Goal: Transaction & Acquisition: Purchase product/service

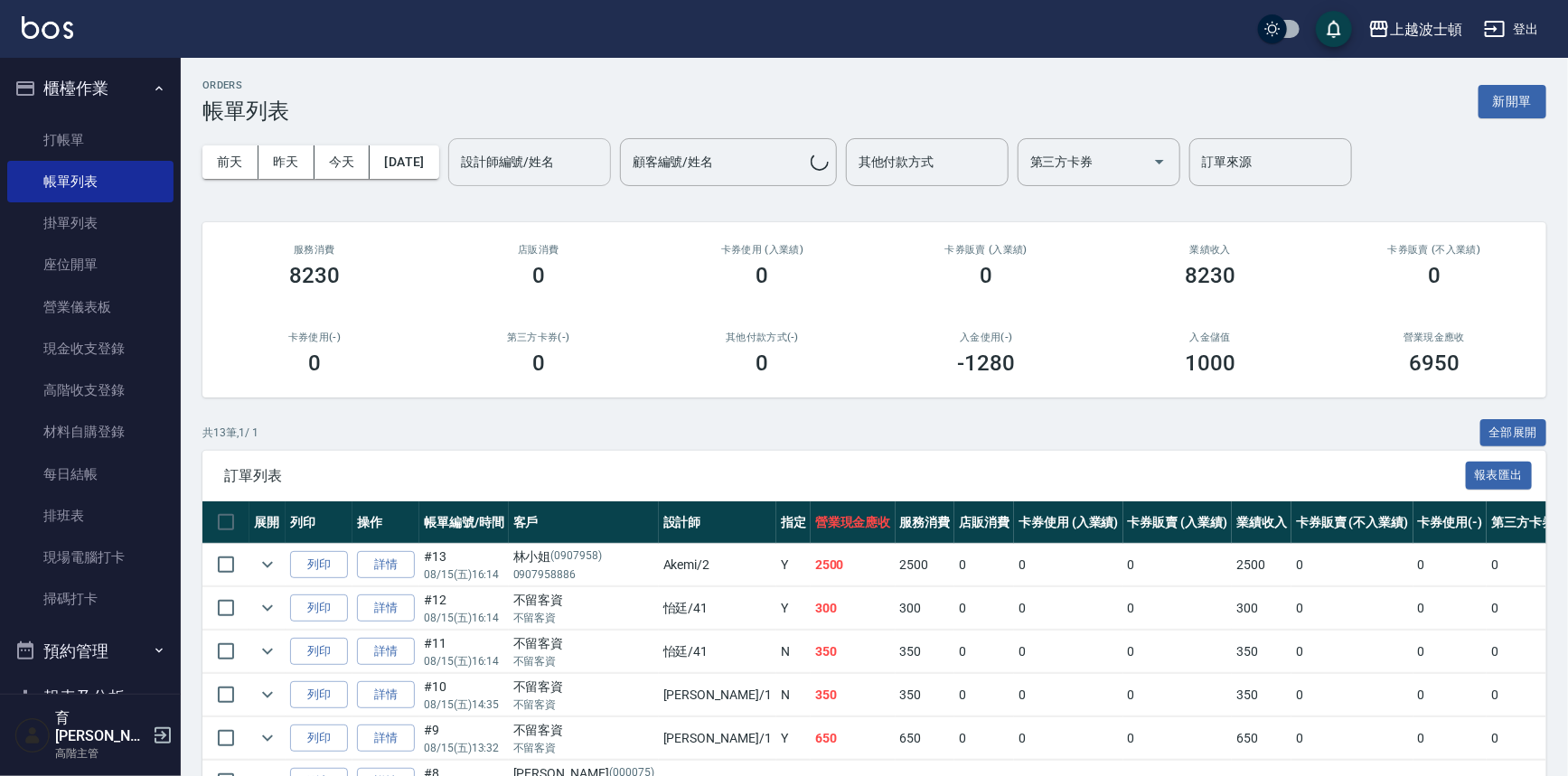
click at [525, 160] on input "設計師編號/姓名" at bounding box center [529, 162] width 146 height 31
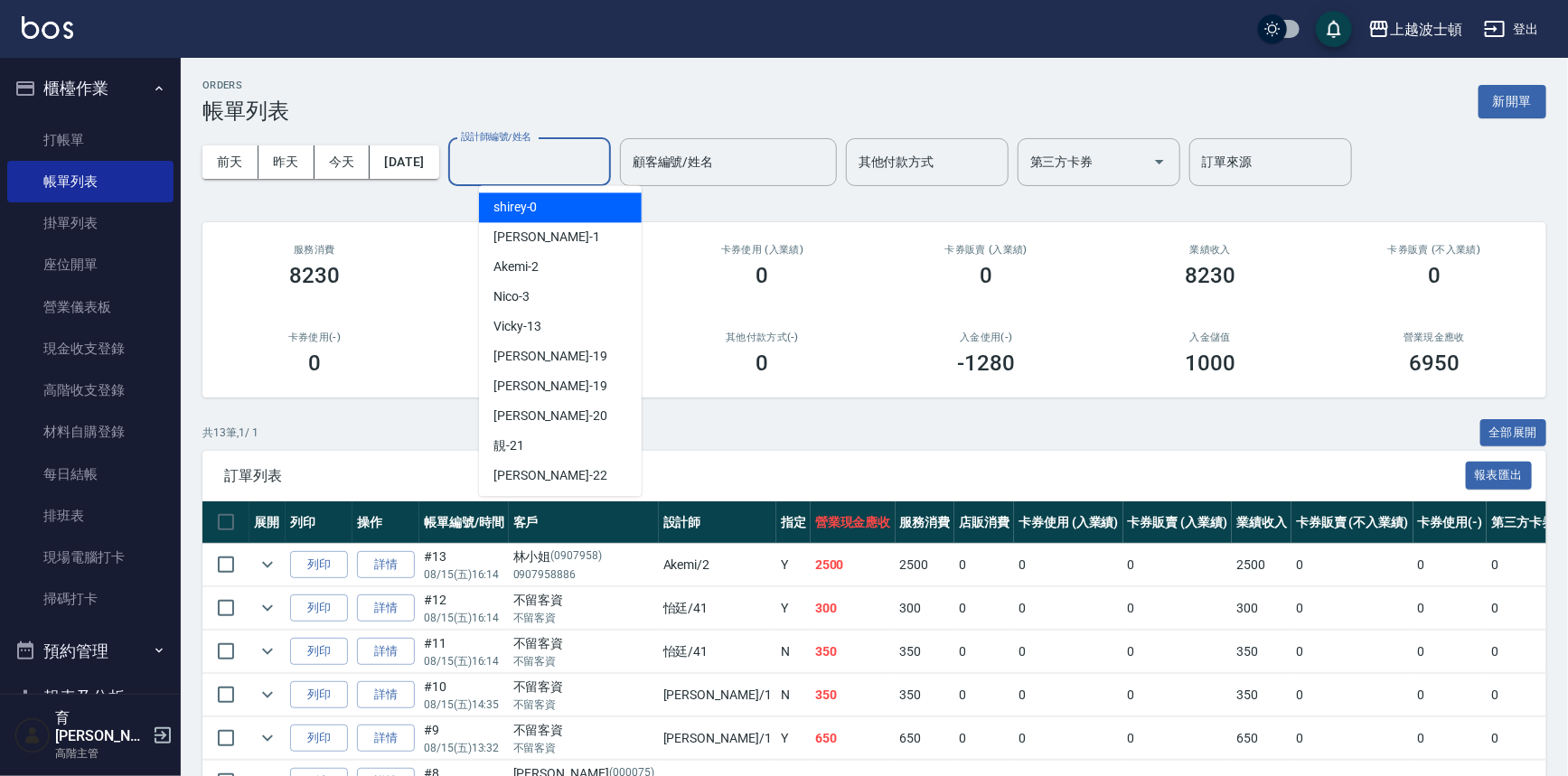
click at [539, 194] on div "shirey -0" at bounding box center [560, 207] width 163 height 29
type input "shirey-0"
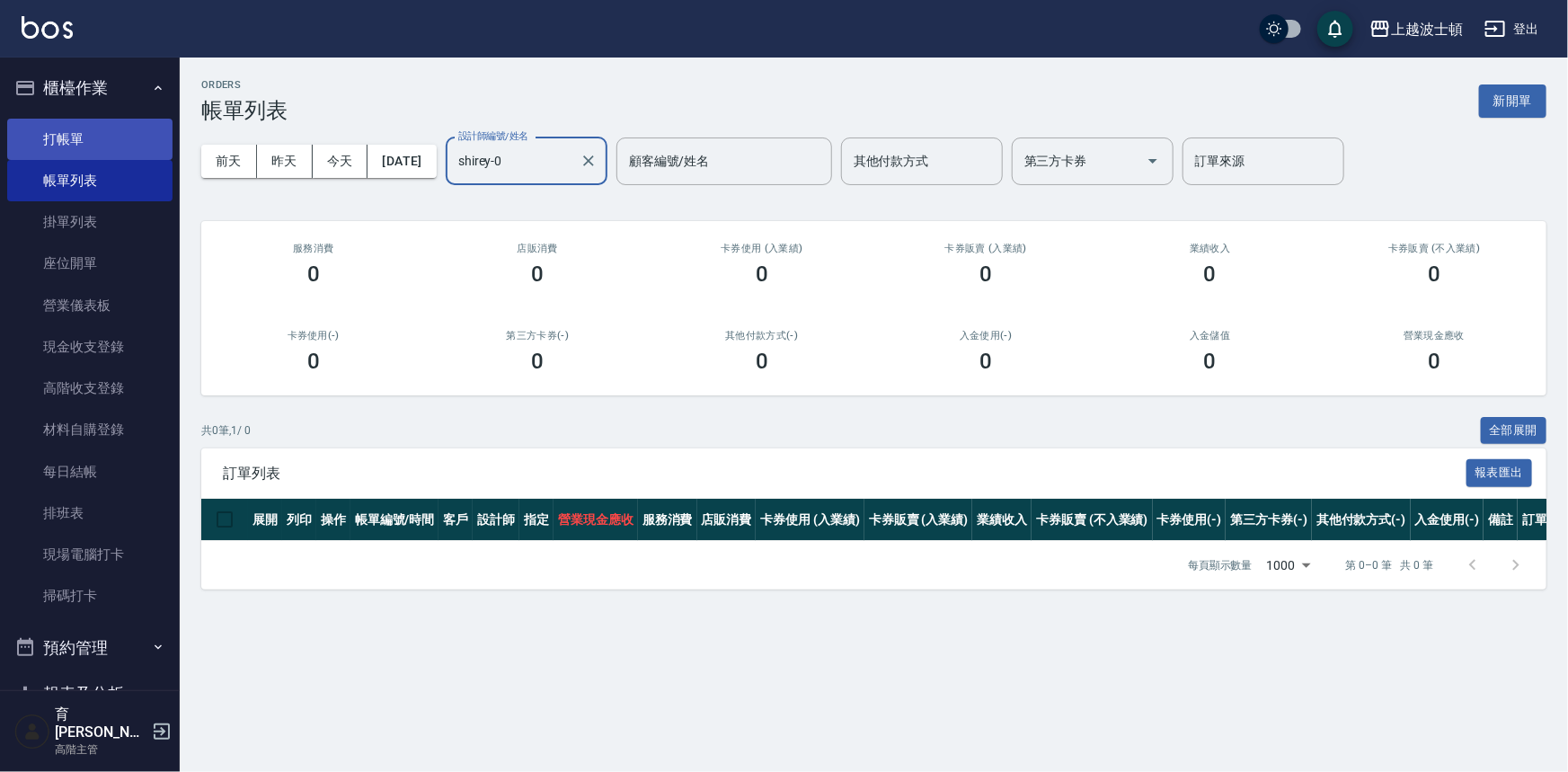
click at [86, 120] on link "打帳單" at bounding box center [90, 139] width 166 height 41
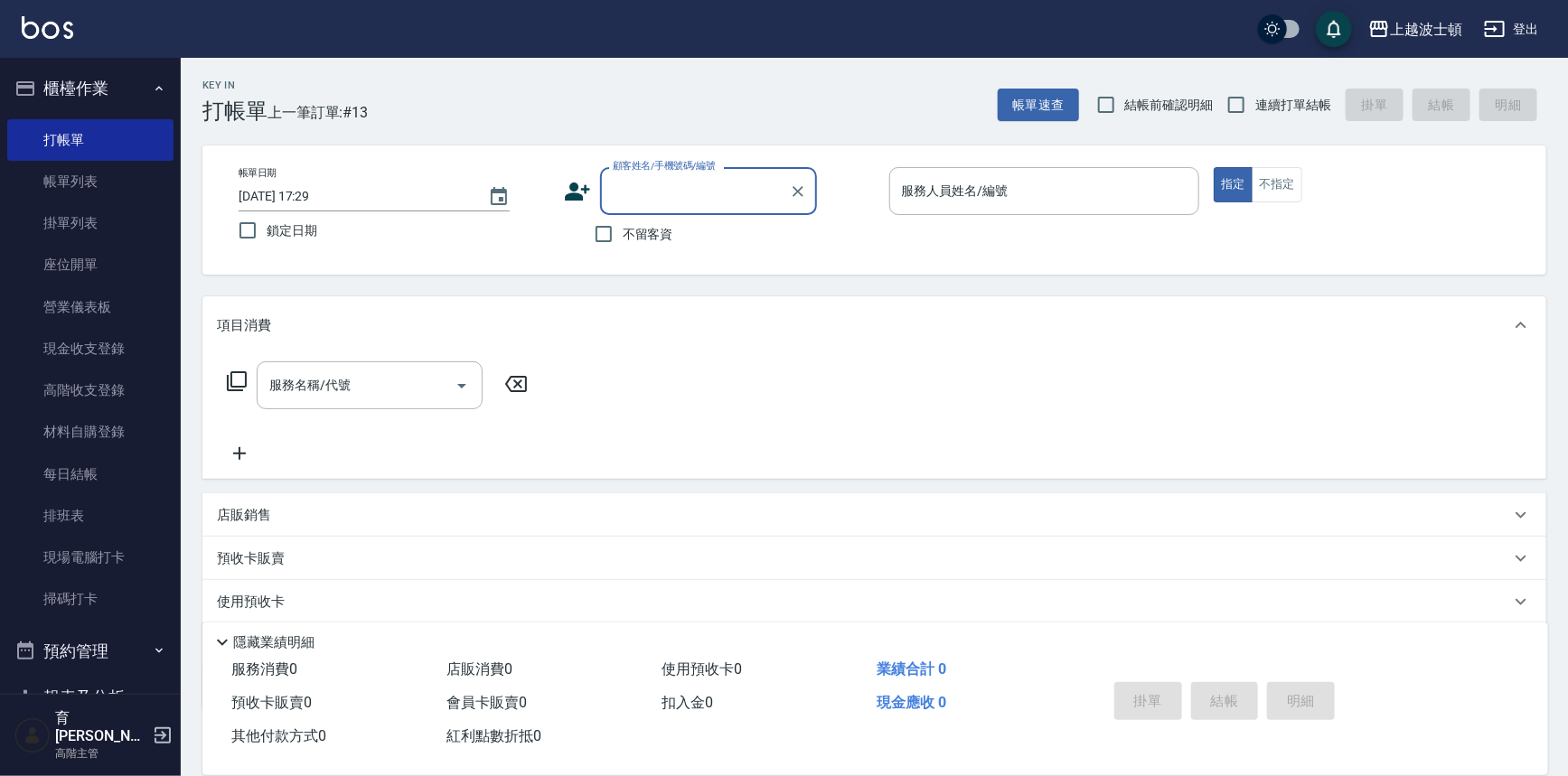
click at [681, 191] on input "顧客姓名/手機號碼/編號" at bounding box center [695, 191] width 173 height 31
click at [623, 189] on input "陽麗" at bounding box center [695, 191] width 173 height 31
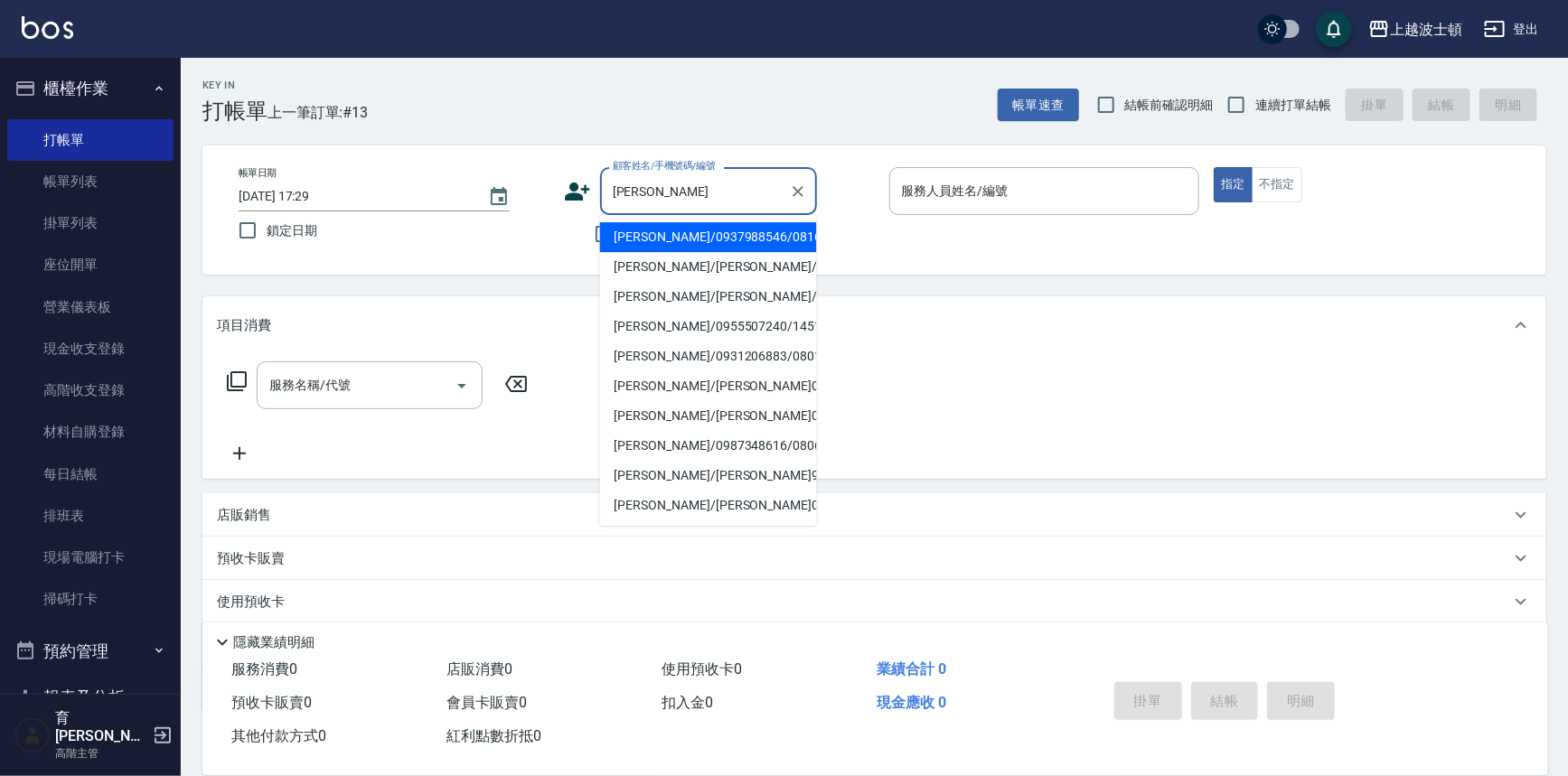
click at [701, 240] on li "楊麗玲/0937988546/081661" at bounding box center [709, 237] width 217 height 29
type input "楊麗玲/0937988546/081661"
type input "shirey-0"
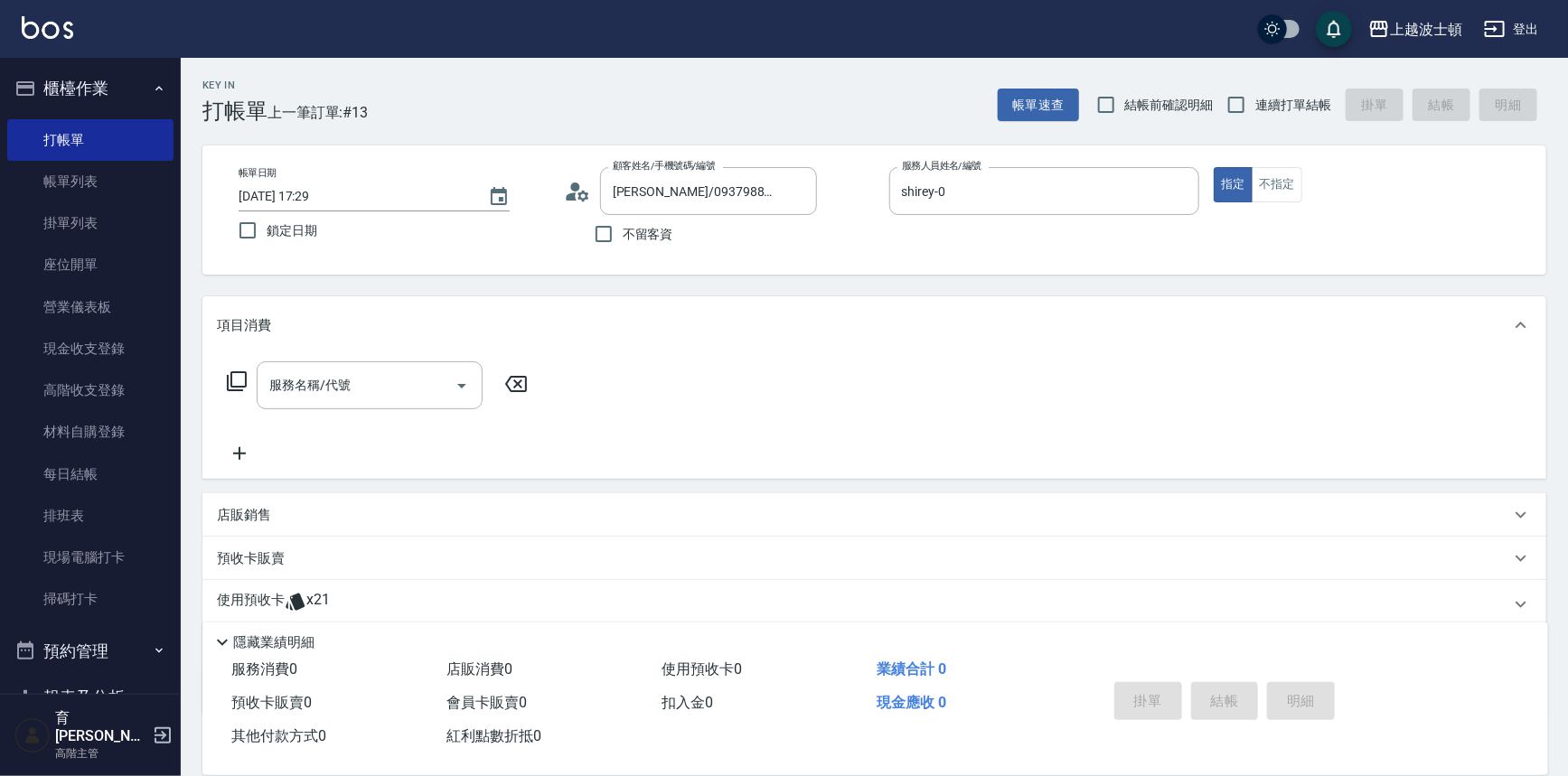
click at [299, 594] on icon at bounding box center [296, 602] width 22 height 22
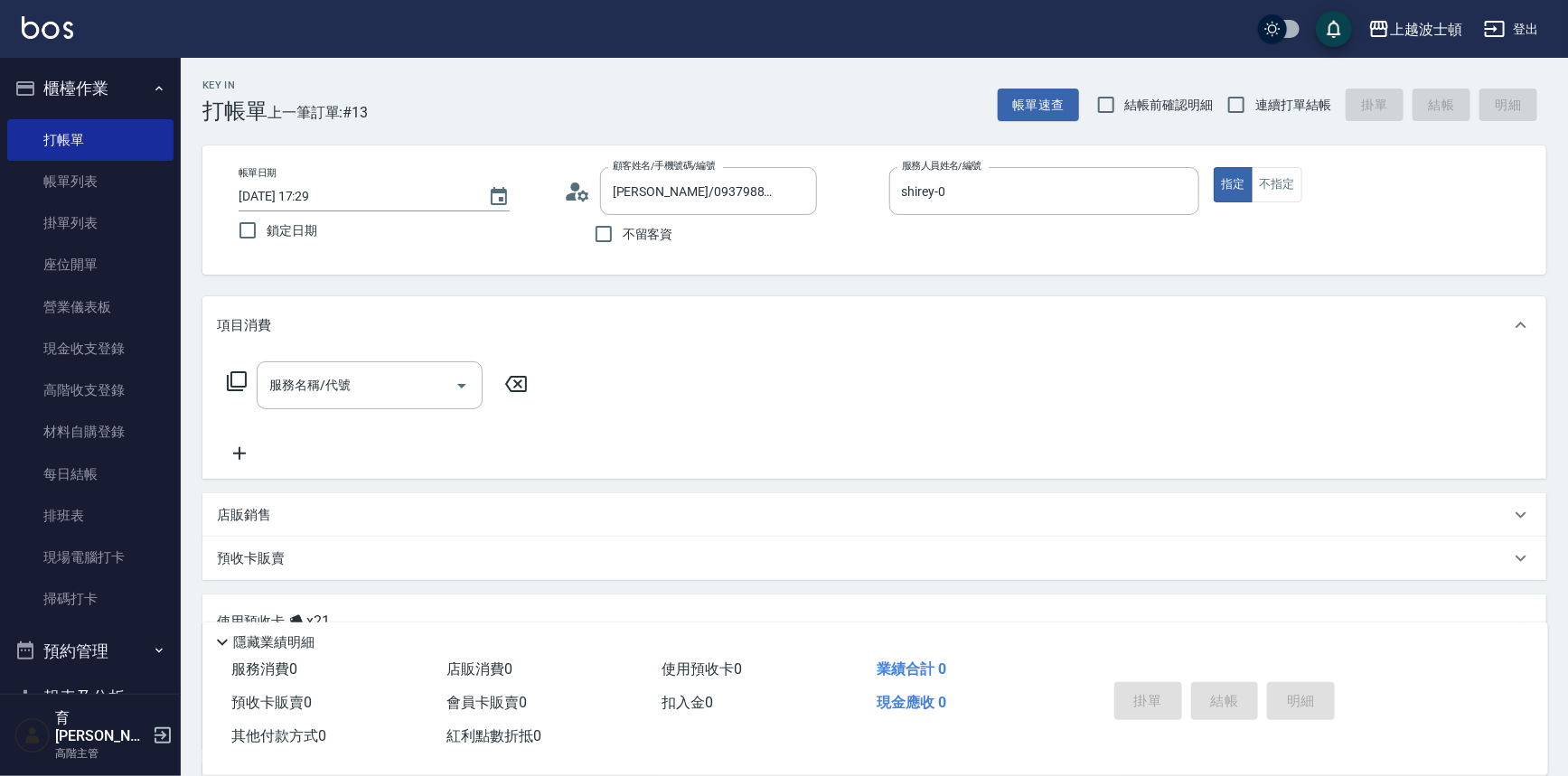
scroll to position [193, 0]
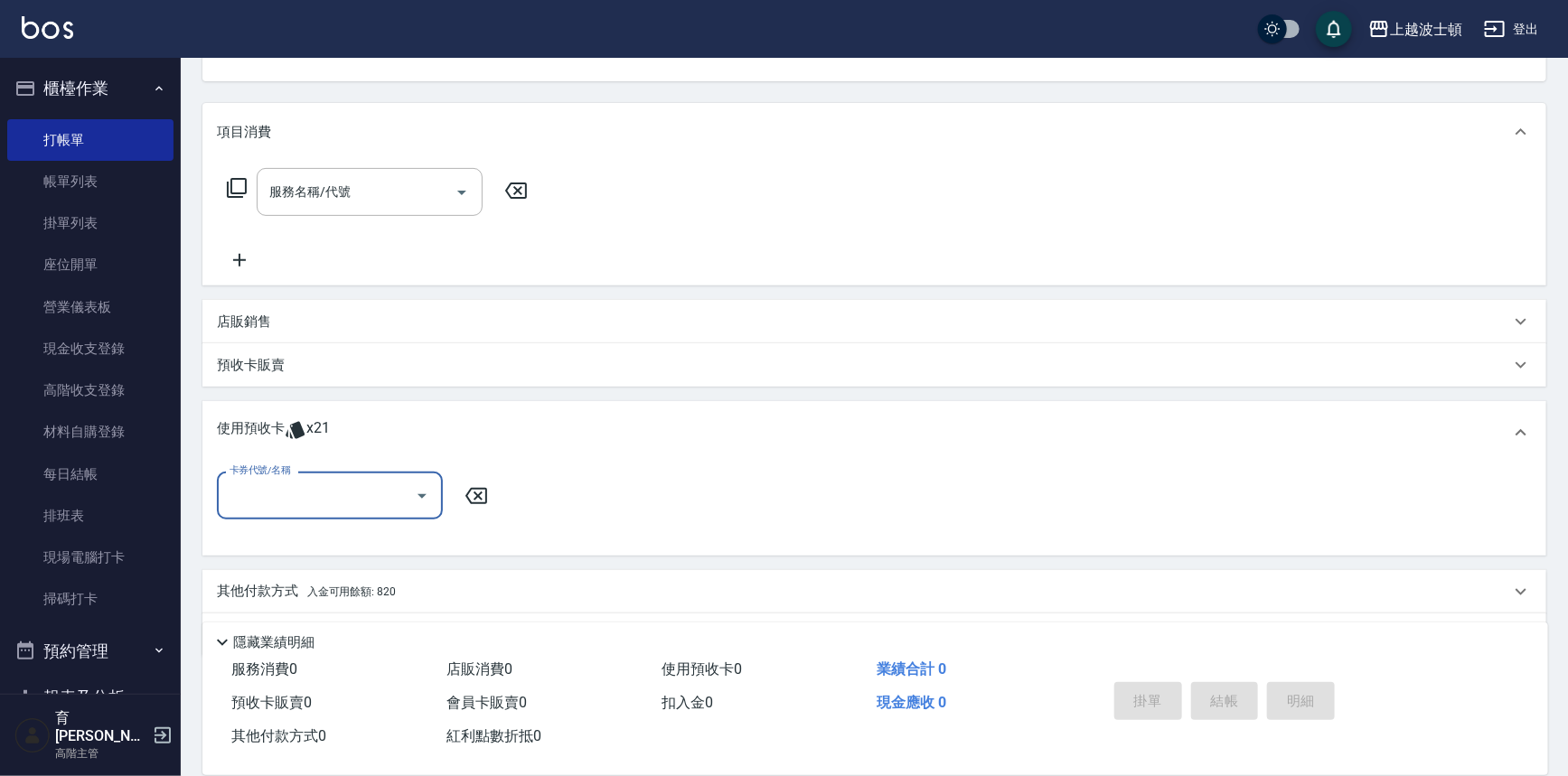
click at [415, 491] on icon "Open" at bounding box center [423, 496] width 22 height 22
drag, startPoint x: 397, startPoint y: 544, endPoint x: 441, endPoint y: 524, distance: 48.3
click at [397, 543] on div "洗髮卷 剩餘21張" at bounding box center [330, 541] width 226 height 29
type input "洗髮卷"
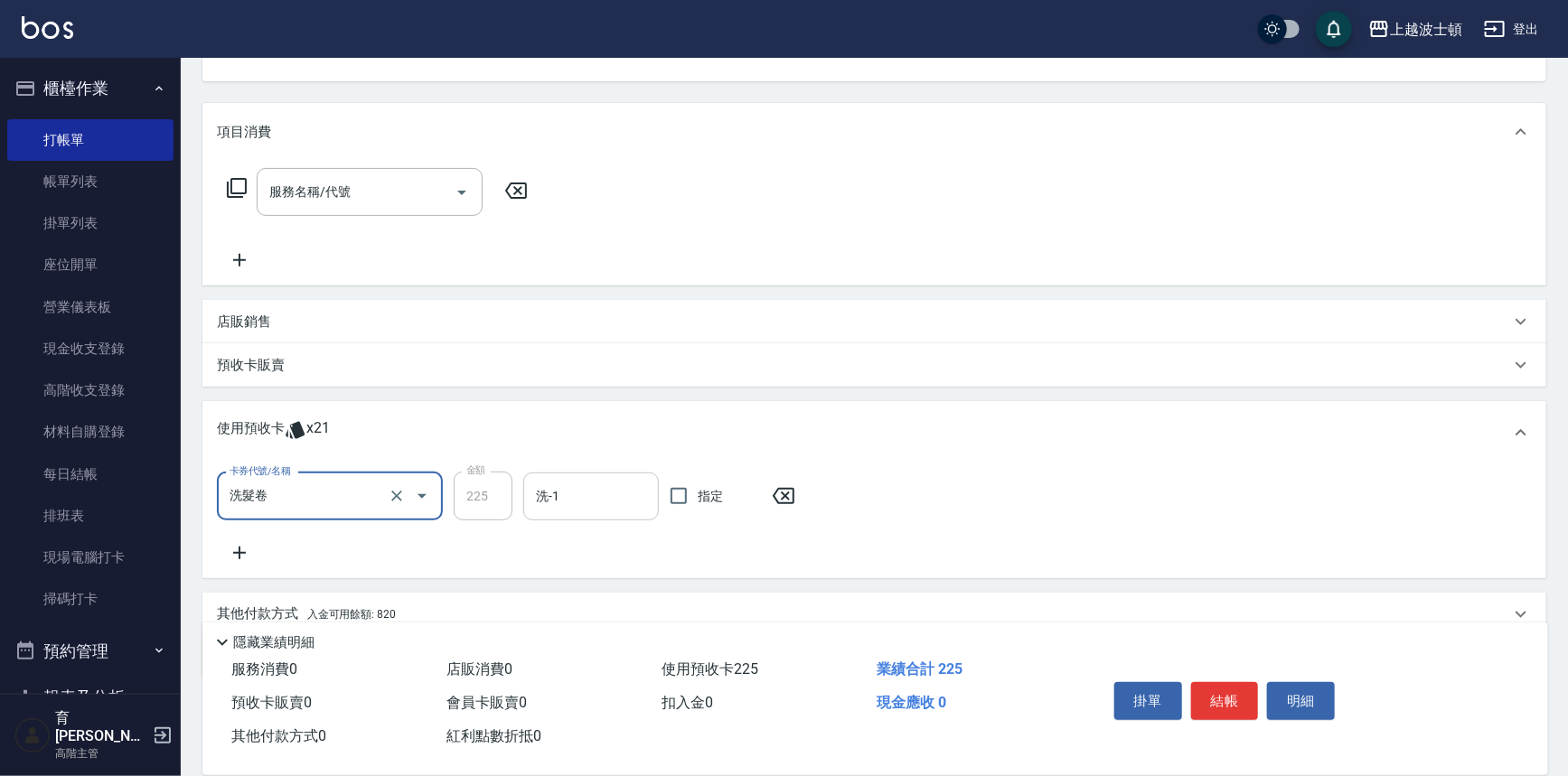
click at [587, 502] on input "洗-1" at bounding box center [591, 496] width 120 height 31
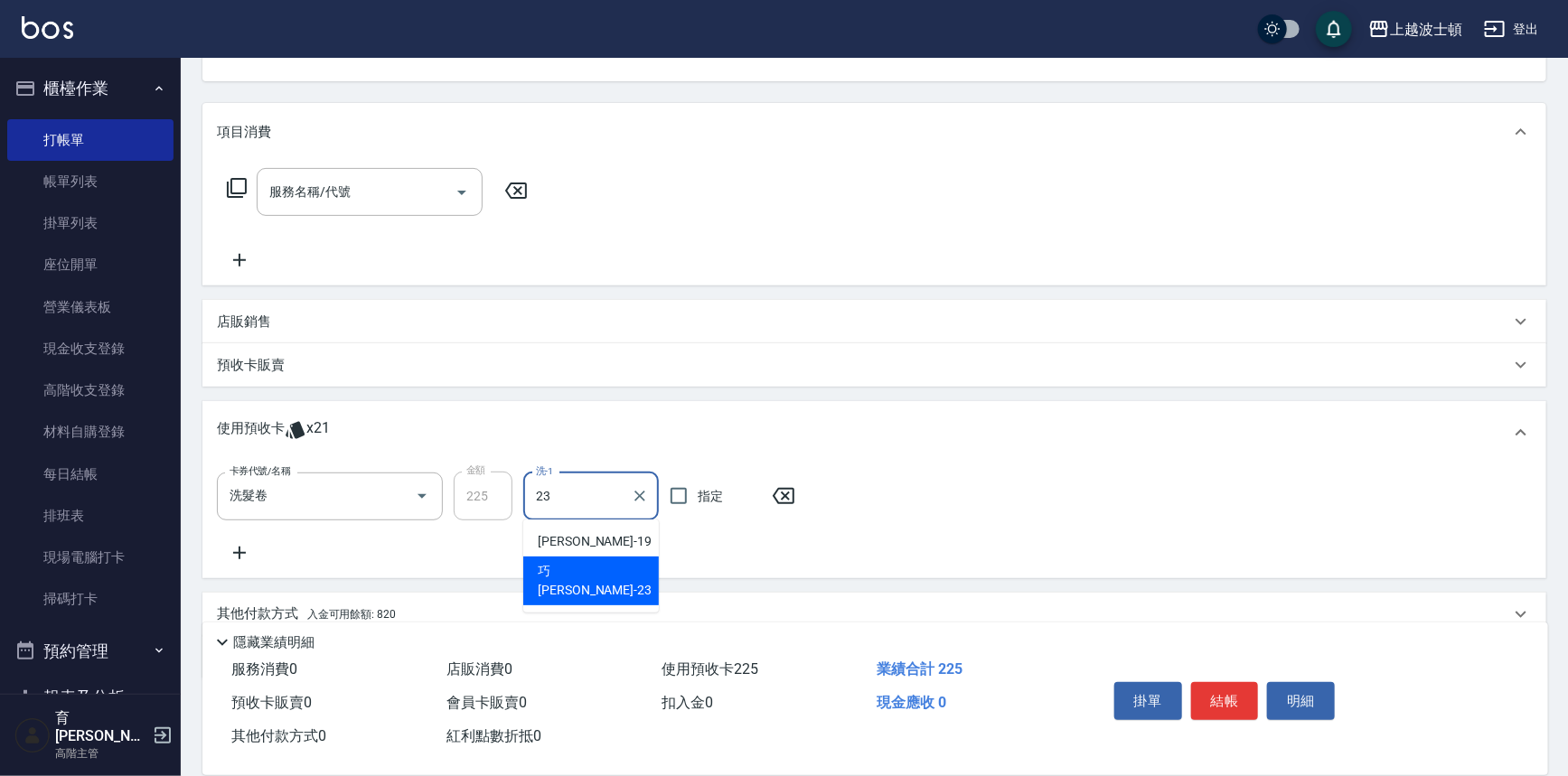
click at [593, 566] on div "巧莉 -23" at bounding box center [590, 581] width 135 height 49
type input "巧莉-23"
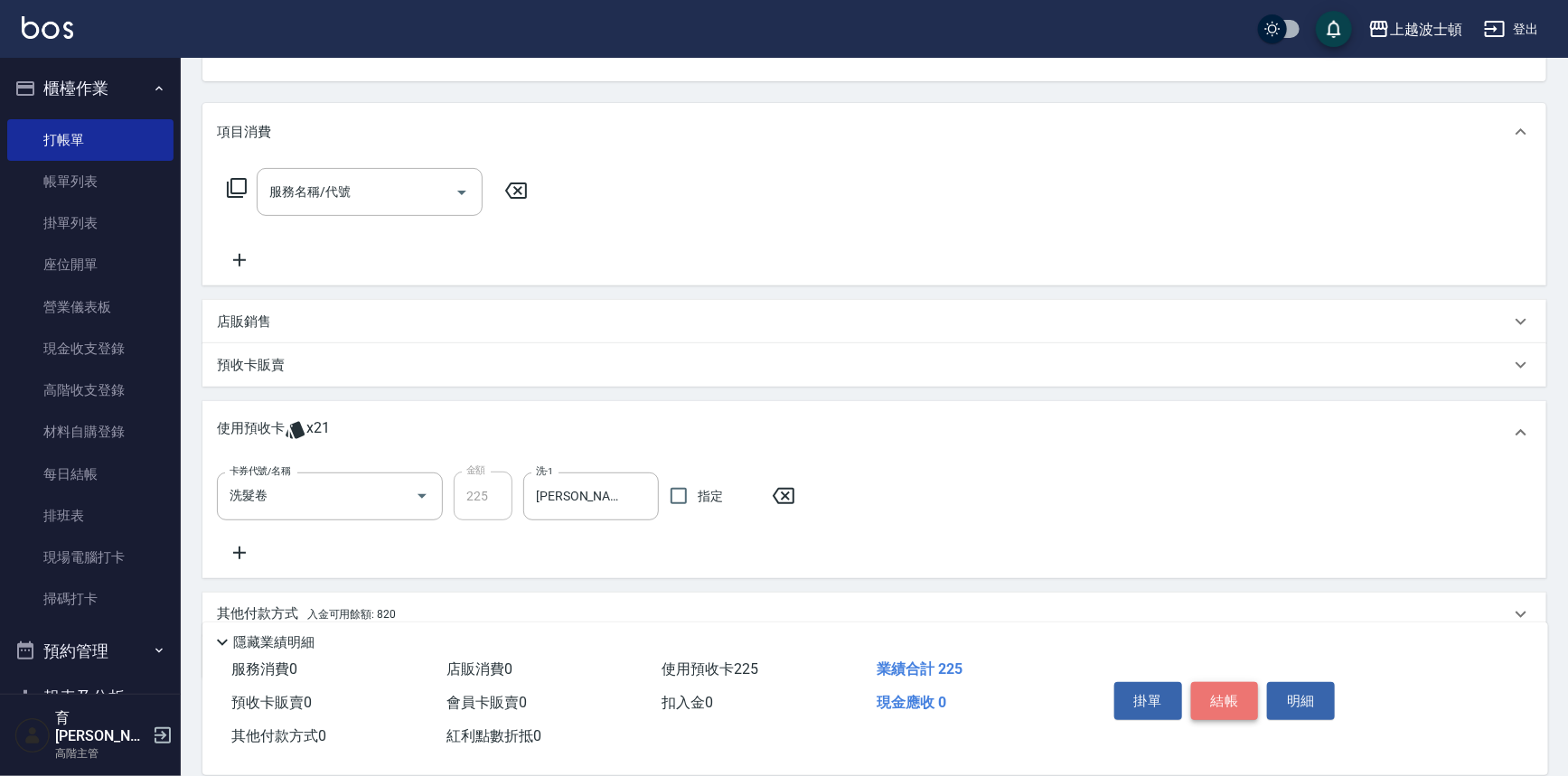
click at [1234, 685] on button "結帳" at bounding box center [1225, 701] width 68 height 38
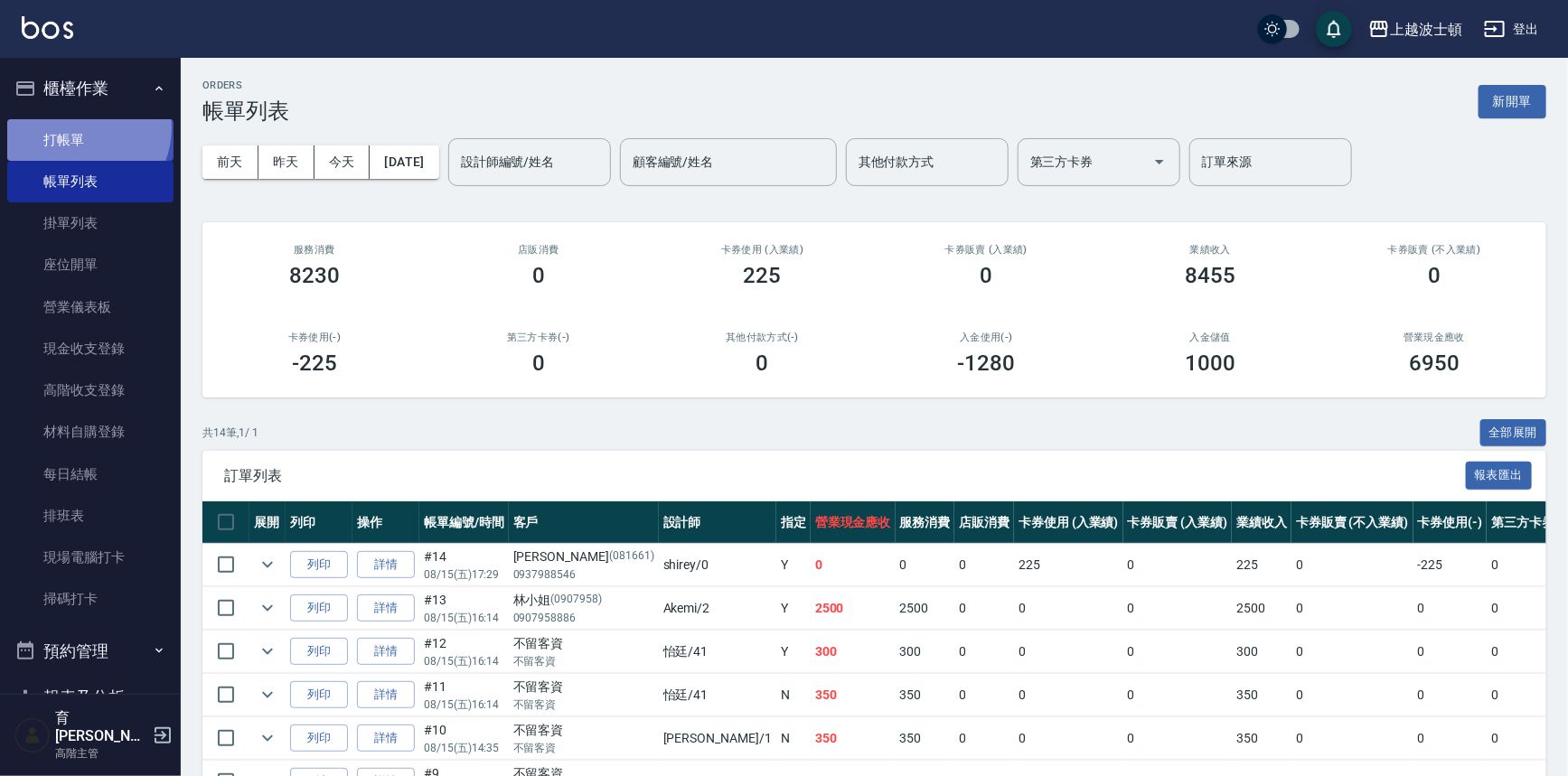
click at [75, 126] on link "打帳單" at bounding box center [90, 140] width 167 height 41
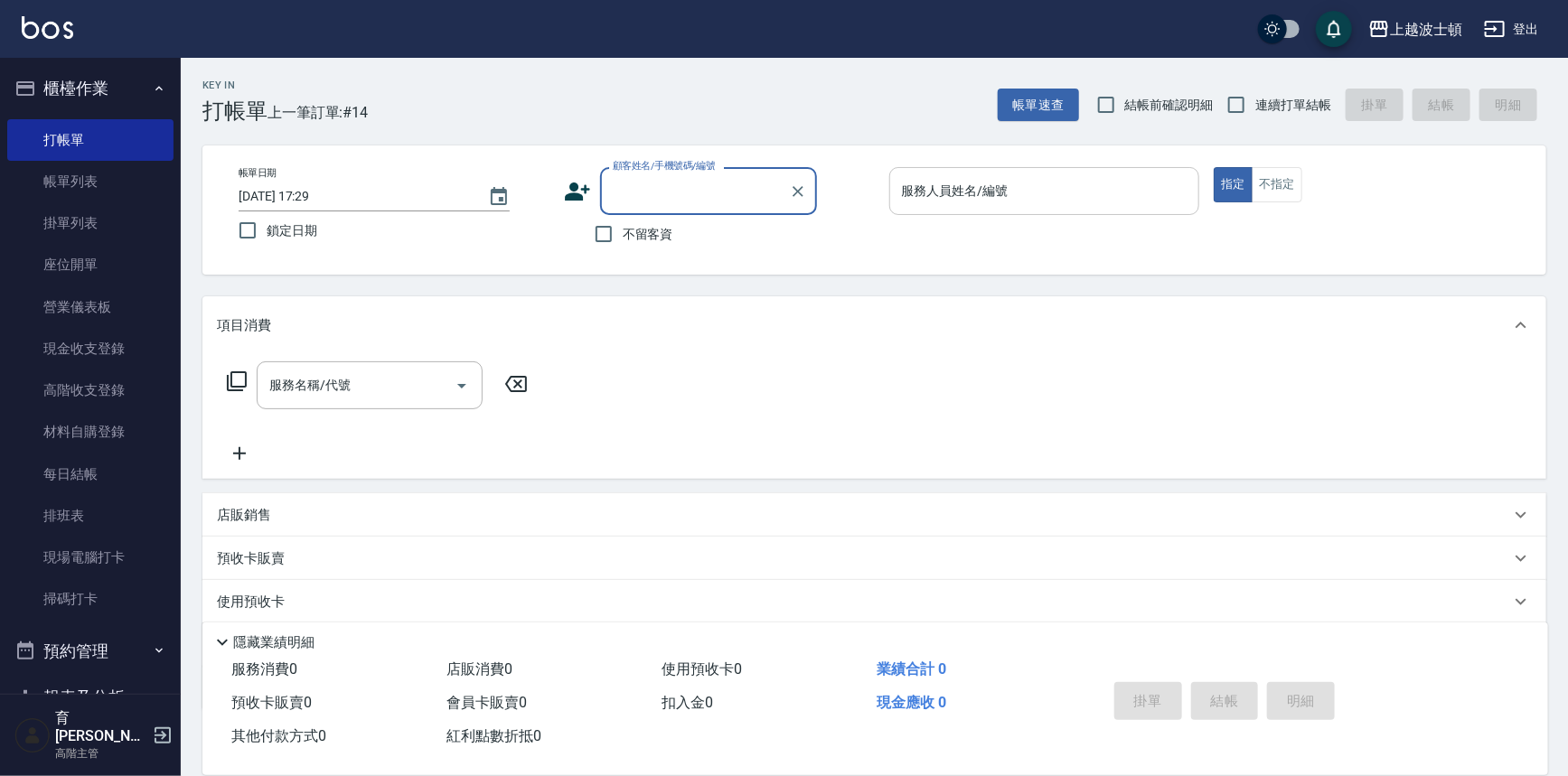
click at [1019, 205] on input "服務人員姓名/編號" at bounding box center [1045, 191] width 295 height 31
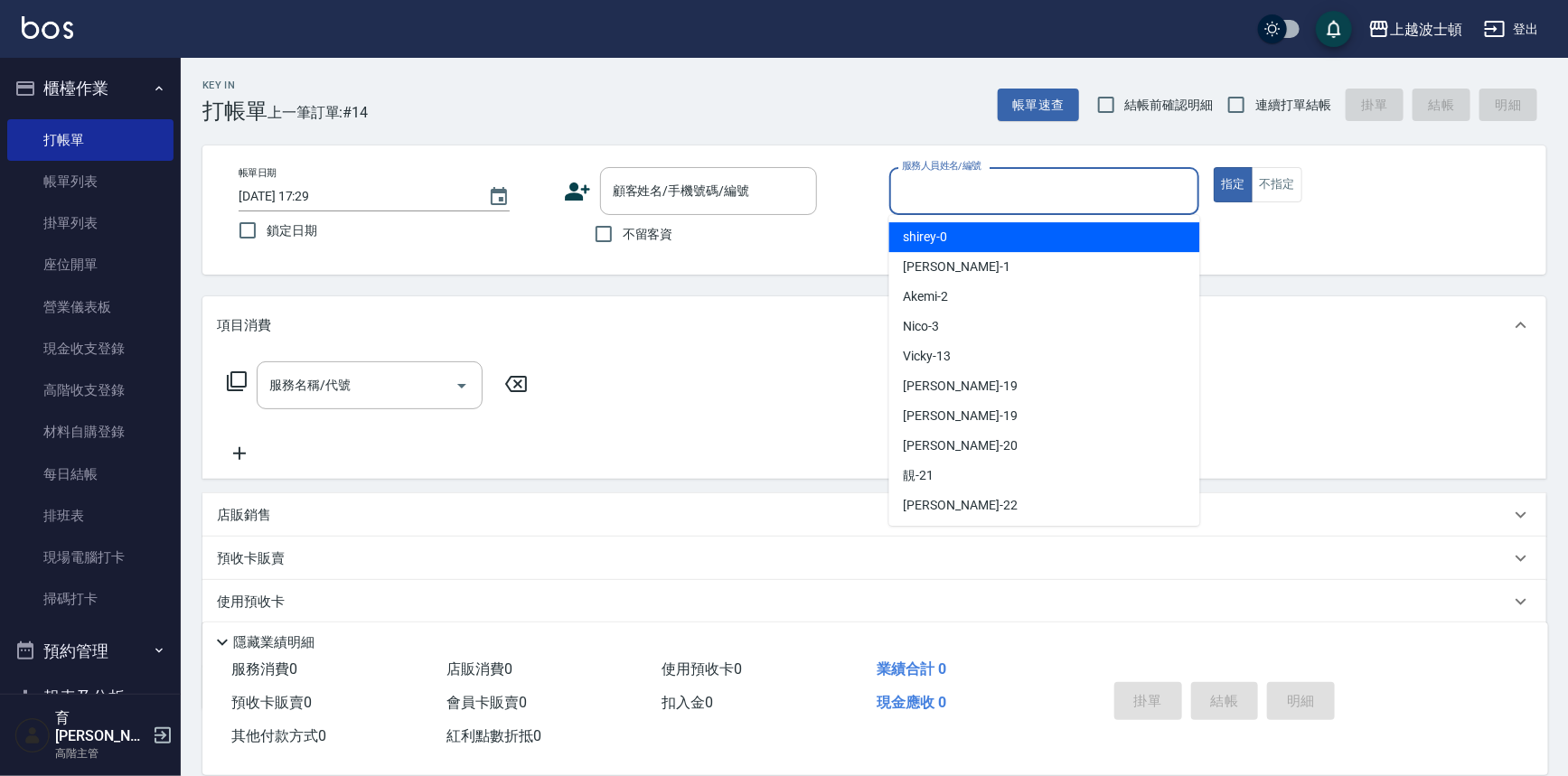
click at [1022, 237] on div "shirey -0" at bounding box center [1045, 237] width 311 height 29
type input "shirey-0"
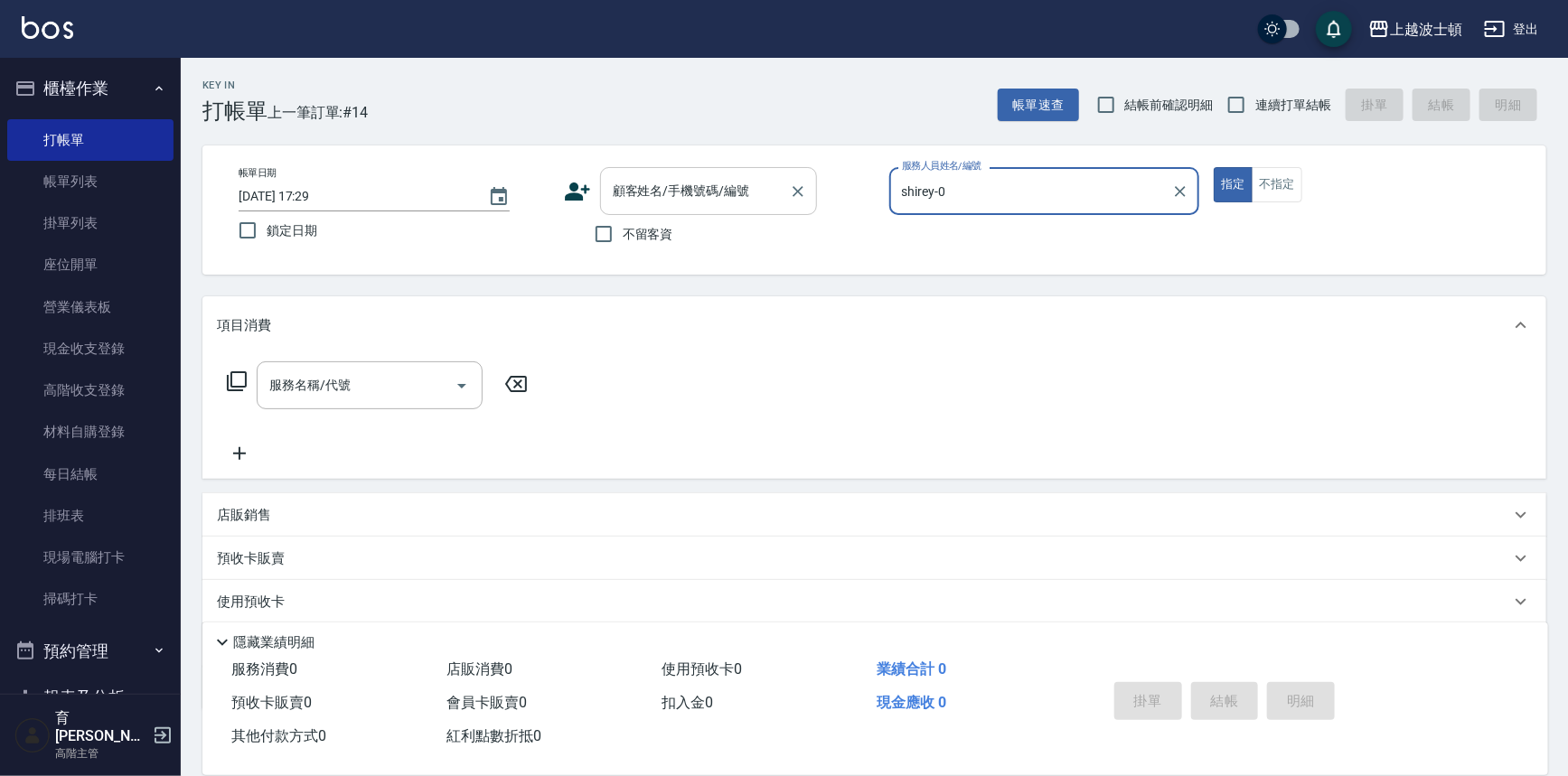
click at [620, 189] on input "顧客姓名/手機號碼/編號" at bounding box center [695, 191] width 173 height 31
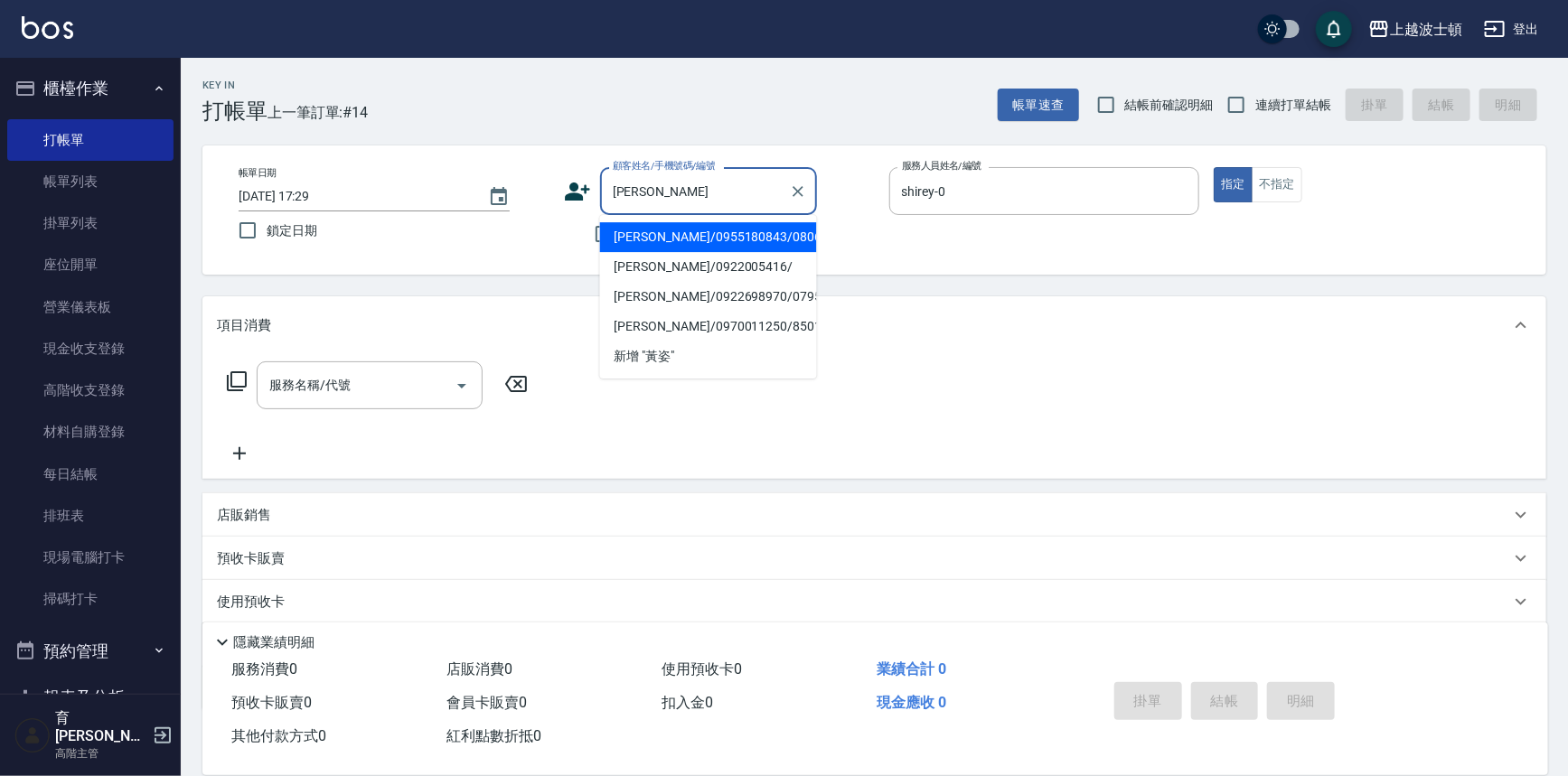
click at [695, 234] on li "黃姿敏/0955180843/080617" at bounding box center [709, 237] width 217 height 29
type input "黃姿敏/0955180843/080617"
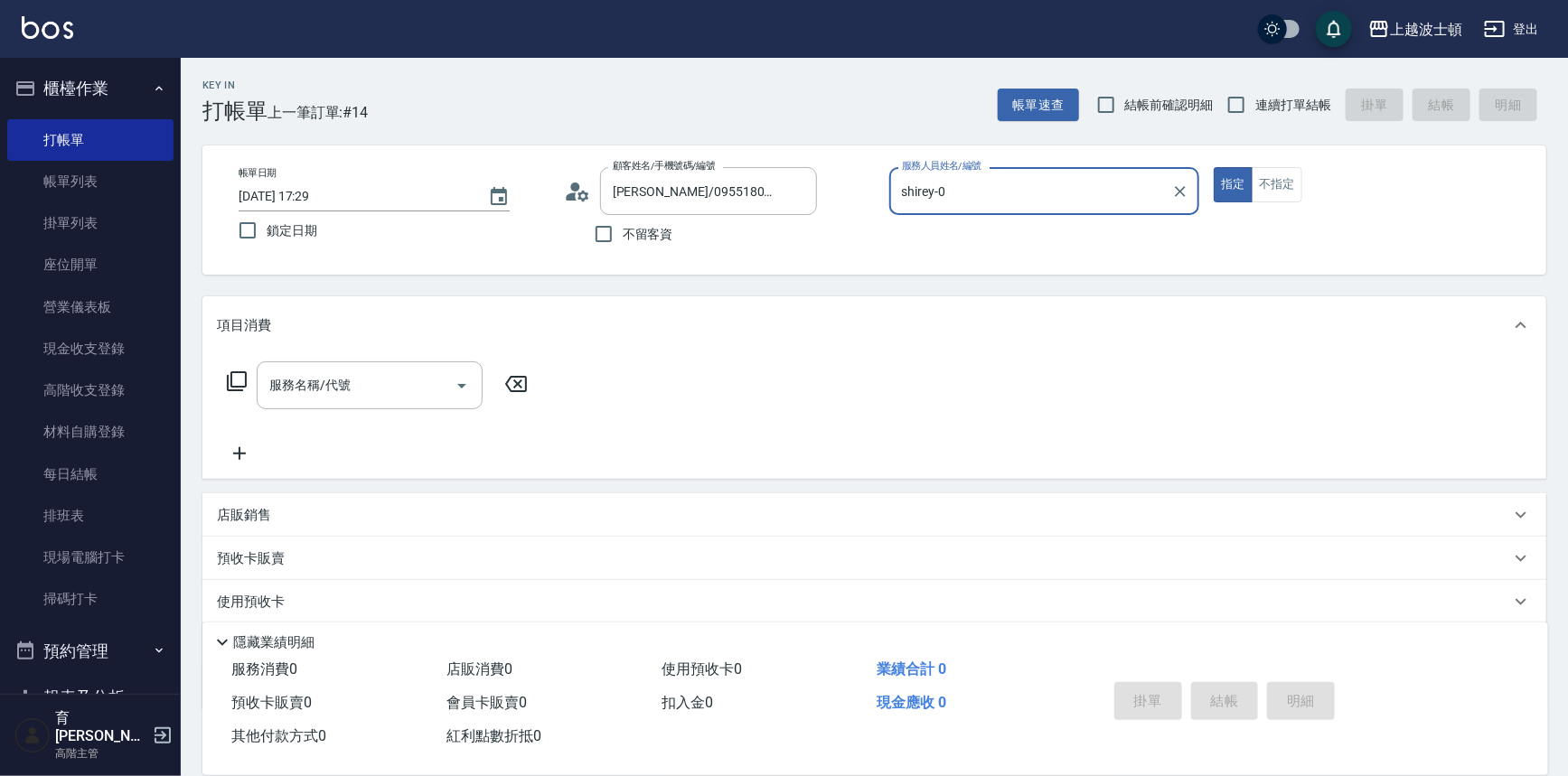
click at [238, 380] on icon at bounding box center [237, 381] width 22 height 22
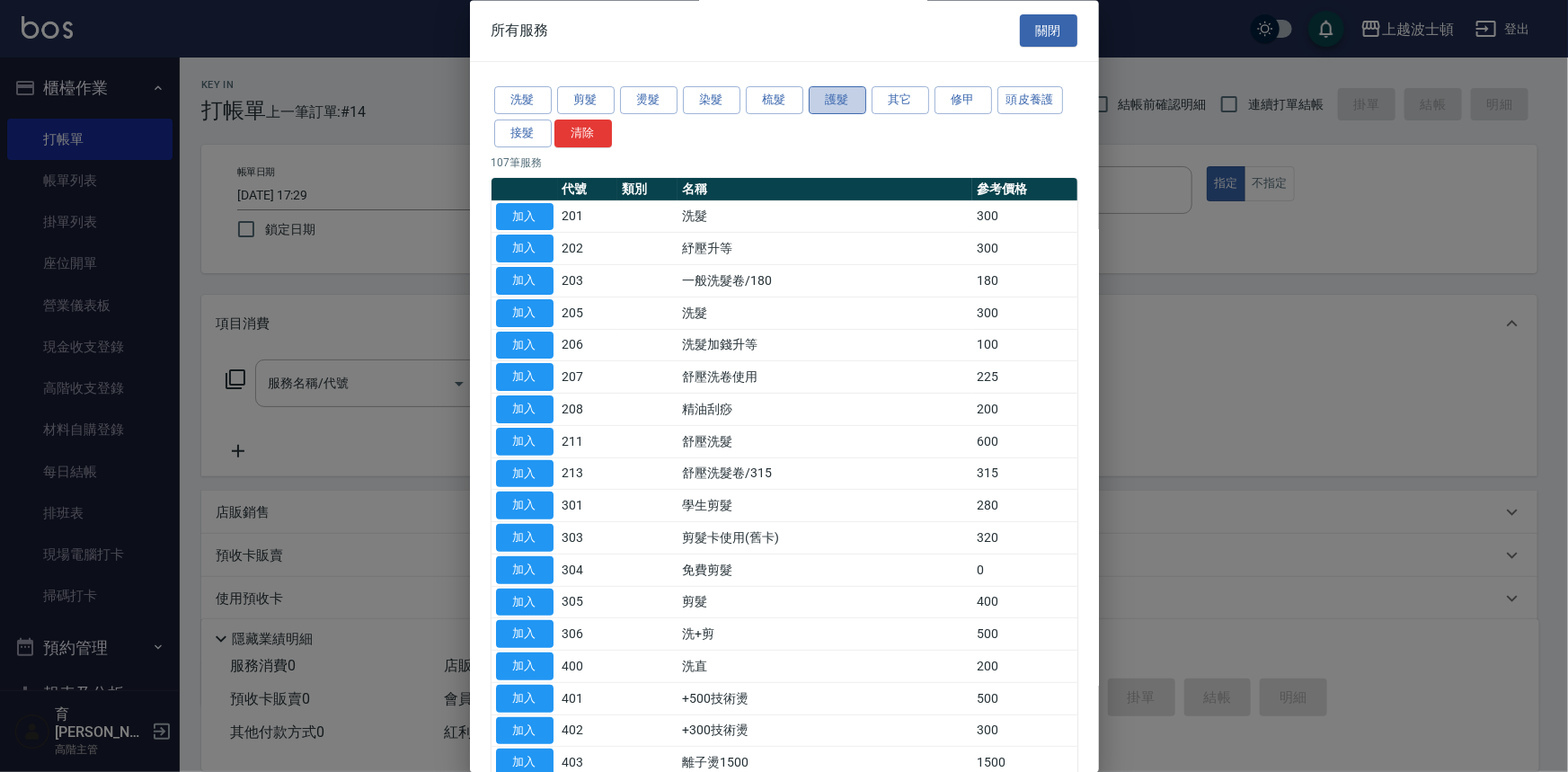
click at [835, 93] on button "護髮" at bounding box center [837, 101] width 58 height 27
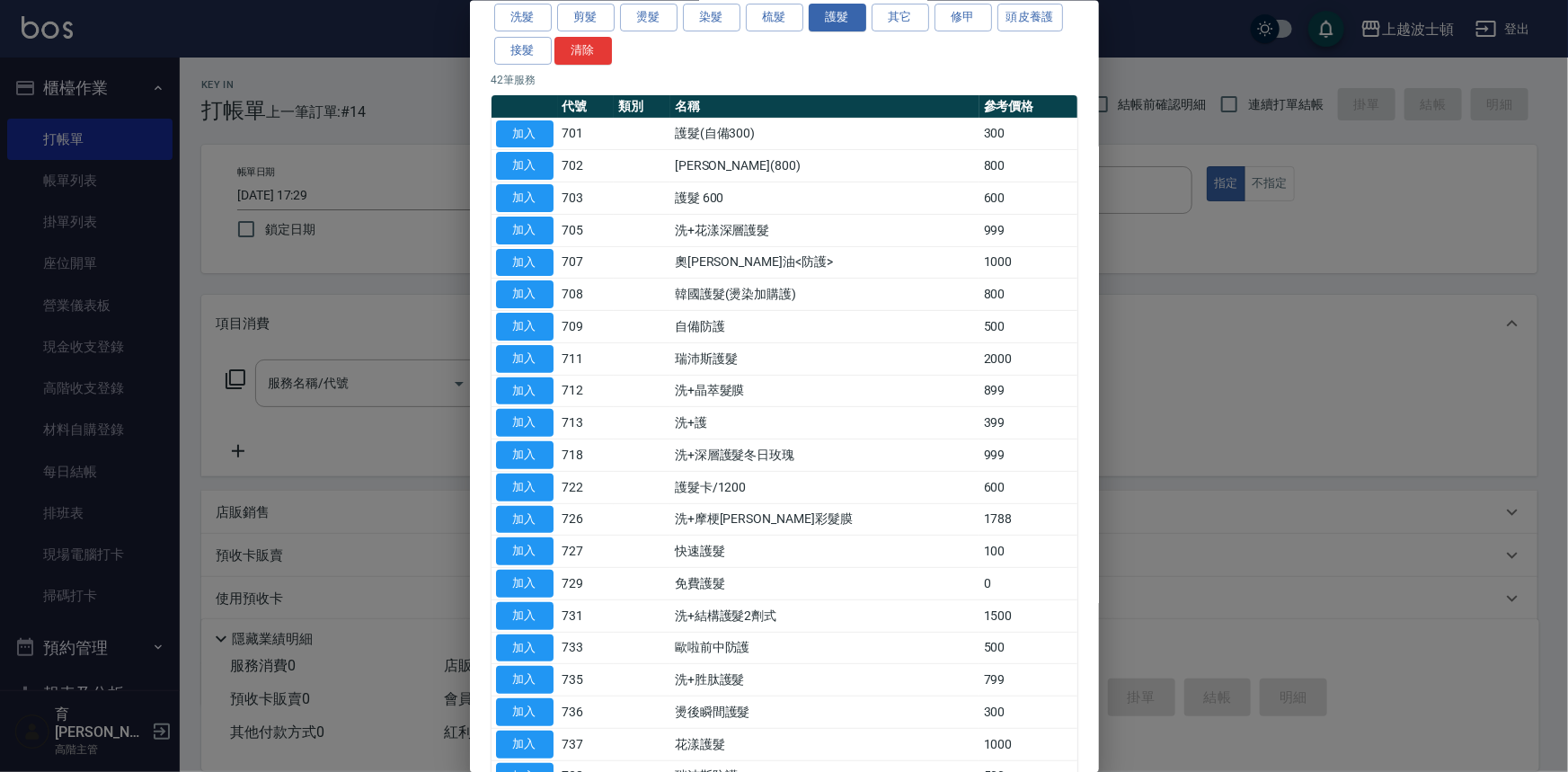
scroll to position [81, 0]
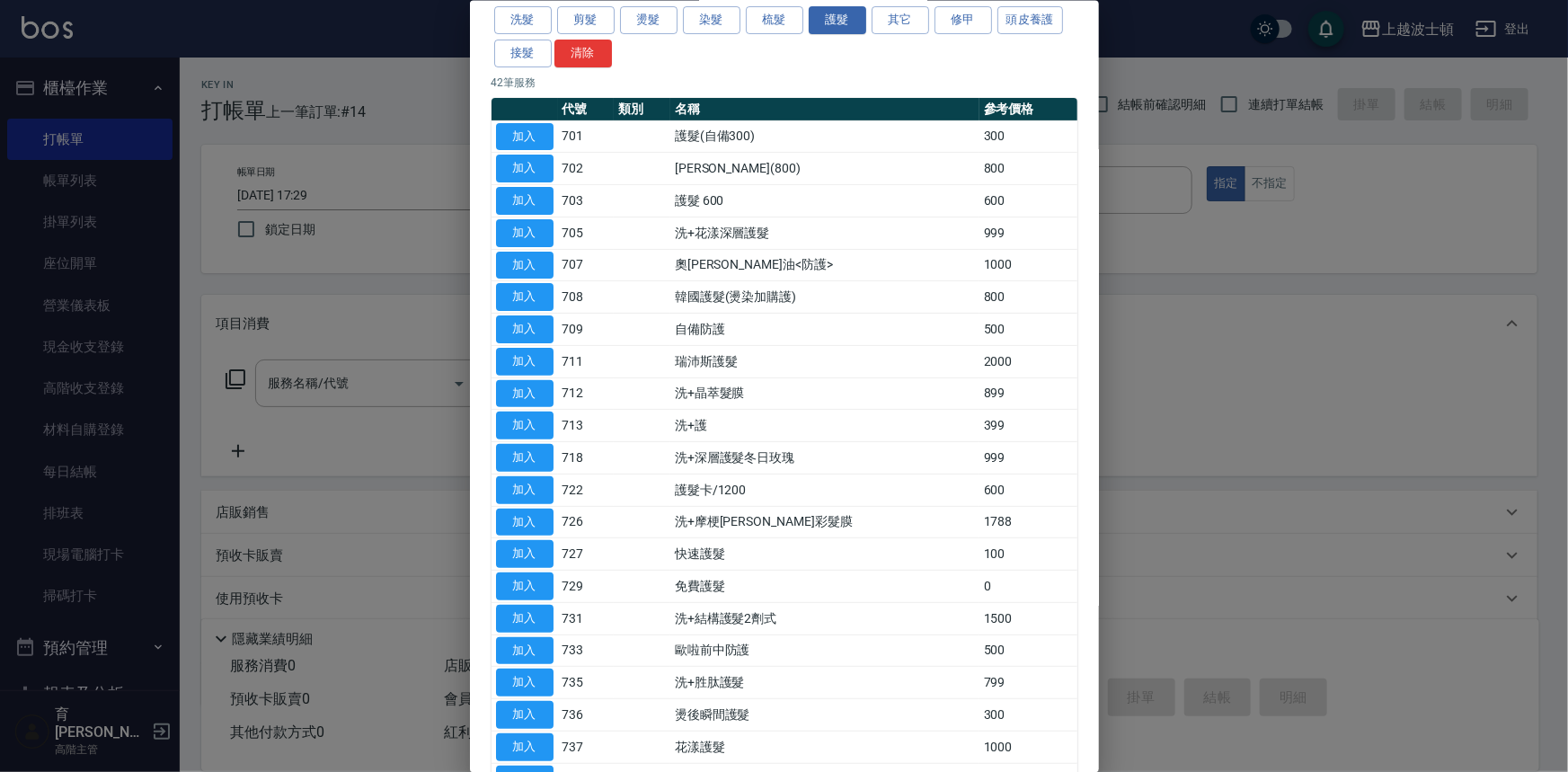
click at [1106, 50] on div at bounding box center [784, 386] width 1568 height 772
click at [521, 19] on button "洗髮" at bounding box center [523, 20] width 58 height 27
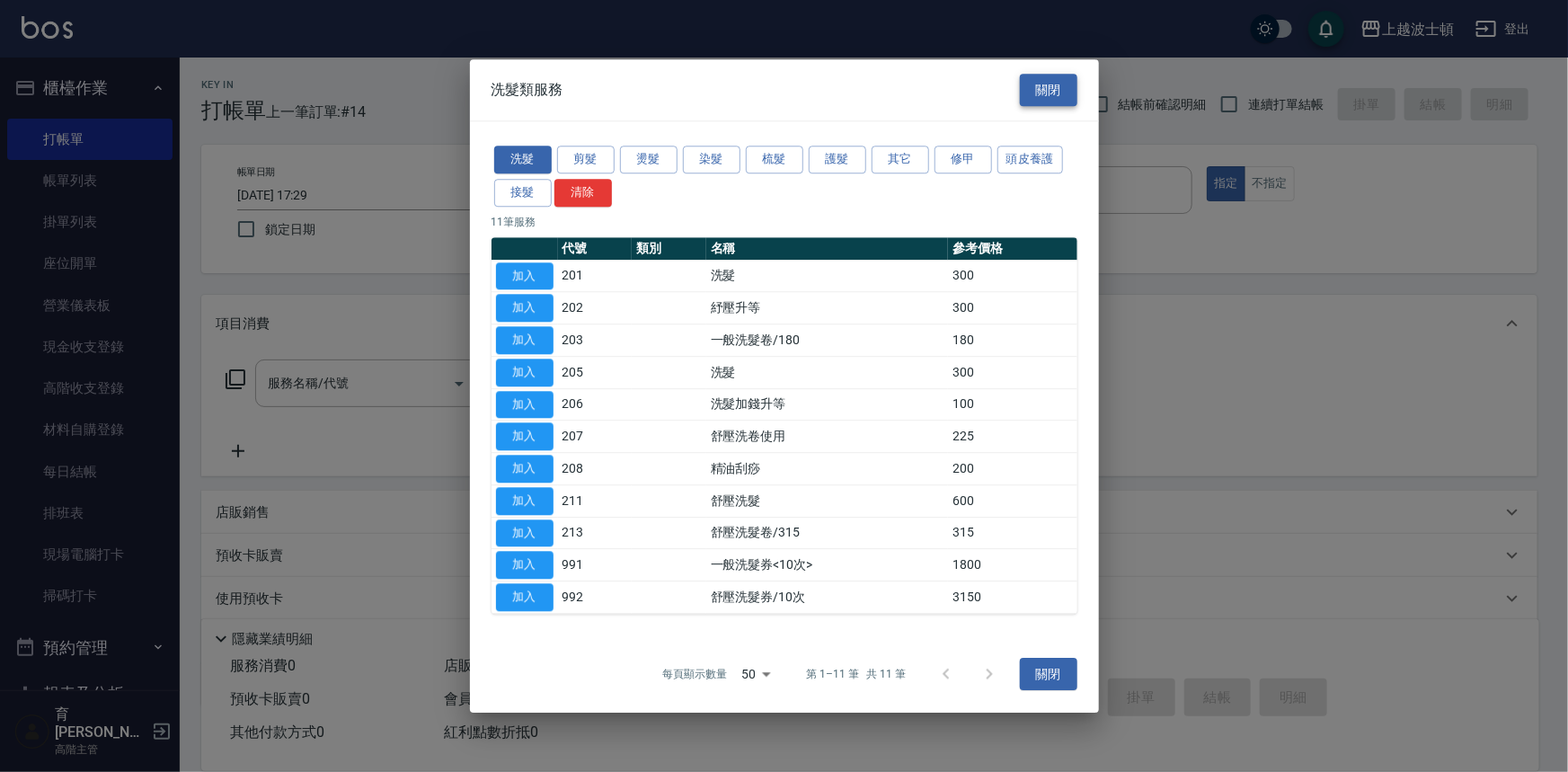
click at [1038, 90] on button "關閉" at bounding box center [1048, 90] width 58 height 33
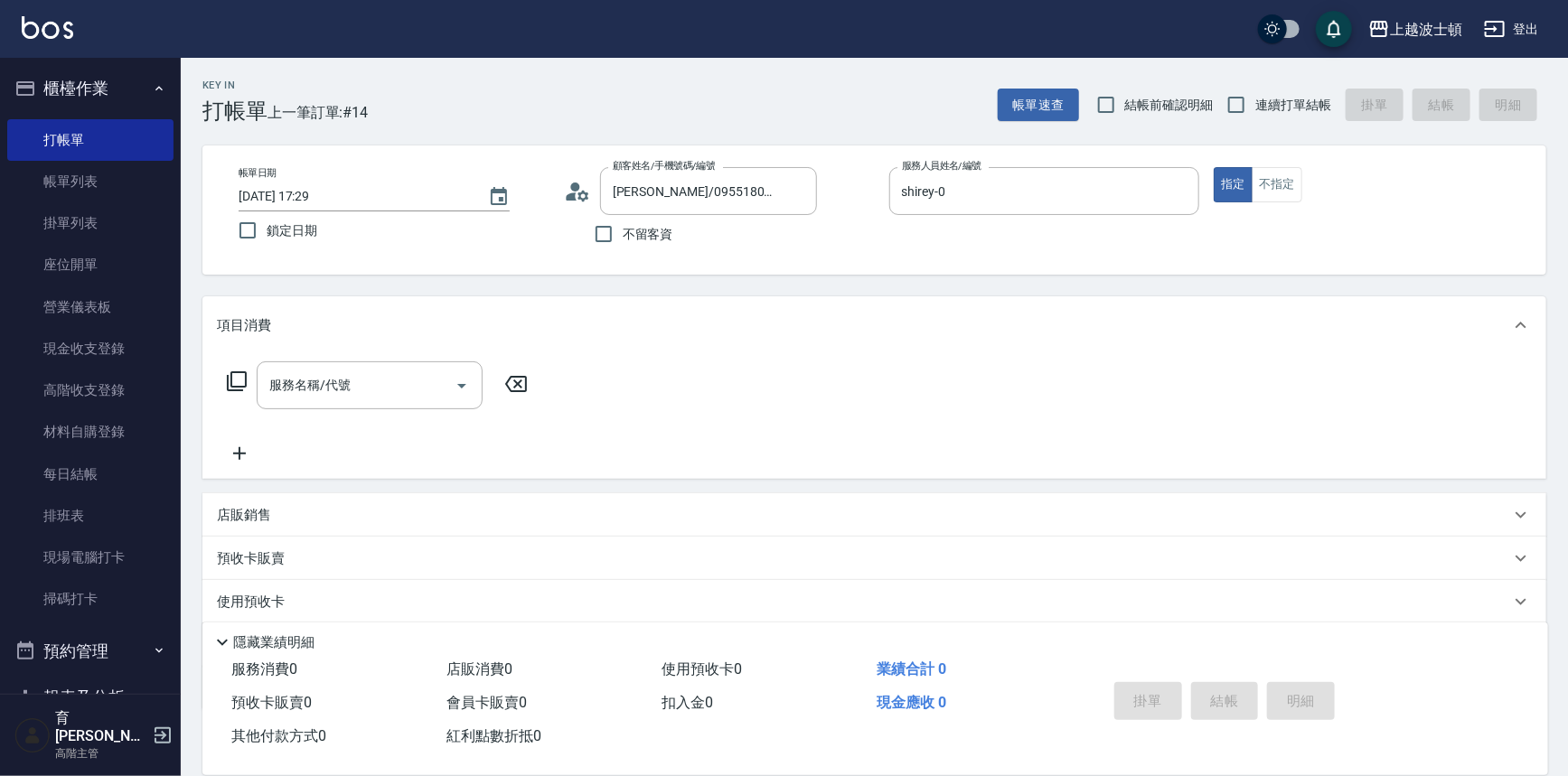
click at [233, 376] on icon at bounding box center [237, 381] width 22 height 22
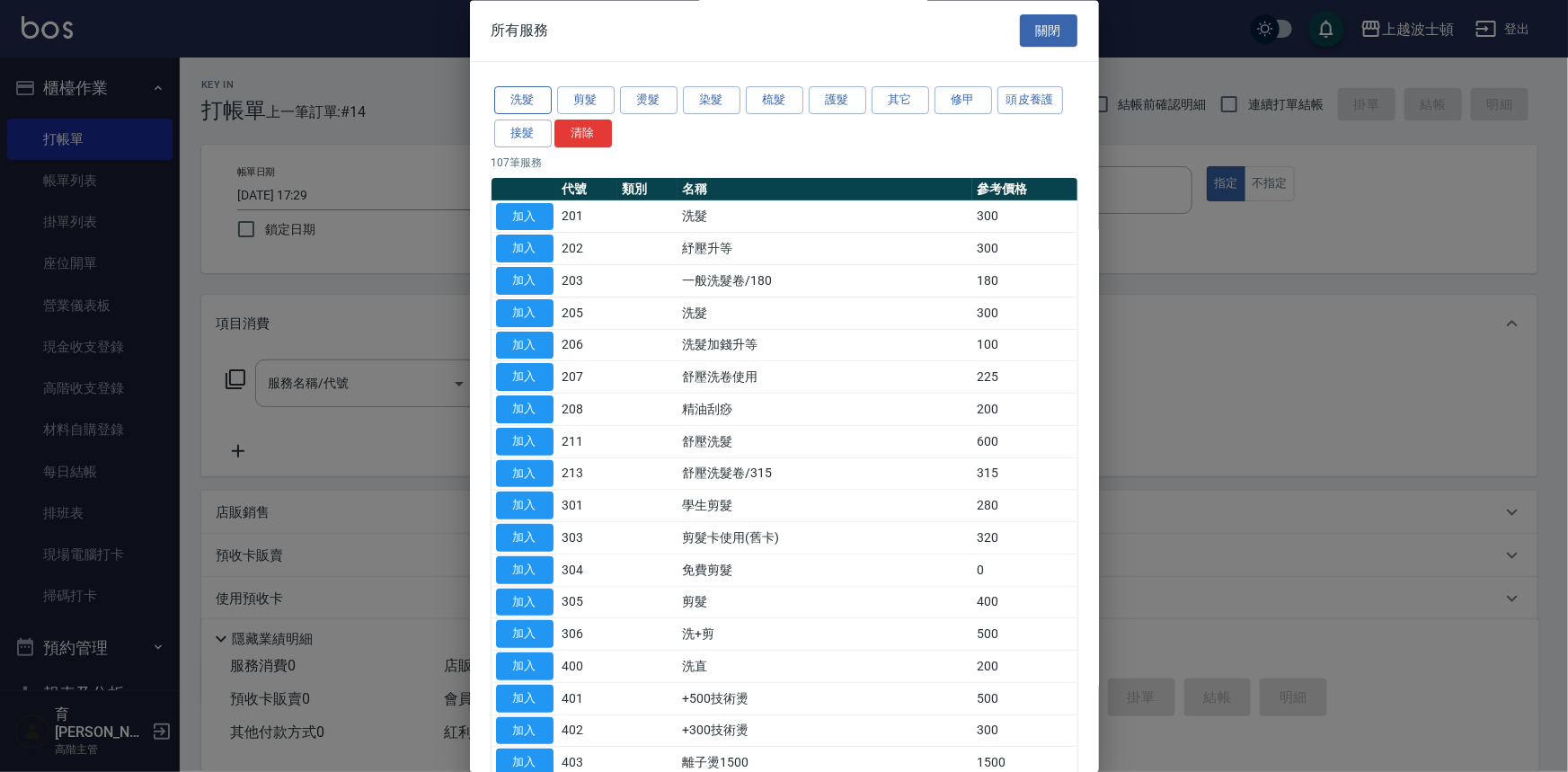
click at [523, 101] on button "洗髮" at bounding box center [523, 101] width 58 height 27
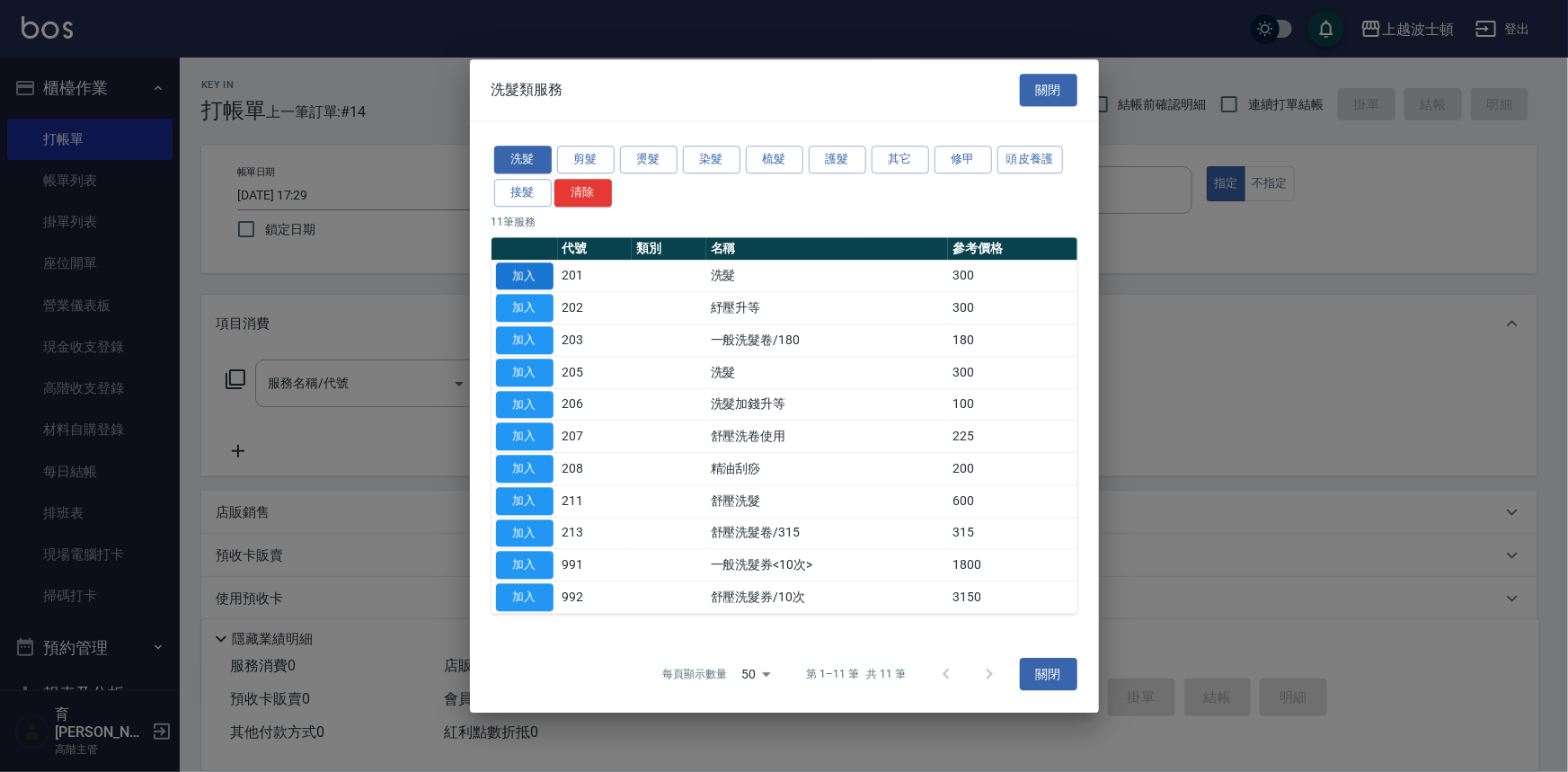
click at [521, 270] on button "加入" at bounding box center [524, 277] width 58 height 27
type input "洗髮(201)"
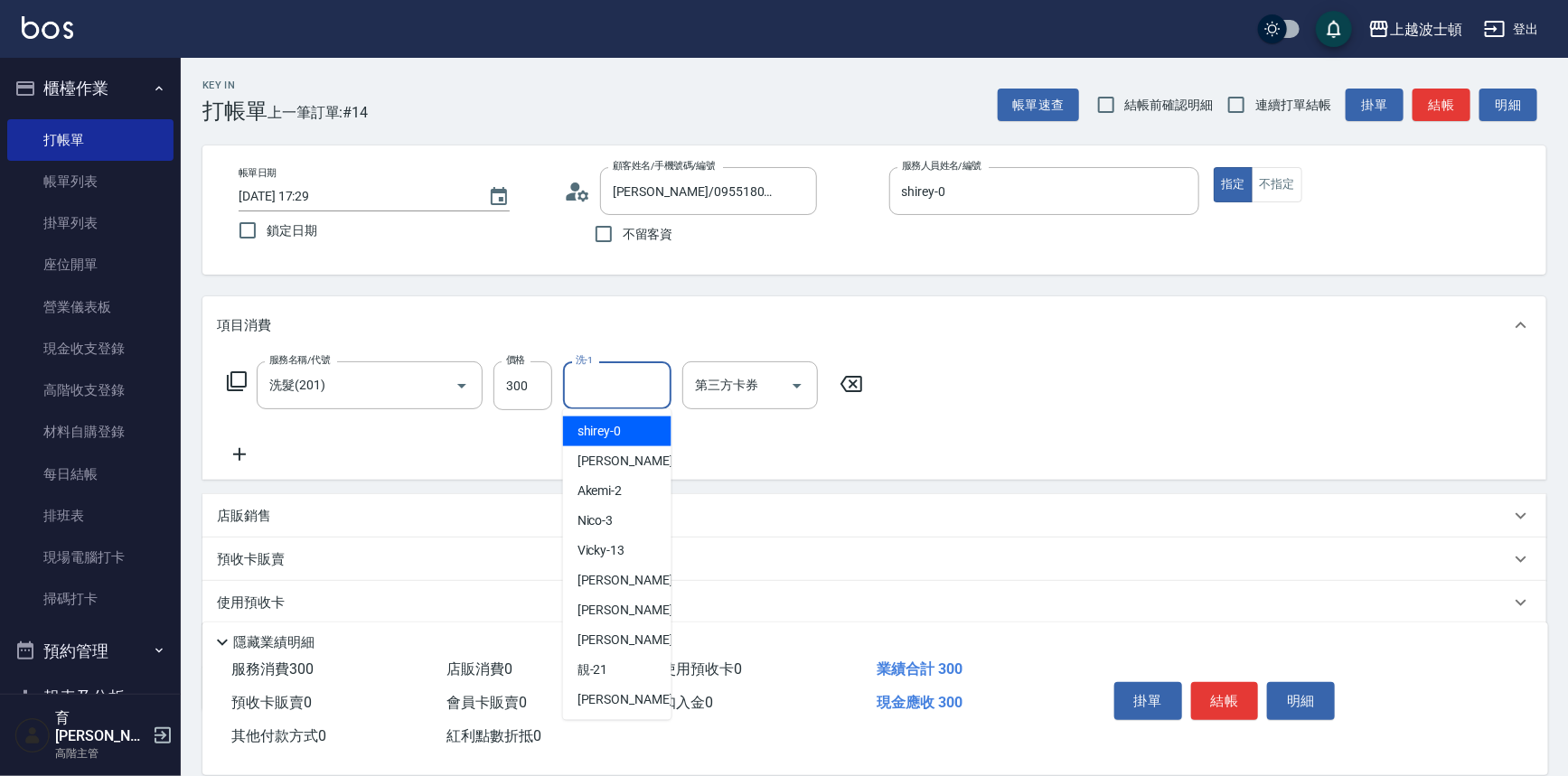
click at [645, 384] on input "洗-1" at bounding box center [617, 385] width 92 height 31
click at [632, 431] on div "shirey -0" at bounding box center [618, 432] width 109 height 29
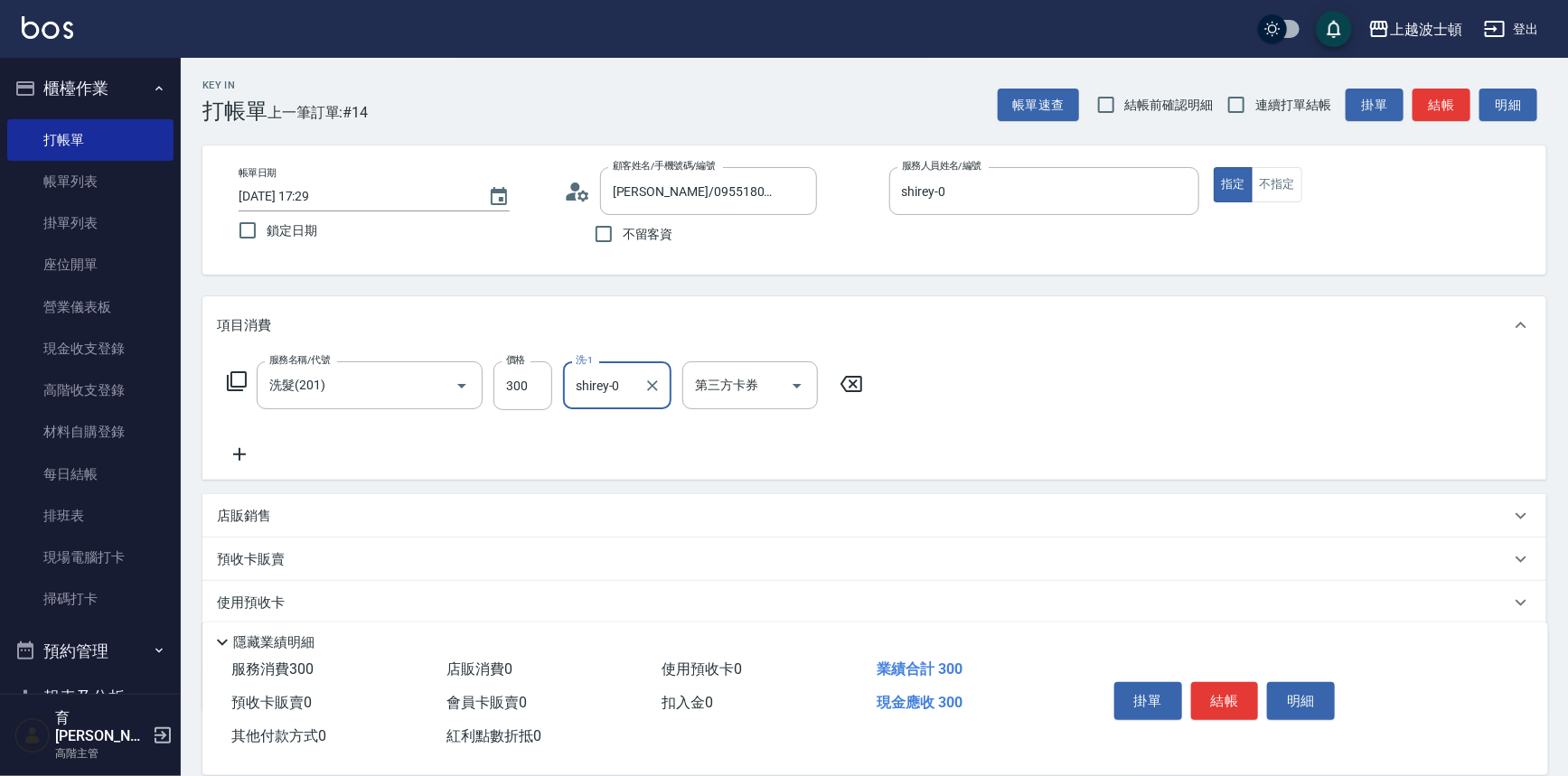
type input "shirey-0"
click at [231, 378] on icon at bounding box center [237, 381] width 20 height 20
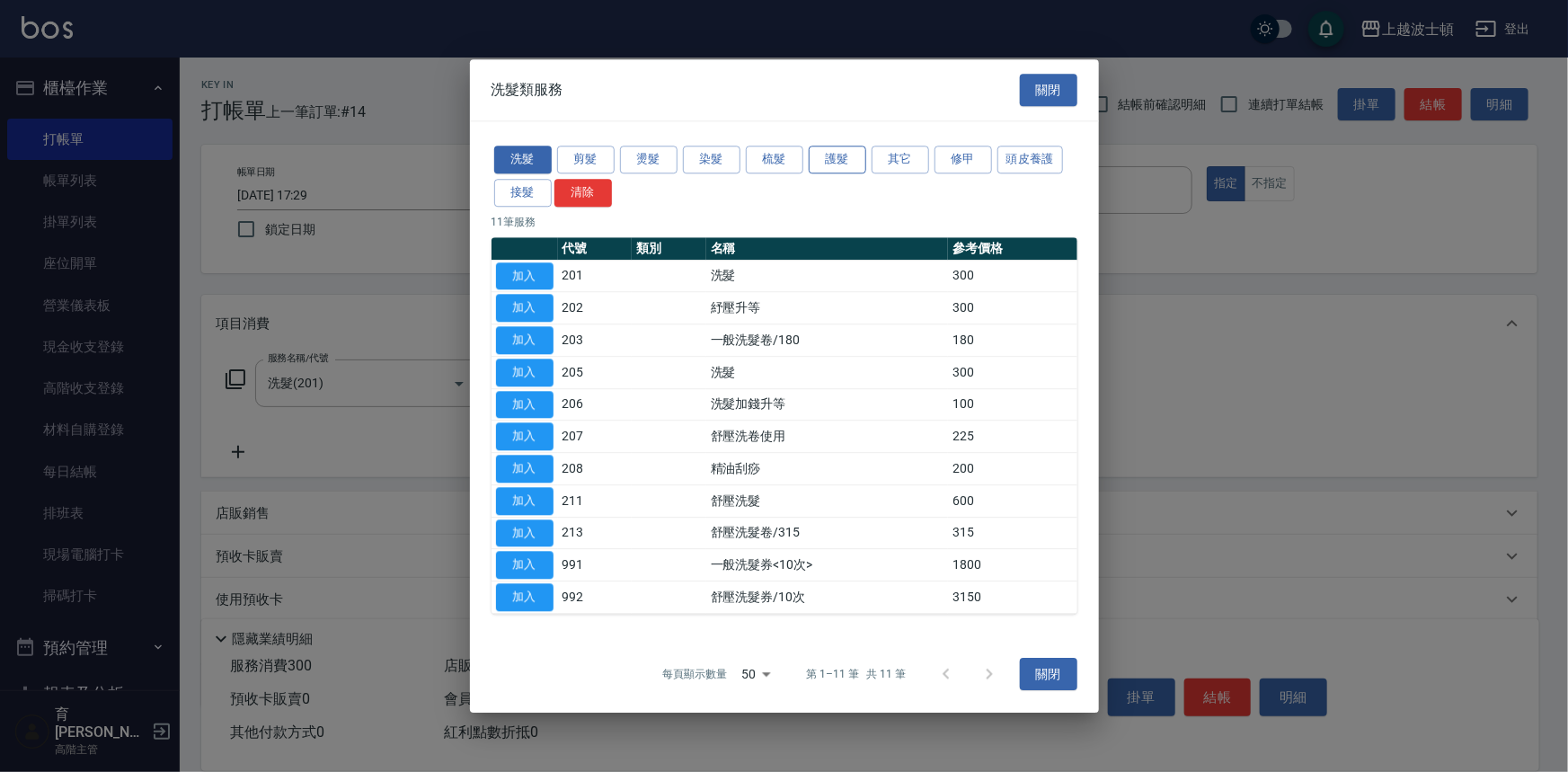
click at [841, 149] on button "護髮" at bounding box center [837, 159] width 58 height 27
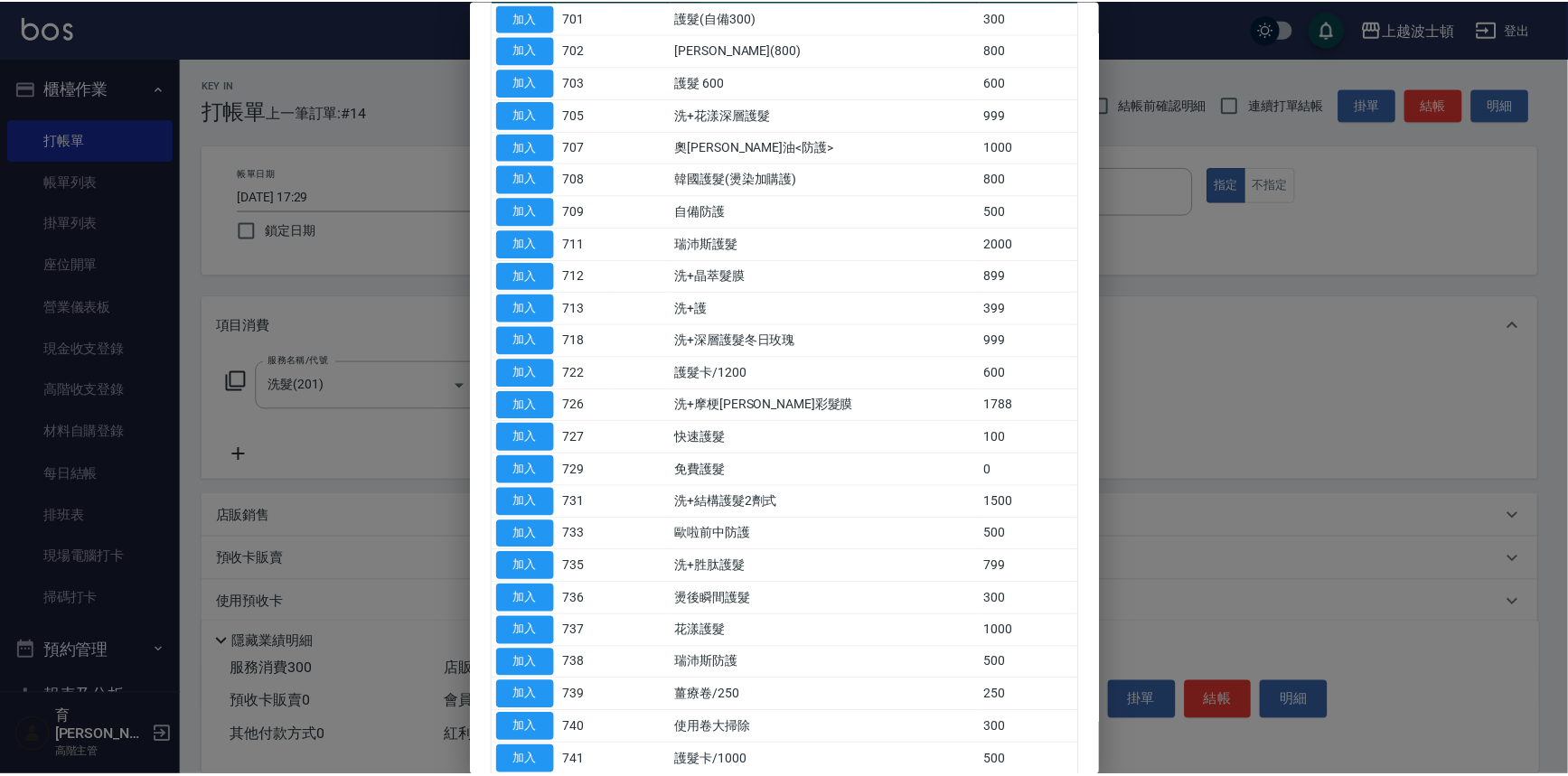
scroll to position [179, 0]
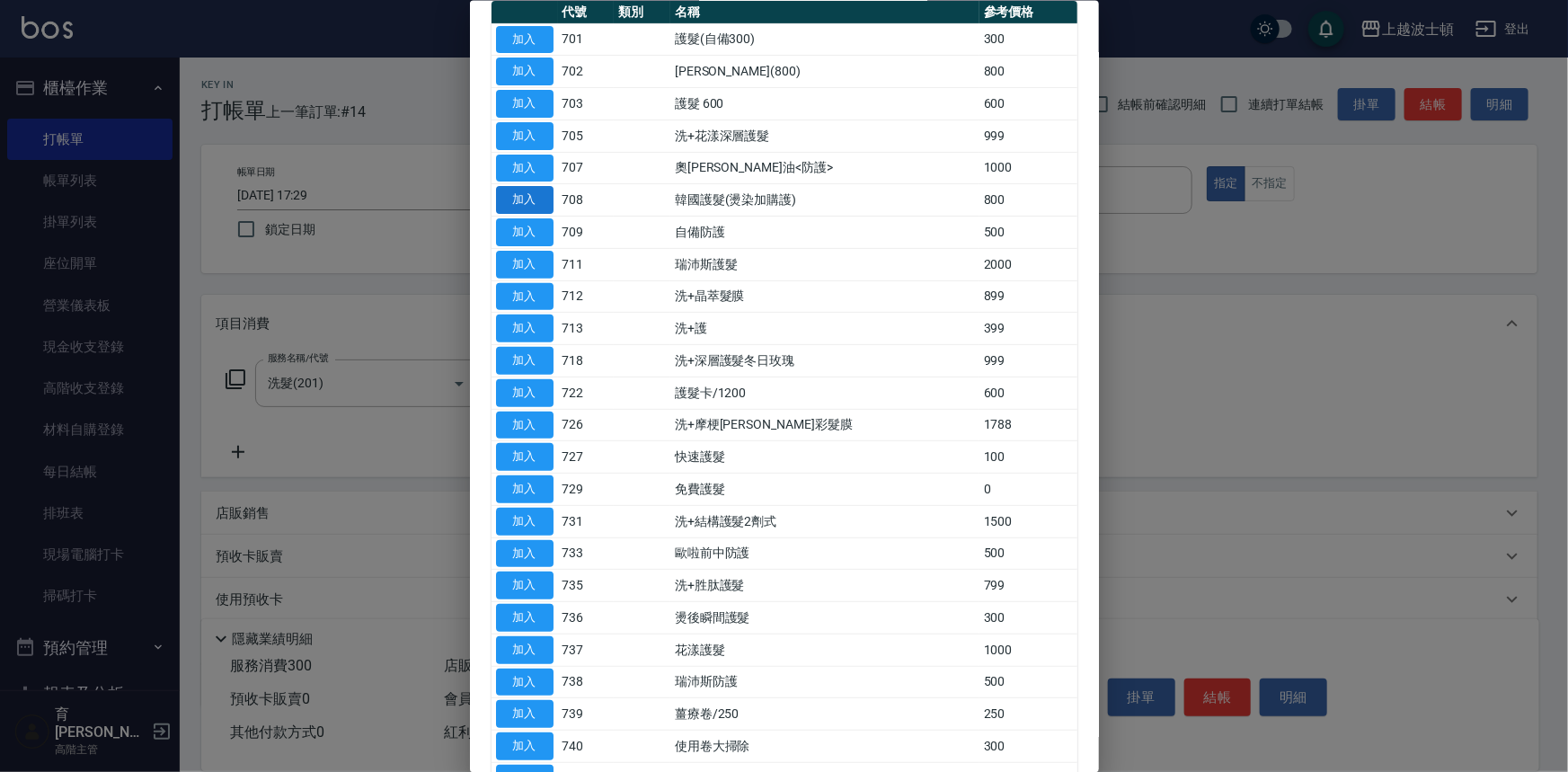
click at [516, 191] on button "加入" at bounding box center [524, 200] width 58 height 27
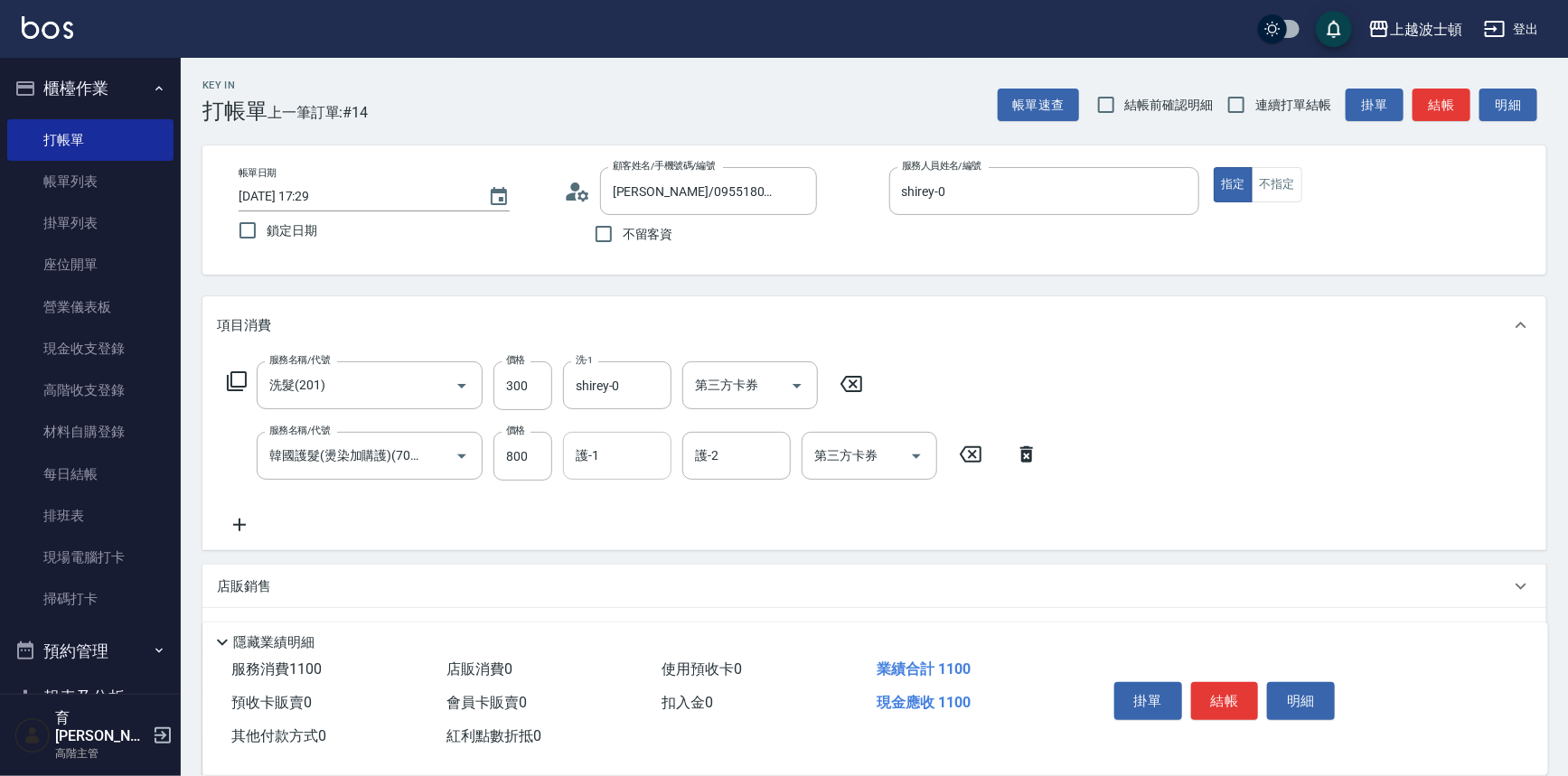
click at [628, 459] on input "護-1" at bounding box center [617, 456] width 92 height 31
click at [621, 504] on div "shirey -0" at bounding box center [618, 502] width 109 height 29
type input "shirey-0"
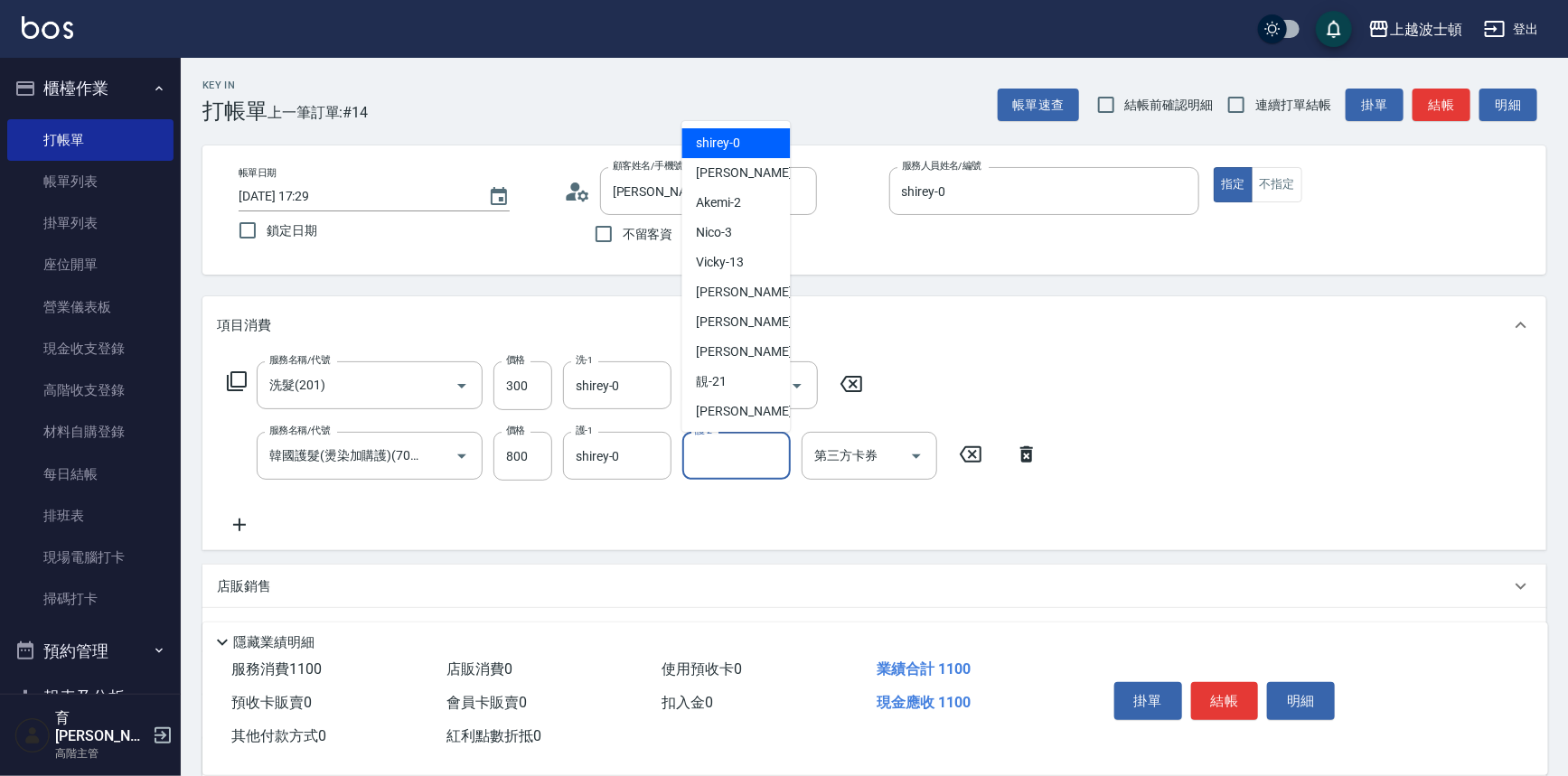
click at [731, 466] on input "護-2" at bounding box center [737, 456] width 92 height 31
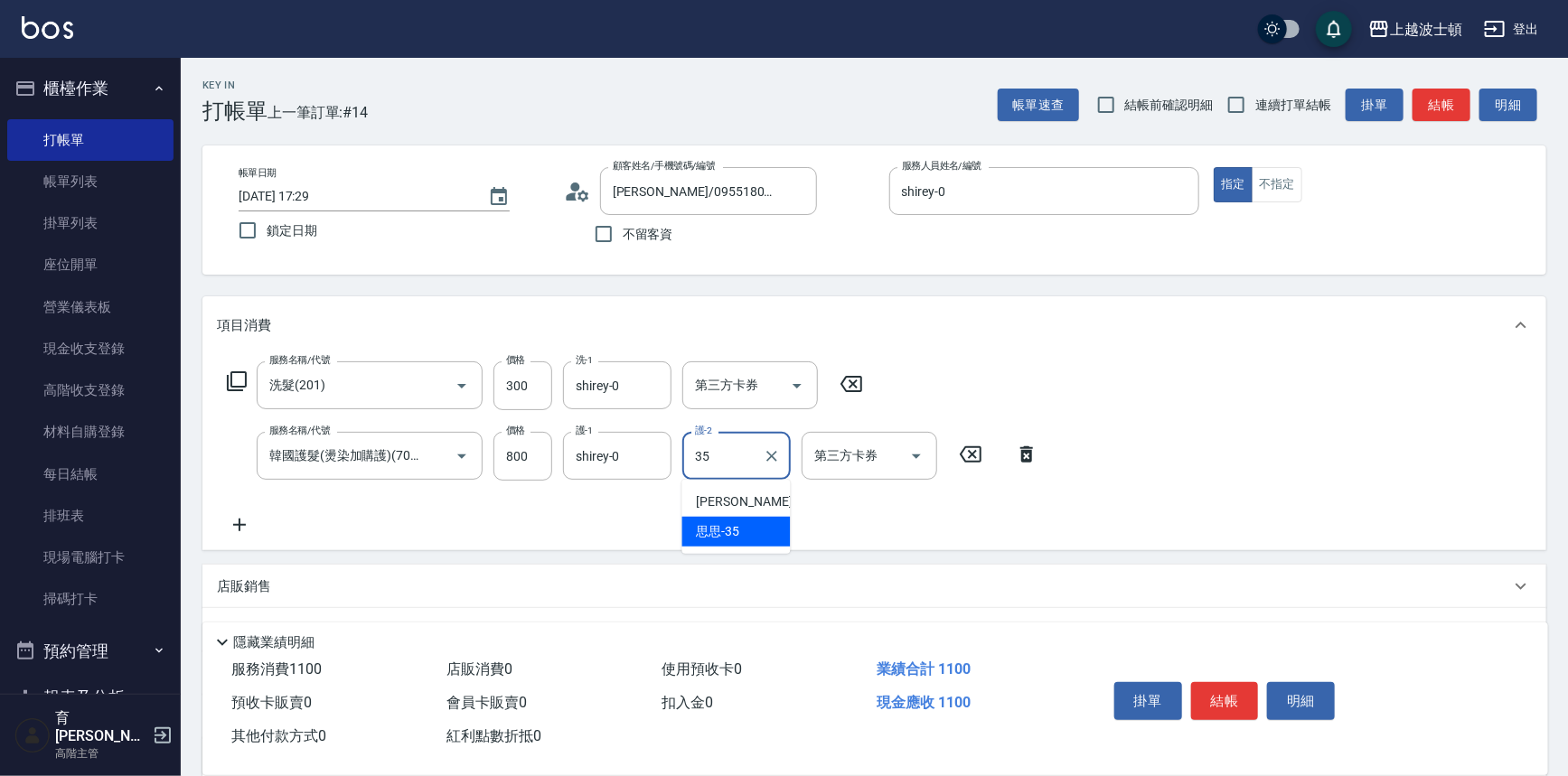
click at [723, 524] on span "思思 -35" at bounding box center [718, 531] width 43 height 19
type input "思思-35"
click at [229, 379] on icon at bounding box center [237, 381] width 22 height 22
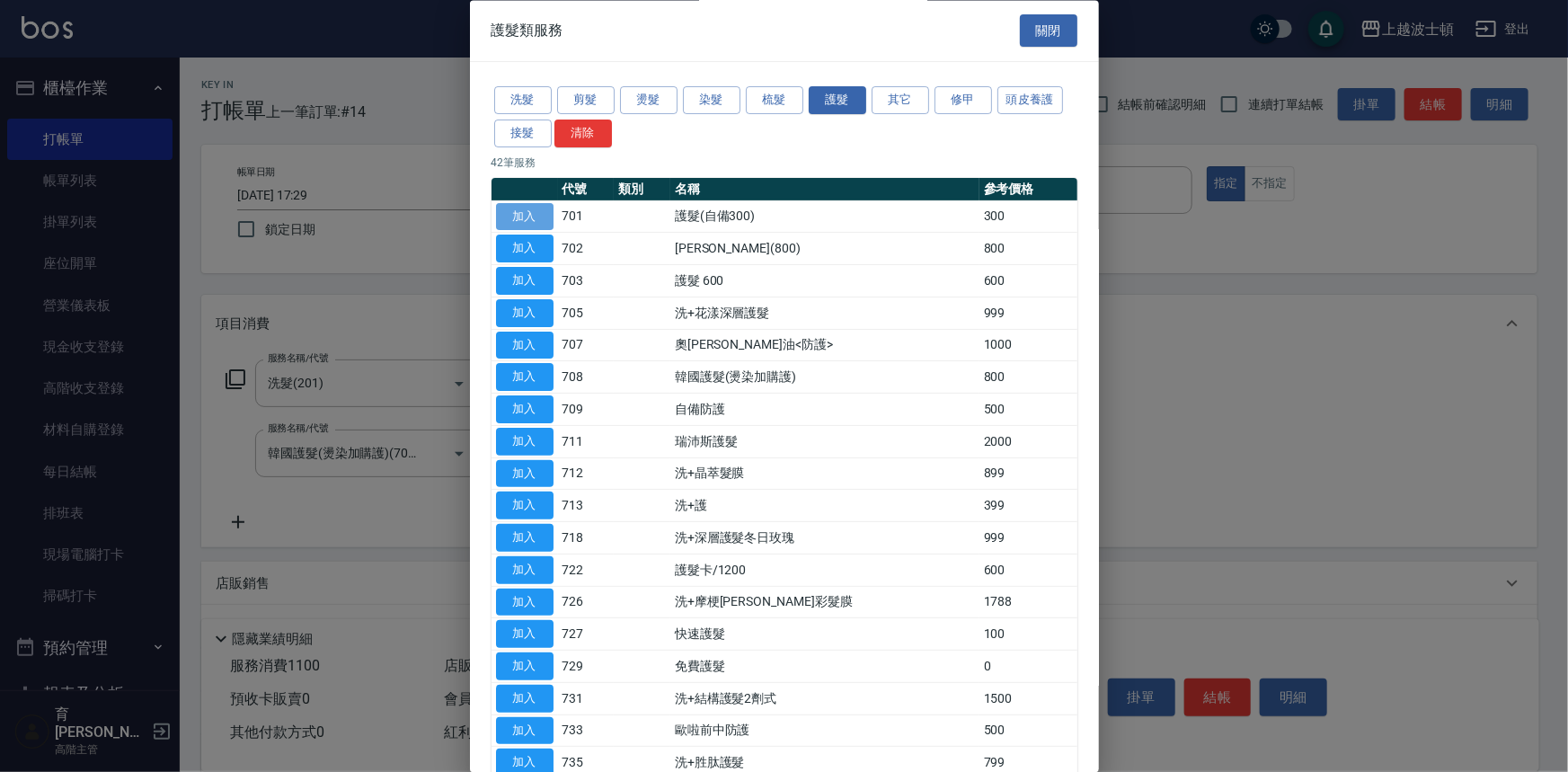
click at [535, 208] on button "加入" at bounding box center [524, 217] width 58 height 27
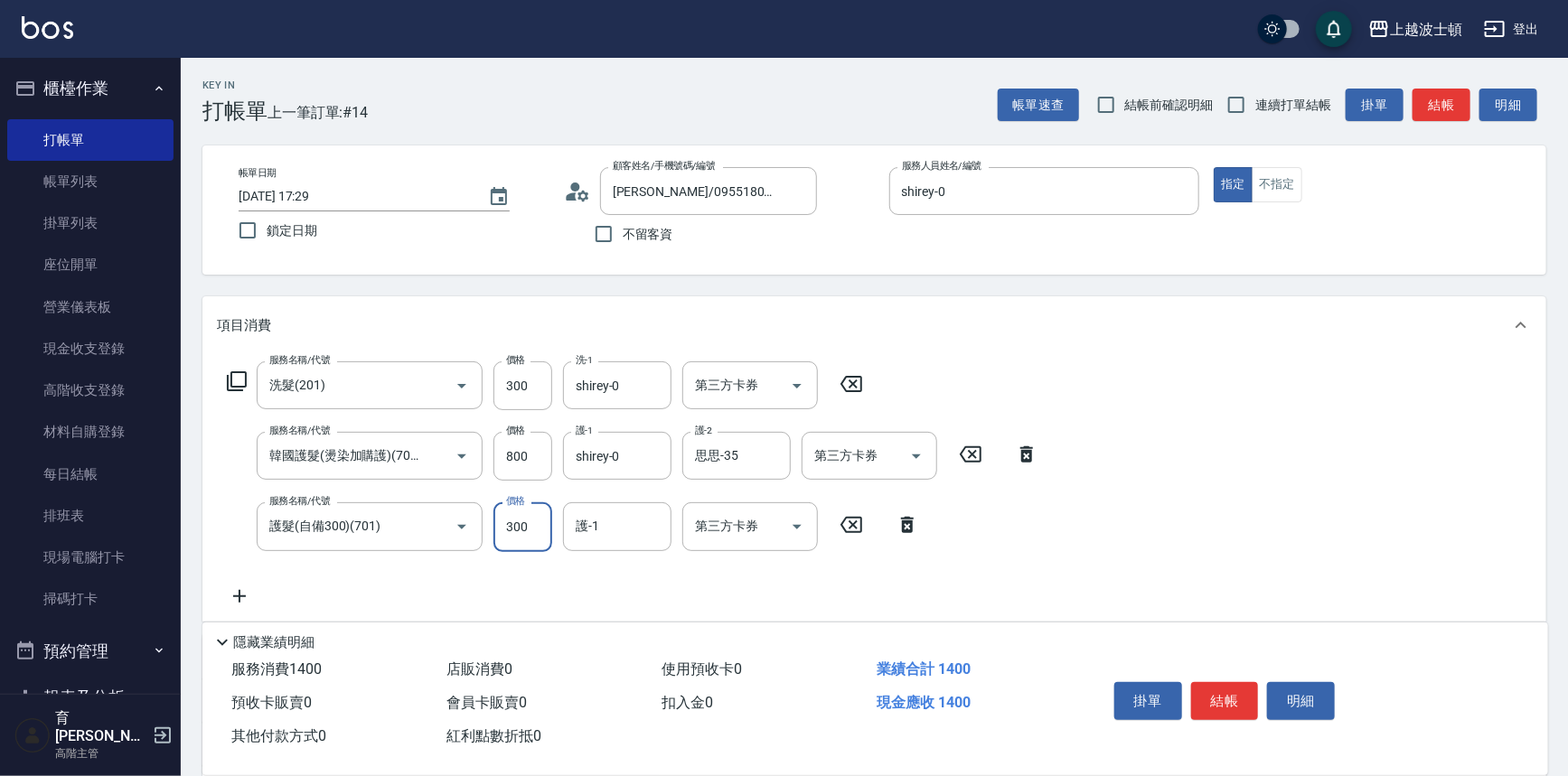
click at [536, 533] on input "300" at bounding box center [523, 527] width 59 height 49
type input "200"
click at [623, 530] on input "護-1" at bounding box center [617, 527] width 92 height 31
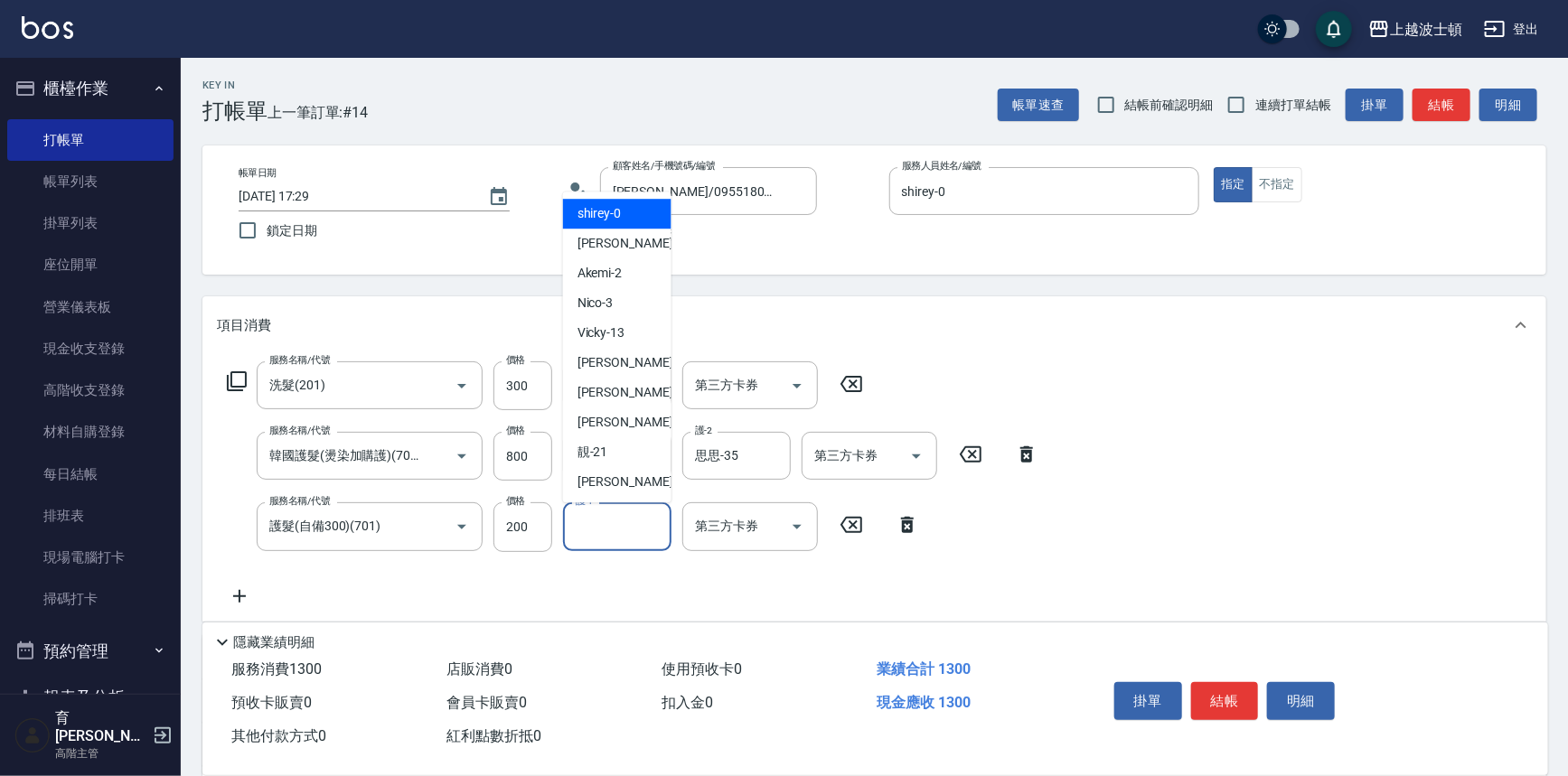
click at [622, 212] on div "shirey -0" at bounding box center [618, 214] width 109 height 29
type input "shirey-0"
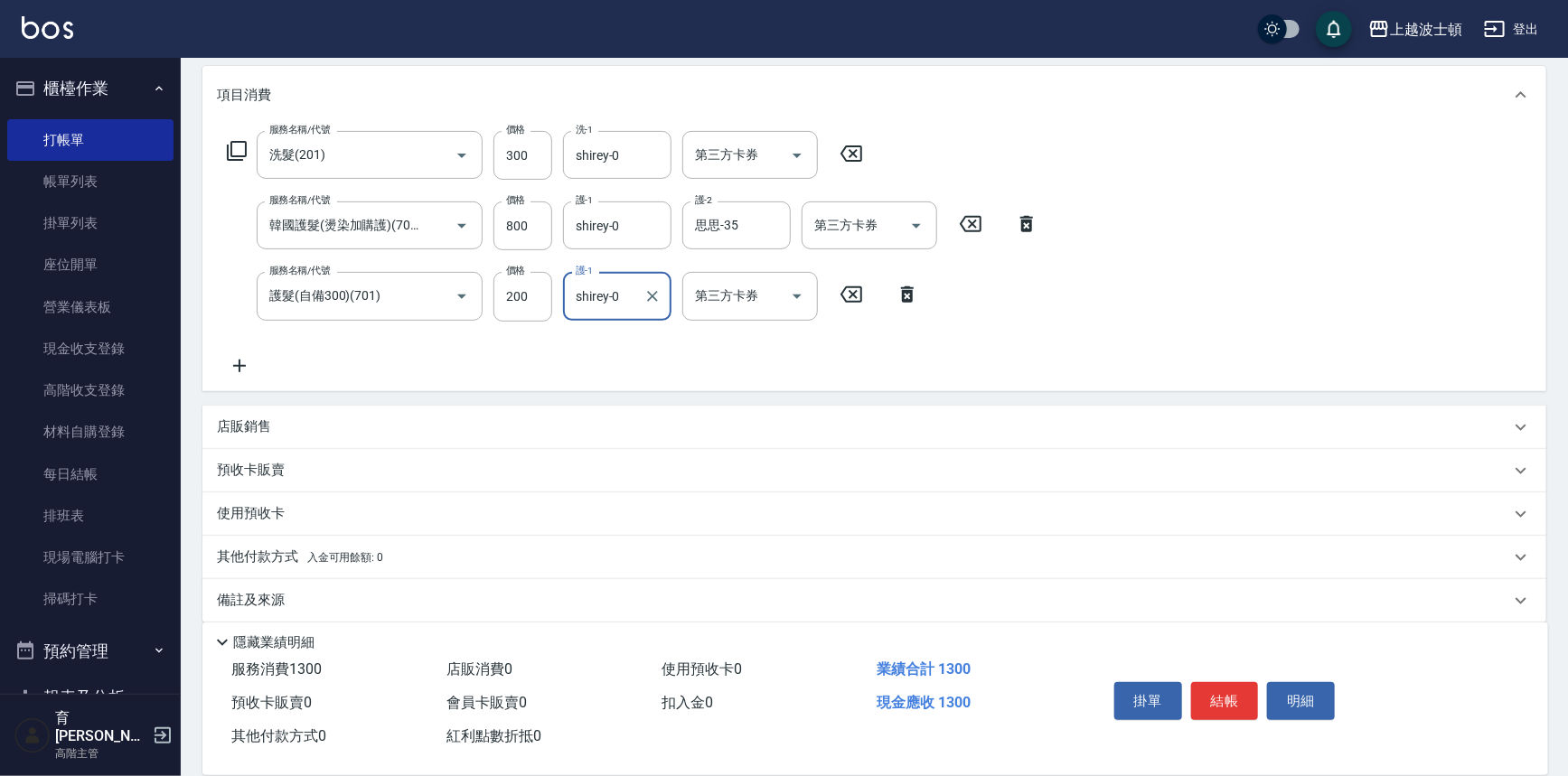
scroll to position [232, 0]
click at [912, 291] on icon at bounding box center [907, 293] width 45 height 22
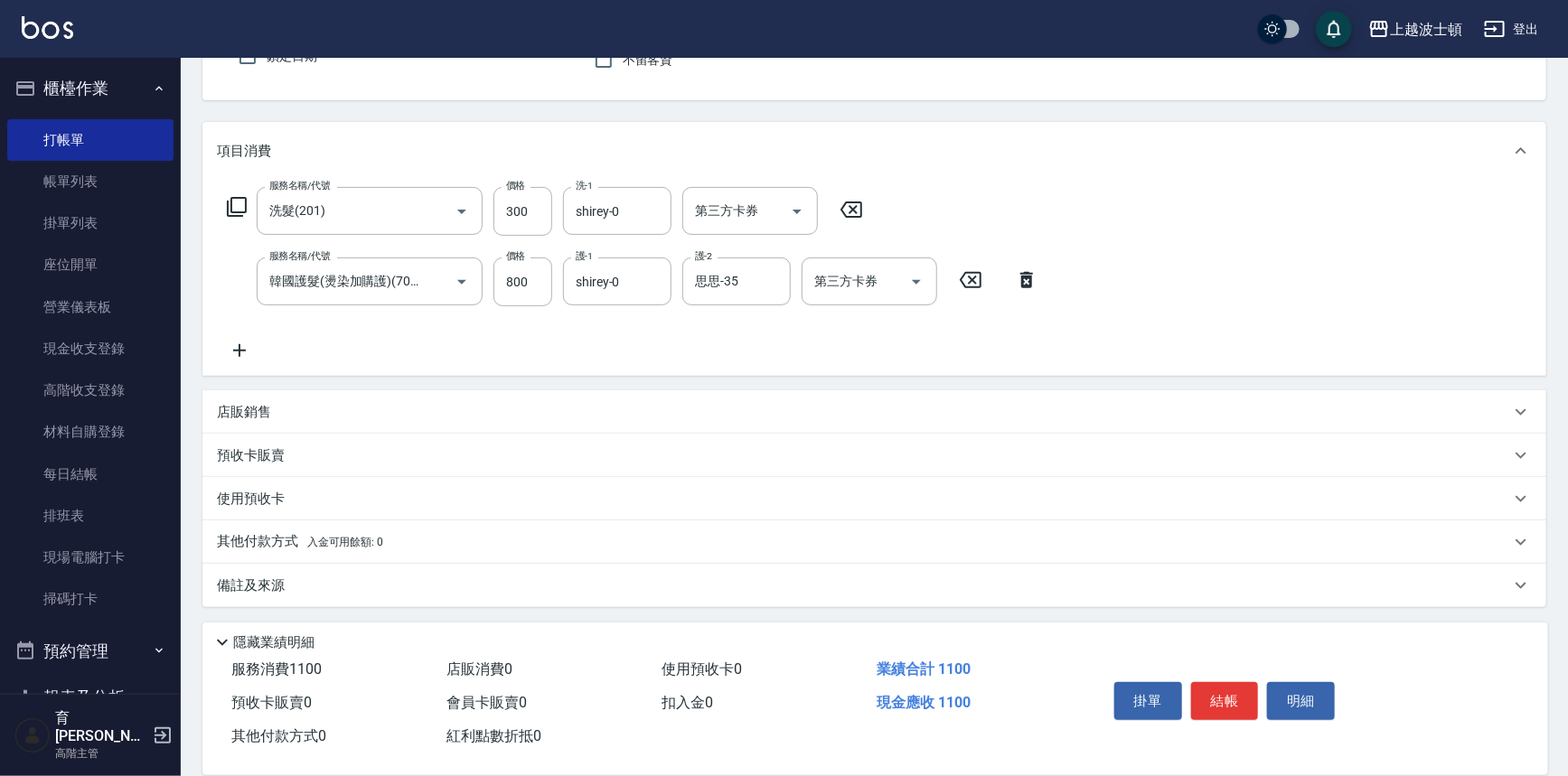
scroll to position [0, 0]
click at [237, 417] on p "店販銷售" at bounding box center [244, 412] width 54 height 19
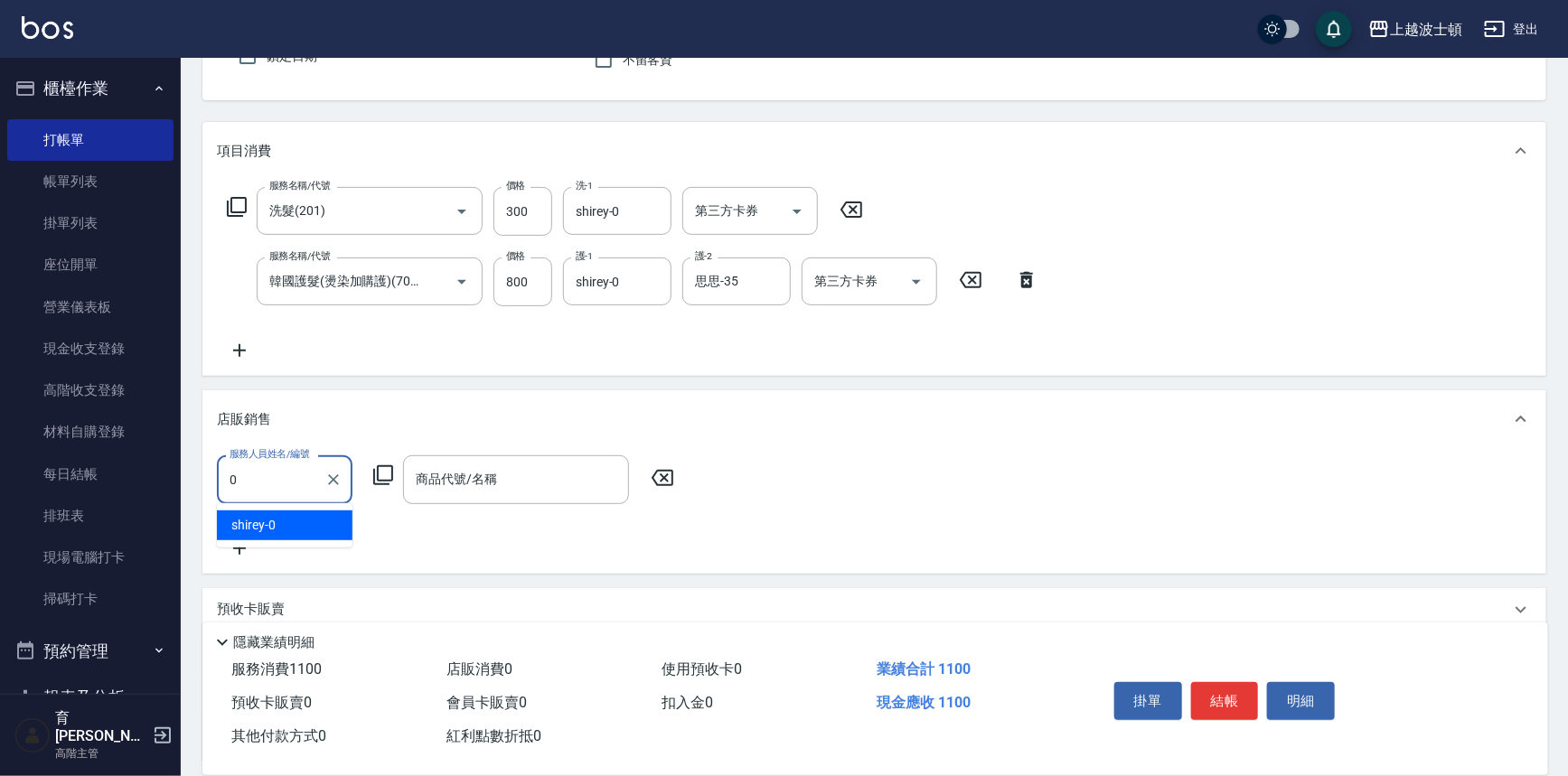
click at [306, 535] on div "shirey -0" at bounding box center [285, 526] width 135 height 29
type input "shirey-0"
click at [375, 471] on icon at bounding box center [383, 476] width 22 height 22
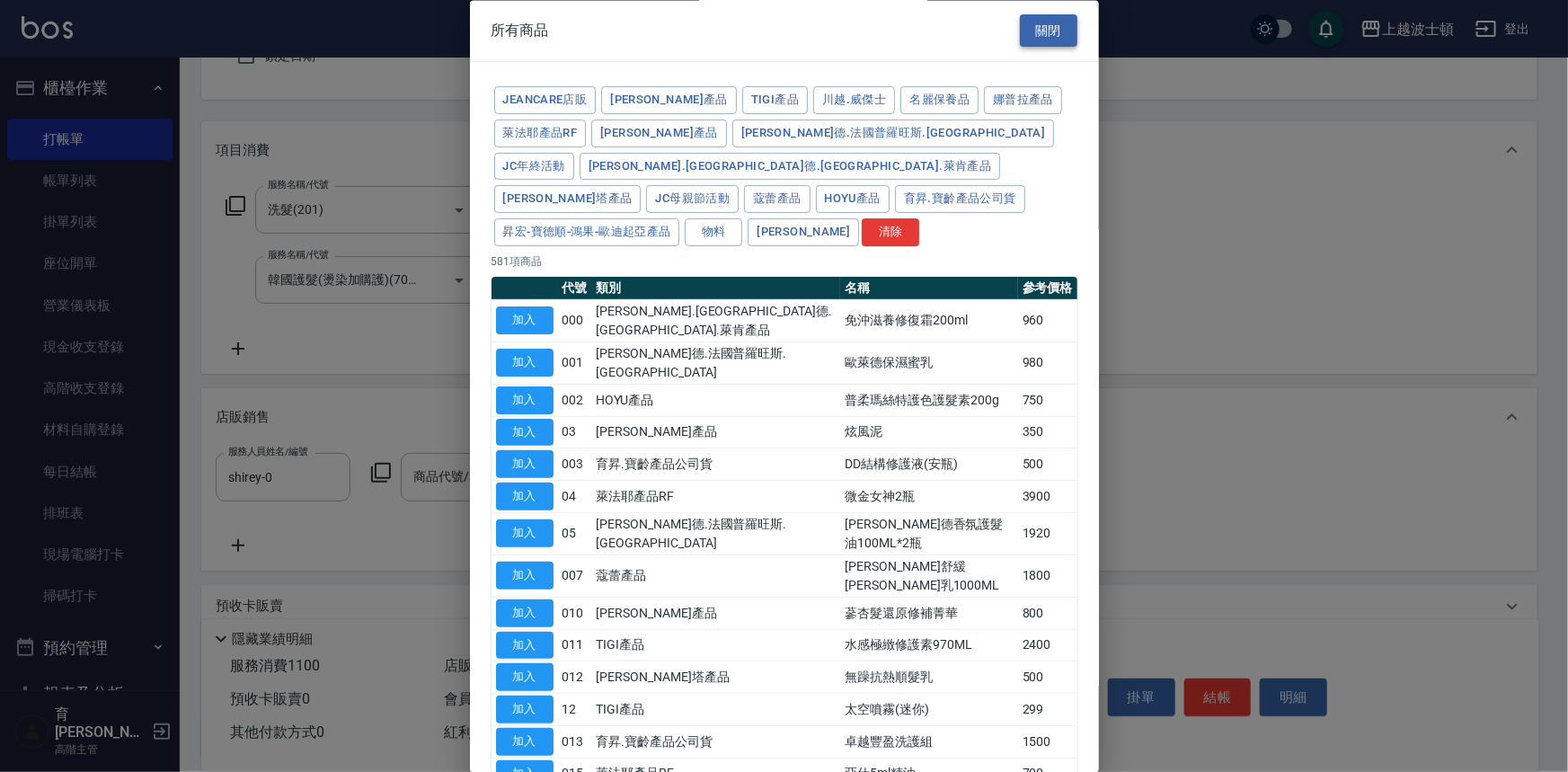
click at [1048, 28] on button "關閉" at bounding box center [1048, 31] width 58 height 33
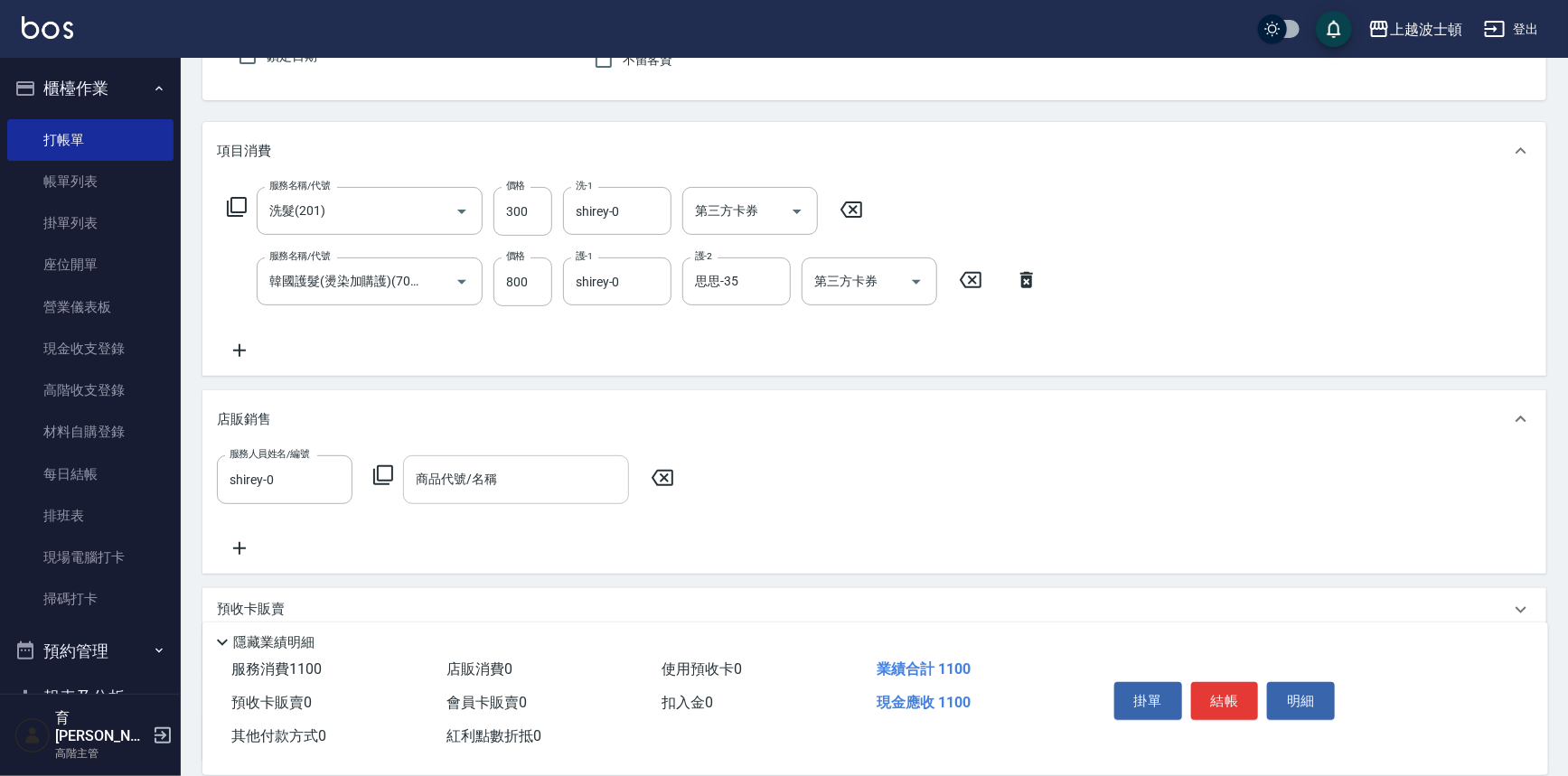
click at [508, 473] on input "商品代號/名稱" at bounding box center [517, 480] width 210 height 31
type input "黃"
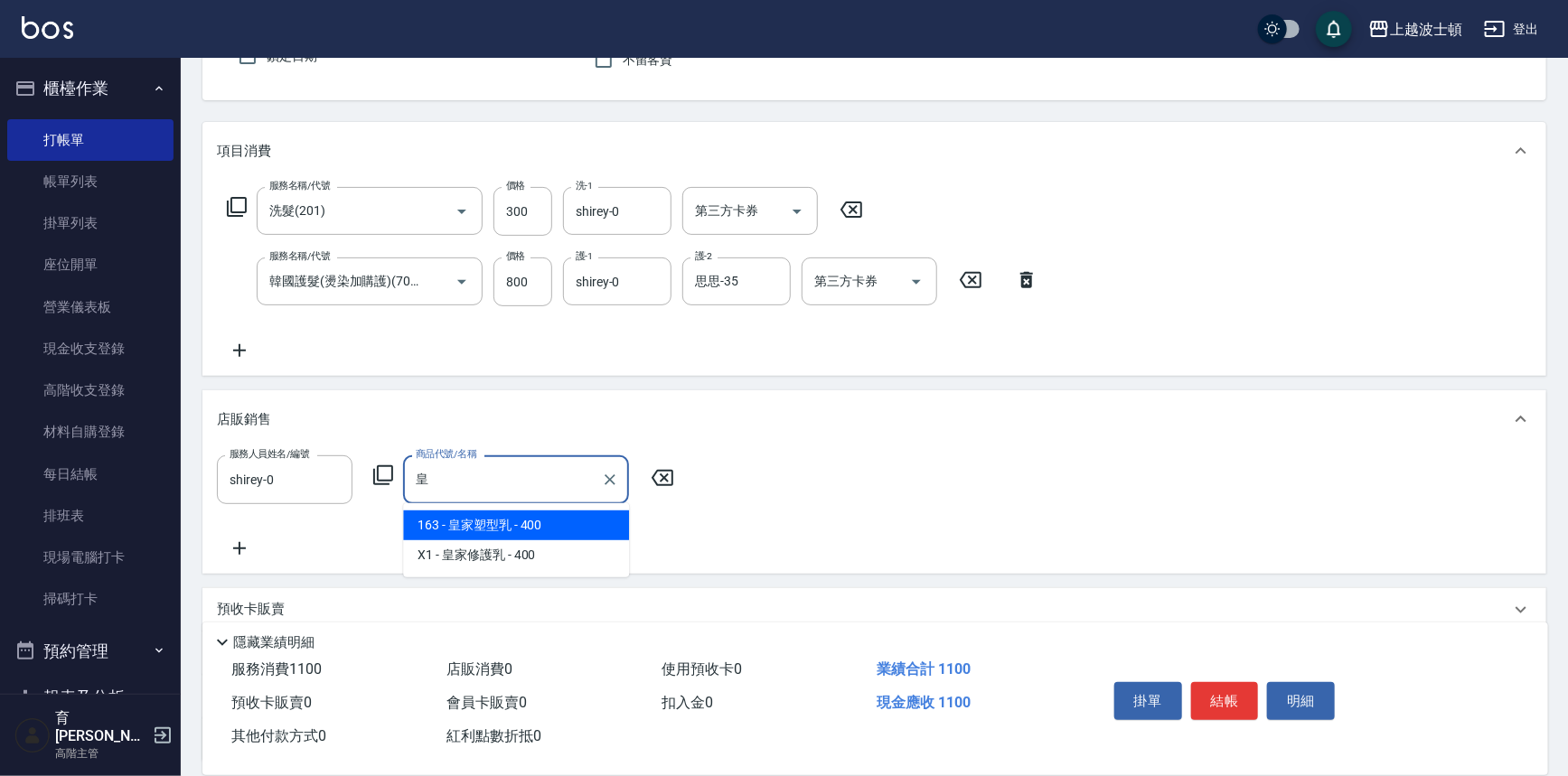
type input "皇"
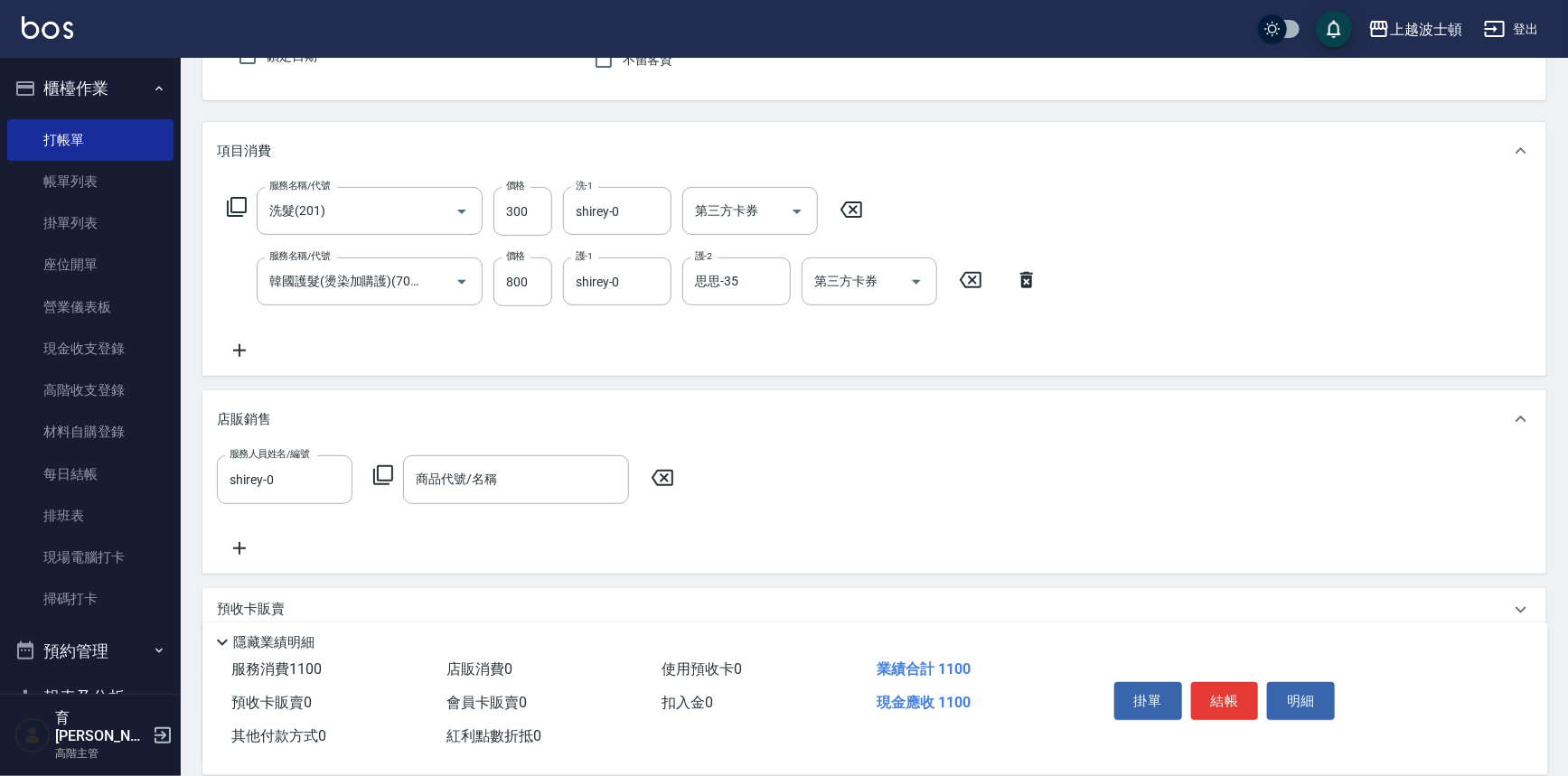
click at [666, 469] on icon at bounding box center [663, 478] width 22 height 17
click at [323, 523] on div "shirey -0" at bounding box center [285, 526] width 135 height 29
type input "shirey-0"
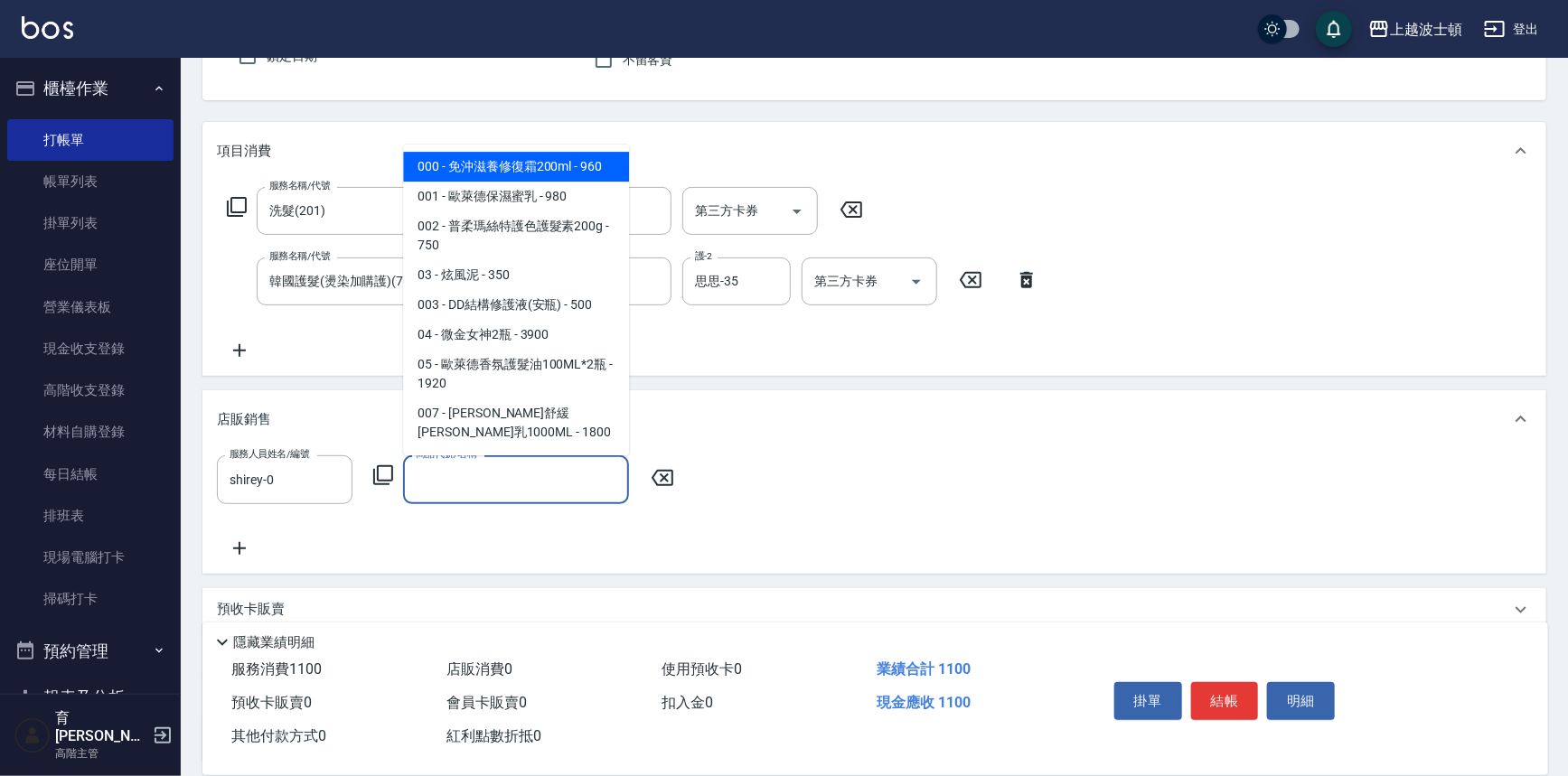
click at [469, 485] on input "商品代號/名稱" at bounding box center [517, 480] width 210 height 31
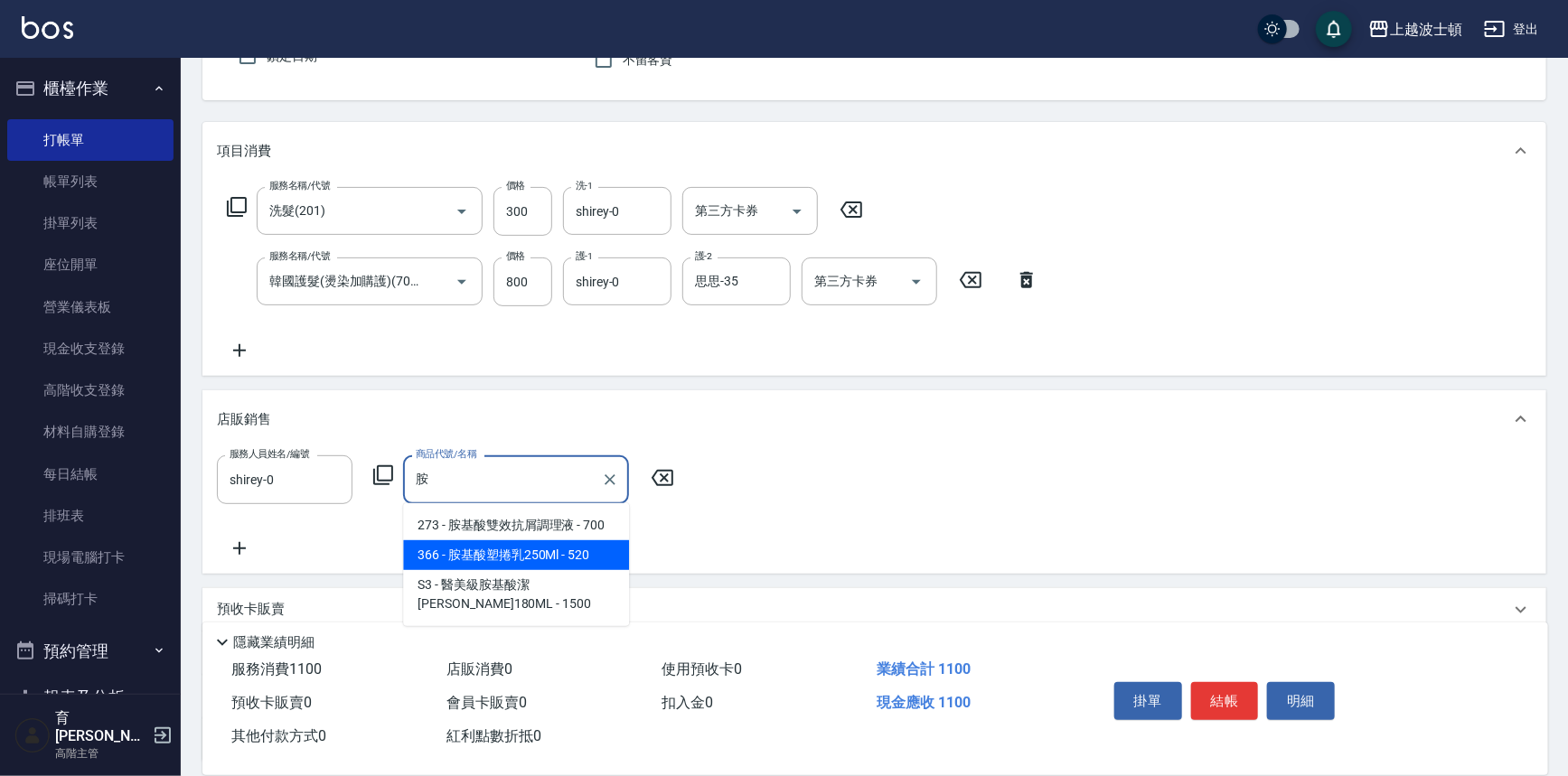
click at [522, 560] on span "366 - 胺基酸塑捲乳250Ml - 520" at bounding box center [516, 555] width 226 height 29
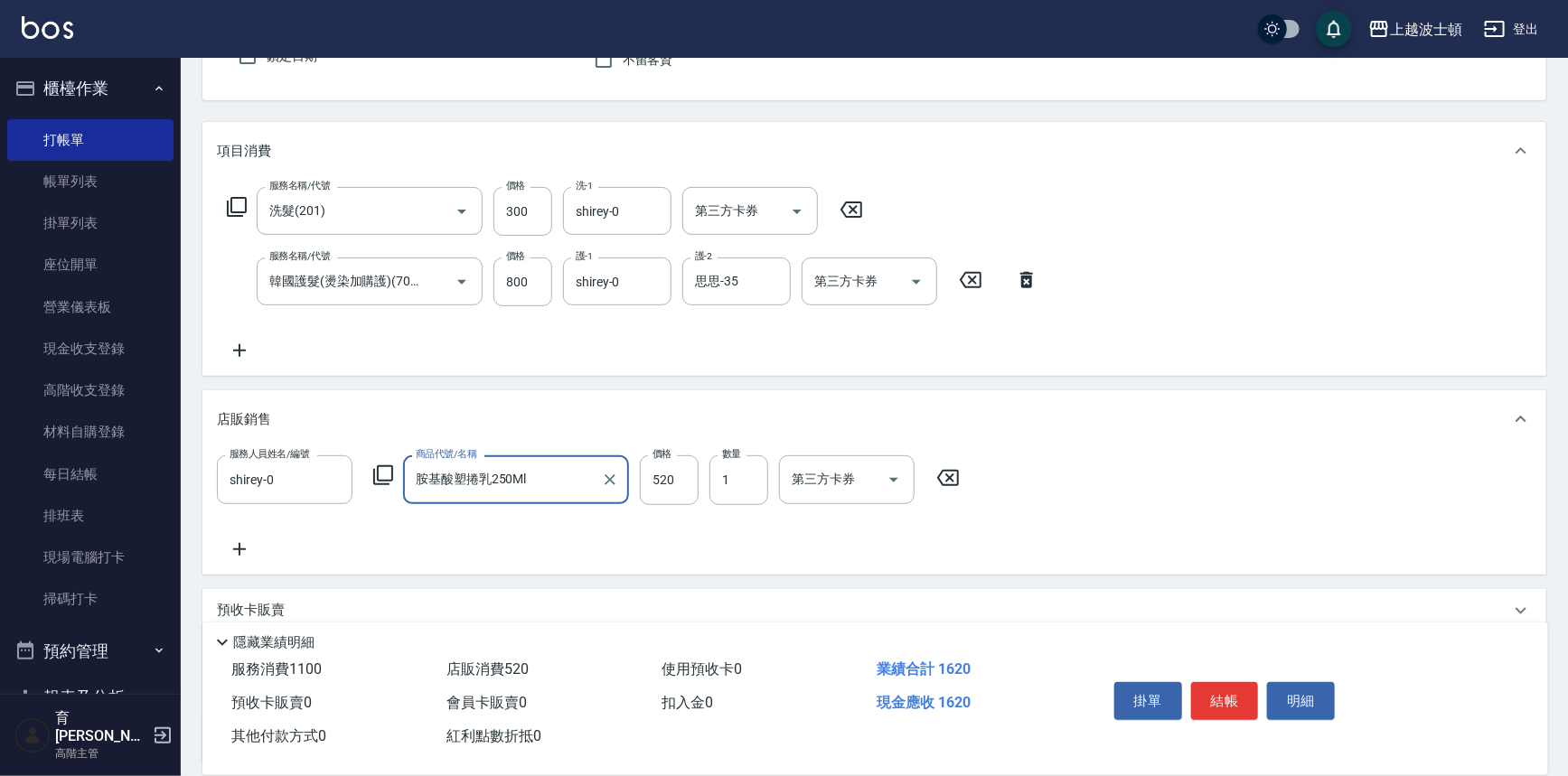
type input "胺基酸塑捲乳250Ml"
click at [699, 481] on div "服務人員姓名/編號 shirey-0 服務人員姓名/編號 商品代號/名稱 胺基酸塑捲乳250Ml 商品代號/名稱 價格 520 價格 數量 1 數量 第三方卡…" at bounding box center [594, 480] width 754 height 49
click at [687, 472] on input "520" at bounding box center [669, 480] width 59 height 49
type input "400"
click at [226, 205] on icon at bounding box center [237, 207] width 22 height 22
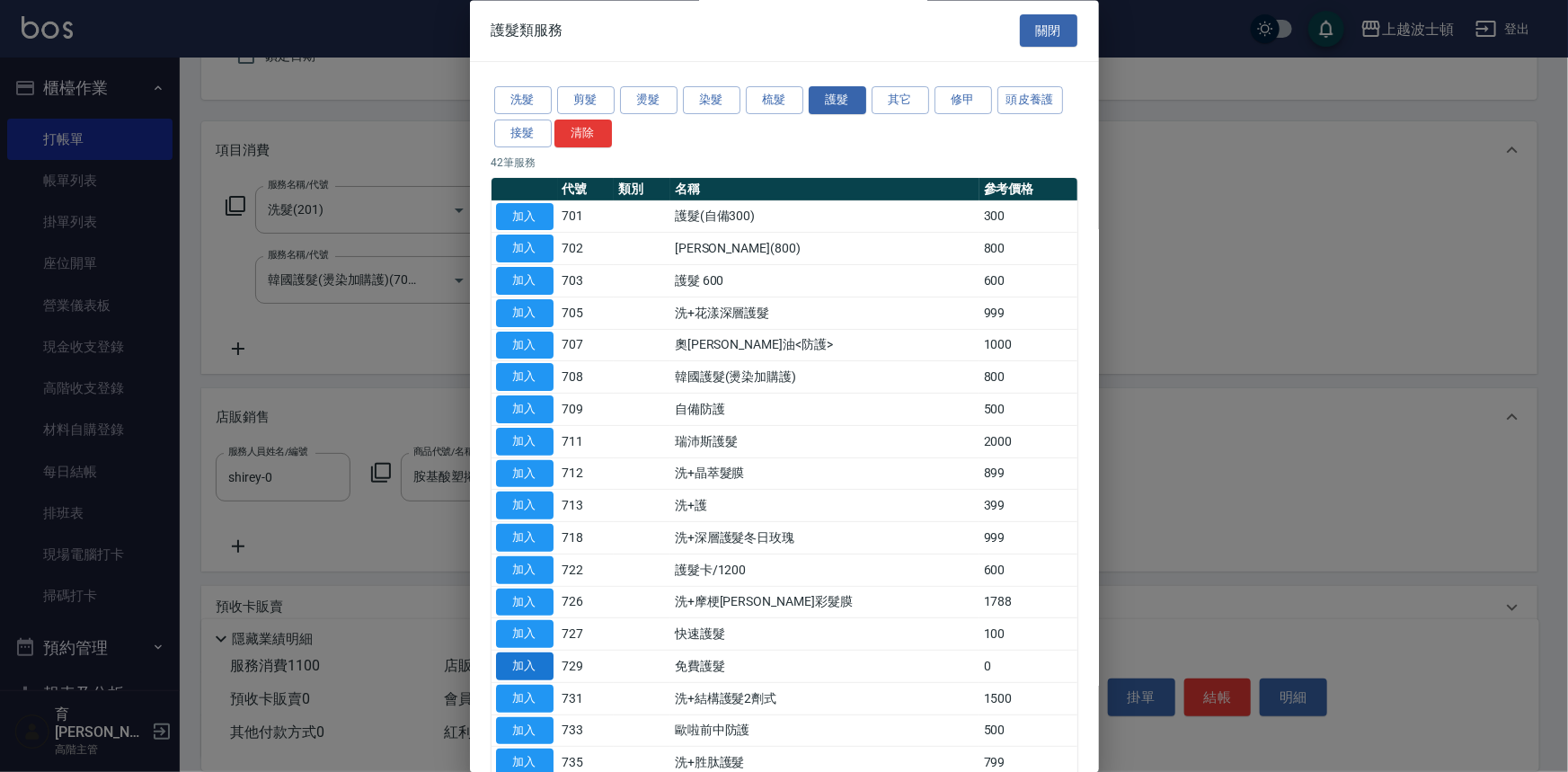
click at [537, 667] on button "加入" at bounding box center [524, 668] width 58 height 27
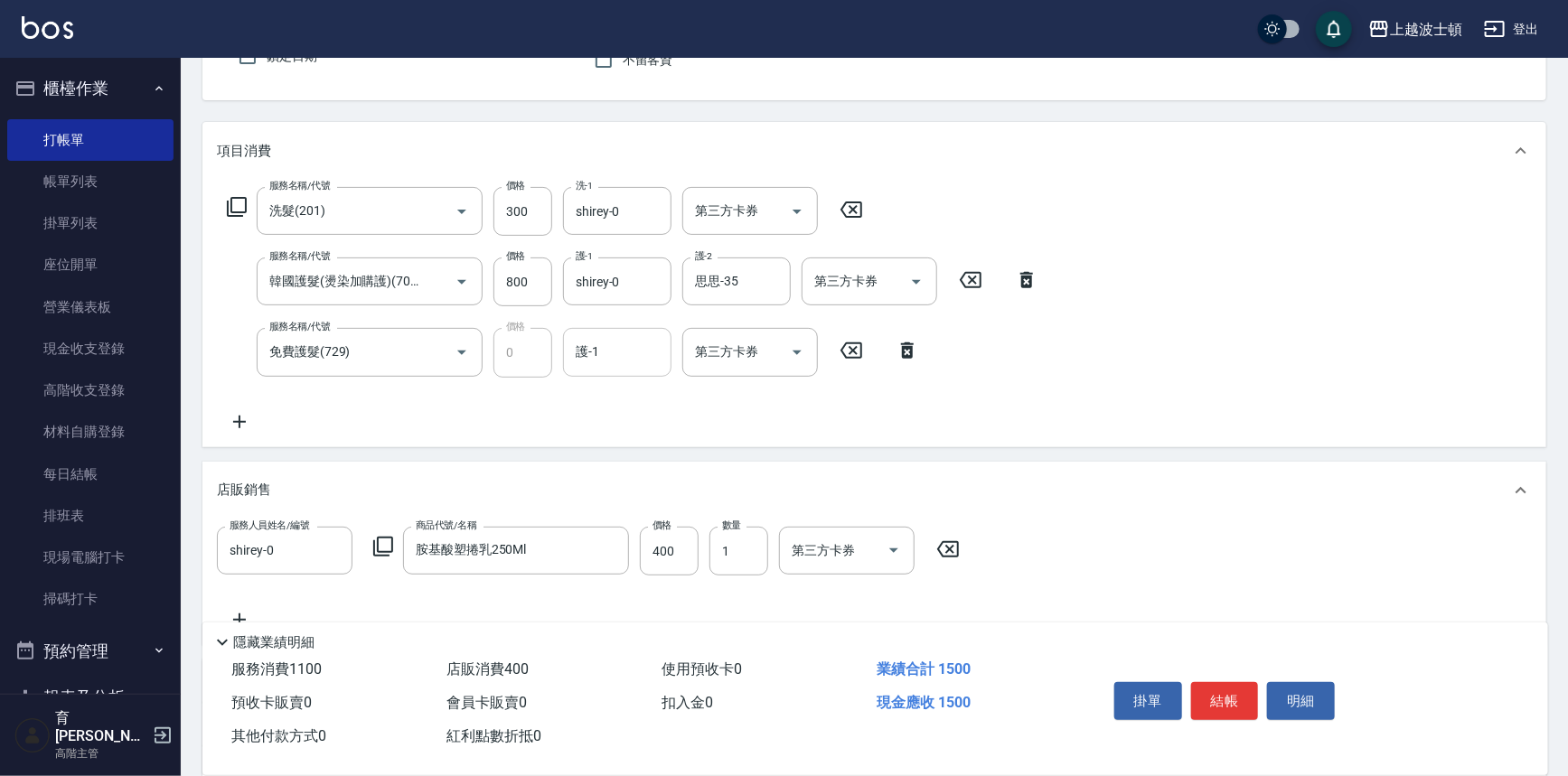
click at [622, 334] on div "護-1" at bounding box center [618, 352] width 109 height 48
click at [618, 401] on span "shirey -0" at bounding box center [599, 398] width 44 height 19
type input "shirey-0"
click at [1214, 697] on button "結帳" at bounding box center [1225, 701] width 68 height 38
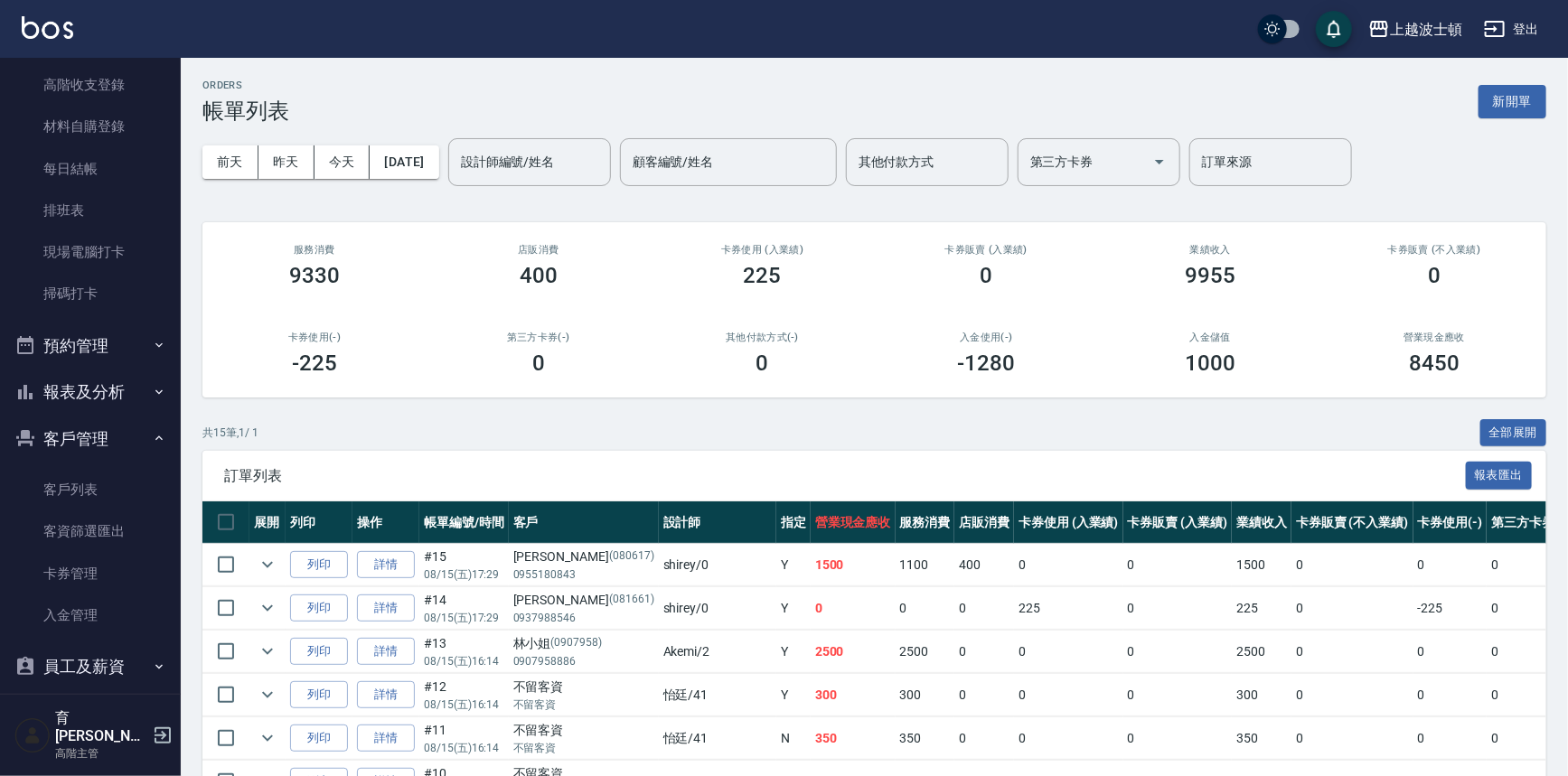
scroll to position [307, 0]
click at [144, 486] on link "客戶列表" at bounding box center [90, 488] width 167 height 41
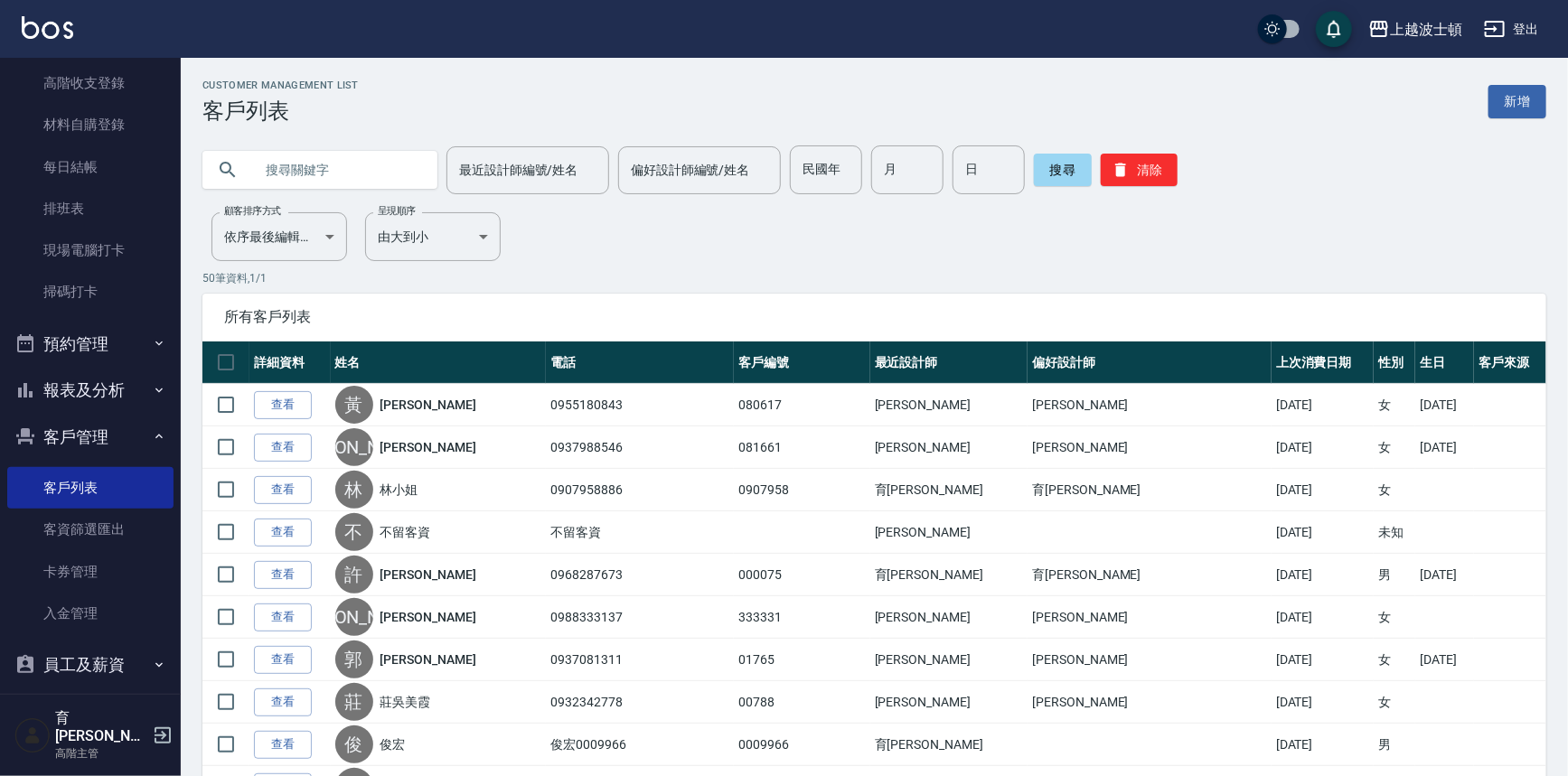
click at [367, 172] on input "text" at bounding box center [338, 169] width 170 height 49
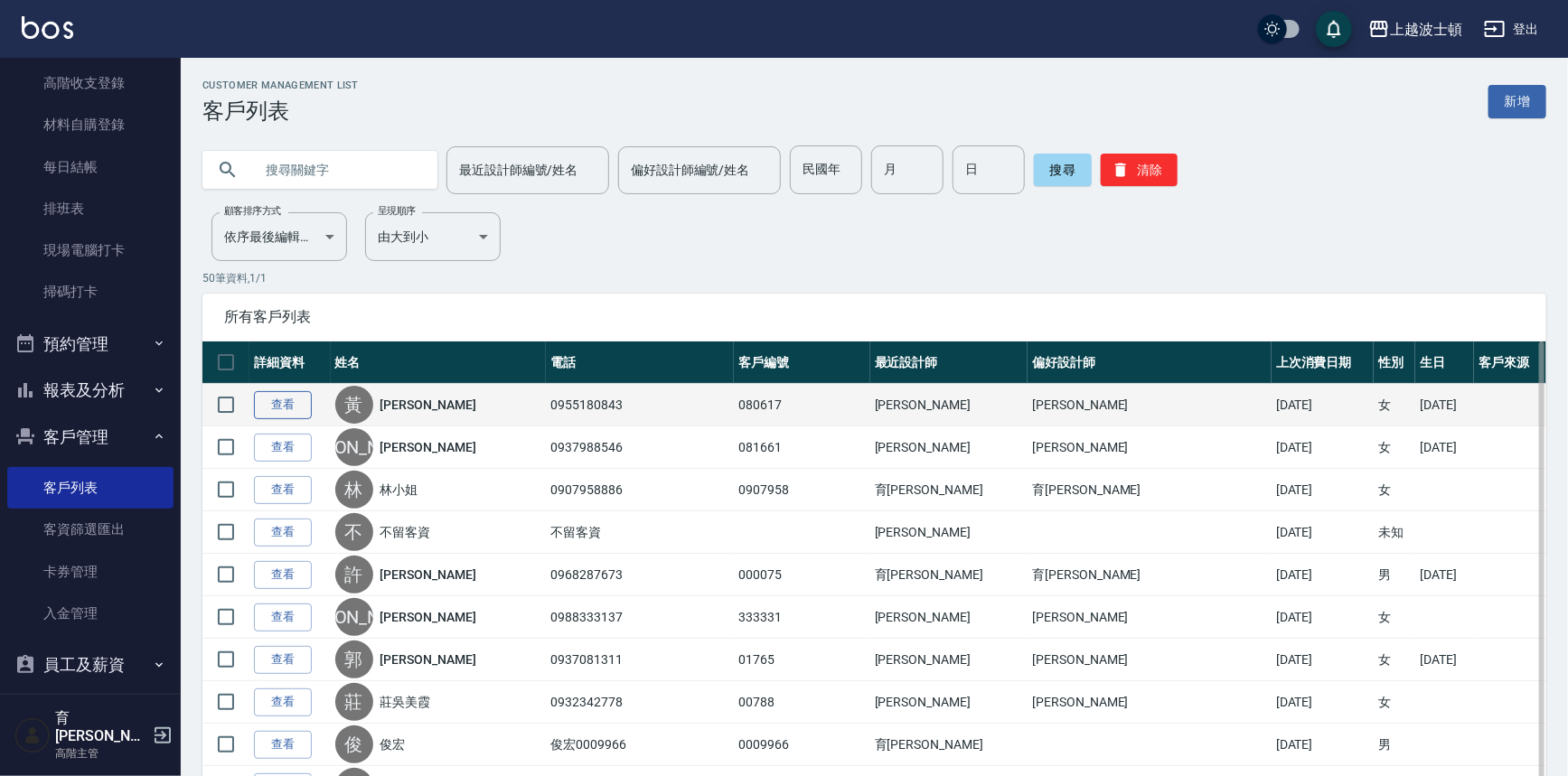
click at [281, 406] on link "查看" at bounding box center [283, 405] width 58 height 28
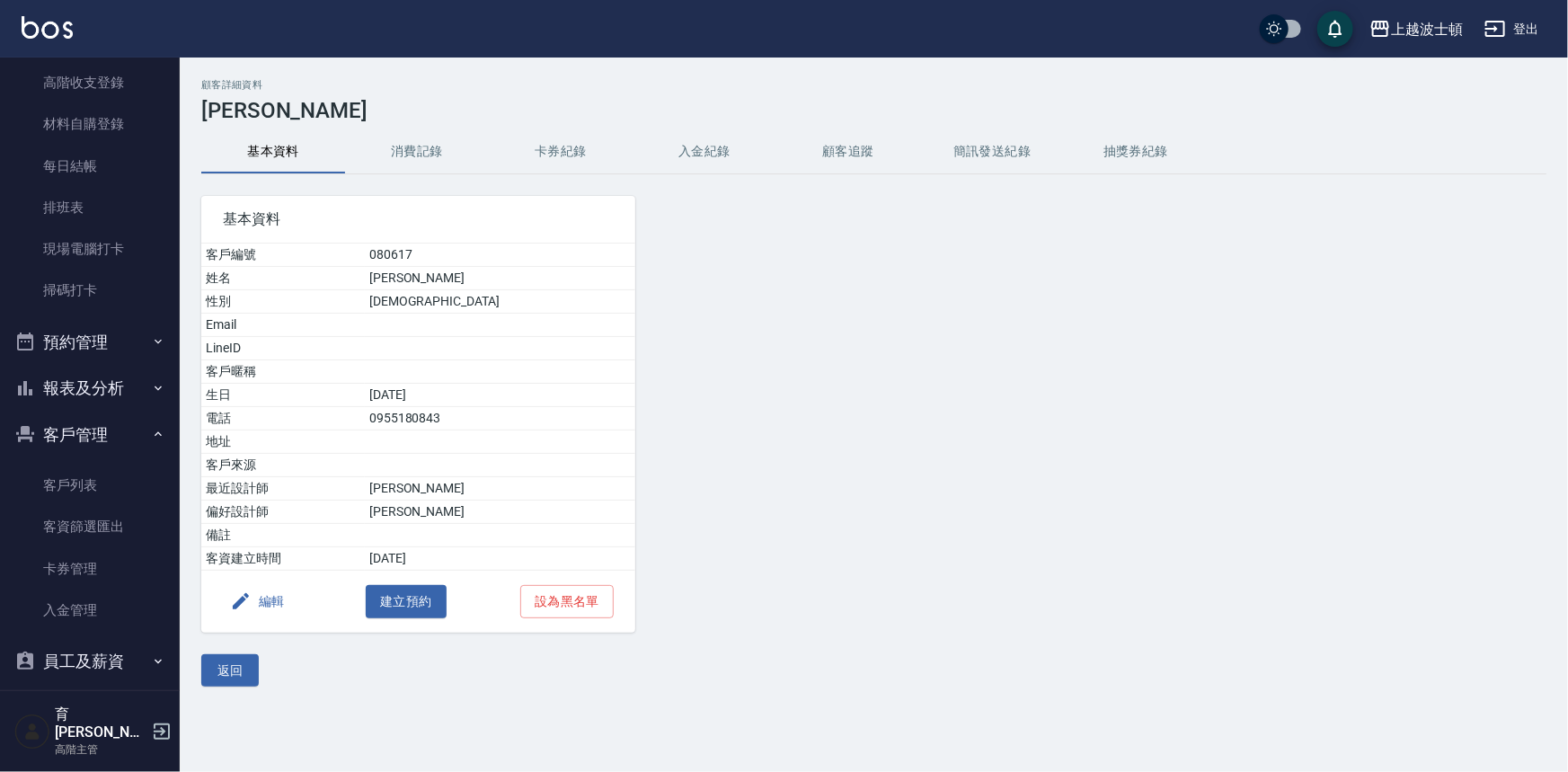
click at [417, 148] on button "消費記錄" at bounding box center [416, 151] width 144 height 43
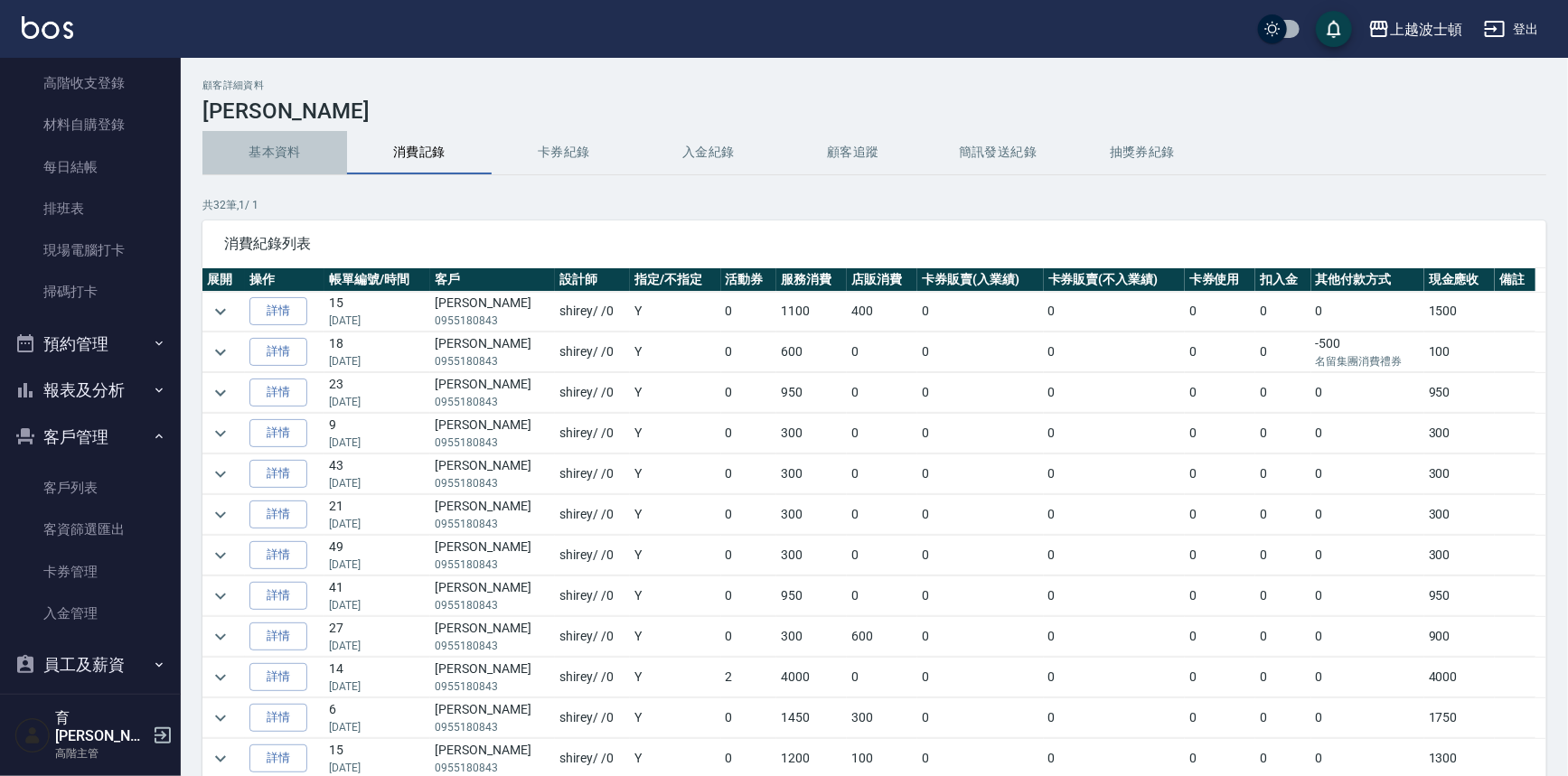
click at [271, 148] on button "基本資料" at bounding box center [274, 152] width 145 height 43
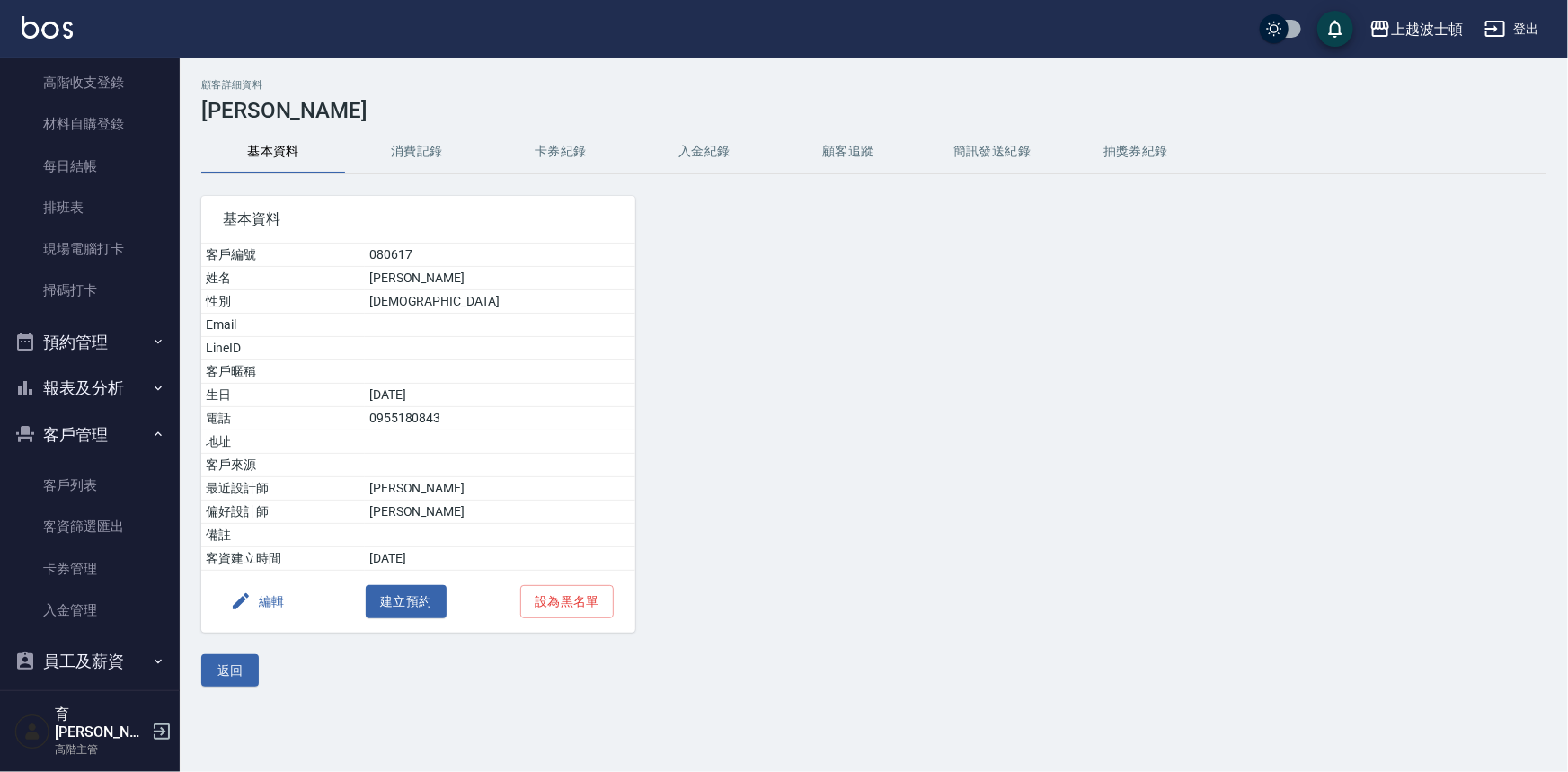
click at [95, 319] on ul "客戶列表 客資篩選匯出 卡券管理 入金管理" at bounding box center [90, 62] width 166 height 514
click at [89, 478] on link "客戶列表" at bounding box center [90, 485] width 166 height 41
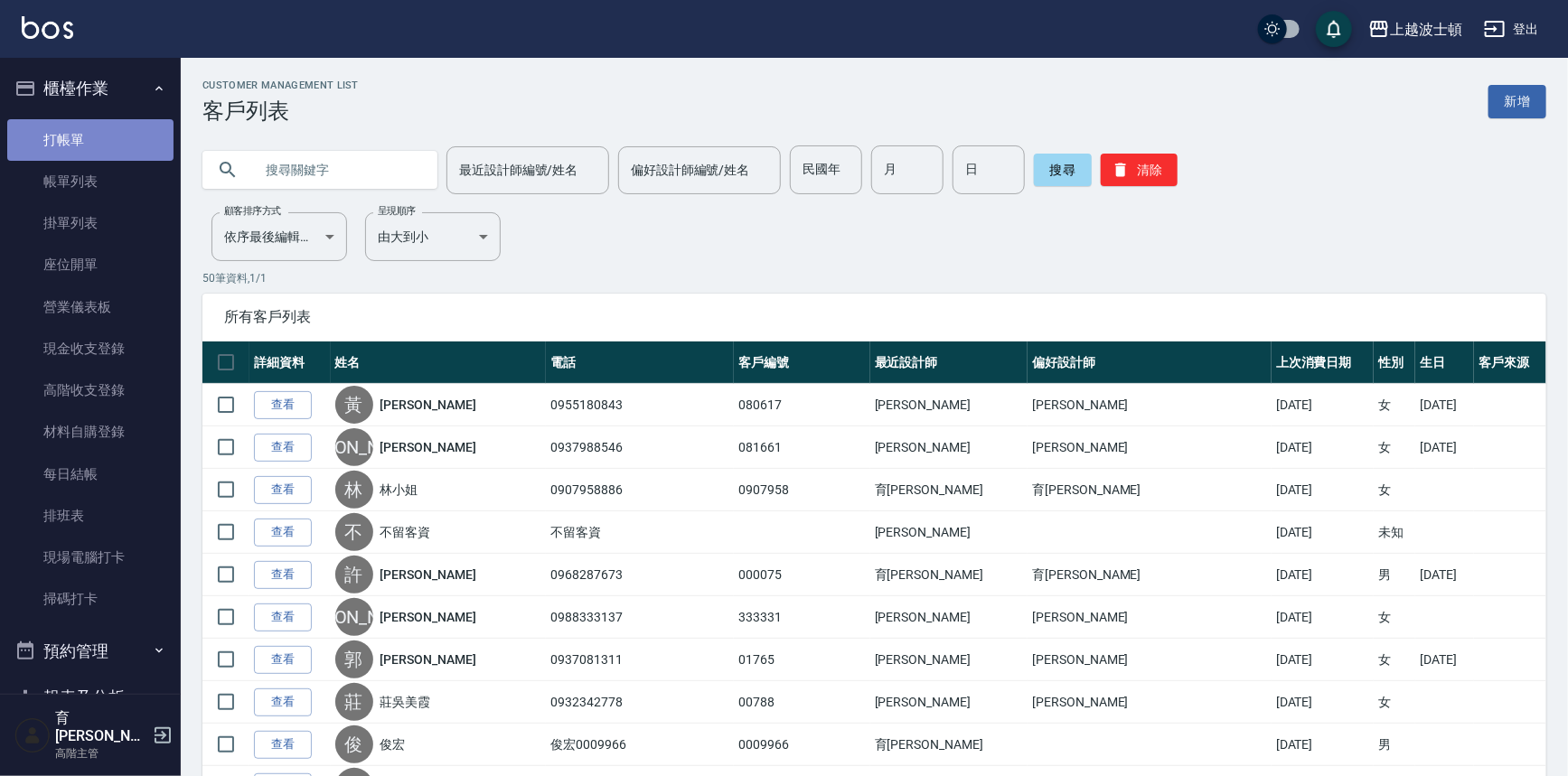
click at [97, 128] on link "打帳單" at bounding box center [90, 140] width 167 height 41
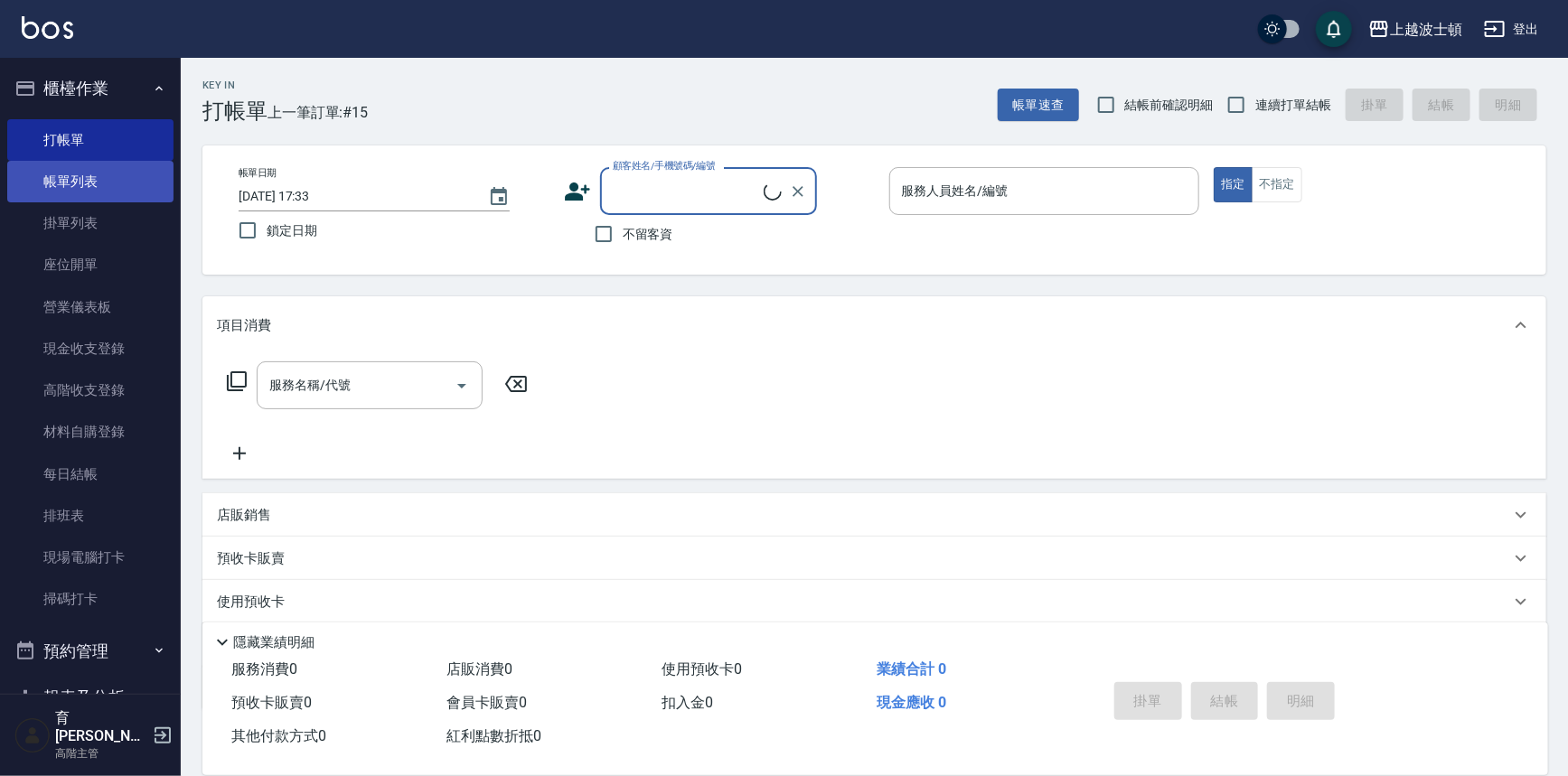
click at [102, 180] on link "帳單列表" at bounding box center [90, 181] width 167 height 41
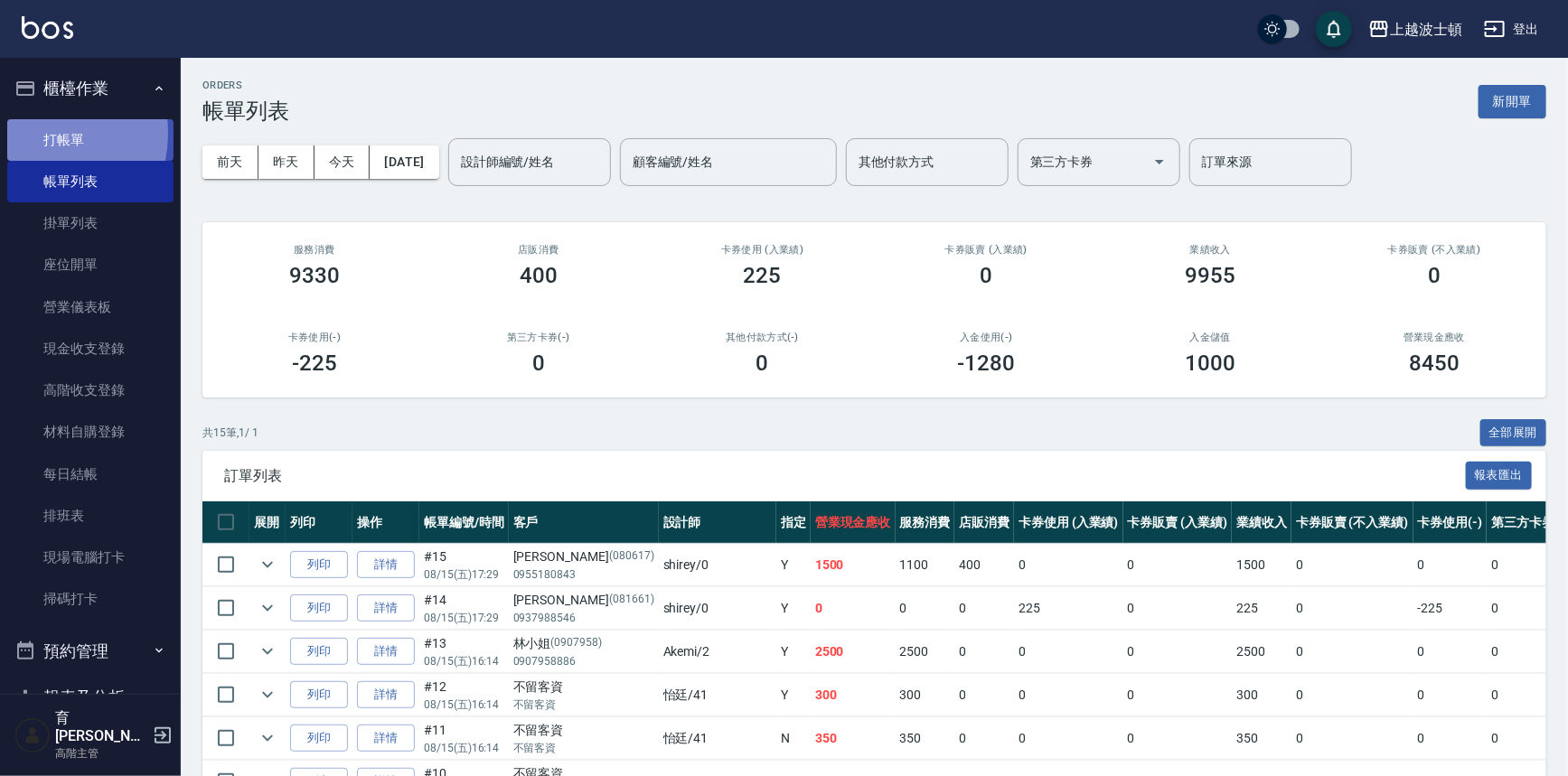
click at [30, 132] on link "打帳單" at bounding box center [90, 140] width 167 height 41
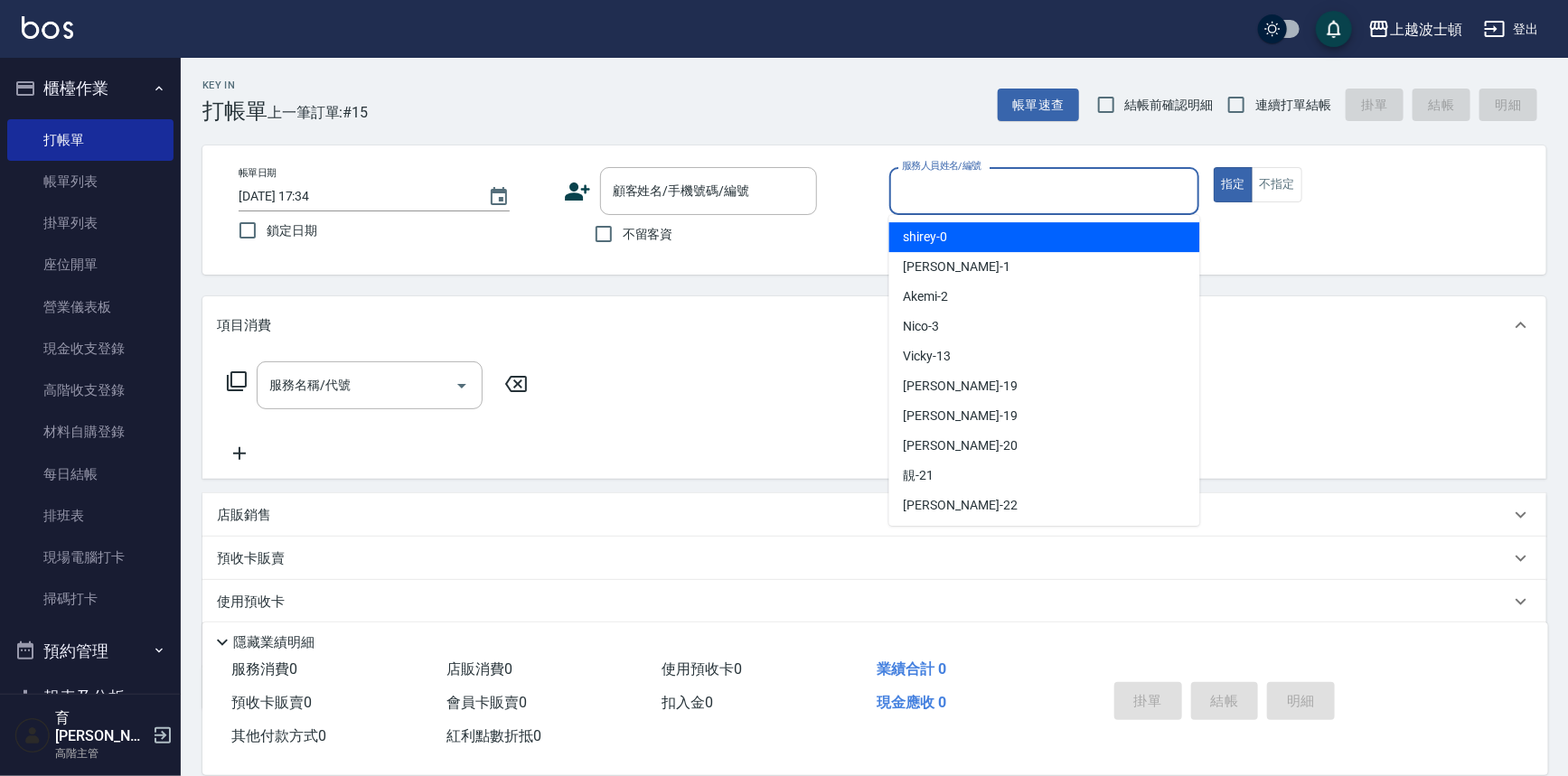
click at [951, 184] on input "服務人員姓名/編號" at bounding box center [1045, 191] width 295 height 31
click at [959, 236] on div "shirey -0" at bounding box center [1045, 237] width 311 height 29
type input "shirey-0"
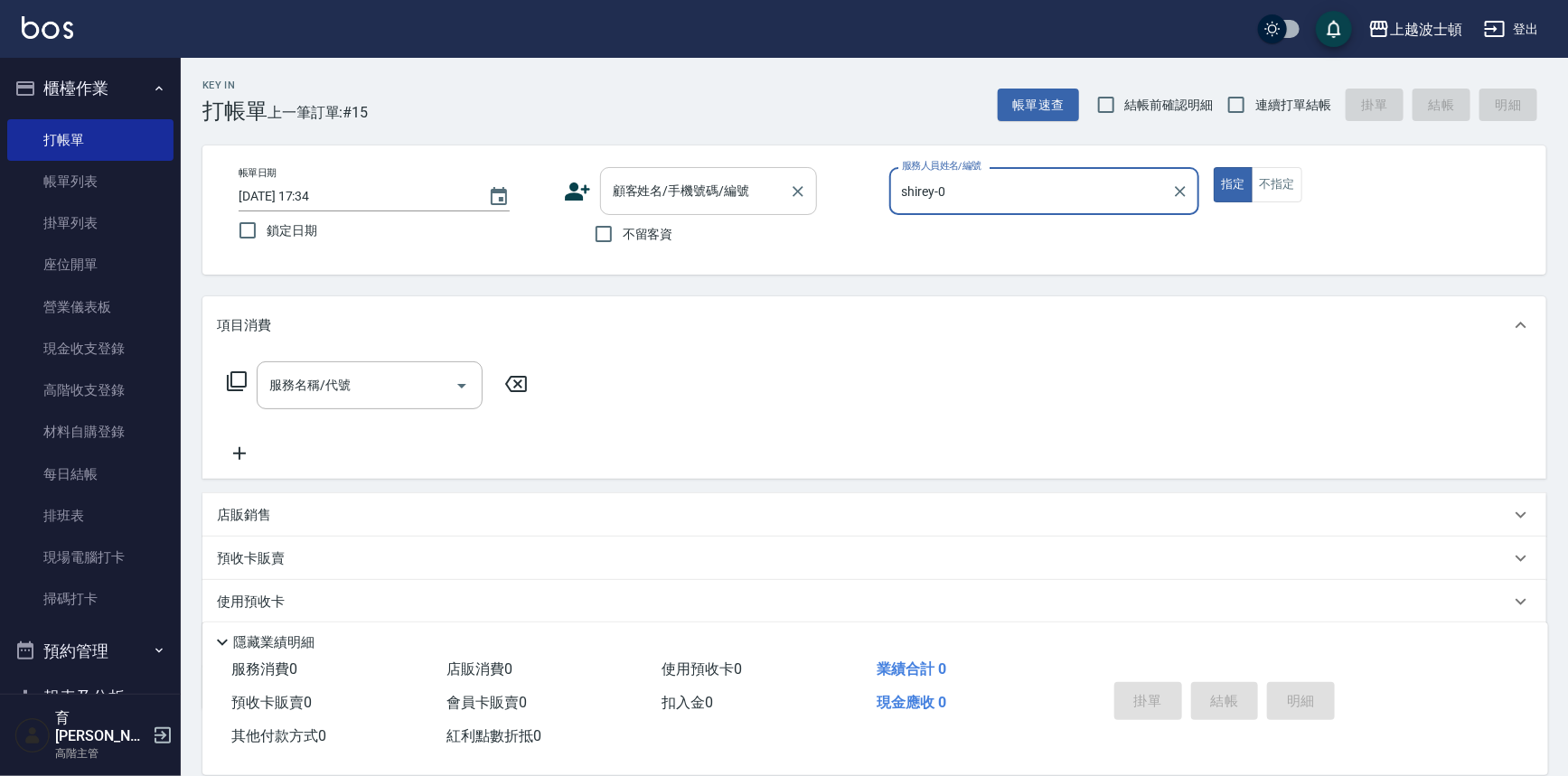
click at [693, 207] on div "顧客姓名/手機號碼/編號" at bounding box center [709, 191] width 217 height 48
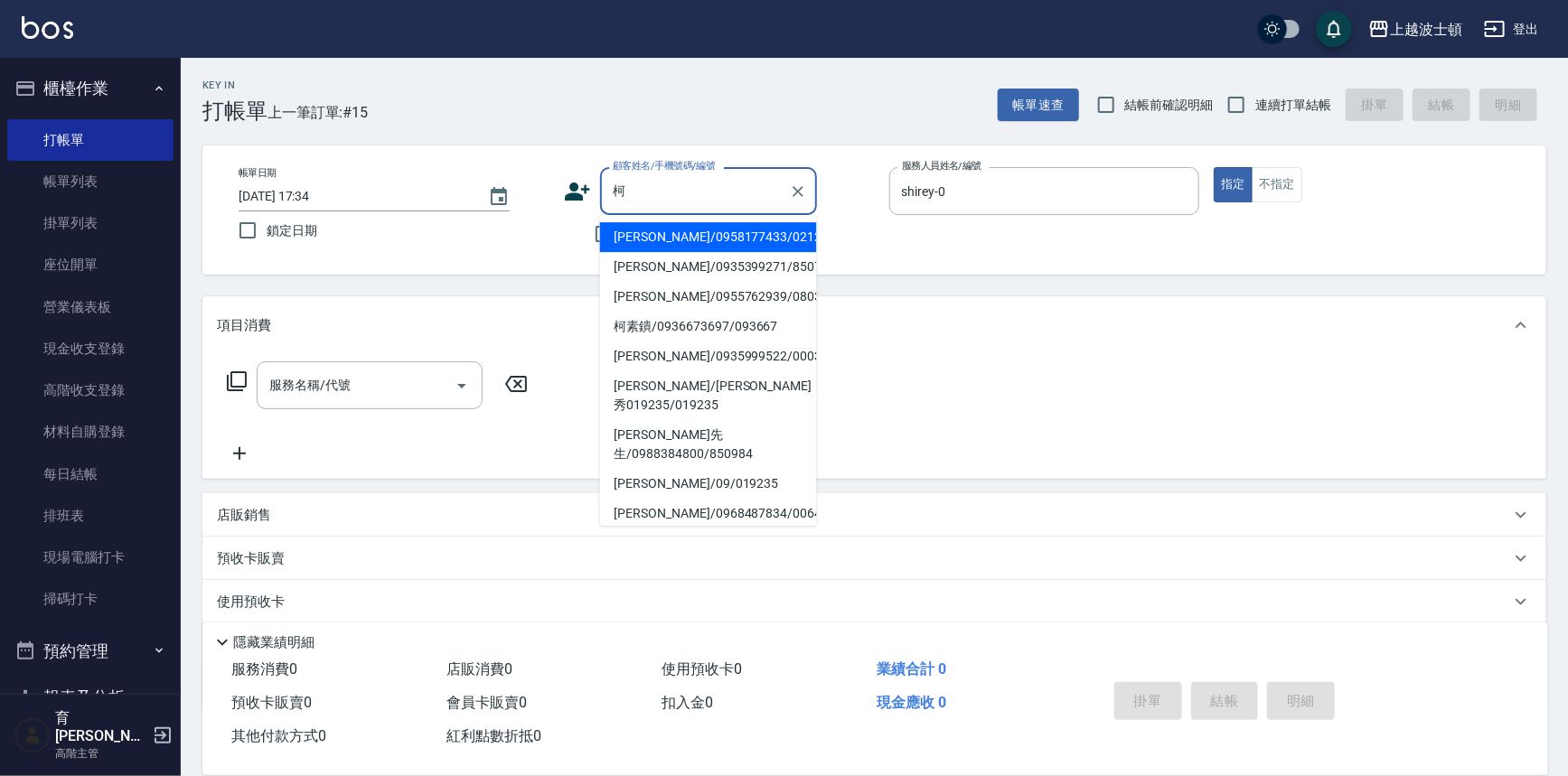
click at [682, 233] on li "柯文秀/0958177433/021269" at bounding box center [709, 237] width 217 height 29
type input "柯文秀/0958177433/021269"
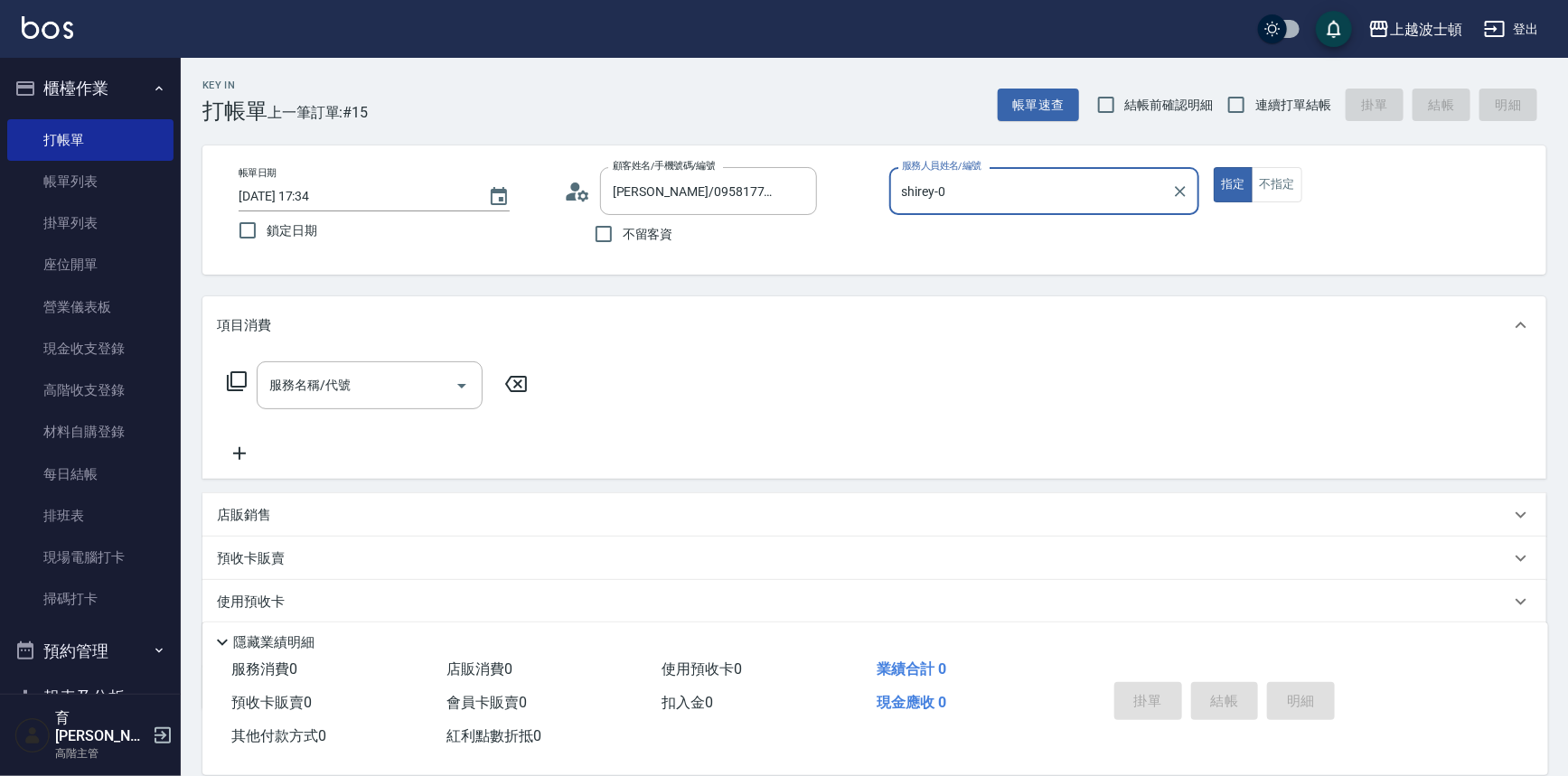
click at [232, 374] on icon at bounding box center [237, 381] width 22 height 22
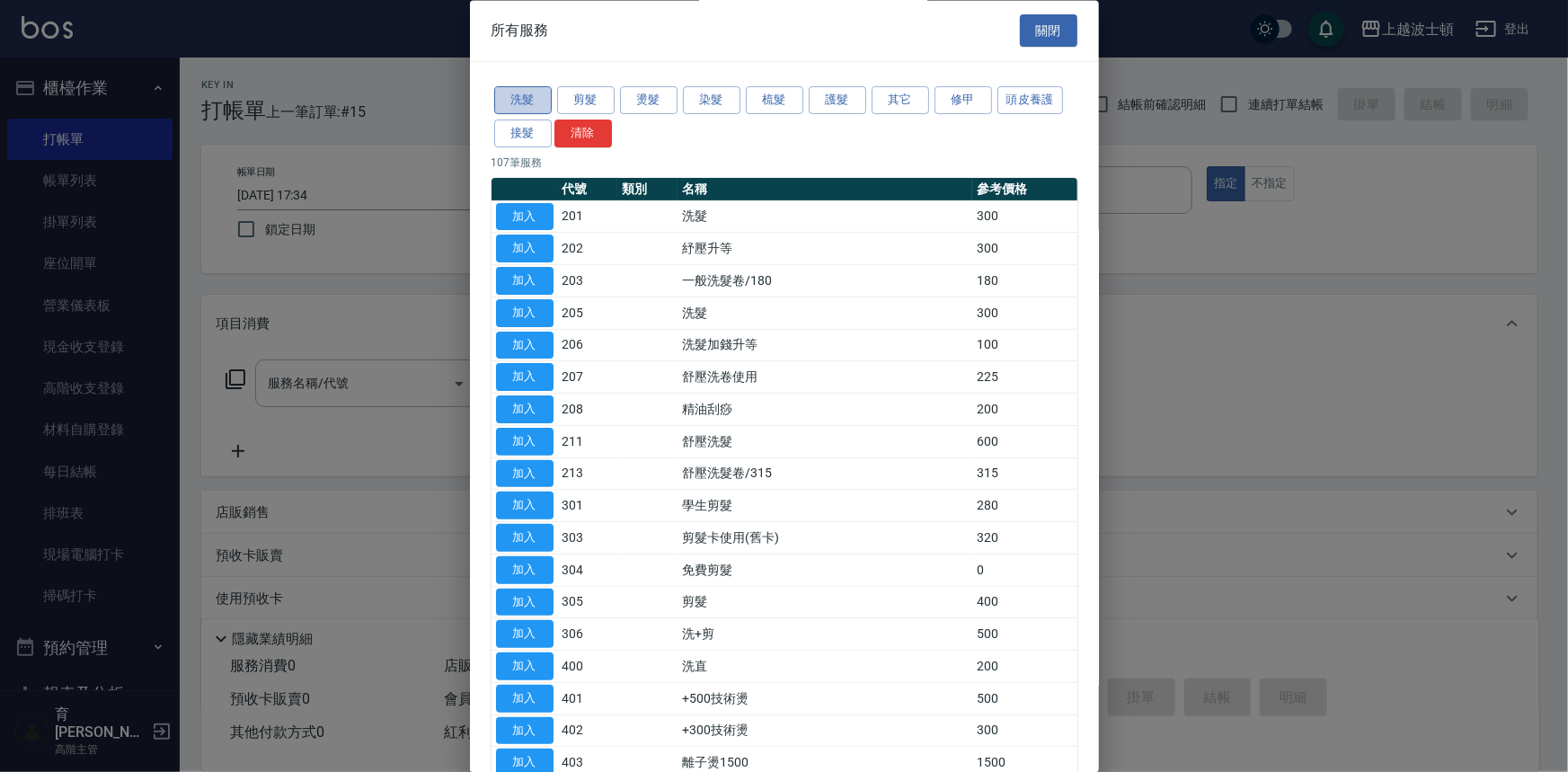
click at [541, 96] on button "洗髮" at bounding box center [523, 101] width 58 height 27
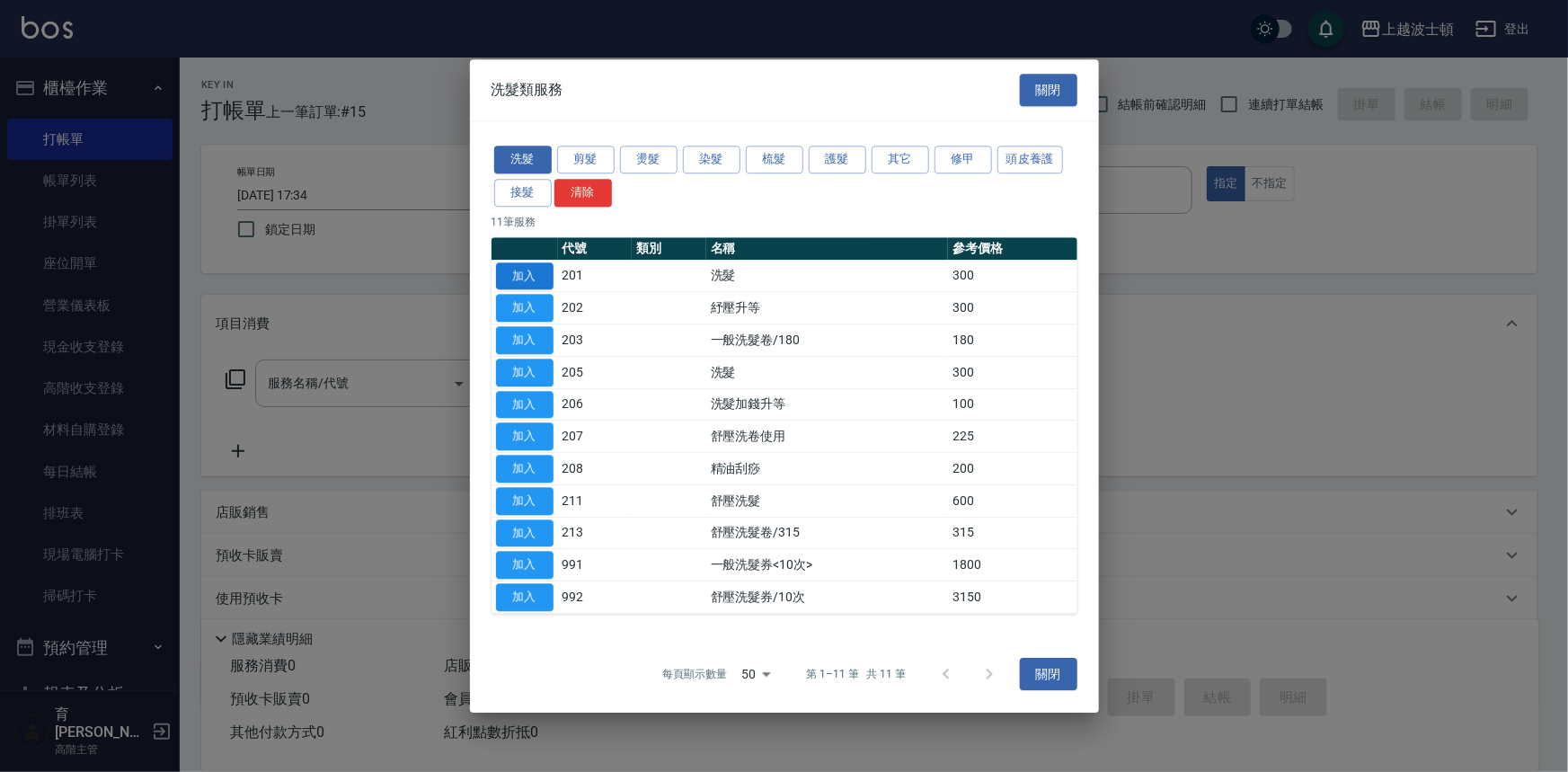
click at [519, 277] on button "加入" at bounding box center [524, 277] width 58 height 27
type input "洗髮(201)"
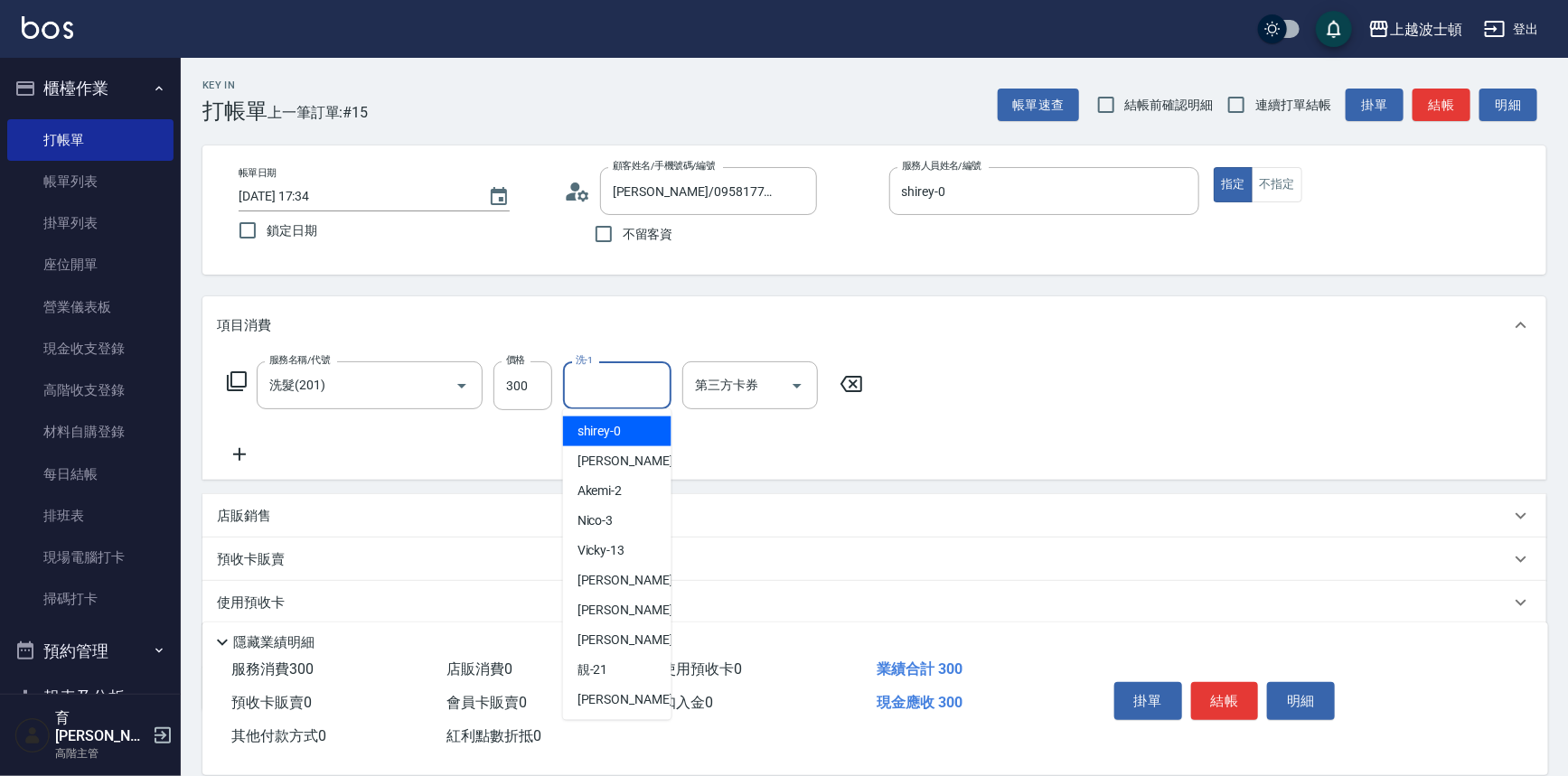
click at [621, 391] on input "洗-1" at bounding box center [617, 385] width 92 height 31
click at [616, 424] on span "shirey -0" at bounding box center [599, 431] width 44 height 19
type input "shirey-0"
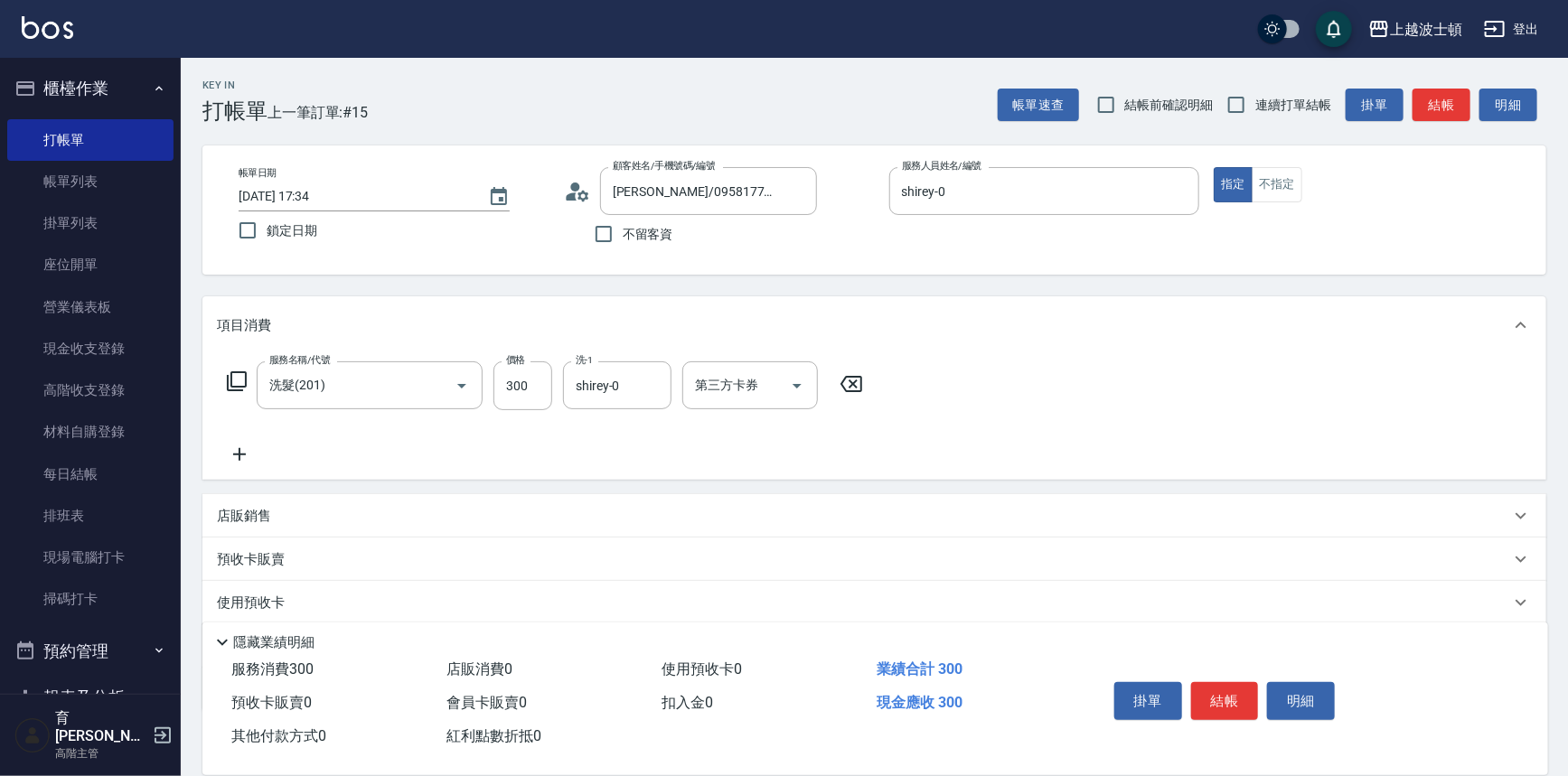
click at [237, 383] on icon at bounding box center [237, 381] width 22 height 22
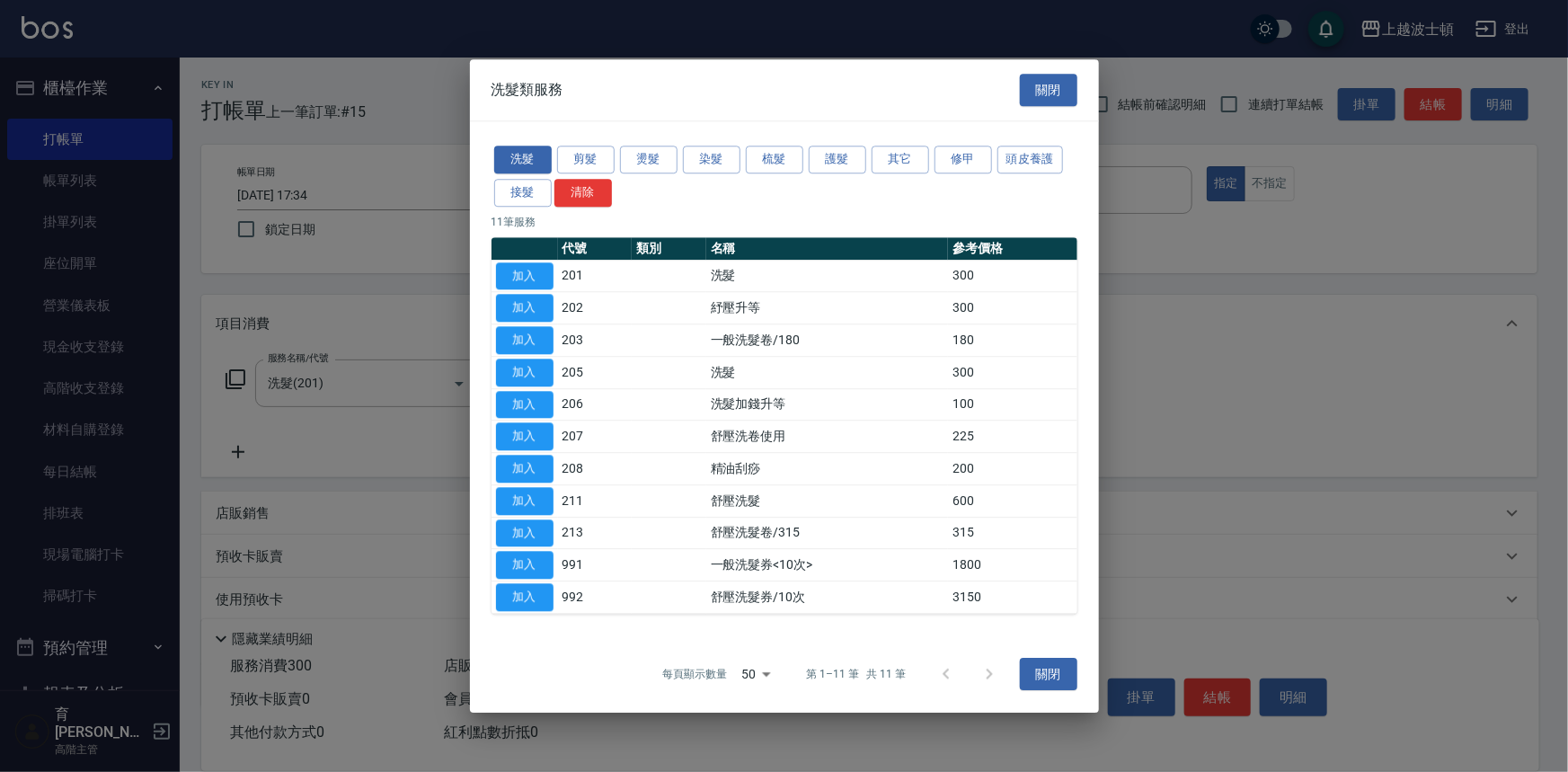
click at [546, 404] on button "加入" at bounding box center [524, 405] width 58 height 27
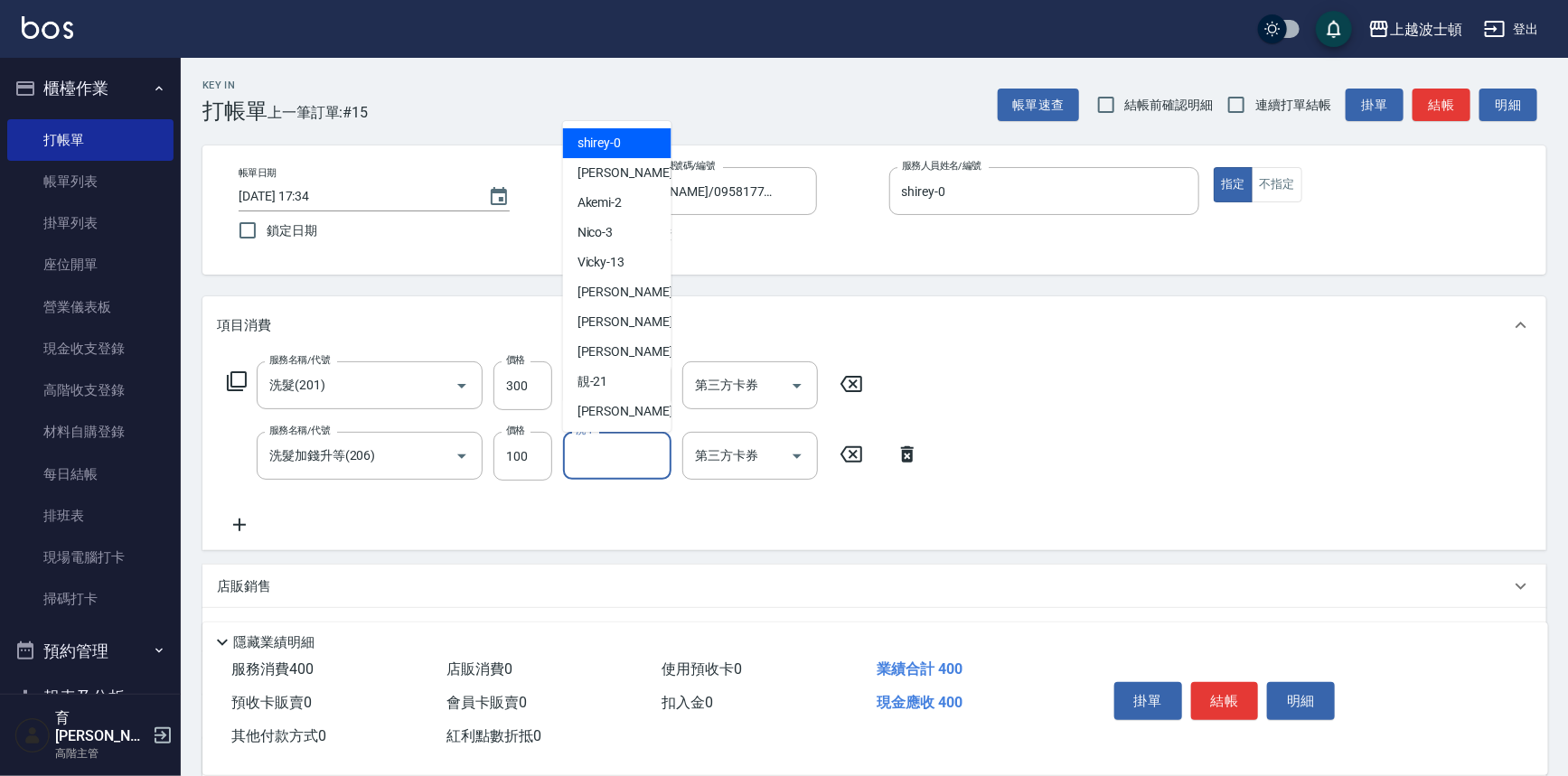
click at [609, 460] on input "洗-1" at bounding box center [617, 456] width 92 height 31
click at [592, 141] on span "shirey -0" at bounding box center [599, 143] width 44 height 19
type input "shirey-0"
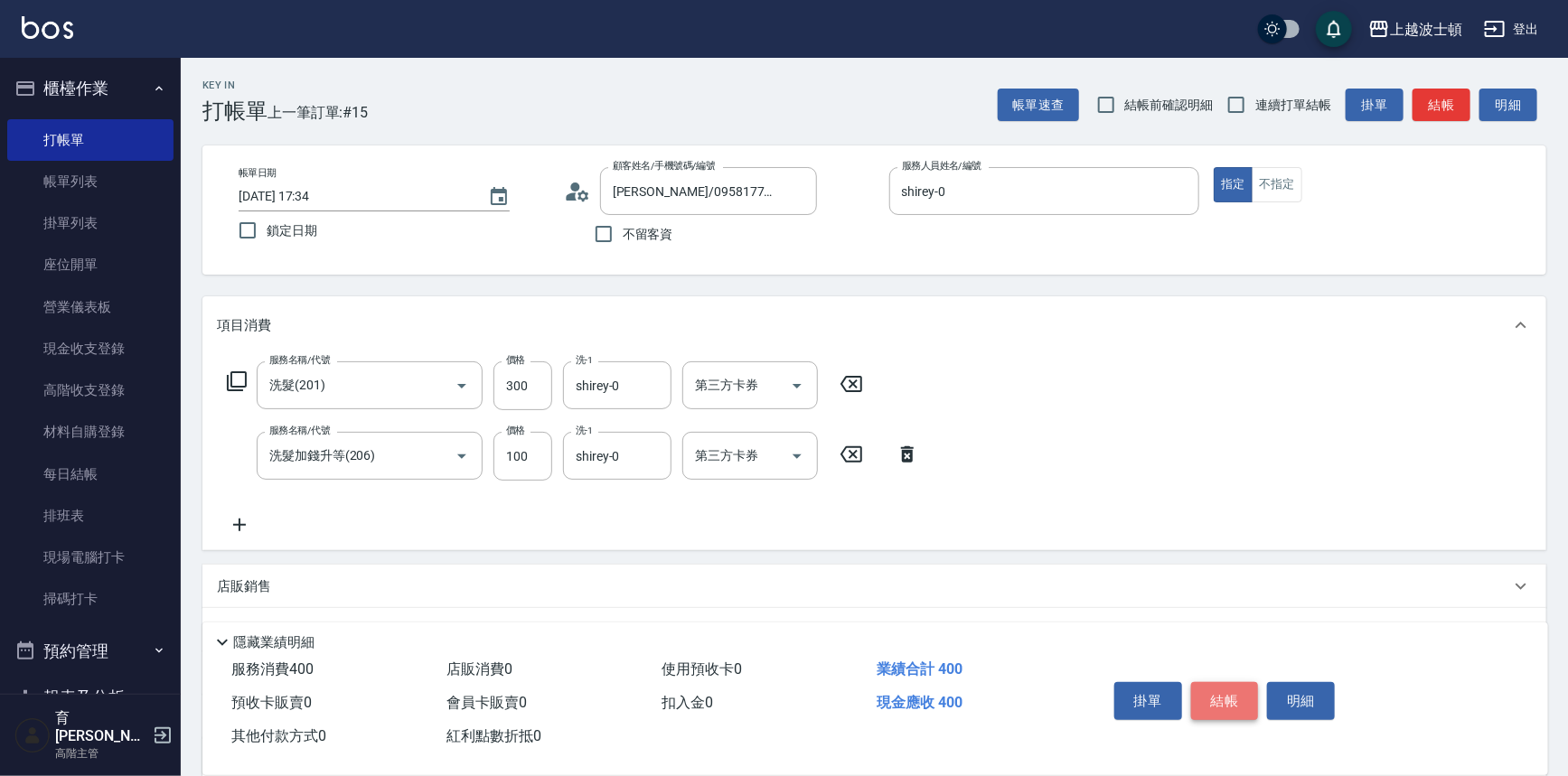
click at [1226, 704] on button "結帳" at bounding box center [1225, 701] width 68 height 38
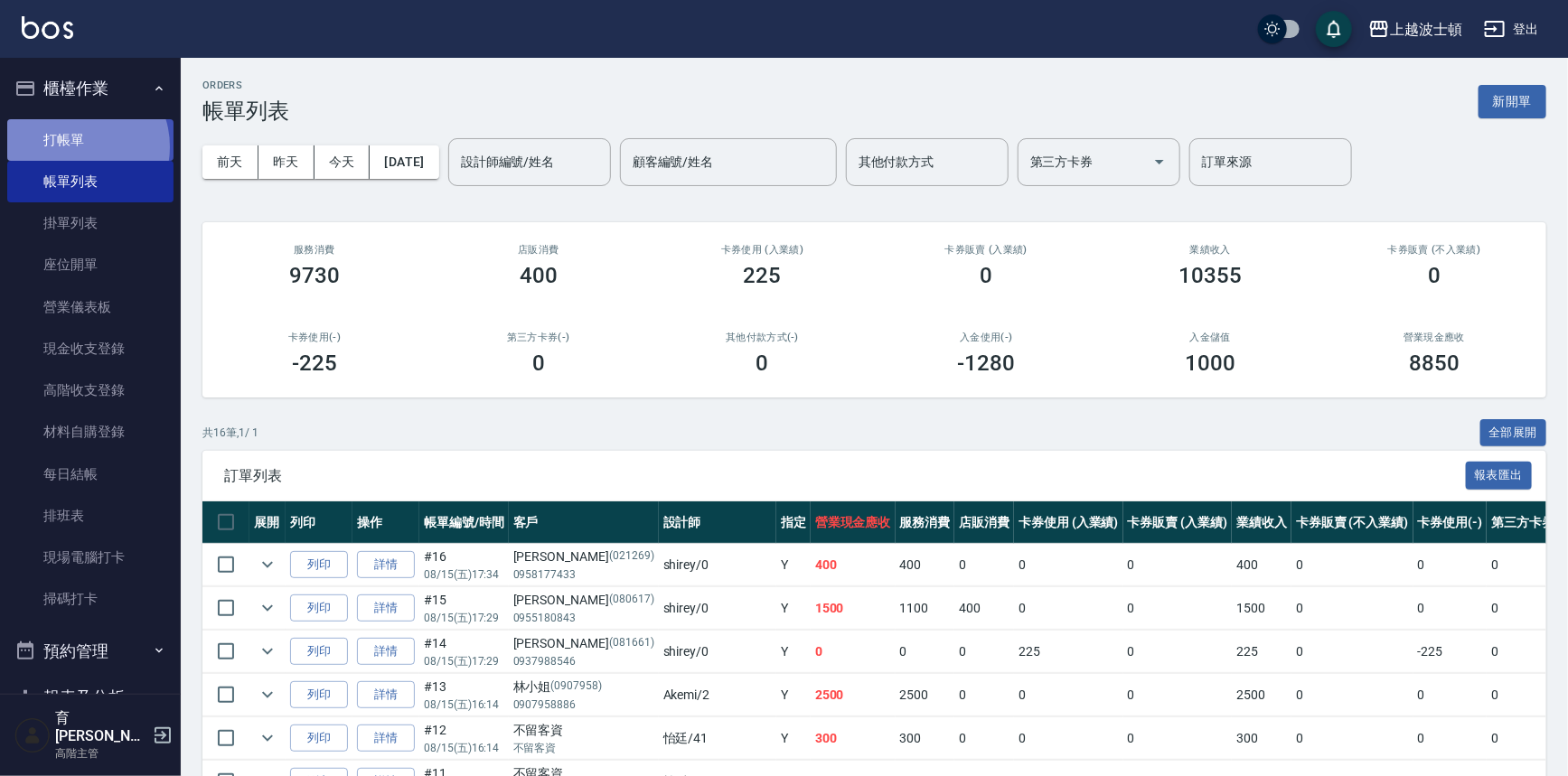
click at [76, 146] on link "打帳單" at bounding box center [90, 140] width 167 height 41
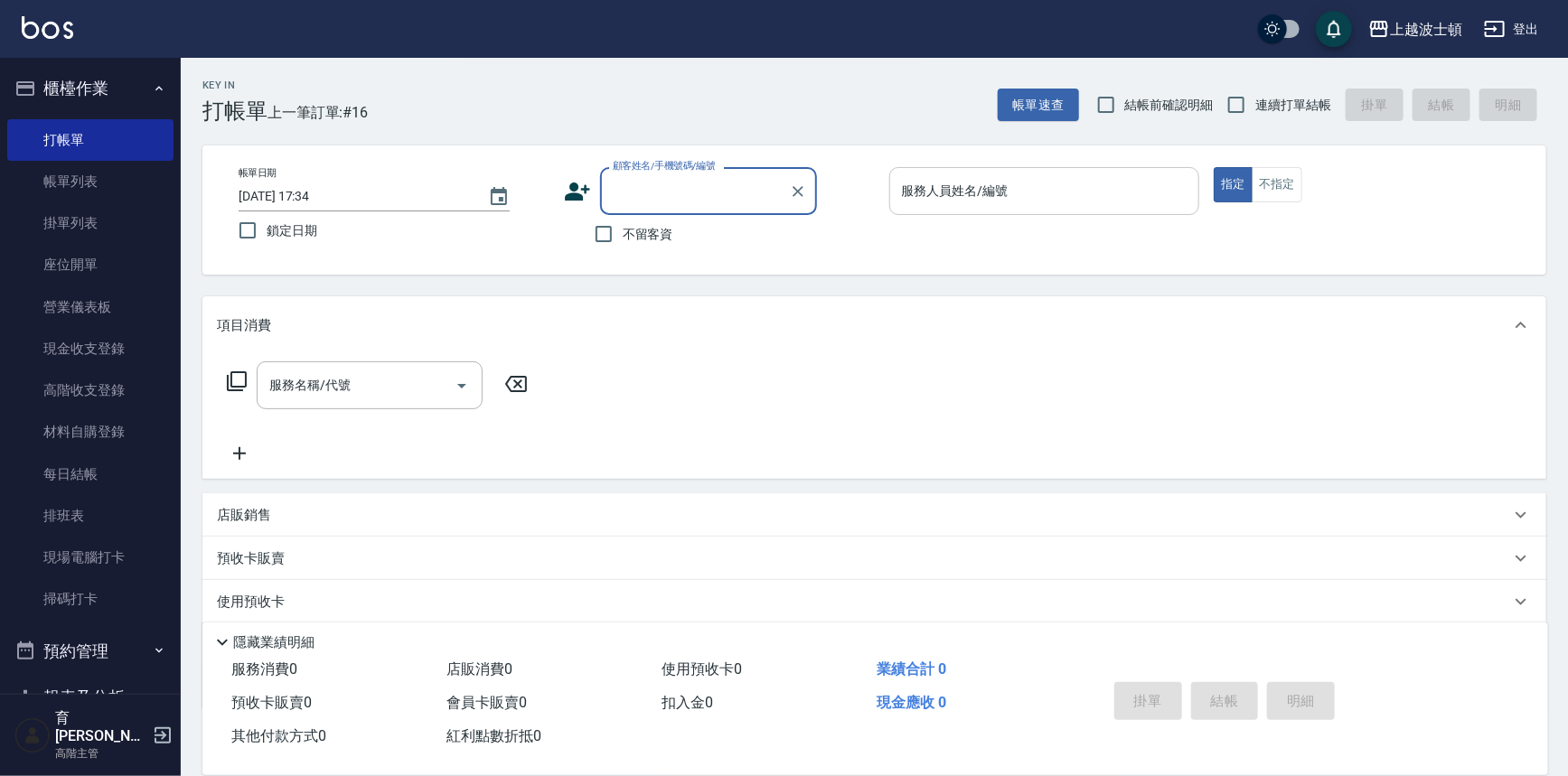
click at [913, 188] on input "服務人員姓名/編號" at bounding box center [1045, 191] width 295 height 31
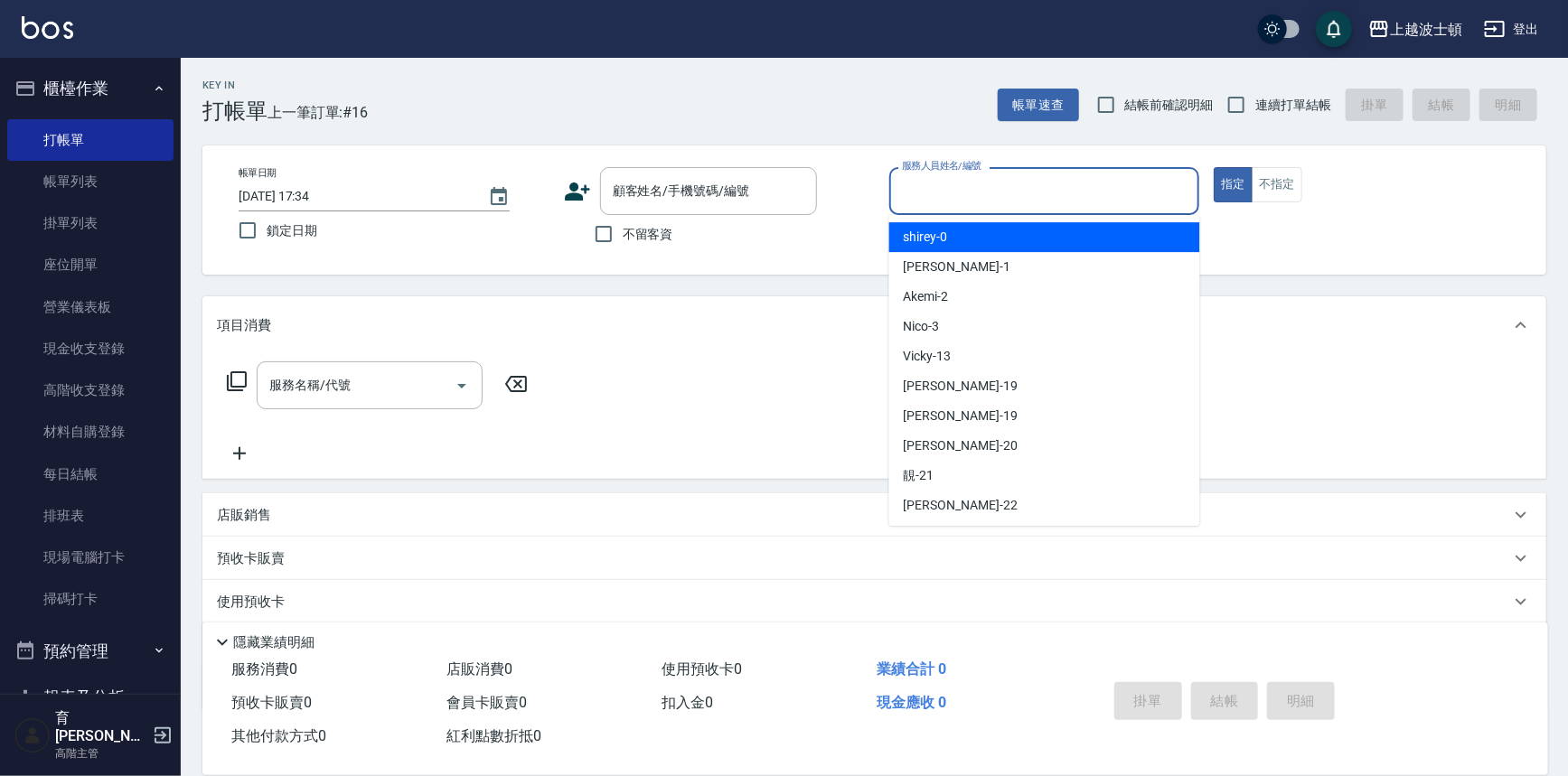
click at [930, 228] on span "shirey -0" at bounding box center [926, 237] width 44 height 19
type input "shirey-0"
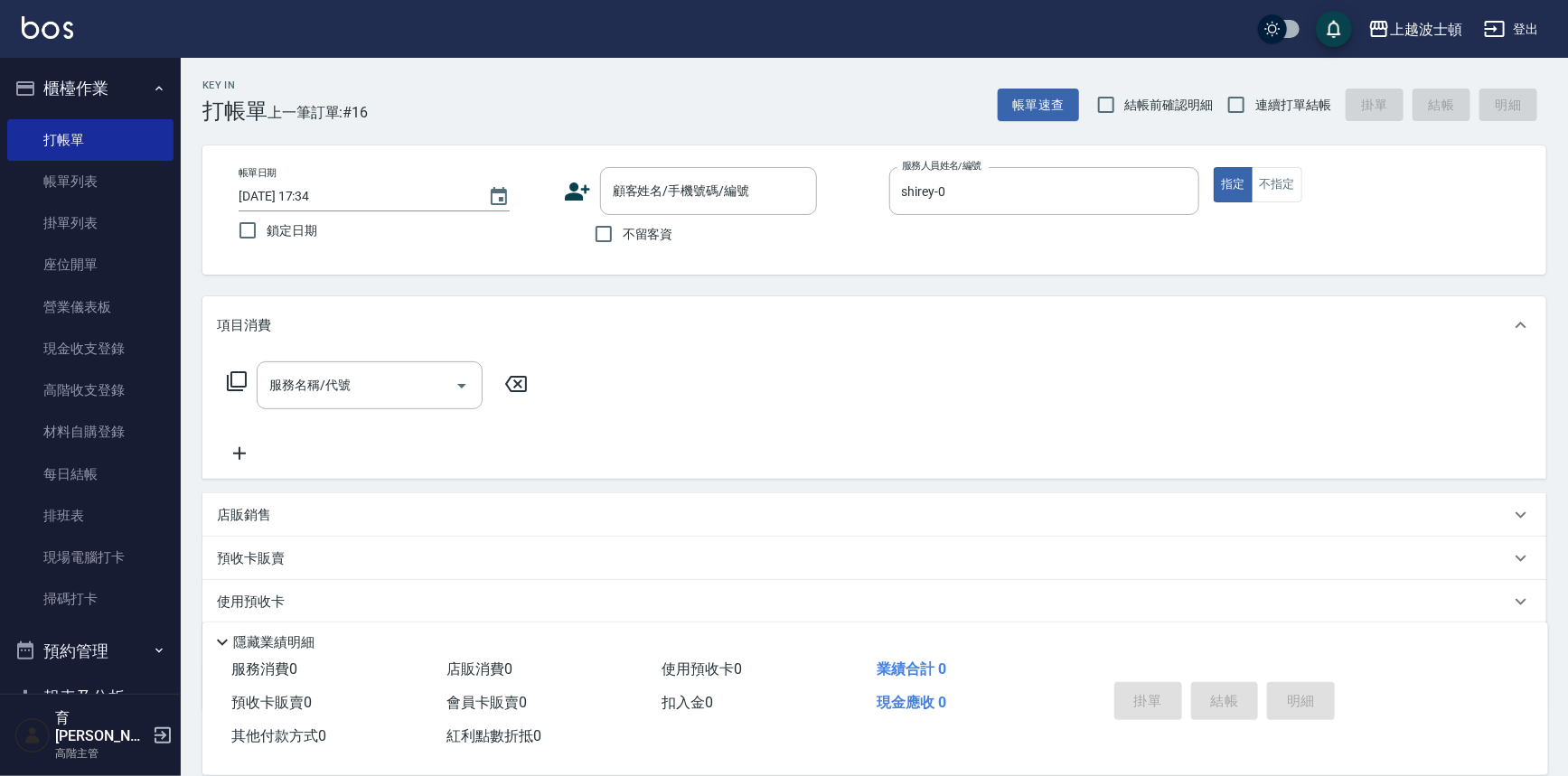
click at [234, 380] on icon at bounding box center [237, 381] width 22 height 22
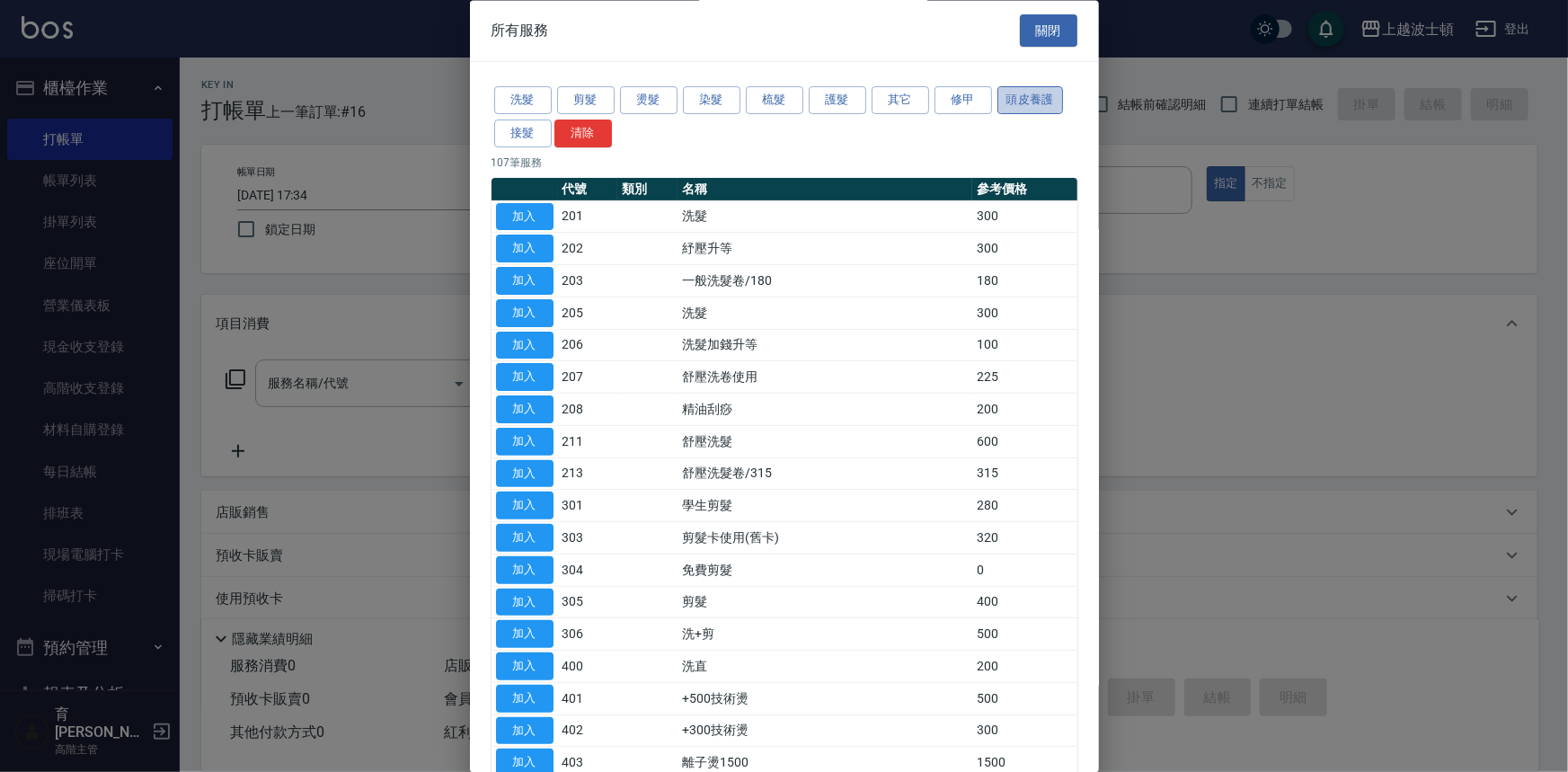
click at [1044, 95] on button "頭皮養護" at bounding box center [1031, 101] width 67 height 27
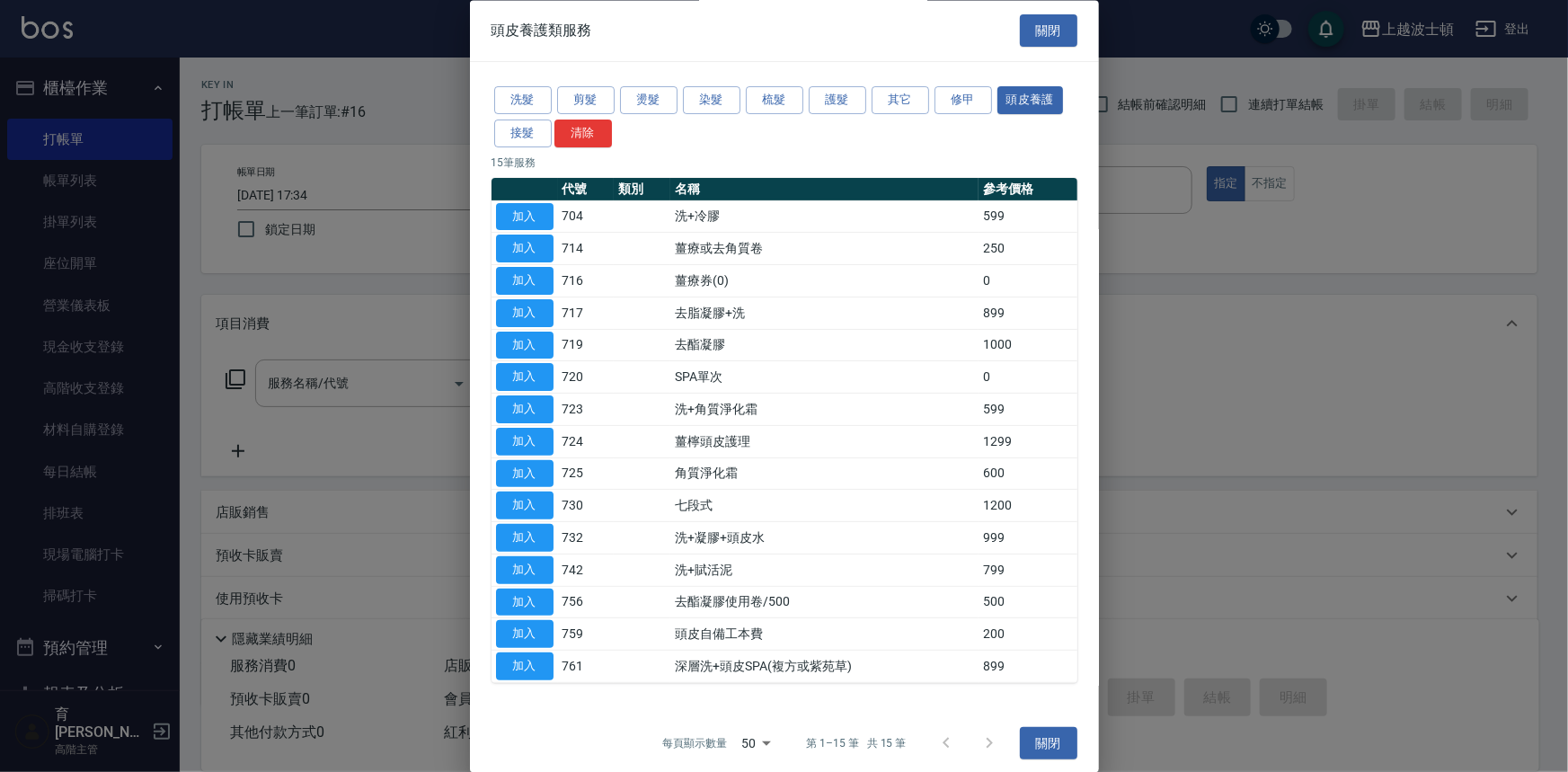
click at [1271, 182] on div at bounding box center [784, 386] width 1568 height 772
click at [530, 341] on button "加入" at bounding box center [524, 345] width 58 height 27
type input "去酯凝膠(719)"
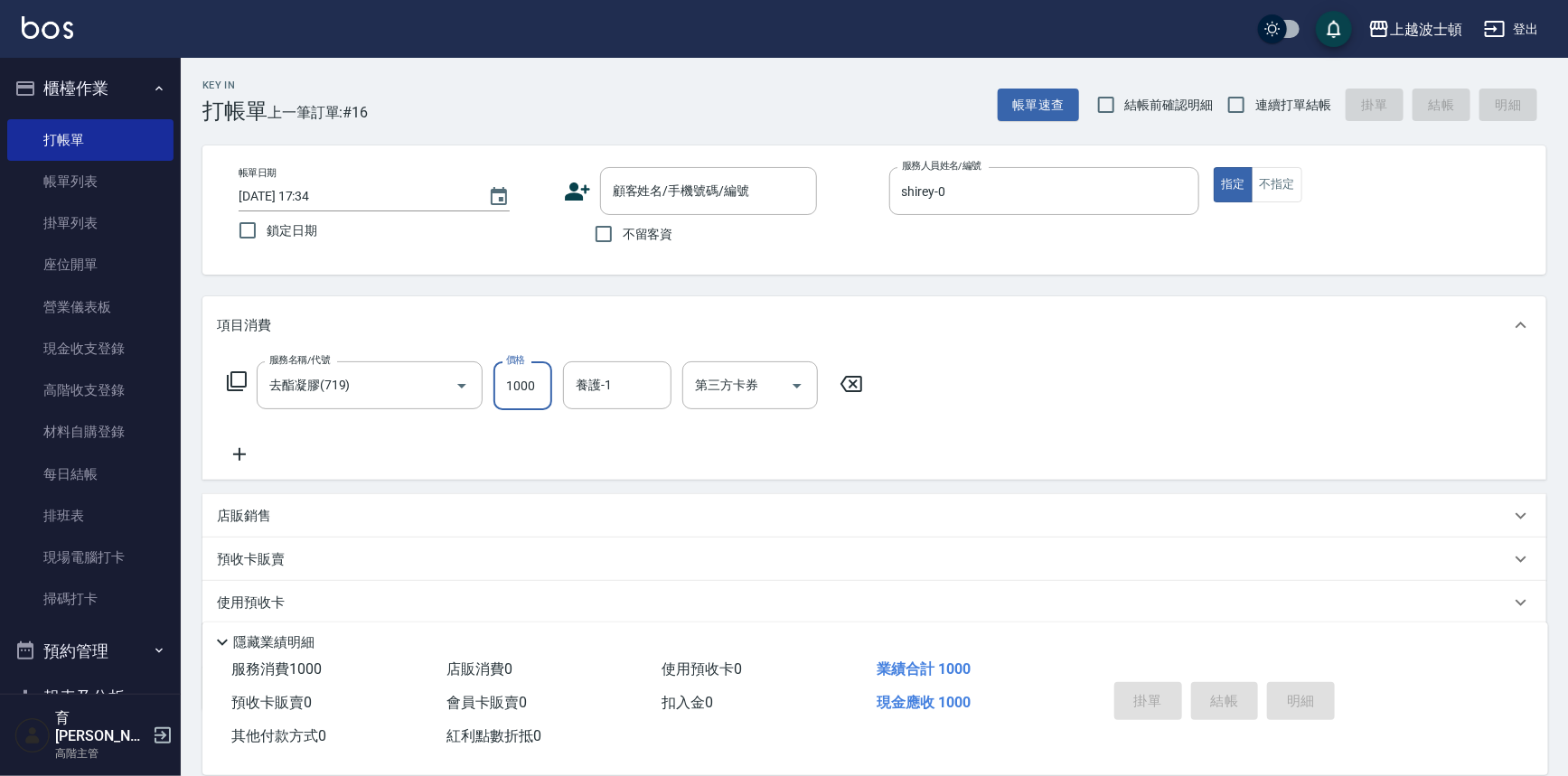
click at [517, 386] on input "1000" at bounding box center [523, 386] width 59 height 49
type input "500"
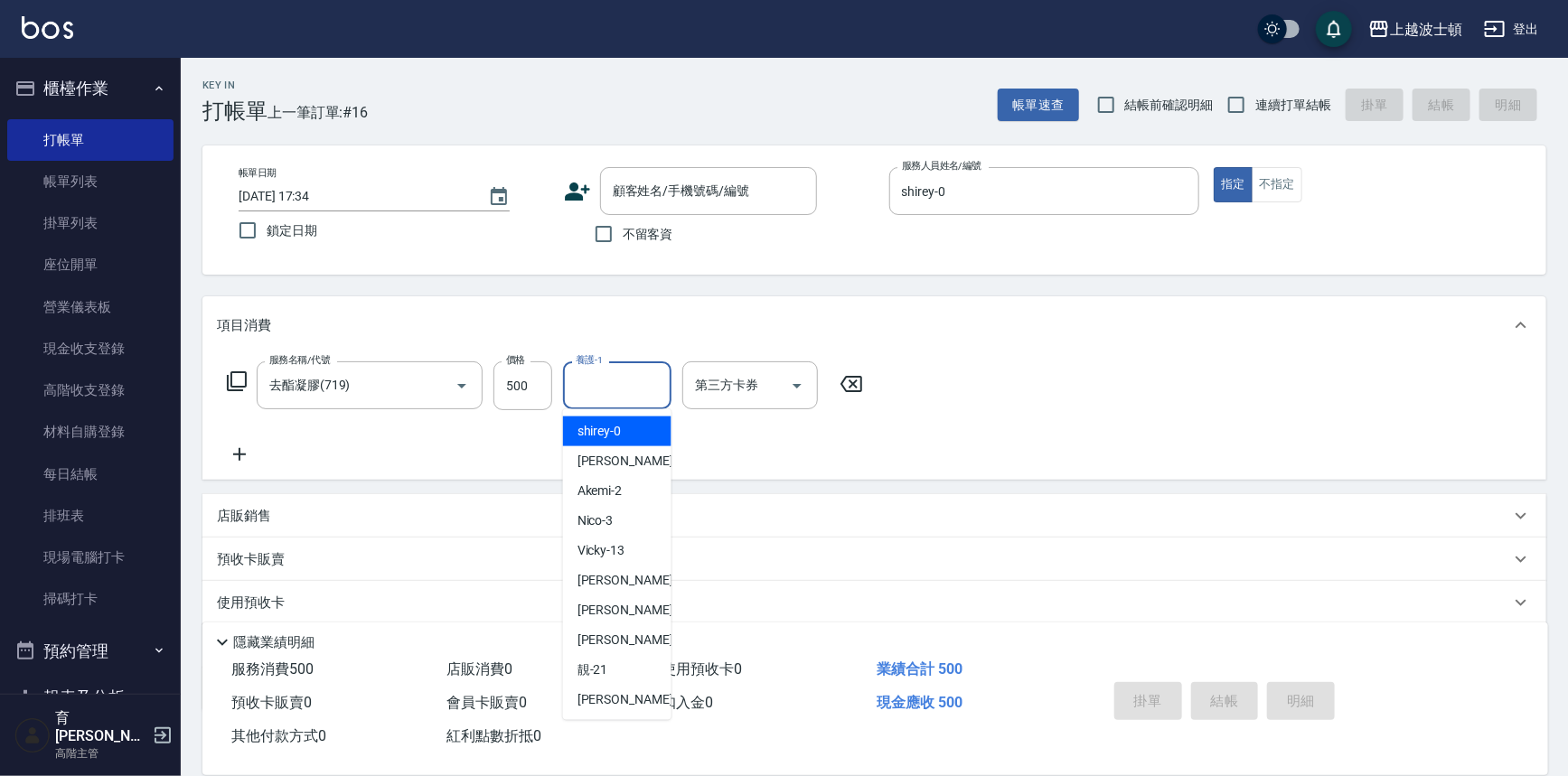
click at [645, 382] on input "養護-1" at bounding box center [617, 385] width 92 height 31
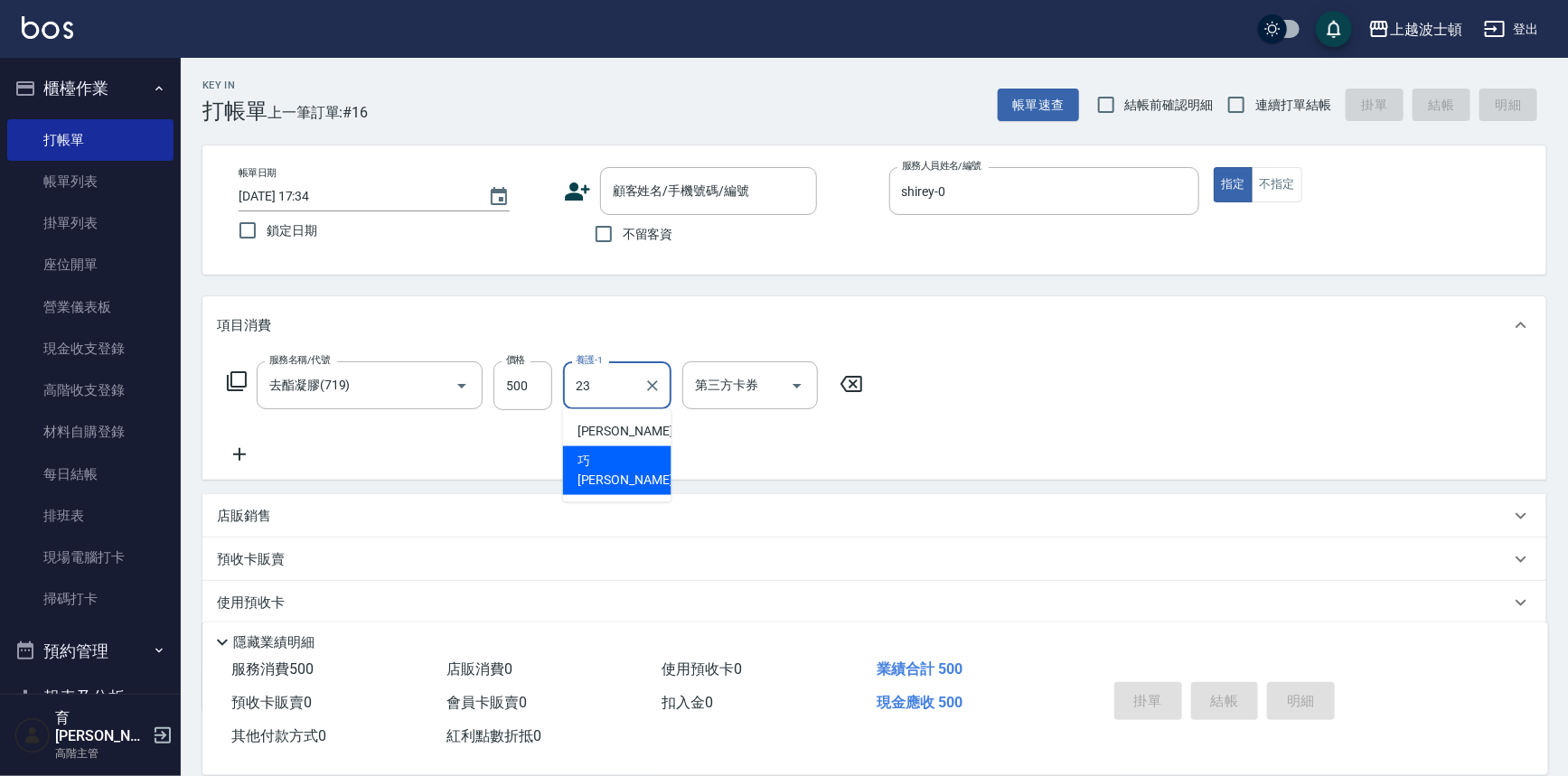
click at [619, 455] on span "巧莉 -23" at bounding box center [634, 470] width 114 height 38
type input "巧莉-23"
click at [239, 376] on icon at bounding box center [237, 381] width 22 height 22
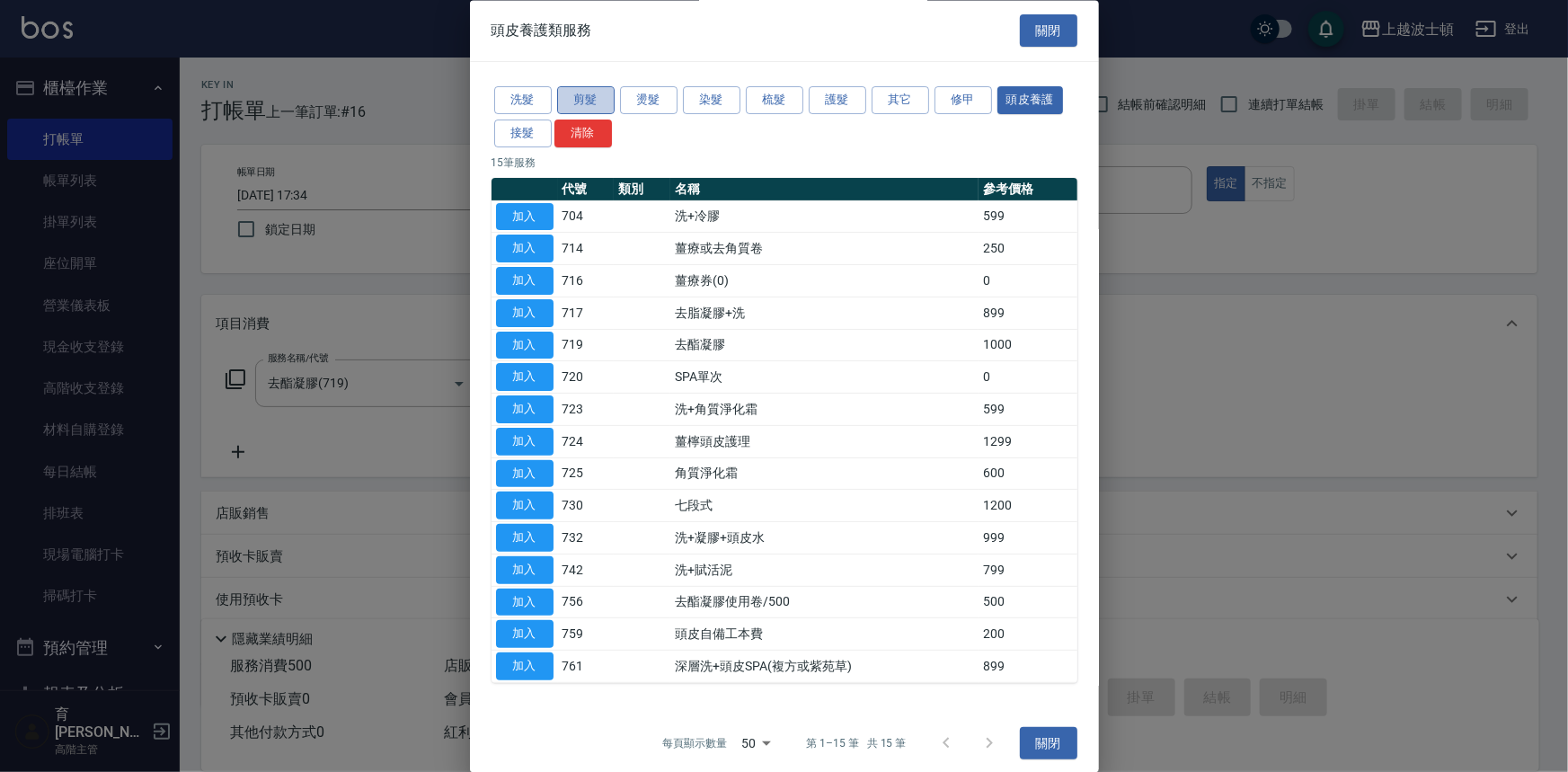
click at [583, 95] on button "剪髮" at bounding box center [586, 101] width 58 height 27
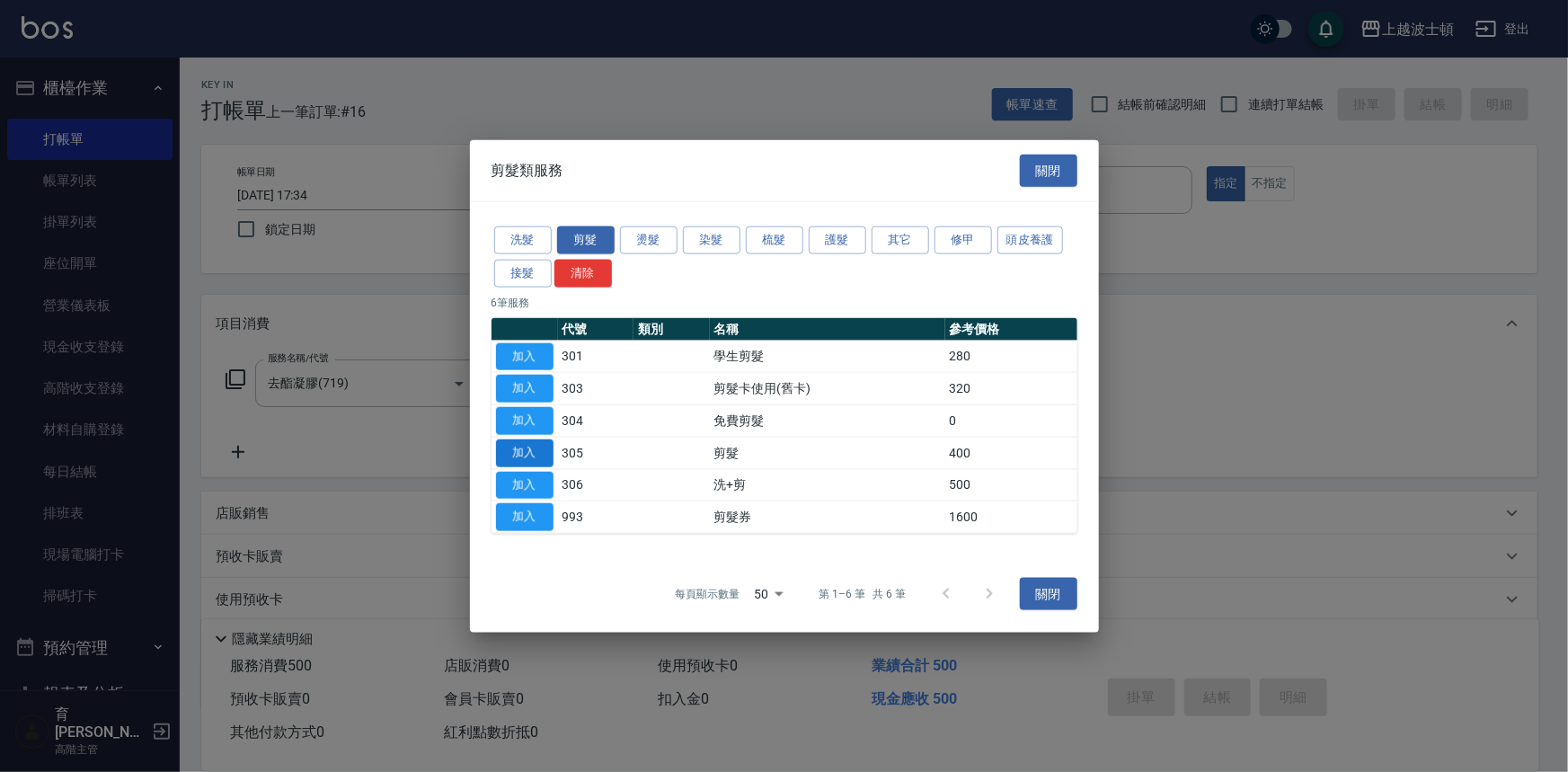
click at [539, 451] on button "加入" at bounding box center [524, 452] width 58 height 27
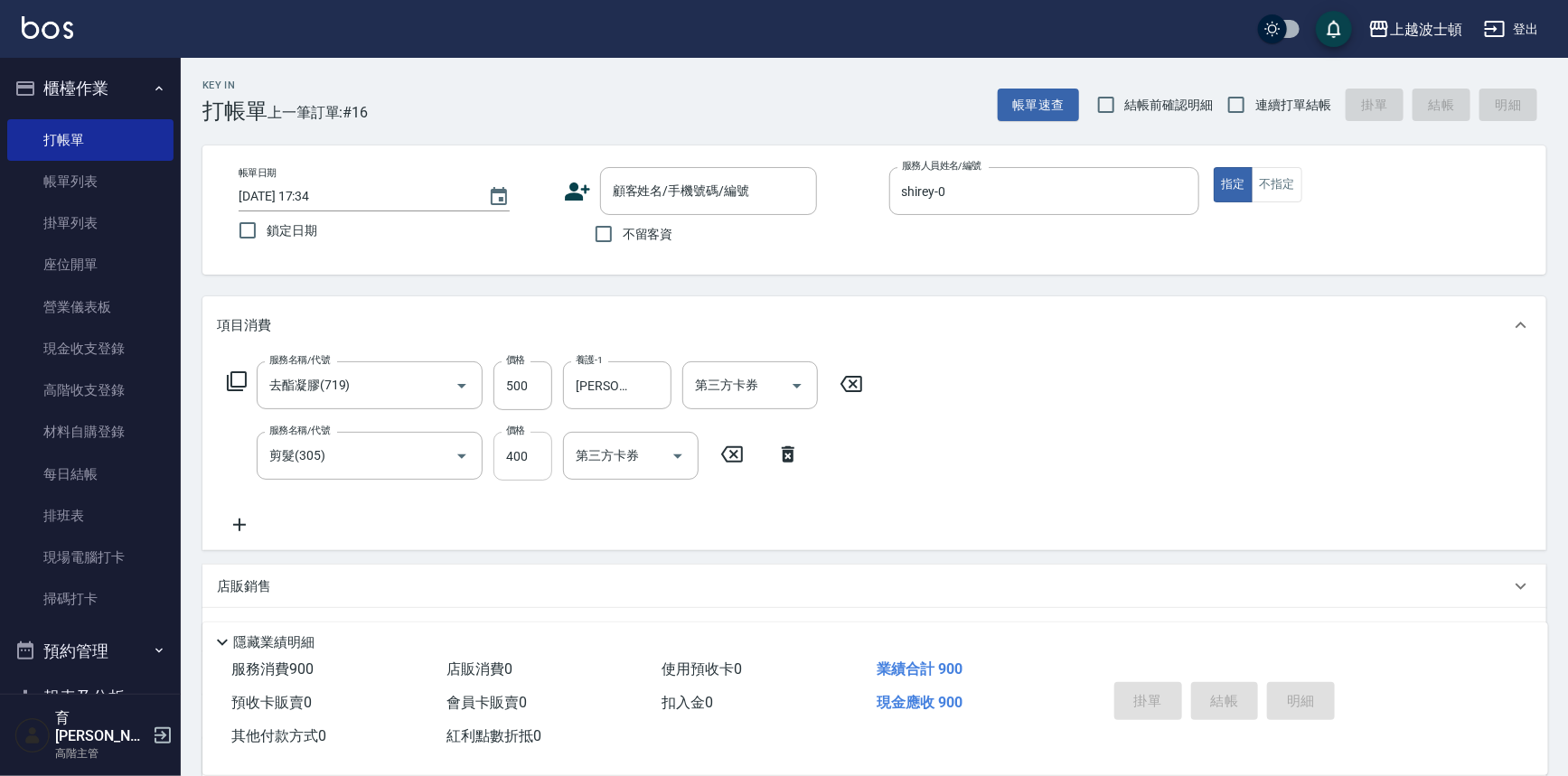
click at [542, 453] on input "400" at bounding box center [523, 456] width 59 height 49
type input "350"
click at [227, 374] on icon at bounding box center [237, 381] width 22 height 22
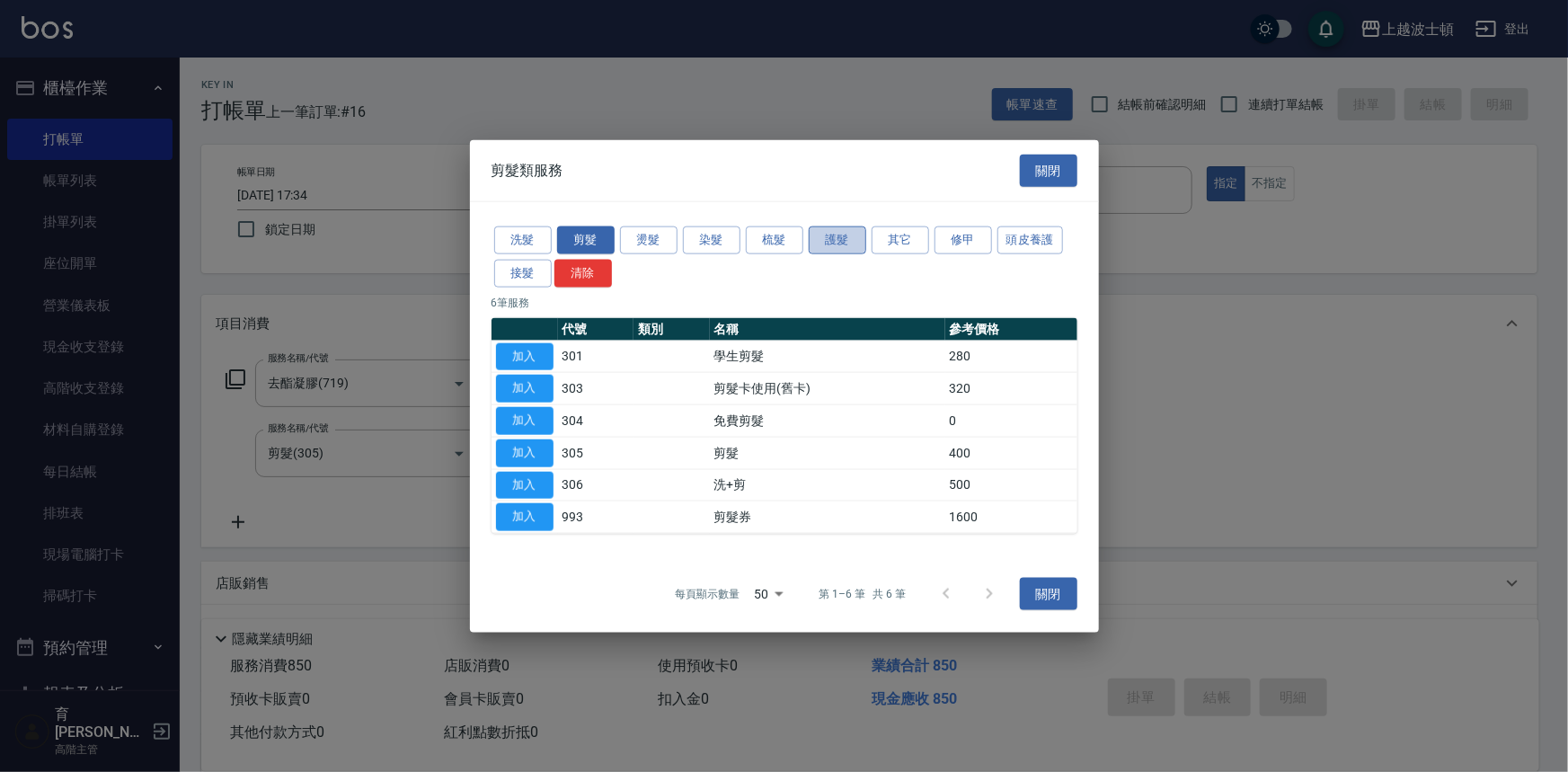
click at [847, 246] on button "護髮" at bounding box center [837, 240] width 58 height 27
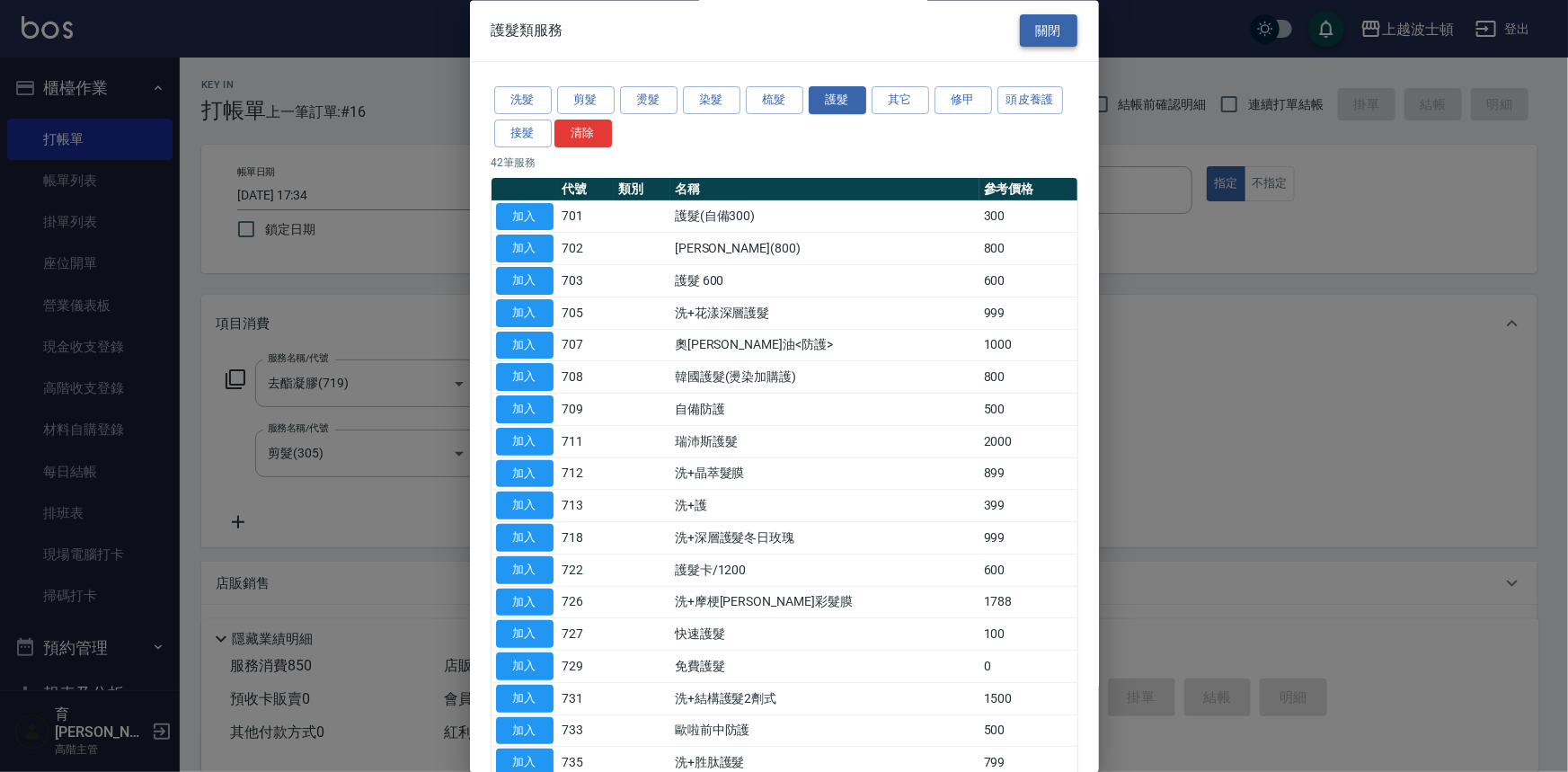
click at [1044, 36] on button "關閉" at bounding box center [1048, 31] width 58 height 33
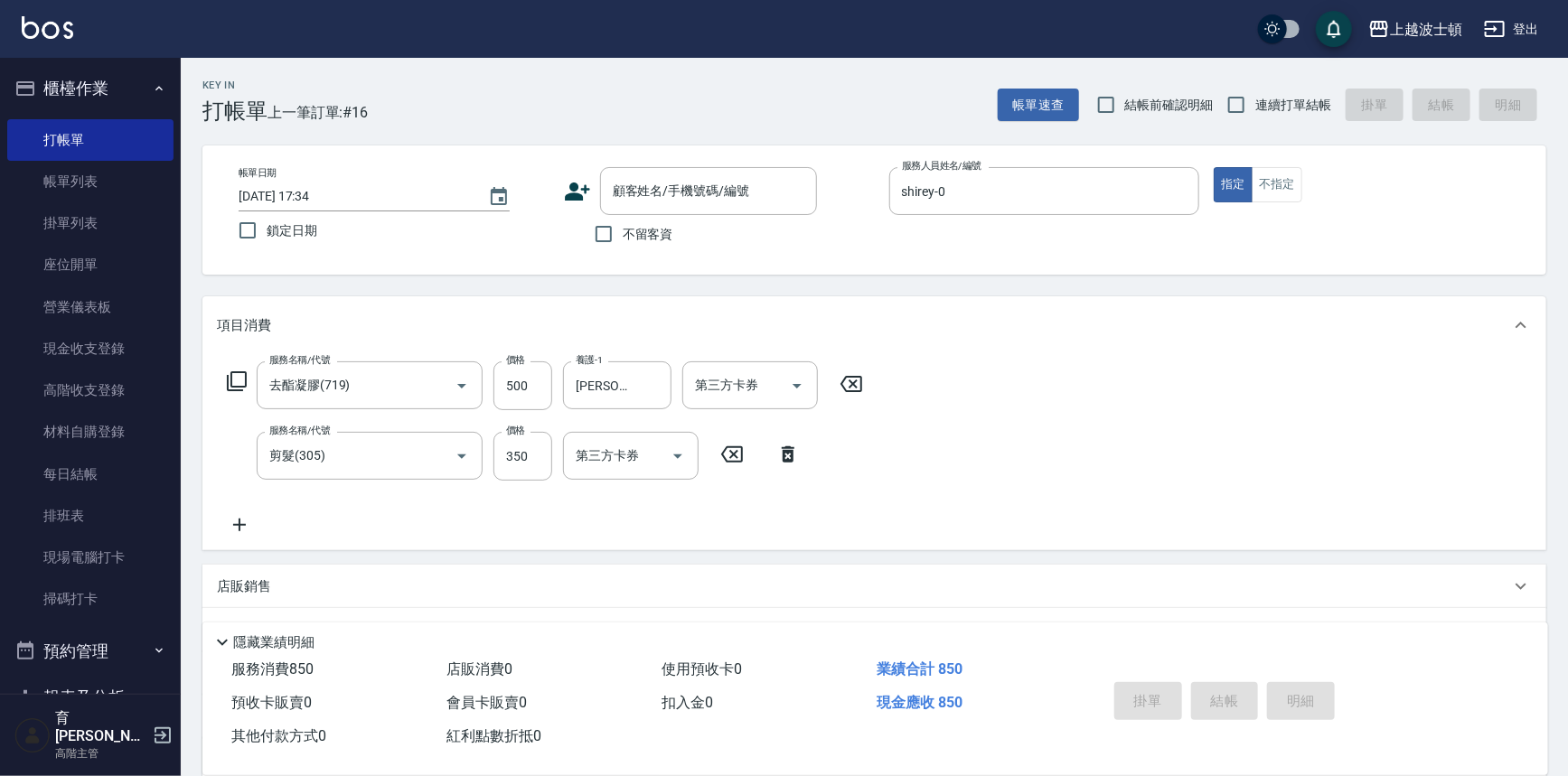
click at [238, 379] on icon at bounding box center [237, 381] width 22 height 22
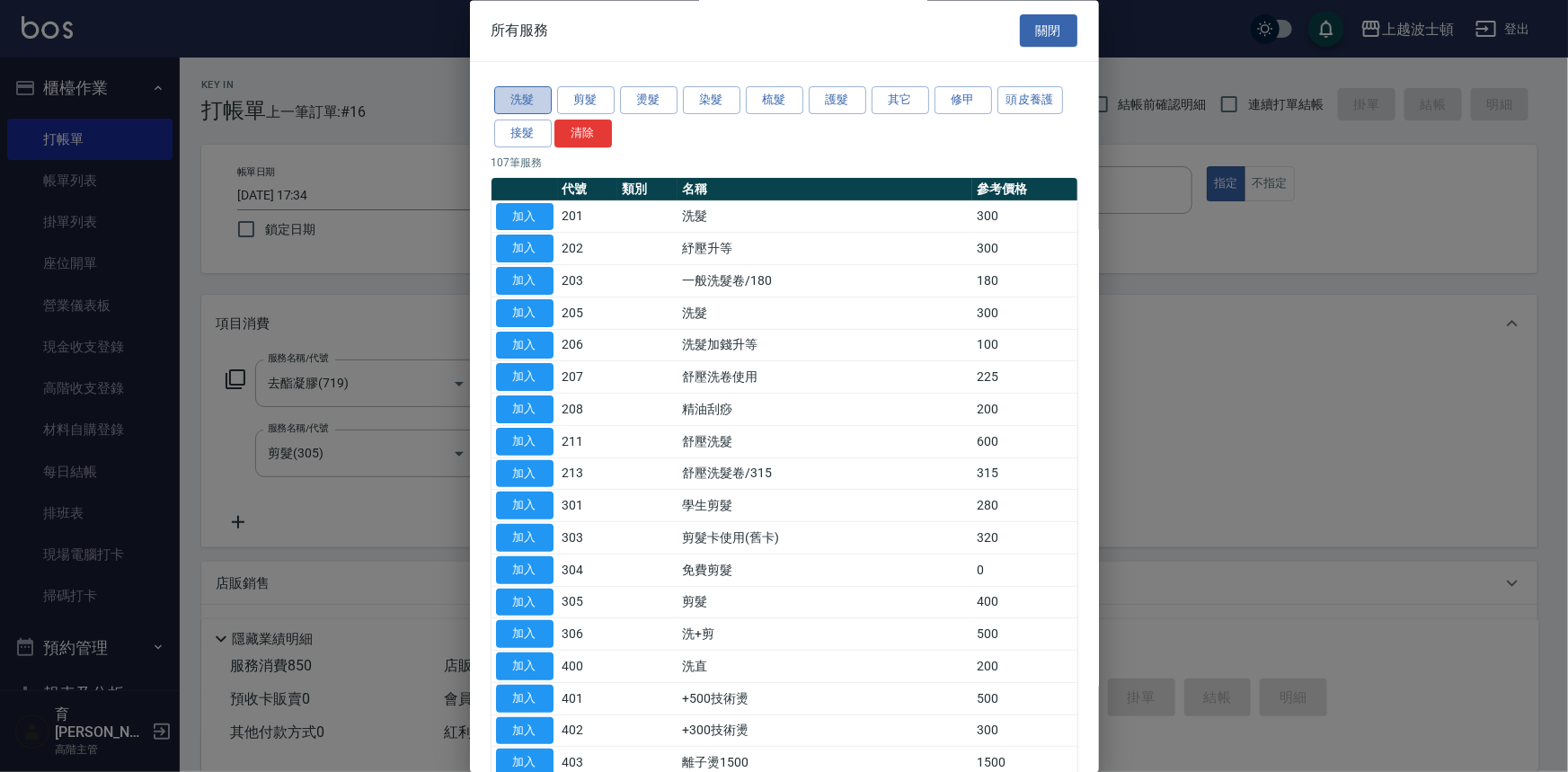
click at [521, 98] on button "洗髮" at bounding box center [523, 101] width 58 height 27
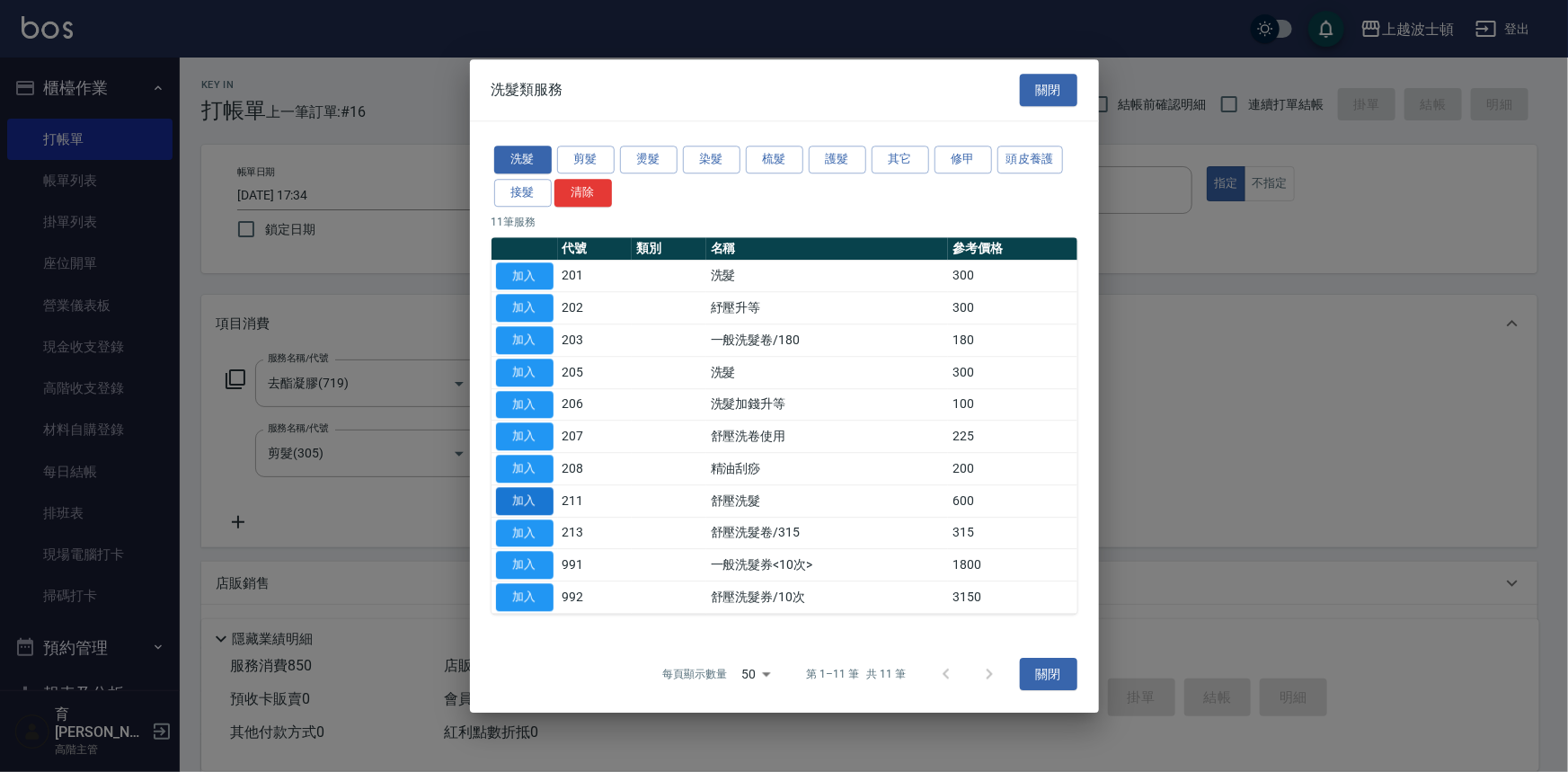
click at [535, 495] on button "加入" at bounding box center [524, 501] width 58 height 27
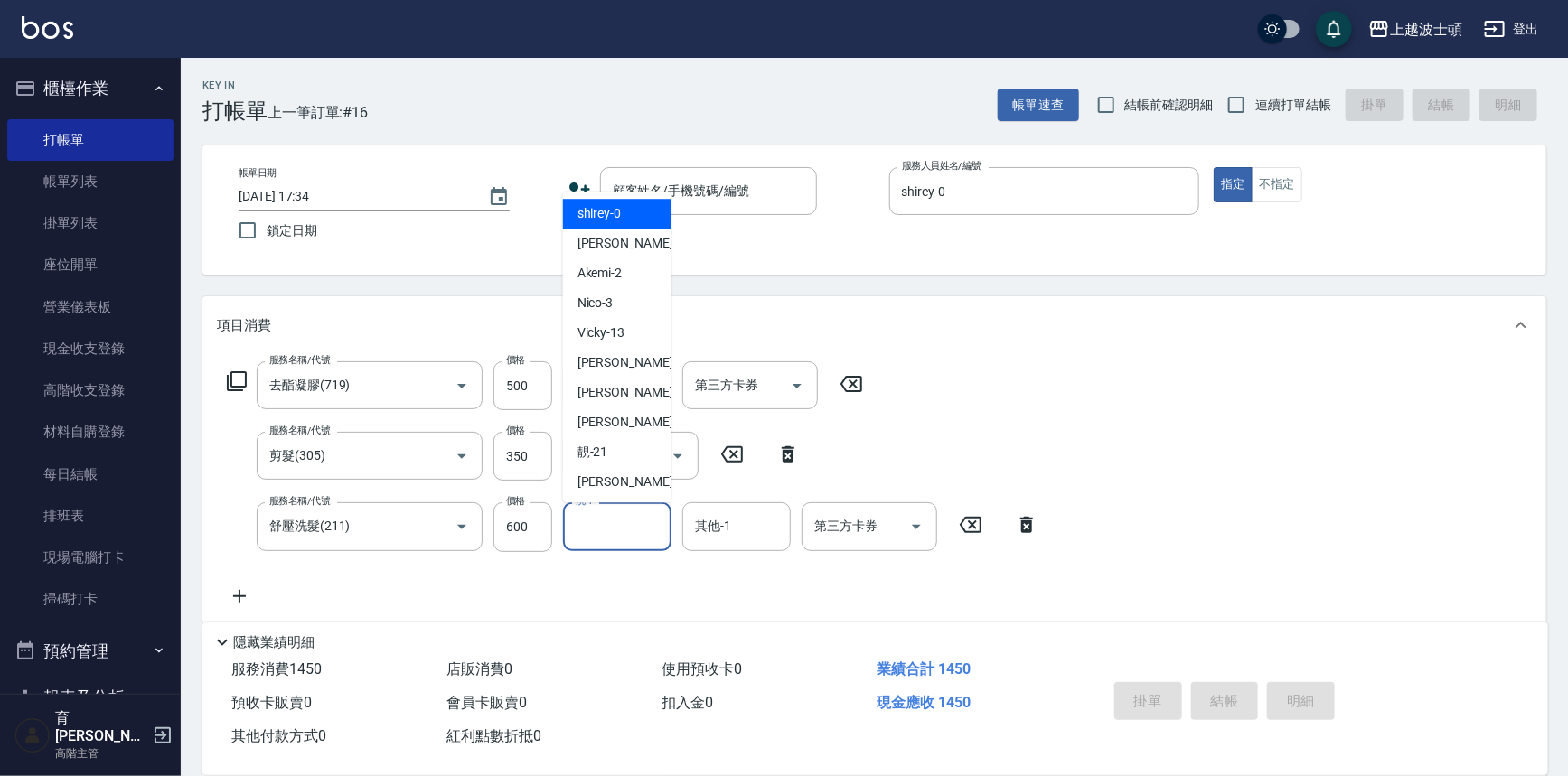
click at [629, 527] on input "洗-1" at bounding box center [617, 527] width 92 height 31
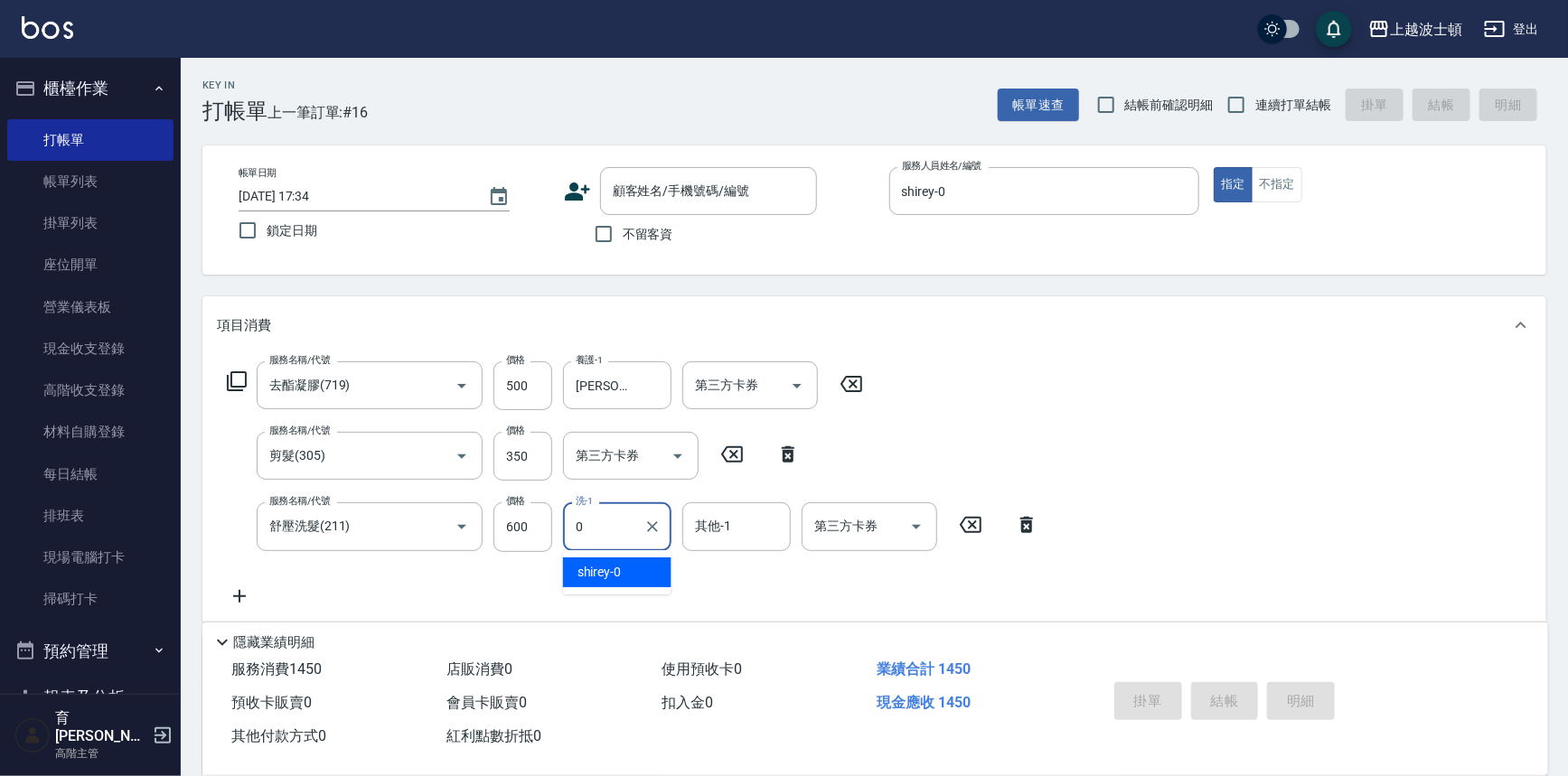
click at [636, 565] on div "shirey -0" at bounding box center [618, 573] width 109 height 29
type input "shirey-0"
click at [702, 531] on input "其他-1" at bounding box center [737, 527] width 92 height 31
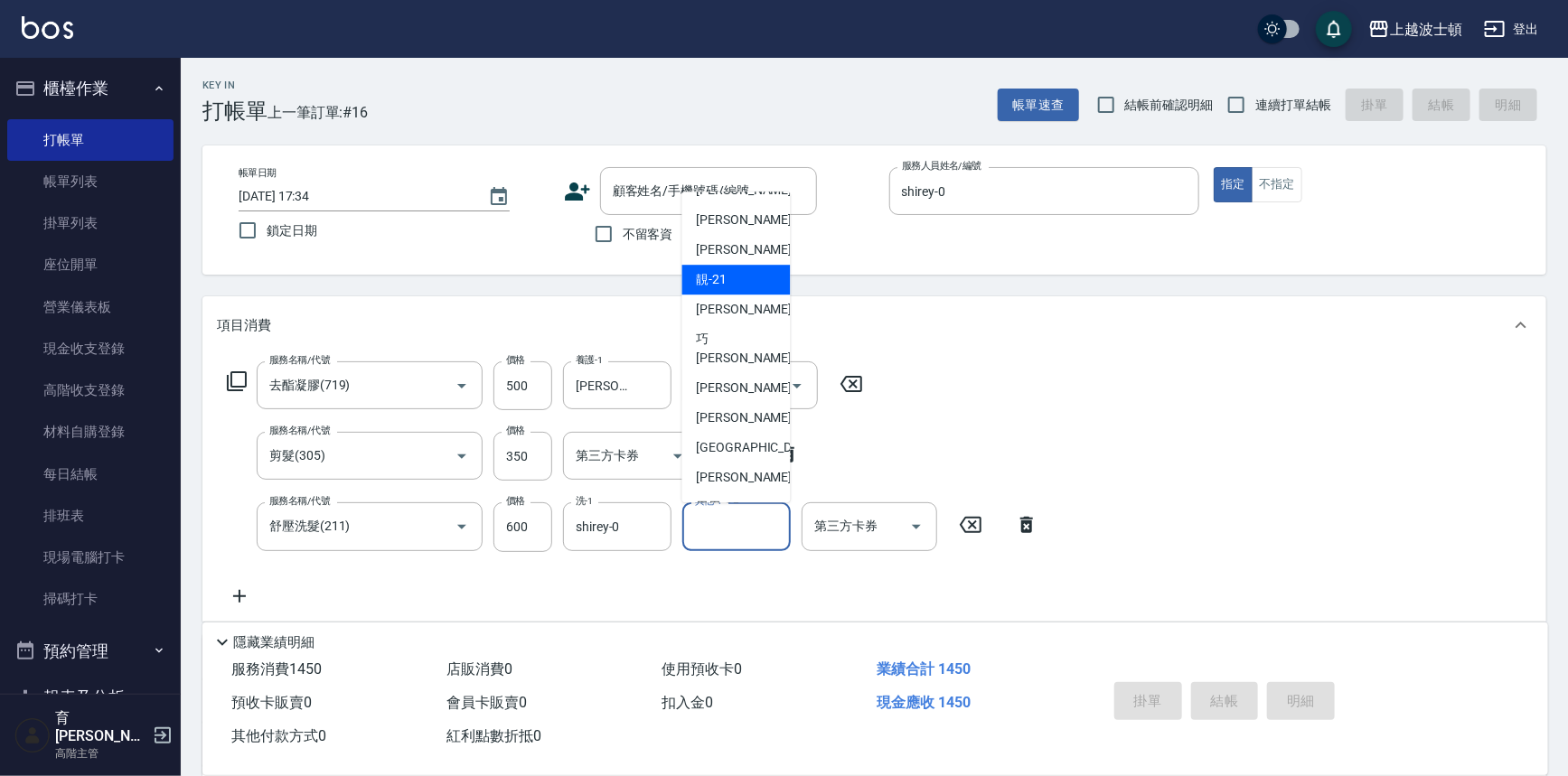
scroll to position [178, 0]
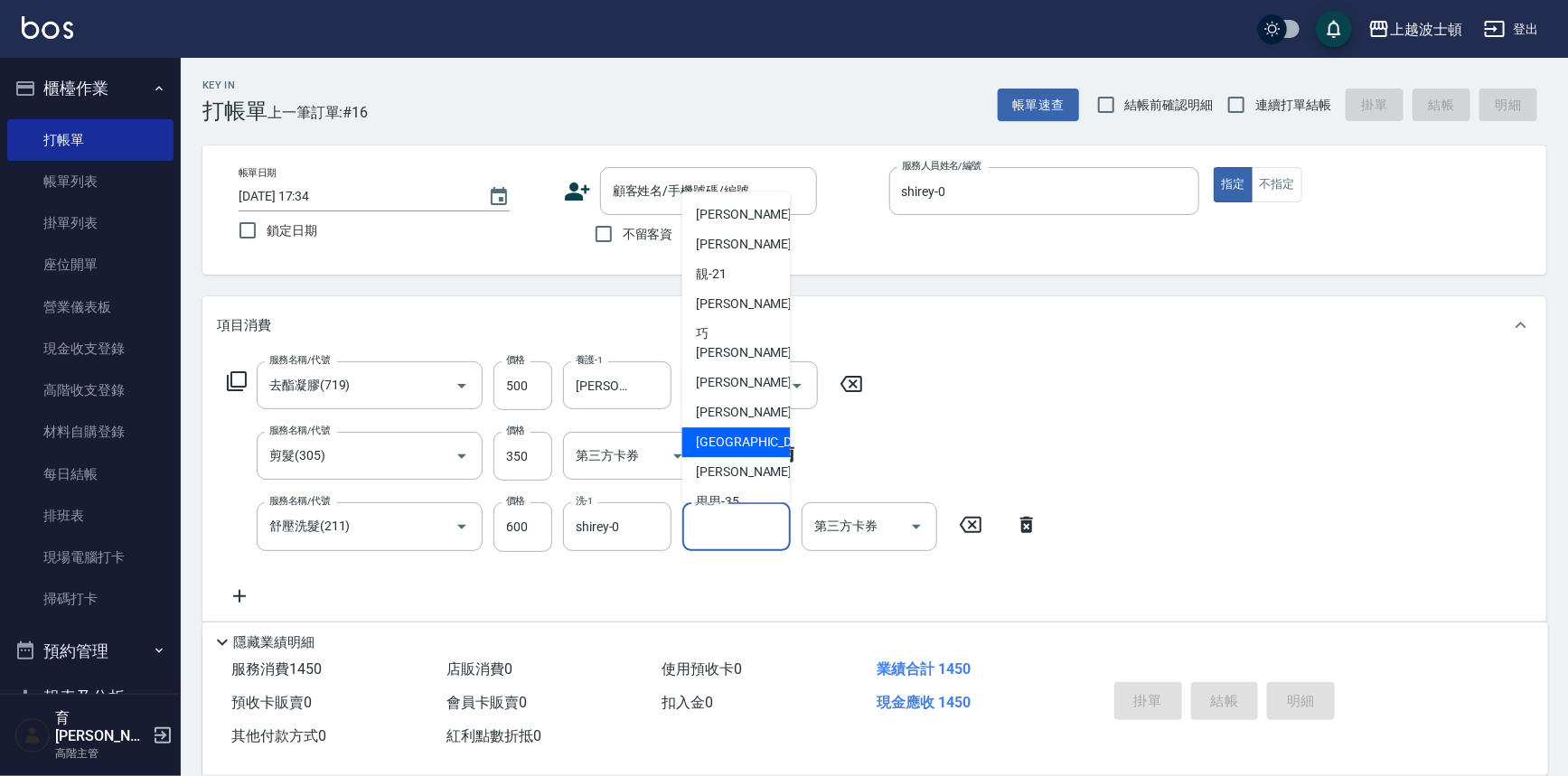
click at [703, 434] on span "又郡 -26" at bounding box center [766, 443] width 139 height 19
type input "又郡-26"
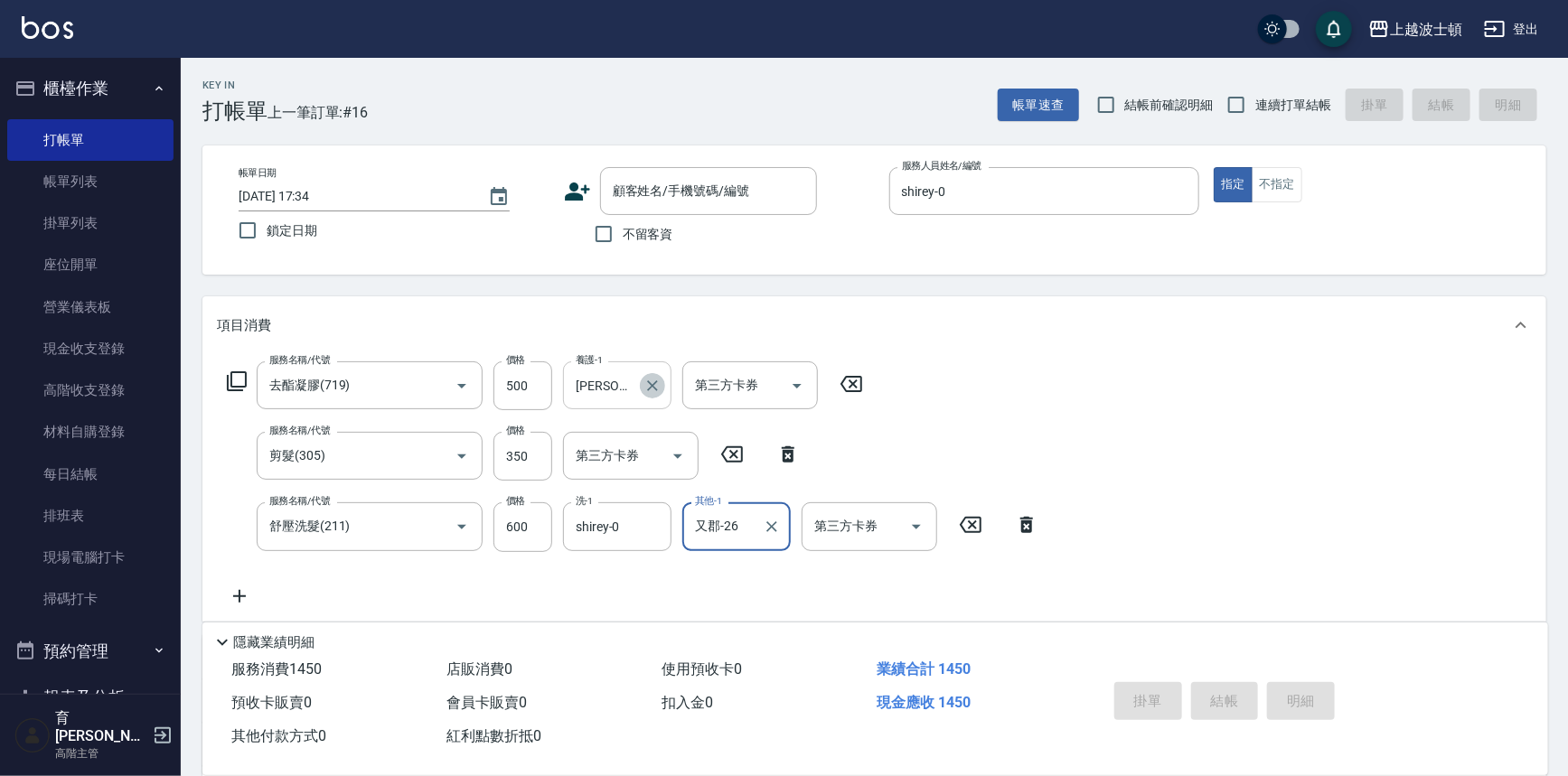
click at [648, 380] on icon "Clear" at bounding box center [653, 386] width 11 height 11
click at [626, 381] on input "養護-1" at bounding box center [617, 385] width 92 height 31
click at [633, 424] on div "shirey -0" at bounding box center [618, 432] width 109 height 29
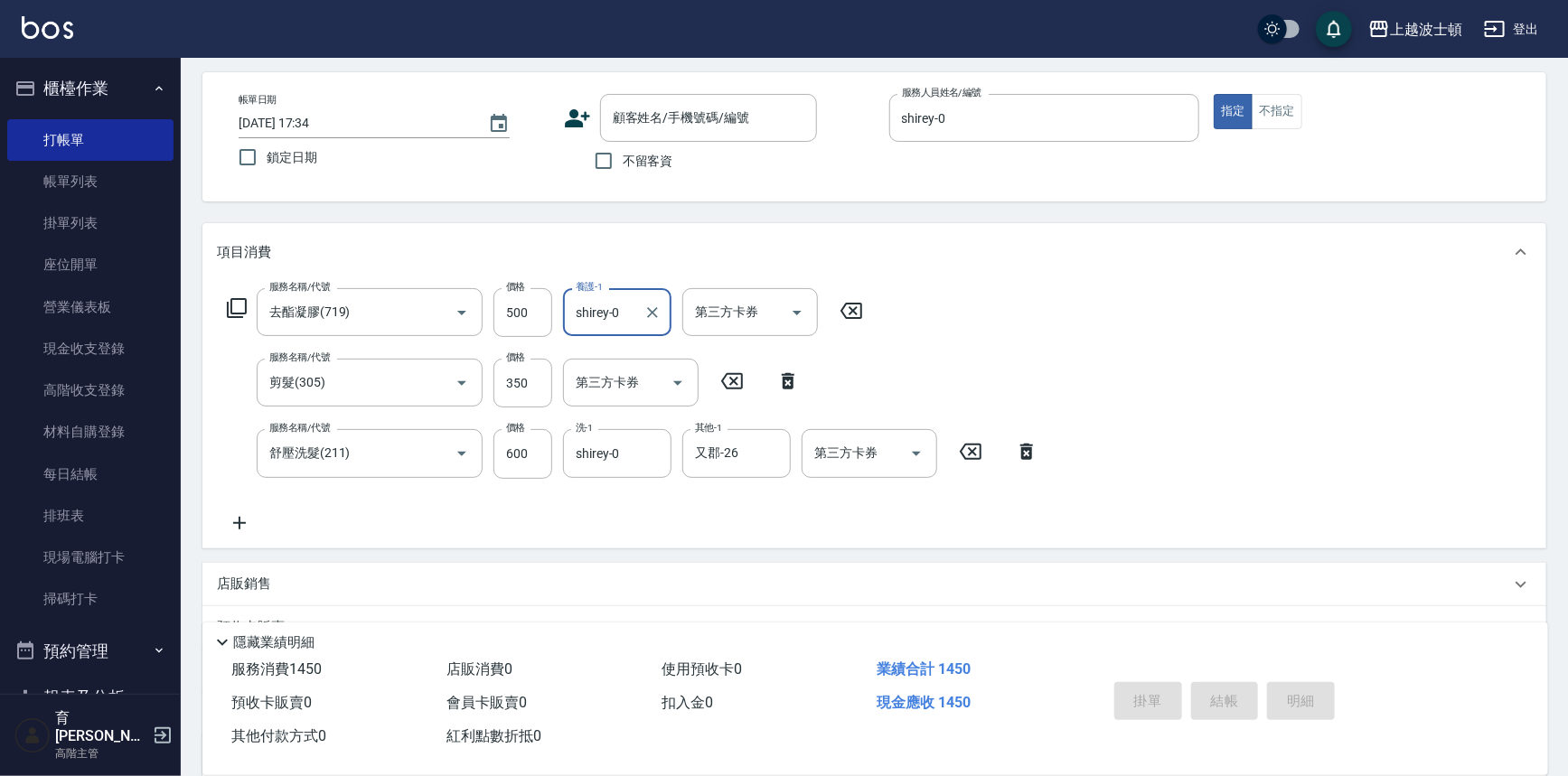
scroll to position [0, 0]
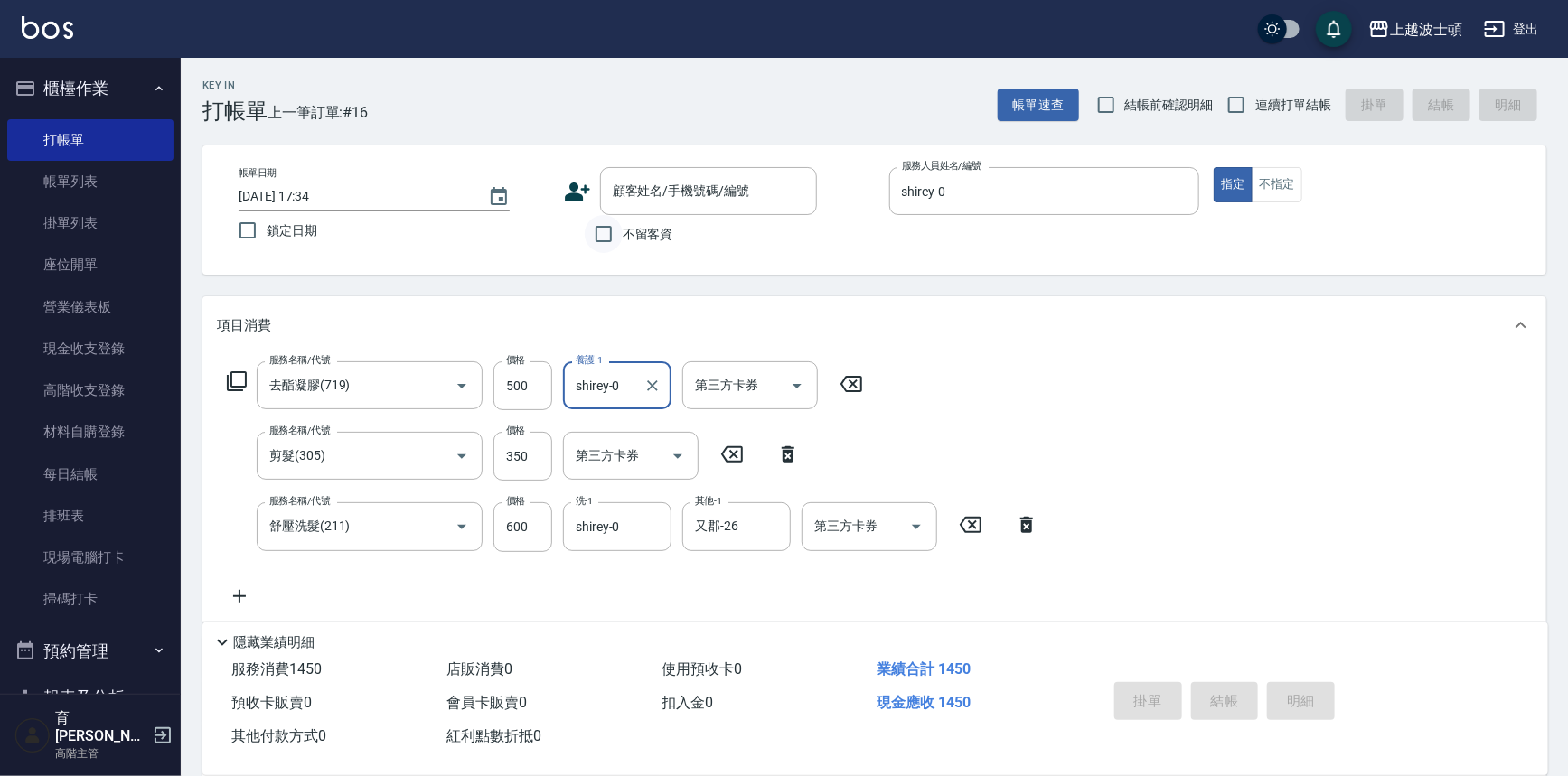
type input "shirey-0"
drag, startPoint x: 611, startPoint y: 232, endPoint x: 713, endPoint y: 260, distance: 105.8
click at [612, 232] on input "不留客資" at bounding box center [603, 234] width 38 height 38
checkbox input "true"
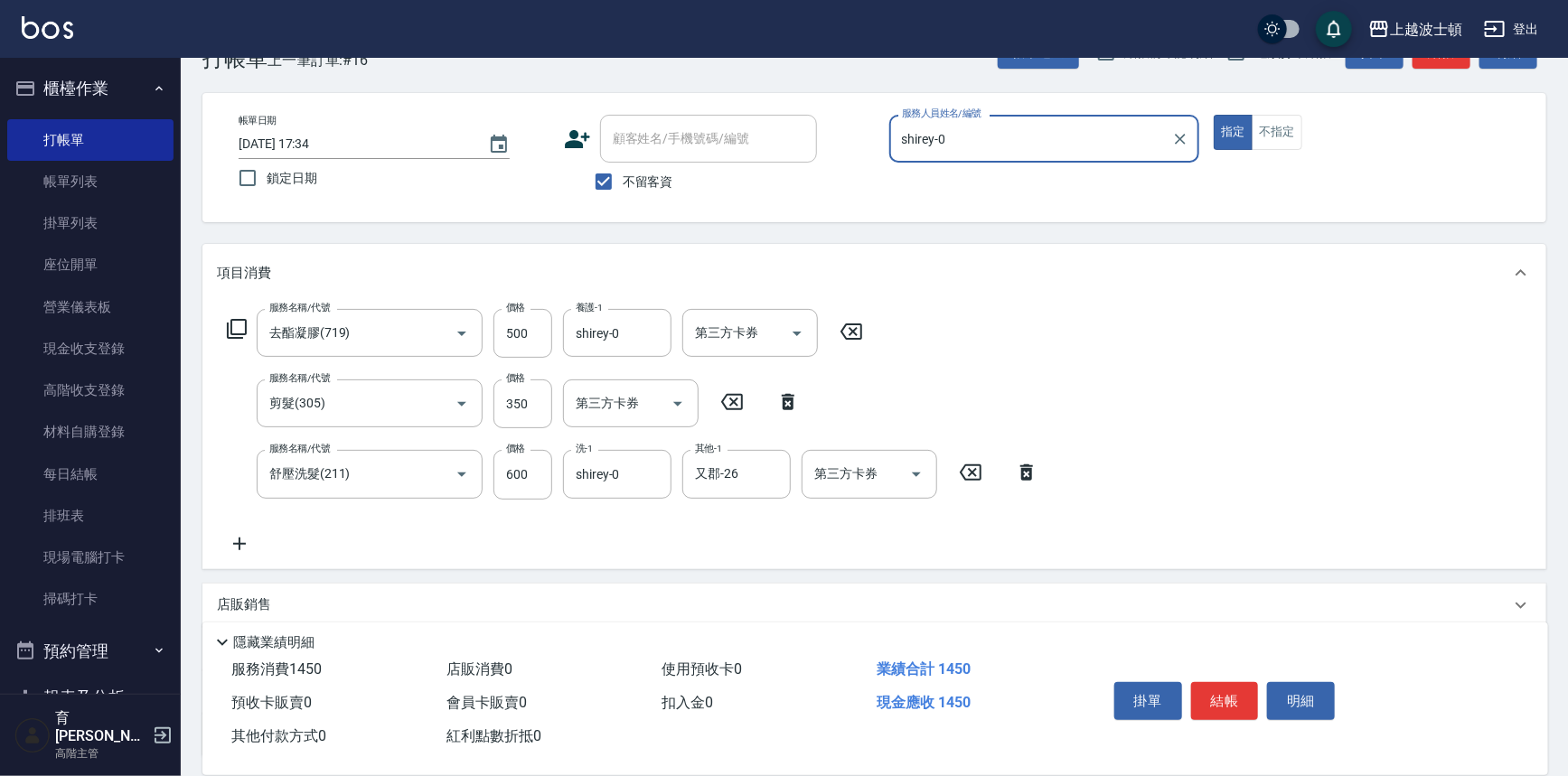
scroll to position [203, 0]
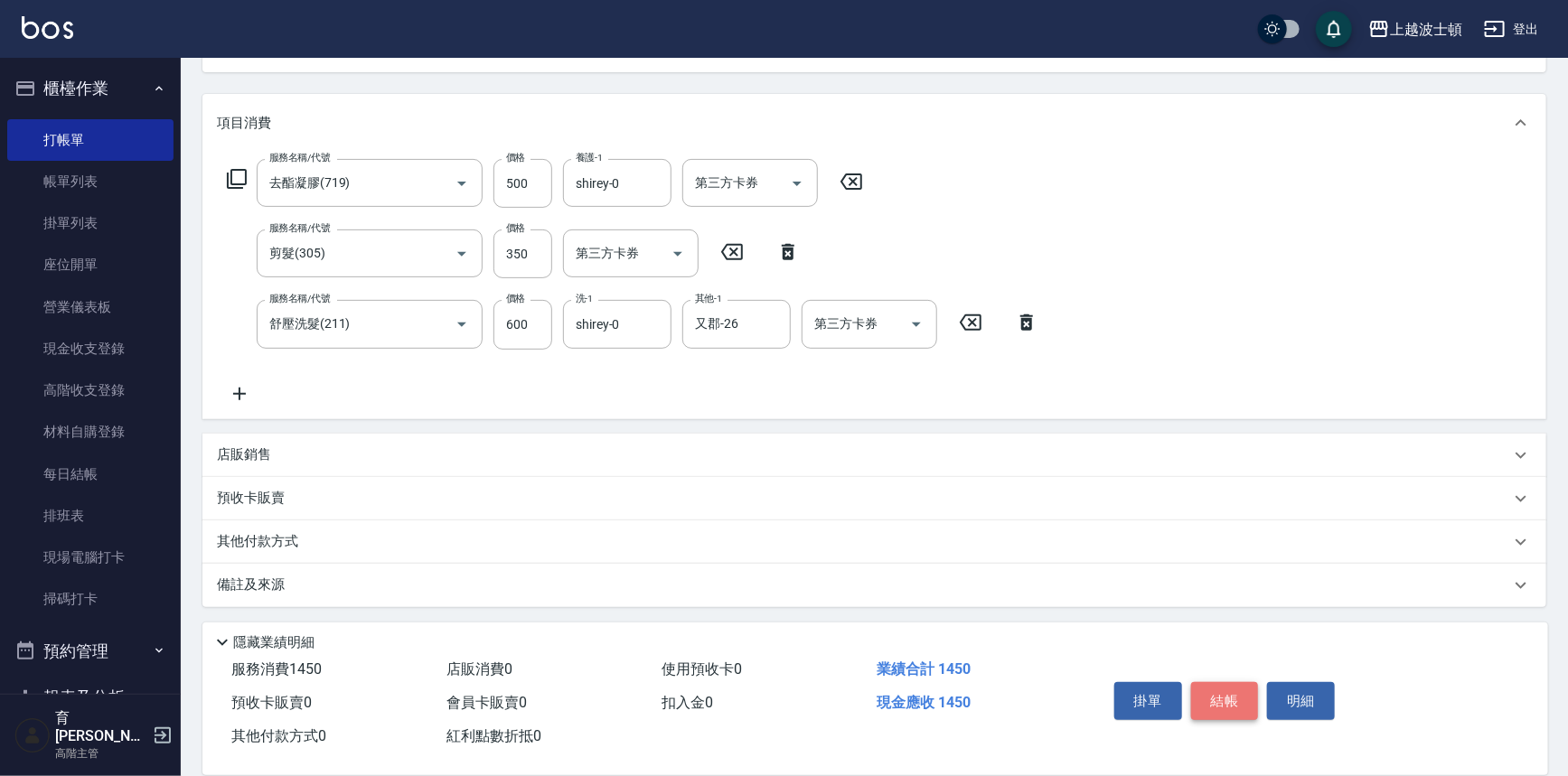
click at [1229, 712] on button "結帳" at bounding box center [1225, 701] width 68 height 38
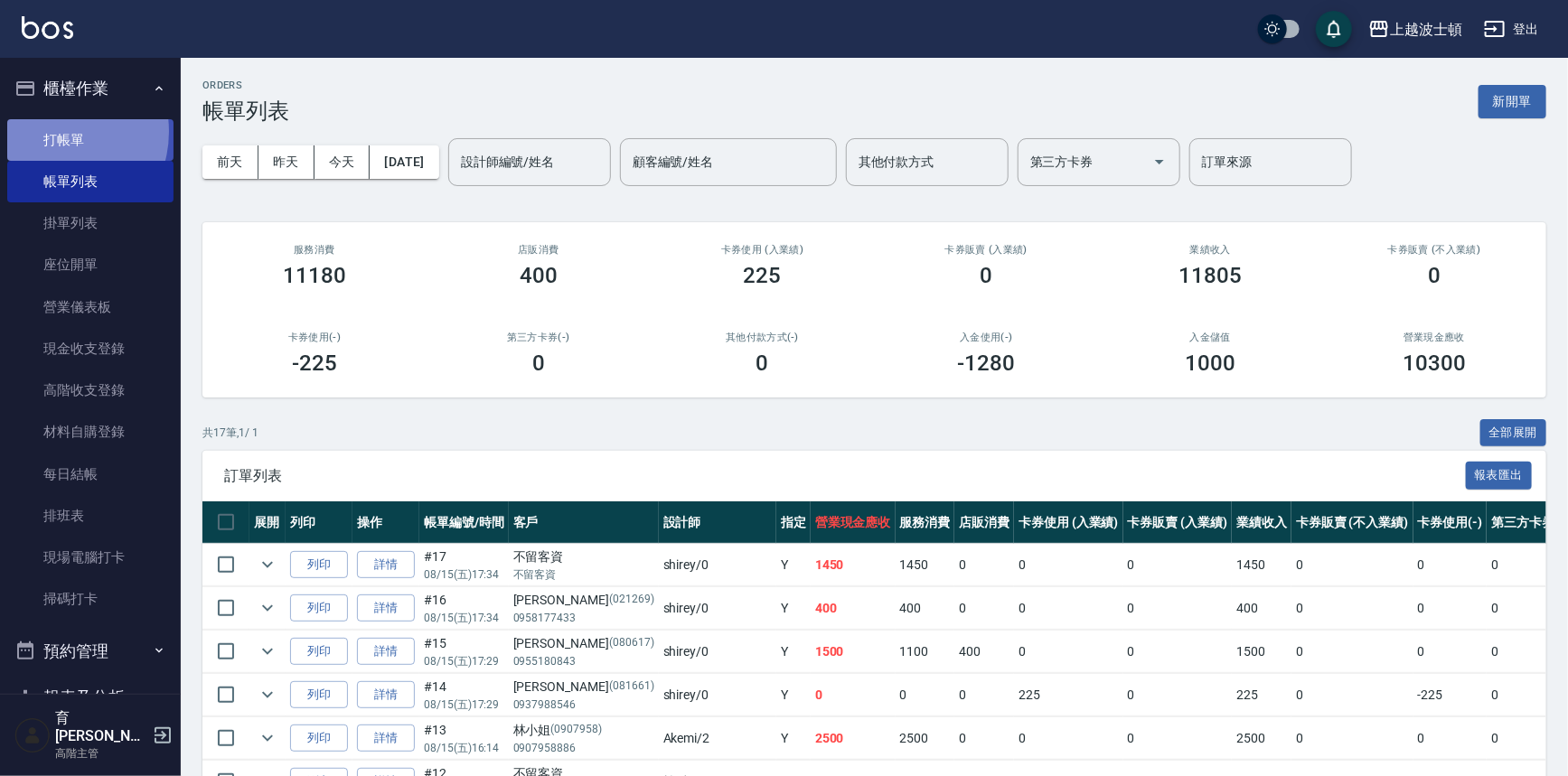
click at [53, 131] on link "打帳單" at bounding box center [90, 140] width 167 height 41
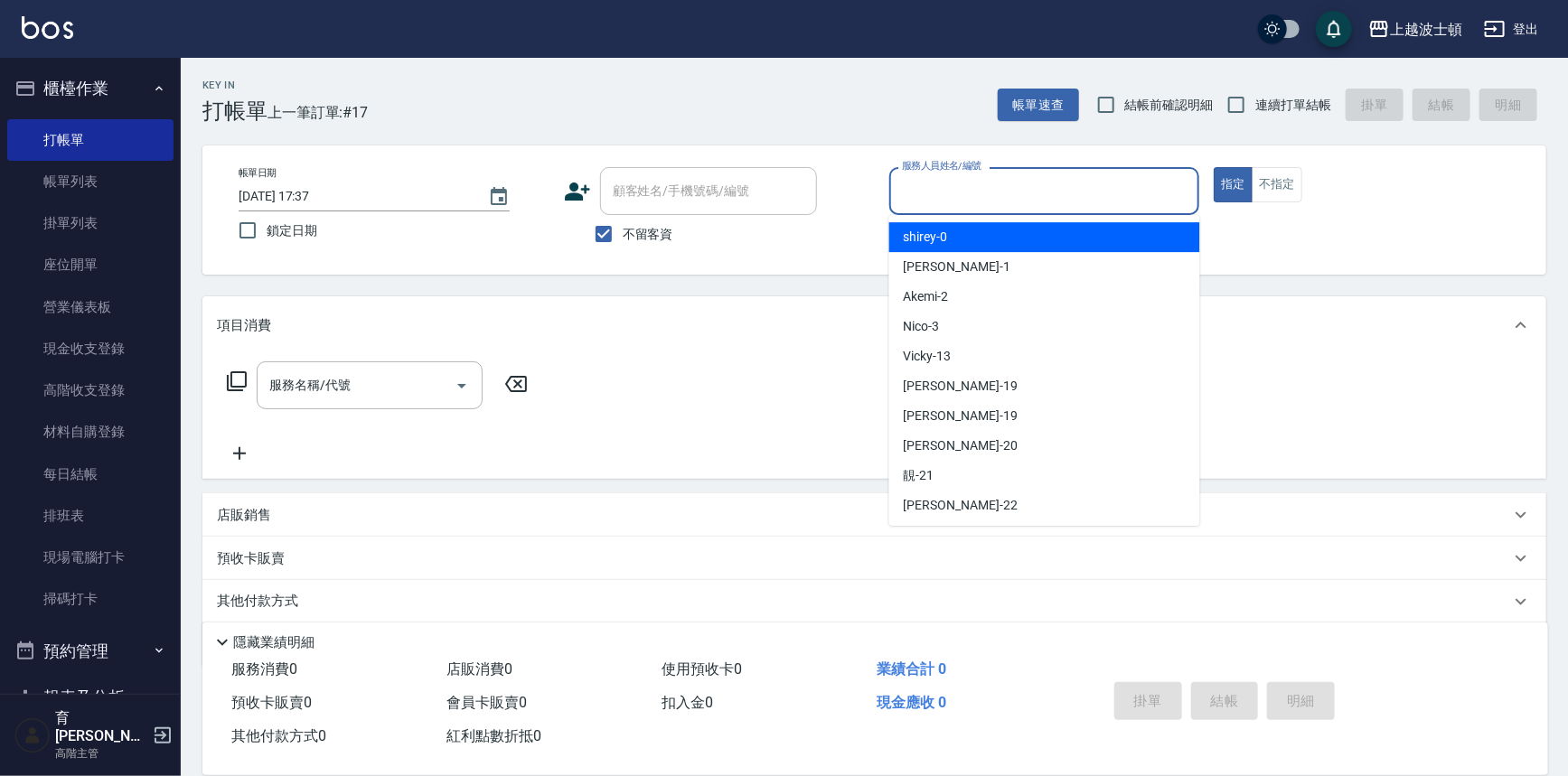
click at [912, 182] on input "服務人員姓名/編號" at bounding box center [1045, 191] width 295 height 31
click at [928, 229] on span "shirey -0" at bounding box center [926, 237] width 44 height 19
type input "shirey-0"
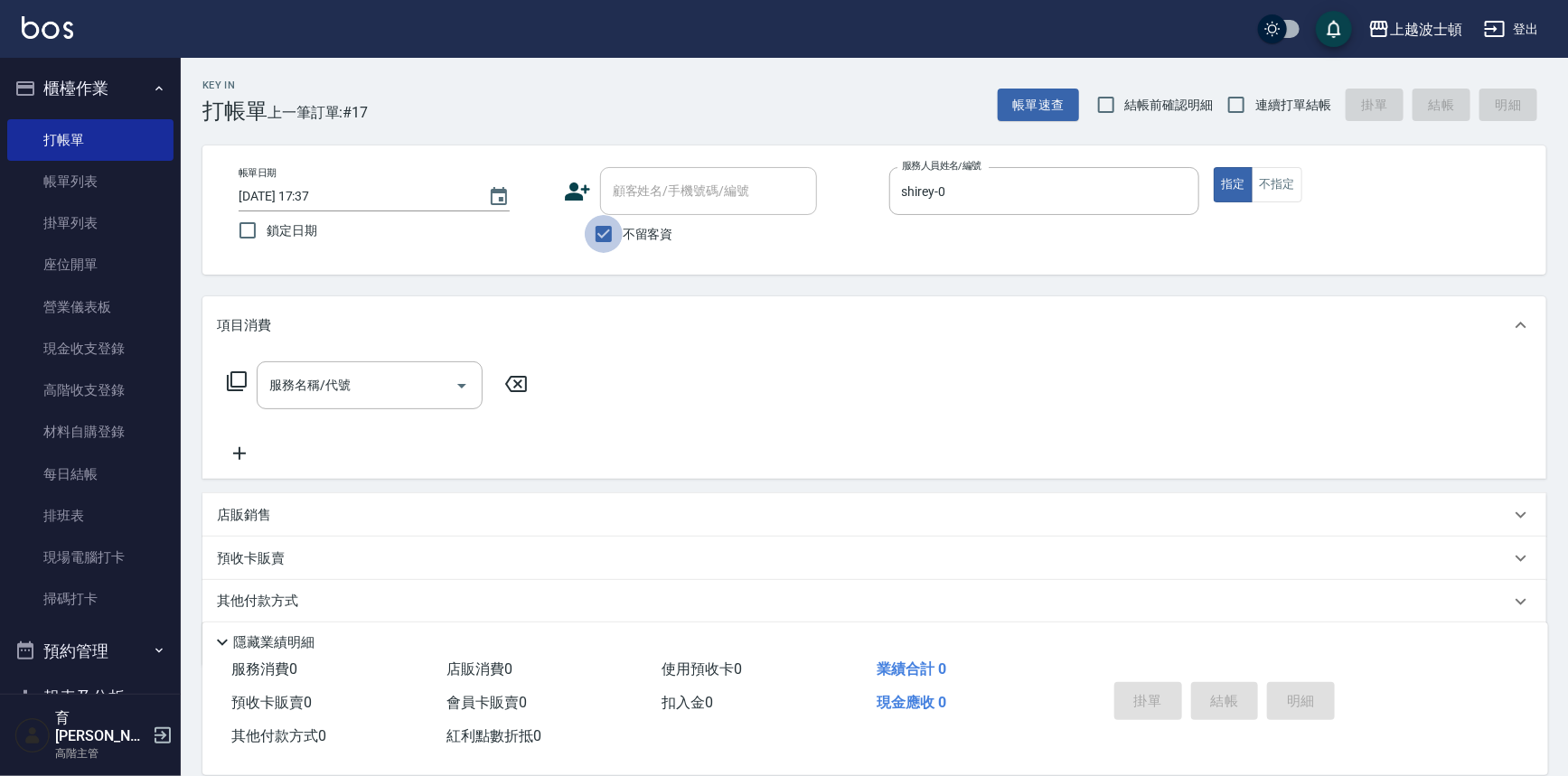
click at [621, 232] on input "不留客資" at bounding box center [603, 234] width 38 height 38
checkbox input "false"
click at [714, 191] on input "顧客姓名/手機號碼/編號" at bounding box center [695, 191] width 173 height 31
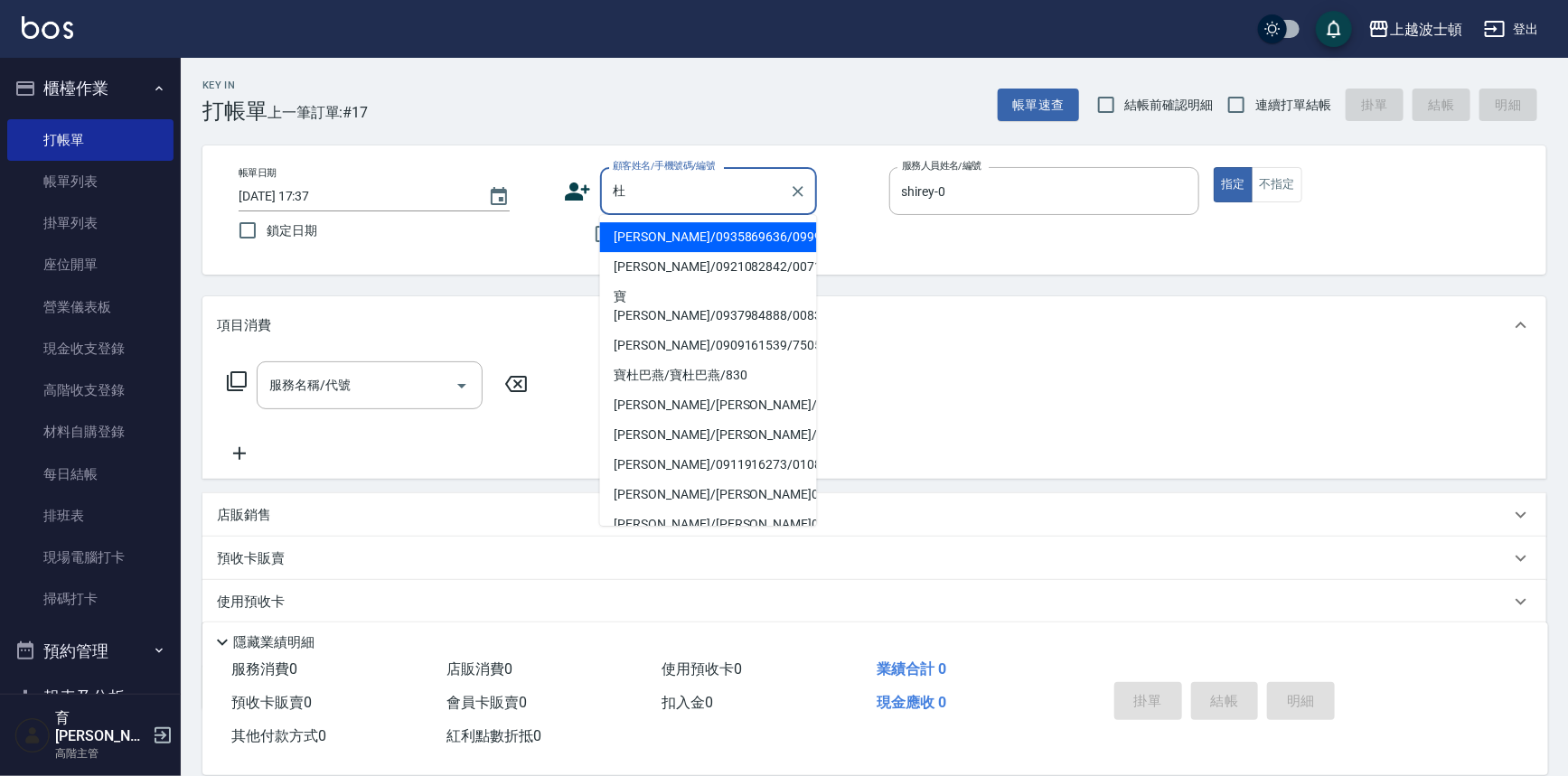
click at [672, 235] on li "杜旻錦/0935869636/099953" at bounding box center [709, 237] width 217 height 29
type input "杜旻錦/0935869636/099953"
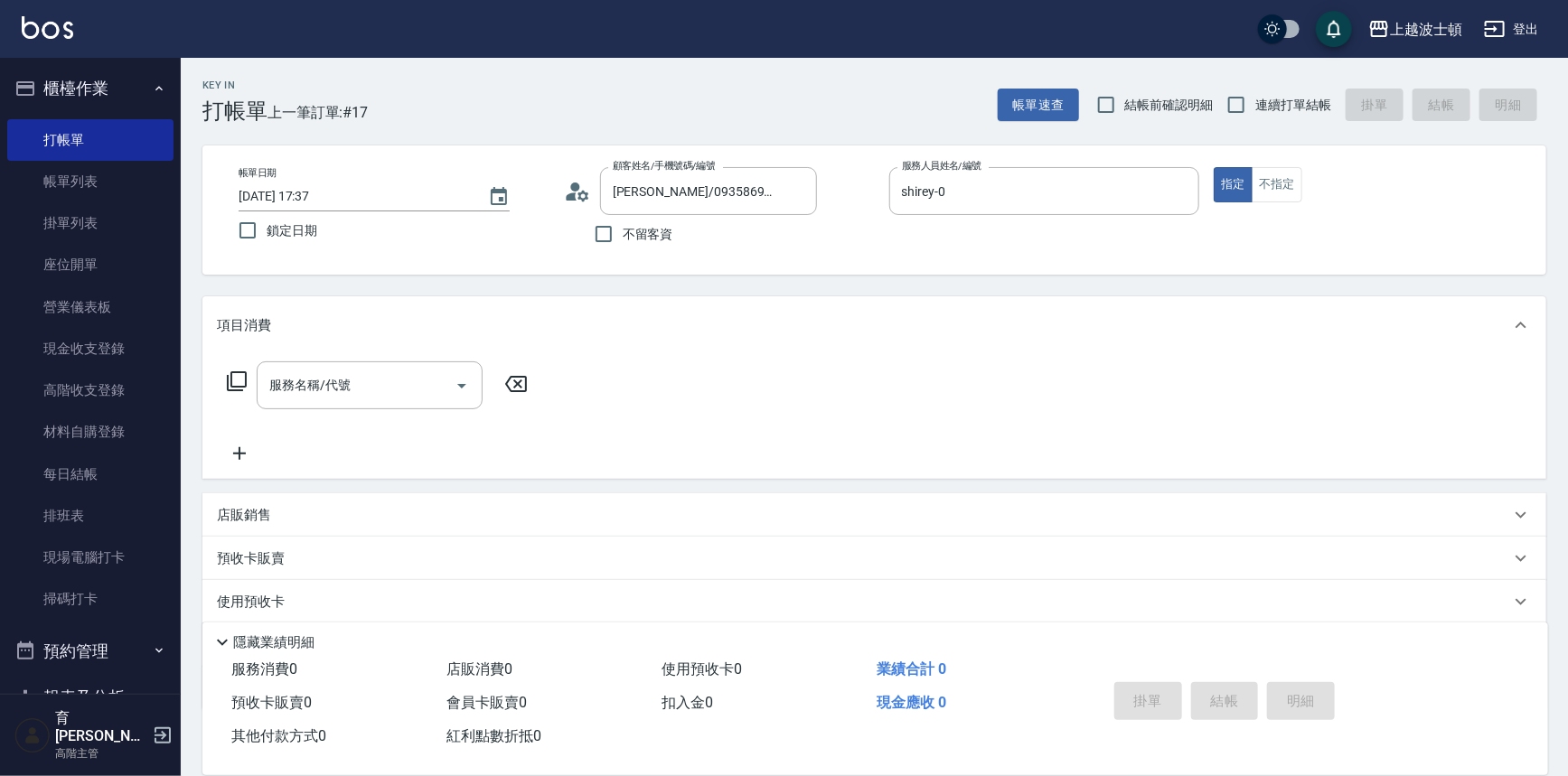
click at [230, 374] on icon at bounding box center [237, 381] width 20 height 20
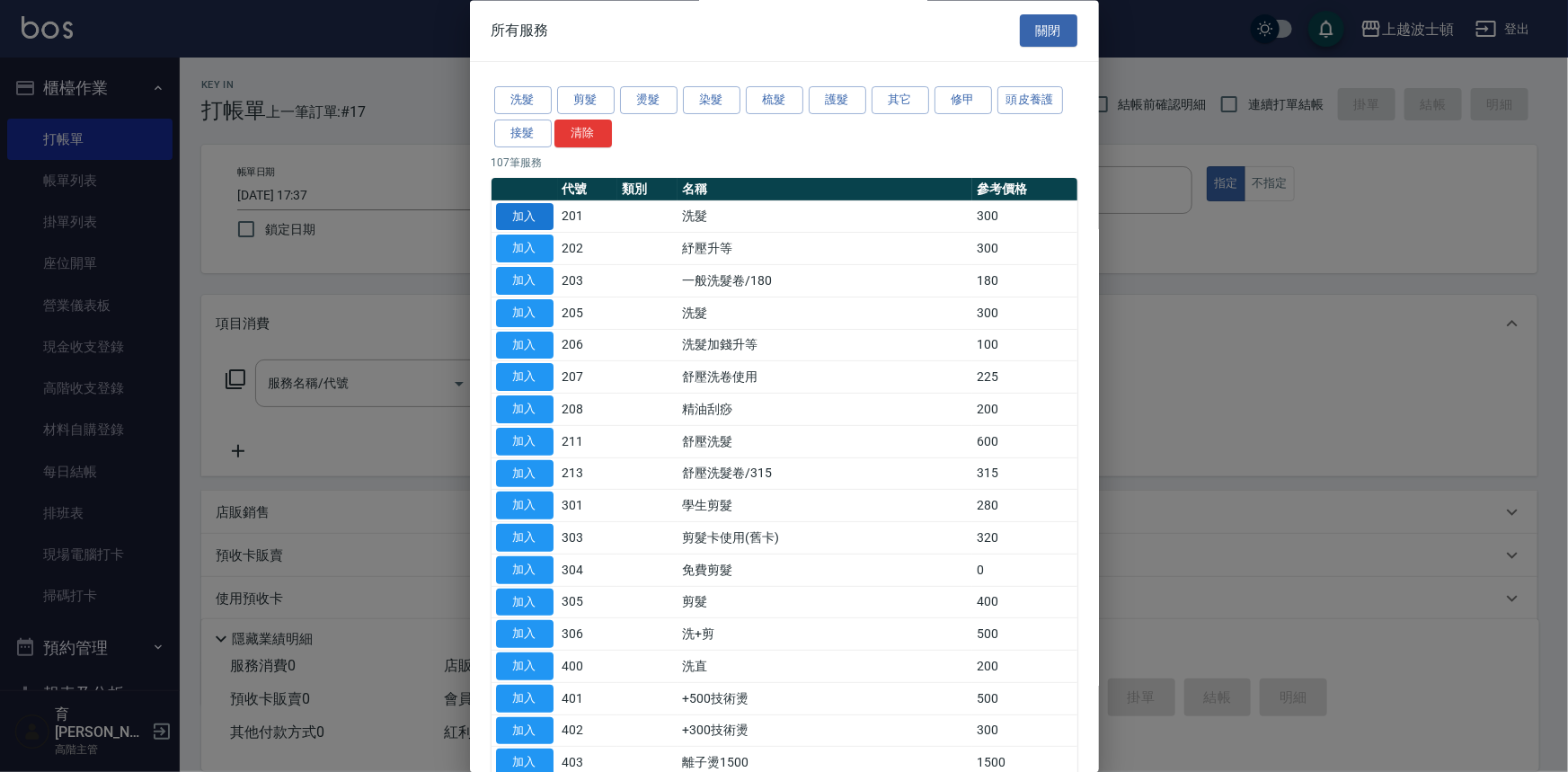
click at [507, 204] on button "加入" at bounding box center [524, 217] width 58 height 27
type input "洗髮(201)"
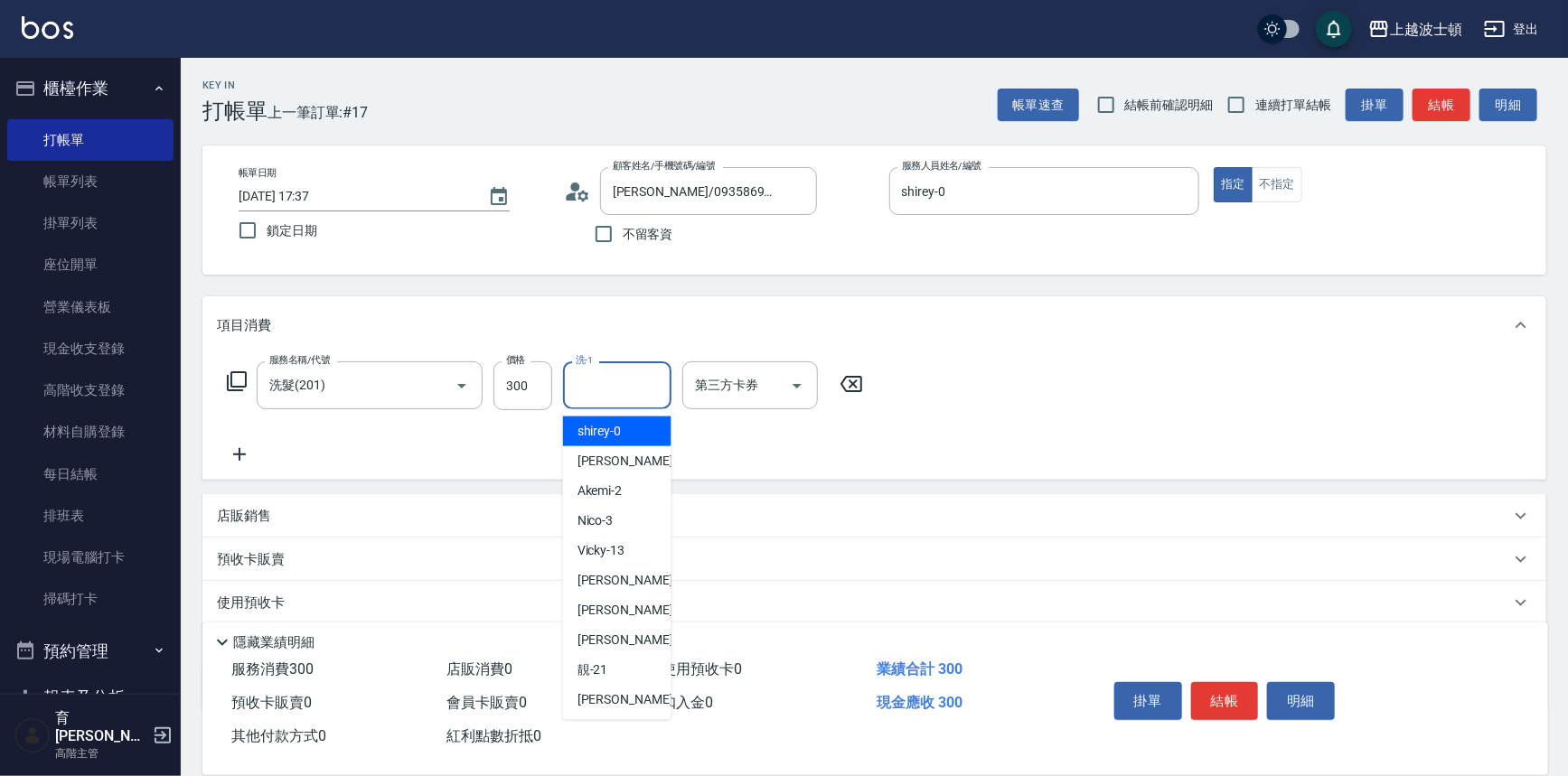
click at [613, 373] on input "洗-1" at bounding box center [617, 385] width 92 height 31
click at [623, 430] on div "shirey -0" at bounding box center [618, 432] width 109 height 29
type input "shirey-0"
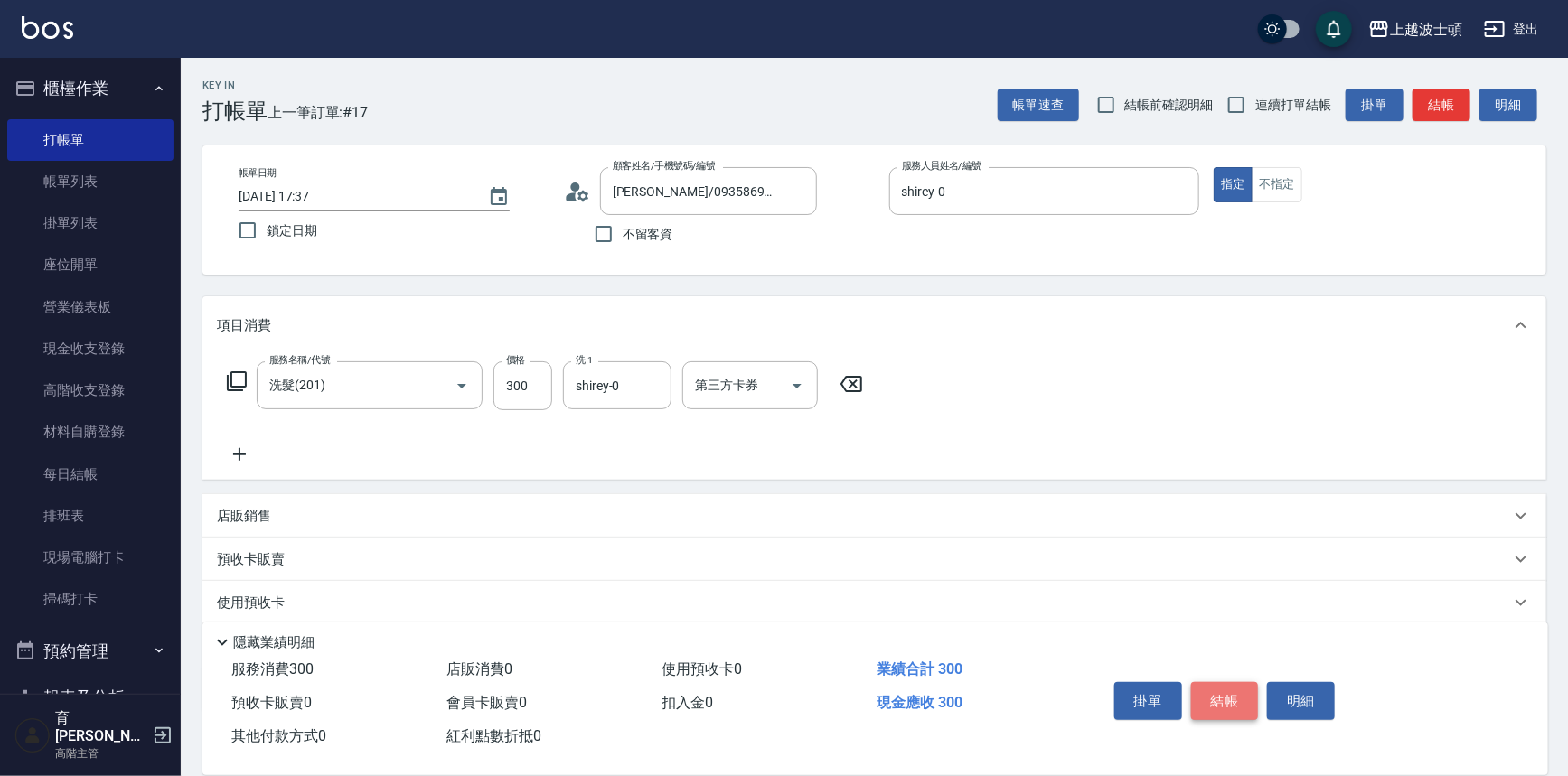
click at [1229, 687] on button "結帳" at bounding box center [1225, 701] width 68 height 38
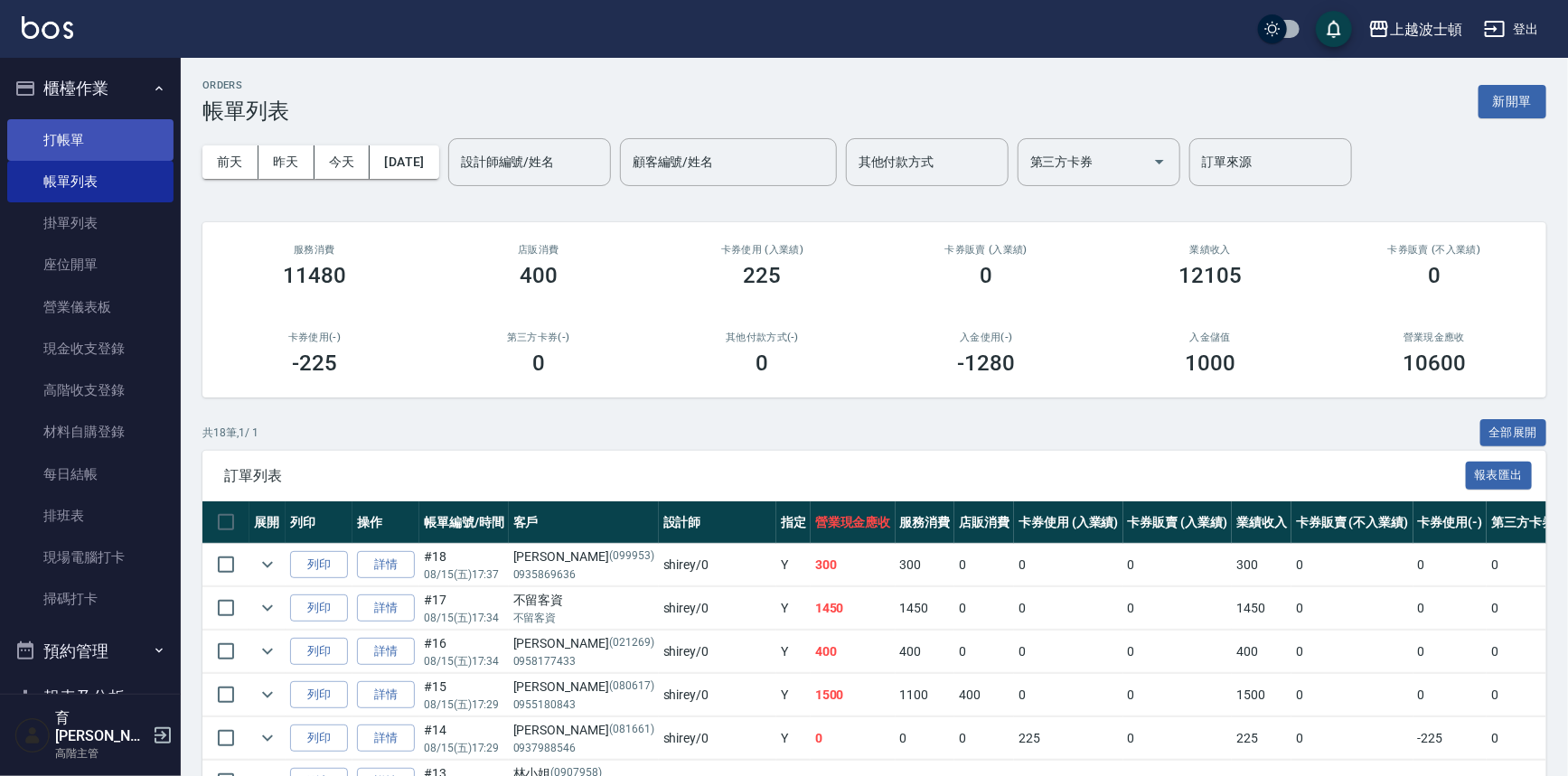
click at [55, 137] on link "打帳單" at bounding box center [90, 140] width 167 height 41
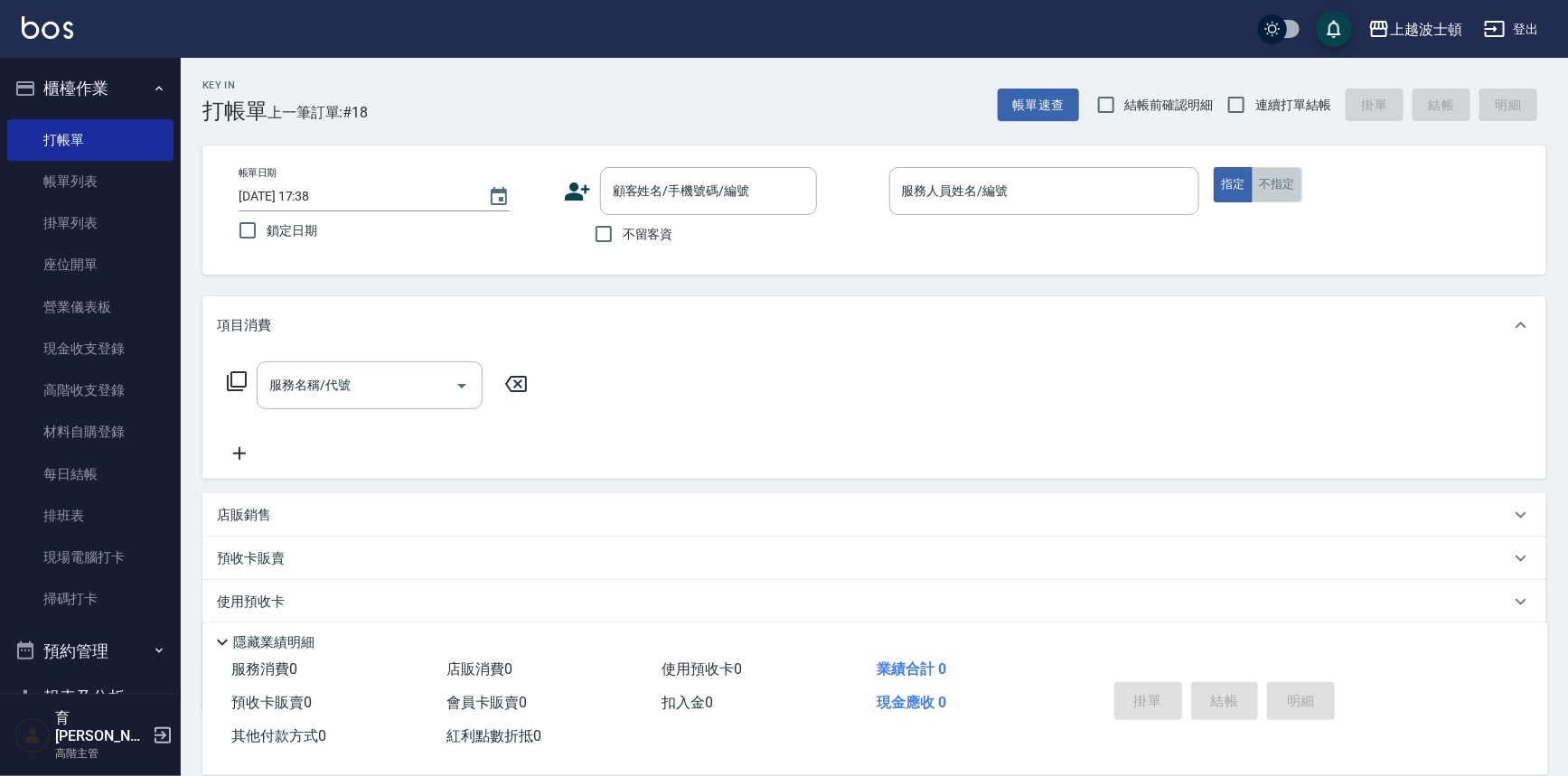
click at [1268, 180] on button "不指定" at bounding box center [1277, 185] width 51 height 35
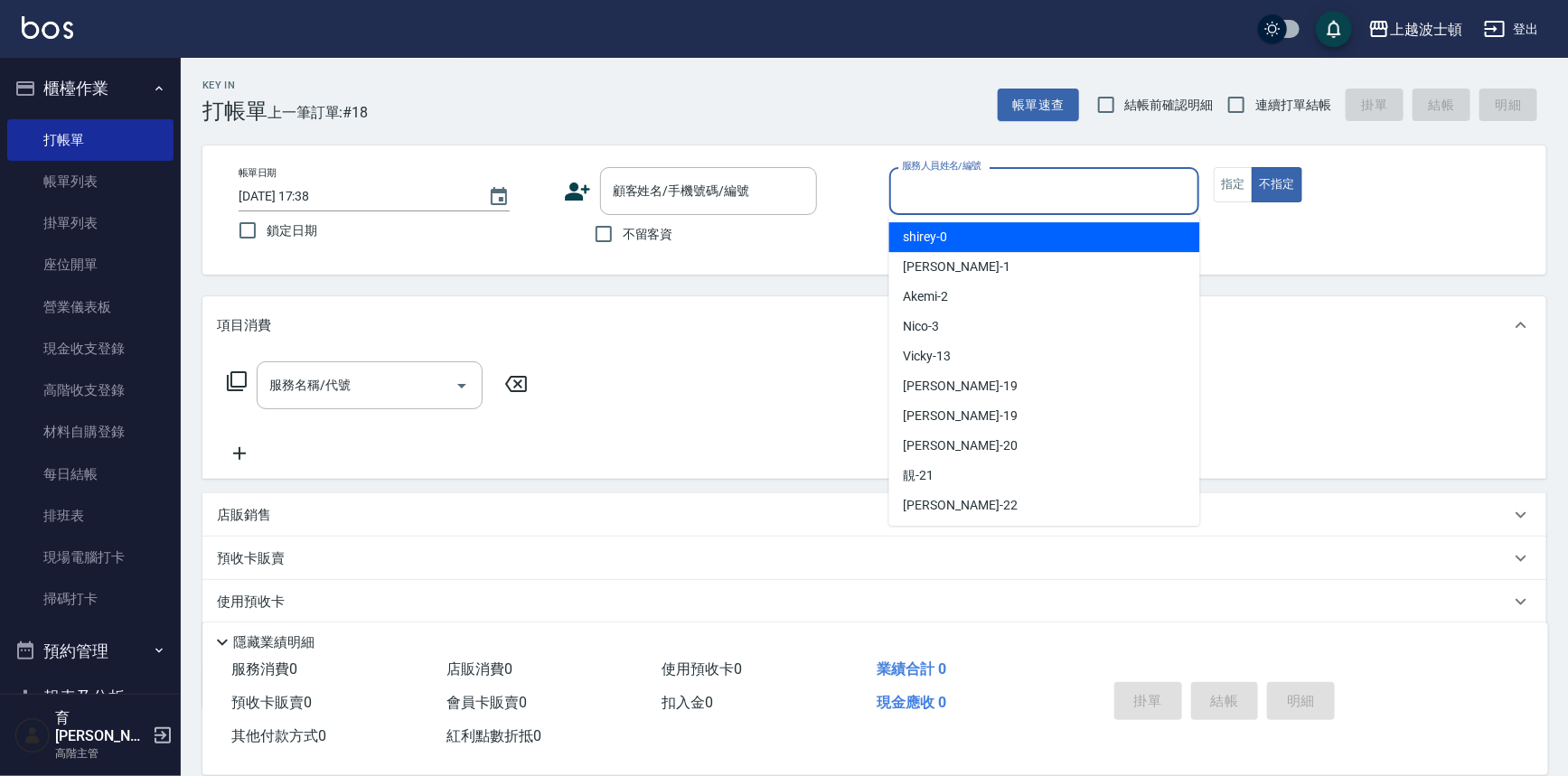
click at [1108, 193] on input "服務人員姓名/編號" at bounding box center [1045, 191] width 295 height 31
click at [1089, 233] on div "shirey -0" at bounding box center [1045, 237] width 311 height 29
type input "shirey-0"
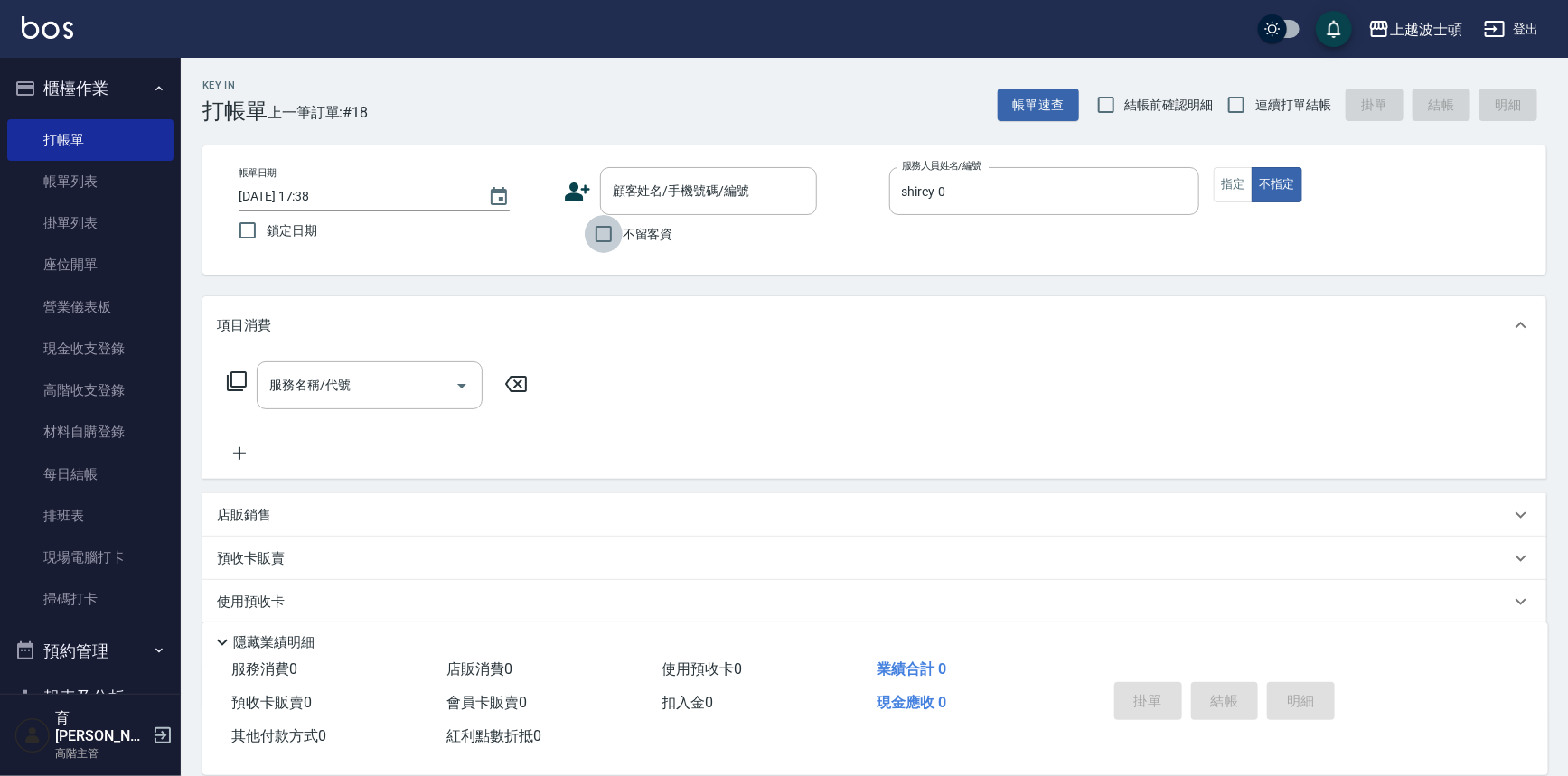
click at [620, 242] on input "不留客資" at bounding box center [603, 234] width 38 height 38
checkbox input "true"
click at [235, 379] on icon at bounding box center [237, 381] width 22 height 22
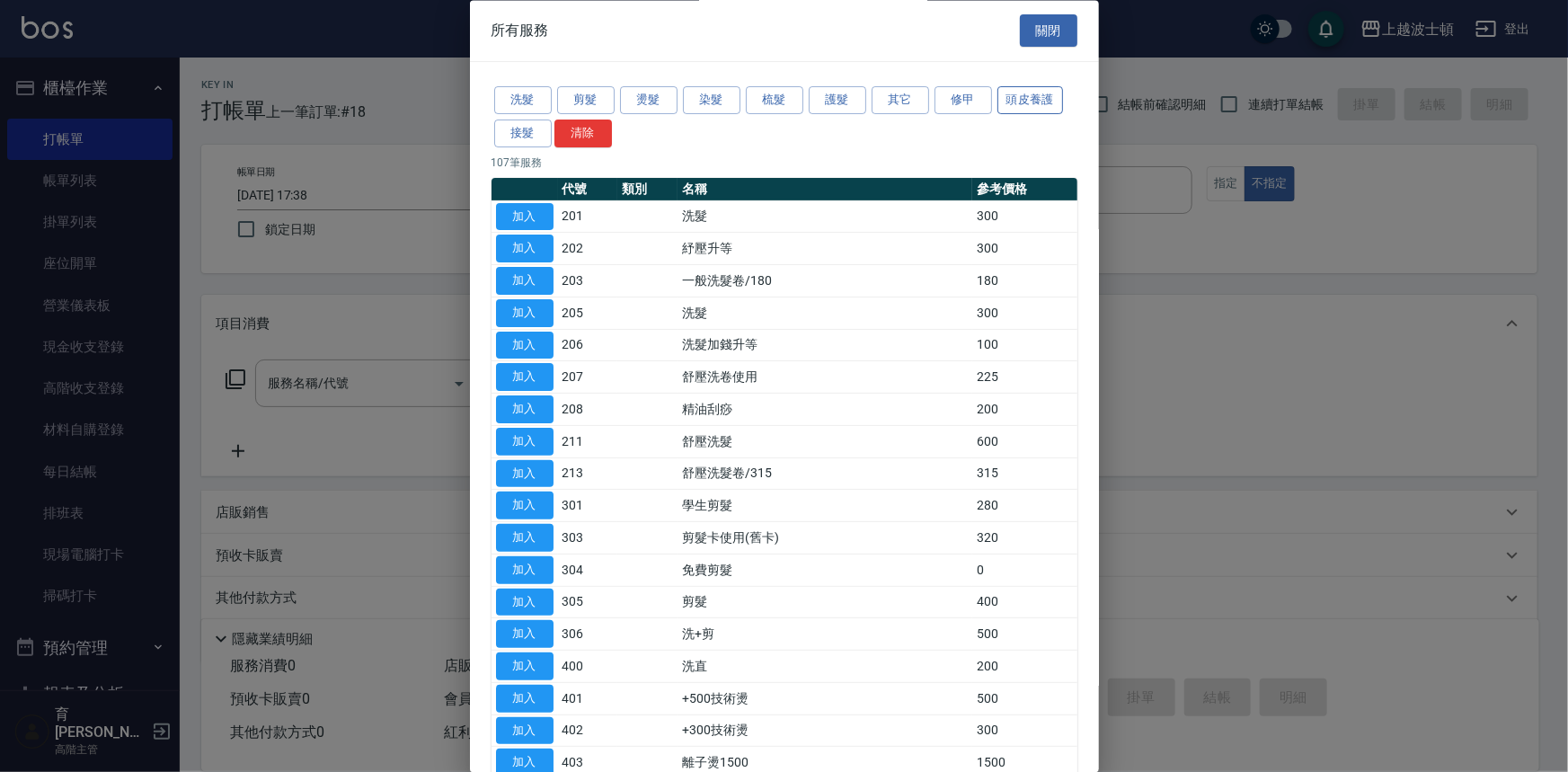
click at [1034, 107] on button "頭皮養護" at bounding box center [1031, 101] width 67 height 27
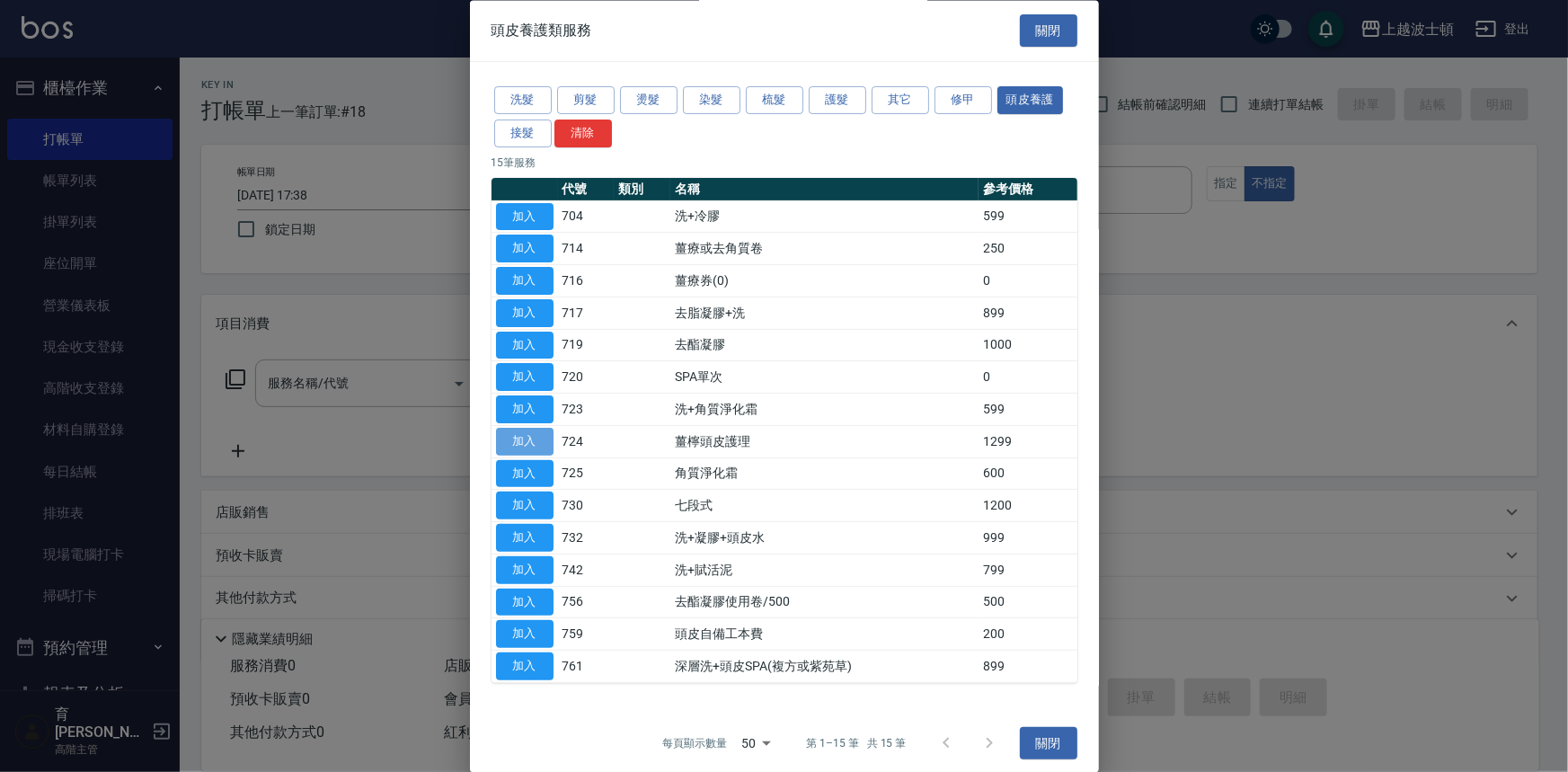
click at [540, 443] on button "加入" at bounding box center [524, 441] width 58 height 27
type input "薑檸頭皮護理(724)"
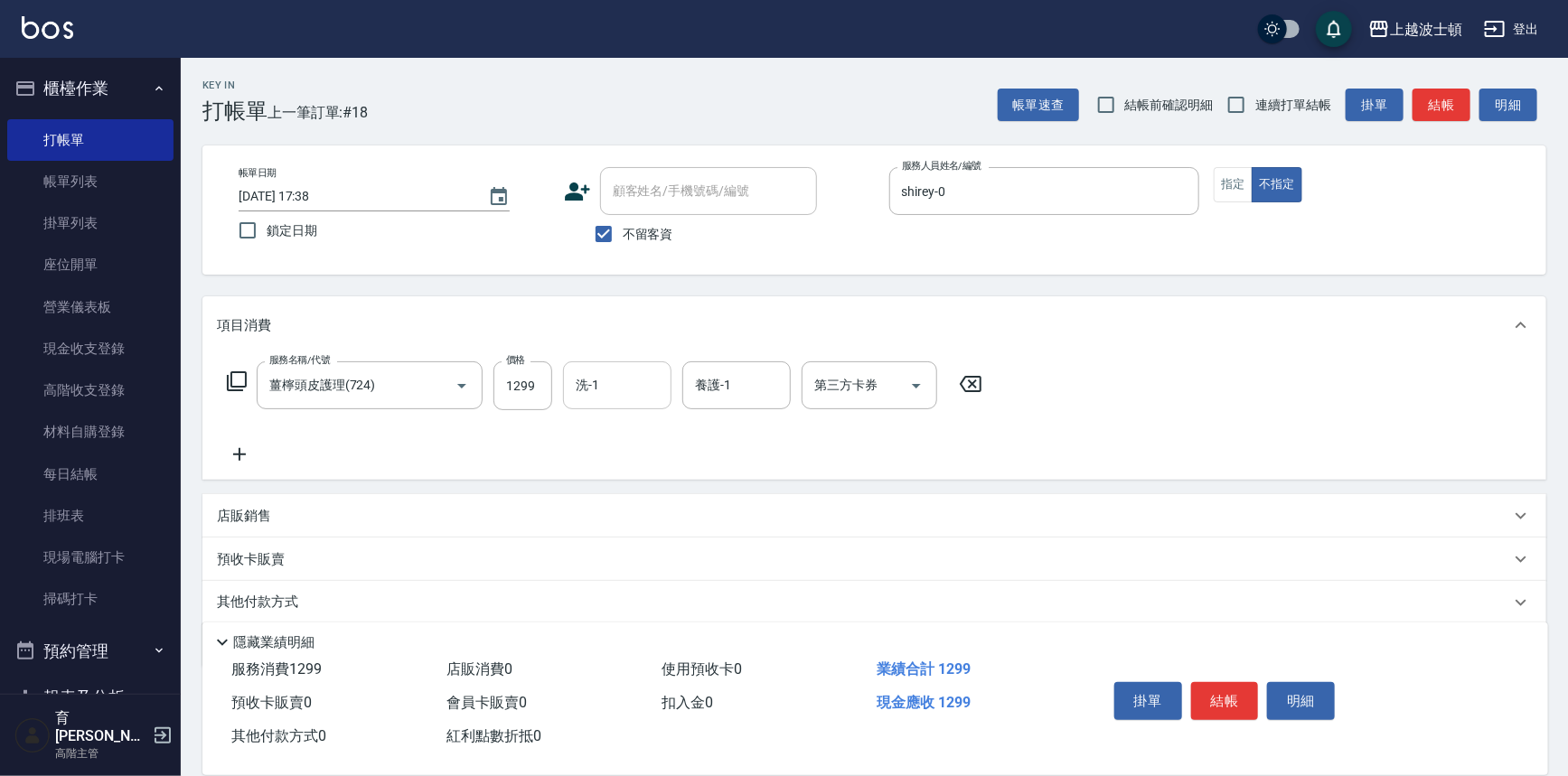
click at [651, 388] on input "洗-1" at bounding box center [617, 385] width 92 height 31
click at [628, 435] on div "shirey -0" at bounding box center [618, 432] width 109 height 29
type input "shirey-0"
click at [719, 391] on input "養護-1" at bounding box center [737, 385] width 92 height 31
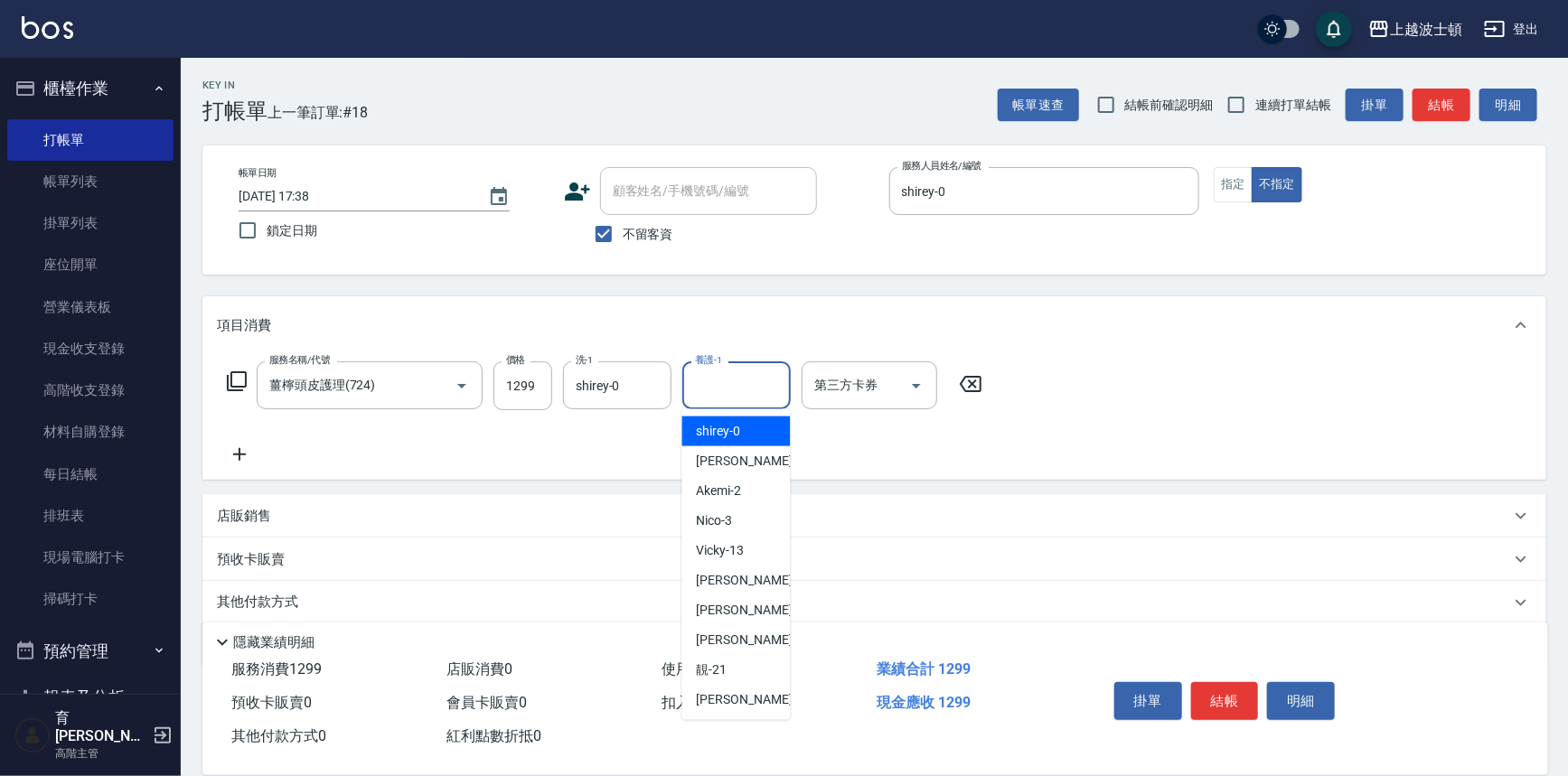
click at [719, 424] on span "shirey -0" at bounding box center [719, 431] width 44 height 19
type input "shirey-0"
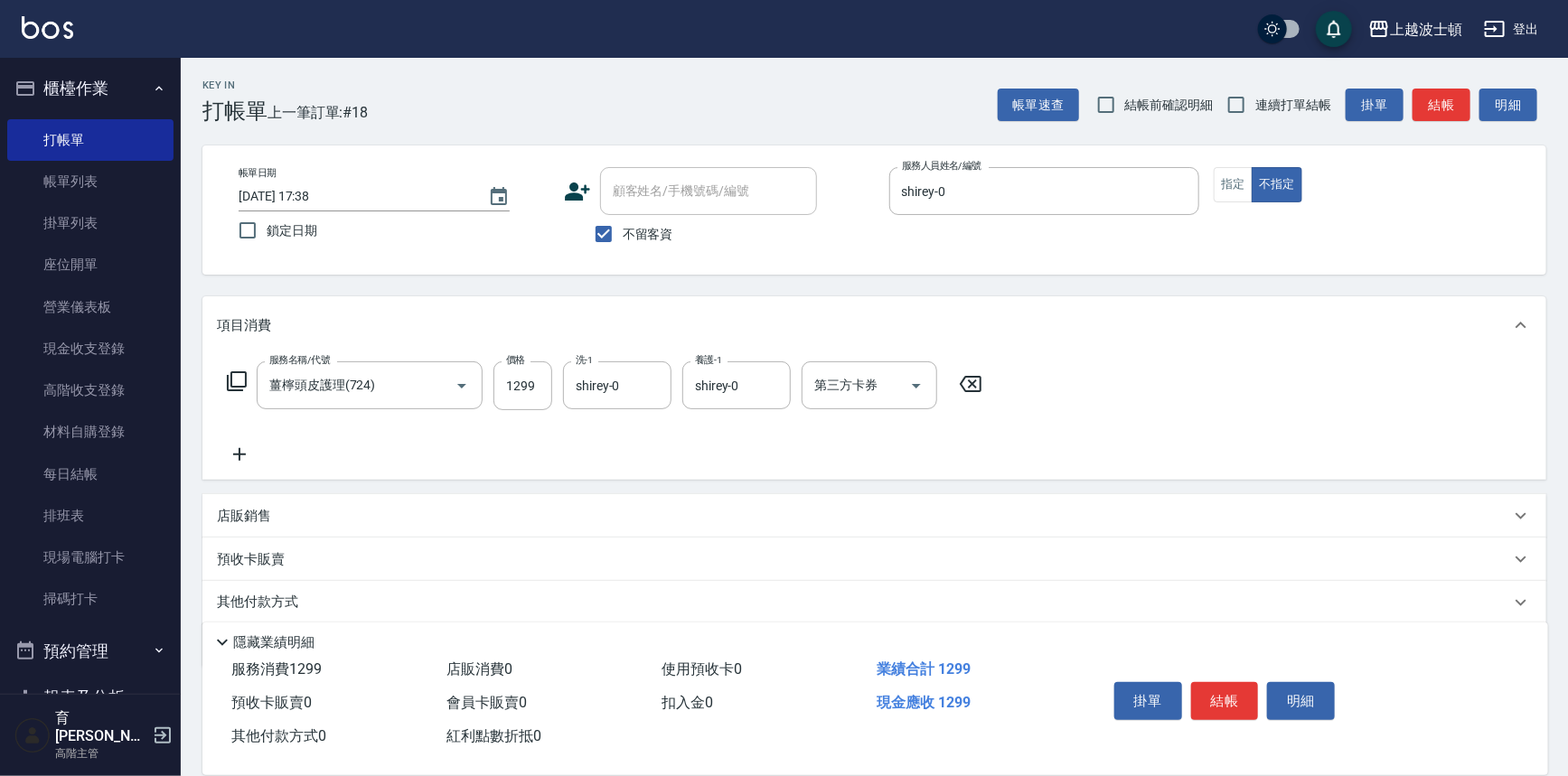
click at [235, 377] on icon at bounding box center [237, 381] width 22 height 22
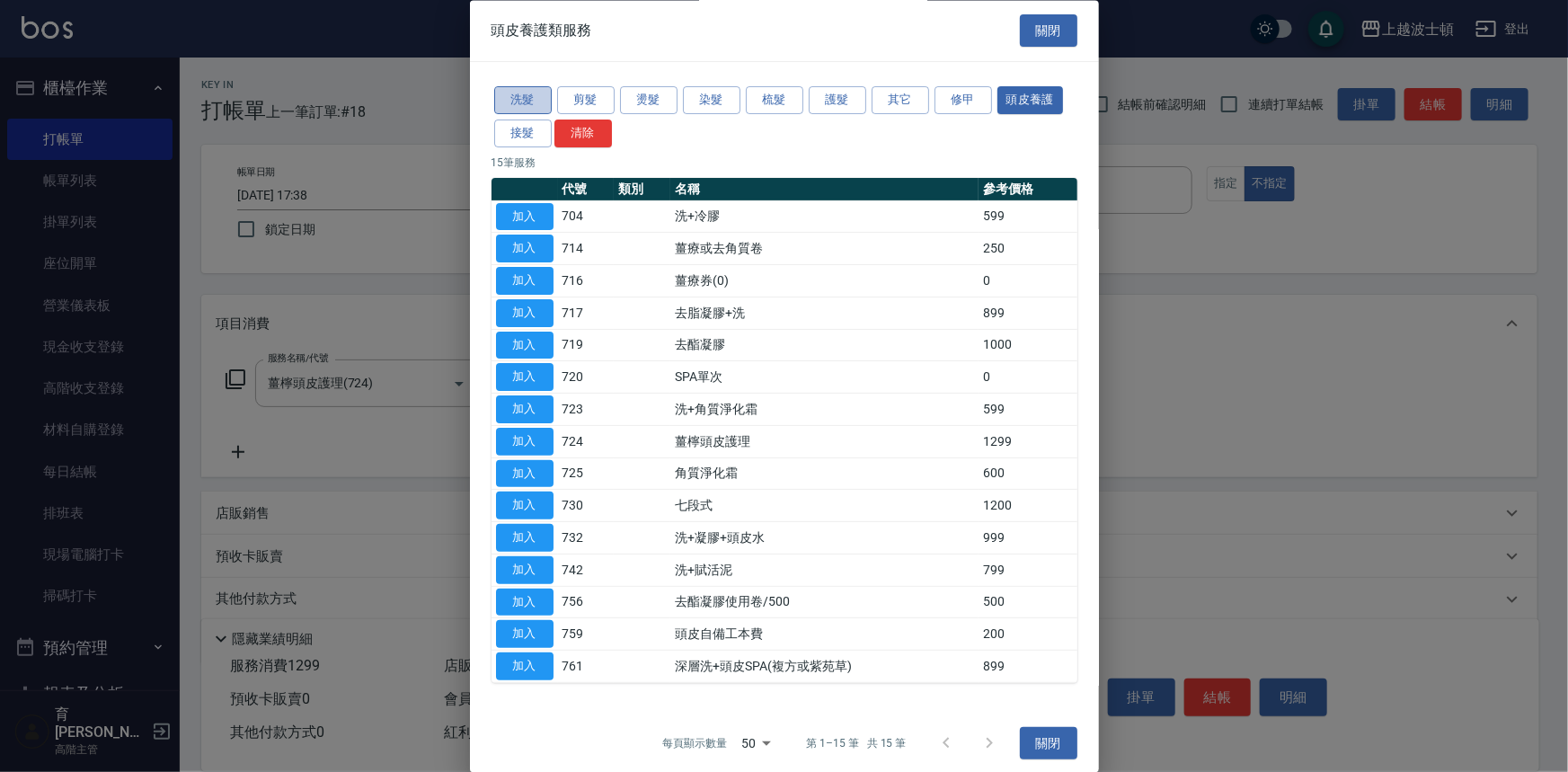
click at [541, 100] on button "洗髮" at bounding box center [523, 101] width 58 height 27
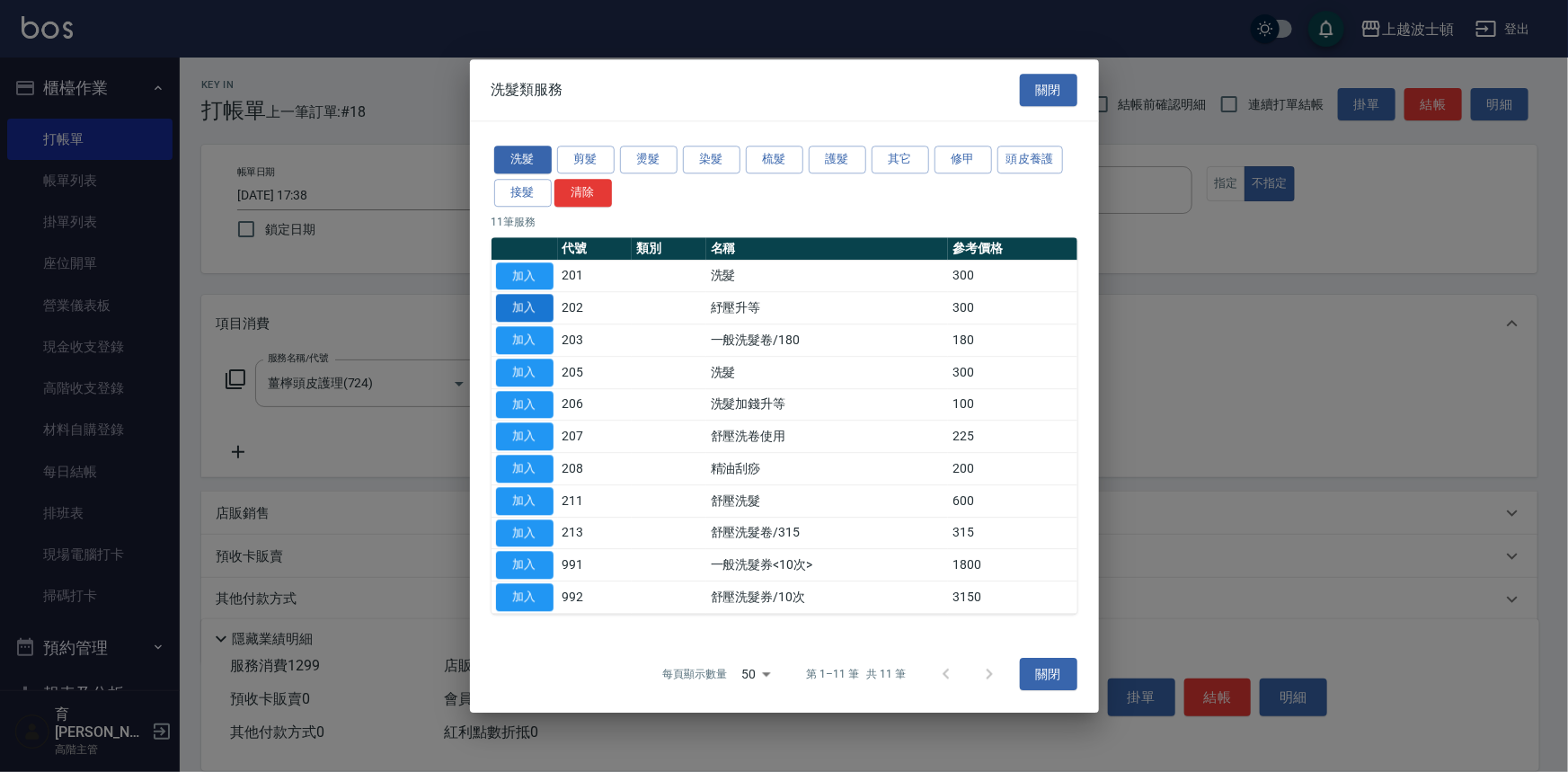
click at [534, 310] on button "加入" at bounding box center [524, 309] width 58 height 27
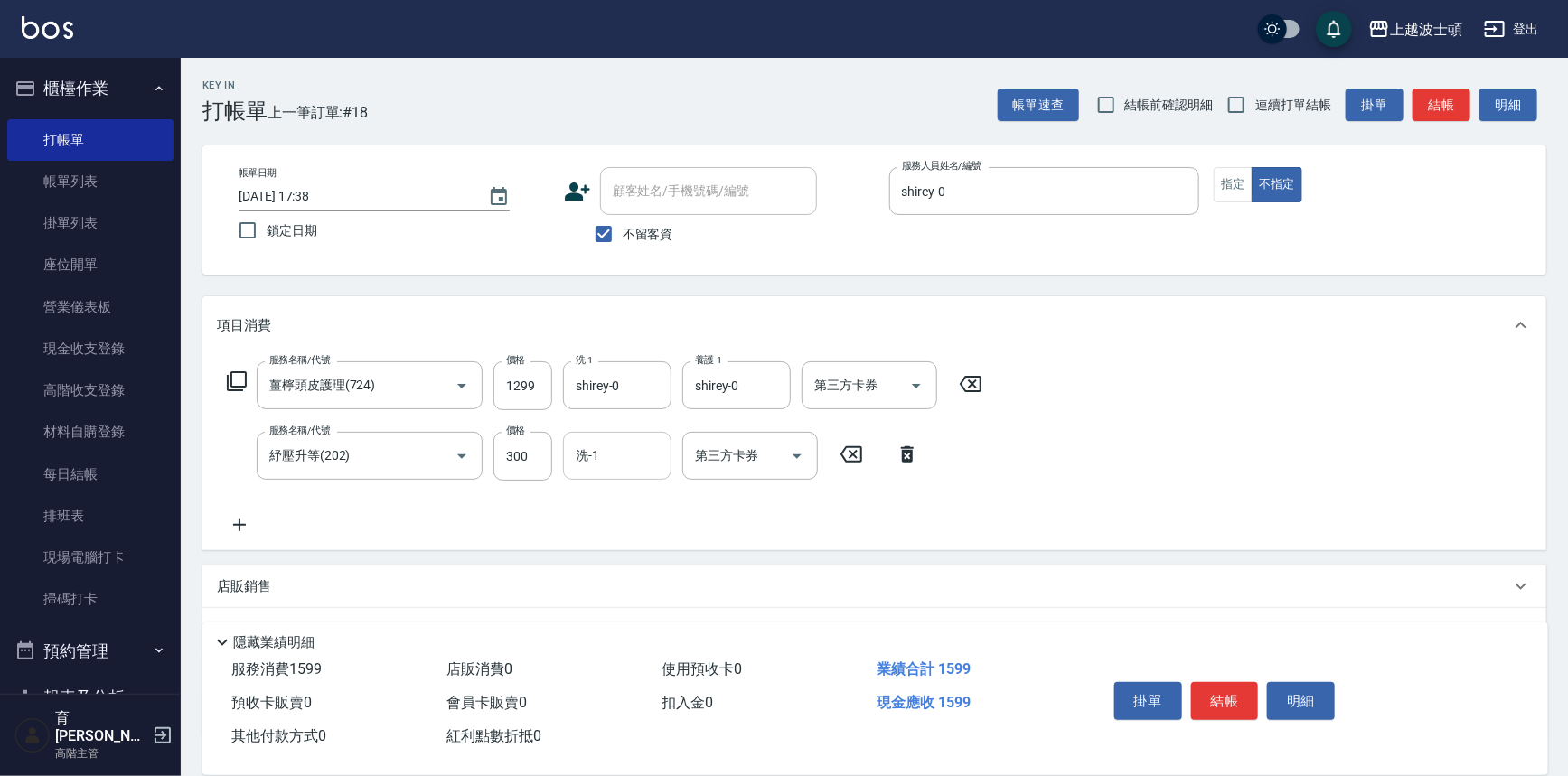
click at [623, 458] on input "洗-1" at bounding box center [617, 456] width 92 height 31
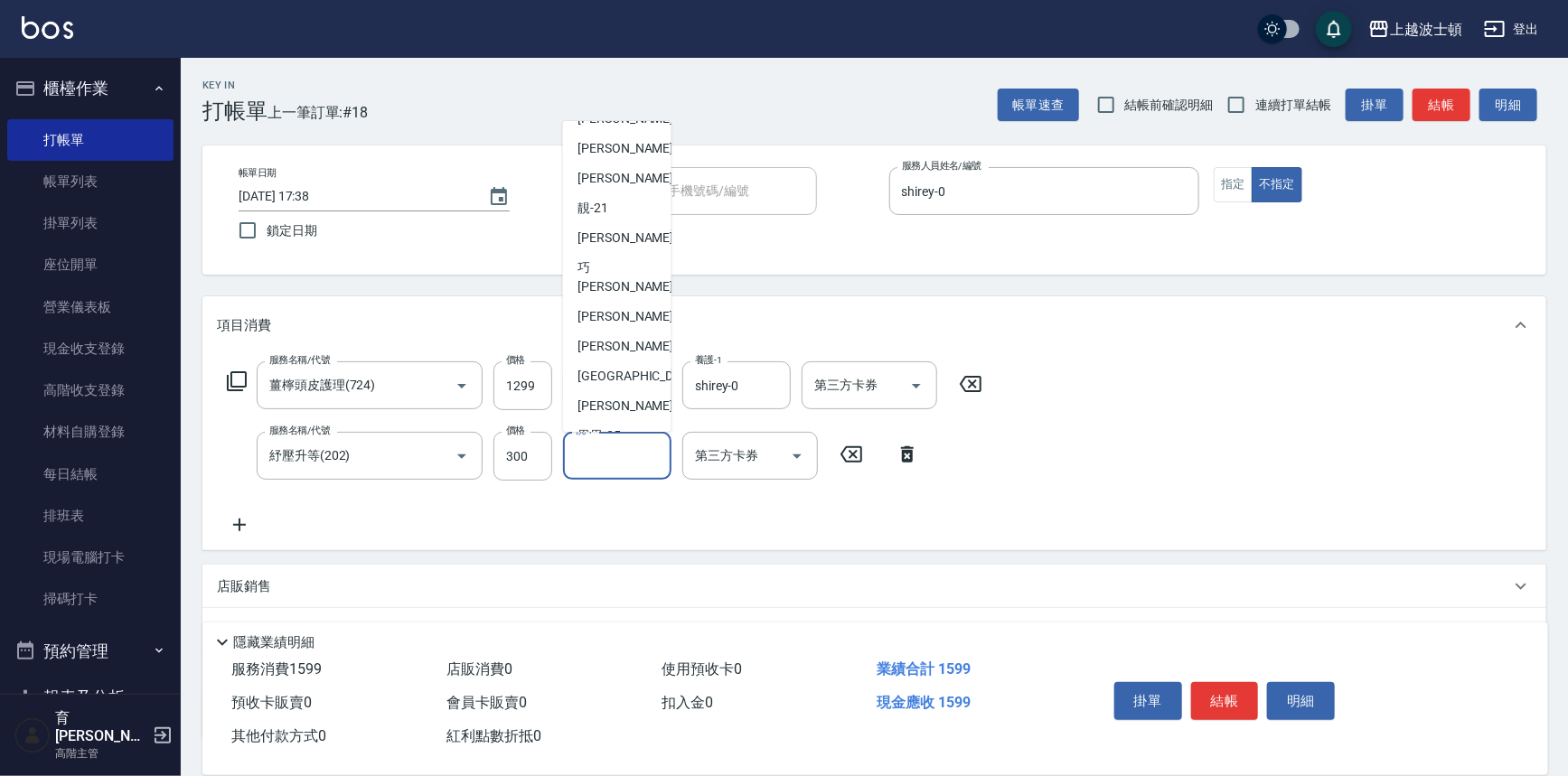
scroll to position [174, 0]
click at [632, 361] on div "又郡 -26" at bounding box center [618, 376] width 109 height 29
type input "又郡-26"
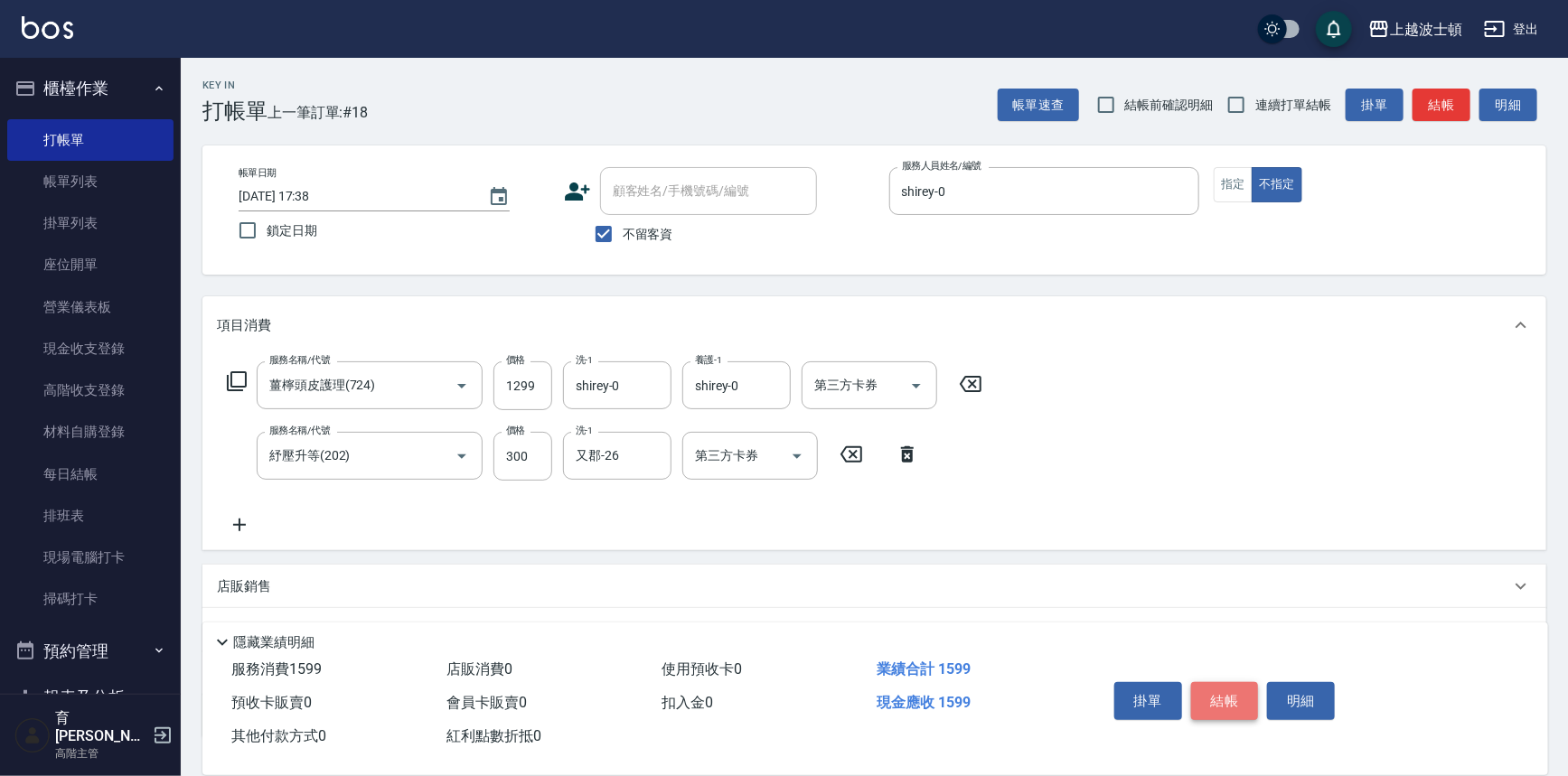
click at [1212, 706] on button "結帳" at bounding box center [1225, 701] width 68 height 38
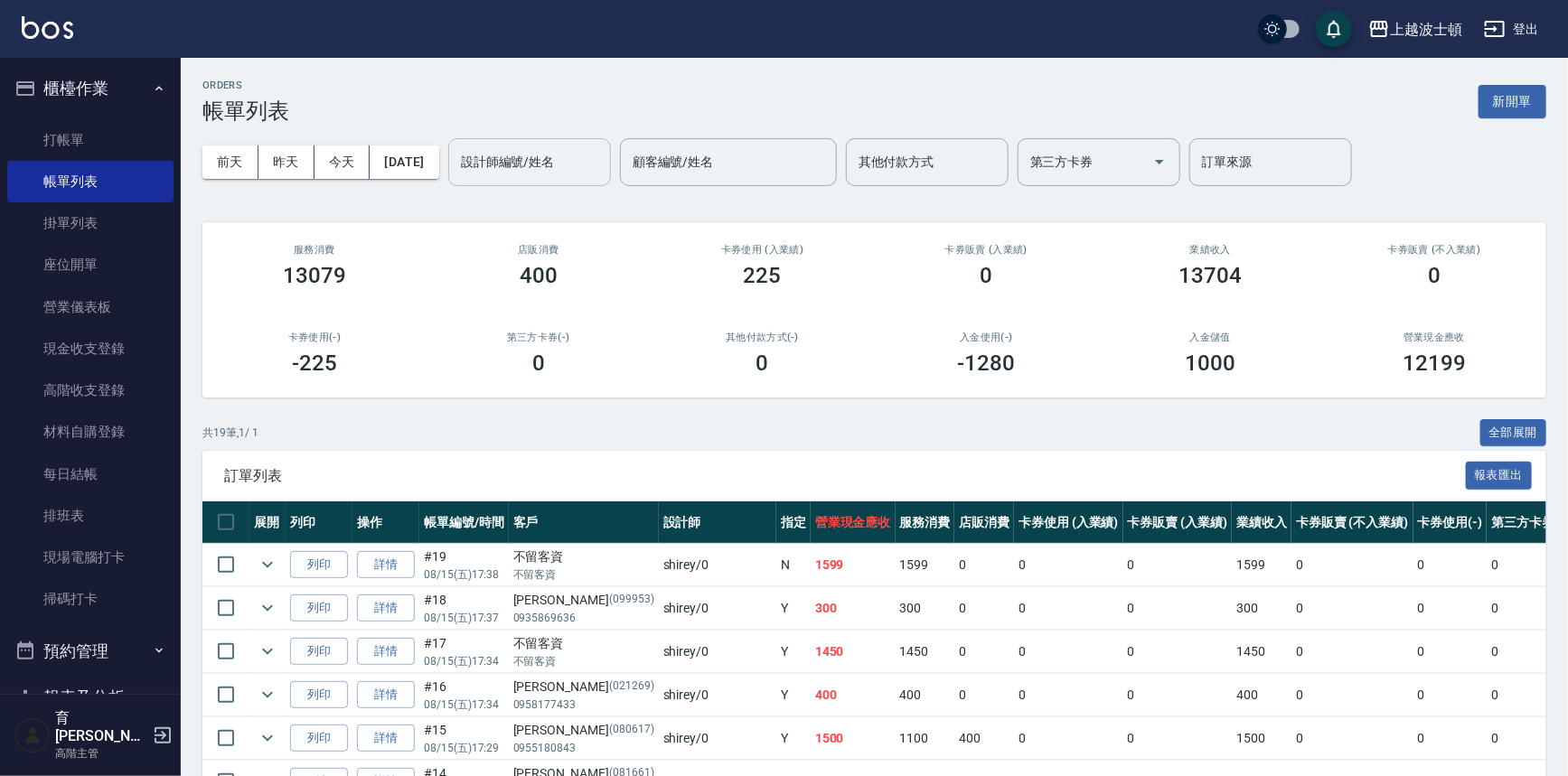
drag, startPoint x: 550, startPoint y: 154, endPoint x: 556, endPoint y: 167, distance: 14.3
click at [550, 154] on input "設計師編號/姓名" at bounding box center [529, 162] width 146 height 31
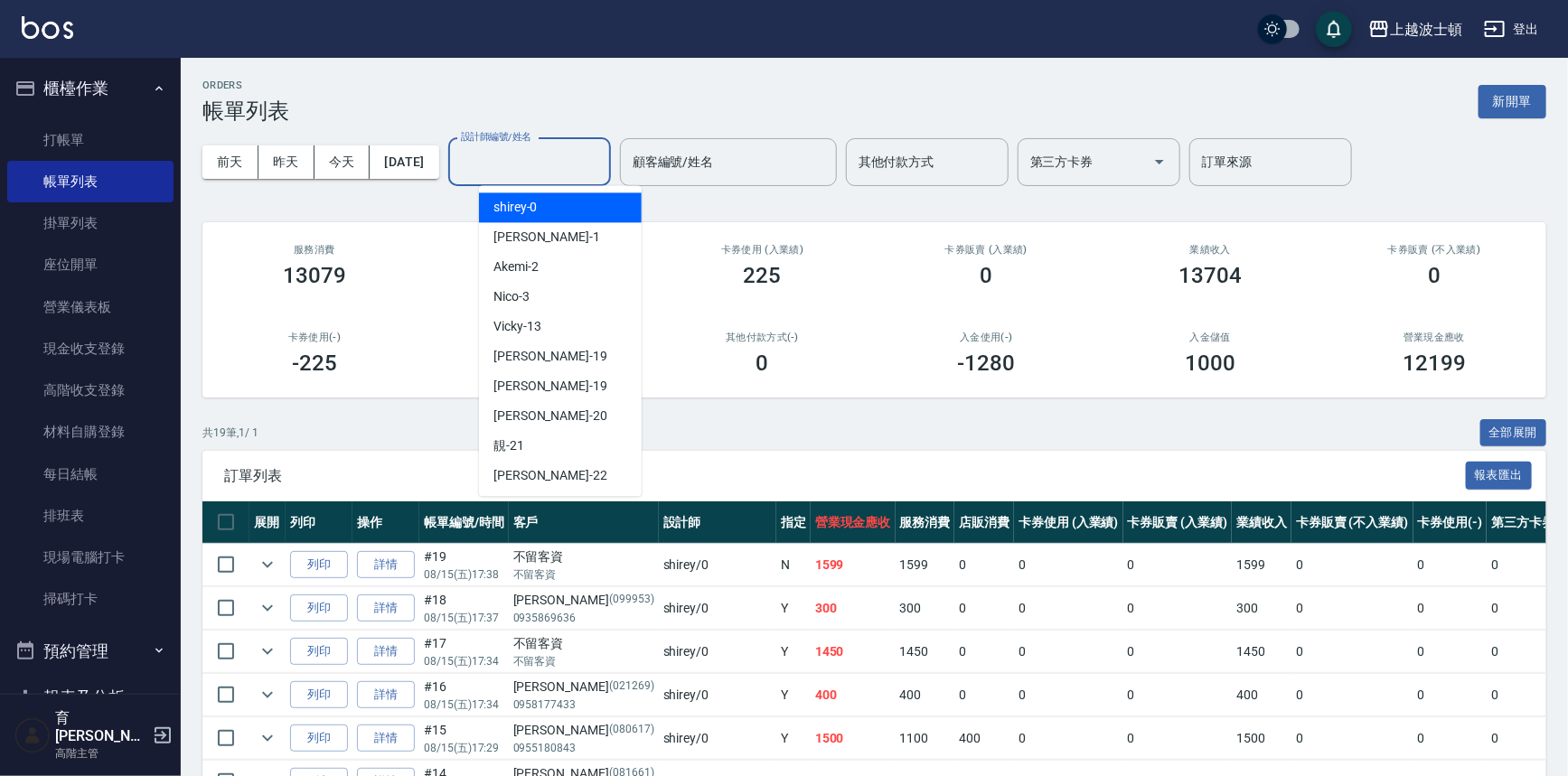
click at [563, 210] on div "shirey -0" at bounding box center [560, 207] width 163 height 29
type input "shirey-0"
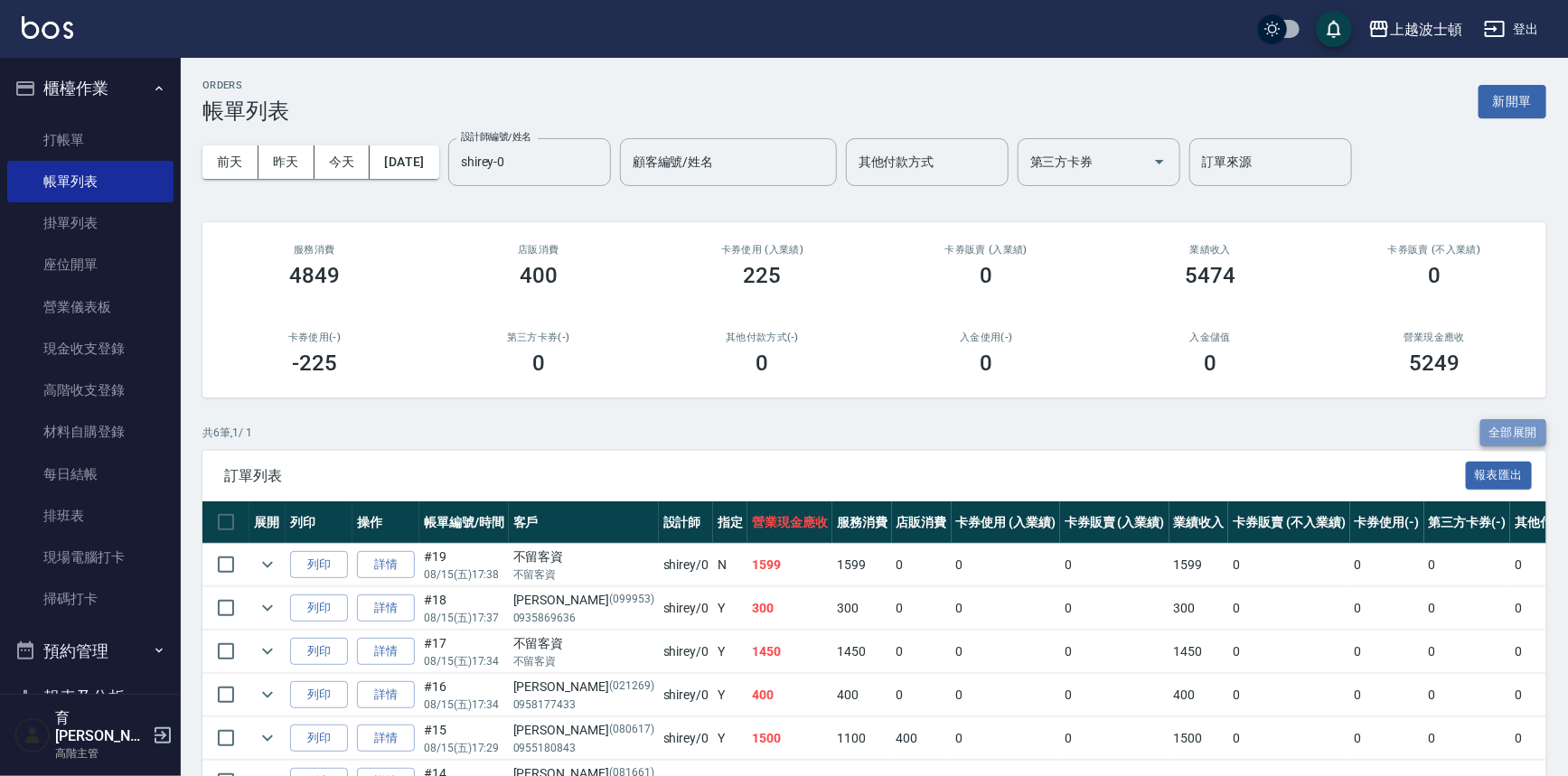
click at [1493, 438] on button "全部展開" at bounding box center [1514, 433] width 67 height 28
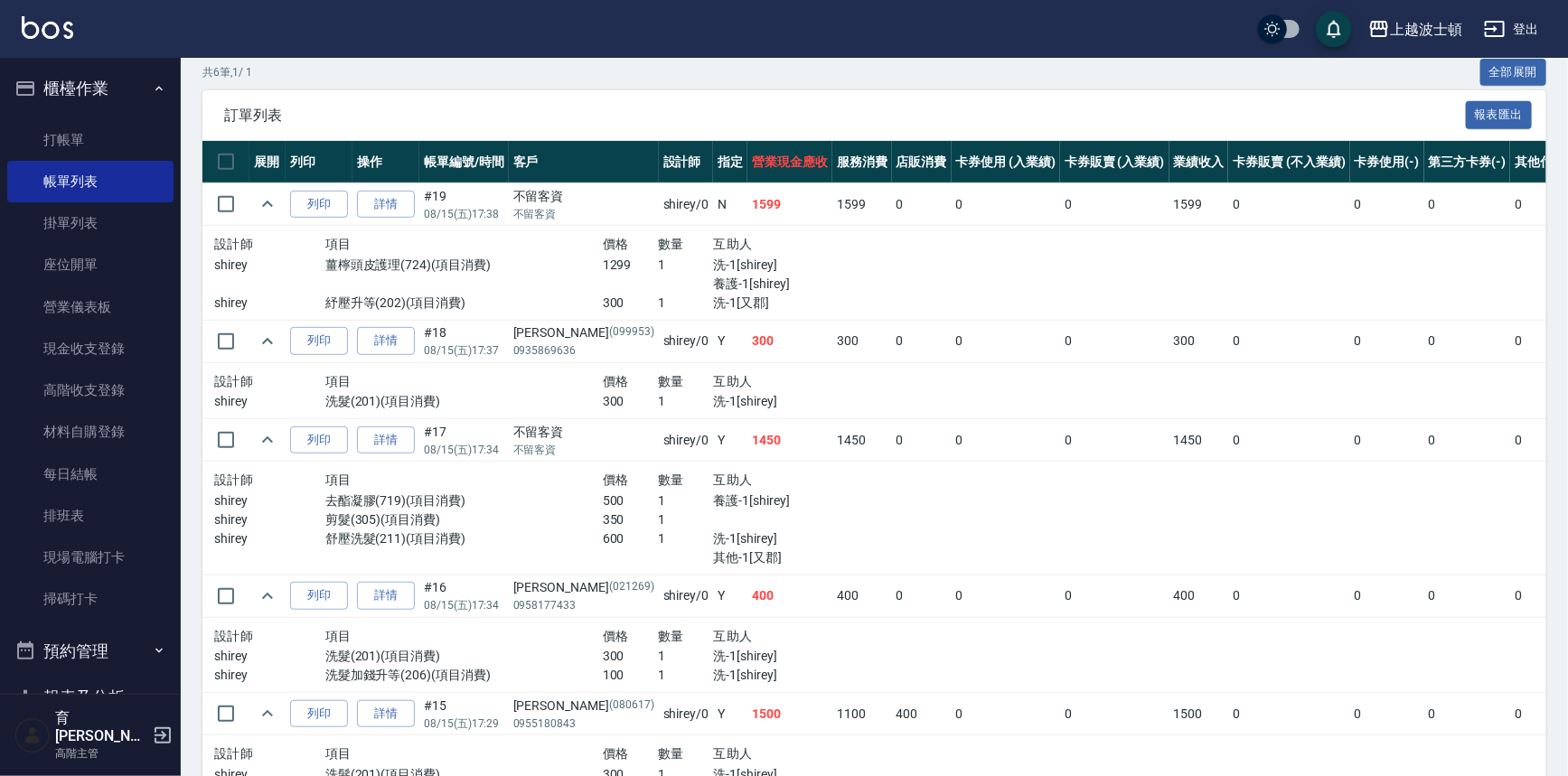
scroll to position [305, 0]
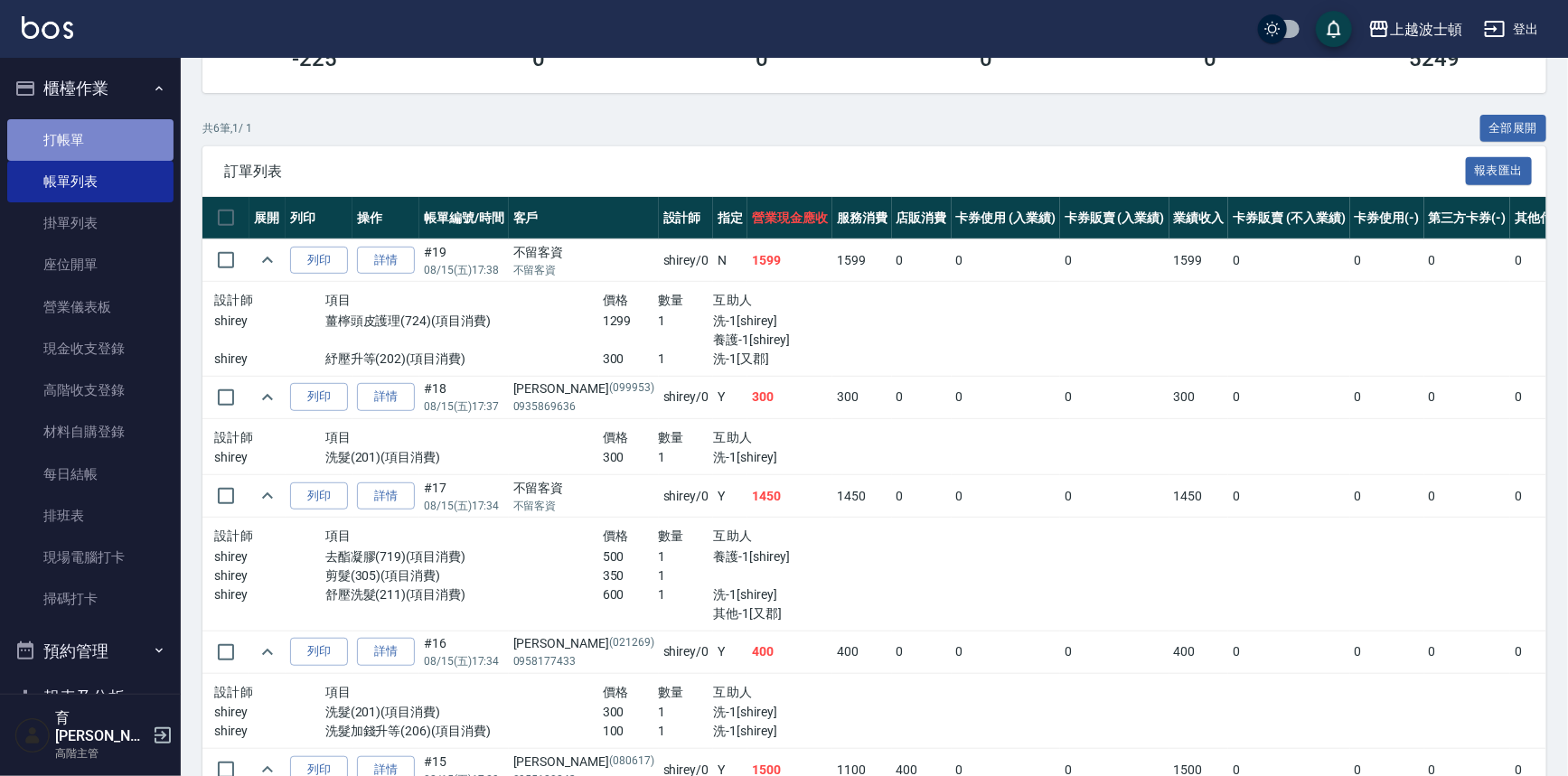
click at [97, 138] on link "打帳單" at bounding box center [90, 140] width 167 height 41
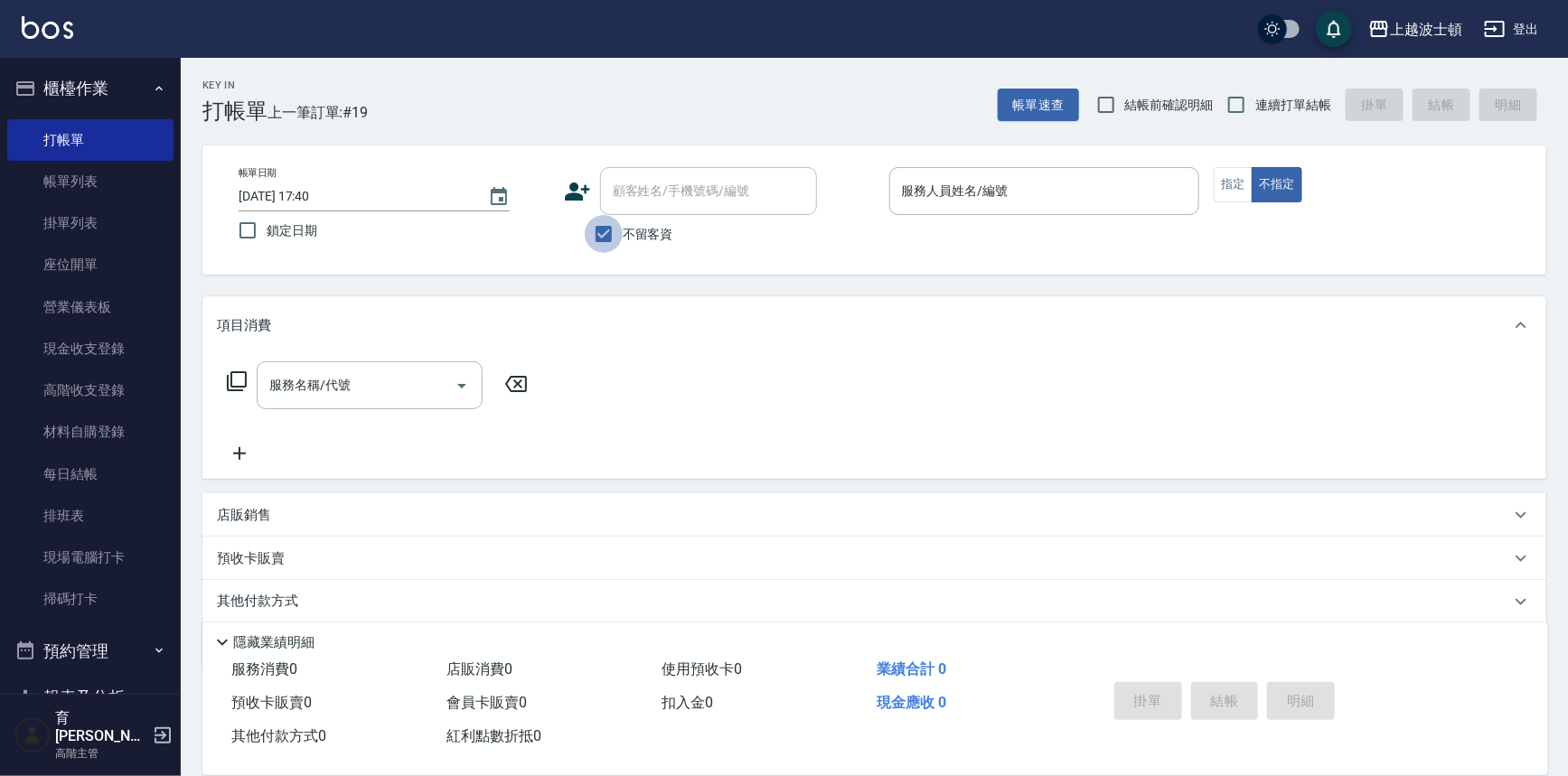
click at [611, 223] on input "不留客資" at bounding box center [603, 234] width 38 height 38
checkbox input "false"
click at [616, 203] on input "顧客姓名/手機號碼/編號" at bounding box center [695, 191] width 173 height 31
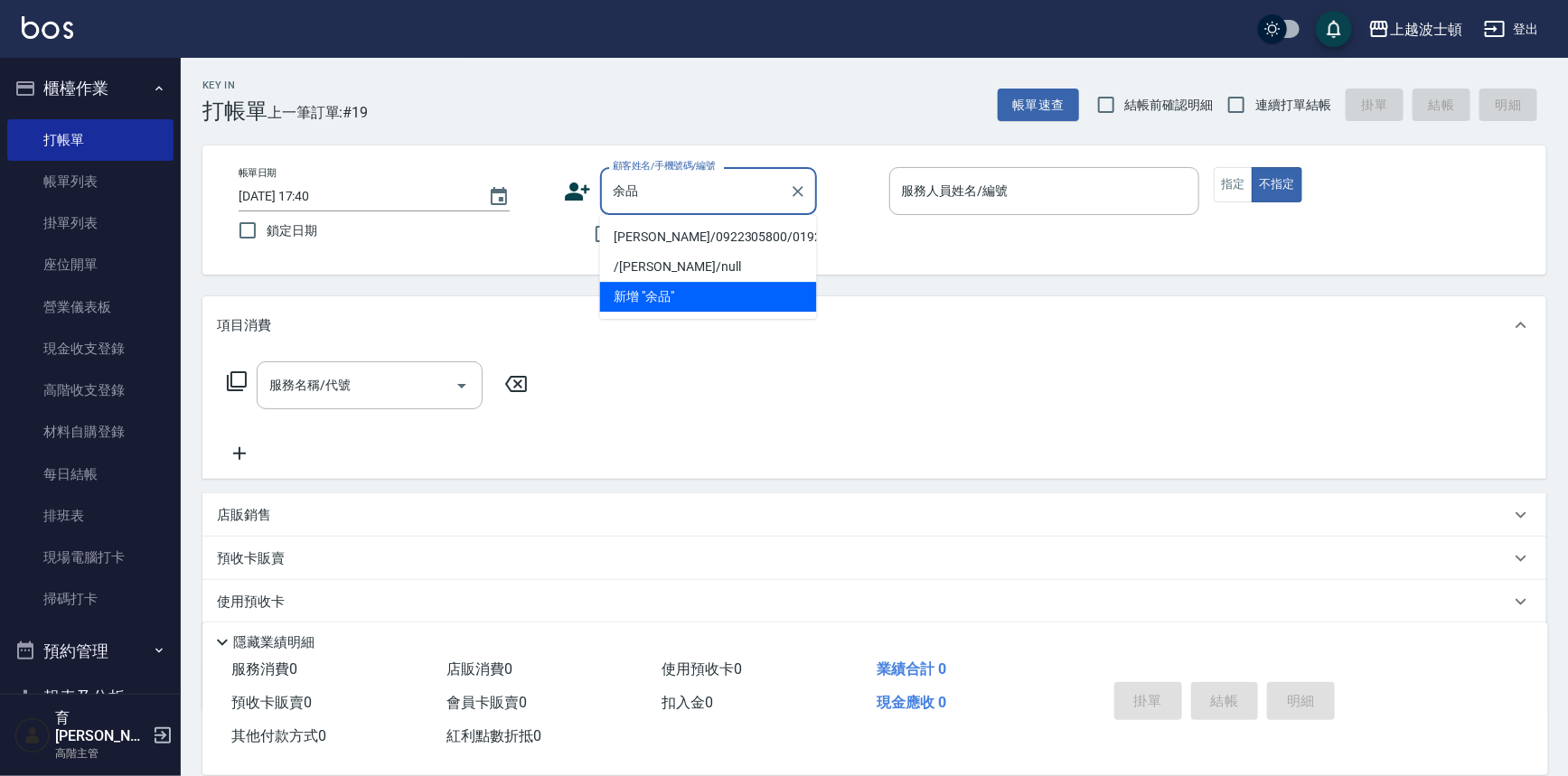
click at [674, 235] on li "余品磊/0922305800/019209" at bounding box center [709, 237] width 217 height 29
type input "余品磊/0922305800/019209"
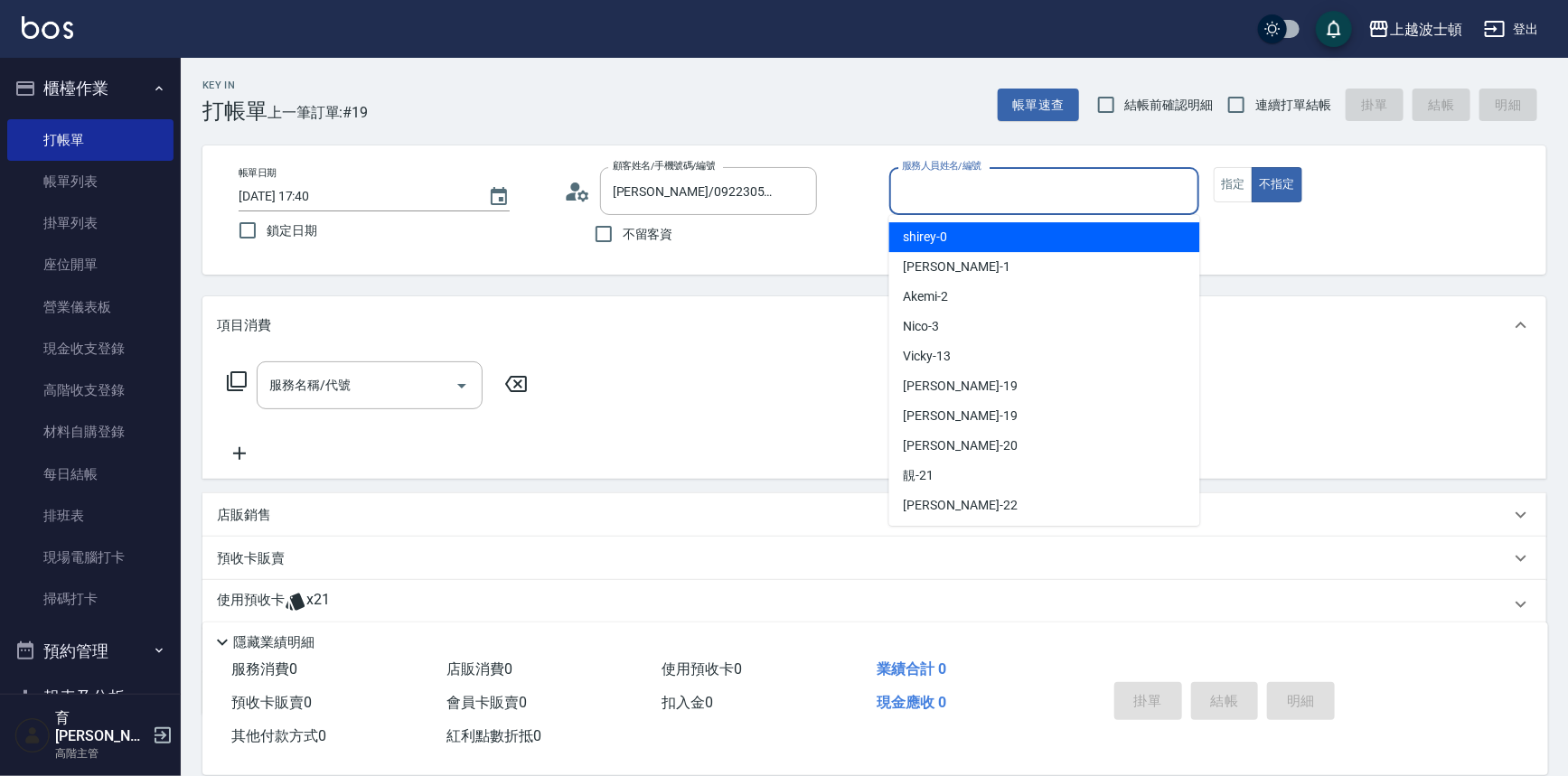
click at [973, 193] on input "服務人員姓名/編號" at bounding box center [1045, 191] width 295 height 31
click at [975, 228] on div "shirey -0" at bounding box center [1045, 237] width 311 height 29
type input "shirey-0"
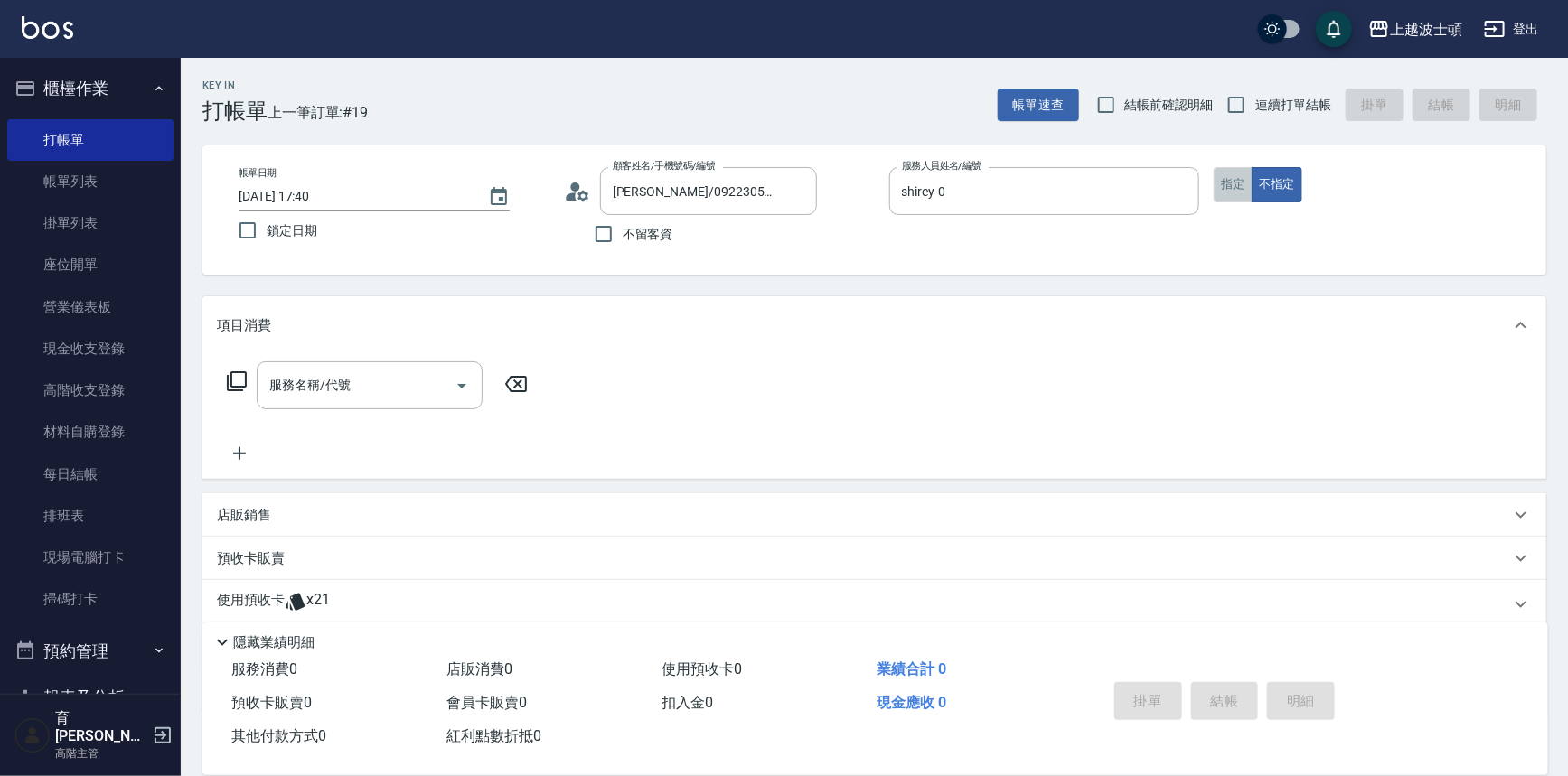
click at [1237, 184] on button "指定" at bounding box center [1233, 185] width 39 height 35
click at [237, 376] on icon at bounding box center [237, 381] width 22 height 22
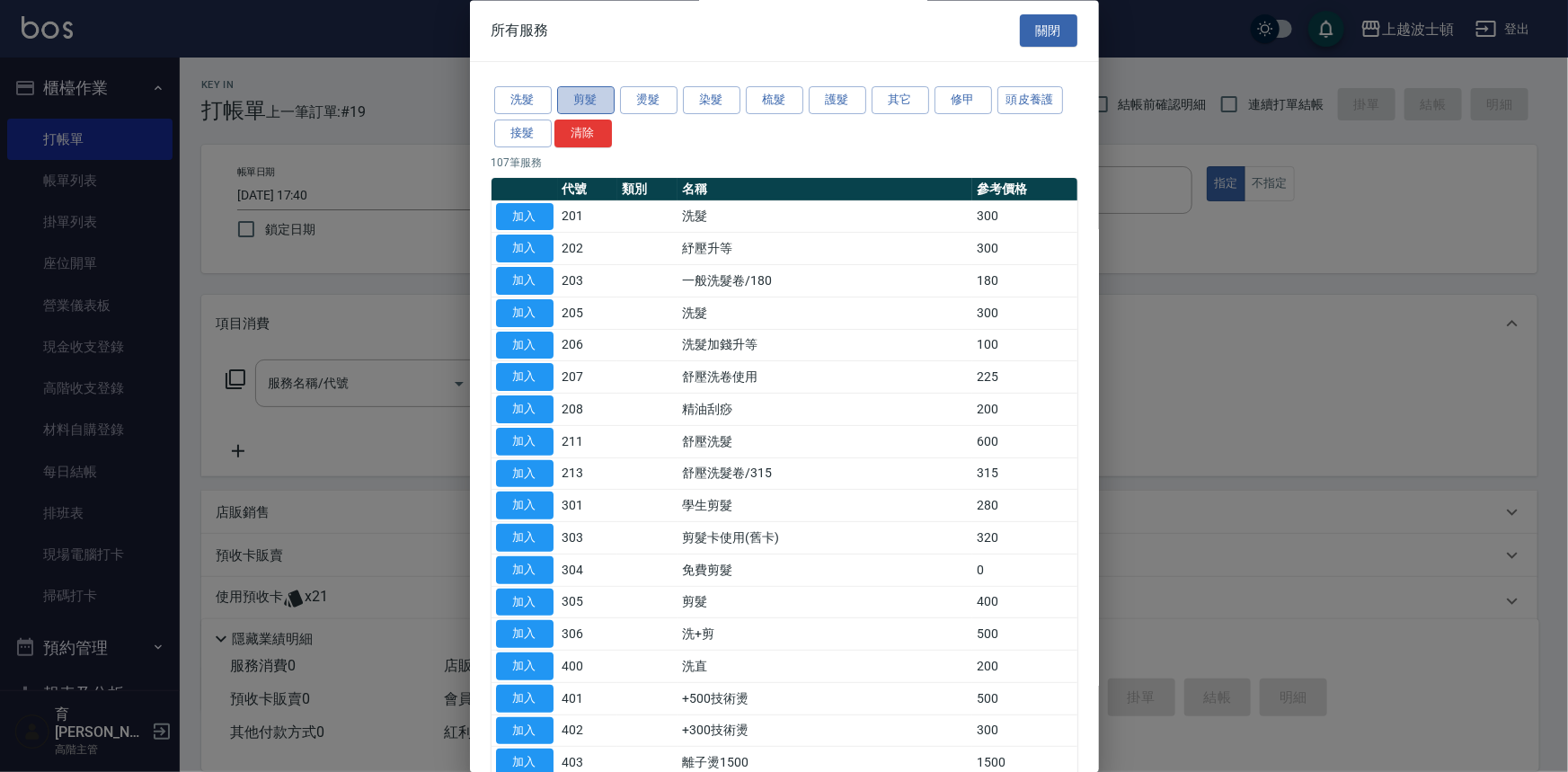
click at [589, 98] on button "剪髮" at bounding box center [586, 101] width 58 height 27
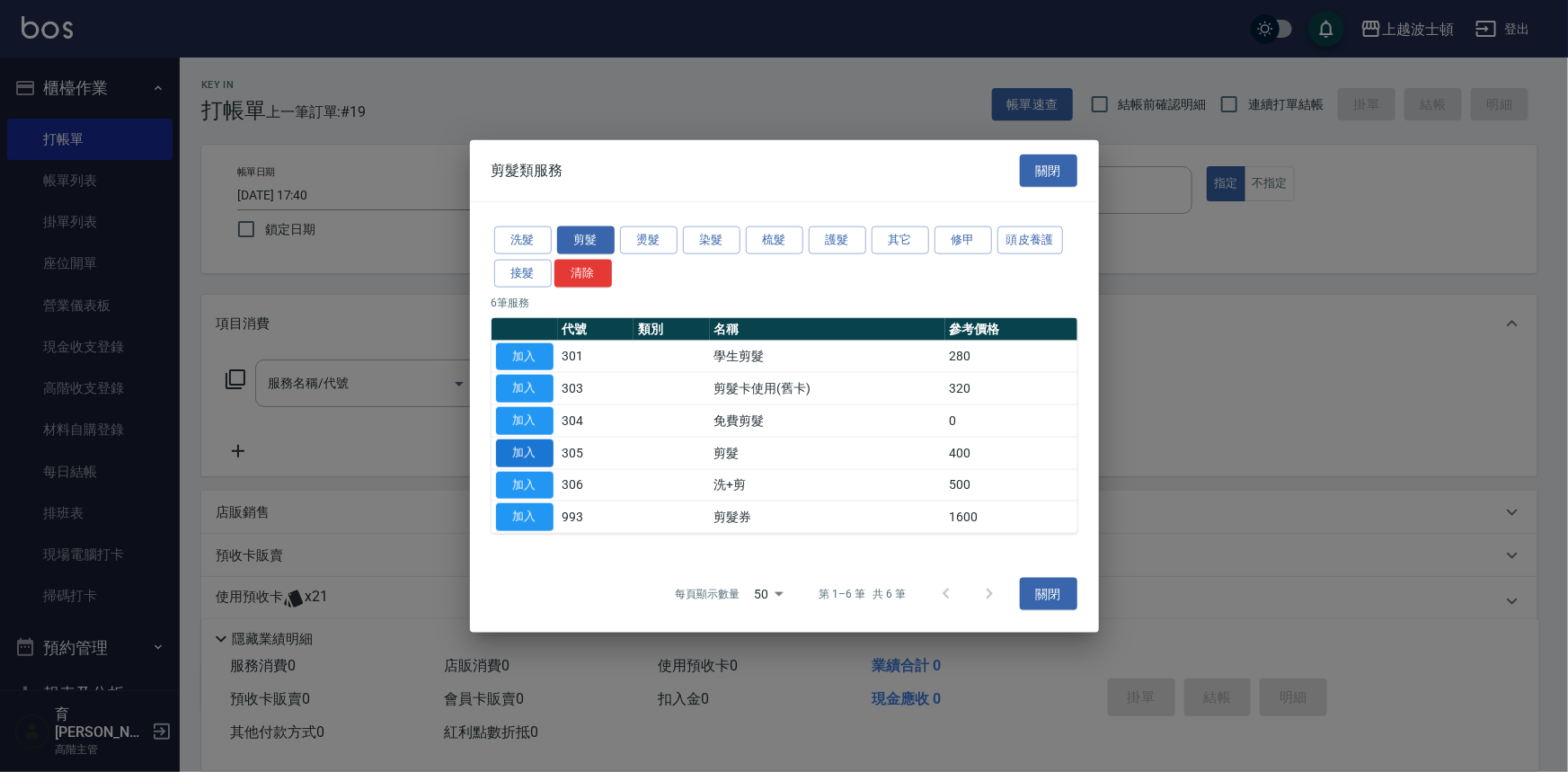
click at [534, 449] on button "加入" at bounding box center [524, 452] width 58 height 27
type input "剪髮(305)"
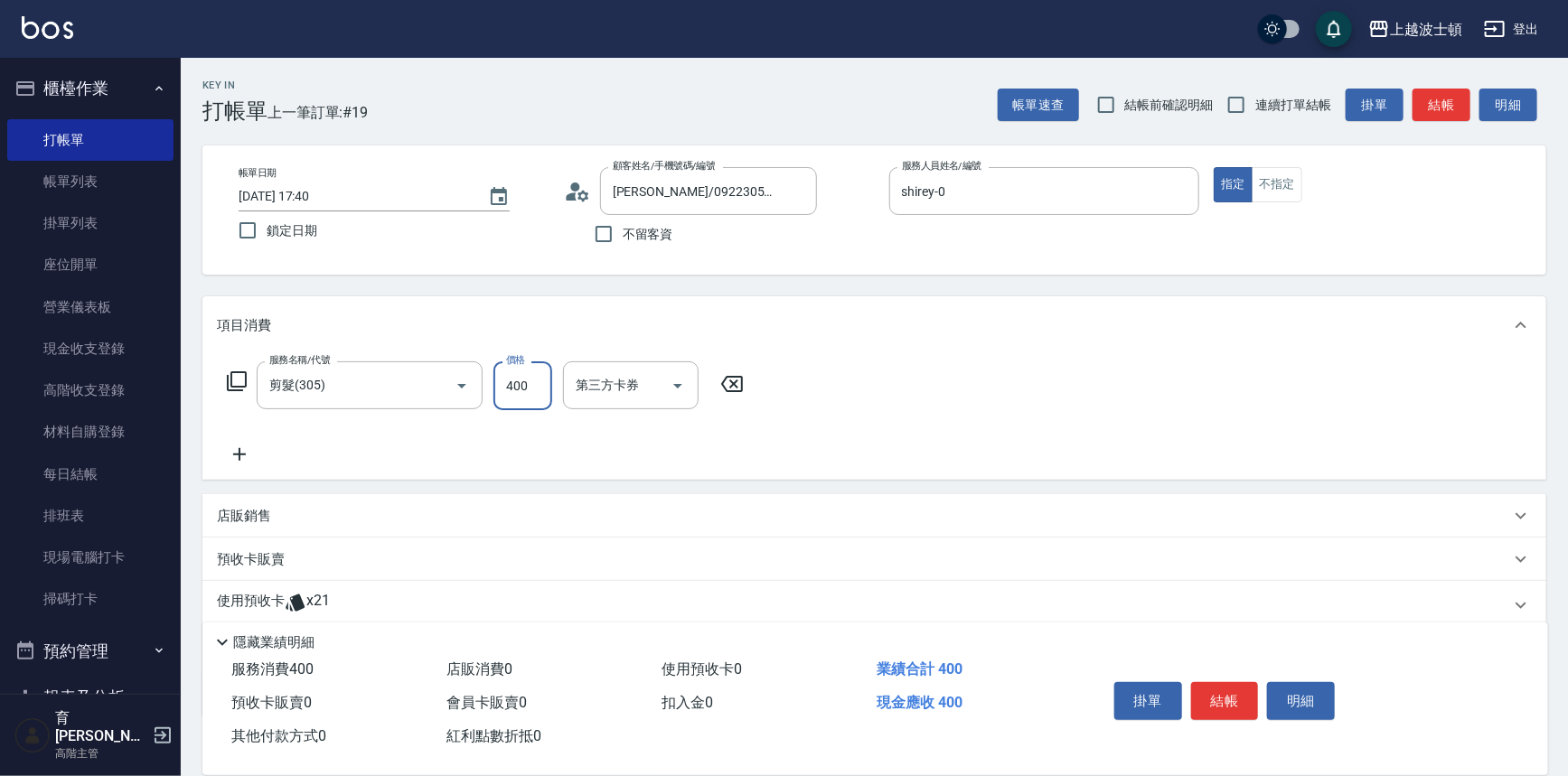
click at [526, 400] on input "400" at bounding box center [523, 386] width 59 height 49
type input "350"
drag, startPoint x: 1200, startPoint y: 698, endPoint x: 1211, endPoint y: 696, distance: 11.2
click at [1205, 696] on button "結帳" at bounding box center [1225, 701] width 68 height 38
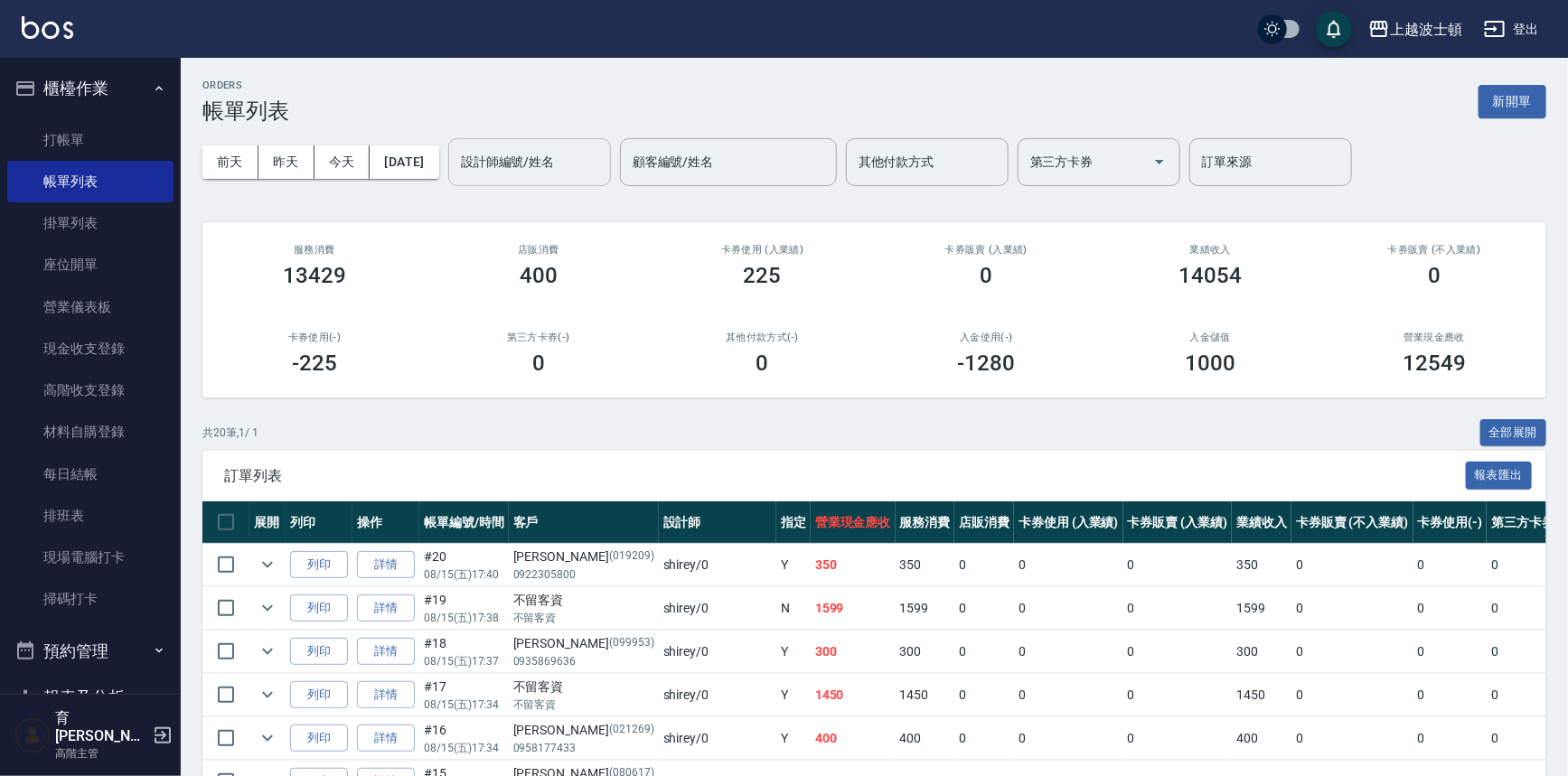
click at [521, 162] on input "設計師編號/姓名" at bounding box center [529, 162] width 146 height 31
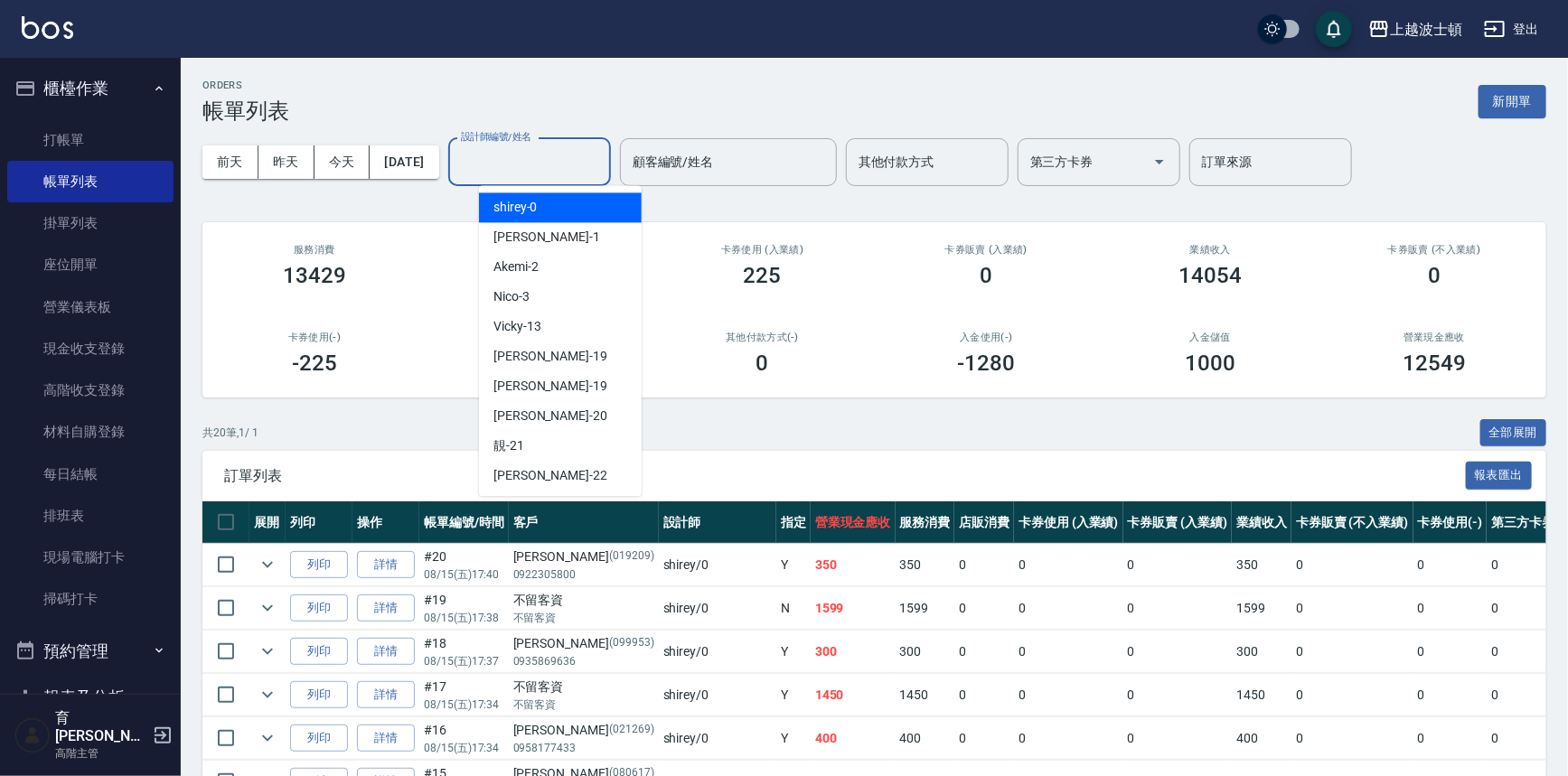
click at [522, 202] on span "shirey -0" at bounding box center [516, 207] width 44 height 19
type input "shirey-0"
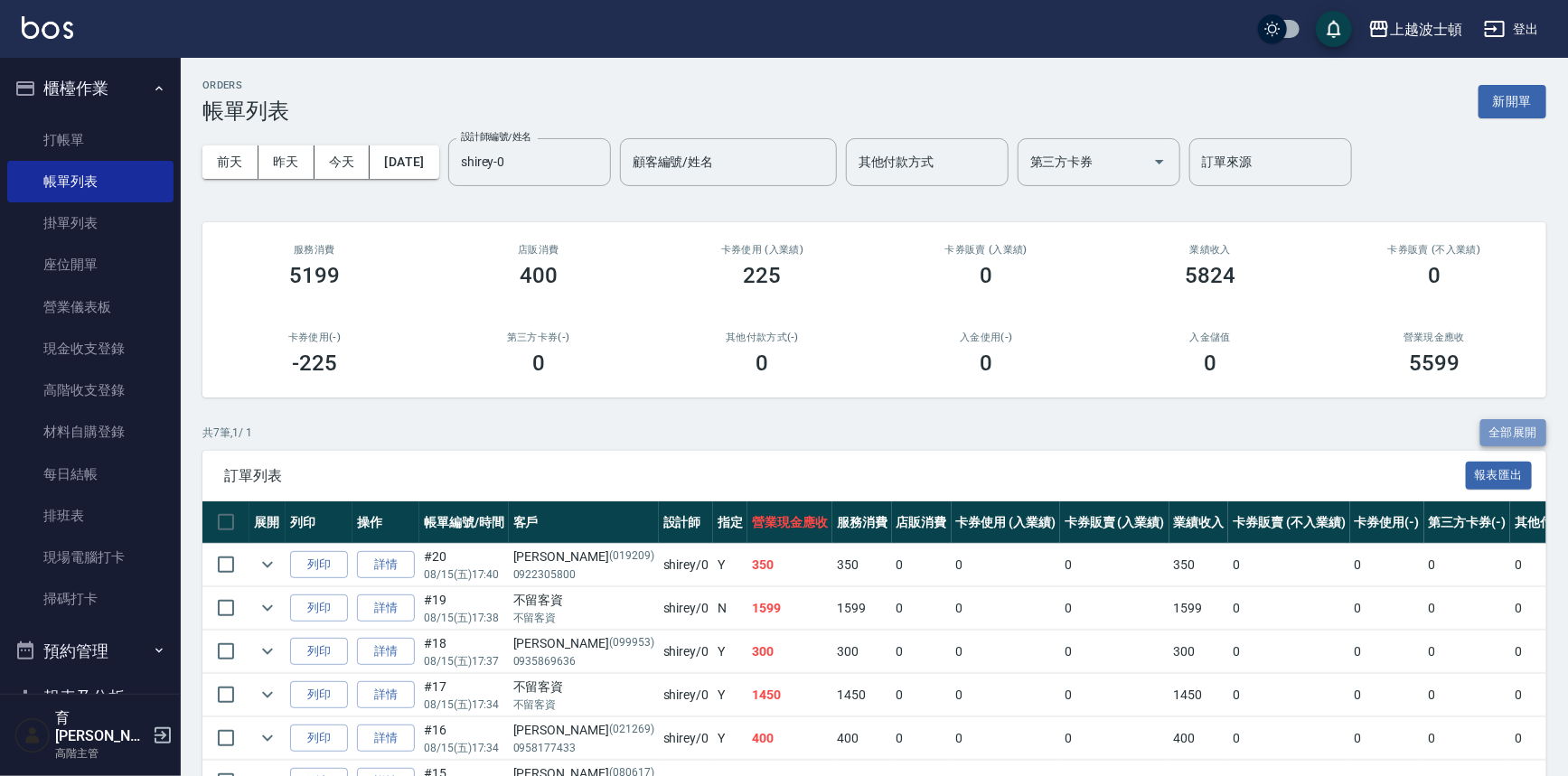
click at [1521, 424] on button "全部展開" at bounding box center [1514, 433] width 67 height 28
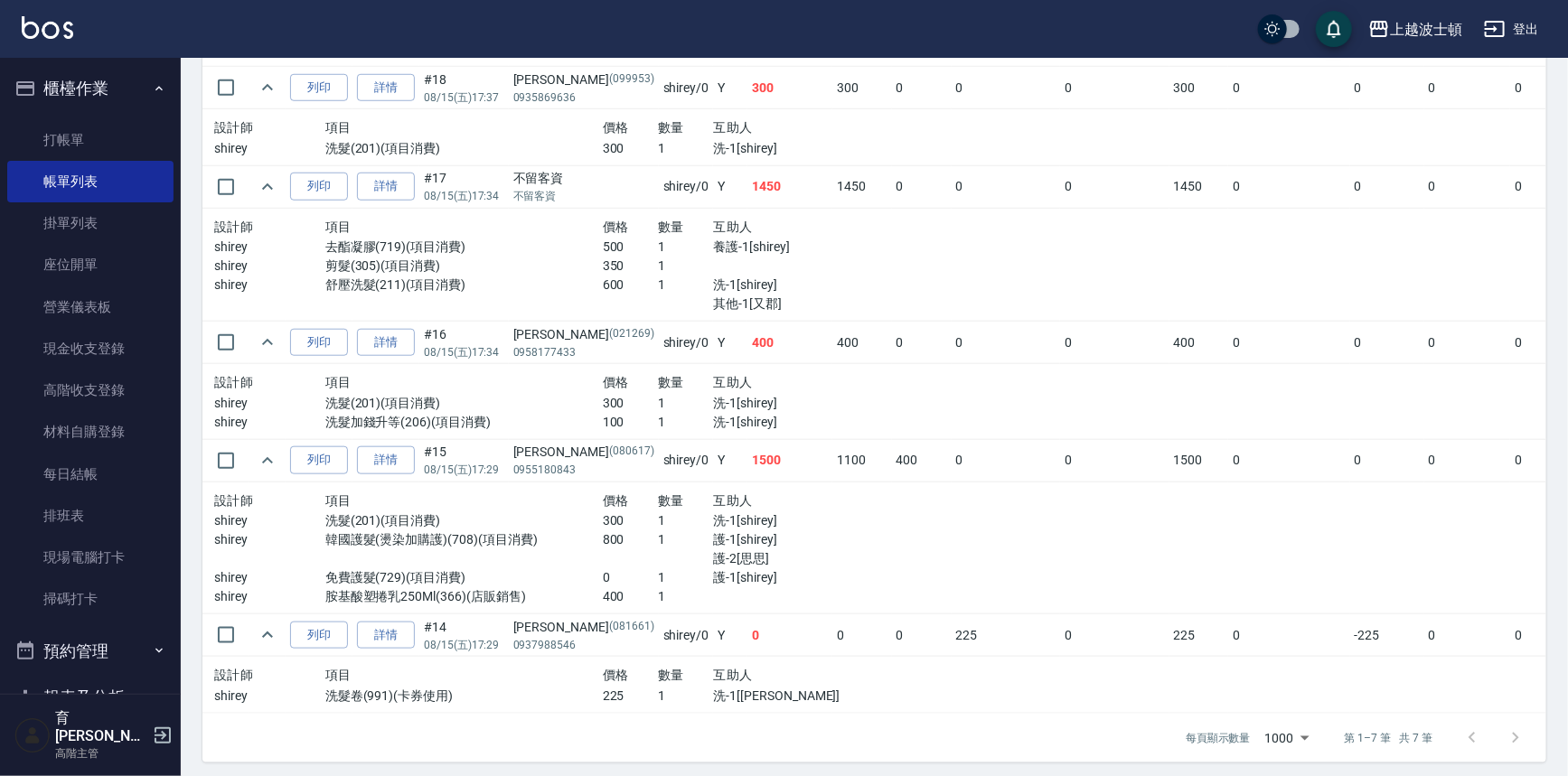
scroll to position [729, 0]
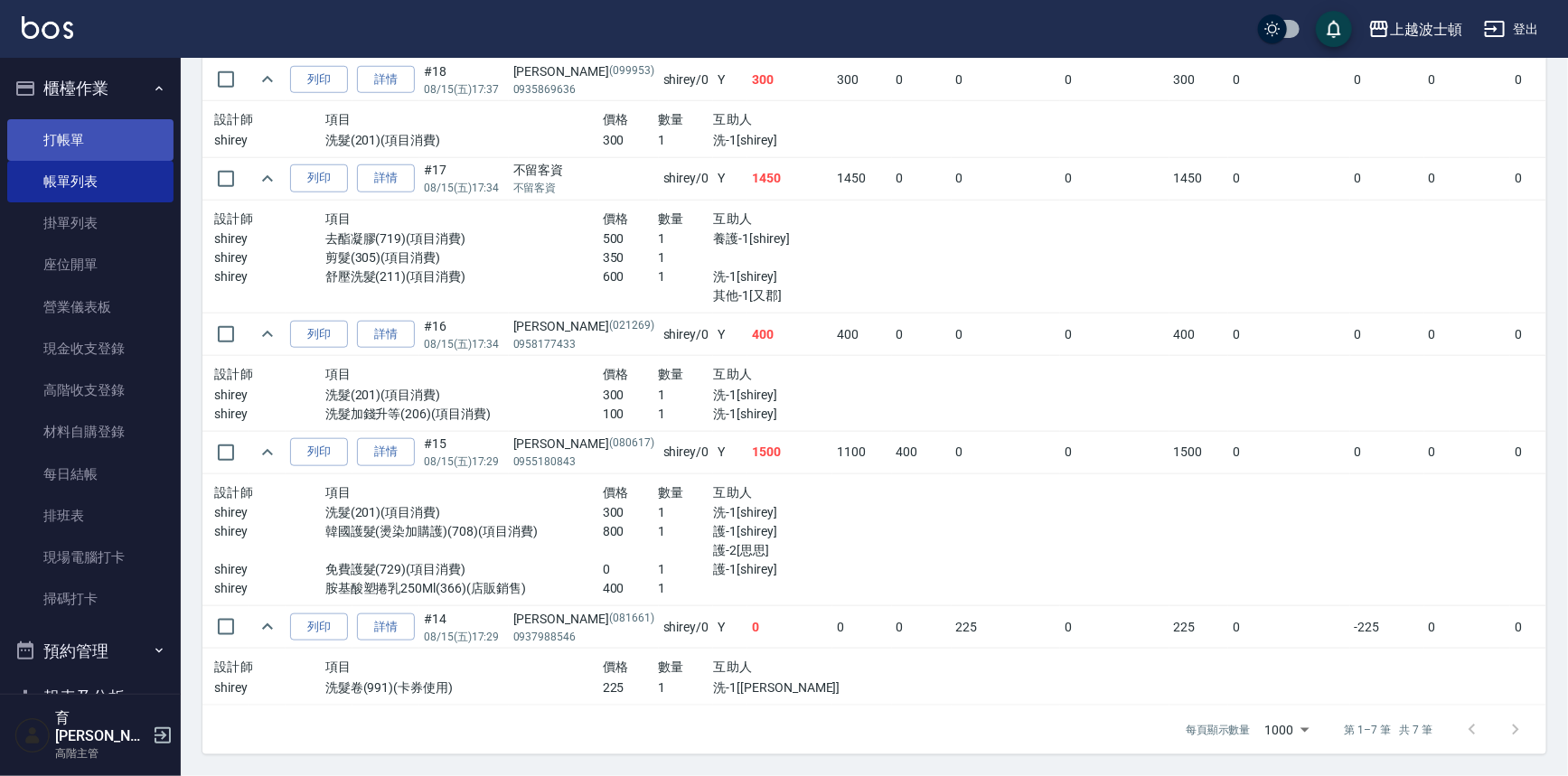
click at [98, 132] on link "打帳單" at bounding box center [90, 140] width 167 height 41
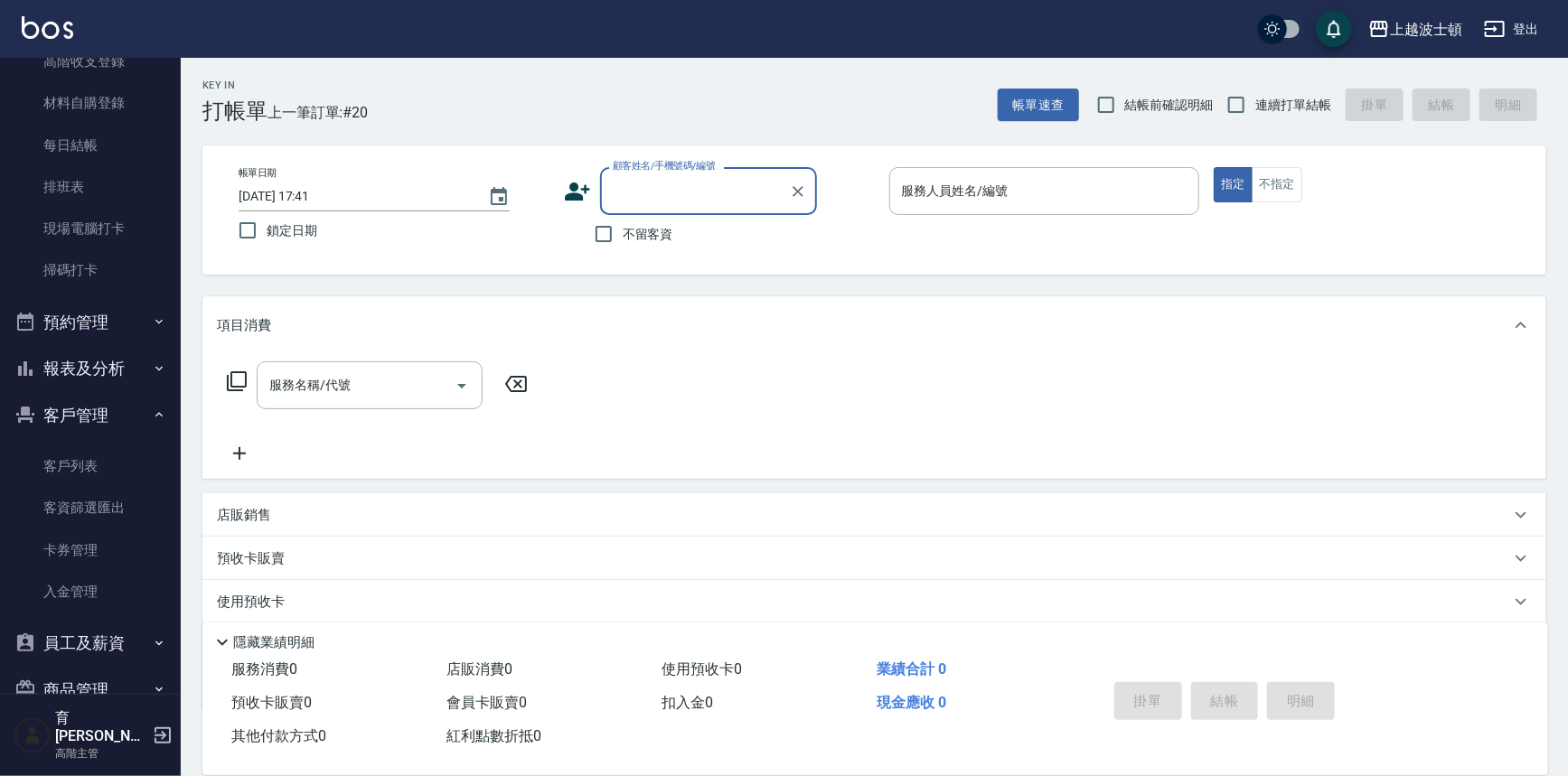
scroll to position [346, 0]
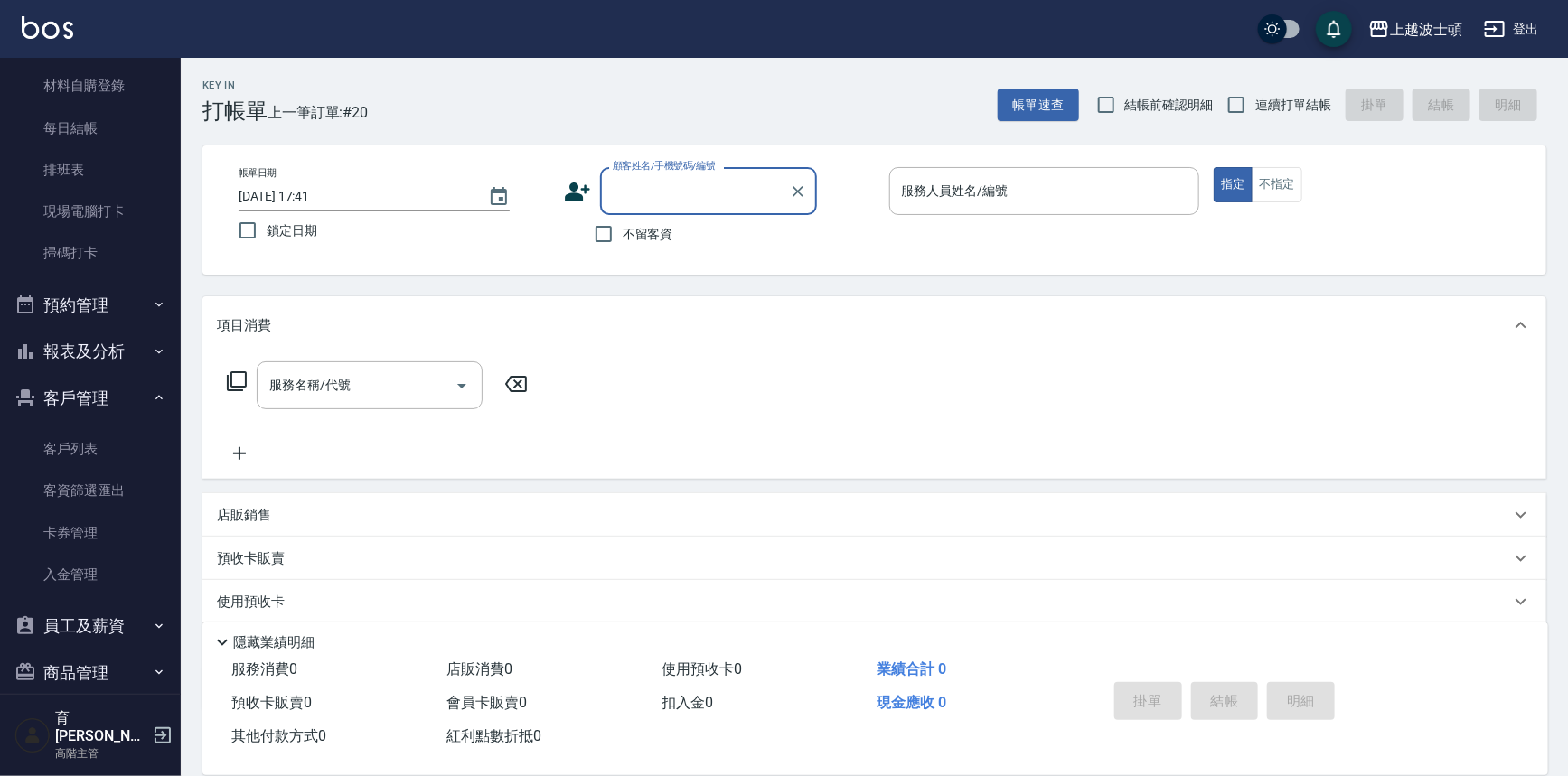
click at [138, 352] on button "報表及分析" at bounding box center [90, 351] width 167 height 47
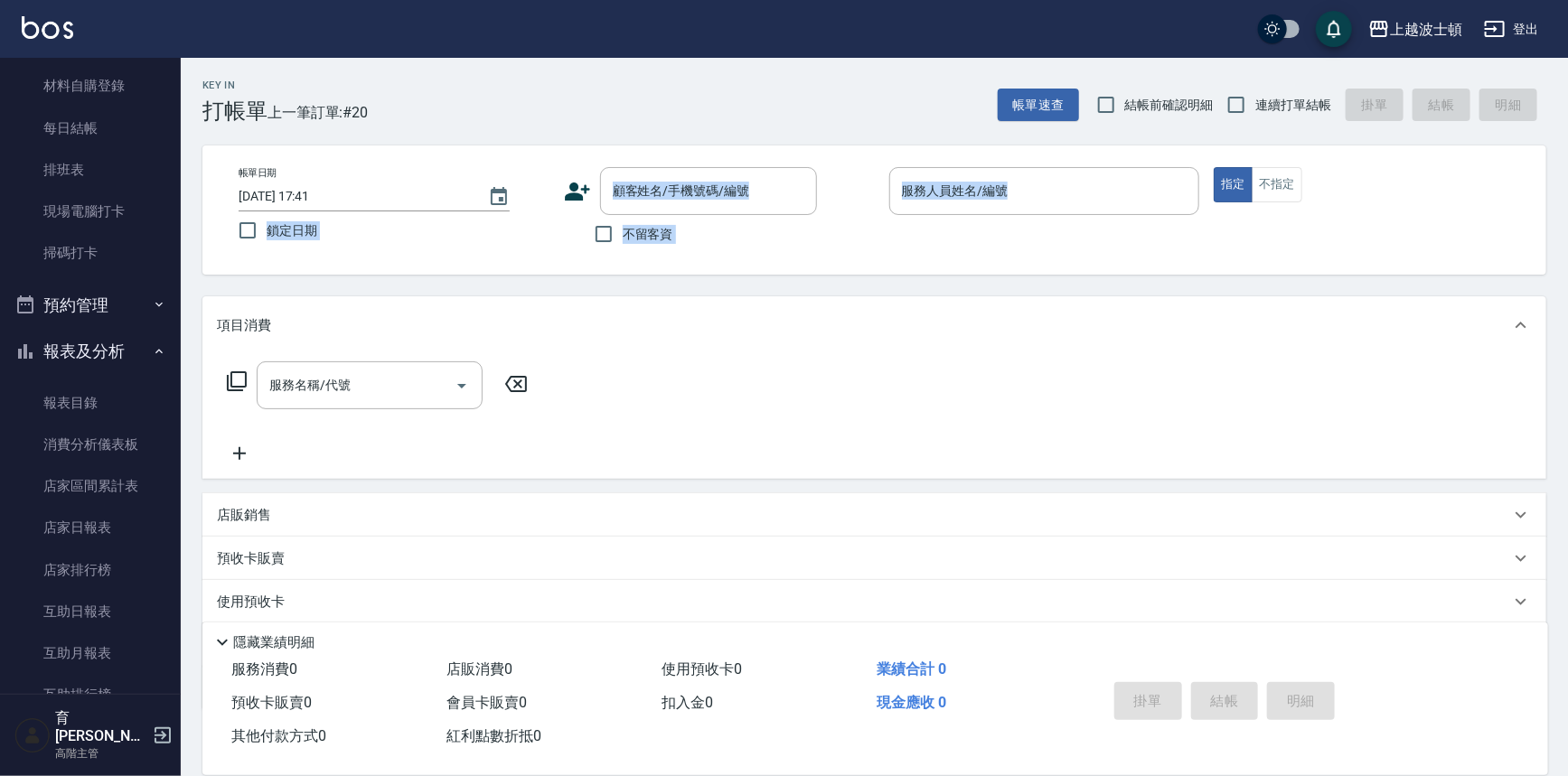
drag, startPoint x: 181, startPoint y: 271, endPoint x: 195, endPoint y: 420, distance: 149.7
click at [195, 420] on div "Key In 打帳單 上一筆訂單:#20 帳單速查 結帳前確認明細 連續打單結帳 掛單 結帳 明細 帳單日期 2025/08/15 17:41 鎖定日期 顧客…" at bounding box center [874, 469] width 1388 height 822
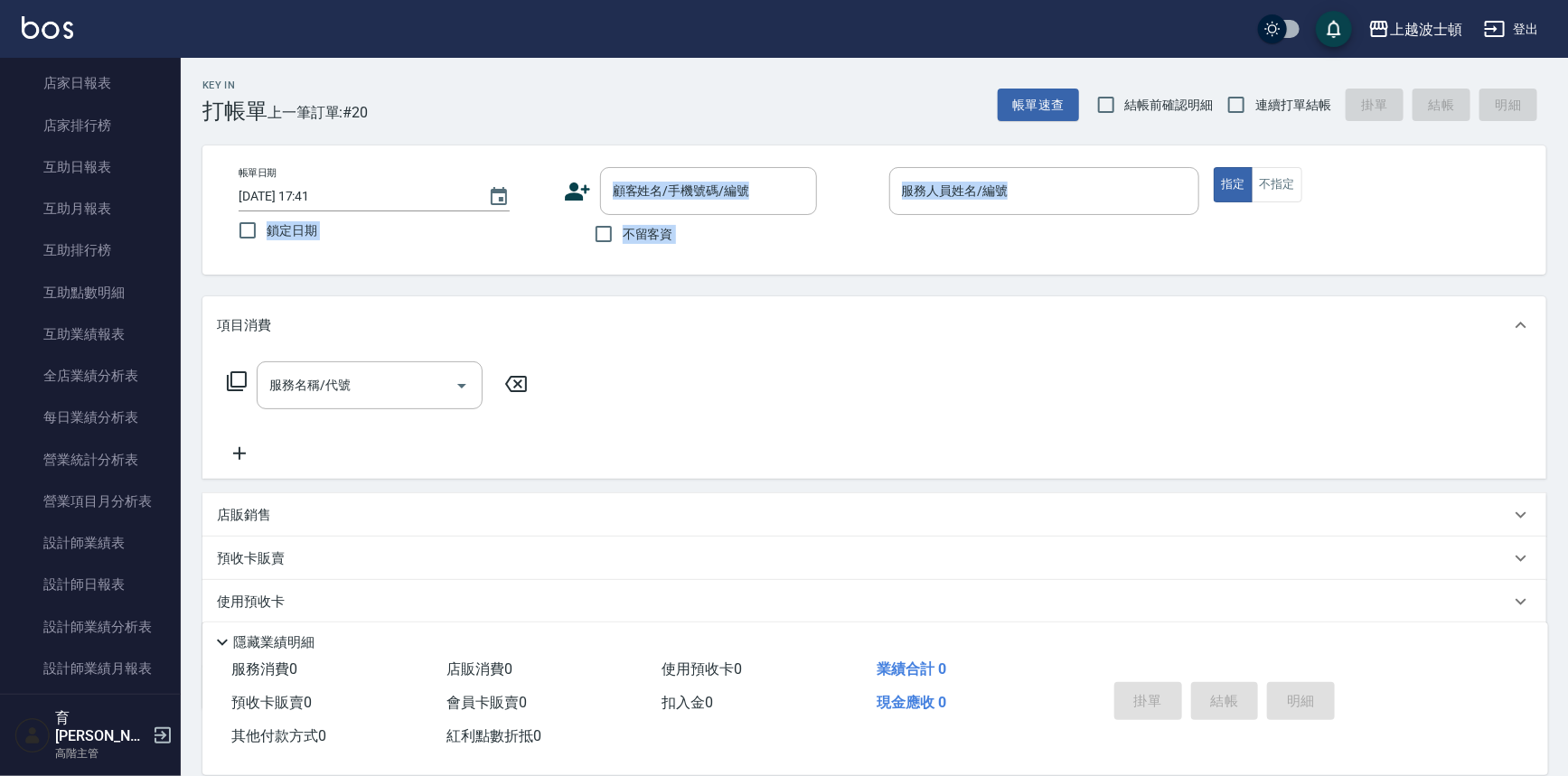
scroll to position [863, 0]
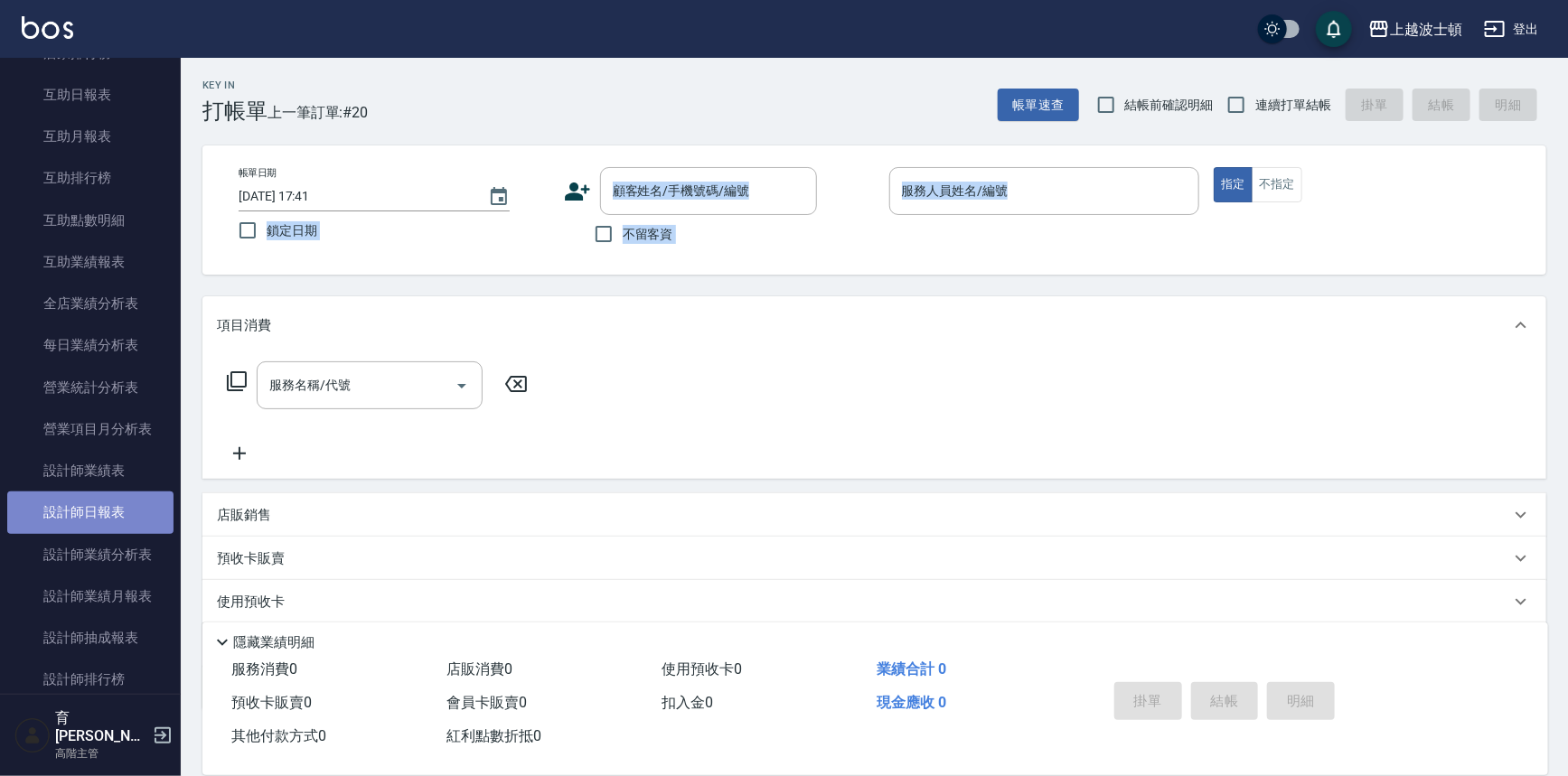
click at [105, 506] on link "設計師日報表" at bounding box center [90, 512] width 167 height 41
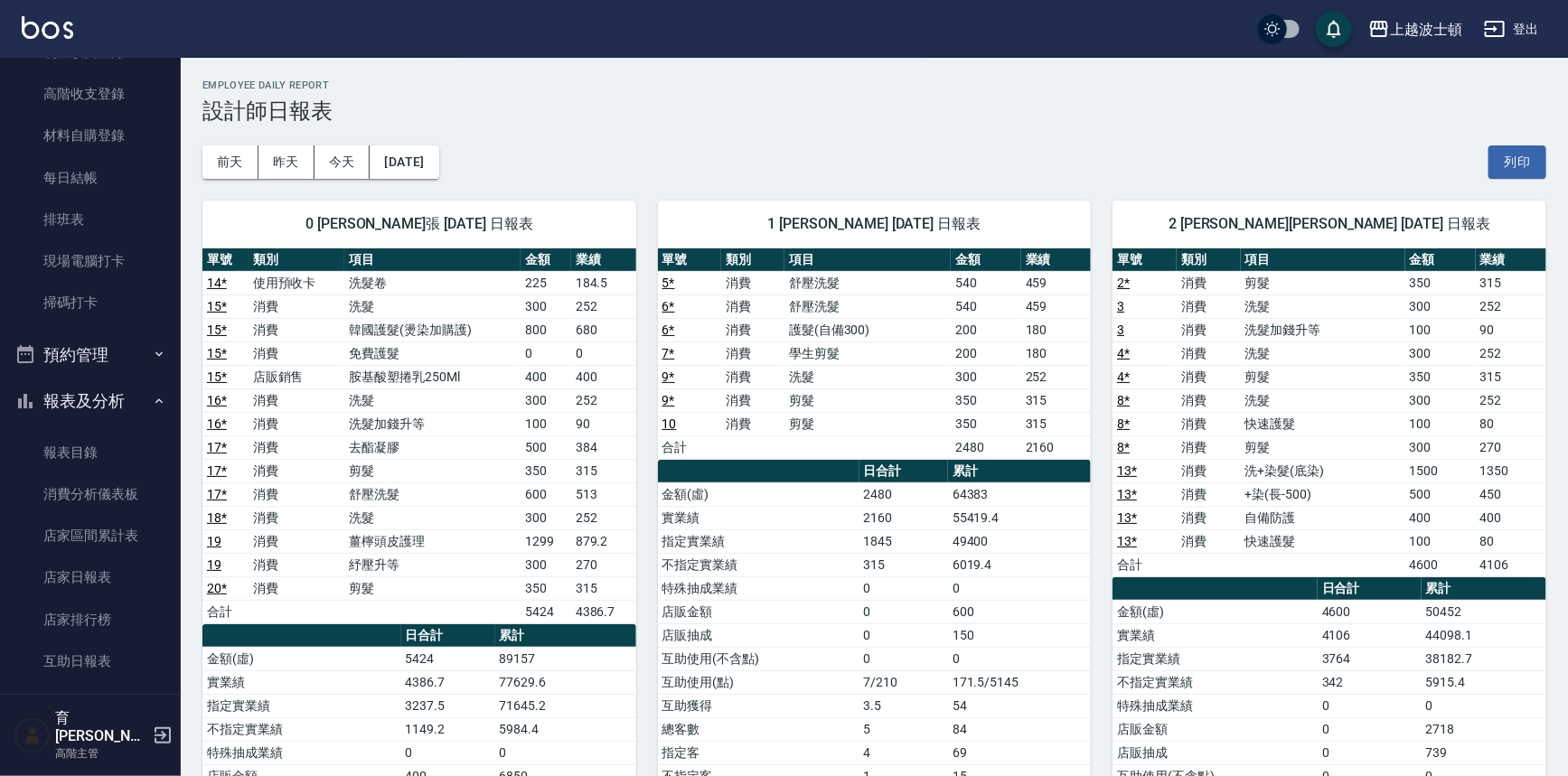
scroll to position [241, 0]
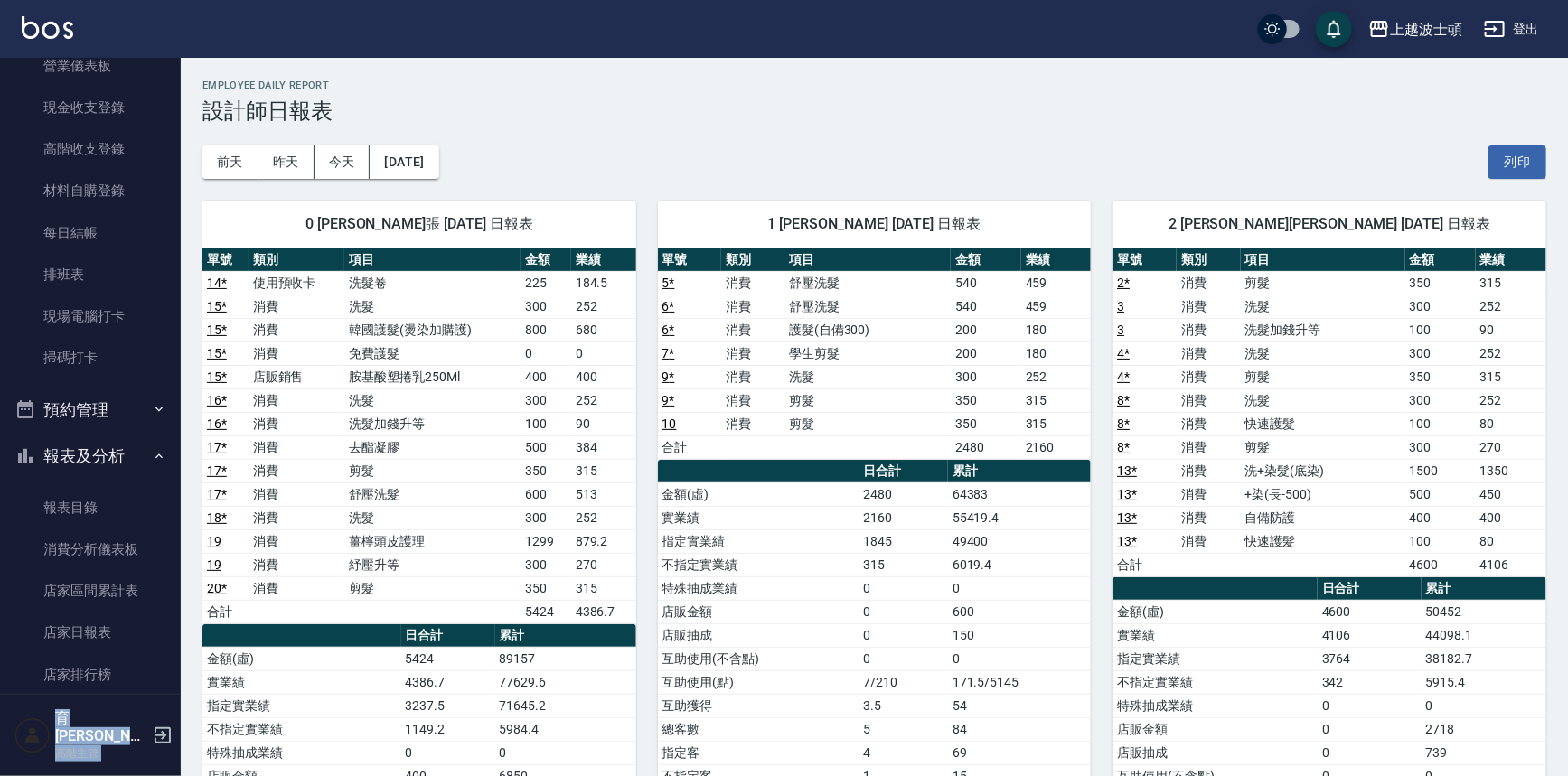
drag, startPoint x: 171, startPoint y: 118, endPoint x: 186, endPoint y: -12, distance: 130.9
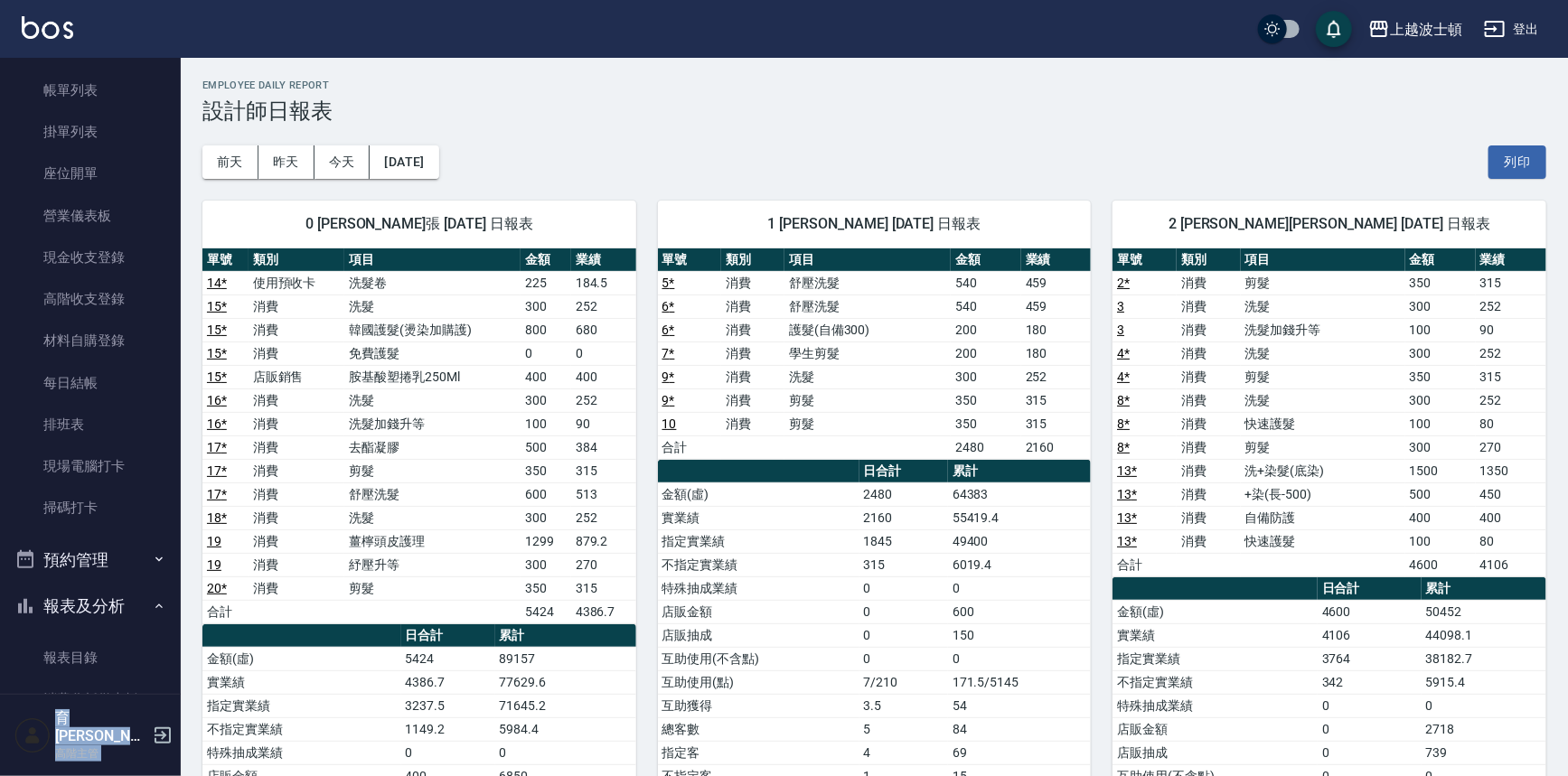
scroll to position [0, 0]
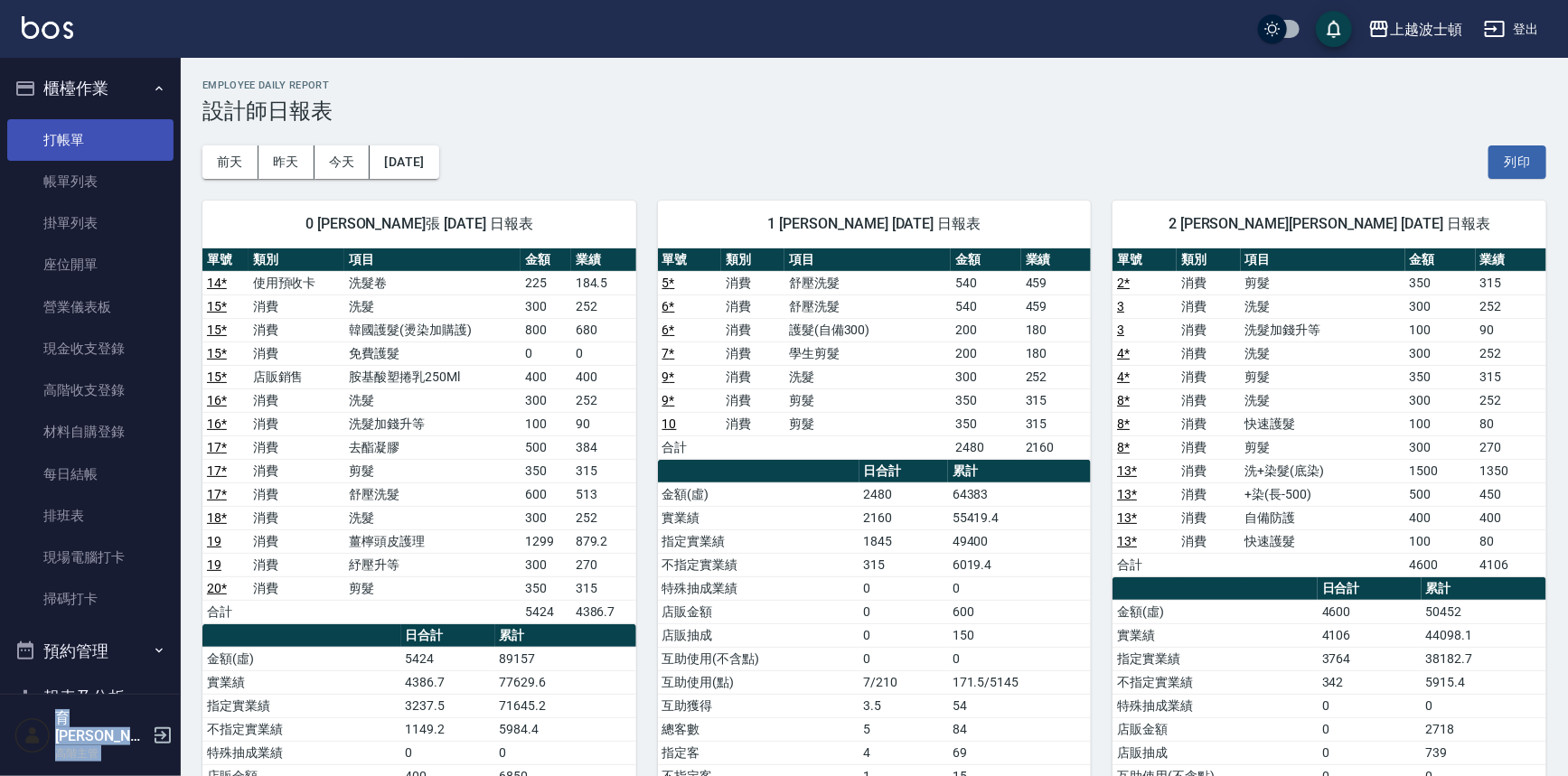
click at [72, 132] on link "打帳單" at bounding box center [90, 140] width 167 height 41
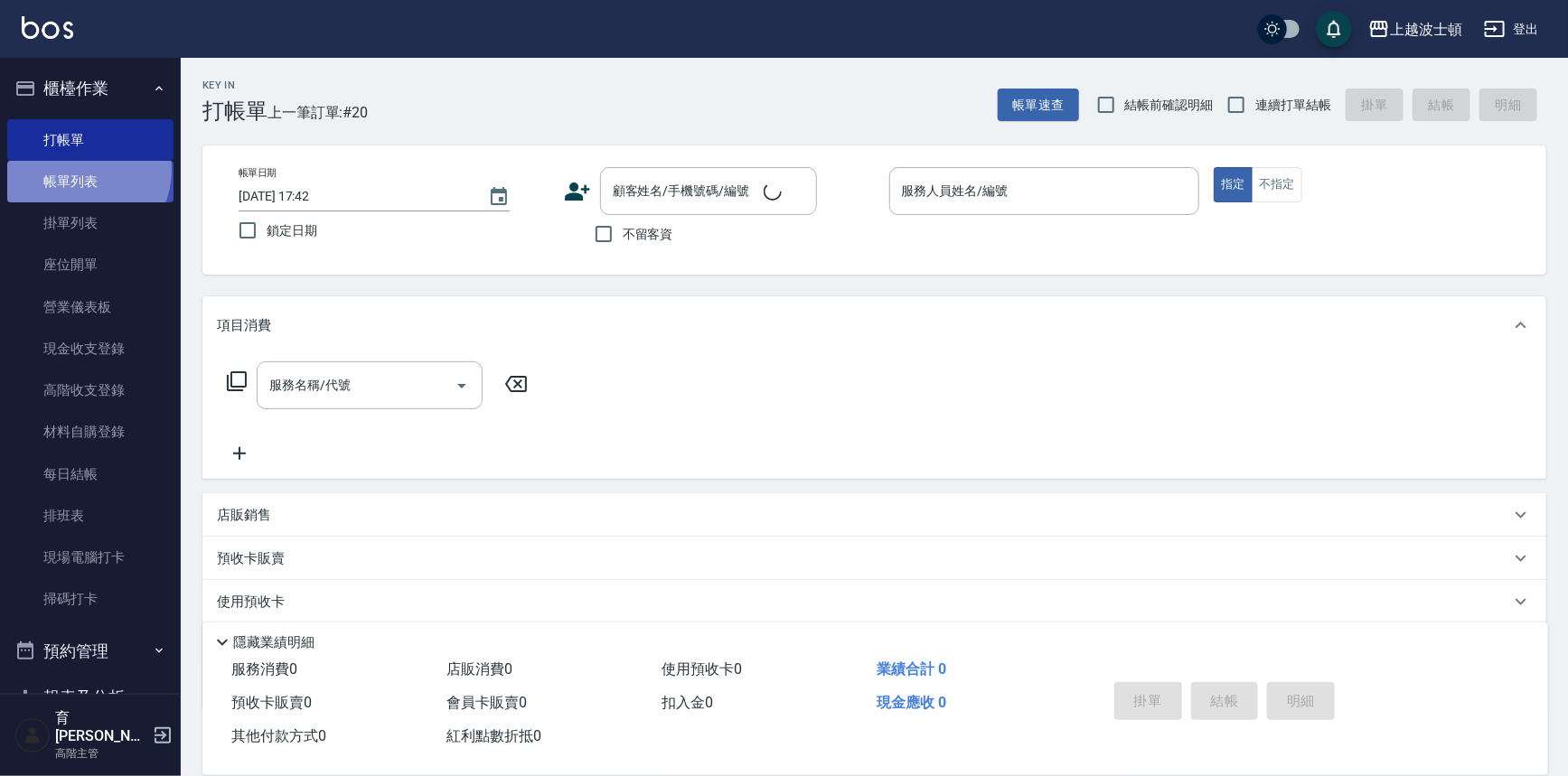
click at [73, 169] on link "帳單列表" at bounding box center [90, 181] width 167 height 41
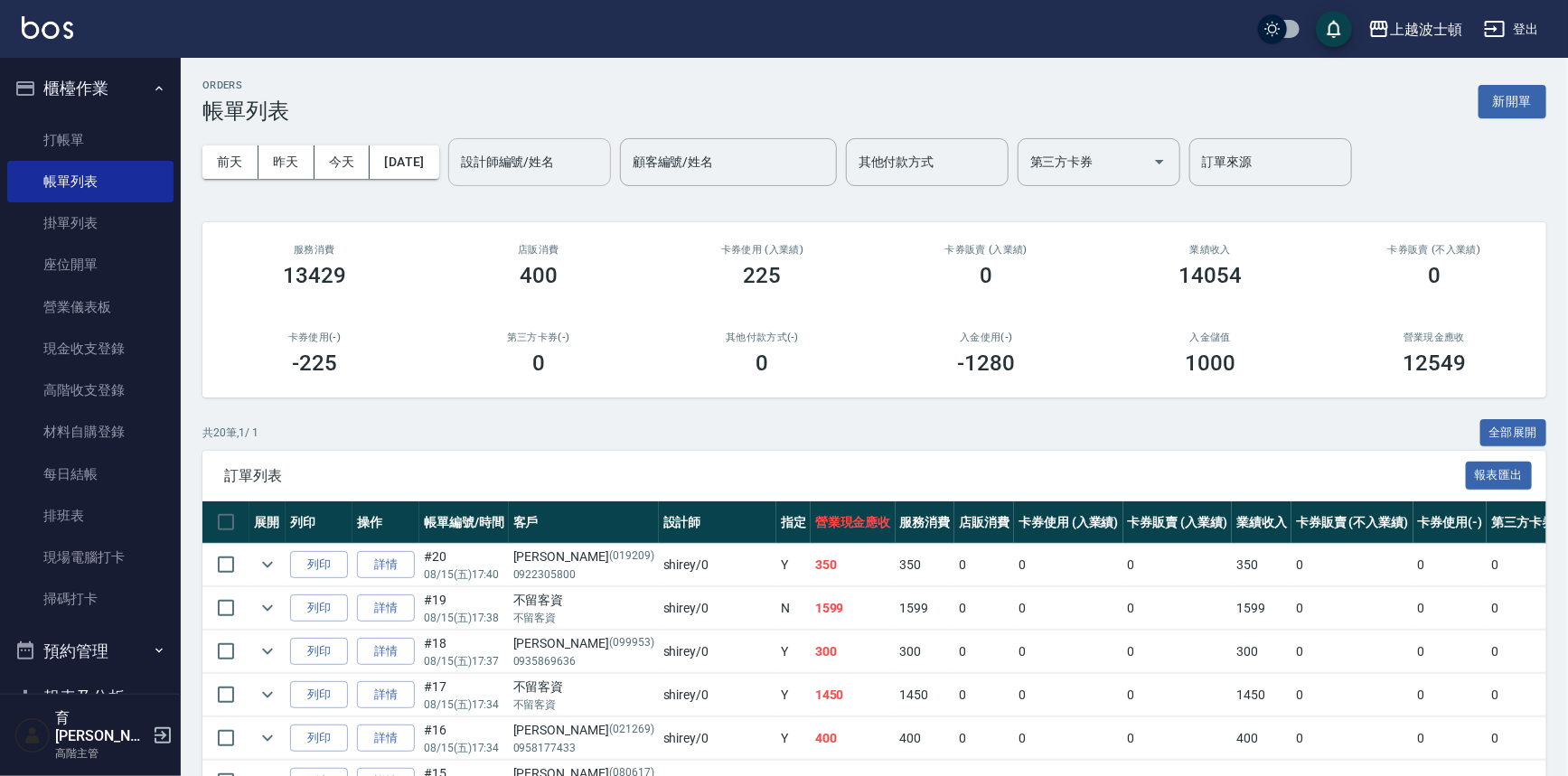
click at [594, 164] on input "設計師編號/姓名" at bounding box center [529, 162] width 146 height 31
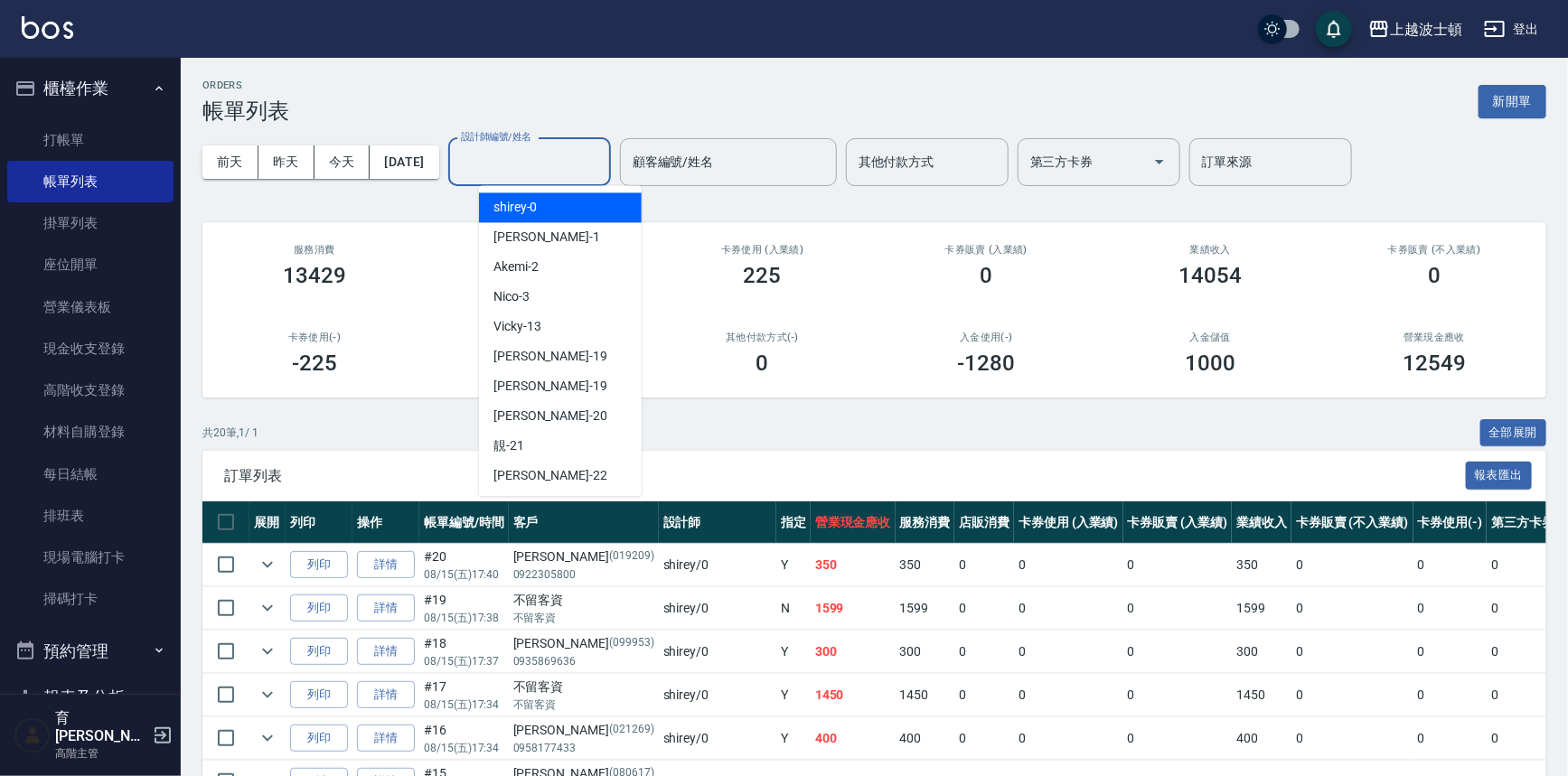
click at [582, 204] on div "shirey -0" at bounding box center [560, 207] width 163 height 29
type input "shirey-0"
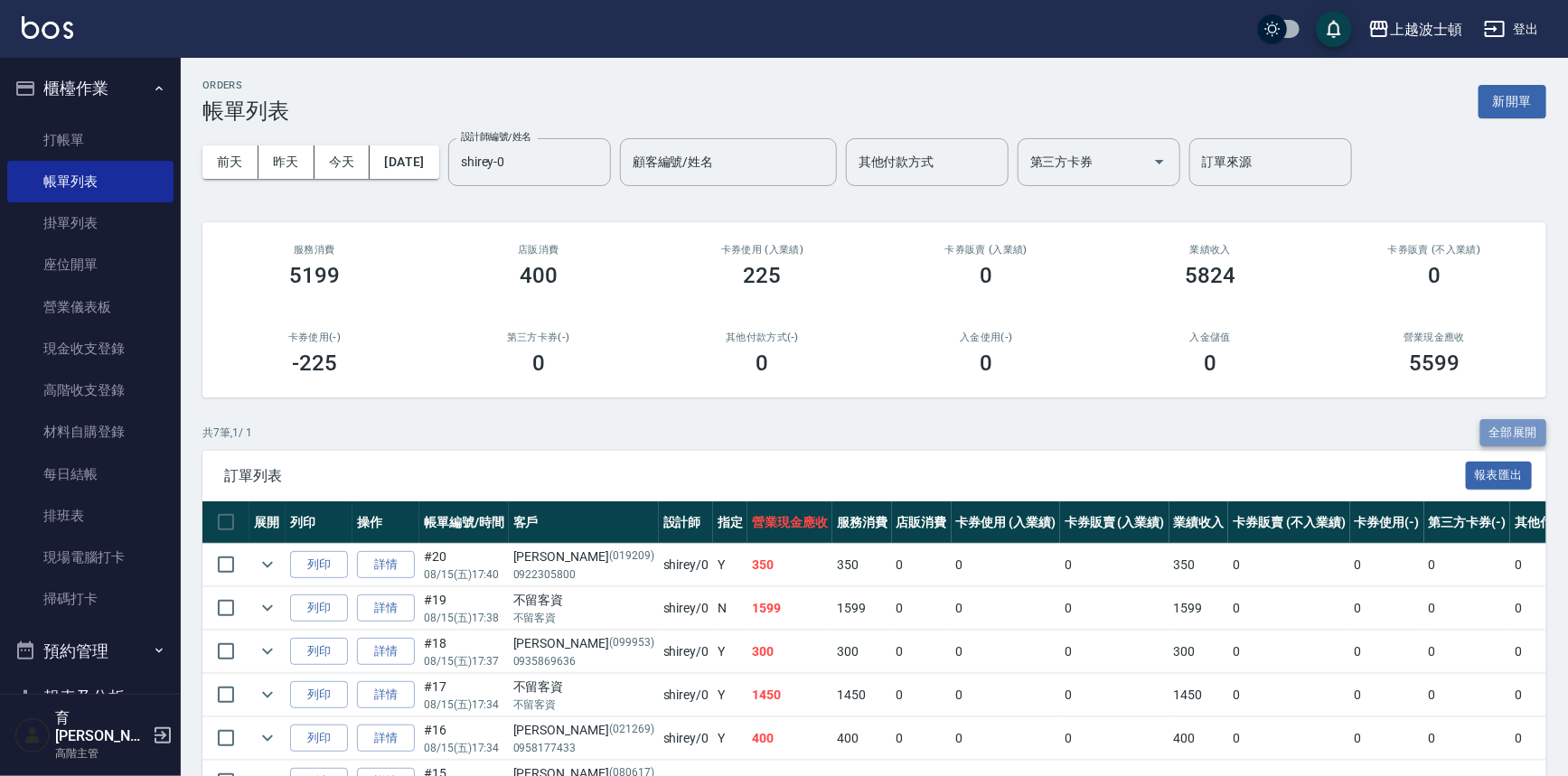
click at [1516, 423] on button "全部展開" at bounding box center [1514, 433] width 67 height 28
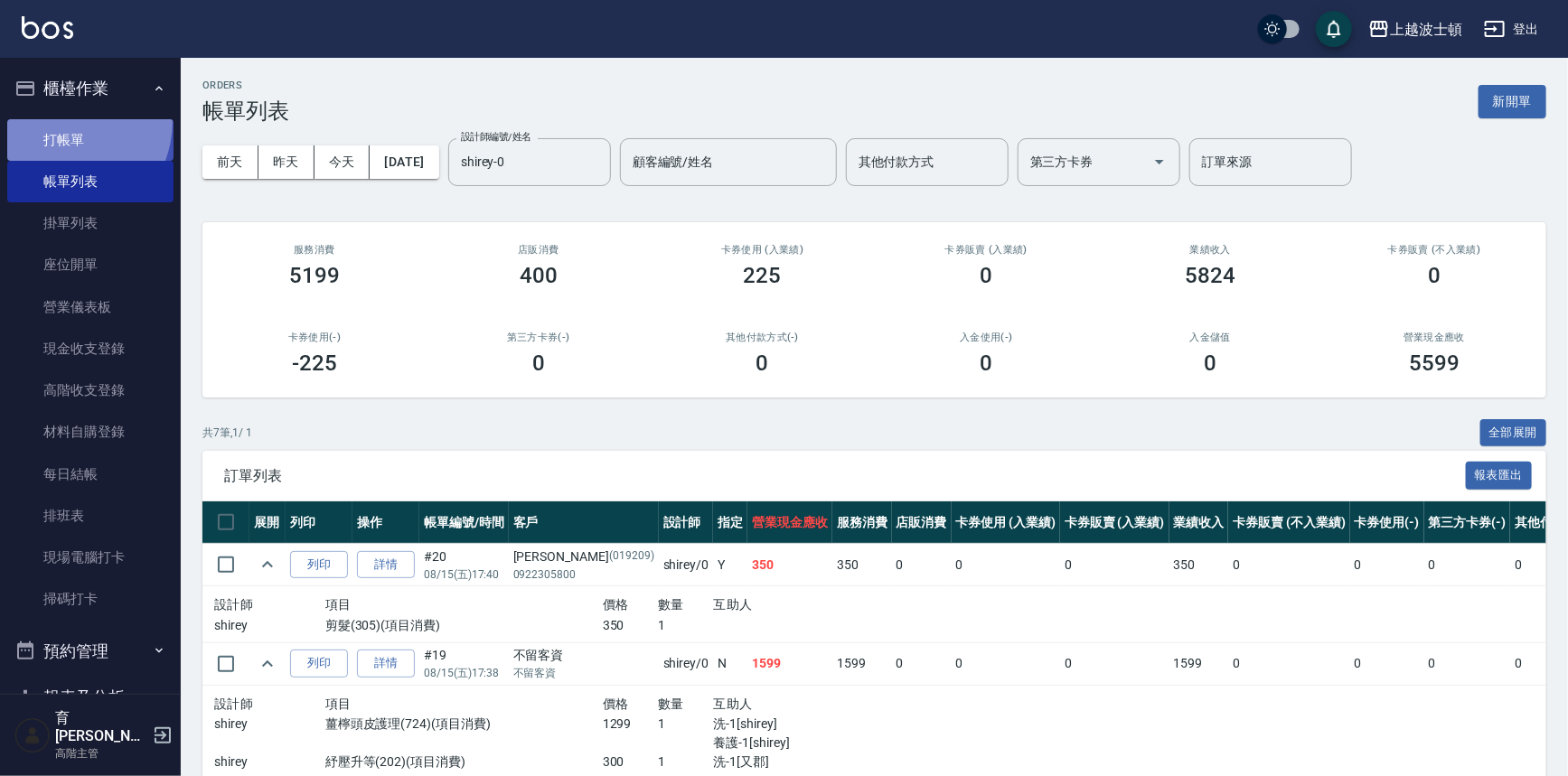
click at [59, 121] on link "打帳單" at bounding box center [90, 140] width 167 height 41
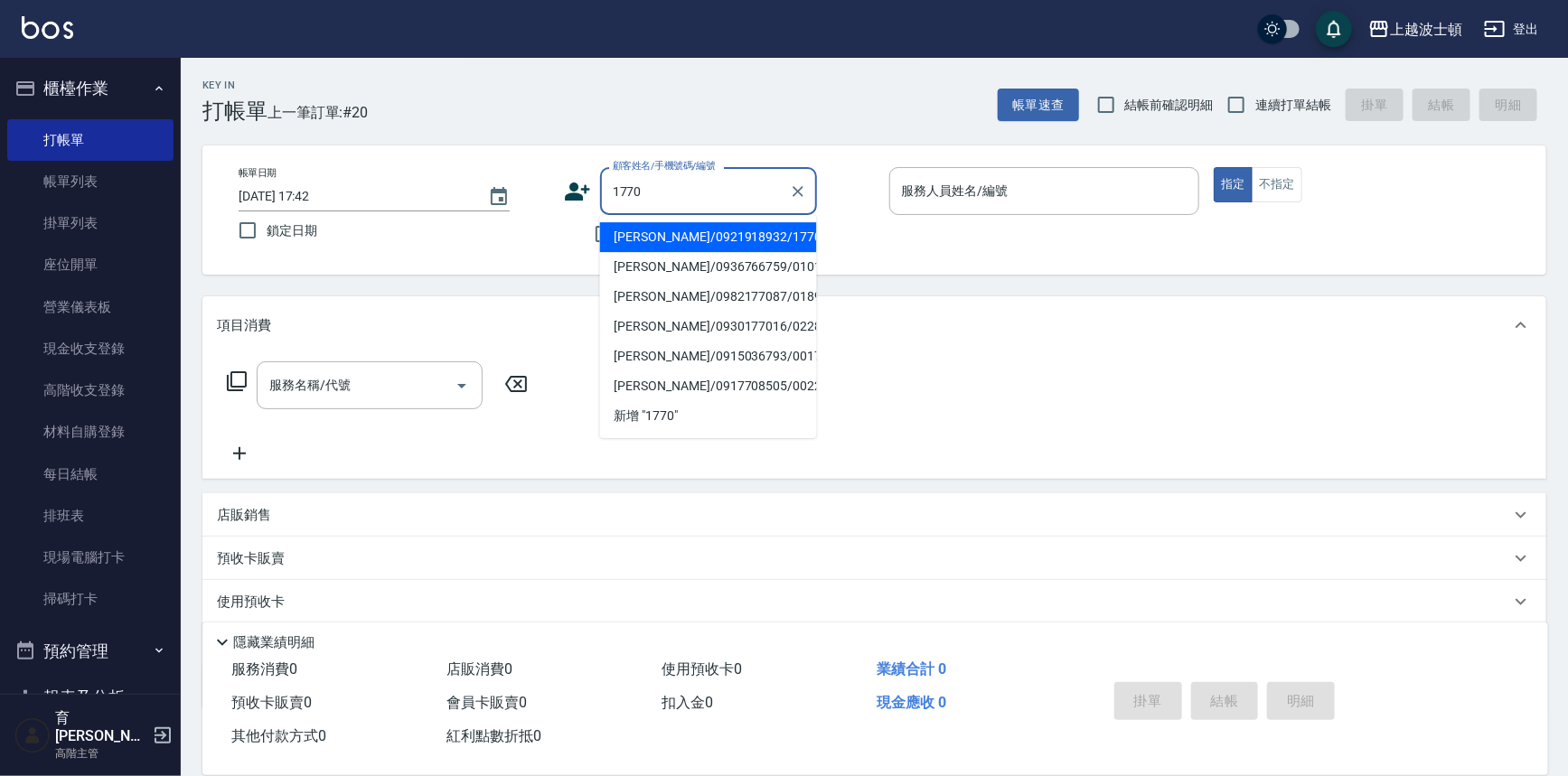
click at [663, 235] on li "黃玉雲/0921918932/1770" at bounding box center [709, 237] width 217 height 29
type input "黃玉雲/0921918932/1770"
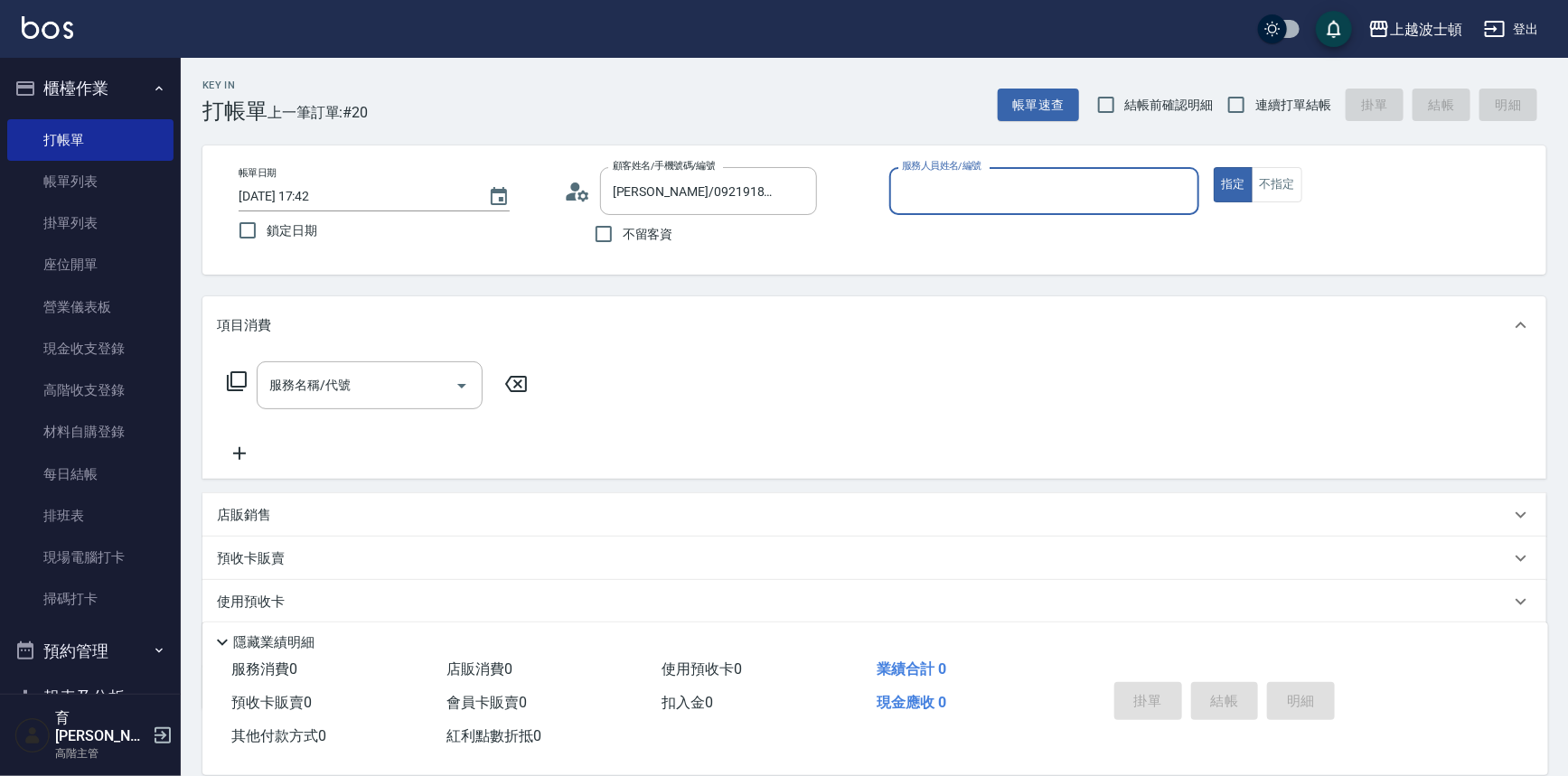
type input "Vicky-13"
click at [574, 199] on icon at bounding box center [572, 196] width 11 height 8
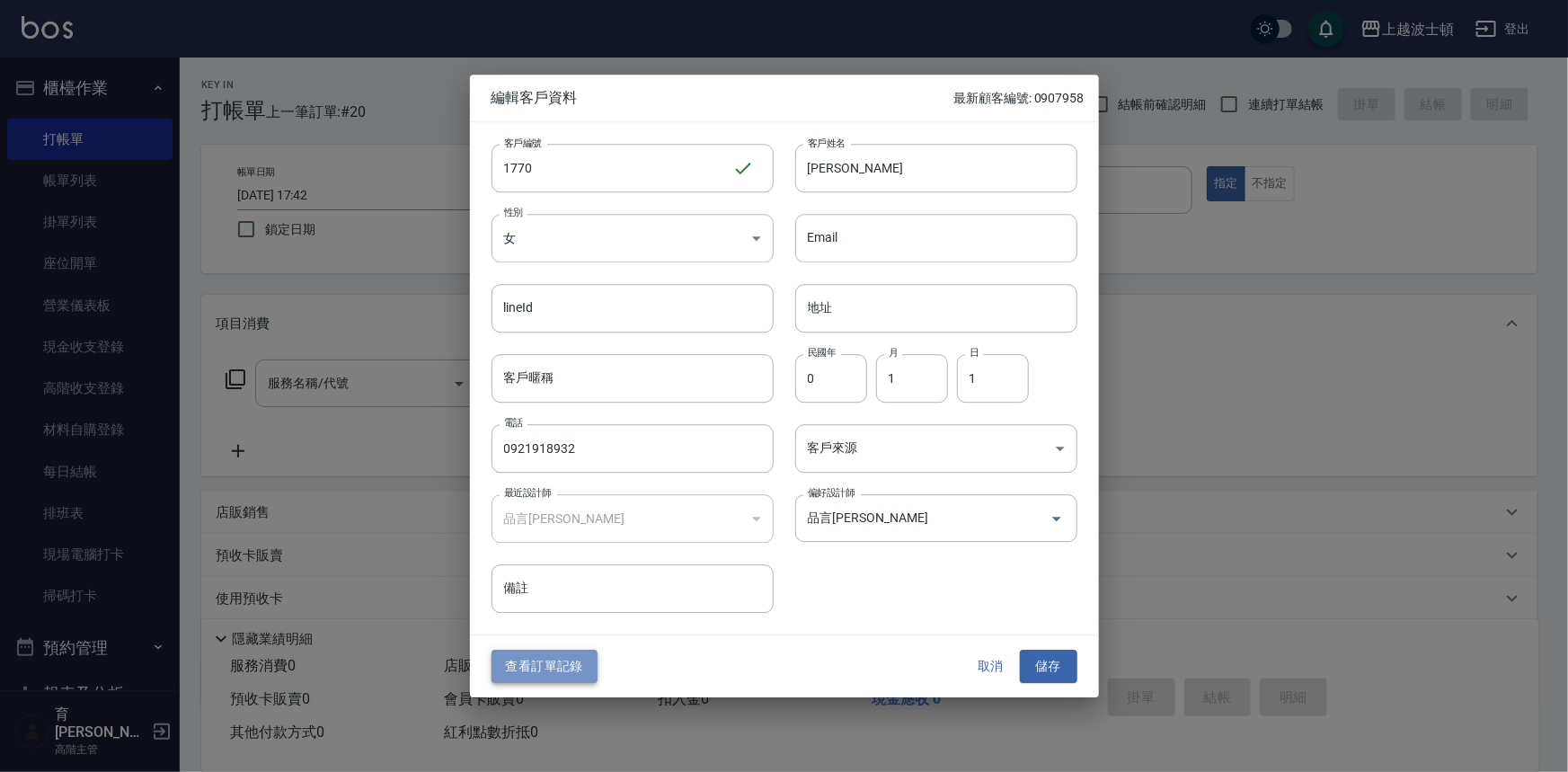
click at [546, 659] on button "查看訂單記錄" at bounding box center [545, 668] width 106 height 33
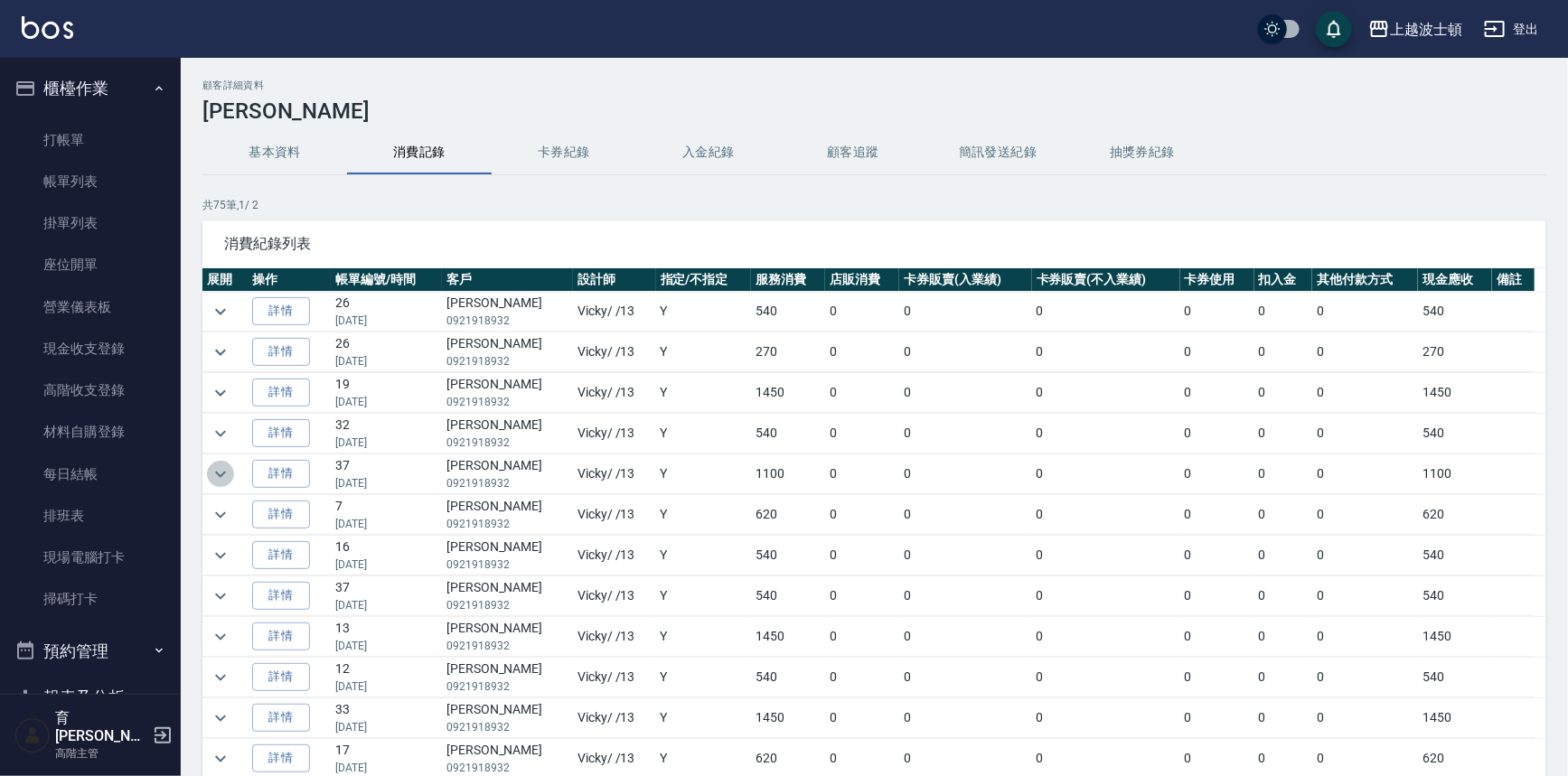
click at [215, 481] on icon "expand row" at bounding box center [221, 475] width 22 height 22
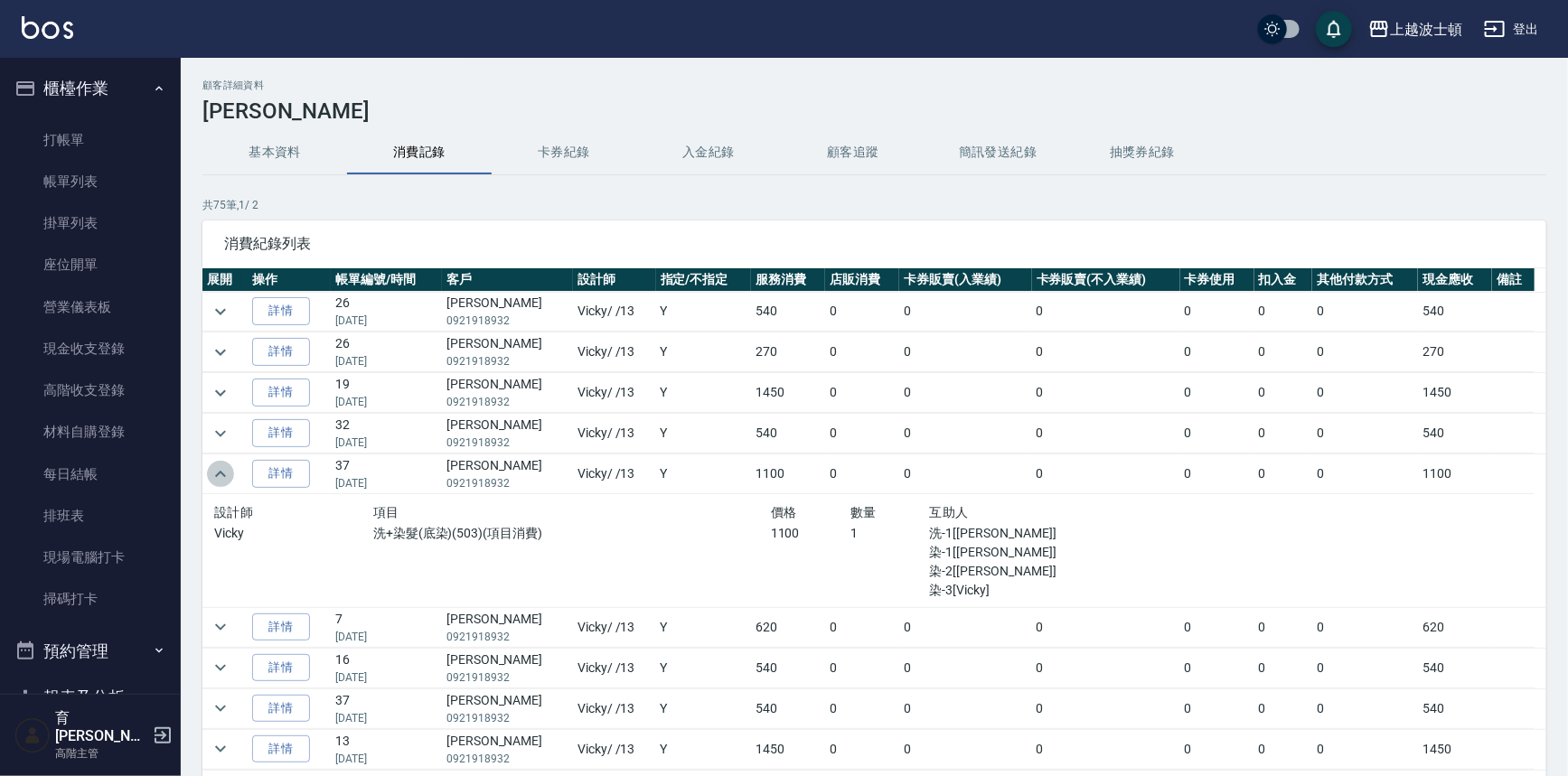
click at [215, 480] on icon "expand row" at bounding box center [221, 475] width 22 height 22
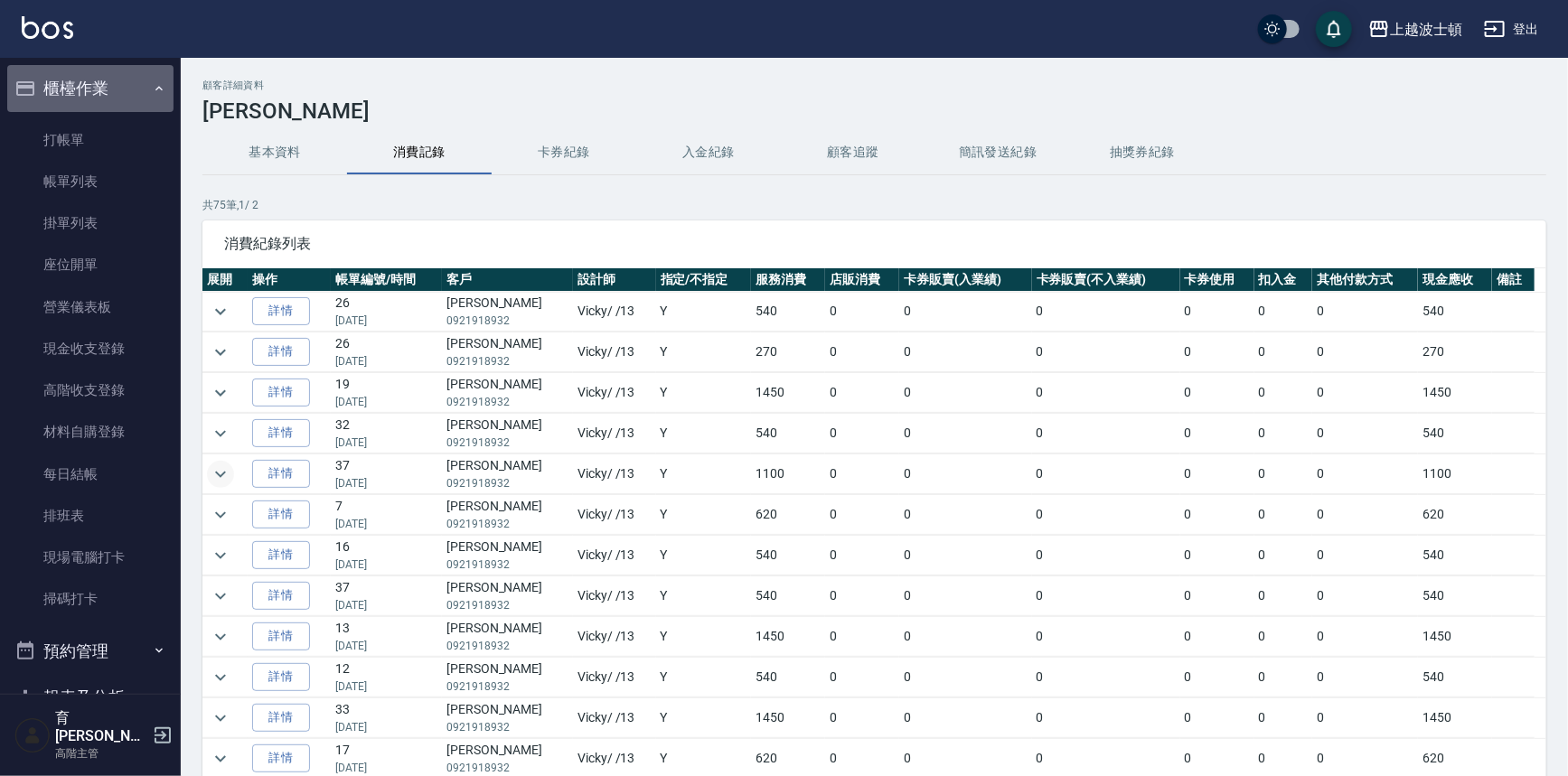
click at [110, 94] on button "櫃檯作業" at bounding box center [90, 88] width 167 height 47
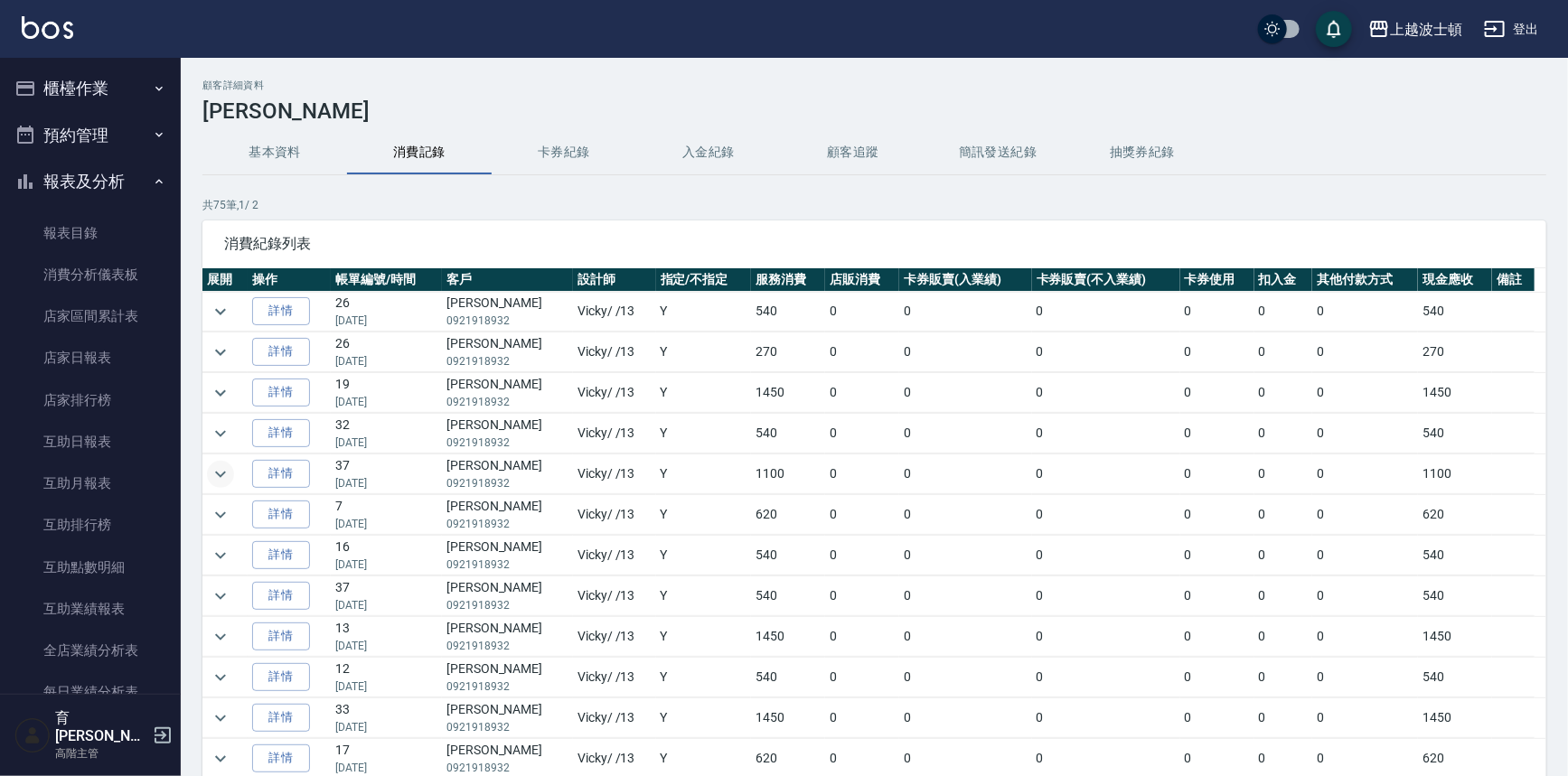
click at [87, 176] on button "報表及分析" at bounding box center [90, 181] width 167 height 47
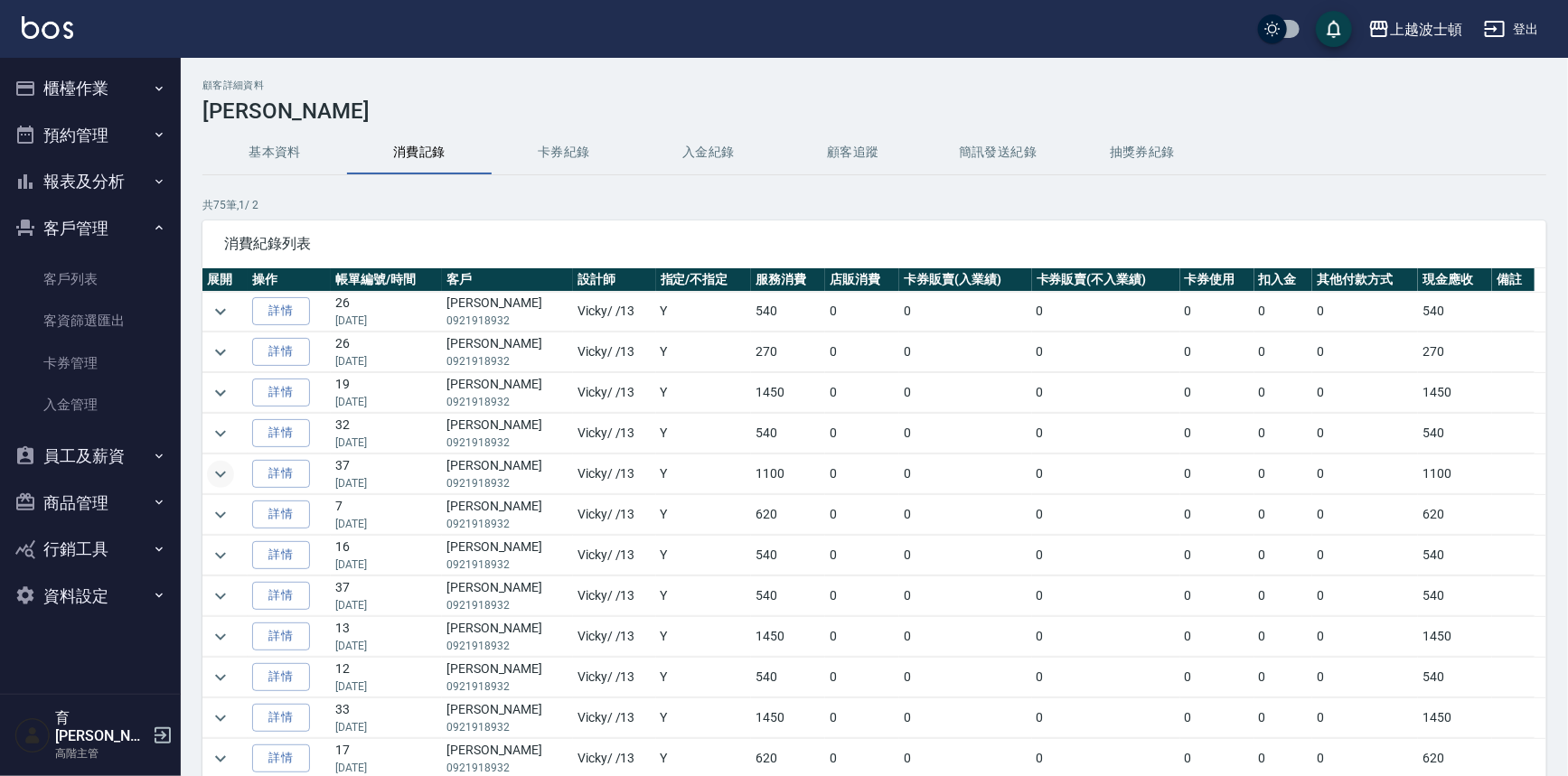
drag, startPoint x: 108, startPoint y: 91, endPoint x: 79, endPoint y: 179, distance: 92.7
click at [106, 91] on button "櫃檯作業" at bounding box center [90, 88] width 167 height 47
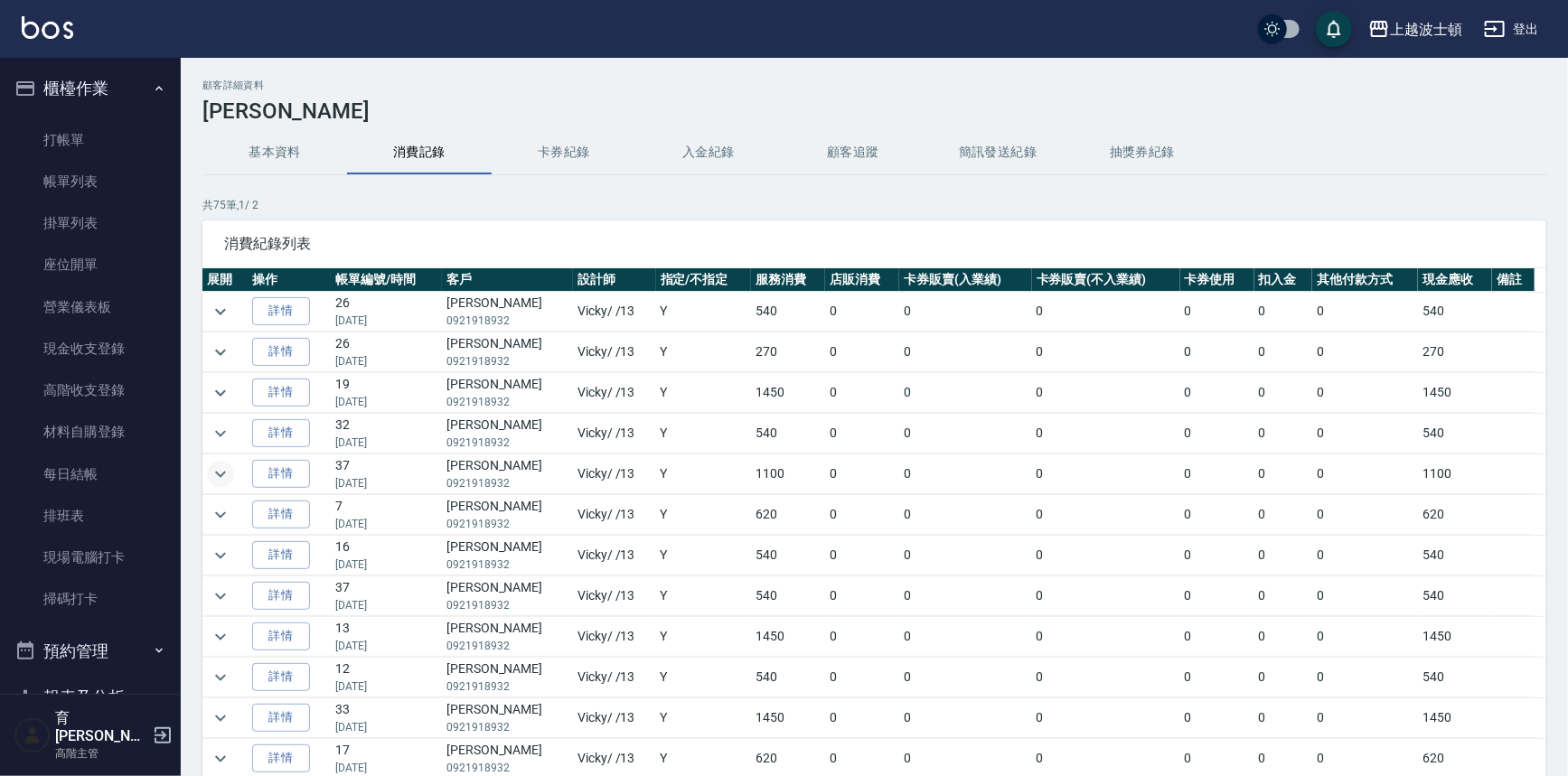
click at [101, 100] on button "櫃檯作業" at bounding box center [90, 88] width 167 height 47
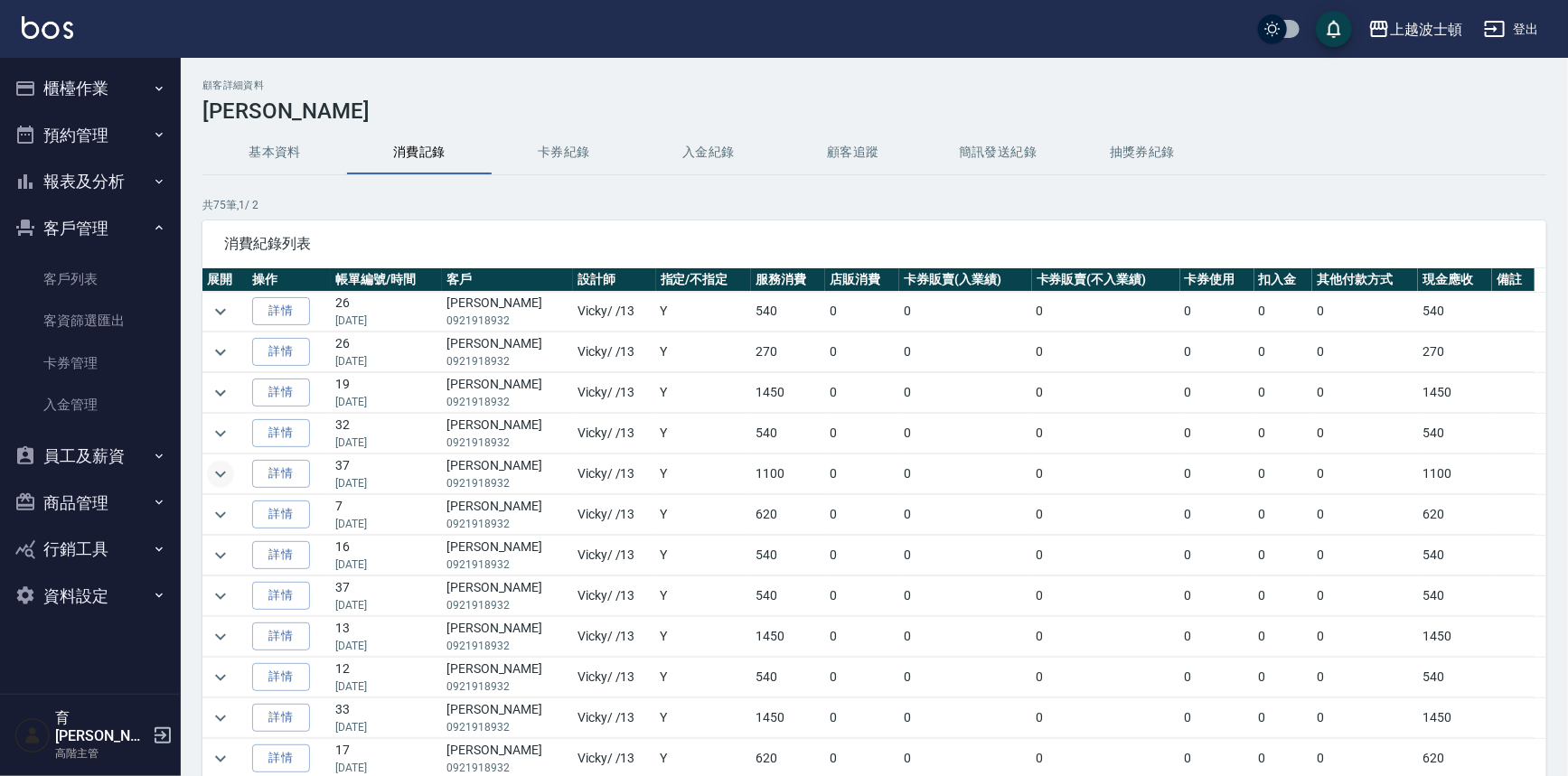
click at [81, 221] on button "客戶管理" at bounding box center [90, 228] width 167 height 47
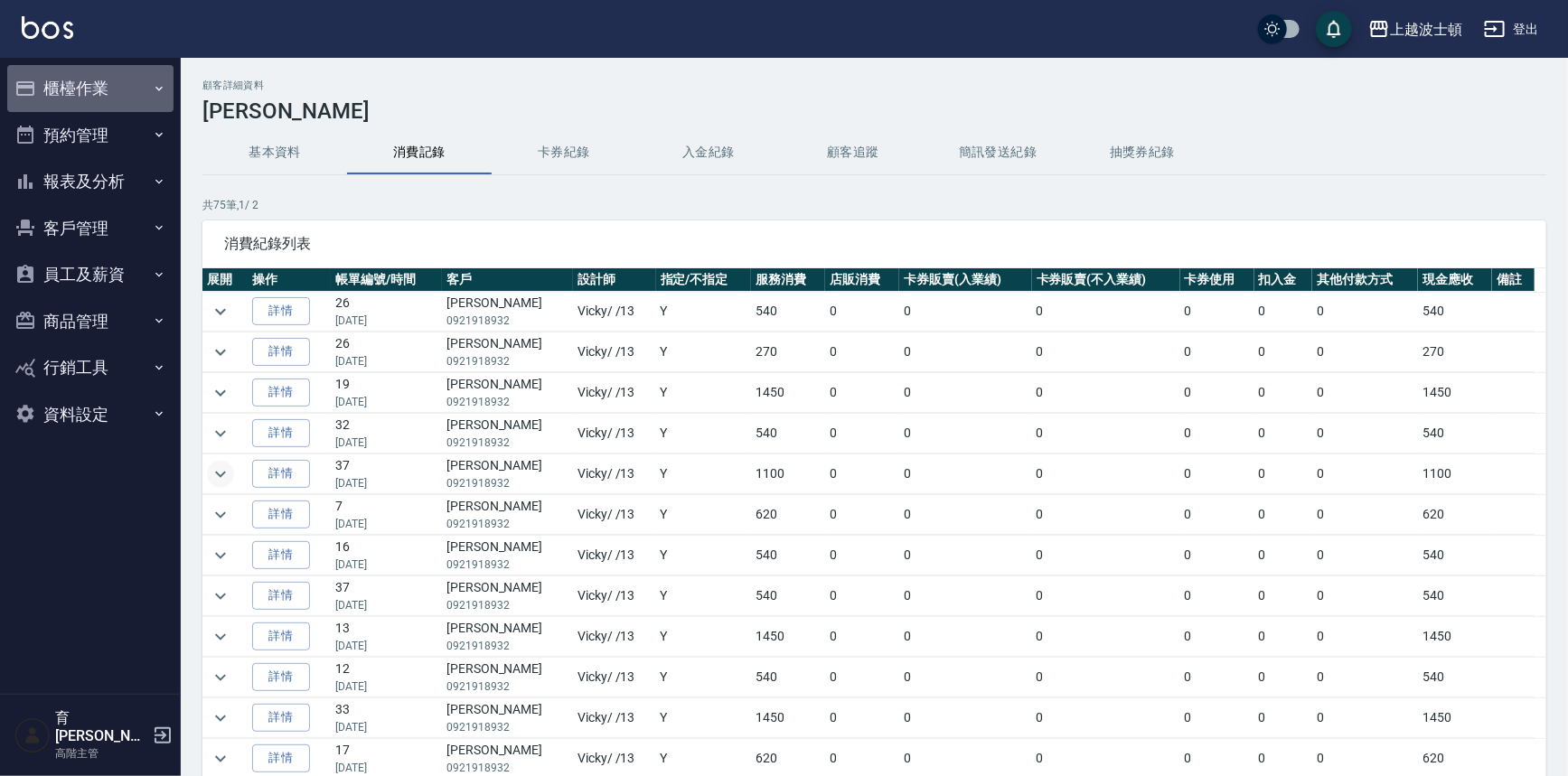
click at [98, 72] on button "櫃檯作業" at bounding box center [90, 88] width 167 height 47
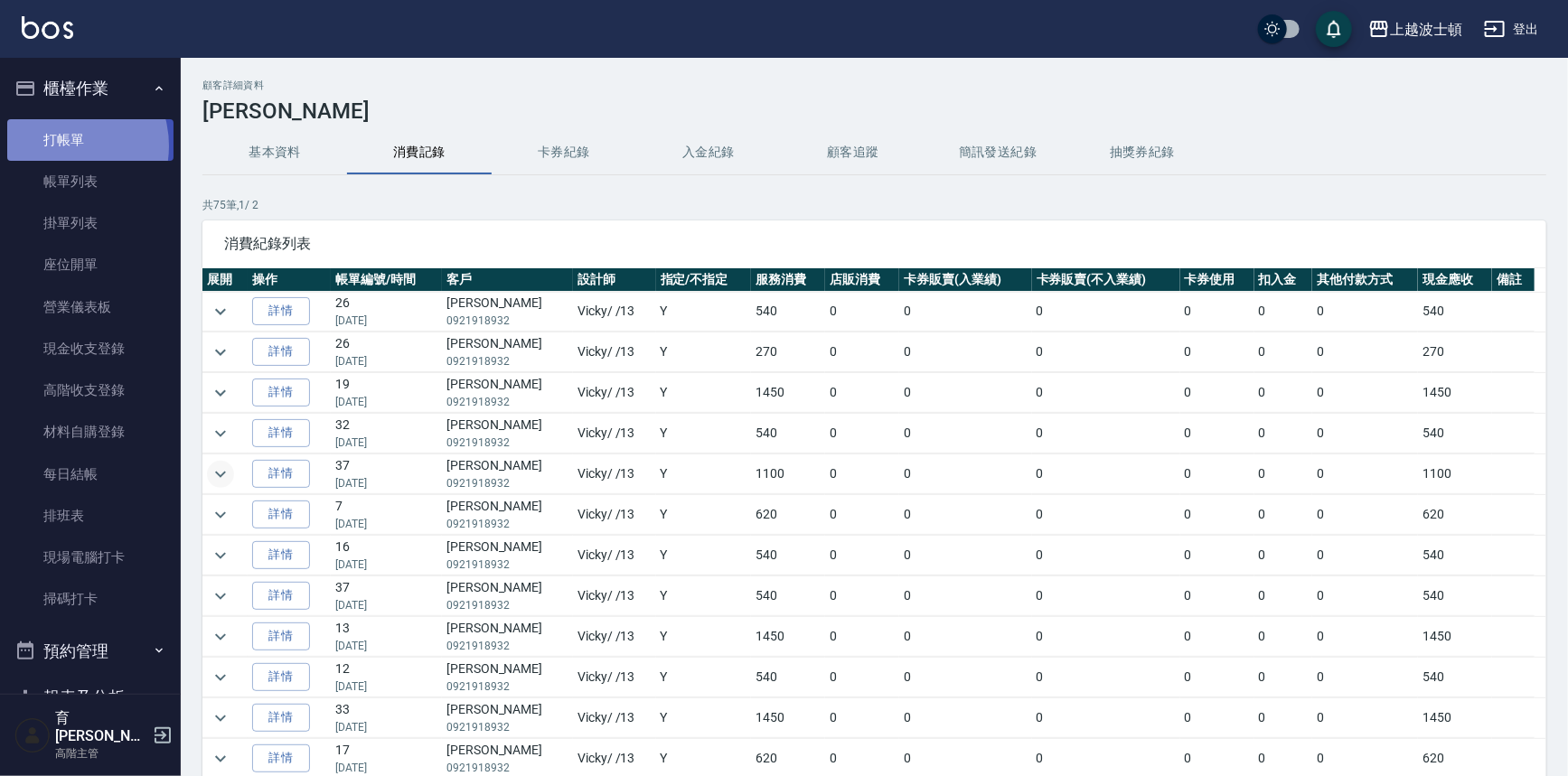
click at [64, 145] on link "打帳單" at bounding box center [90, 140] width 167 height 41
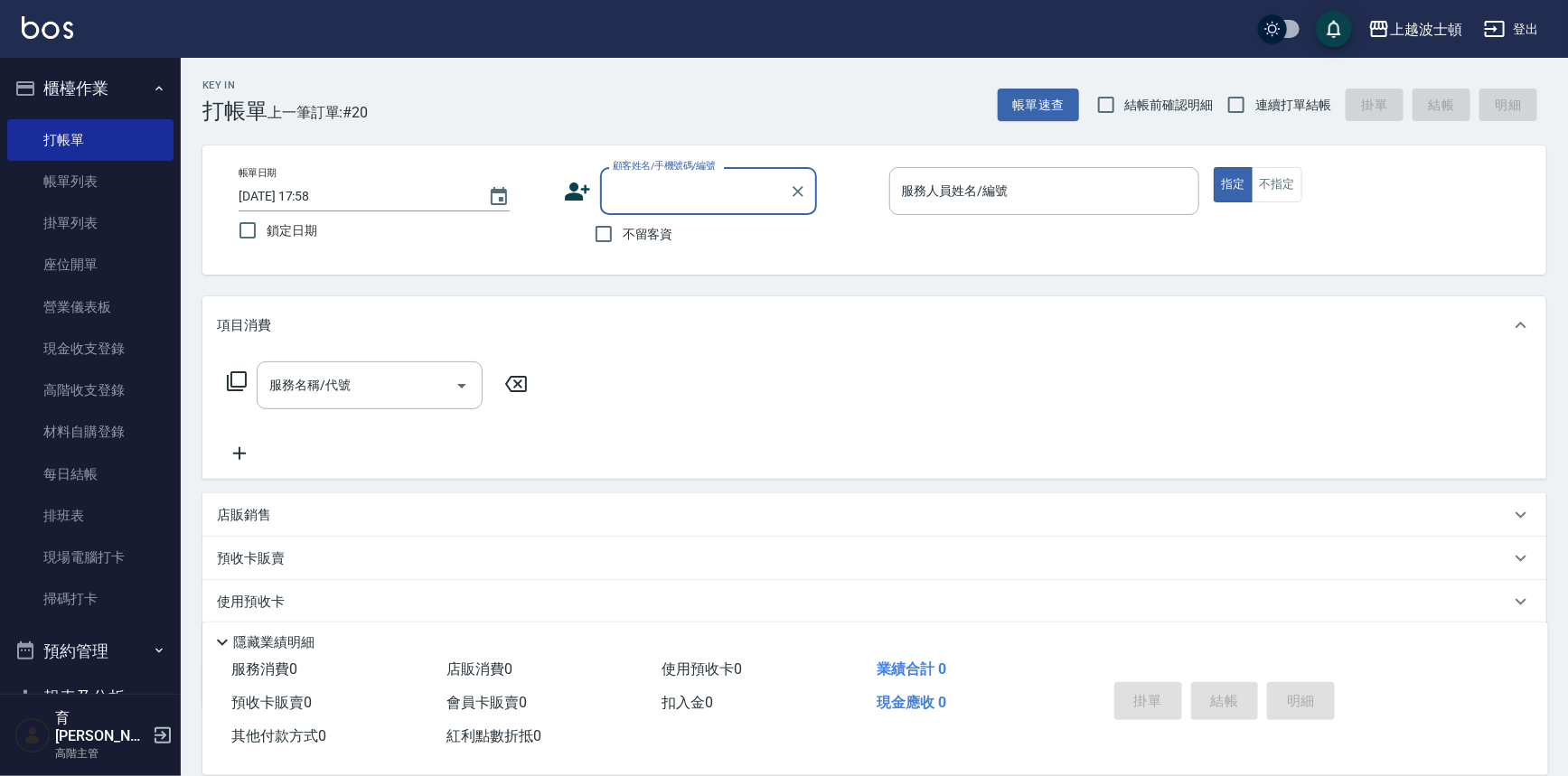
click at [652, 203] on input "顧客姓名/手機號碼/編號" at bounding box center [695, 191] width 173 height 31
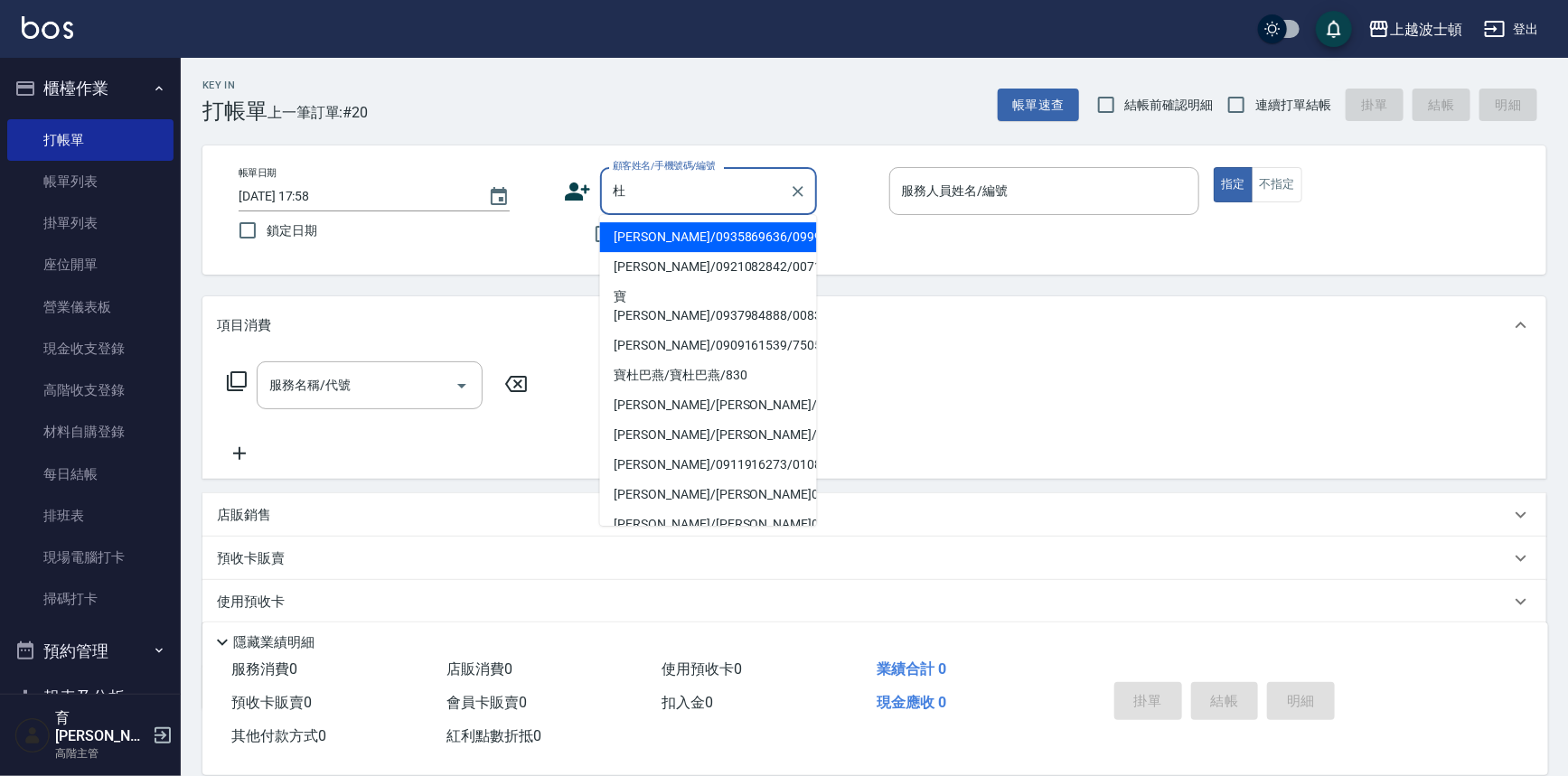
click at [669, 330] on li "杜奕靜/0909161539/750525" at bounding box center [709, 345] width 217 height 29
type input "杜奕靜/0909161539/750525"
type input "思思-35"
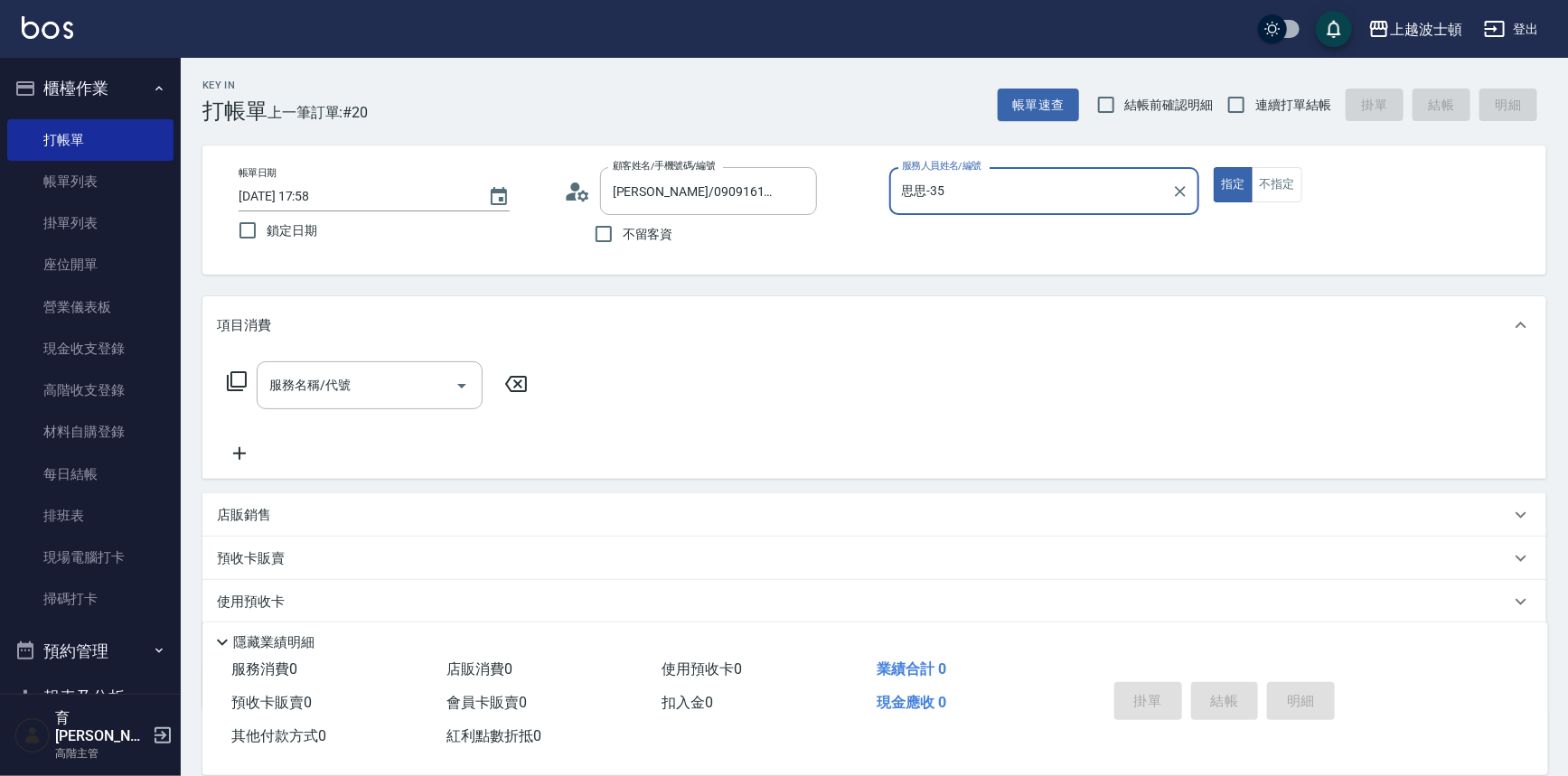
click at [320, 526] on div "店販銷售" at bounding box center [875, 515] width 1344 height 43
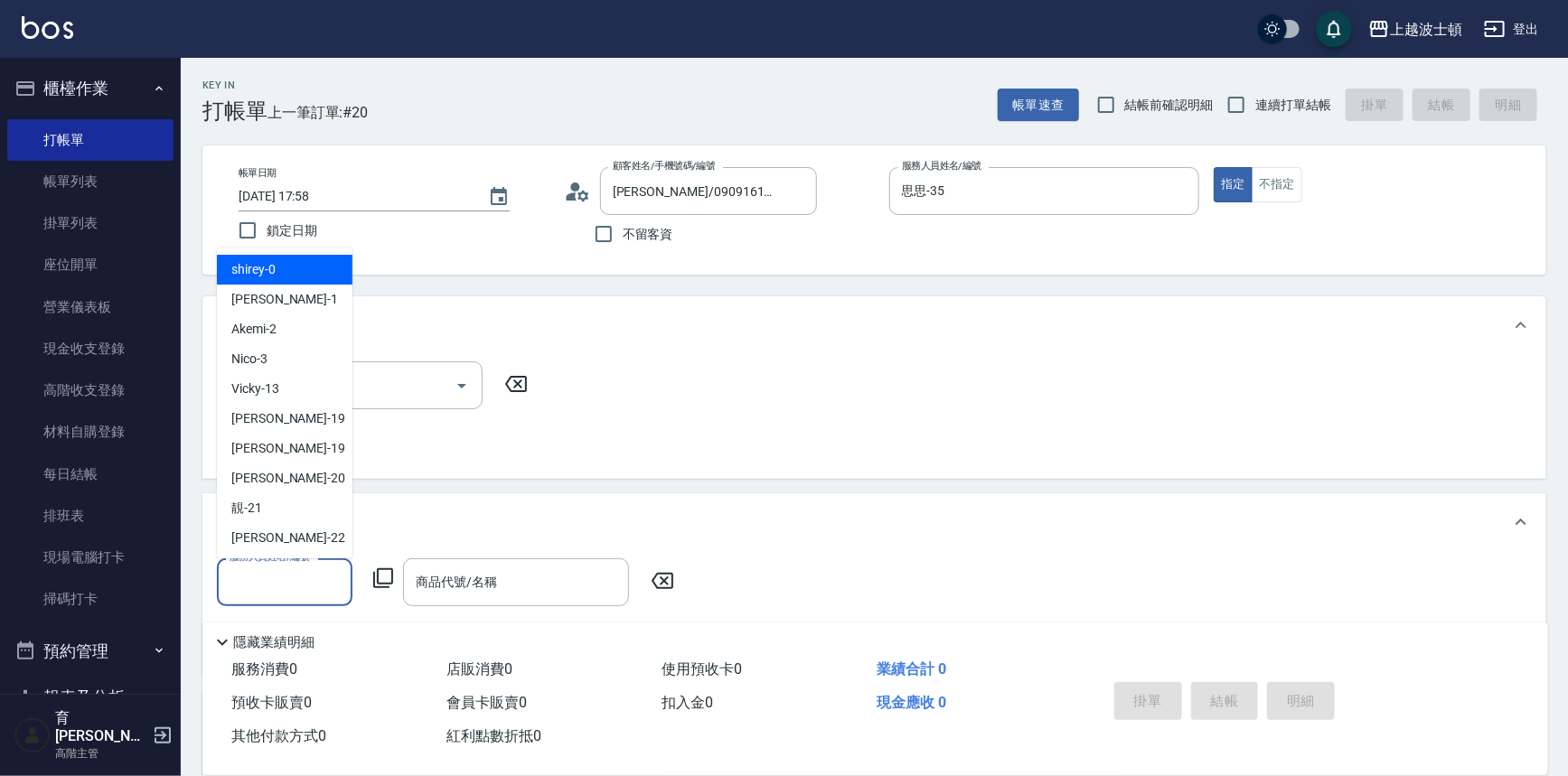
click at [326, 577] on input "服務人員姓名/編號" at bounding box center [285, 583] width 120 height 31
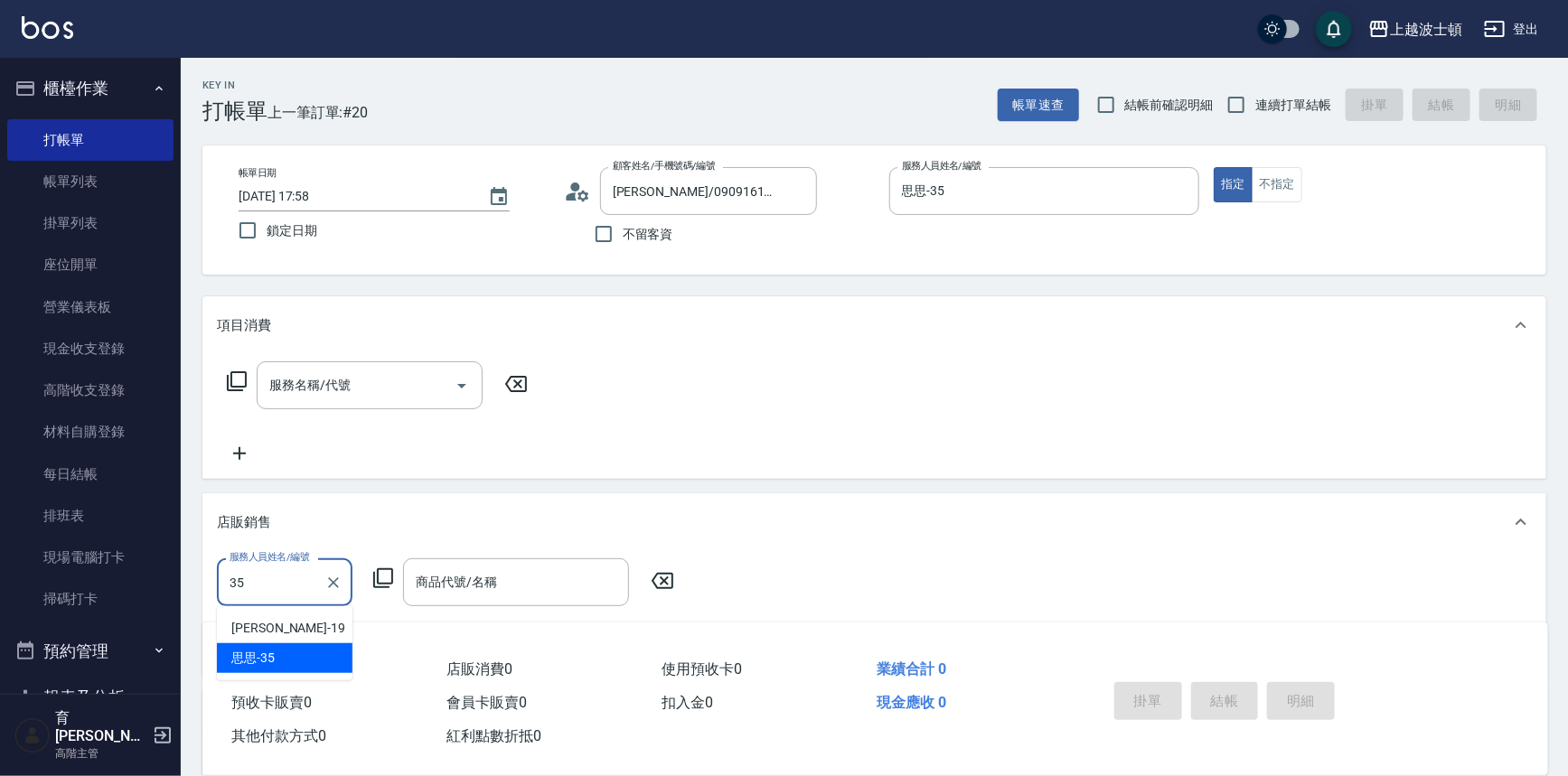
type input "思思-35"
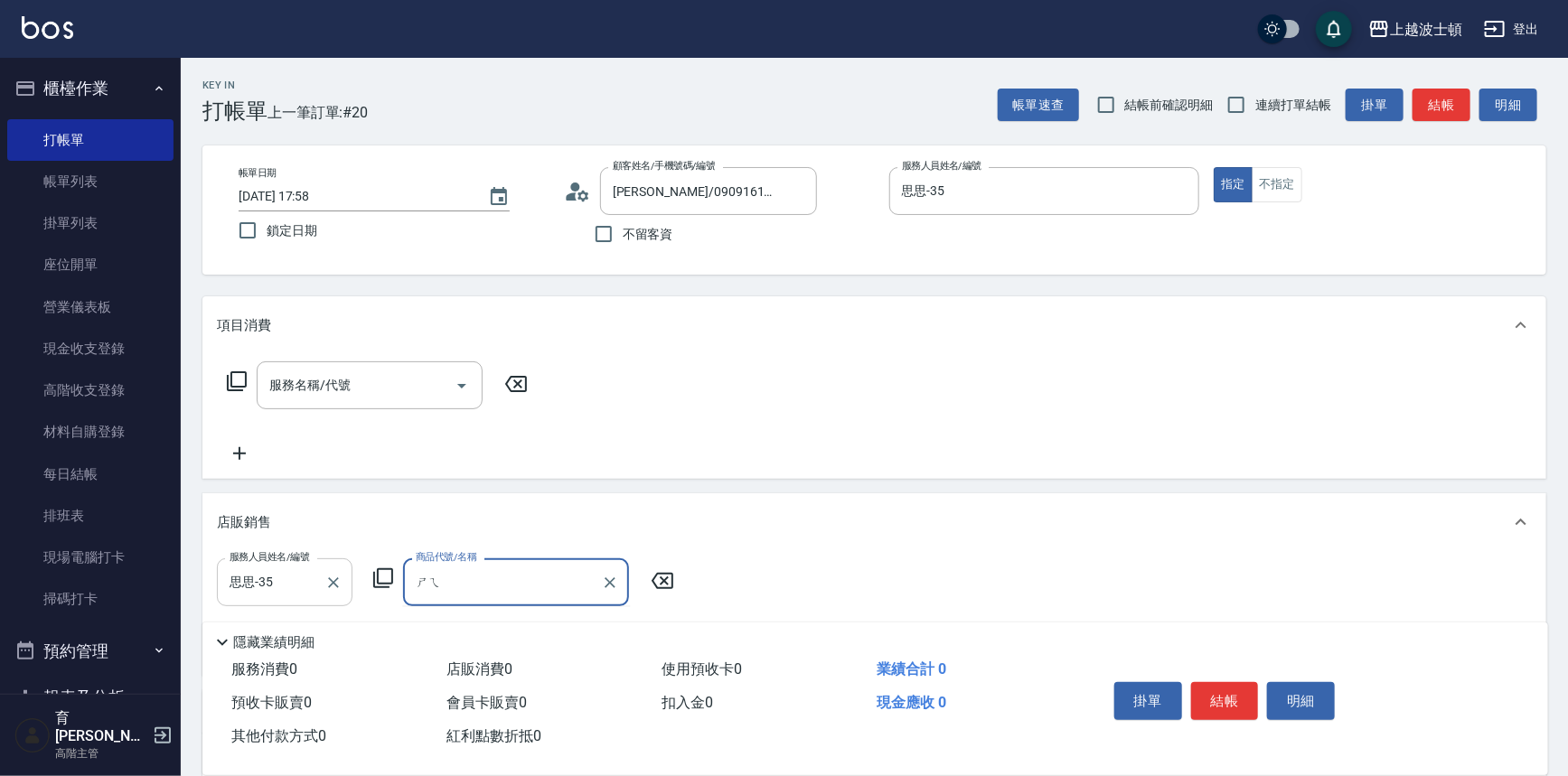
type input "誰"
type input "ㄓ"
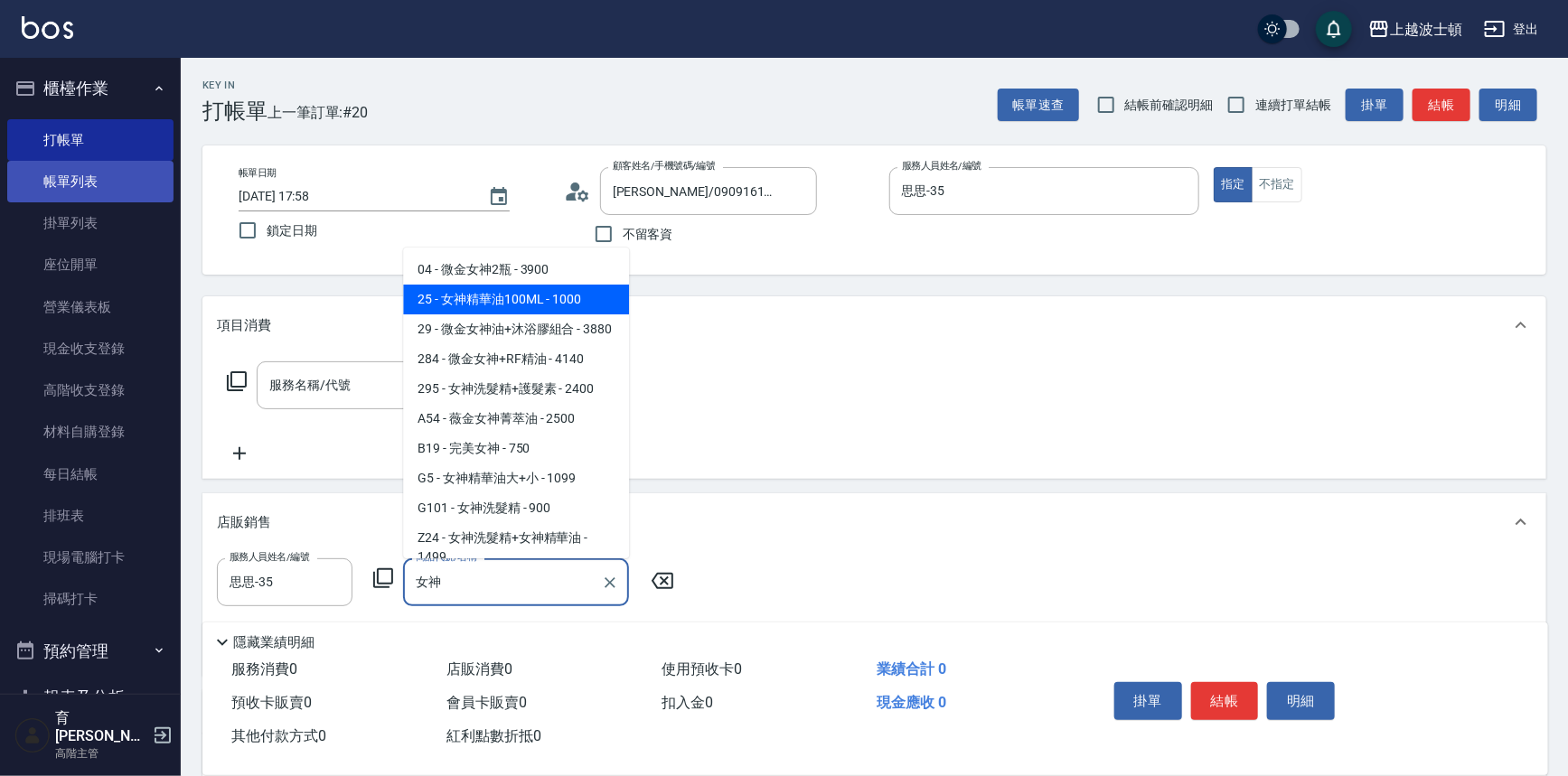
type input "女神"
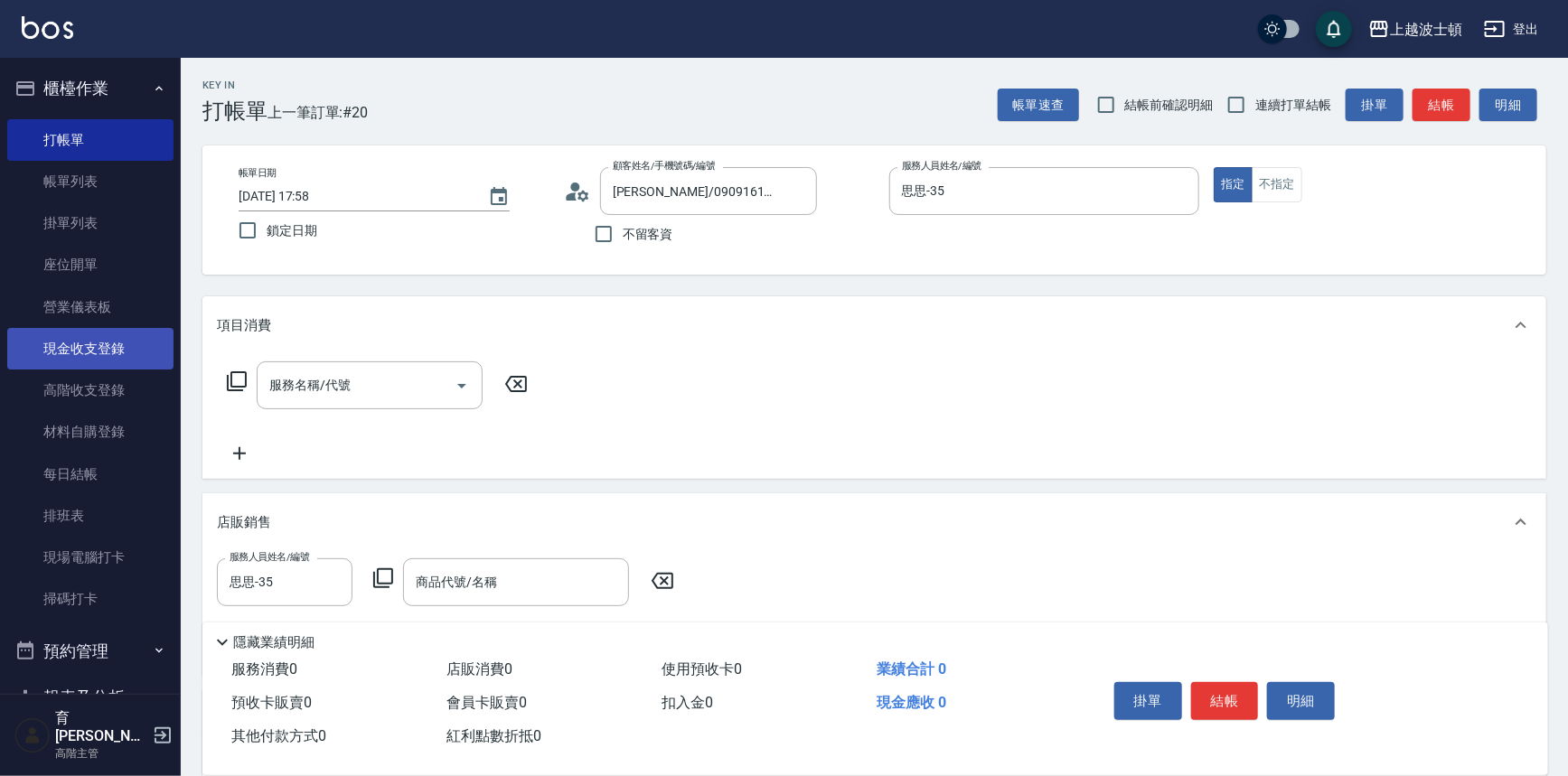
click at [148, 334] on link "現金收支登錄" at bounding box center [90, 348] width 167 height 41
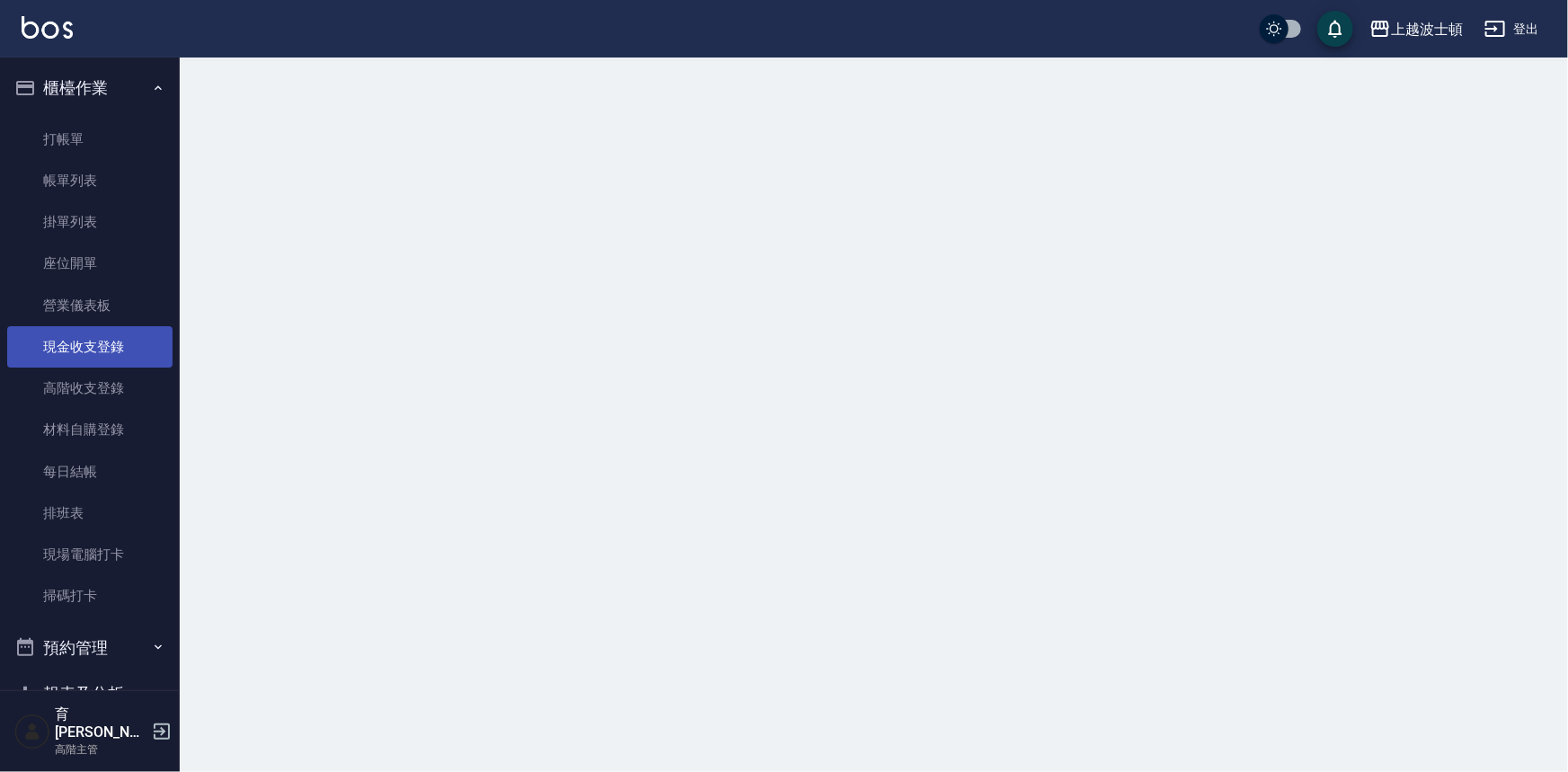
click at [147, 332] on link "現金收支登錄" at bounding box center [90, 346] width 166 height 41
click at [145, 337] on link "現金收支登錄" at bounding box center [90, 346] width 166 height 41
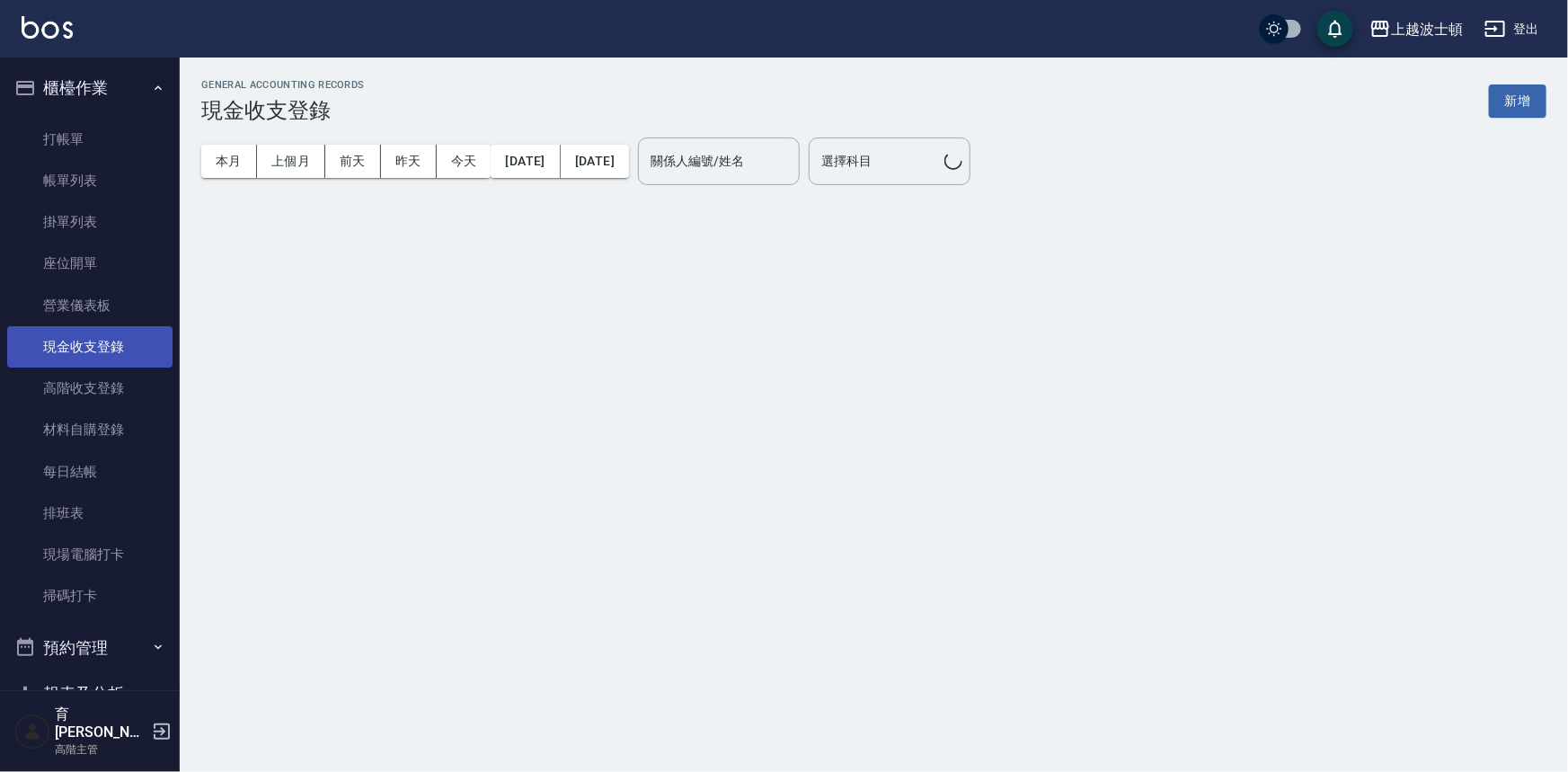
click at [146, 339] on link "現金收支登錄" at bounding box center [90, 346] width 166 height 41
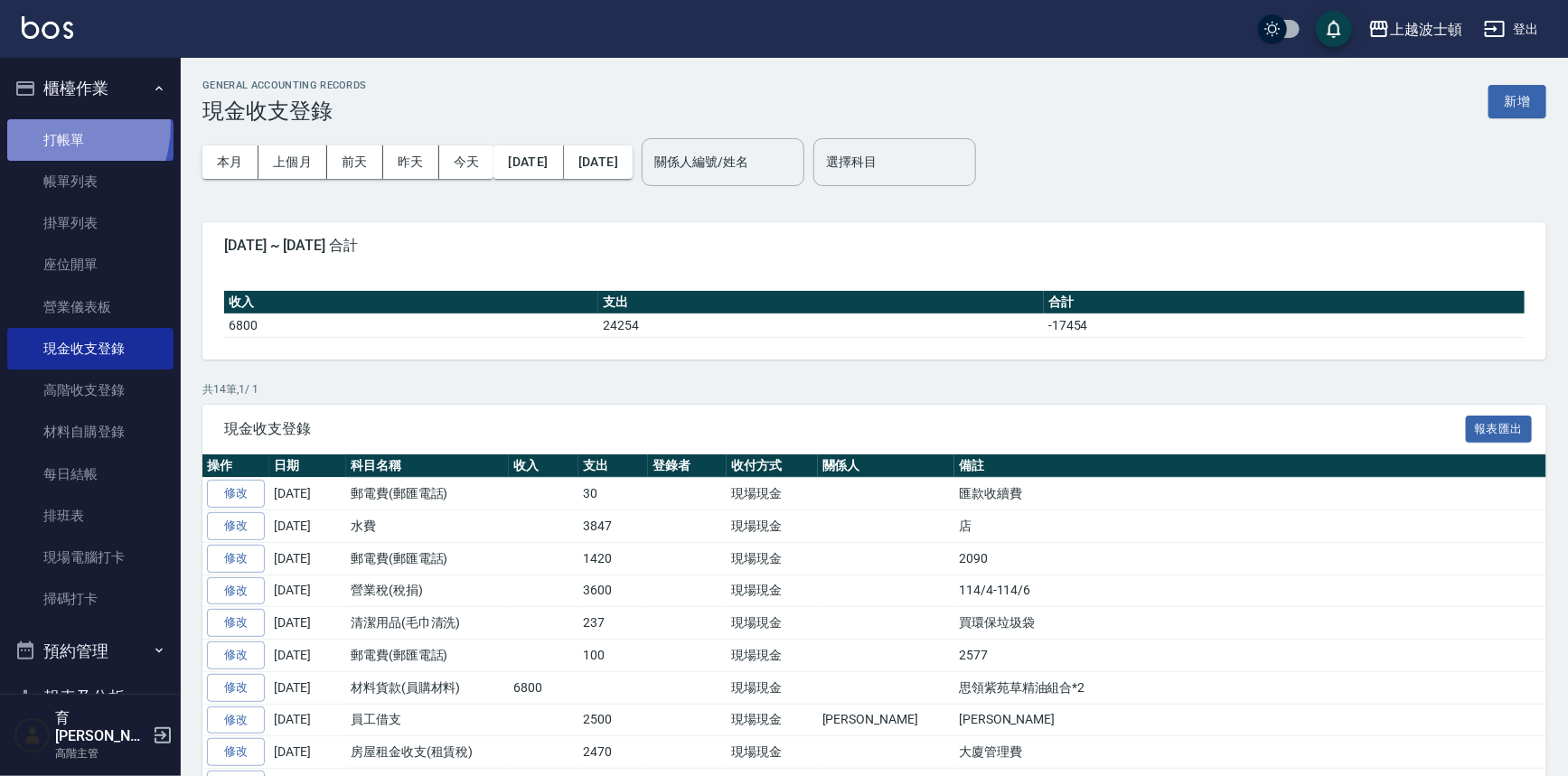
click at [47, 124] on link "打帳單" at bounding box center [90, 140] width 167 height 41
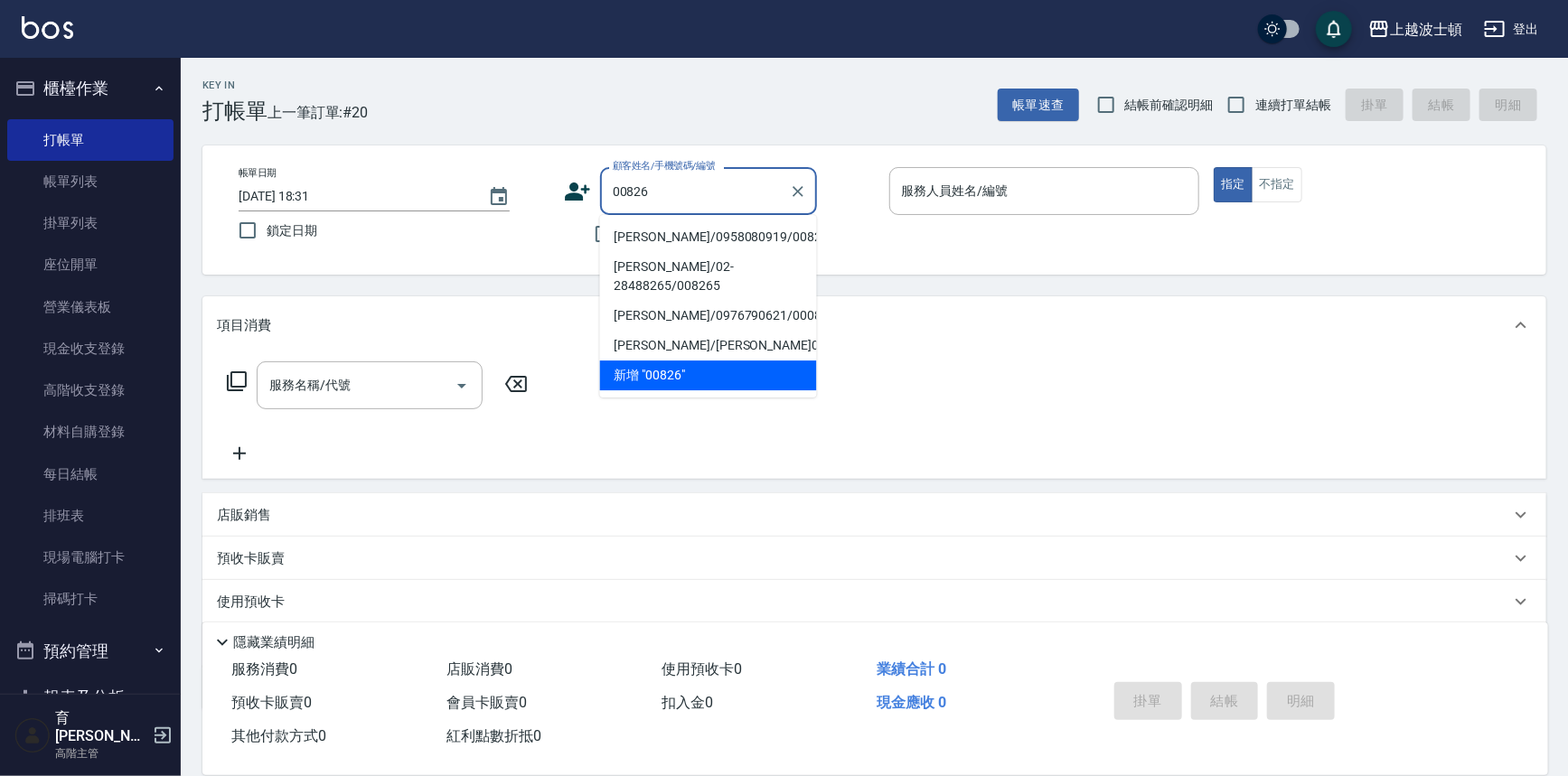
click at [681, 239] on li "陳畇霏/0958080919/00826" at bounding box center [709, 237] width 217 height 29
type input "陳畇霏/0958080919/00826"
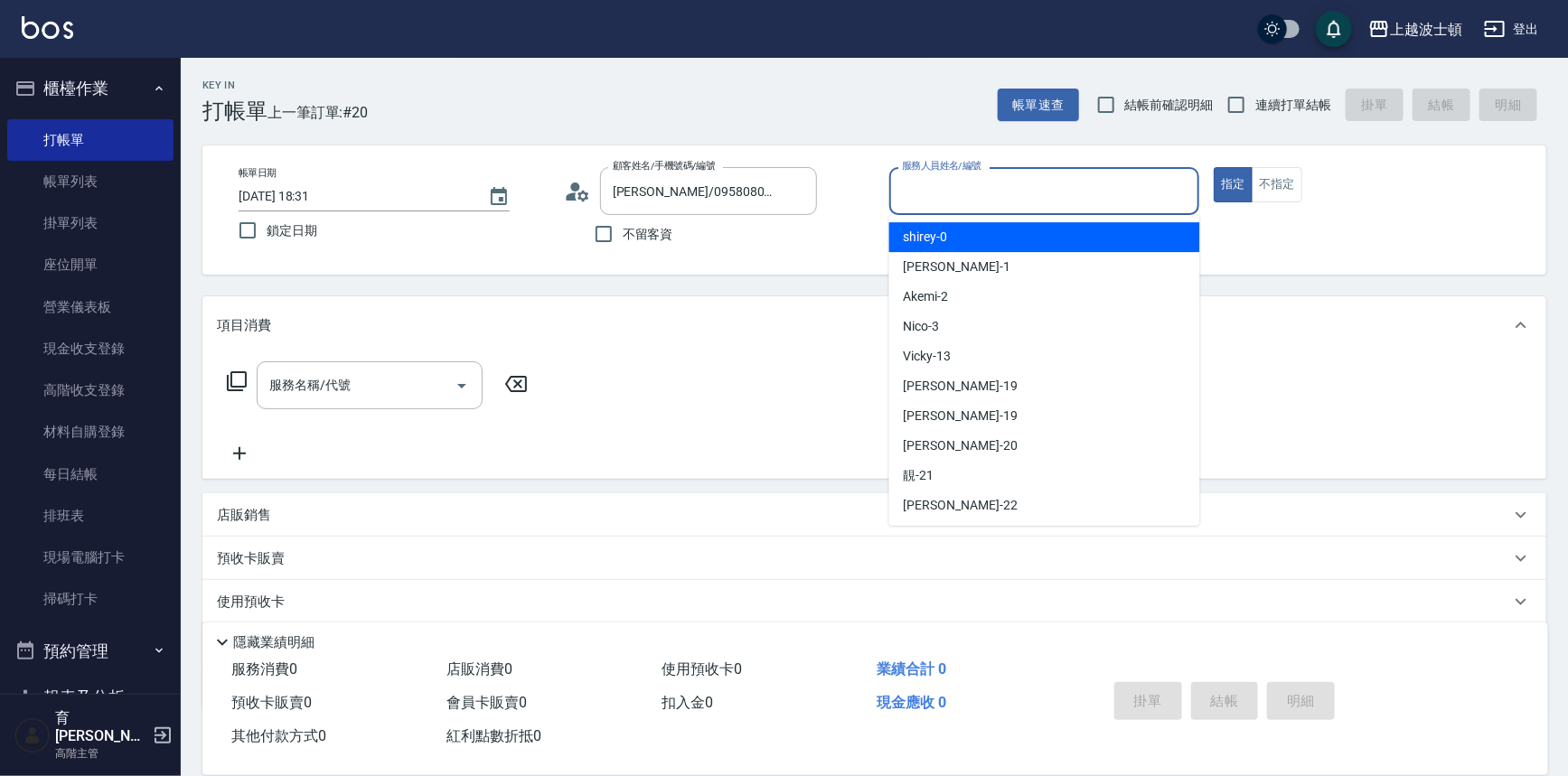
click at [984, 192] on input "服務人員姓名/編號" at bounding box center [1045, 191] width 295 height 31
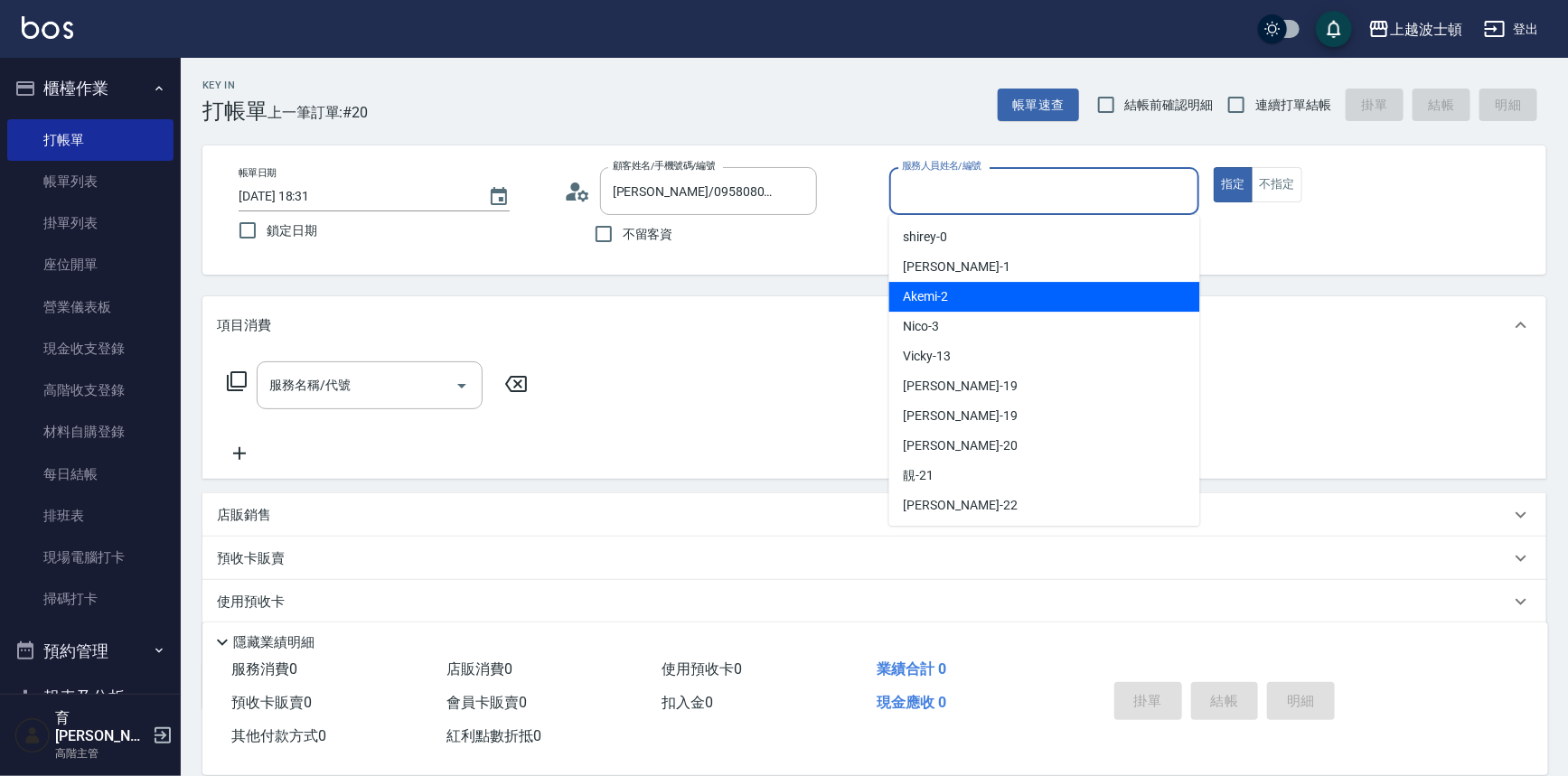
click at [1010, 288] on div "Akemi -2" at bounding box center [1045, 296] width 311 height 29
type input "Akemi-2"
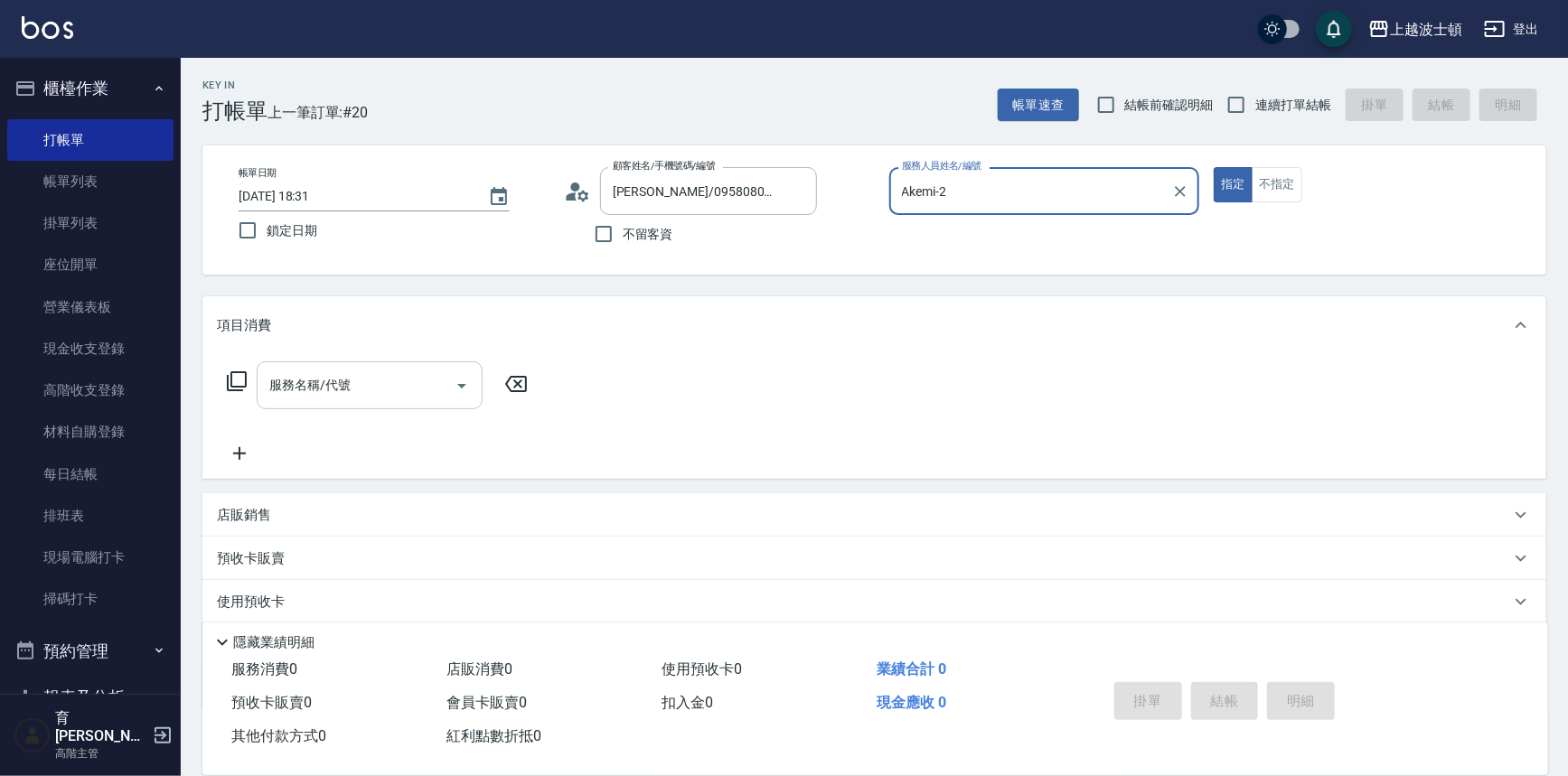
click at [359, 367] on div "服務名稱/代號" at bounding box center [369, 386] width 226 height 48
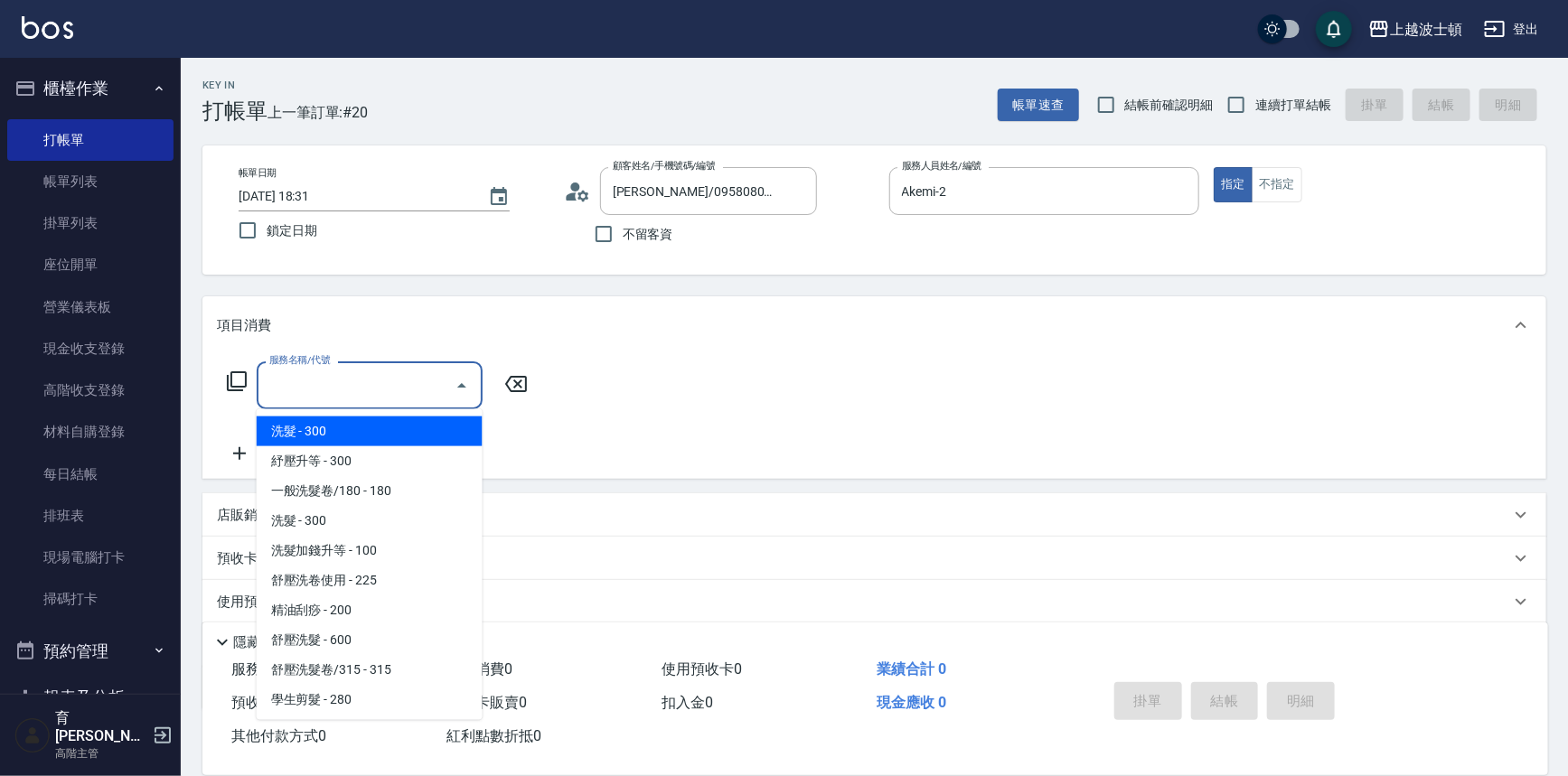
click at [407, 436] on span "洗髮 - 300" at bounding box center [369, 432] width 226 height 29
type input "洗髮(201)"
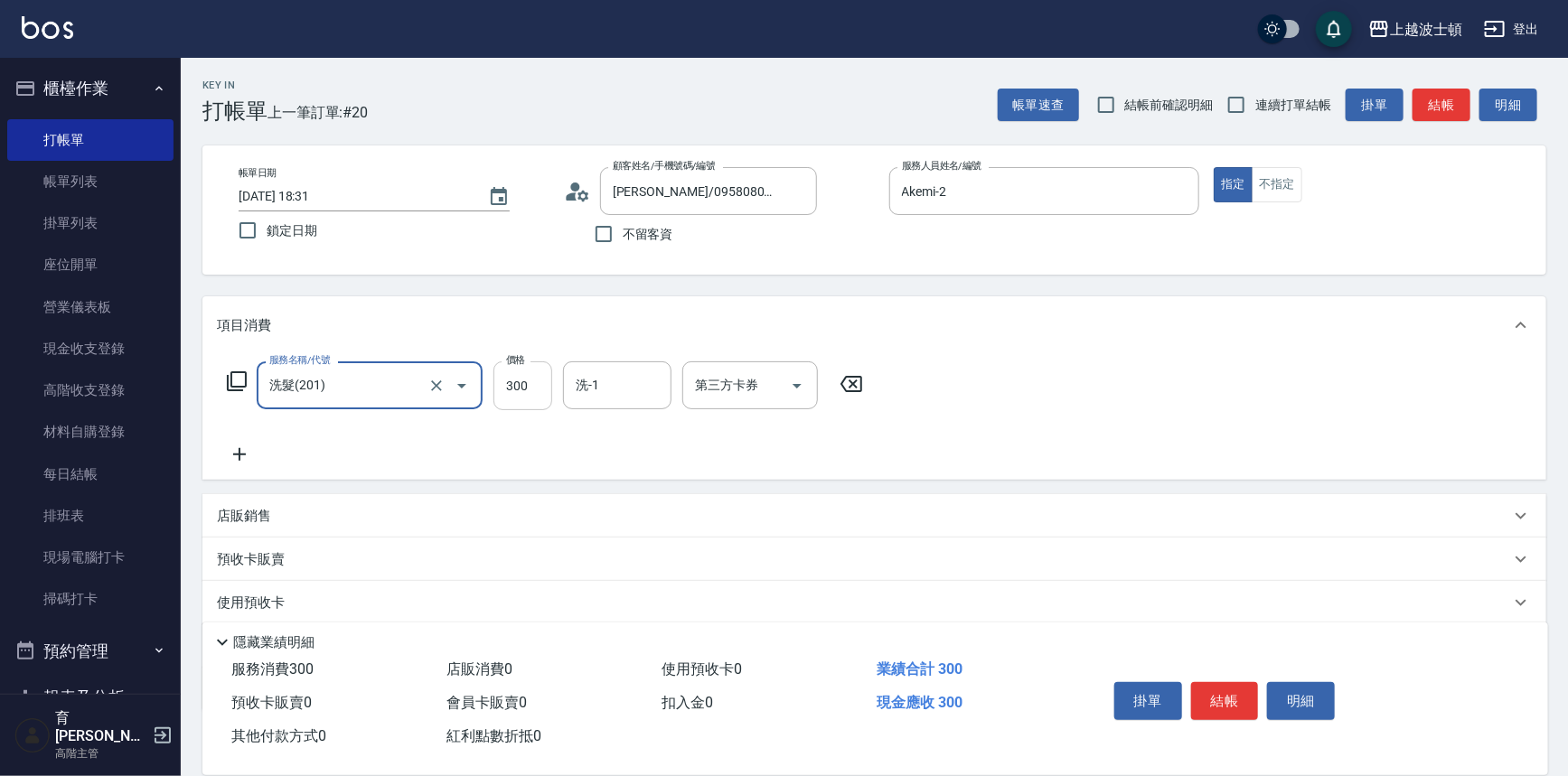
click at [527, 402] on input "300" at bounding box center [523, 386] width 59 height 49
type input "270"
click at [590, 398] on input "洗-1" at bounding box center [617, 385] width 92 height 31
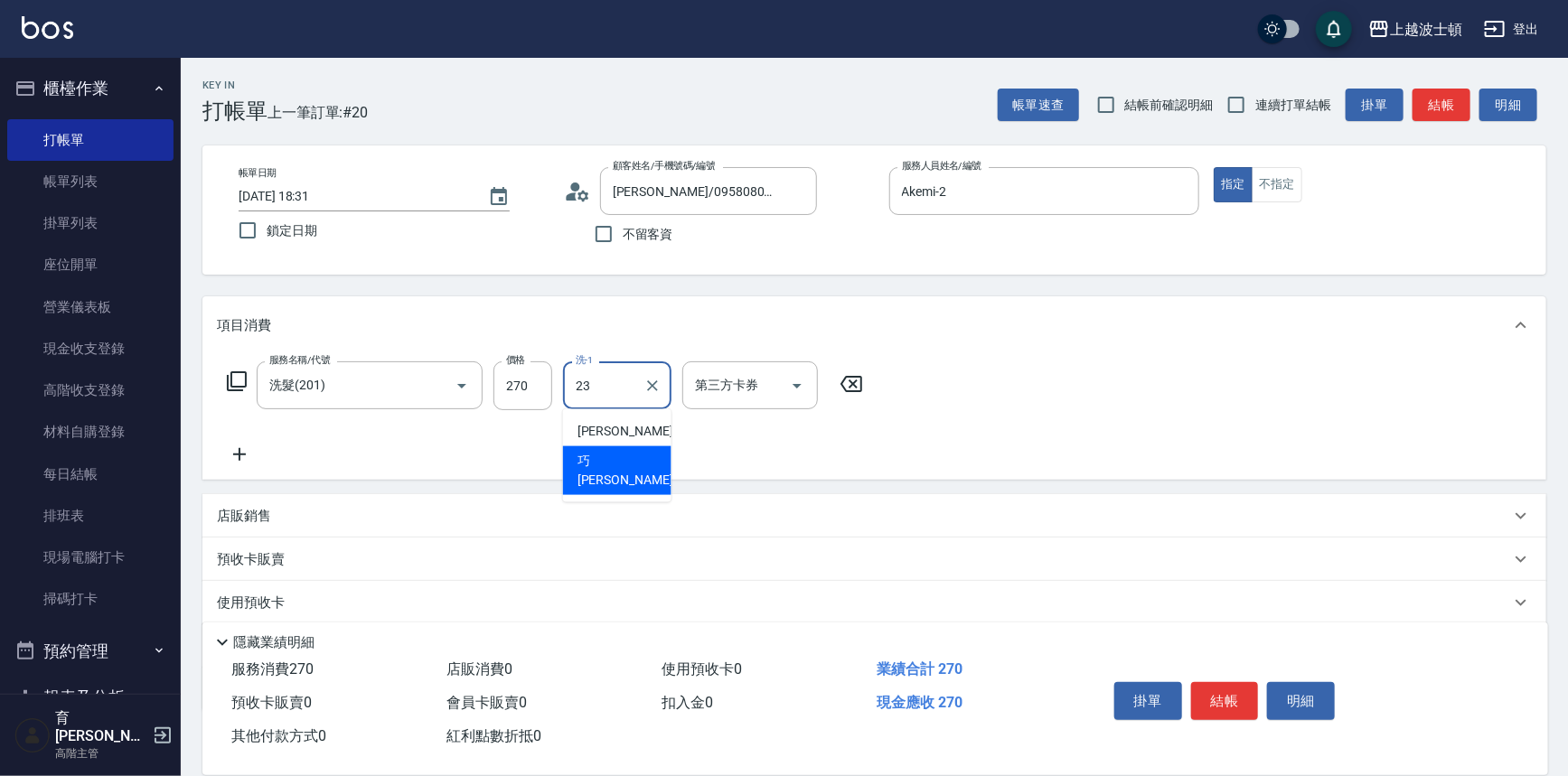
click at [606, 464] on span "巧莉 -23" at bounding box center [634, 470] width 114 height 38
type input "巧莉-23"
click at [1164, 388] on div "服務名稱/代號 洗髮(201) 服務名稱/代號 價格 270 價格 洗-1 巧莉-23 洗-1 第三方卡券 第三方卡券" at bounding box center [875, 417] width 1344 height 125
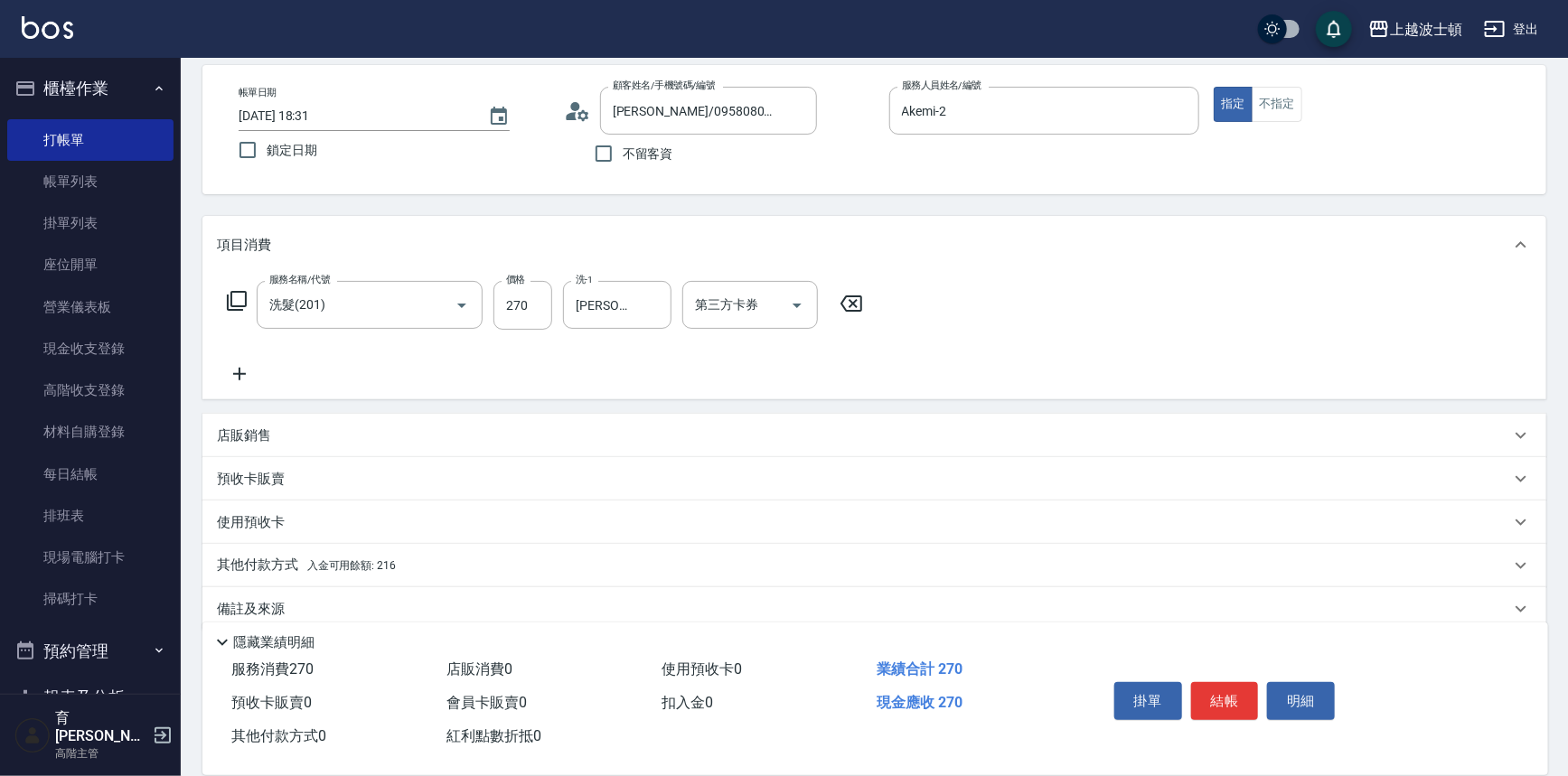
scroll to position [105, 0]
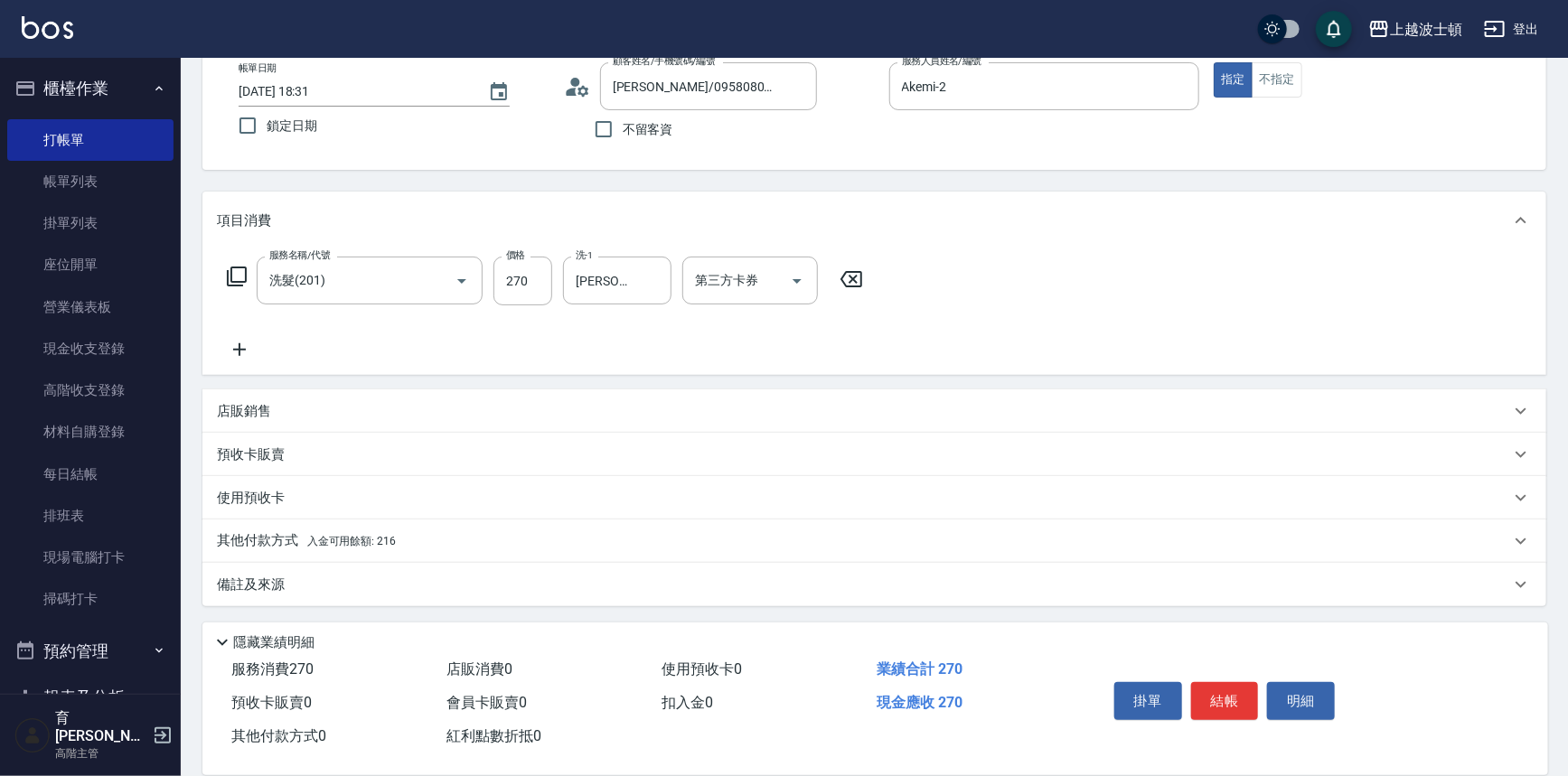
click at [325, 535] on span "入金可用餘額: 216" at bounding box center [352, 541] width 88 height 13
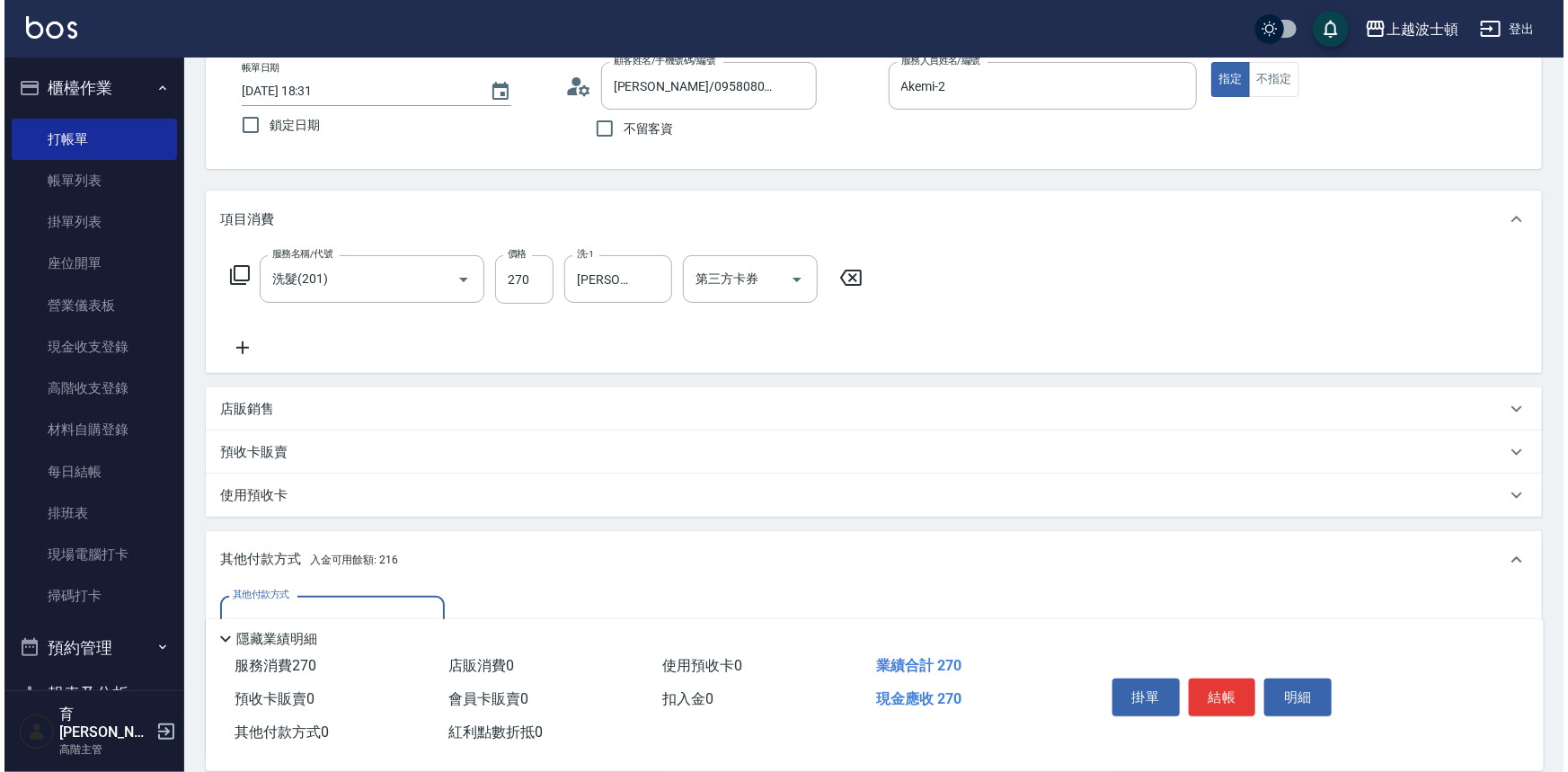
scroll to position [315, 0]
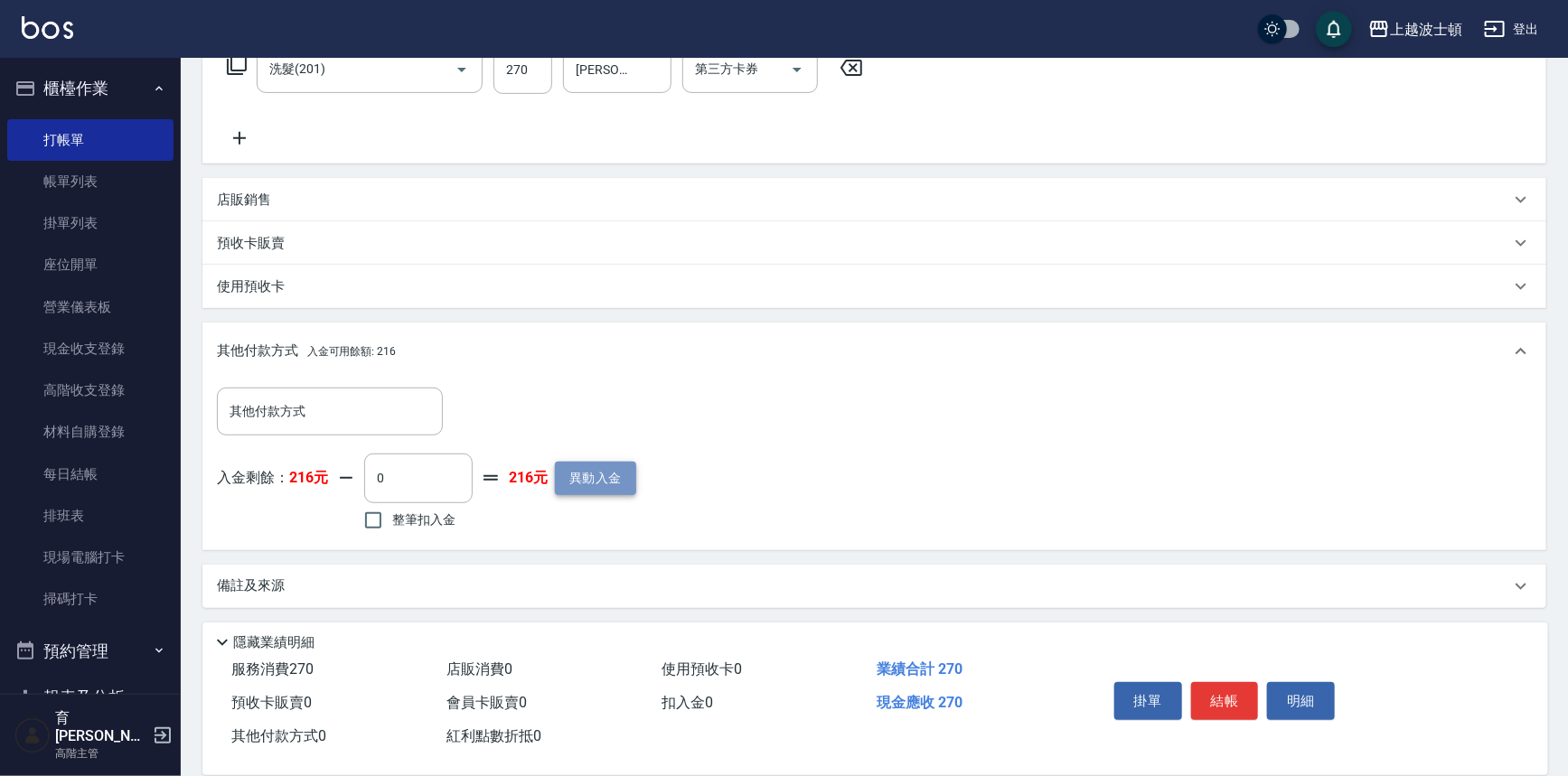
click at [575, 493] on button "異動入金" at bounding box center [596, 479] width 81 height 33
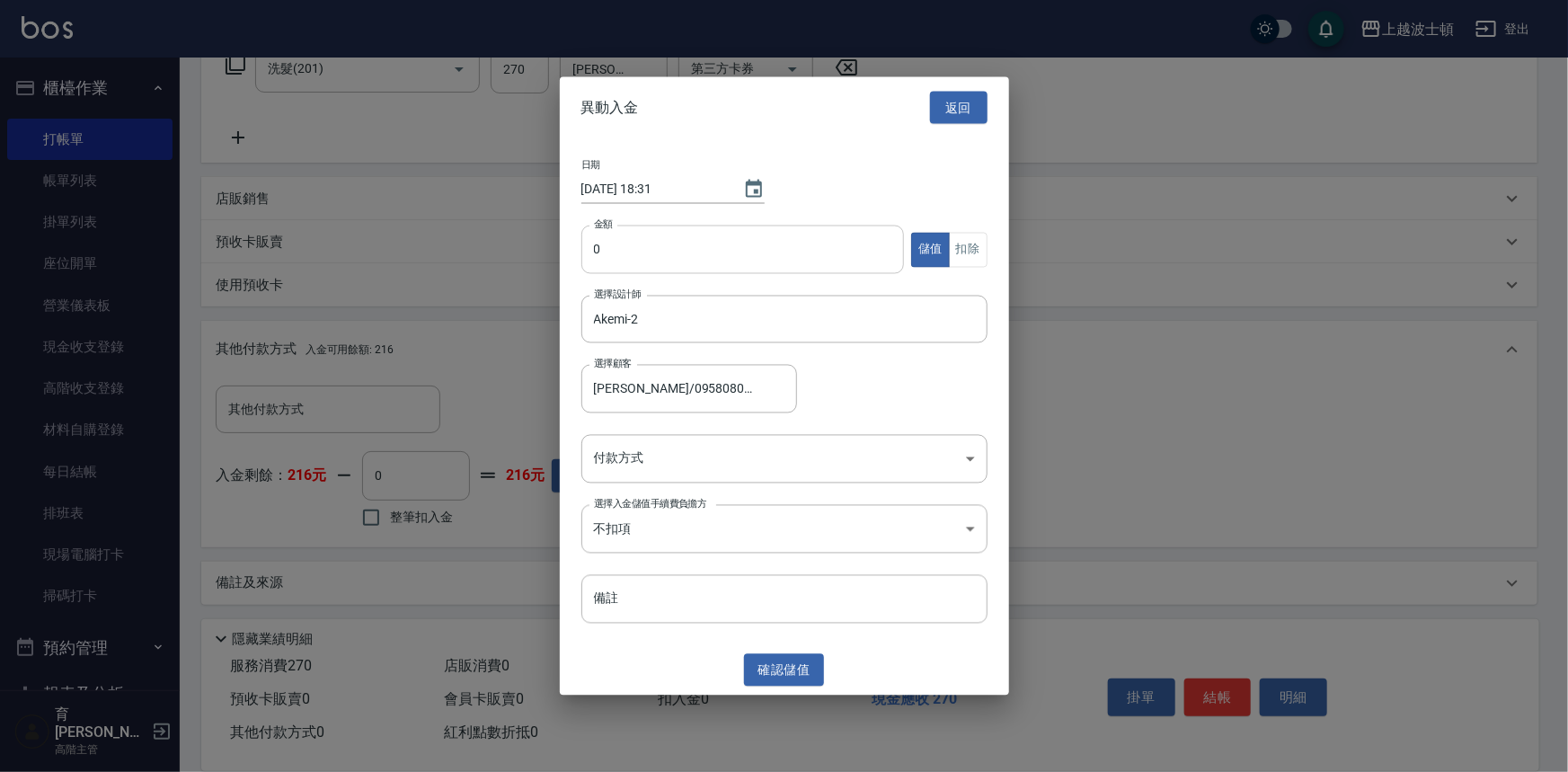
click at [626, 260] on input "0" at bounding box center [742, 249] width 323 height 49
type input "1000"
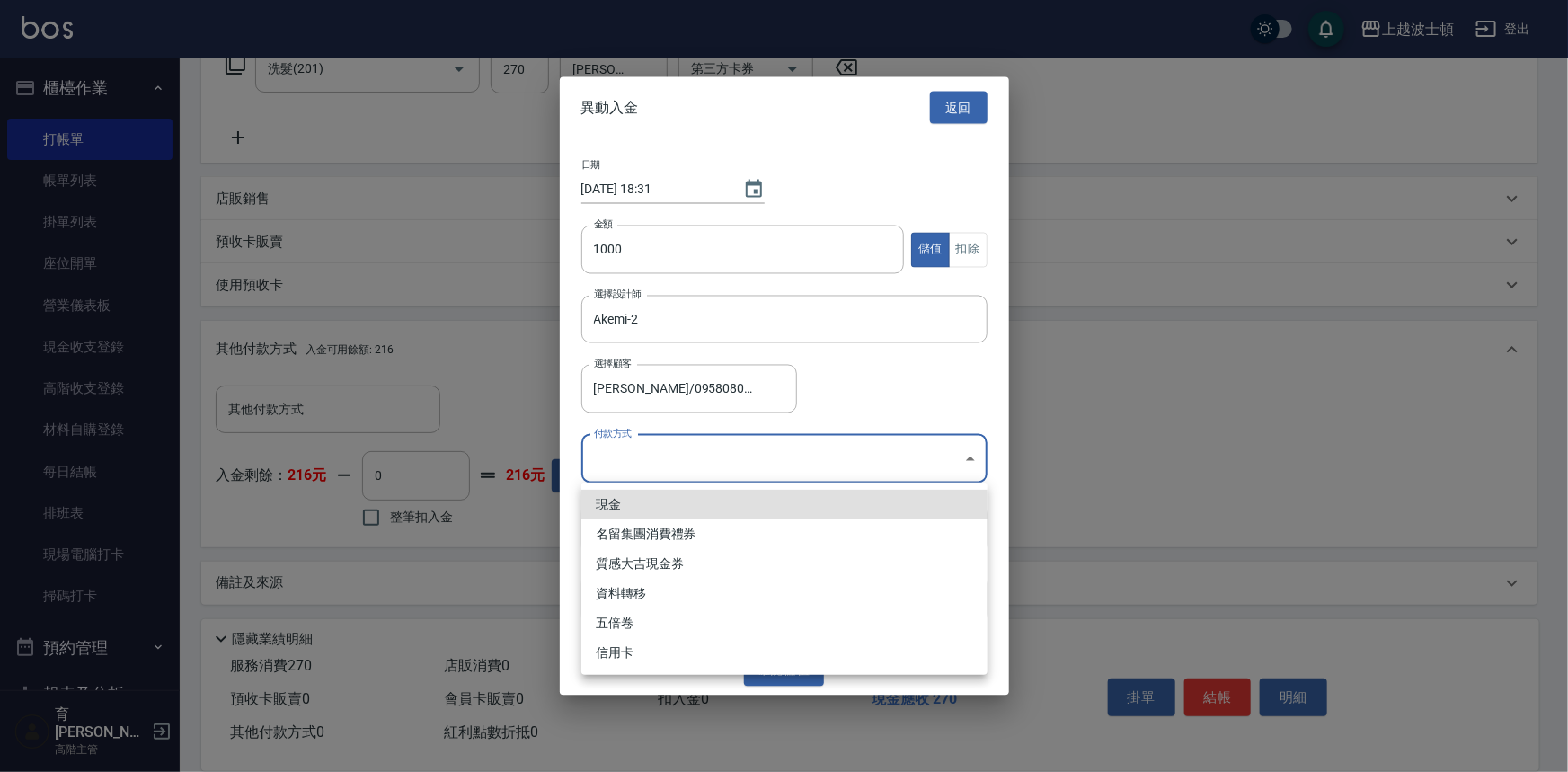
click at [610, 462] on body "上越波士頓 登出 櫃檯作業 打帳單 帳單列表 掛單列表 座位開單 營業儀表板 現金收支登錄 高階收支登錄 材料自購登錄 每日結帳 排班表 現場電腦打卡 掃碼打…" at bounding box center [784, 229] width 1568 height 1089
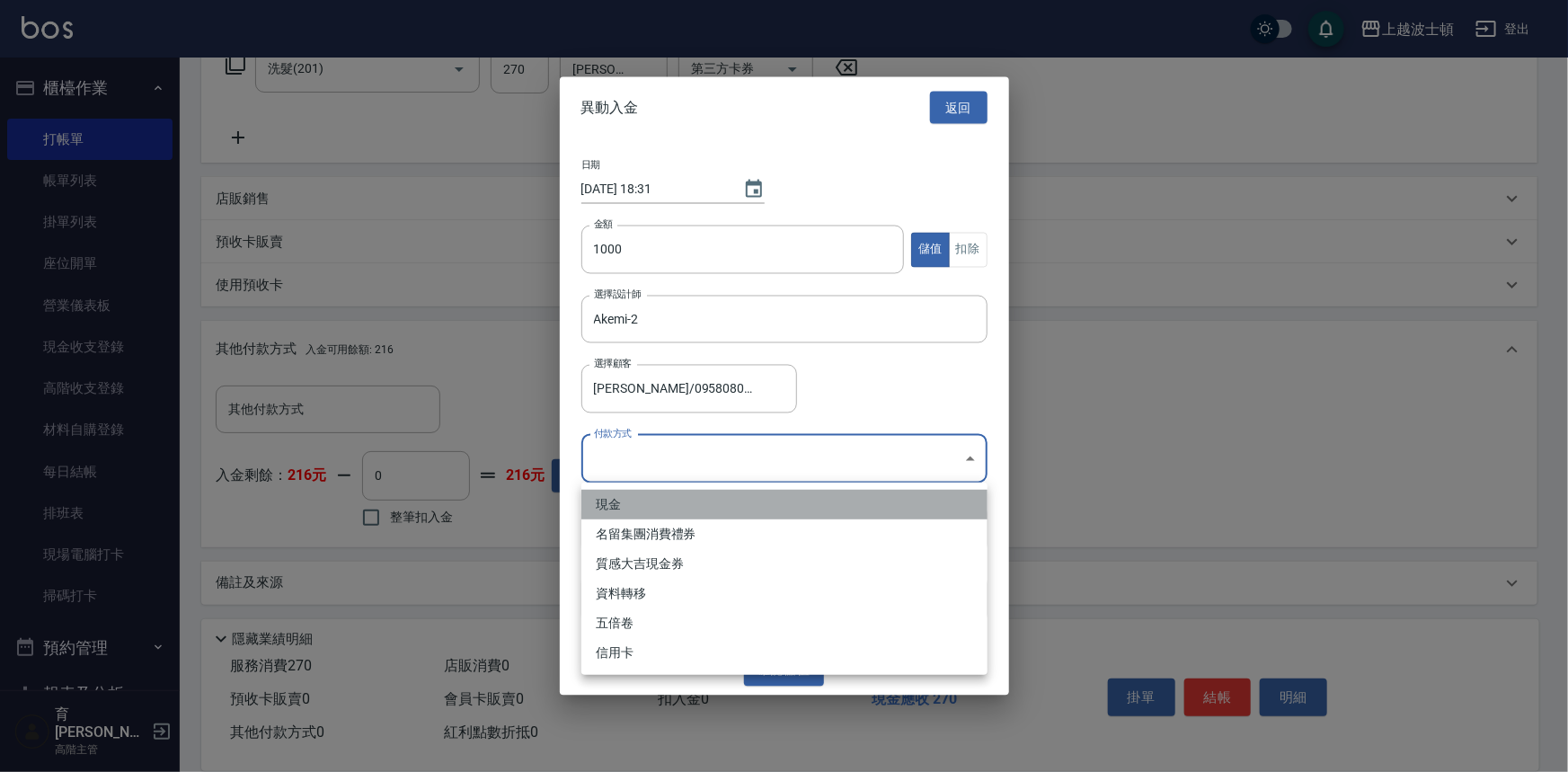
click at [615, 498] on li "現金" at bounding box center [784, 505] width 406 height 29
type input "現金"
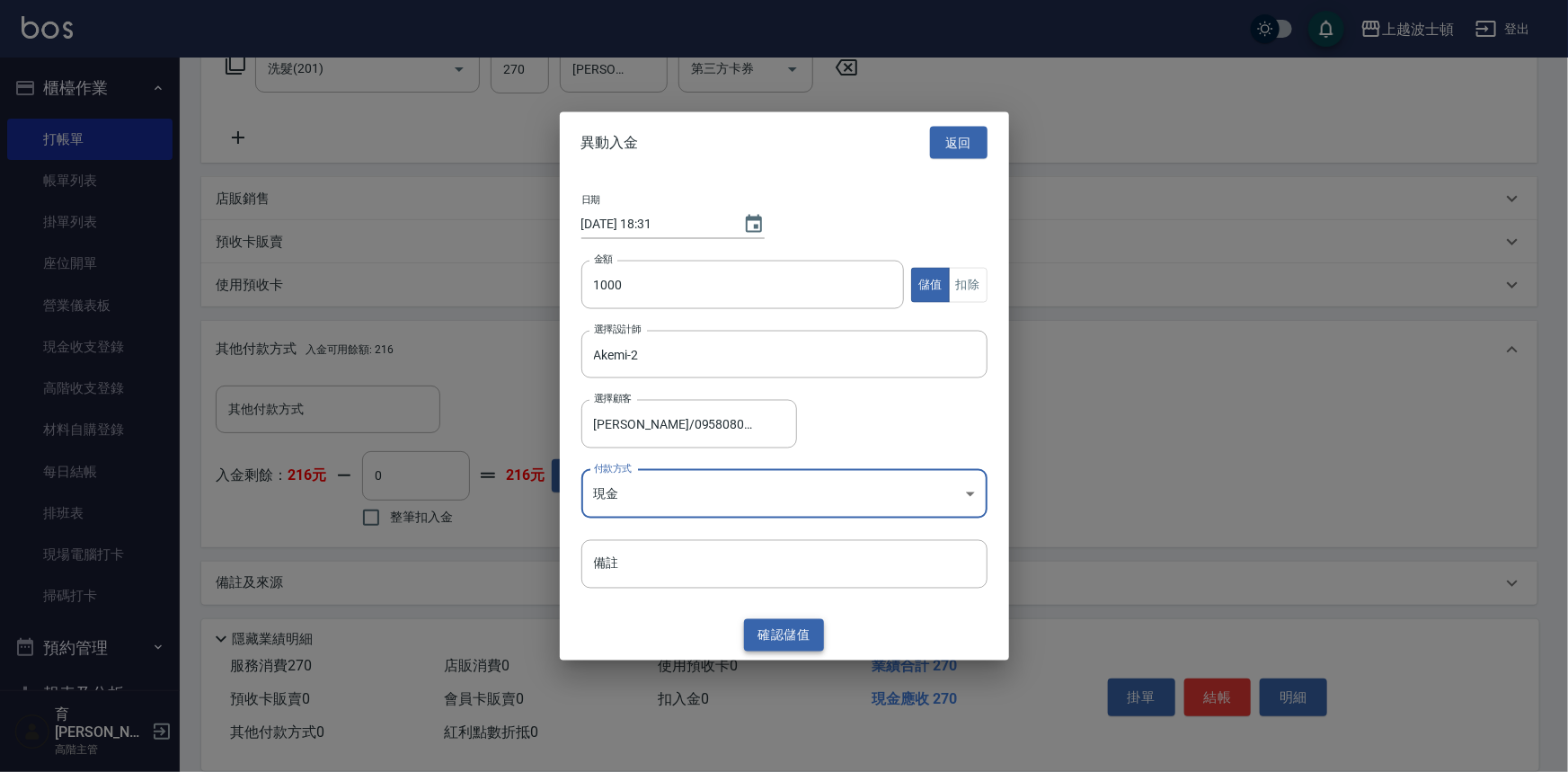
click at [790, 634] on button "確認 儲值" at bounding box center [784, 635] width 81 height 33
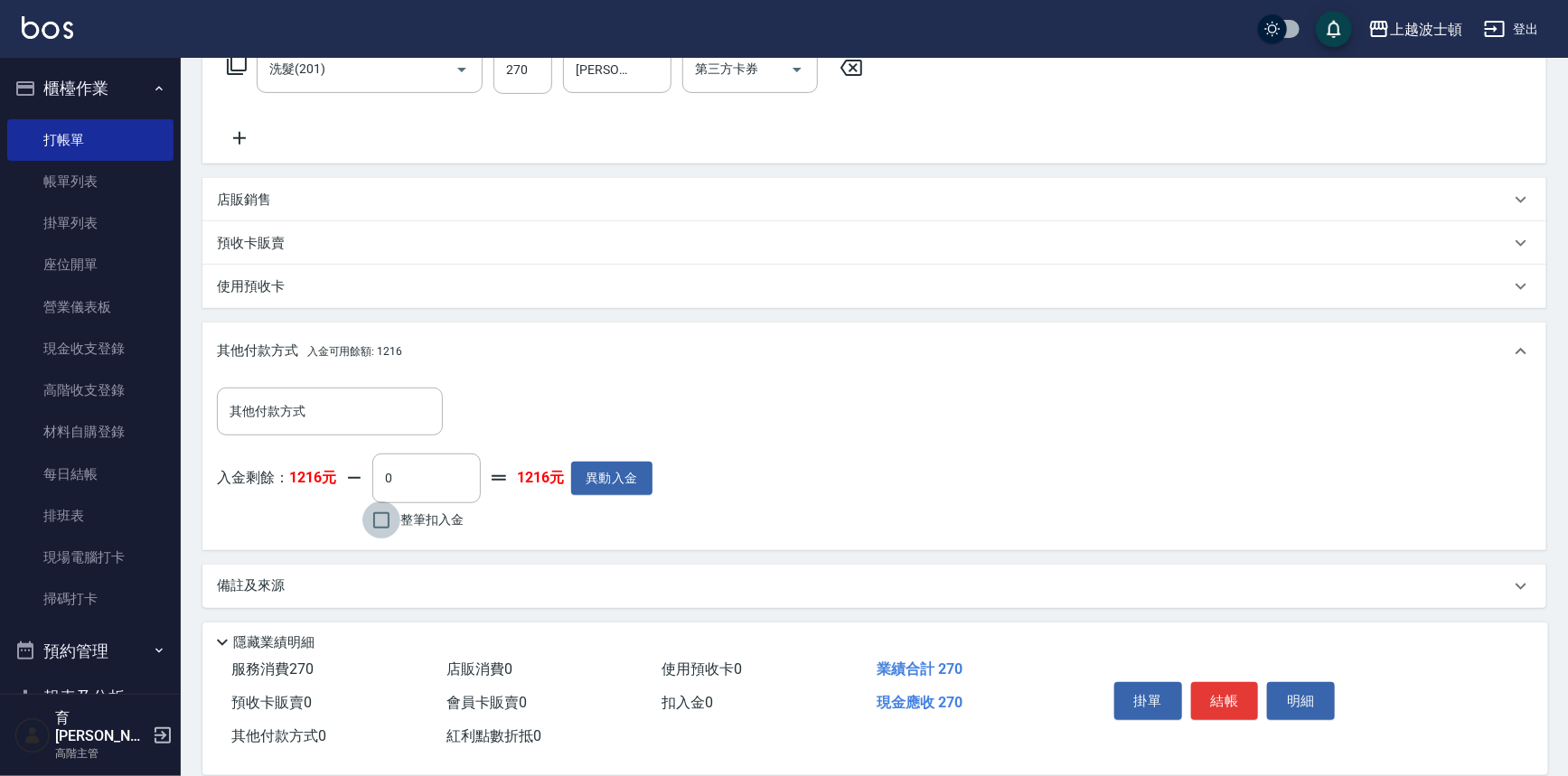
click at [375, 520] on input "整筆扣入金" at bounding box center [381, 520] width 38 height 38
checkbox input "true"
type input "270"
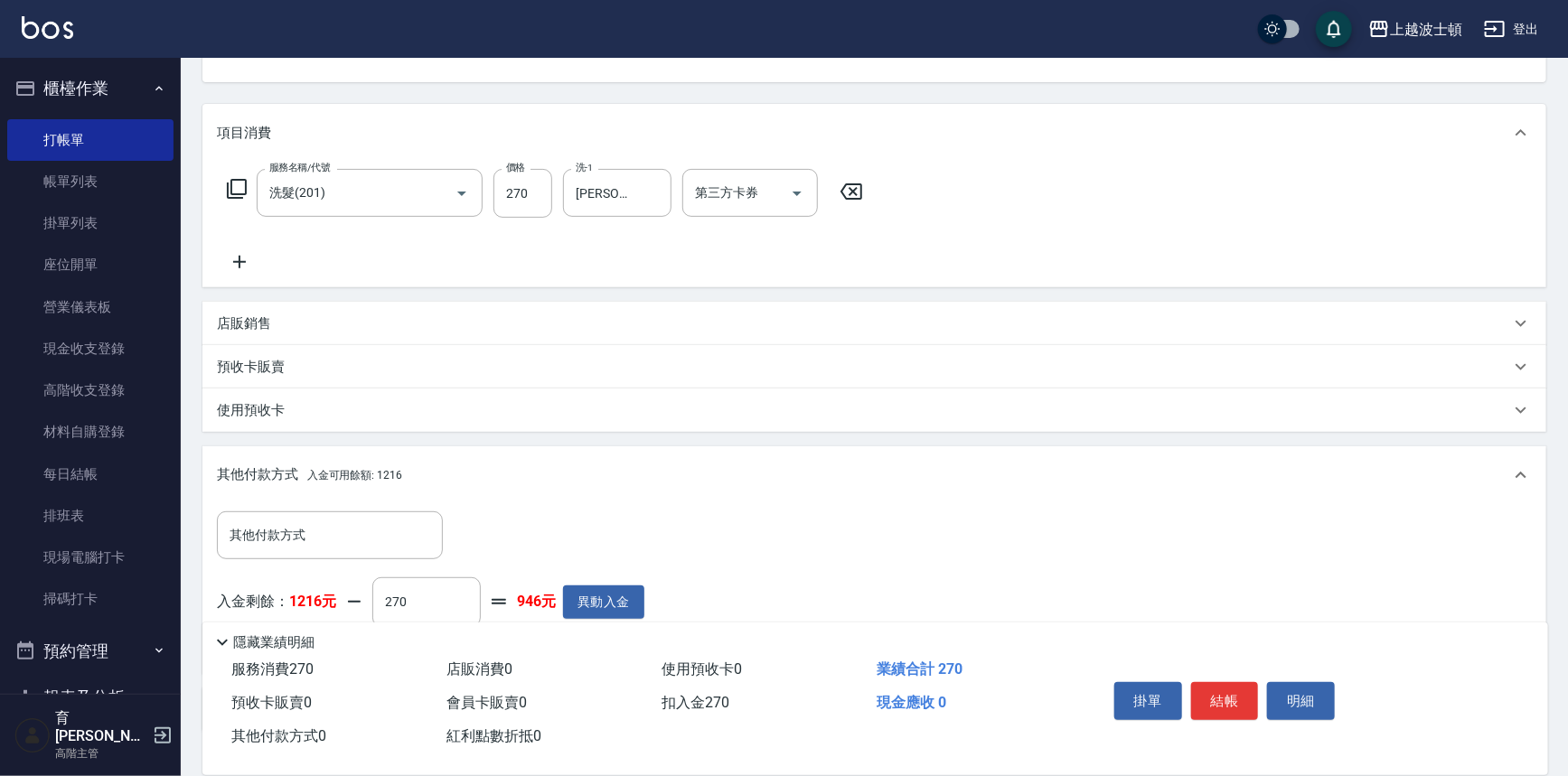
scroll to position [0, 0]
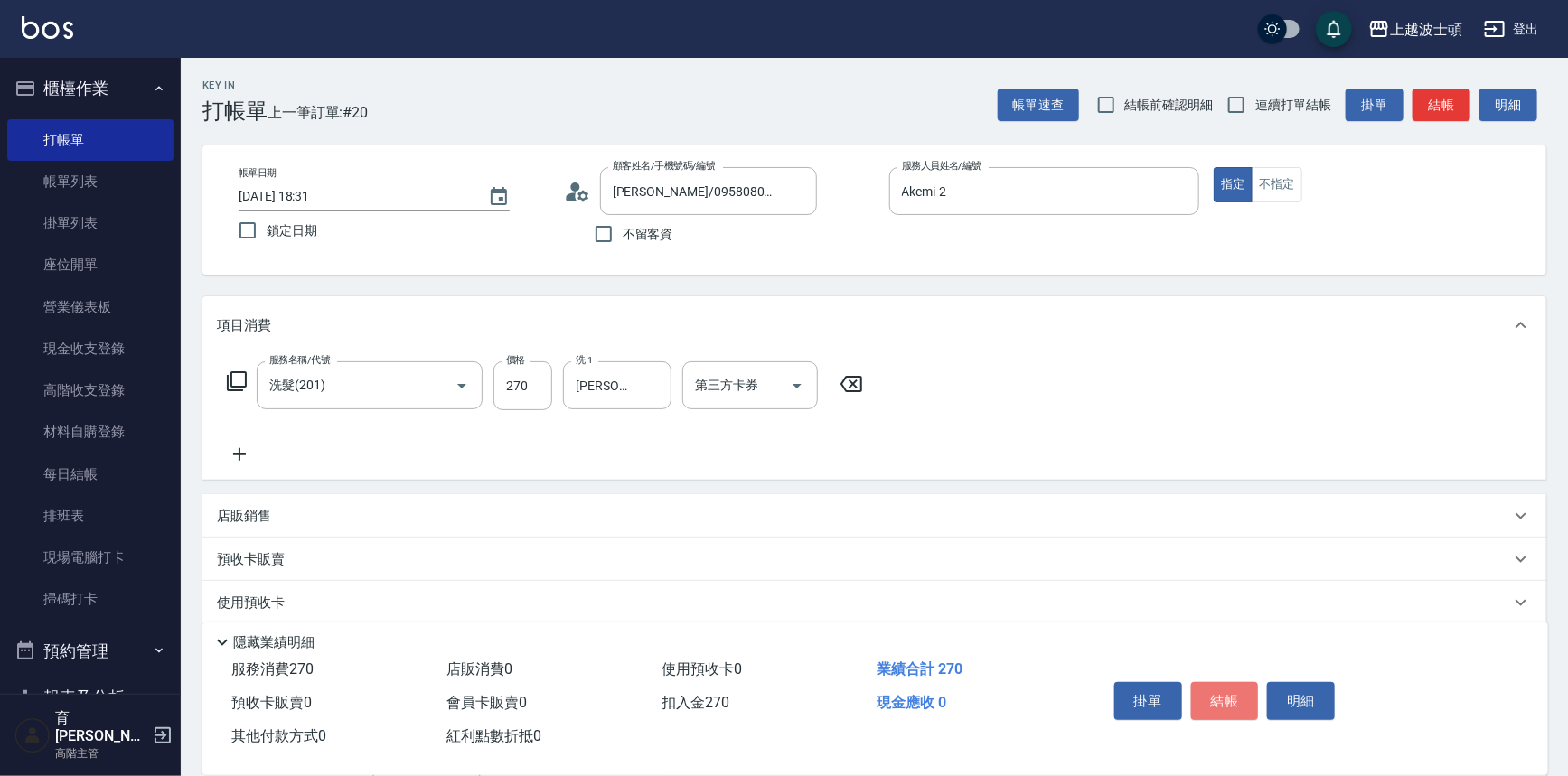
click at [1218, 688] on button "結帳" at bounding box center [1225, 701] width 68 height 38
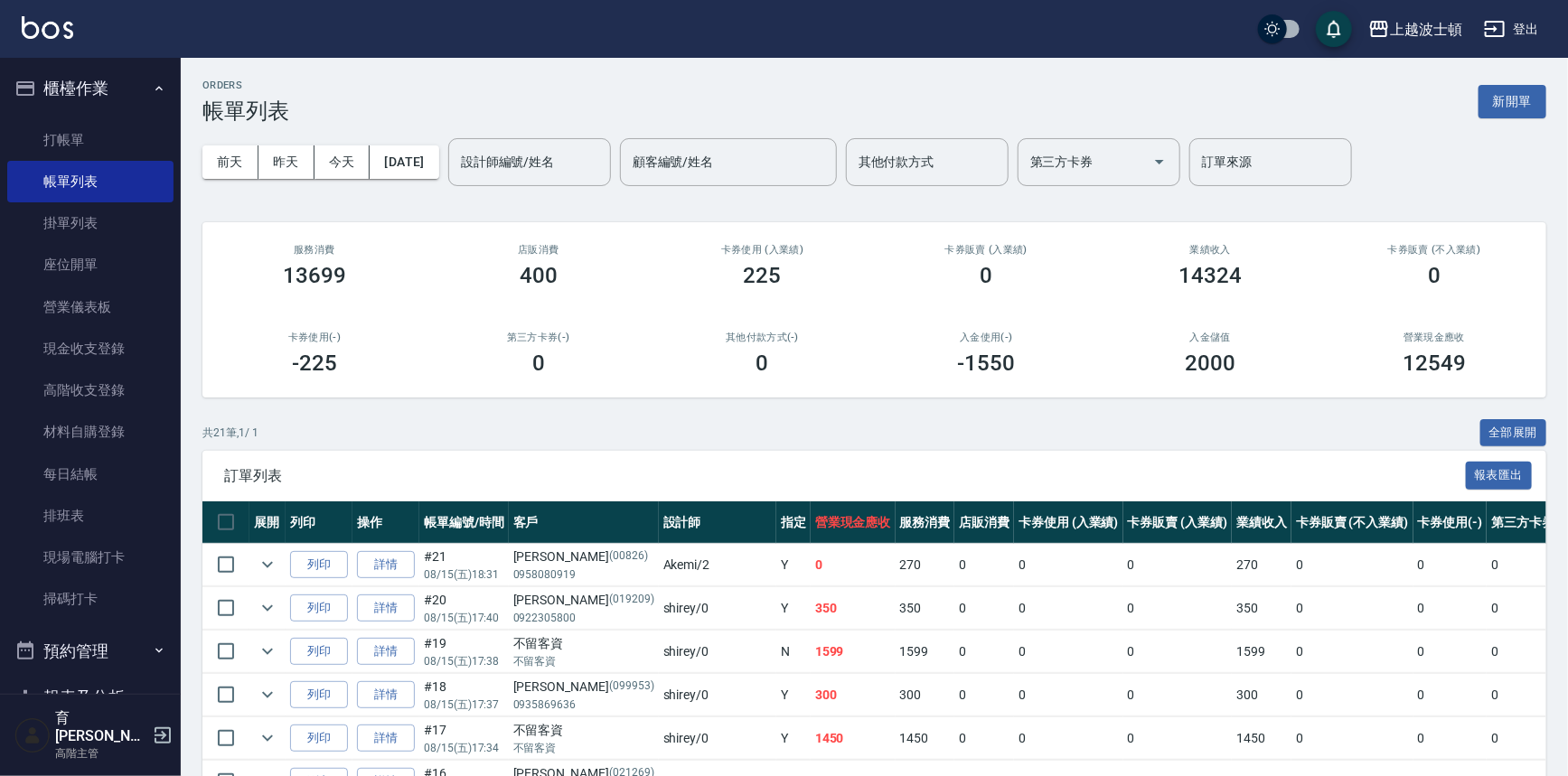
click at [54, 45] on div "上越波士頓 登出" at bounding box center [784, 29] width 1568 height 58
click at [56, 44] on div "上越波士頓 登出" at bounding box center [784, 29] width 1568 height 58
click at [60, 38] on link at bounding box center [48, 29] width 52 height 26
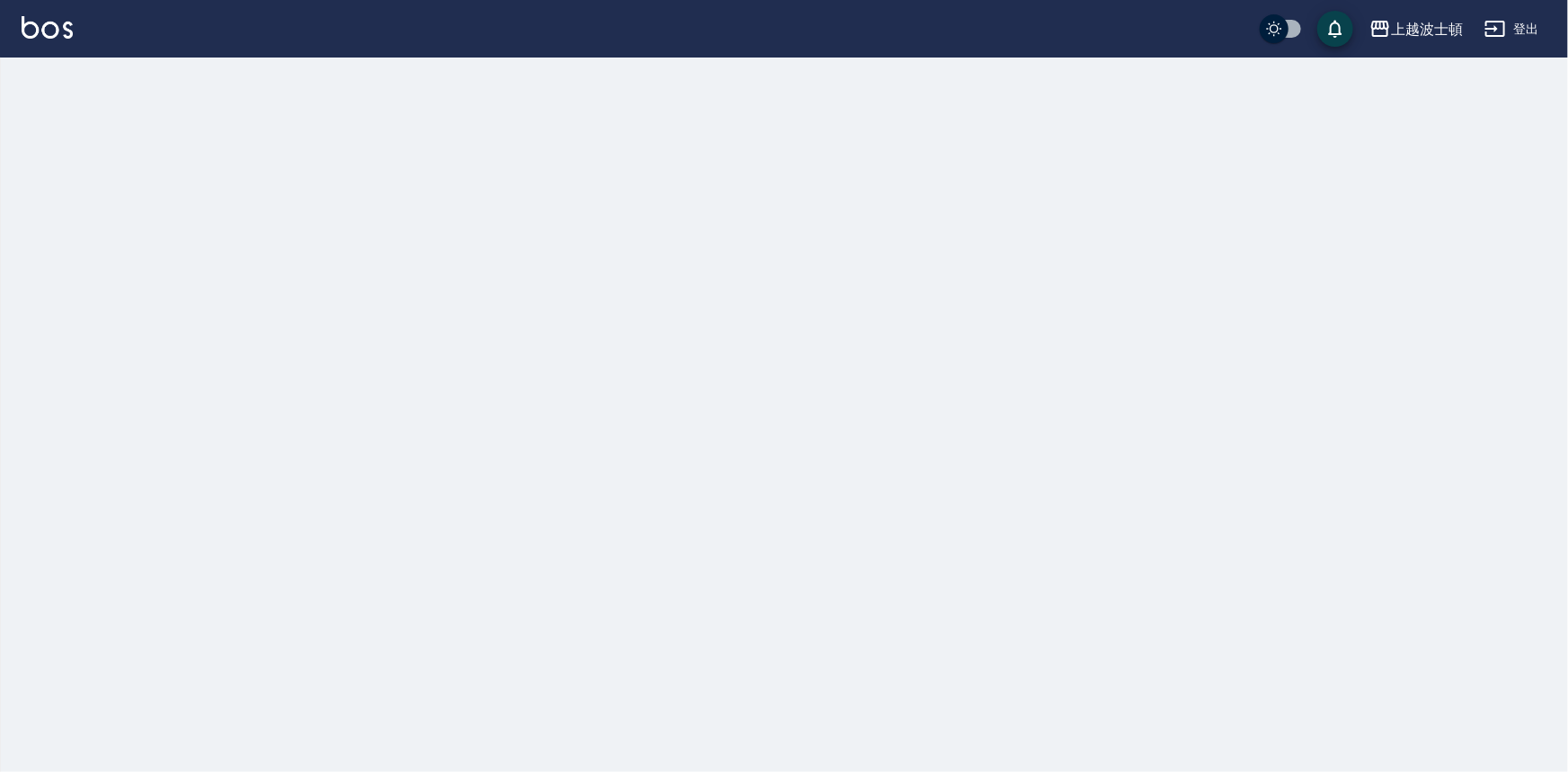
click at [61, 35] on img at bounding box center [48, 27] width 51 height 23
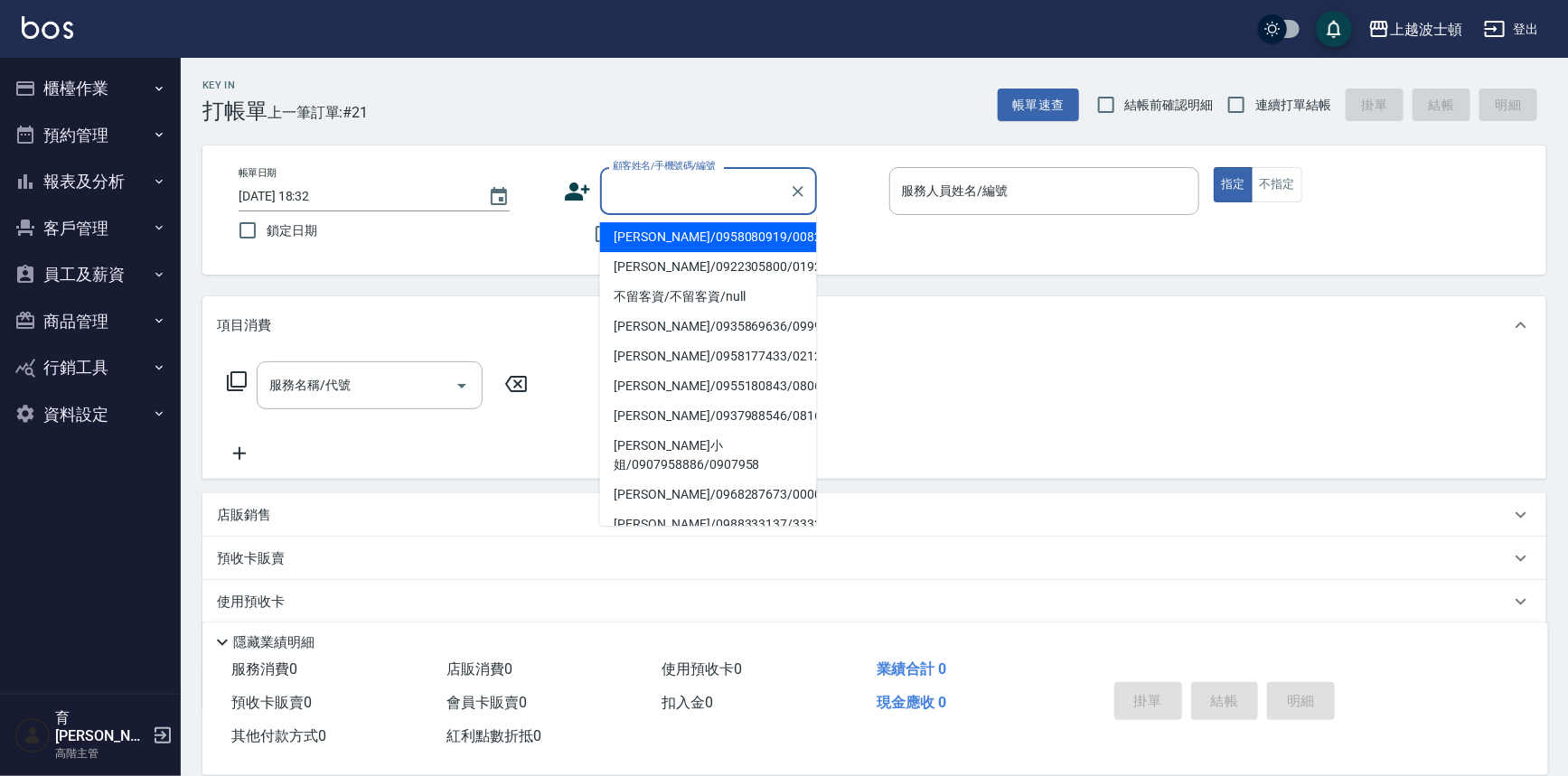
click at [636, 179] on input "顧客姓名/手機號碼/編號" at bounding box center [695, 191] width 173 height 31
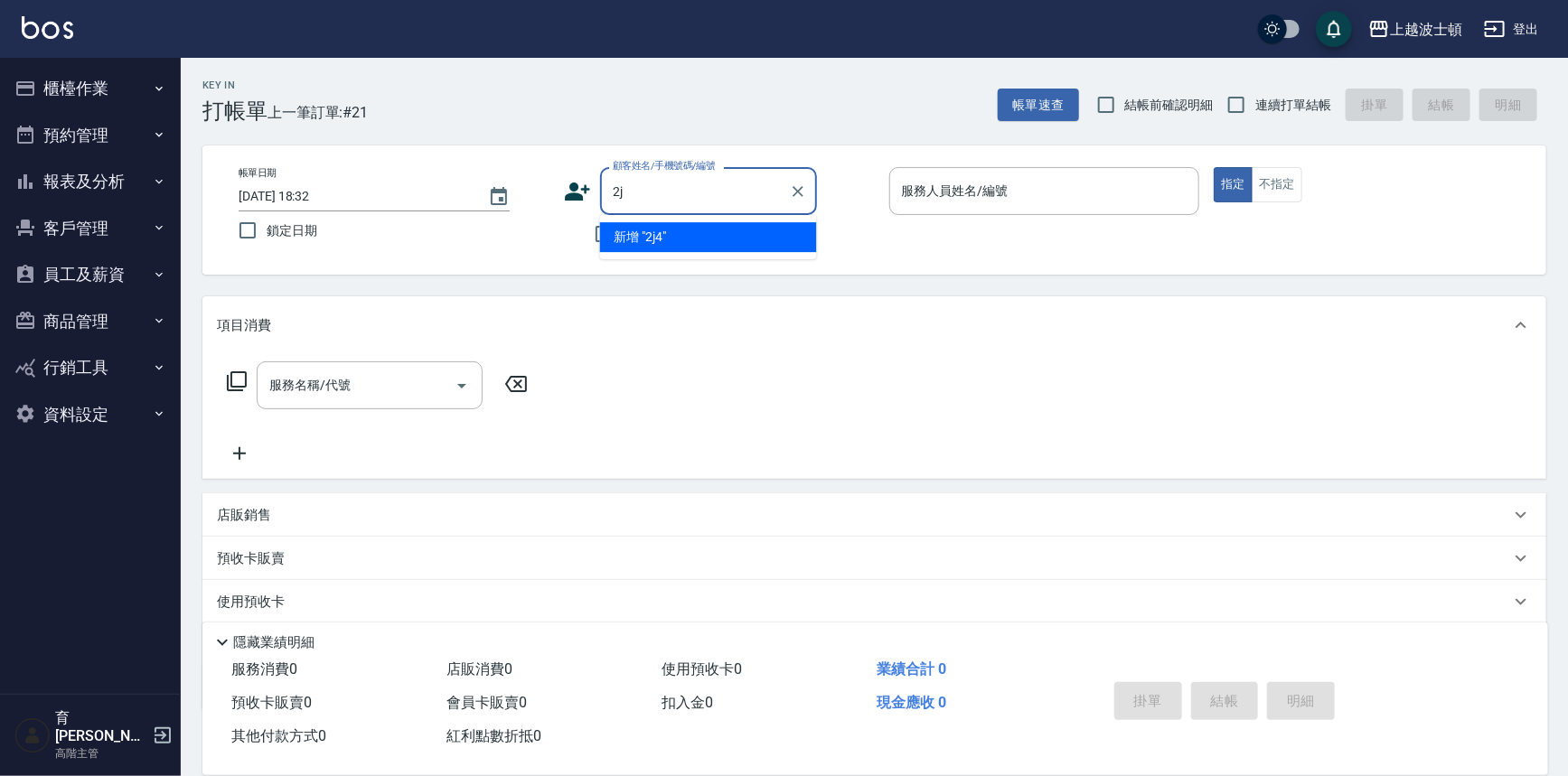
type input "2"
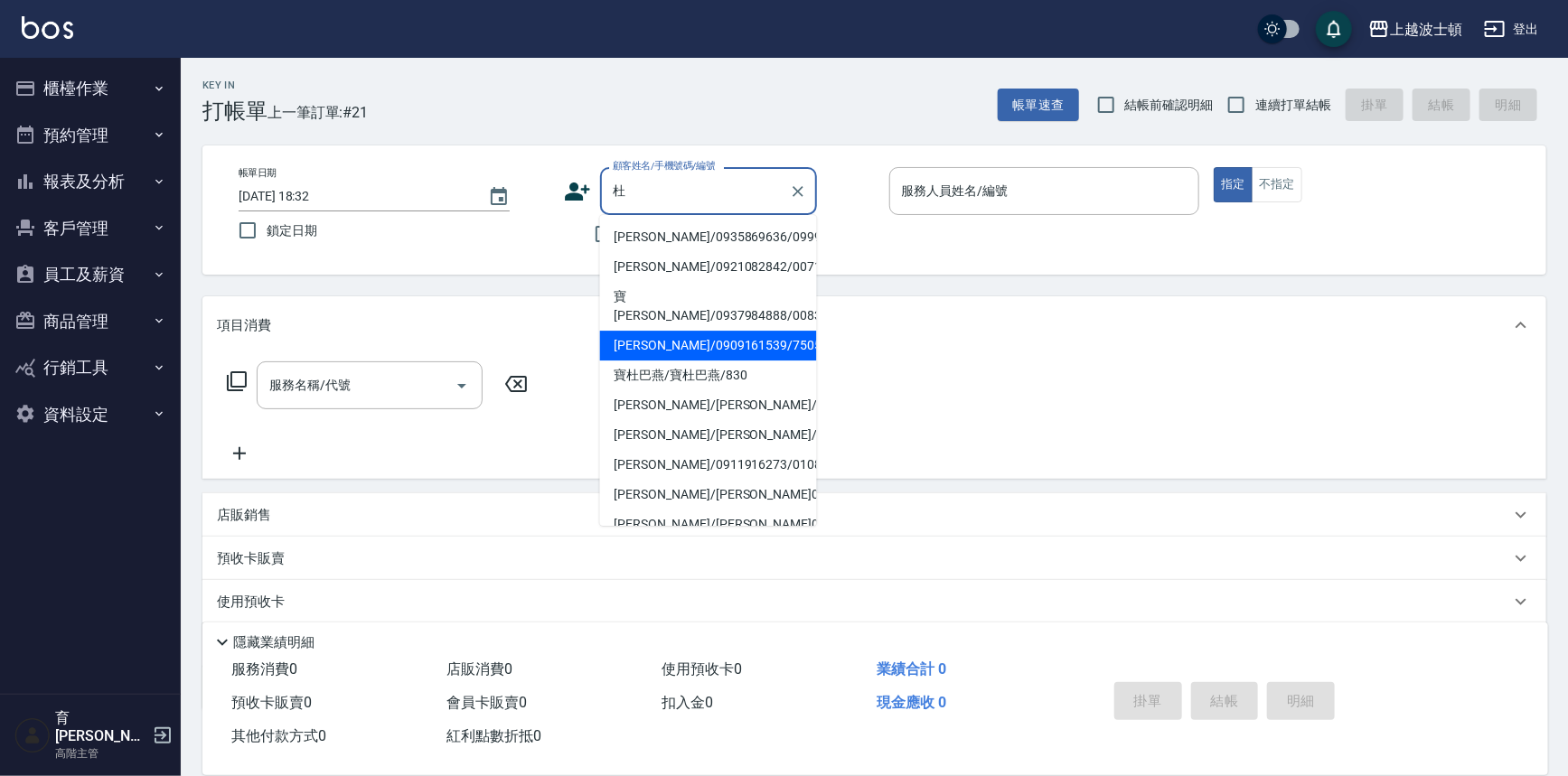
click at [659, 330] on li "杜奕靜/0909161539/750525" at bounding box center [709, 345] width 217 height 29
type input "杜奕靜/0909161539/750525"
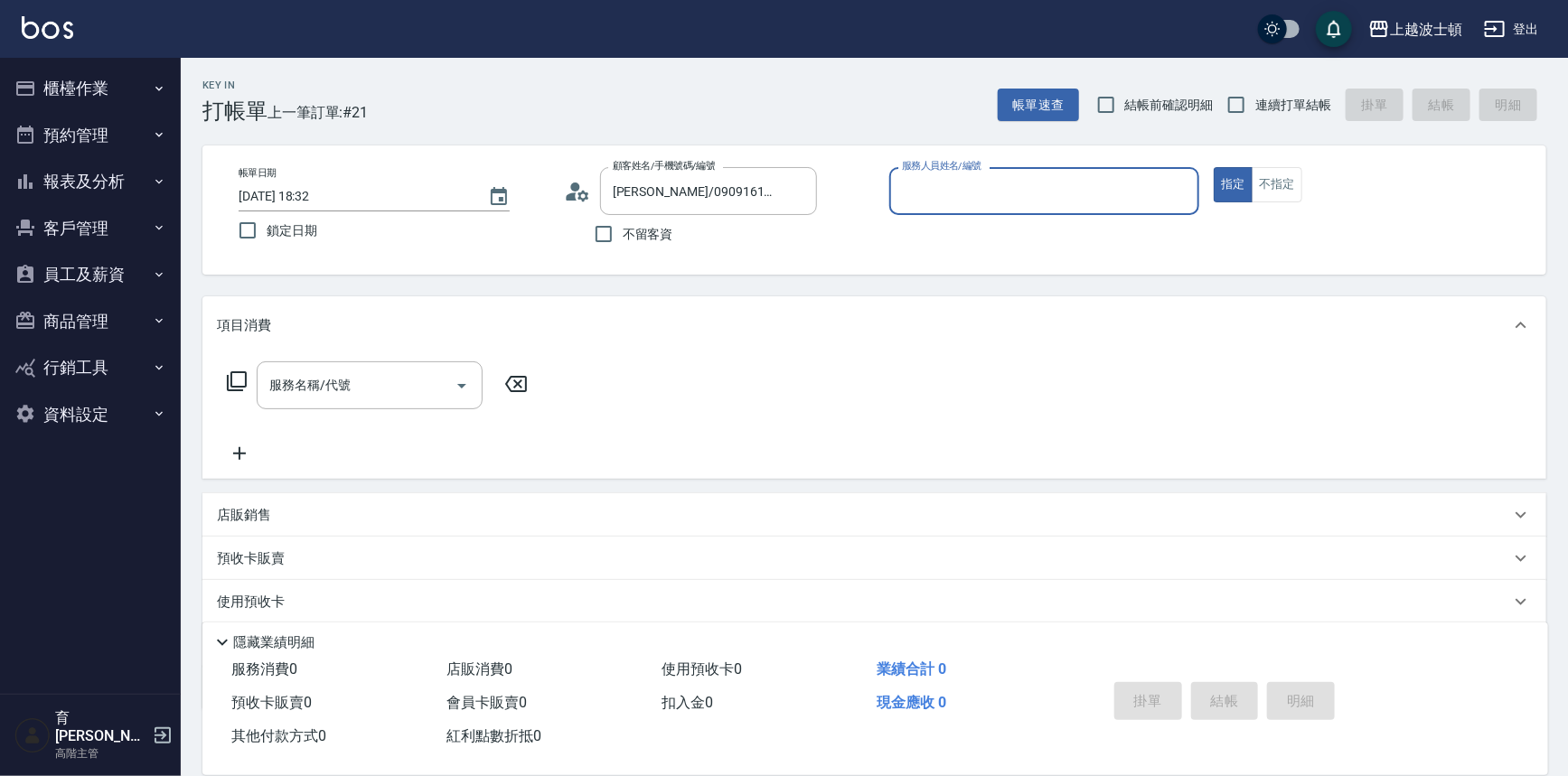
type input "思思-35"
click at [323, 383] on input "服務名稱/代號" at bounding box center [356, 385] width 182 height 31
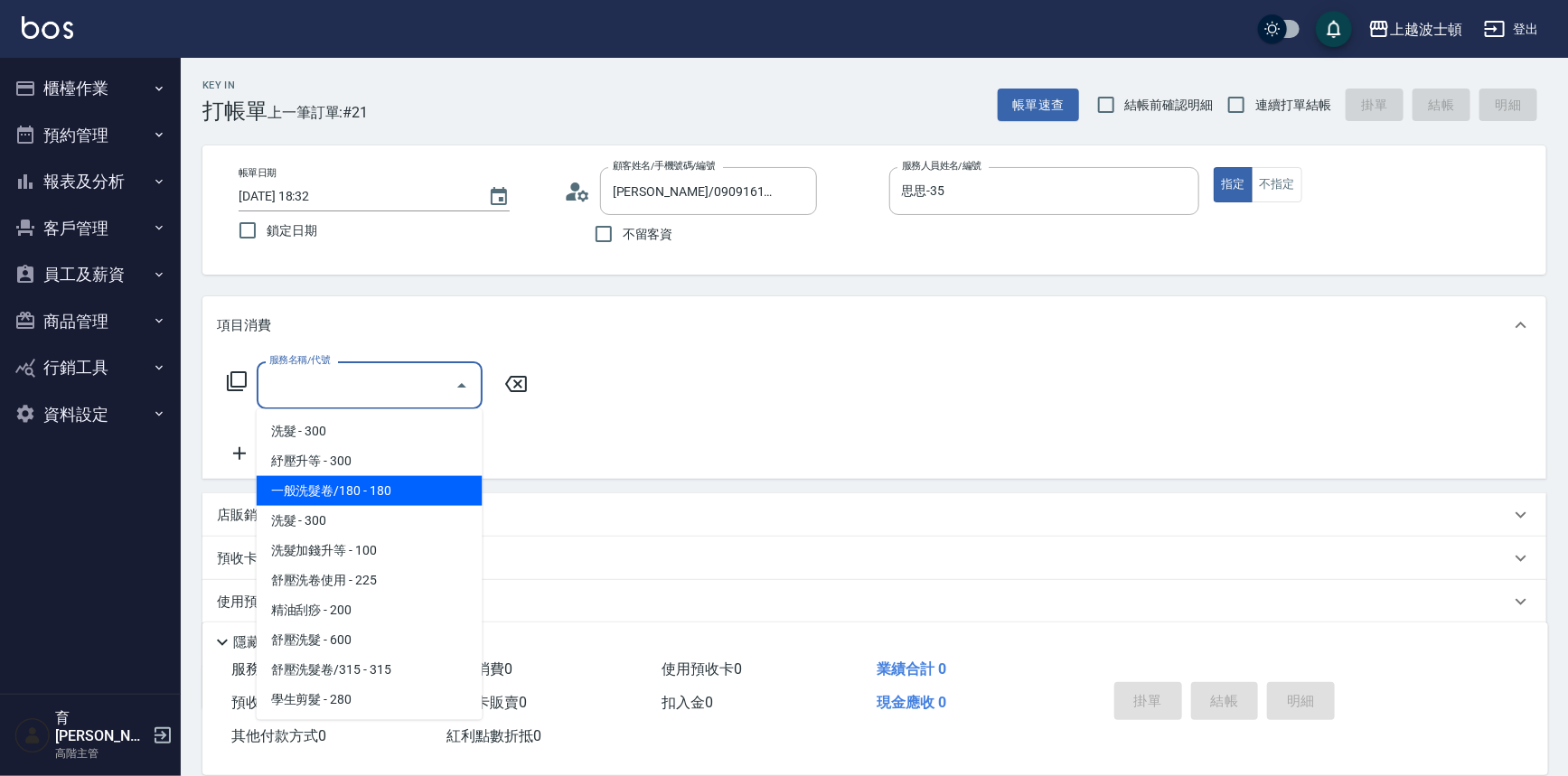
click at [225, 526] on div "店販銷售" at bounding box center [875, 515] width 1344 height 43
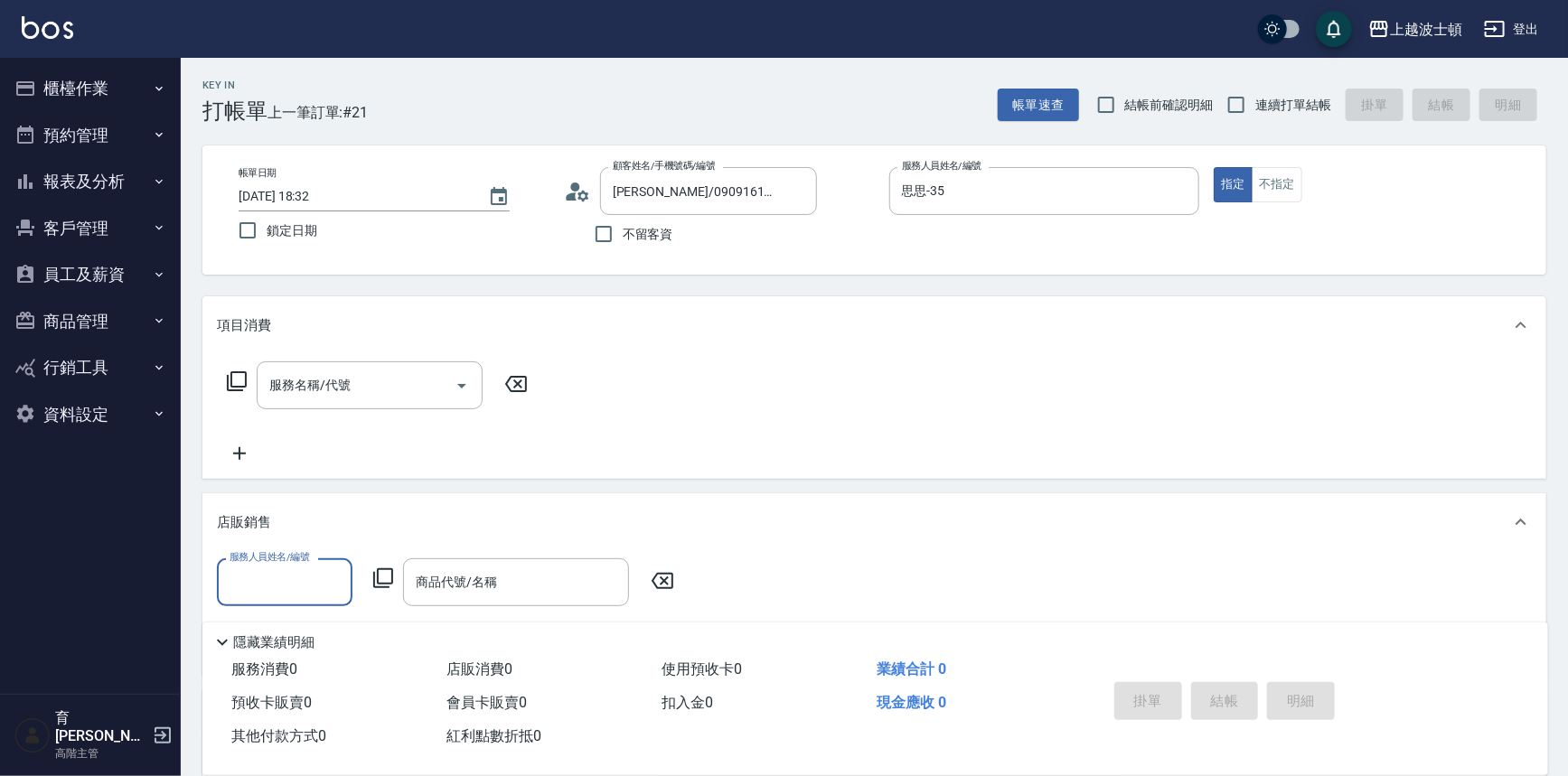
click at [311, 563] on div "服務人員姓名/編號" at bounding box center [285, 583] width 135 height 48
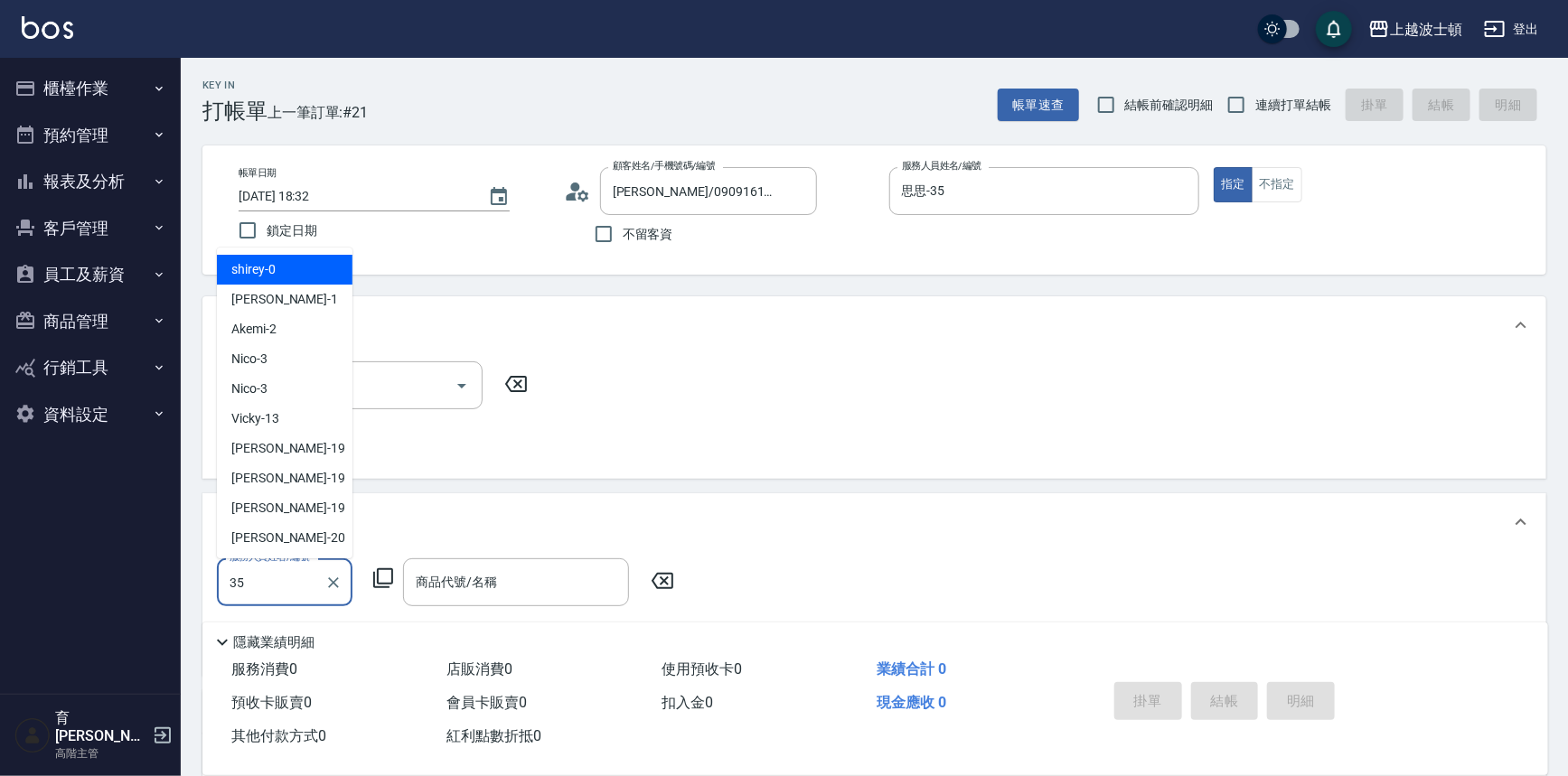
type input "思思-35"
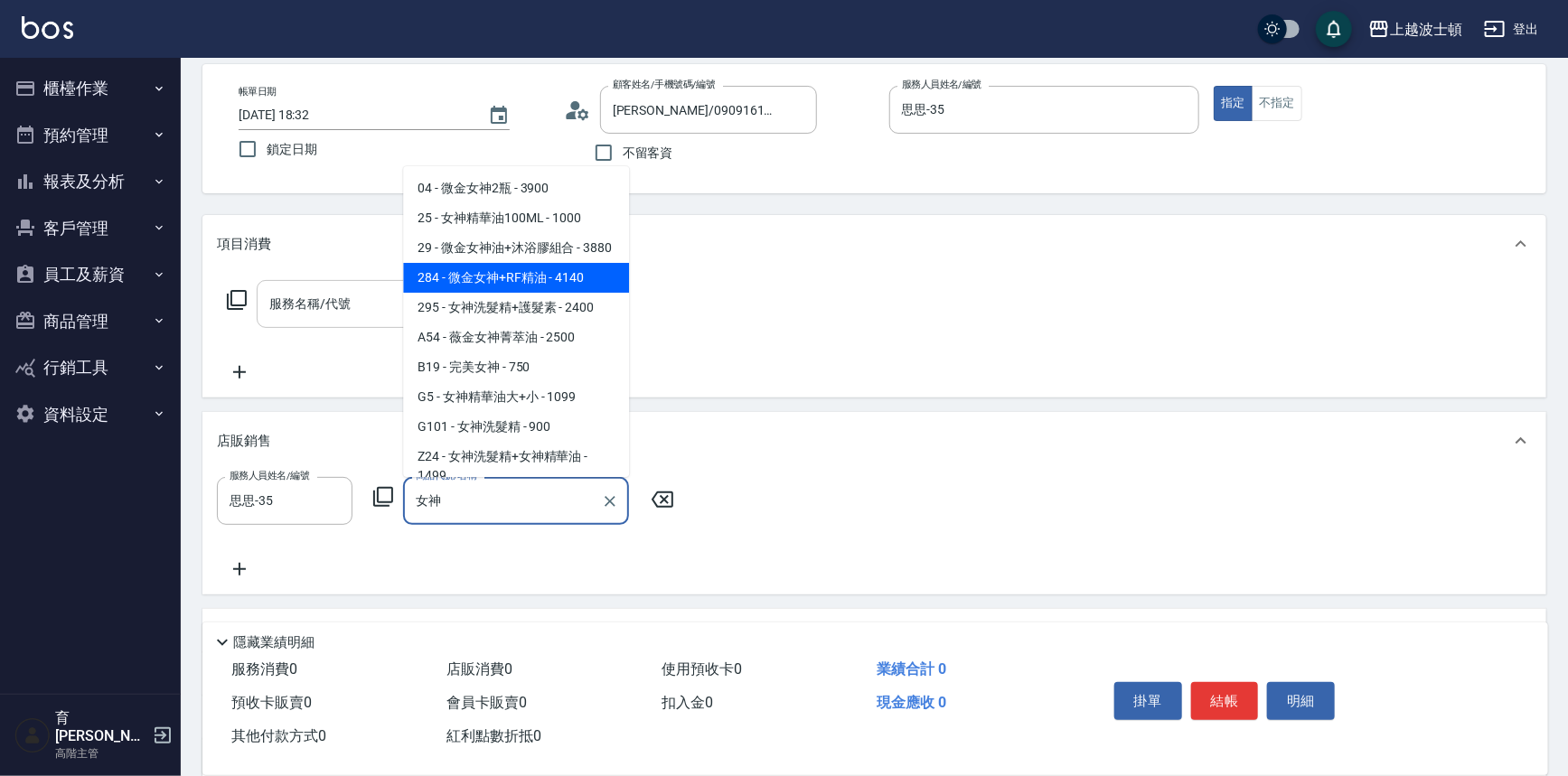
type input "女神"
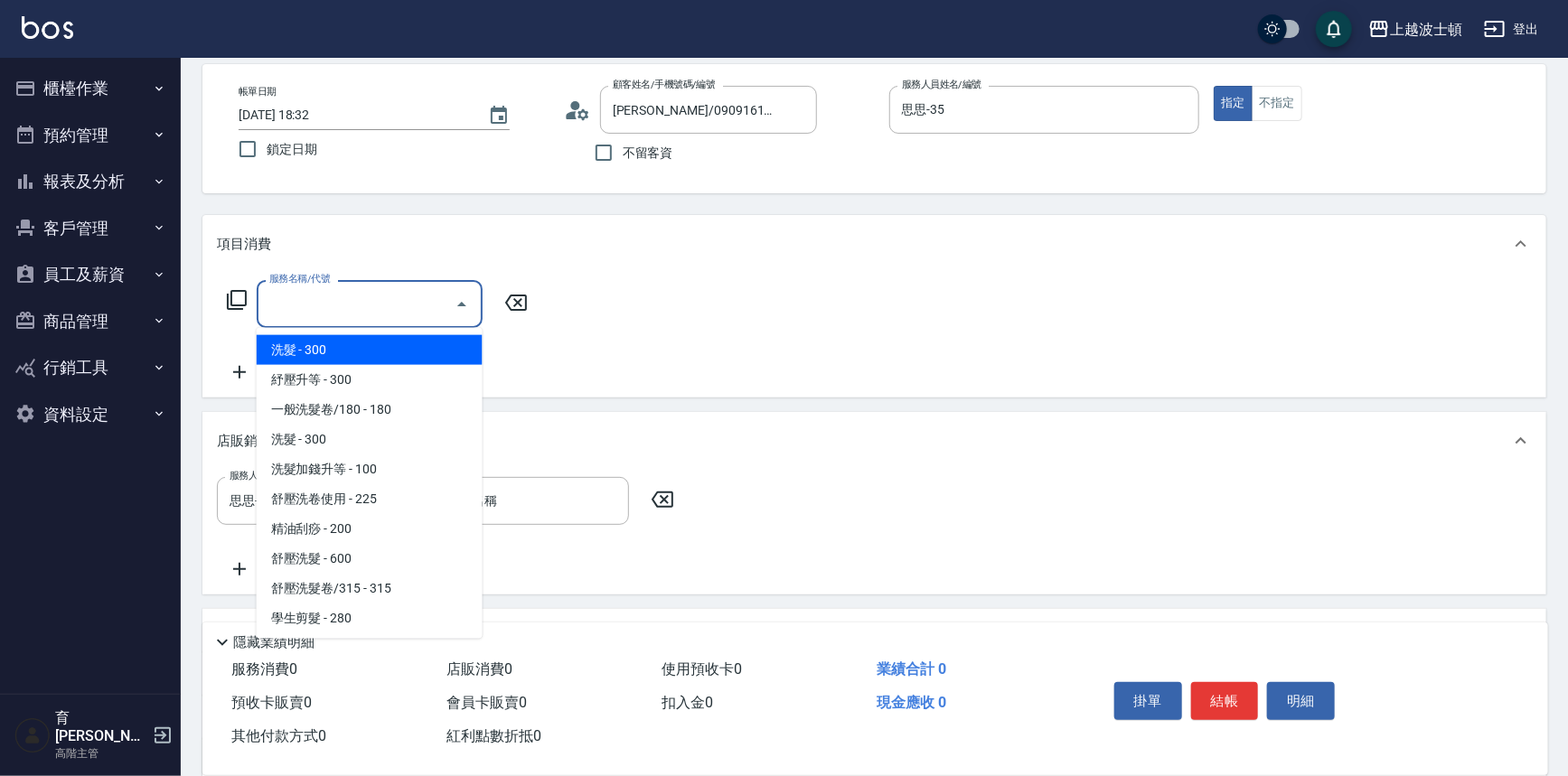
drag, startPoint x: 368, startPoint y: 307, endPoint x: 307, endPoint y: 298, distance: 61.7
click at [363, 310] on input "服務名稱/代號" at bounding box center [356, 304] width 182 height 31
click at [236, 304] on icon at bounding box center [237, 300] width 20 height 20
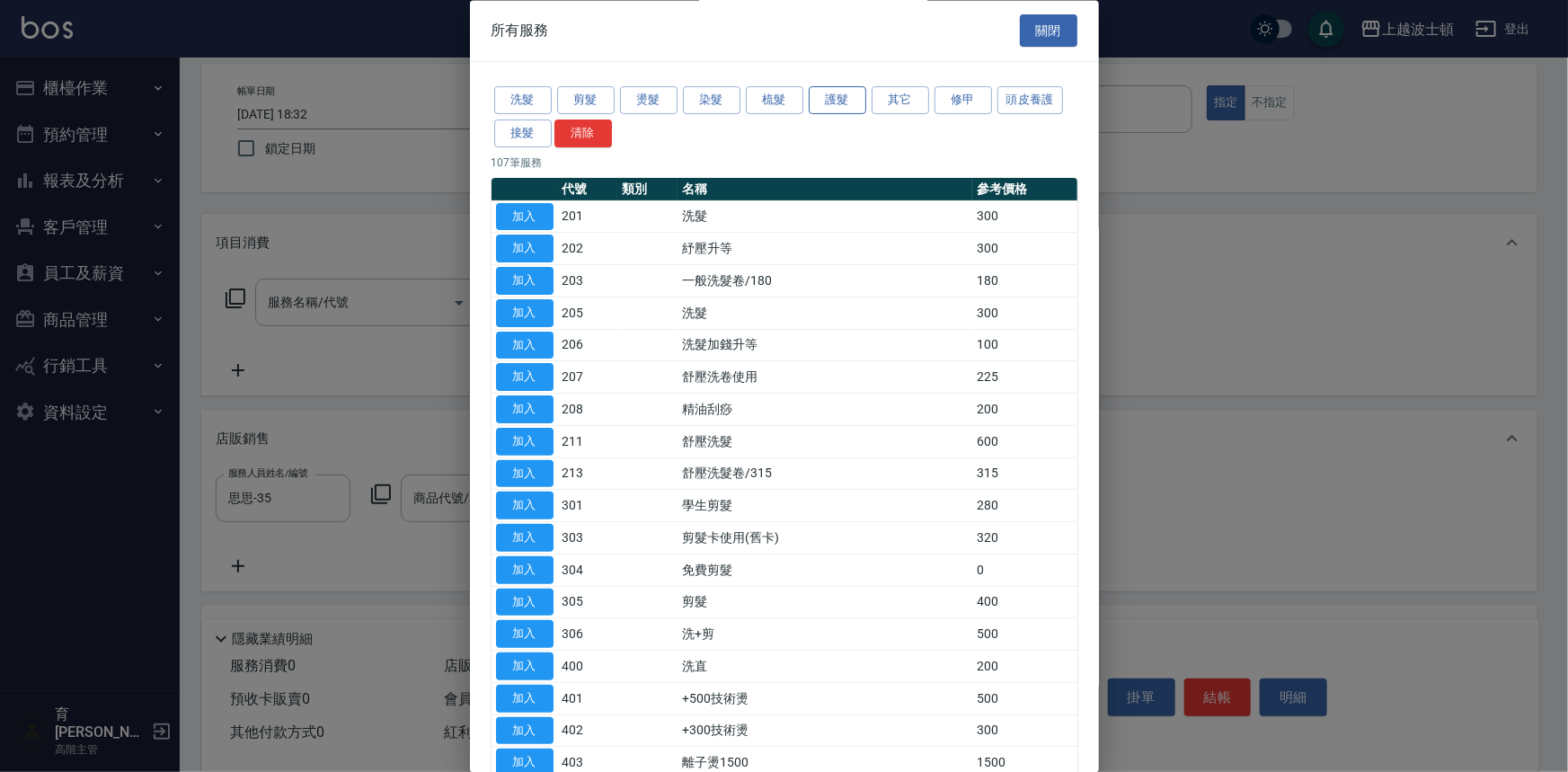
click at [847, 109] on button "護髮" at bounding box center [837, 101] width 58 height 27
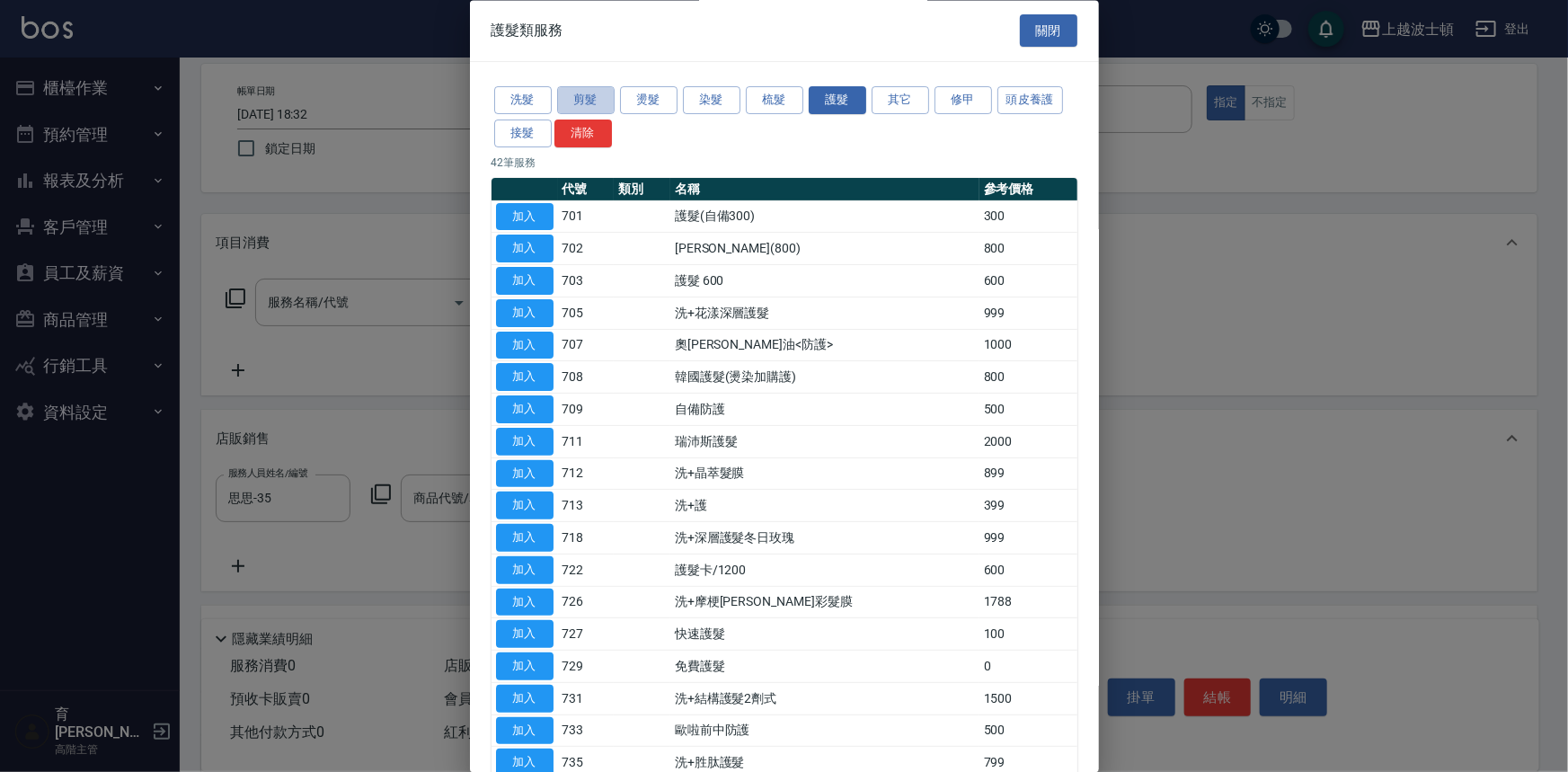
drag, startPoint x: 577, startPoint y: 88, endPoint x: 551, endPoint y: 103, distance: 30.0
click at [579, 88] on button "剪髮" at bounding box center [586, 101] width 58 height 27
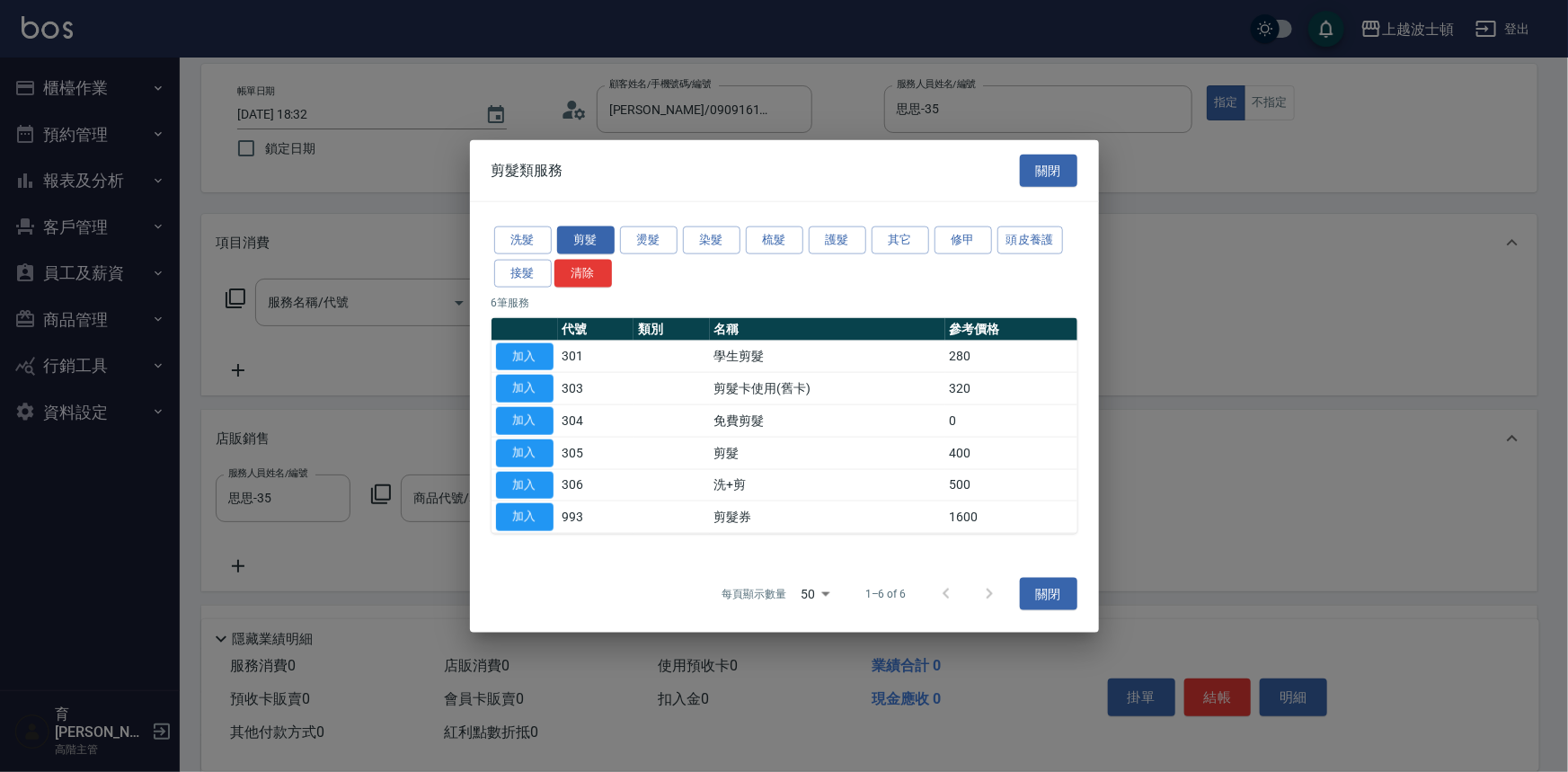
click at [525, 103] on div at bounding box center [784, 386] width 1568 height 772
click at [530, 222] on div "洗髮 剪髮 燙髮 染髮 梳髮 護髮 其它 修甲 頭皮養護 接髮 清除 6 筆服務 代號 類別 名稱 參考價格 加入 301 學生剪髮 280 加入 303 剪…" at bounding box center [784, 379] width 629 height 353
click at [527, 244] on button "洗髮" at bounding box center [523, 240] width 58 height 27
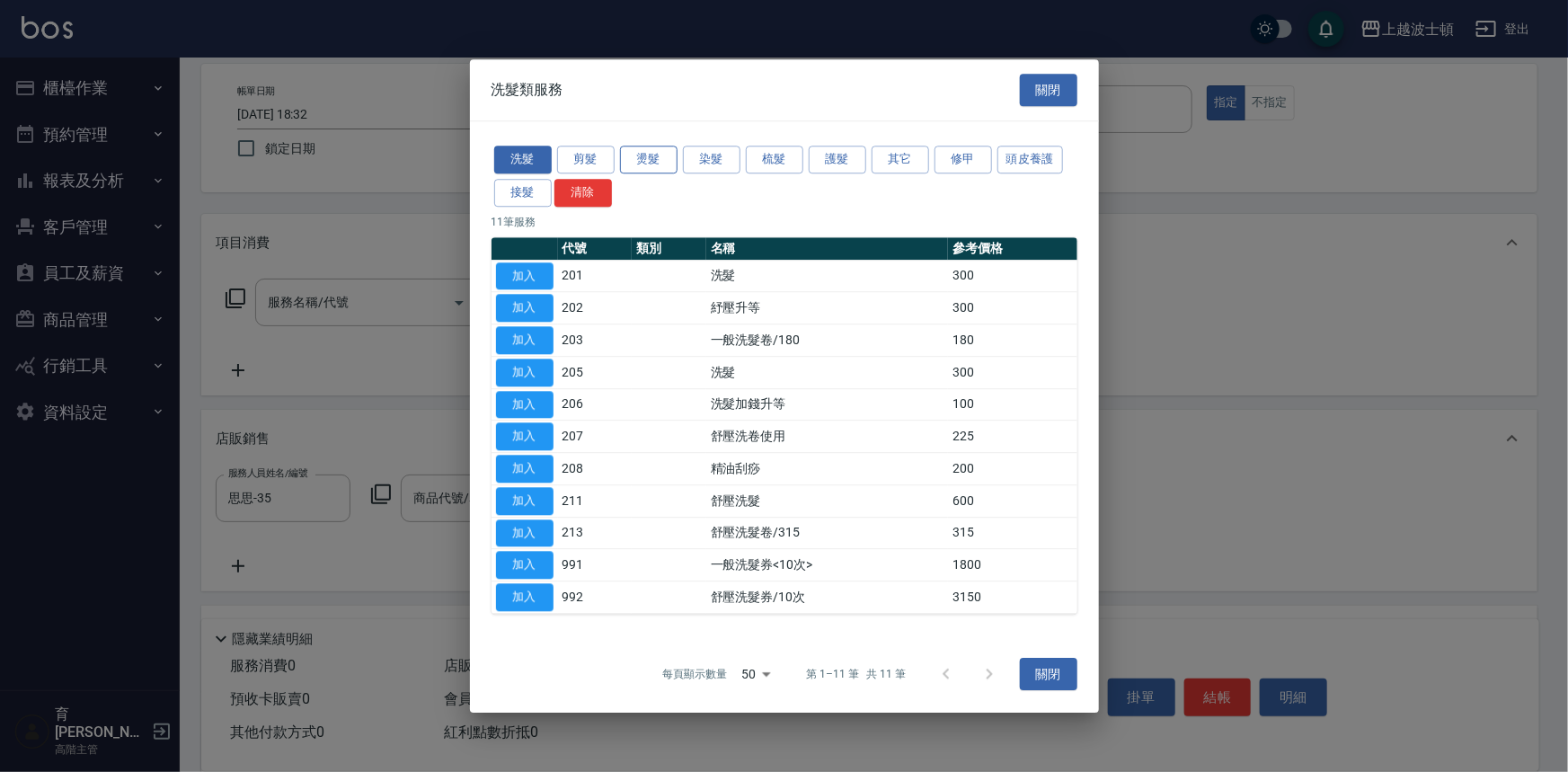
click at [656, 158] on button "燙髮" at bounding box center [648, 159] width 58 height 27
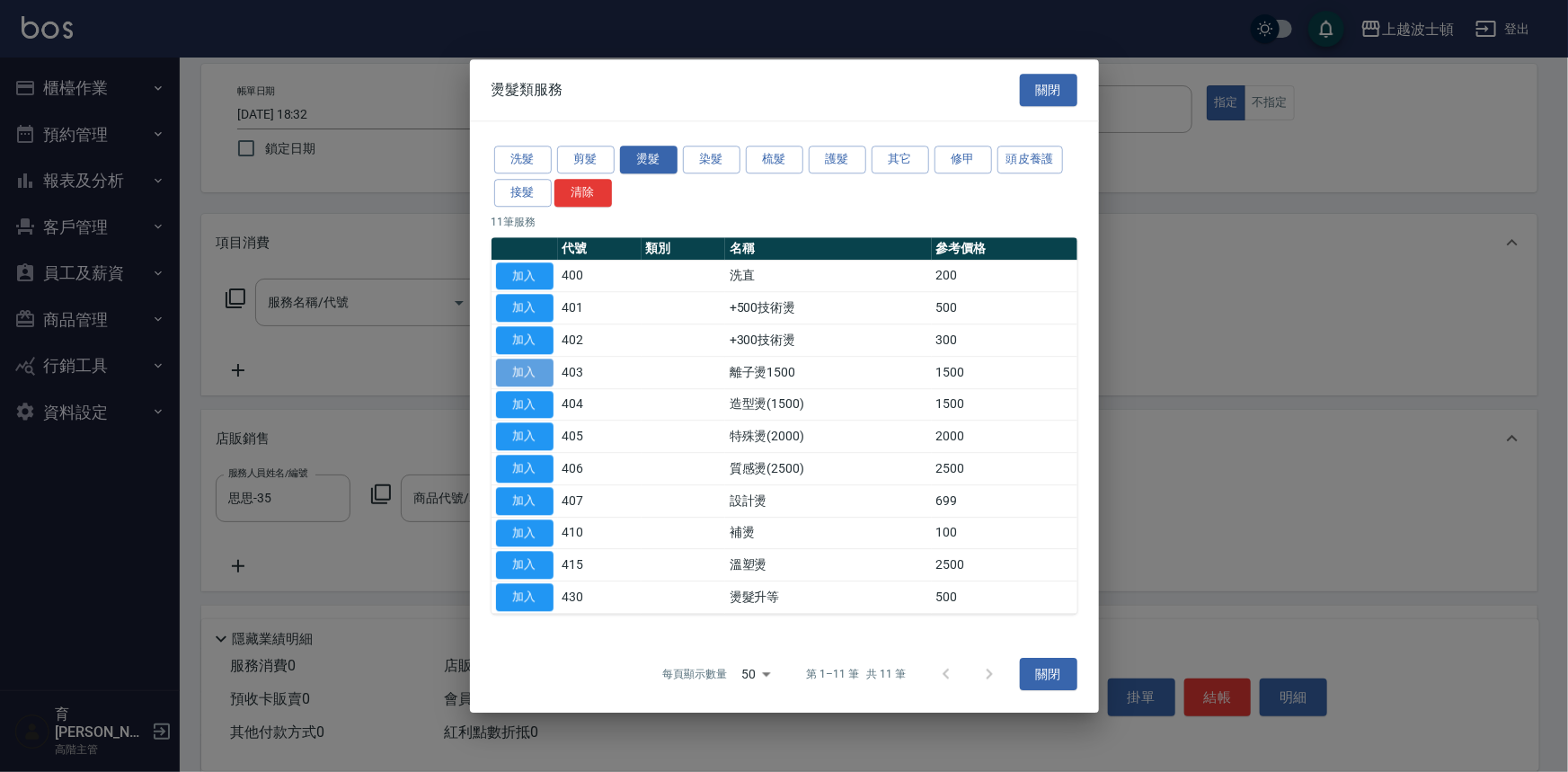
click at [535, 372] on button "加入" at bounding box center [524, 373] width 58 height 27
type input "離子燙1500(403)"
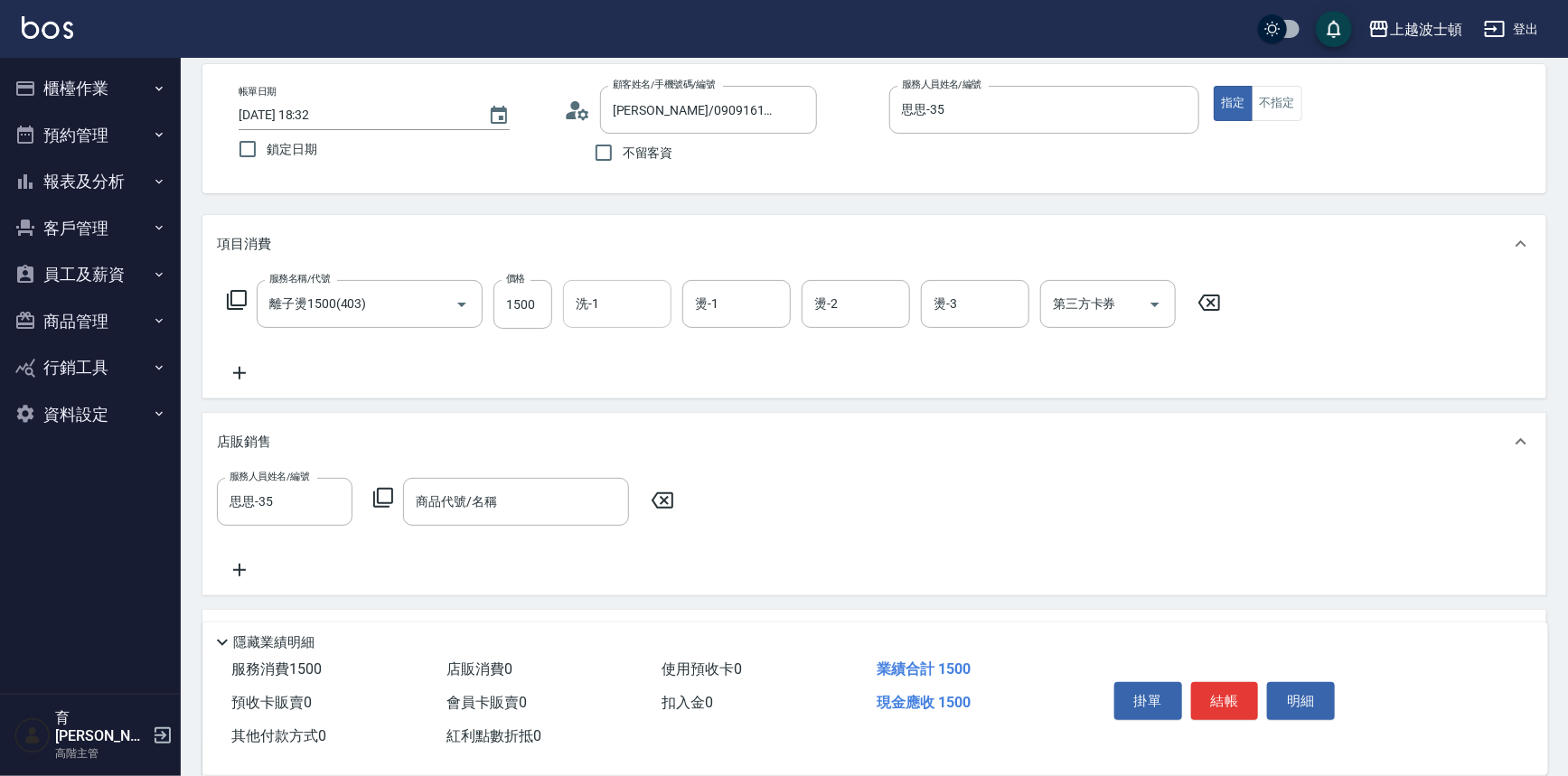
click at [607, 314] on input "洗-1" at bounding box center [617, 304] width 92 height 31
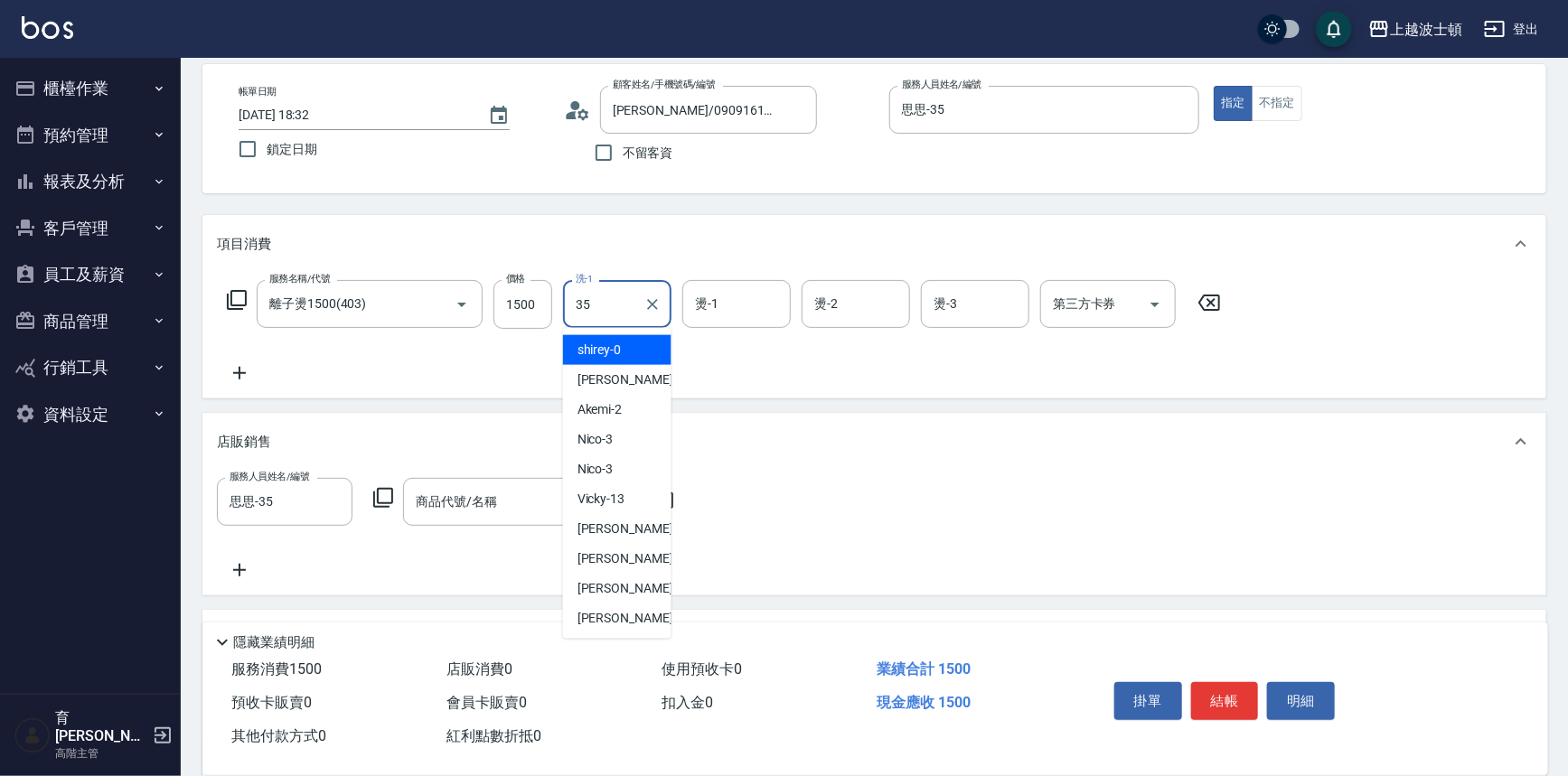
type input "思思-35"
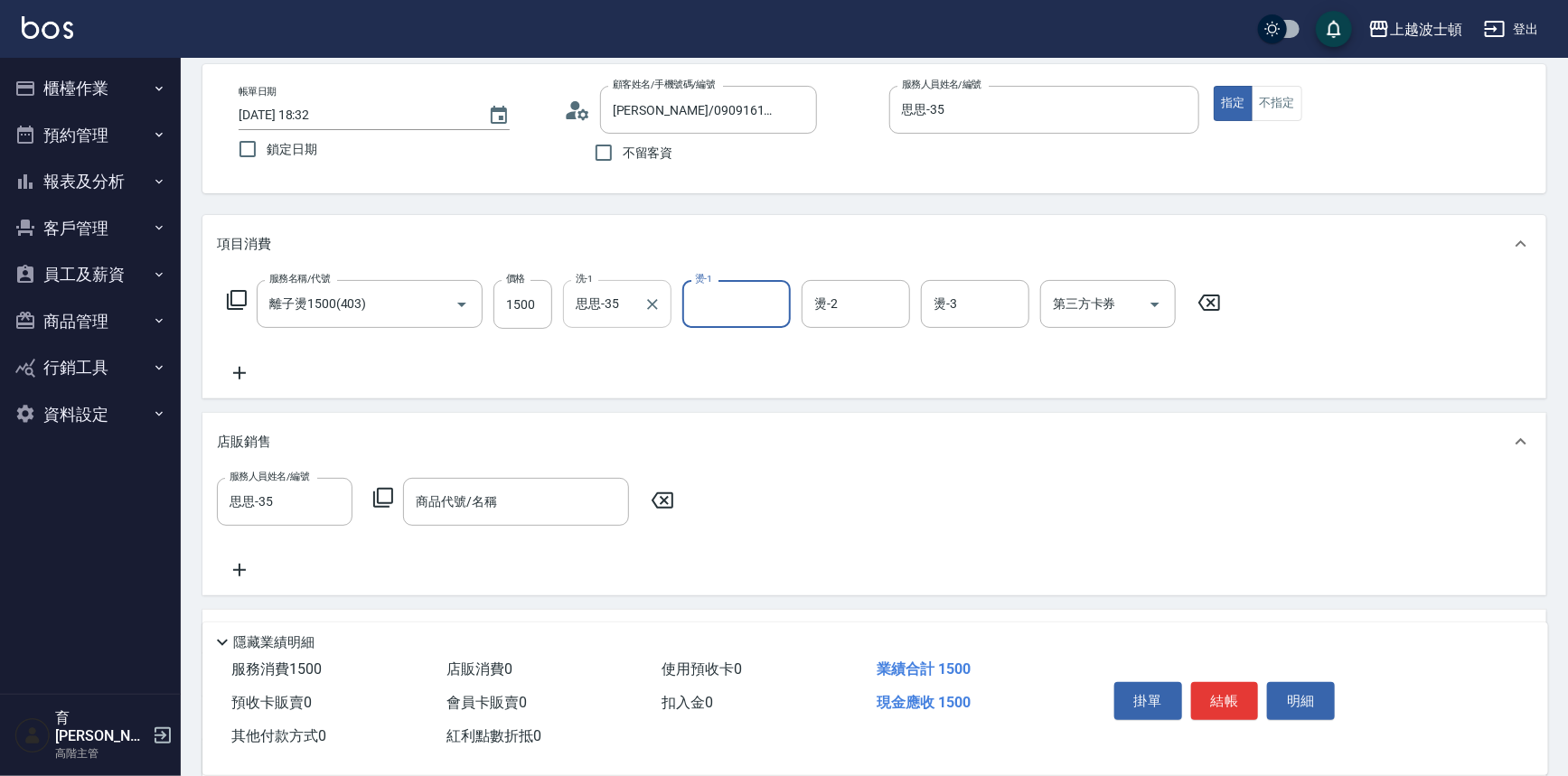
type input "5"
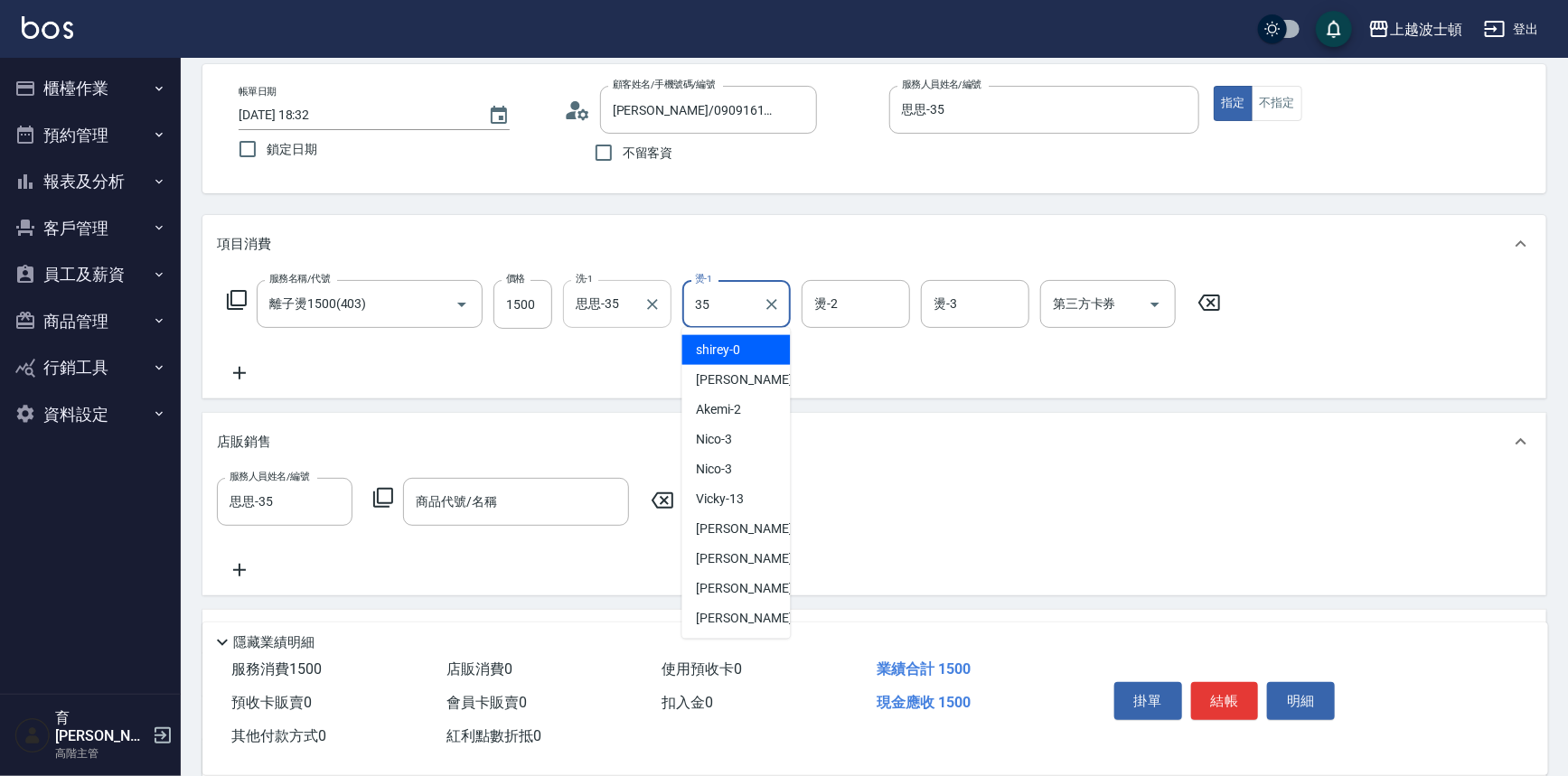
type input "思思-35"
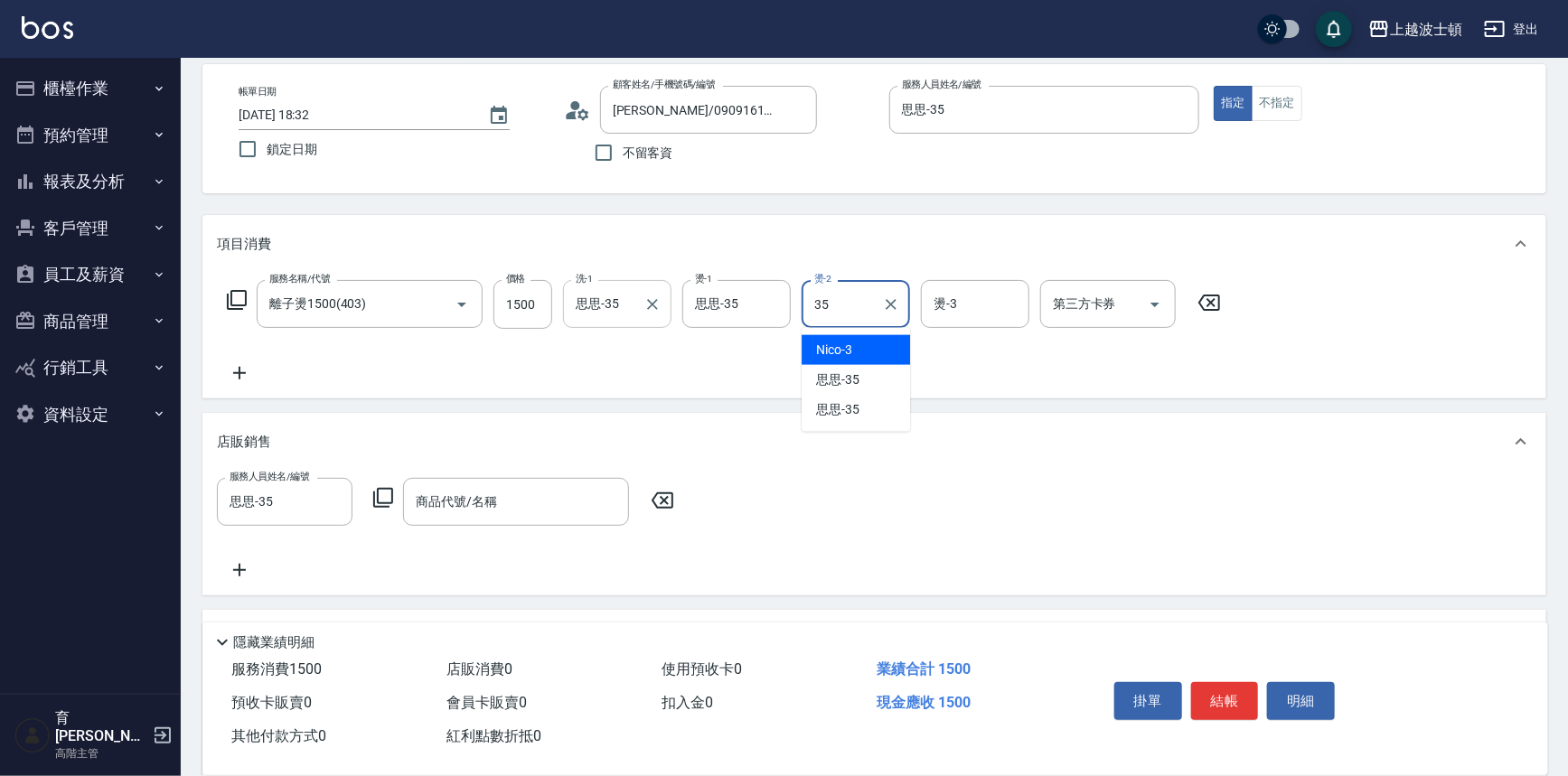
type input "思思-35"
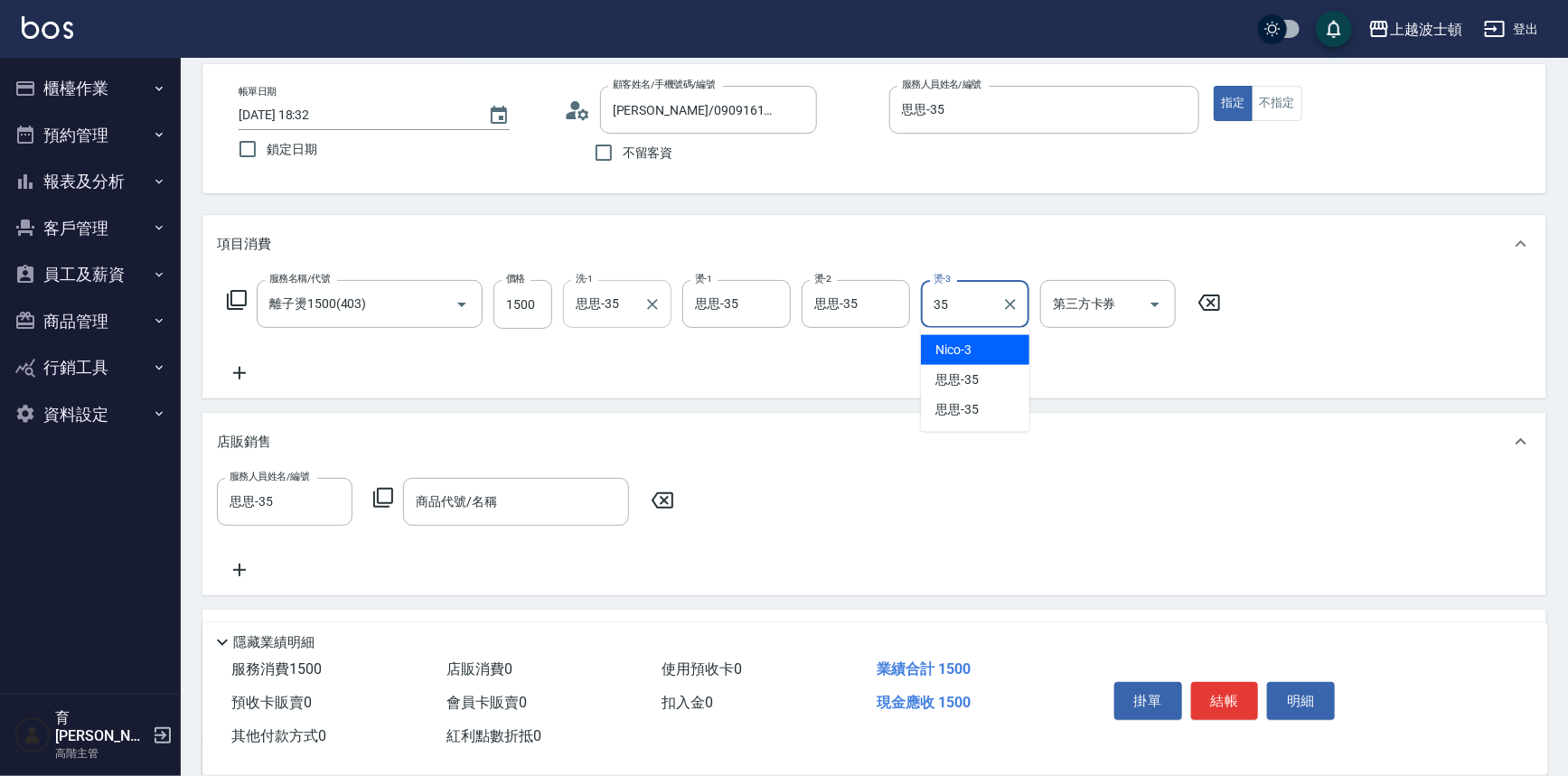
type input "思思-35"
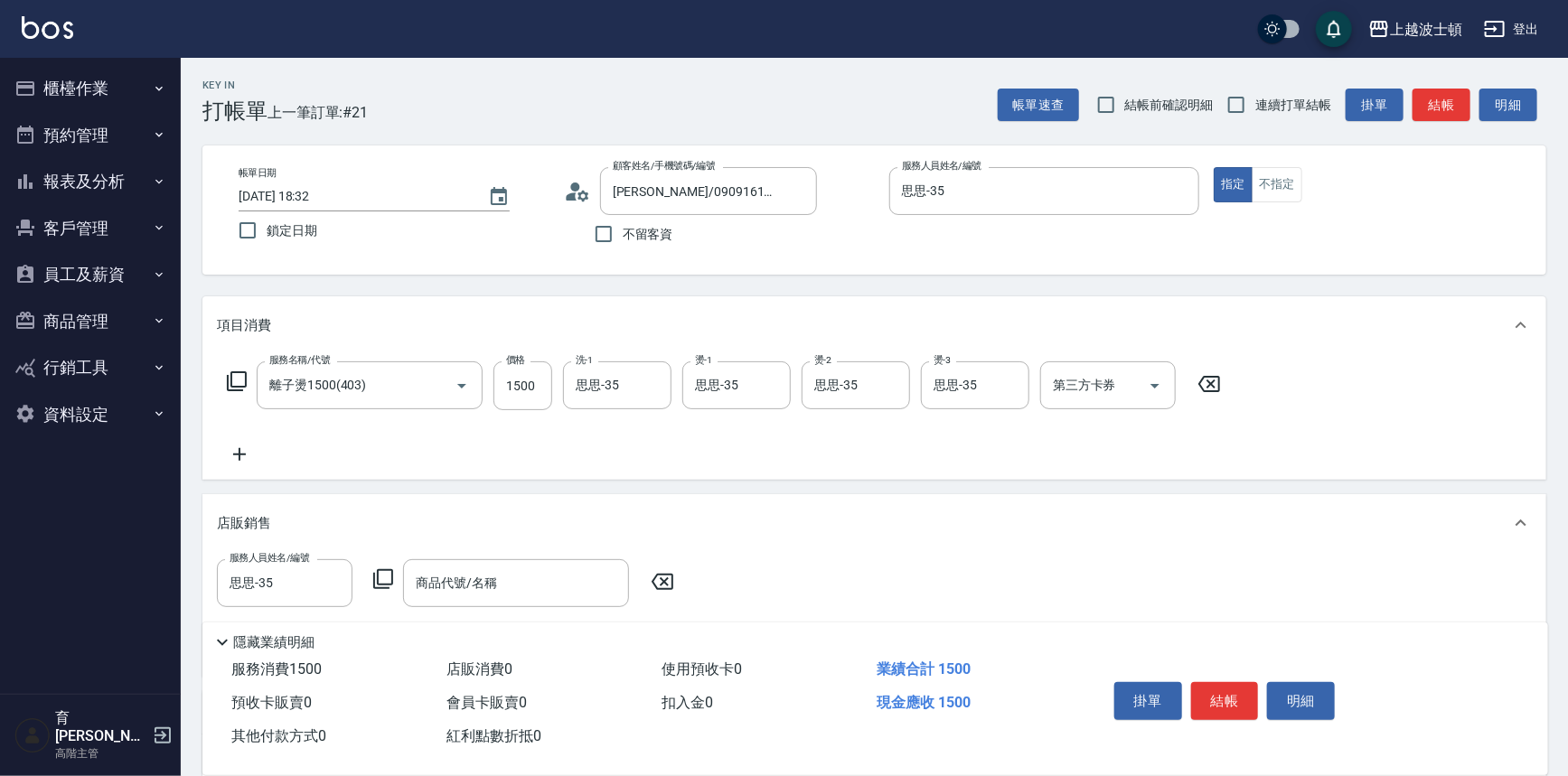
click at [233, 379] on icon at bounding box center [237, 381] width 22 height 22
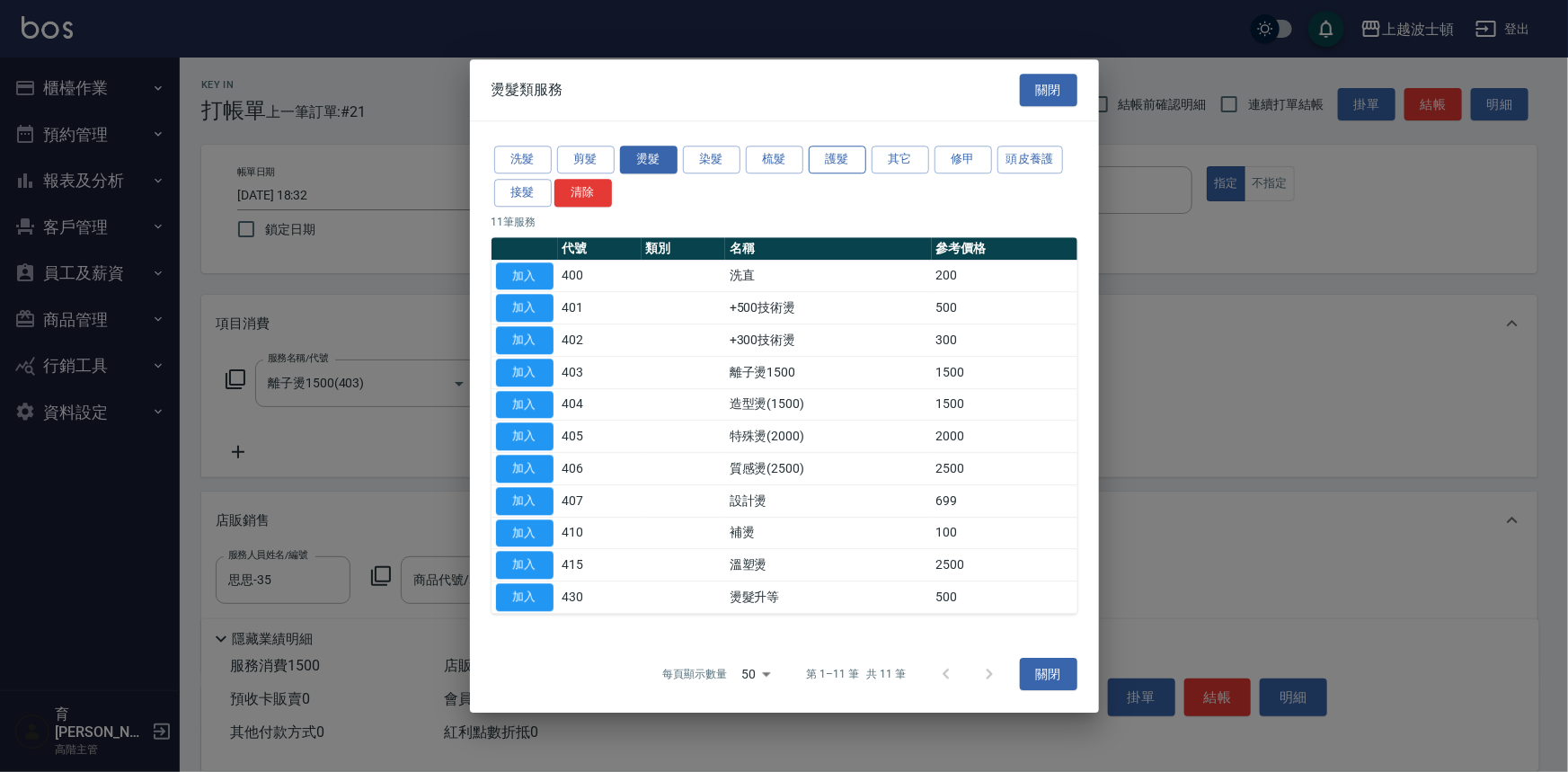
click at [859, 151] on button "護髮" at bounding box center [837, 159] width 58 height 27
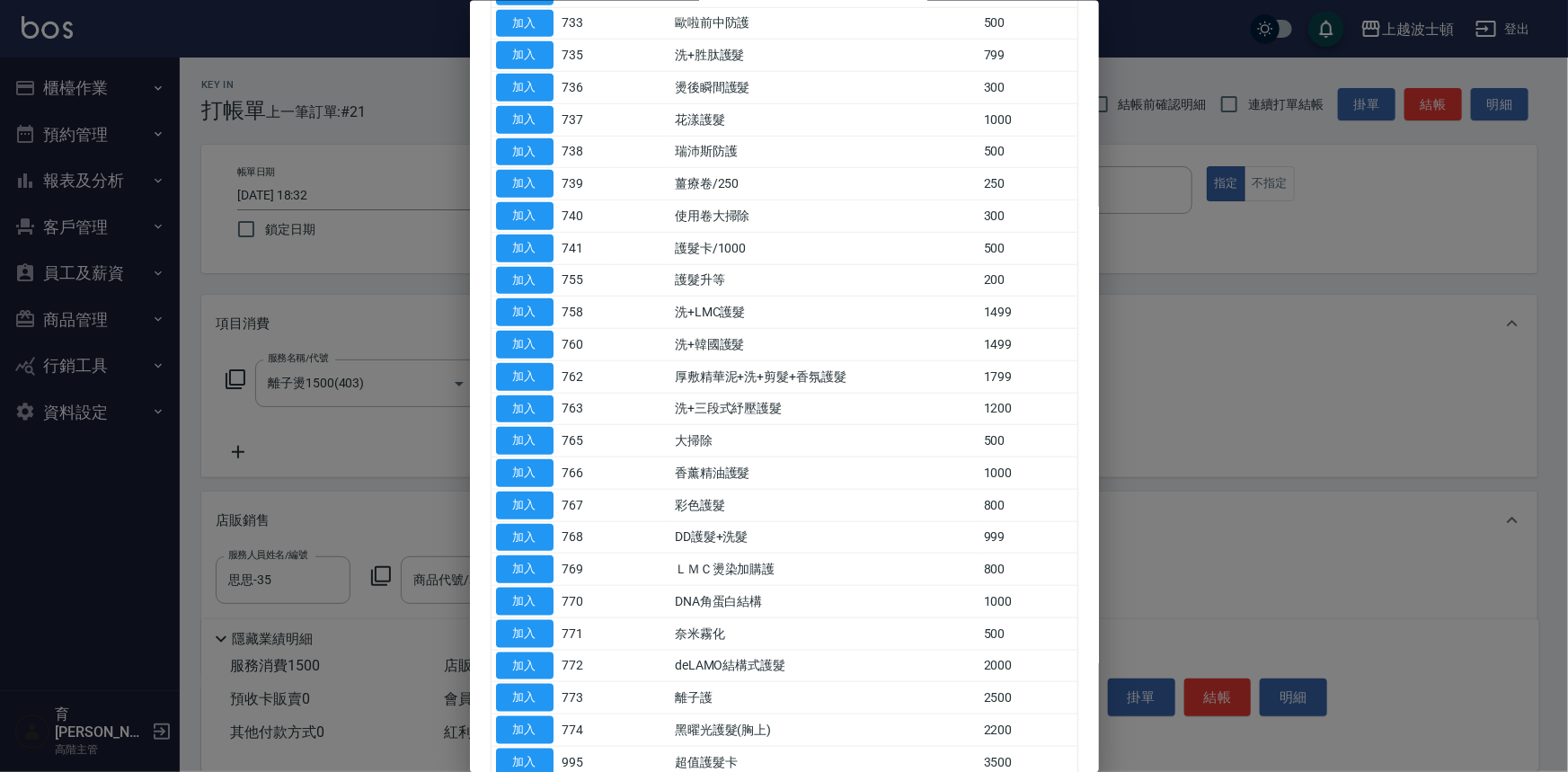
scroll to position [872, 0]
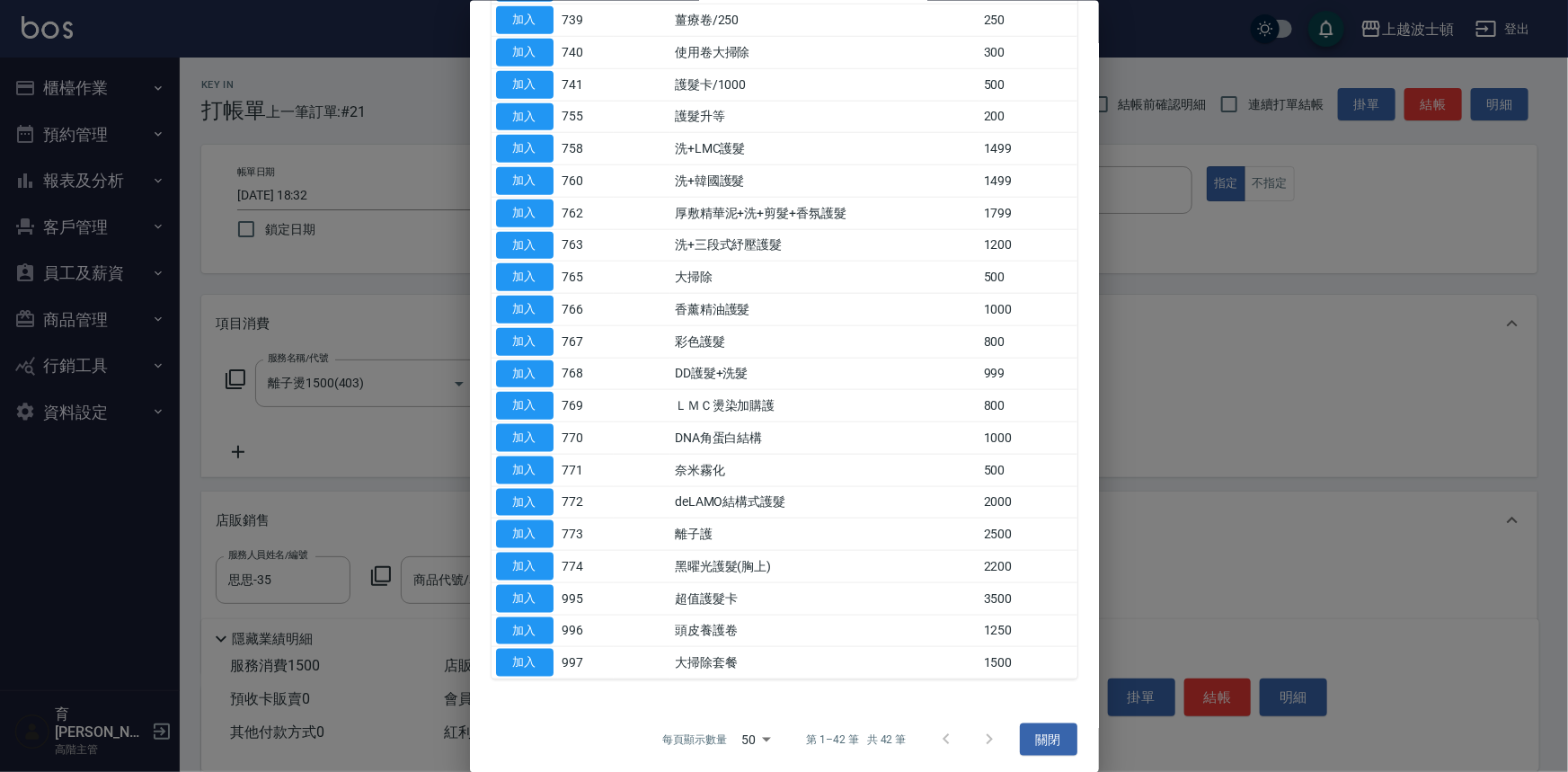
click at [772, 171] on td "洗+韓國護髮" at bounding box center [825, 180] width 309 height 32
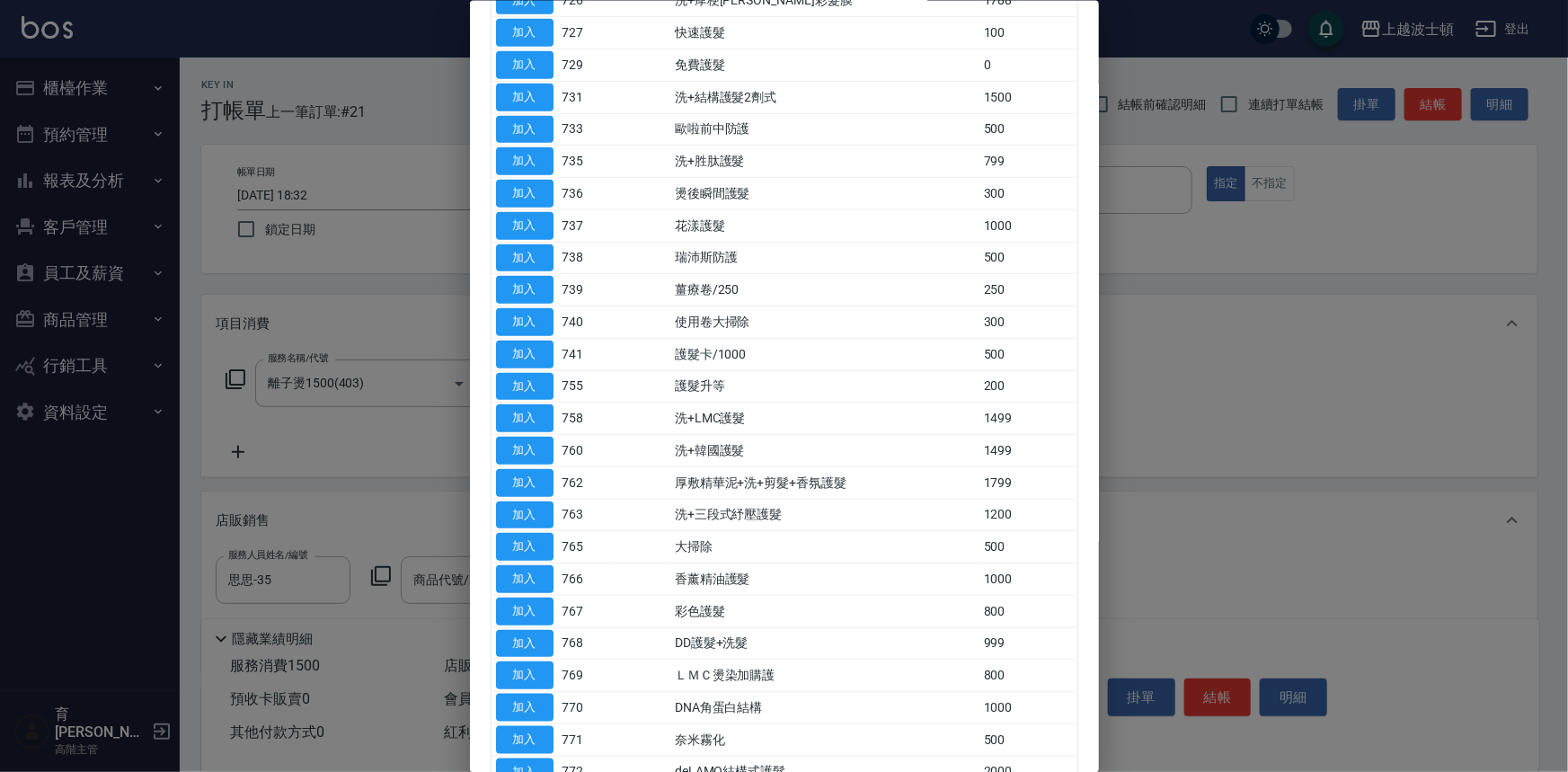
scroll to position [709, 0]
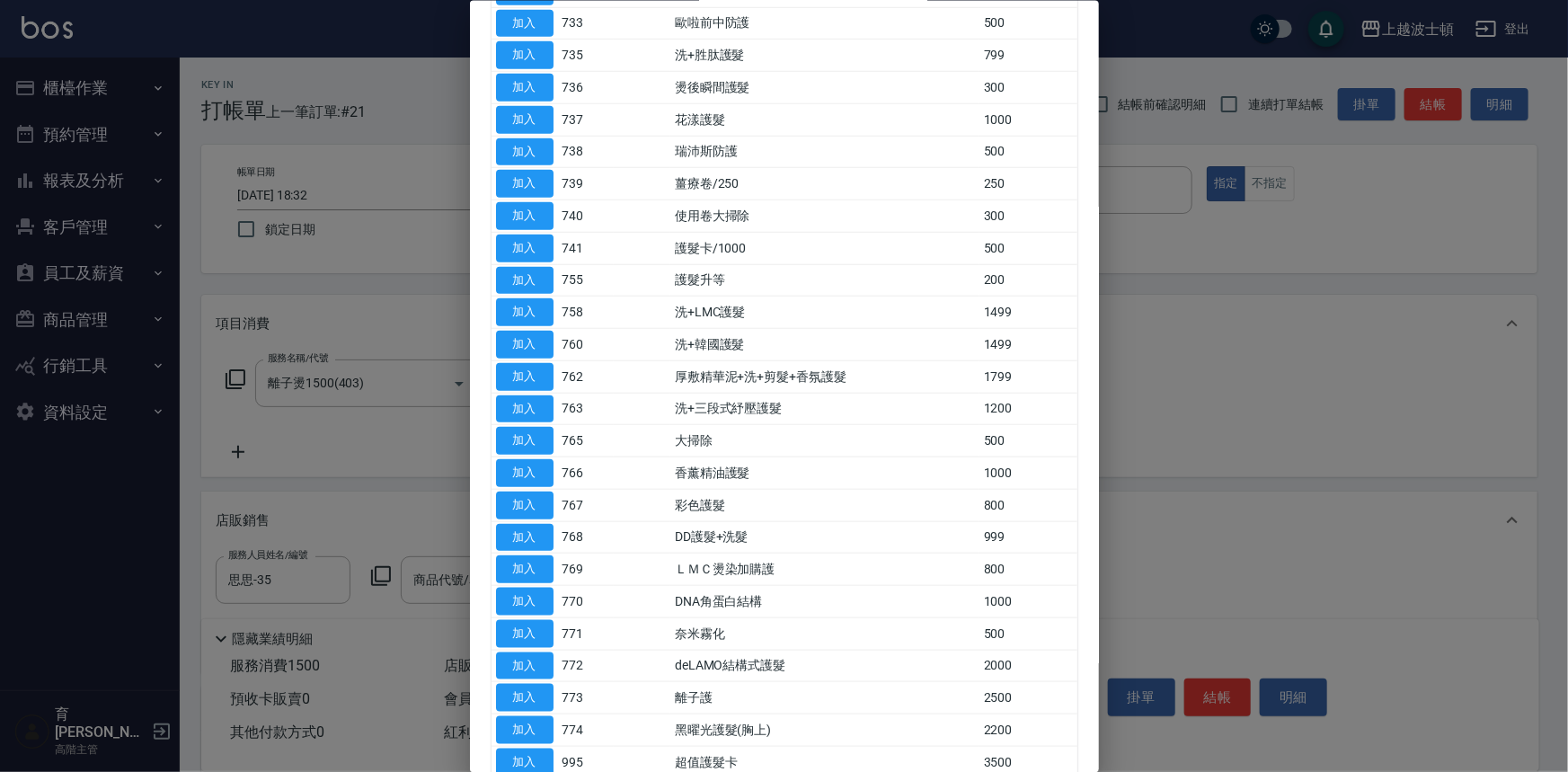
click at [1173, 494] on div at bounding box center [784, 386] width 1568 height 772
click at [382, 509] on div at bounding box center [784, 386] width 1568 height 772
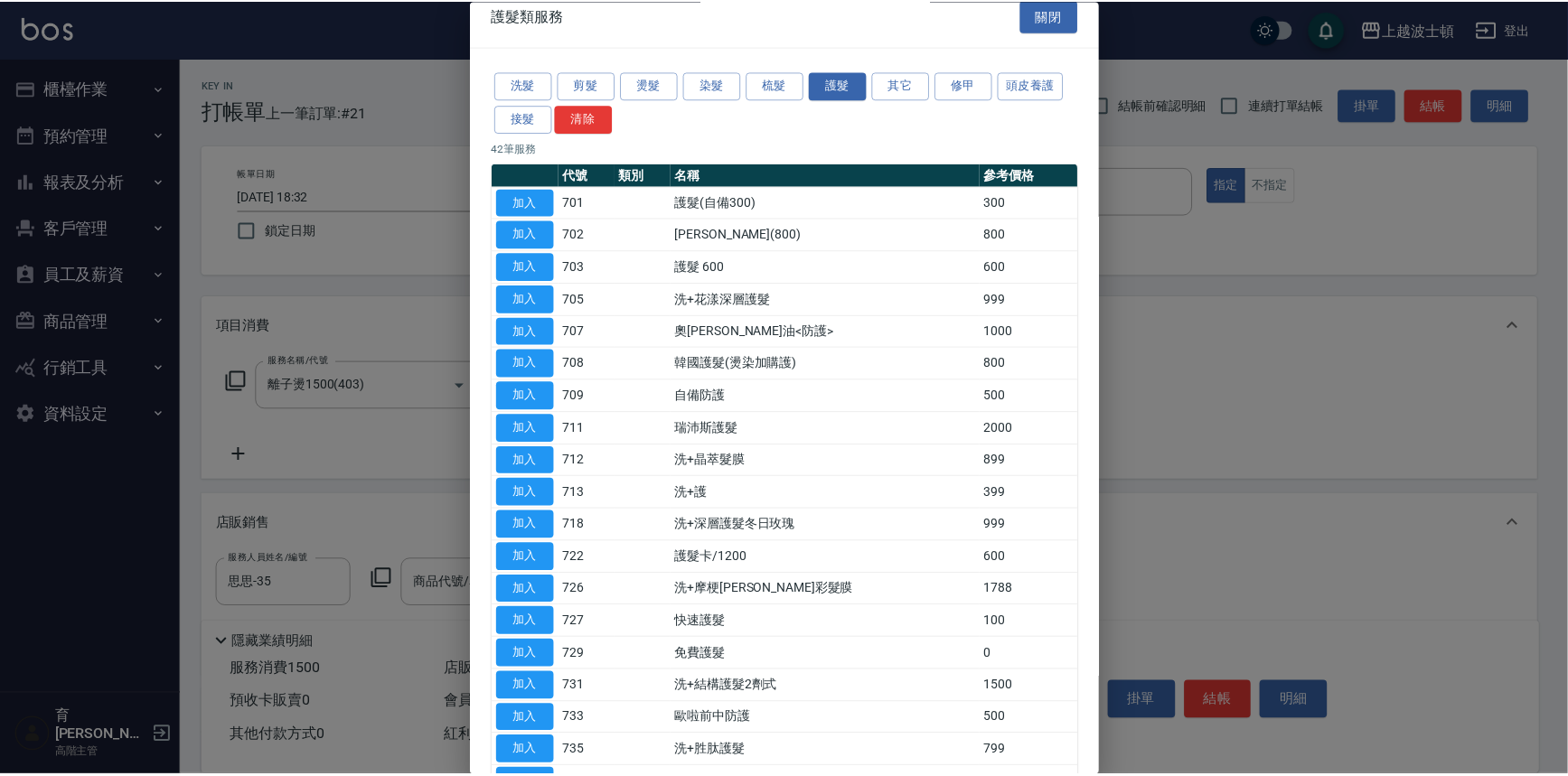
scroll to position [0, 0]
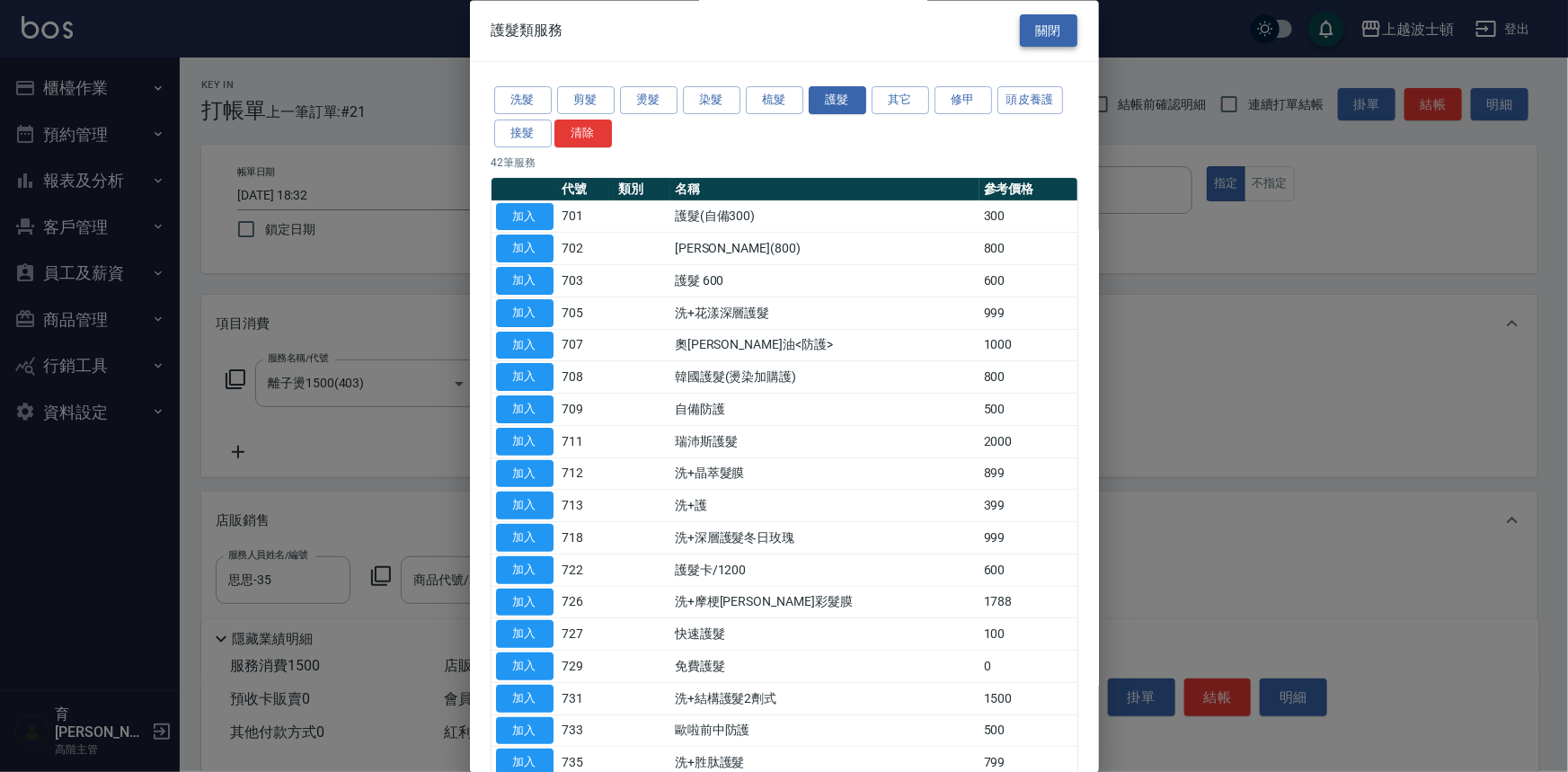
click at [1054, 38] on button "關閉" at bounding box center [1048, 31] width 58 height 33
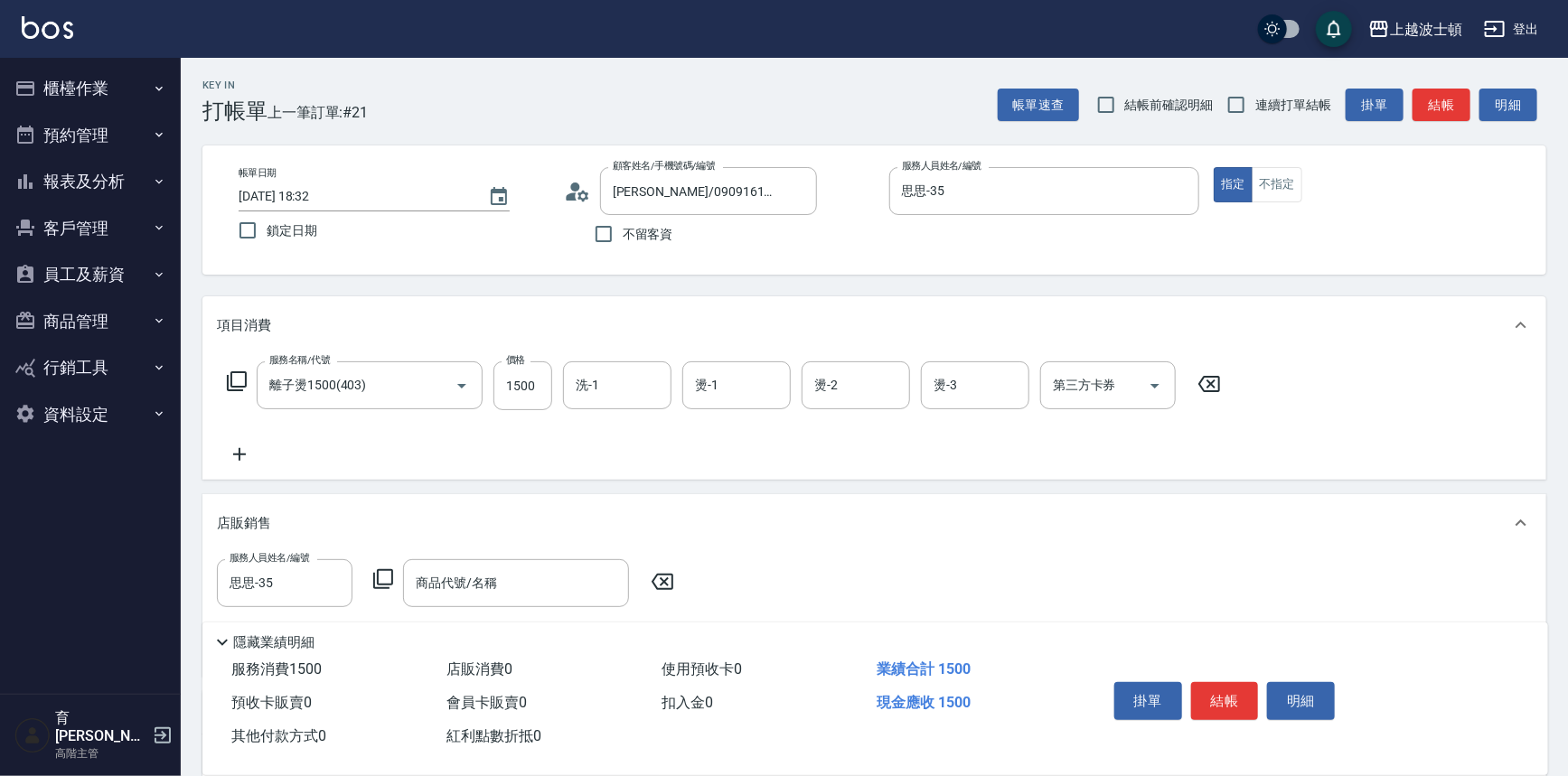
click at [249, 456] on icon at bounding box center [239, 455] width 45 height 22
type input "思思-35"
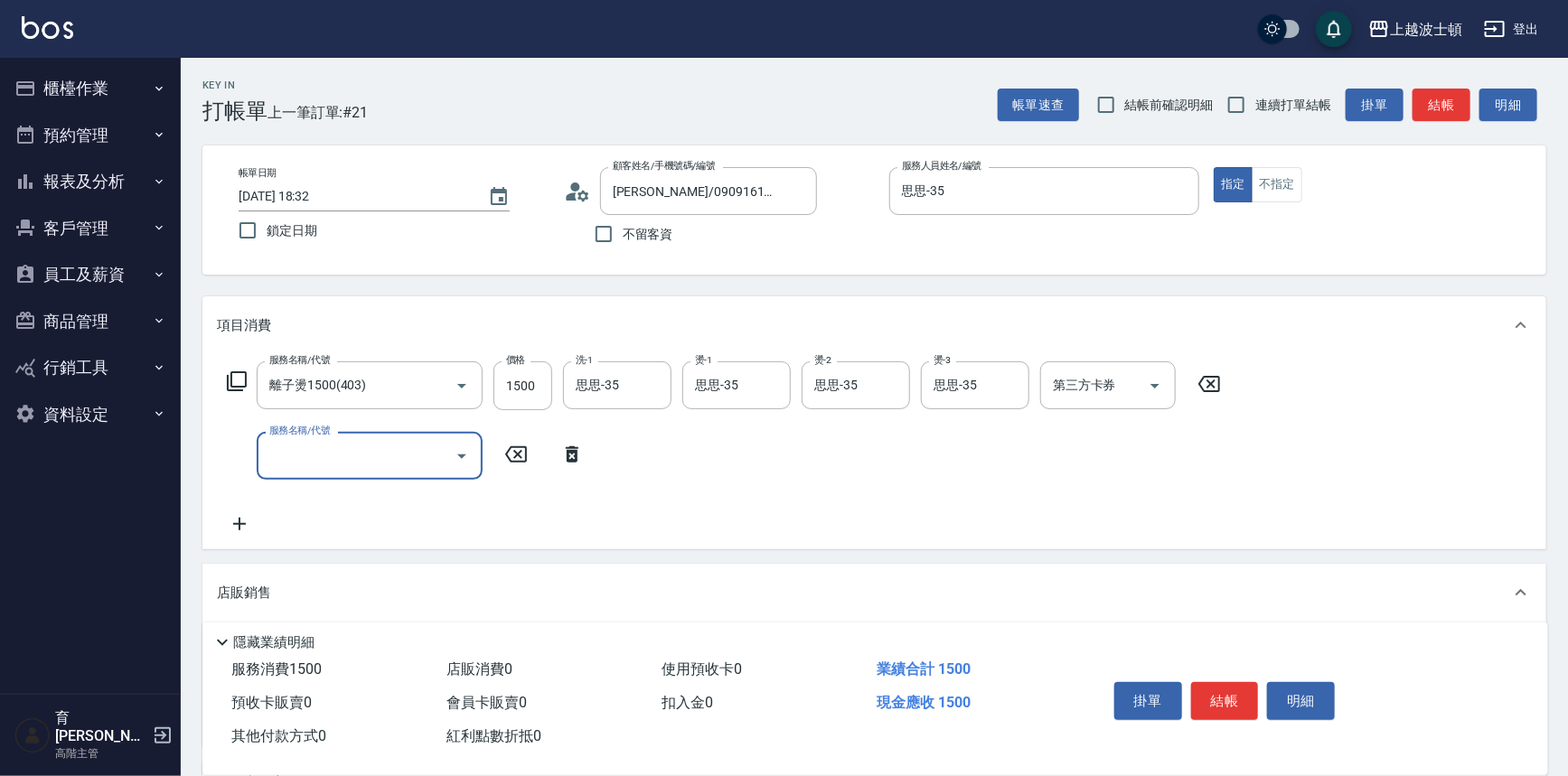
click at [344, 473] on div "服務名稱/代號" at bounding box center [369, 456] width 226 height 48
type input "還"
click at [350, 506] on span "韓國護髮(燙染加購護) - 800" at bounding box center [369, 502] width 226 height 29
type input "韓國護髮(燙染加購護)(708)"
click at [613, 460] on input "護-1" at bounding box center [617, 456] width 92 height 31
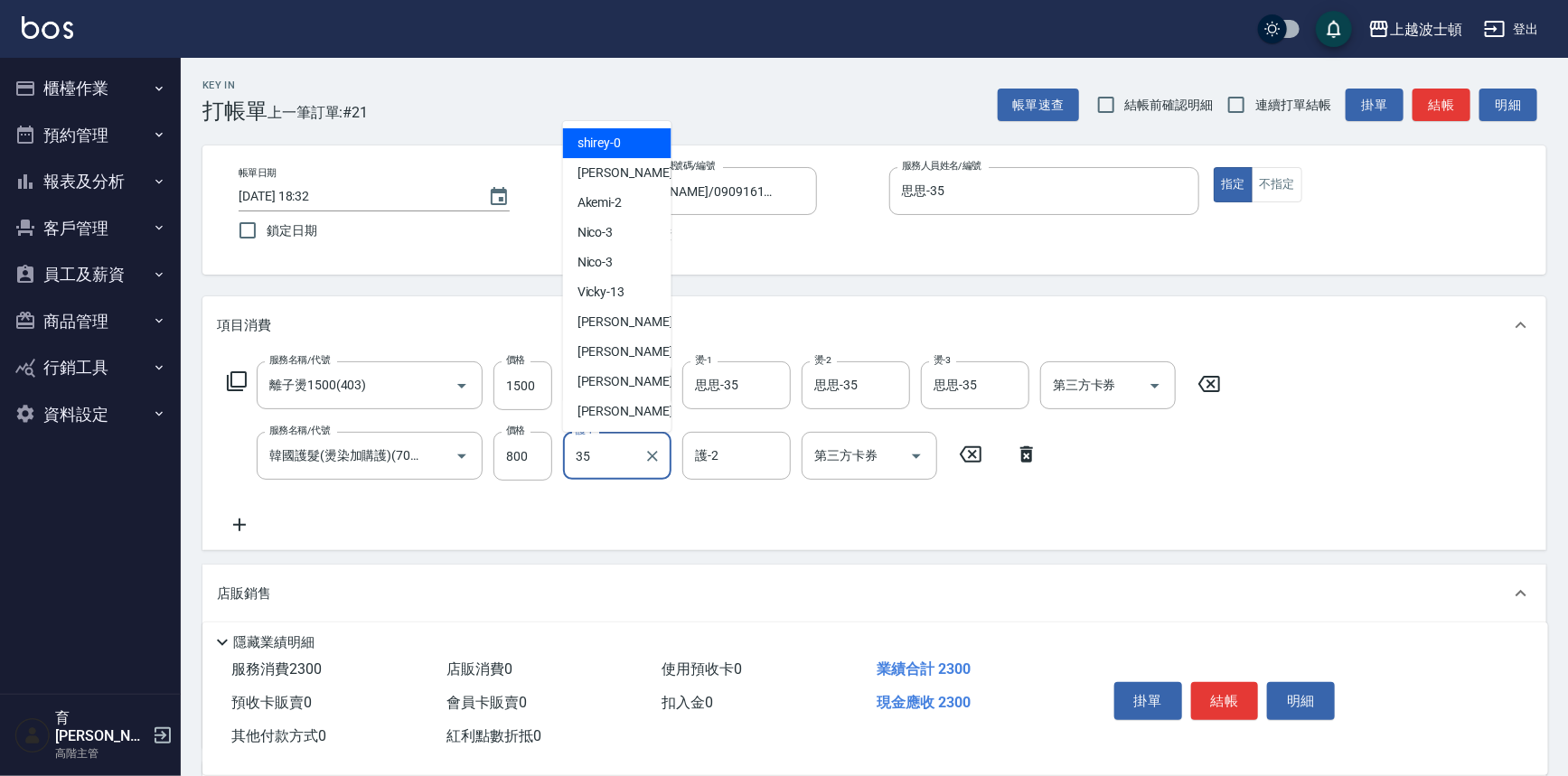
type input "思思-35"
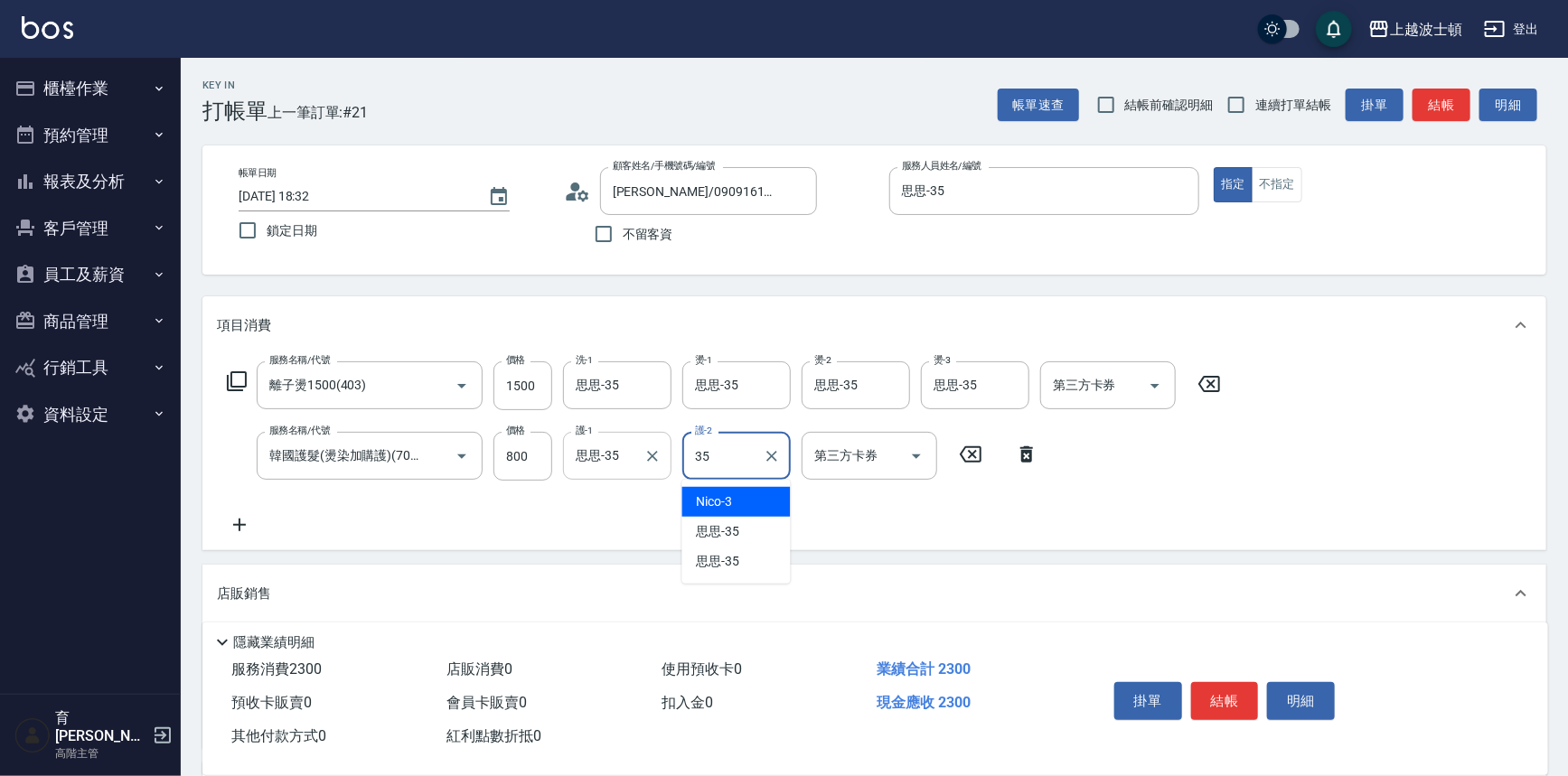
type input "思思-35"
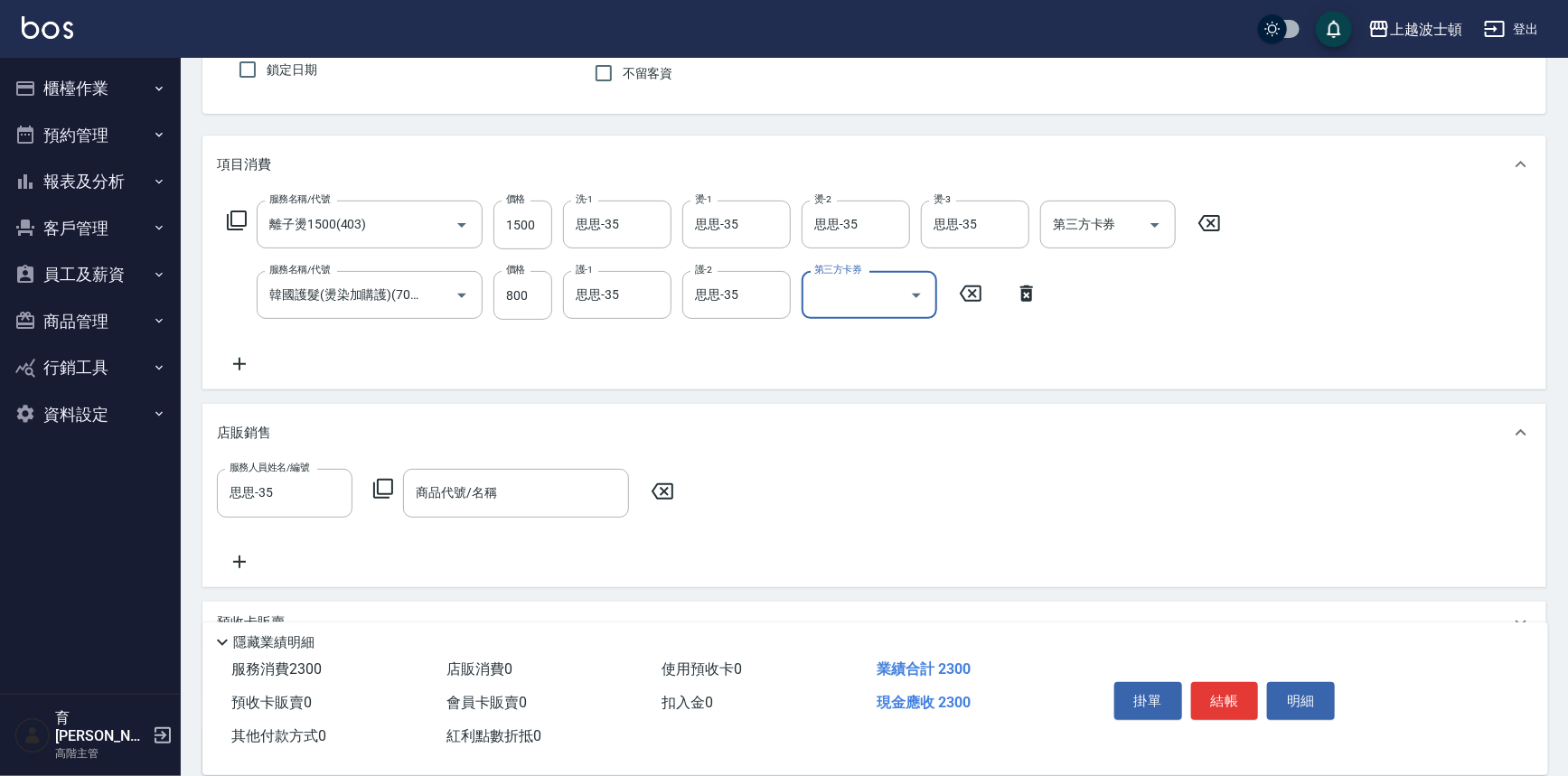
scroll to position [328, 0]
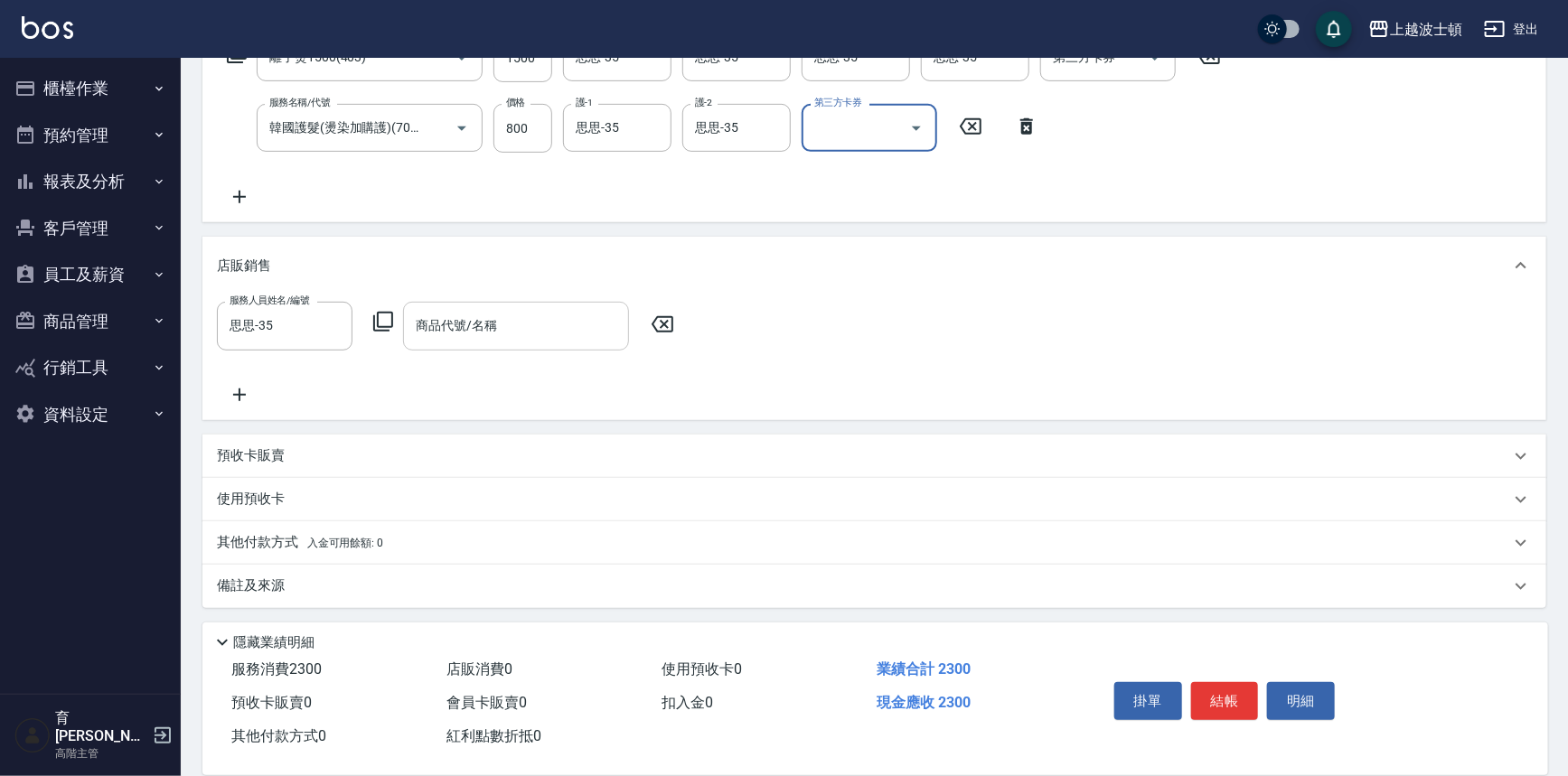
click at [457, 317] on div "商品代號/名稱 商品代號/名稱" at bounding box center [516, 326] width 226 height 48
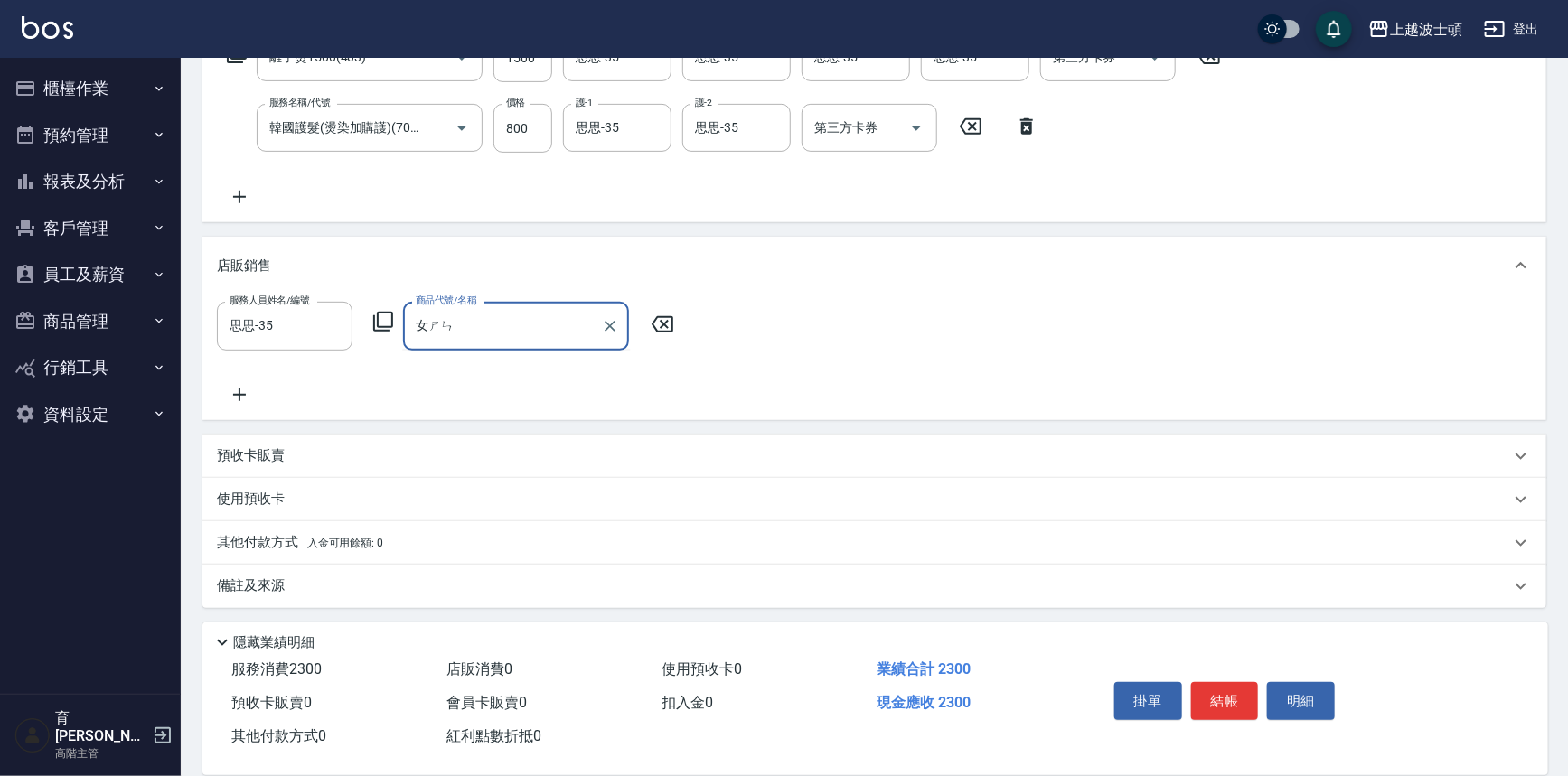
type input "女神"
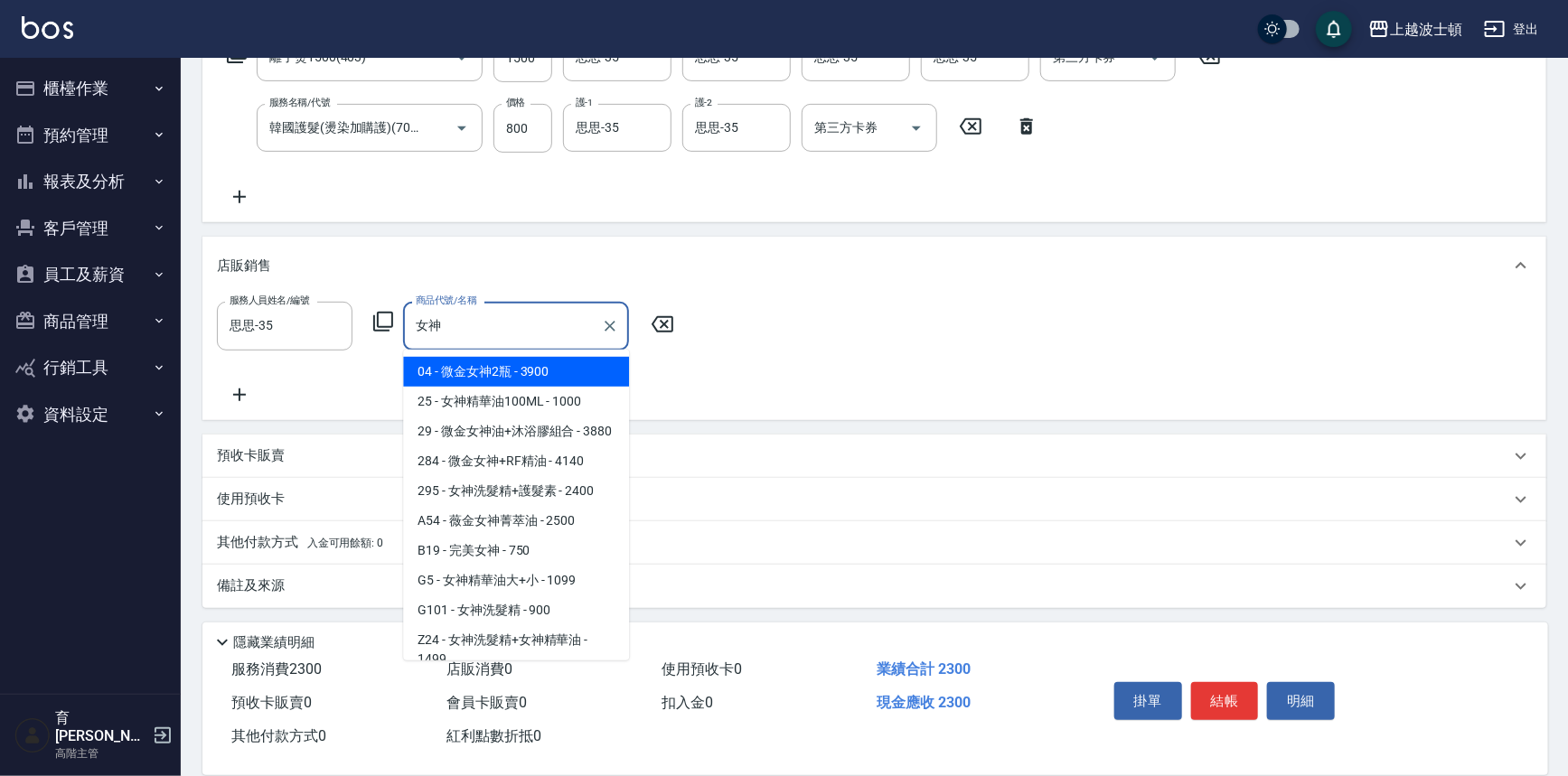
click at [493, 333] on input "女神" at bounding box center [503, 326] width 182 height 31
click at [493, 331] on input "女神" at bounding box center [503, 326] width 182 height 31
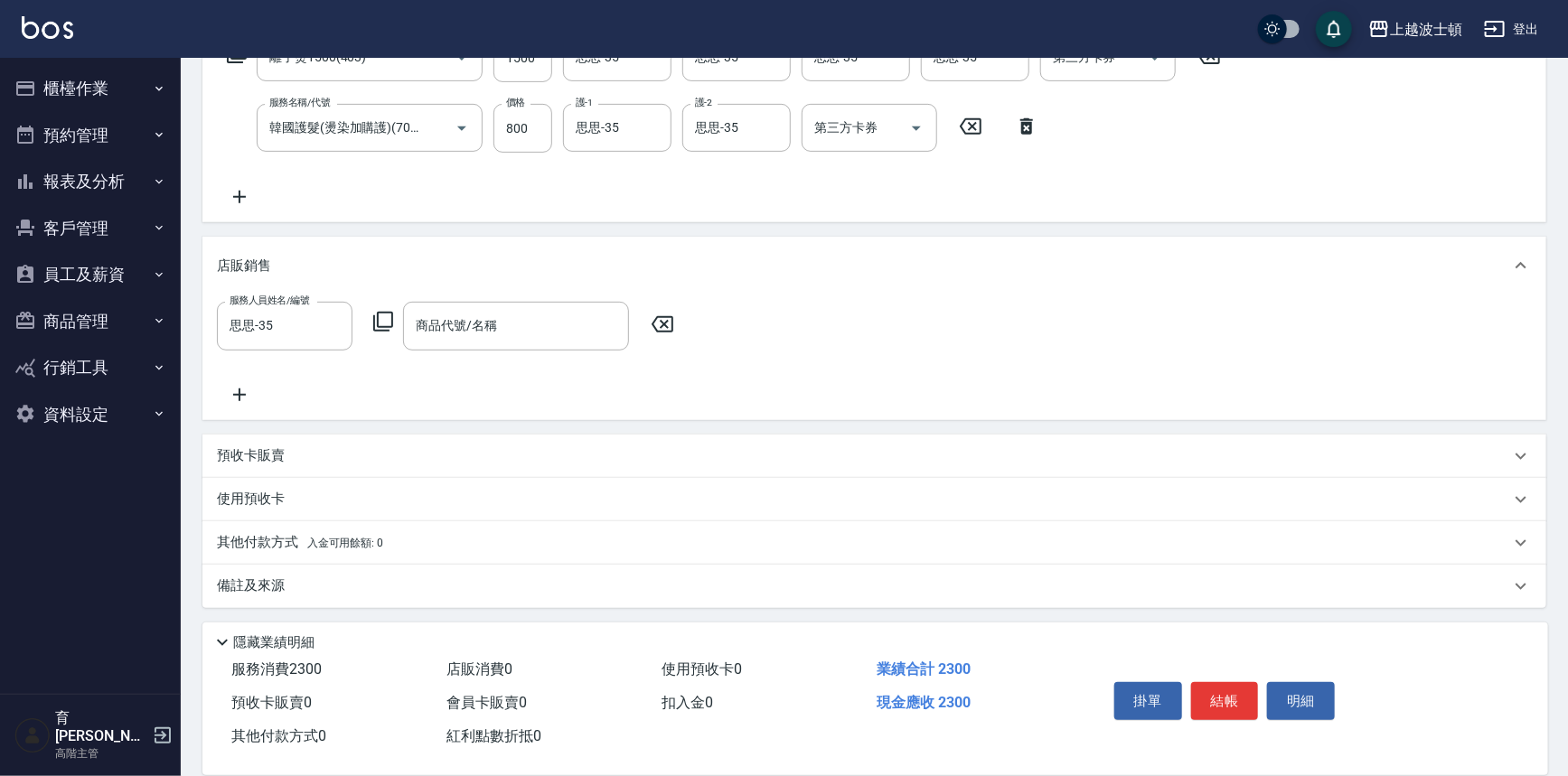
click at [257, 196] on icon at bounding box center [239, 197] width 45 height 22
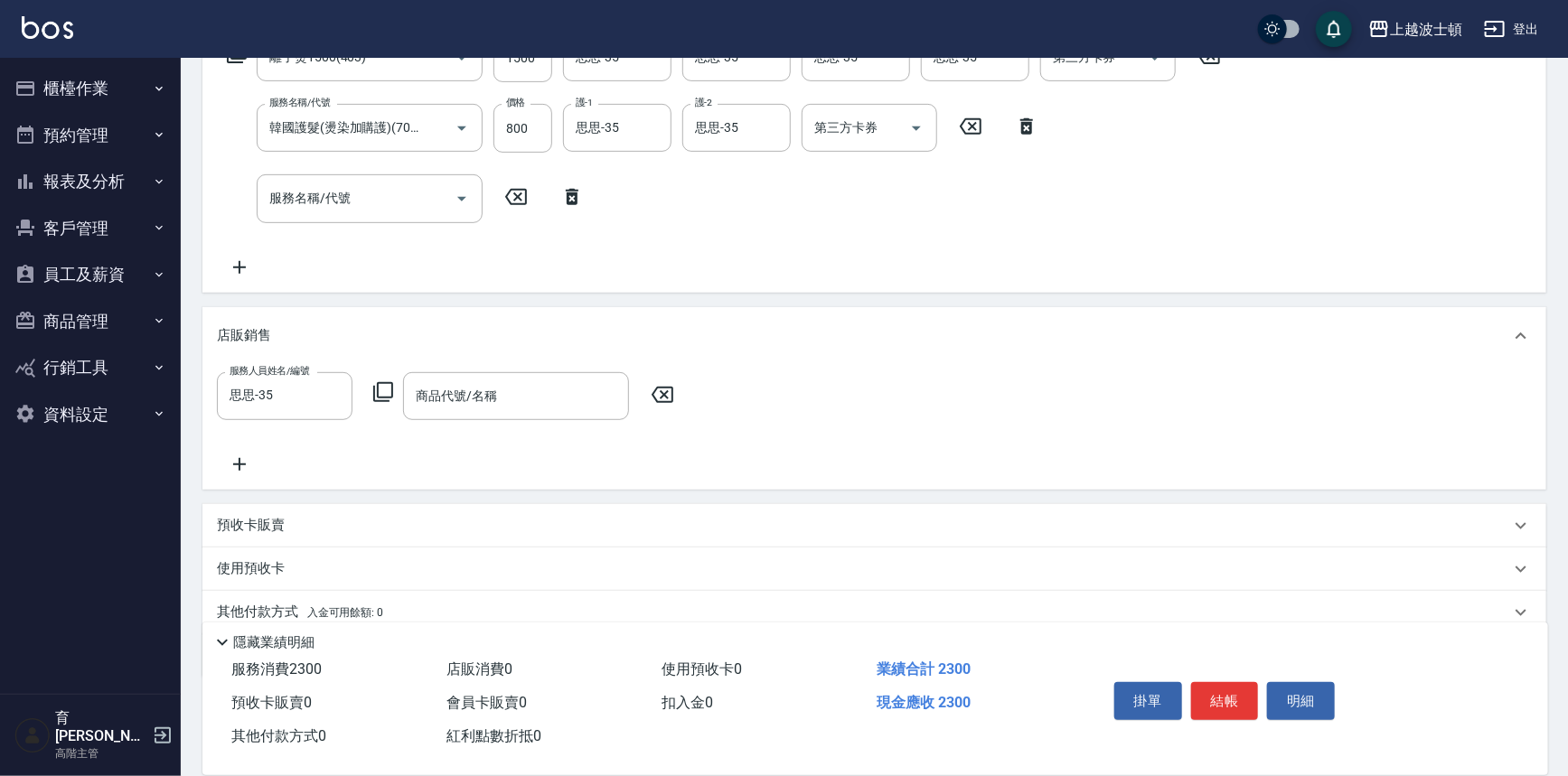
click at [586, 198] on icon at bounding box center [572, 197] width 45 height 22
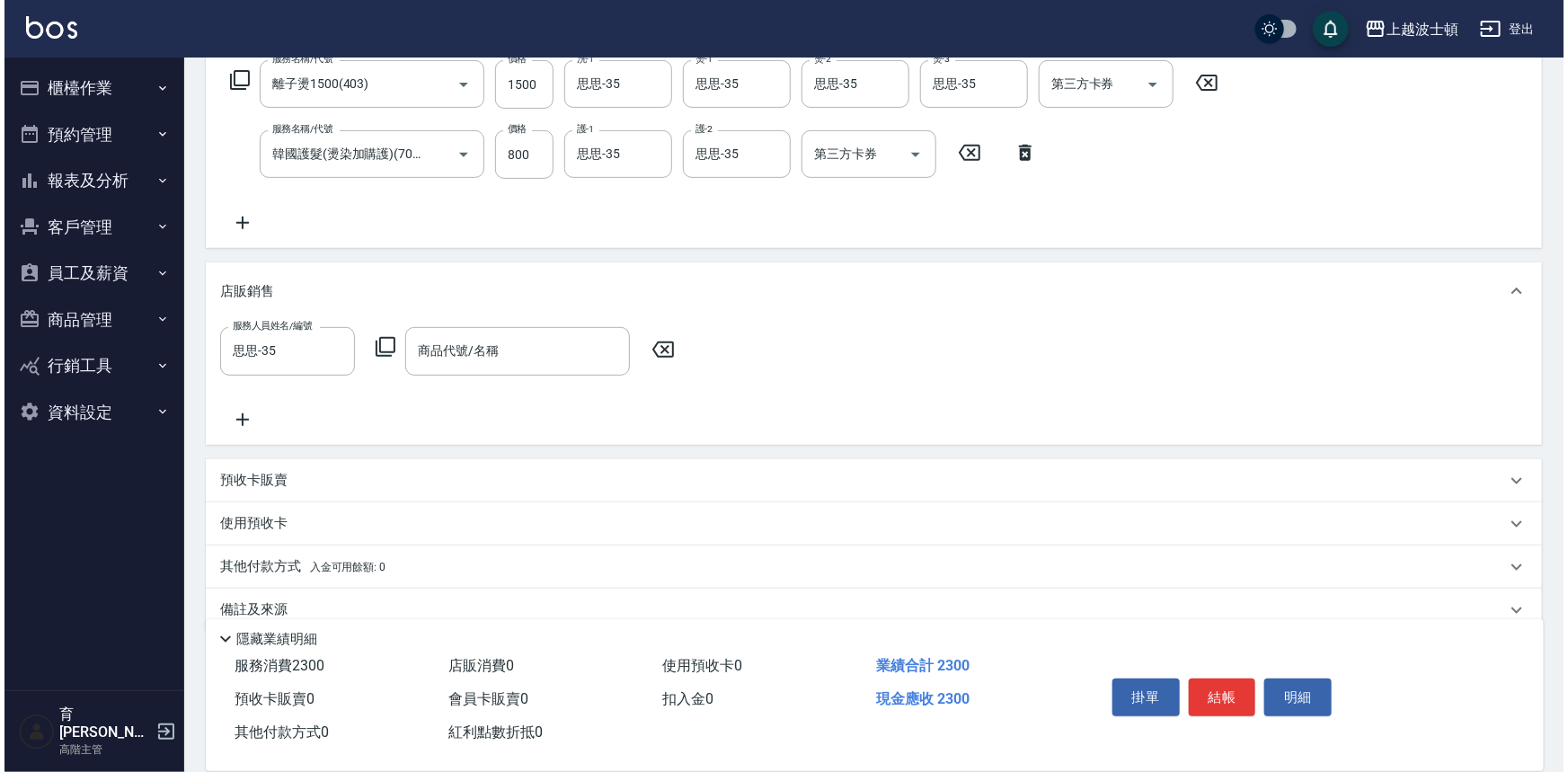
scroll to position [81, 0]
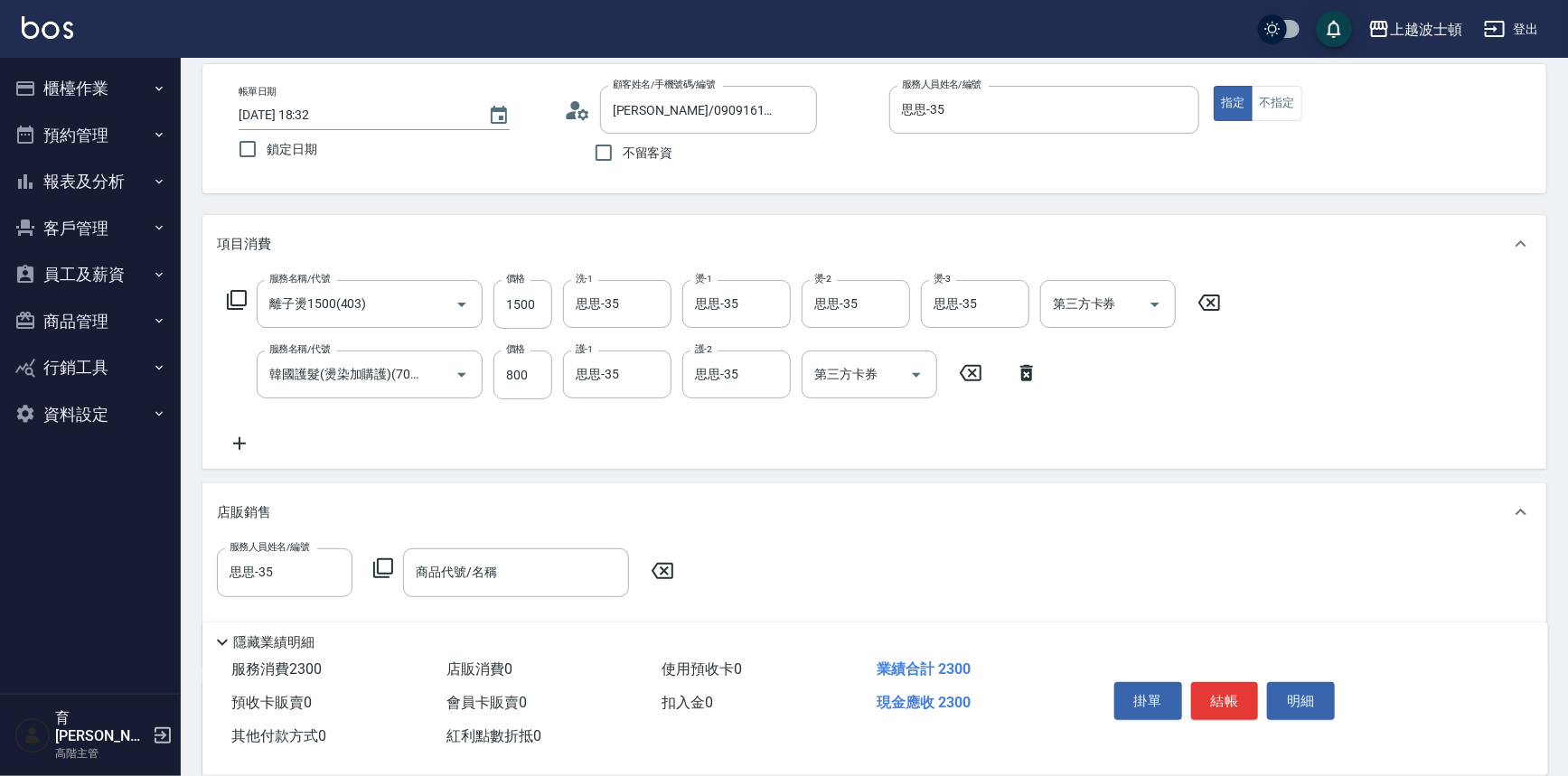
click at [240, 298] on icon at bounding box center [237, 300] width 22 height 22
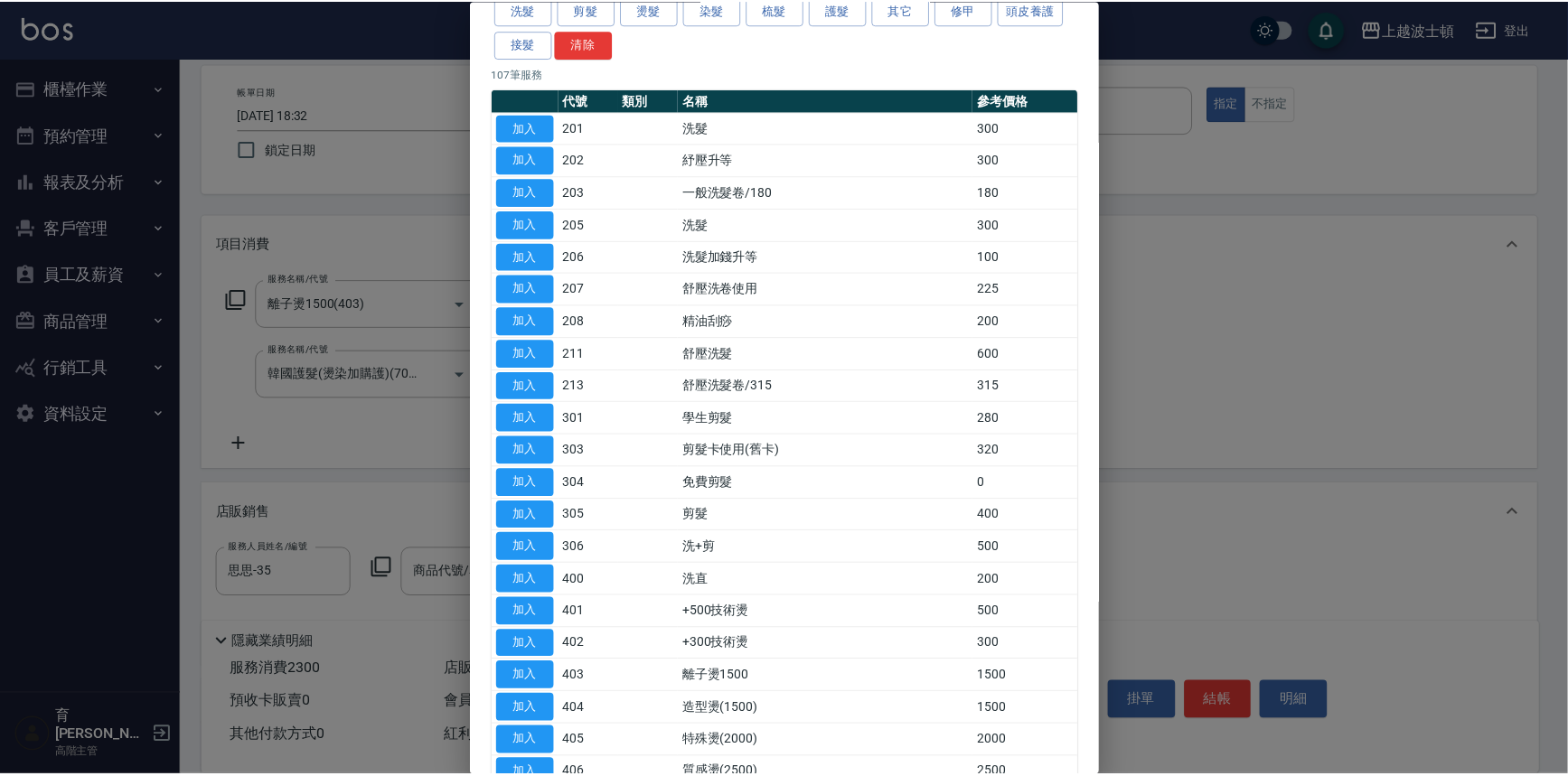
scroll to position [0, 0]
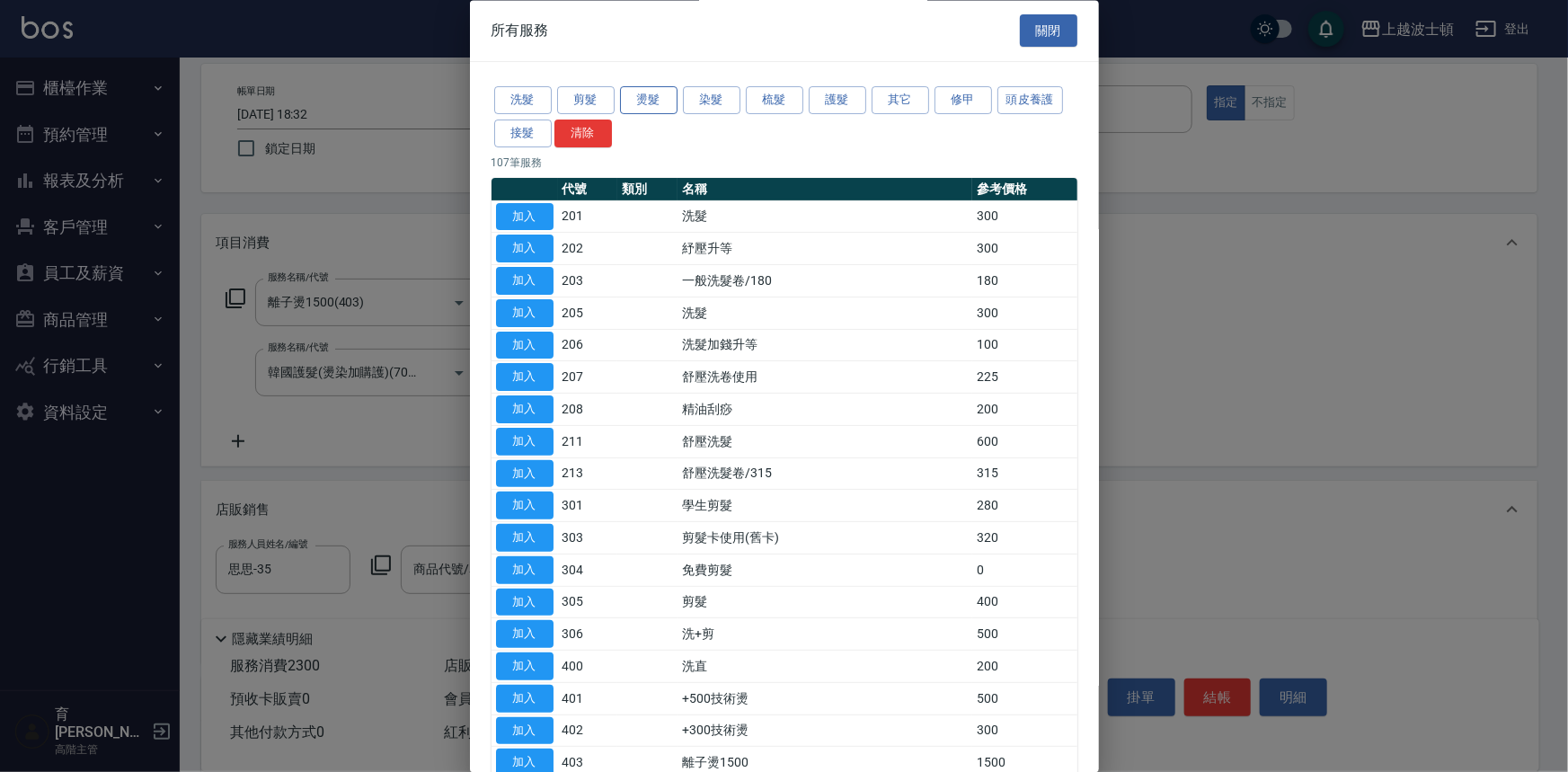
click at [666, 98] on button "燙髮" at bounding box center [648, 101] width 58 height 27
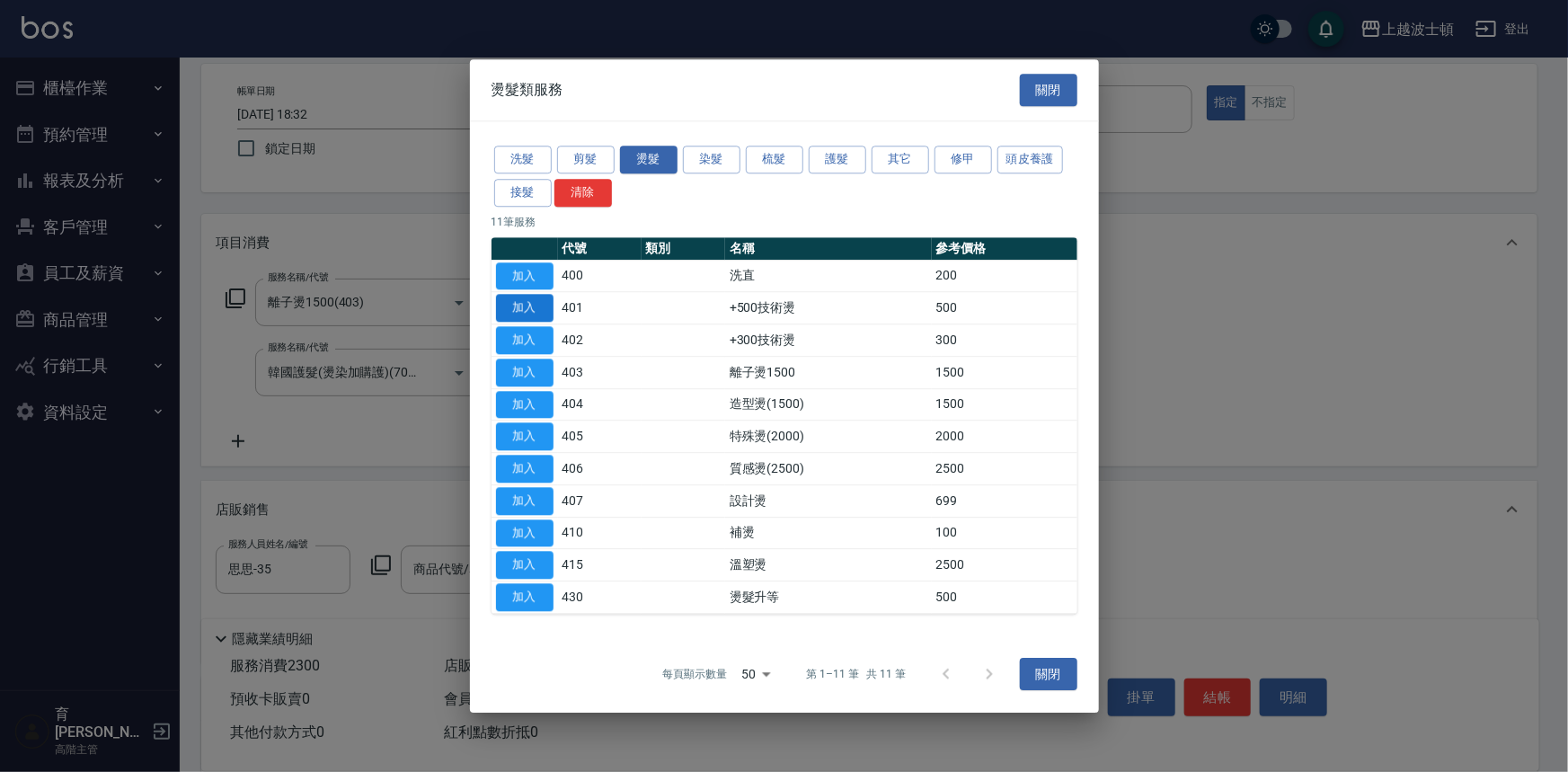
click at [534, 313] on button "加入" at bounding box center [524, 309] width 58 height 27
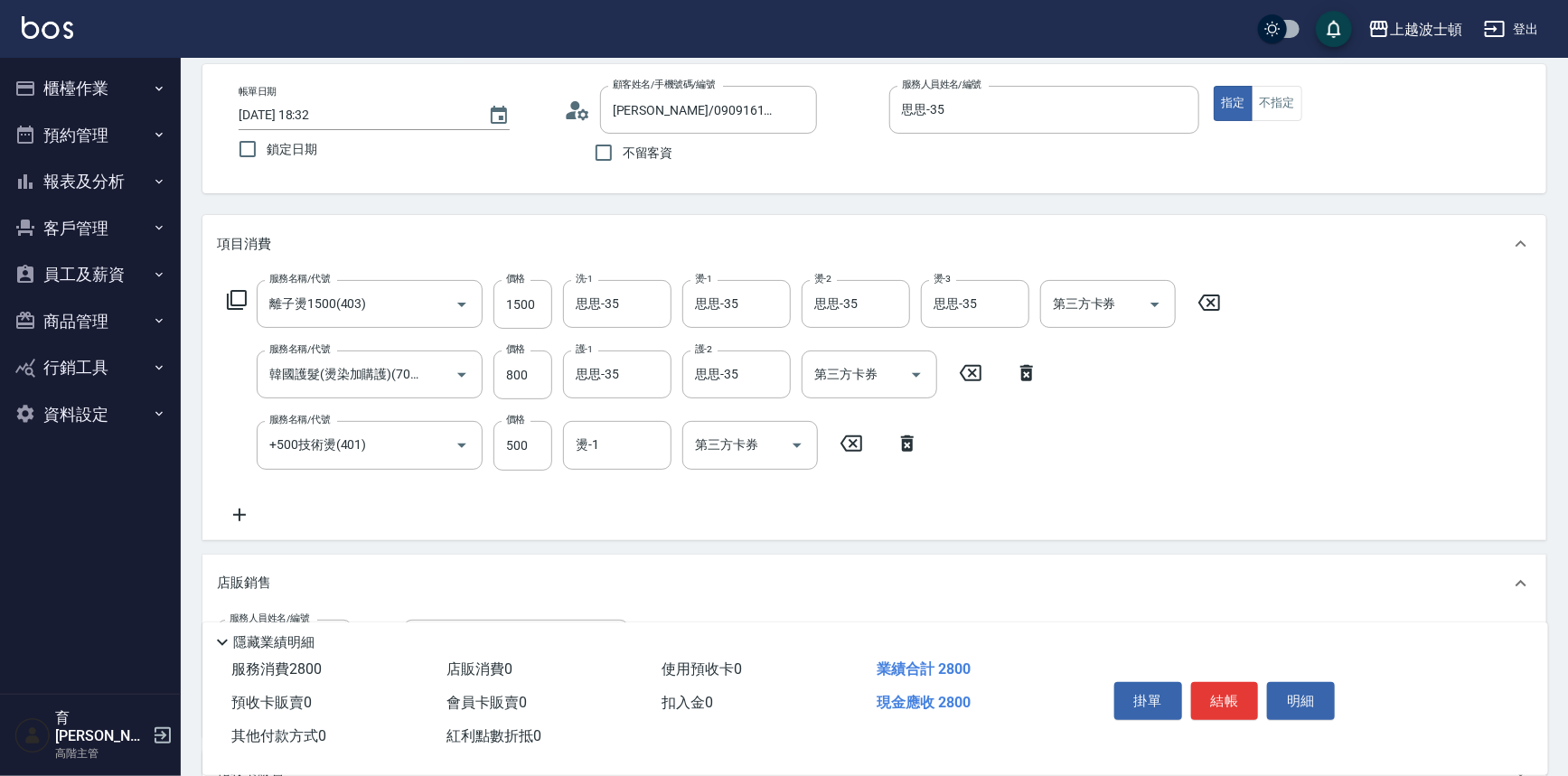
click at [228, 305] on icon at bounding box center [237, 300] width 22 height 22
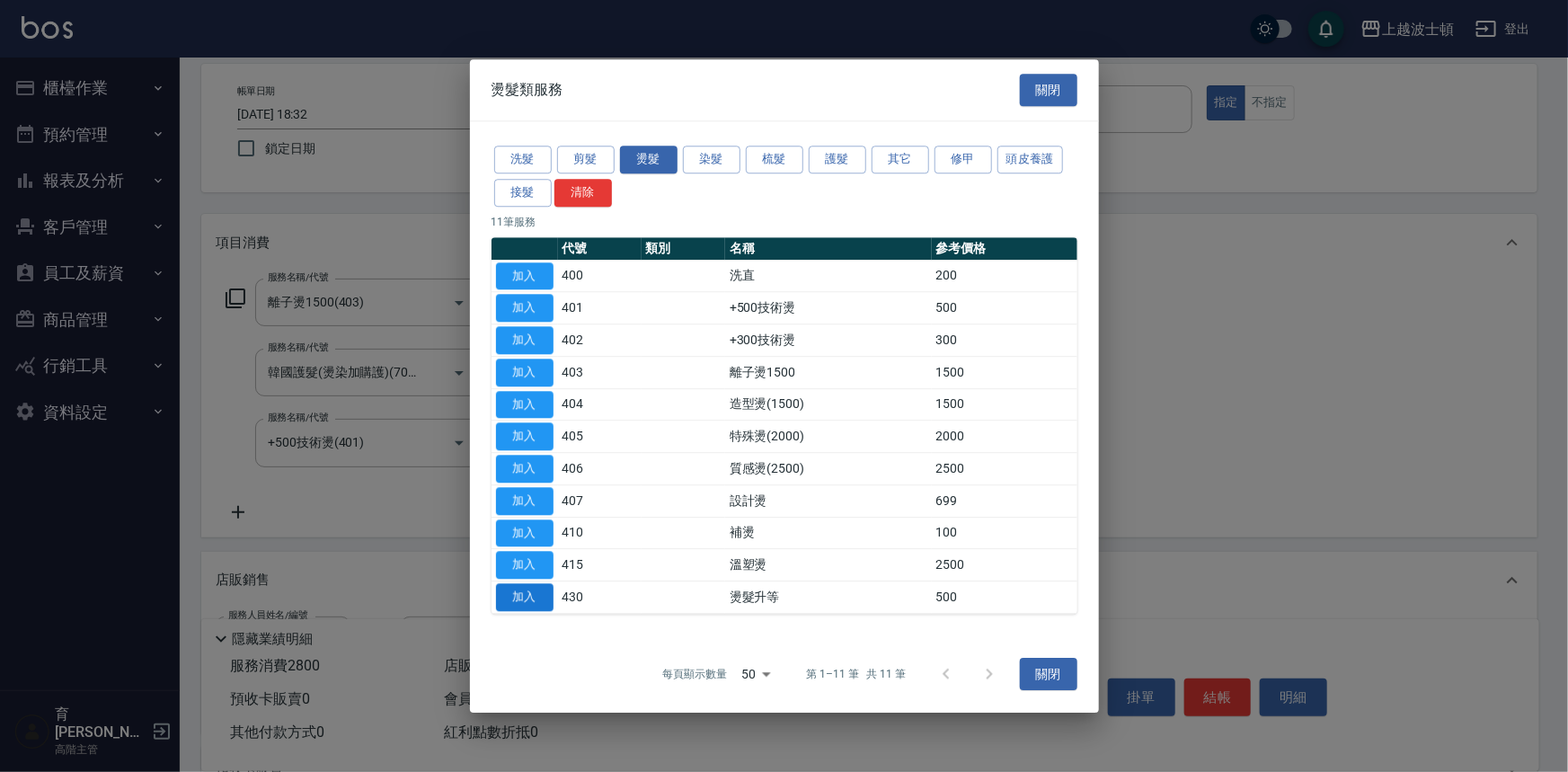
click at [509, 593] on button "加入" at bounding box center [524, 597] width 58 height 27
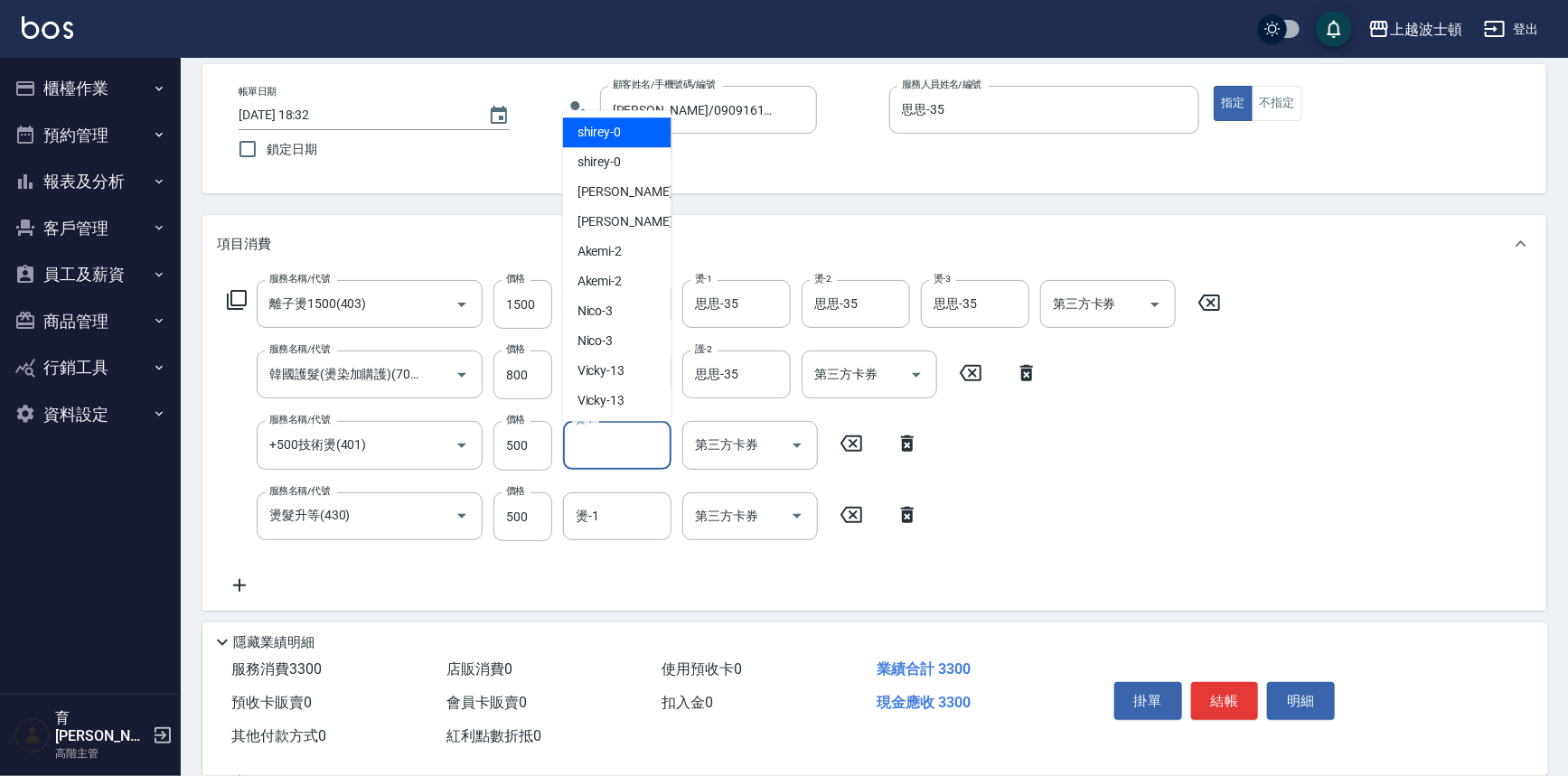
click at [603, 457] on input "燙-1" at bounding box center [617, 445] width 92 height 31
type input "思思-35"
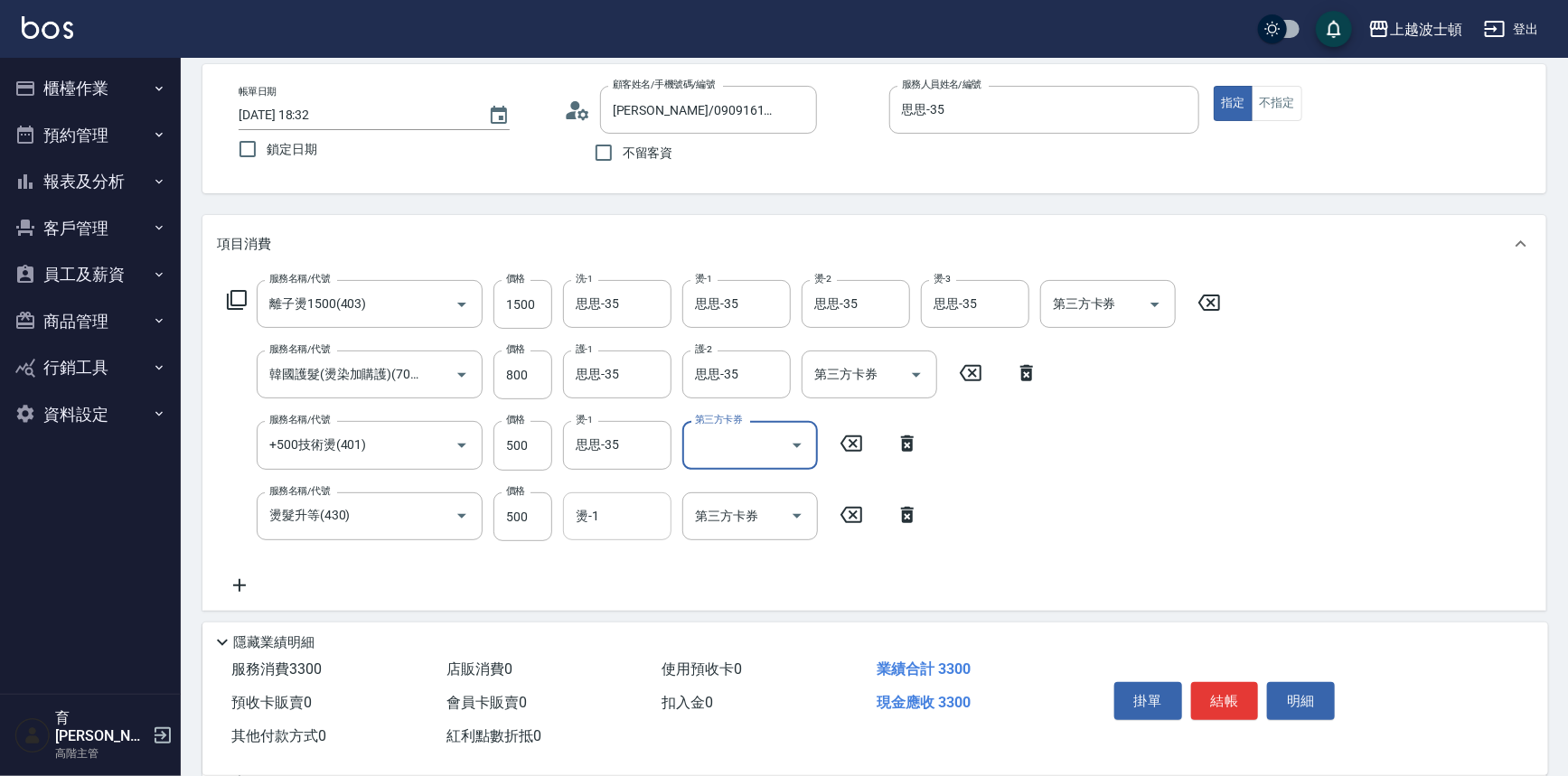
click at [602, 511] on input "燙-1" at bounding box center [617, 516] width 92 height 31
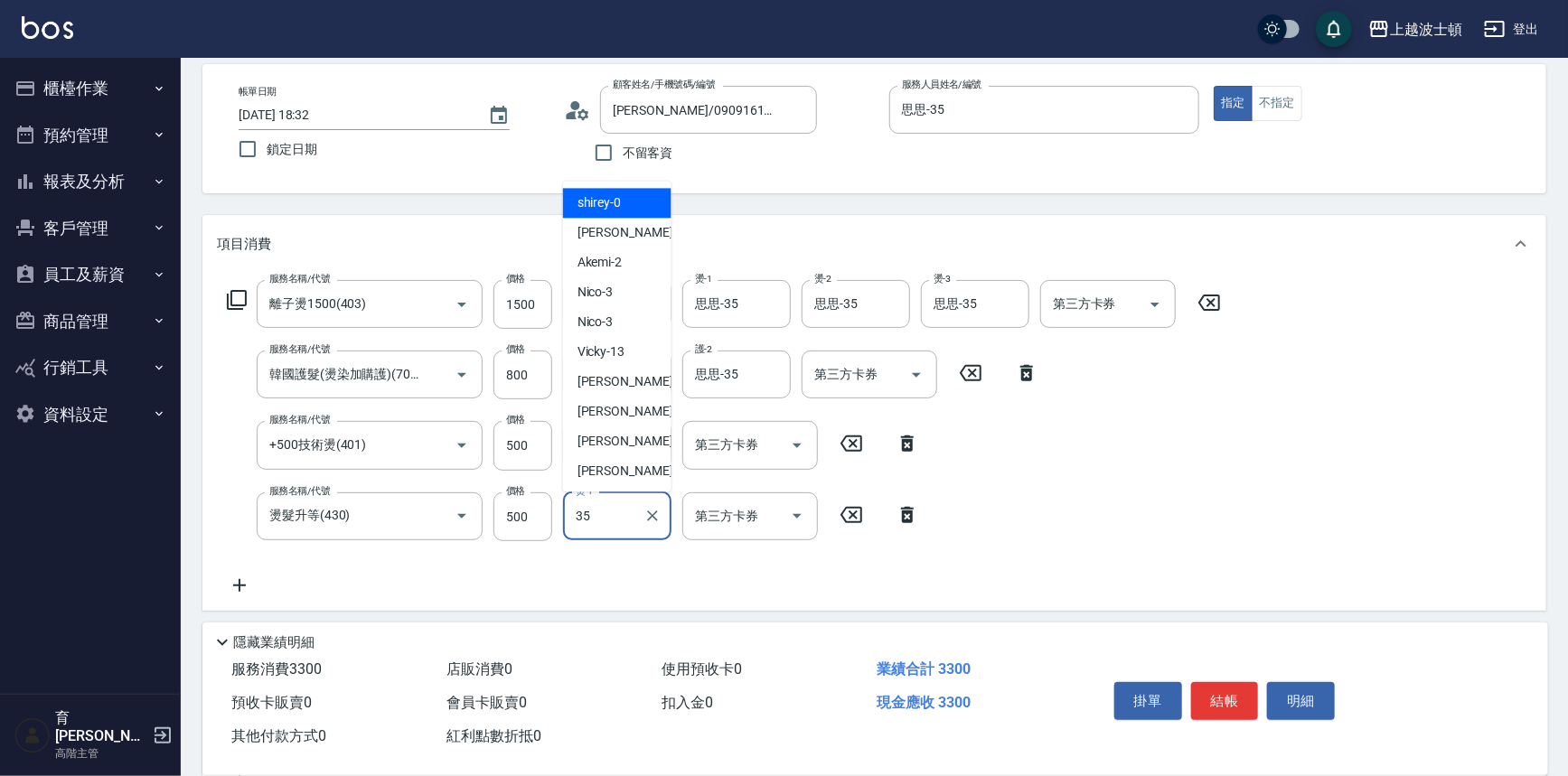
type input "思思-35"
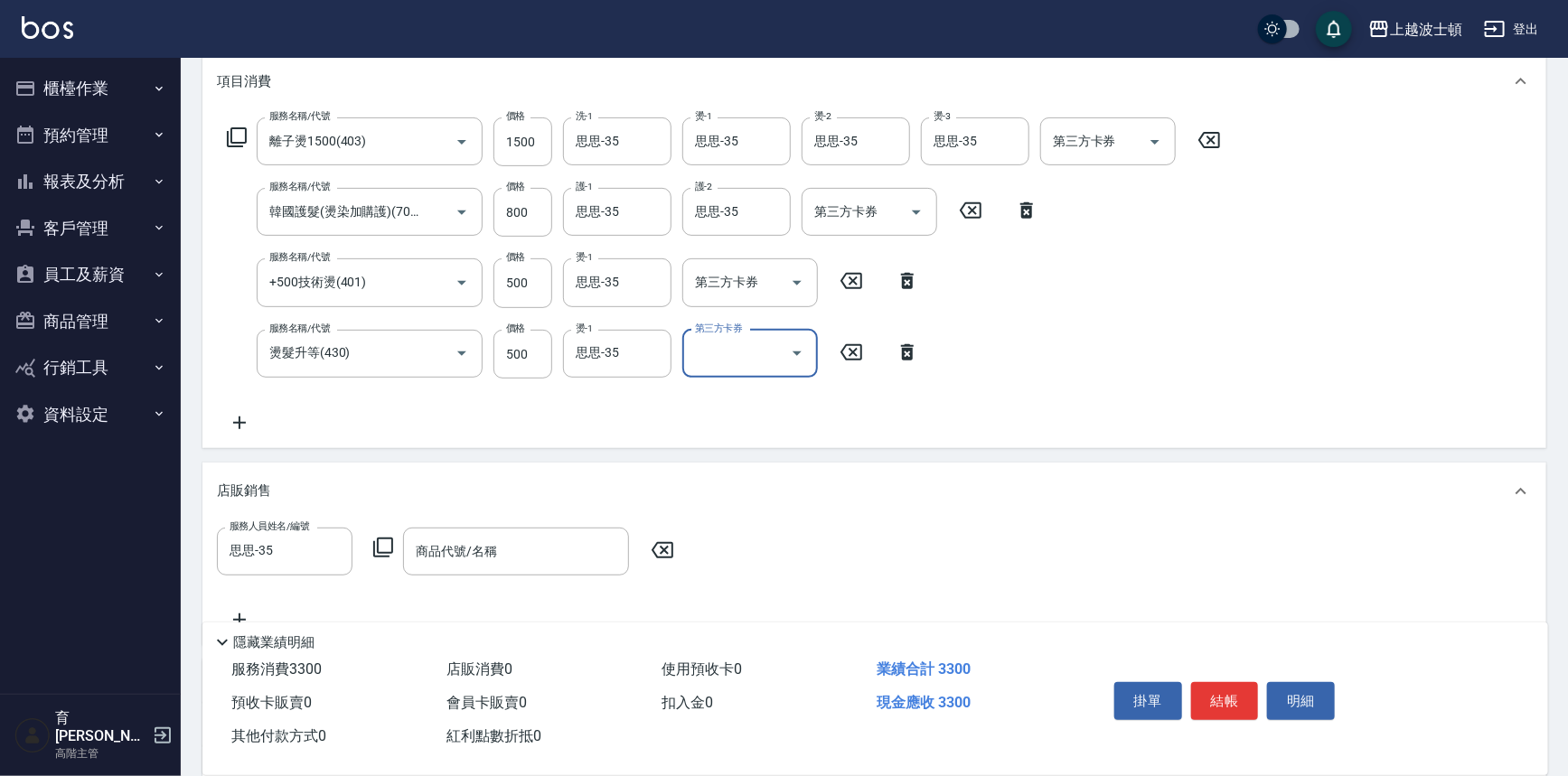
scroll to position [246, 0]
click at [478, 551] on input "商品代號/名稱" at bounding box center [517, 550] width 210 height 31
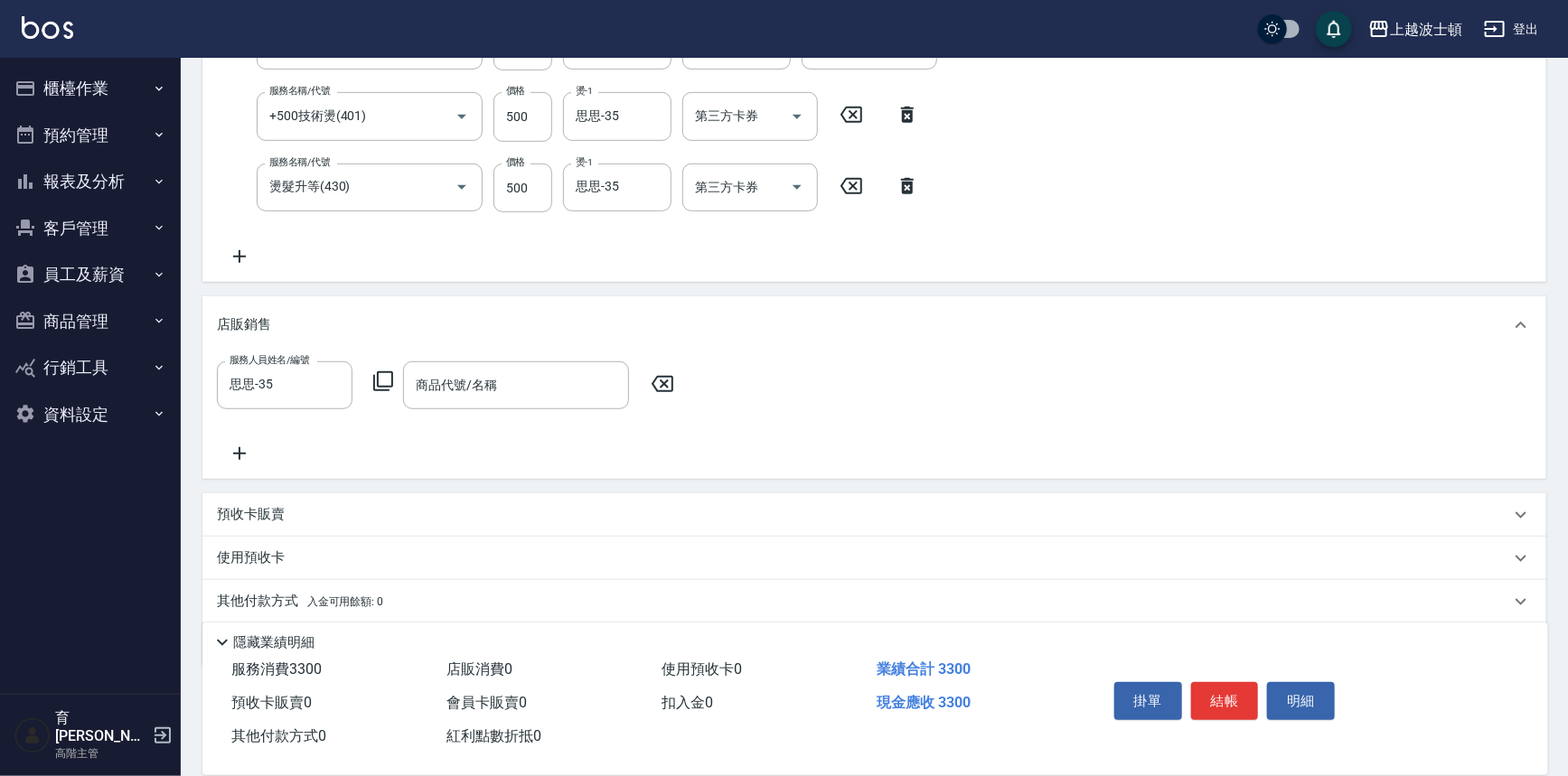
scroll to position [164, 0]
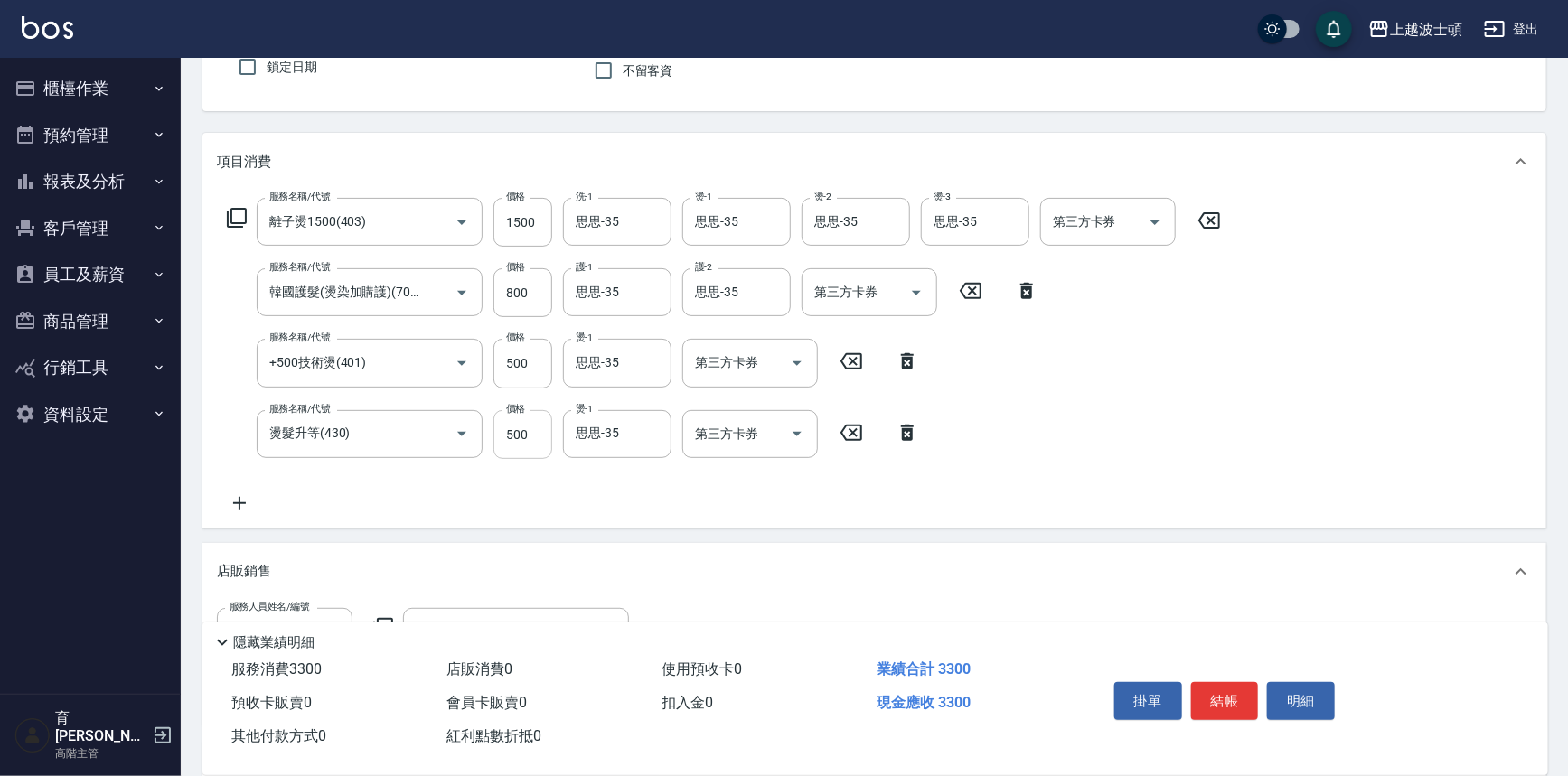
click at [511, 419] on input "500" at bounding box center [523, 434] width 59 height 49
type input "300"
click at [518, 360] on input "500" at bounding box center [523, 363] width 59 height 49
click at [901, 362] on icon at bounding box center [907, 362] width 45 height 22
type input "燙髮升等(430)"
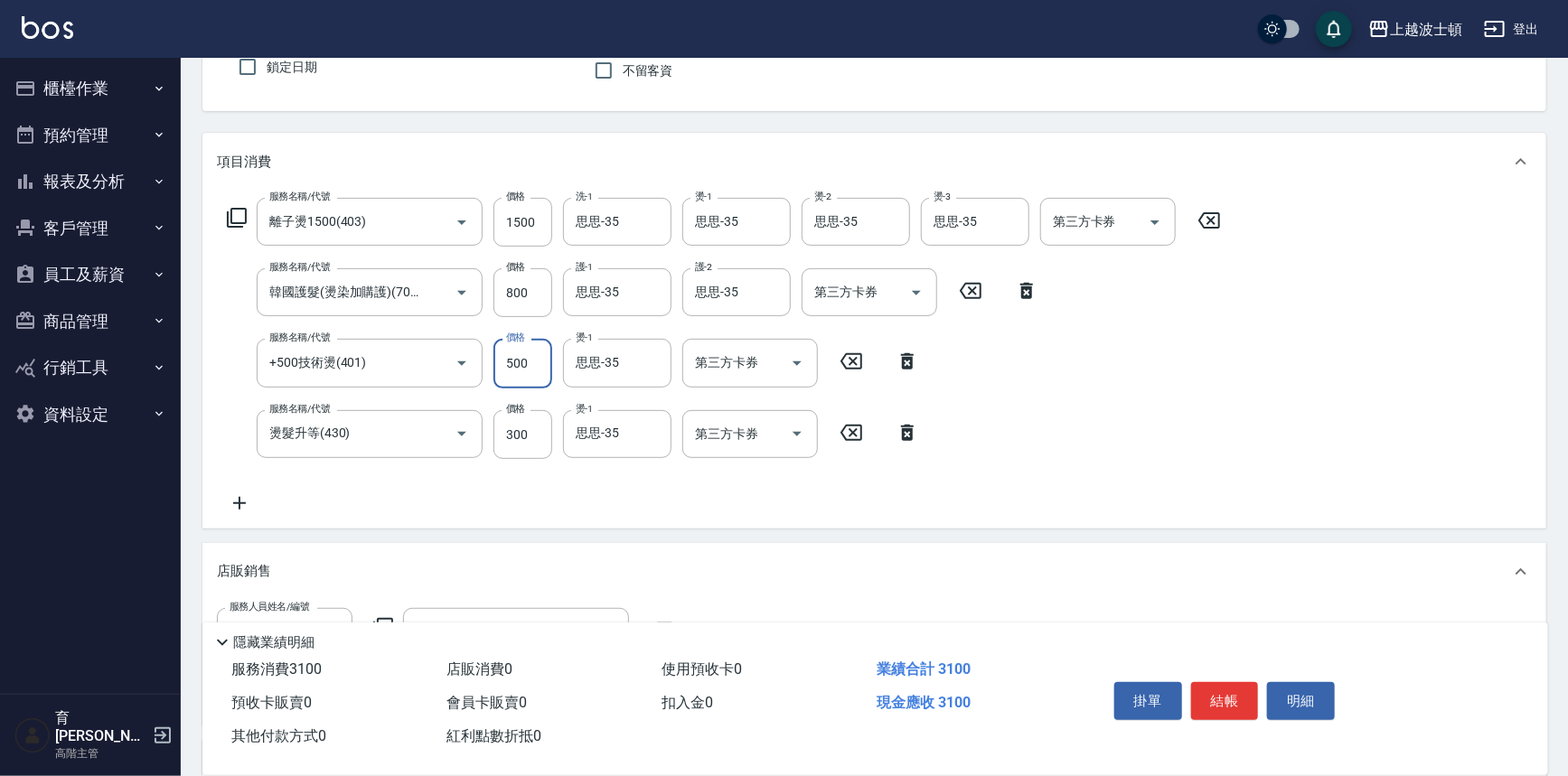
type input "300"
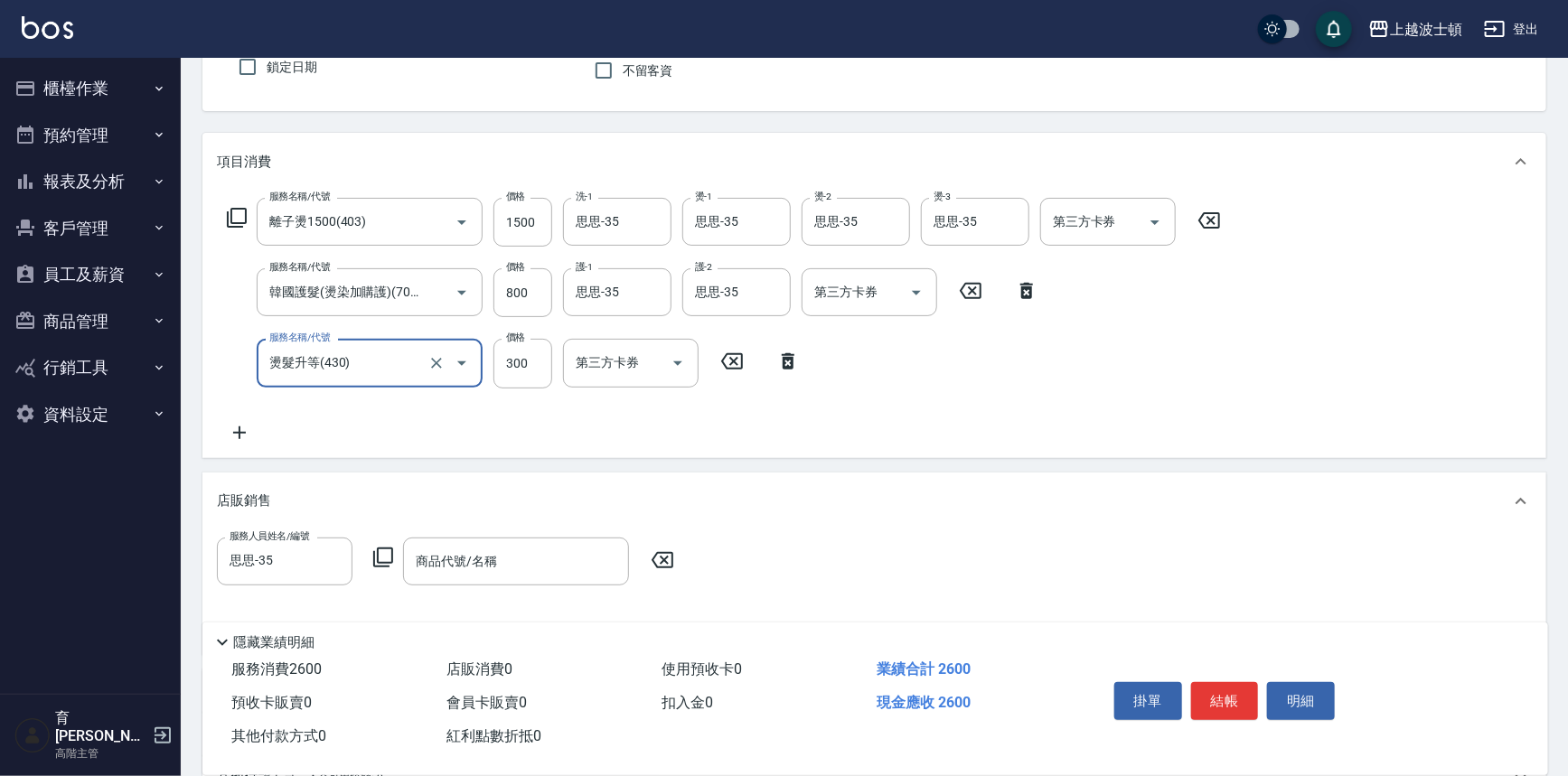
scroll to position [0, 0]
click at [235, 221] on icon at bounding box center [237, 218] width 22 height 22
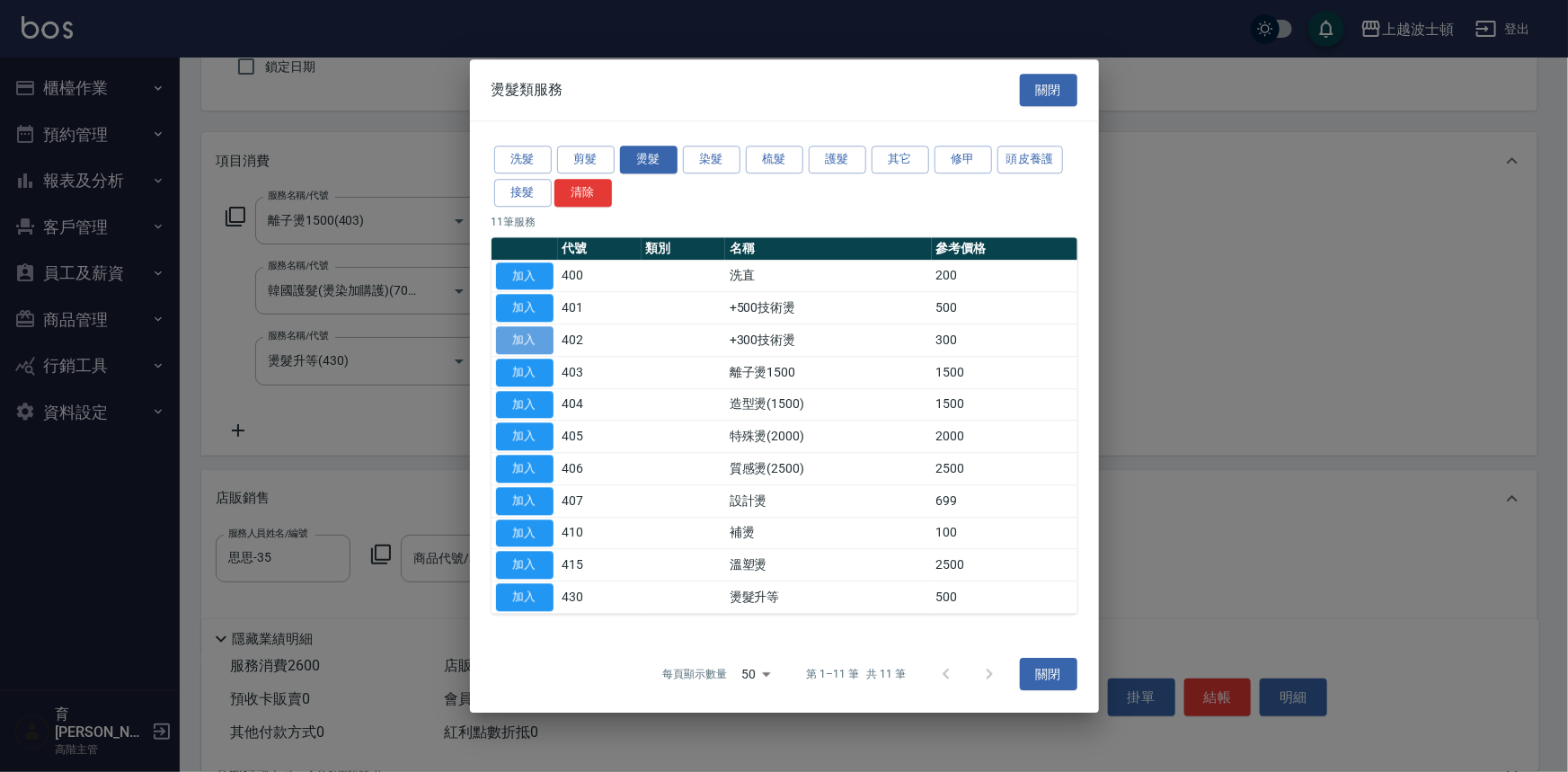
click at [527, 328] on button "加入" at bounding box center [524, 340] width 58 height 27
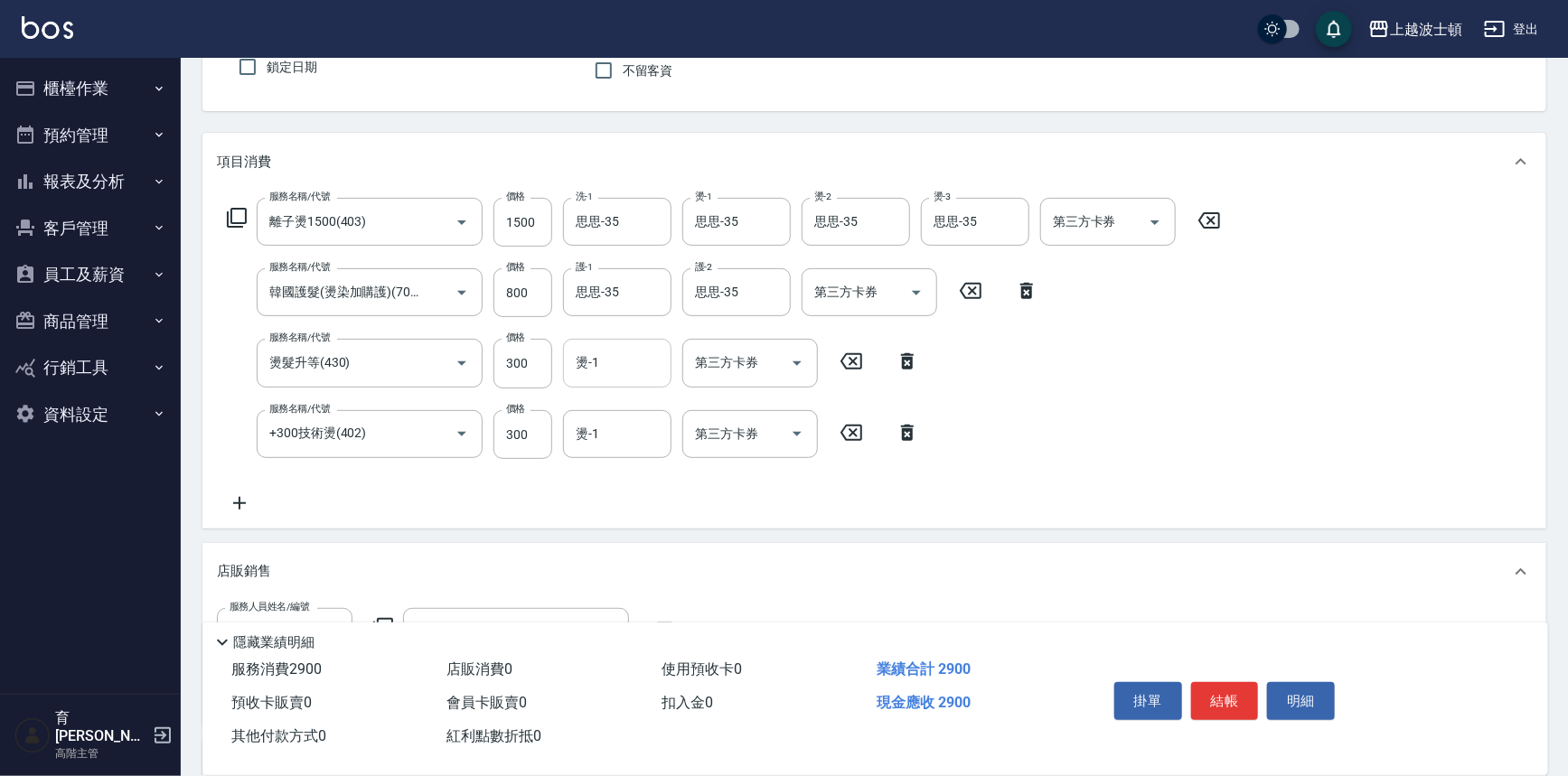
click at [616, 368] on input "燙-1" at bounding box center [617, 363] width 92 height 31
type input "思思-35"
click at [626, 436] on input "燙-1" at bounding box center [617, 434] width 92 height 31
type input "思思-35"
click at [519, 362] on input "300" at bounding box center [523, 363] width 59 height 49
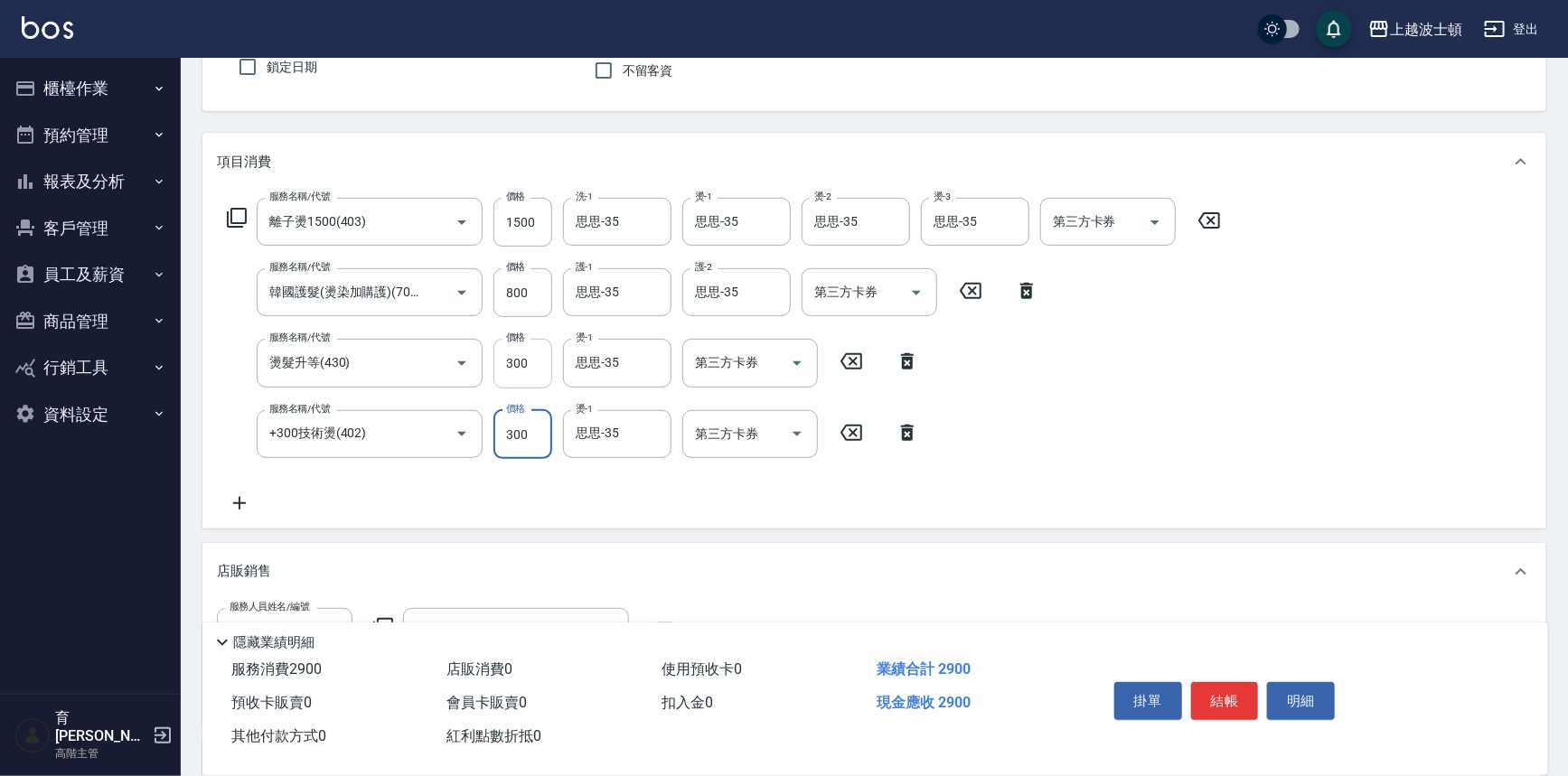
click at [519, 362] on input "300" at bounding box center [523, 363] width 59 height 49
type input "200"
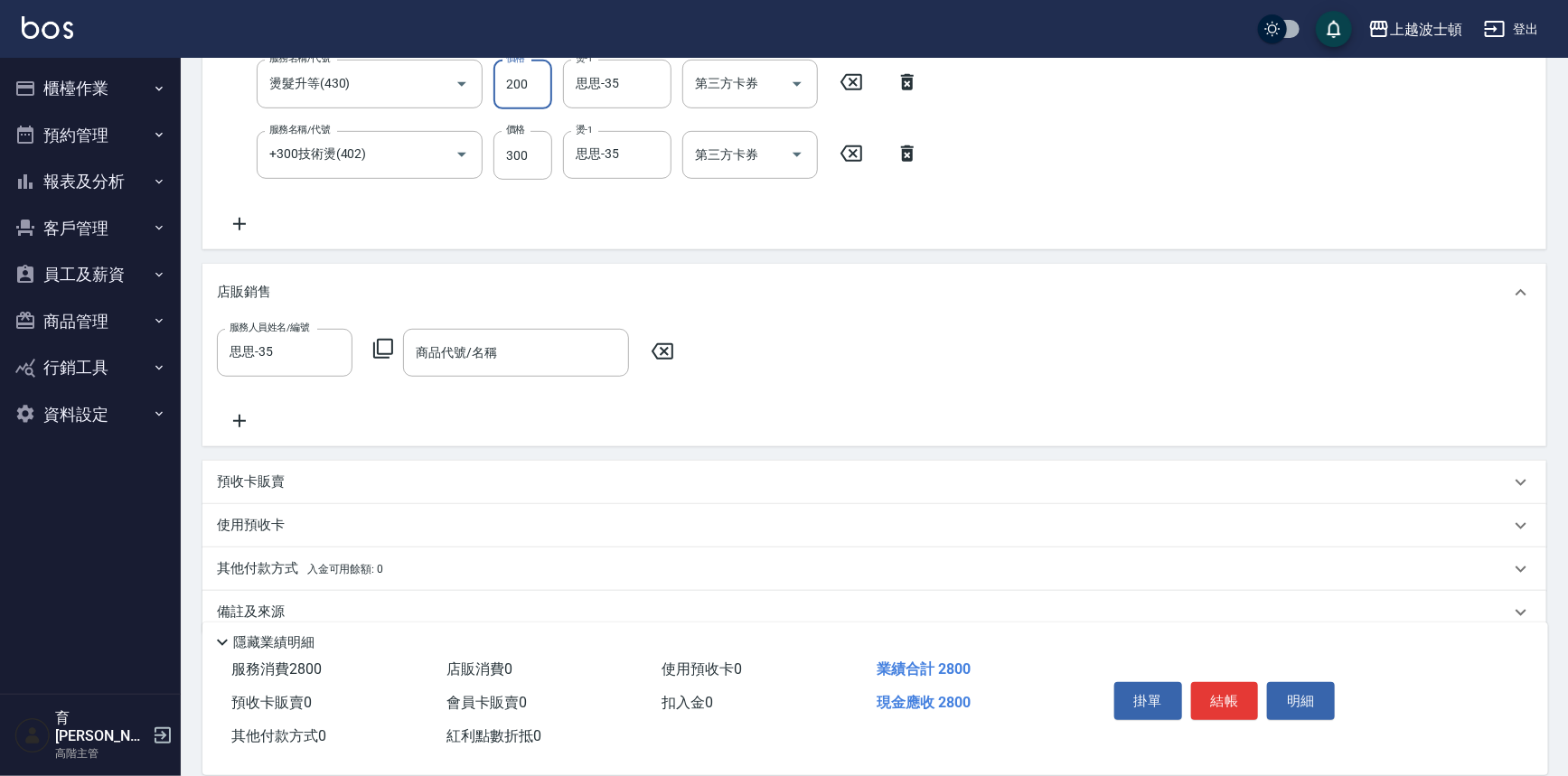
scroll to position [469, 0]
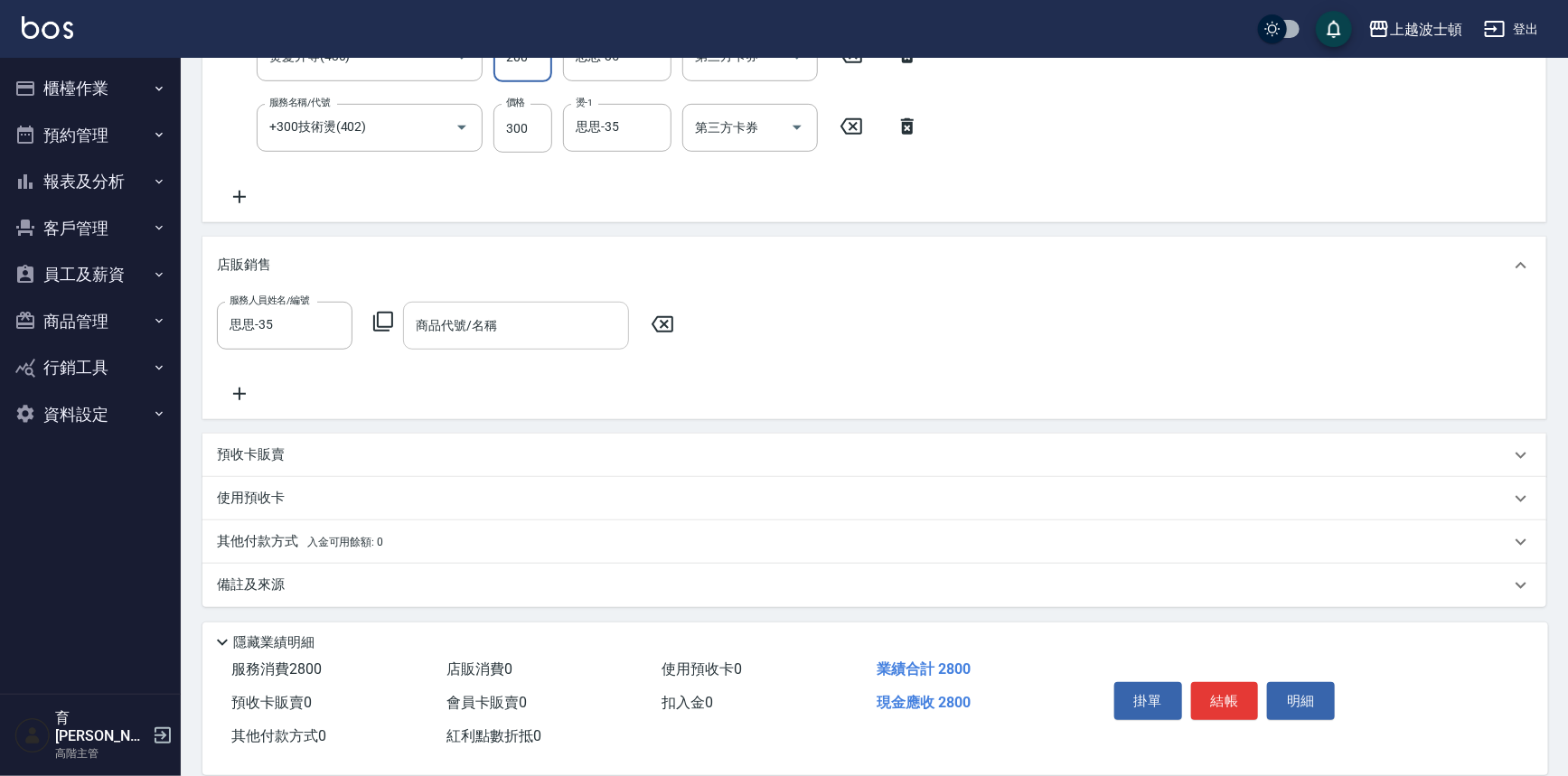
click at [434, 317] on input "商品代號/名稱" at bounding box center [517, 326] width 210 height 31
type input "女神修"
type input "護"
type input "25253"
drag, startPoint x: 560, startPoint y: 319, endPoint x: 402, endPoint y: 354, distance: 161.8
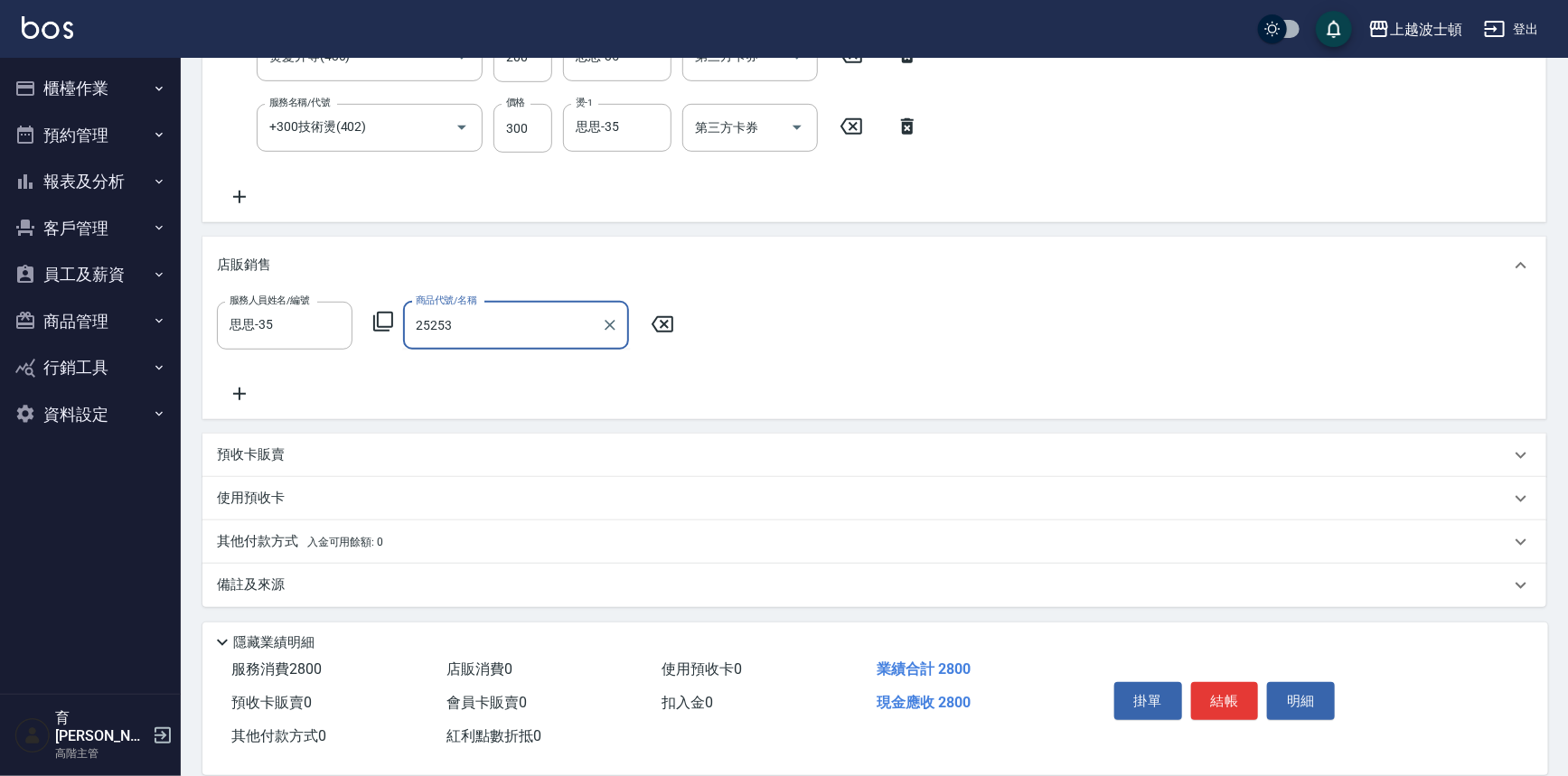
click at [402, 354] on div "服務人員姓名/編號 思思-35 服務人員姓名/編號 商品代號/名稱 25253 商品代號/名稱" at bounding box center [875, 353] width 1315 height 103
drag, startPoint x: 1062, startPoint y: 488, endPoint x: 1167, endPoint y: 638, distance: 183.1
click at [1066, 492] on div "使用預收卡" at bounding box center [864, 498] width 1294 height 19
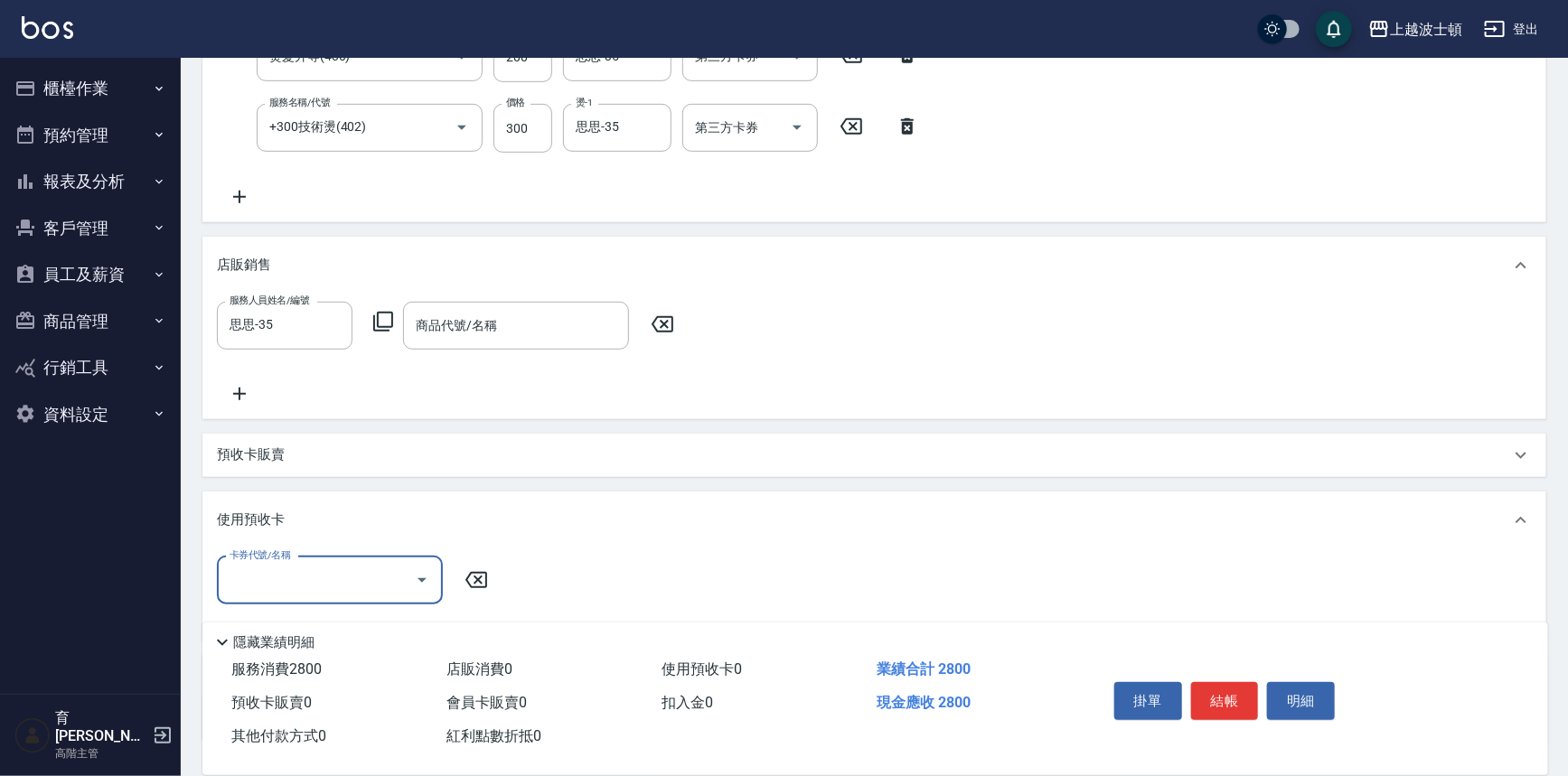
scroll to position [0, 0]
click at [1204, 686] on button "結帳" at bounding box center [1225, 701] width 68 height 38
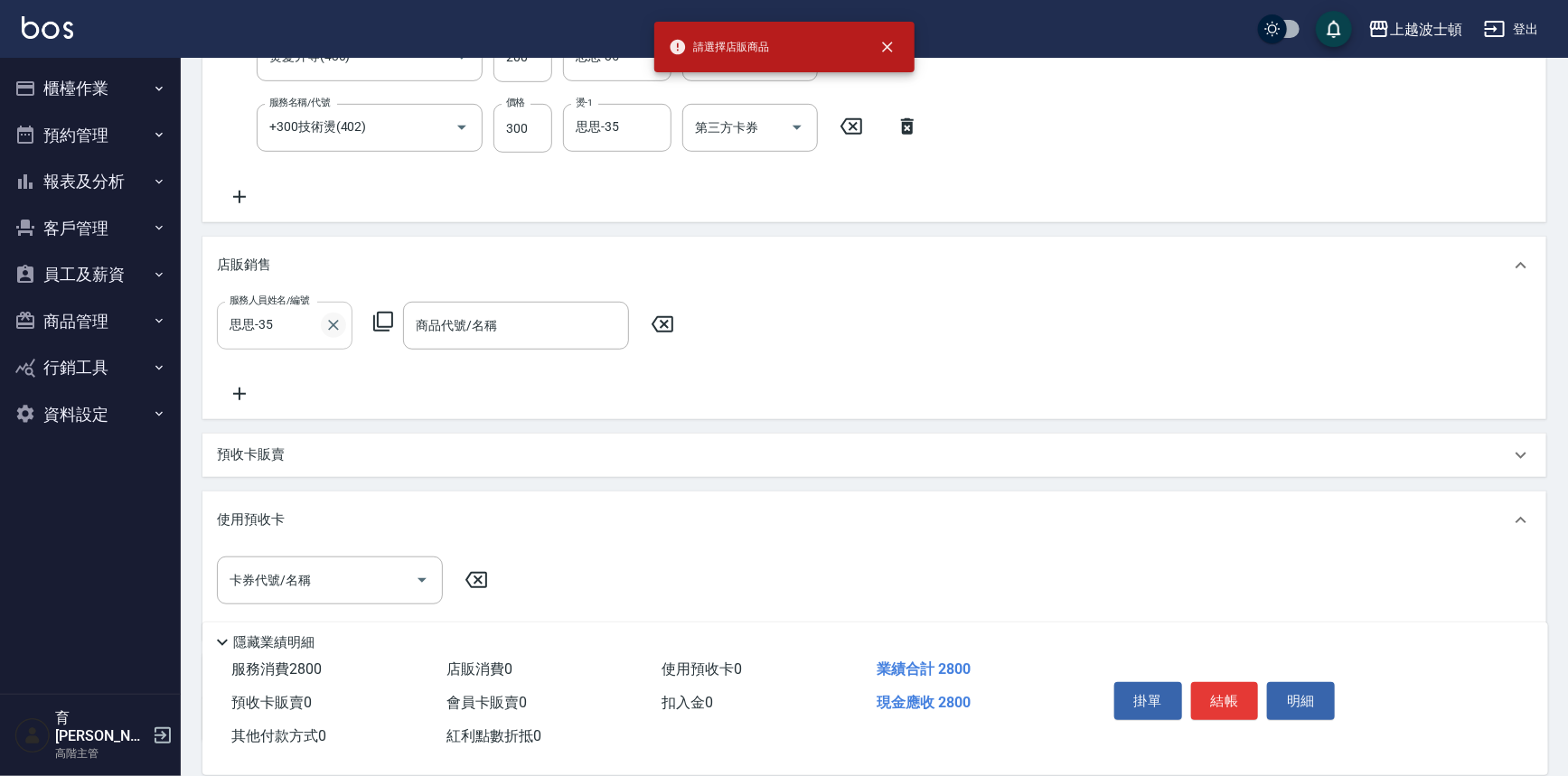
click at [337, 323] on icon "Clear" at bounding box center [333, 326] width 18 height 18
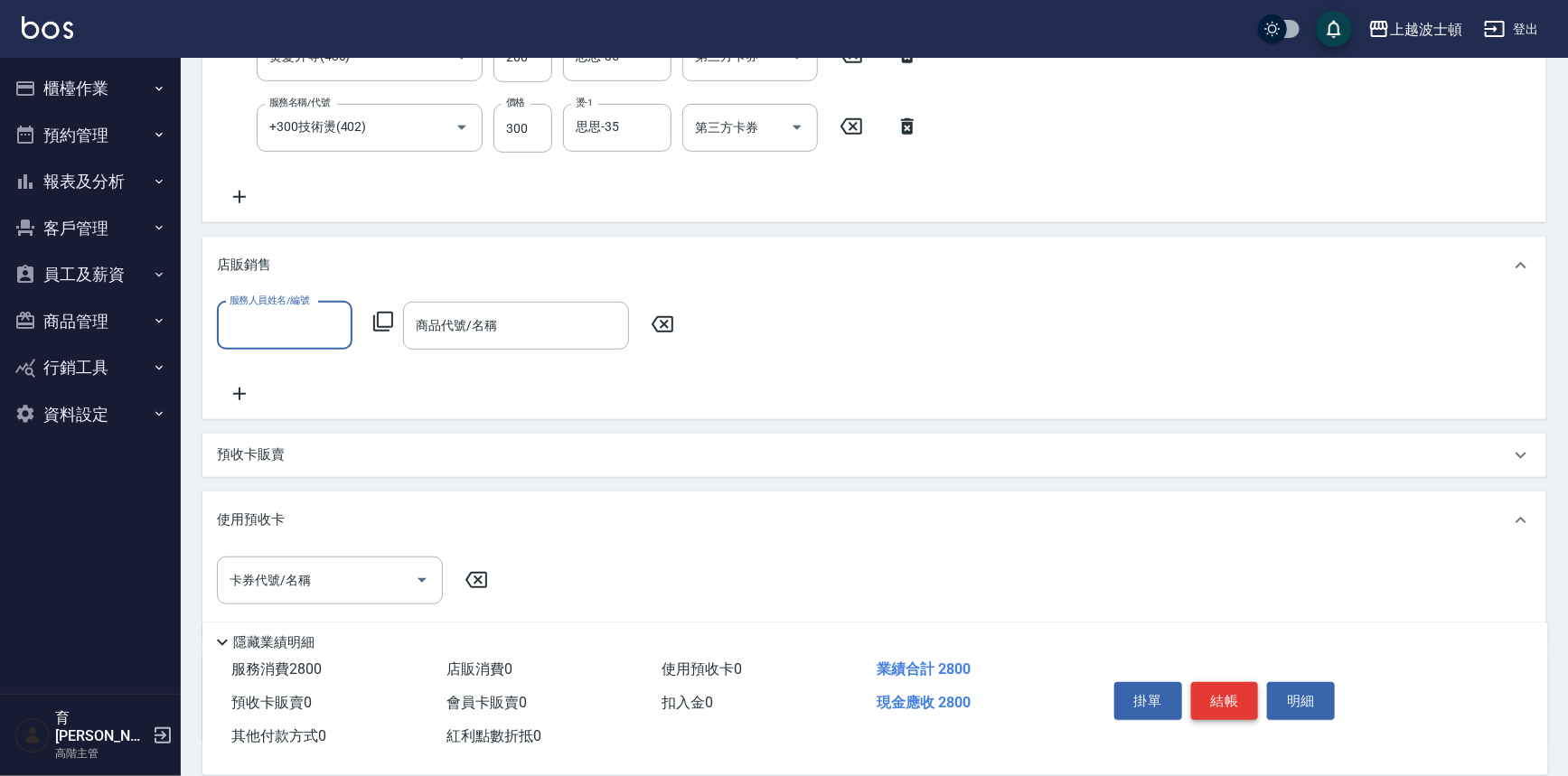
click at [1222, 687] on button "結帳" at bounding box center [1225, 701] width 68 height 38
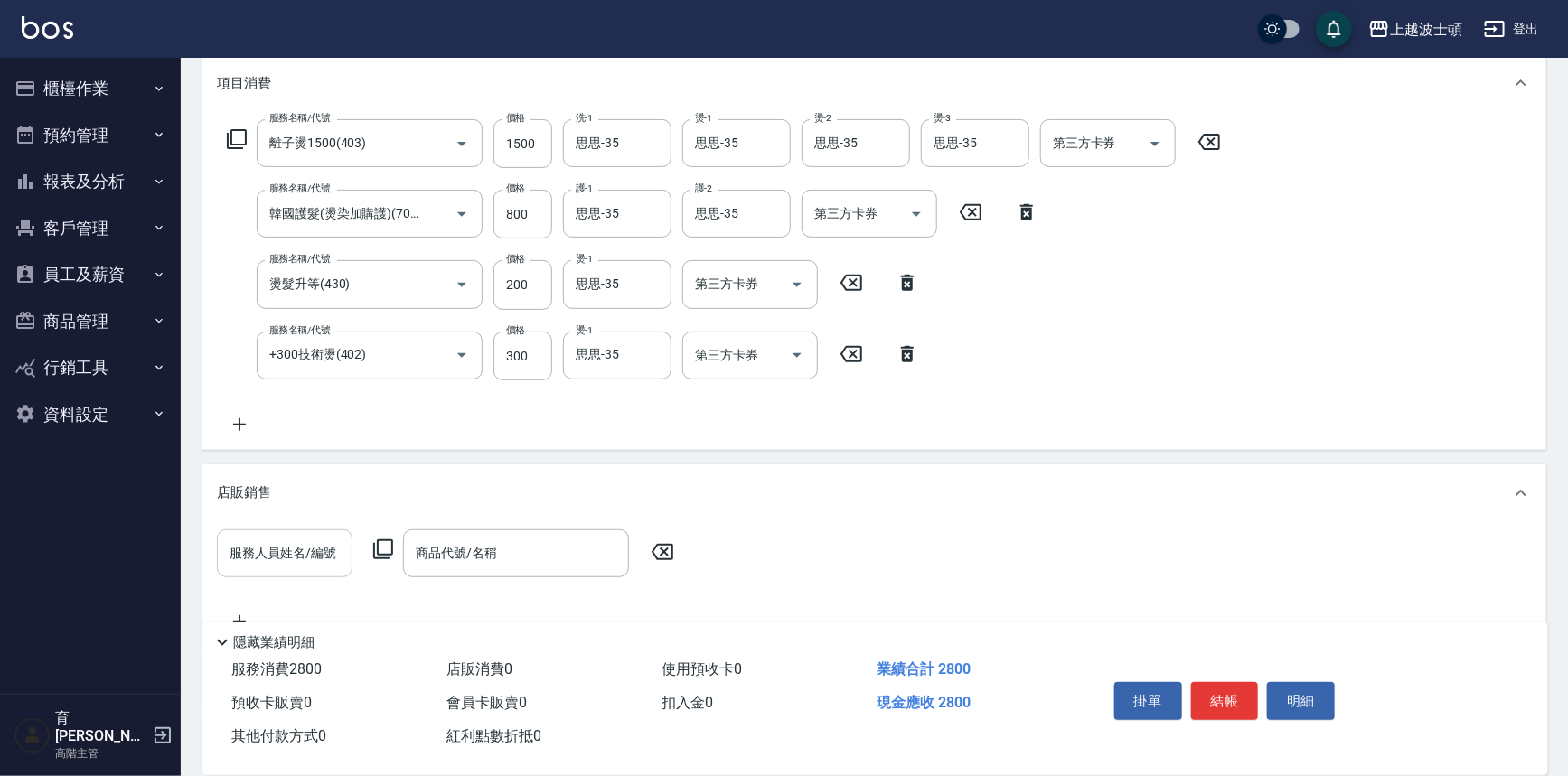
scroll to position [179, 0]
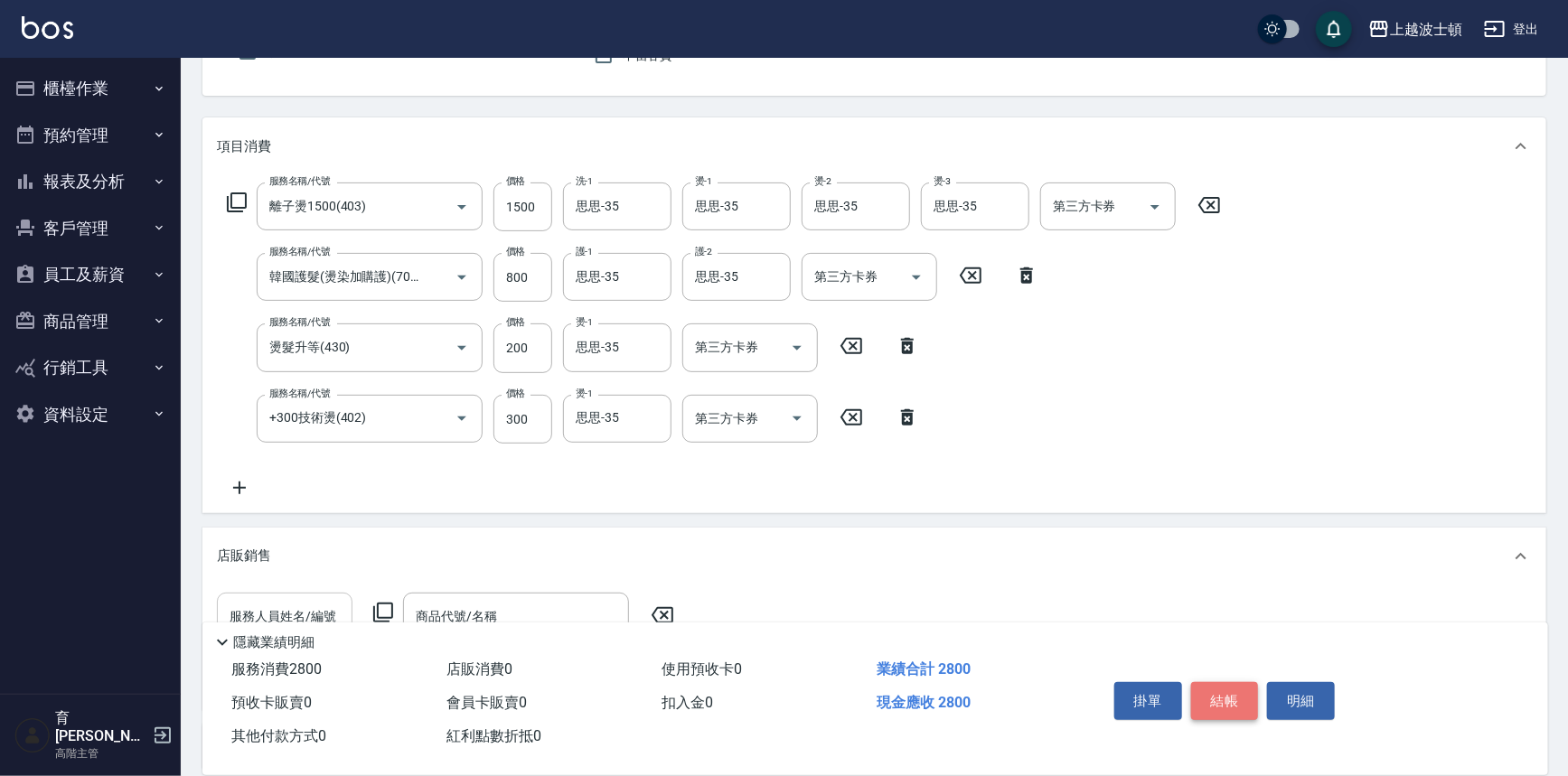
click at [1196, 682] on button "結帳" at bounding box center [1225, 701] width 68 height 38
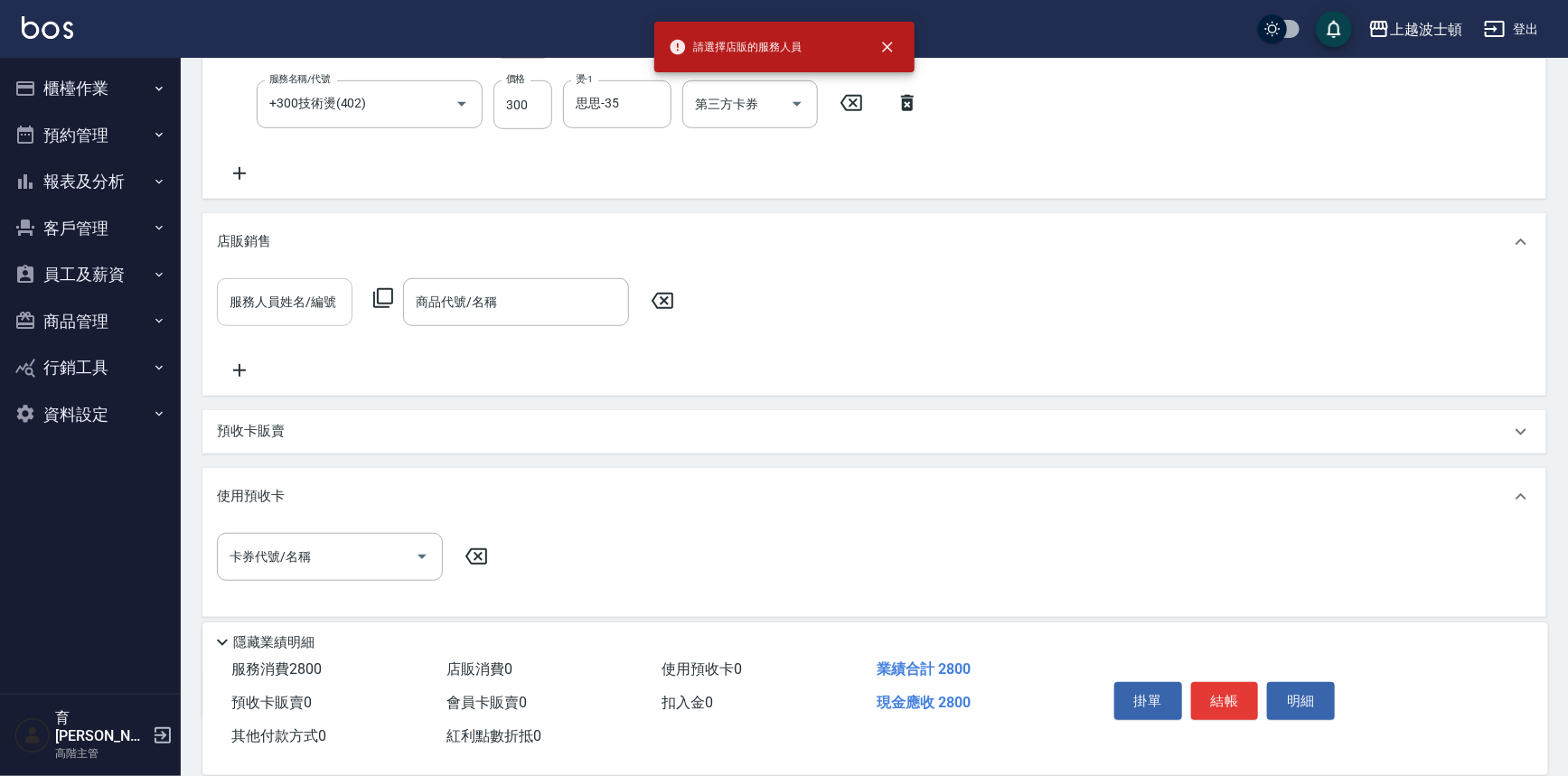
scroll to position [499, 0]
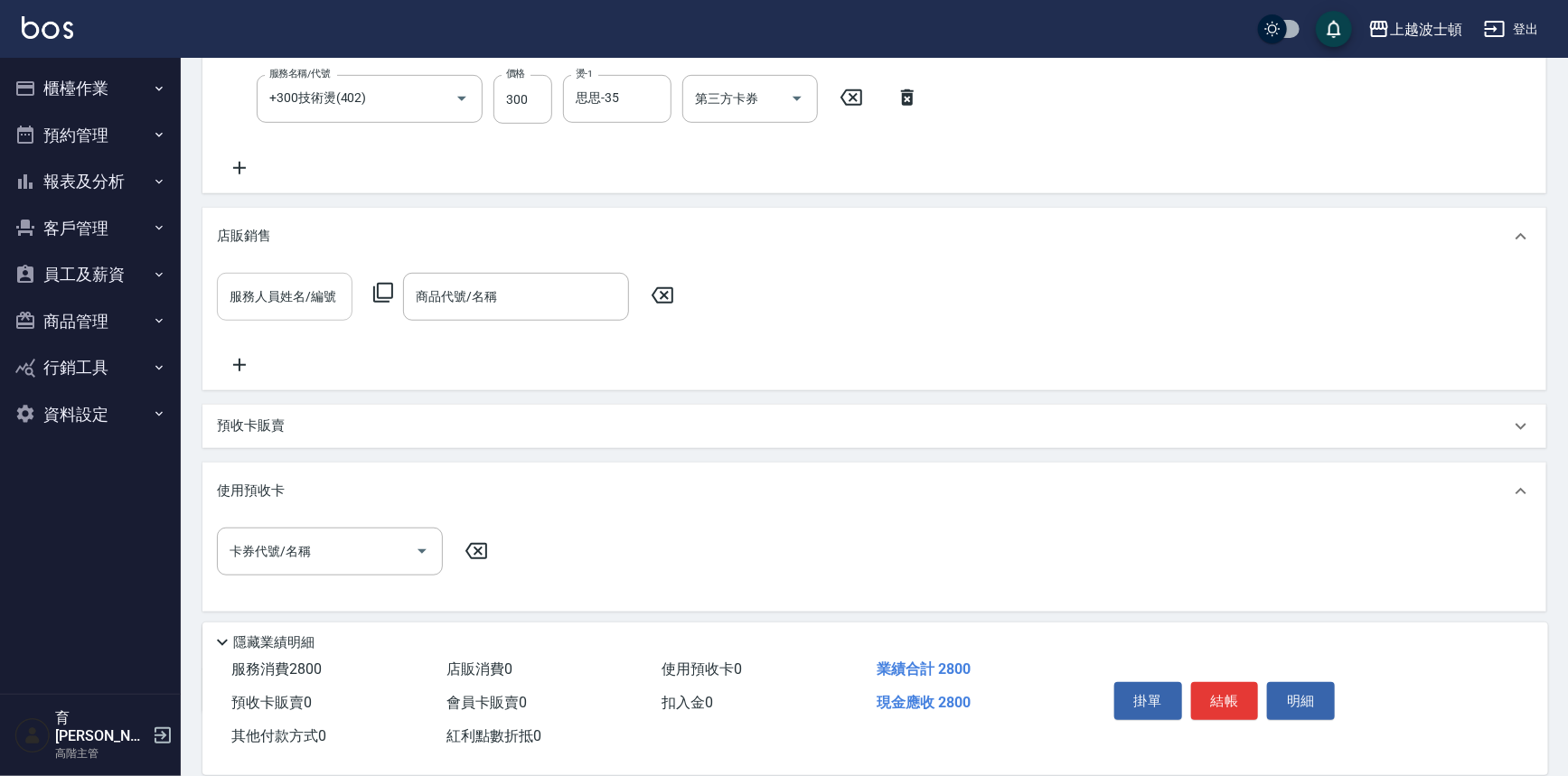
click at [664, 295] on icon at bounding box center [663, 295] width 22 height 17
click at [230, 229] on p "店販銷售" at bounding box center [244, 236] width 54 height 19
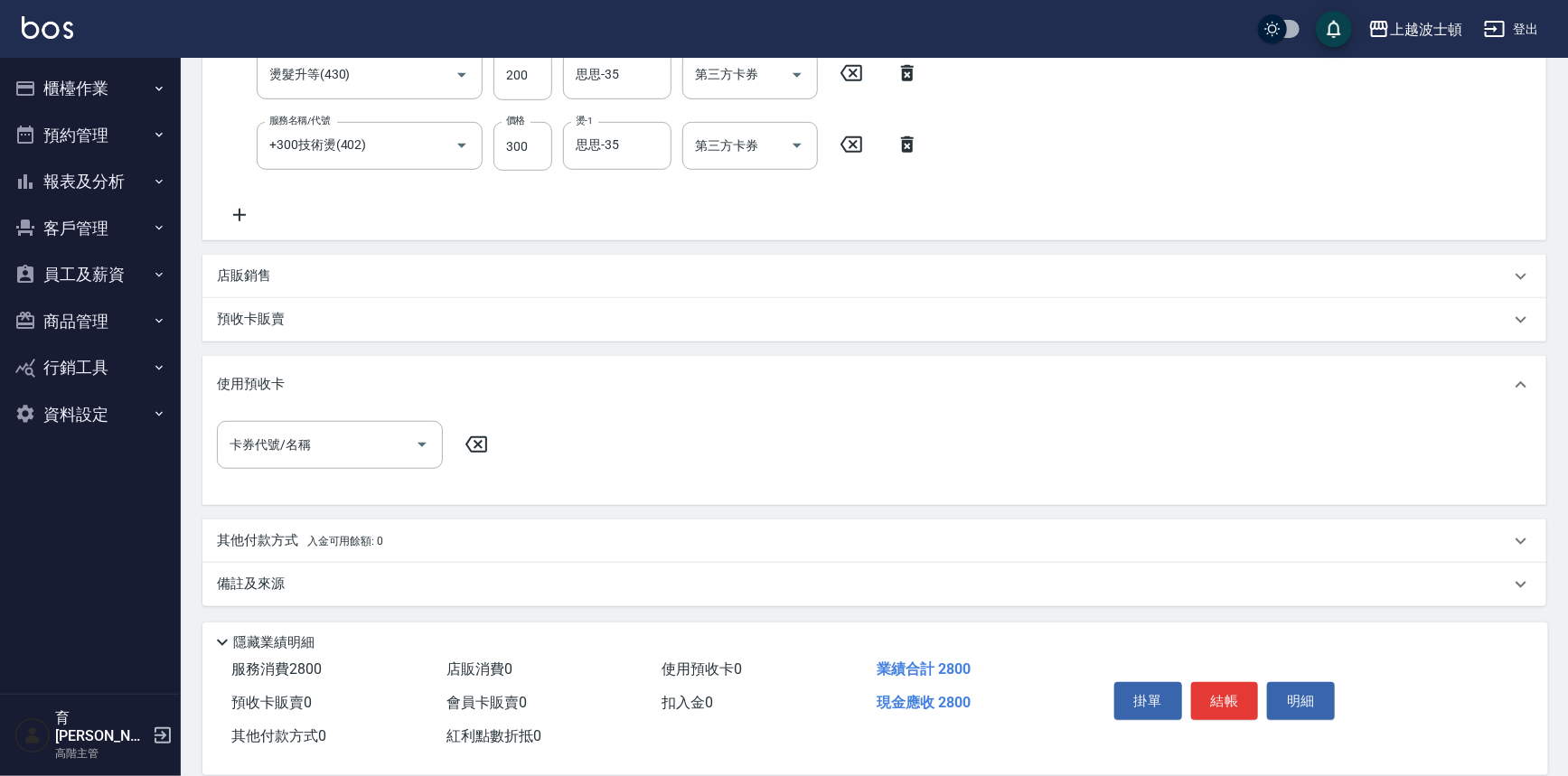
scroll to position [451, 0]
click at [1238, 697] on button "結帳" at bounding box center [1225, 701] width 68 height 38
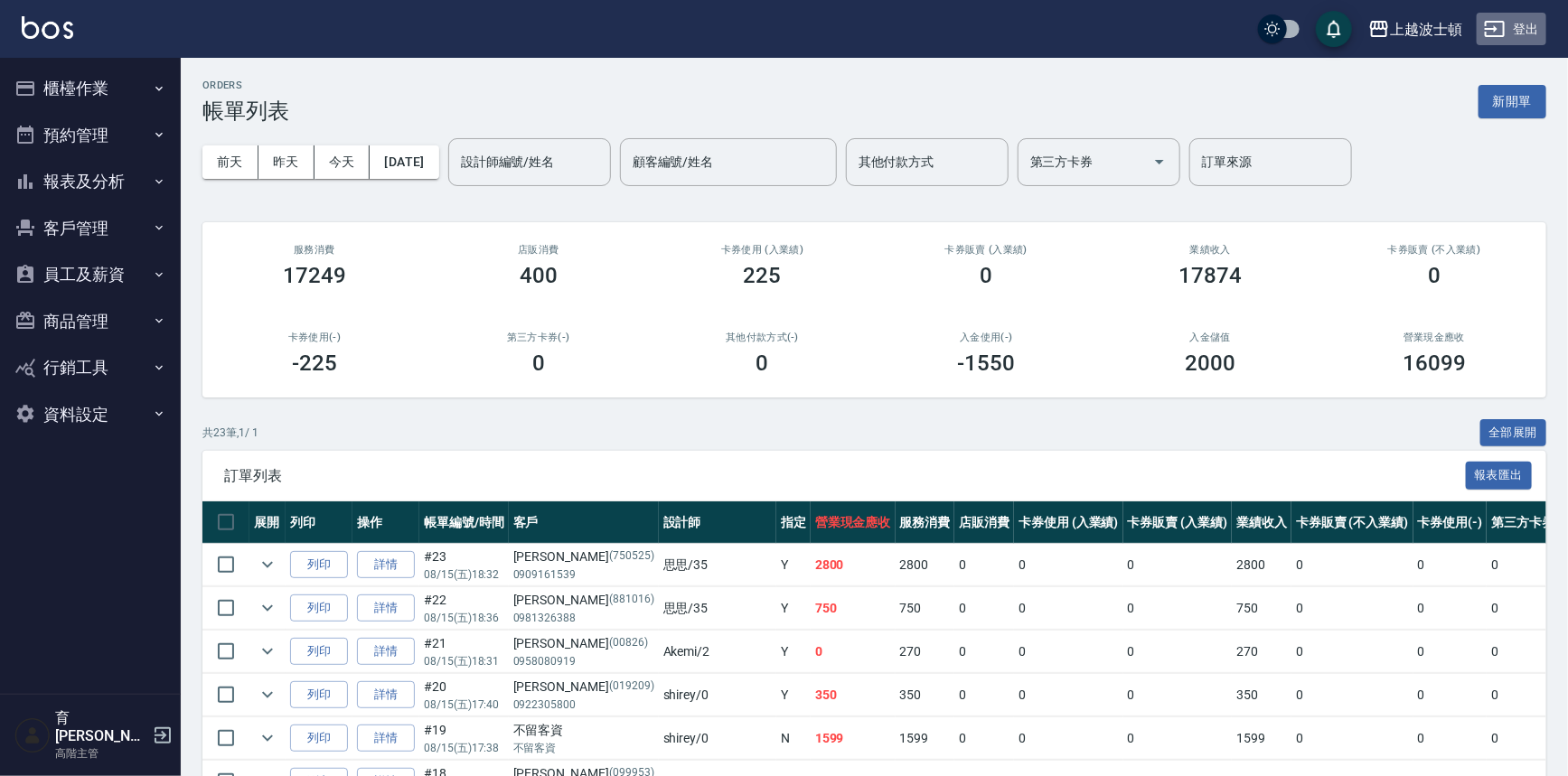
click at [1531, 28] on button "登出" at bounding box center [1512, 29] width 70 height 33
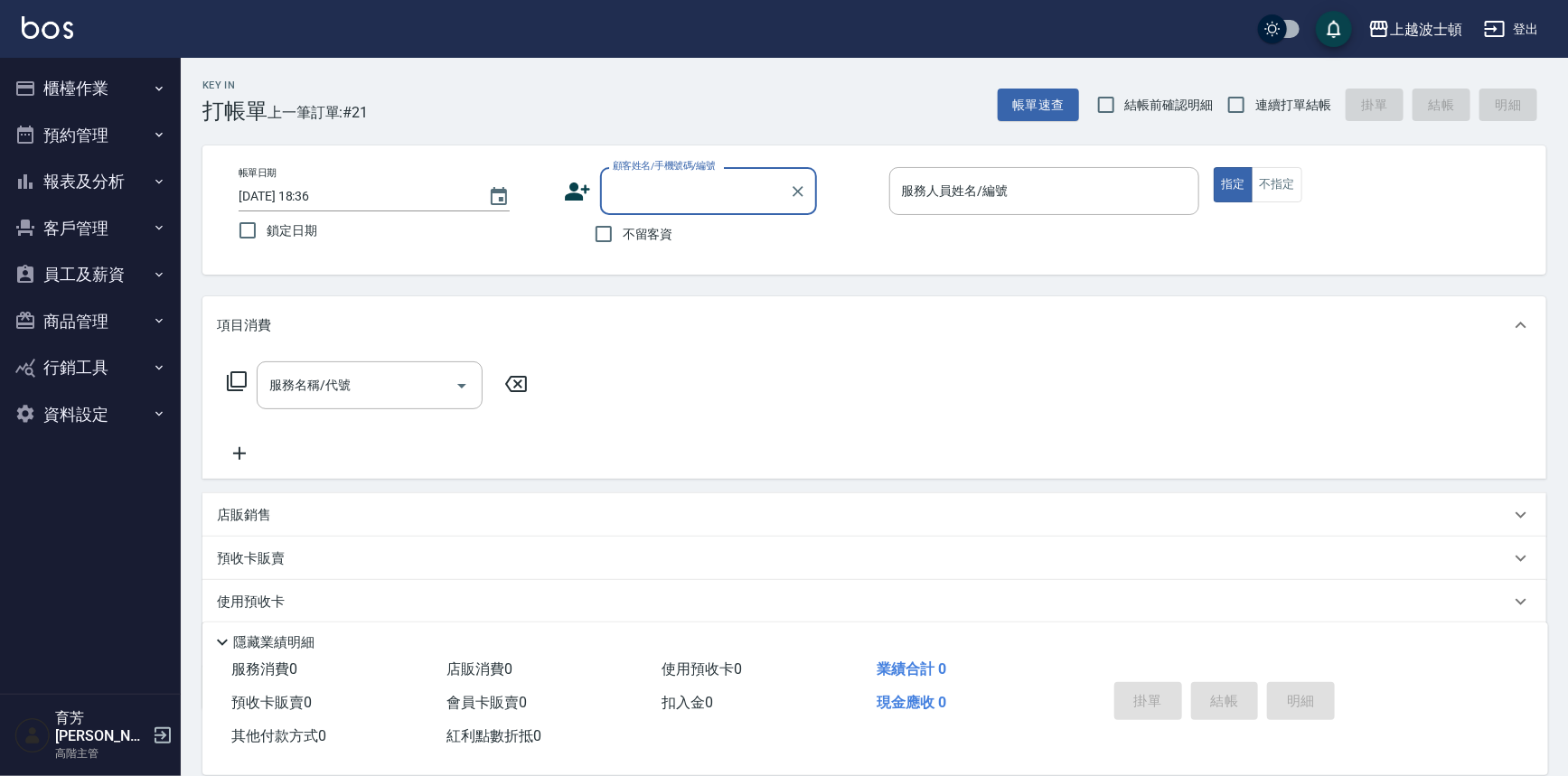
click at [680, 188] on input "顧客姓名/手機號碼/編號" at bounding box center [695, 191] width 173 height 31
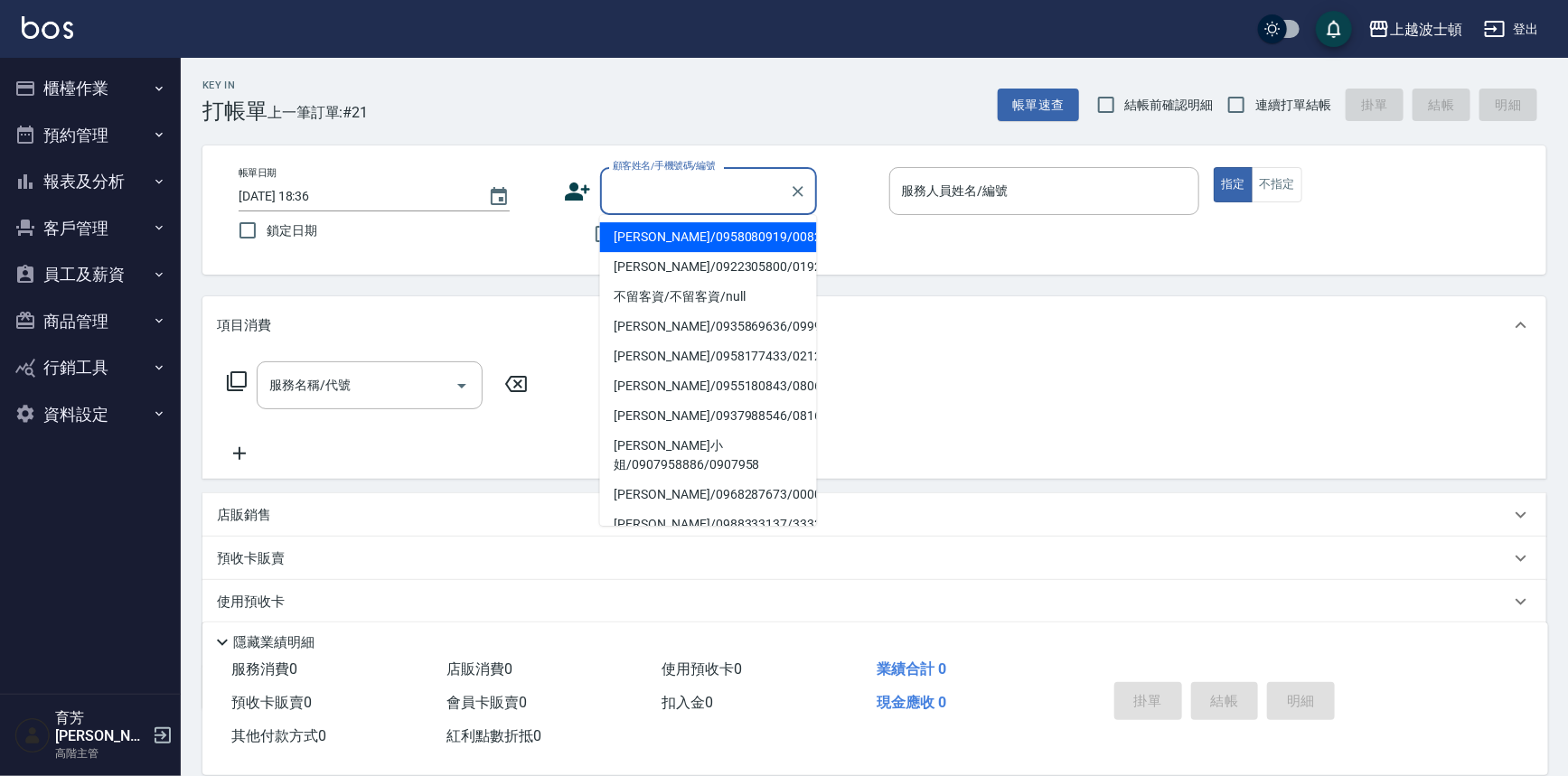
click at [660, 188] on input "顧客姓名/手機號碼/編號" at bounding box center [695, 191] width 173 height 31
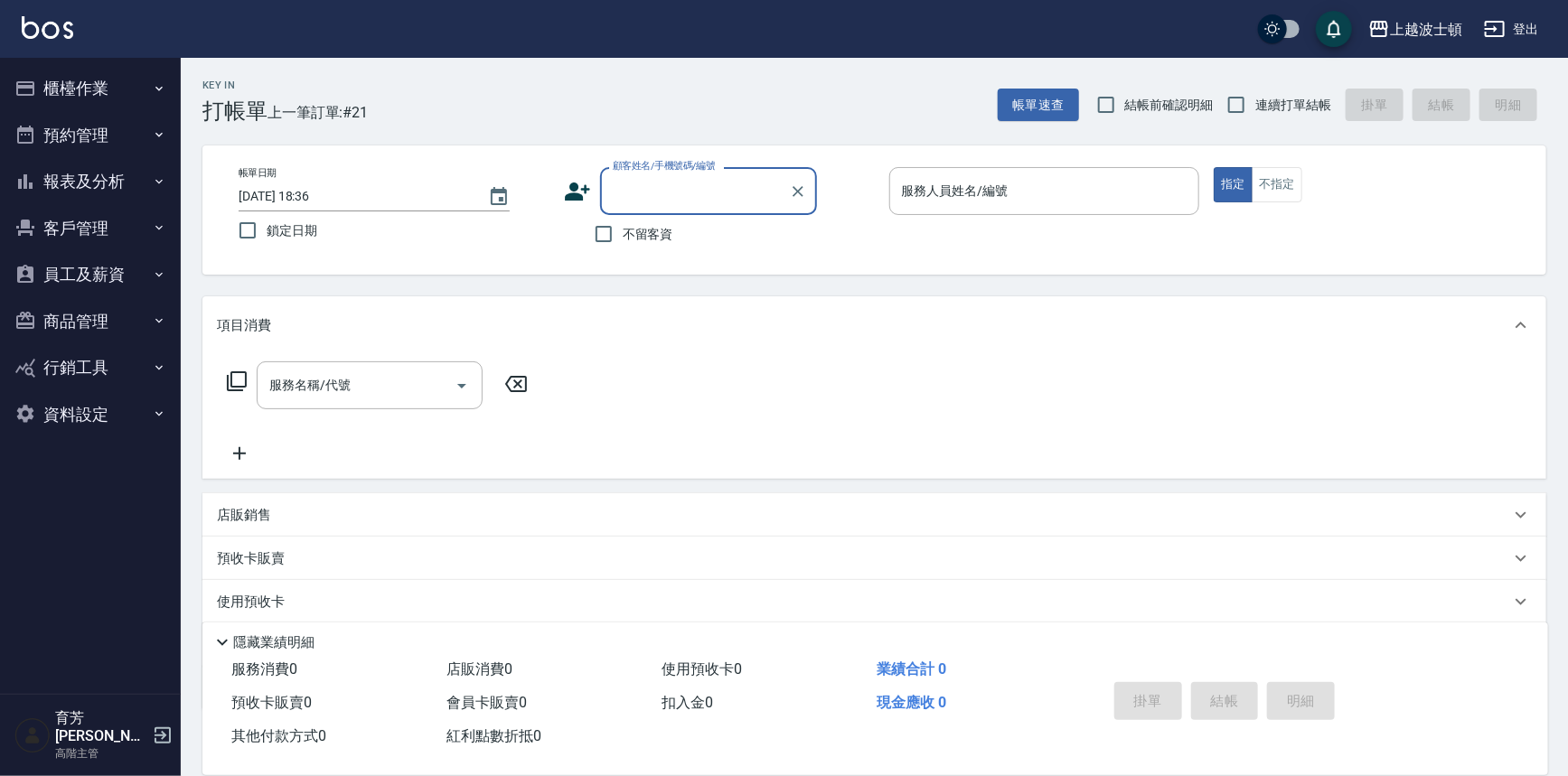
click at [660, 201] on input "顧客姓名/手機號碼/編號" at bounding box center [695, 191] width 173 height 31
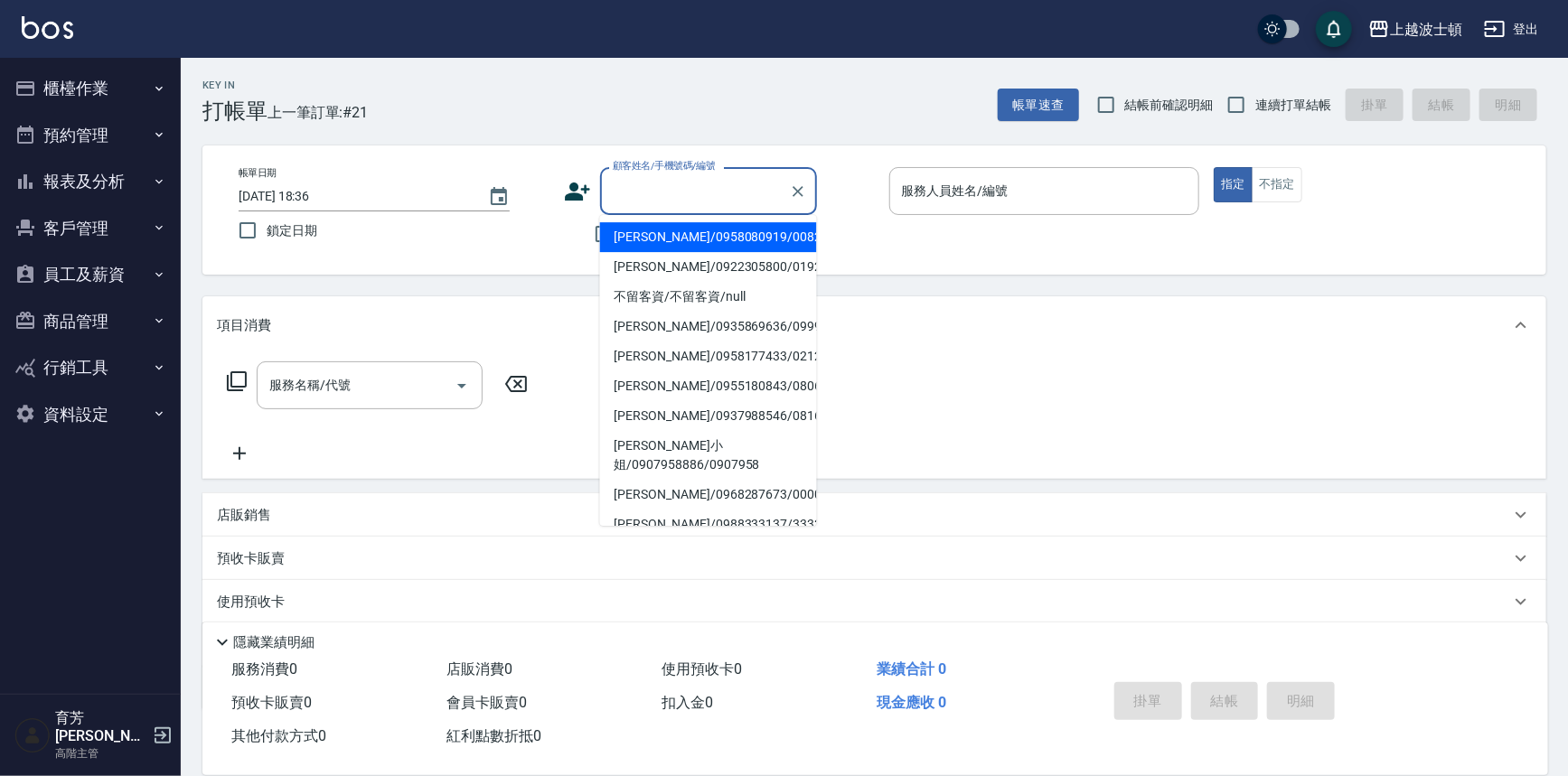
click at [635, 178] on input "顧客姓名/手機號碼/編號" at bounding box center [695, 191] width 173 height 31
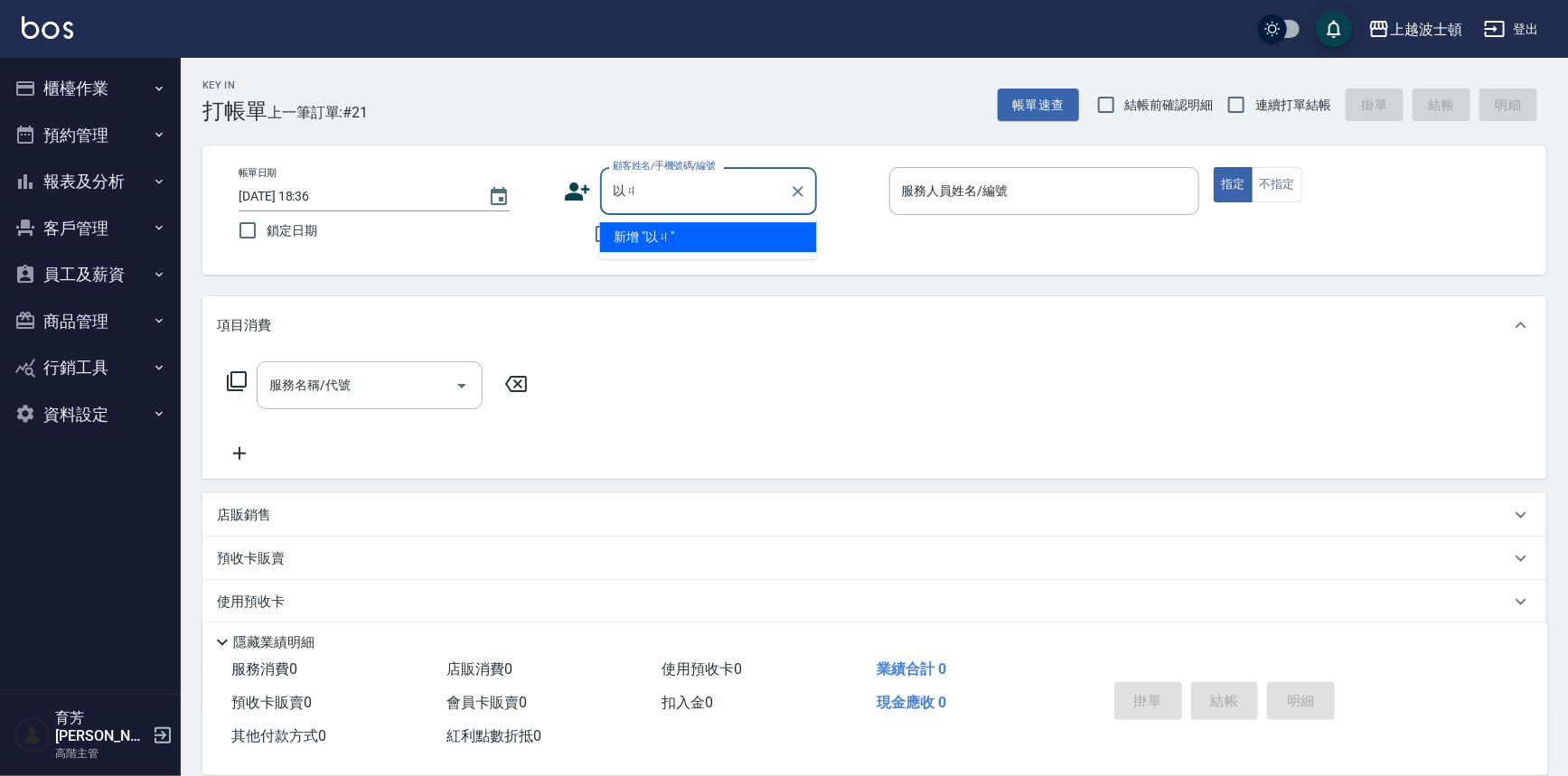
type input "以"
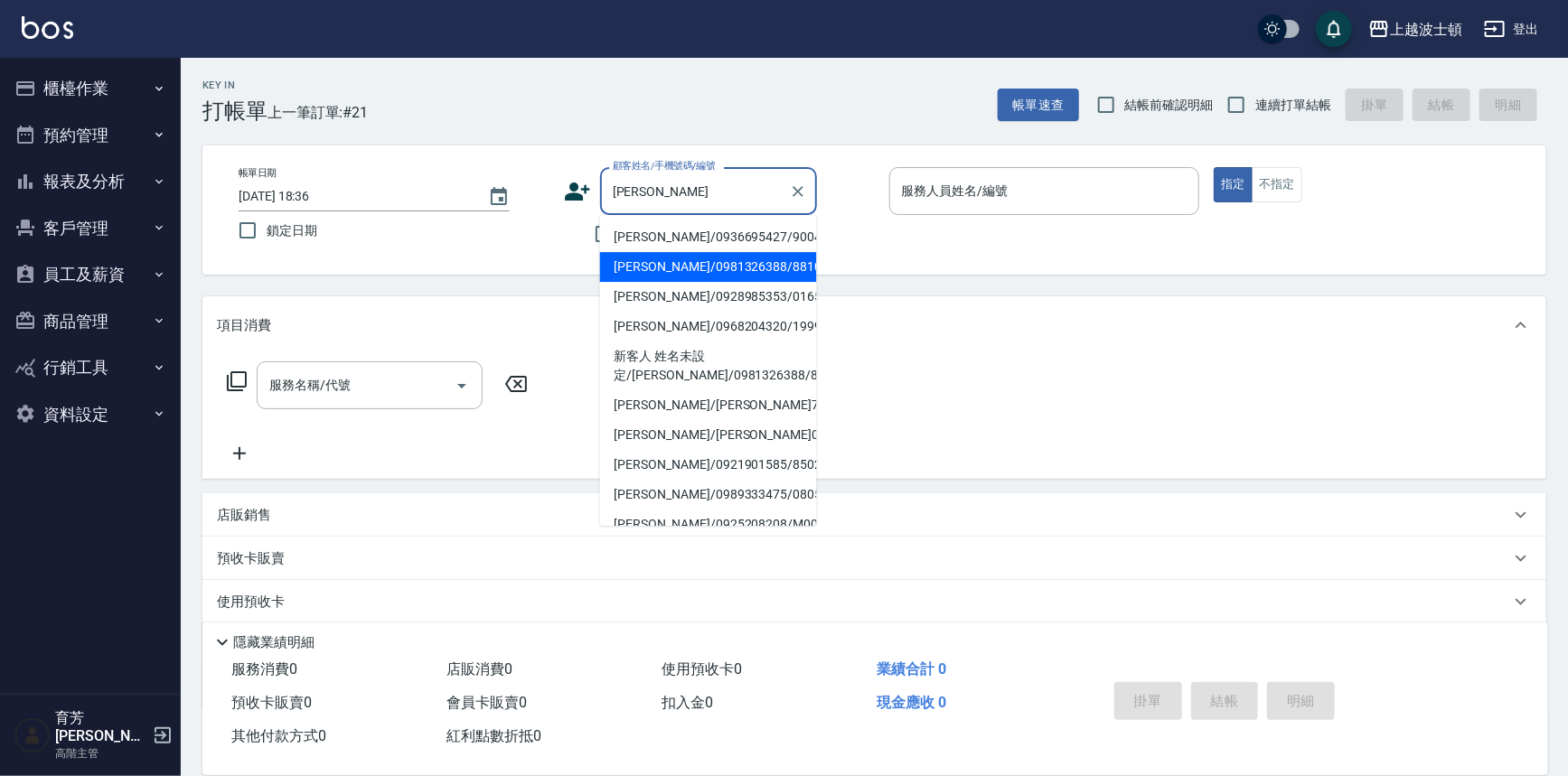
click at [703, 253] on li "李佳蕙/0981326388/881016" at bounding box center [709, 267] width 217 height 29
type input "李佳蕙/0981326388/881016"
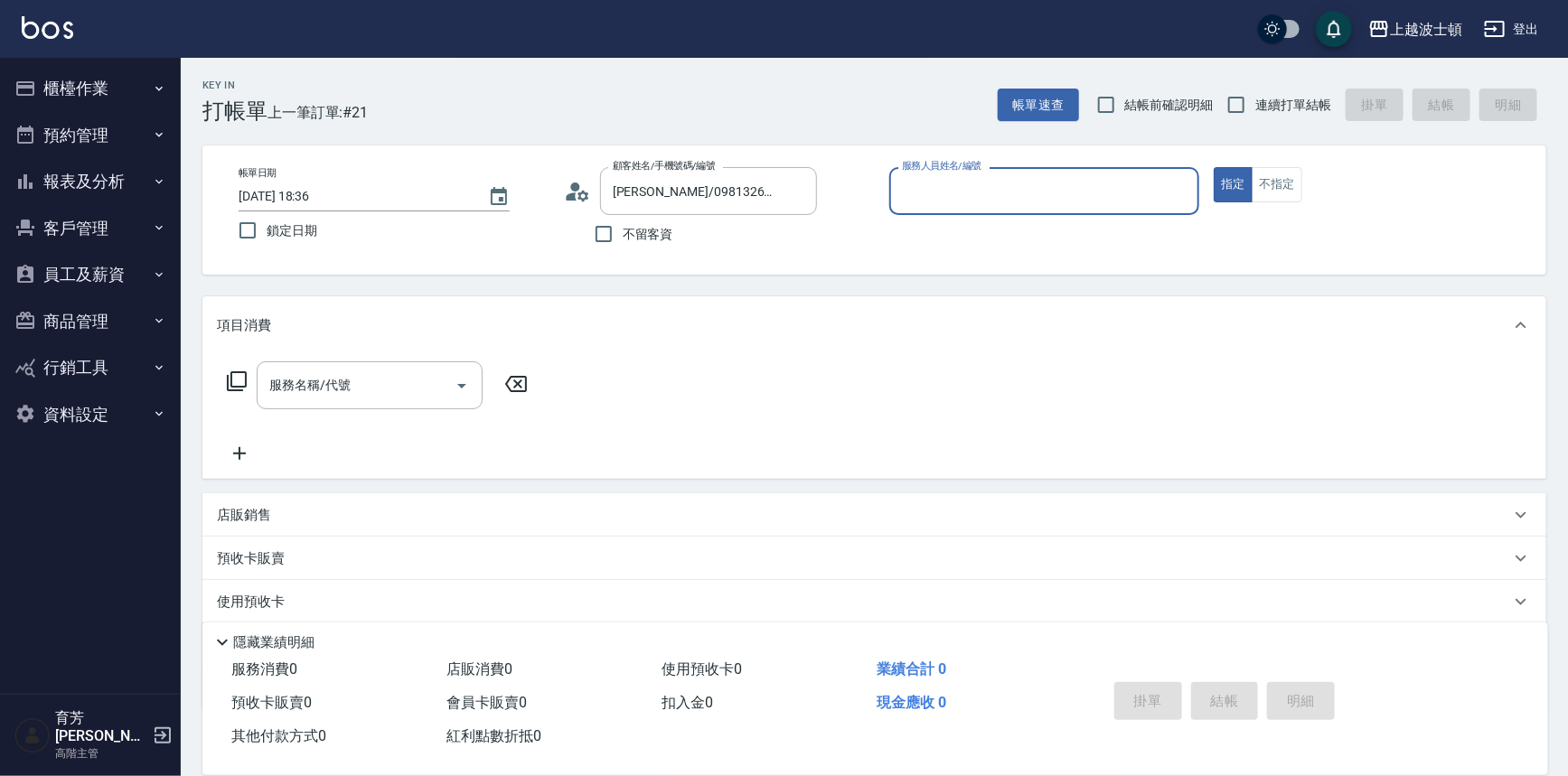
type input "思思-35"
click at [311, 372] on div "服務名稱/代號 服務名稱/代號" at bounding box center [369, 386] width 226 height 48
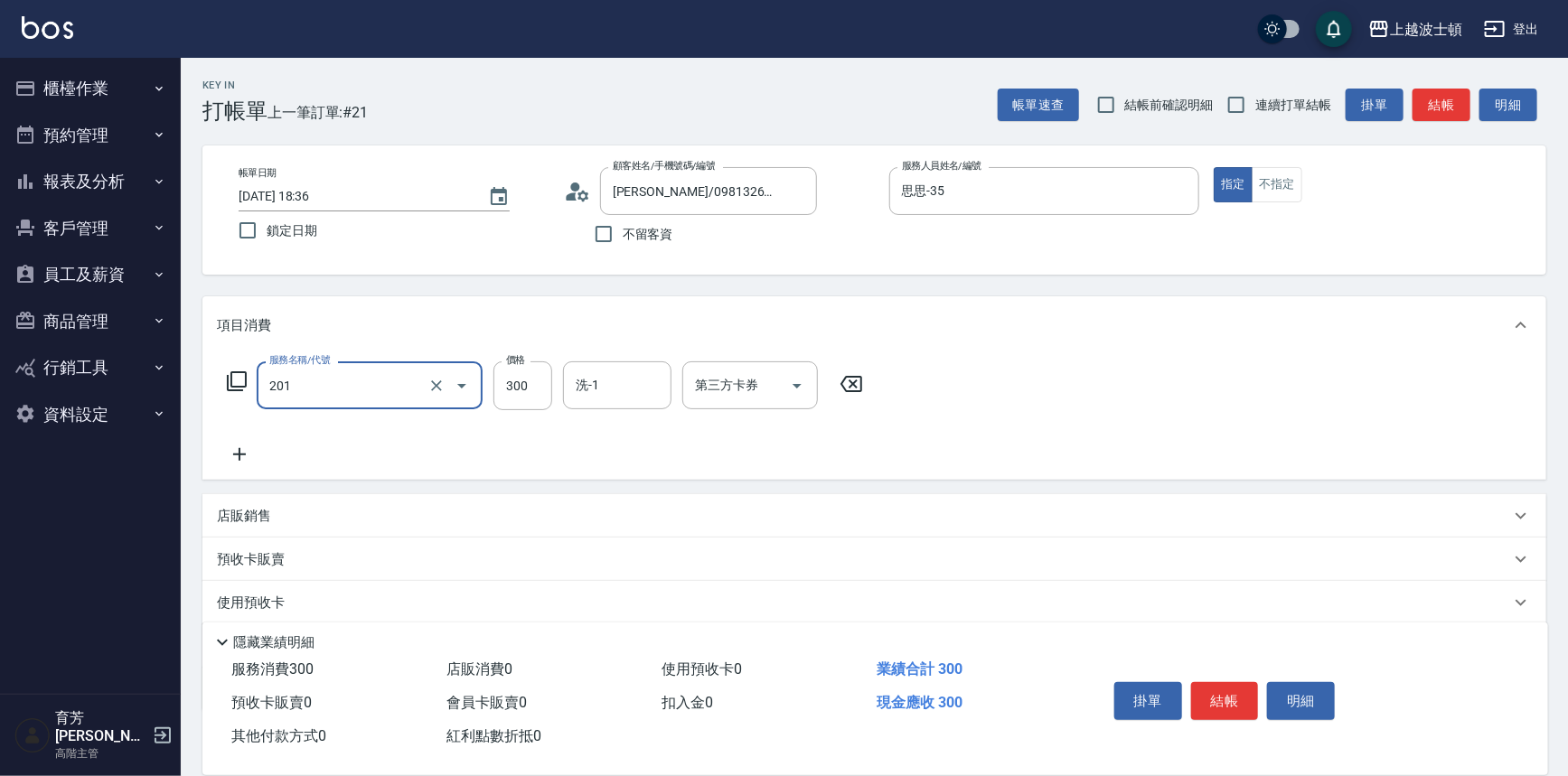
type input "洗髮(201)"
type input "250"
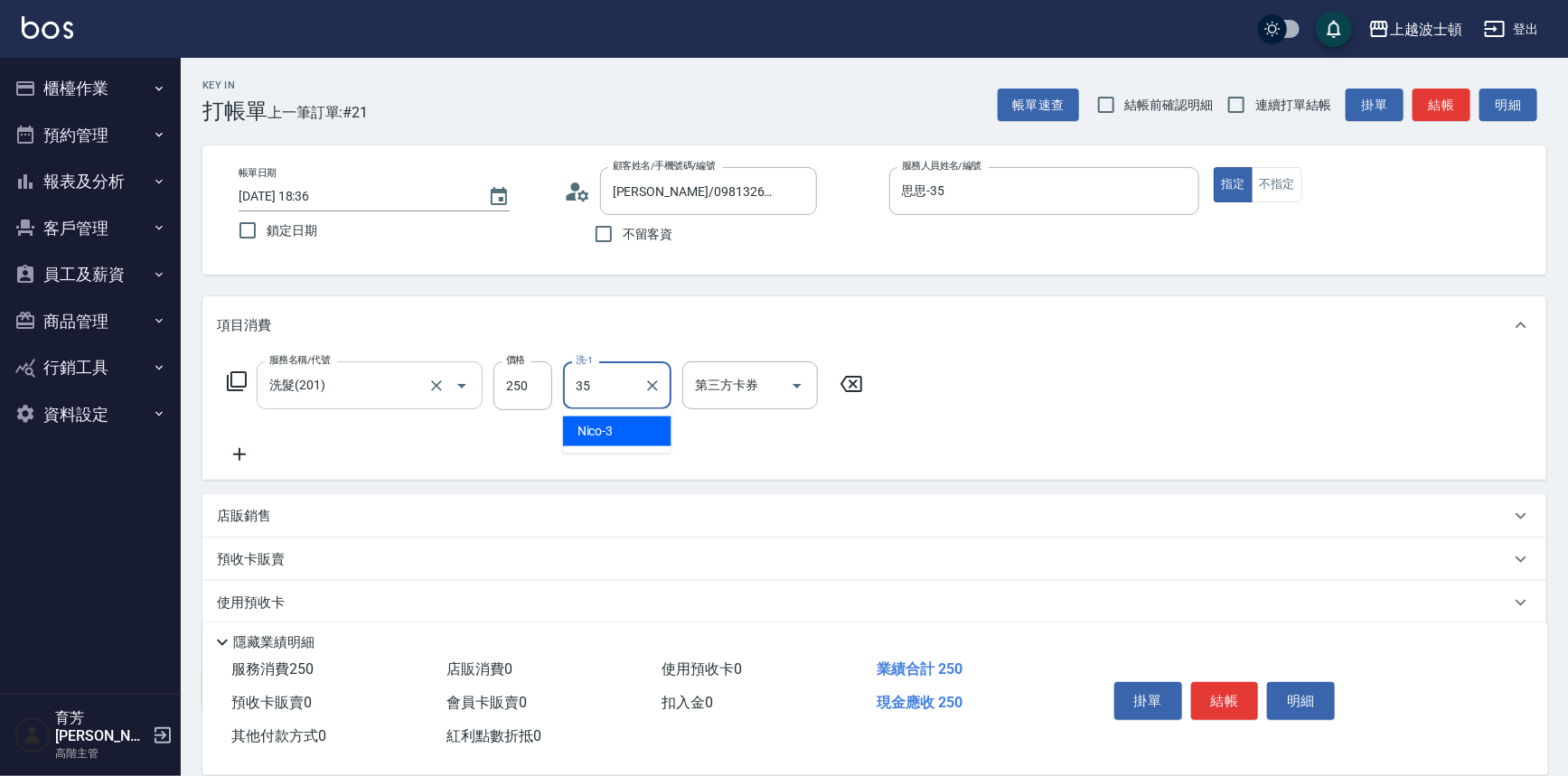
type input "思思-35"
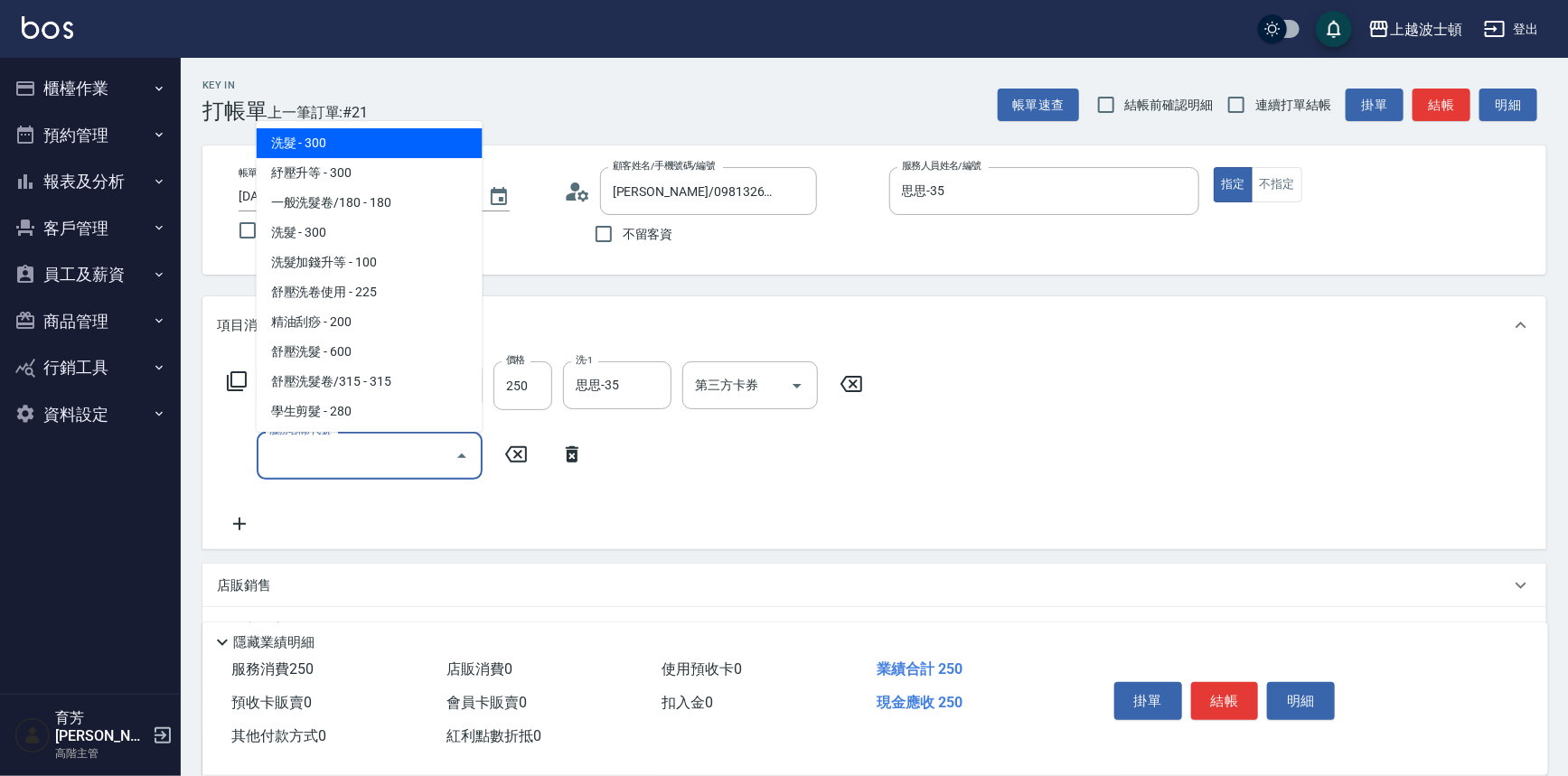
click at [323, 451] on input "服務名稱/代號" at bounding box center [356, 456] width 182 height 31
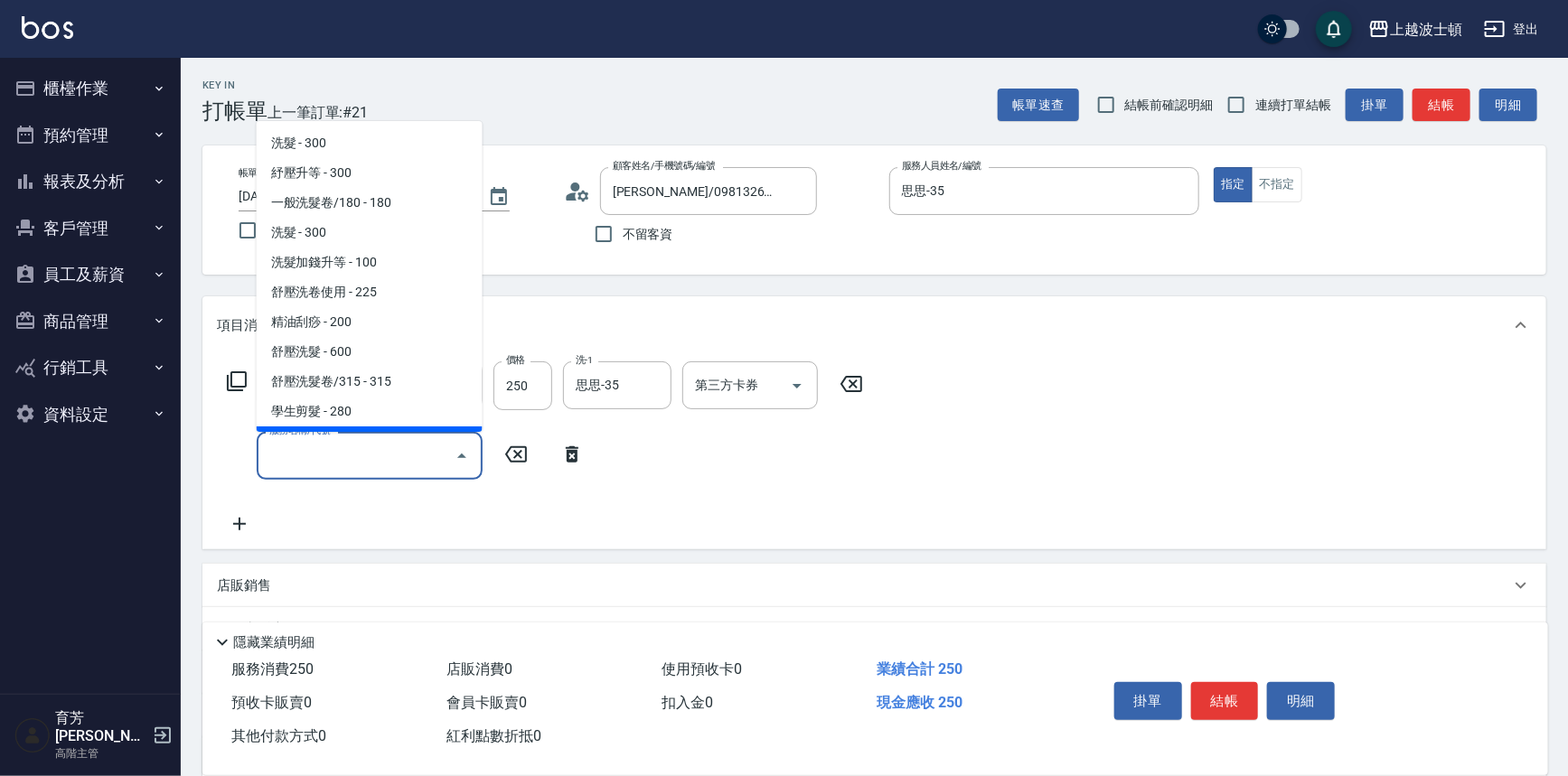
click at [362, 463] on input "服務名稱/代號" at bounding box center [356, 456] width 182 height 31
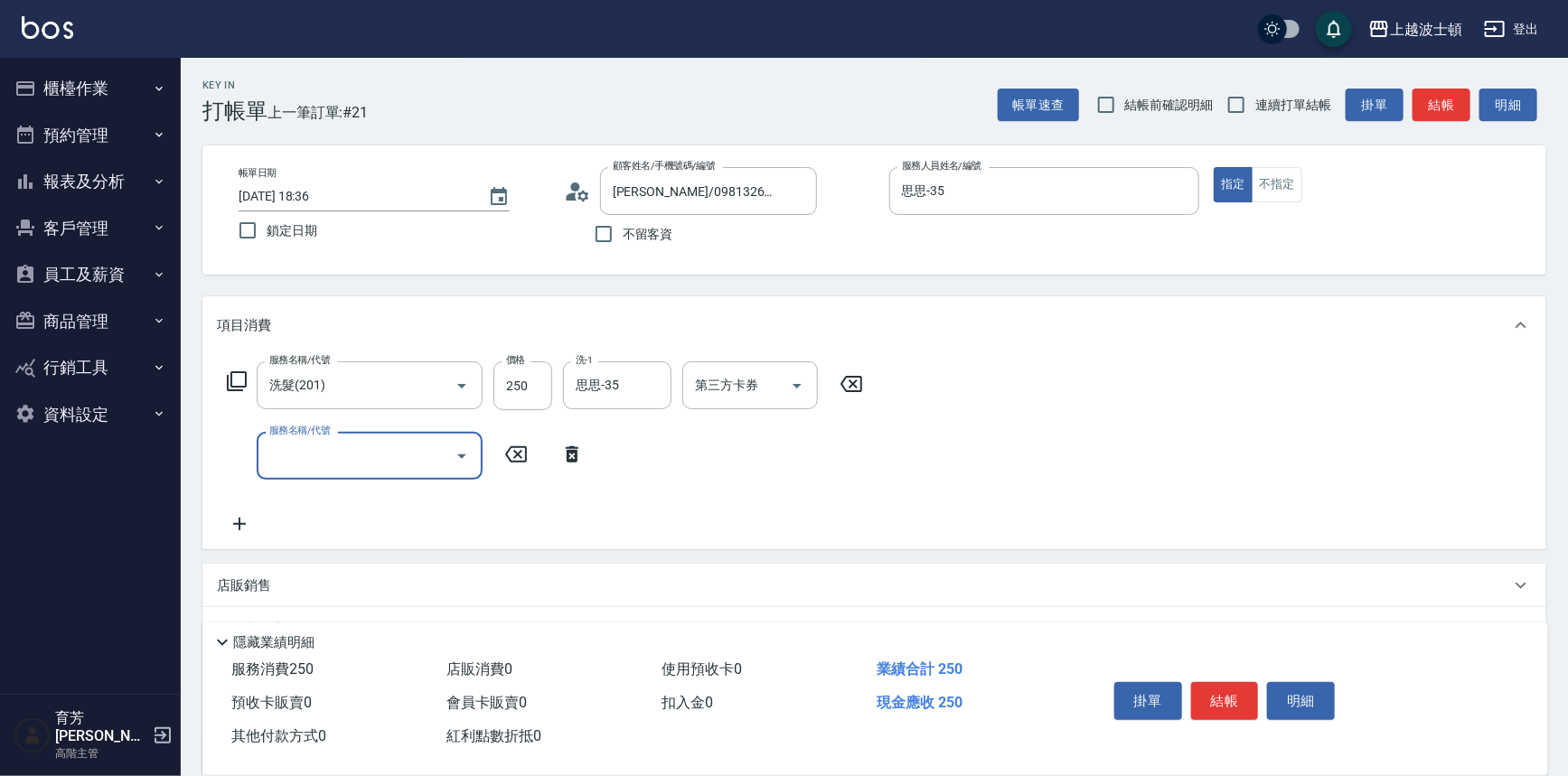
click at [407, 462] on input "服務名稱/代號" at bounding box center [356, 456] width 182 height 31
type input "護髮(自備300)(701)"
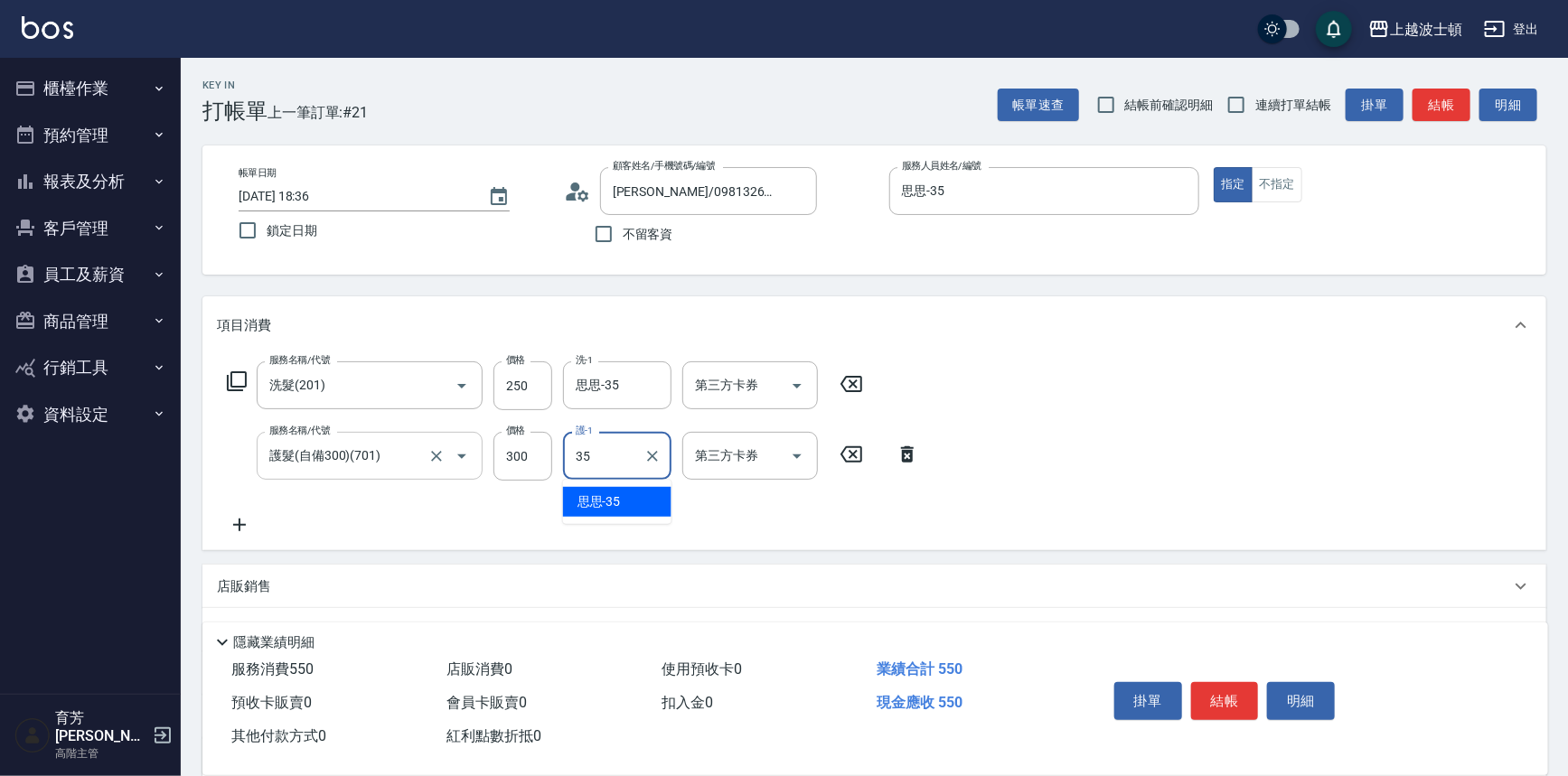
type input "思思-35"
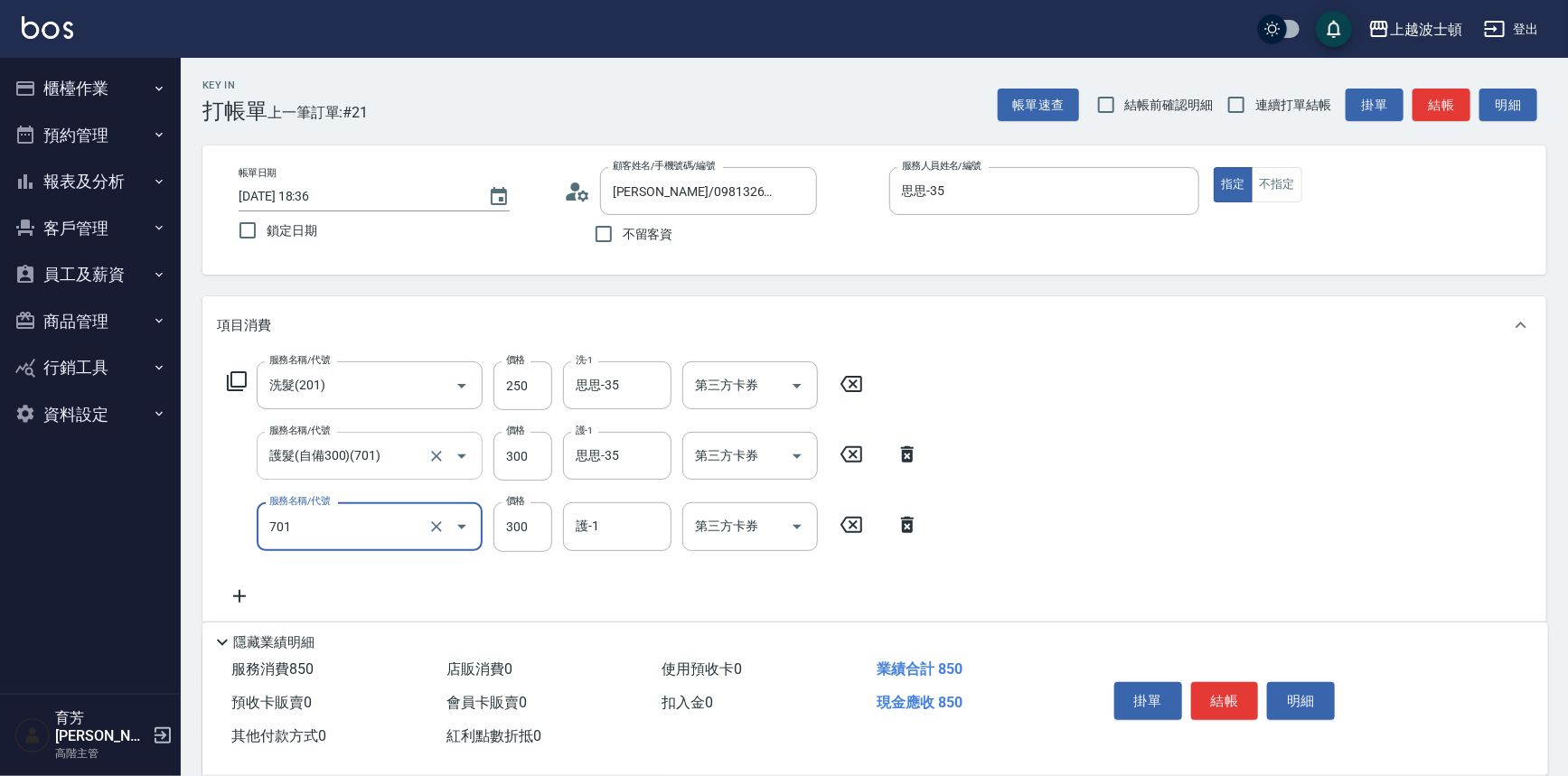
type input "護髮(自備300)(701)"
type input "200"
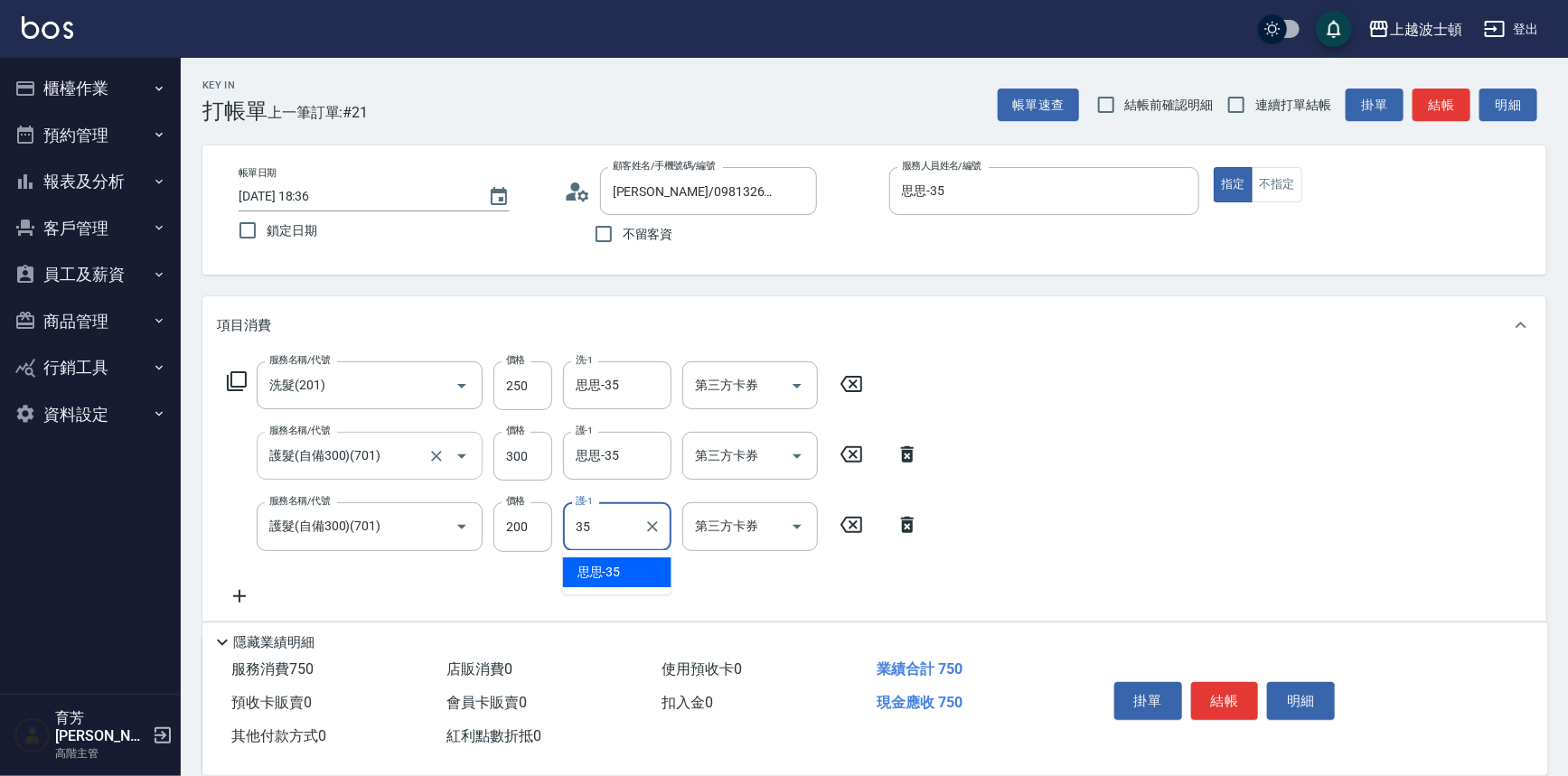
type input "思思-35"
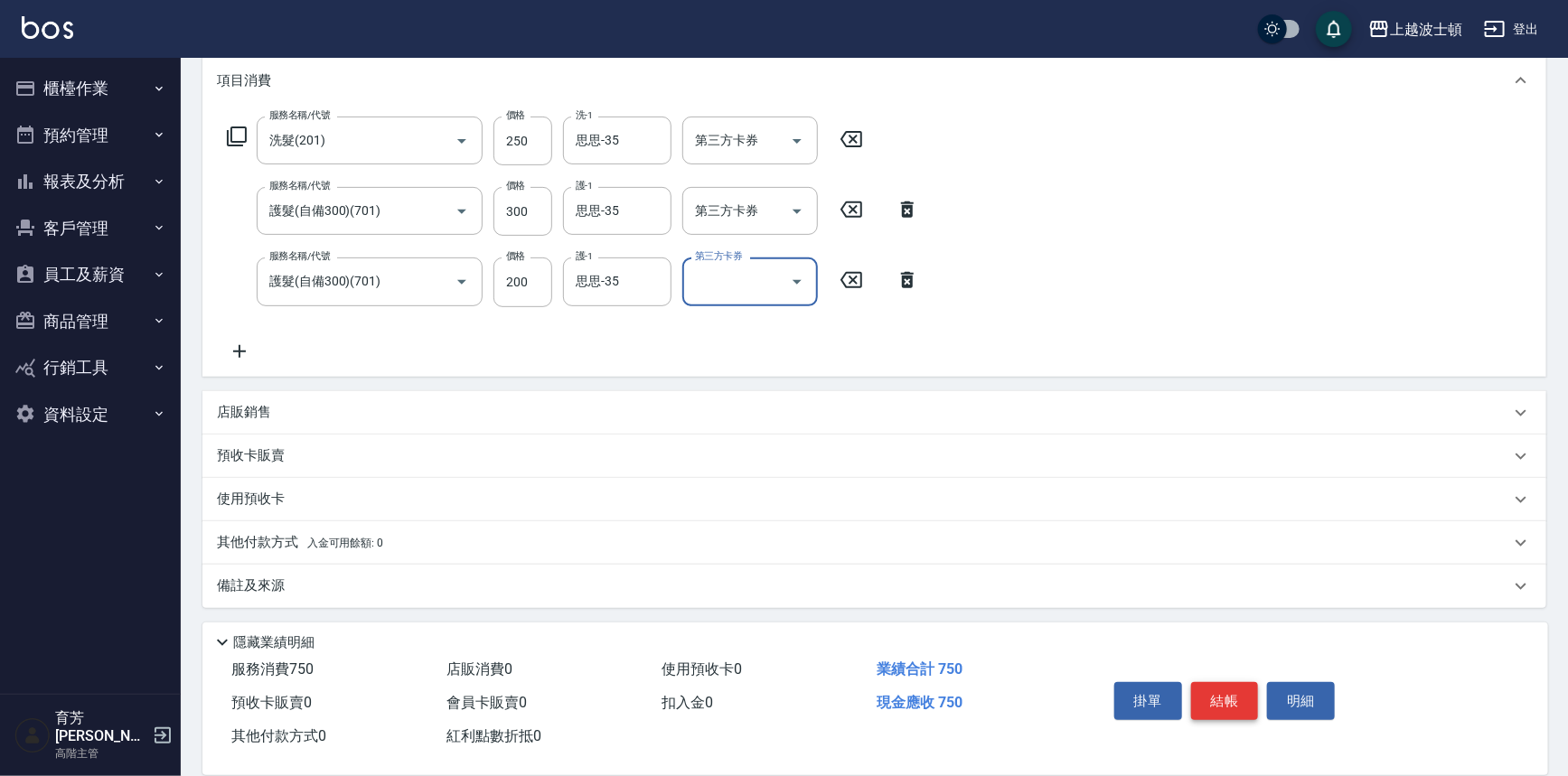
click at [1220, 690] on button "結帳" at bounding box center [1225, 701] width 68 height 38
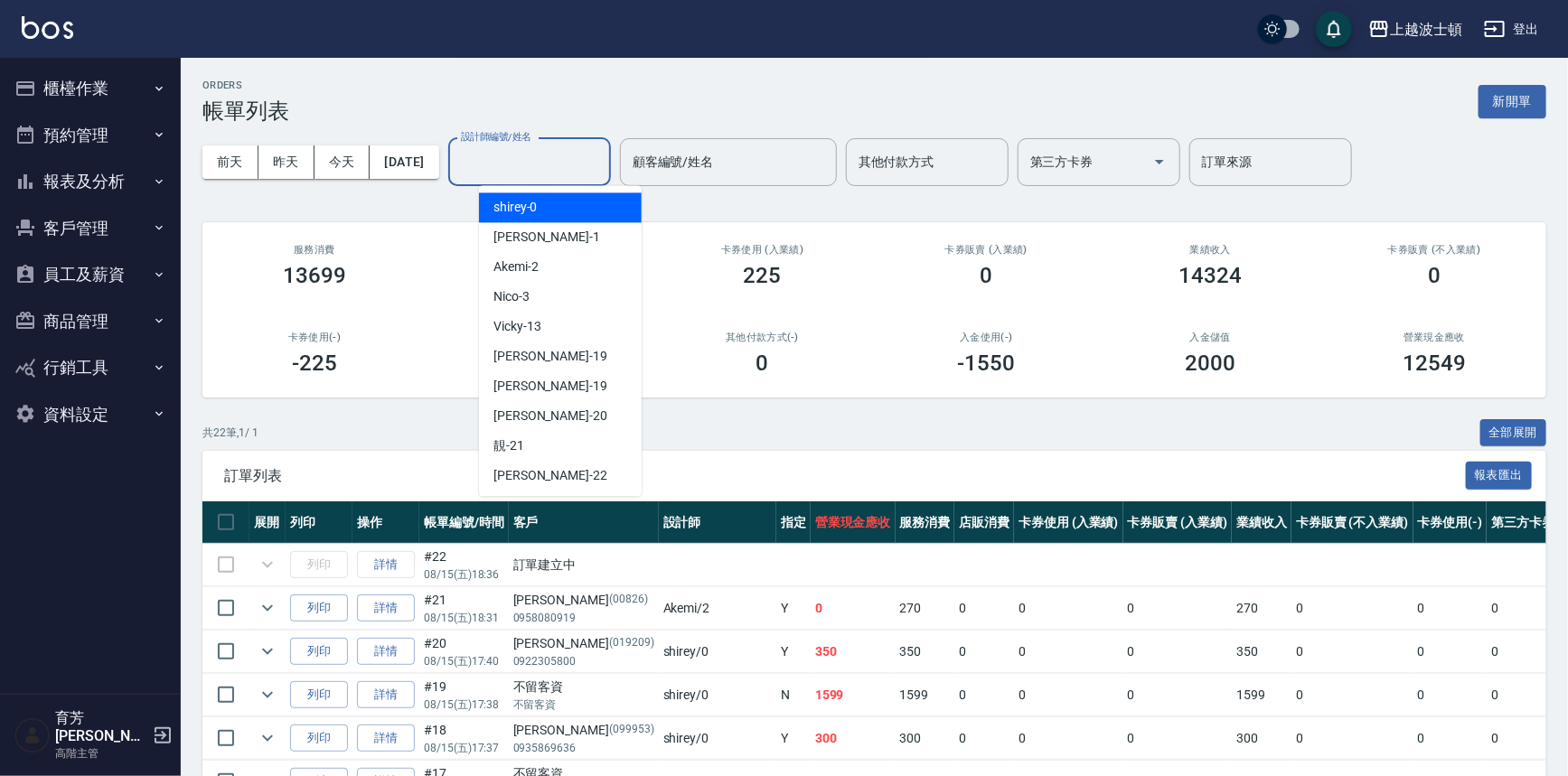
click at [552, 162] on input "設計師編號/姓名" at bounding box center [529, 162] width 146 height 31
click at [106, 317] on button "商品管理" at bounding box center [90, 321] width 167 height 47
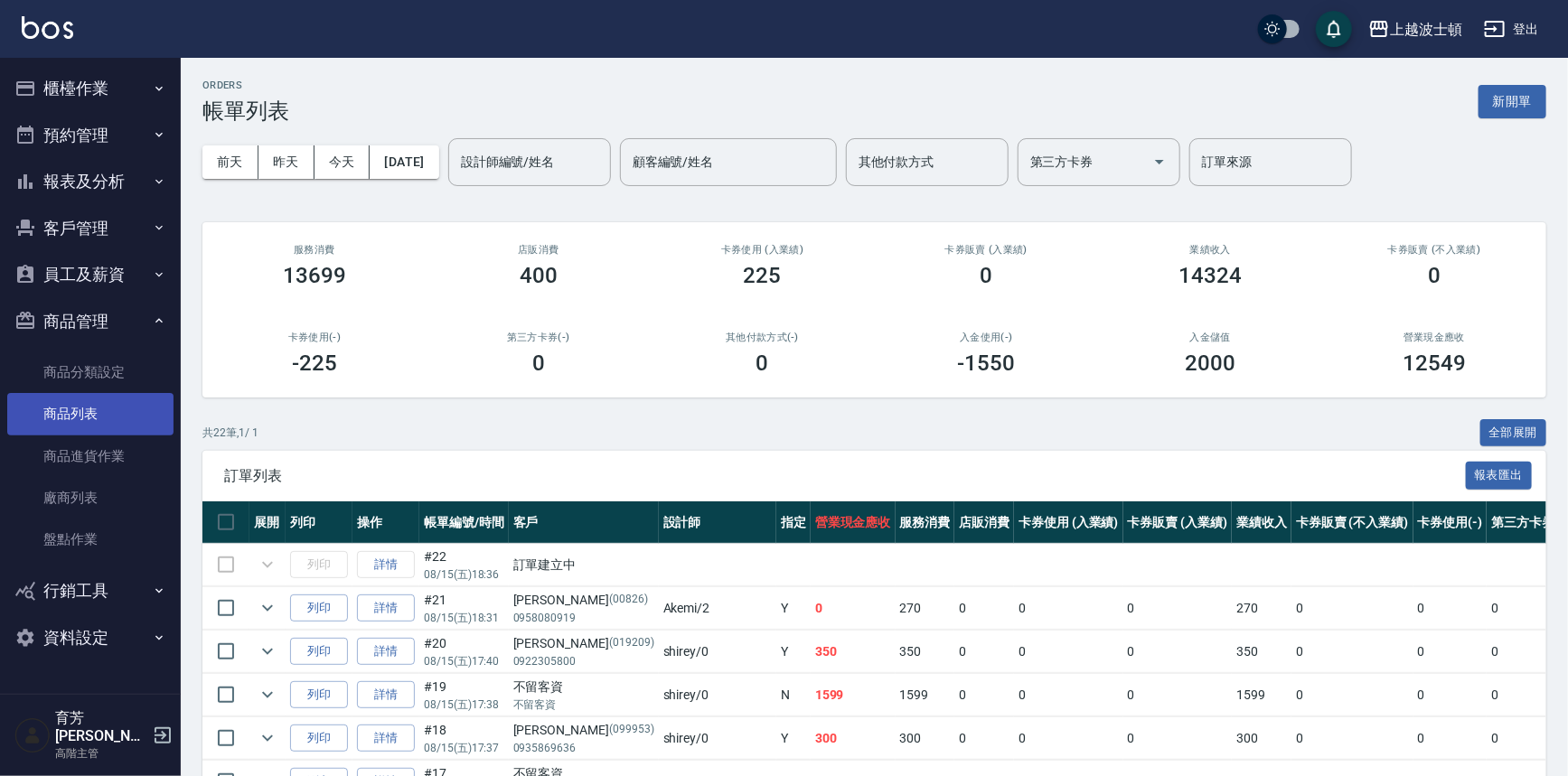
click at [75, 419] on link "商品列表" at bounding box center [90, 413] width 167 height 41
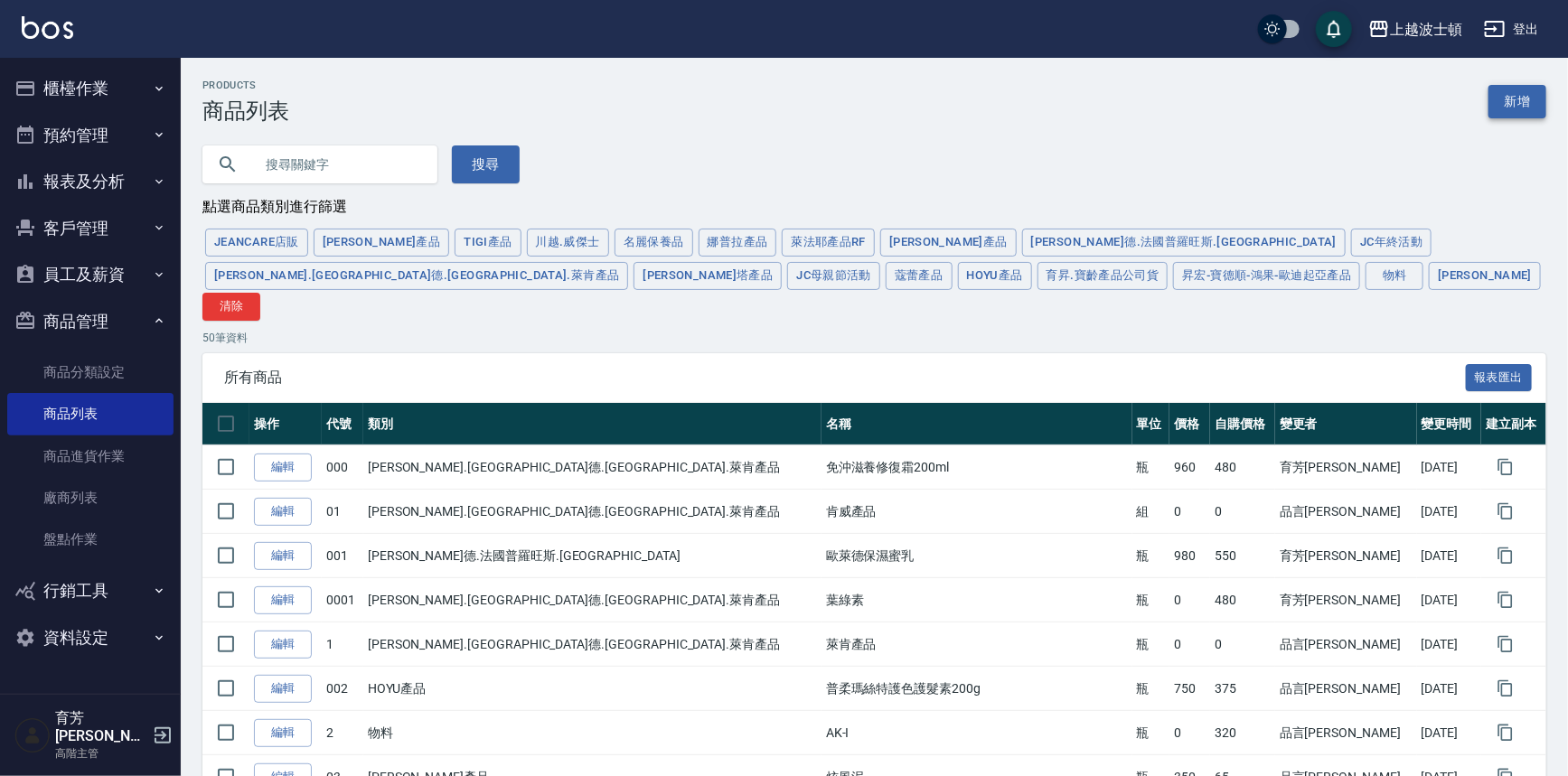
click at [1526, 95] on link "新增" at bounding box center [1517, 101] width 58 height 33
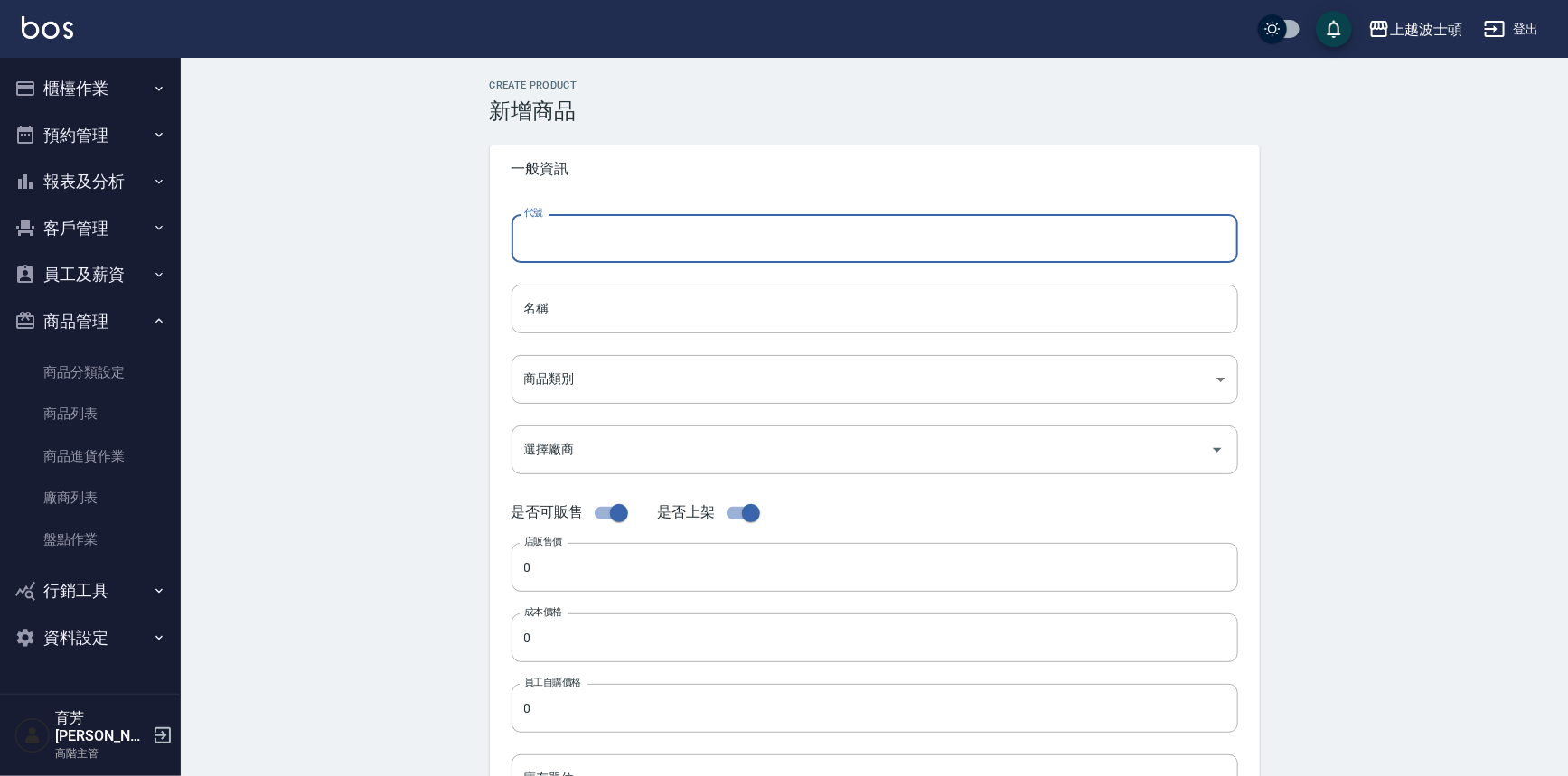
click at [556, 236] on input "代號" at bounding box center [875, 238] width 726 height 49
type input "25253"
click at [547, 313] on input "名稱" at bounding box center [875, 308] width 726 height 49
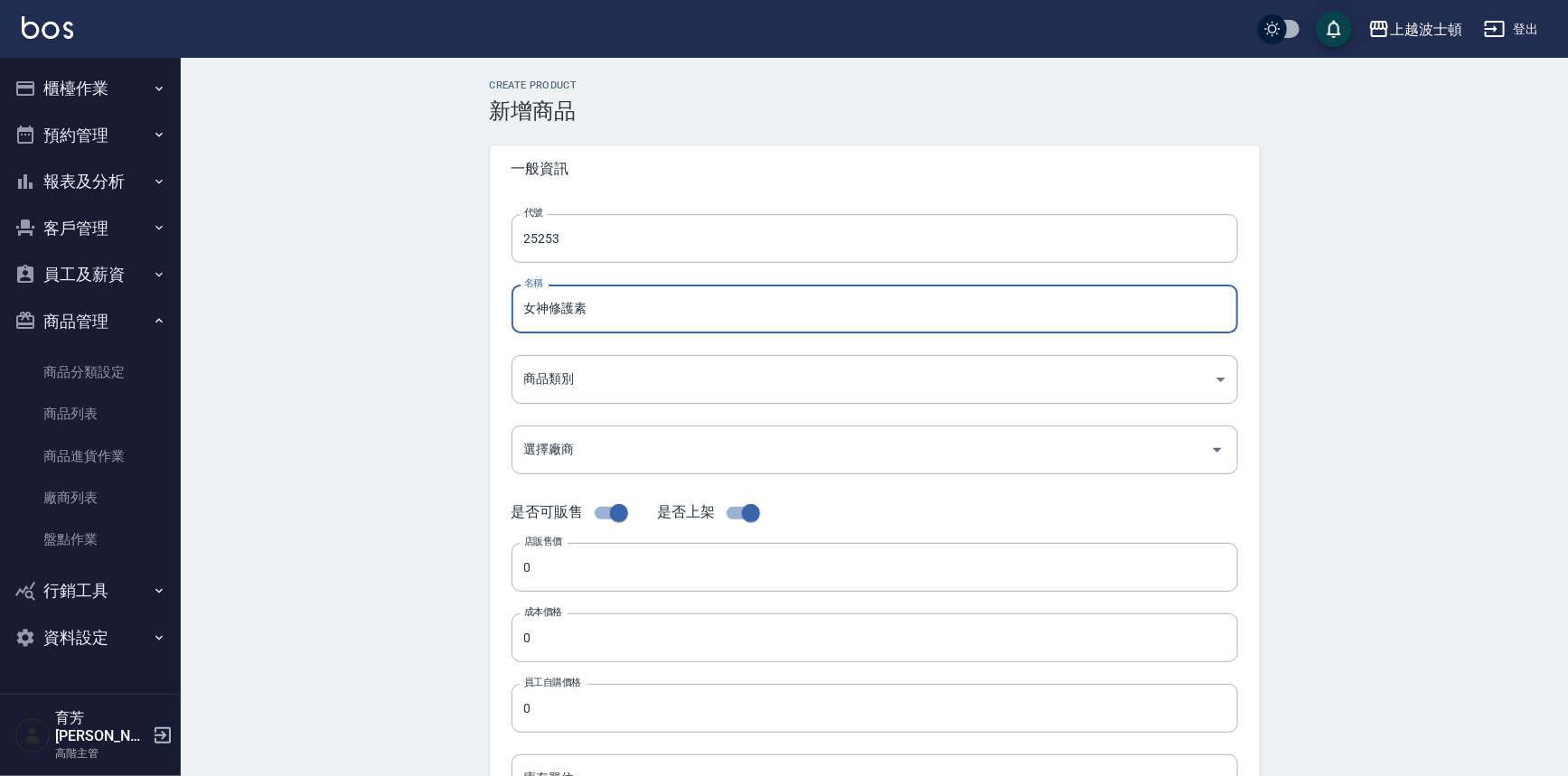
click at [619, 320] on input "女神修護素" at bounding box center [875, 308] width 726 height 49
type input "女神修護素"
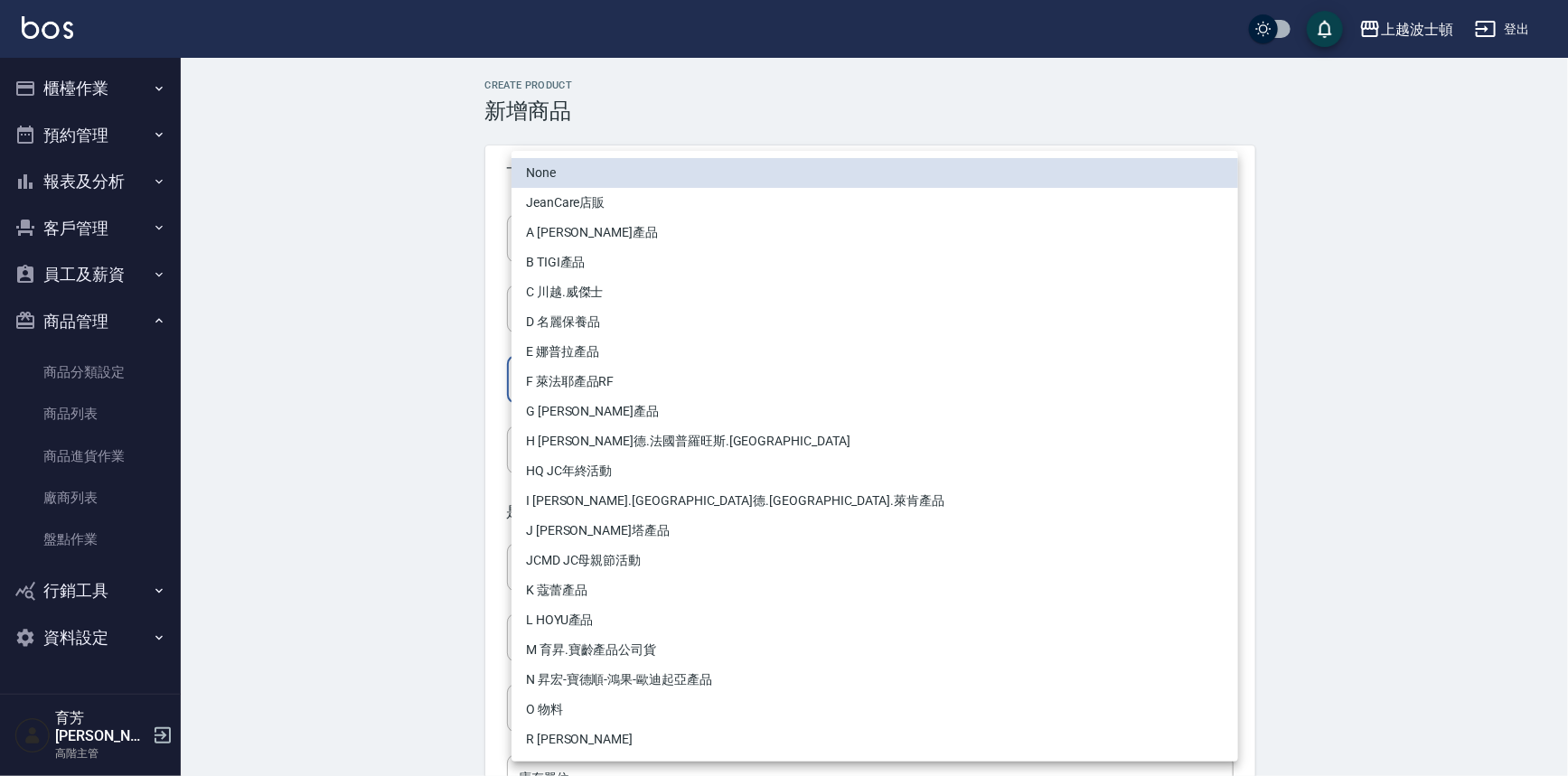
click at [587, 383] on body "上越波士頓 登出 櫃檯作業 打帳單 帳單列表 掛單列表 座位開單 營業儀表板 現金收支登錄 高階收支登錄 材料自購登錄 每日結帳 排班表 現場電腦打卡 掃碼打…" at bounding box center [784, 623] width 1568 height 1247
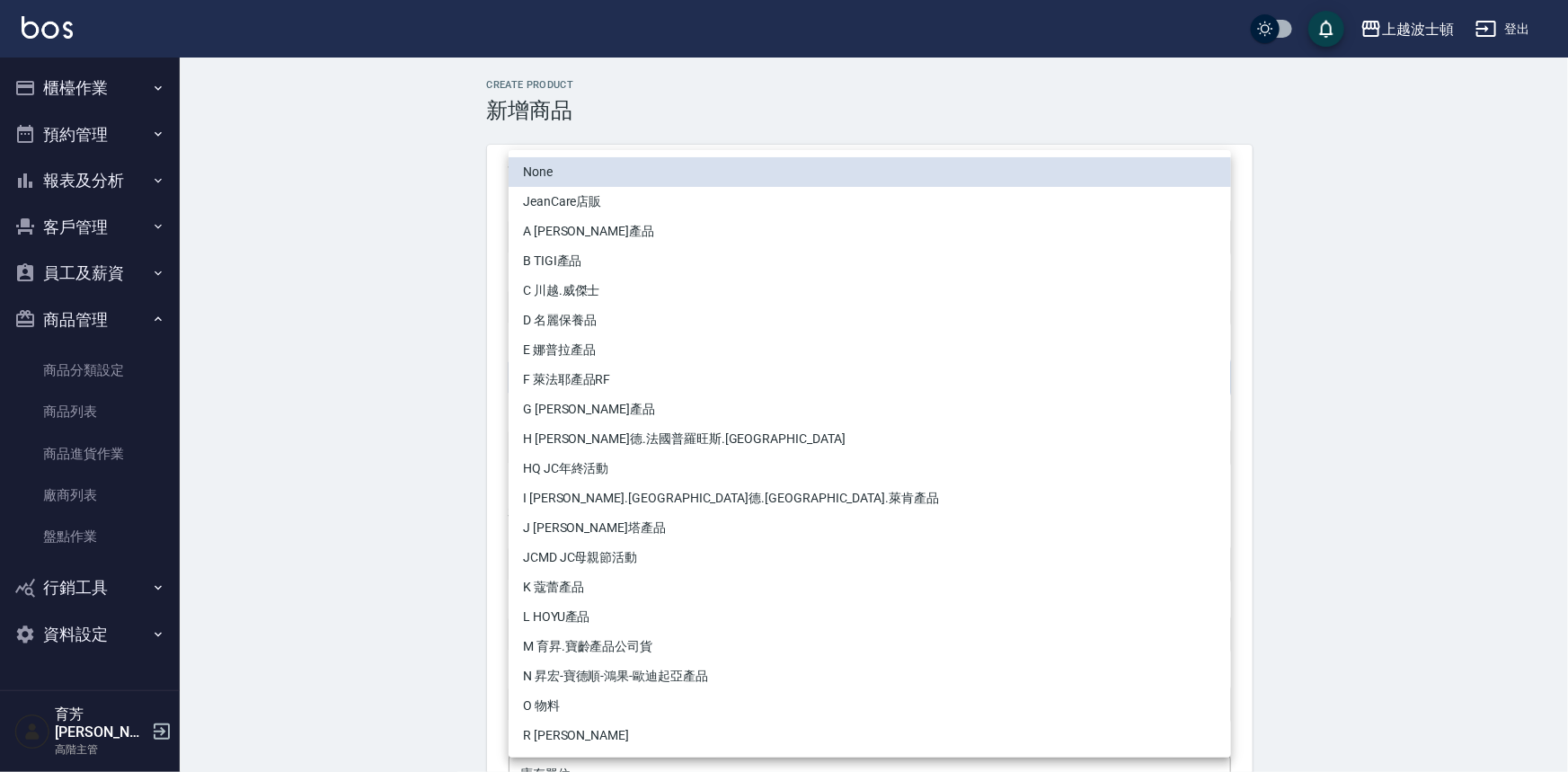
click at [561, 294] on li "C 川越.威傑士" at bounding box center [870, 290] width 722 height 29
type input "5f878f11-c3e8-4432-9866-d5e967d75452"
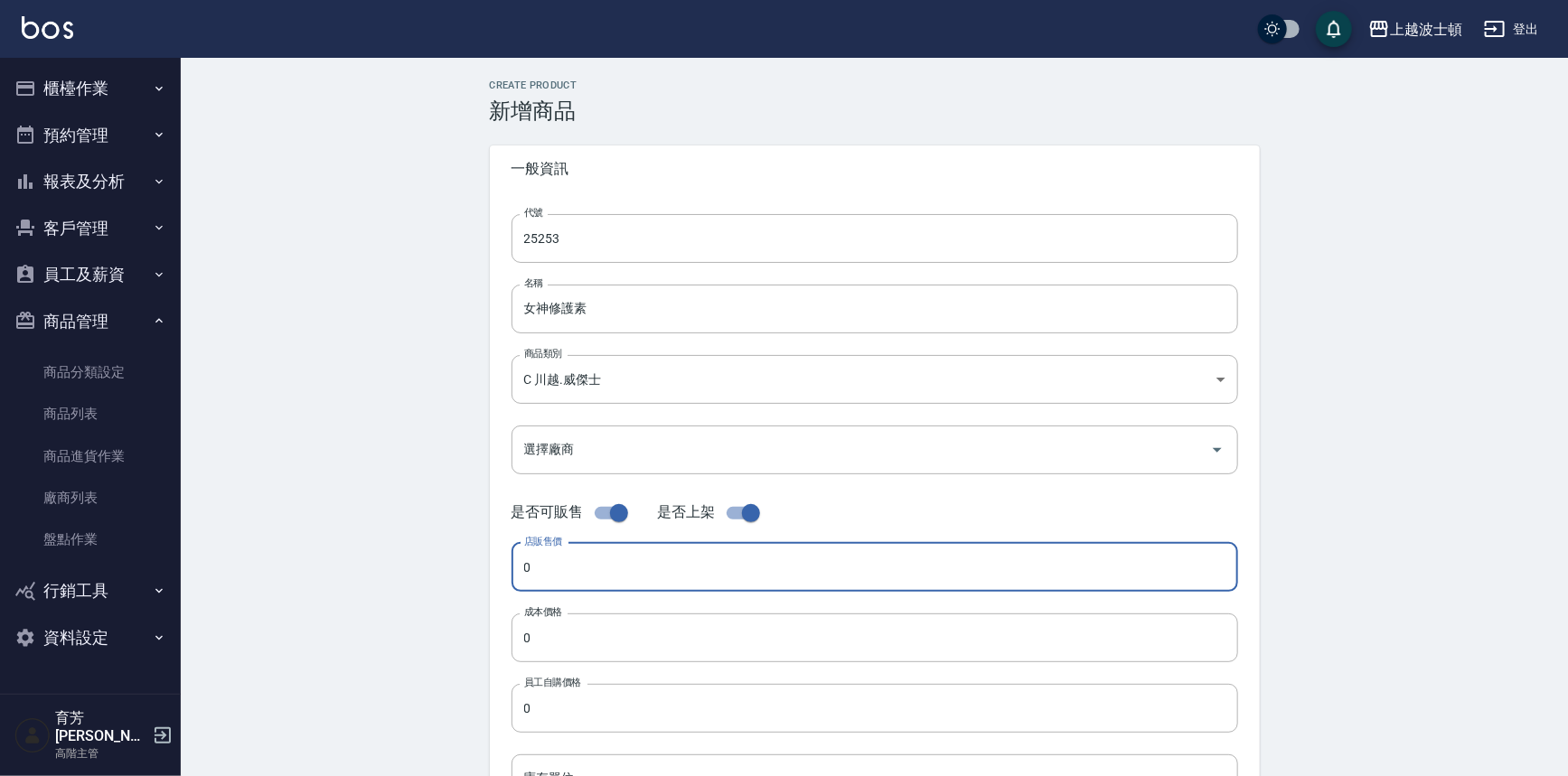
click at [565, 574] on input "0" at bounding box center [875, 567] width 726 height 49
type input "1500"
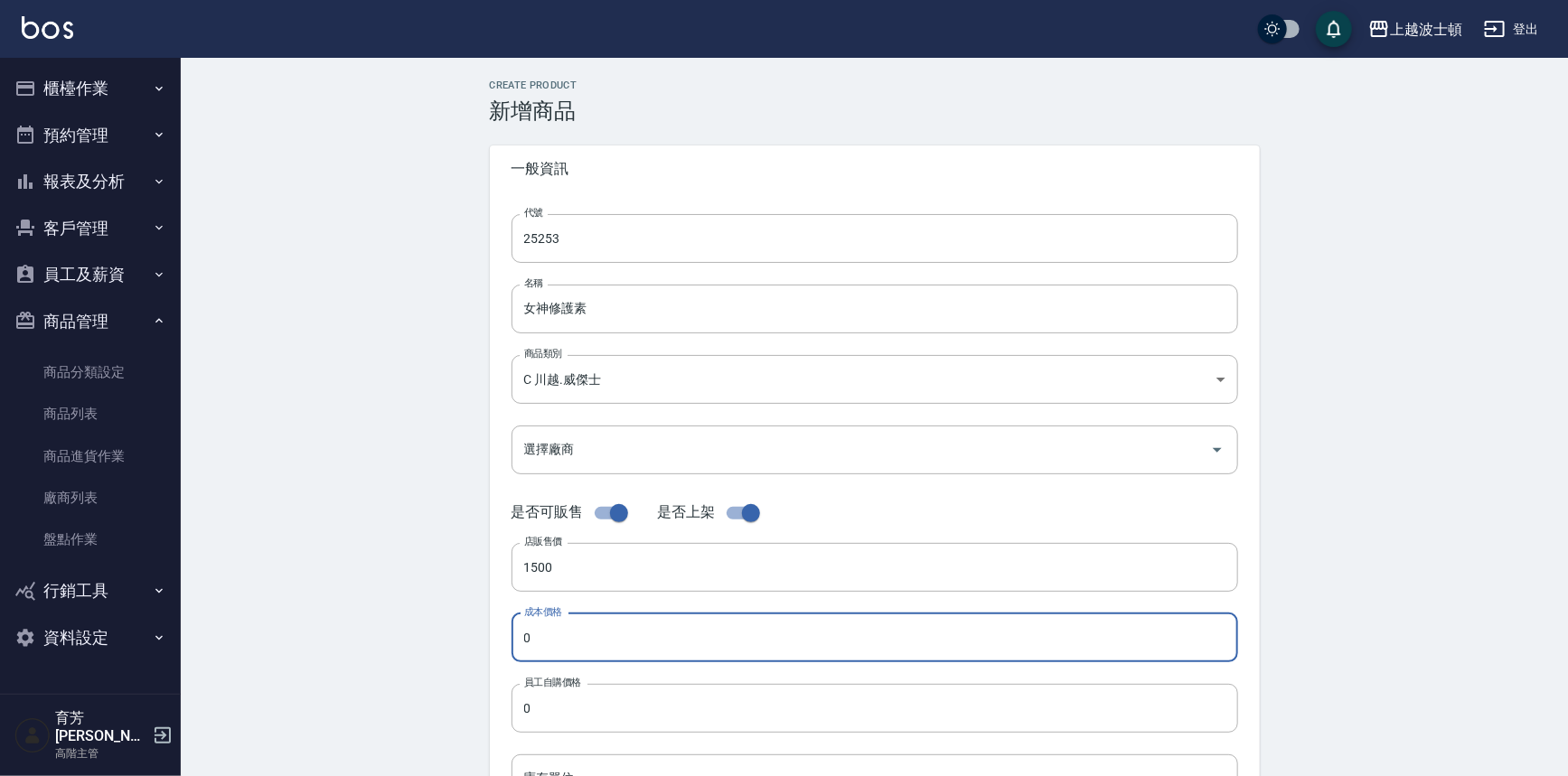
click at [549, 633] on input "0" at bounding box center [875, 638] width 726 height 49
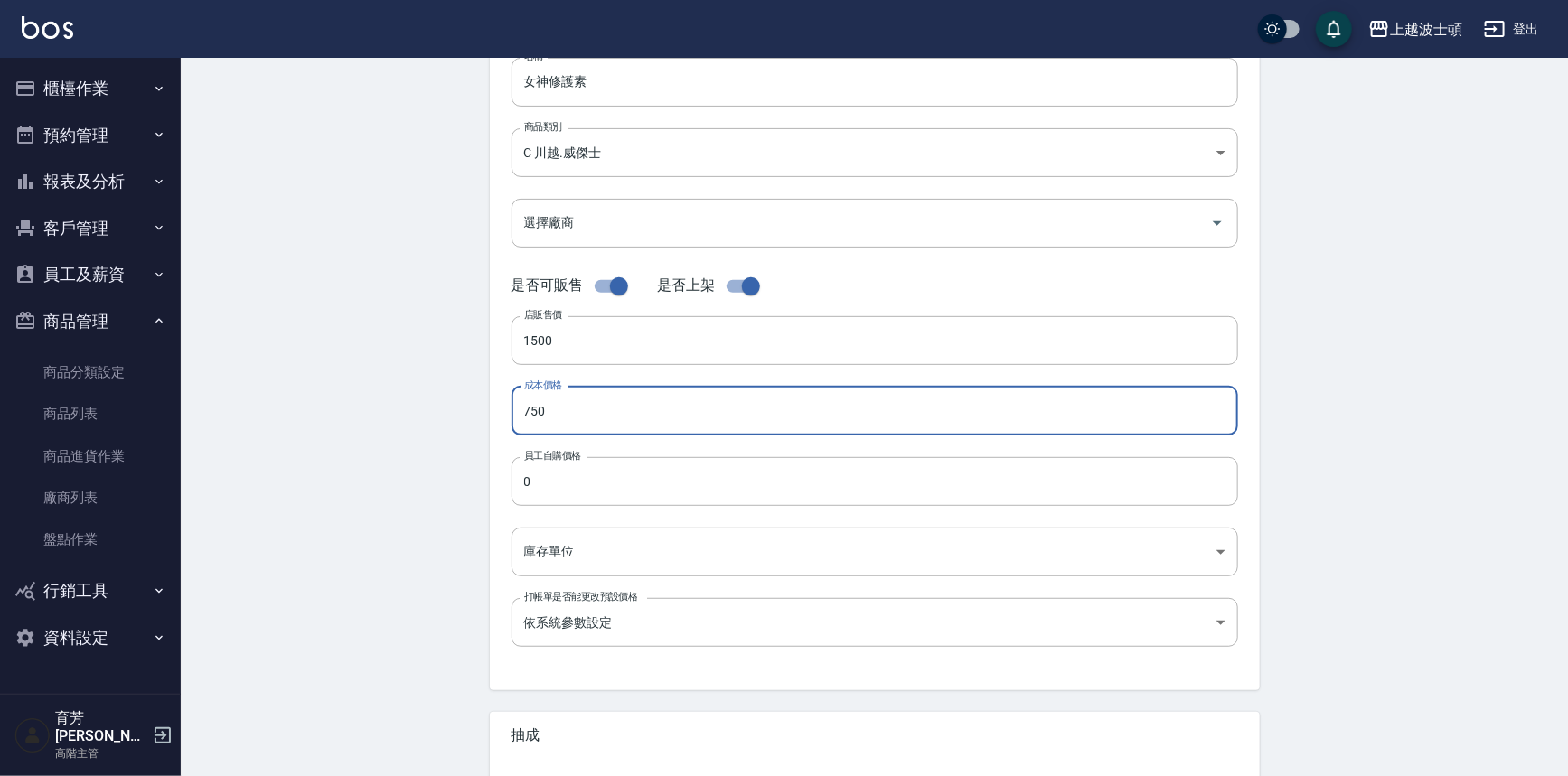
scroll to position [228, 0]
type input "750"
click at [552, 471] on input "0" at bounding box center [875, 480] width 726 height 49
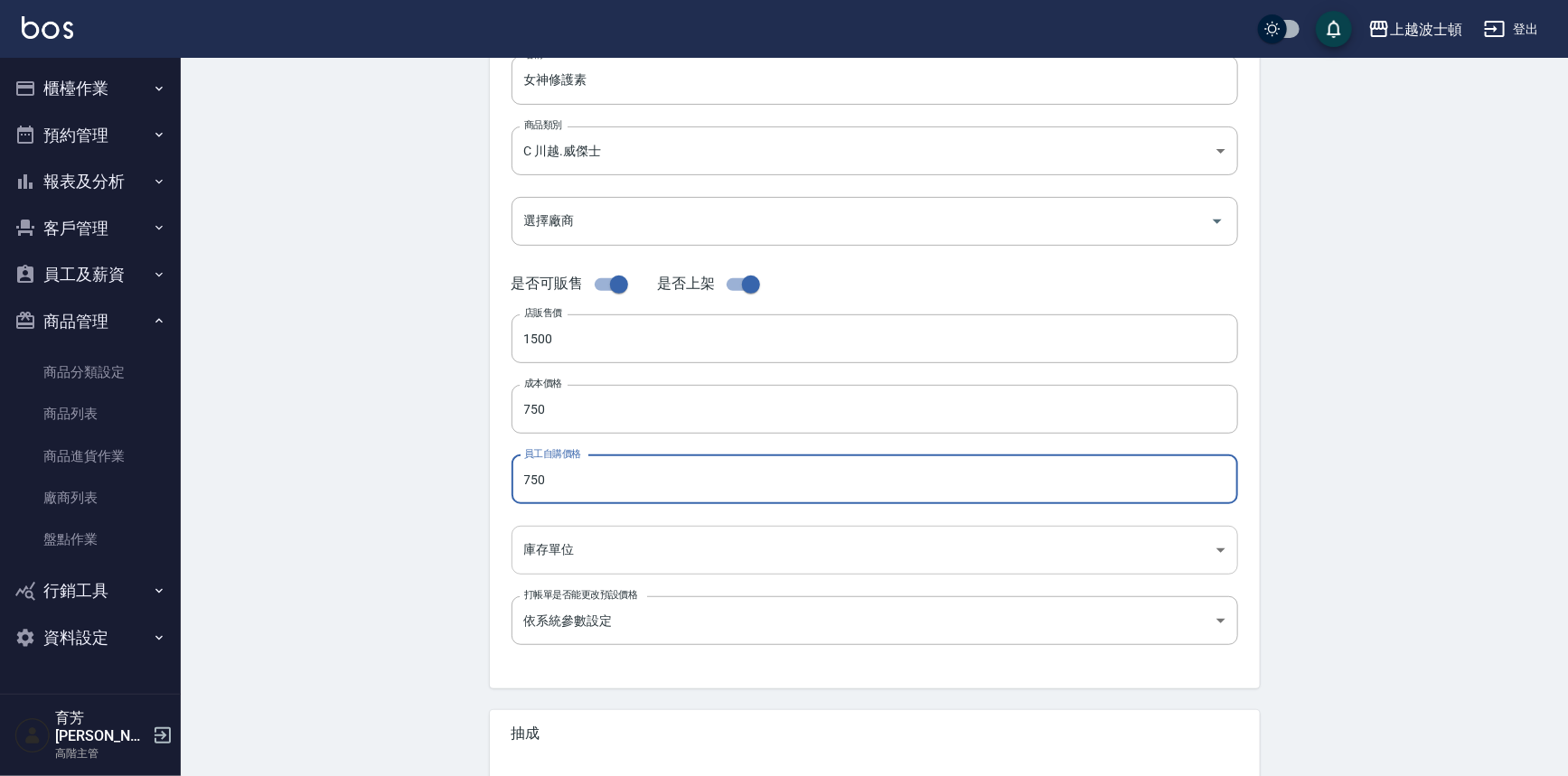
type input "750"
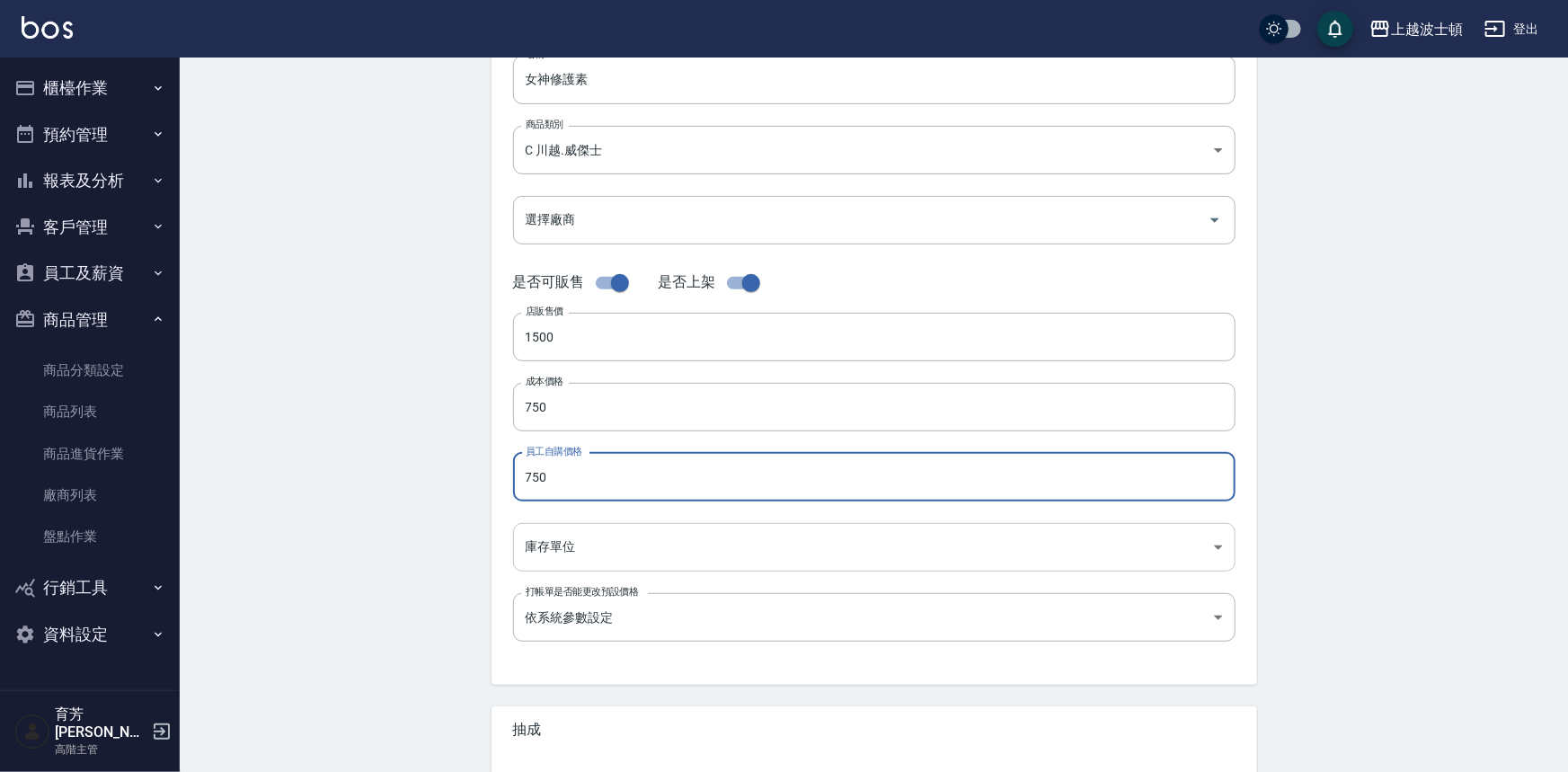
click at [551, 555] on body "上越波士頓 登出 櫃檯作業 打帳單 帳單列表 掛單列表 座位開單 營業儀表板 現金收支登錄 高階收支登錄 材料自購登錄 每日結帳 排班表 現場電腦打卡 掃碼打…" at bounding box center [784, 393] width 1568 height 1241
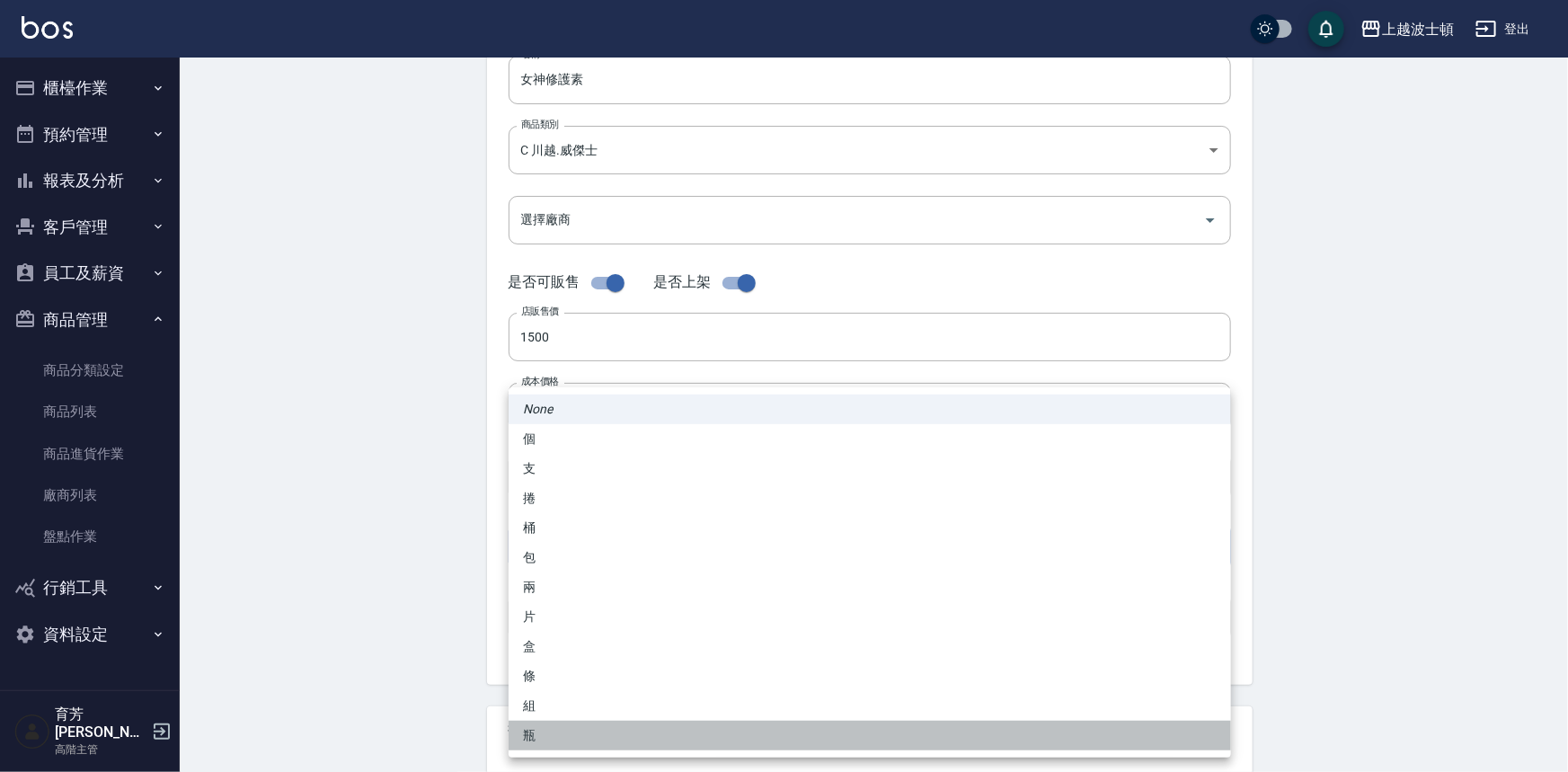
click at [524, 745] on li "瓶" at bounding box center [870, 735] width 722 height 29
type input "瓶"
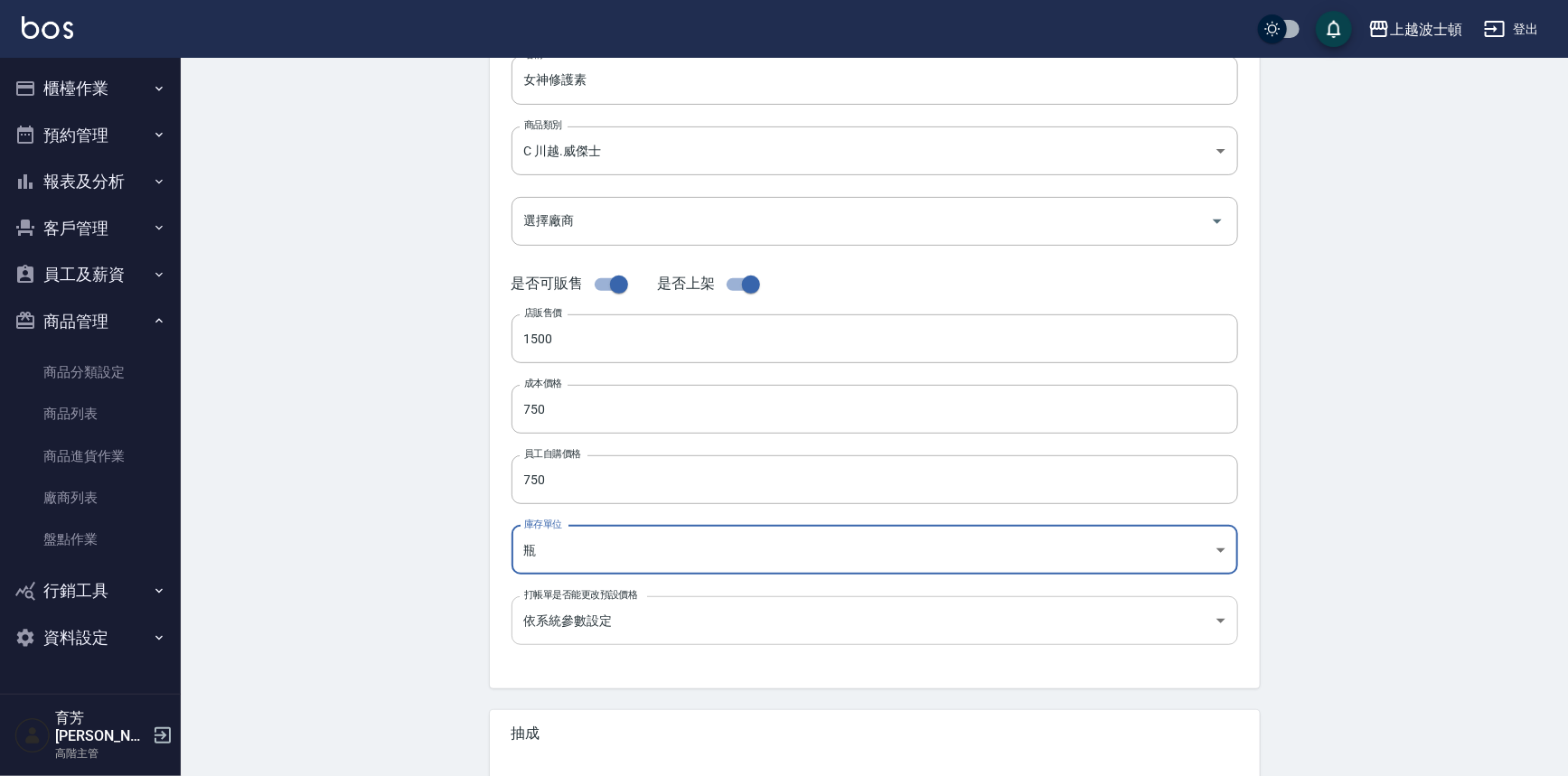
click at [562, 620] on body "上越波士頓 登出 櫃檯作業 打帳單 帳單列表 掛單列表 座位開單 營業儀表板 現金收支登錄 高階收支登錄 材料自購登錄 每日結帳 排班表 現場電腦打卡 掃碼打…" at bounding box center [784, 395] width 1568 height 1247
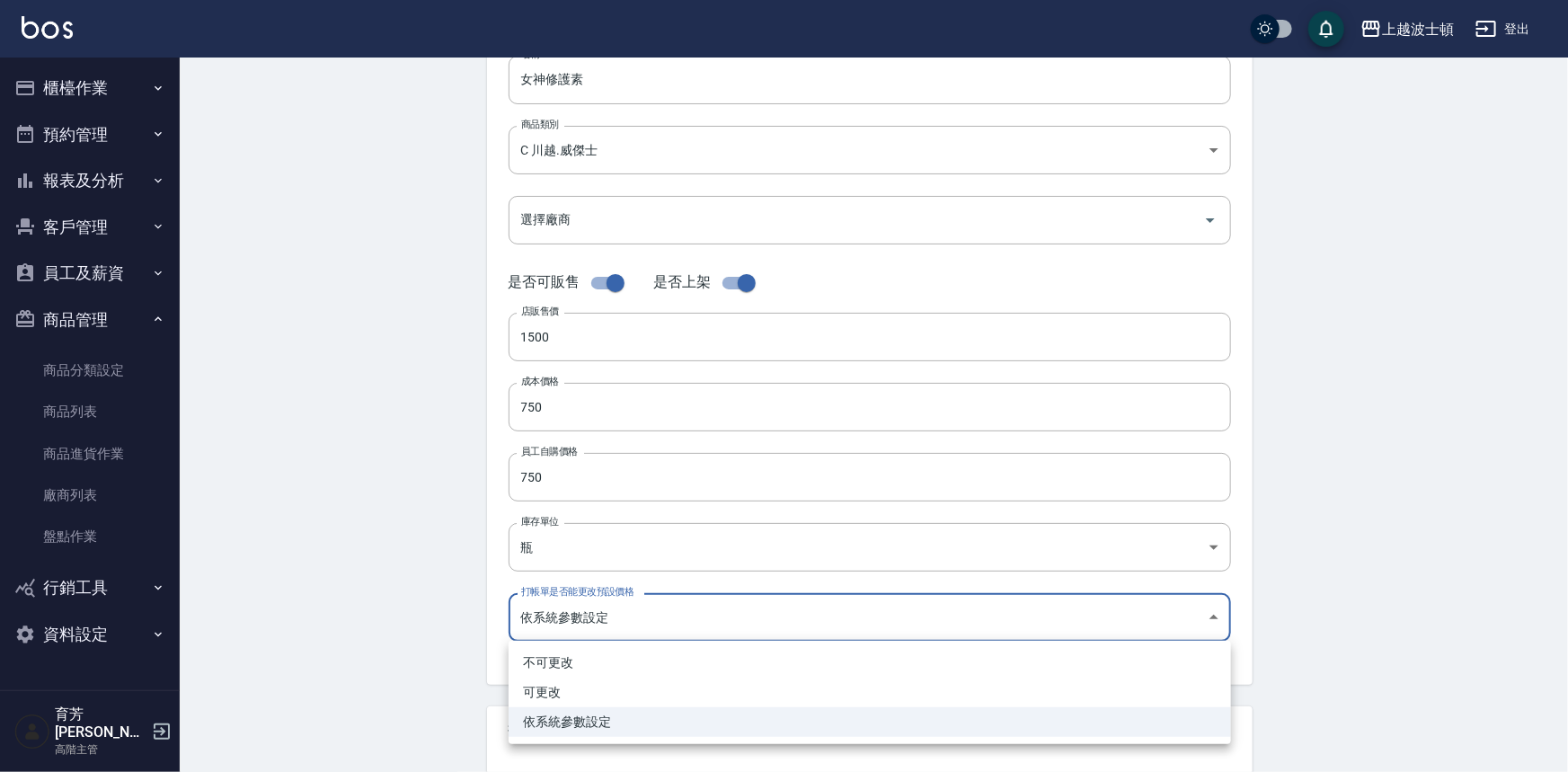
click at [542, 693] on li "可更改" at bounding box center [870, 692] width 722 height 29
type input "FALSE"
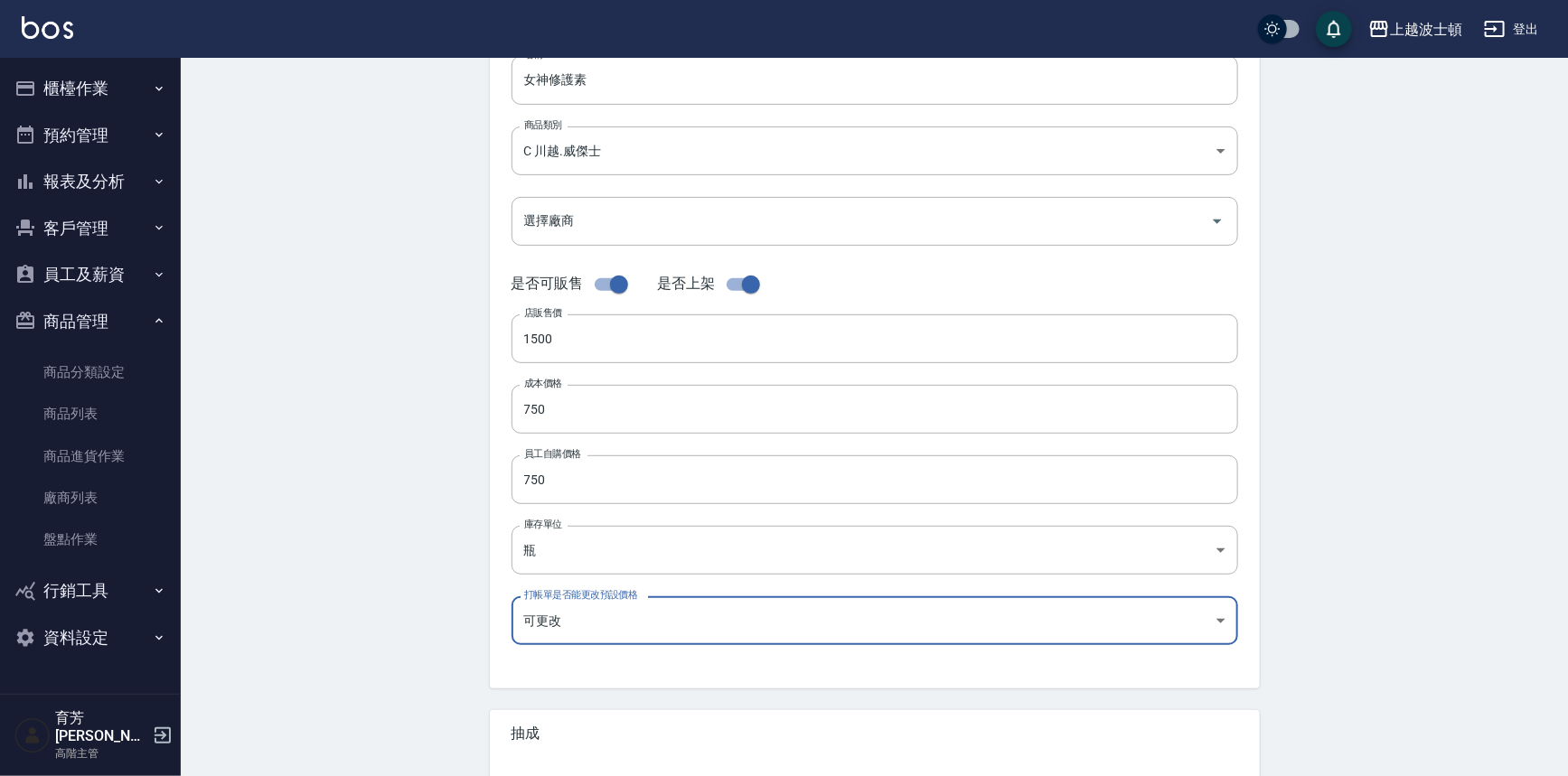
scroll to position [469, 0]
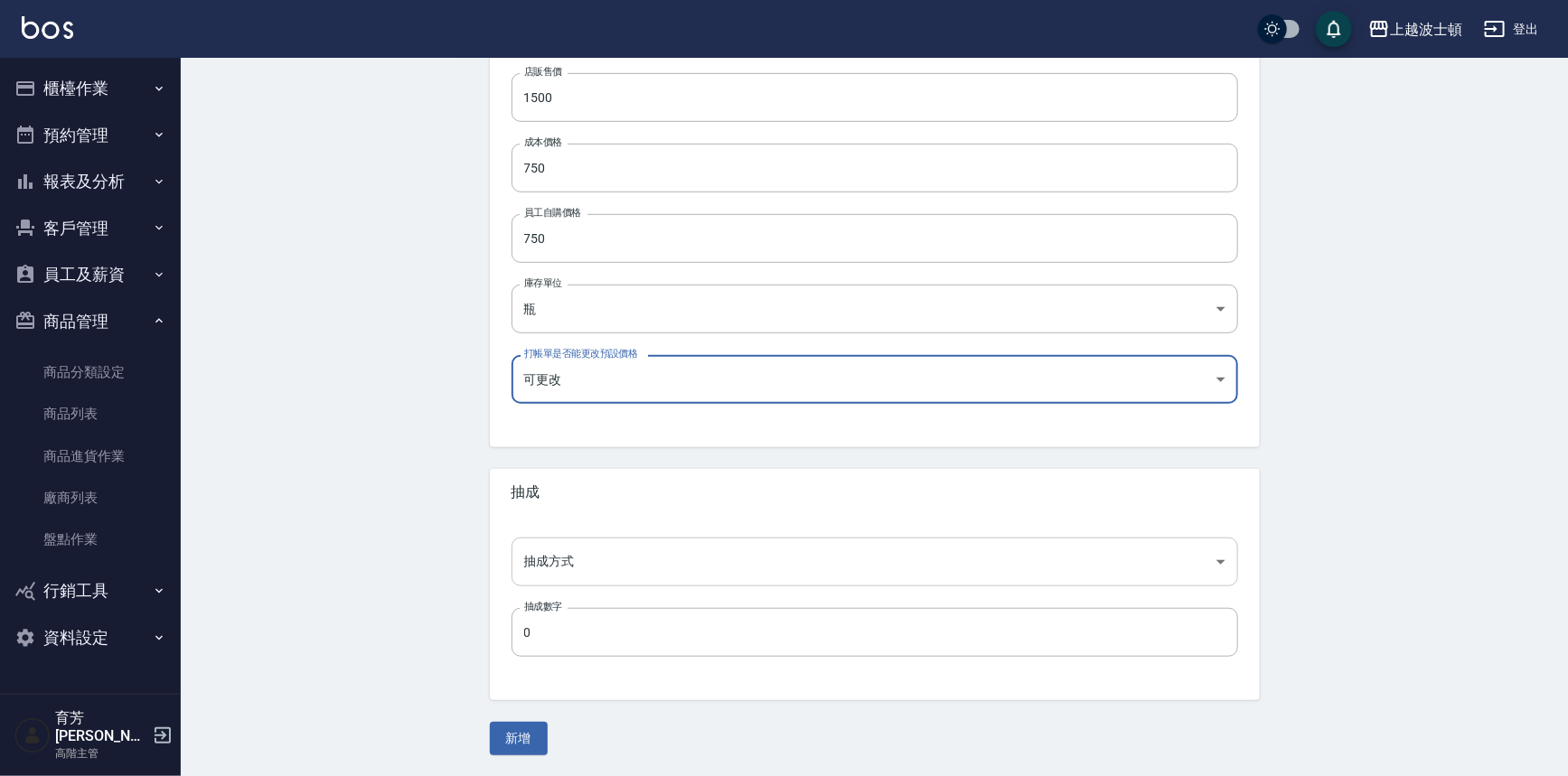
click at [582, 578] on body "上越波士頓 登出 櫃檯作業 打帳單 帳單列表 掛單列表 座位開單 營業儀表板 現金收支登錄 高階收支登錄 材料自購登錄 每日結帳 排班表 現場電腦打卡 掃碼打…" at bounding box center [784, 154] width 1568 height 1247
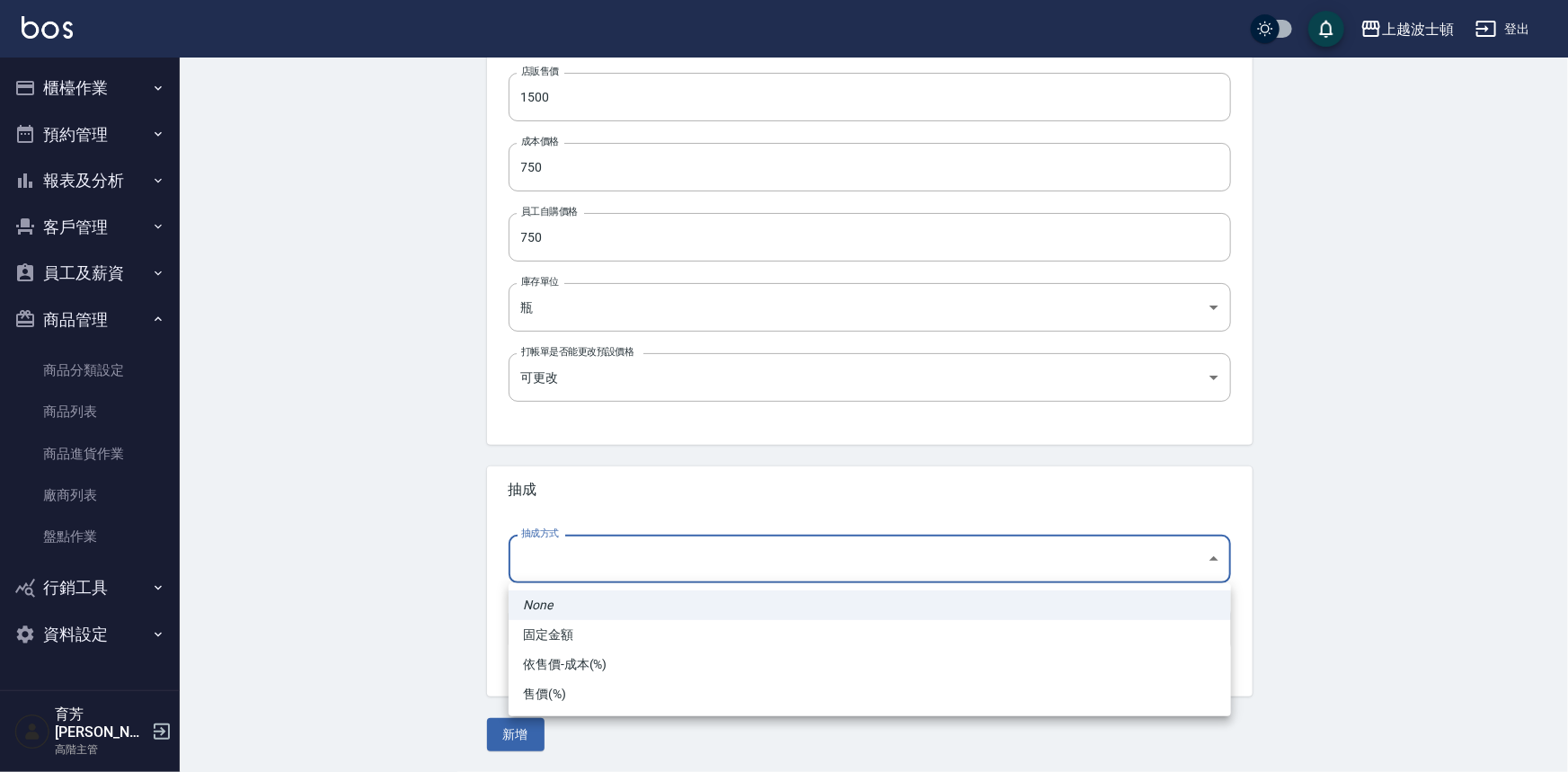
click at [589, 664] on li "依售價-成本(%)" at bounding box center [870, 665] width 722 height 29
type input "byCost"
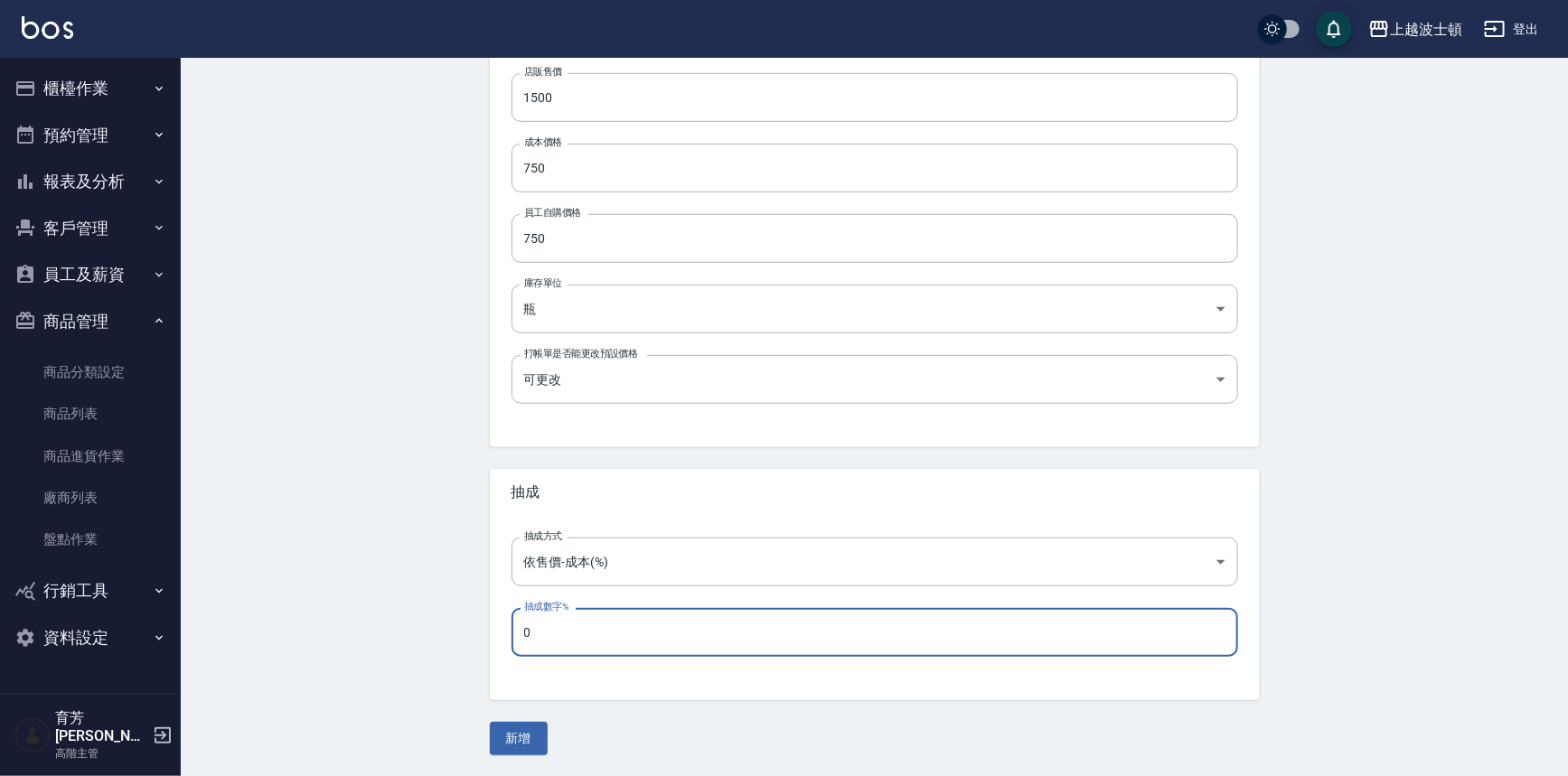
click at [563, 622] on input "0" at bounding box center [875, 632] width 726 height 49
type input "50"
click at [508, 748] on button "新增" at bounding box center [518, 738] width 58 height 33
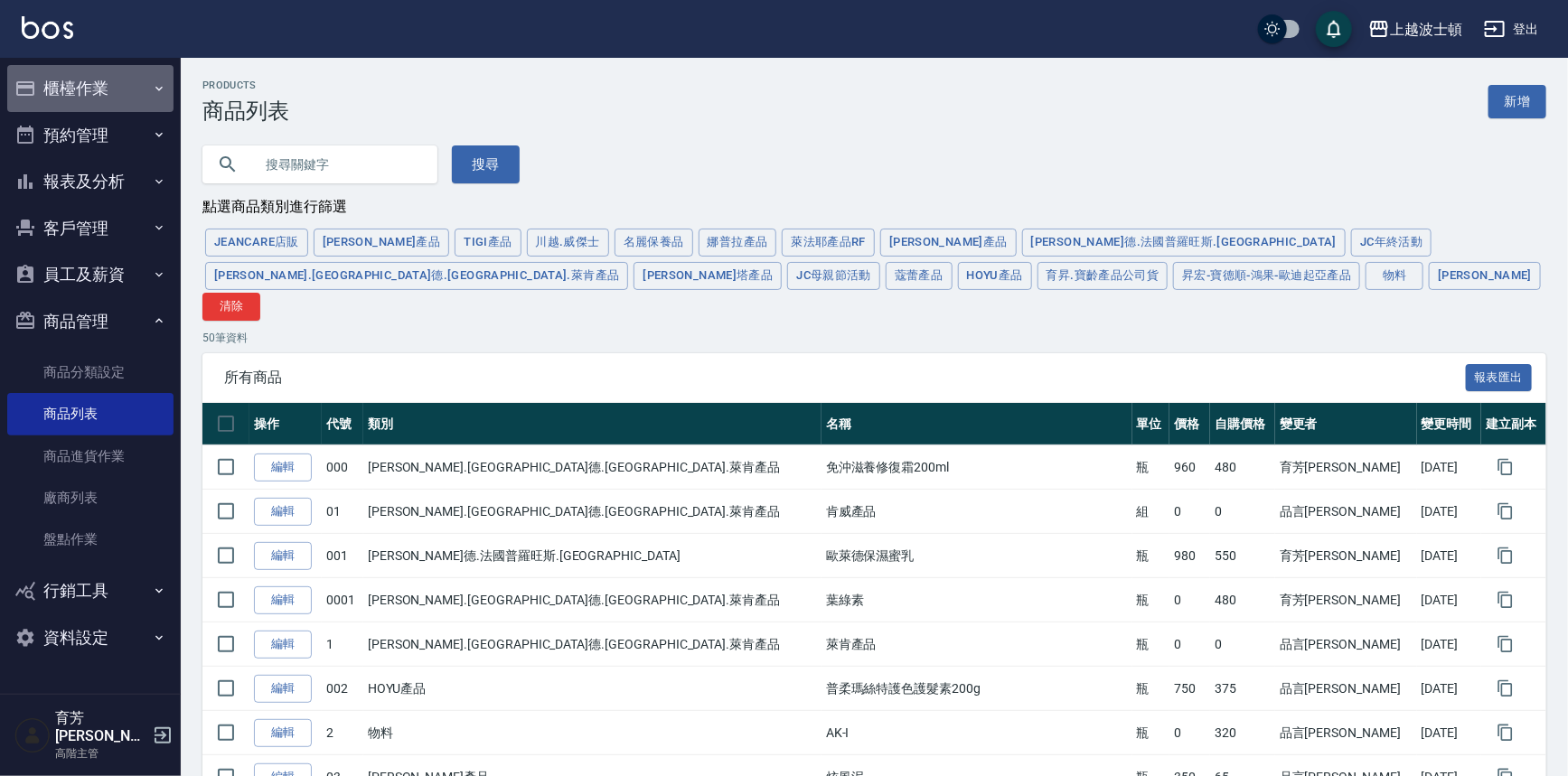
click at [85, 81] on button "櫃檯作業" at bounding box center [90, 88] width 167 height 47
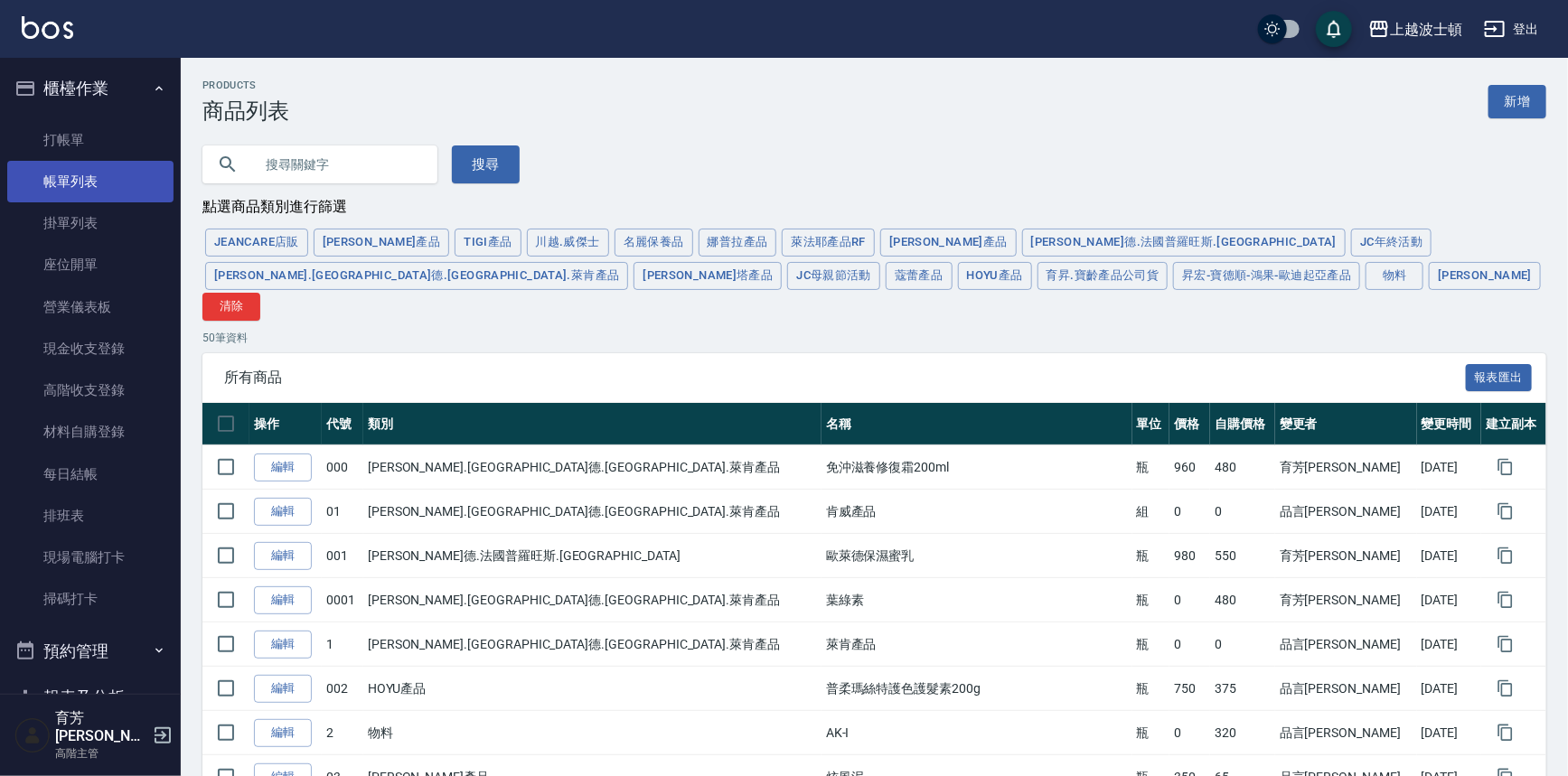
drag, startPoint x: 83, startPoint y: 193, endPoint x: 89, endPoint y: 185, distance: 10.0
click at [83, 193] on link "帳單列表" at bounding box center [90, 181] width 167 height 41
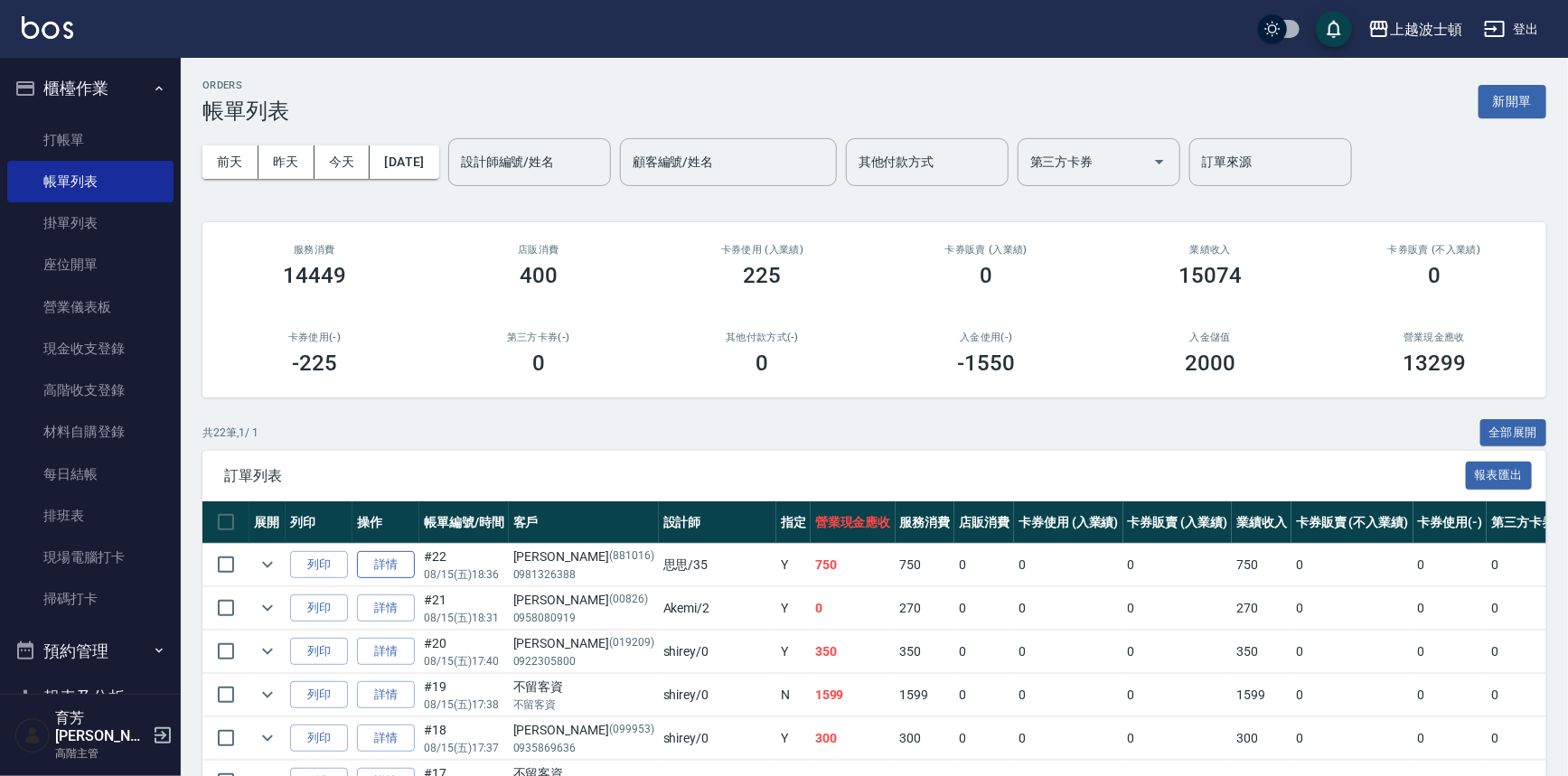
click at [374, 557] on link "詳情" at bounding box center [386, 565] width 58 height 28
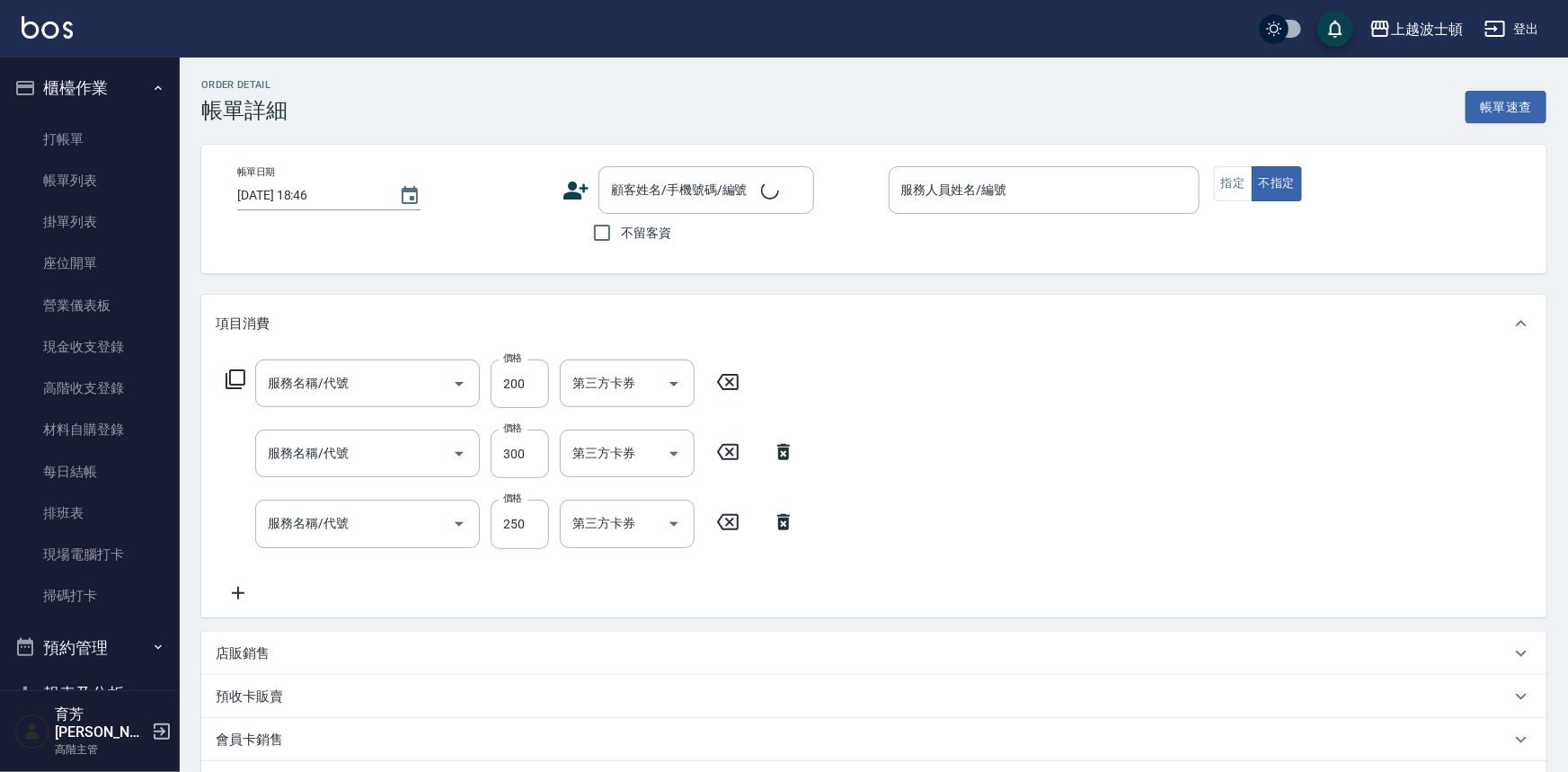
type input "2025/08/15 18:36"
type input "思思-35"
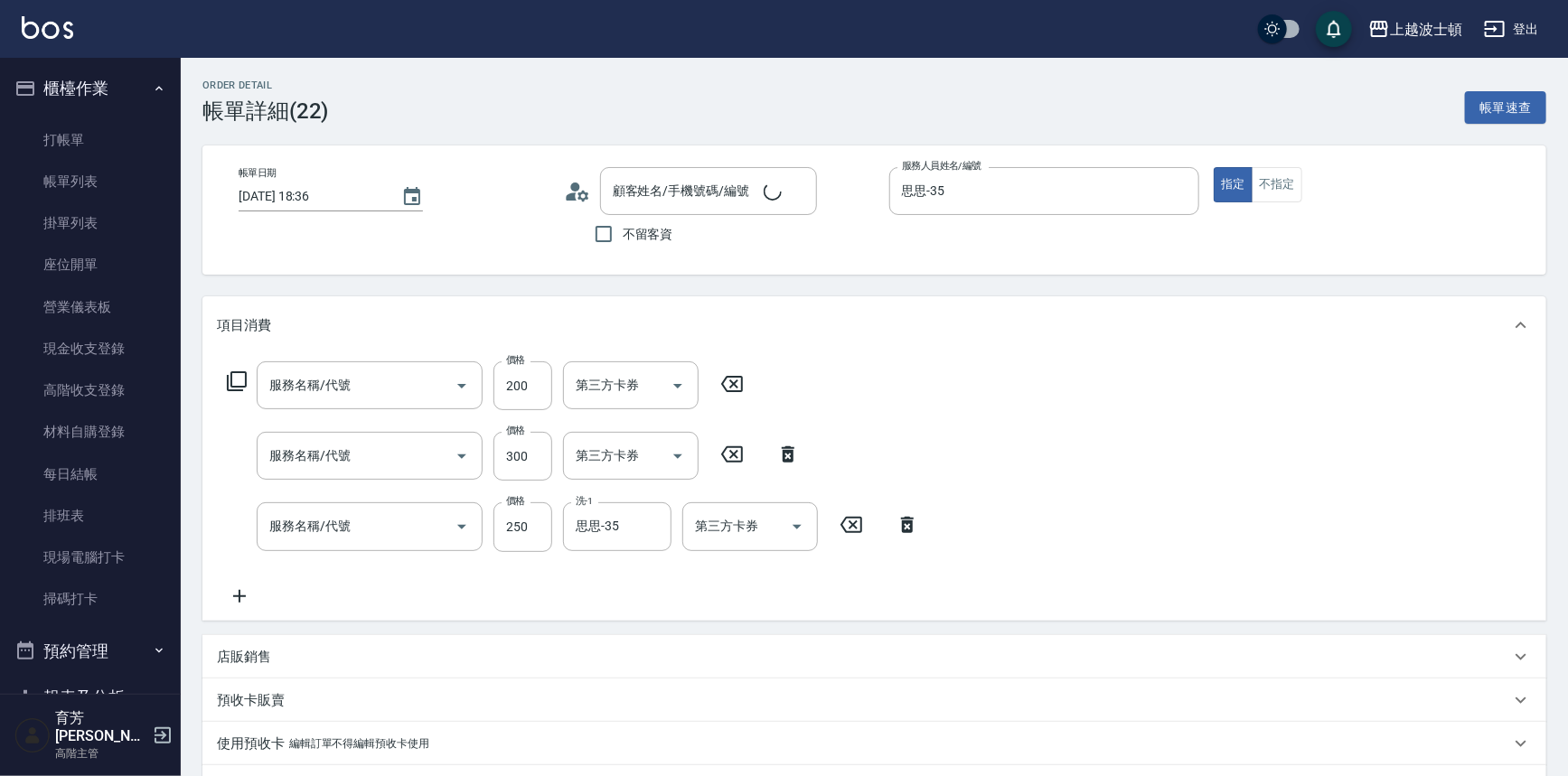
type input "李佳蕙/0981326388/881016"
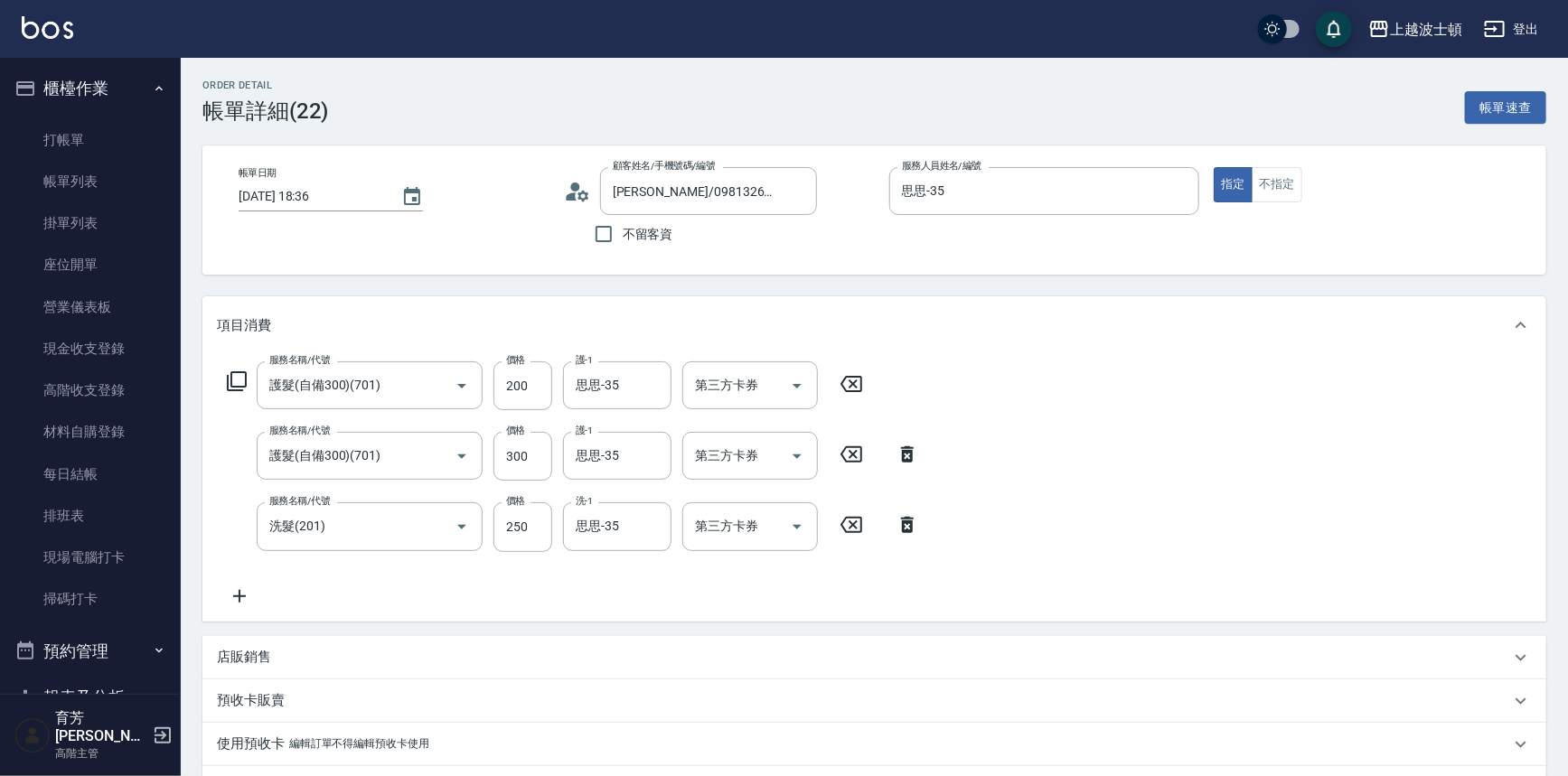
type input "護髮(自備300)(701)"
type input "洗髮(201)"
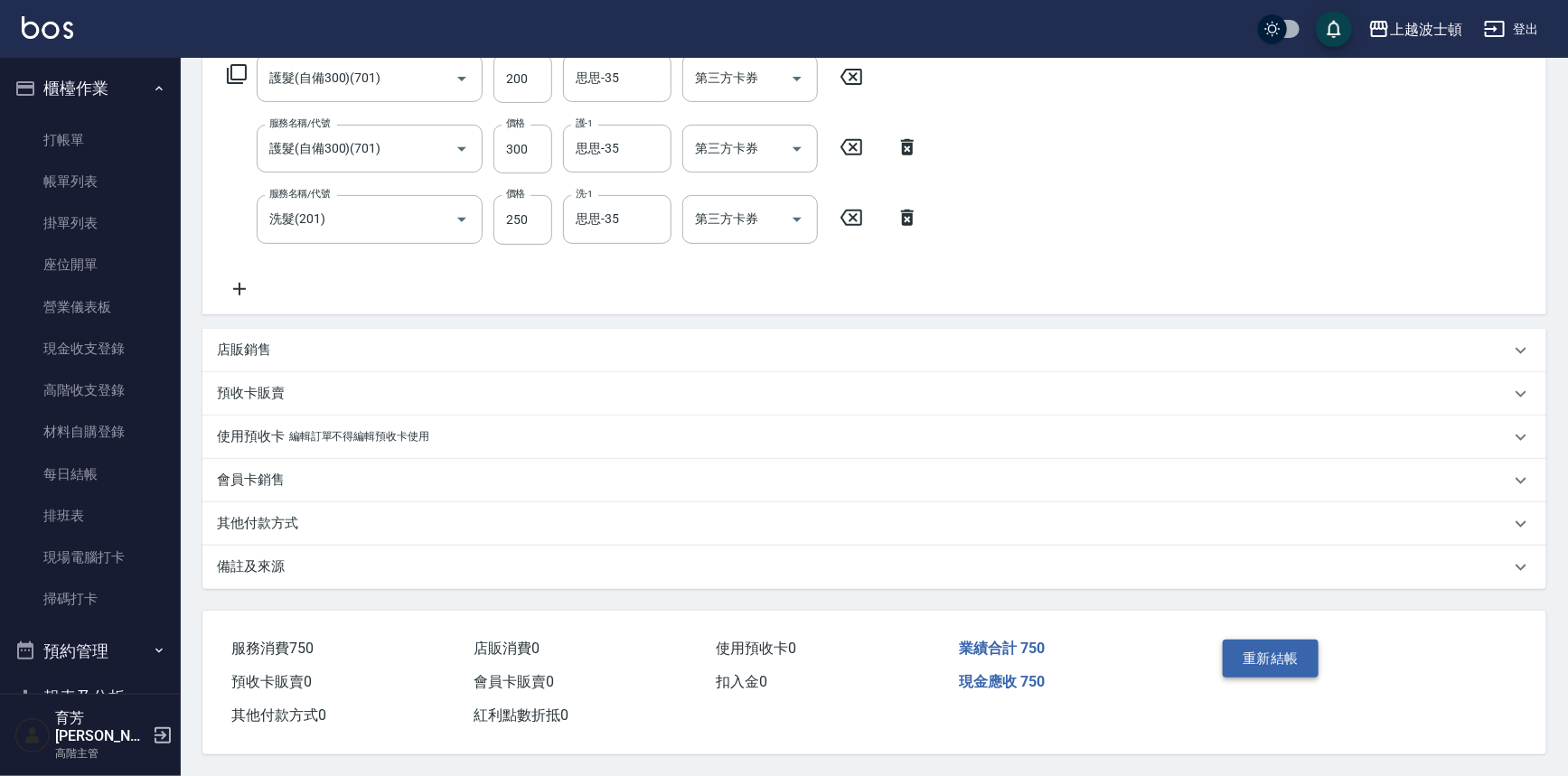
click at [1295, 657] on button "重新結帳" at bounding box center [1271, 658] width 96 height 38
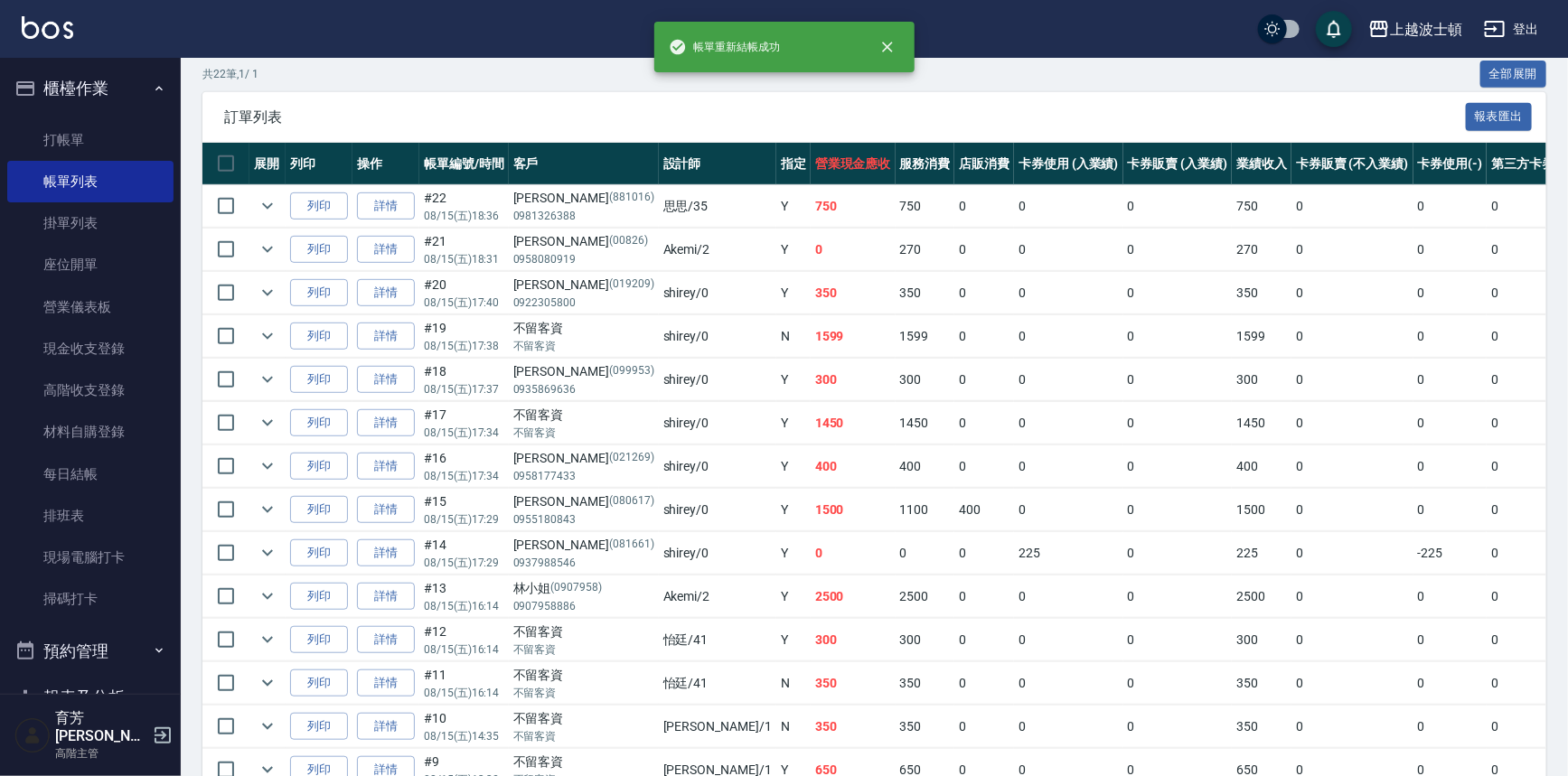
scroll to position [365, 0]
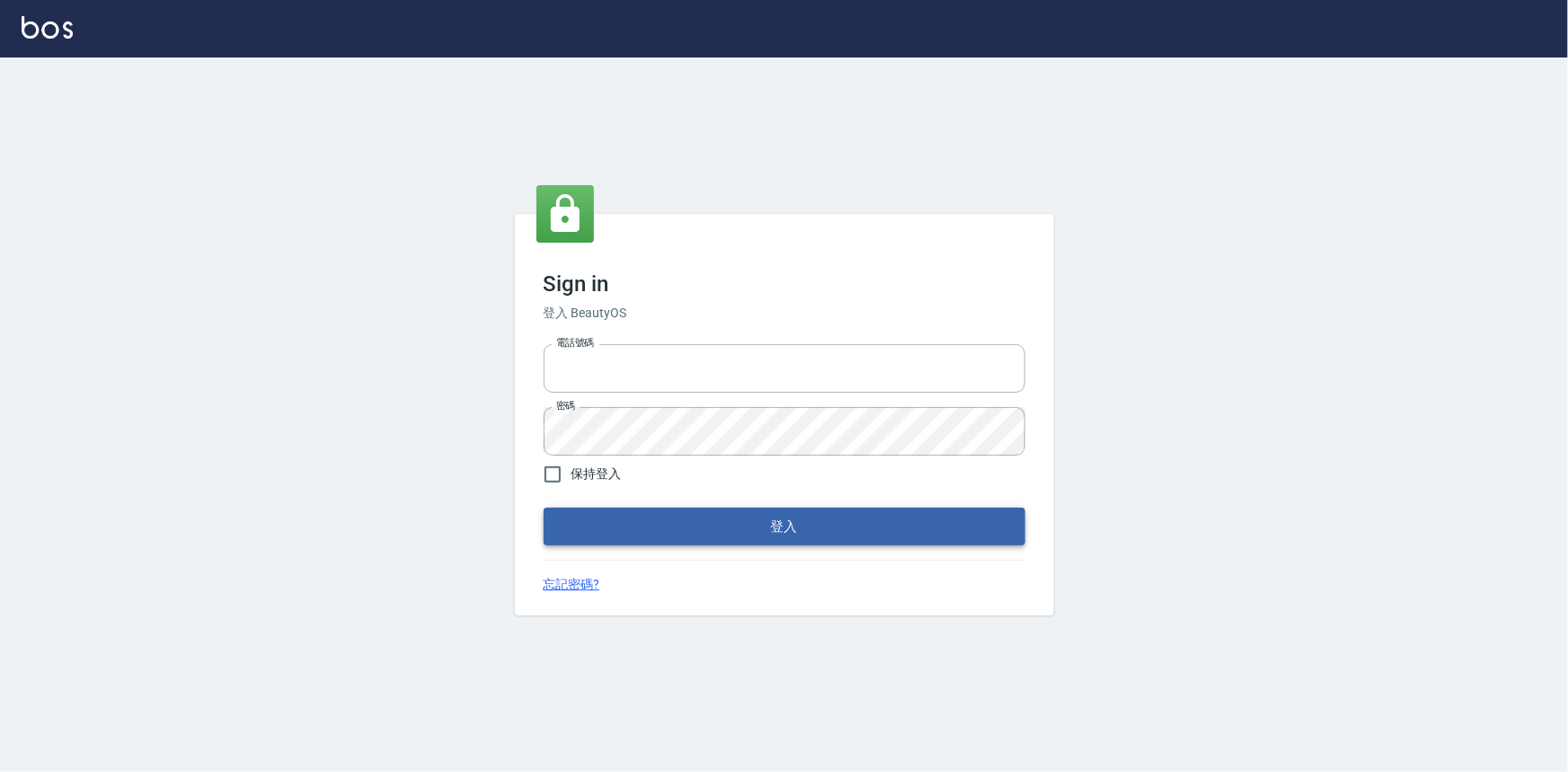
type input "0922670776"
click at [636, 530] on button "登入" at bounding box center [784, 527] width 481 height 38
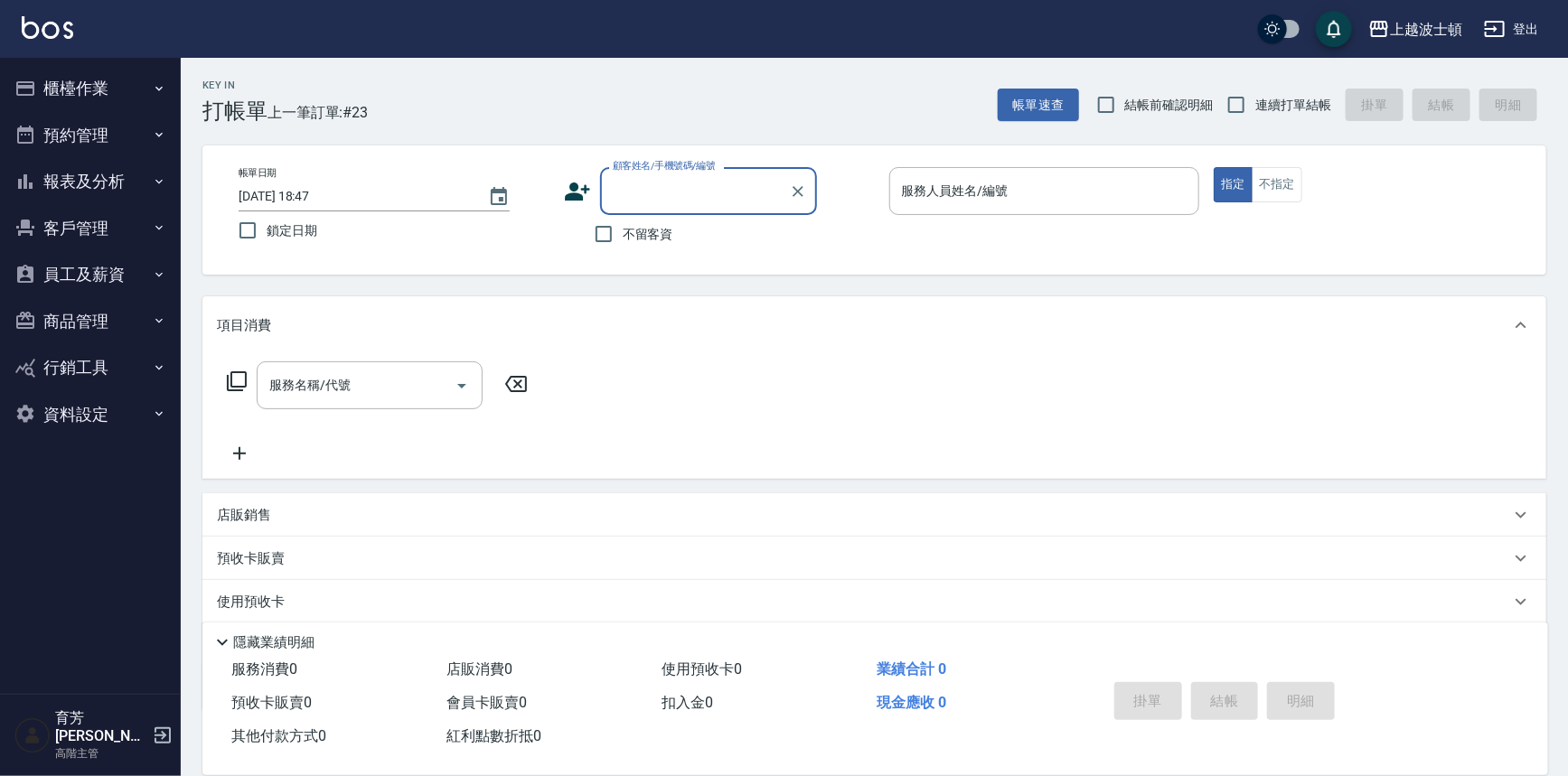
click at [84, 90] on button "櫃檯作業" at bounding box center [90, 88] width 167 height 47
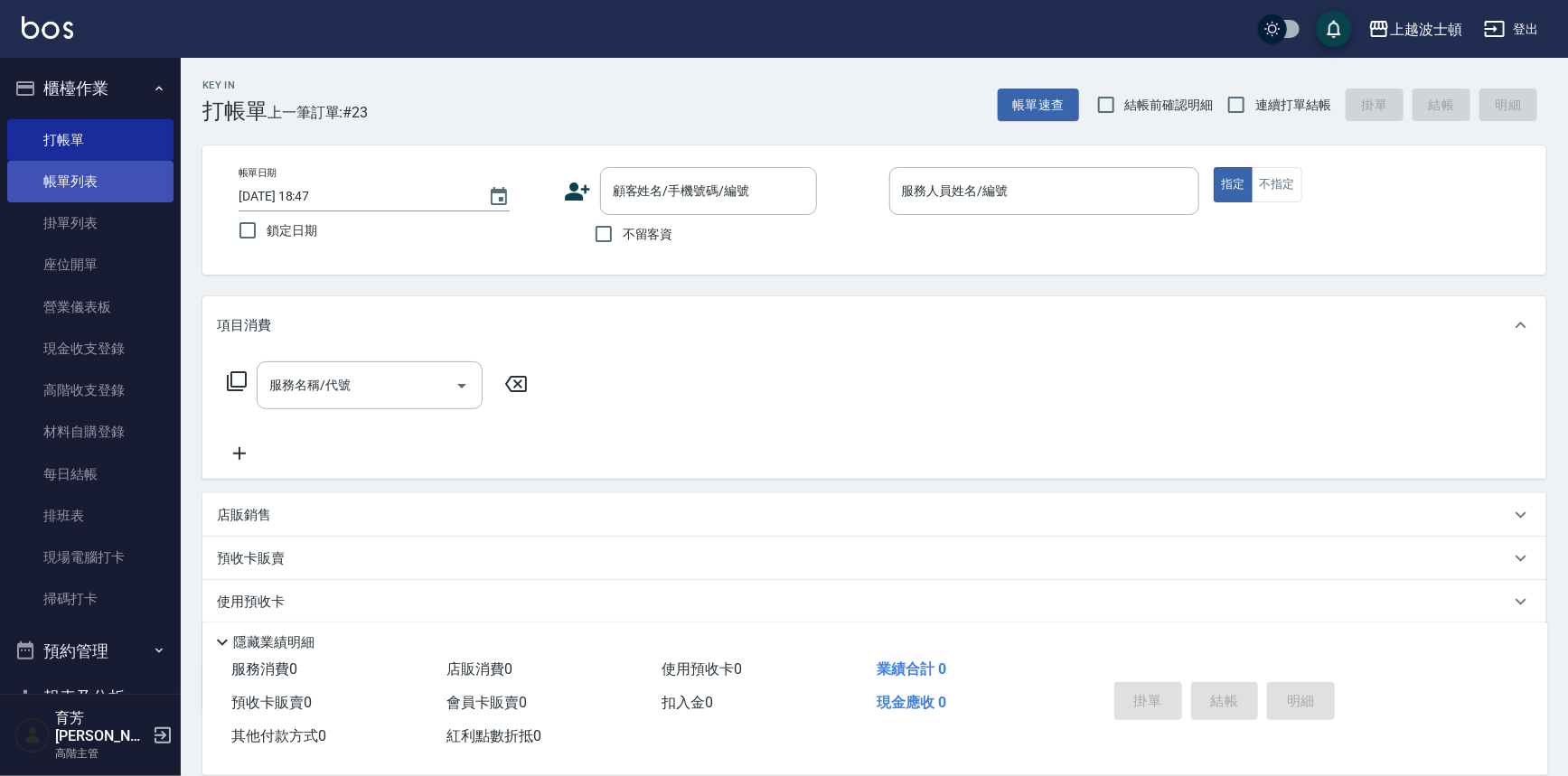
click at [71, 195] on link "帳單列表" at bounding box center [90, 181] width 167 height 41
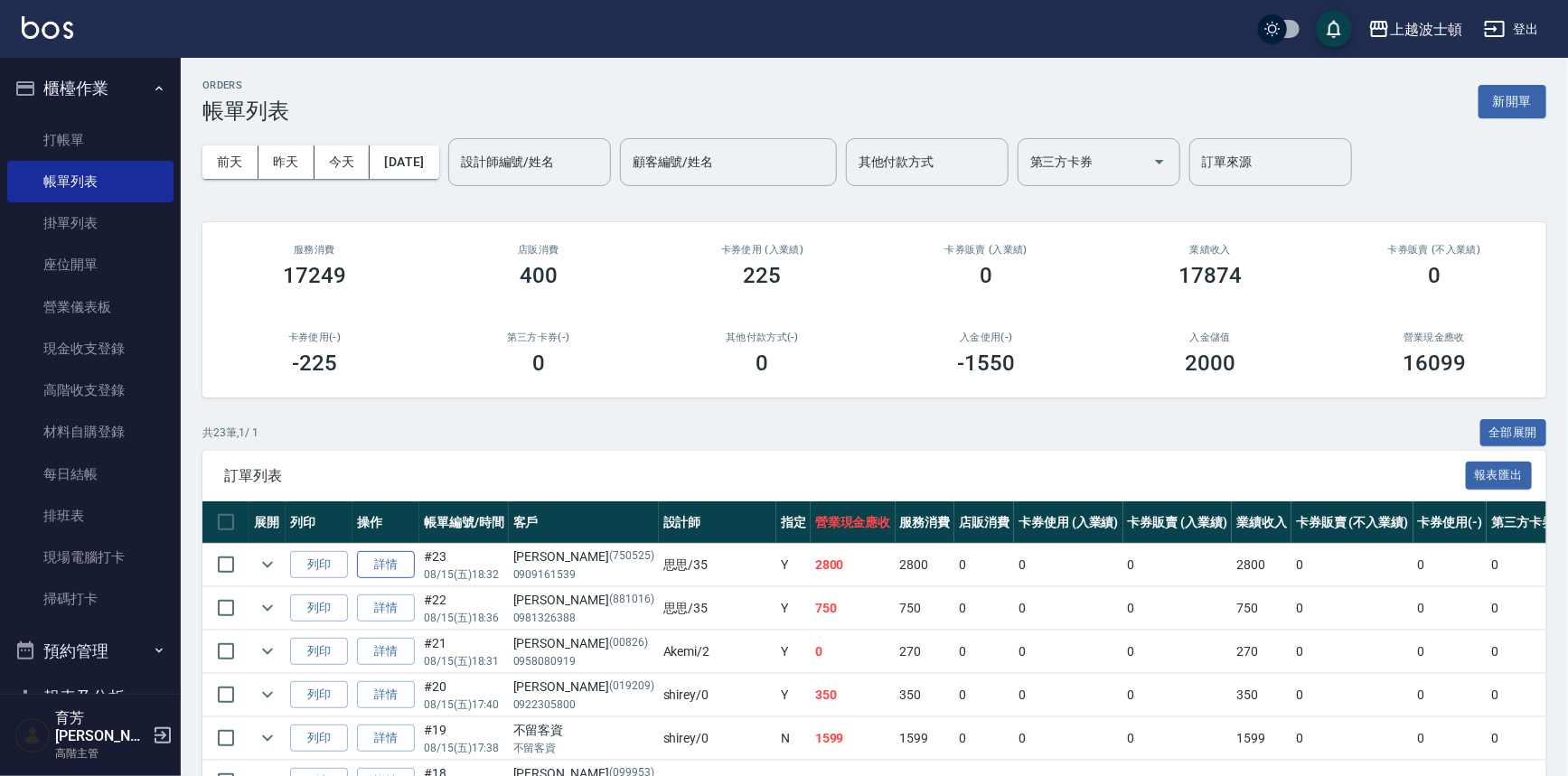
click at [401, 569] on link "詳情" at bounding box center [386, 565] width 58 height 28
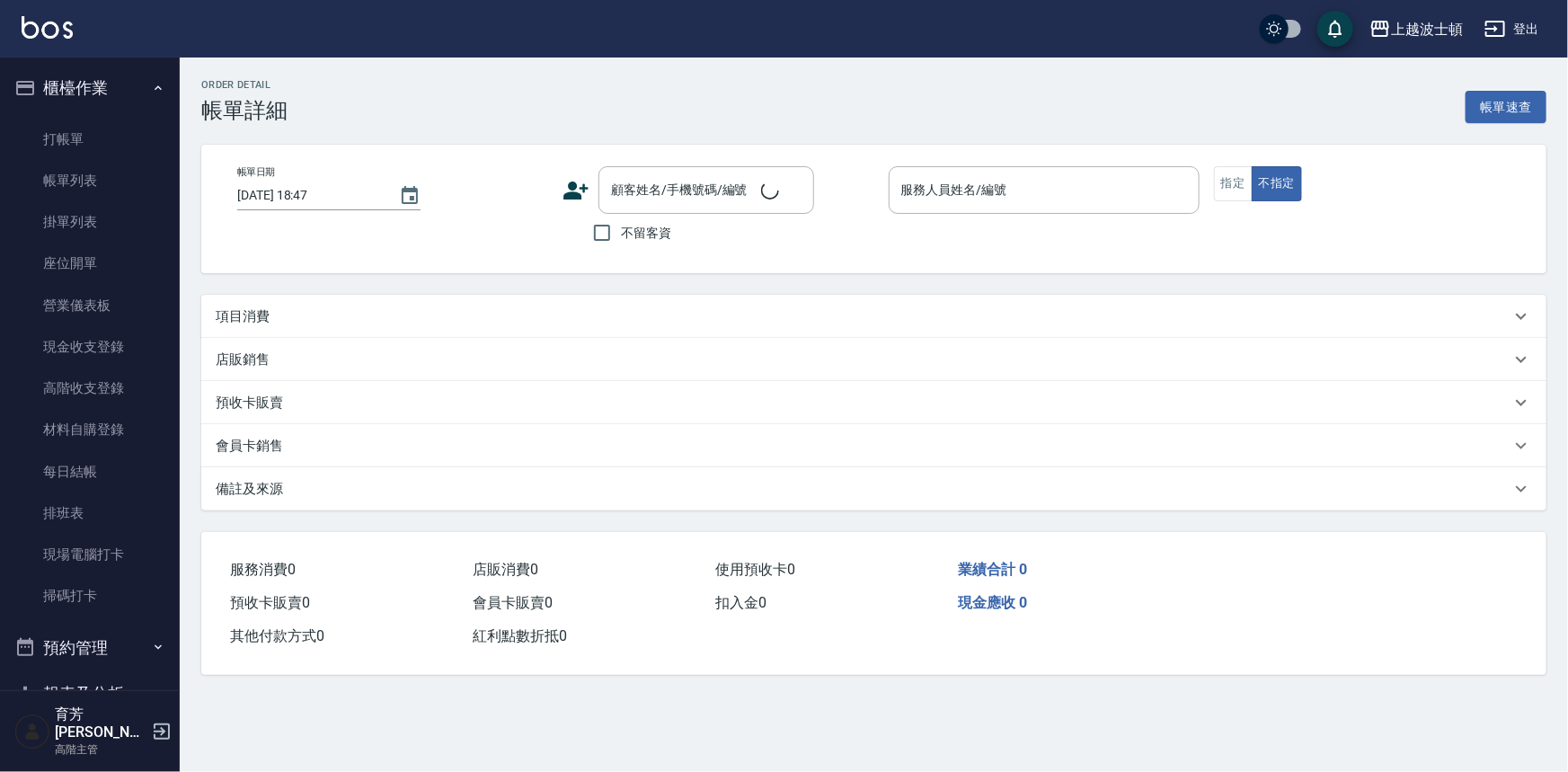
type input "2025/08/15 18:32"
type input "思思-35"
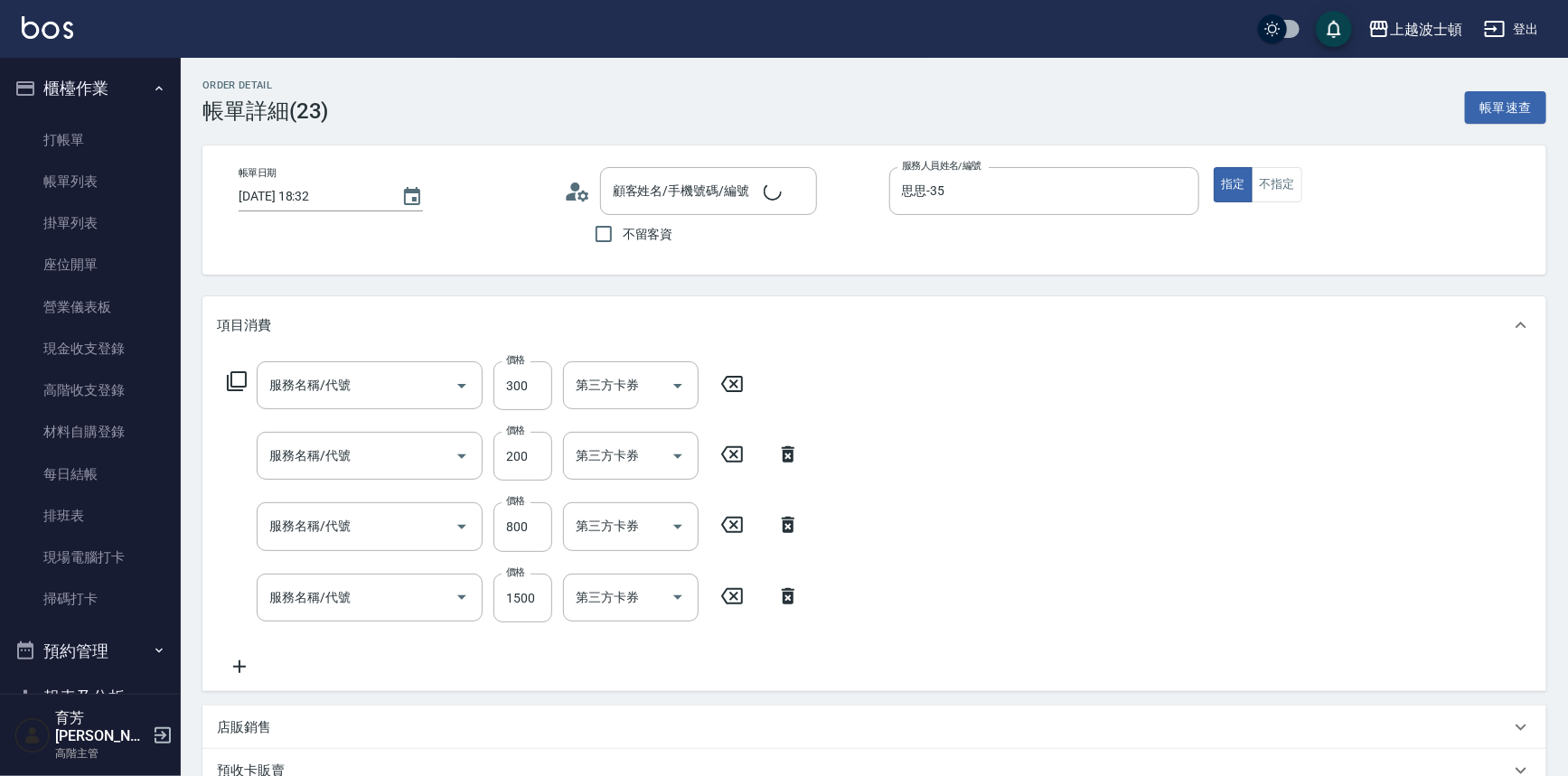
type input "杜奕靜/0909161539/750525"
type input "+300技術燙(402)"
type input "燙髮升等(430)"
type input "韓國護髮(燙染加購護)(708)"
type input "離子燙1500(403)"
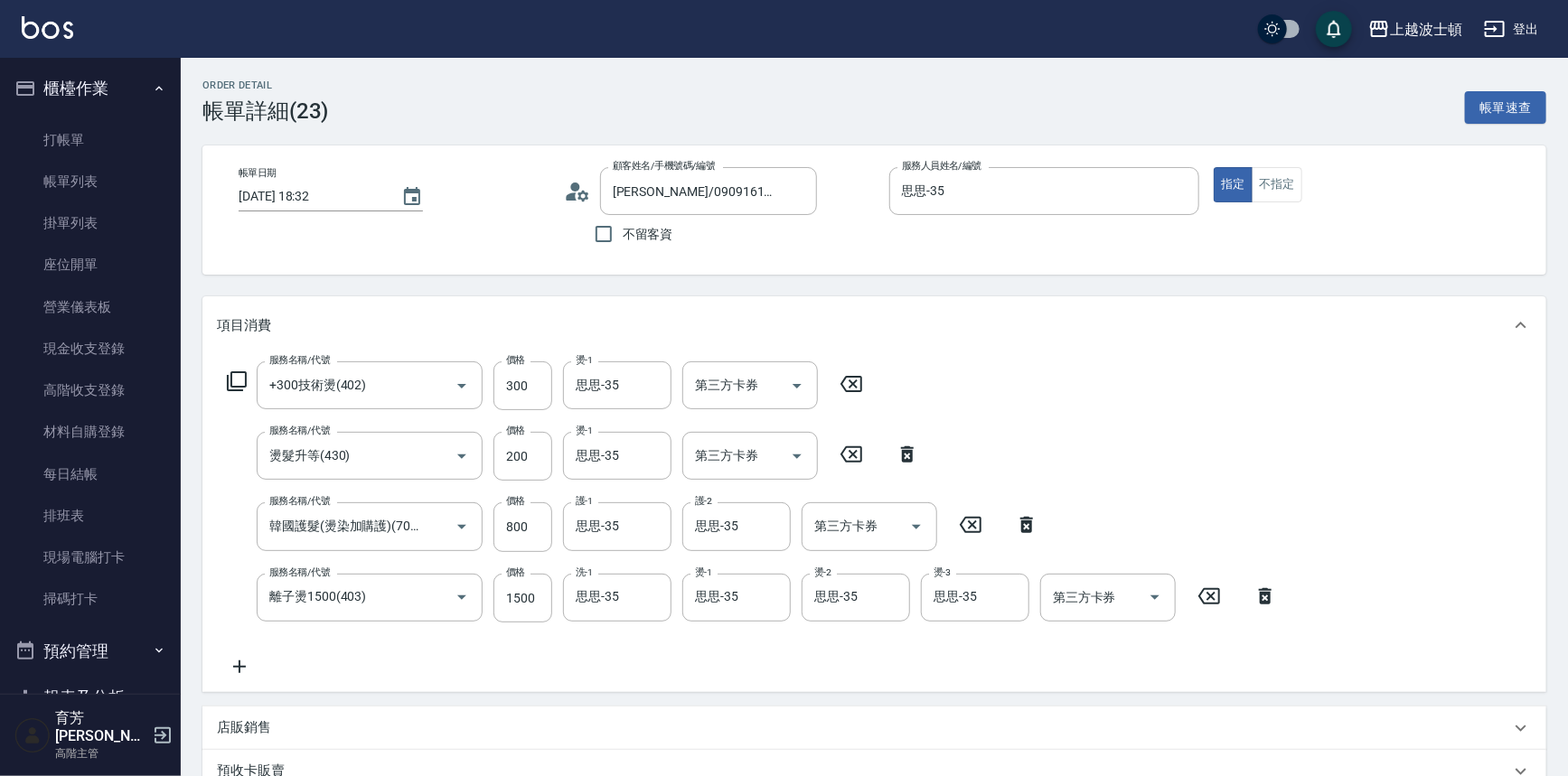
scroll to position [367, 0]
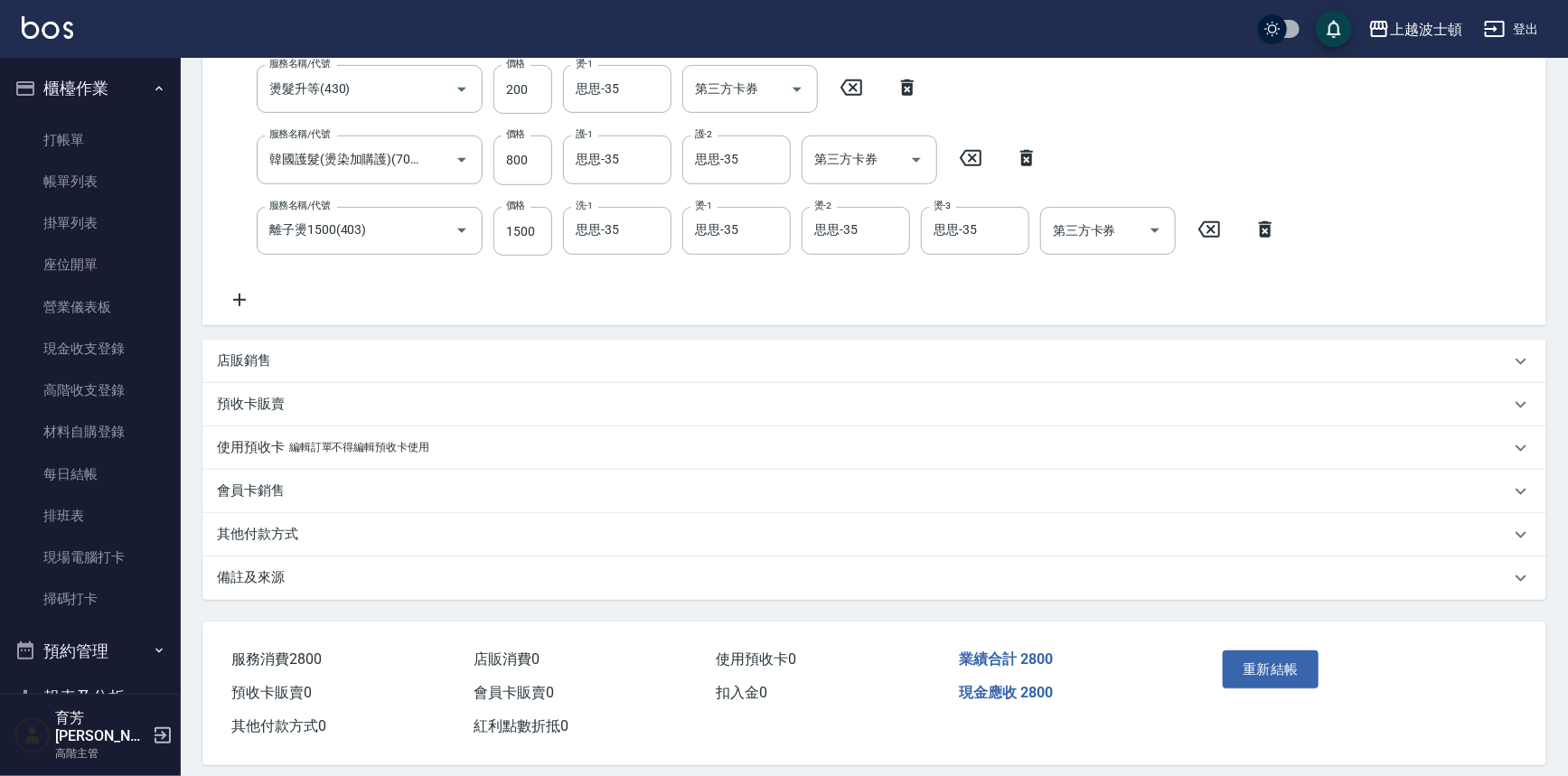
click at [255, 345] on div "店販銷售" at bounding box center [875, 361] width 1344 height 43
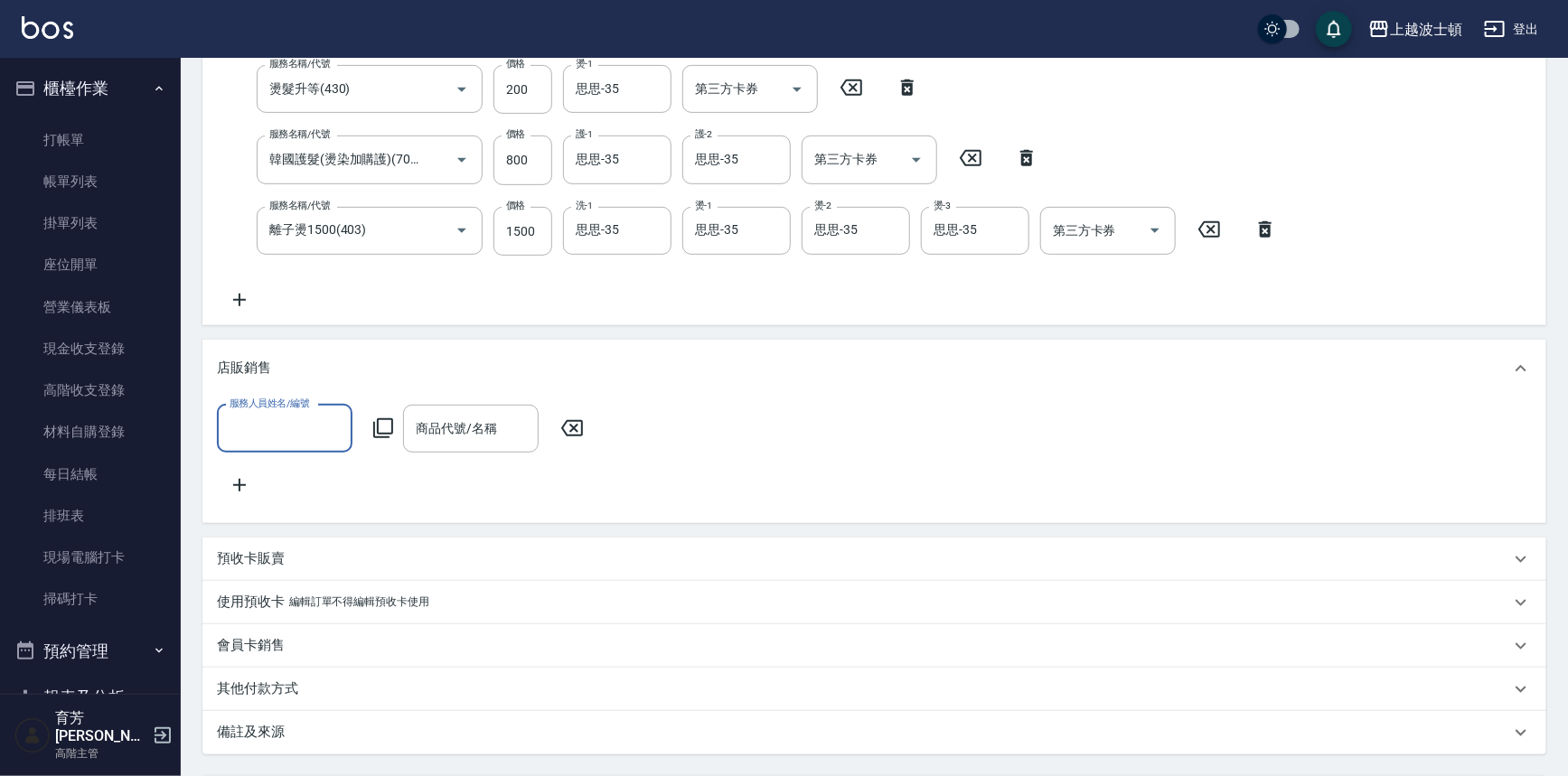
scroll to position [0, 0]
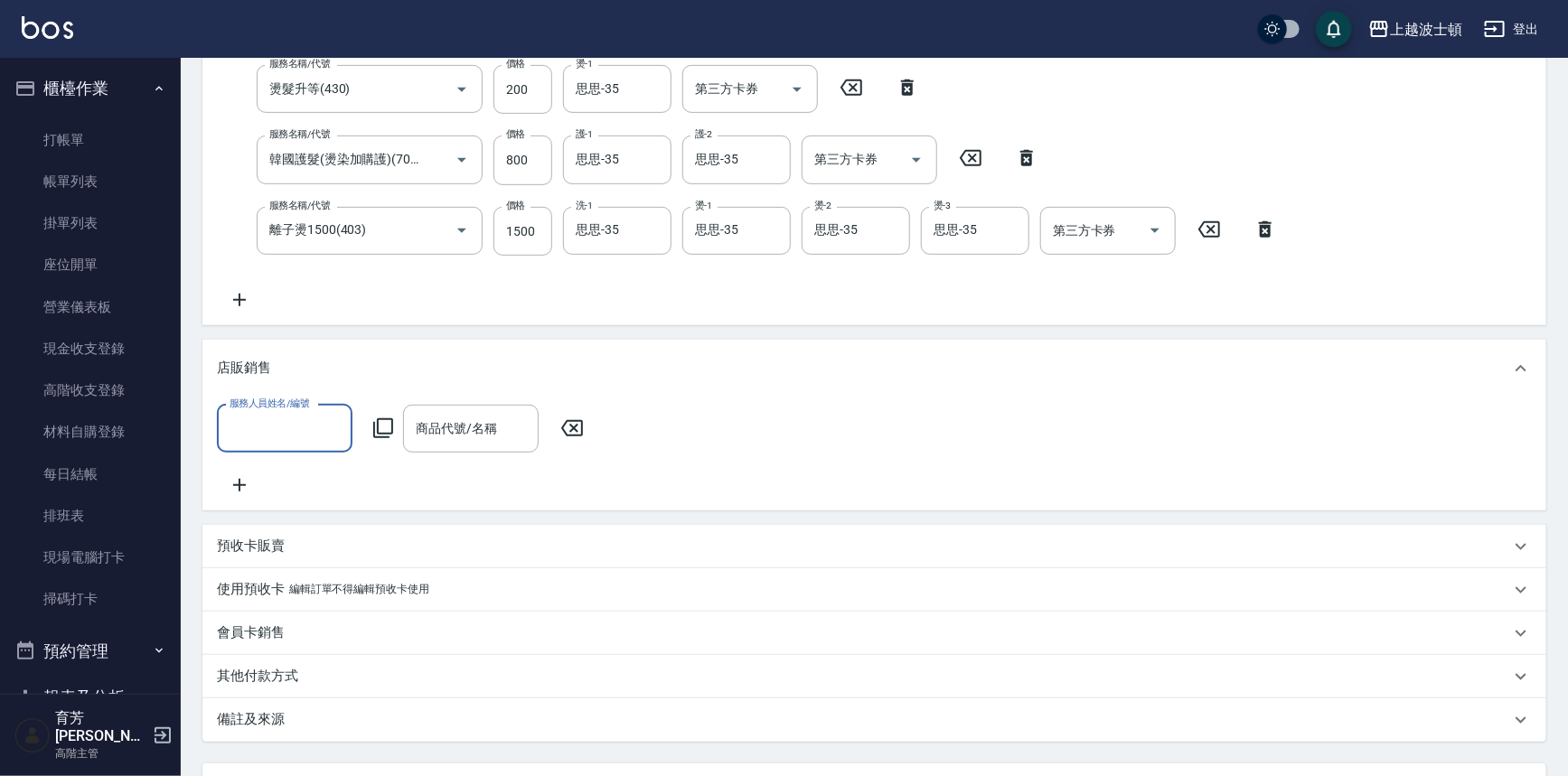
click at [268, 446] on div "服務人員姓名/編號" at bounding box center [285, 429] width 135 height 48
click at [269, 517] on div "思思 -35" at bounding box center [285, 504] width 135 height 29
type input "思思-35"
click at [447, 438] on input "商品代號/名稱" at bounding box center [471, 429] width 120 height 31
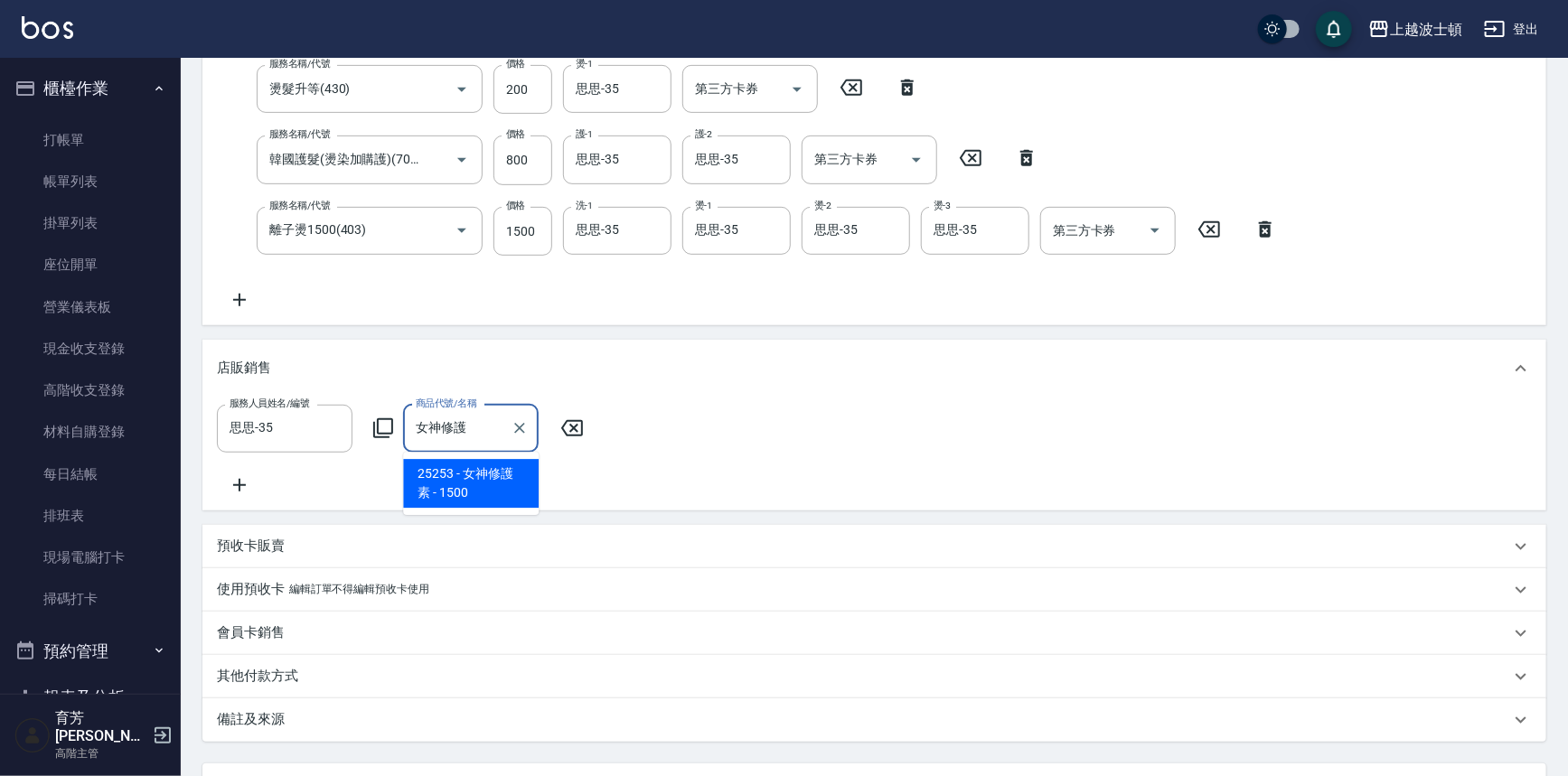
click at [515, 490] on span "25253 - 女神修護素 - 1500" at bounding box center [470, 483] width 135 height 49
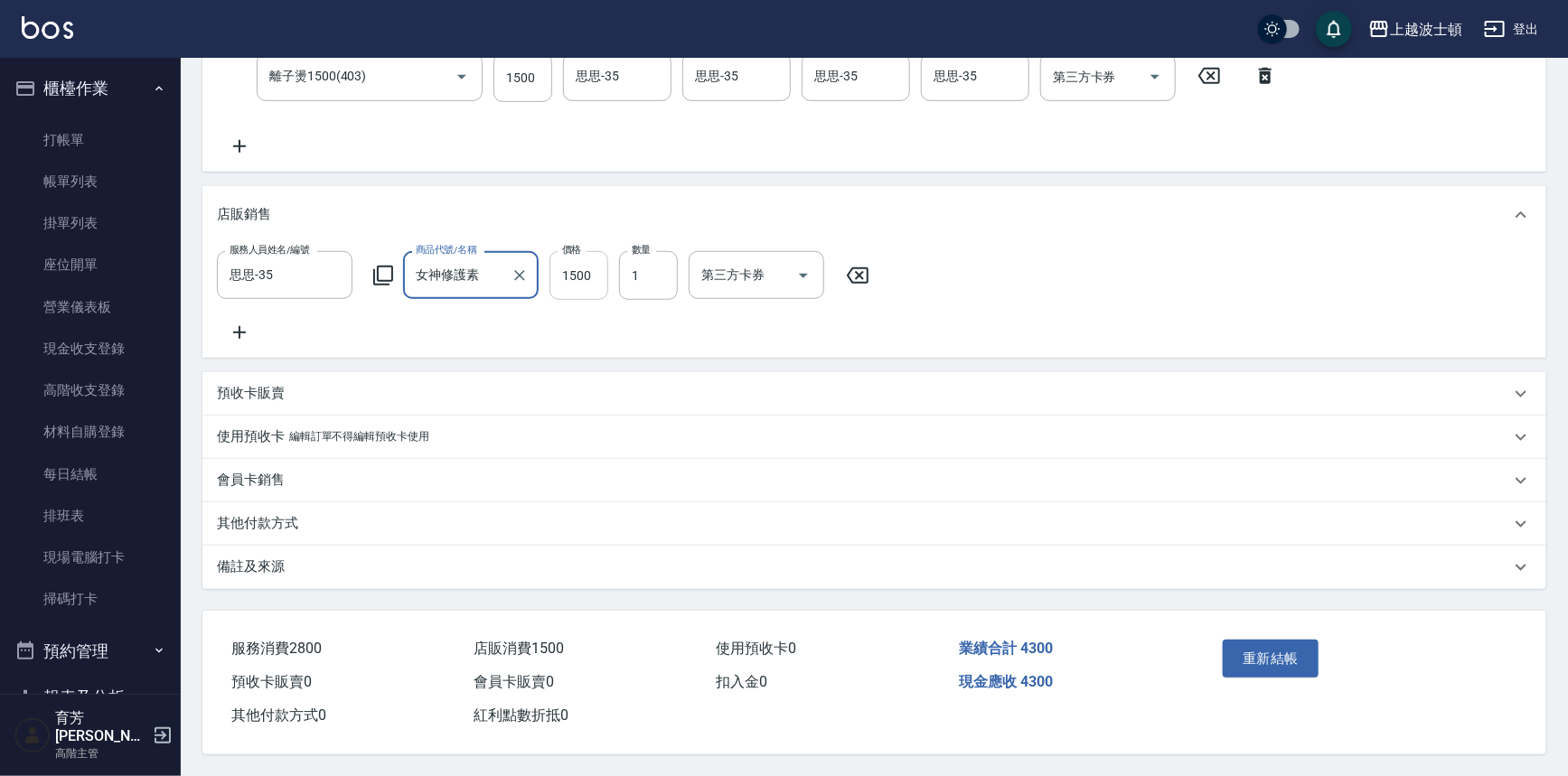
type input "女神修護素"
click at [571, 251] on input "1500" at bounding box center [579, 275] width 59 height 49
type input "1200"
click at [1304, 654] on button "重新結帳" at bounding box center [1271, 658] width 96 height 38
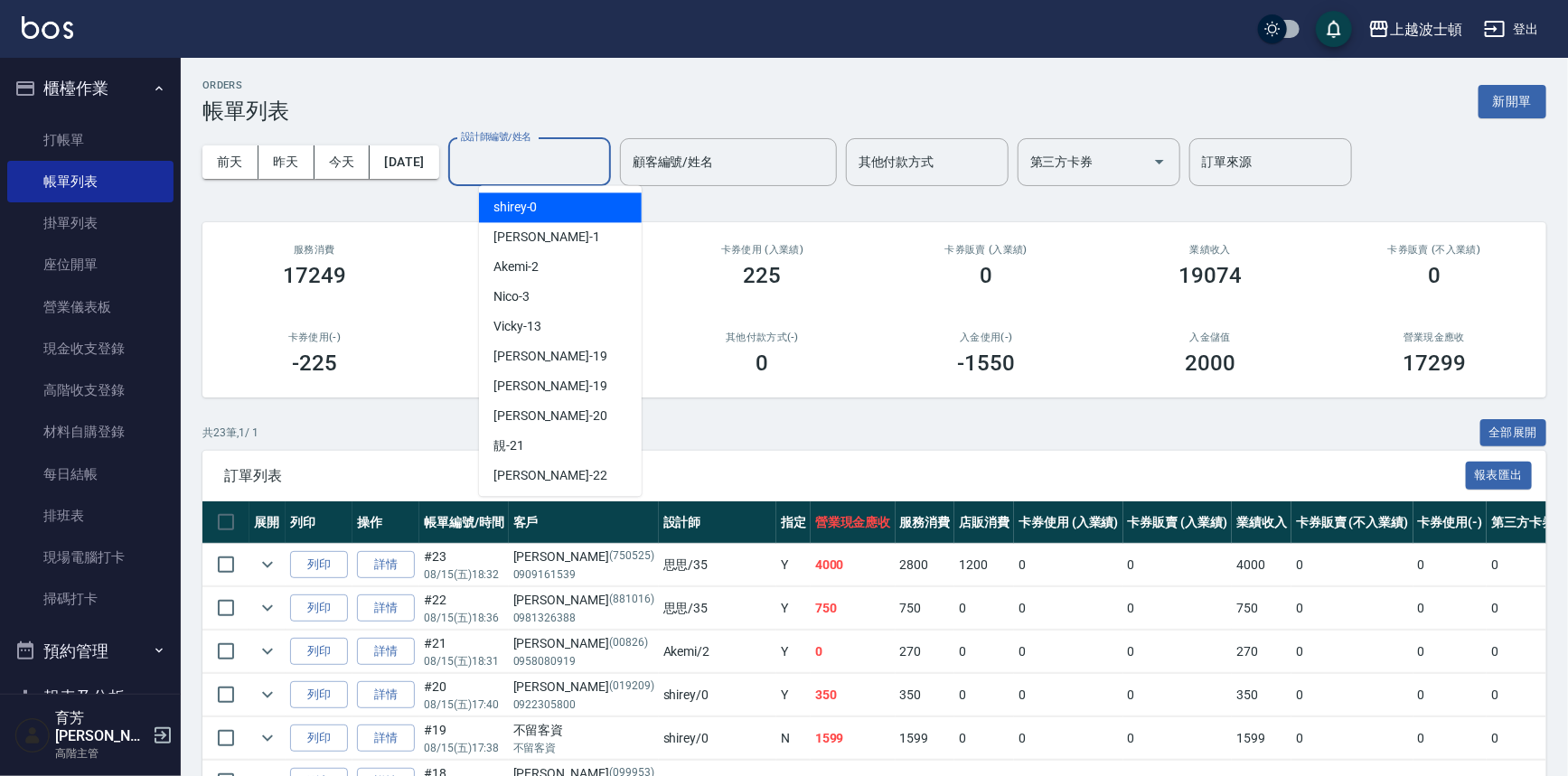
click at [580, 155] on input "設計師編號/姓名" at bounding box center [529, 162] width 146 height 31
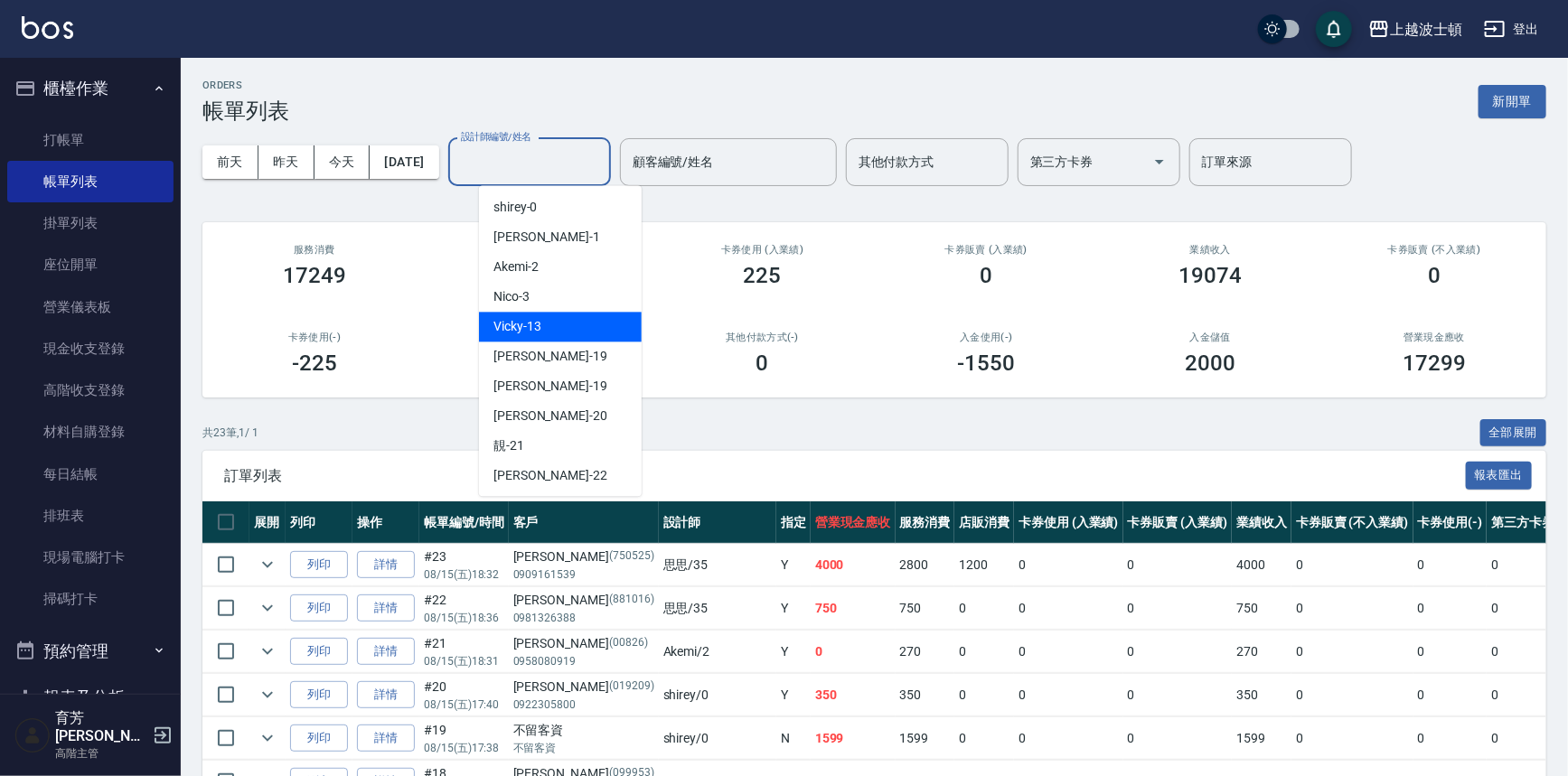
click at [528, 333] on span "Vicky -13" at bounding box center [517, 327] width 48 height 19
type input "Vicky-13"
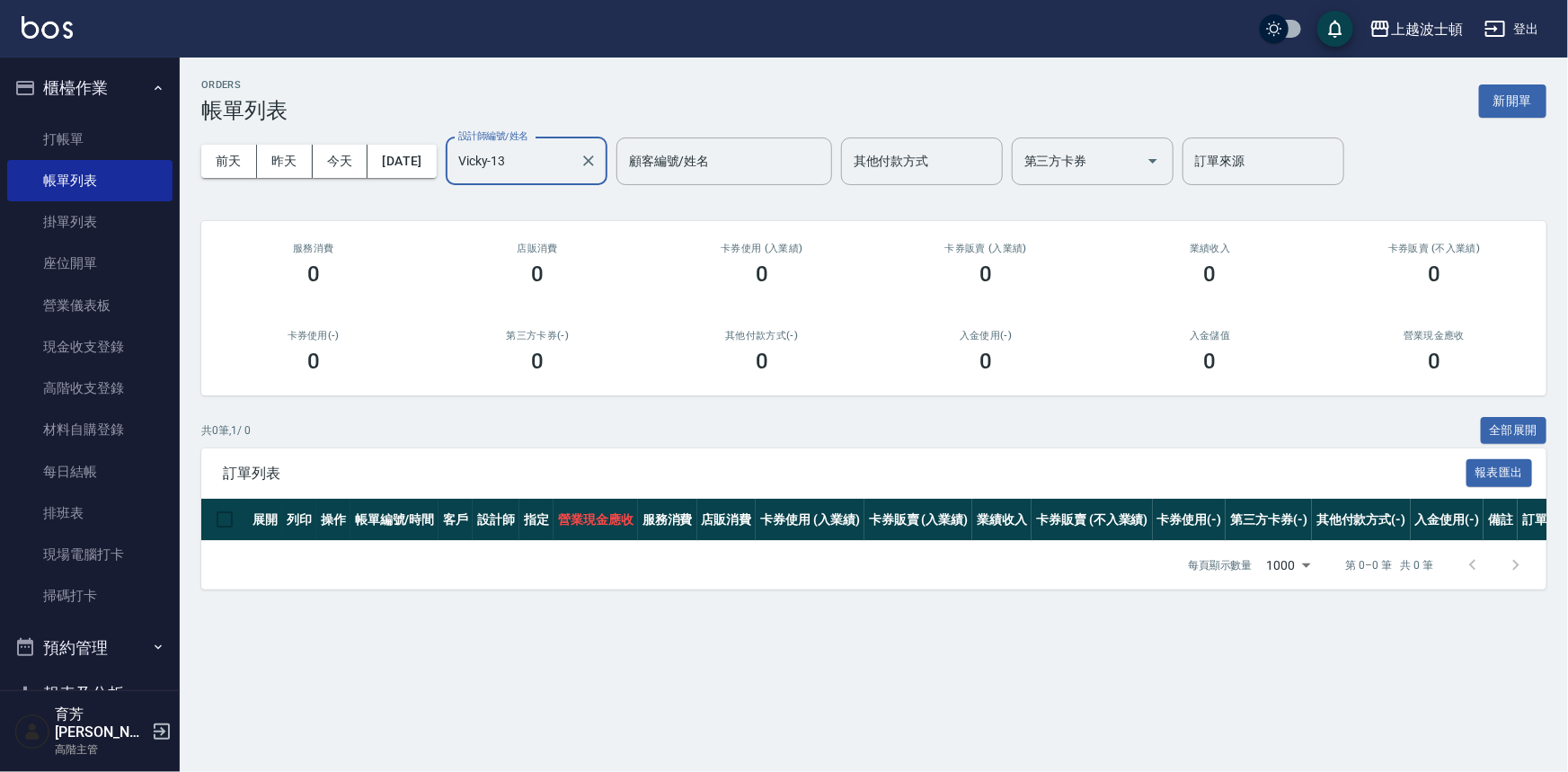
click at [70, 112] on ul "打帳單 帳單列表 掛單列表 座位開單 營業儀表板 現金收支登錄 高階收支登錄 材料自購登錄 每日結帳 排班表 現場電腦打卡 掃碼打卡" at bounding box center [90, 368] width 166 height 514
click at [66, 136] on link "打帳單" at bounding box center [90, 139] width 166 height 41
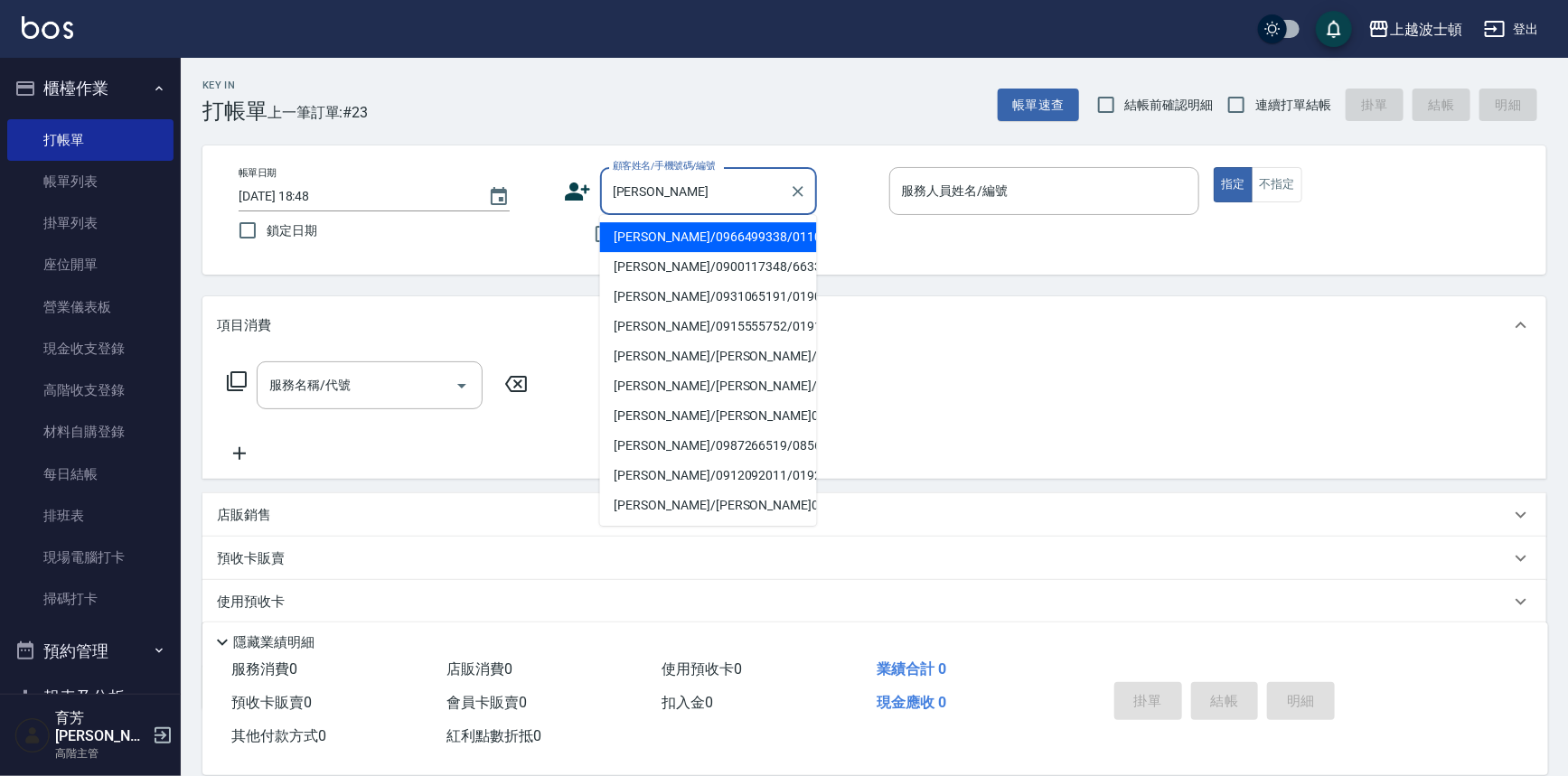
click at [671, 235] on li "陳慧娟/0966499338/0110319" at bounding box center [709, 237] width 217 height 29
type input "陳慧娟/0966499338/0110319"
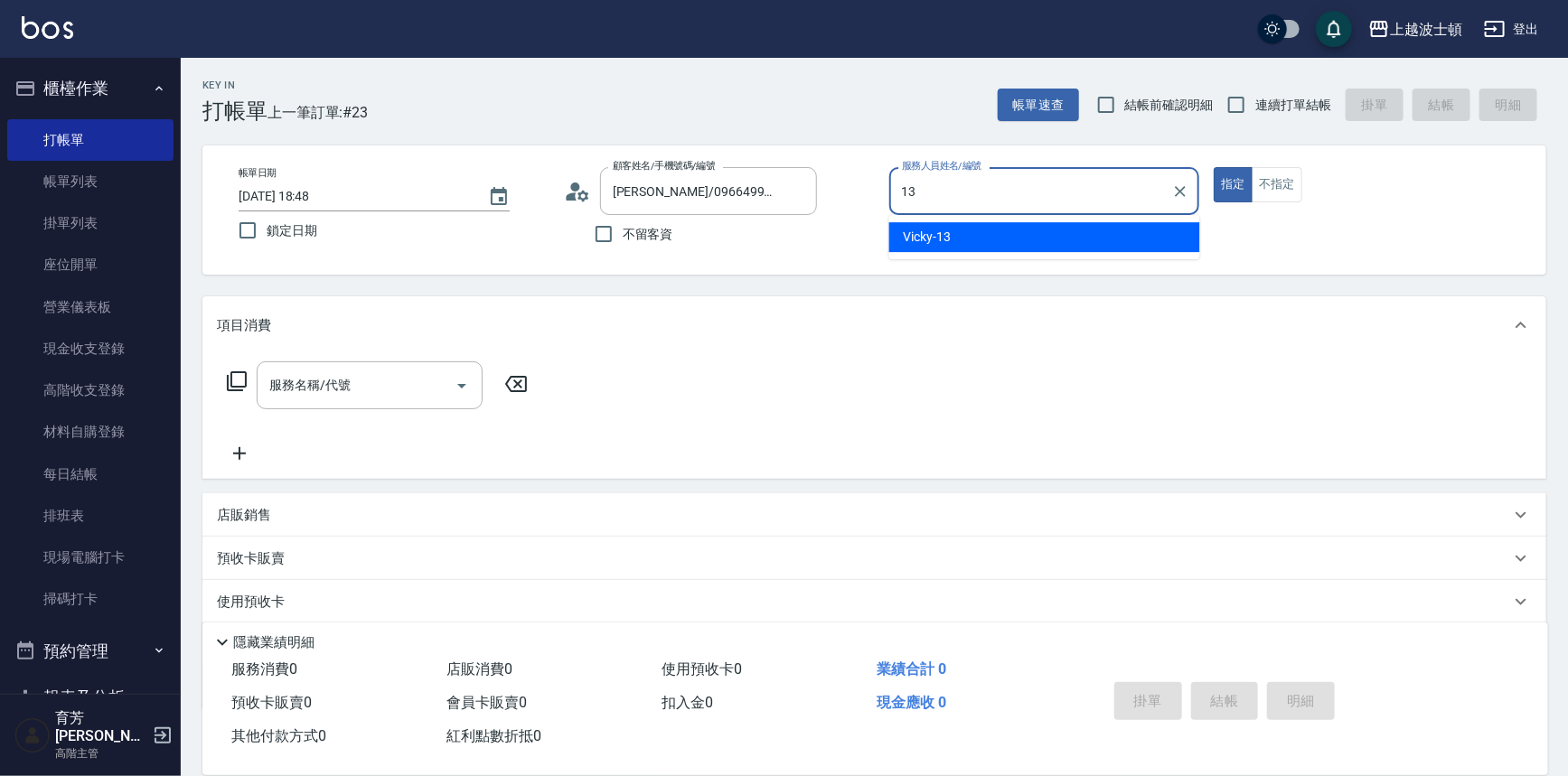
type input "Vicky-13"
type button "true"
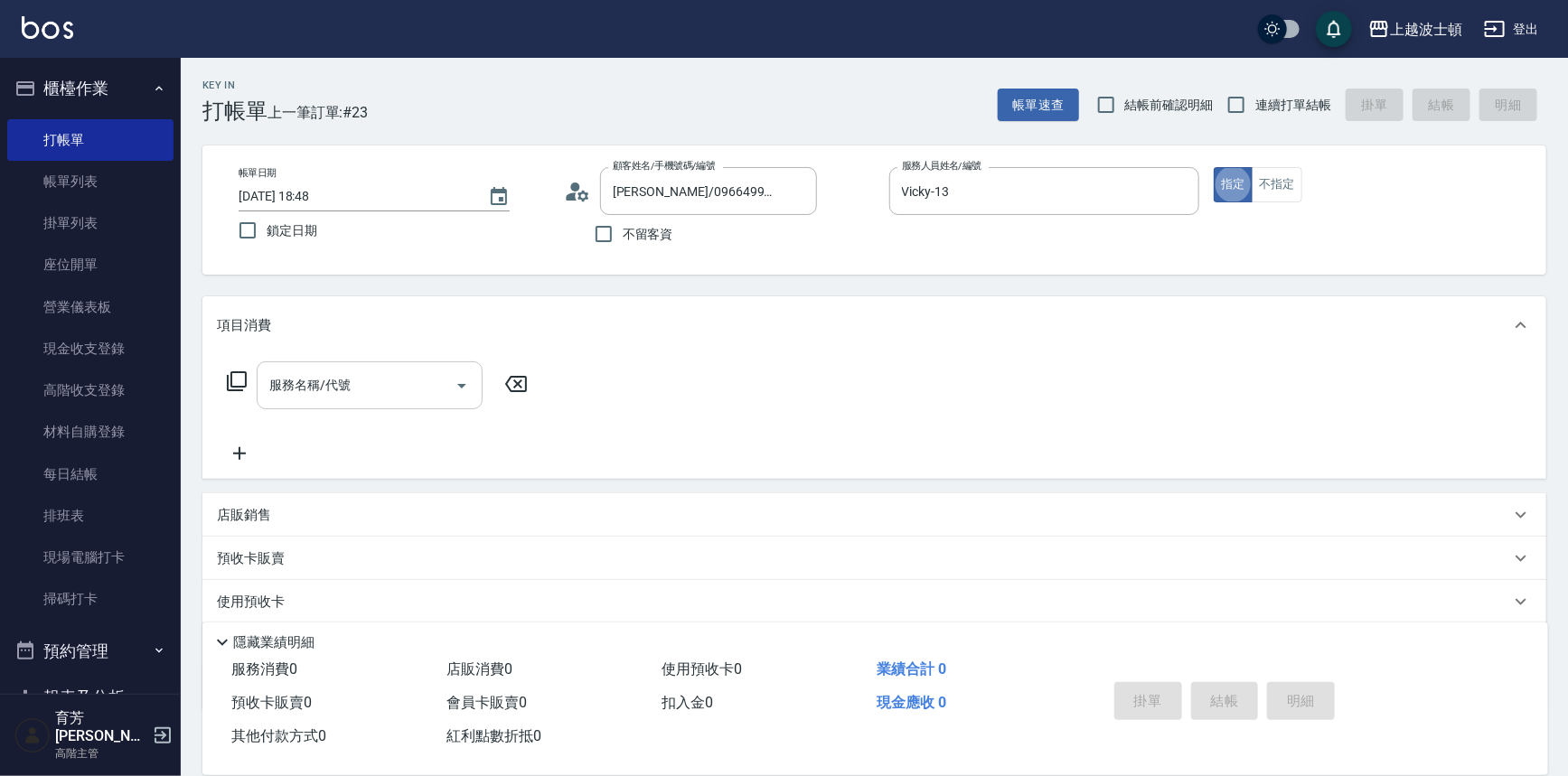
click at [407, 378] on input "服務名稱/代號" at bounding box center [356, 385] width 182 height 31
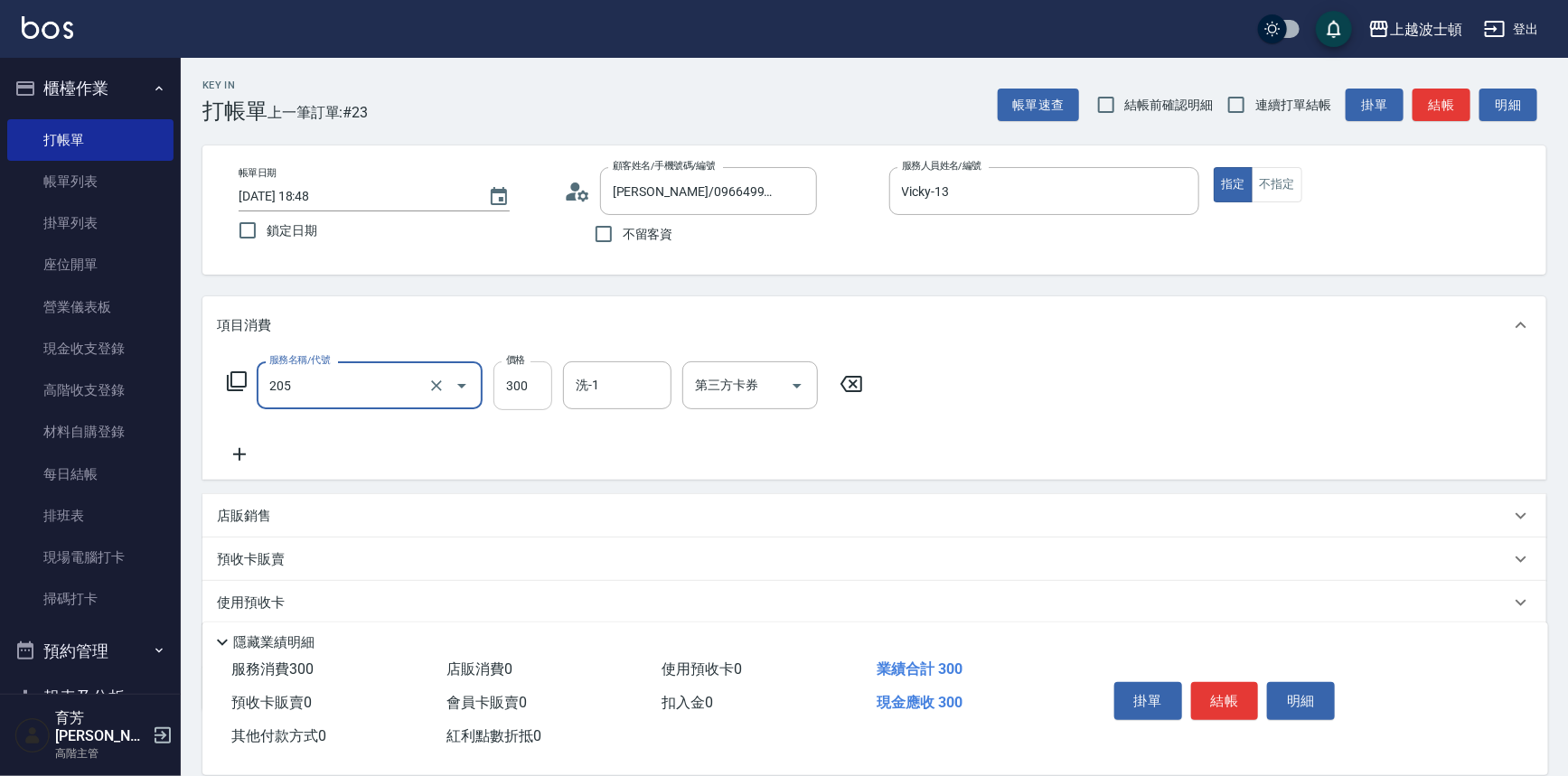
type input "洗髮(205)"
click at [523, 389] on input "300" at bounding box center [523, 386] width 59 height 49
type input "270"
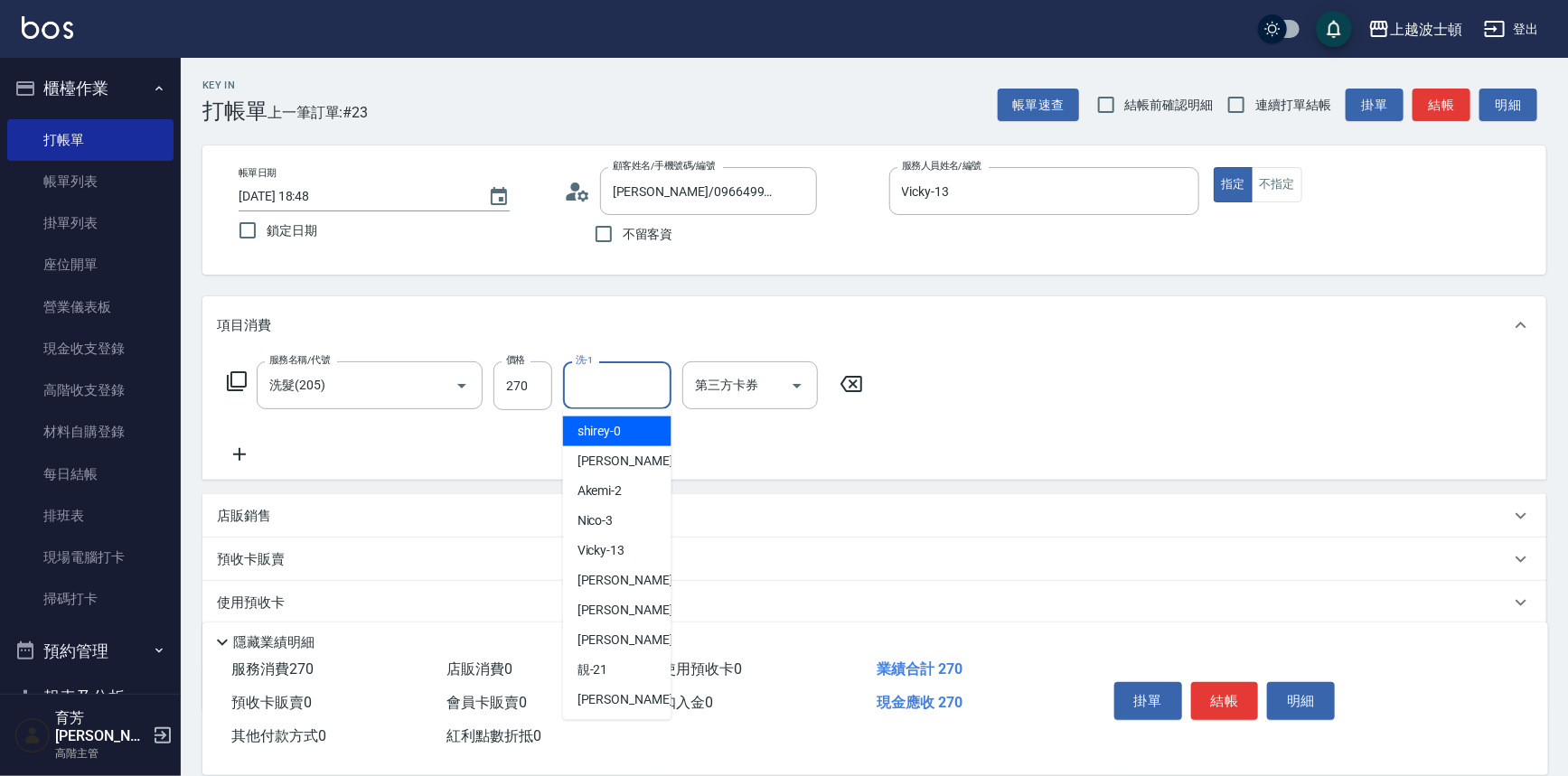
click at [656, 382] on input "洗-1" at bounding box center [617, 385] width 92 height 31
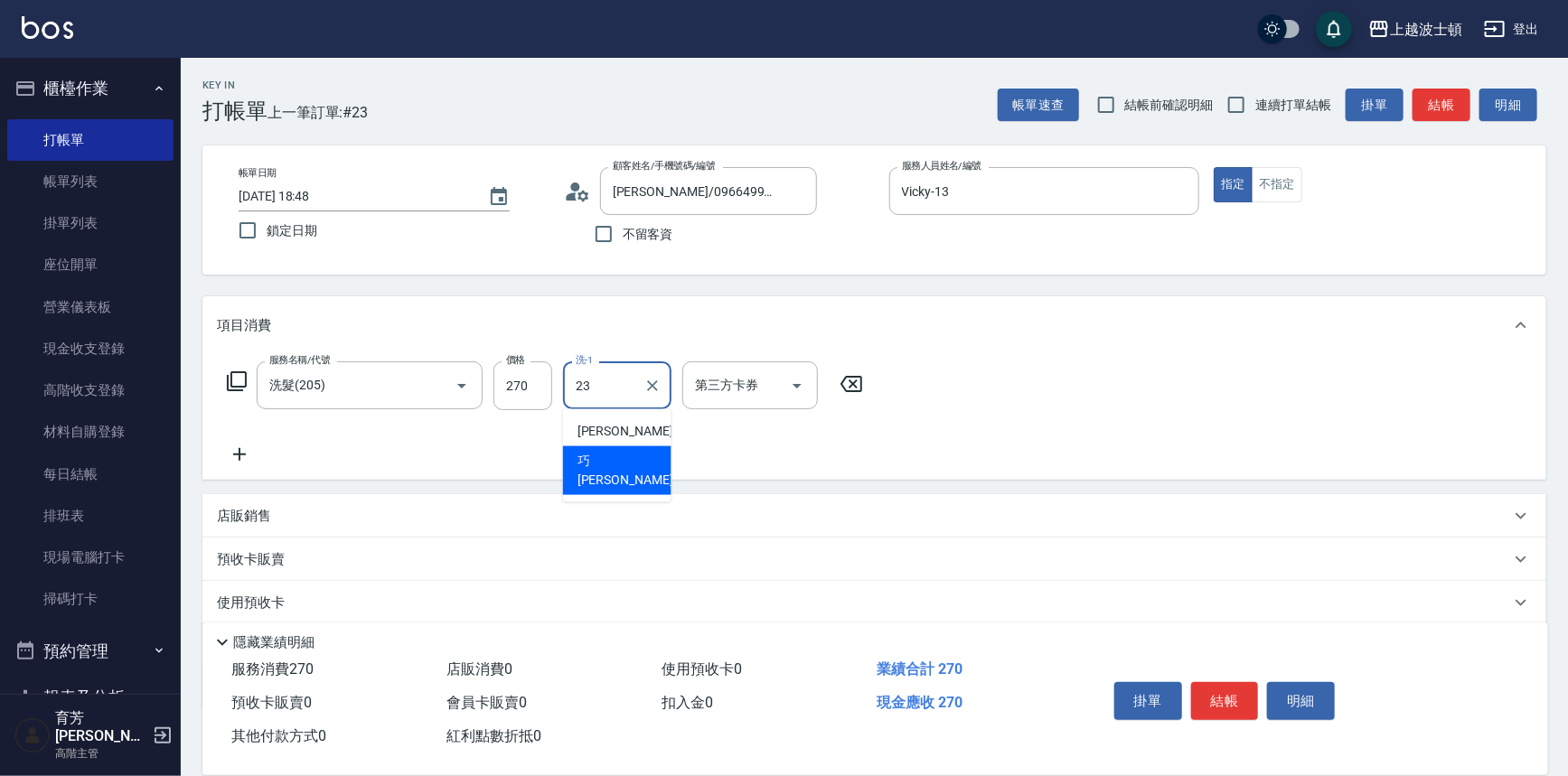
type input "巧莉-23"
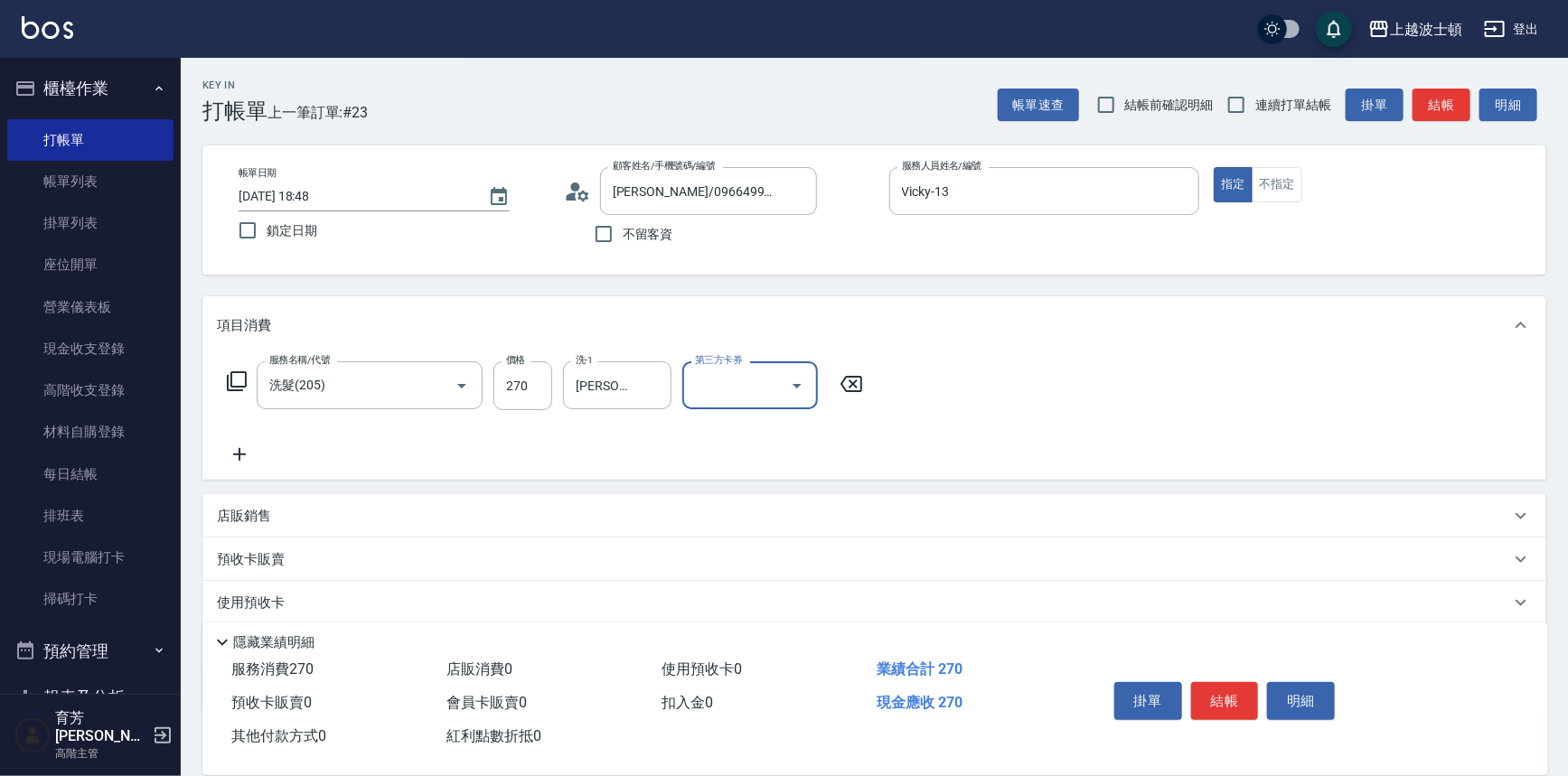
scroll to position [105, 0]
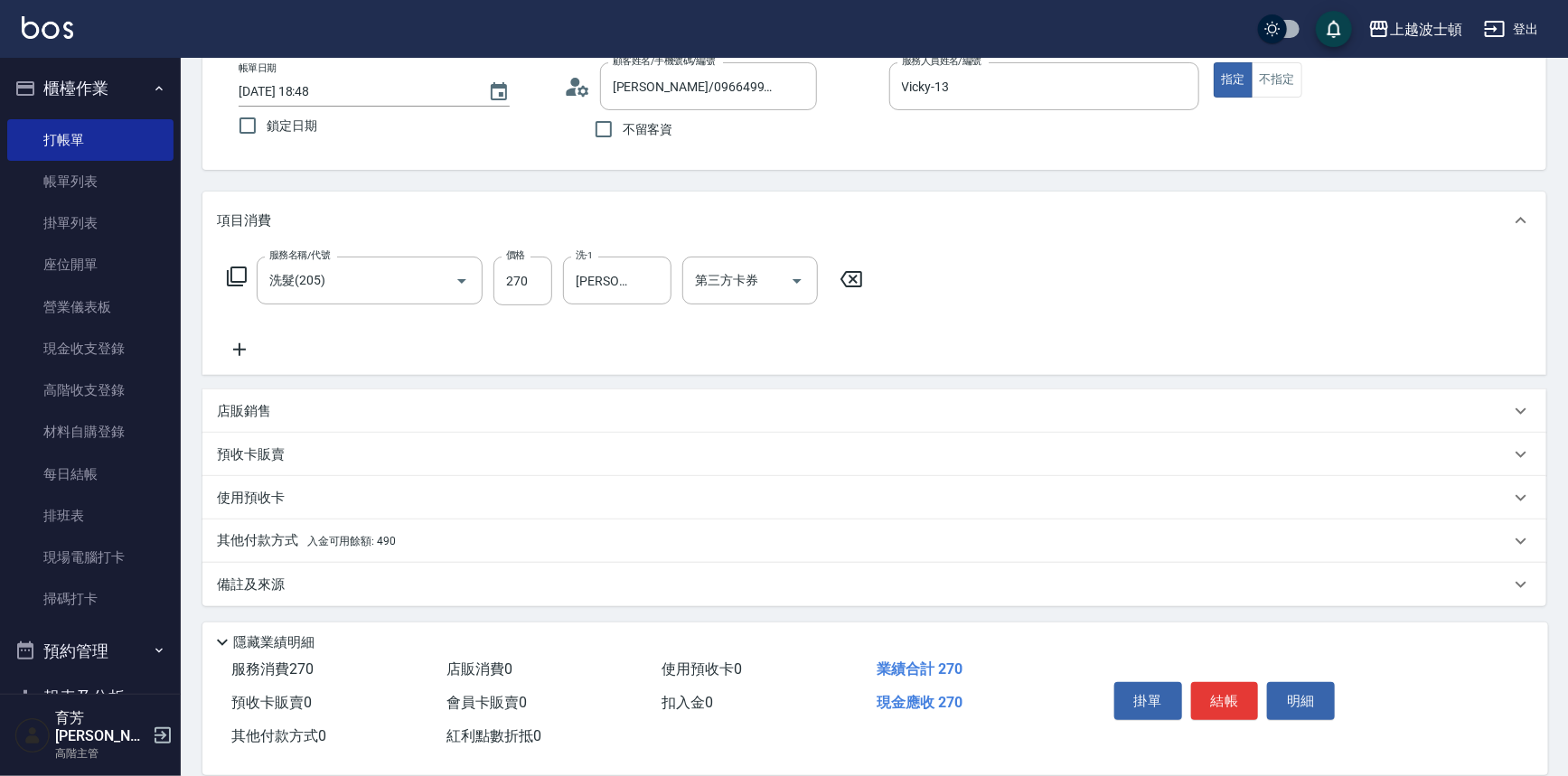
click at [299, 533] on p "其他付款方式 入金可用餘額: 490" at bounding box center [307, 541] width 179 height 20
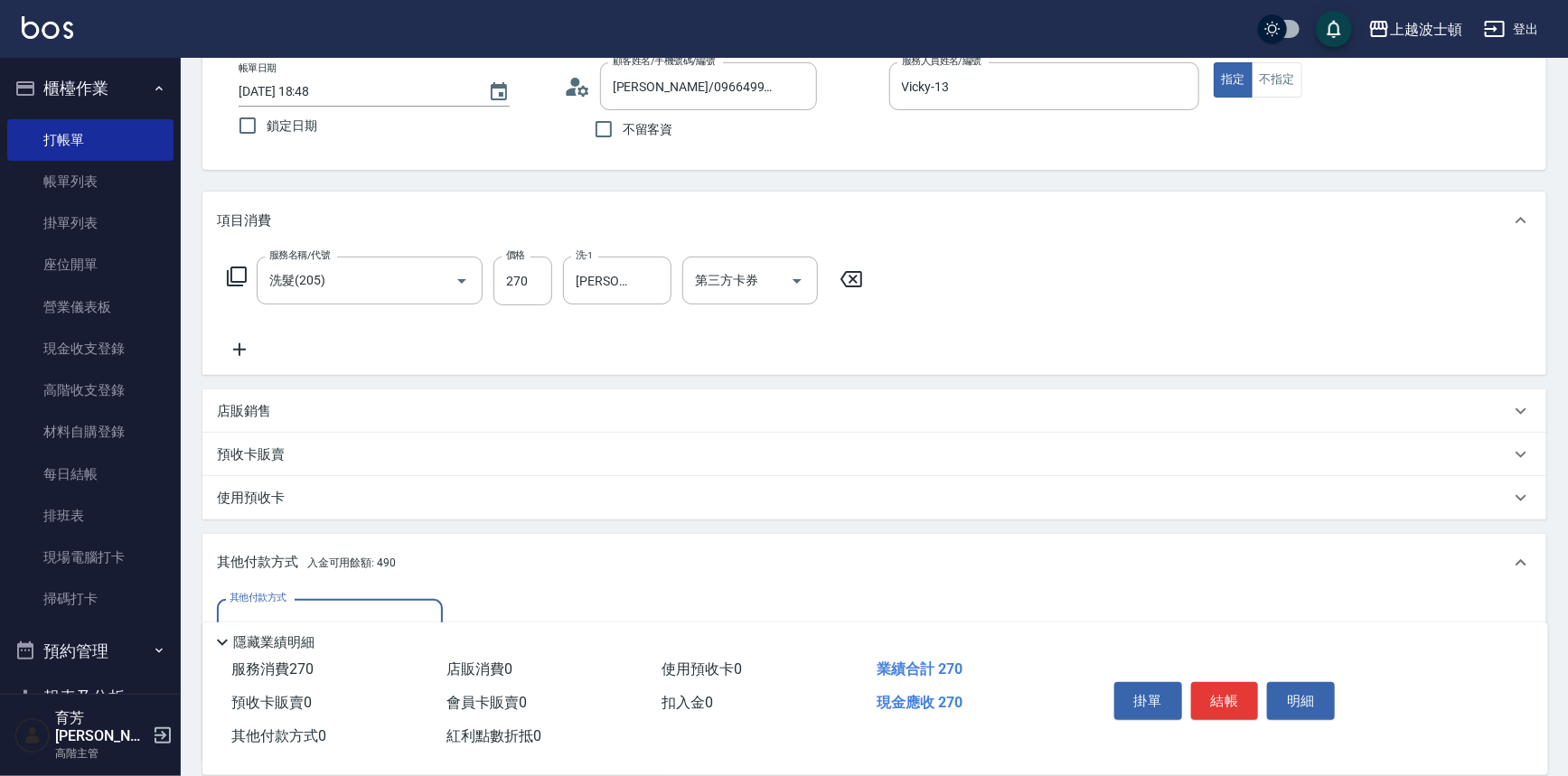
scroll to position [317, 0]
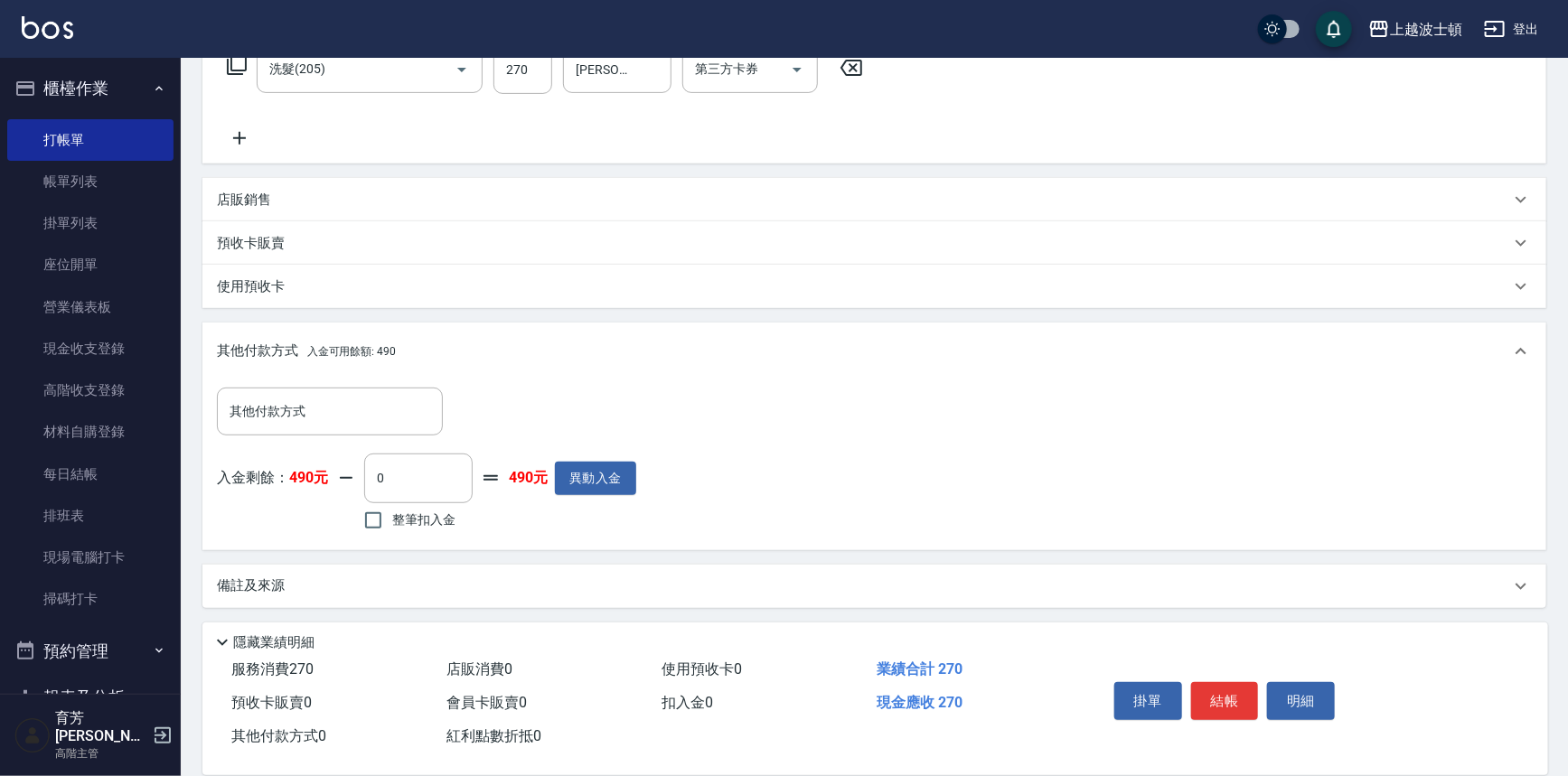
click at [422, 506] on label "整筆扣入金" at bounding box center [405, 520] width 101 height 38
click at [392, 506] on input "整筆扣入金" at bounding box center [373, 520] width 38 height 38
checkbox input "true"
type input "270"
click at [1244, 692] on button "結帳" at bounding box center [1225, 701] width 68 height 38
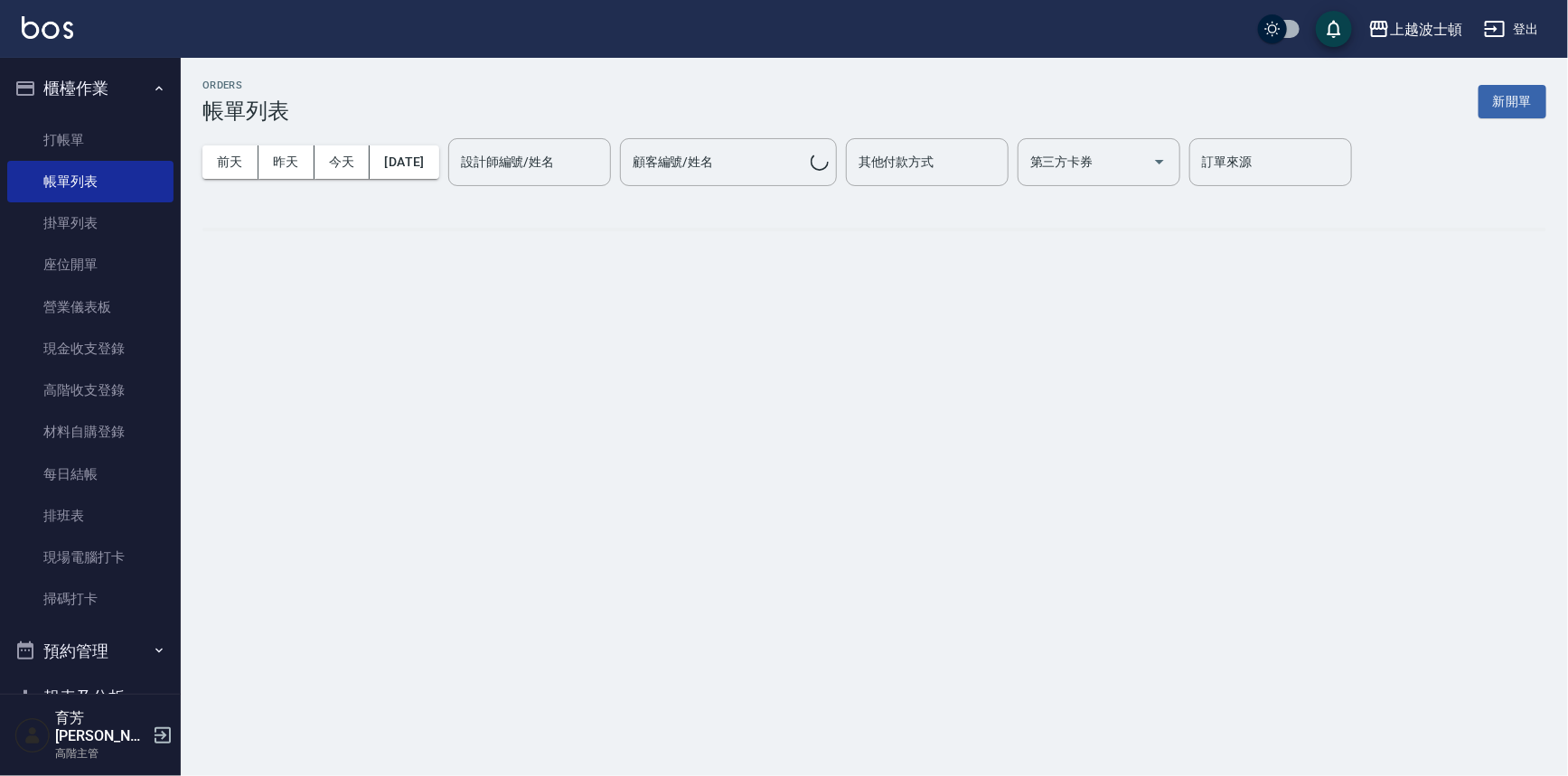
drag, startPoint x: 59, startPoint y: 136, endPoint x: 145, endPoint y: 103, distance: 92.1
click at [59, 136] on link "打帳單" at bounding box center [90, 140] width 167 height 41
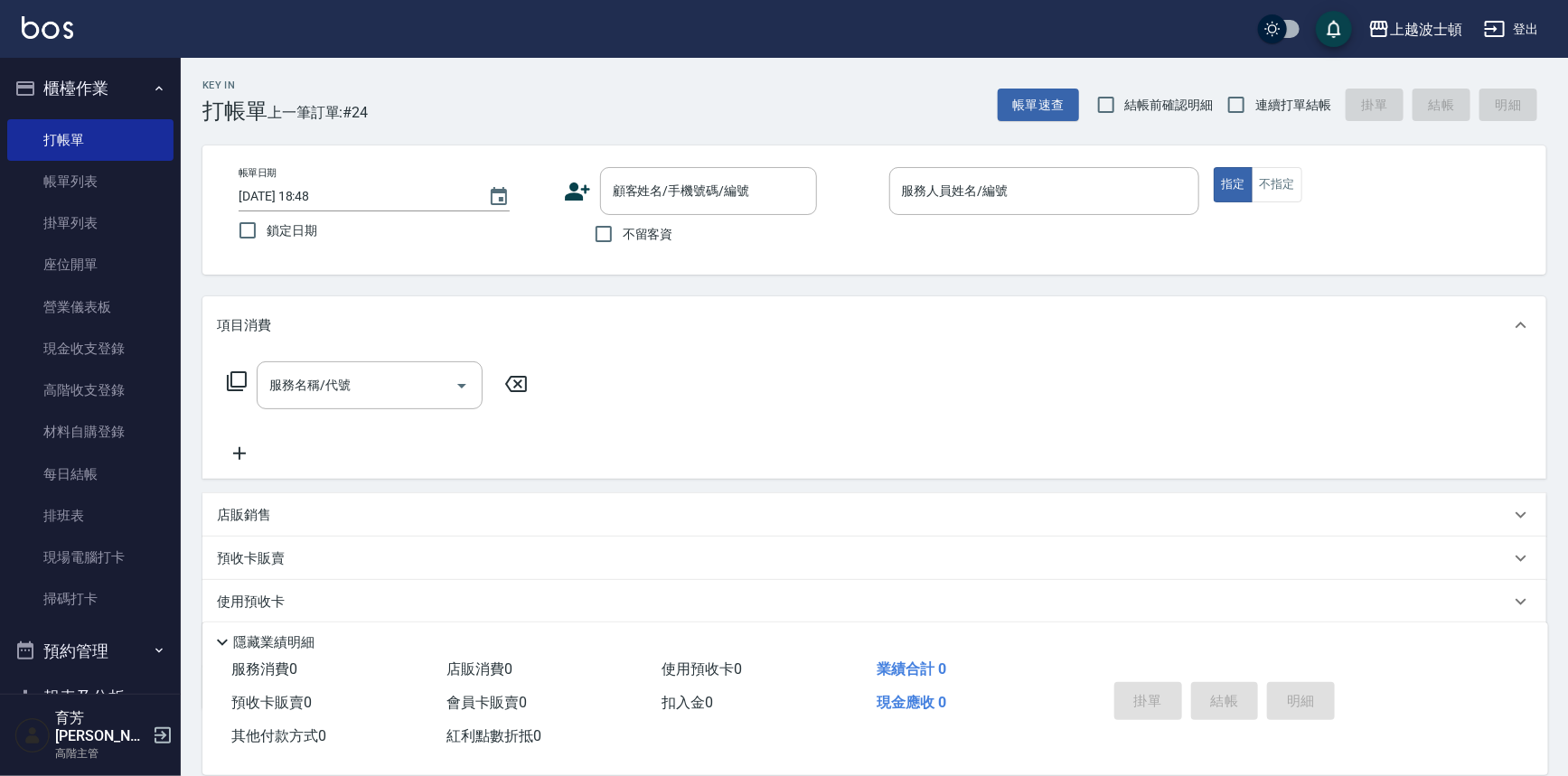
click at [660, 231] on span "不留客資" at bounding box center [647, 234] width 51 height 19
click at [622, 231] on input "不留客資" at bounding box center [603, 234] width 38 height 38
checkbox input "true"
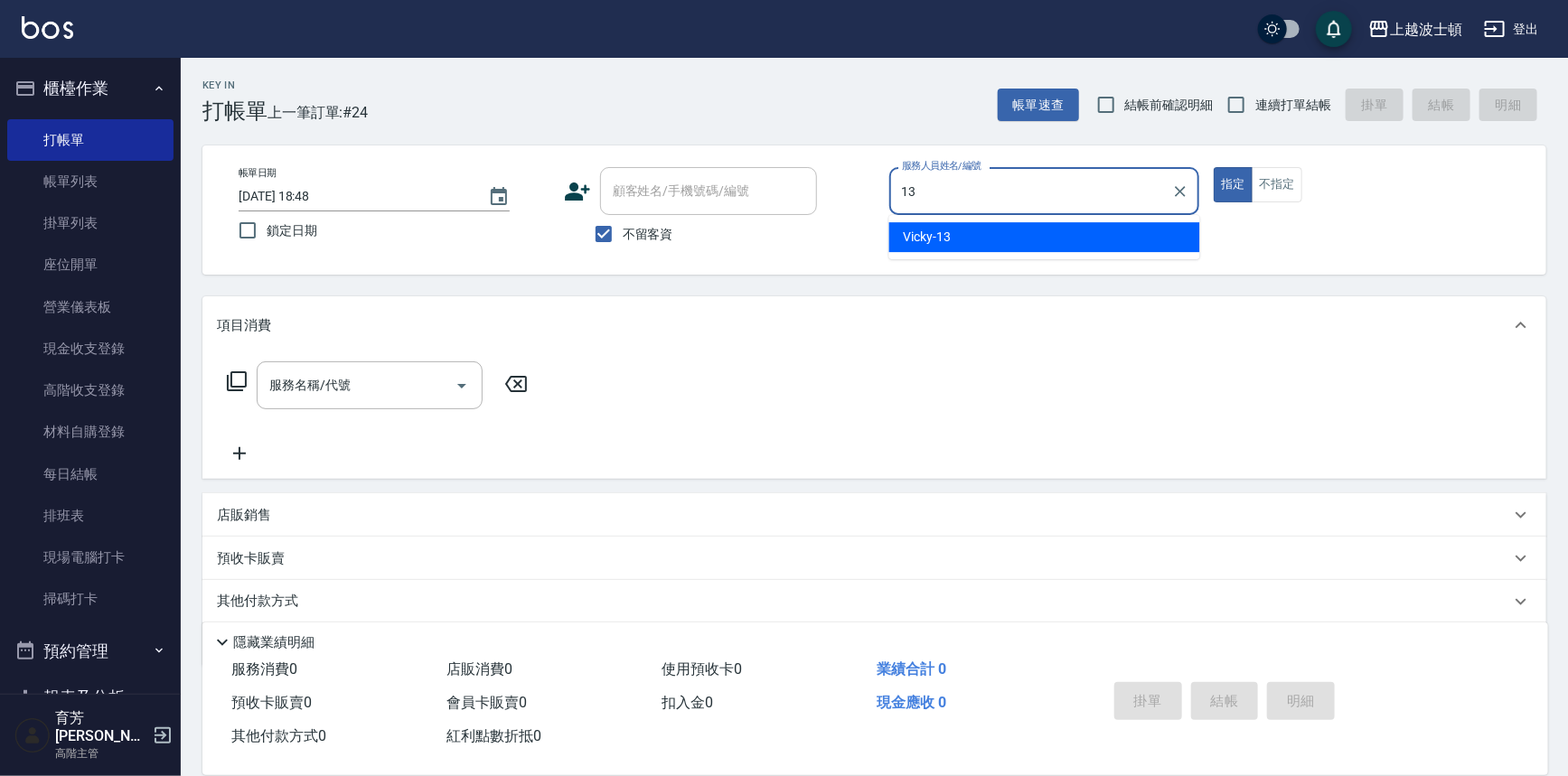
type input "Vicky-13"
type button "true"
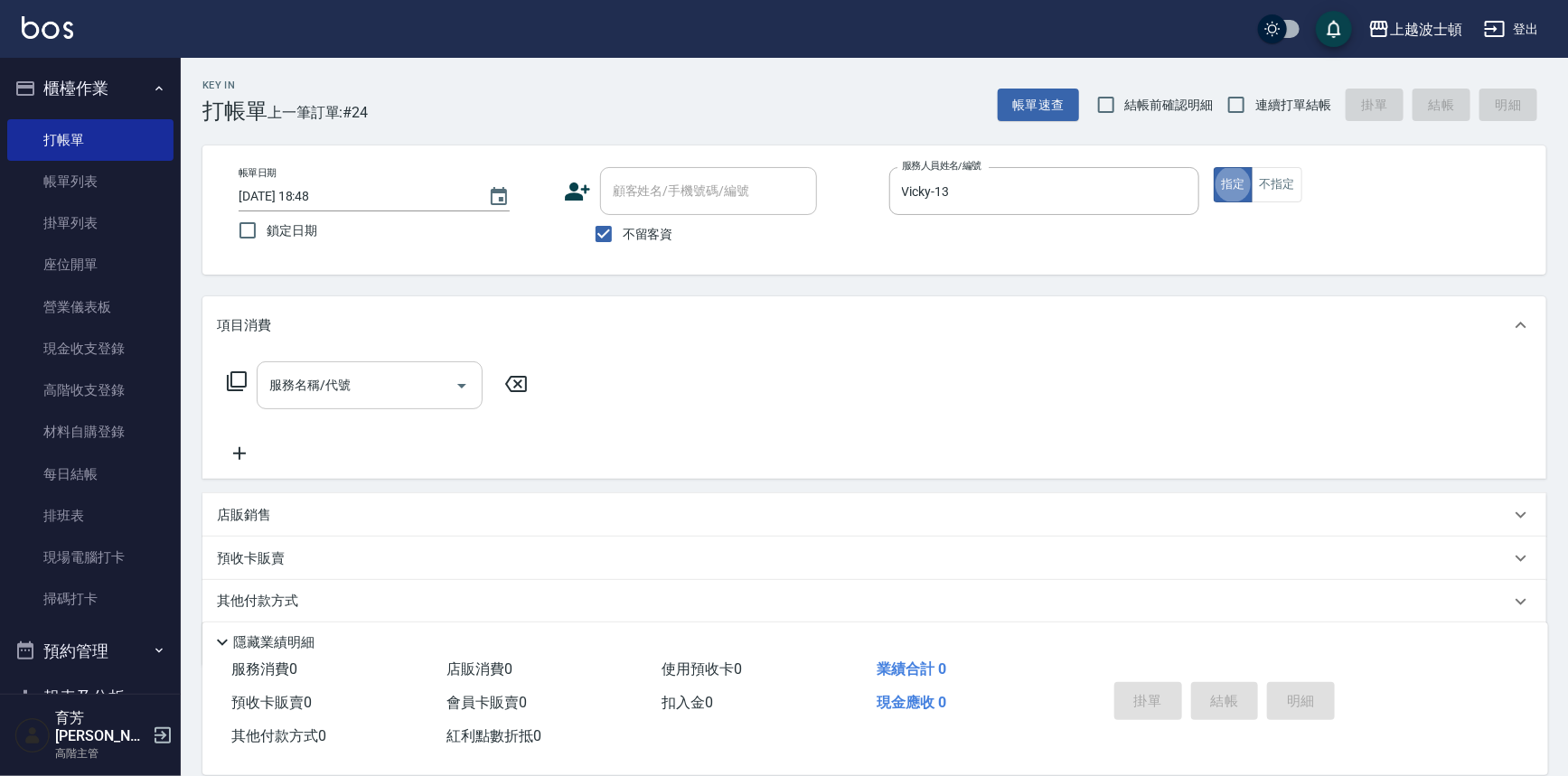
click at [364, 396] on input "服務名稱/代號" at bounding box center [356, 385] width 182 height 31
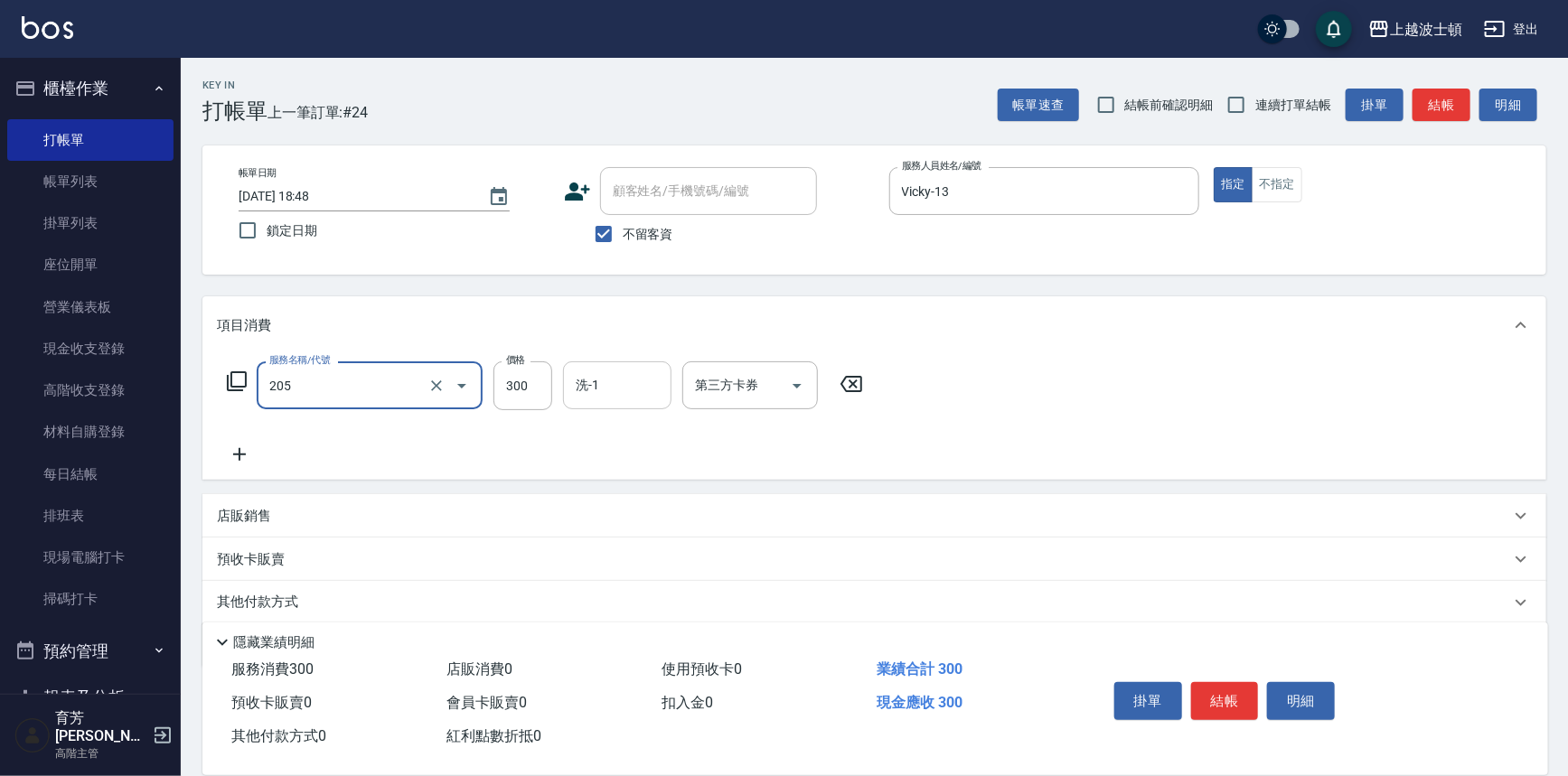
type input "洗髮(205)"
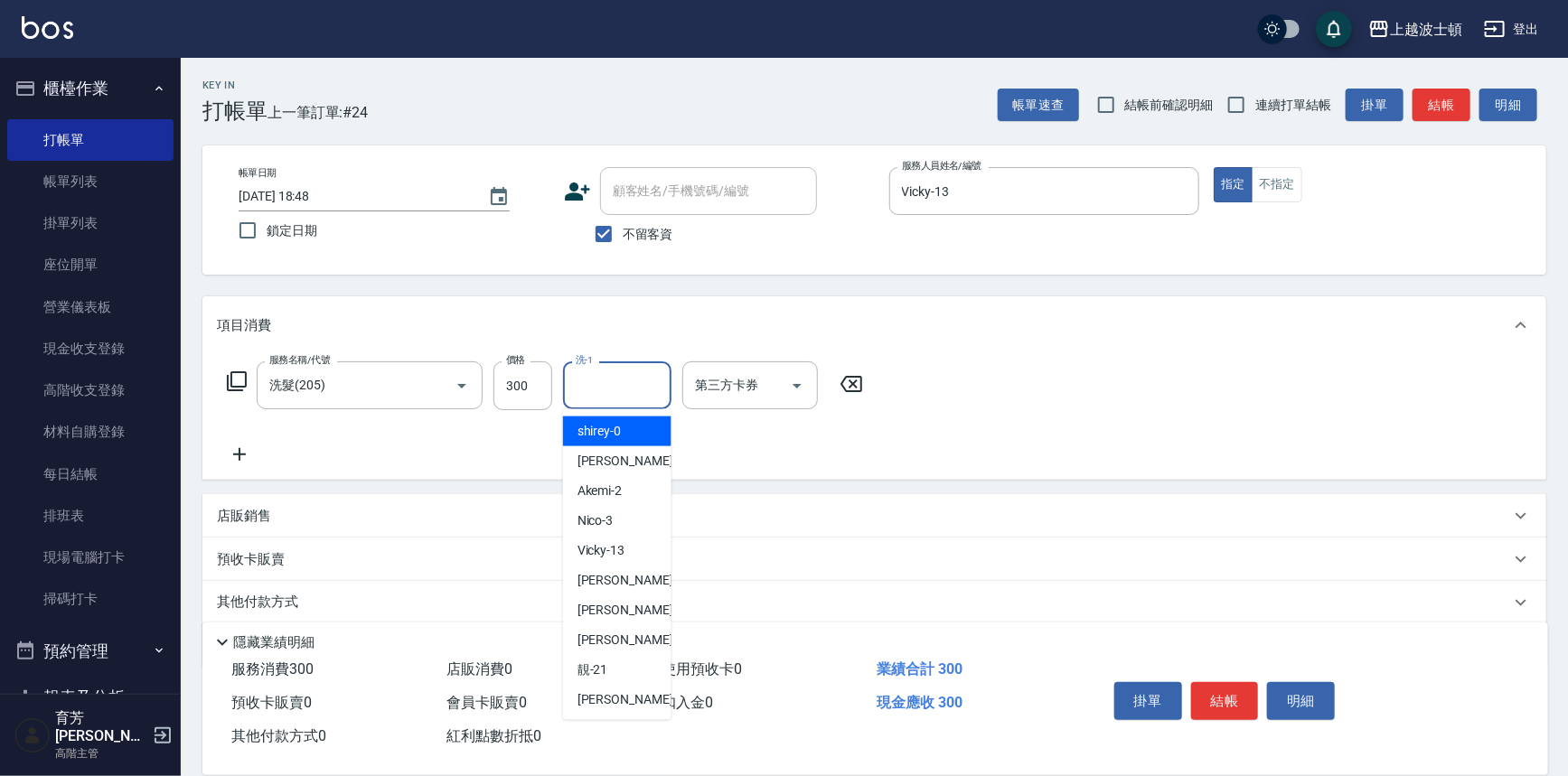
click at [606, 384] on input "洗-1" at bounding box center [617, 385] width 92 height 31
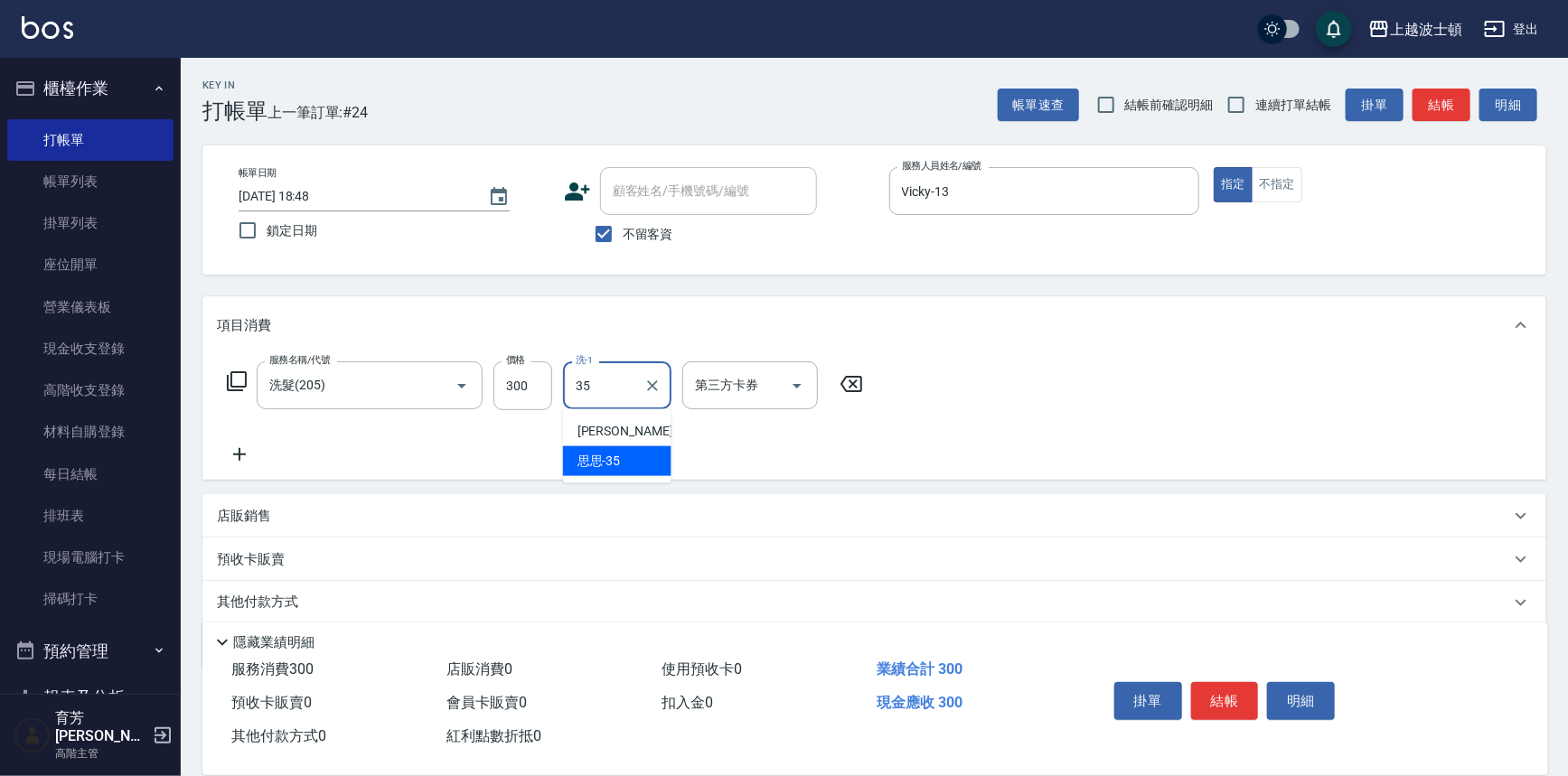
type input "思思-35"
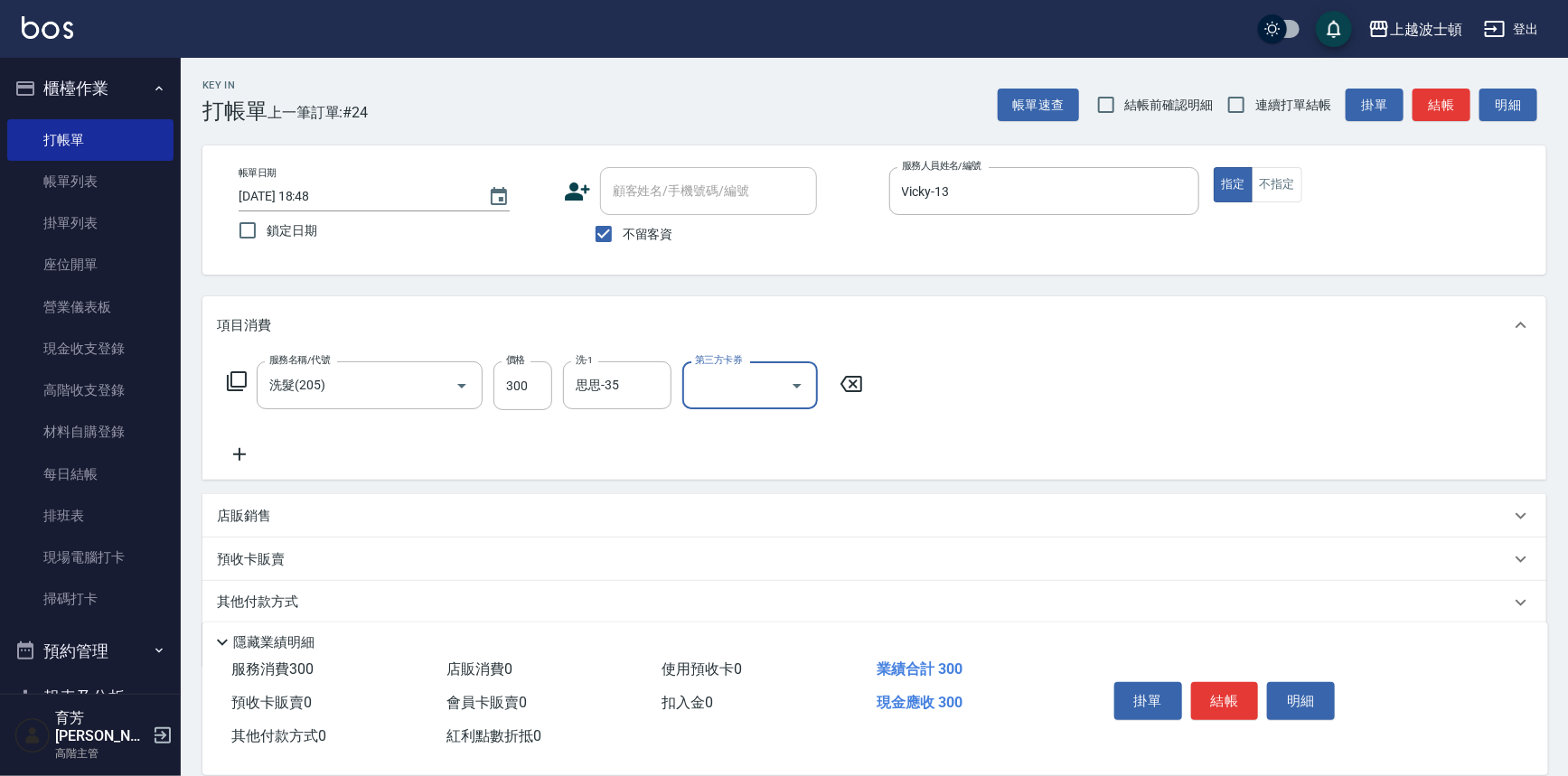
click at [241, 457] on icon at bounding box center [239, 455] width 45 height 22
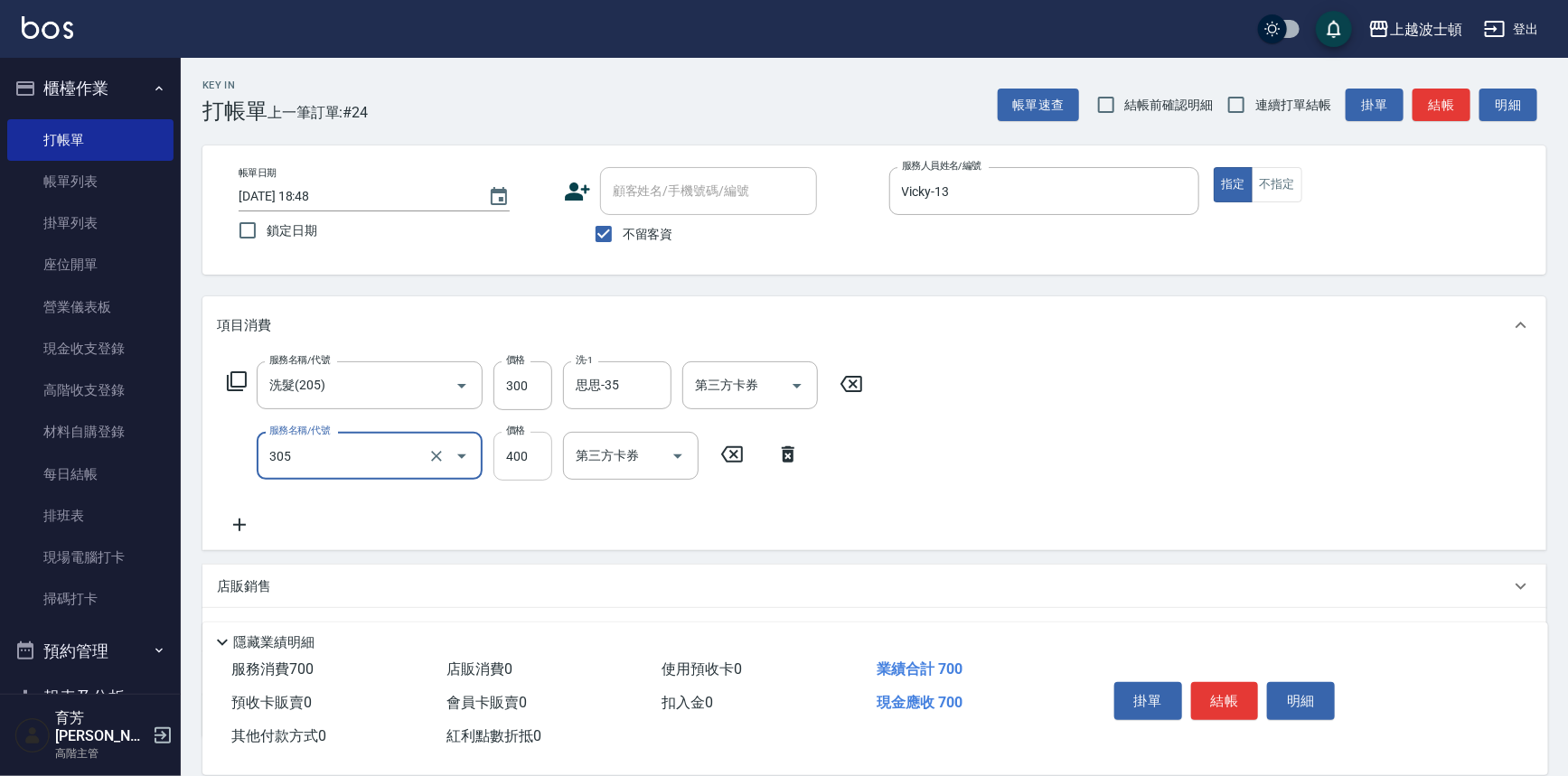
type input "剪髮(305)"
click at [522, 459] on input "400" at bounding box center [523, 456] width 59 height 49
type input "350"
click at [579, 511] on div "服務名稱/代號 洗髮(205) 服務名稱/代號 價格 300 價格 洗-1 思思-35 洗-1 第三方卡券 第三方卡券 服務名稱/代號 剪髮(305) 服務名…" at bounding box center [546, 448] width 657 height 174
click at [1238, 691] on button "結帳" at bounding box center [1225, 701] width 68 height 38
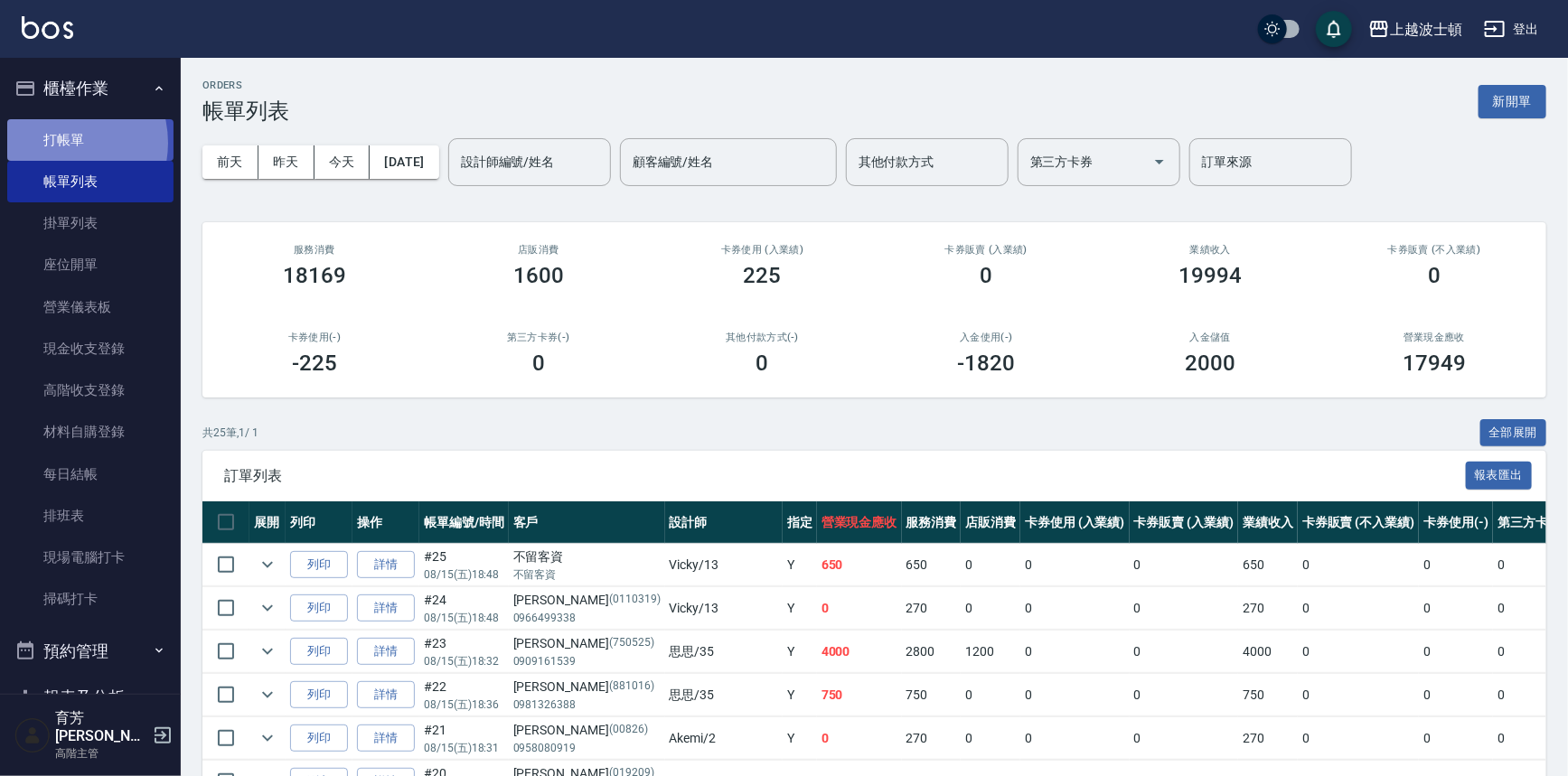
click at [57, 142] on link "打帳單" at bounding box center [90, 140] width 167 height 41
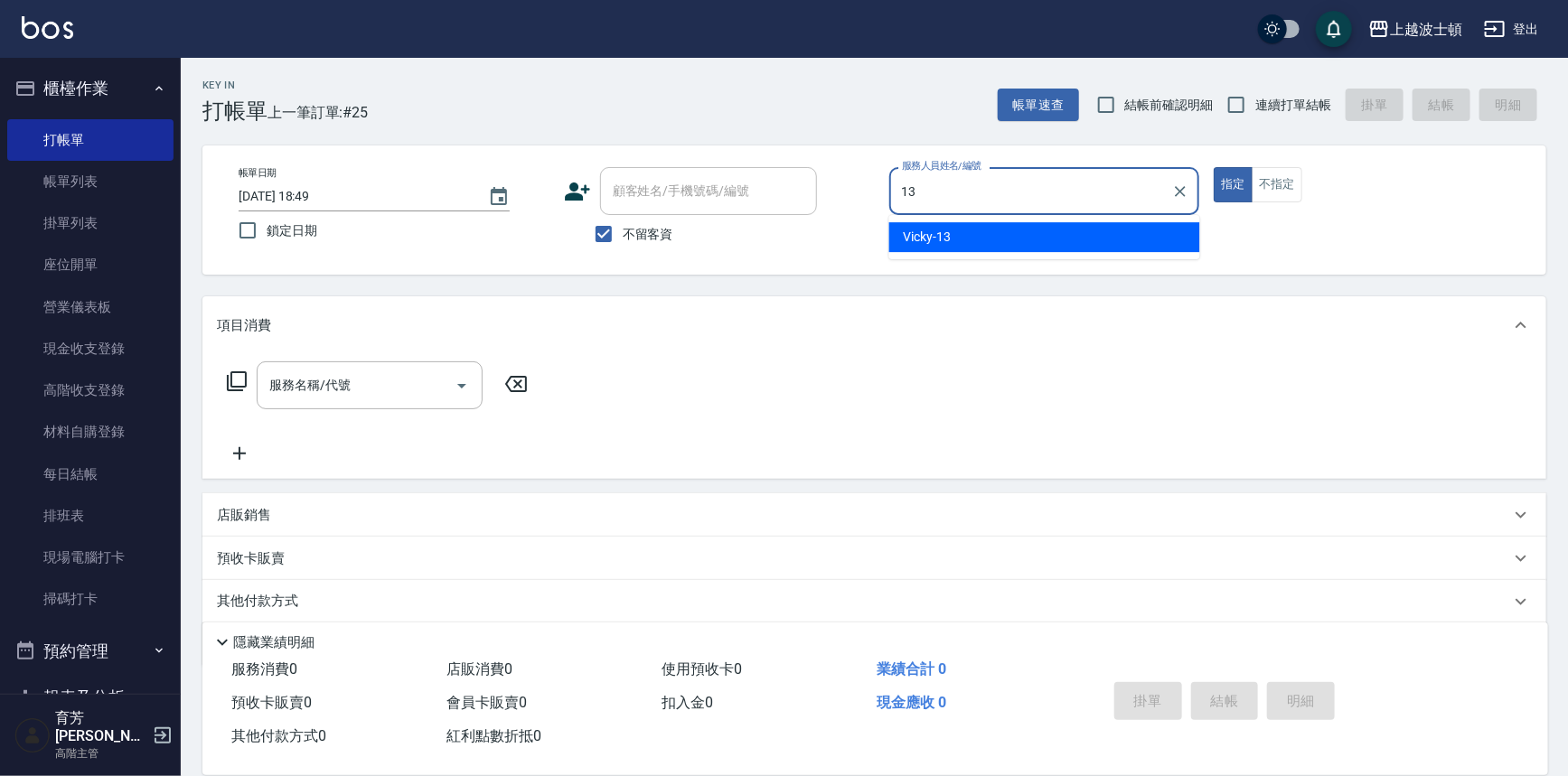
type input "Vicky-13"
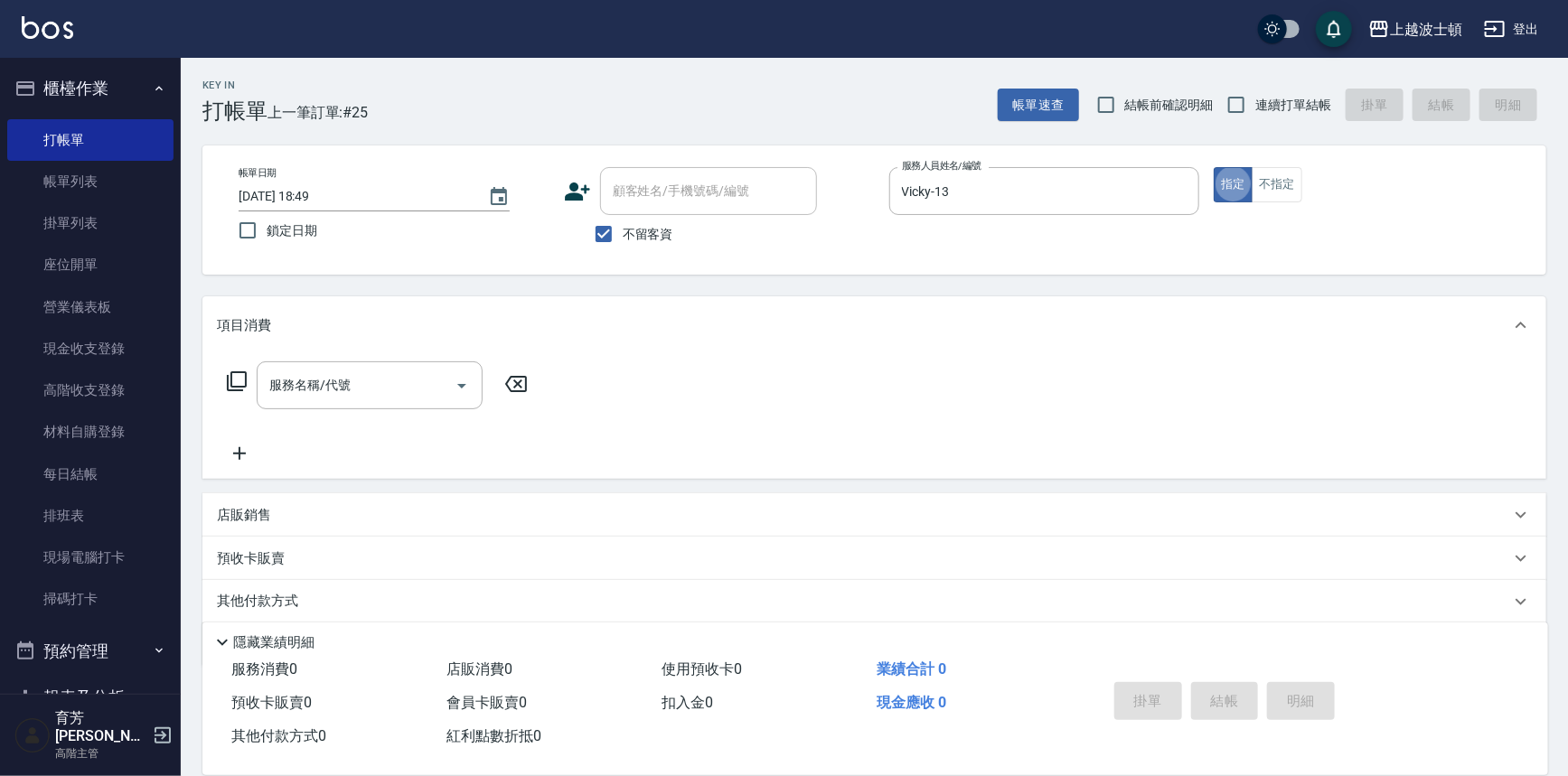
type button "true"
click at [389, 384] on input "服務名稱/代號" at bounding box center [356, 385] width 182 height 31
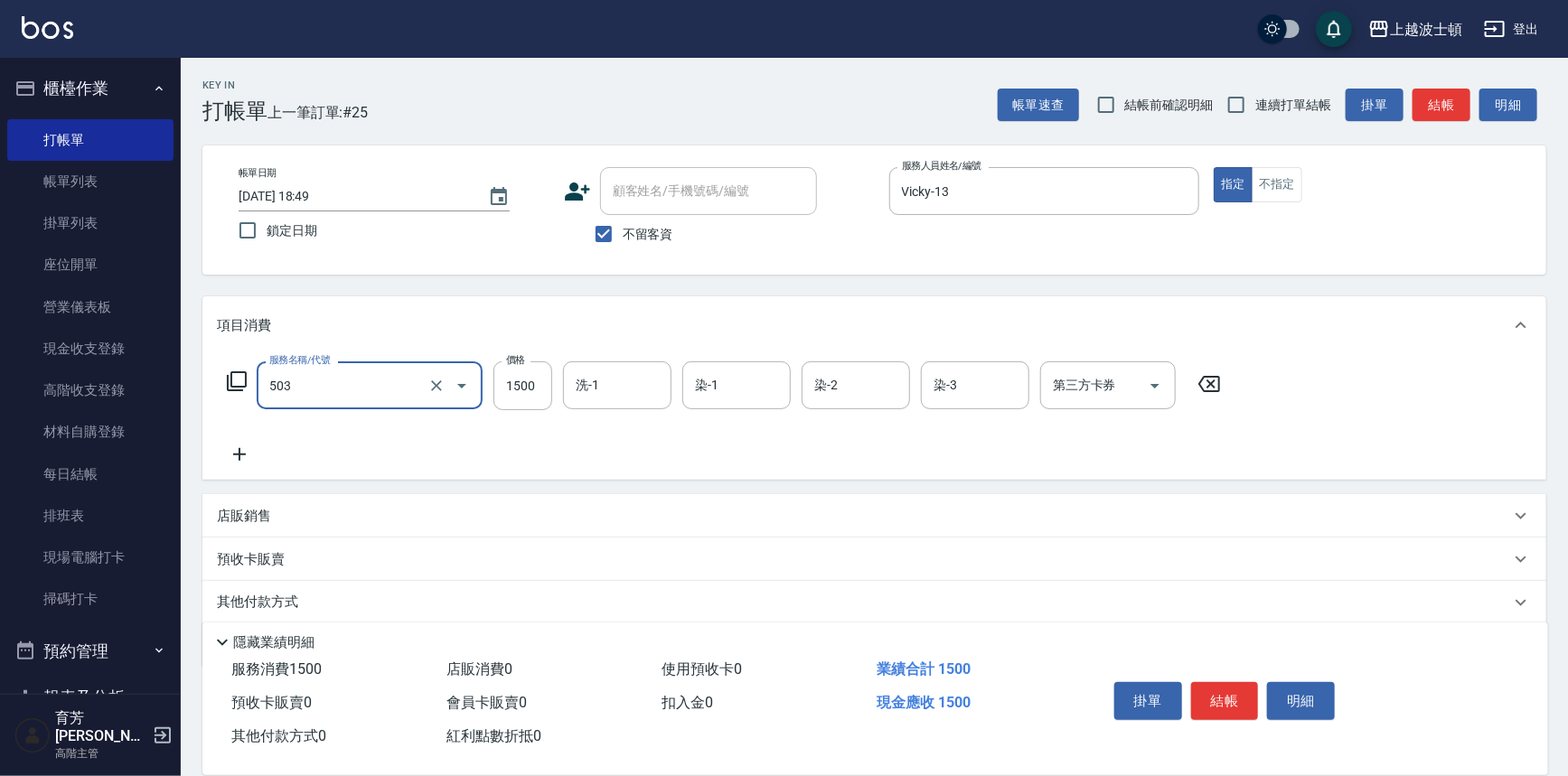
type input "洗+染髮(底染)(503)"
click at [244, 455] on icon at bounding box center [239, 455] width 13 height 13
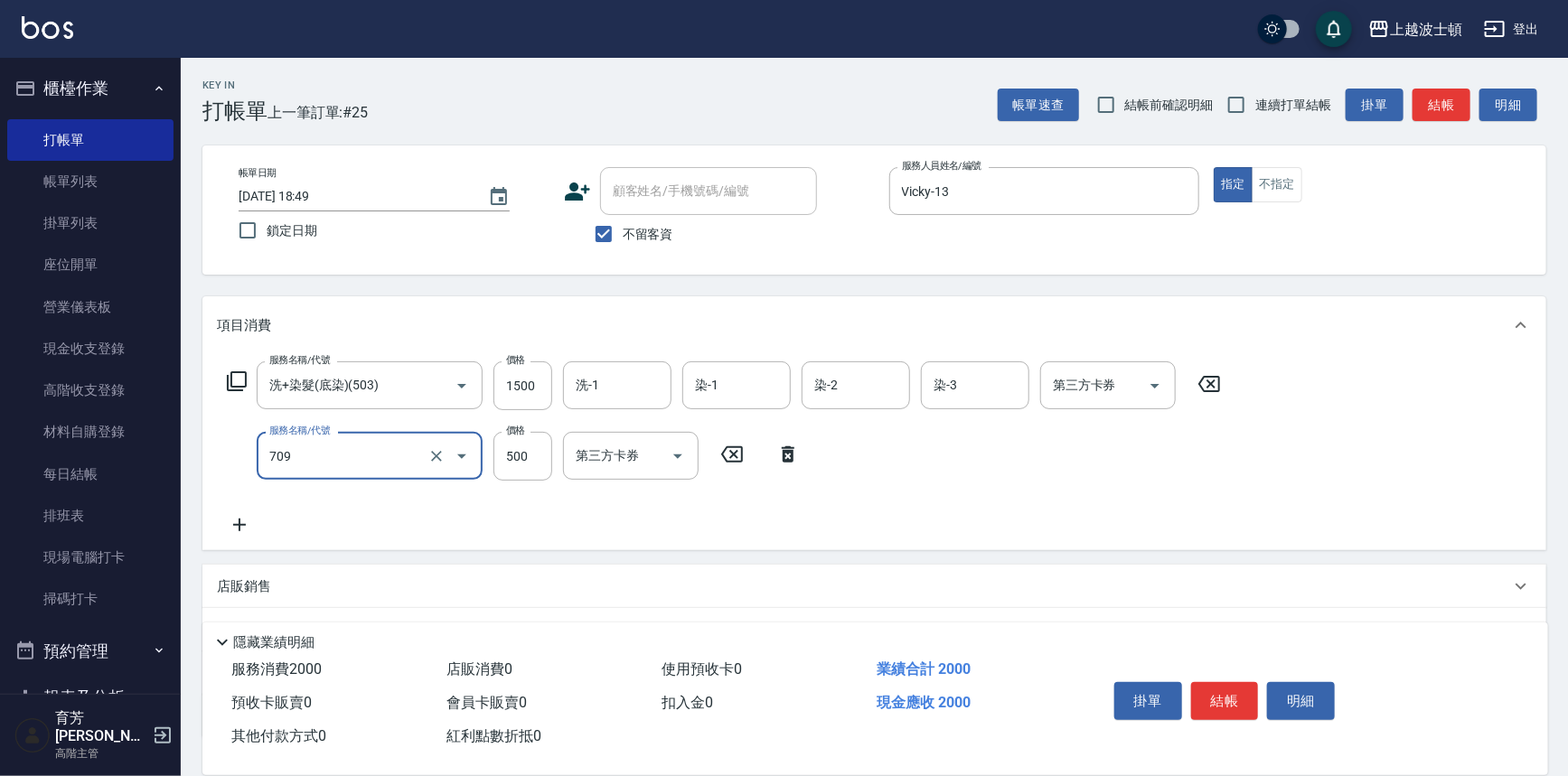
type input "自備防護(709)"
click at [238, 522] on icon at bounding box center [239, 526] width 45 height 22
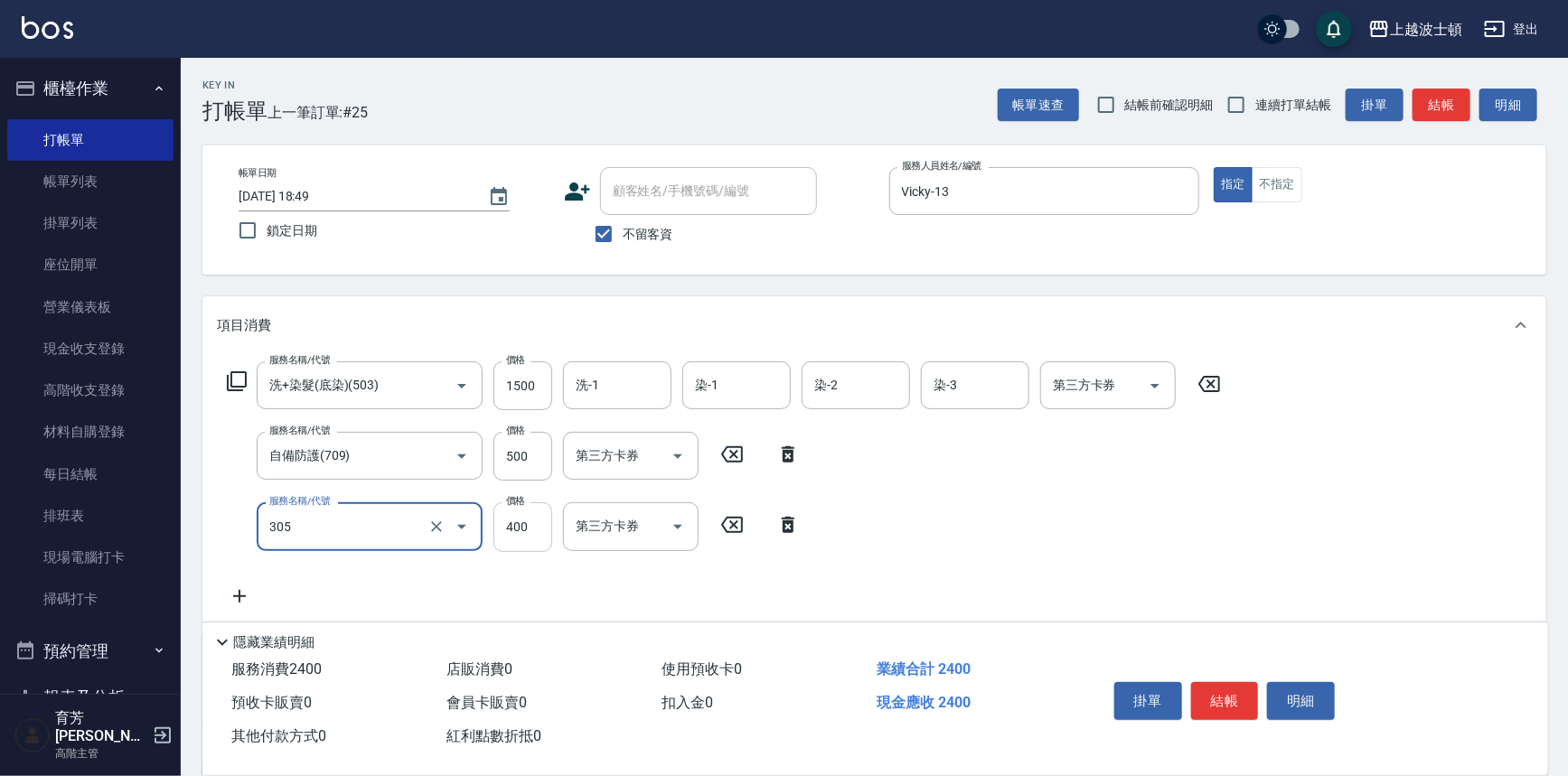
type input "剪髮(305)"
click at [520, 516] on input "400" at bounding box center [523, 527] width 59 height 49
type input "350"
click at [528, 457] on input "500" at bounding box center [523, 456] width 59 height 49
type input "300"
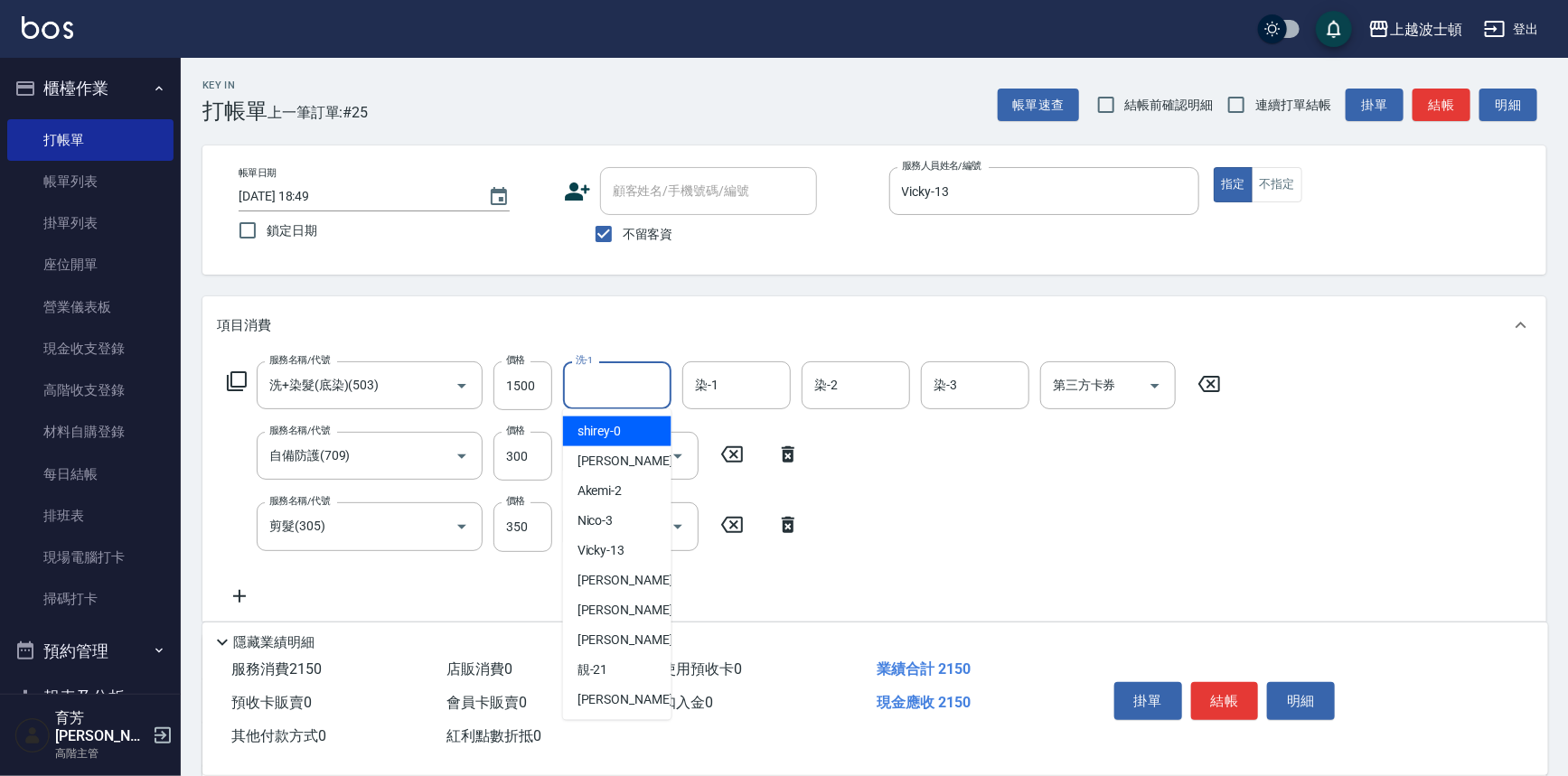
click at [621, 370] on input "洗-1" at bounding box center [617, 385] width 92 height 31
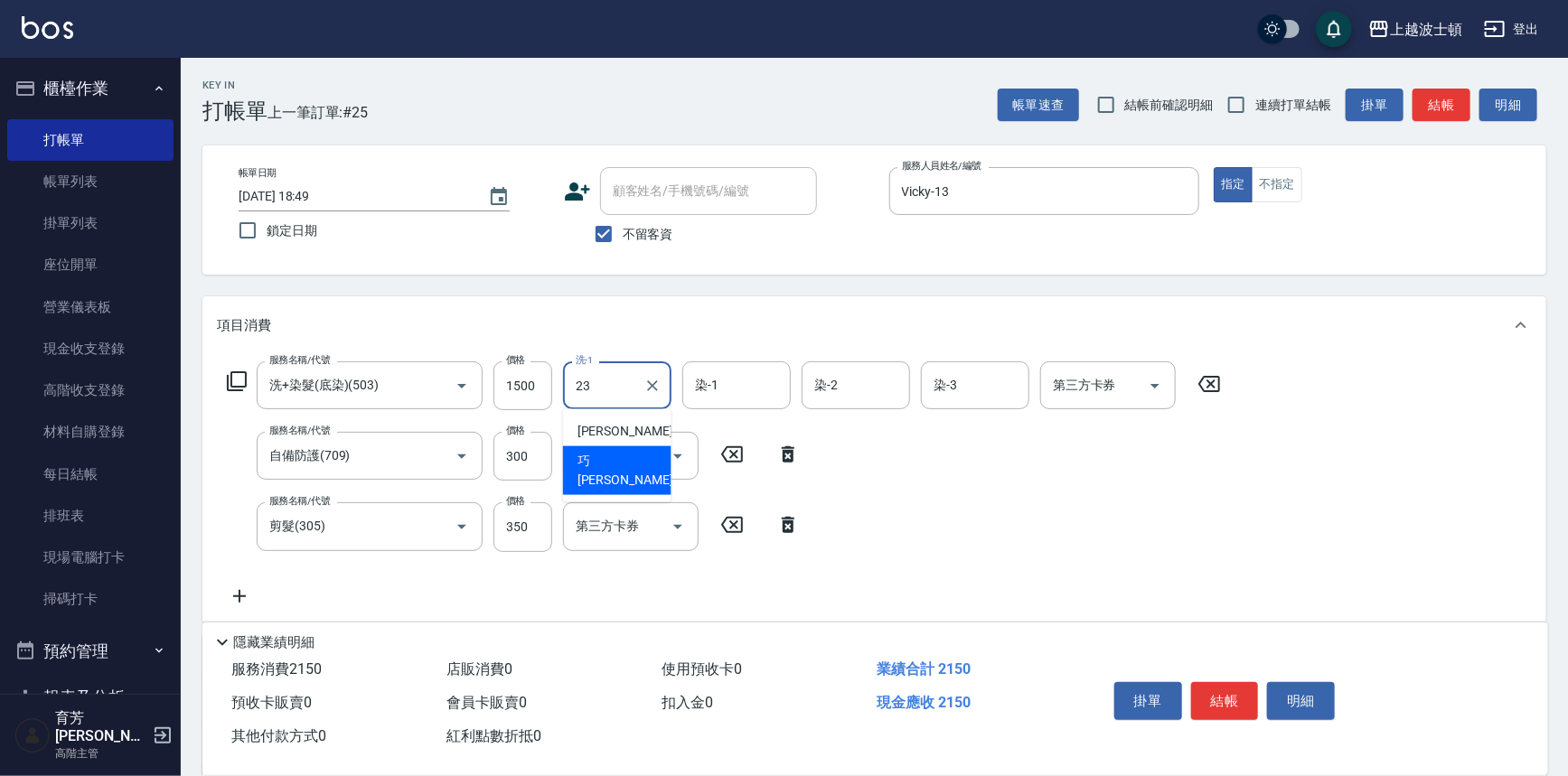
type input "巧莉-23"
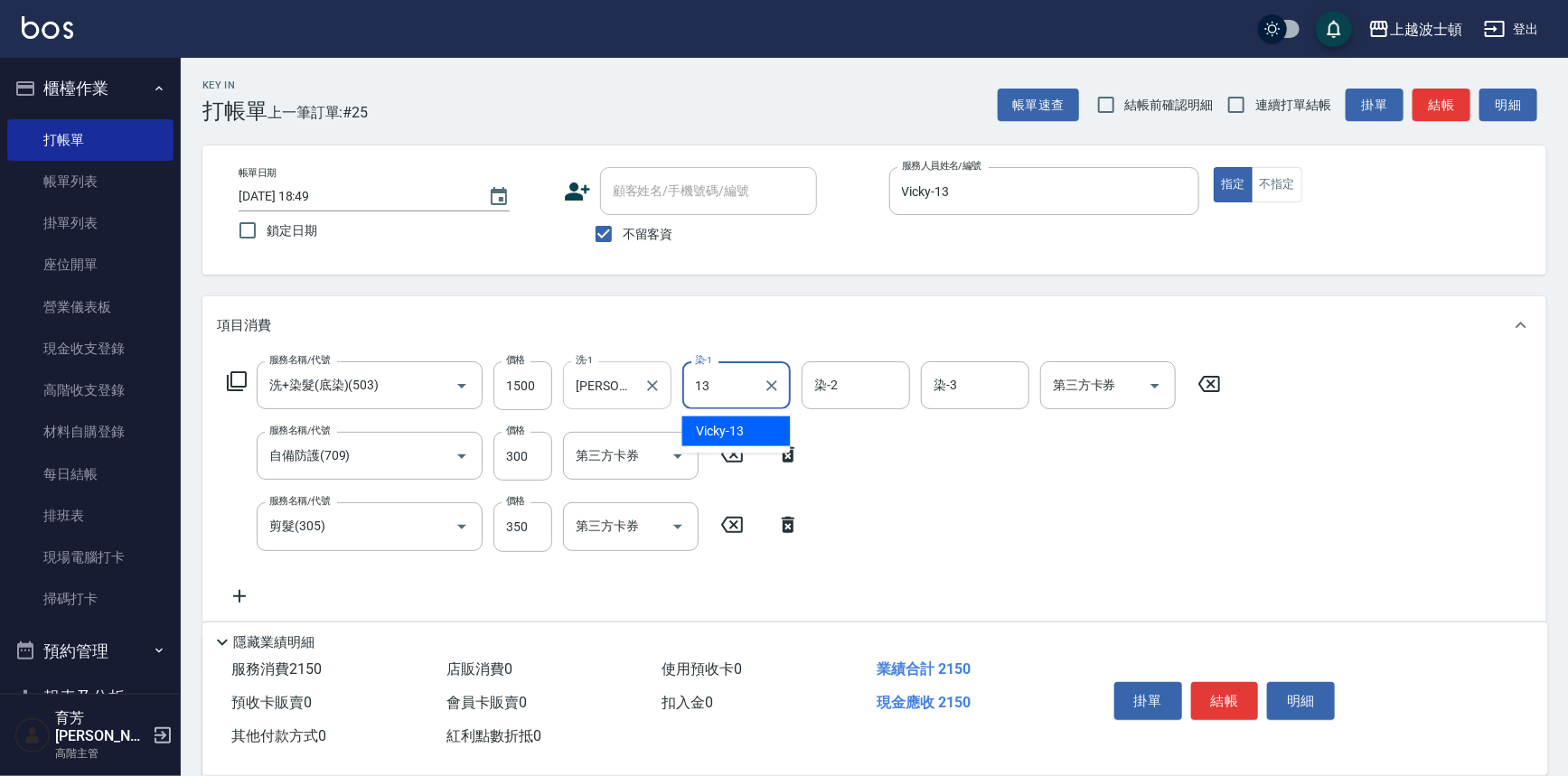
type input "Vicky-13"
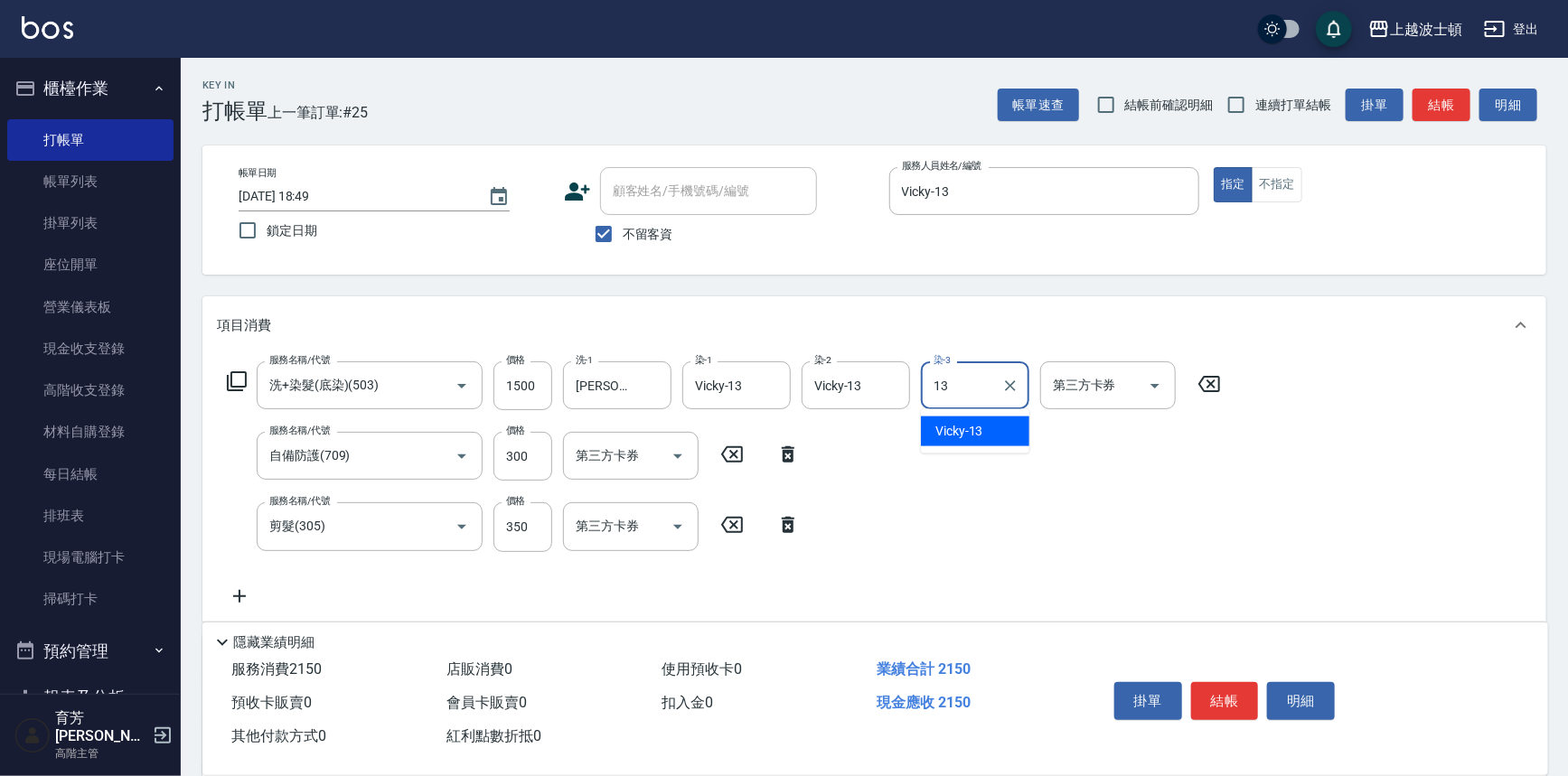
type input "Vicky-13"
click at [1233, 686] on button "結帳" at bounding box center [1225, 701] width 68 height 38
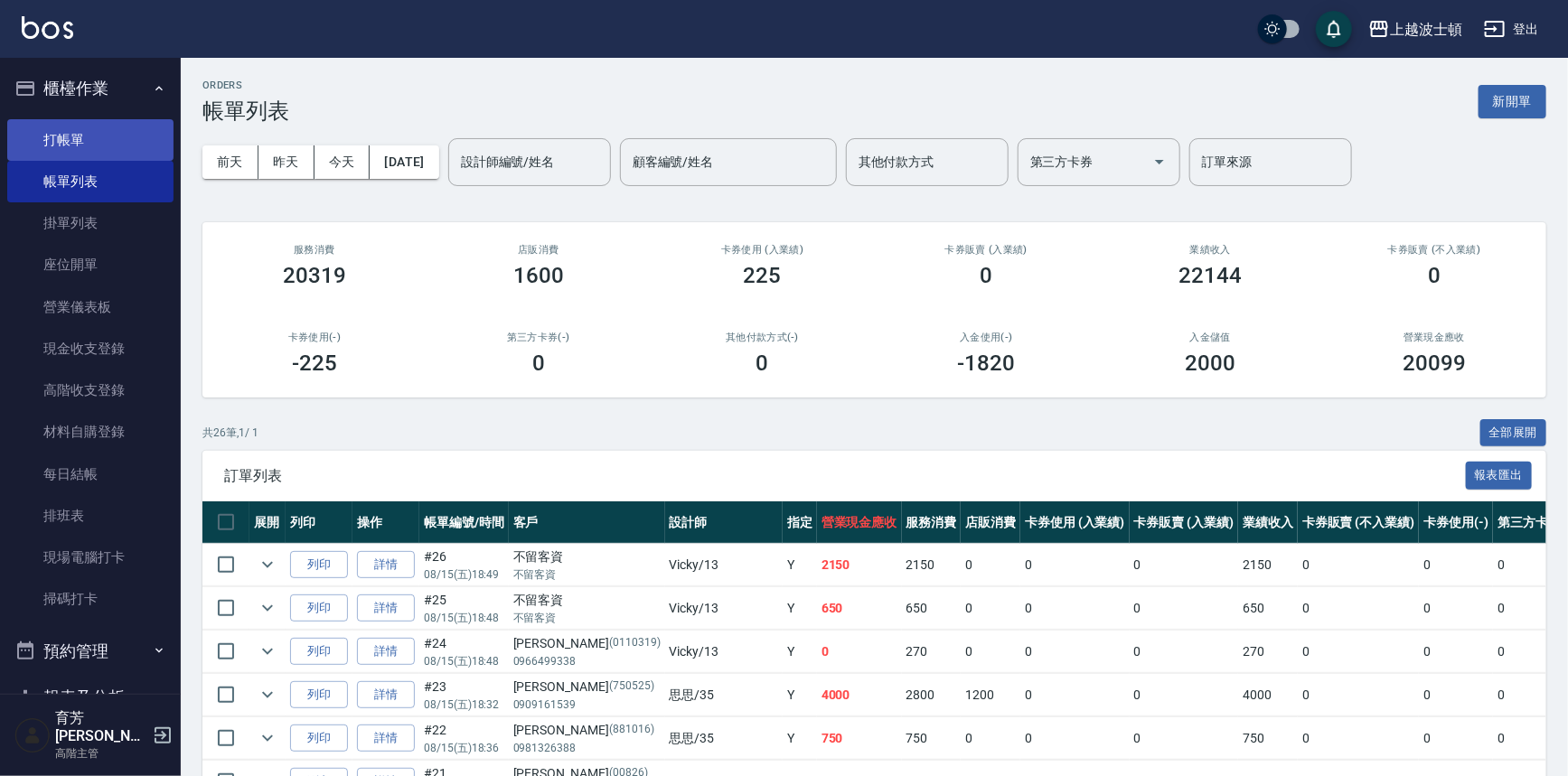
click at [57, 142] on link "打帳單" at bounding box center [90, 140] width 167 height 41
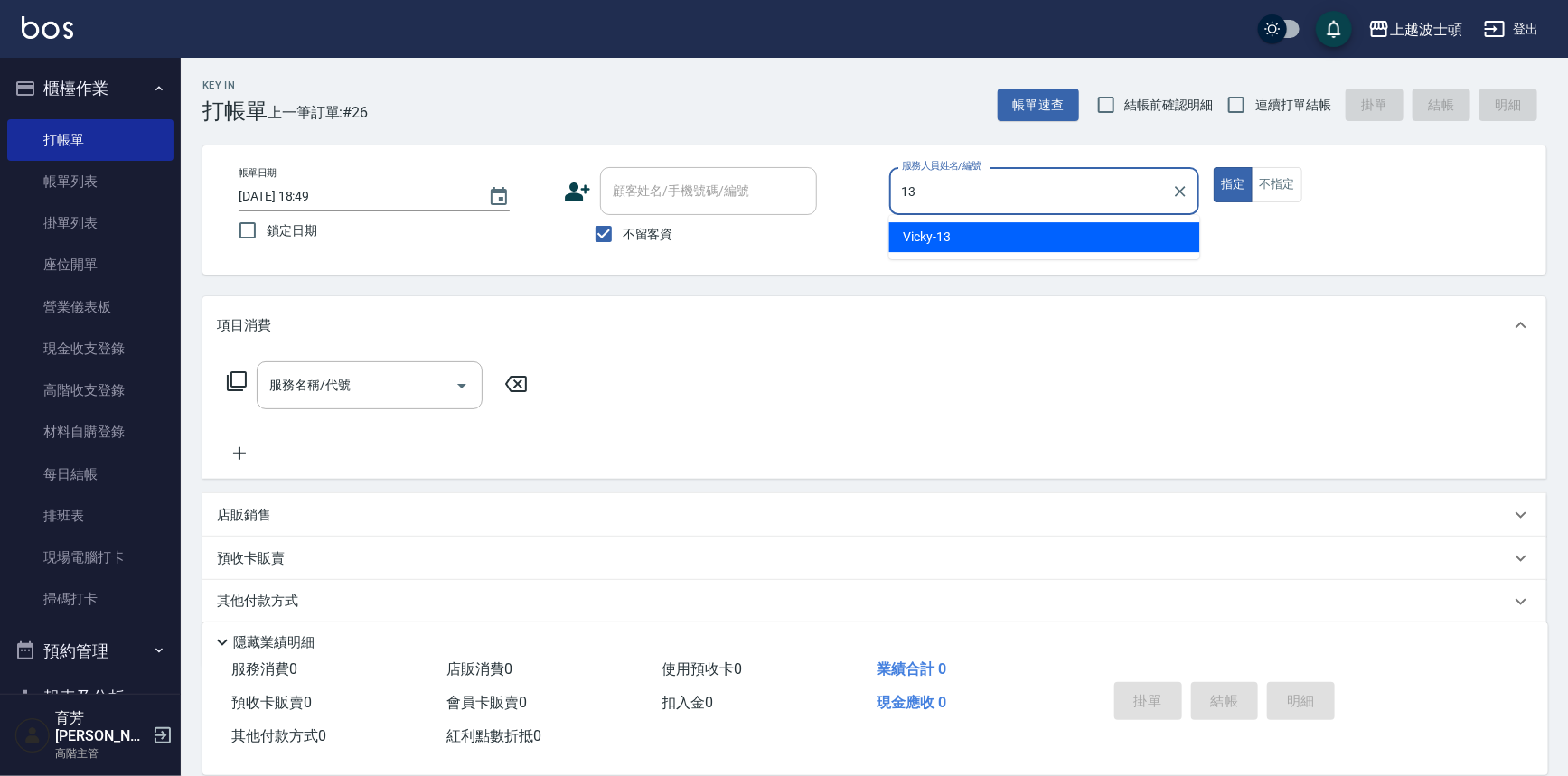
type input "Vicky-13"
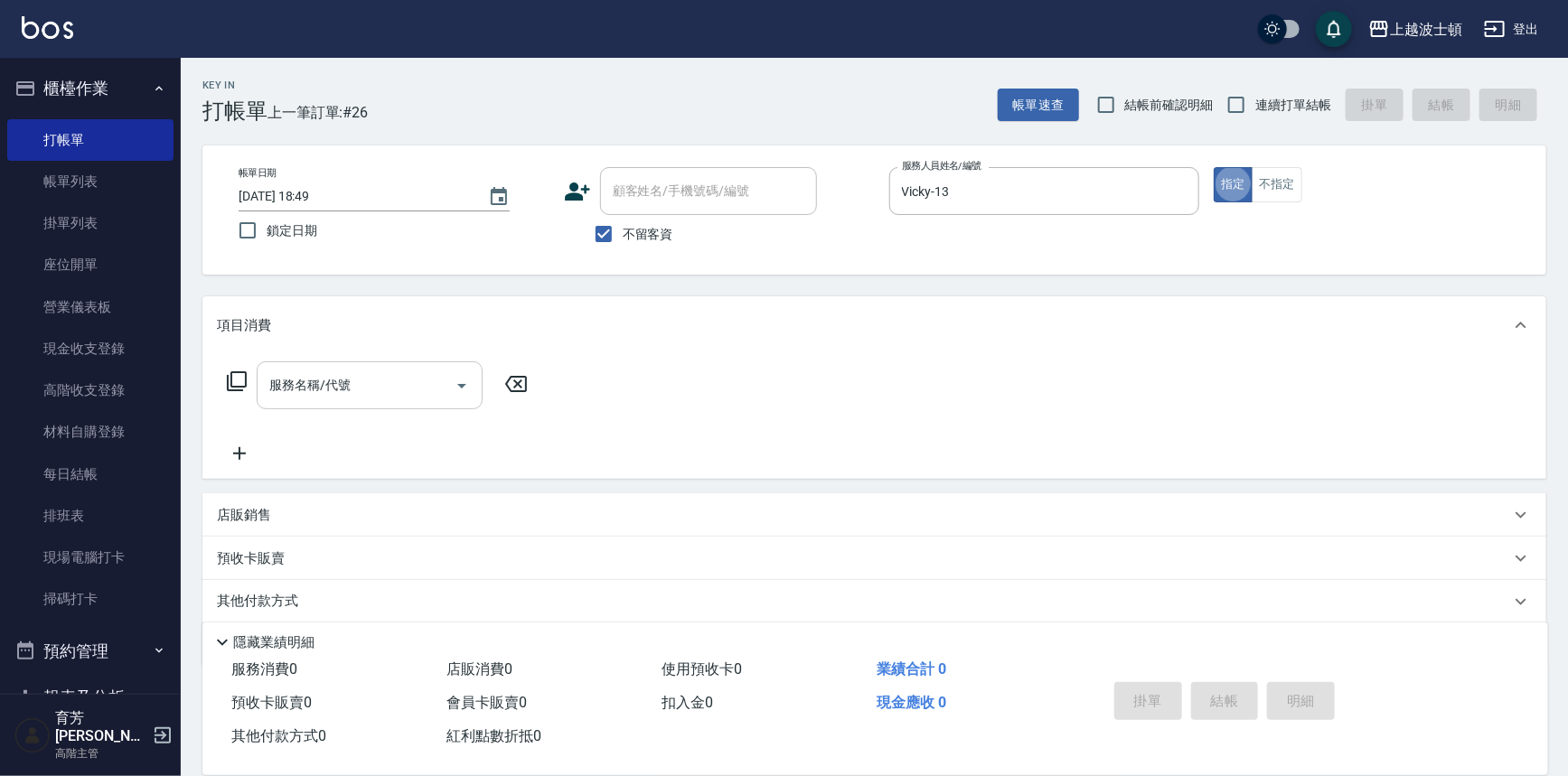
type button "true"
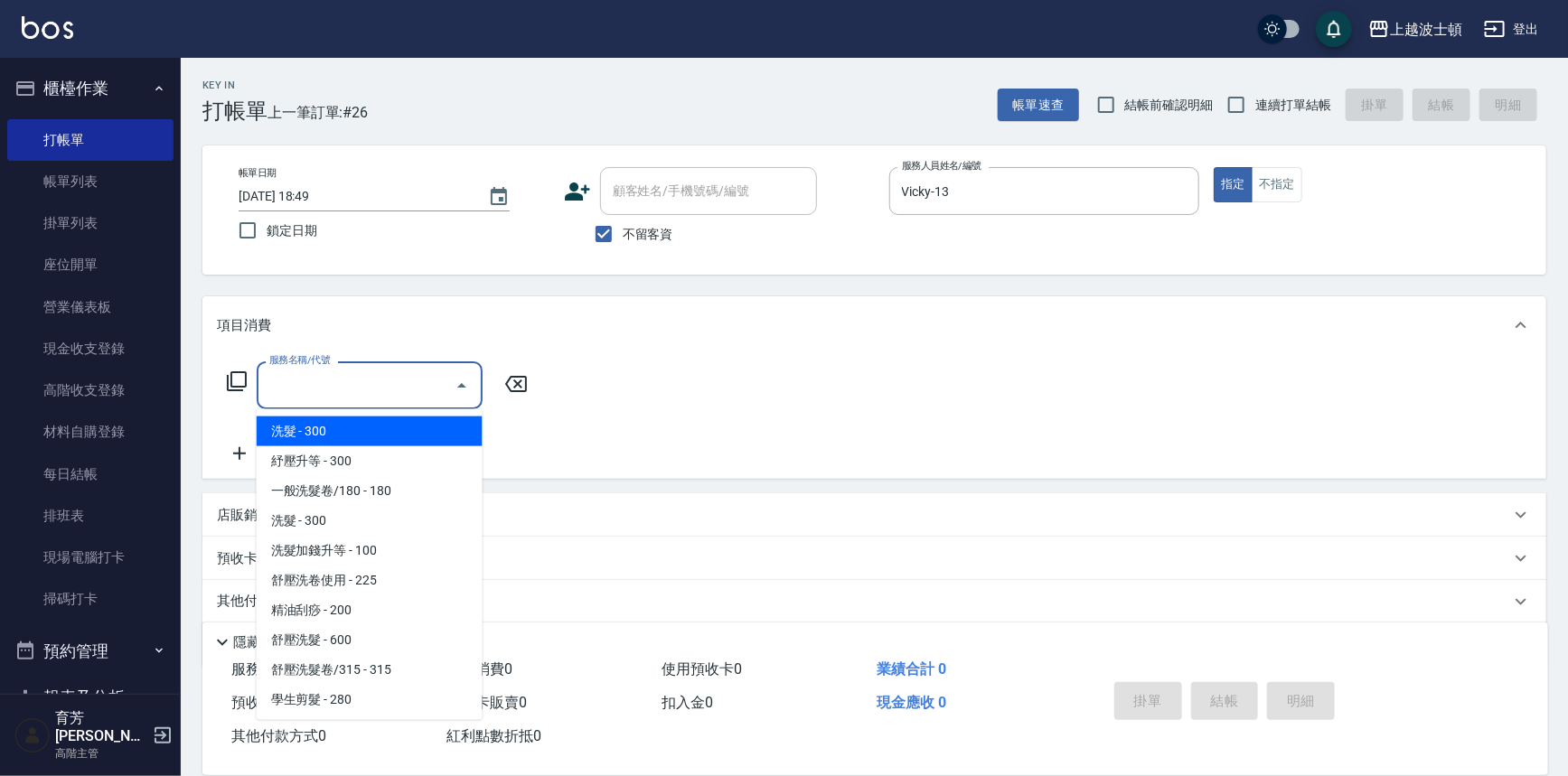
click at [399, 396] on input "服務名稱/代號" at bounding box center [356, 385] width 182 height 31
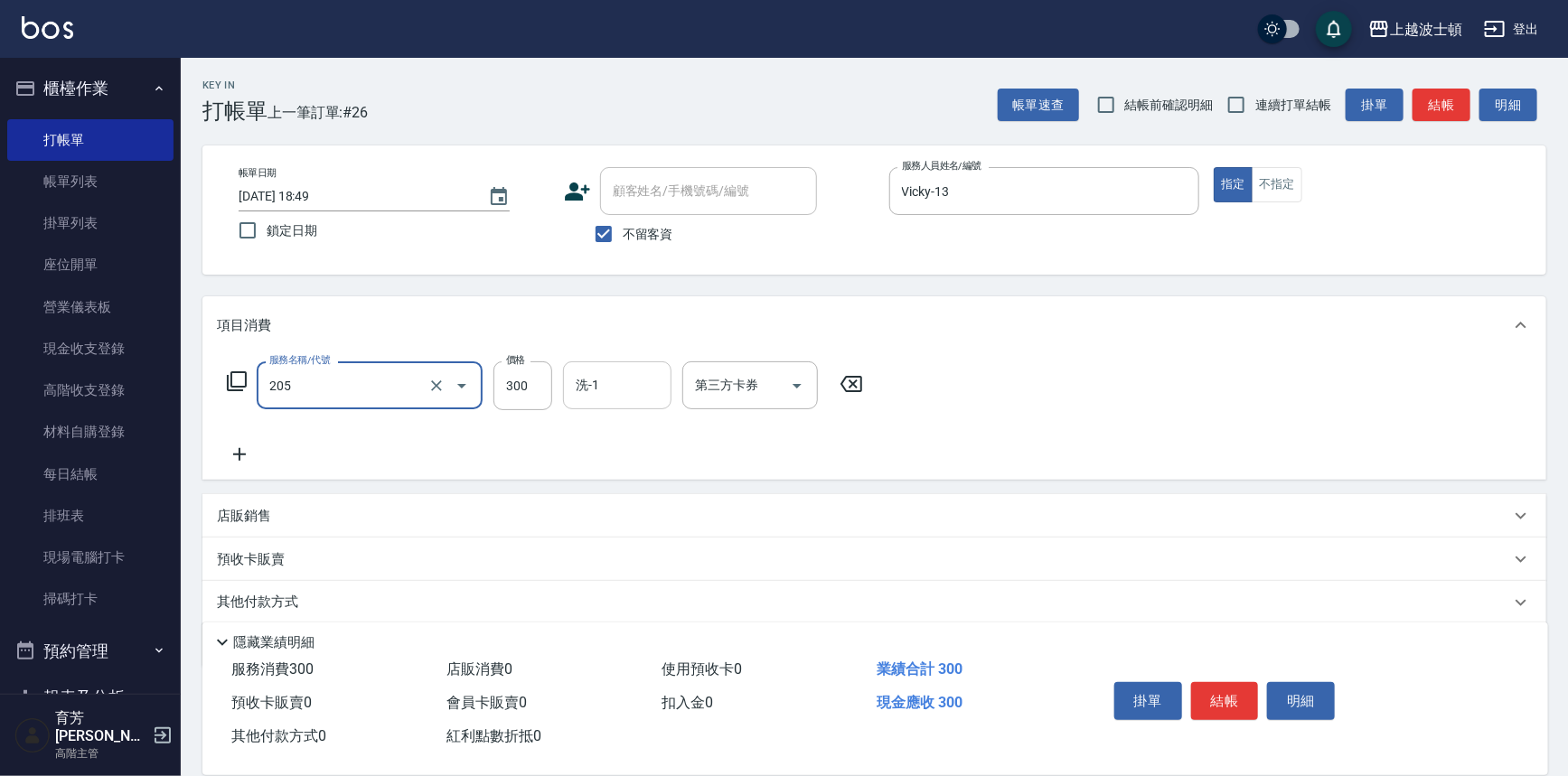
type input "洗髮(205)"
click at [581, 388] on input "洗-1" at bounding box center [617, 385] width 92 height 31
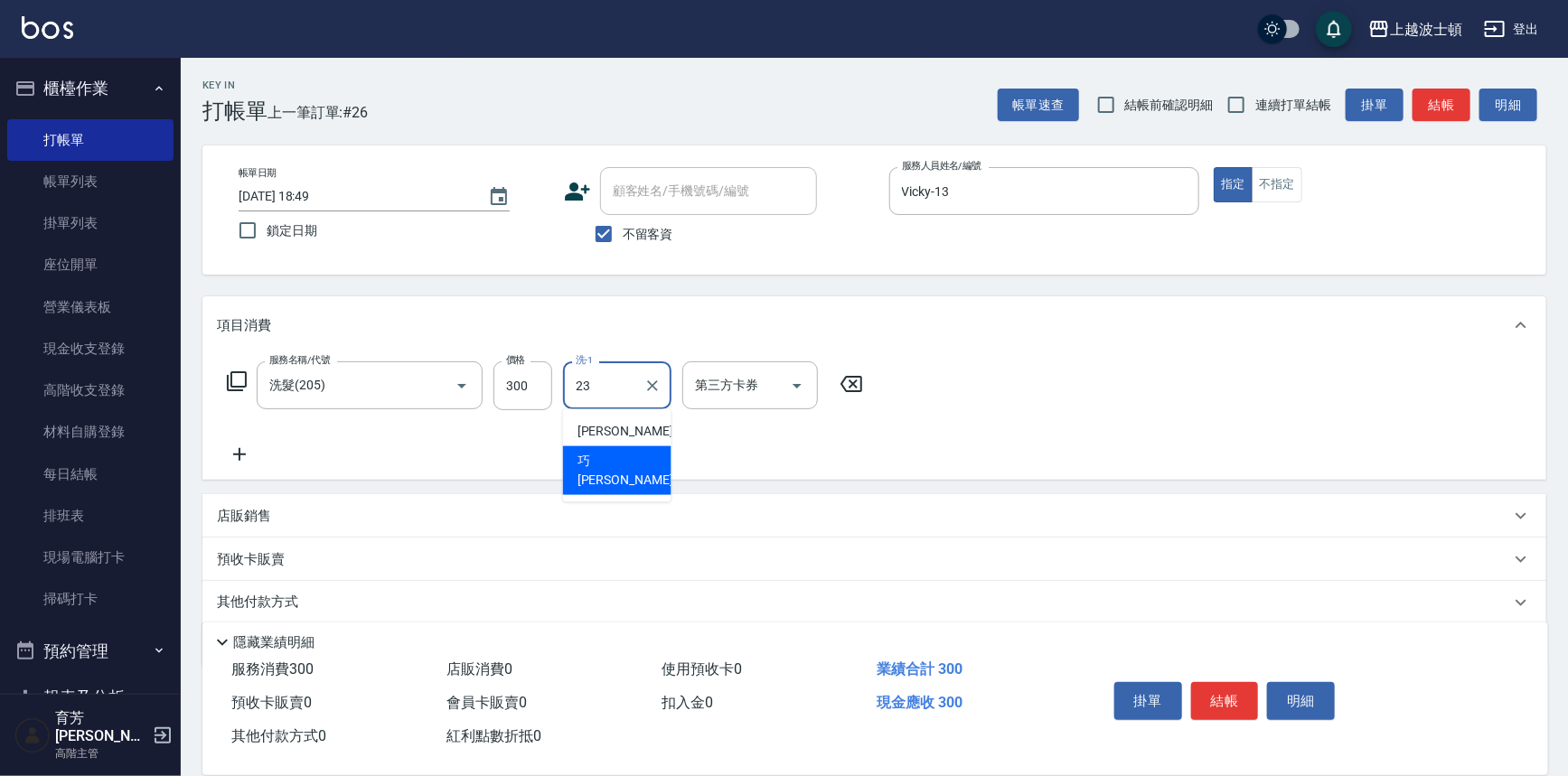
type input "巧莉-23"
click at [246, 449] on icon at bounding box center [239, 455] width 45 height 22
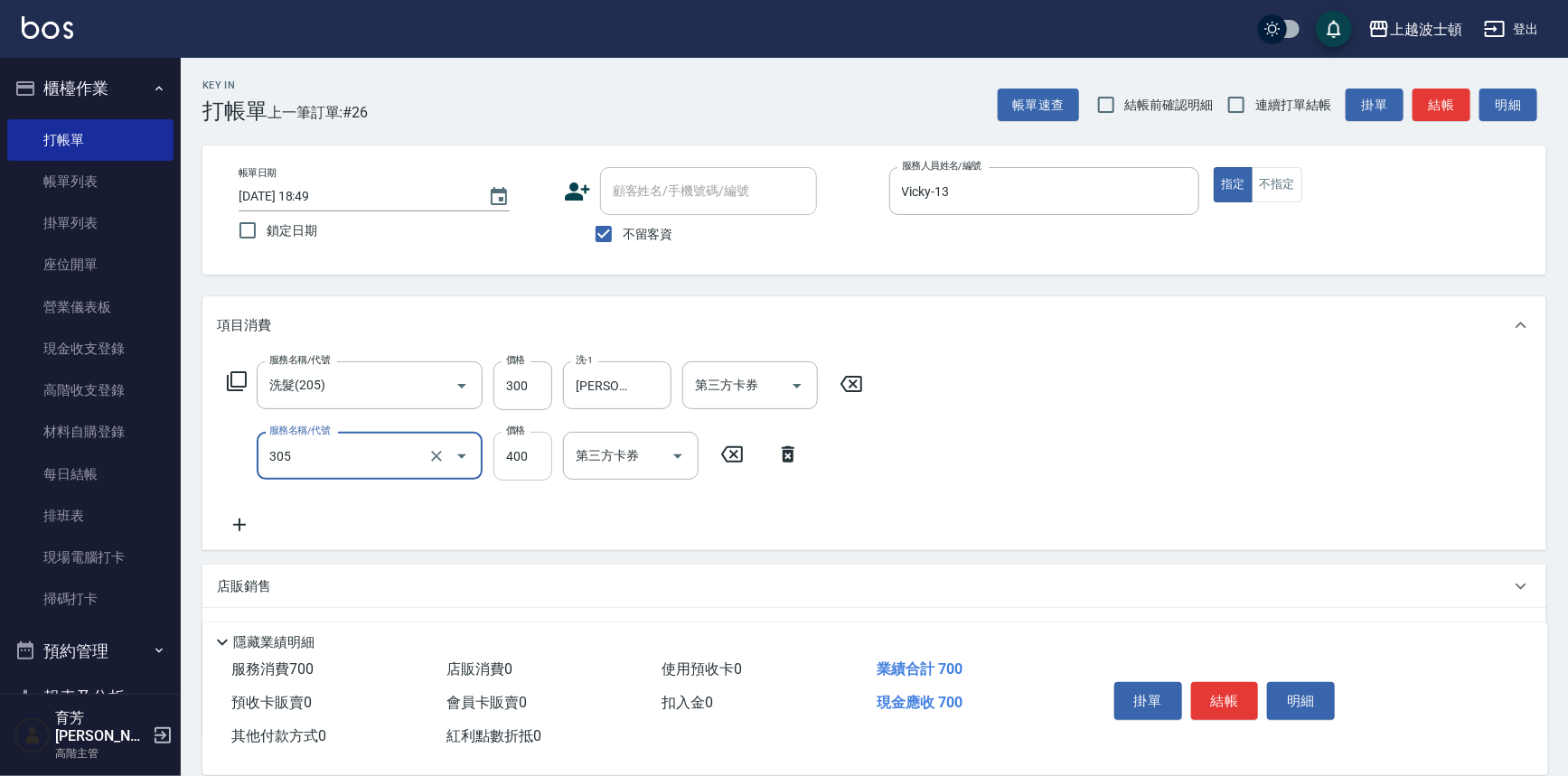
type input "剪髮(305)"
click at [535, 457] on input "400" at bounding box center [523, 456] width 59 height 49
type input "350"
click at [1225, 698] on button "結帳" at bounding box center [1225, 701] width 68 height 38
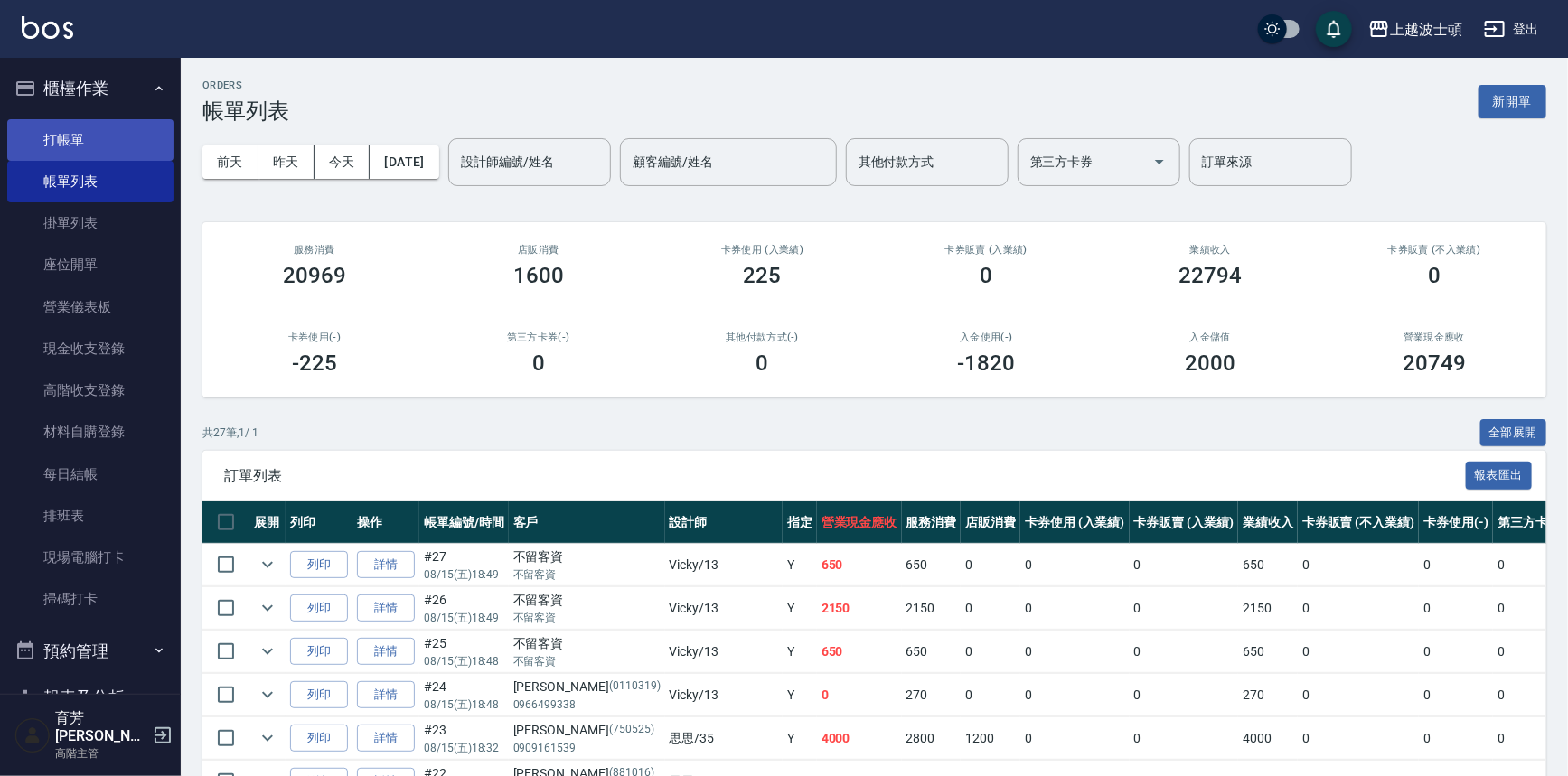
click at [53, 140] on link "打帳單" at bounding box center [90, 140] width 167 height 41
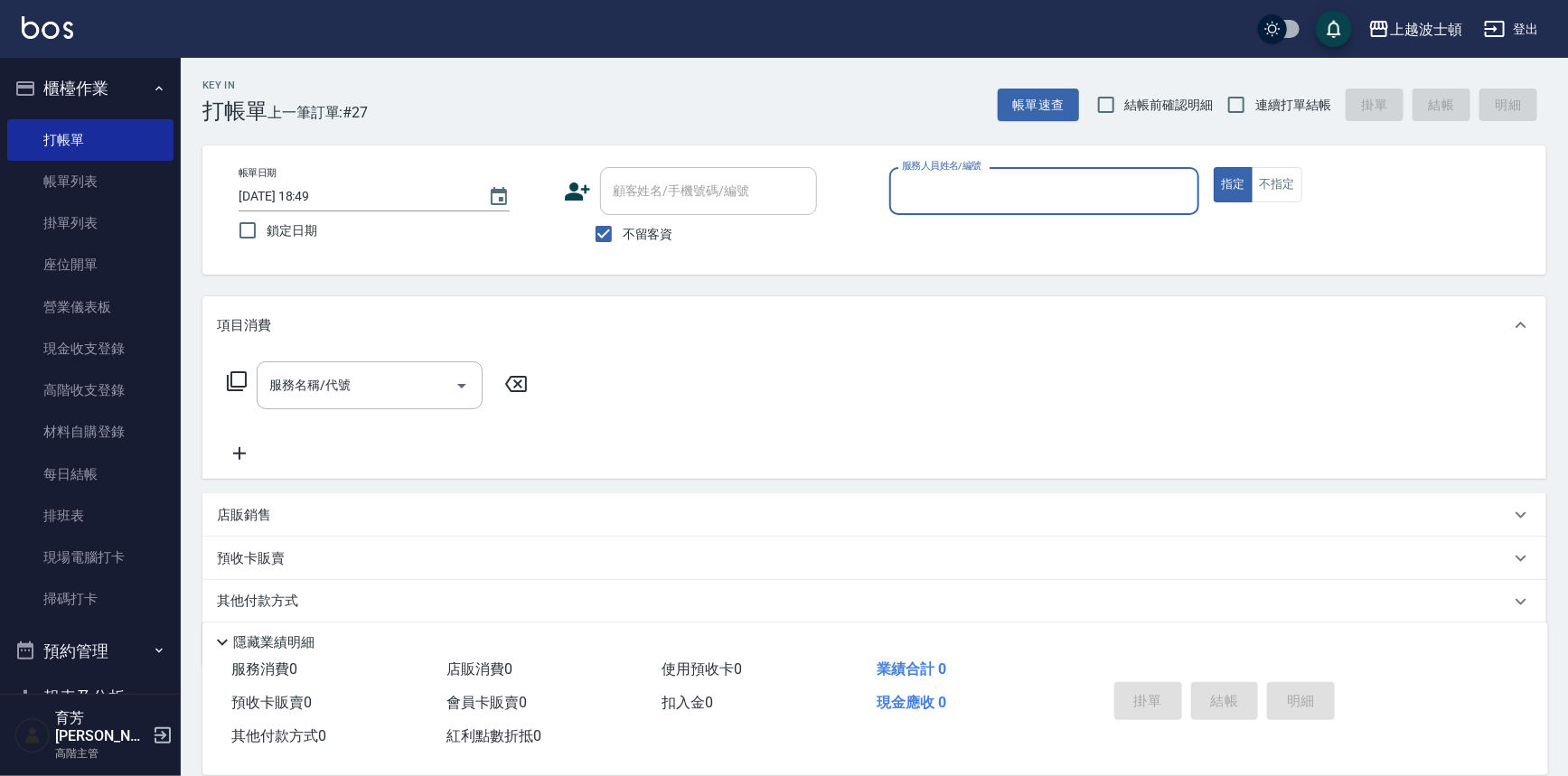
click at [663, 235] on span "不留客資" at bounding box center [647, 234] width 51 height 19
click at [622, 235] on input "不留客資" at bounding box center [603, 234] width 38 height 38
checkbox input "false"
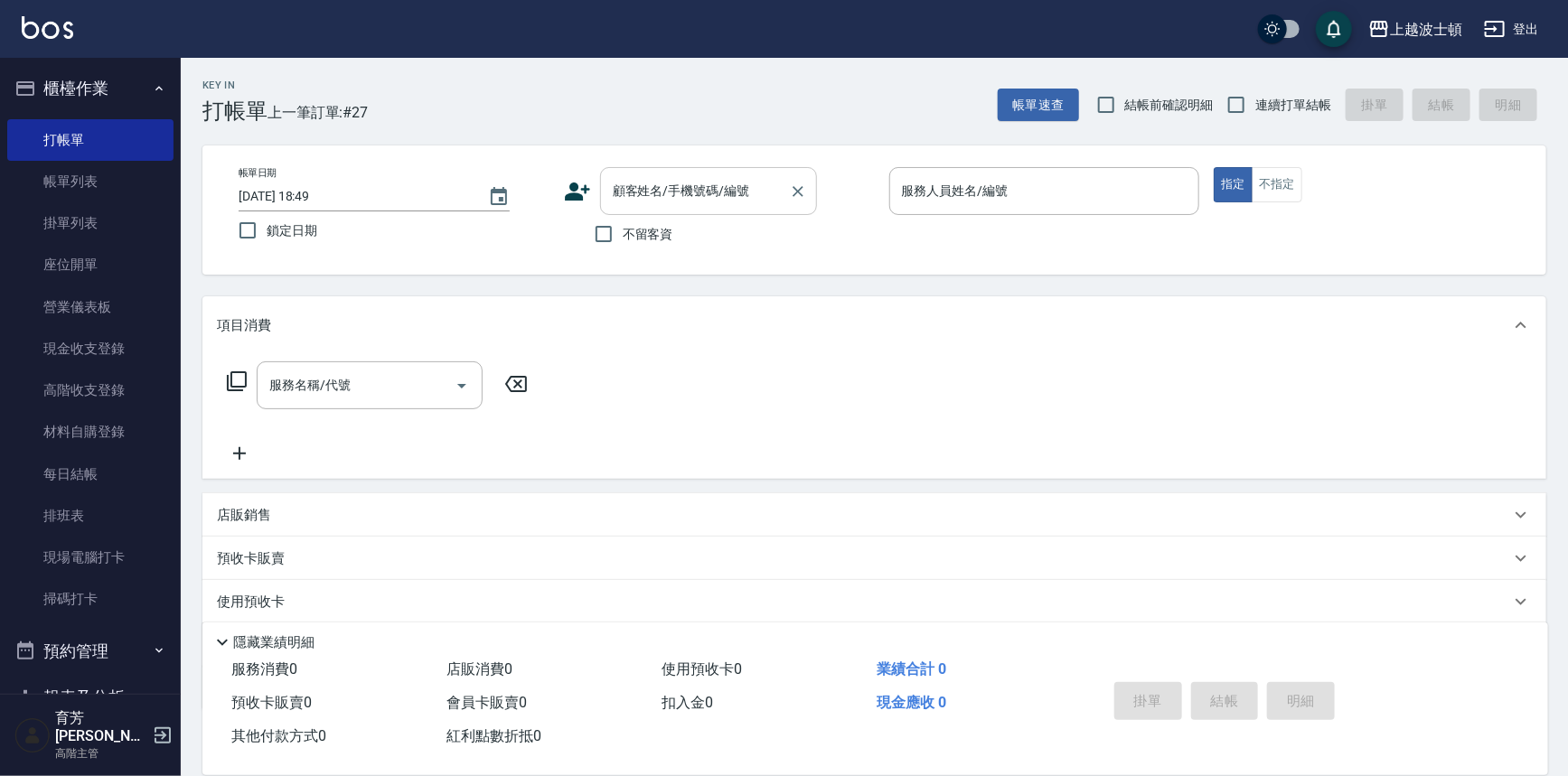
click at [665, 203] on input "顧客姓名/手機號碼/編號" at bounding box center [695, 191] width 173 height 31
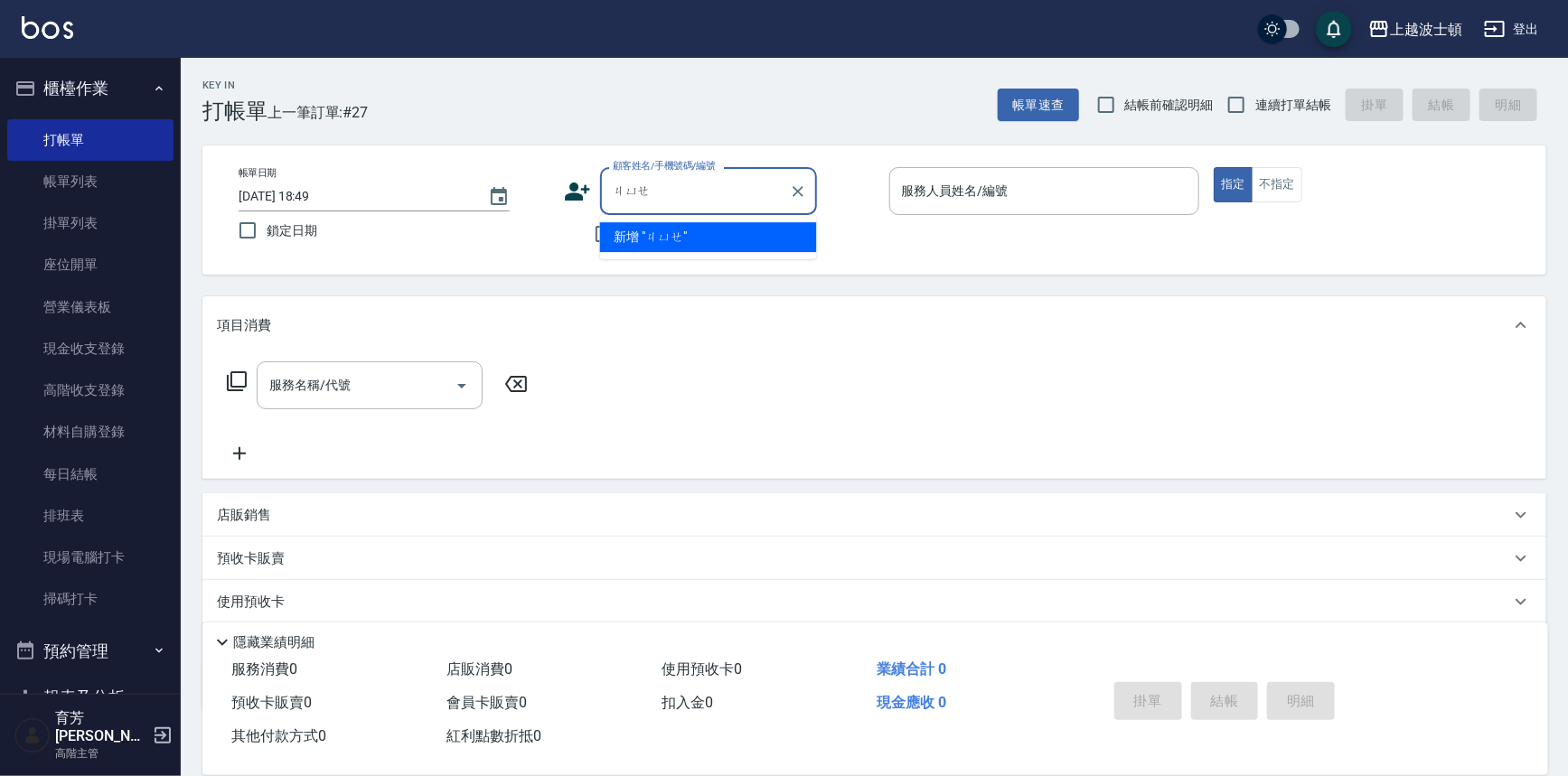
type input "噘"
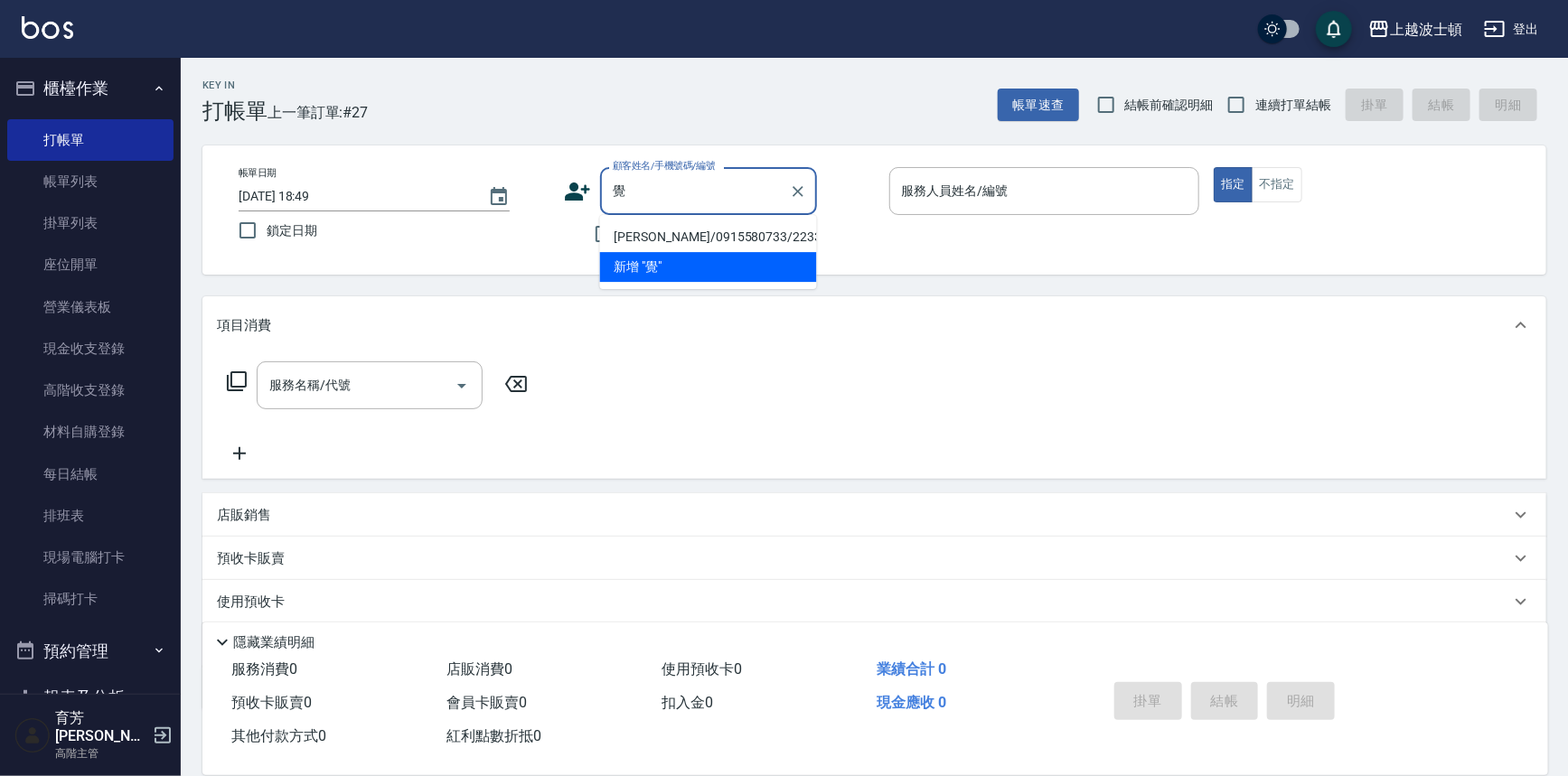
click at [656, 239] on li "覺淑芬/0915580733/223354" at bounding box center [709, 237] width 217 height 29
type input "覺淑芬/0915580733/223354"
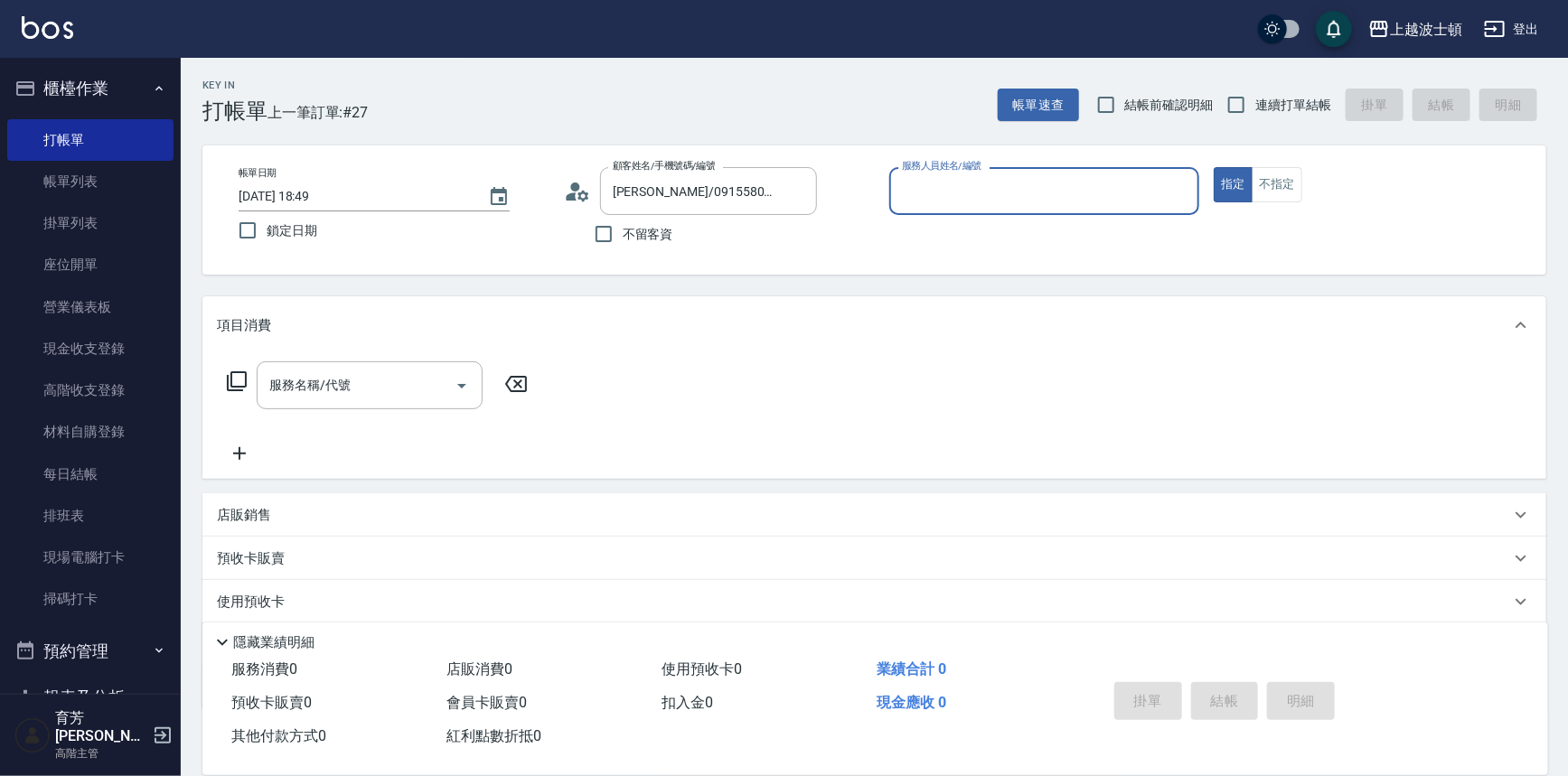
type input "Vicky-13"
click at [335, 405] on div "服務名稱/代號" at bounding box center [369, 386] width 226 height 48
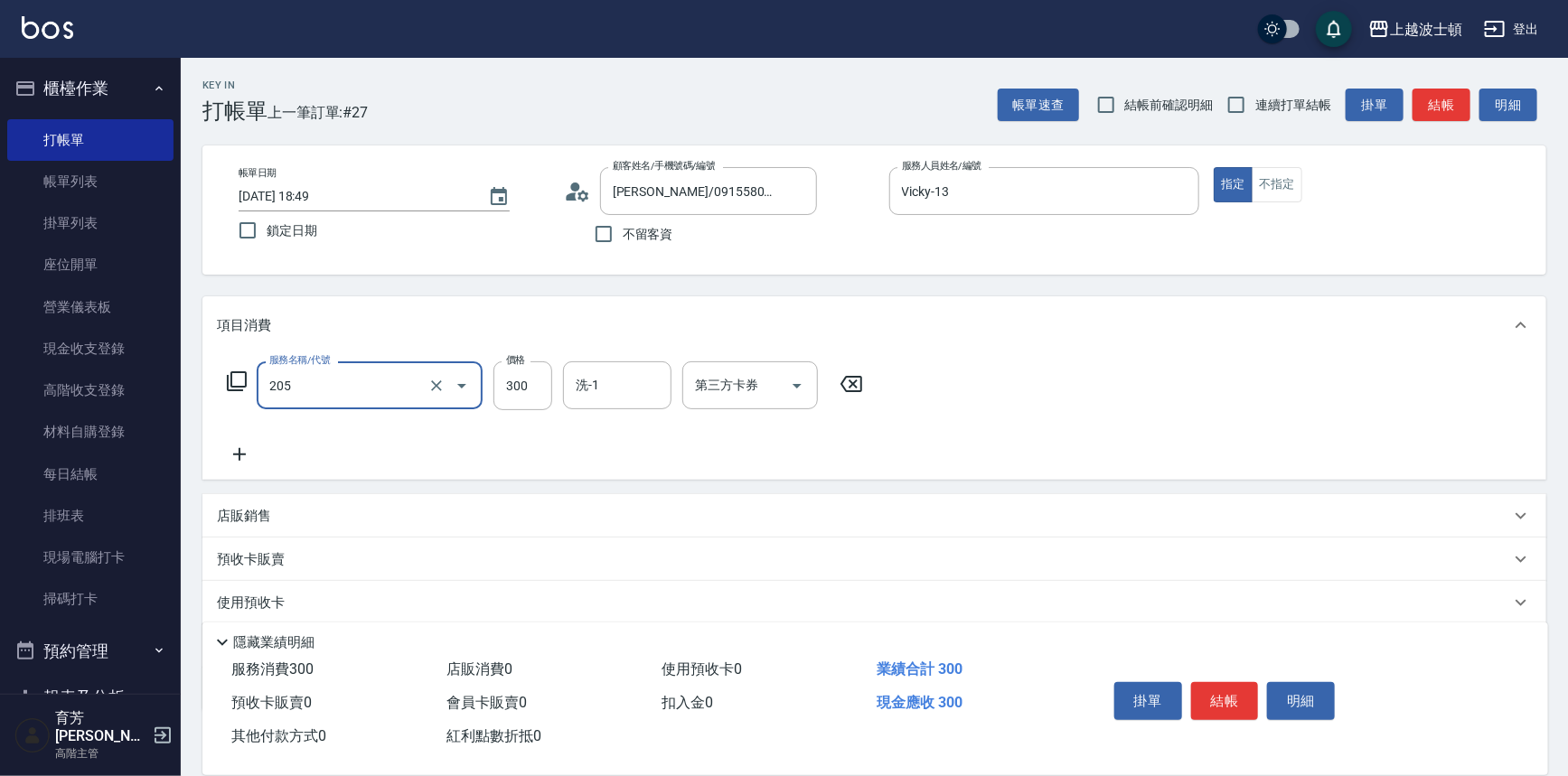
type input "洗髮(205)"
click at [233, 457] on icon at bounding box center [239, 455] width 45 height 22
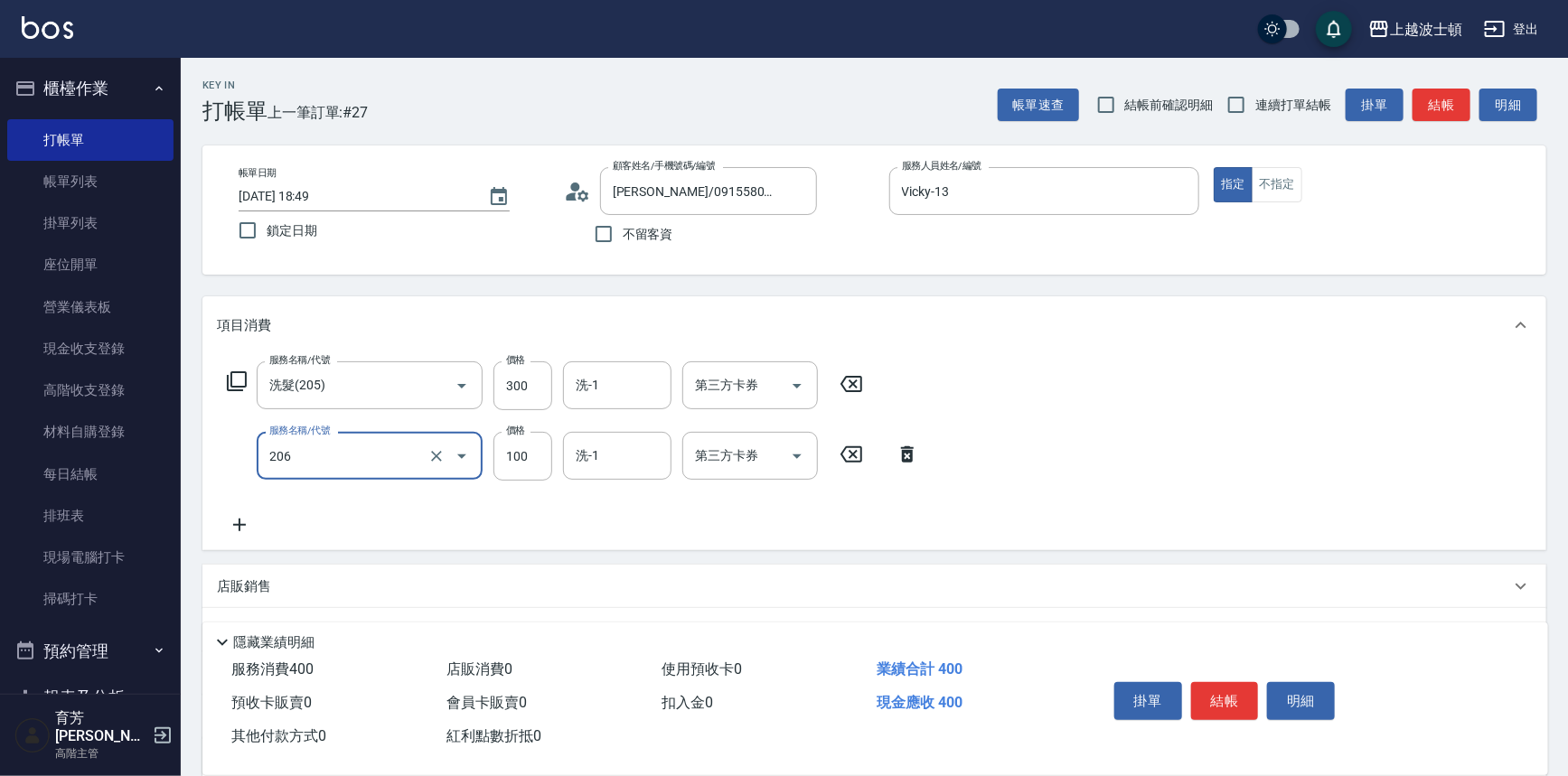
type input "洗髮加錢升等(206)"
click at [244, 527] on icon at bounding box center [239, 526] width 45 height 22
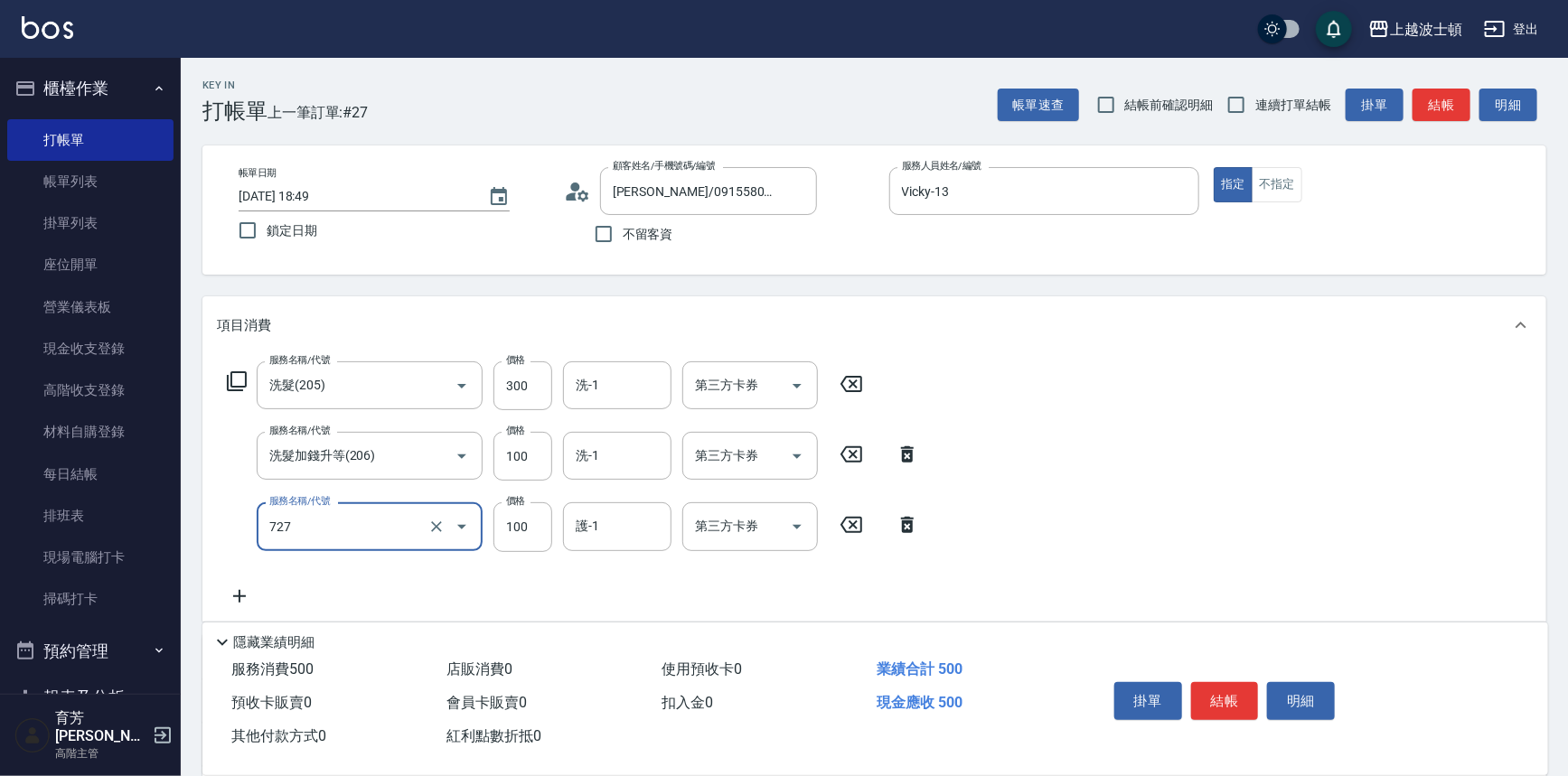
type input "快速護髮(727)"
click at [235, 601] on icon at bounding box center [239, 596] width 45 height 22
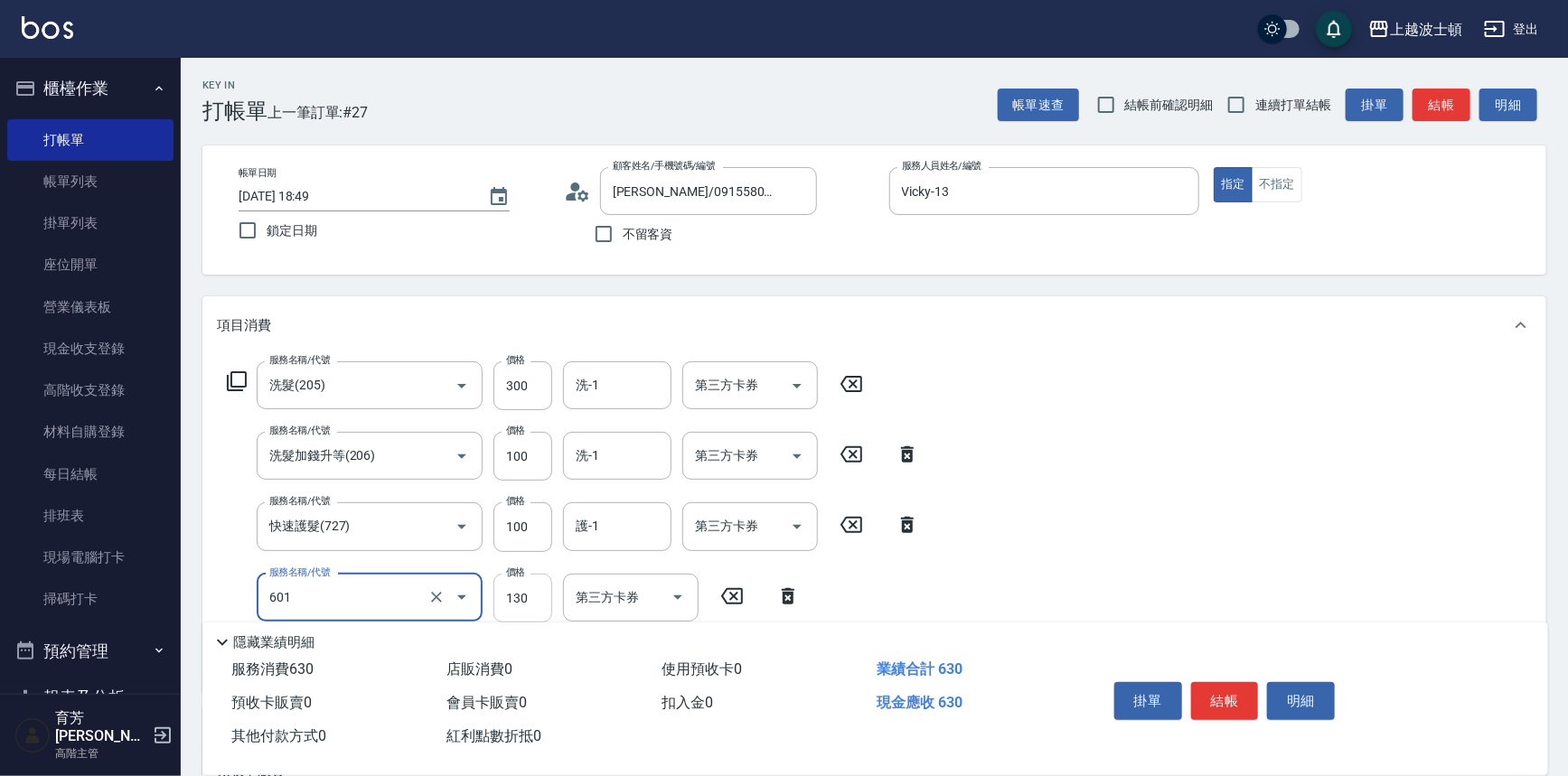
type input "單梳(601)"
click at [533, 609] on input "130" at bounding box center [523, 597] width 59 height 49
click at [610, 366] on div "洗-1" at bounding box center [618, 386] width 109 height 48
type input "100"
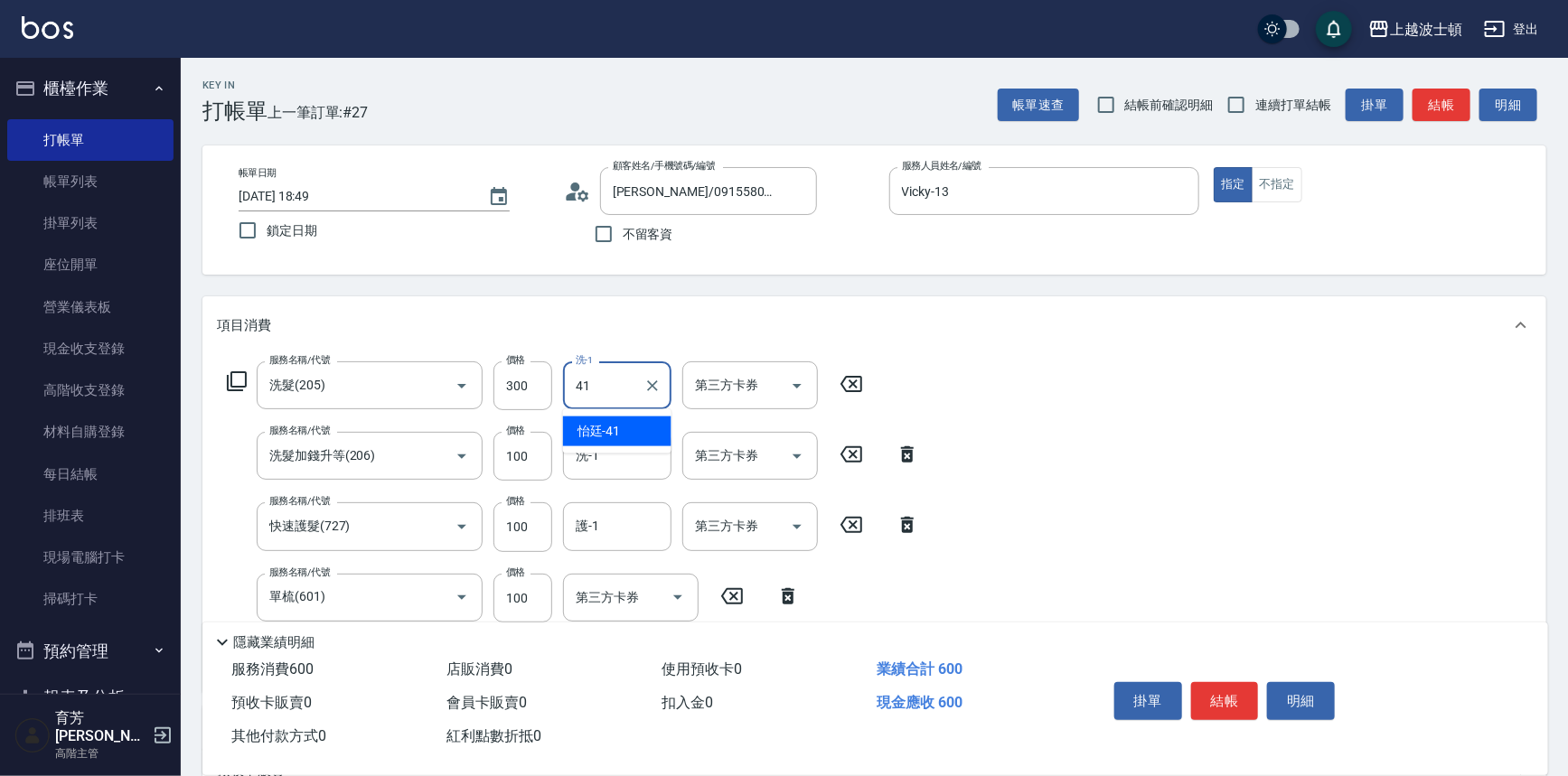
type input "怡廷-41"
click at [597, 499] on div "服務名稱/代號 洗髮(205) 服務名稱/代號 價格 300 價格 洗-1 怡廷-41 洗-1 第三方卡券 第三方卡券 服務名稱/代號 洗髮加錢升等(206)…" at bounding box center [574, 520] width 714 height 317
click at [597, 472] on div "洗-1" at bounding box center [618, 456] width 109 height 48
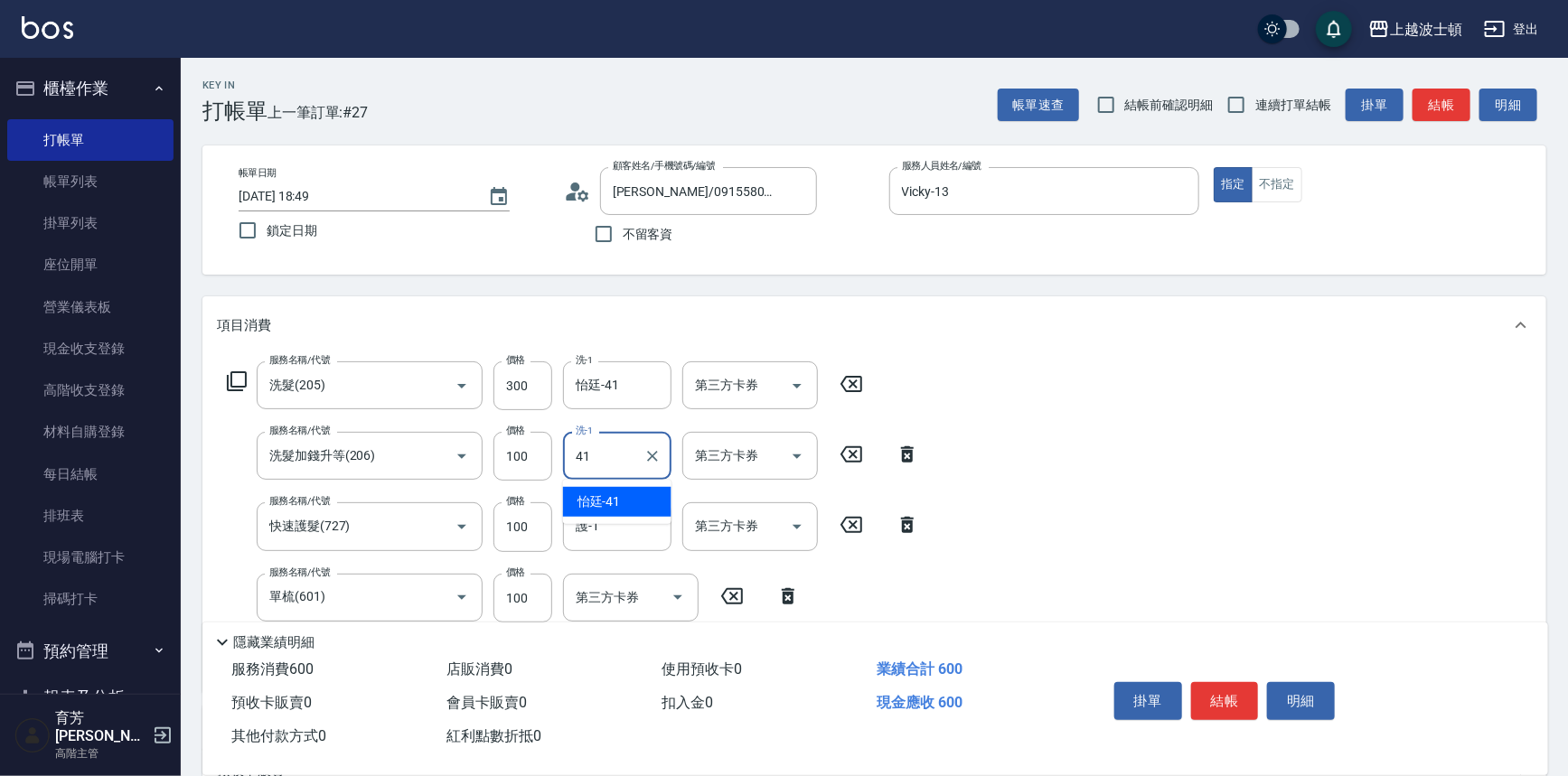
click at [606, 495] on span "怡廷 -41" at bounding box center [598, 502] width 43 height 19
type input "怡廷-41"
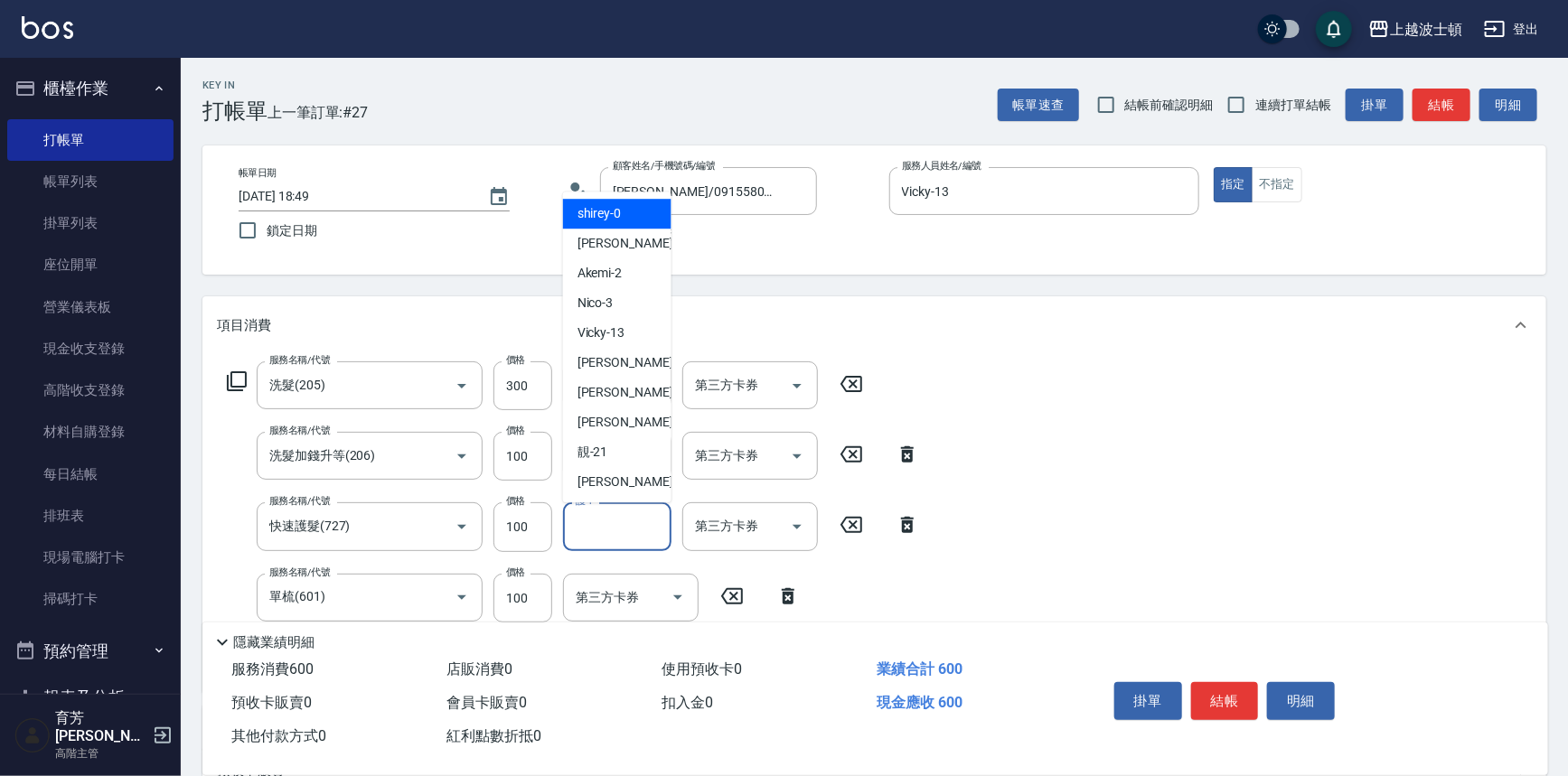
click at [597, 529] on input "護-1" at bounding box center [617, 527] width 92 height 31
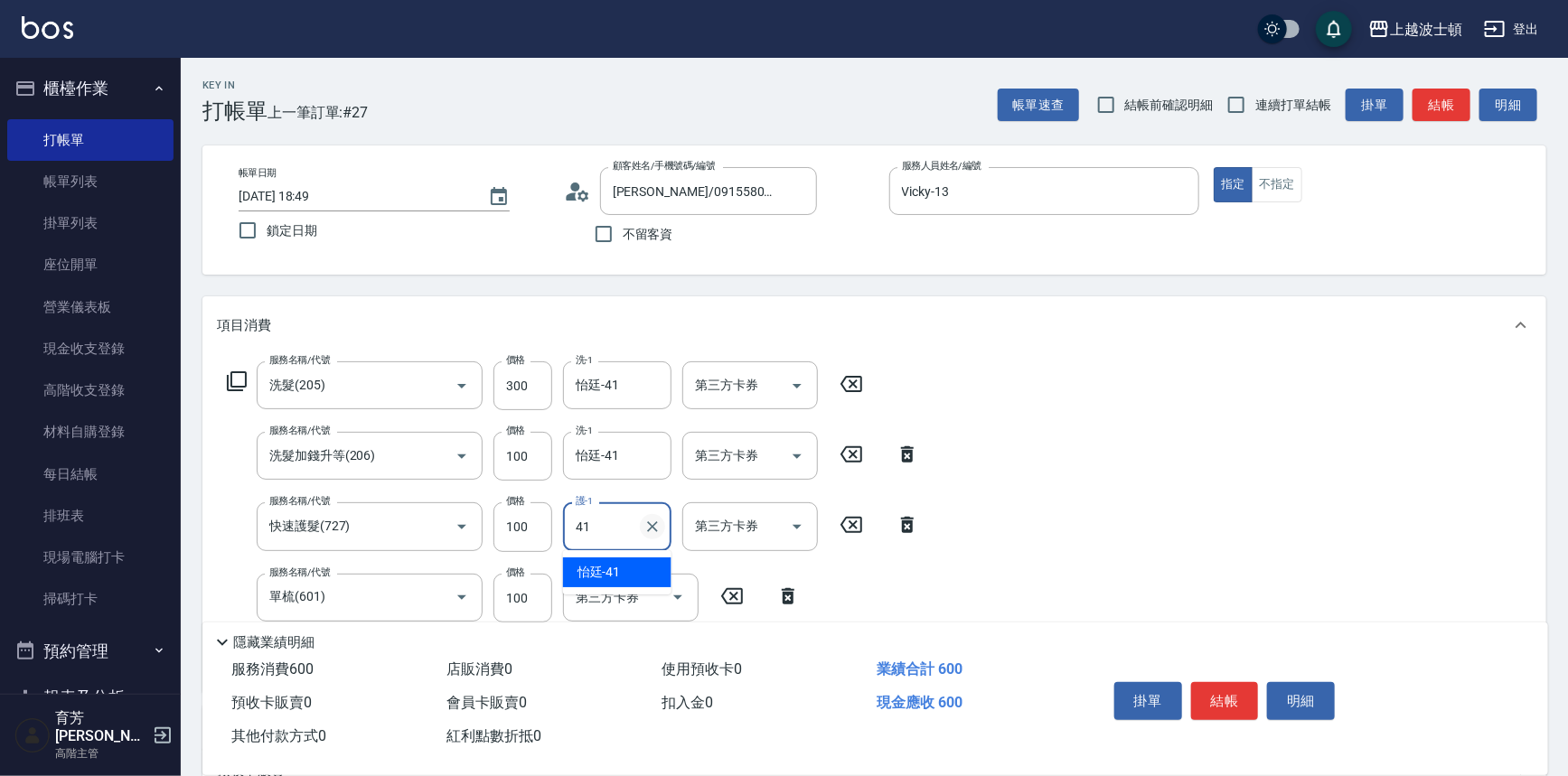
type input "怡廷-41"
click at [1217, 685] on button "結帳" at bounding box center [1225, 701] width 68 height 38
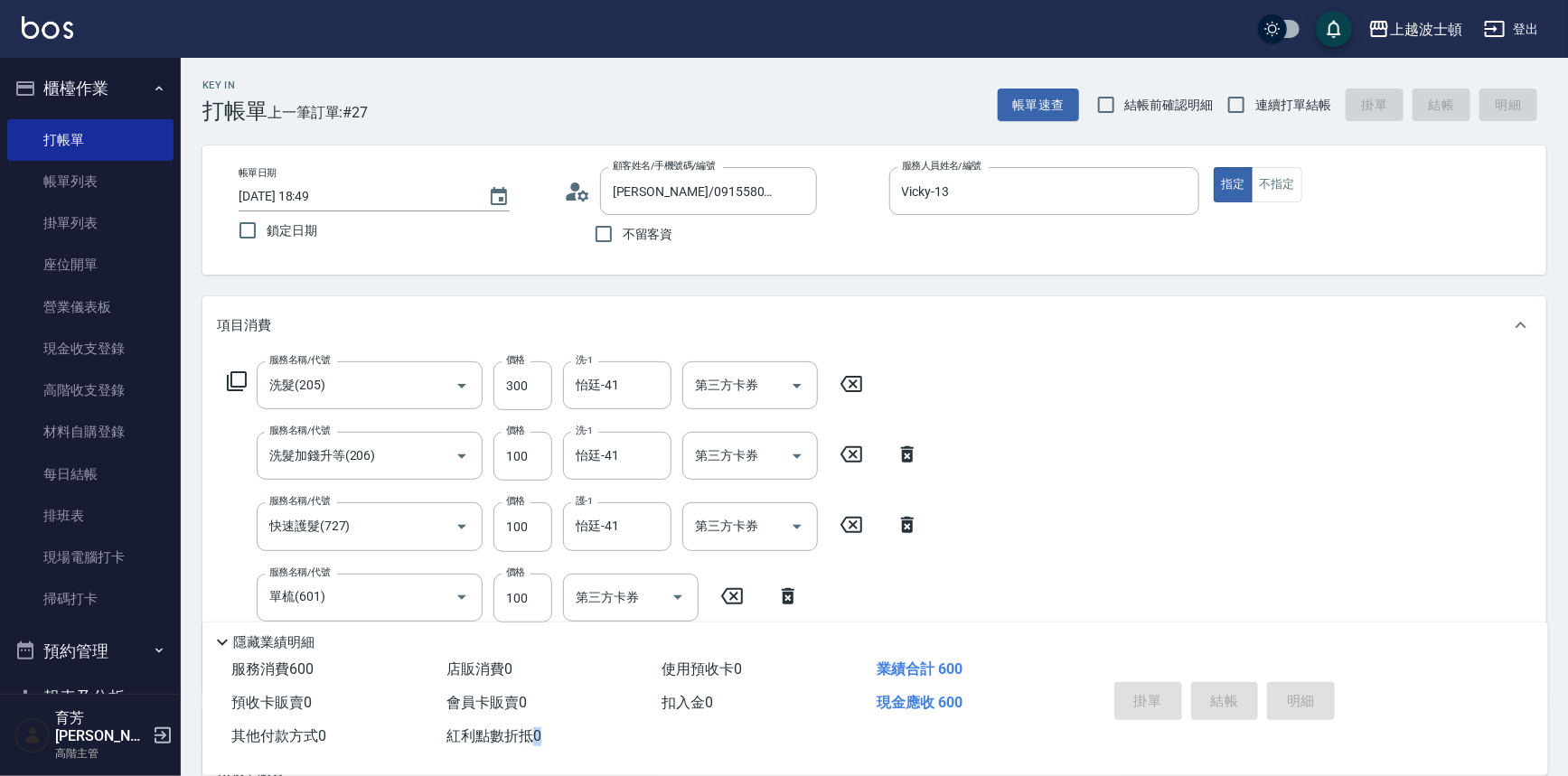
drag, startPoint x: 1217, startPoint y: 685, endPoint x: 1004, endPoint y: 481, distance: 294.9
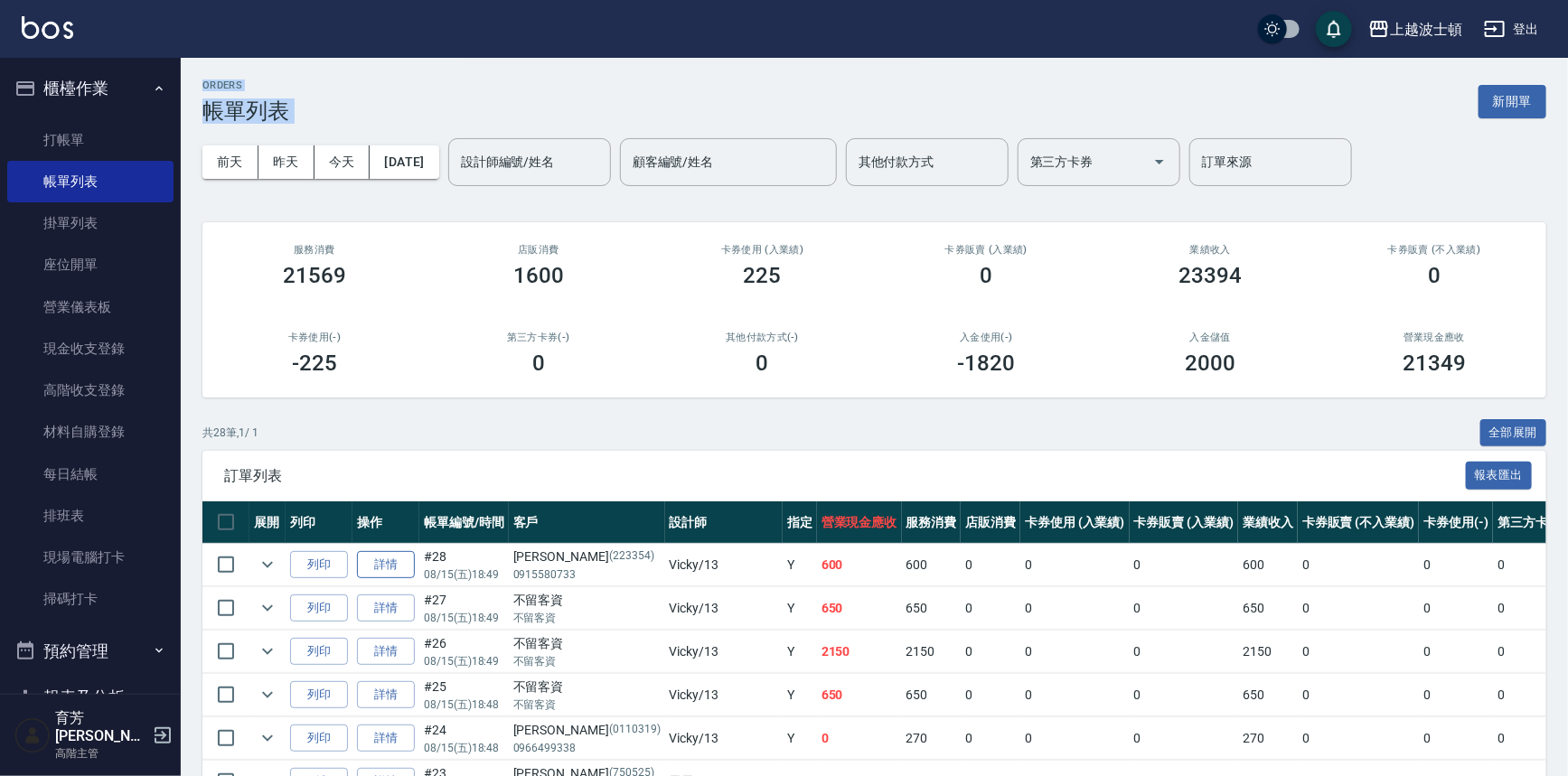
click at [386, 565] on link "詳情" at bounding box center [386, 565] width 58 height 28
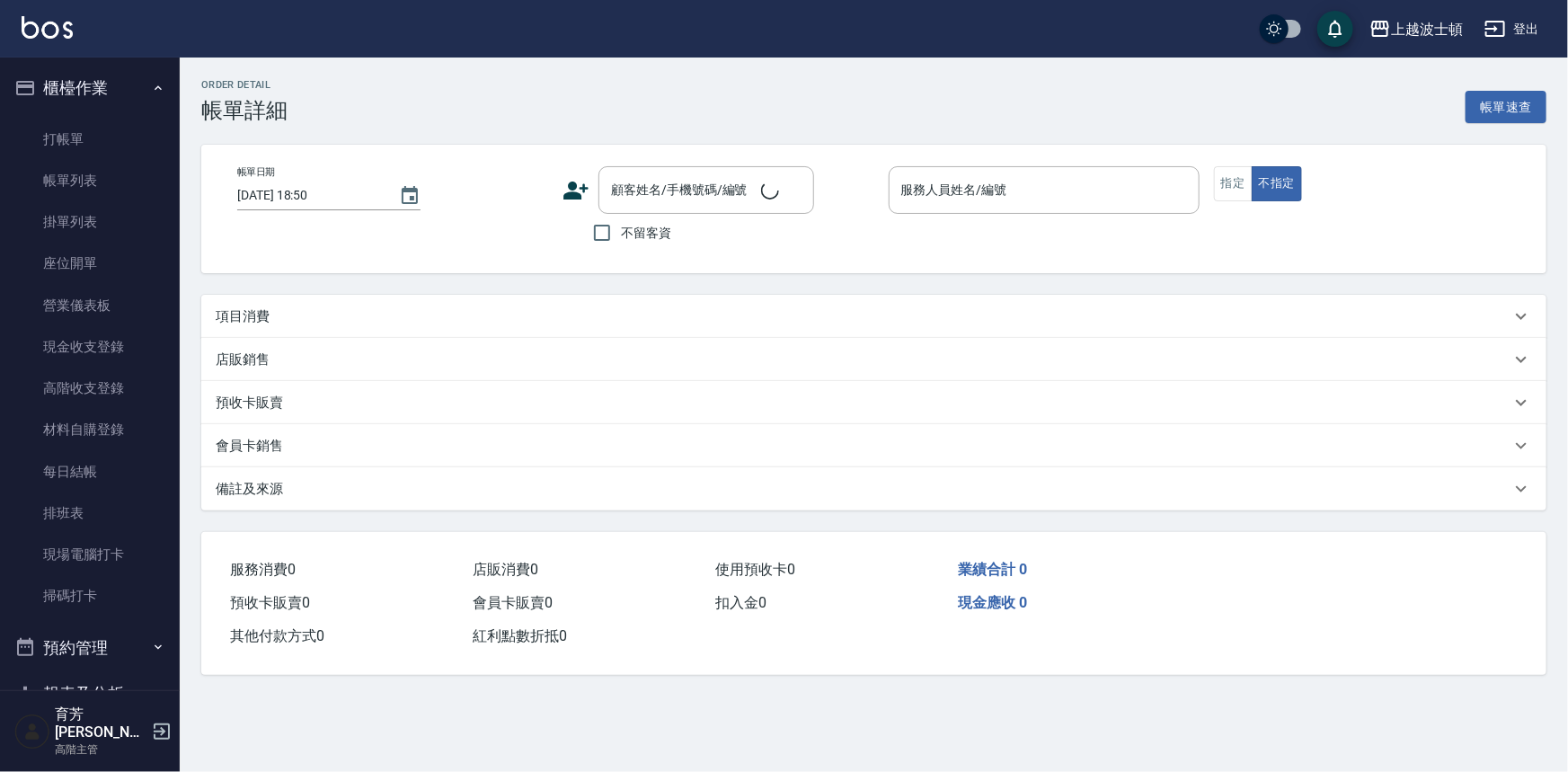
type input "2025/08/15 18:49"
type input "Vicky-13"
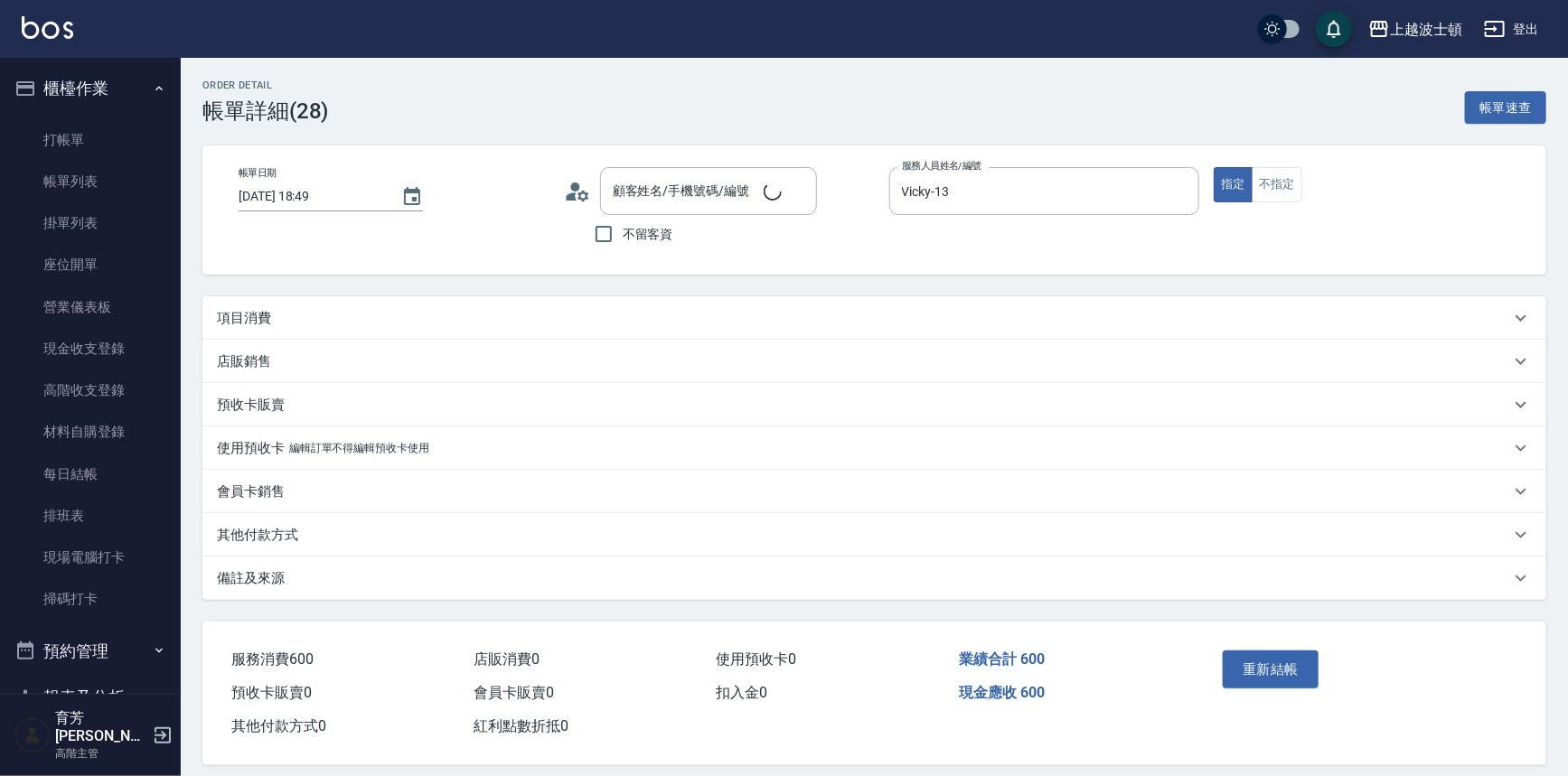
type input "覺淑芬/0915580733/223354"
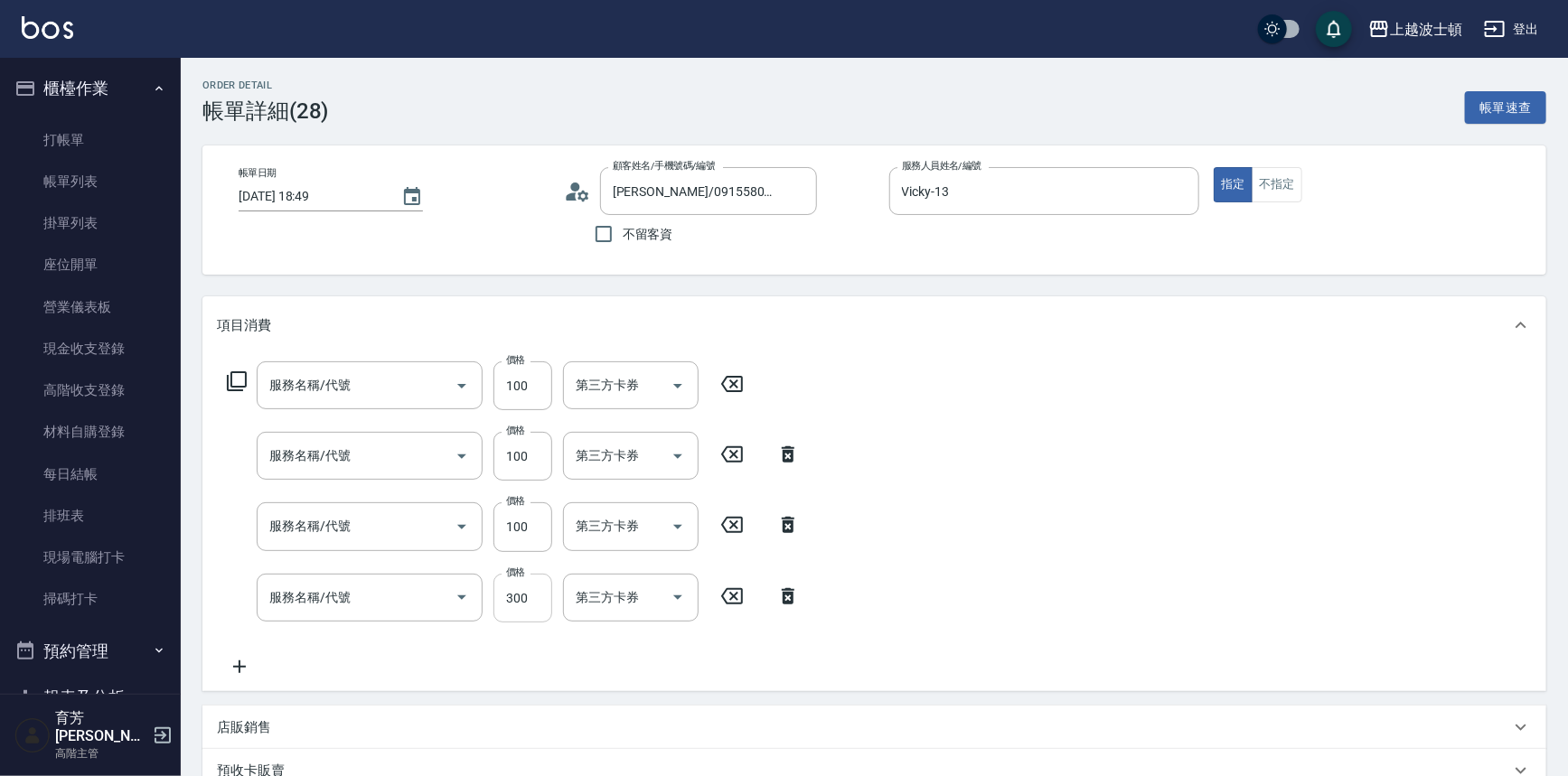
type input "單梳(601)"
type input "快速護髮(727)"
type input "洗髮加錢升等(206)"
type input "洗髮(205)"
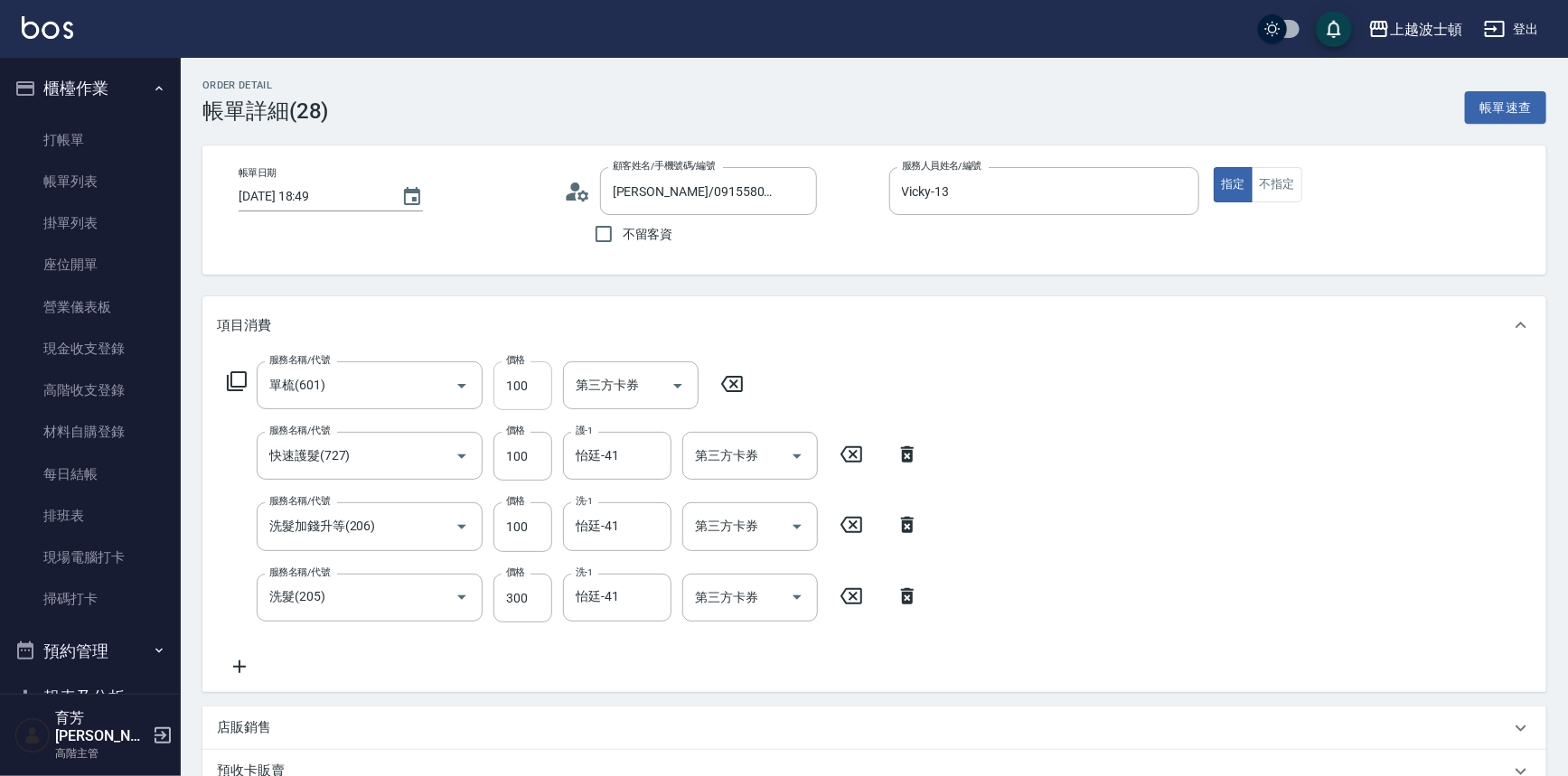
click at [520, 375] on input "100" at bounding box center [523, 386] width 59 height 49
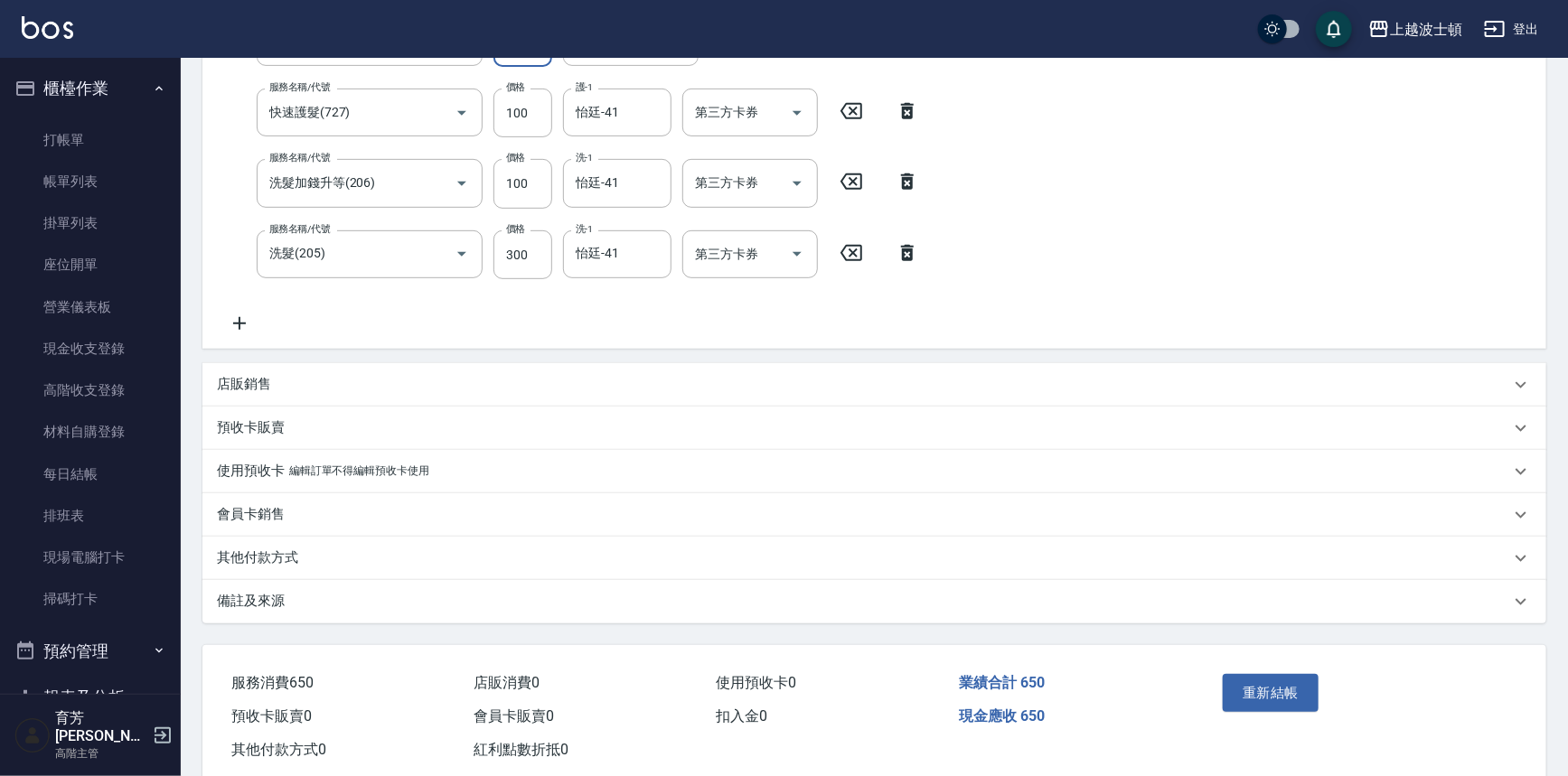
scroll to position [362, 0]
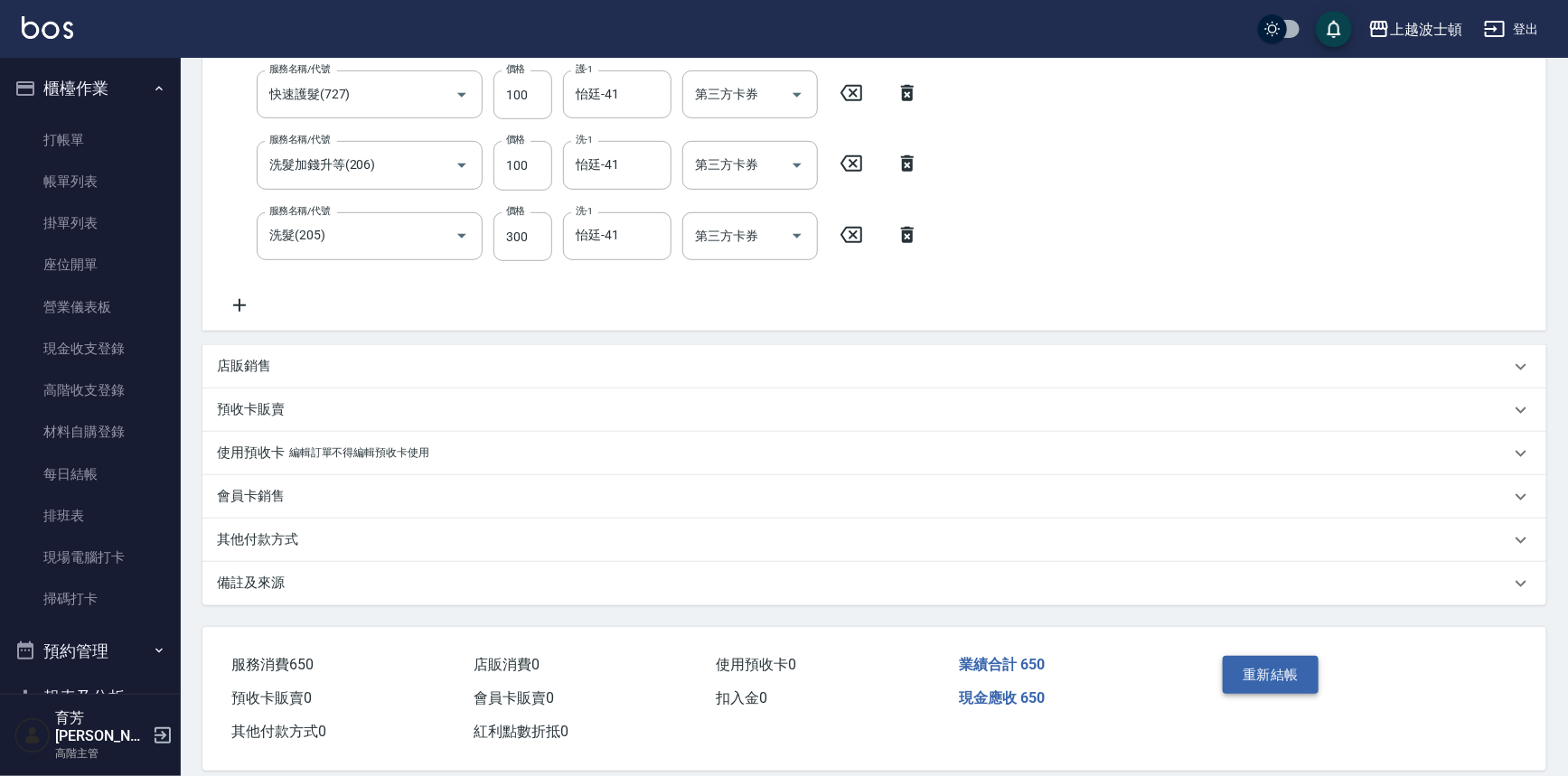
type input "150"
click at [1282, 672] on button "重新結帳" at bounding box center [1271, 675] width 96 height 38
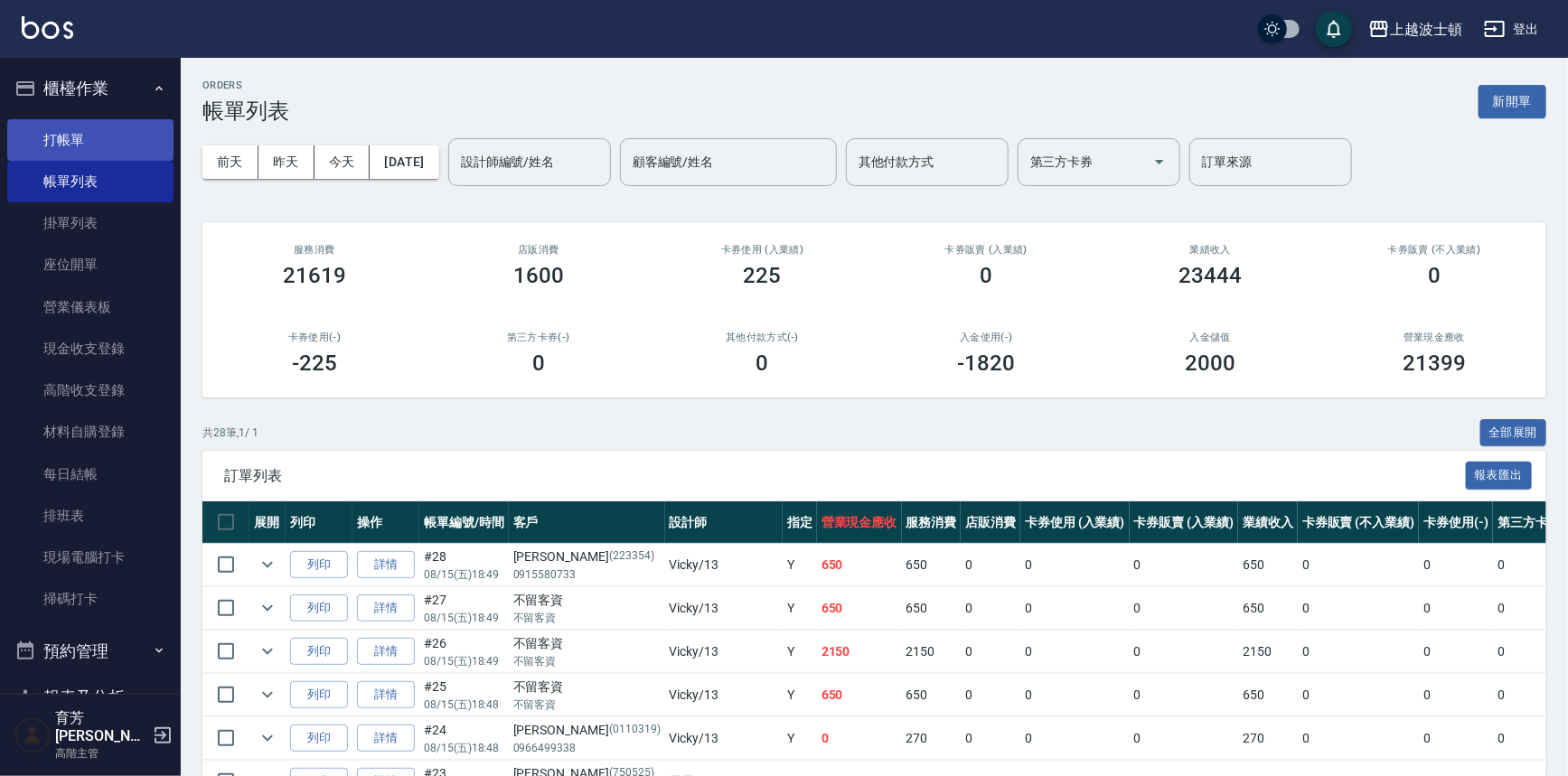
click at [66, 135] on link "打帳單" at bounding box center [90, 140] width 167 height 41
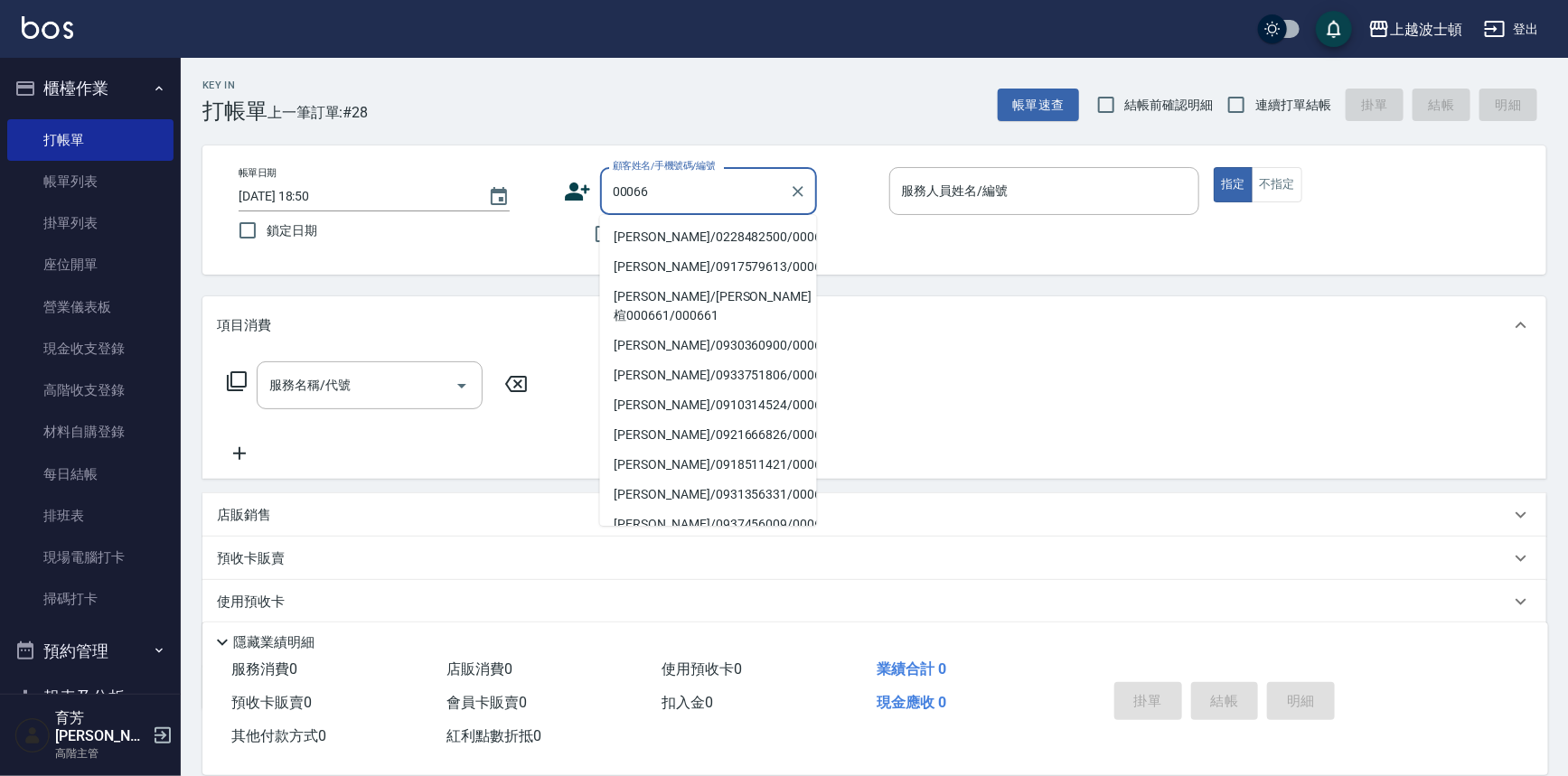
click at [674, 173] on div "00066 顧客姓名/手機號碼/編號" at bounding box center [709, 191] width 217 height 48
drag, startPoint x: 668, startPoint y: 180, endPoint x: 633, endPoint y: 192, distance: 37.0
click at [633, 192] on input "00066" at bounding box center [695, 191] width 173 height 31
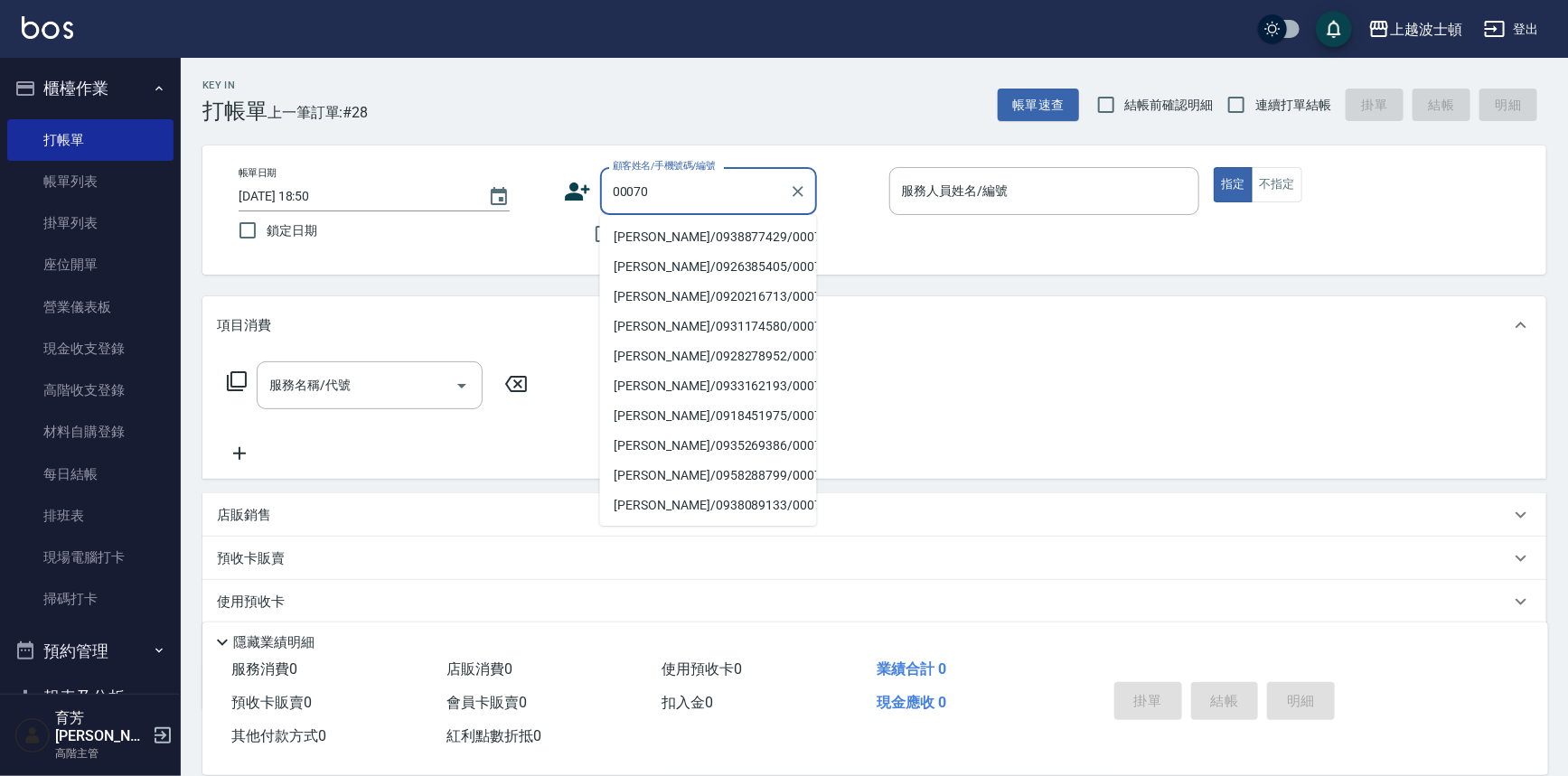
drag, startPoint x: 652, startPoint y: 238, endPoint x: 660, endPoint y: 229, distance: 12.0
click at [653, 237] on li "吳宛榛/0938877429/00070" at bounding box center [709, 237] width 217 height 29
type input "吳宛榛/0938877429/00070"
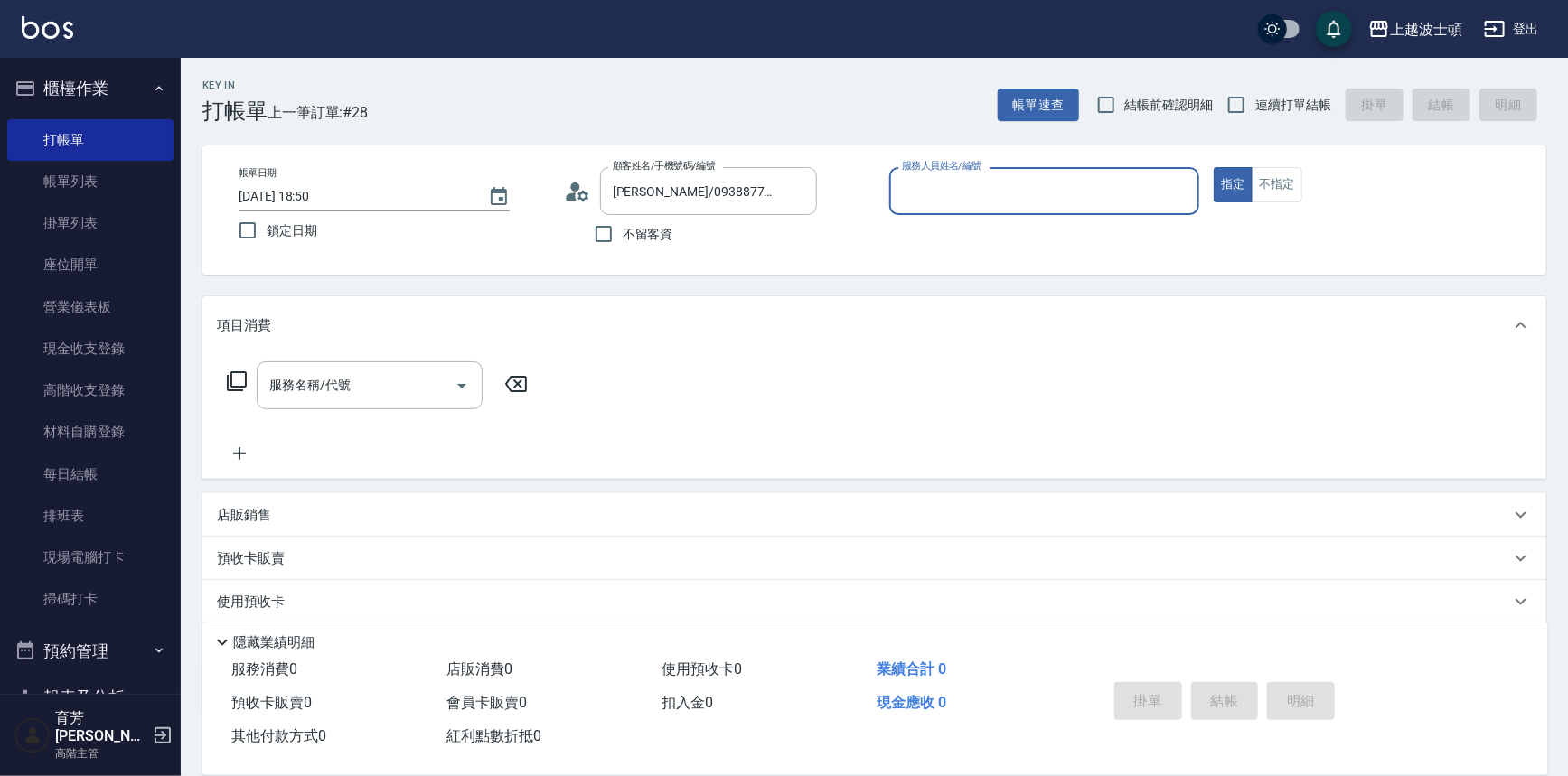
type input "Vicky-13"
click at [344, 381] on input "服務名稱/代號" at bounding box center [356, 385] width 182 height 31
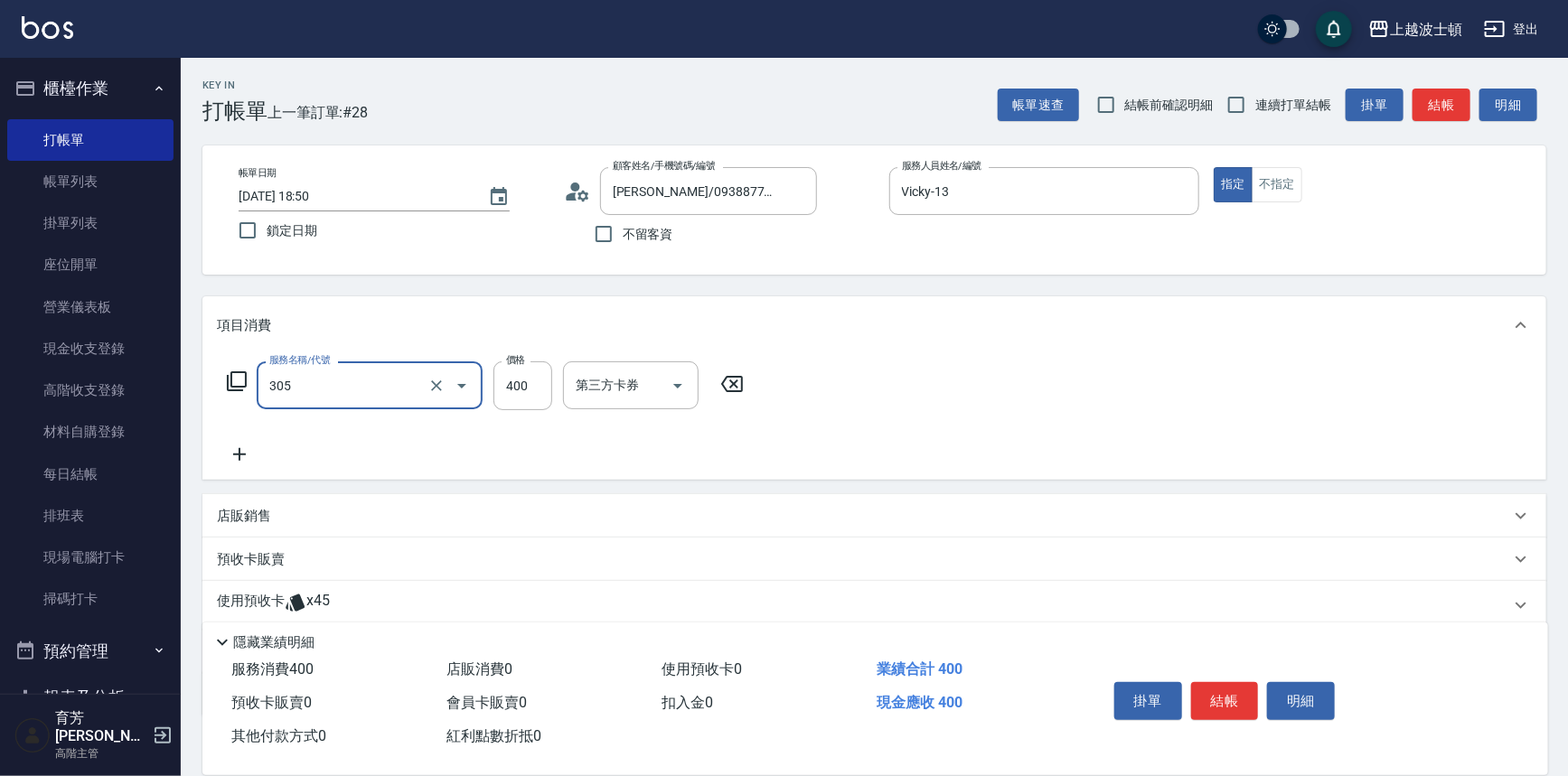
type input "剪髮(305)"
drag, startPoint x: 503, startPoint y: 384, endPoint x: 530, endPoint y: 388, distance: 27.3
click at [530, 388] on input "400" at bounding box center [523, 386] width 59 height 49
type input "300"
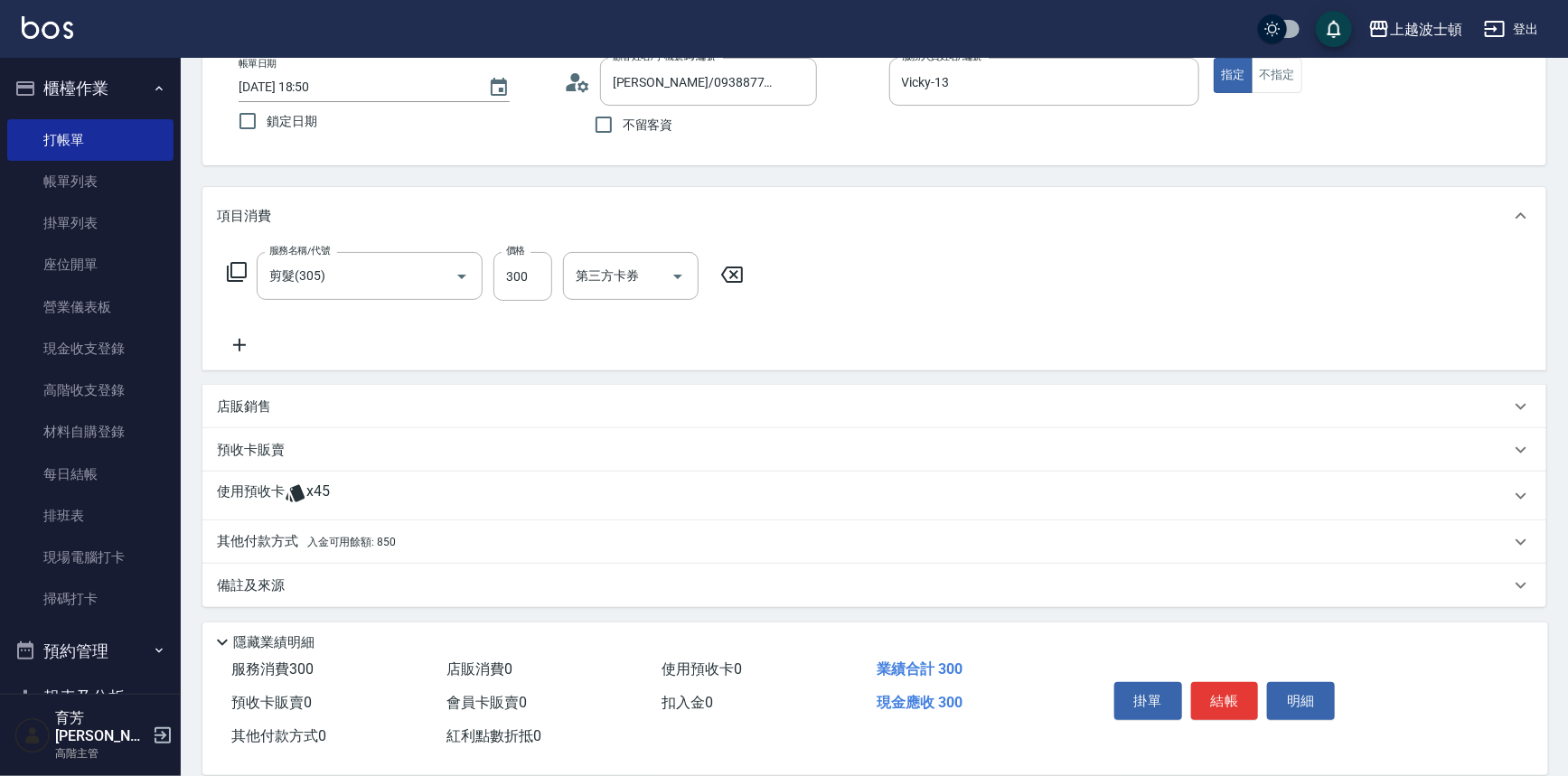
click at [277, 542] on p "其他付款方式 入金可用餘額: 850" at bounding box center [307, 542] width 179 height 20
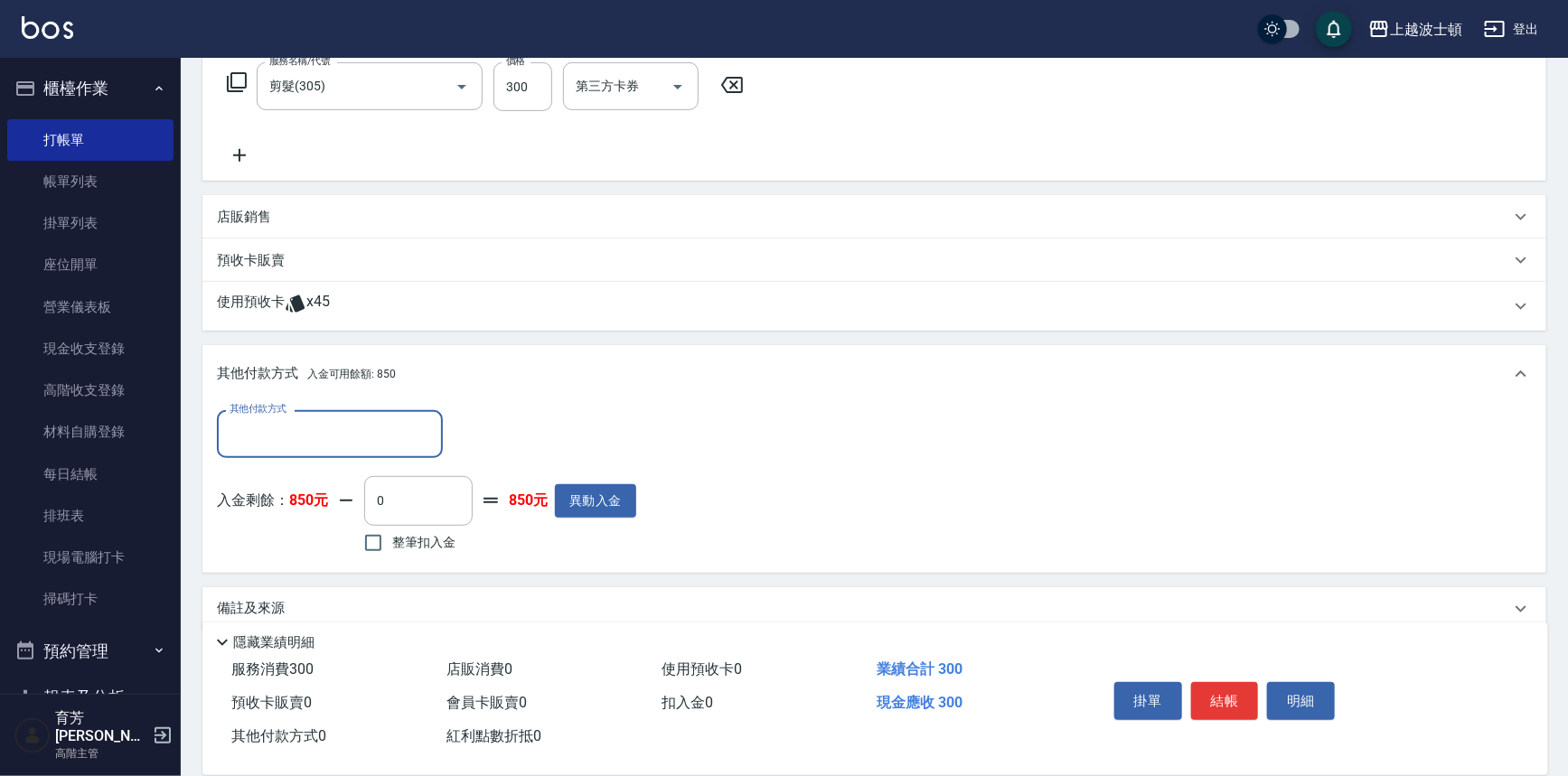
scroll to position [321, 0]
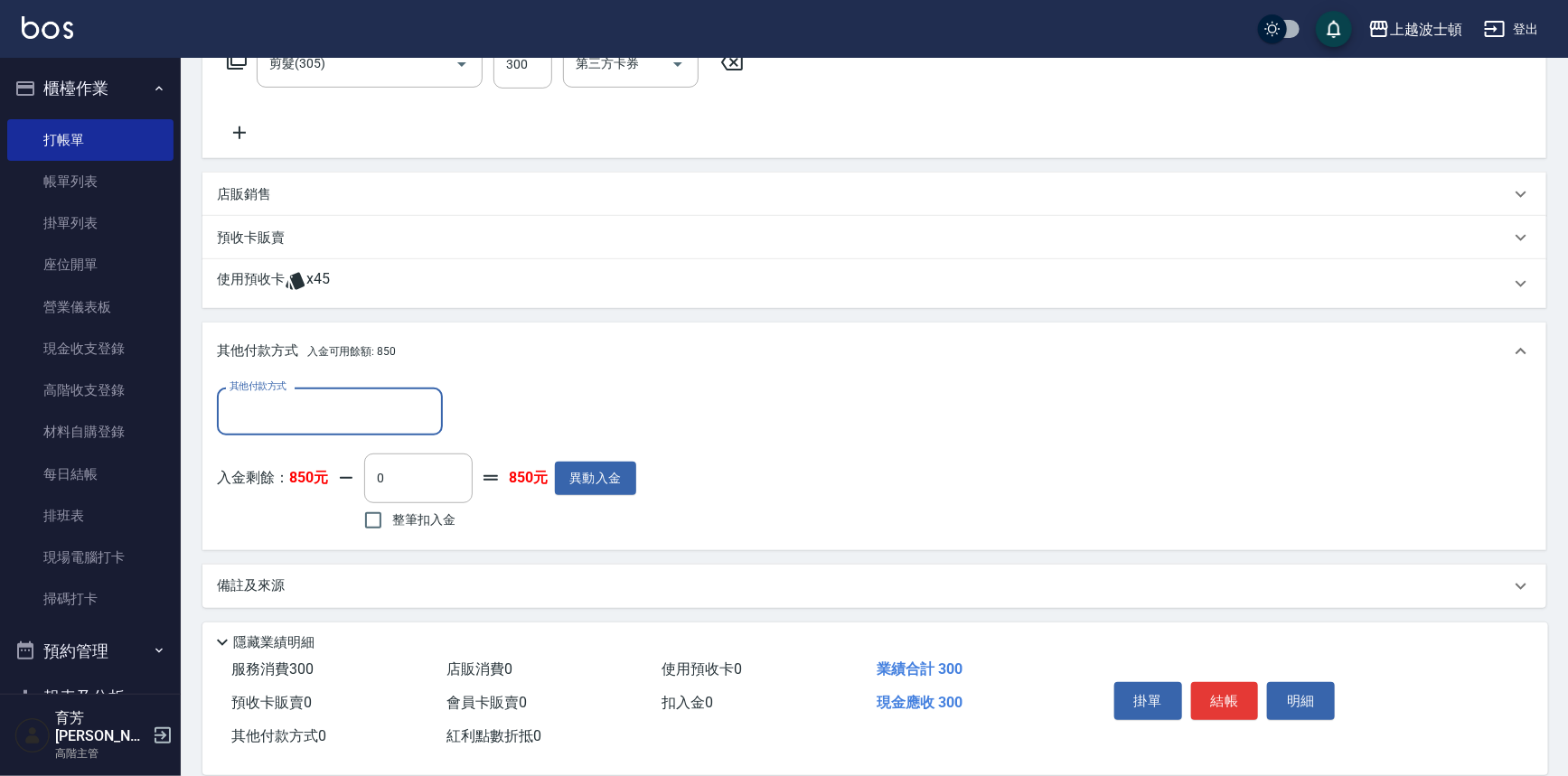
click at [416, 529] on label "整筆扣入金" at bounding box center [405, 520] width 101 height 38
click at [392, 529] on input "整筆扣入金" at bounding box center [373, 520] width 38 height 38
checkbox input "true"
type input "300"
click at [1233, 684] on button "結帳" at bounding box center [1225, 701] width 68 height 38
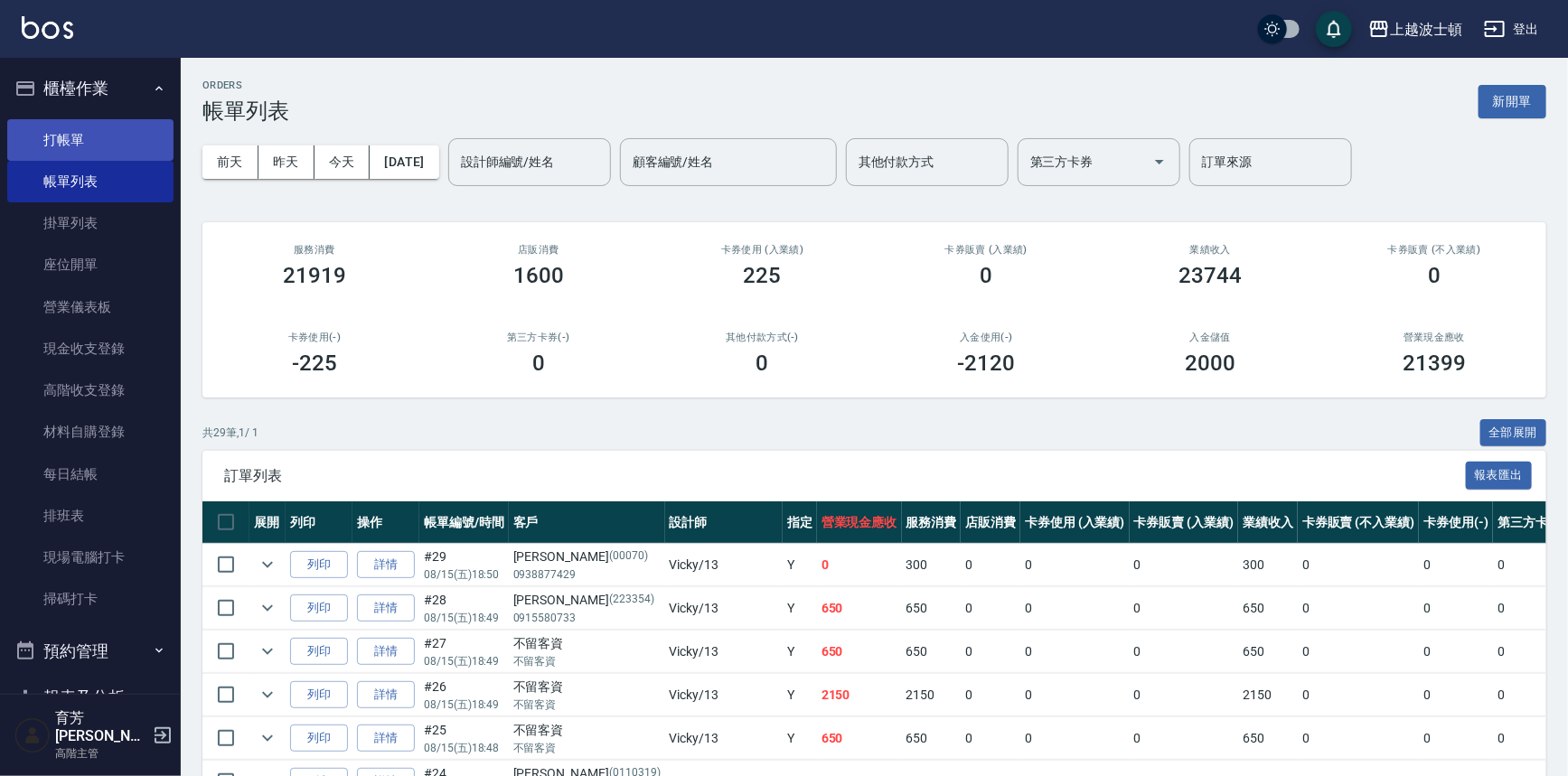
click at [64, 130] on link "打帳單" at bounding box center [90, 140] width 167 height 41
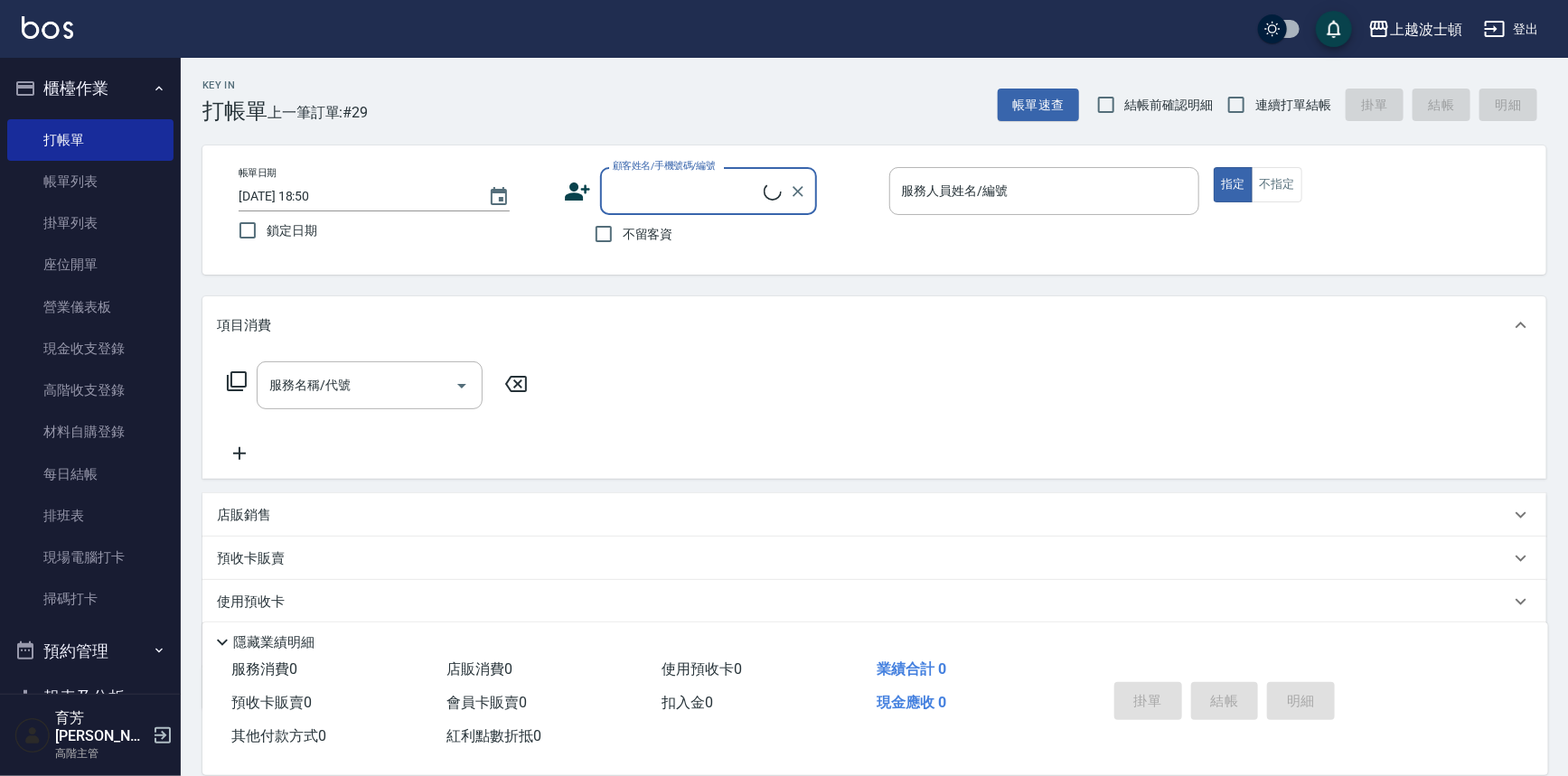
type input "1"
drag, startPoint x: 621, startPoint y: 195, endPoint x: 587, endPoint y: 214, distance: 38.9
click at [587, 214] on div "顧客姓名/手機號碼/編號 1 顧客姓名/手機號碼/編號" at bounding box center [720, 191] width 311 height 48
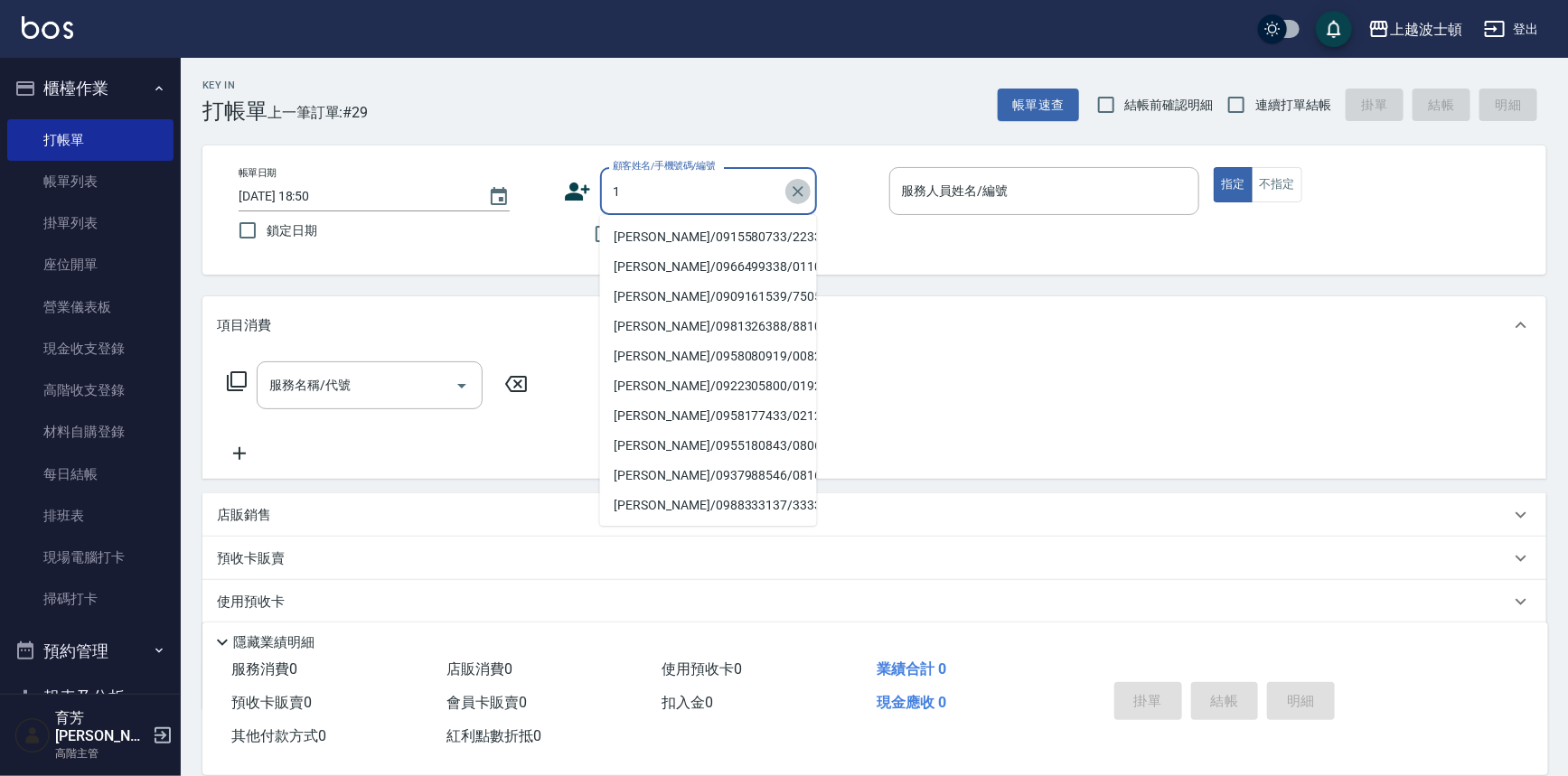
click at [797, 188] on icon "Clear" at bounding box center [798, 191] width 18 height 18
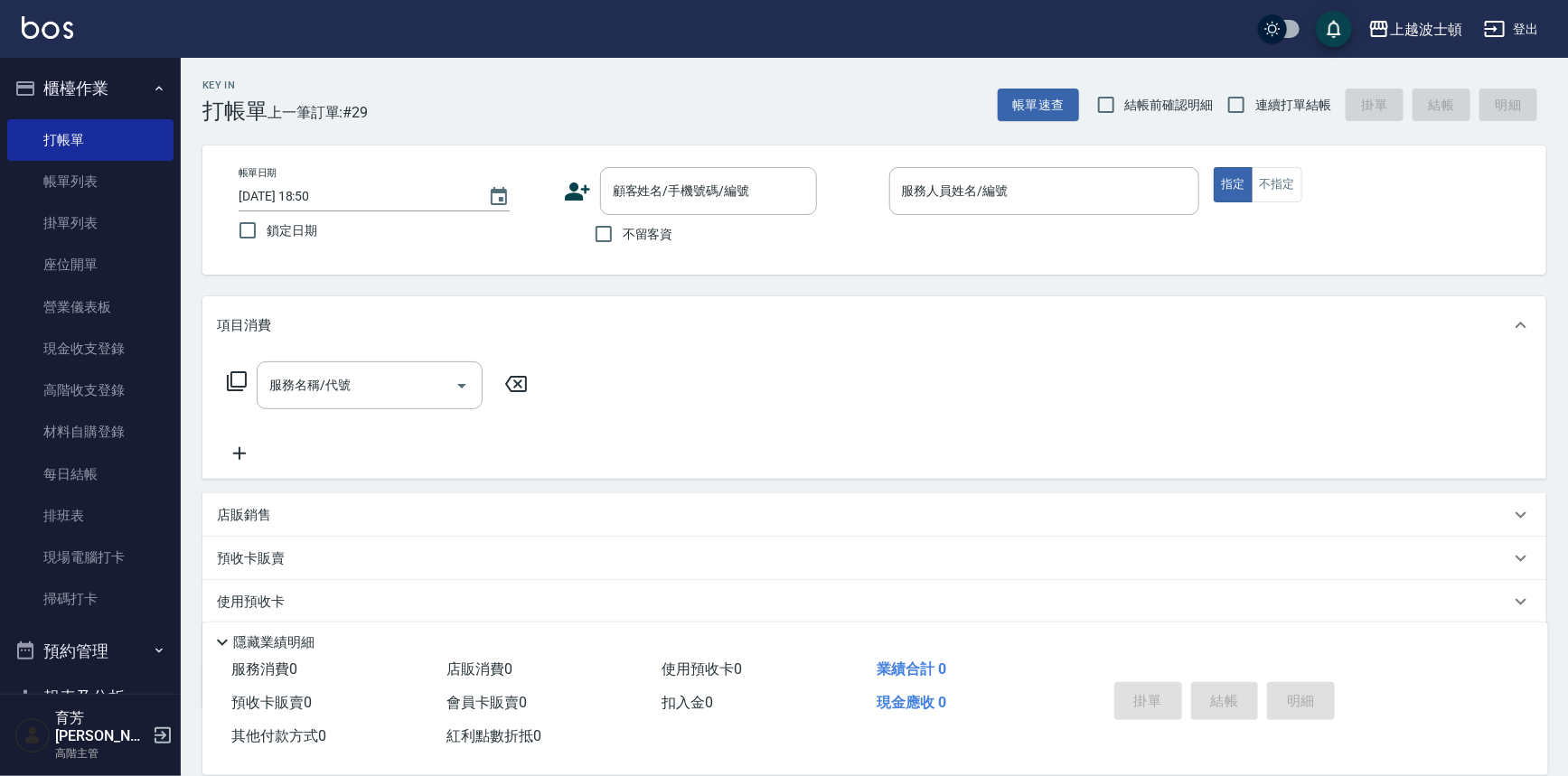
click at [547, 261] on div "帳單日期 2025/08/15 18:50 鎖定日期 顧客姓名/手機號碼/編號 顧客姓名/手機號碼/編號 不留客資 服務人員姓名/編號 服務人員姓名/編號 指…" at bounding box center [875, 210] width 1344 height 129
click at [610, 248] on input "不留客資" at bounding box center [603, 234] width 38 height 38
checkbox input "true"
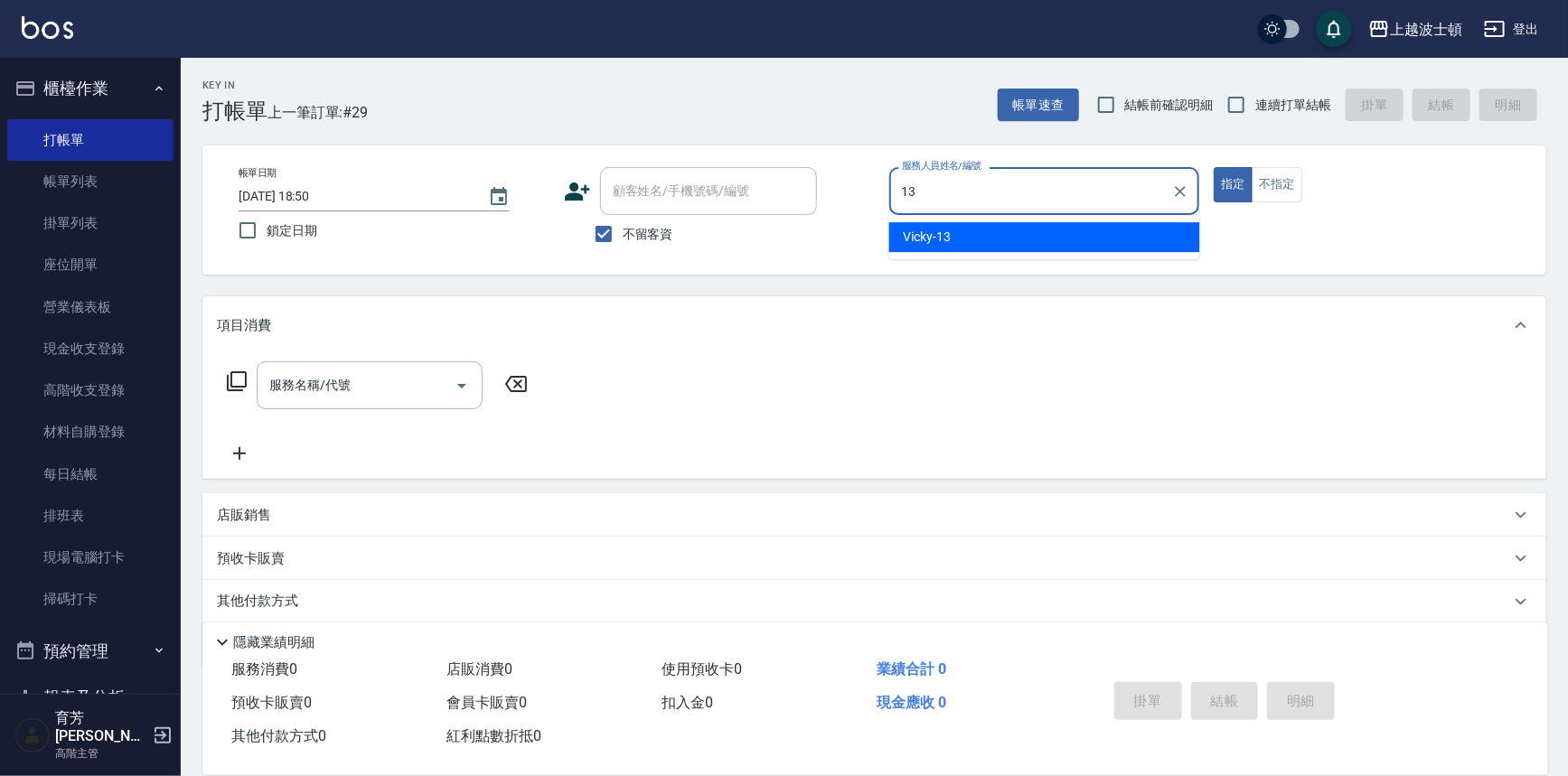
type input "Vicky-13"
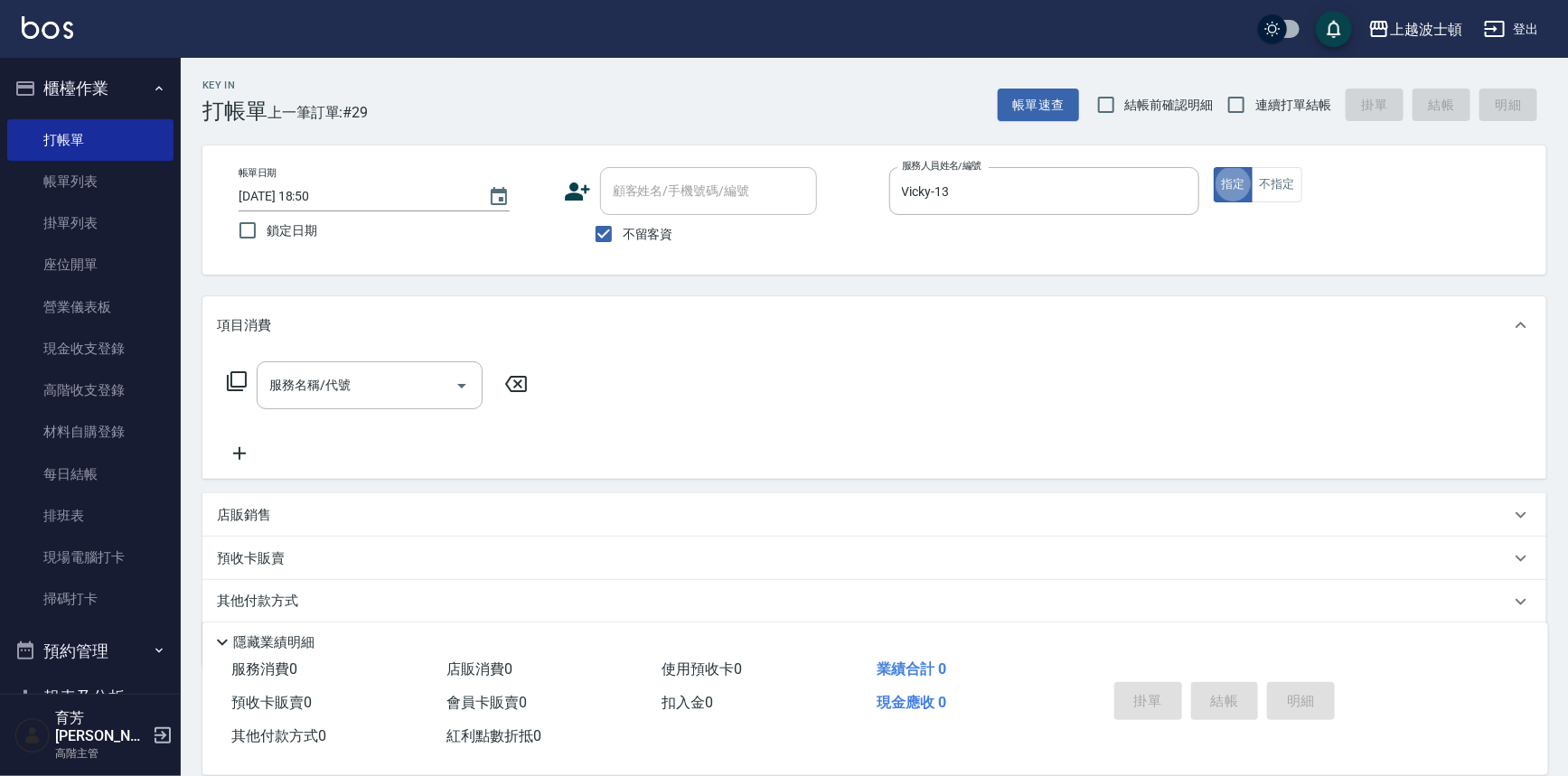
type button "true"
click at [424, 376] on input "服務名稱/代號" at bounding box center [356, 385] width 182 height 31
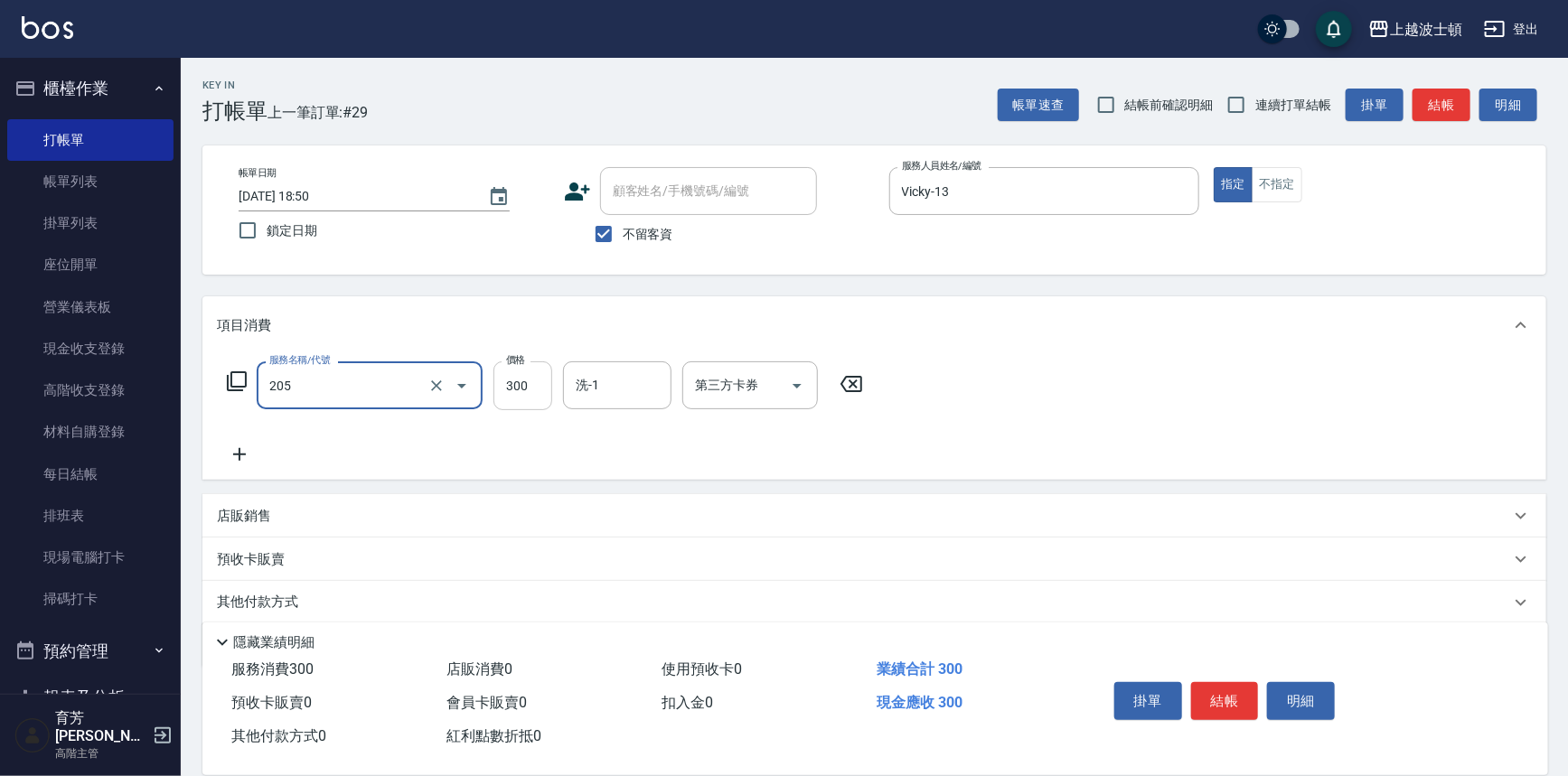
type input "洗髮(205)"
click at [520, 370] on input "300" at bounding box center [523, 386] width 59 height 49
type input "270"
click at [617, 385] on input "洗-1" at bounding box center [617, 385] width 92 height 31
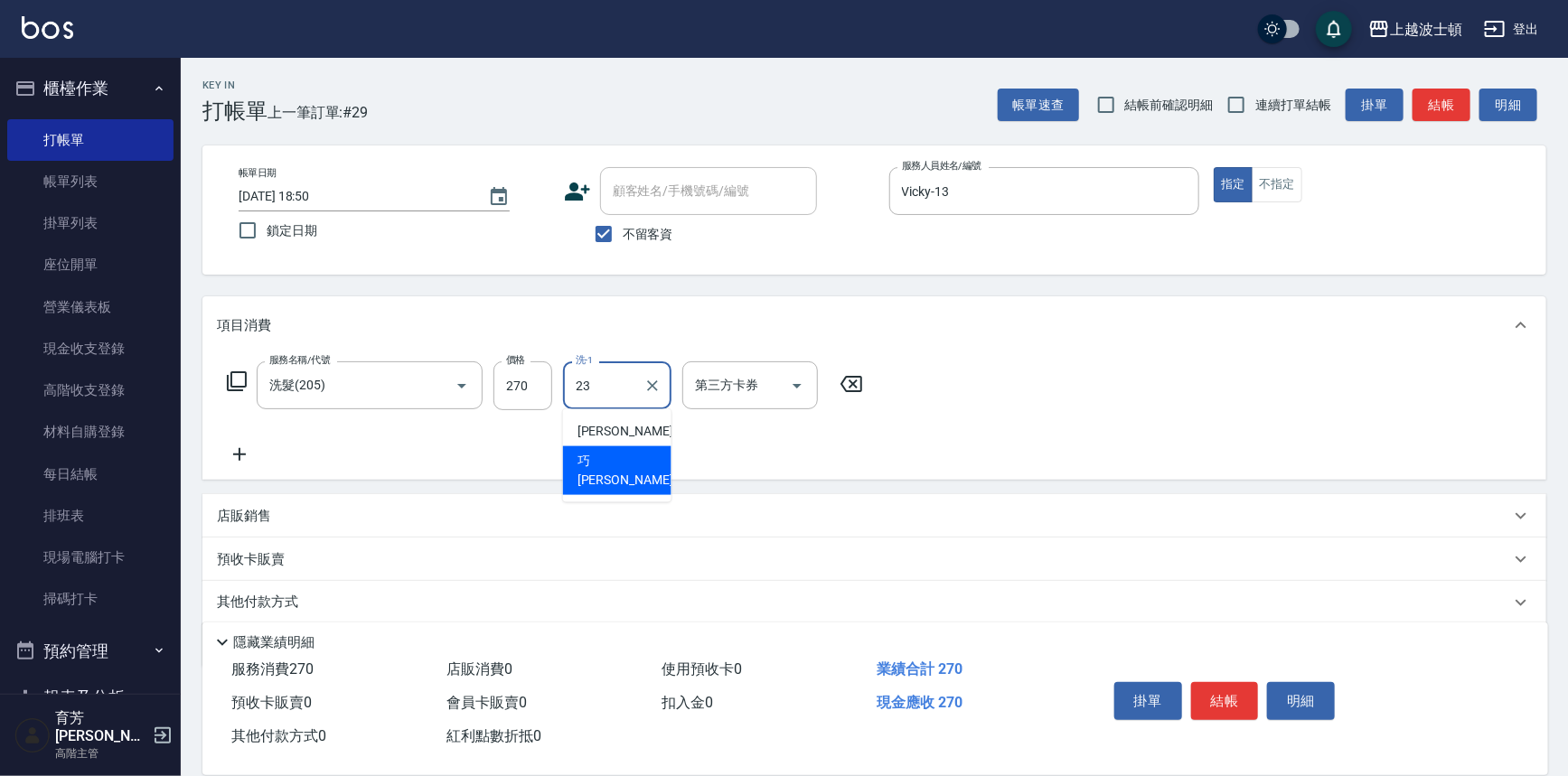
type input "23"
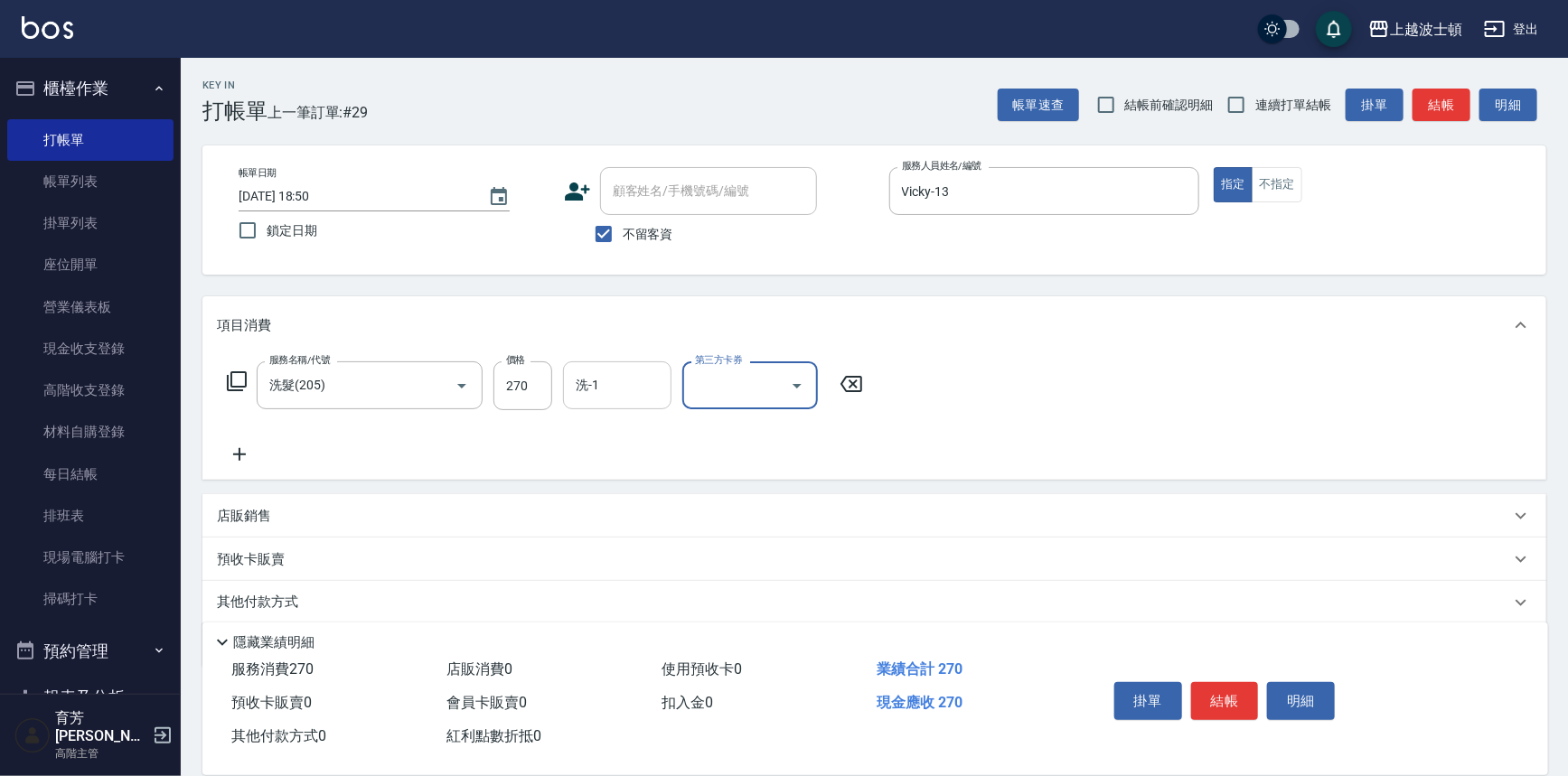
click at [645, 374] on div "洗-1" at bounding box center [618, 386] width 109 height 48
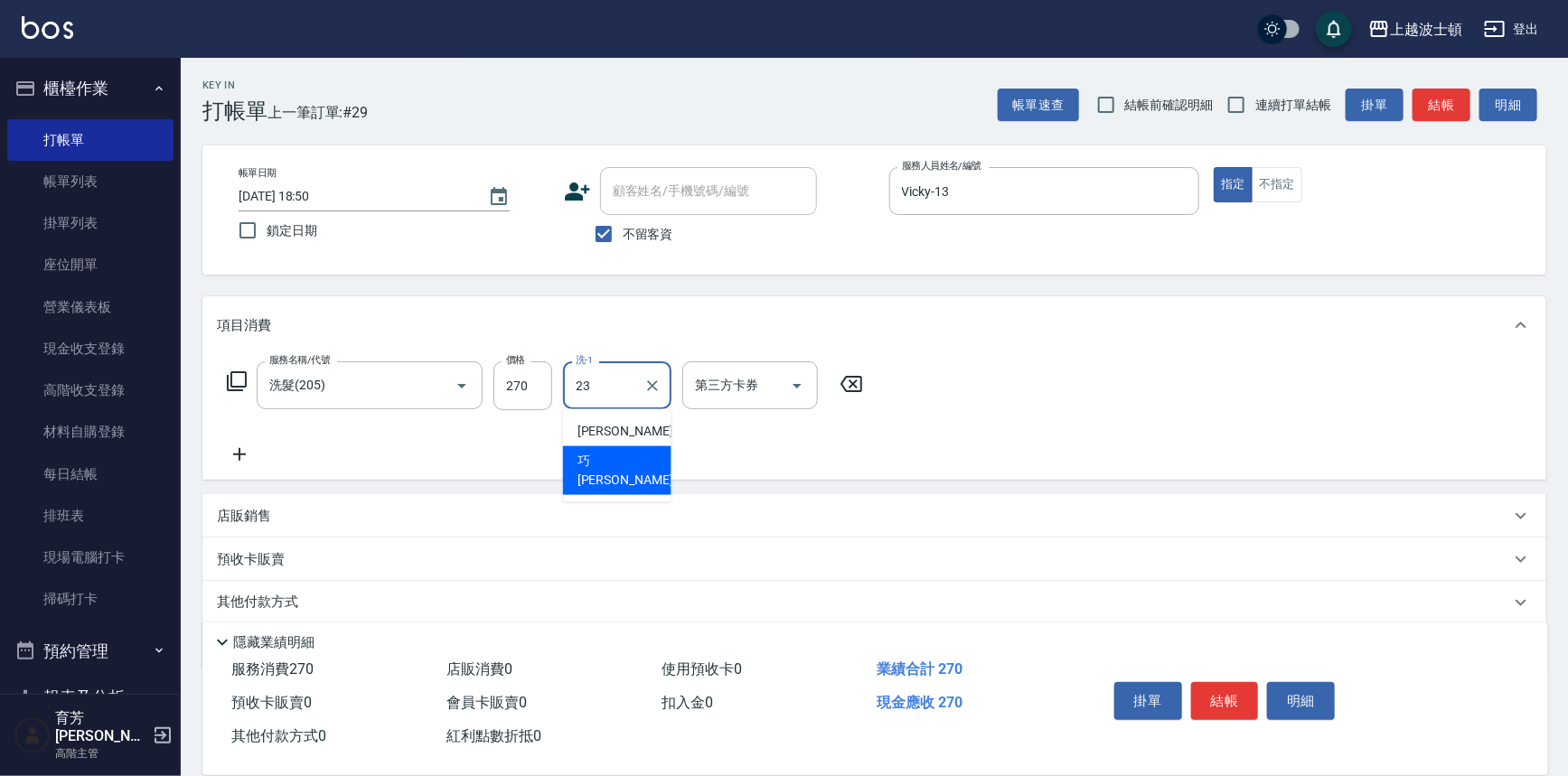
type input "巧莉-23"
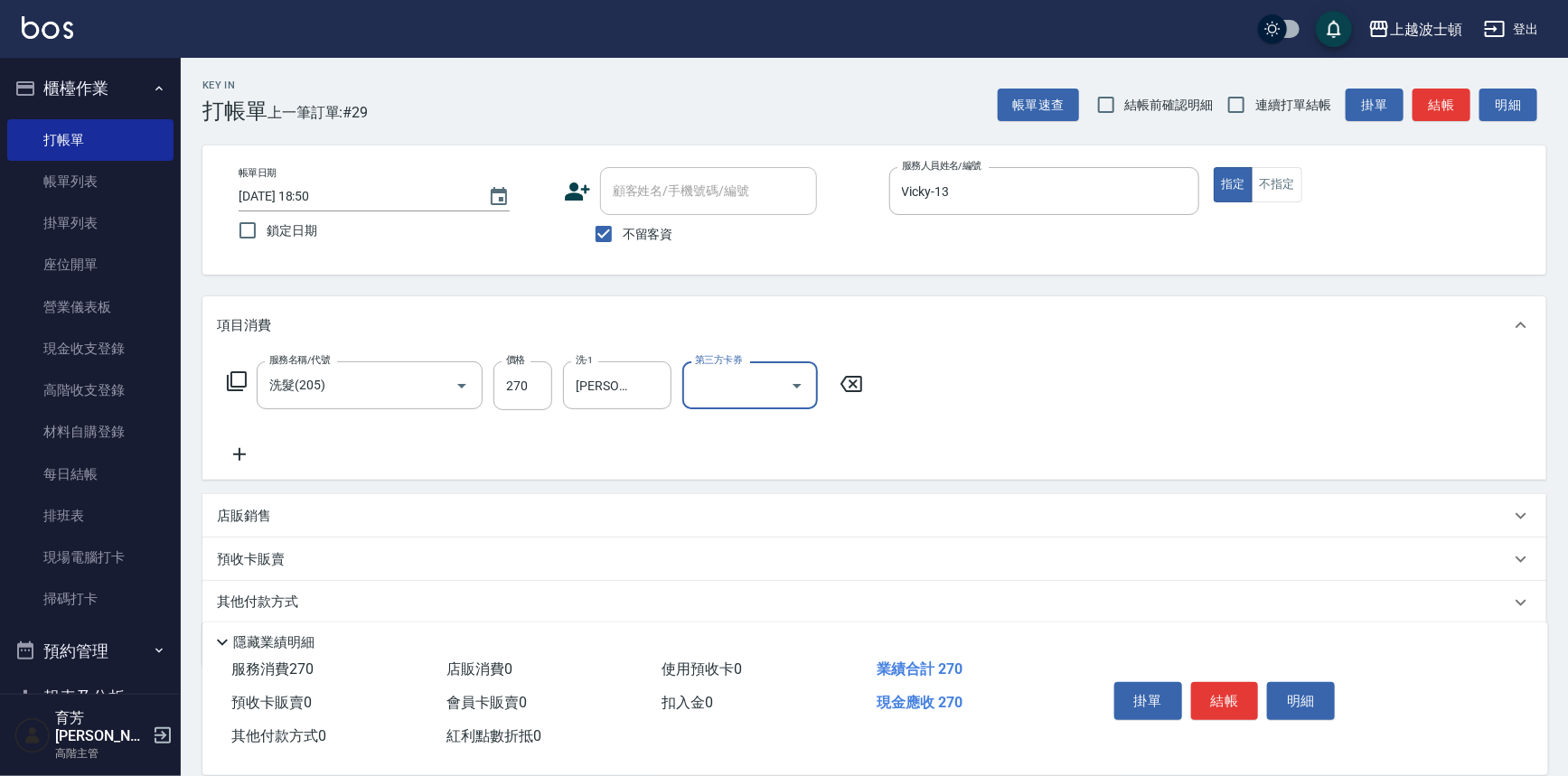
click at [245, 454] on icon at bounding box center [239, 455] width 13 height 13
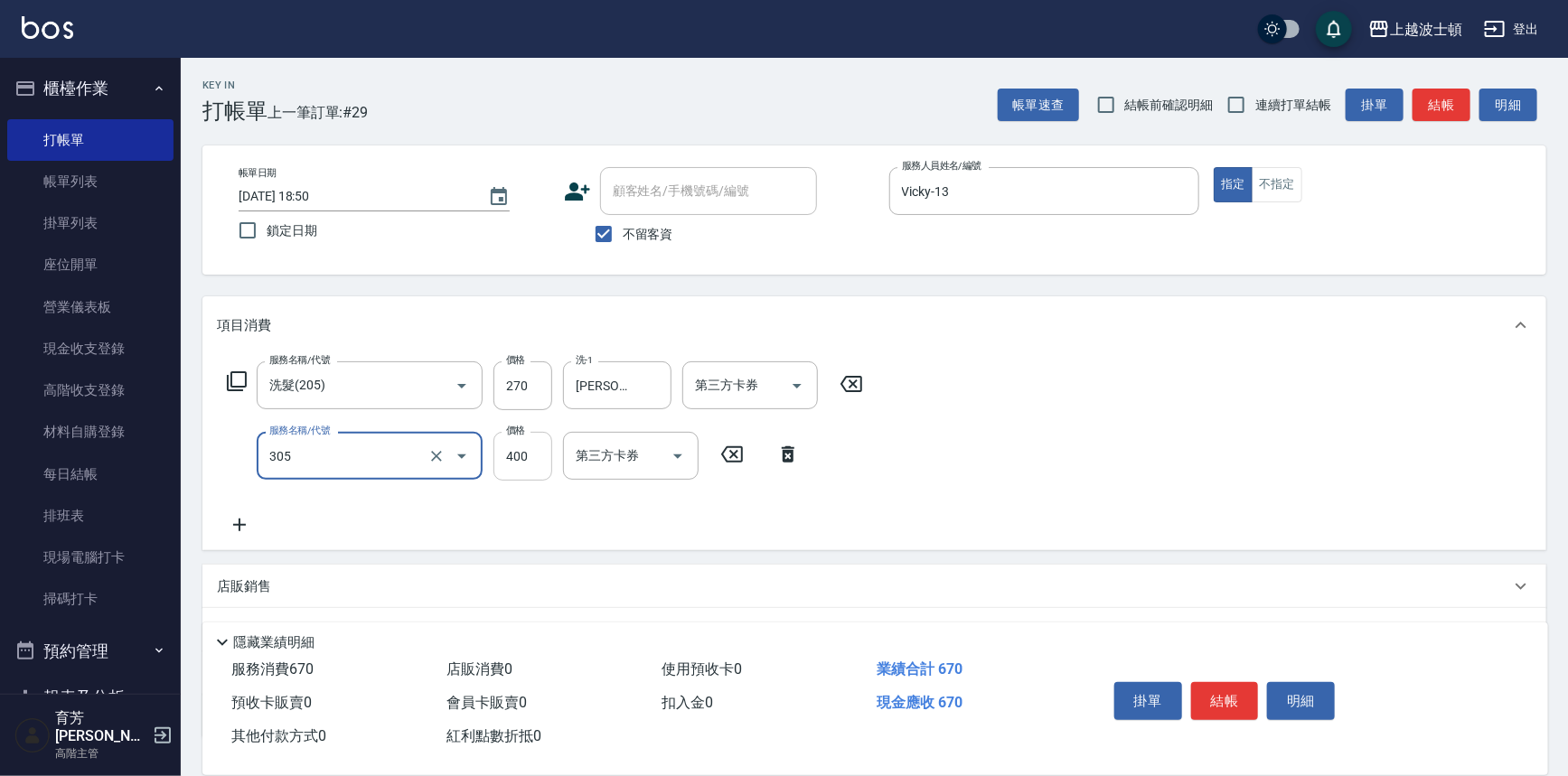
type input "剪髮(305)"
click at [529, 458] on input "400" at bounding box center [523, 456] width 59 height 49
type input "250"
click at [1232, 532] on div "服務名稱/代號 洗髮(205) 服務名稱/代號 價格 270 價格 洗-1 巧莉-23 洗-1 第三方卡券 第三方卡券 服務名稱/代號 剪髮(305) 服務名…" at bounding box center [875, 452] width 1344 height 196
click at [1236, 699] on button "結帳" at bounding box center [1225, 701] width 68 height 38
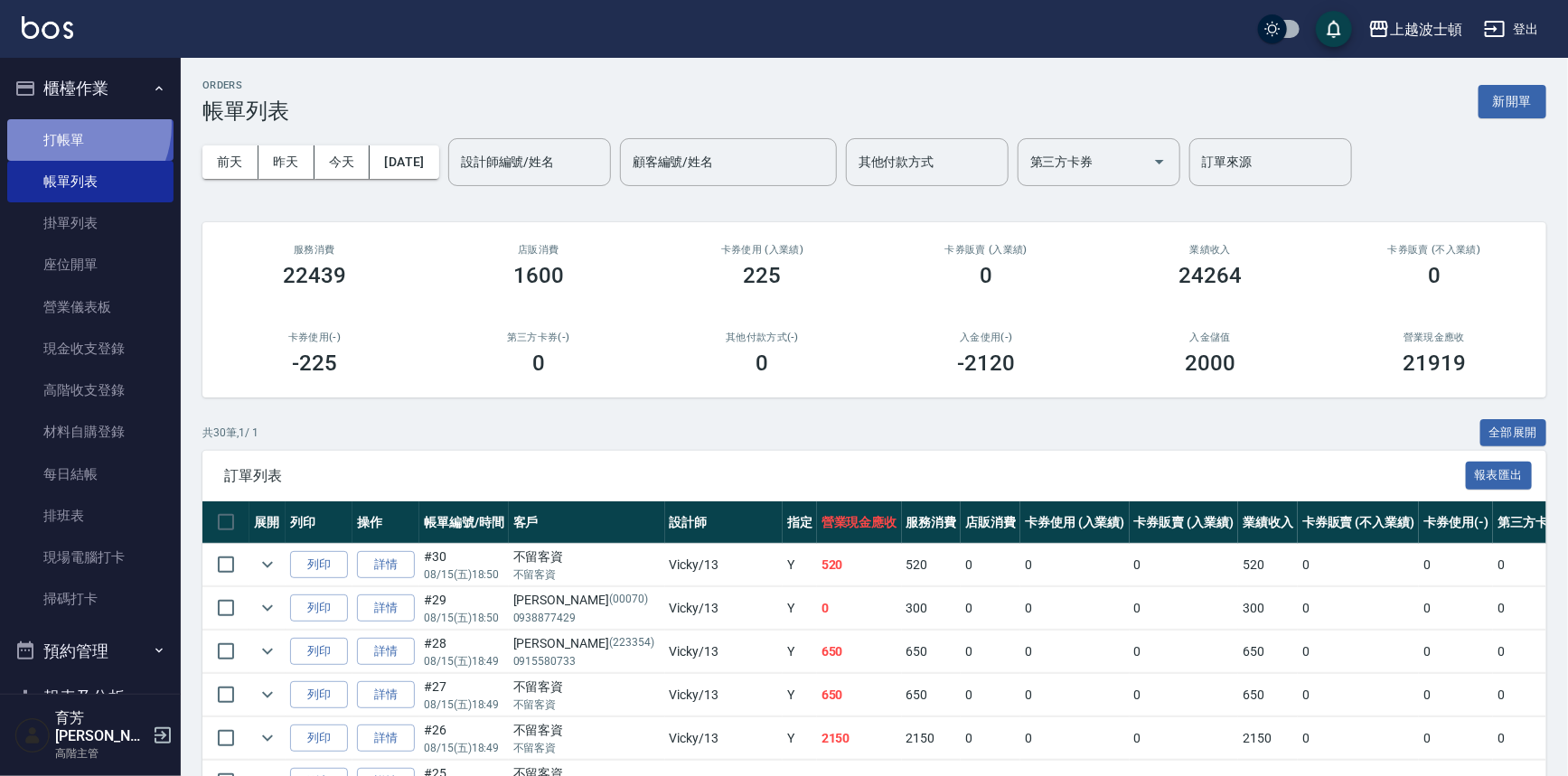
click at [70, 124] on link "打帳單" at bounding box center [90, 140] width 167 height 41
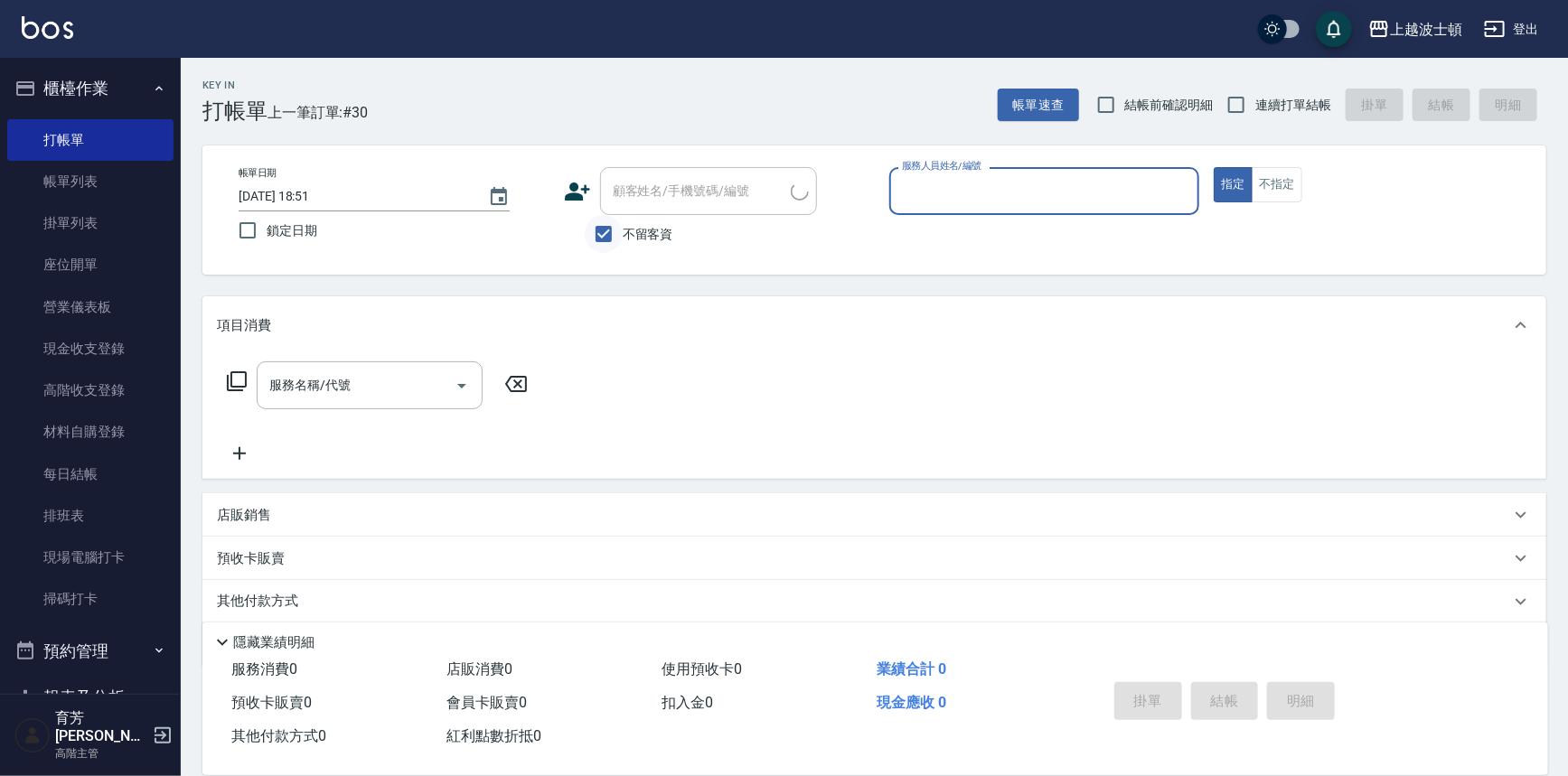
click at [619, 247] on input "不留客資" at bounding box center [603, 234] width 38 height 38
checkbox input "false"
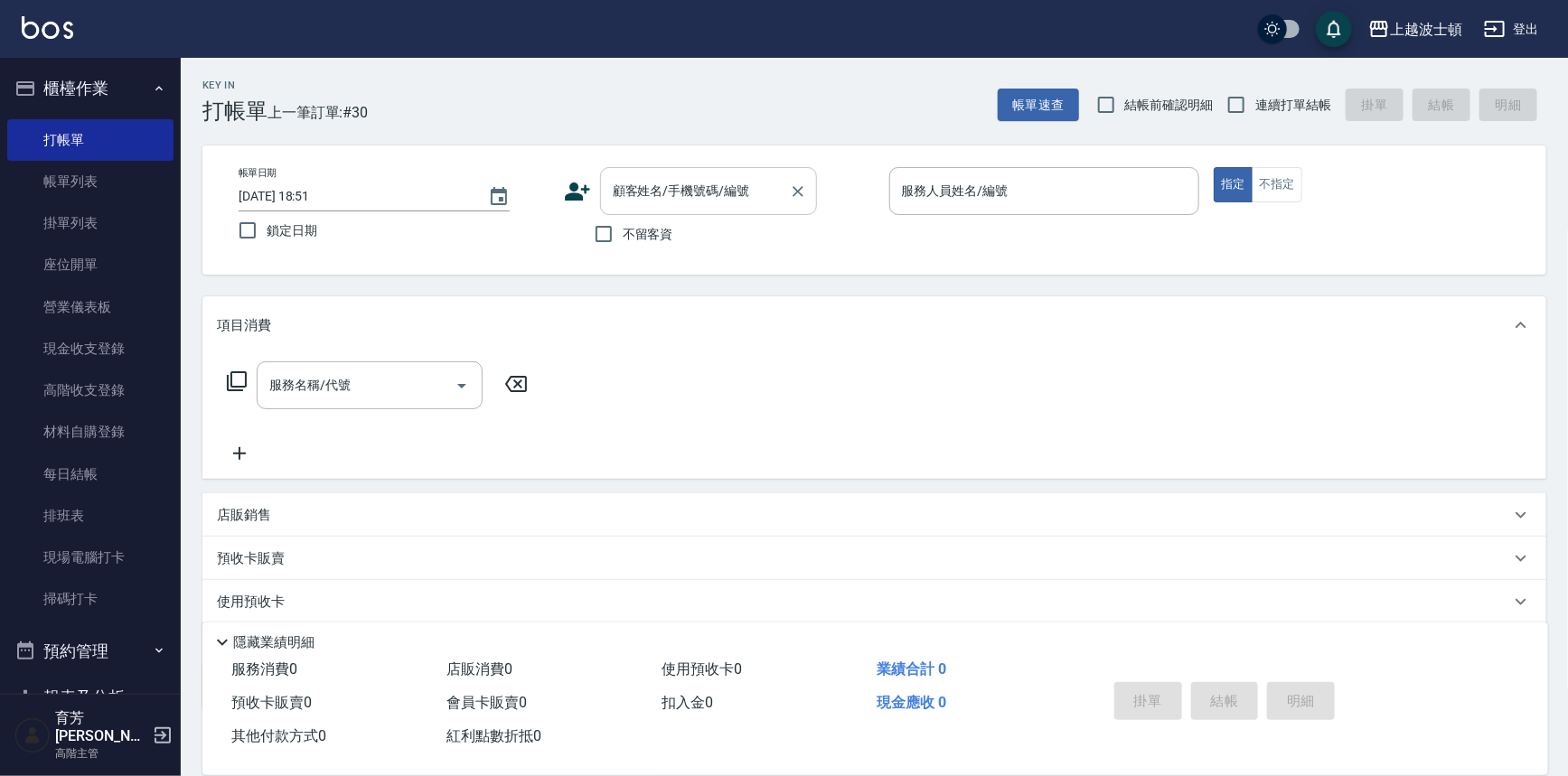
click at [651, 205] on input "顧客姓名/手機號碼/編號" at bounding box center [695, 191] width 173 height 31
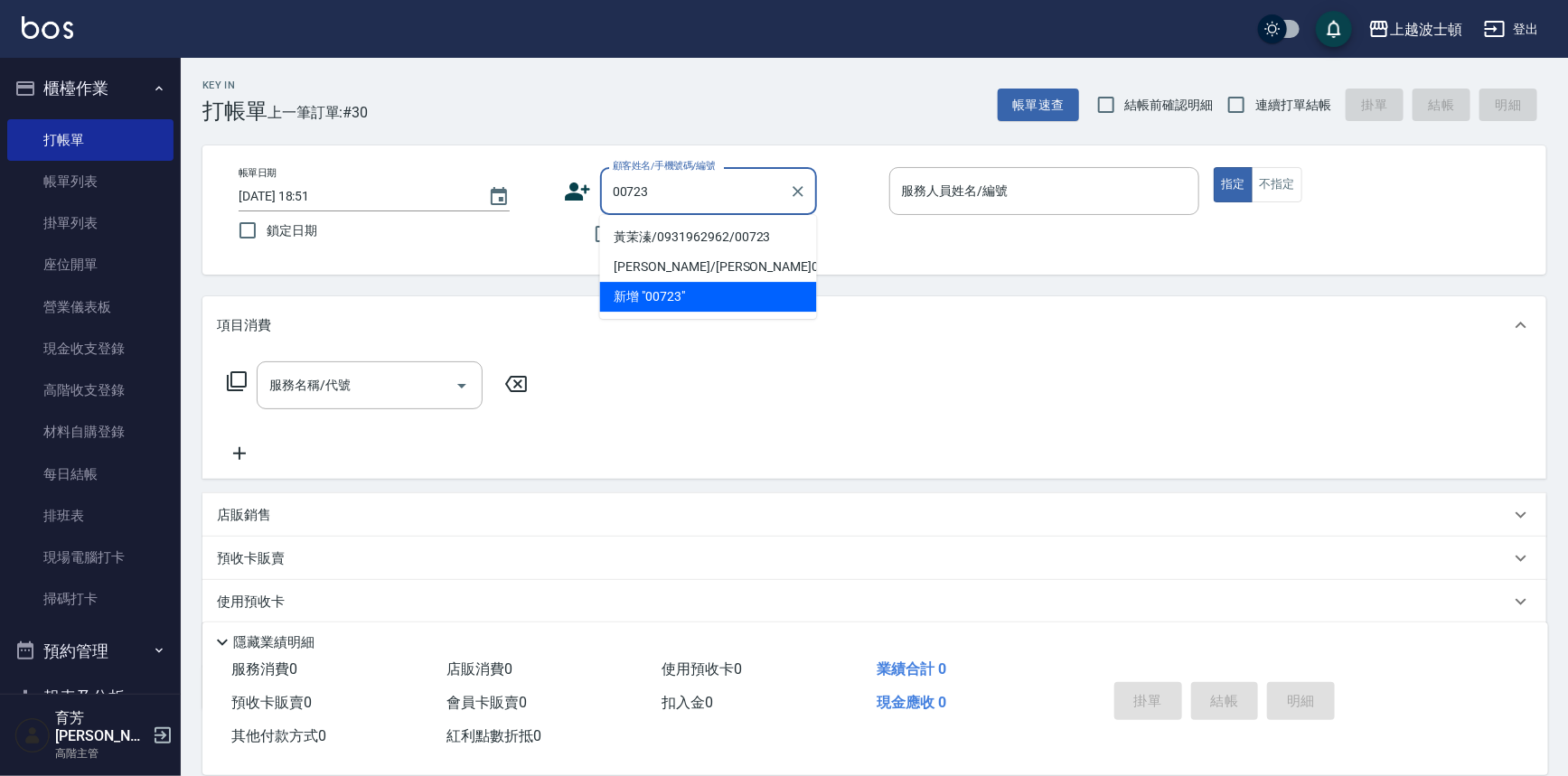
click at [686, 235] on li "黃茉溱/0931962962/00723" at bounding box center [709, 237] width 217 height 29
type input "黃茉溱/0931962962/00723"
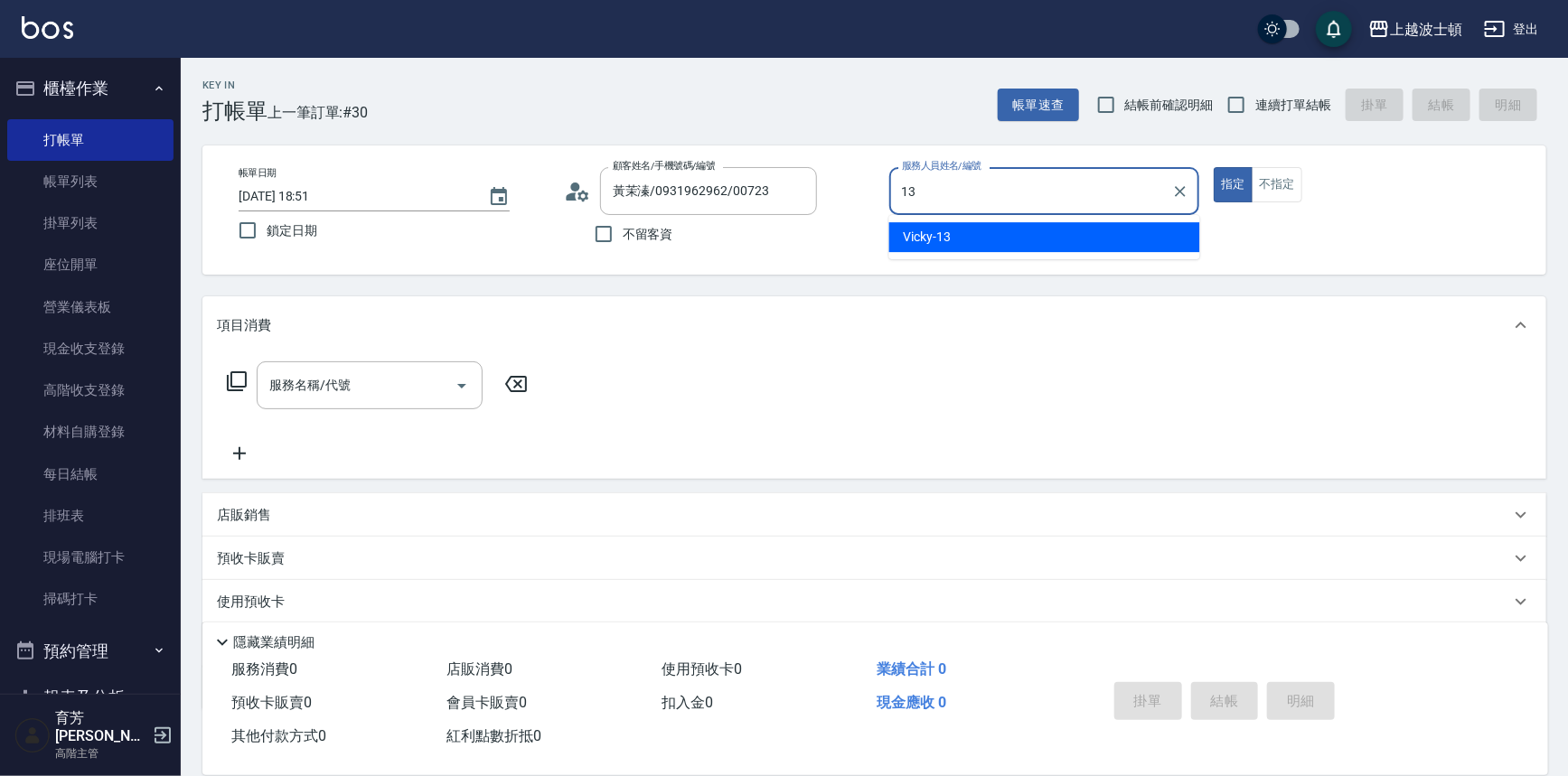
type input "Vicky-13"
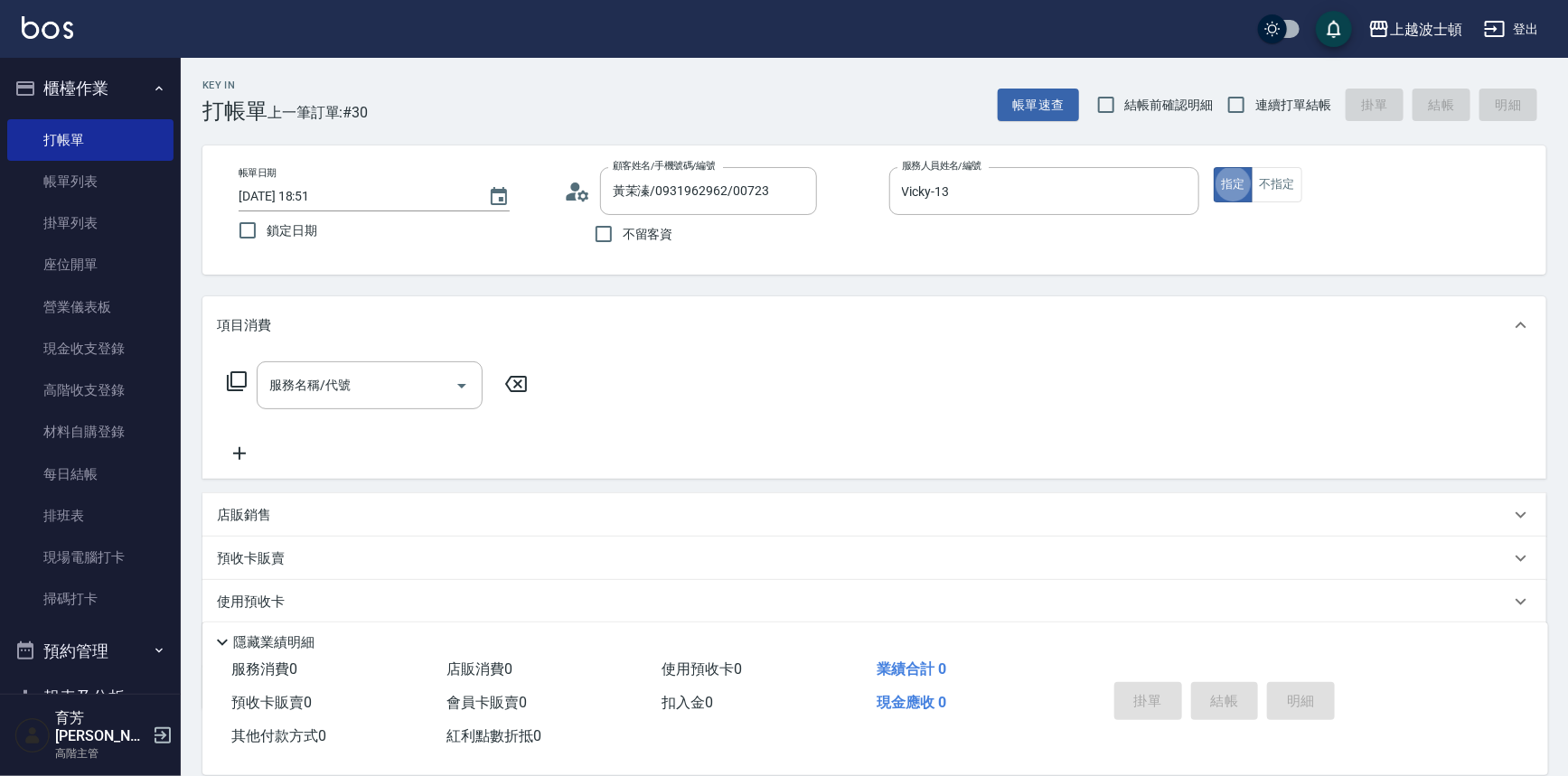
type button "true"
click at [439, 387] on input "服務名稱/代號" at bounding box center [356, 385] width 182 height 31
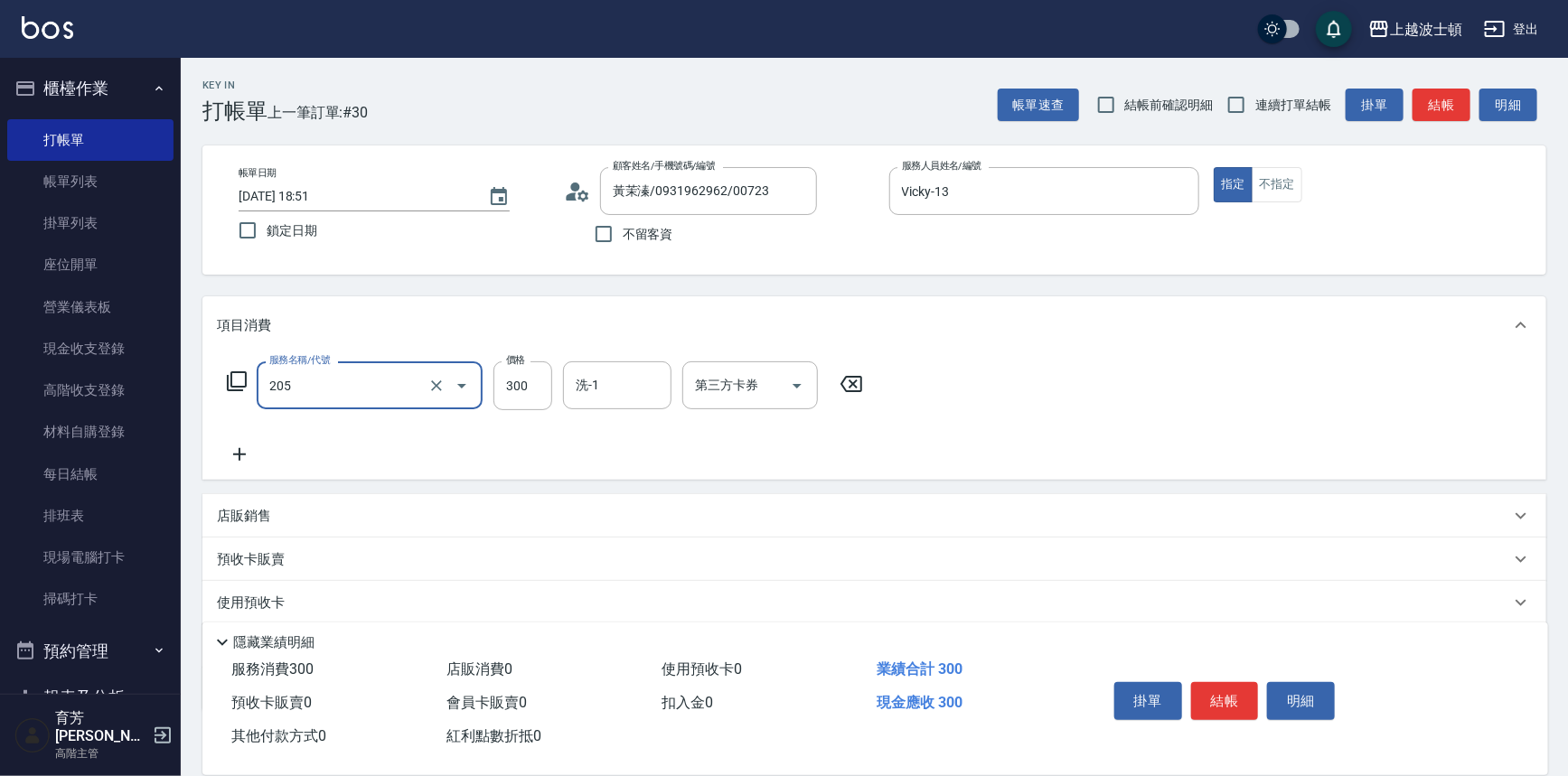
type input "洗髮(205)"
click at [248, 449] on icon at bounding box center [239, 455] width 45 height 22
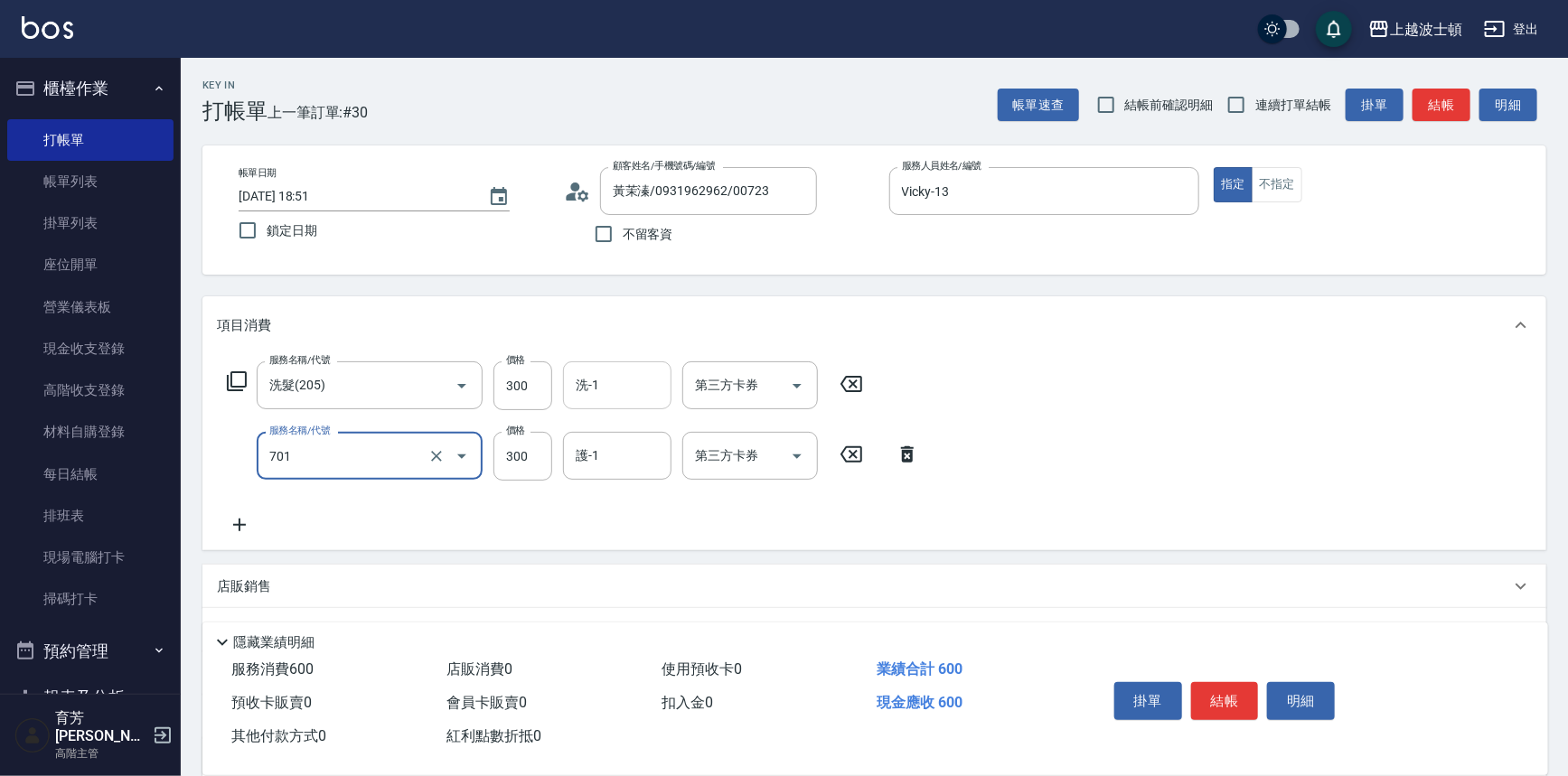
type input "護髮(自備300)(701)"
click at [608, 381] on input "洗-1" at bounding box center [617, 385] width 92 height 31
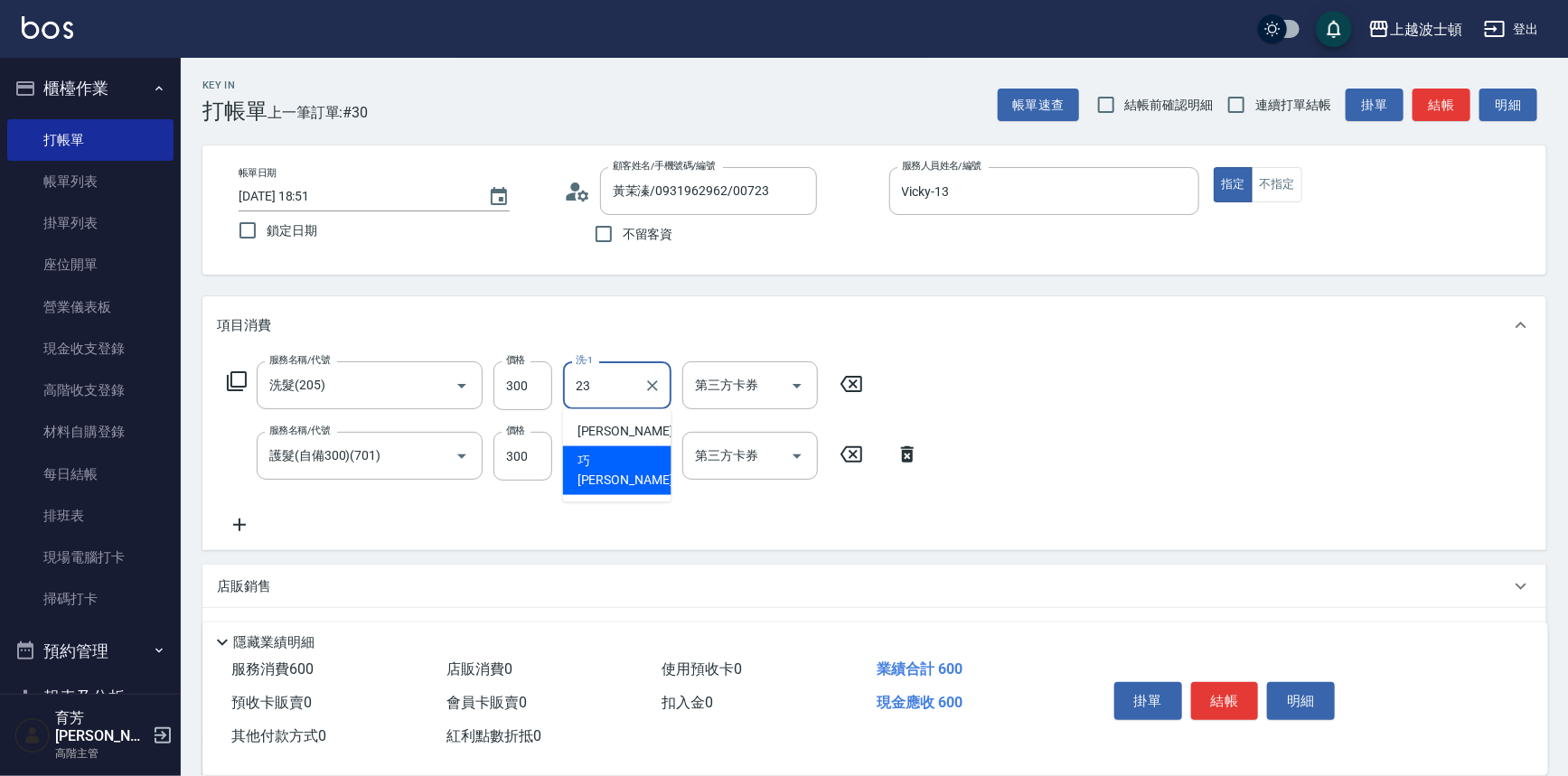
type input "23"
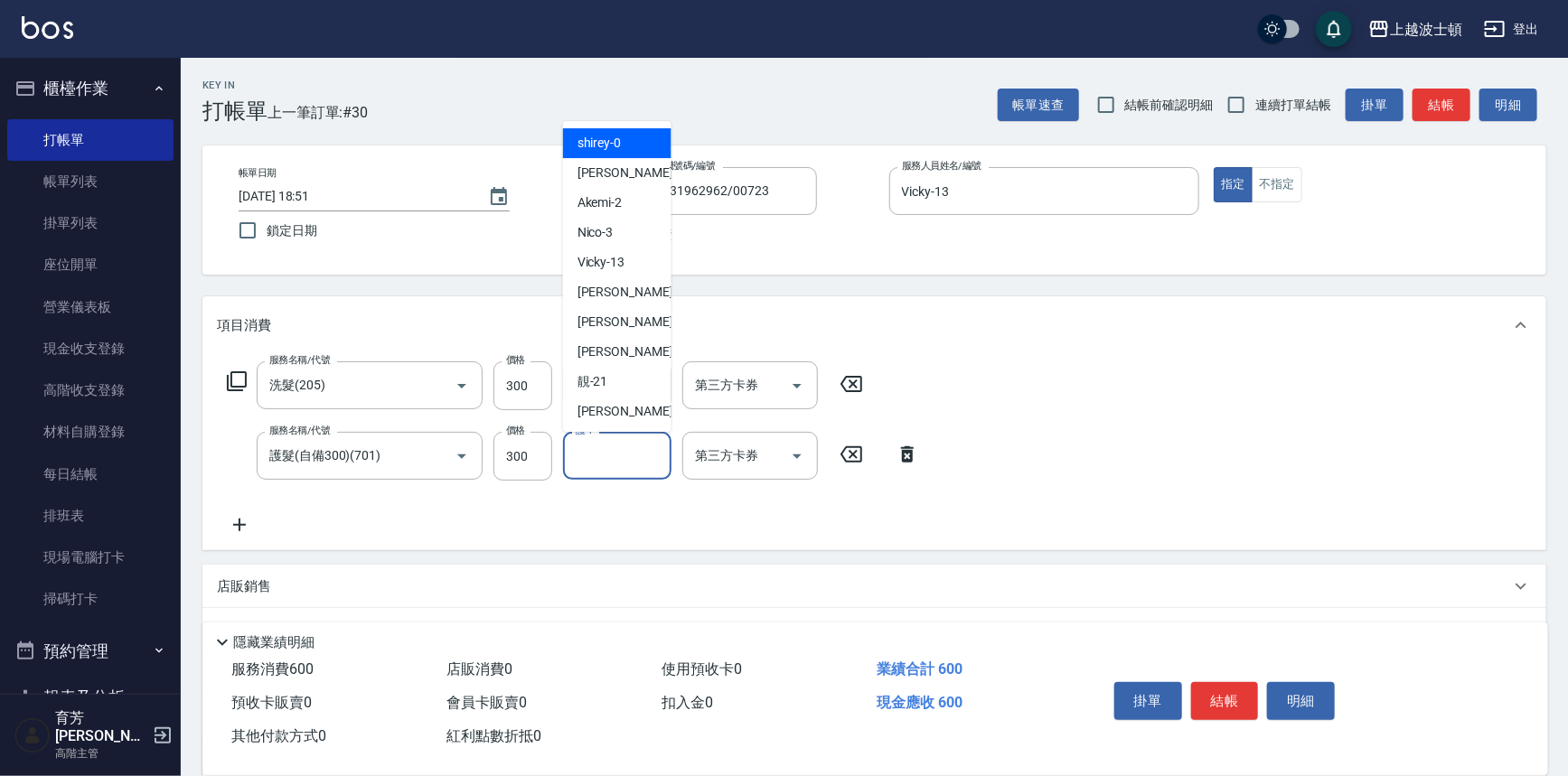
click at [603, 470] on input "護-1" at bounding box center [617, 456] width 92 height 31
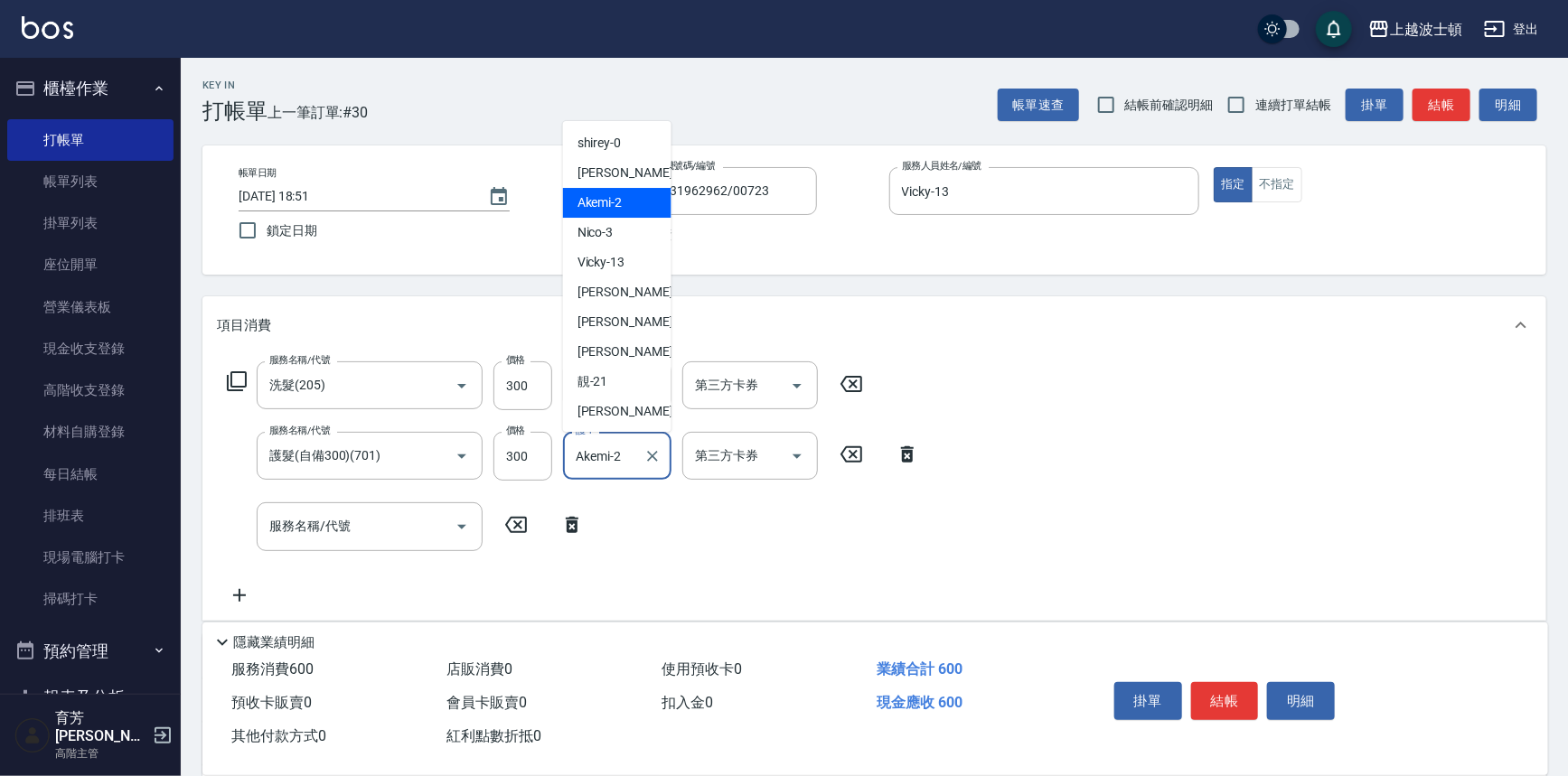
click at [621, 445] on input "Akemi-2" at bounding box center [603, 456] width 65 height 31
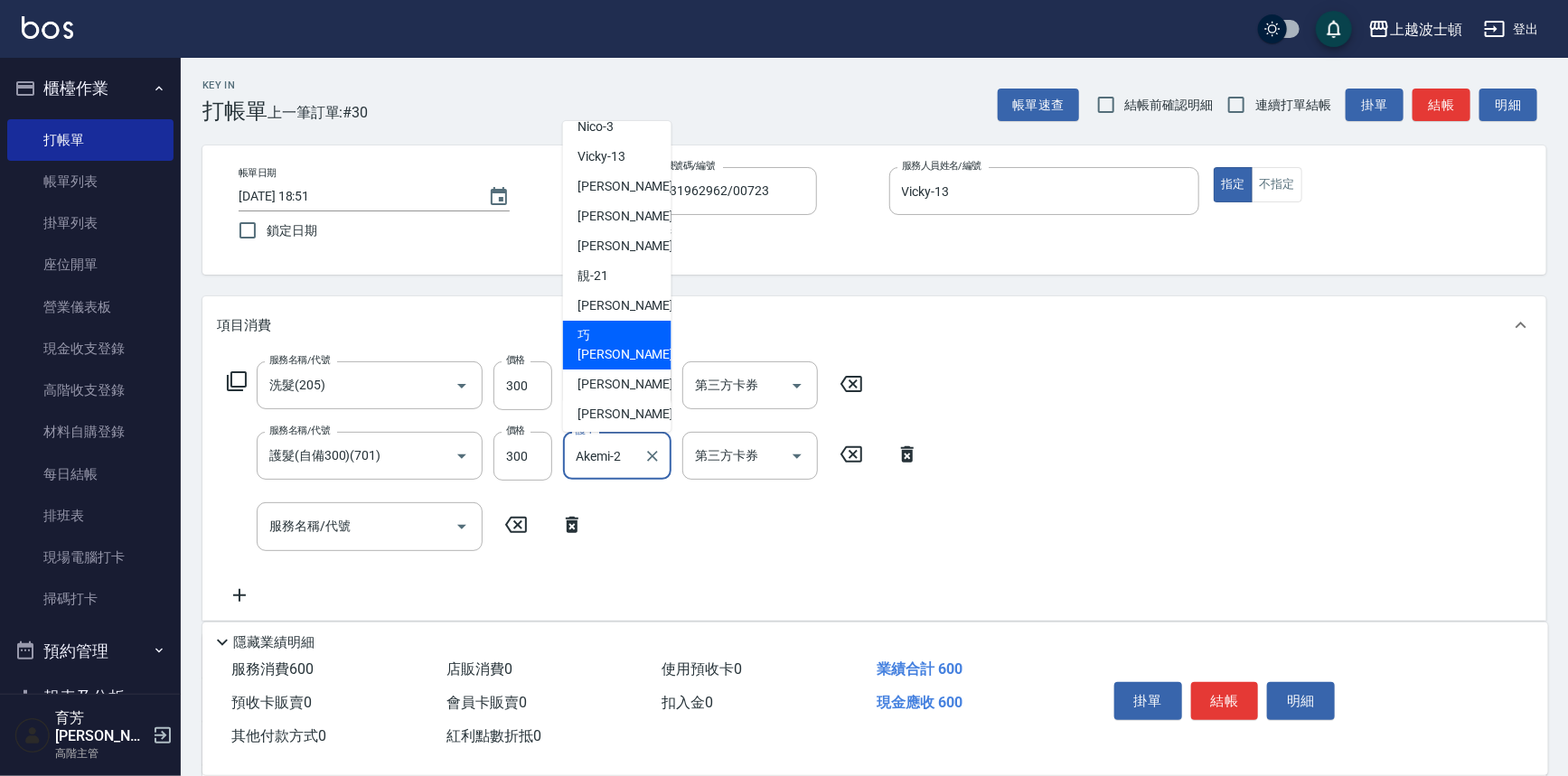
click at [619, 340] on span "巧莉 -23" at bounding box center [634, 344] width 114 height 38
type input "巧莉-23"
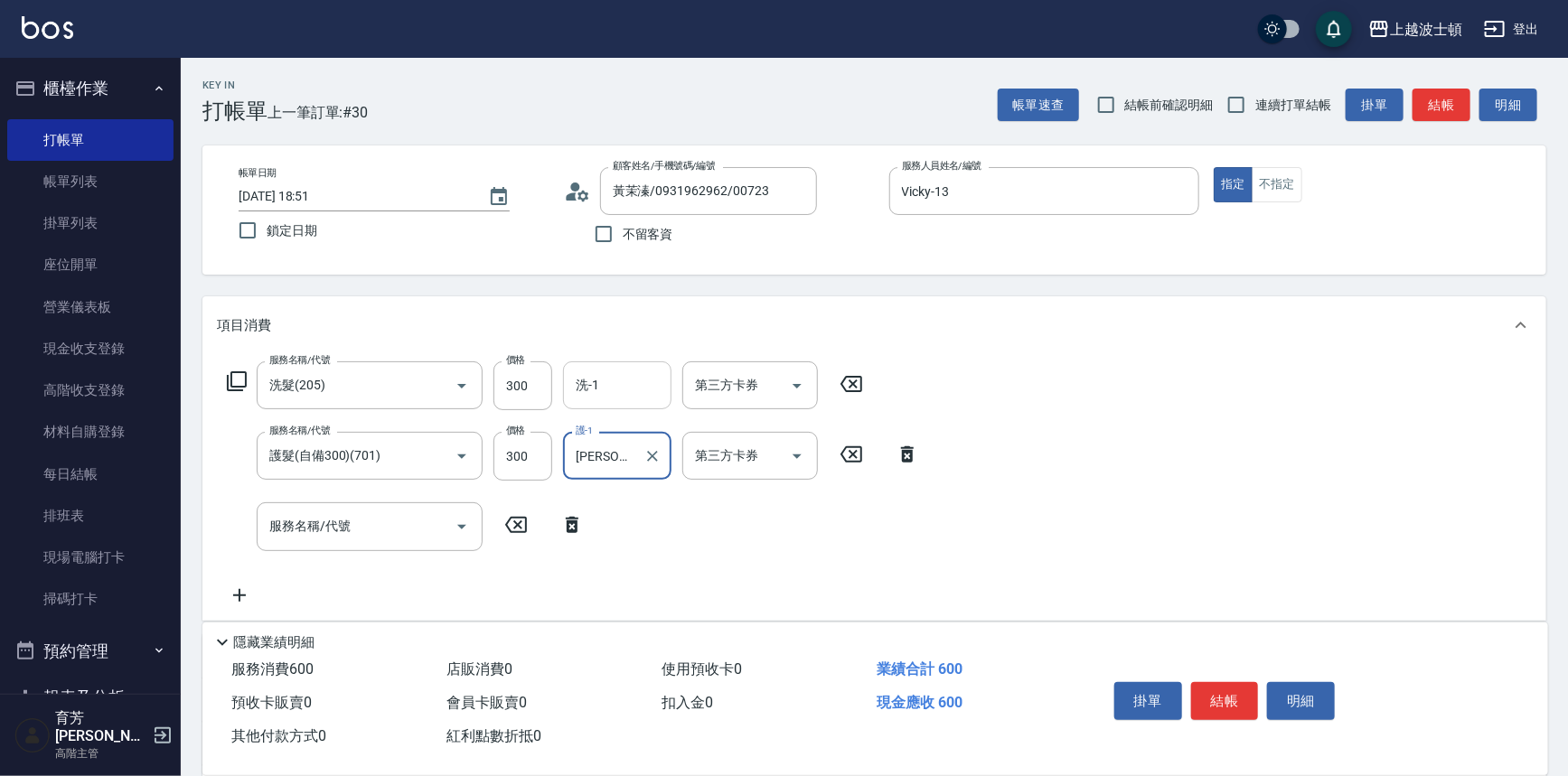
click at [620, 388] on input "洗-1" at bounding box center [617, 385] width 92 height 31
type input "巧莉-23"
click at [528, 388] on input "300" at bounding box center [523, 386] width 59 height 49
type input "270"
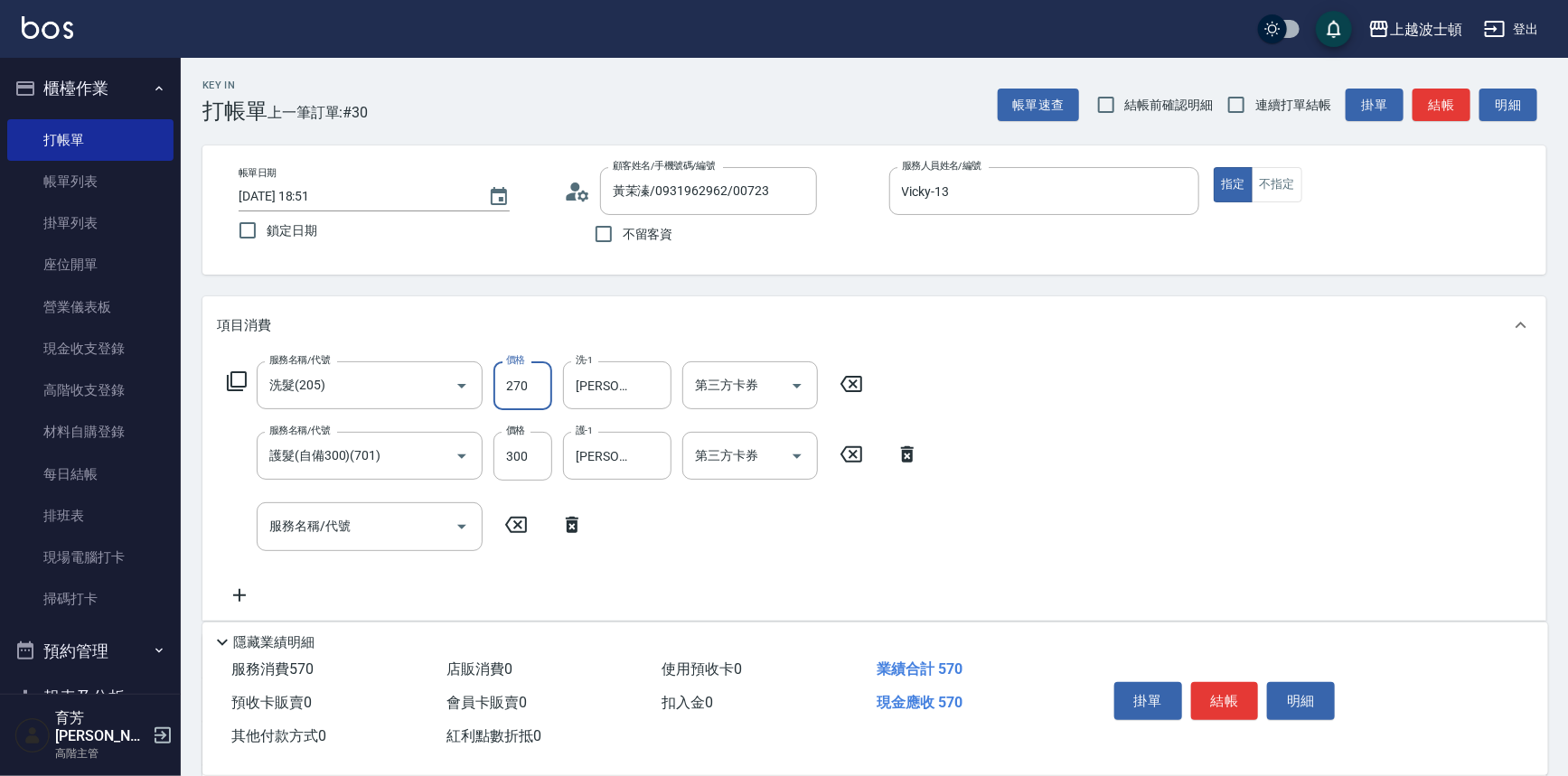
click at [713, 317] on div "項目消費" at bounding box center [864, 326] width 1294 height 19
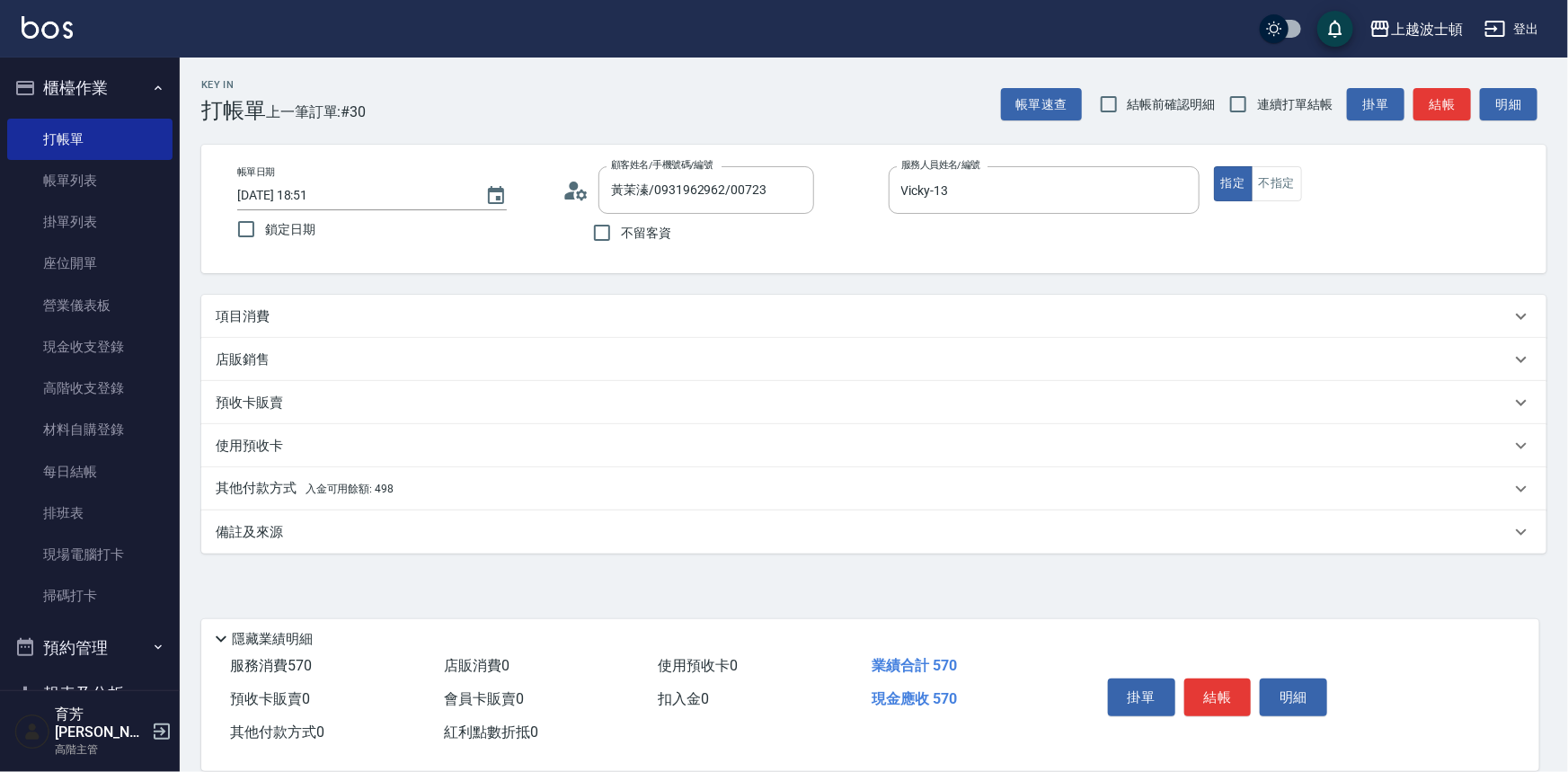
click at [265, 315] on p "項目消費" at bounding box center [243, 317] width 54 height 19
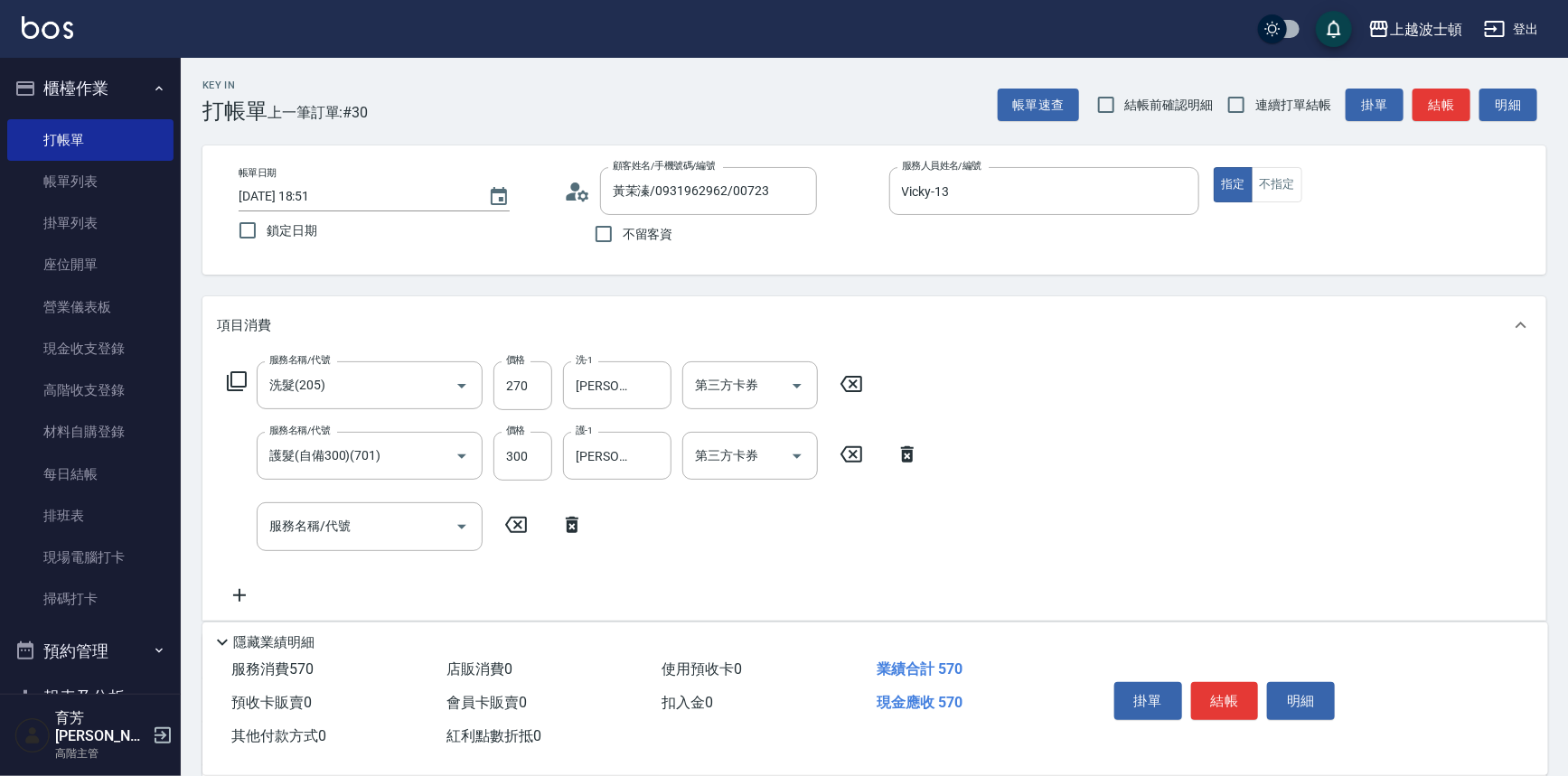
scroll to position [244, 0]
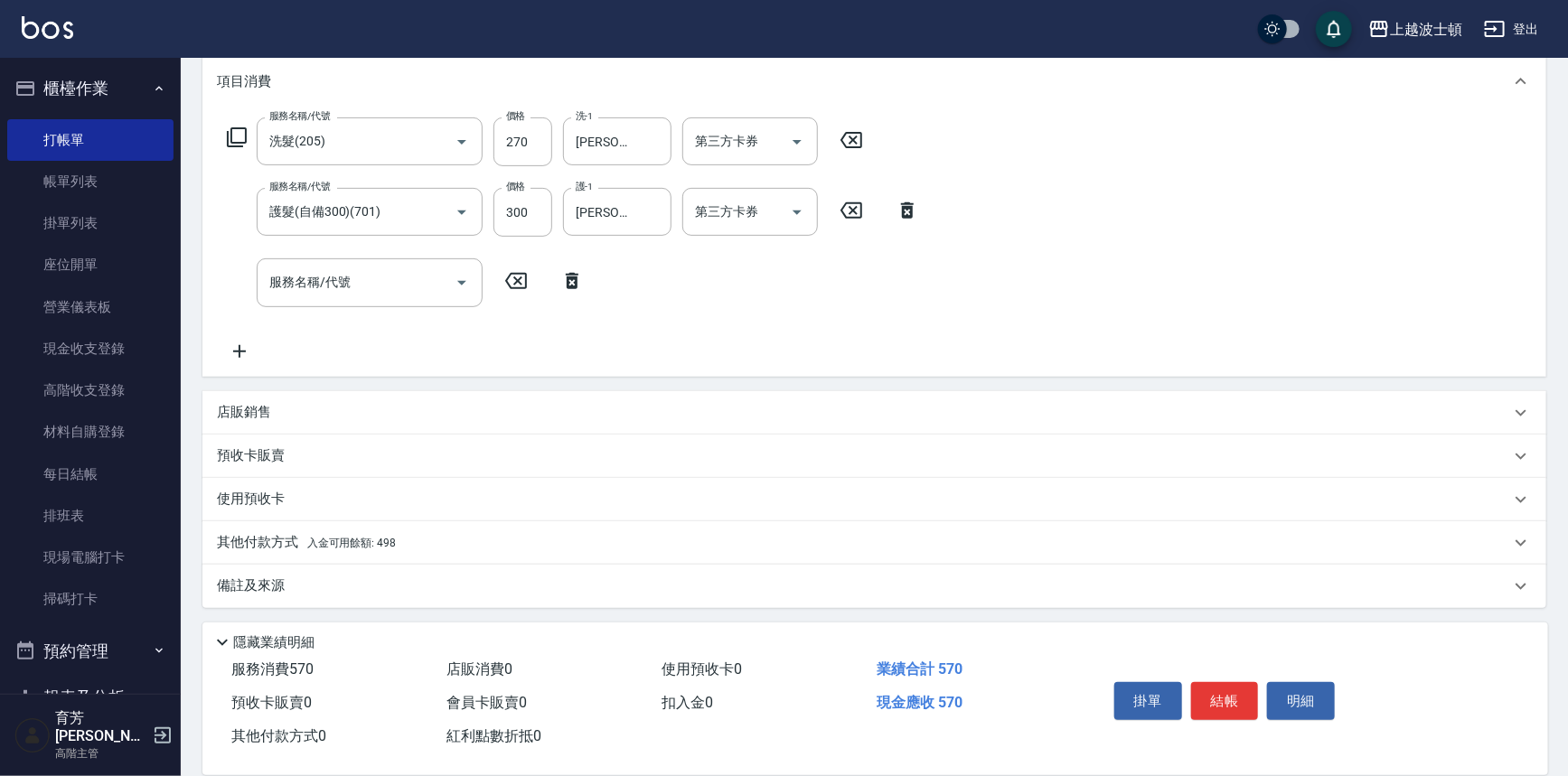
click at [262, 533] on p "其他付款方式 入金可用餘額: 498" at bounding box center [307, 543] width 179 height 20
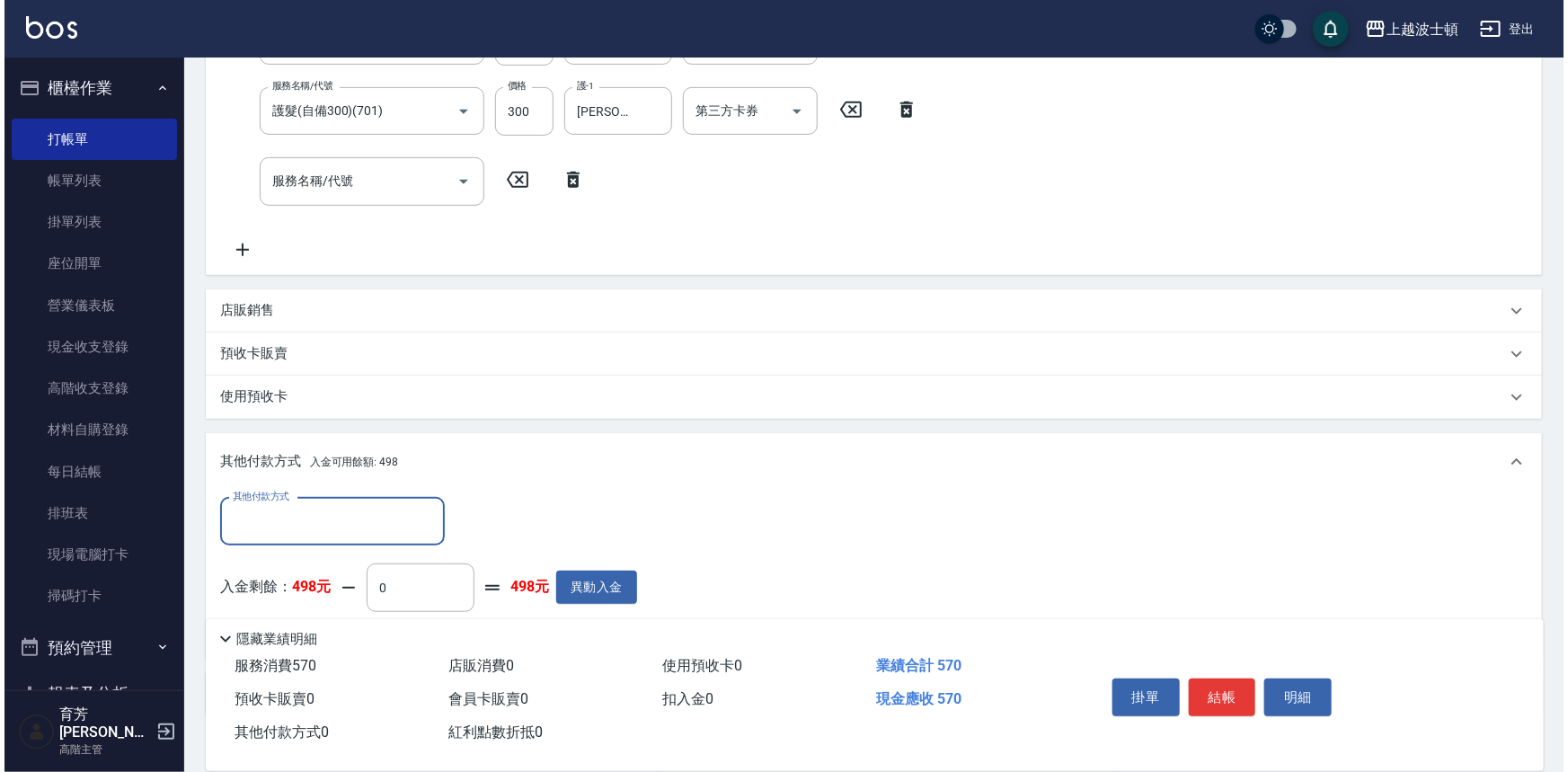
scroll to position [455, 0]
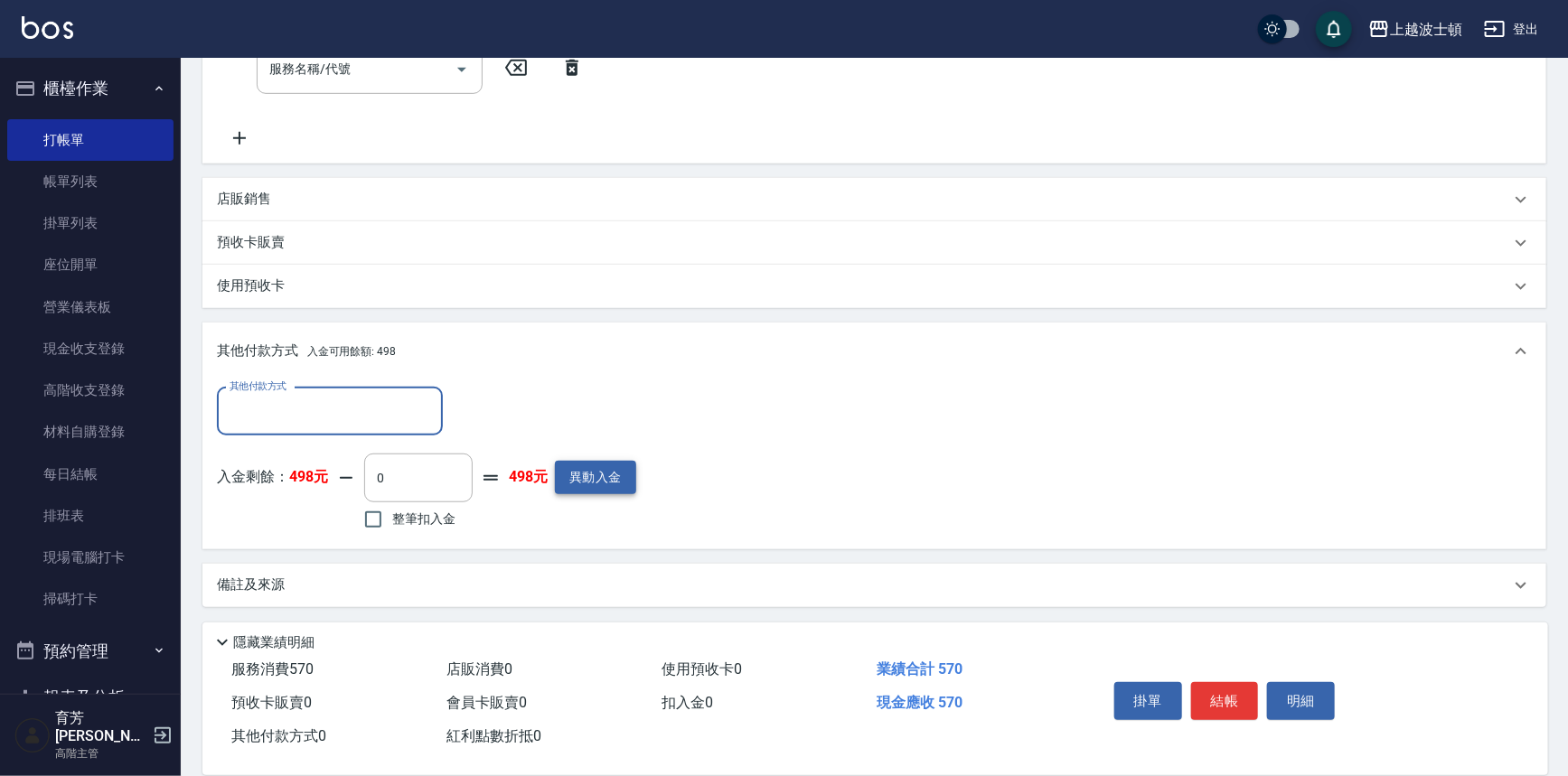
click at [616, 478] on button "異動入金" at bounding box center [596, 478] width 81 height 33
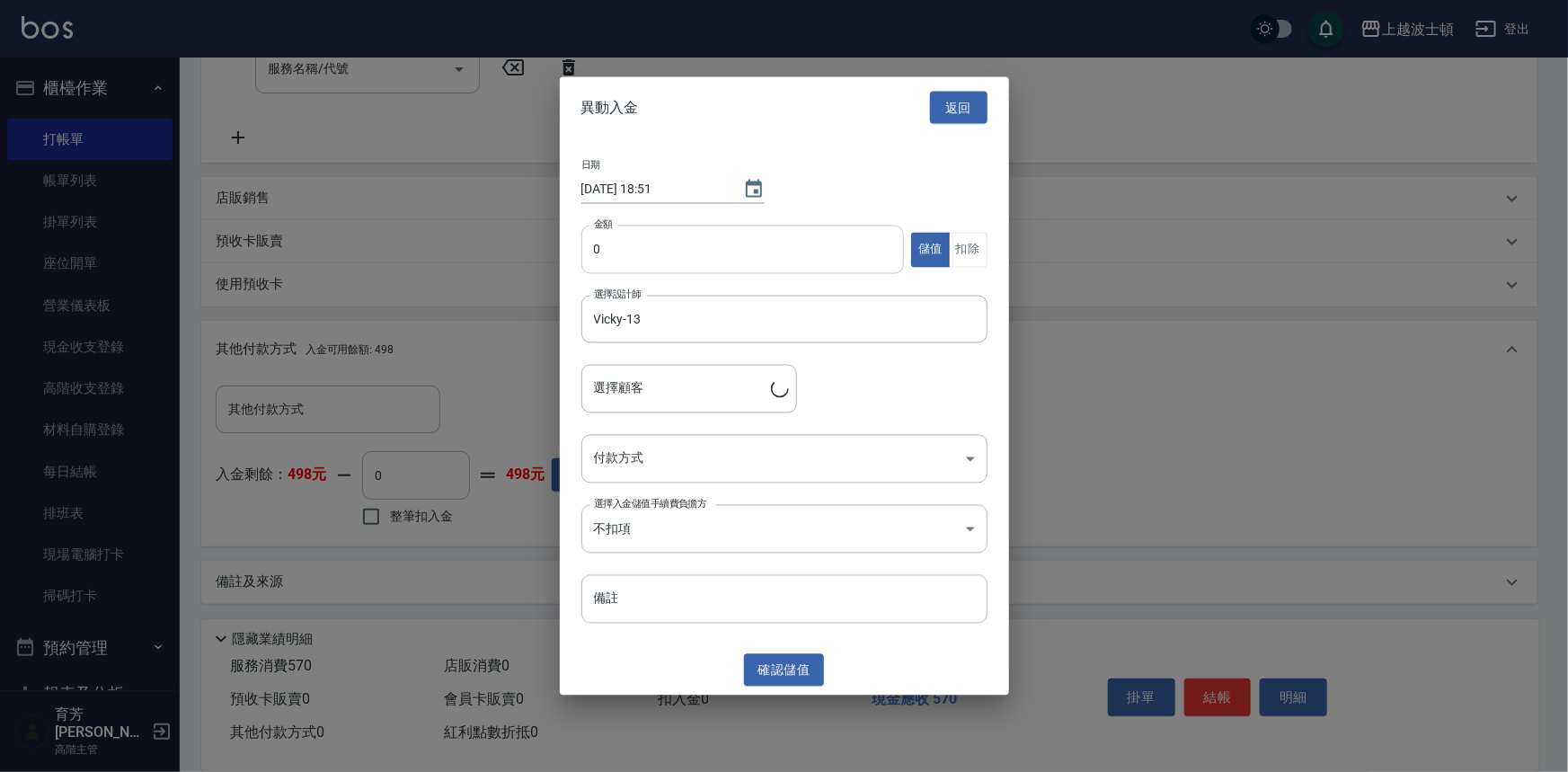
type input "黃茉溱/0931962962/00723"
type input "500"
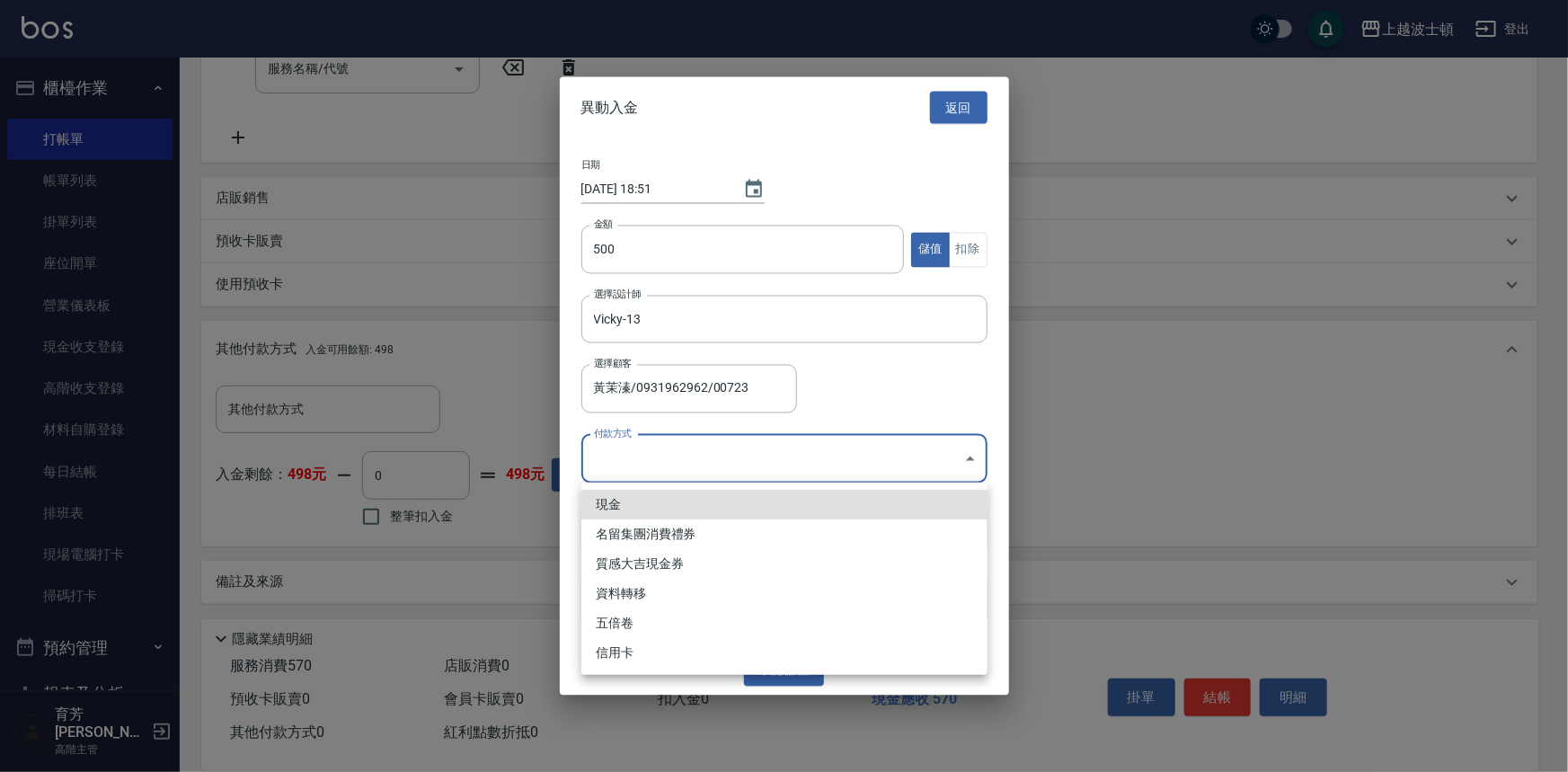
click at [612, 468] on body "上越波士頓 登出 櫃檯作業 打帳單 帳單列表 掛單列表 座位開單 營業儀表板 現金收支登錄 高階收支登錄 材料自購登錄 每日結帳 排班表 現場電腦打卡 掃碼打…" at bounding box center [784, 158] width 1568 height 1228
click at [615, 510] on li "現金" at bounding box center [784, 505] width 406 height 29
type input "現金"
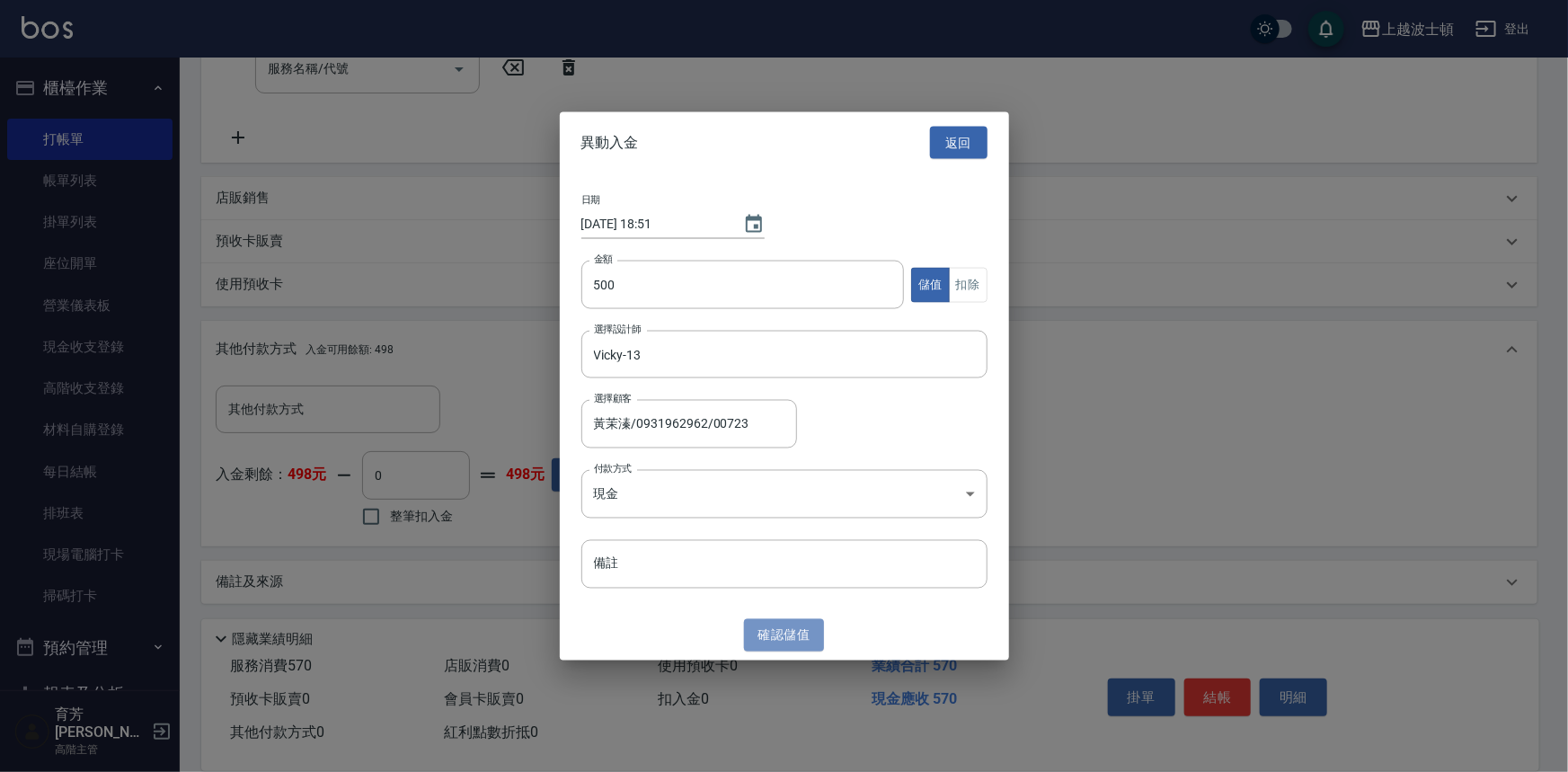
drag, startPoint x: 792, startPoint y: 632, endPoint x: 778, endPoint y: 619, distance: 19.1
click at [792, 631] on button "確認 儲值" at bounding box center [784, 635] width 81 height 33
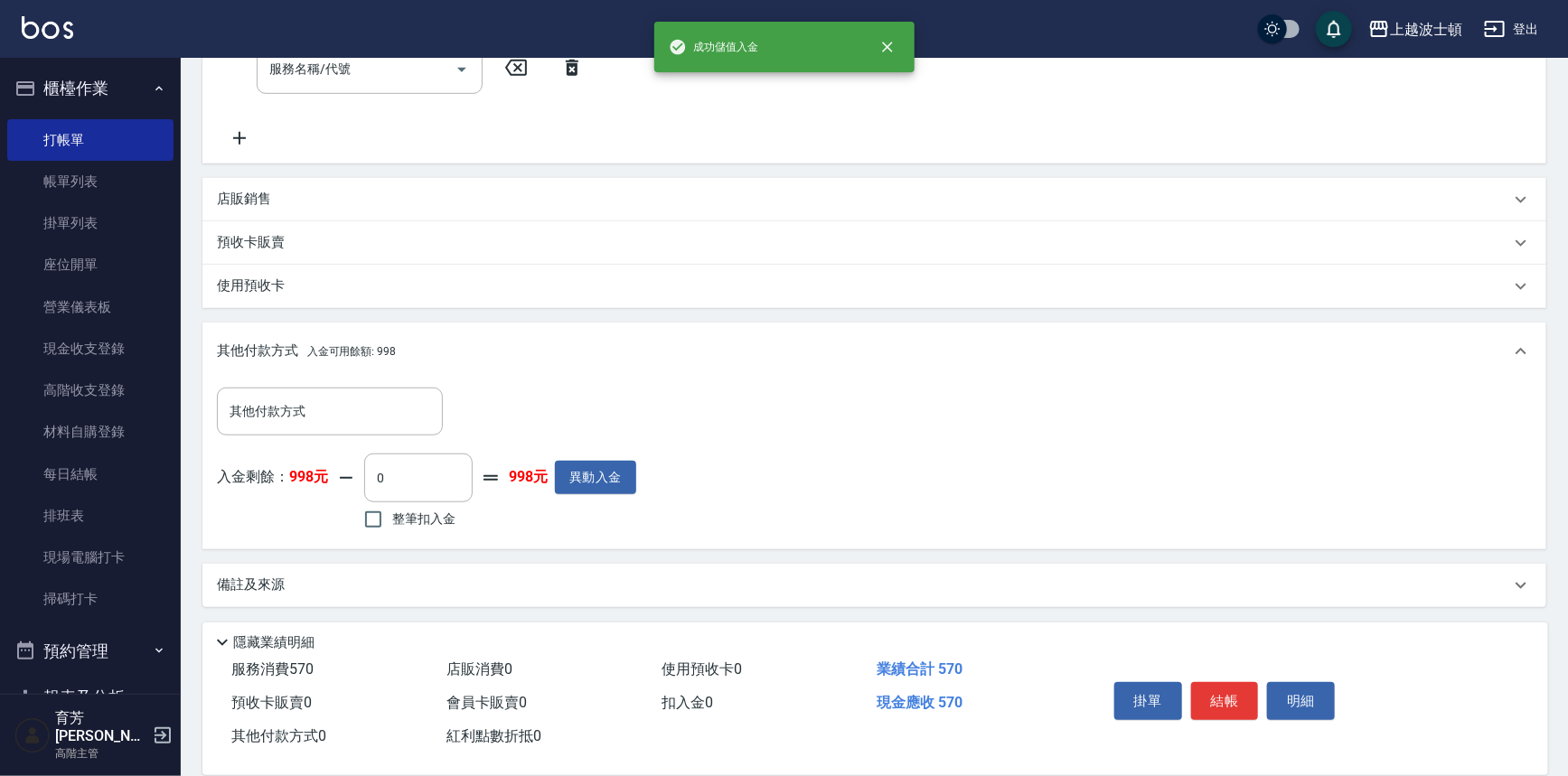
click at [449, 516] on span "整筆扣入金" at bounding box center [424, 519] width 64 height 19
click at [392, 516] on input "整筆扣入金" at bounding box center [373, 519] width 38 height 38
checkbox input "true"
type input "570"
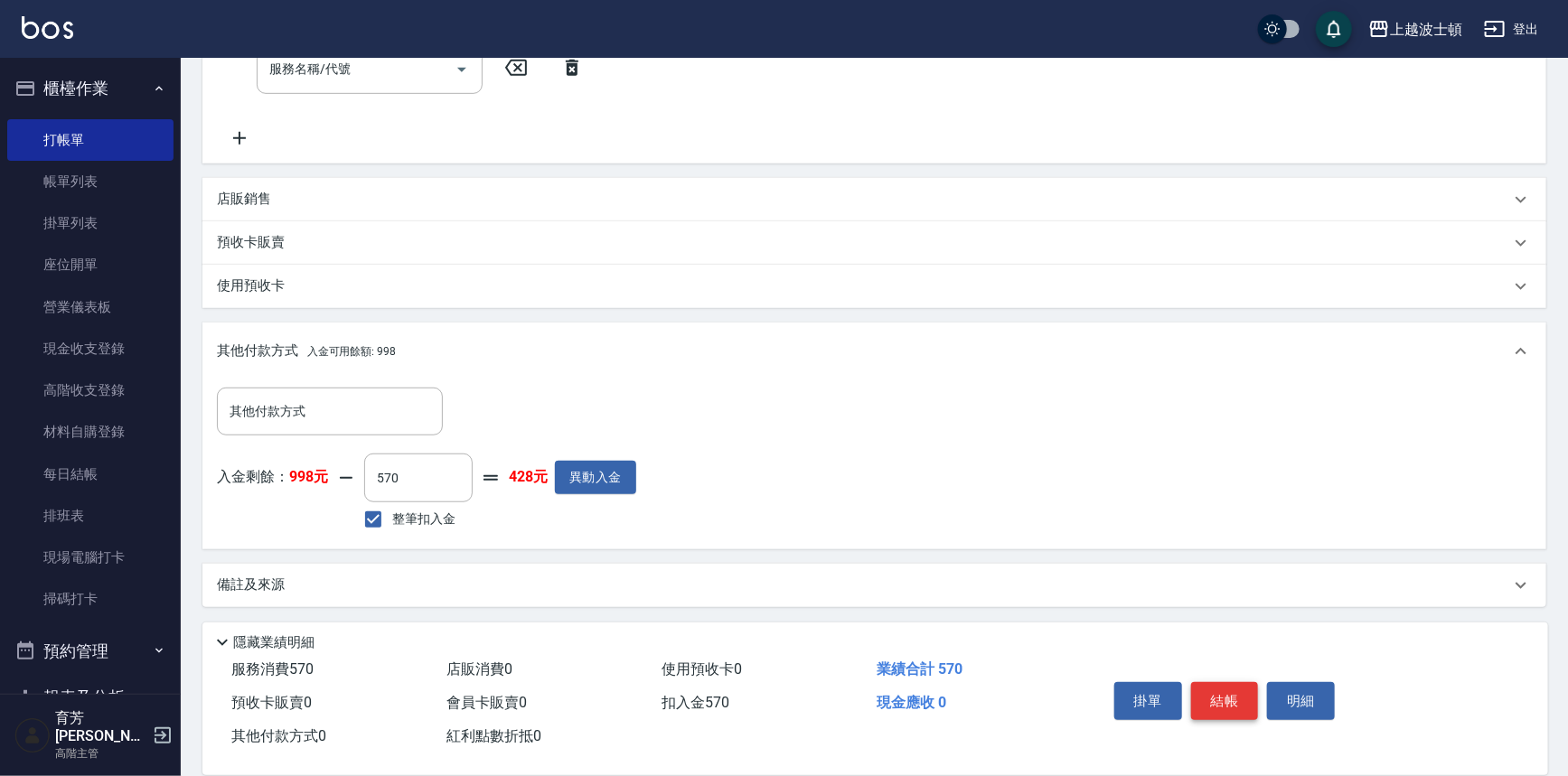
click at [1228, 687] on button "結帳" at bounding box center [1225, 701] width 68 height 38
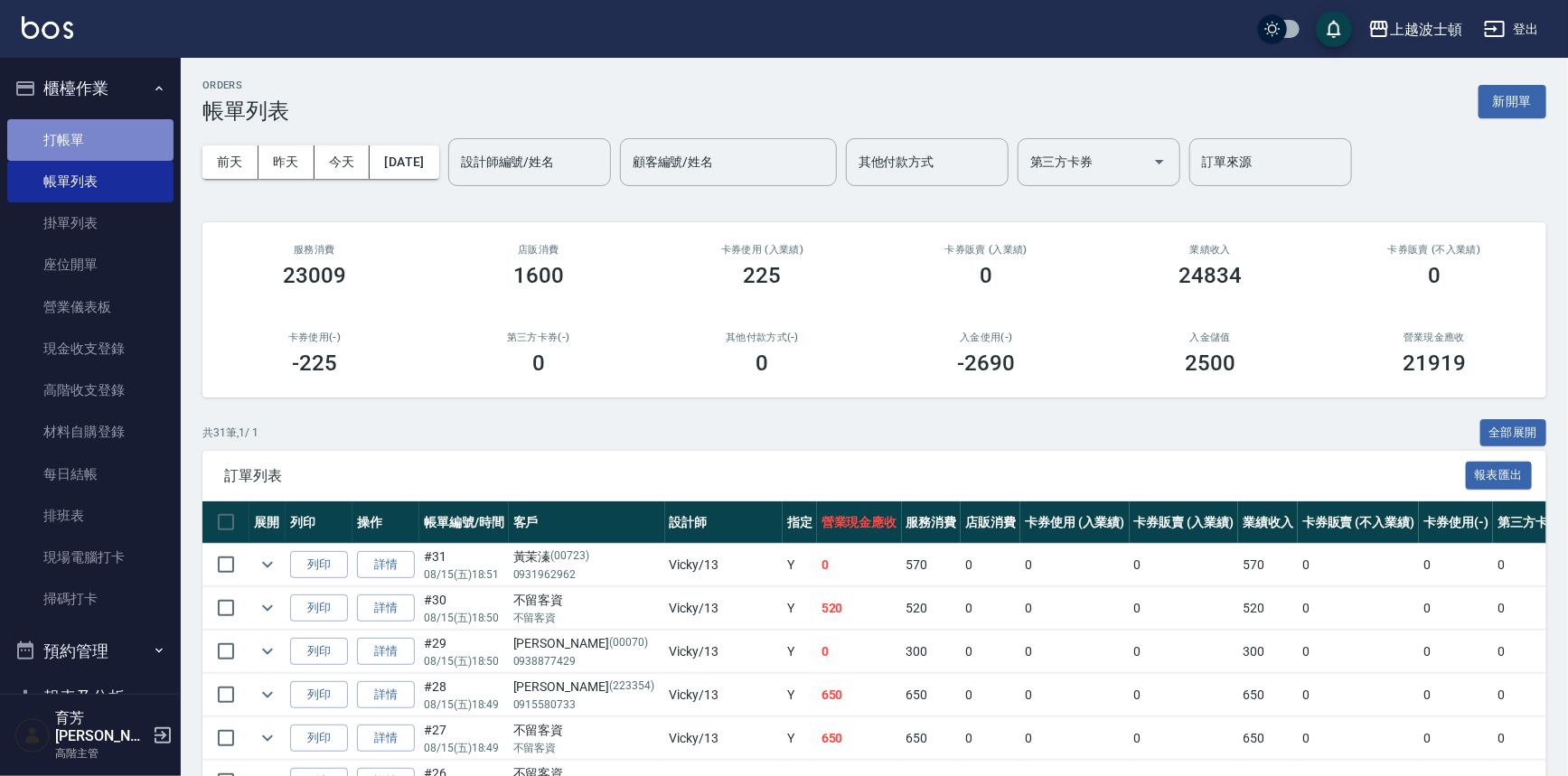
click at [95, 128] on link "打帳單" at bounding box center [90, 140] width 167 height 41
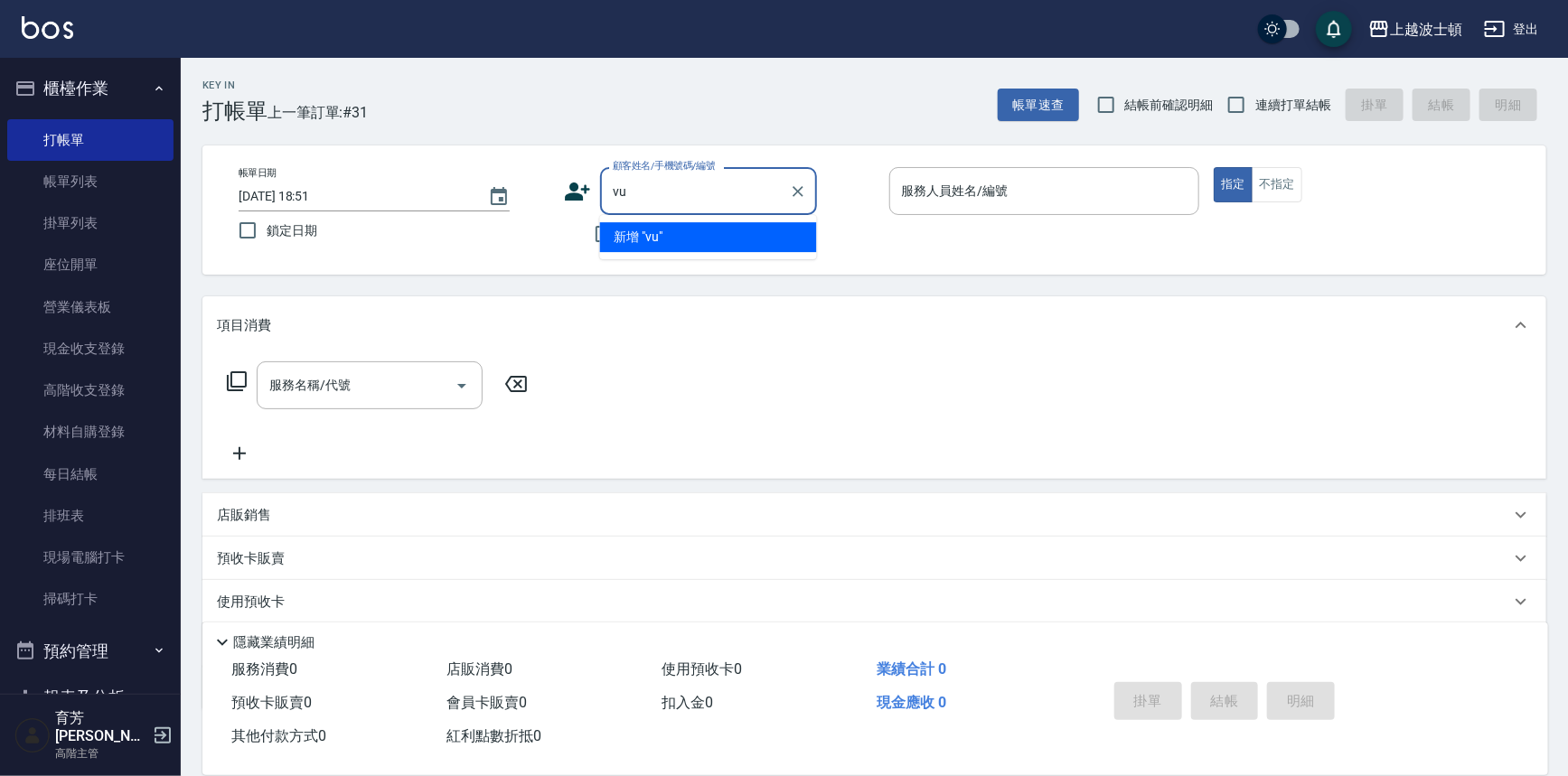
type input "v"
click at [697, 235] on li "謝小姐/0919275065/232586" at bounding box center [709, 237] width 217 height 29
type input "謝小姐/0919275065/232586"
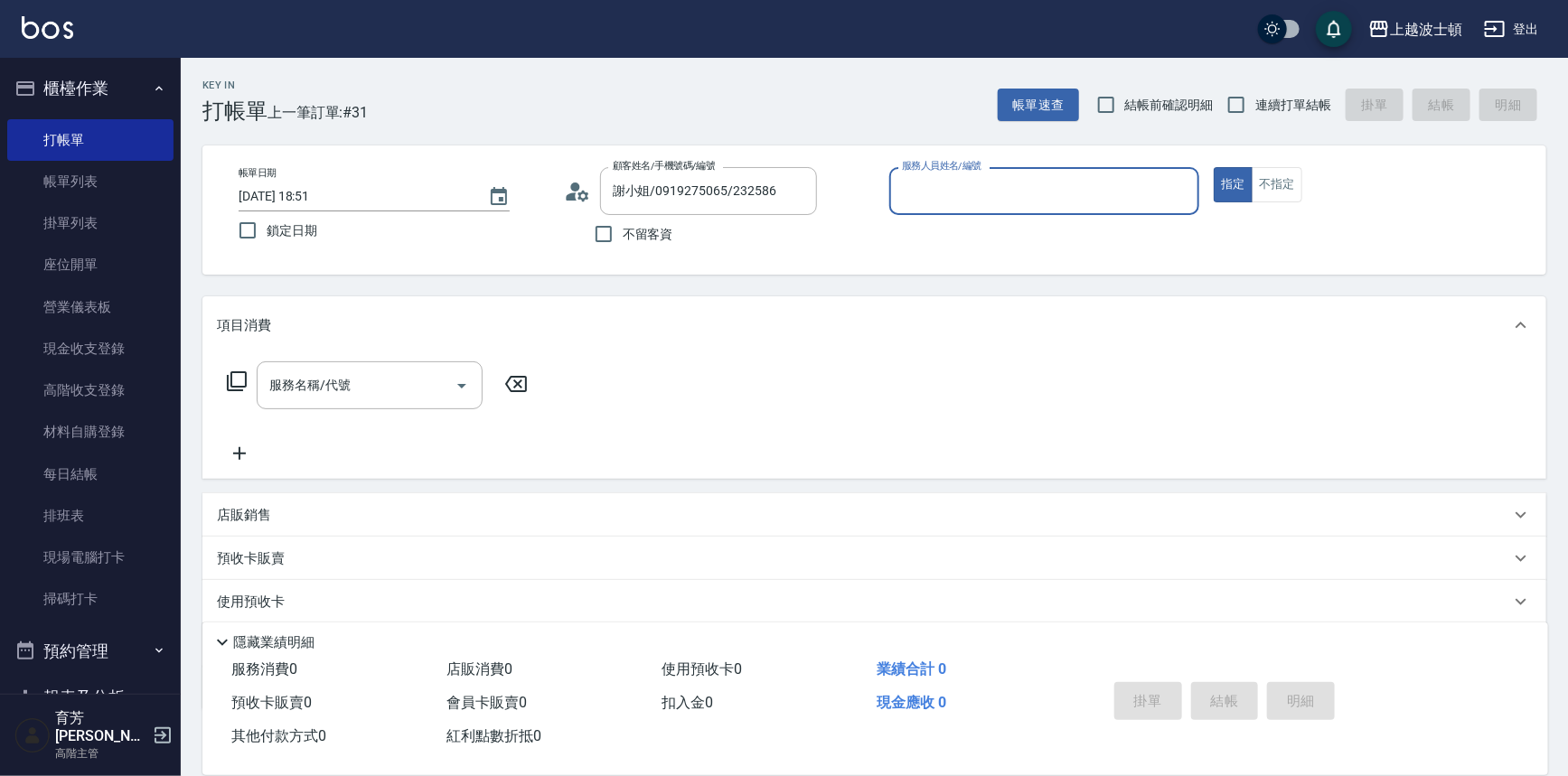
type input "Vicky-13"
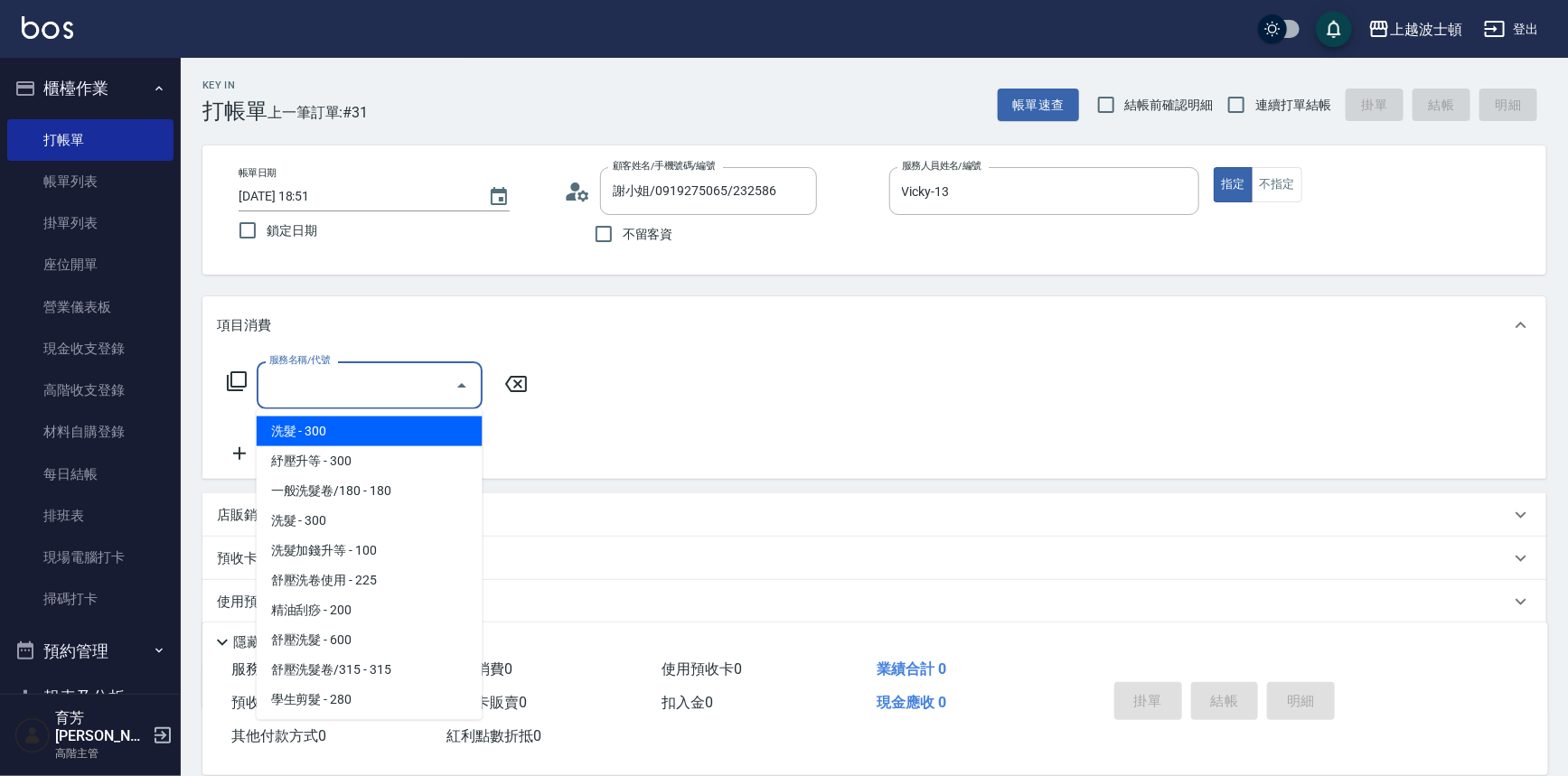
click at [351, 384] on input "服務名稱/代號" at bounding box center [356, 385] width 182 height 31
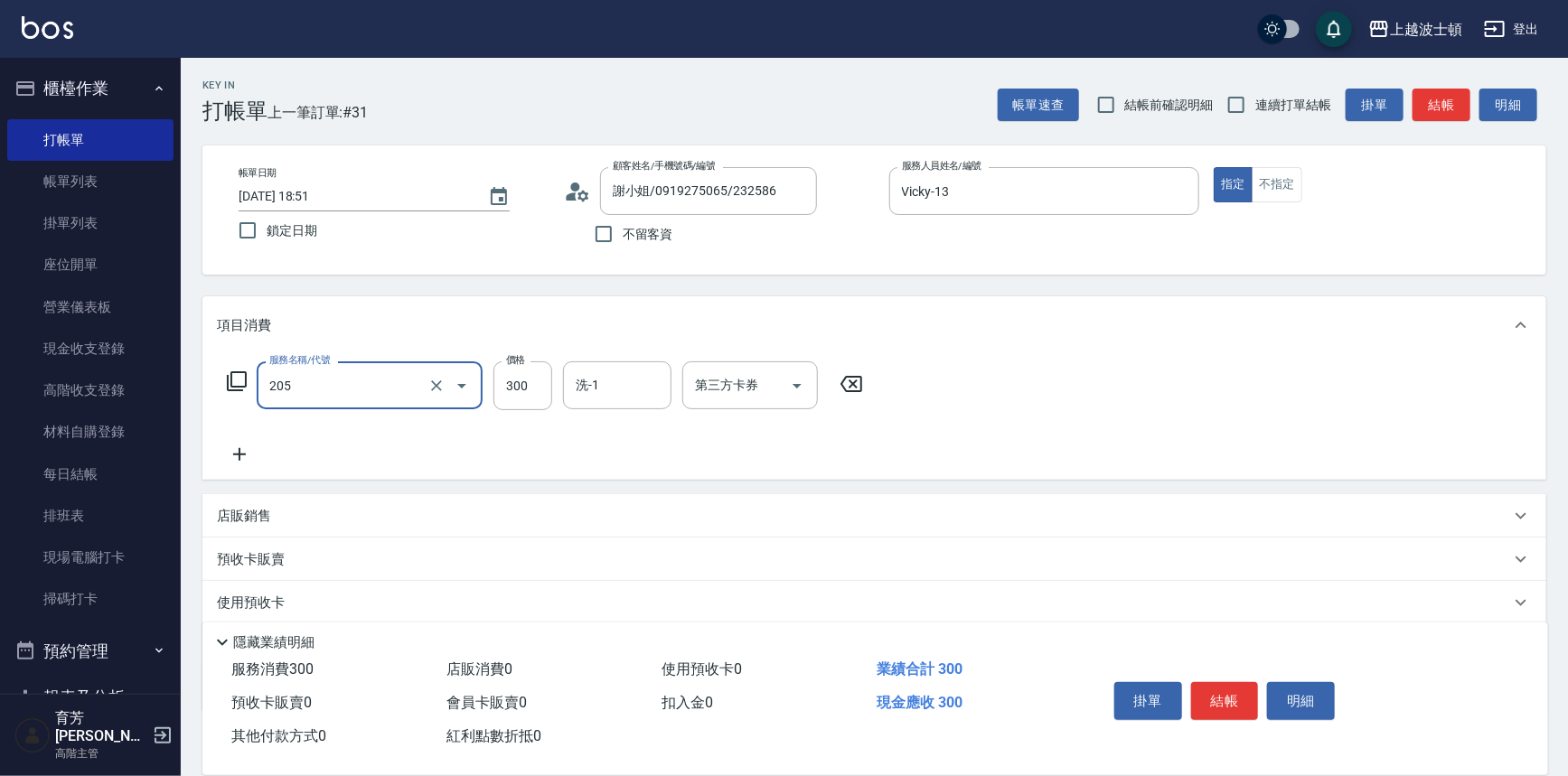
type input "洗髮(205)"
click at [227, 455] on icon at bounding box center [239, 455] width 45 height 22
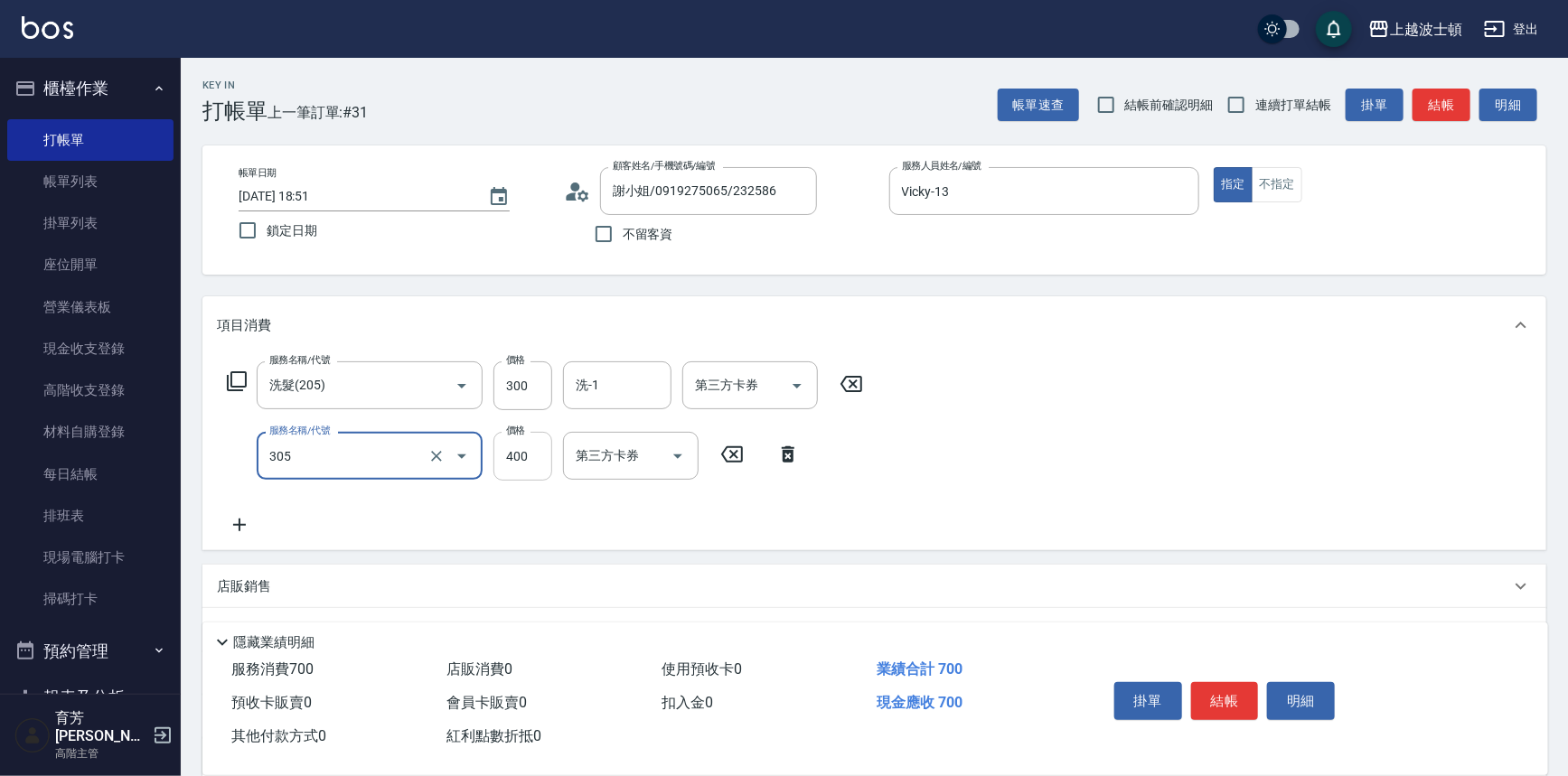
type input "剪髮(305)"
click at [531, 468] on input "400" at bounding box center [523, 456] width 59 height 49
type input "350"
click at [240, 521] on icon at bounding box center [239, 526] width 45 height 22
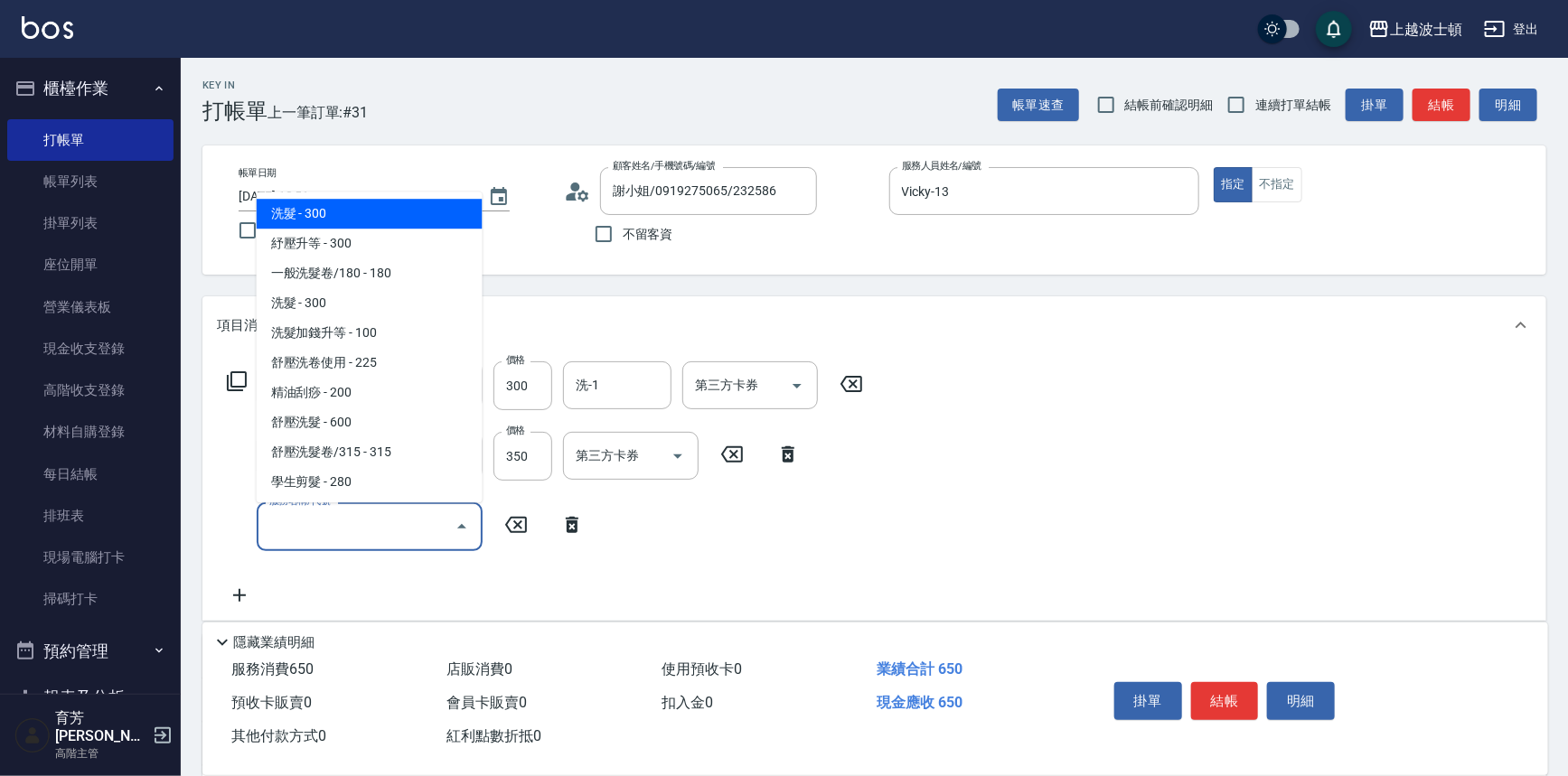
click at [320, 520] on input "服務名稱/代號" at bounding box center [356, 527] width 182 height 31
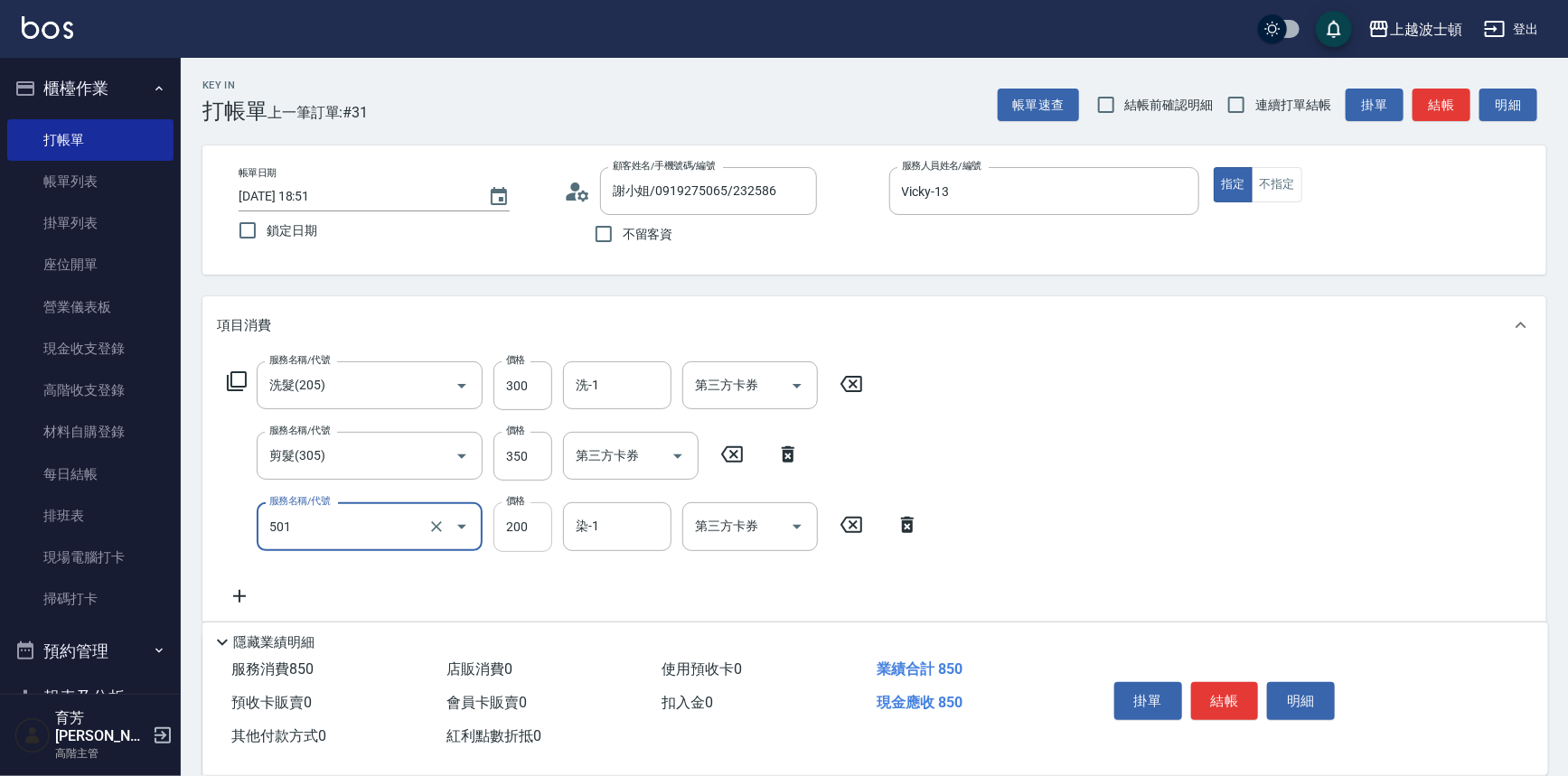
type input "髮色調整(200)(501)"
click at [541, 529] on input "200" at bounding box center [523, 527] width 59 height 49
type input "600"
click at [627, 534] on input "染-1" at bounding box center [617, 527] width 92 height 31
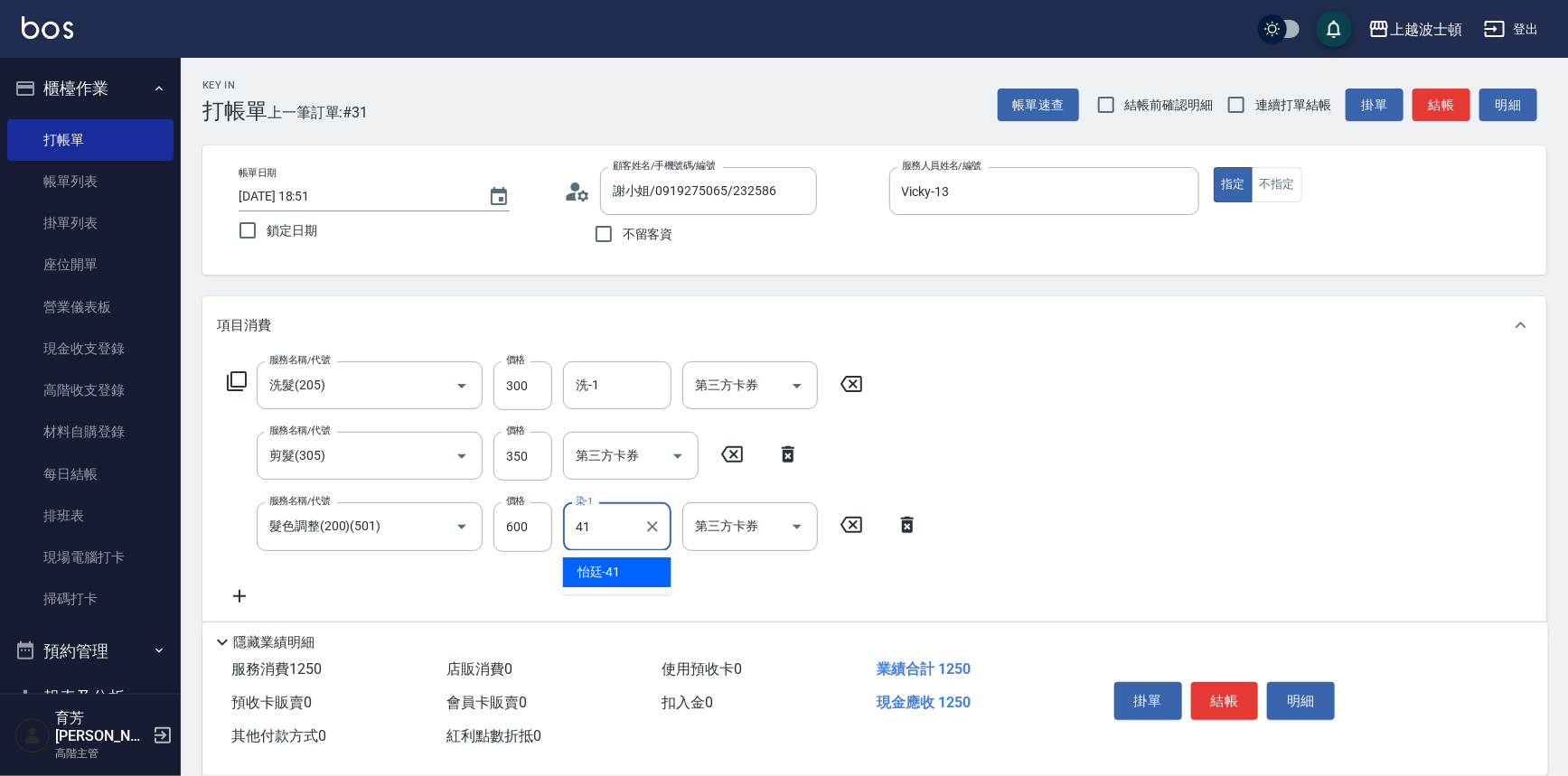
type input "怡廷-41"
click at [620, 390] on input "洗-1" at bounding box center [617, 385] width 92 height 31
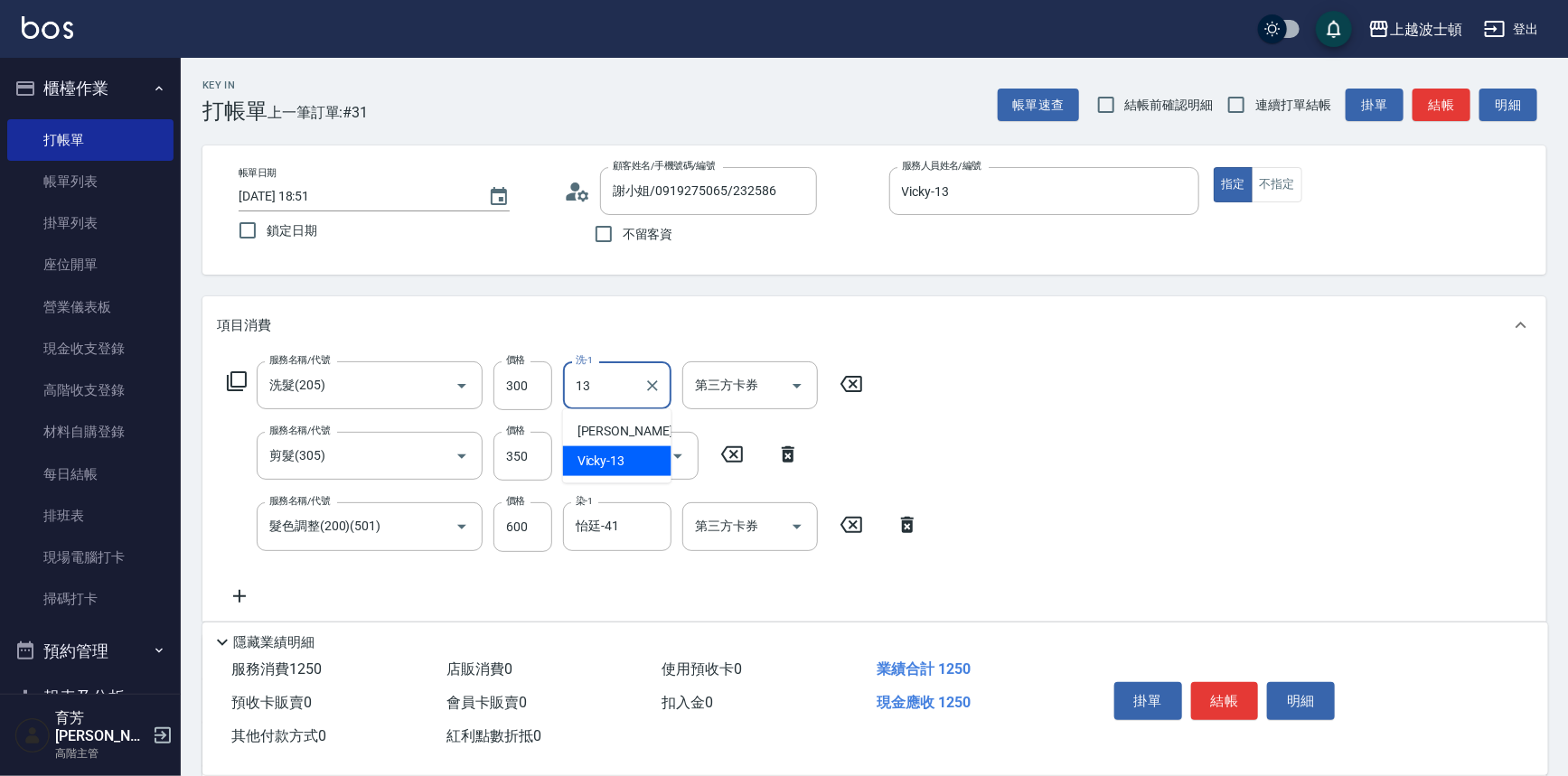
type input "Vicky-13"
click at [1248, 692] on button "結帳" at bounding box center [1225, 701] width 68 height 38
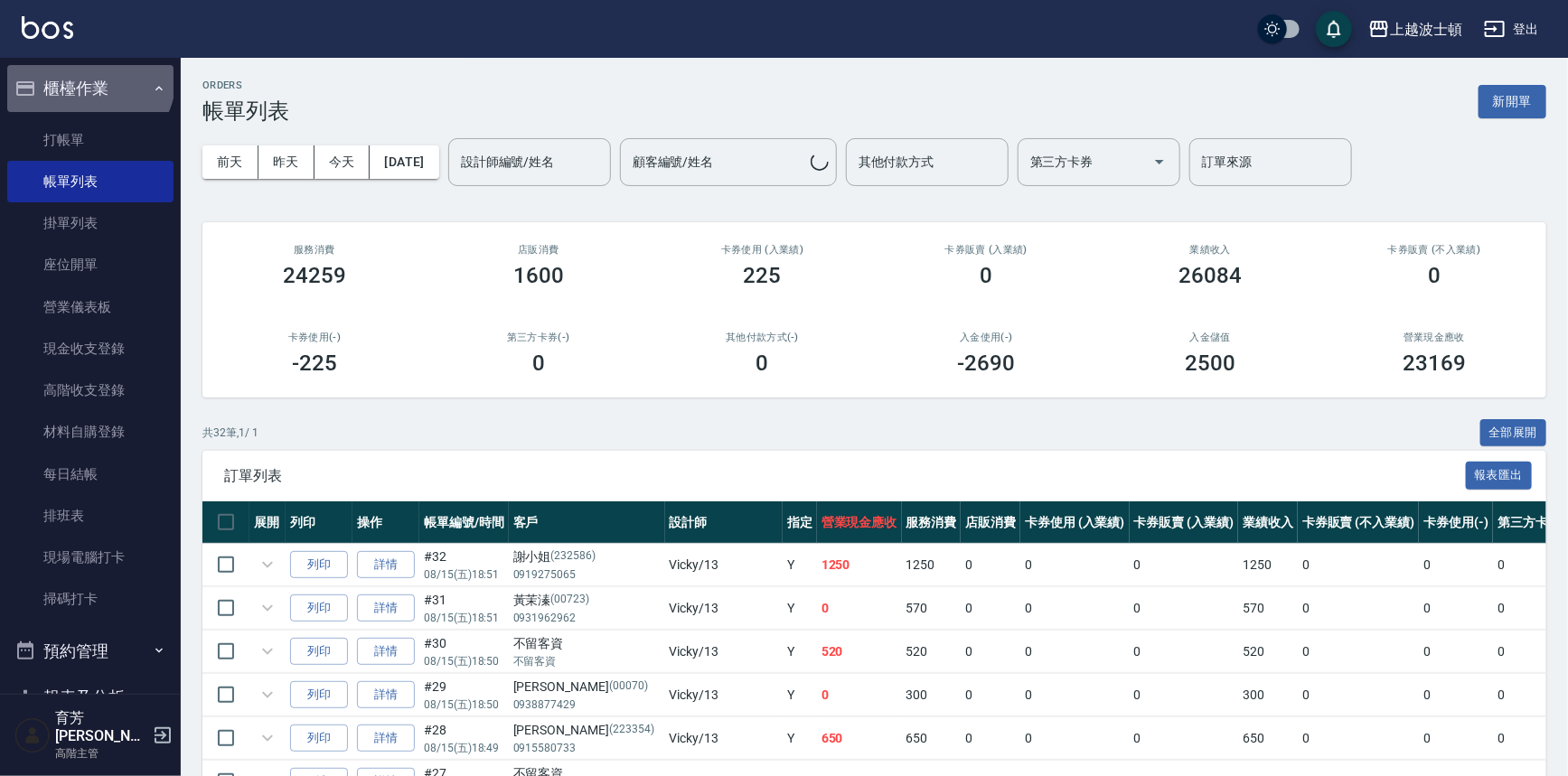
click at [87, 76] on button "櫃檯作業" at bounding box center [90, 88] width 167 height 47
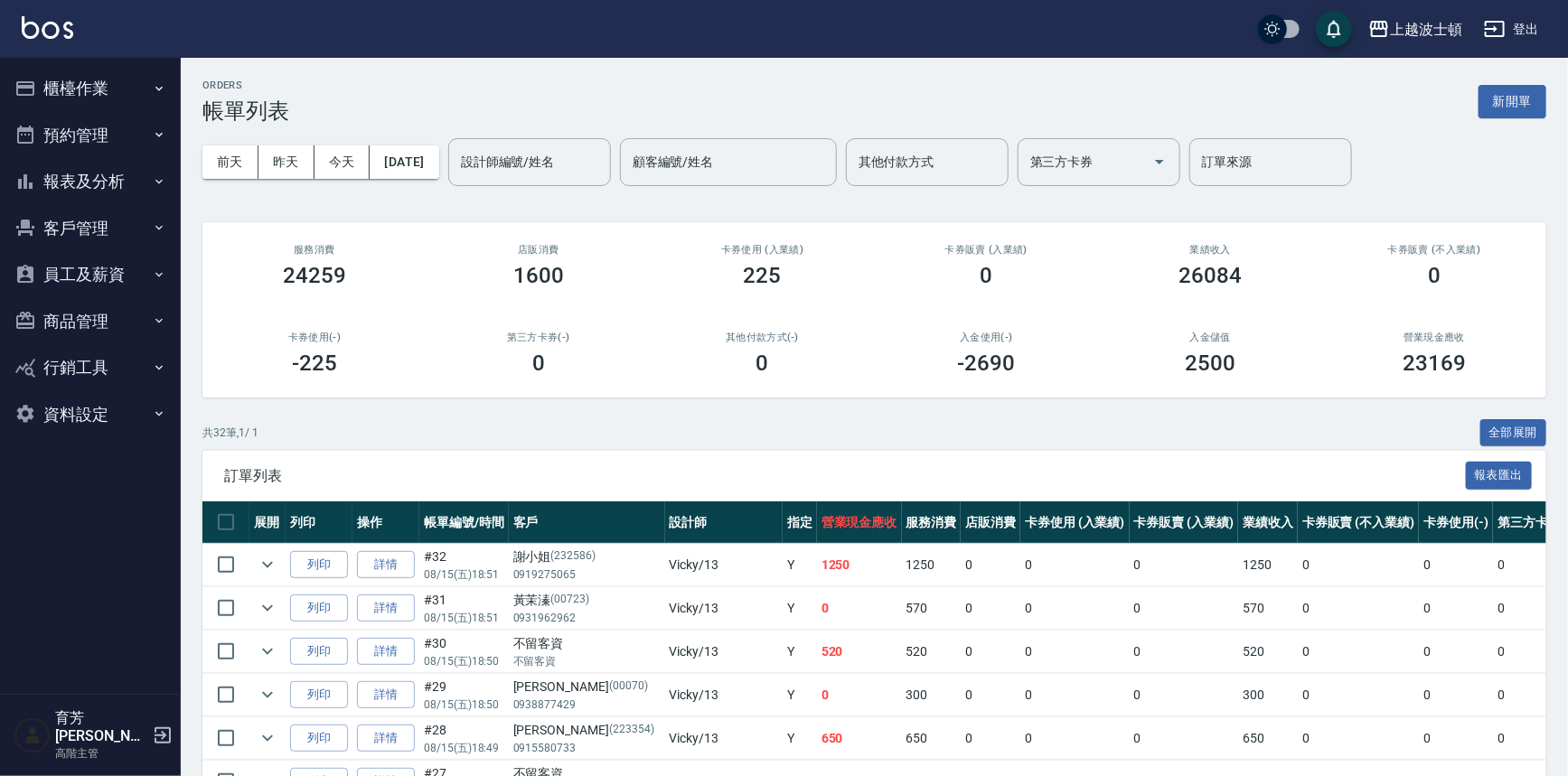
click at [78, 218] on button "客戶管理" at bounding box center [90, 228] width 167 height 47
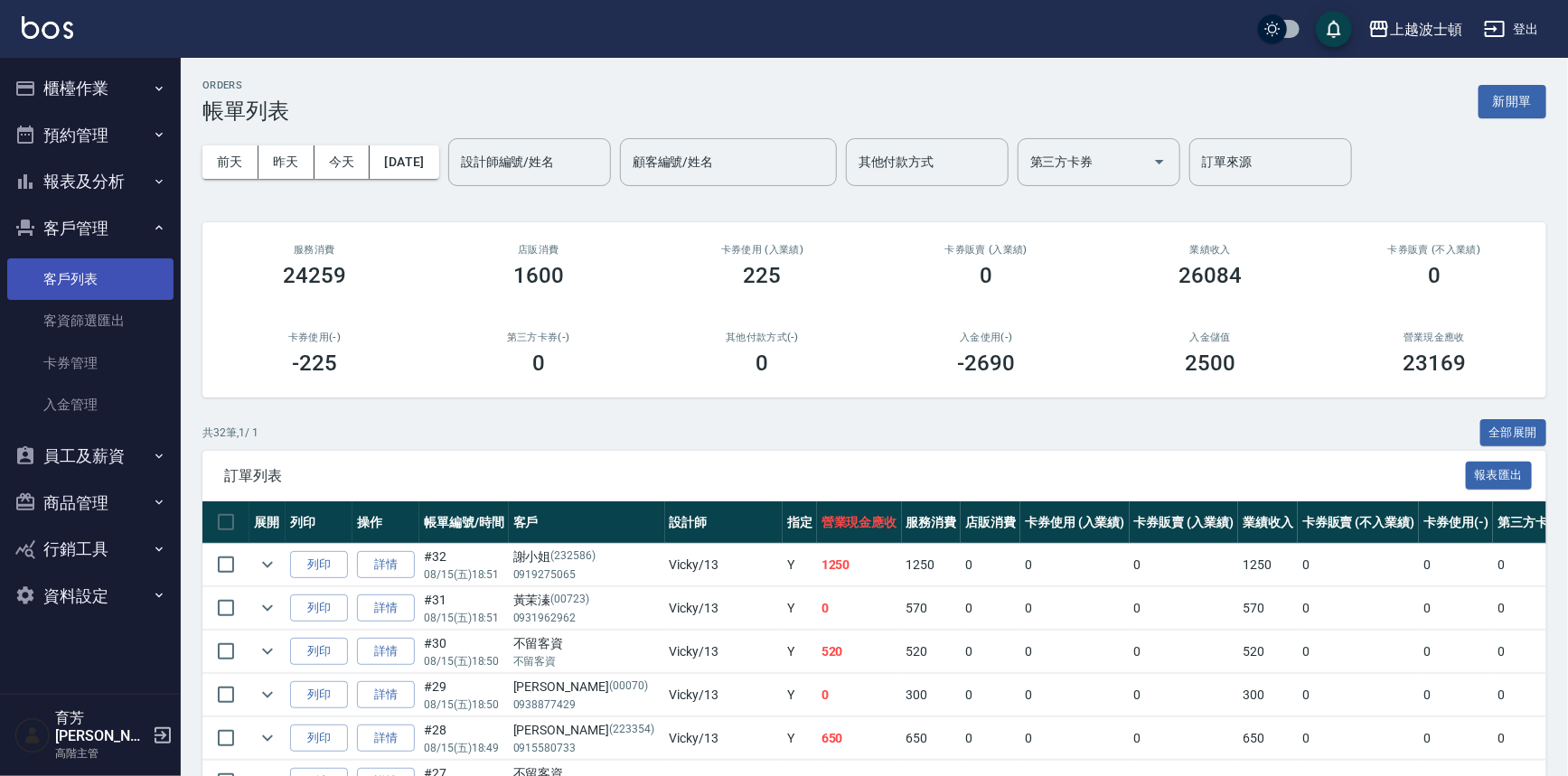
click at [67, 289] on link "客戶列表" at bounding box center [90, 279] width 167 height 41
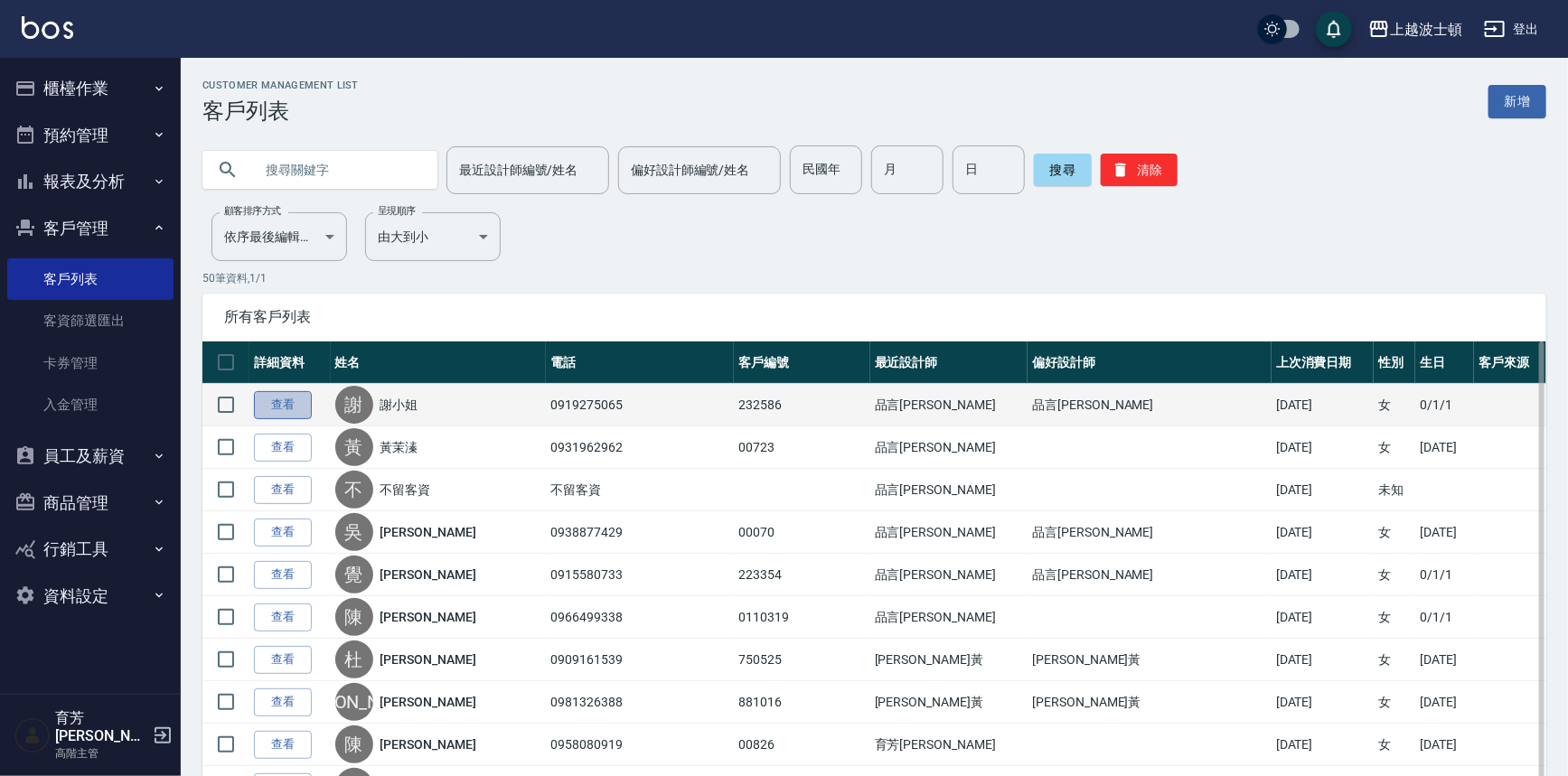
click at [283, 415] on link "查看" at bounding box center [283, 405] width 58 height 28
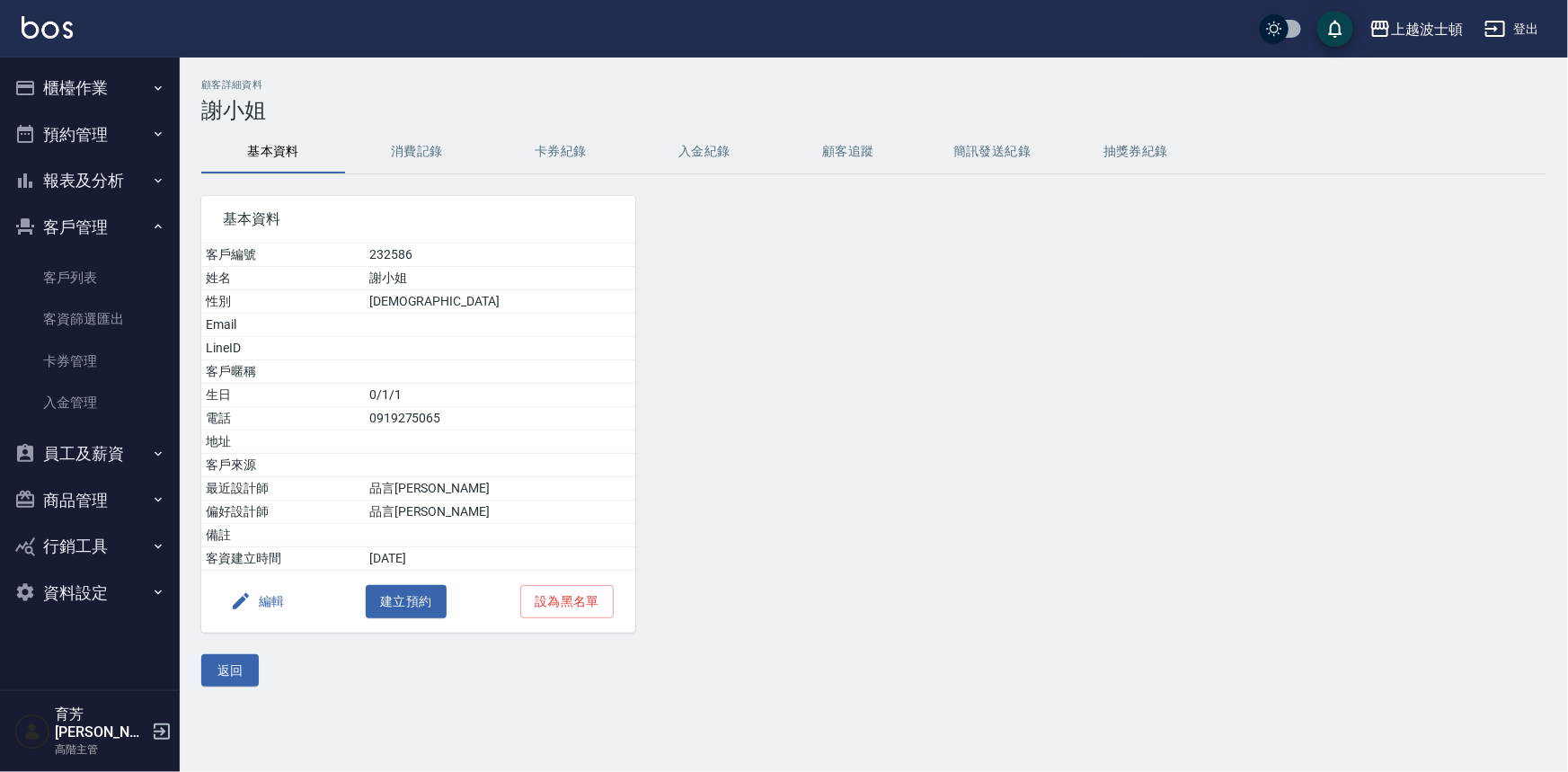
click at [406, 160] on button "消費記錄" at bounding box center [416, 151] width 144 height 43
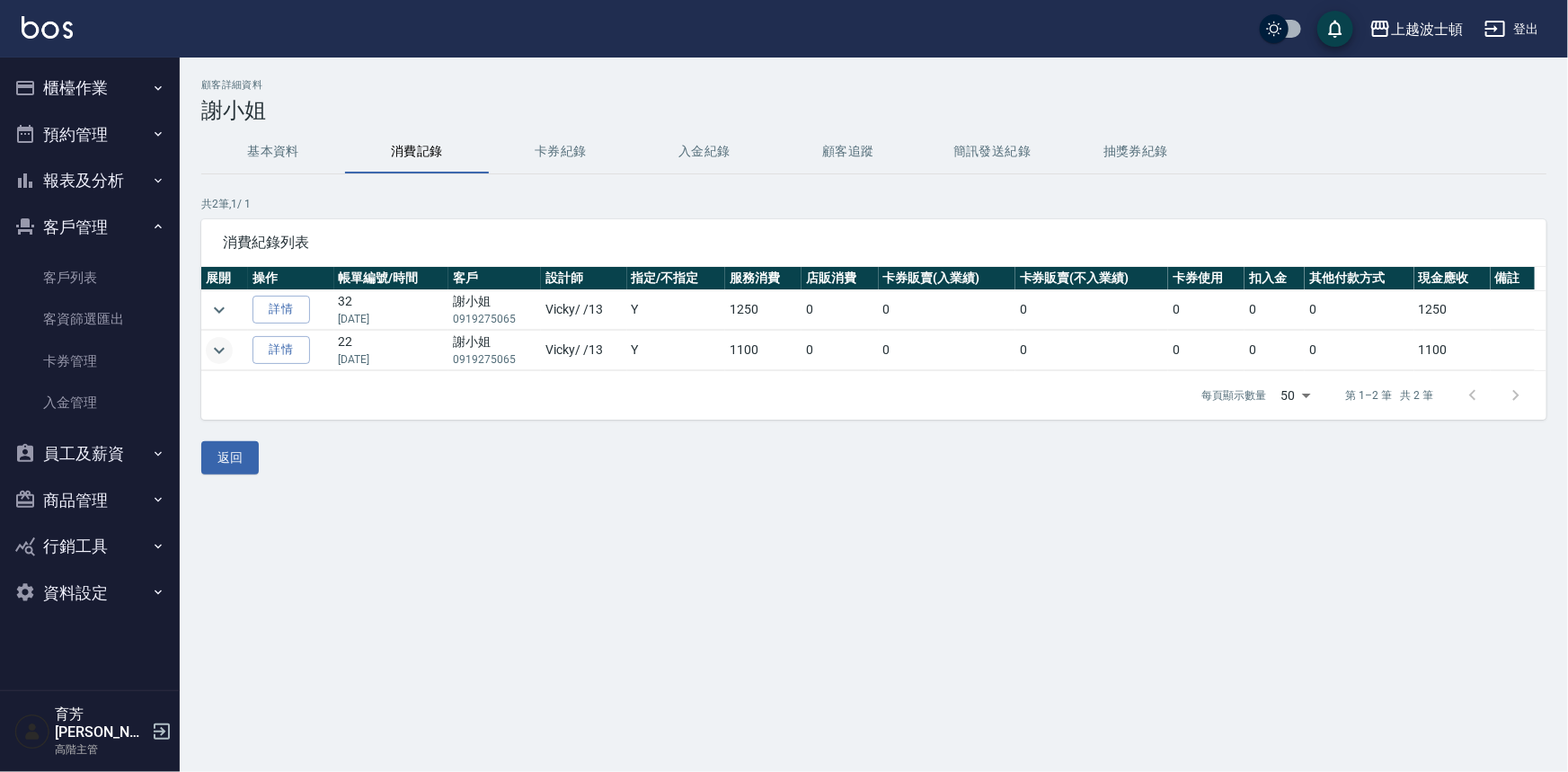
click at [221, 350] on icon "expand row" at bounding box center [220, 350] width 11 height 6
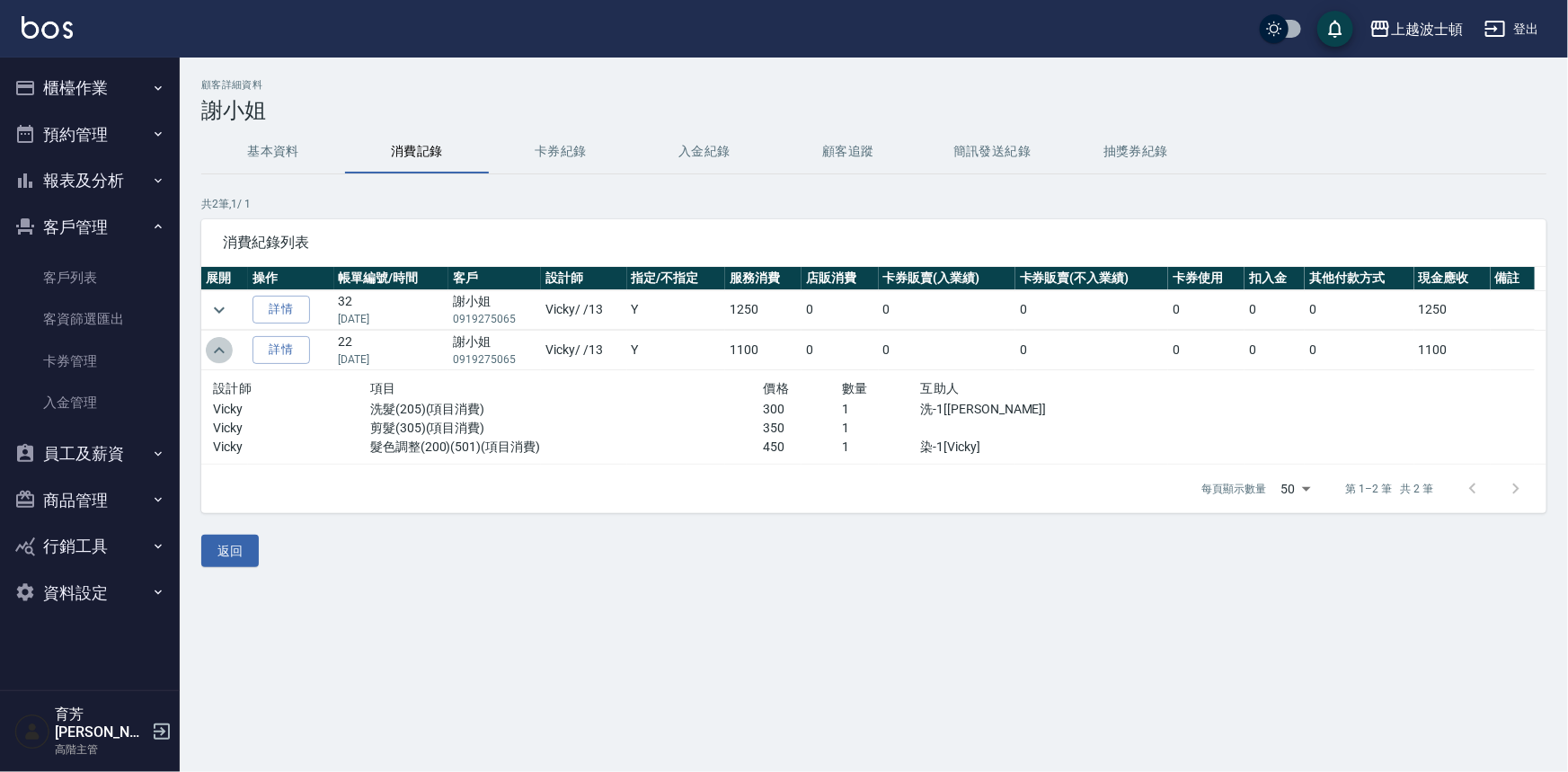
click at [220, 350] on icon "expand row" at bounding box center [220, 351] width 22 height 22
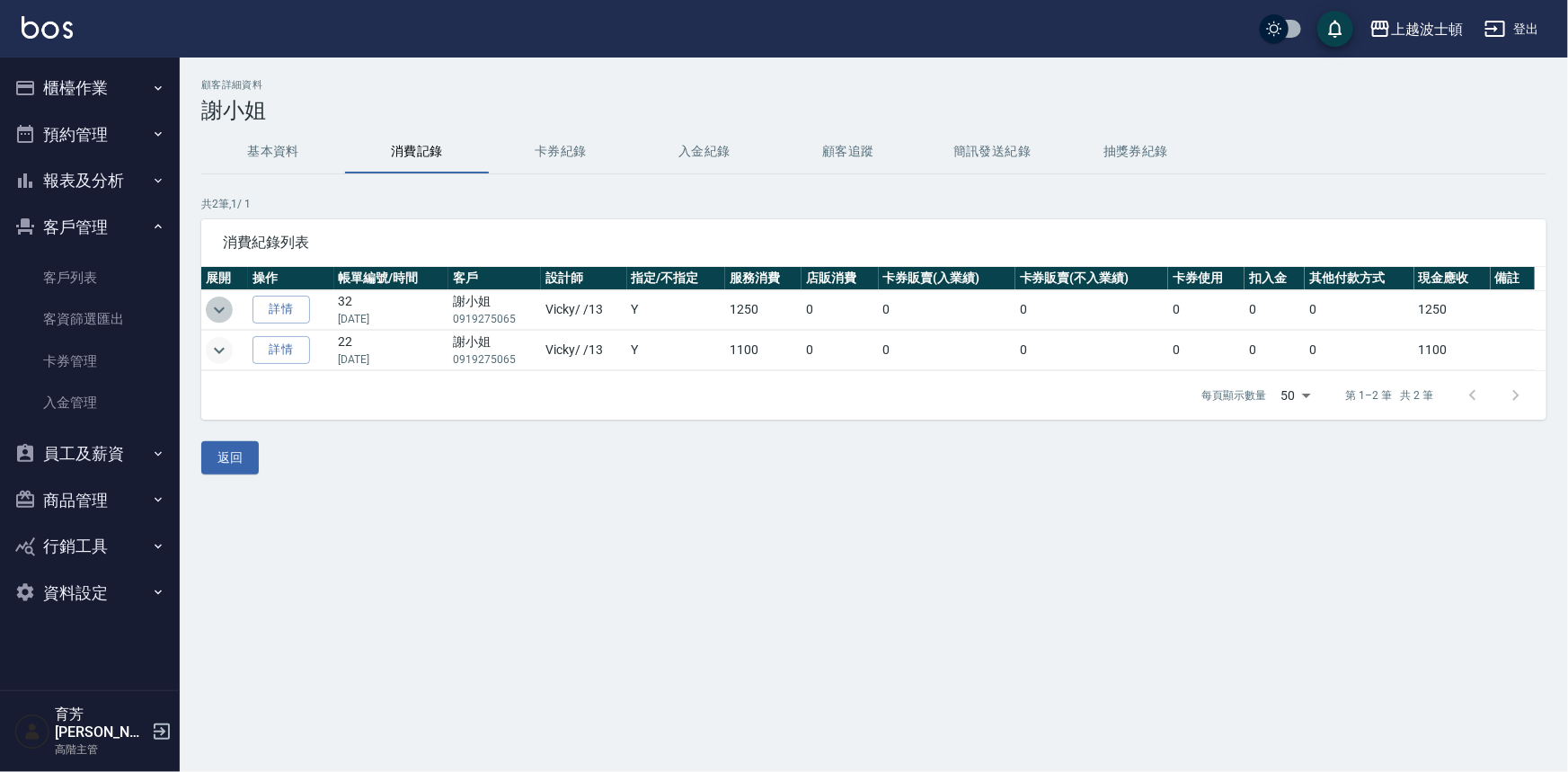
click at [215, 314] on icon "expand row" at bounding box center [220, 310] width 22 height 22
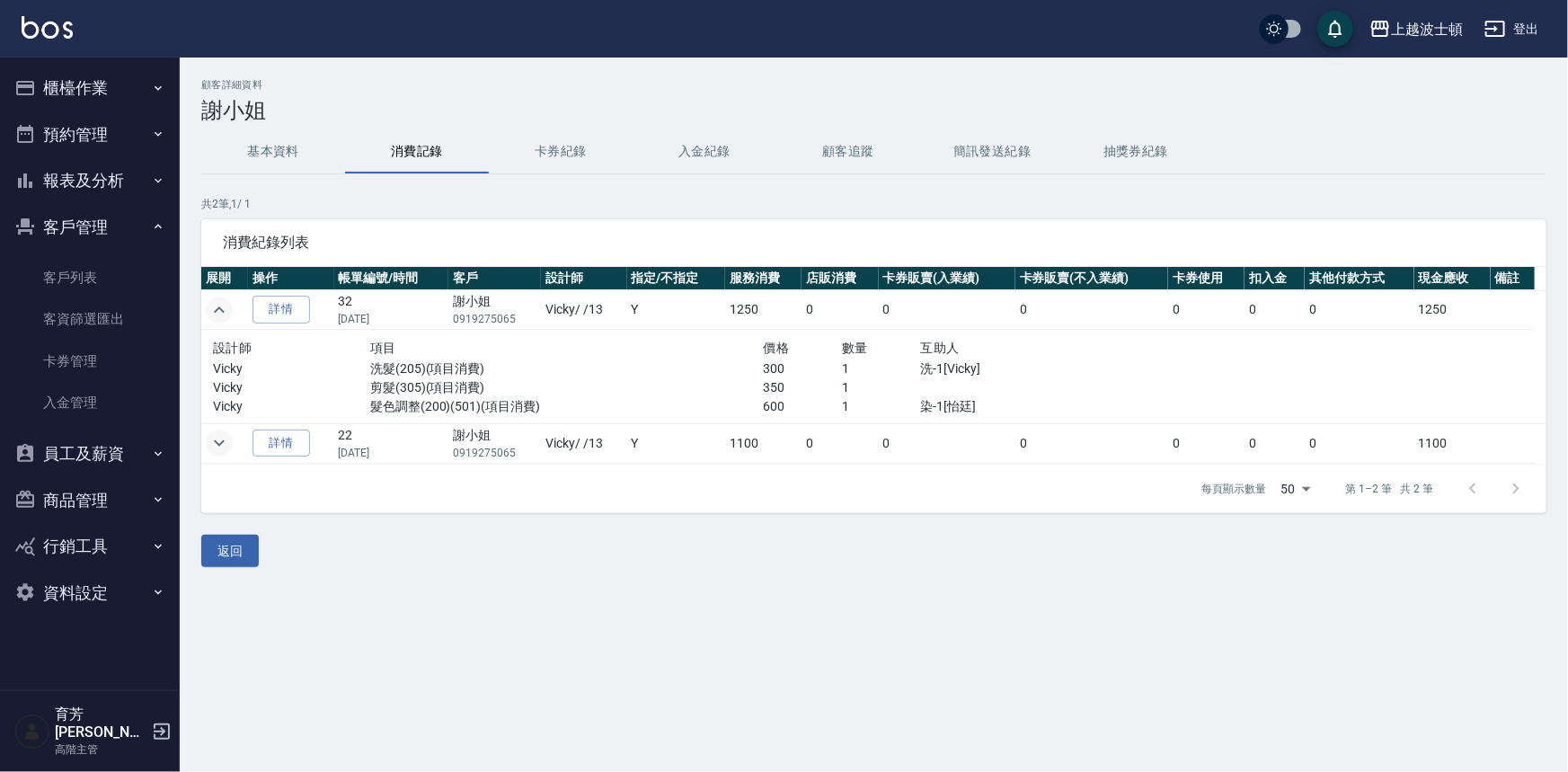
click at [219, 315] on icon "expand row" at bounding box center [220, 310] width 22 height 22
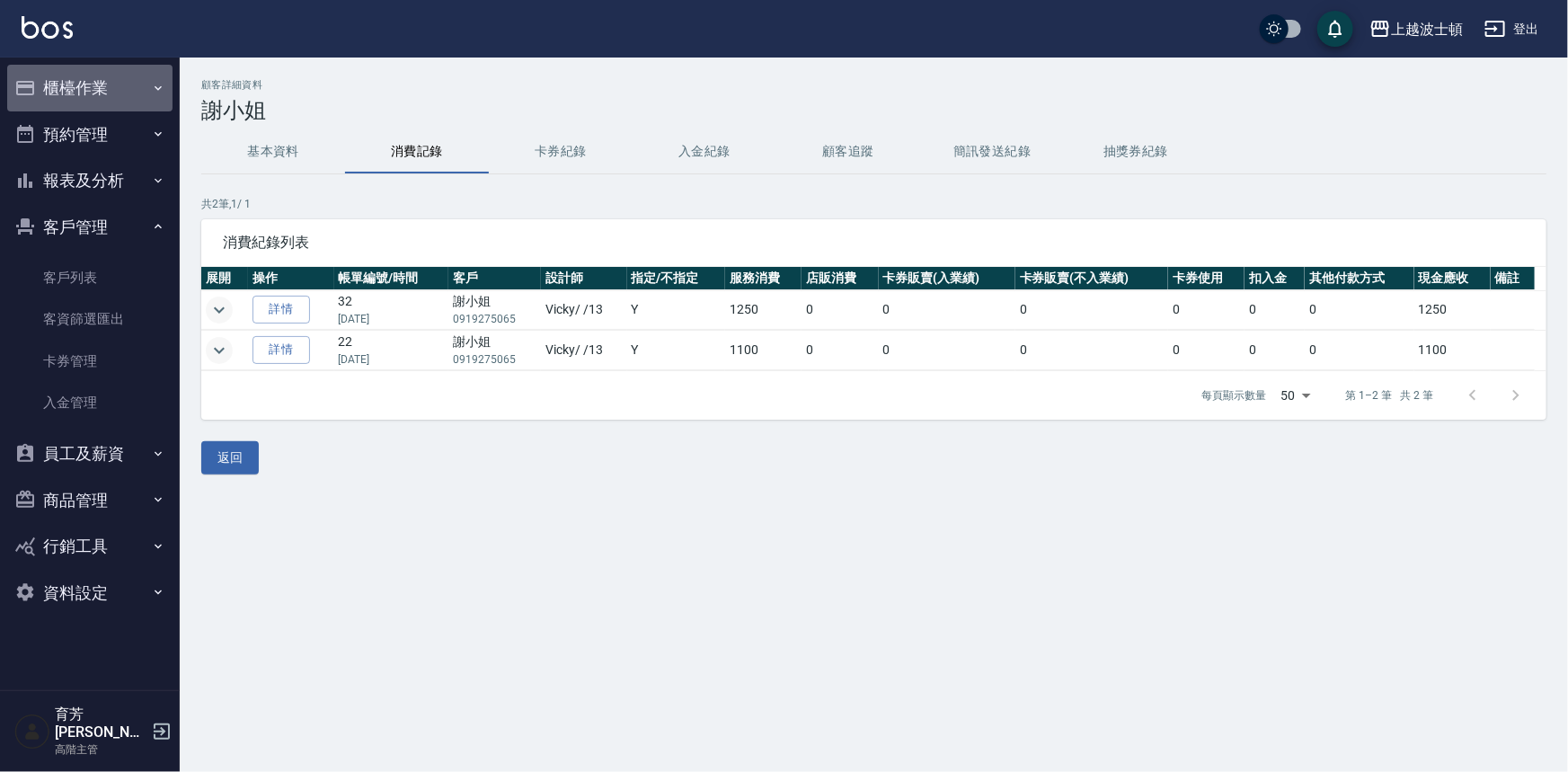
click at [64, 94] on button "櫃檯作業" at bounding box center [90, 88] width 166 height 47
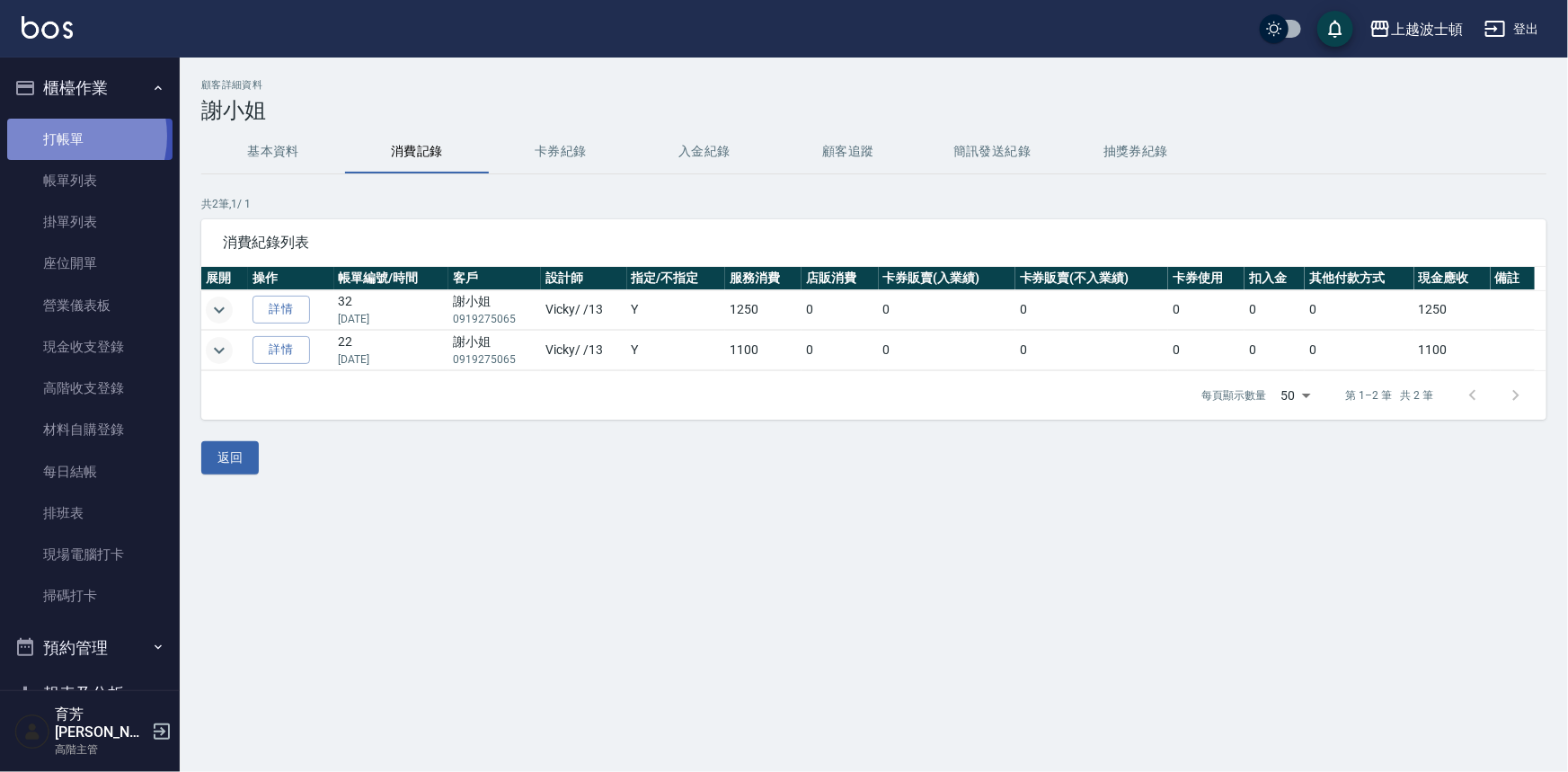
click at [66, 136] on link "打帳單" at bounding box center [90, 139] width 166 height 41
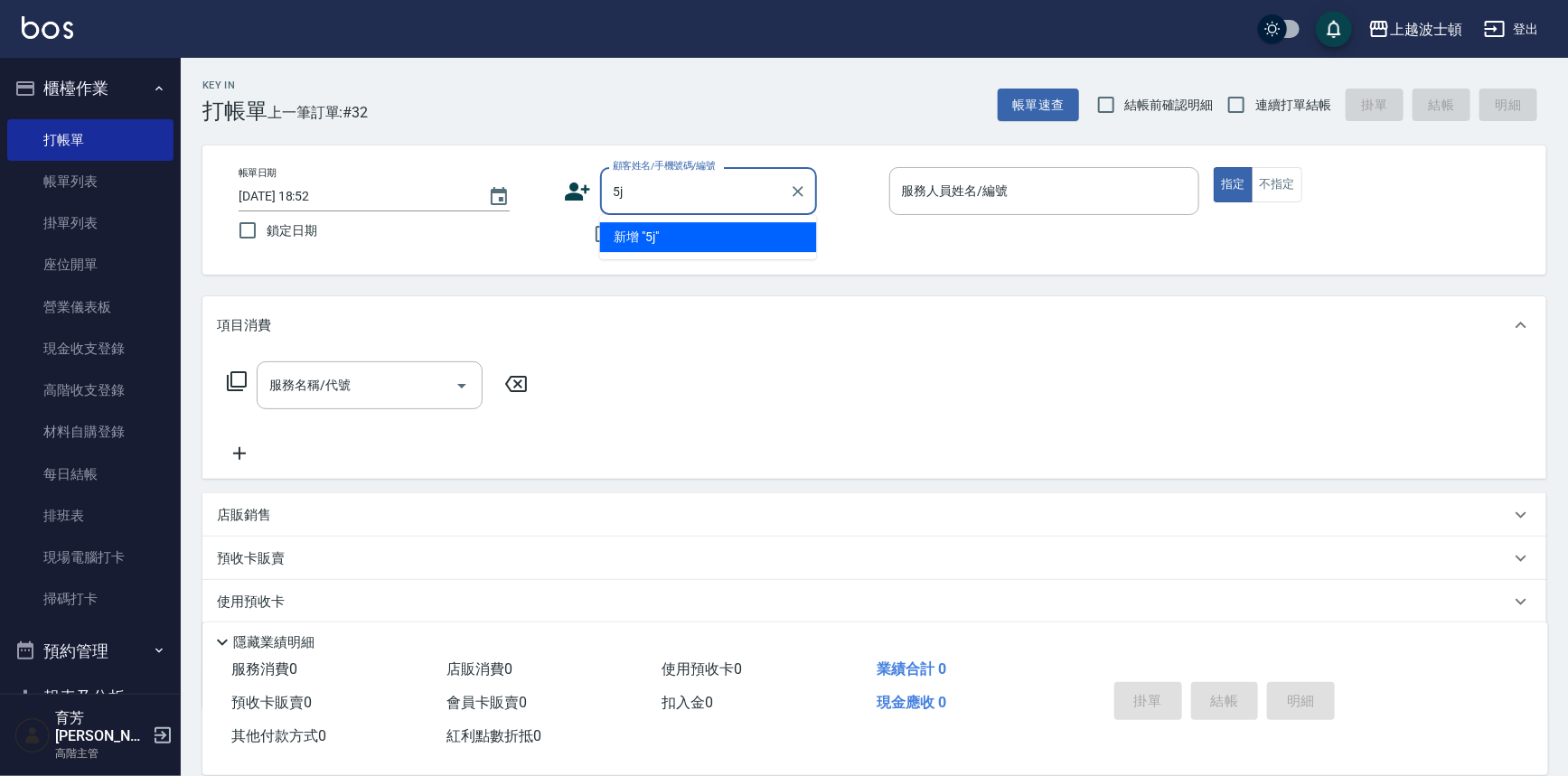
type input "5"
click at [668, 237] on li "朱美容/朱美容00009/00009" at bounding box center [709, 237] width 217 height 29
type input "朱美容/朱美容00009/00009"
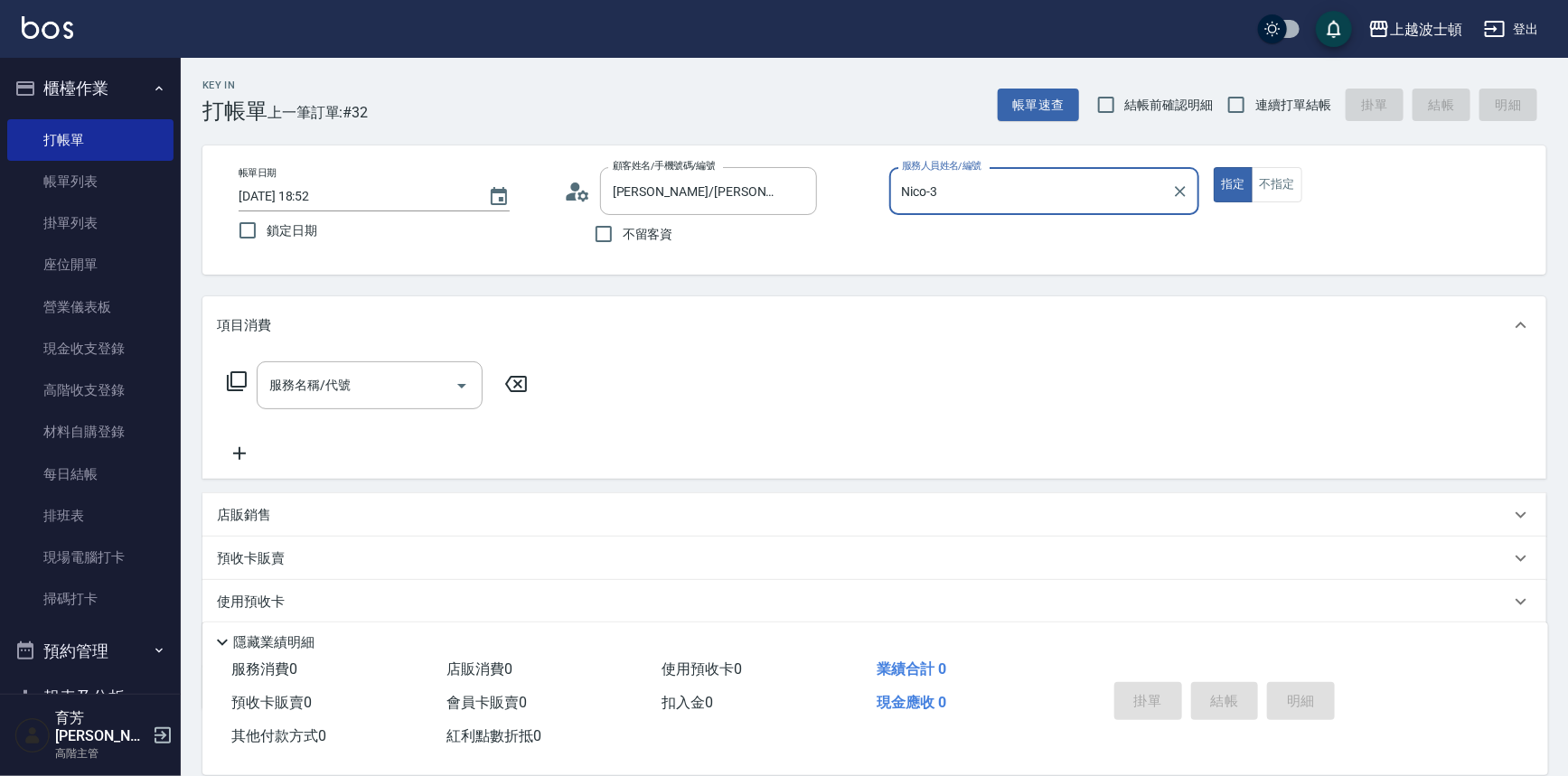
click at [1016, 200] on input "Nico-3" at bounding box center [1031, 191] width 268 height 31
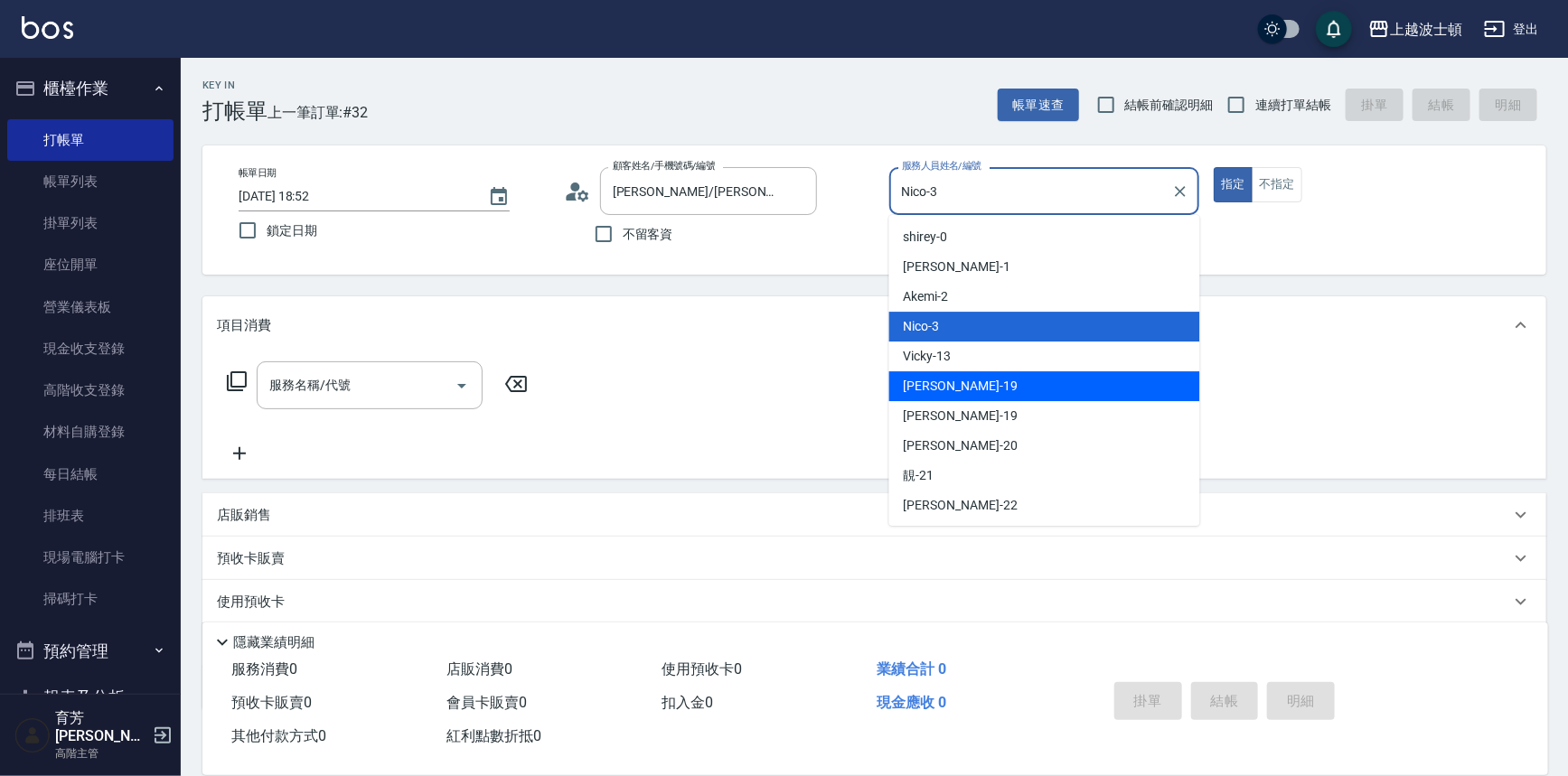
click at [956, 352] on div "Vicky -13" at bounding box center [1045, 356] width 311 height 29
type input "Vicky-13"
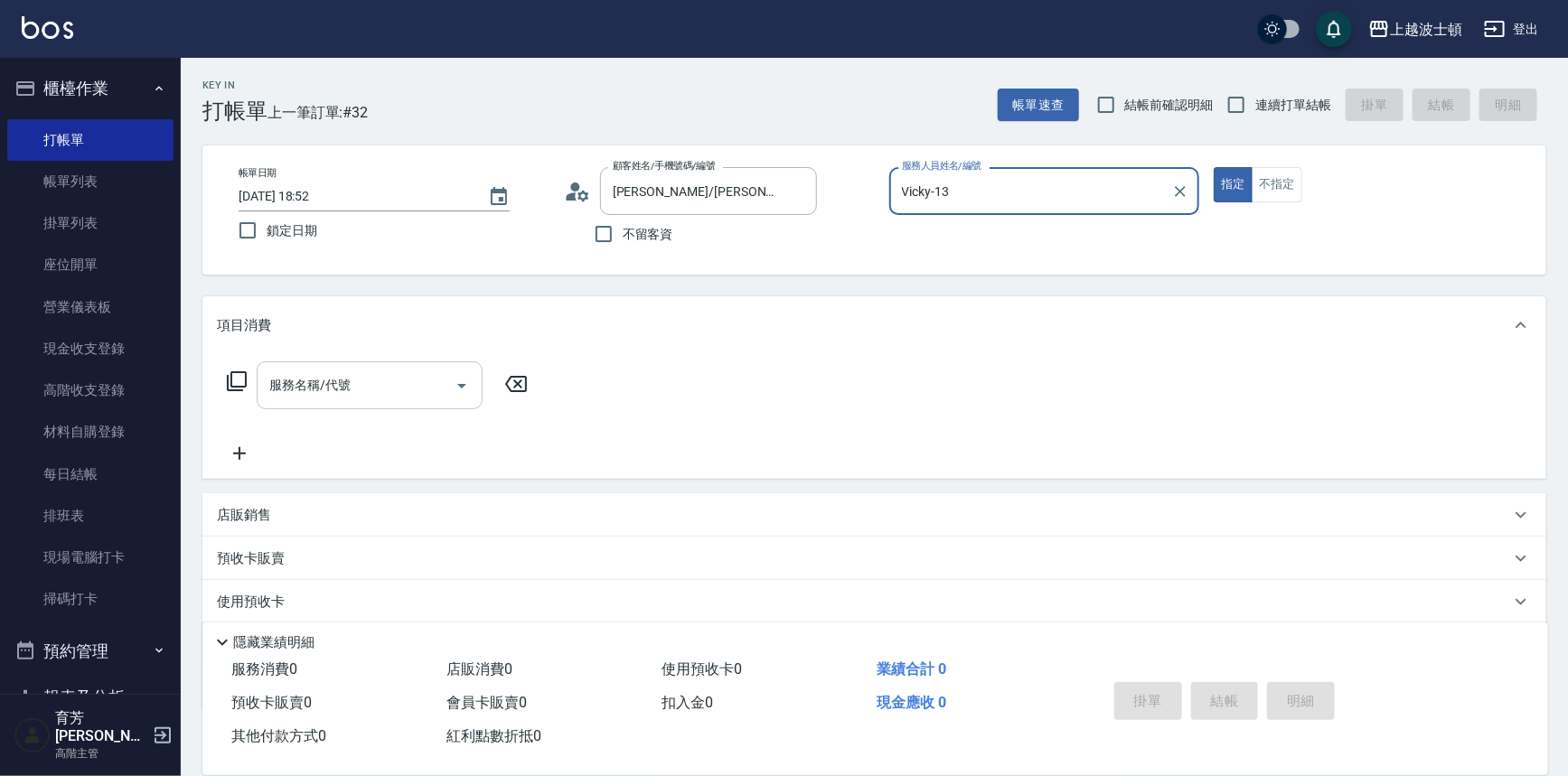
click at [337, 386] on input "服務名稱/代號" at bounding box center [356, 385] width 182 height 31
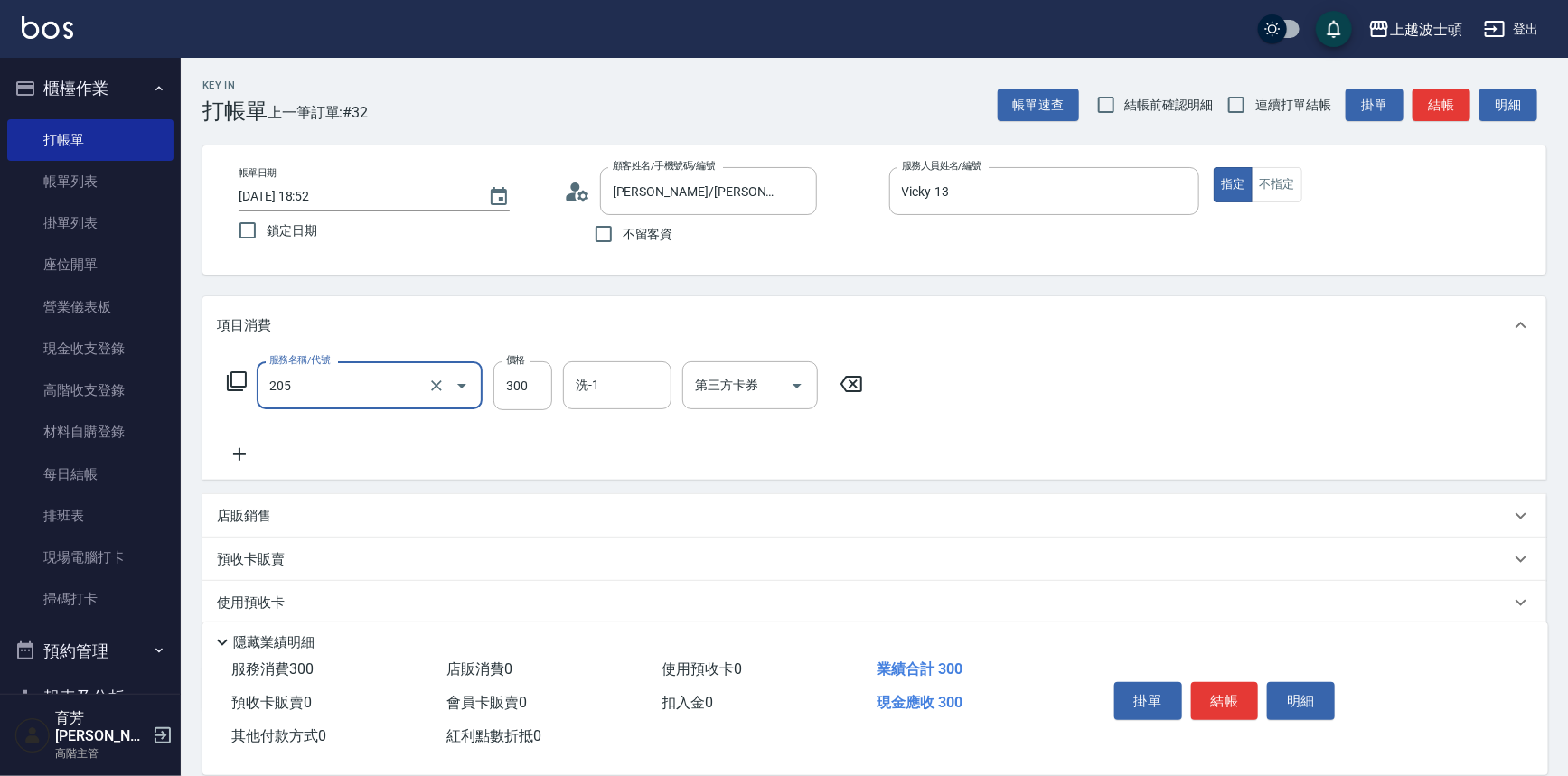
type input "洗髮(205)"
click at [242, 463] on icon at bounding box center [239, 455] width 45 height 22
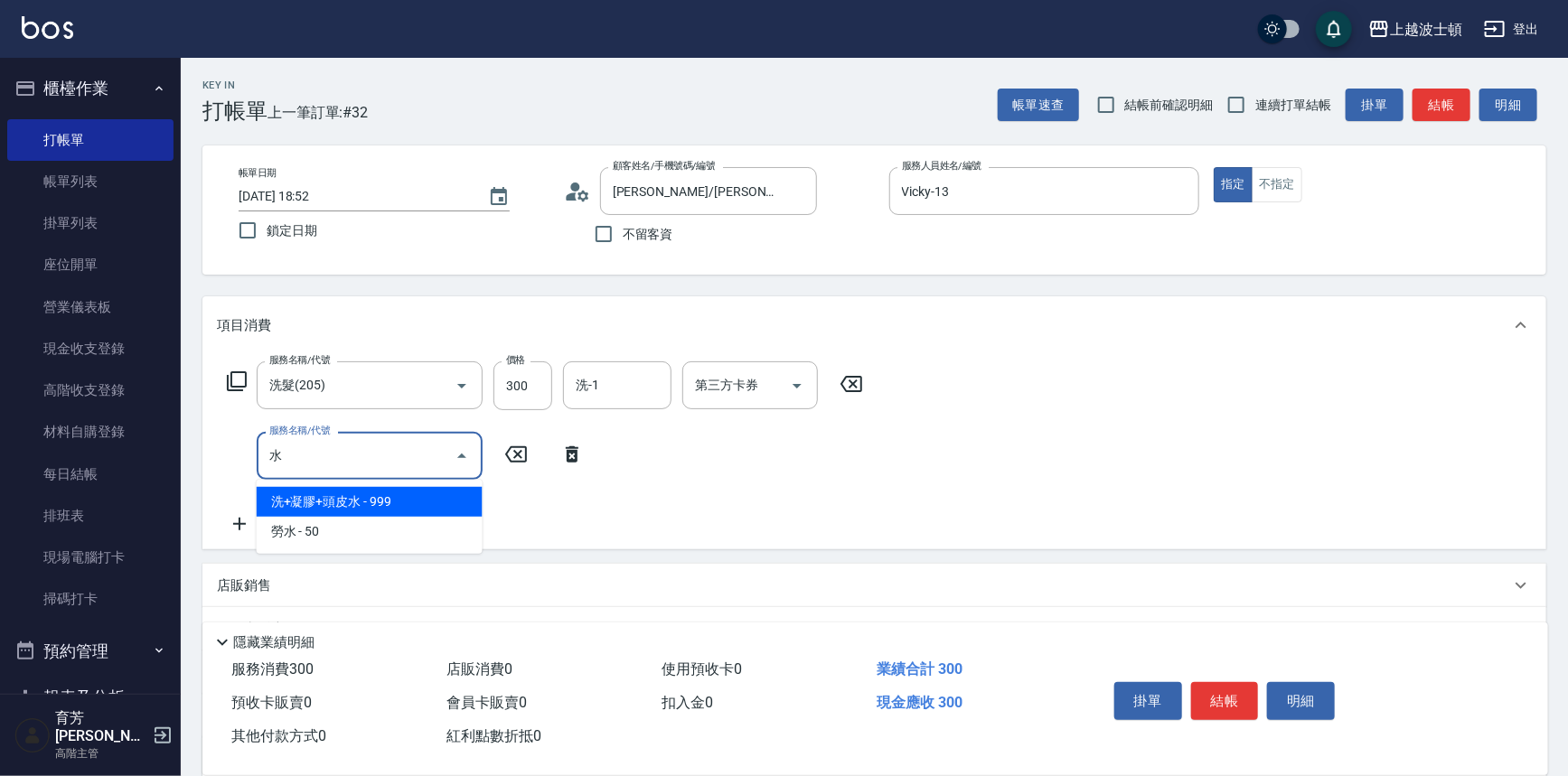
click at [298, 529] on span "勞水 - 50" at bounding box center [369, 532] width 226 height 29
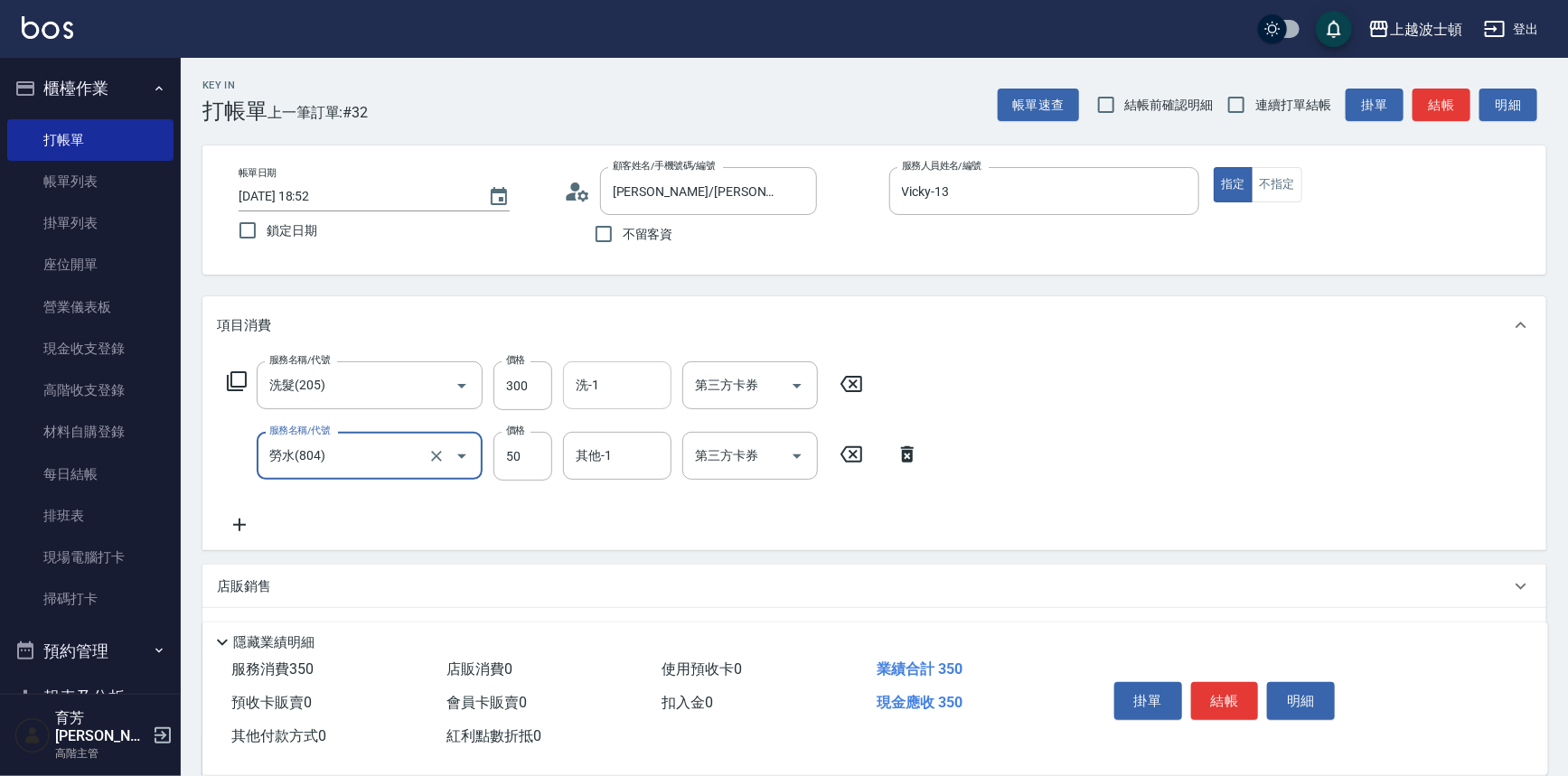
type input "勞水(804)"
click at [594, 380] on input "洗-1" at bounding box center [617, 385] width 92 height 31
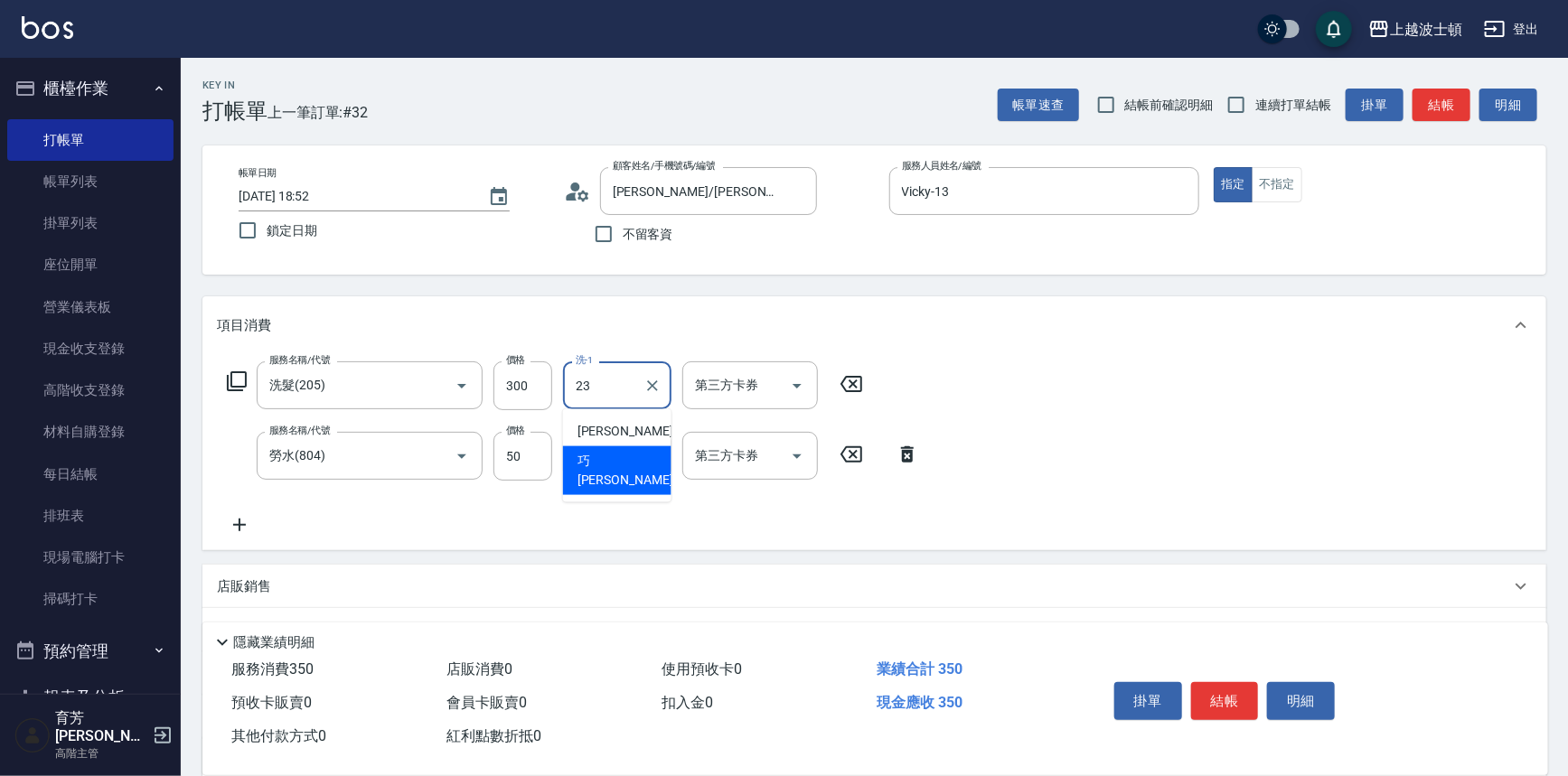
type input "巧莉-23"
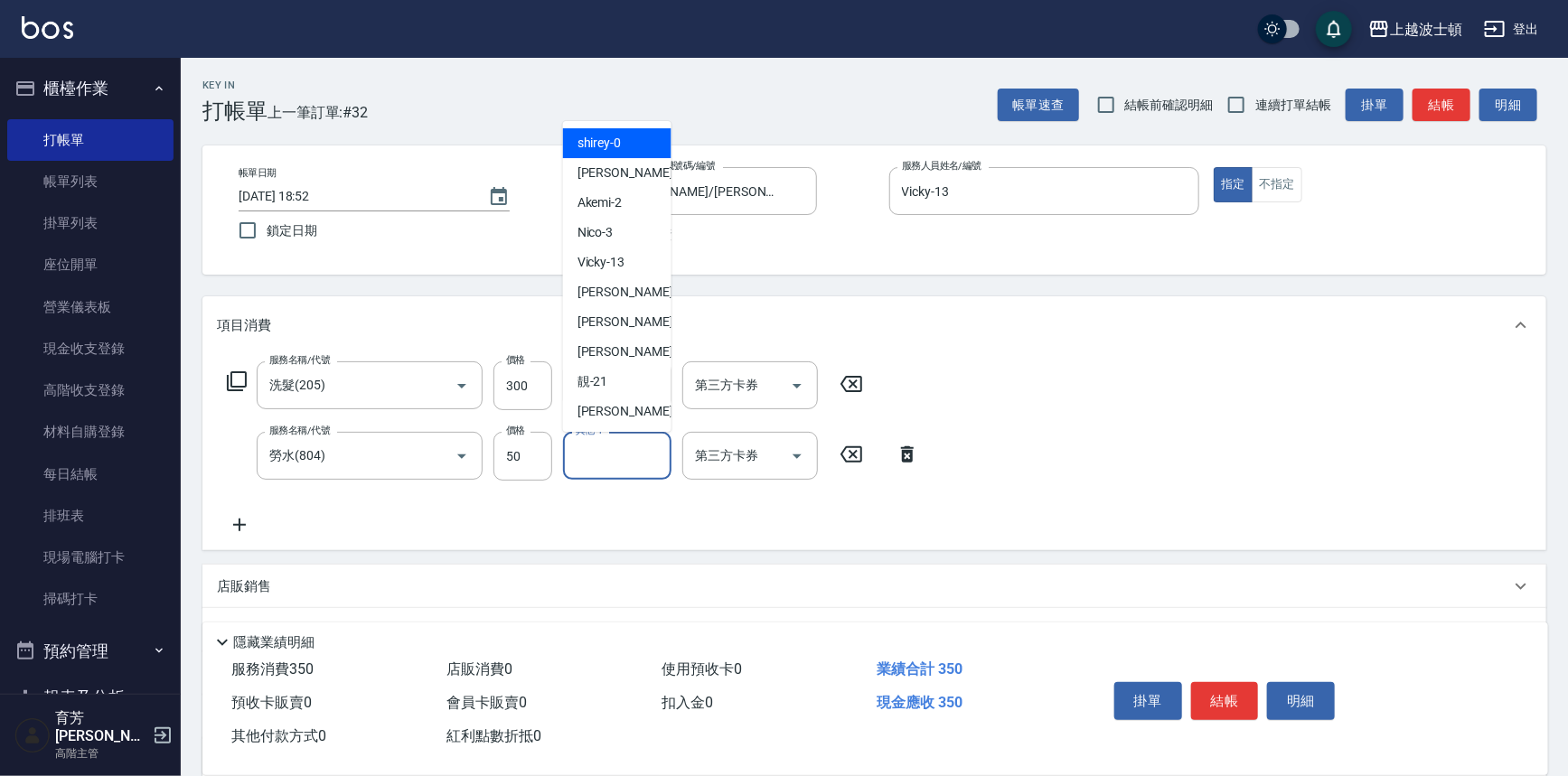
click at [609, 469] on input "其他-1" at bounding box center [617, 456] width 92 height 31
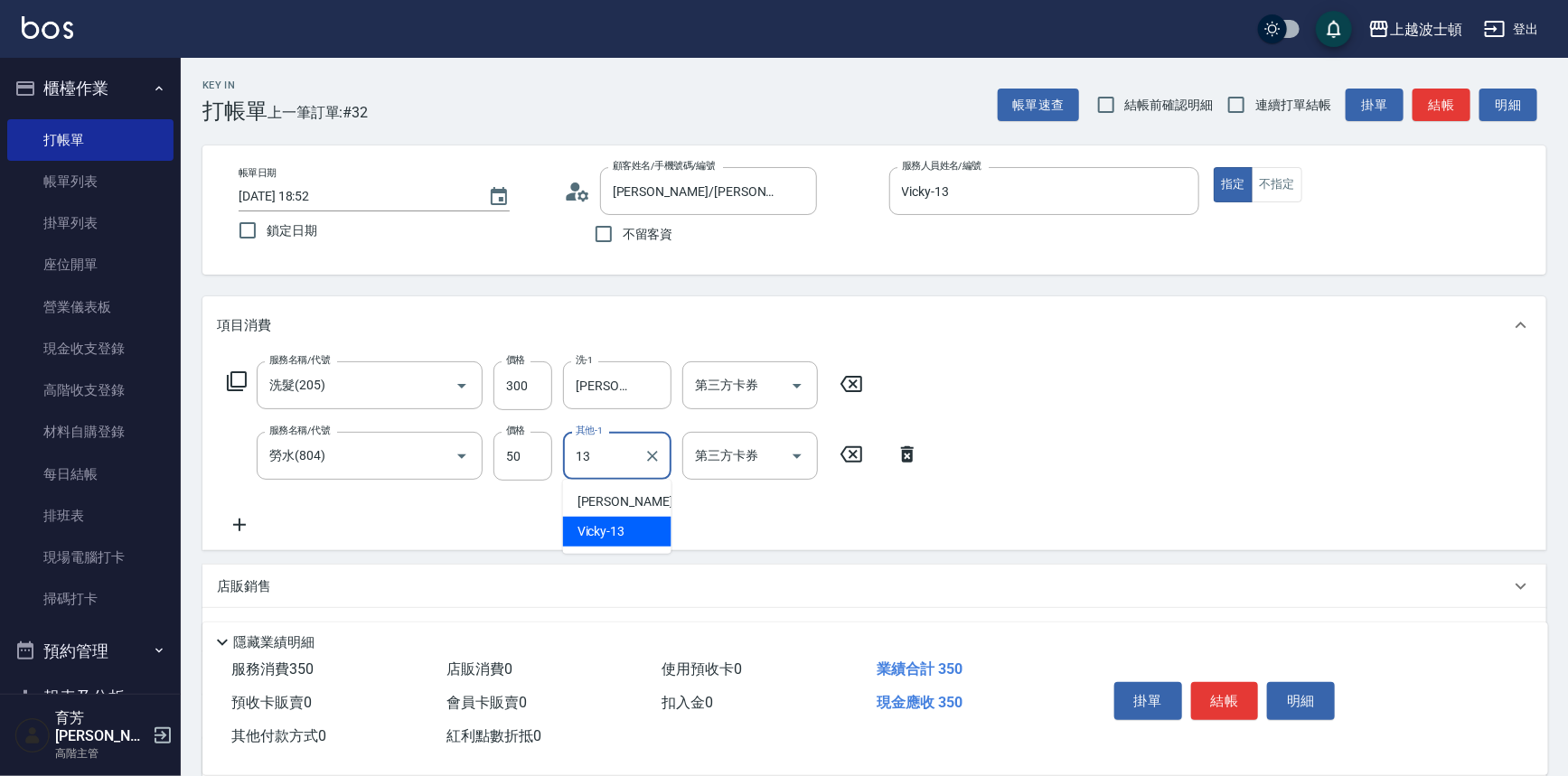
type input "13"
click at [238, 587] on p "店販銷售" at bounding box center [244, 586] width 54 height 19
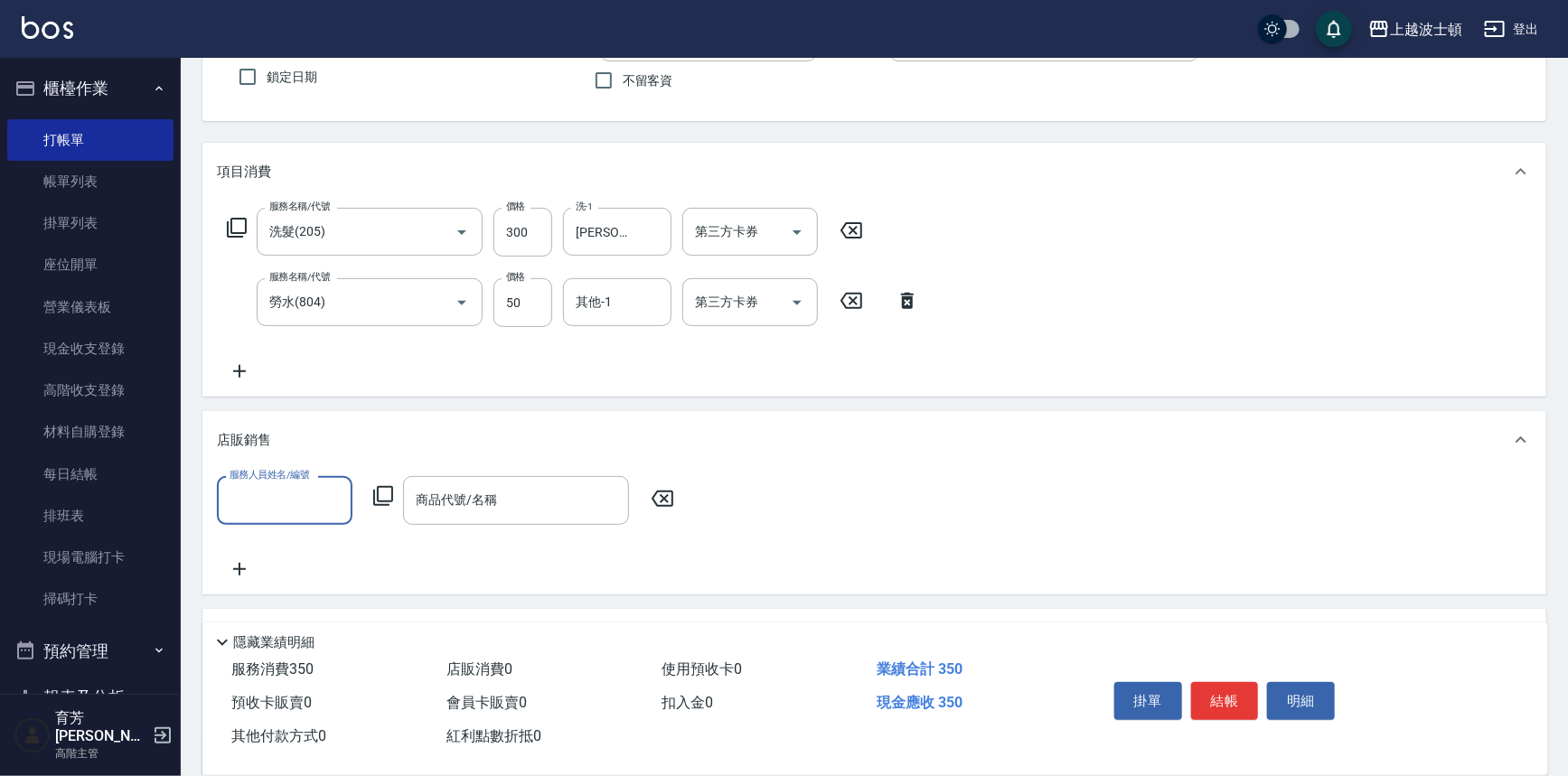
scroll to position [207, 0]
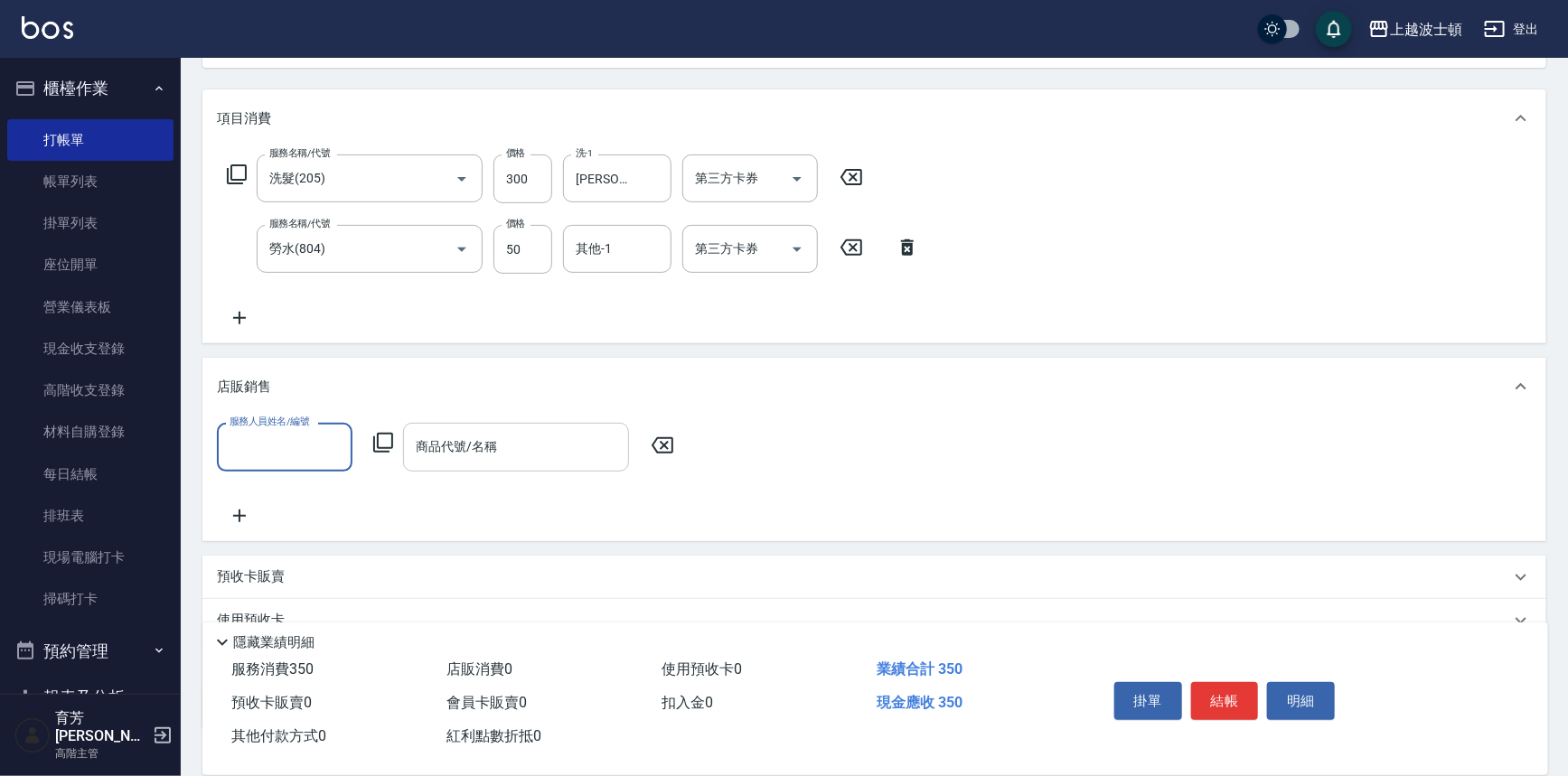
click at [518, 460] on input "商品代號/名稱" at bounding box center [517, 446] width 210 height 31
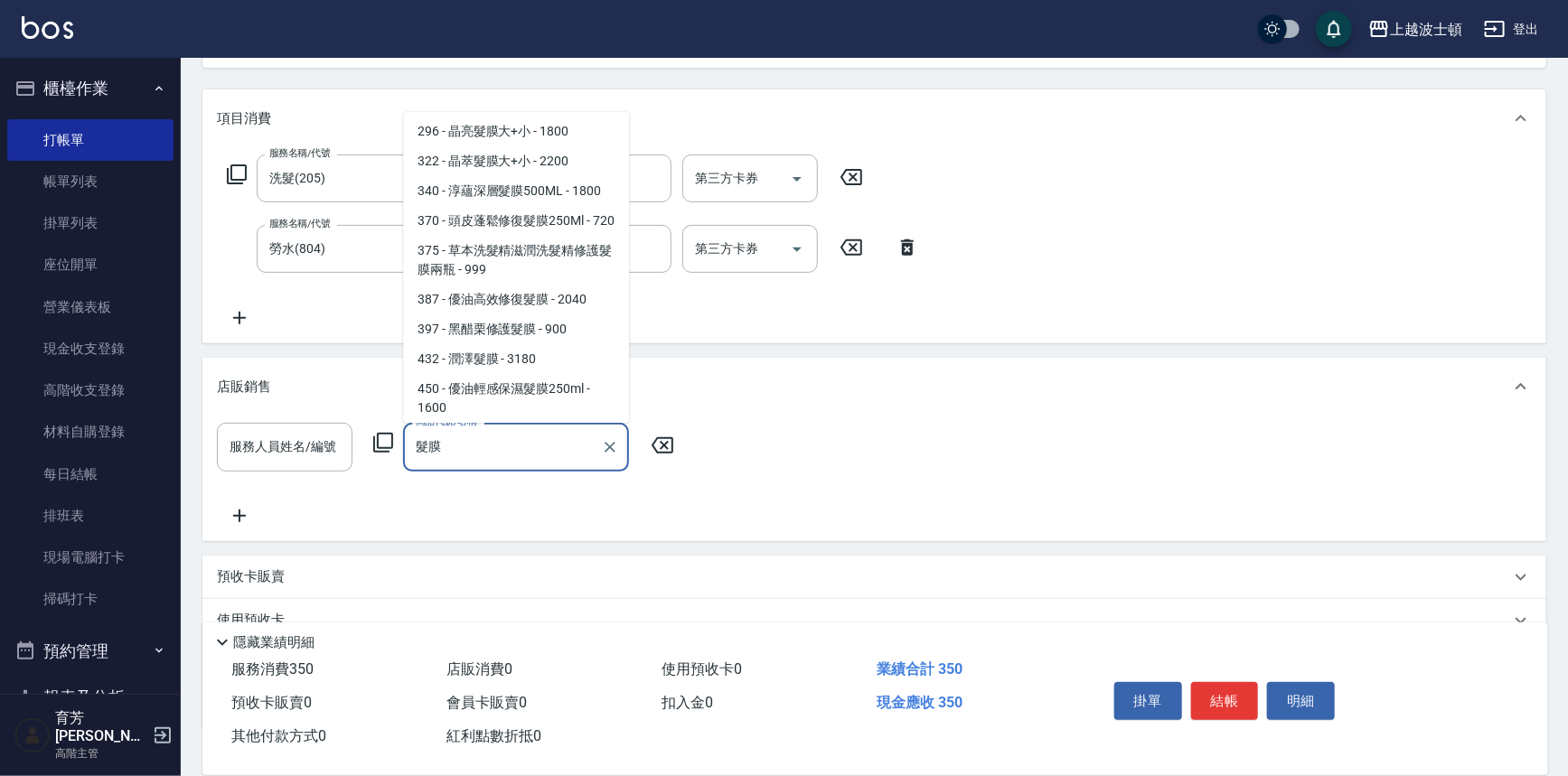
scroll to position [280, 0]
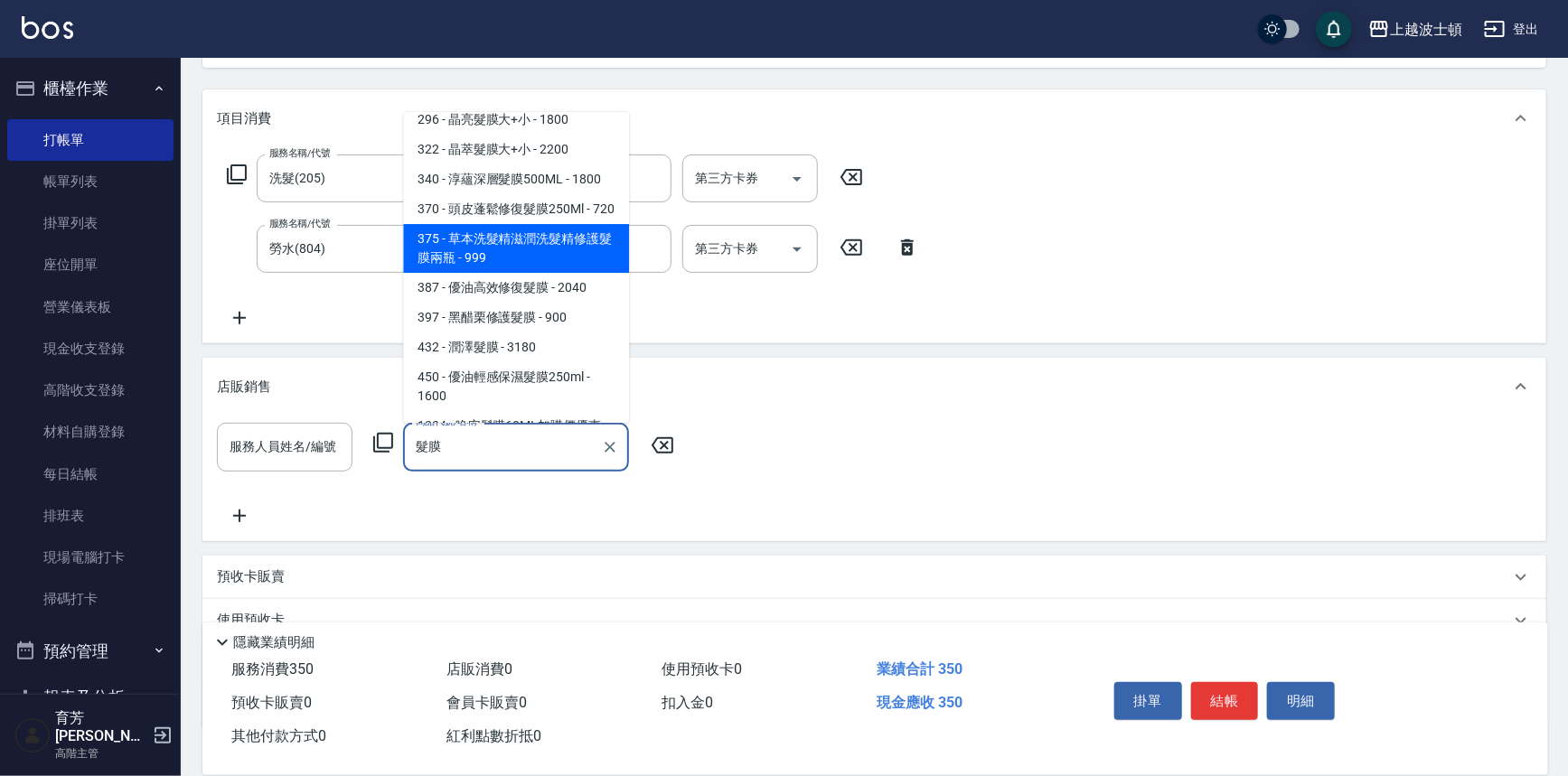
click at [581, 273] on span "375 - 草本洗髮精滋潤洗髮精修護髮膜兩瓶 - 999" at bounding box center [516, 249] width 226 height 49
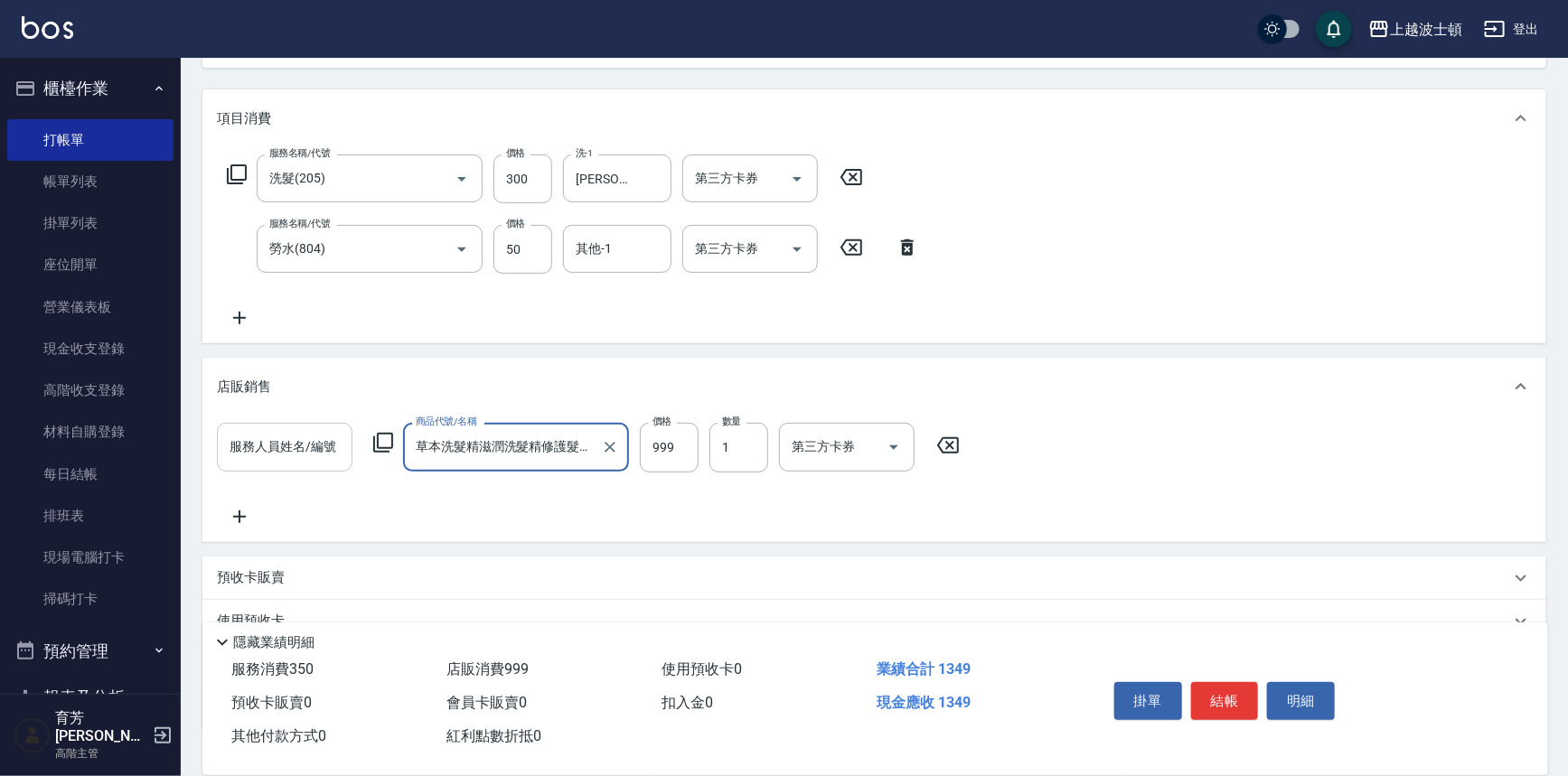
type input "草本洗髮精滋潤洗髮精修護髮膜兩瓶"
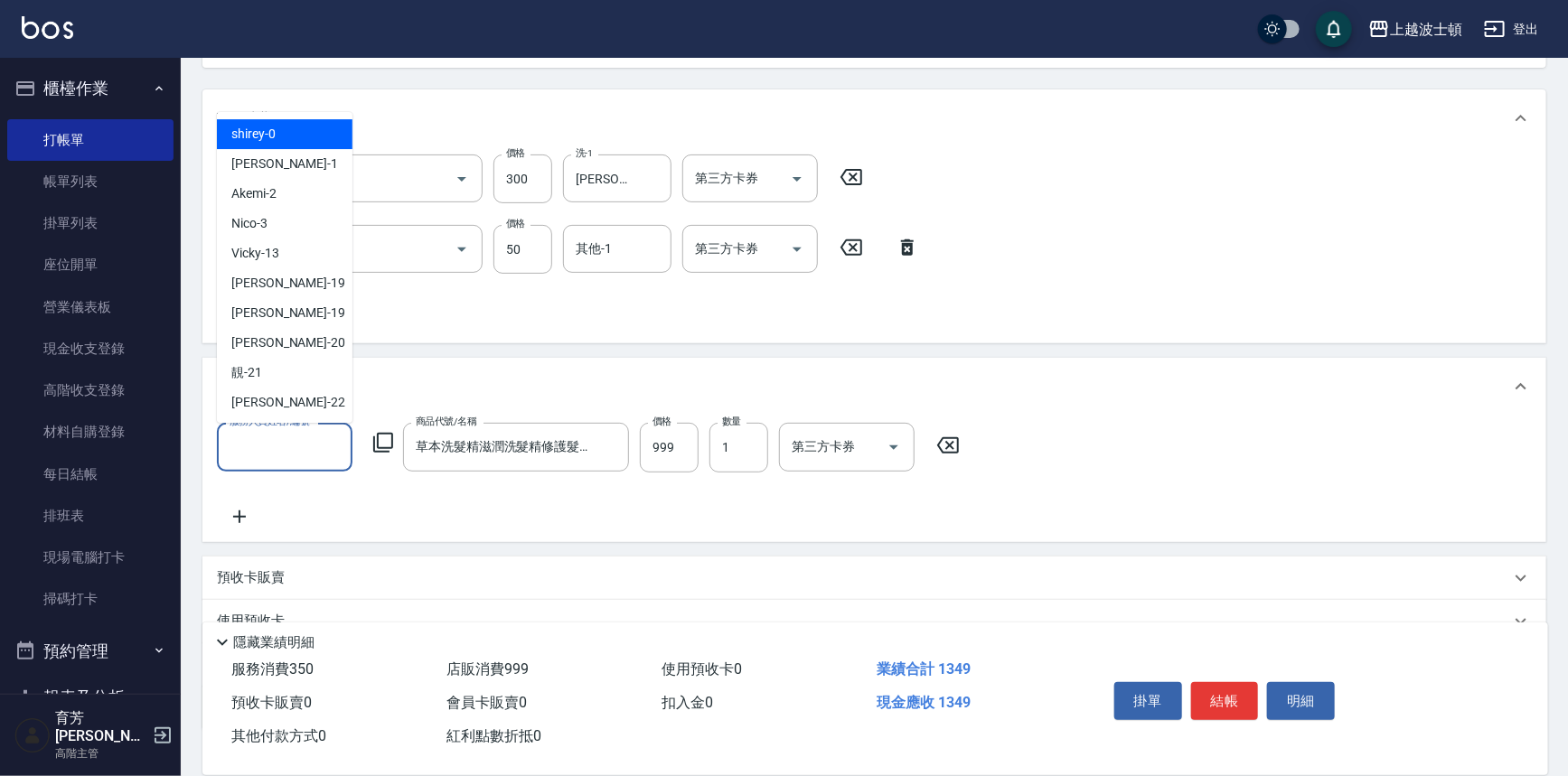
click at [286, 455] on input "服務人員姓名/編號" at bounding box center [285, 446] width 120 height 31
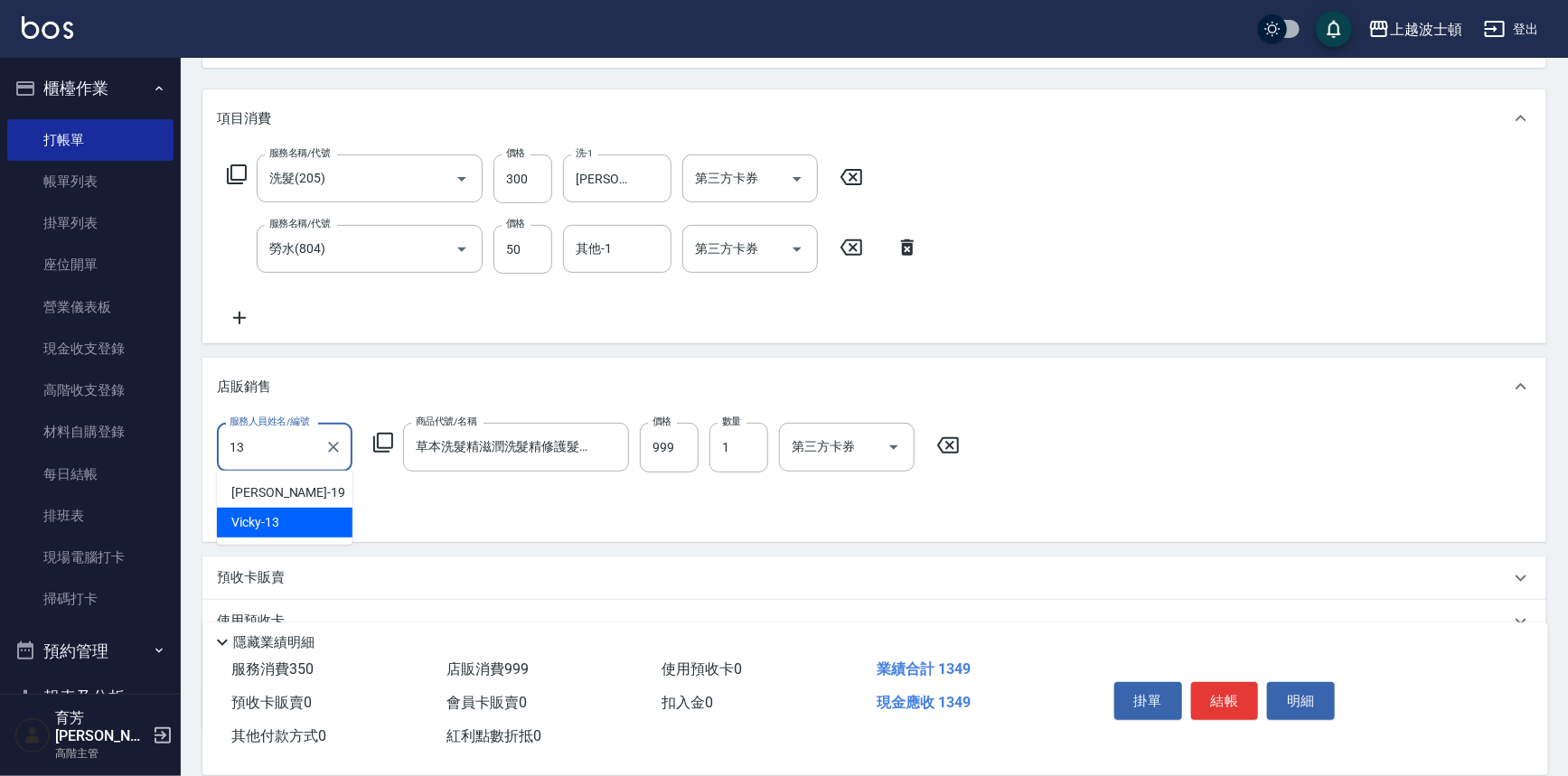
type input "Vicky-13"
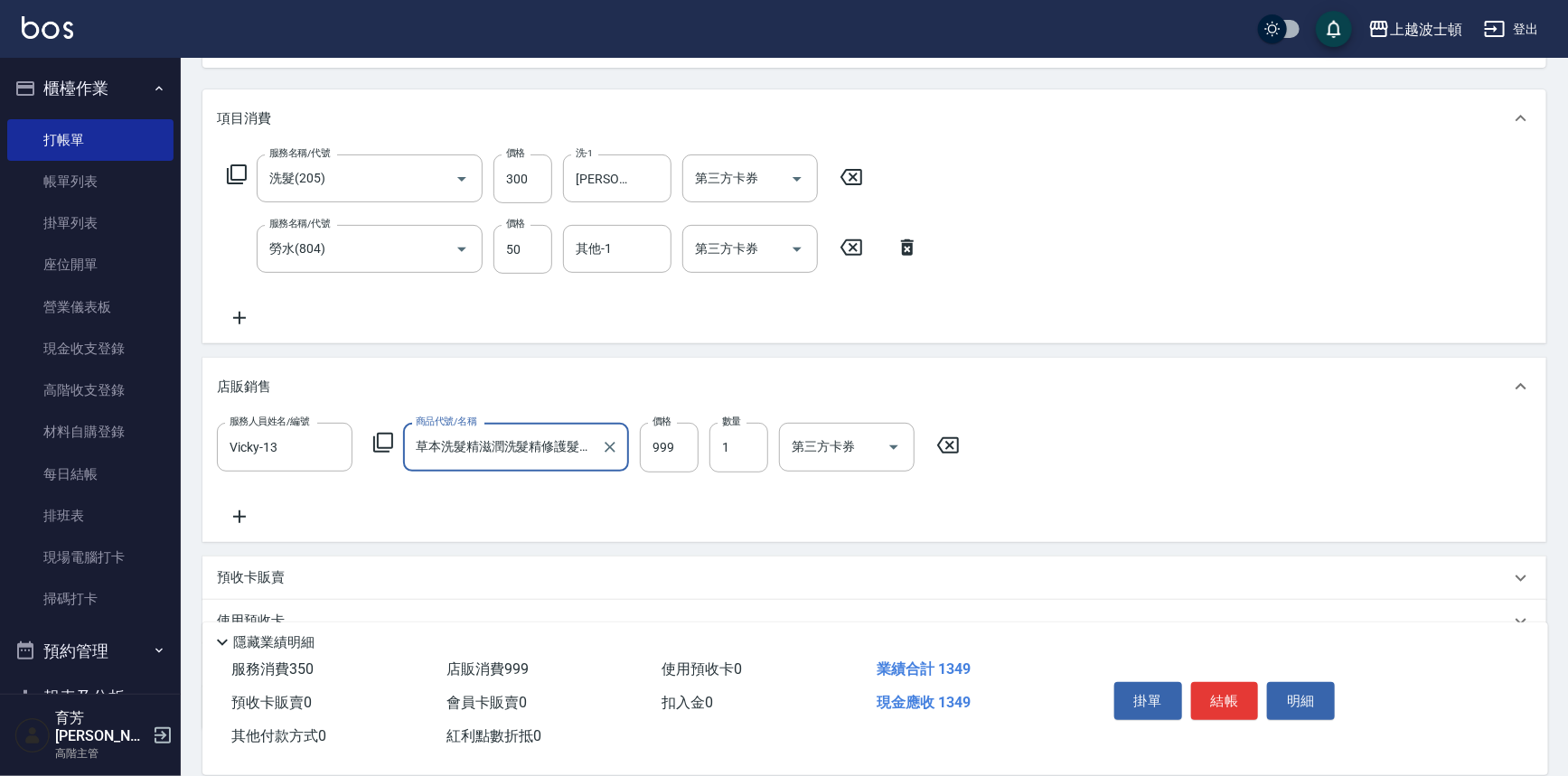
scroll to position [0, 27]
click at [1229, 689] on button "結帳" at bounding box center [1225, 701] width 68 height 38
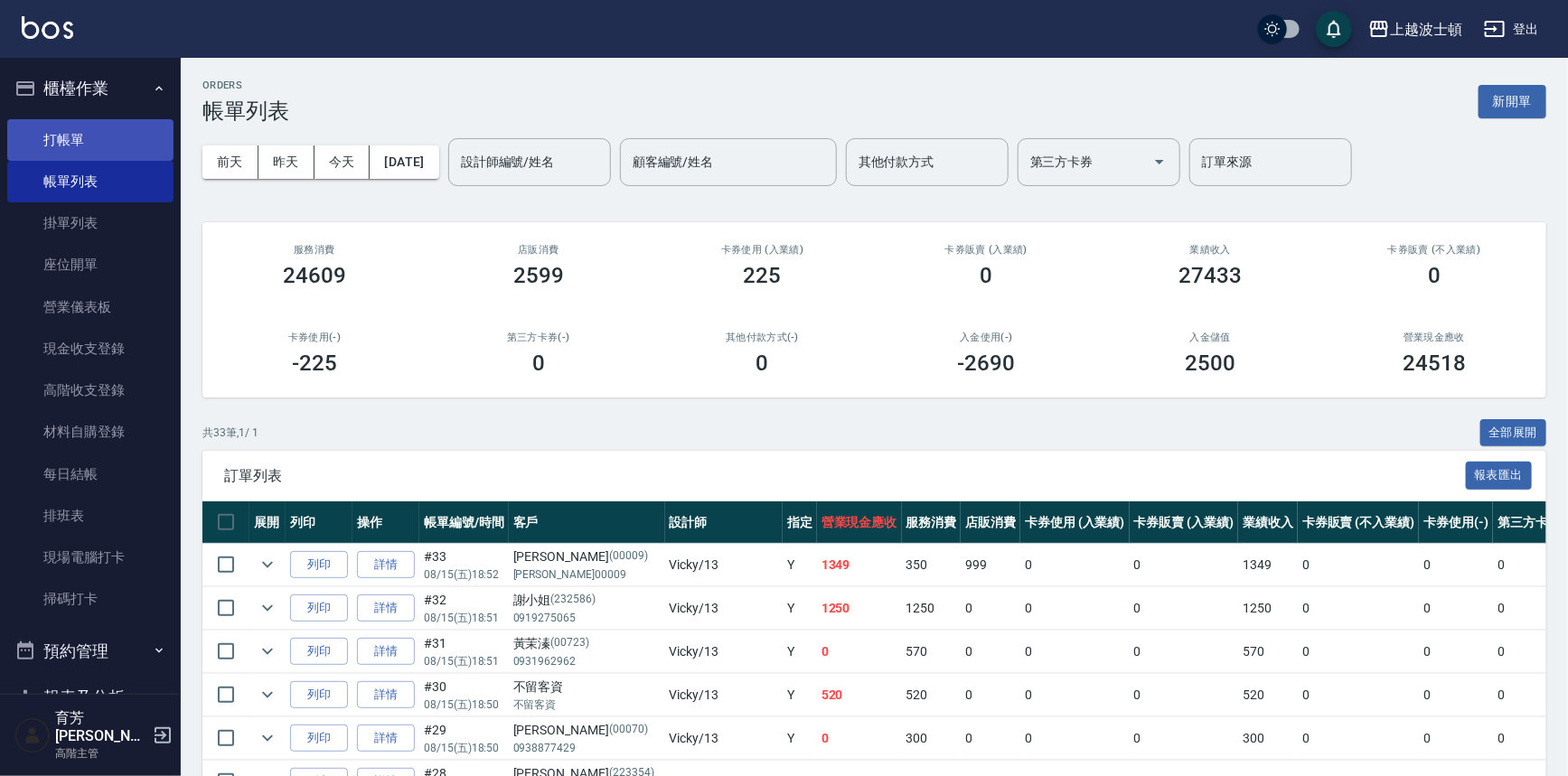
click at [84, 135] on link "打帳單" at bounding box center [90, 140] width 167 height 41
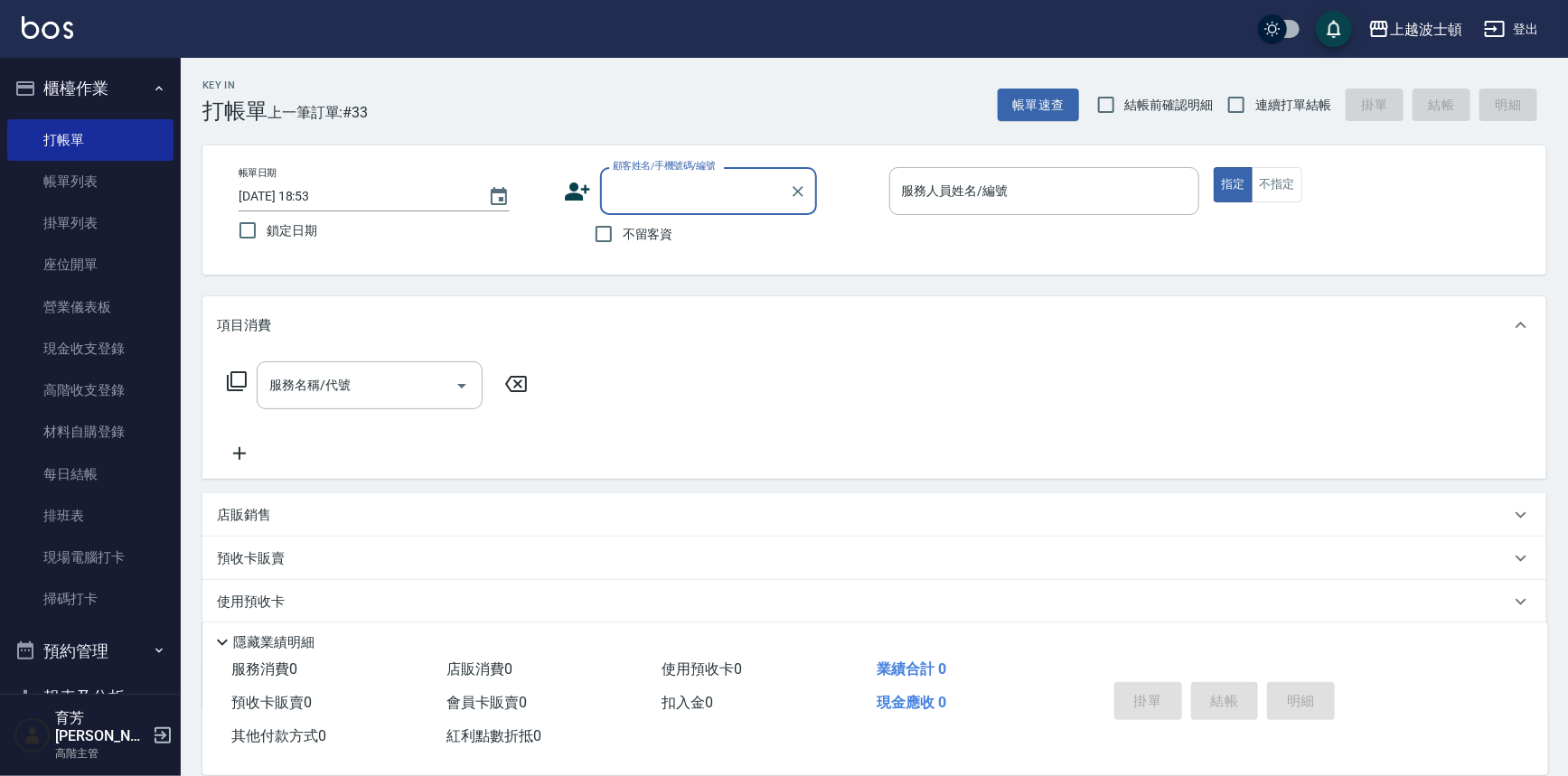
click at [643, 238] on span "不留客資" at bounding box center [647, 234] width 51 height 19
click at [622, 238] on input "不留客資" at bounding box center [603, 234] width 38 height 38
checkbox input "true"
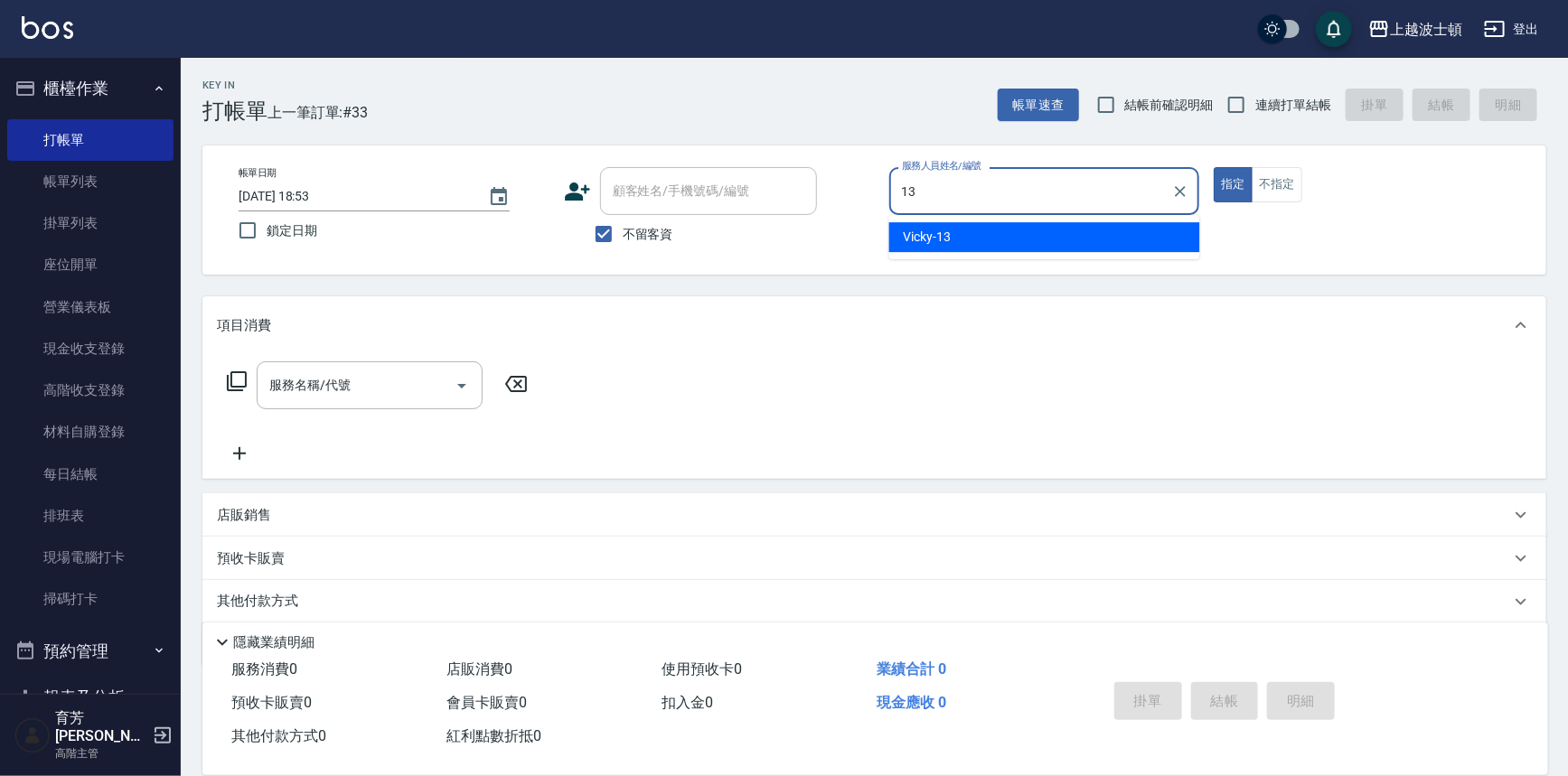
type input "Vicky-13"
type button "true"
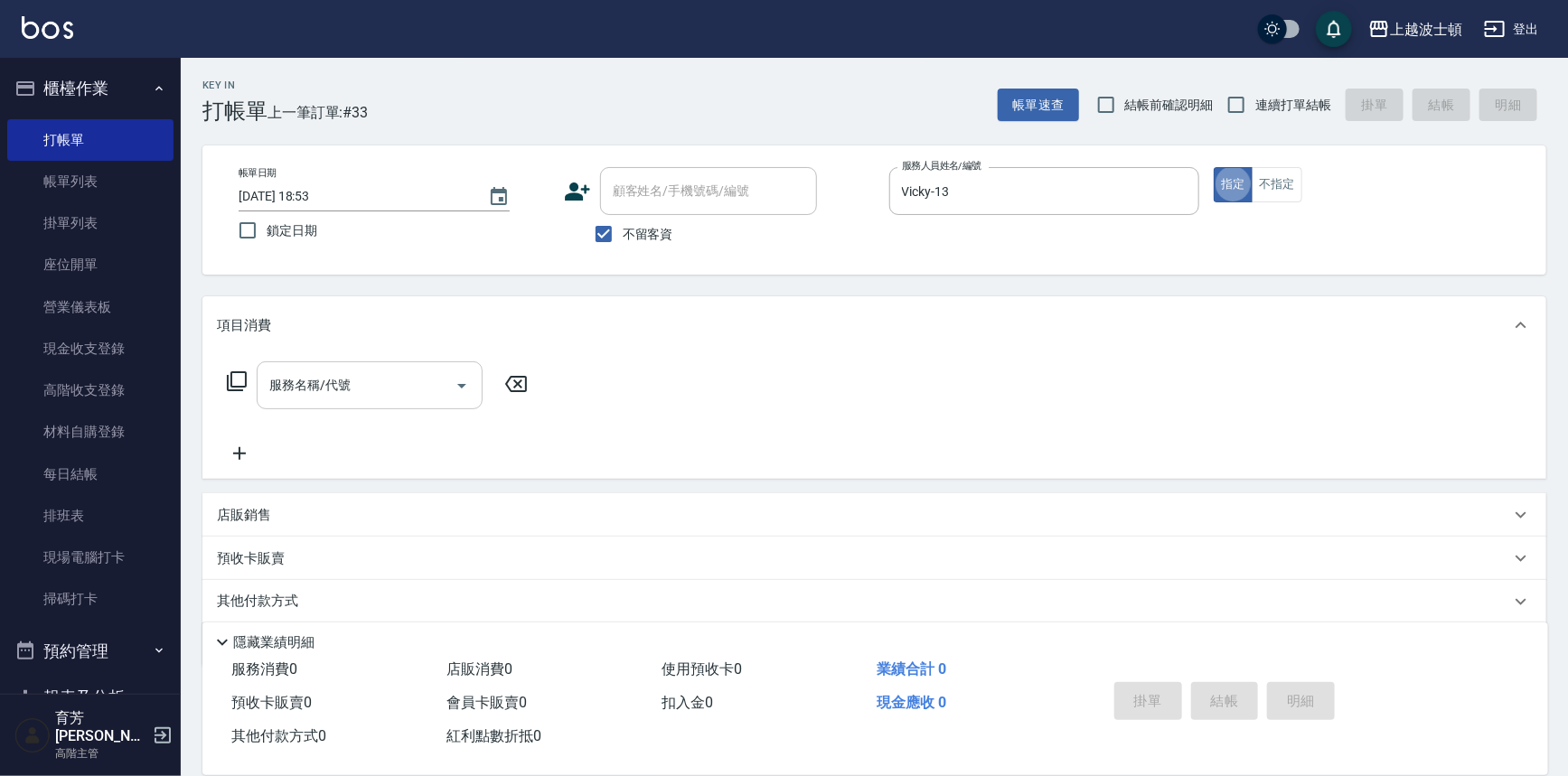
click at [377, 364] on div "服務名稱/代號" at bounding box center [369, 386] width 226 height 48
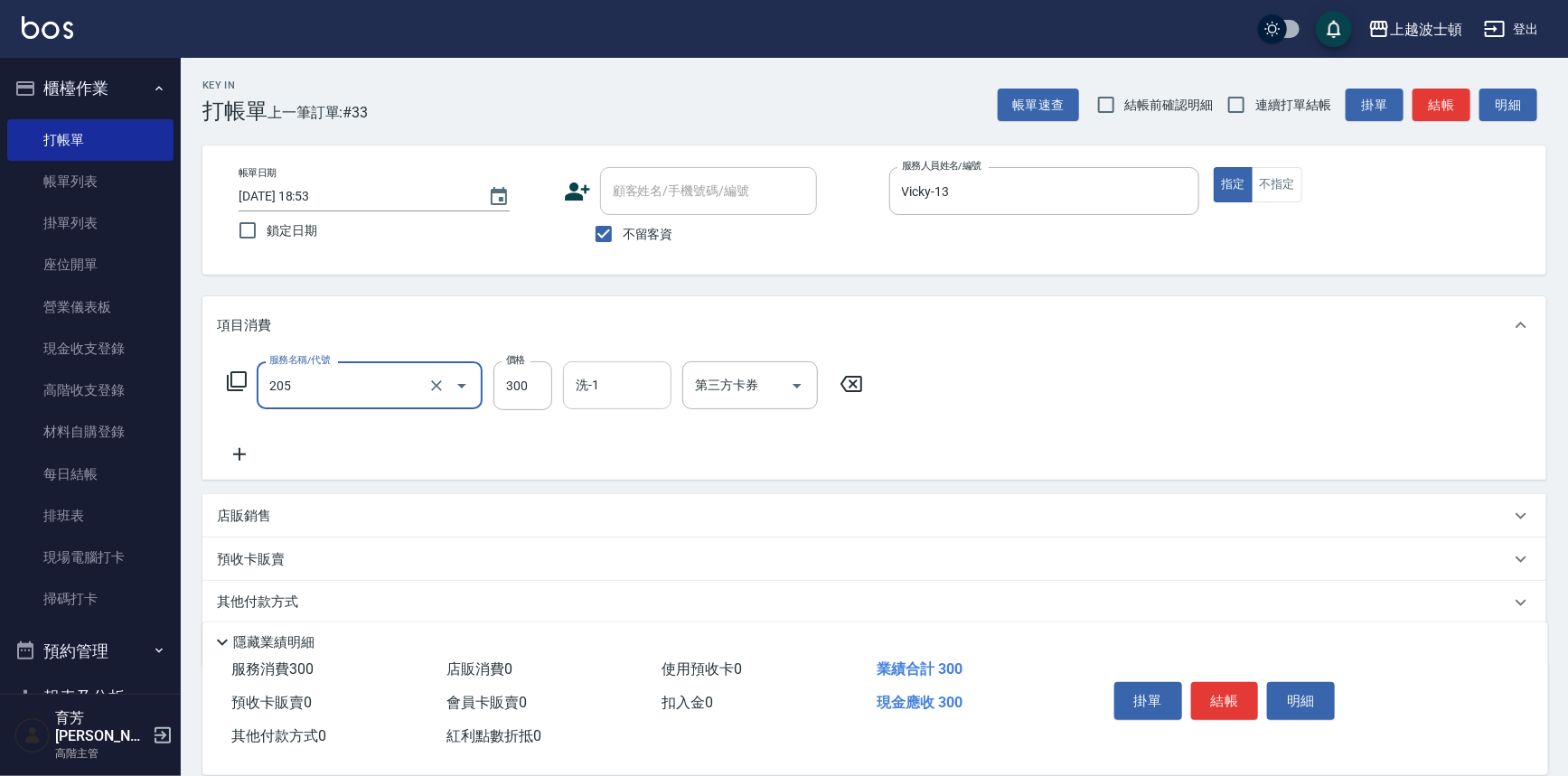
type input "洗髮(205)"
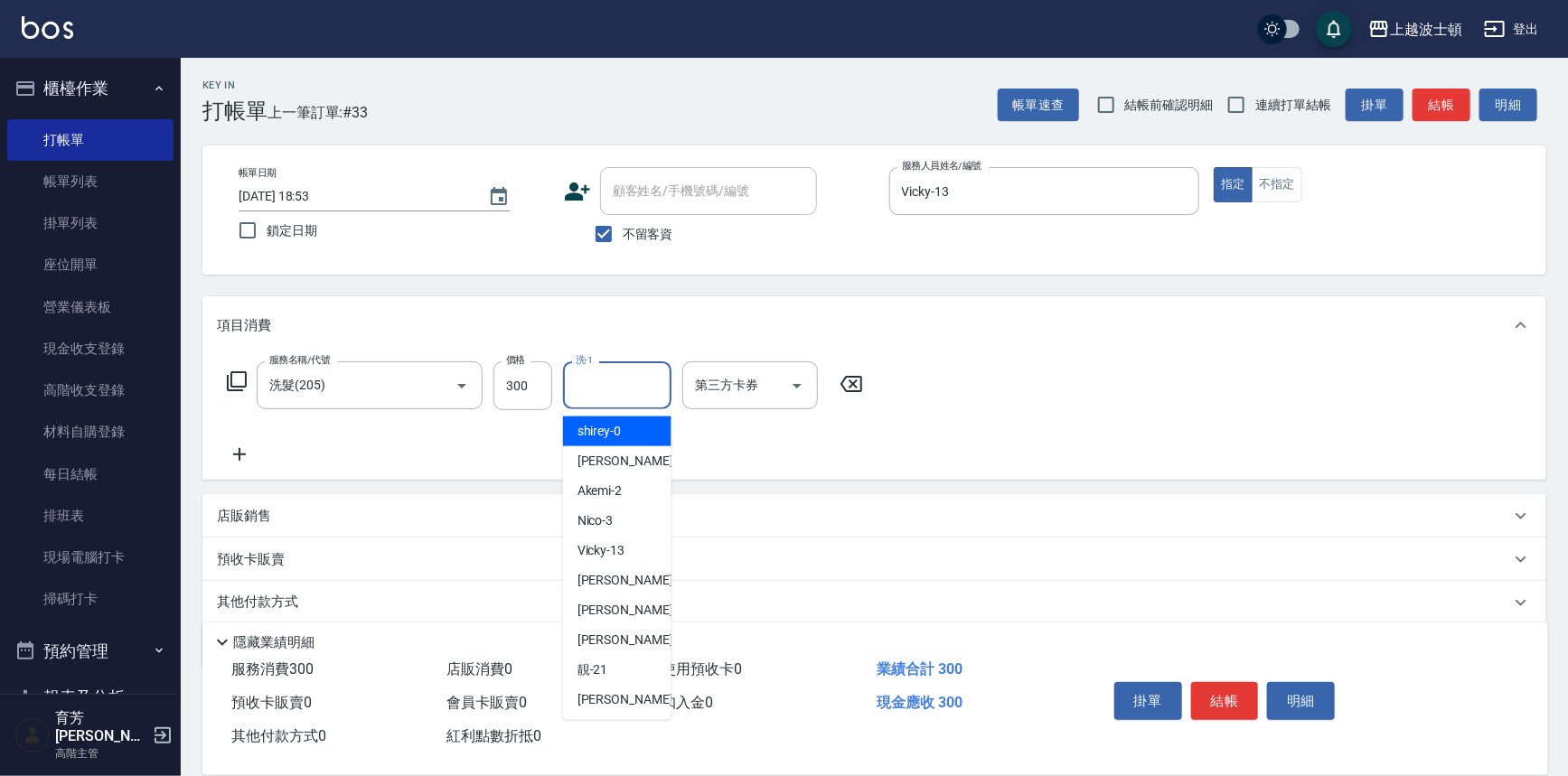
click at [603, 382] on input "洗-1" at bounding box center [617, 385] width 92 height 31
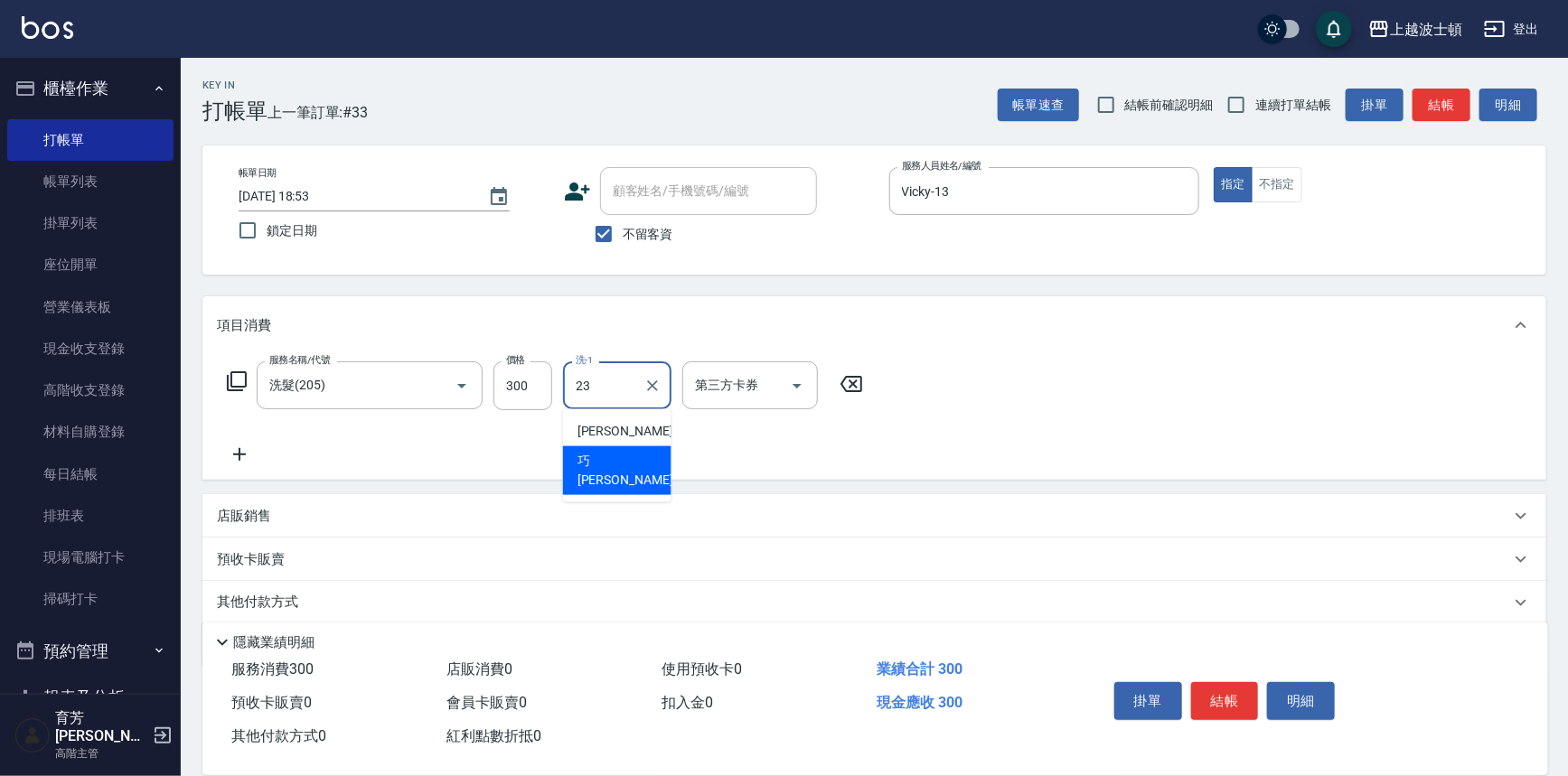
type input "巧莉-23"
click at [253, 451] on icon at bounding box center [239, 455] width 45 height 22
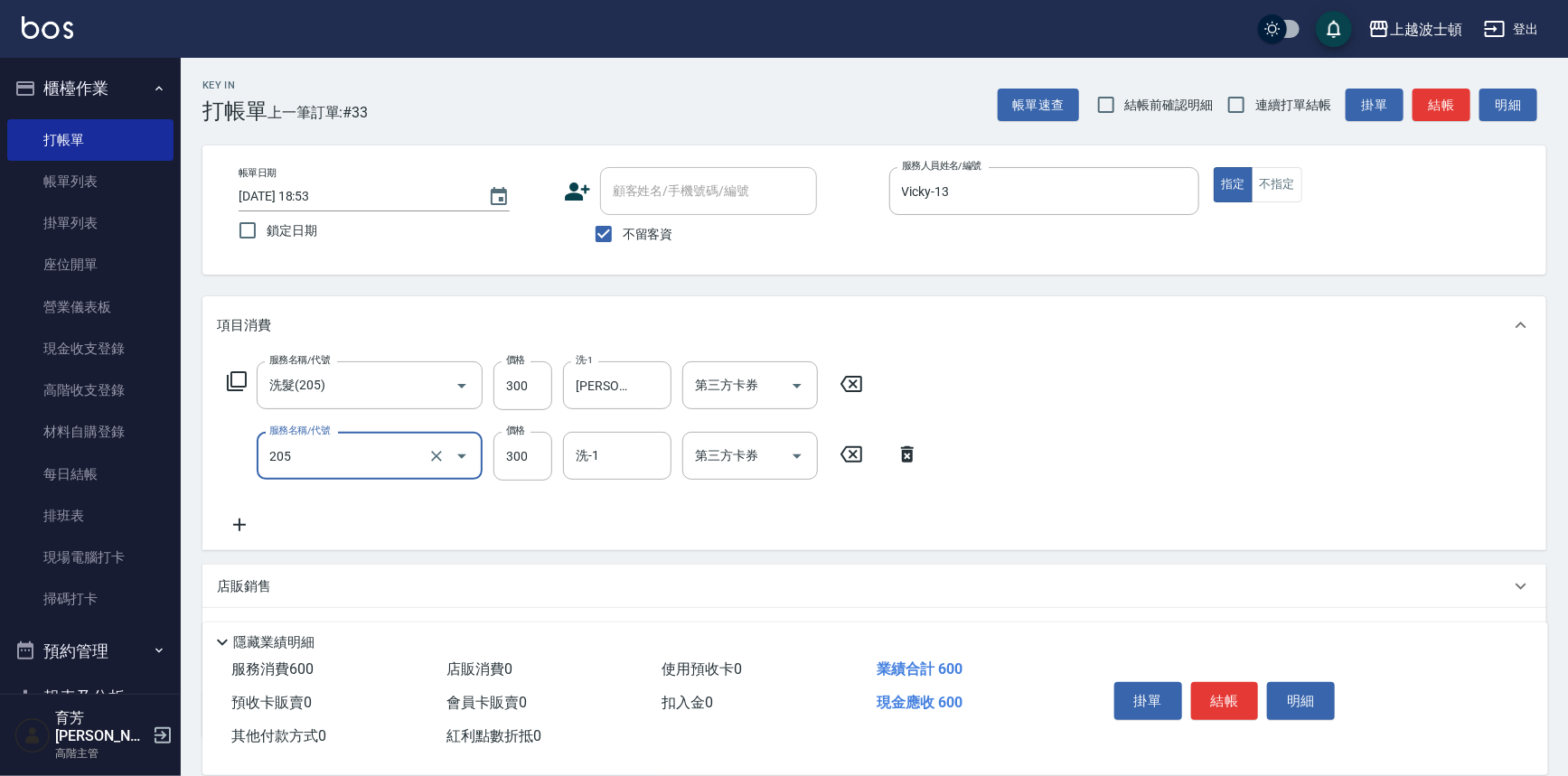
type input "洗髮(205)"
click at [234, 522] on icon at bounding box center [239, 526] width 45 height 22
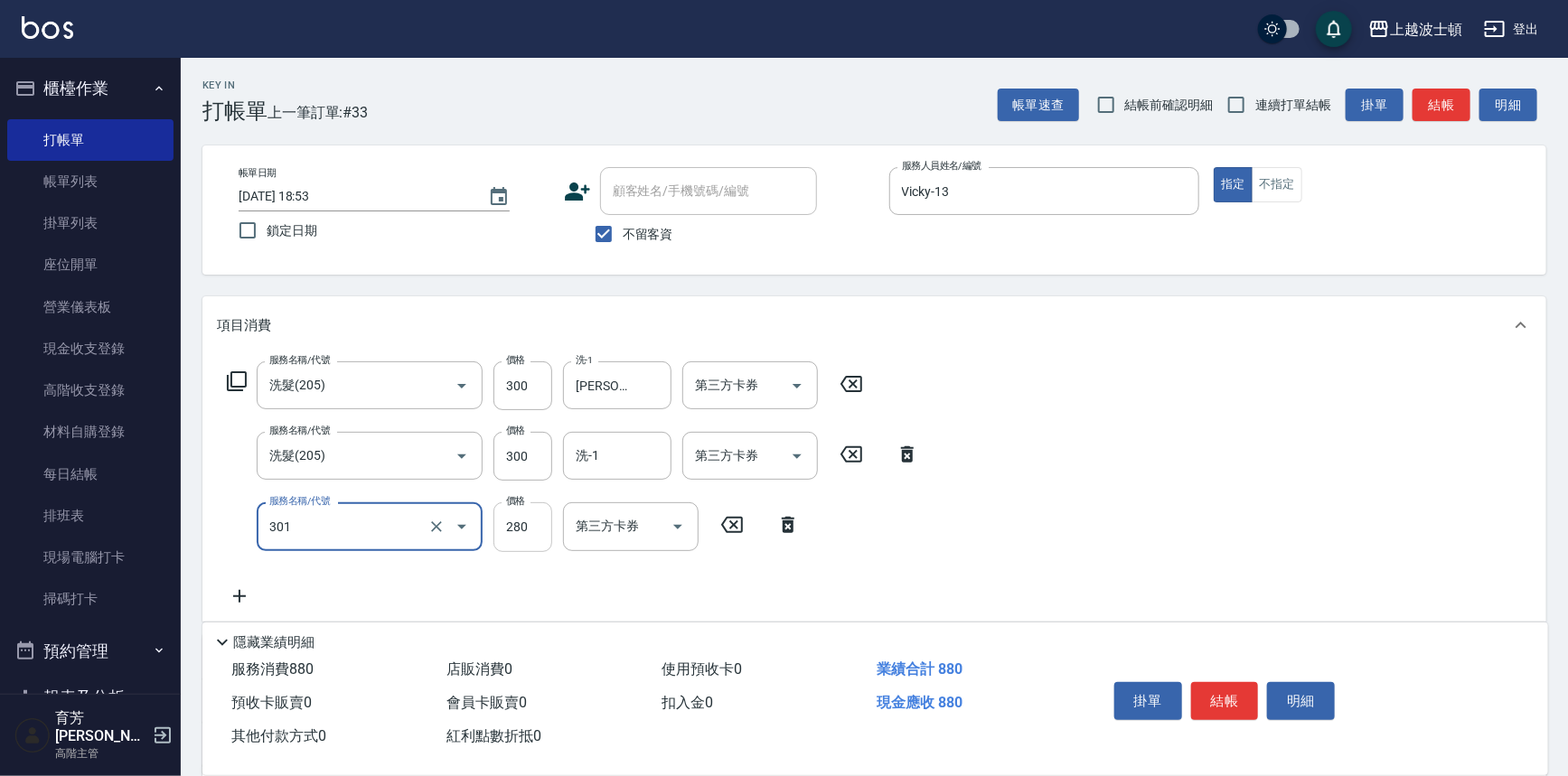
type input "學生剪髮(301)"
click at [526, 525] on input "280" at bounding box center [523, 527] width 59 height 49
type input "100"
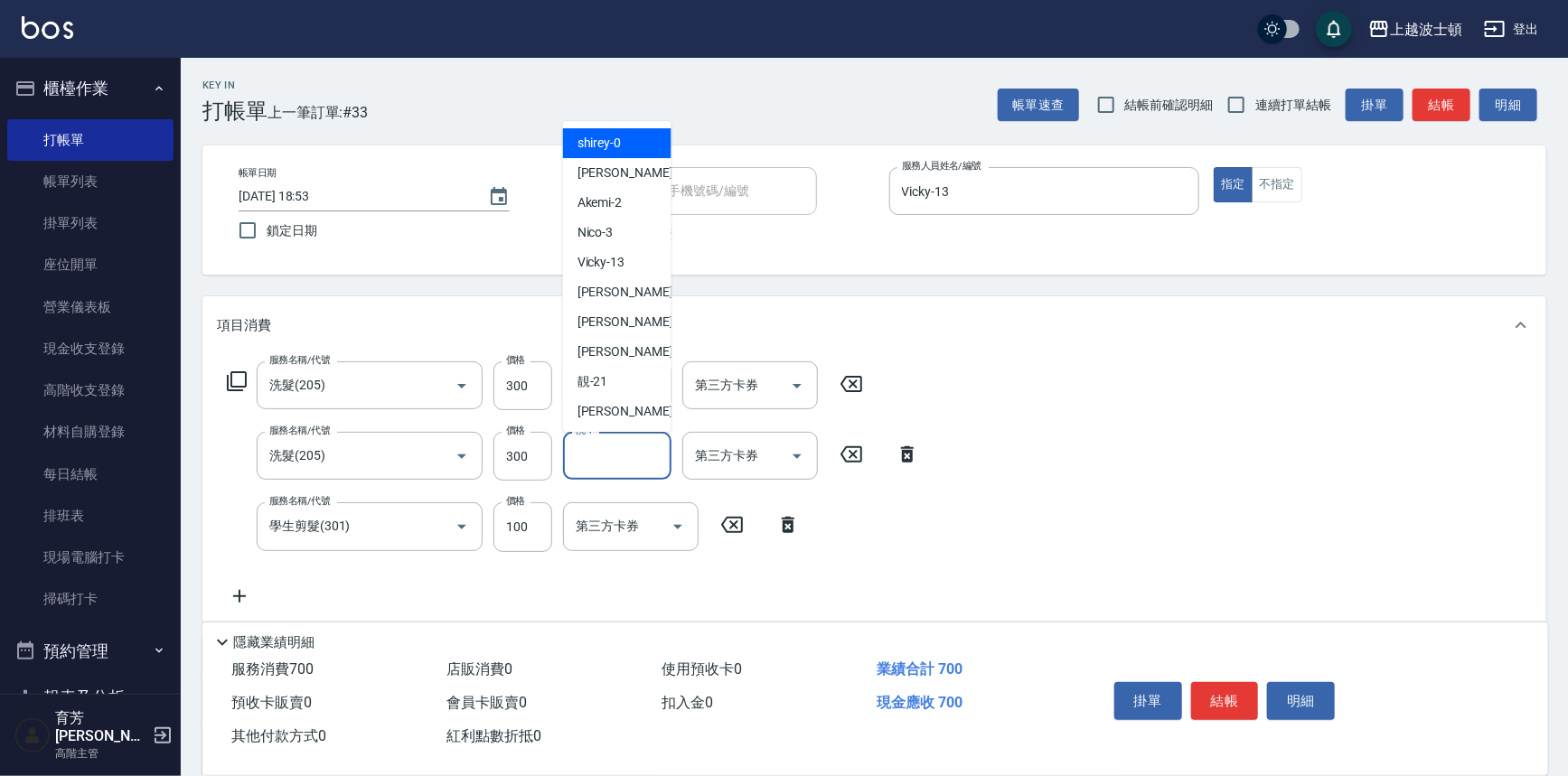
click at [615, 452] on input "洗-1" at bounding box center [617, 456] width 92 height 31
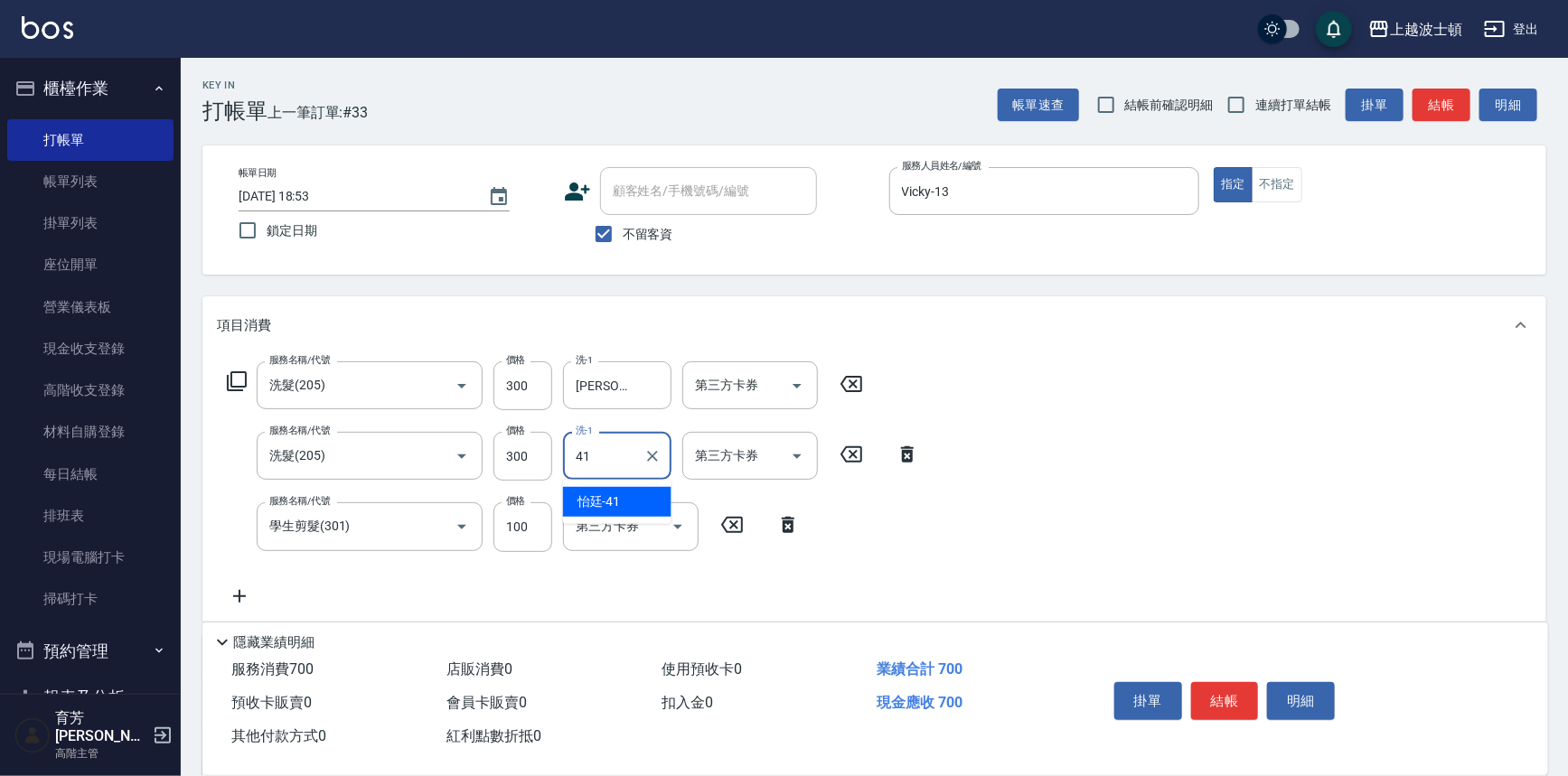
type input "怡廷-41"
click at [1217, 684] on button "結帳" at bounding box center [1225, 701] width 68 height 38
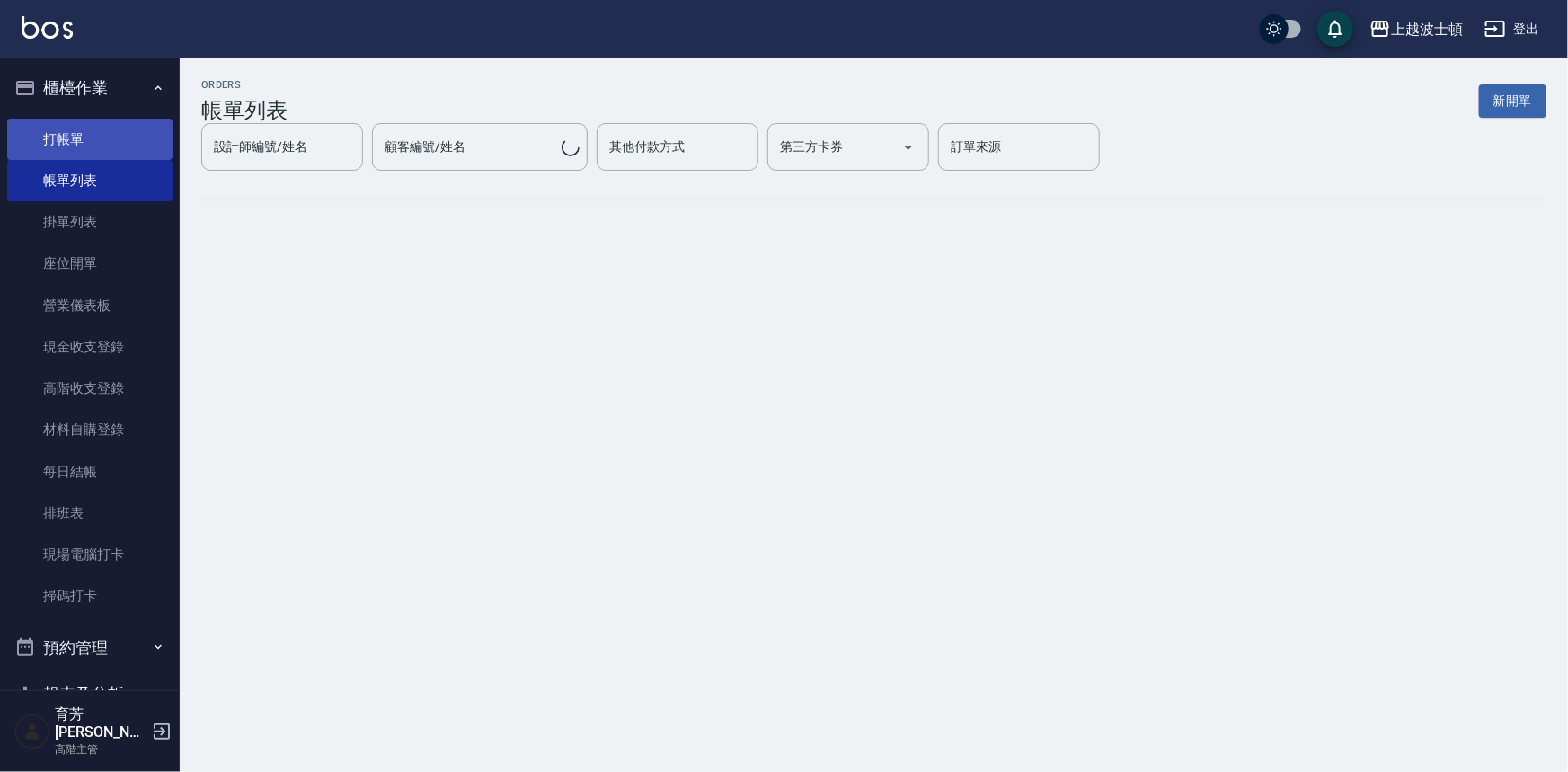
drag, startPoint x: 70, startPoint y: 146, endPoint x: 185, endPoint y: 126, distance: 116.7
click at [70, 146] on link "打帳單" at bounding box center [90, 139] width 166 height 41
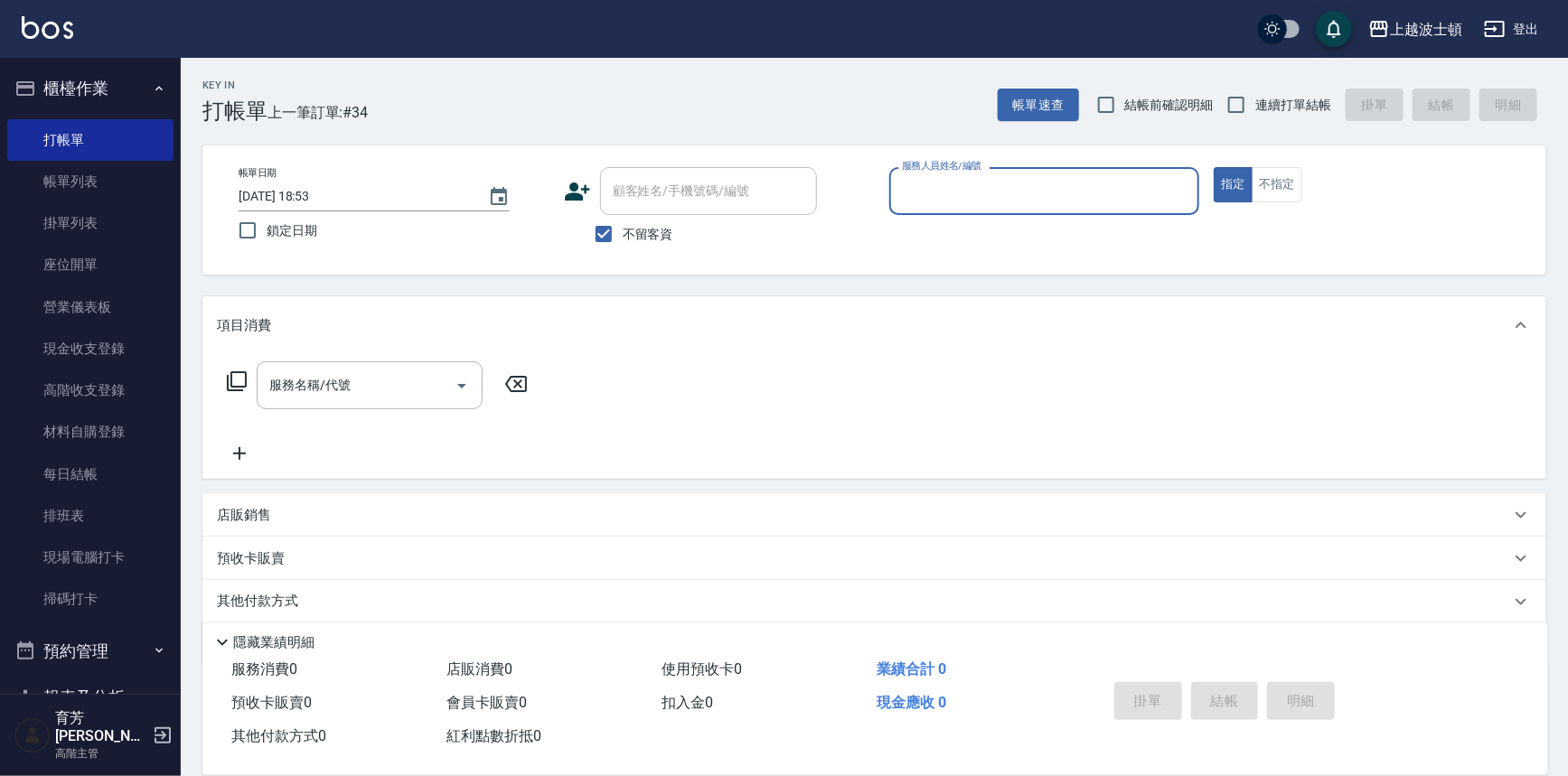
drag, startPoint x: 615, startPoint y: 235, endPoint x: 633, endPoint y: 209, distance: 31.6
click at [616, 235] on input "不留客資" at bounding box center [603, 234] width 38 height 38
checkbox input "false"
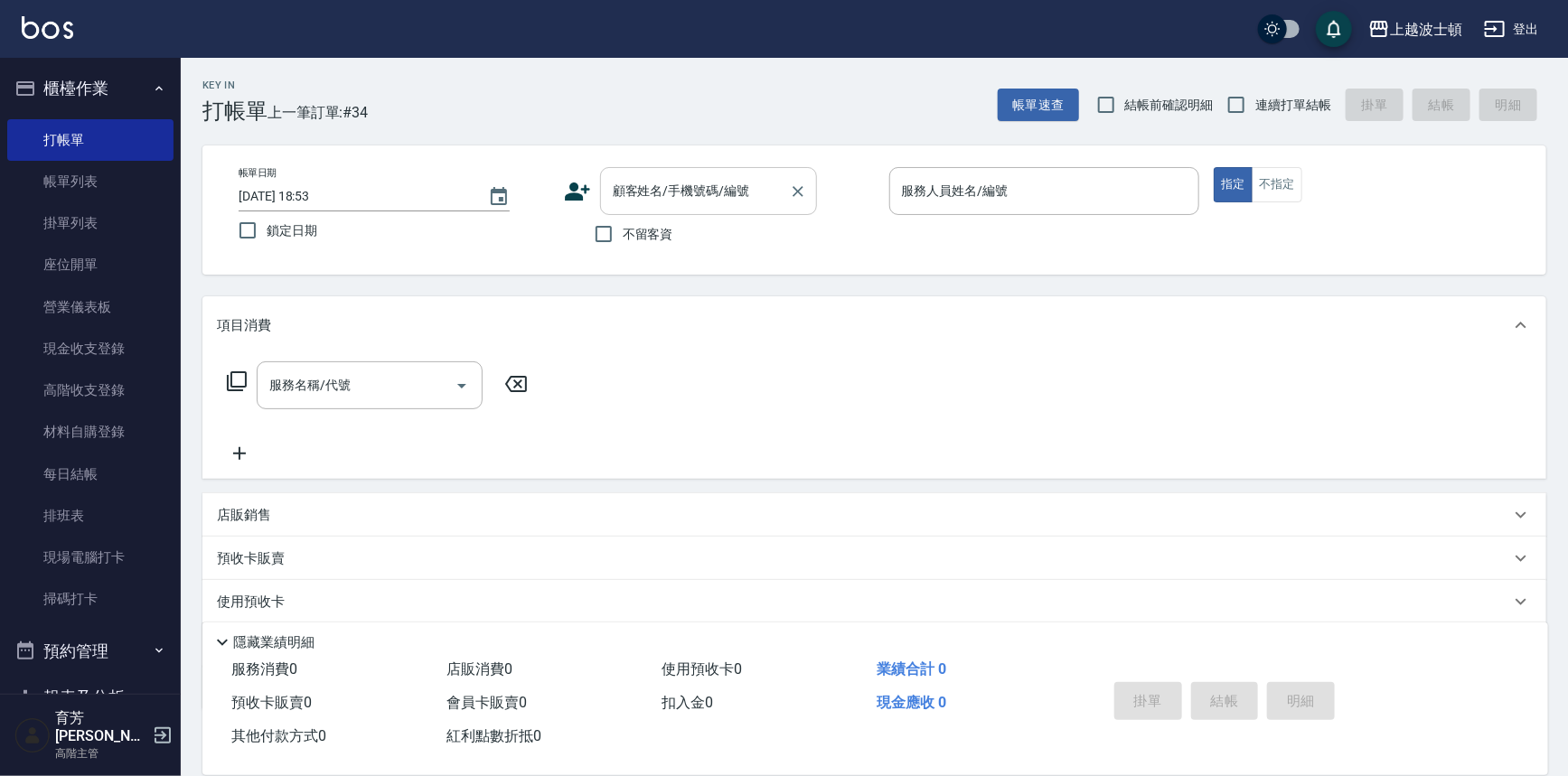
click at [640, 193] on input "顧客姓名/手機號碼/編號" at bounding box center [695, 191] width 173 height 31
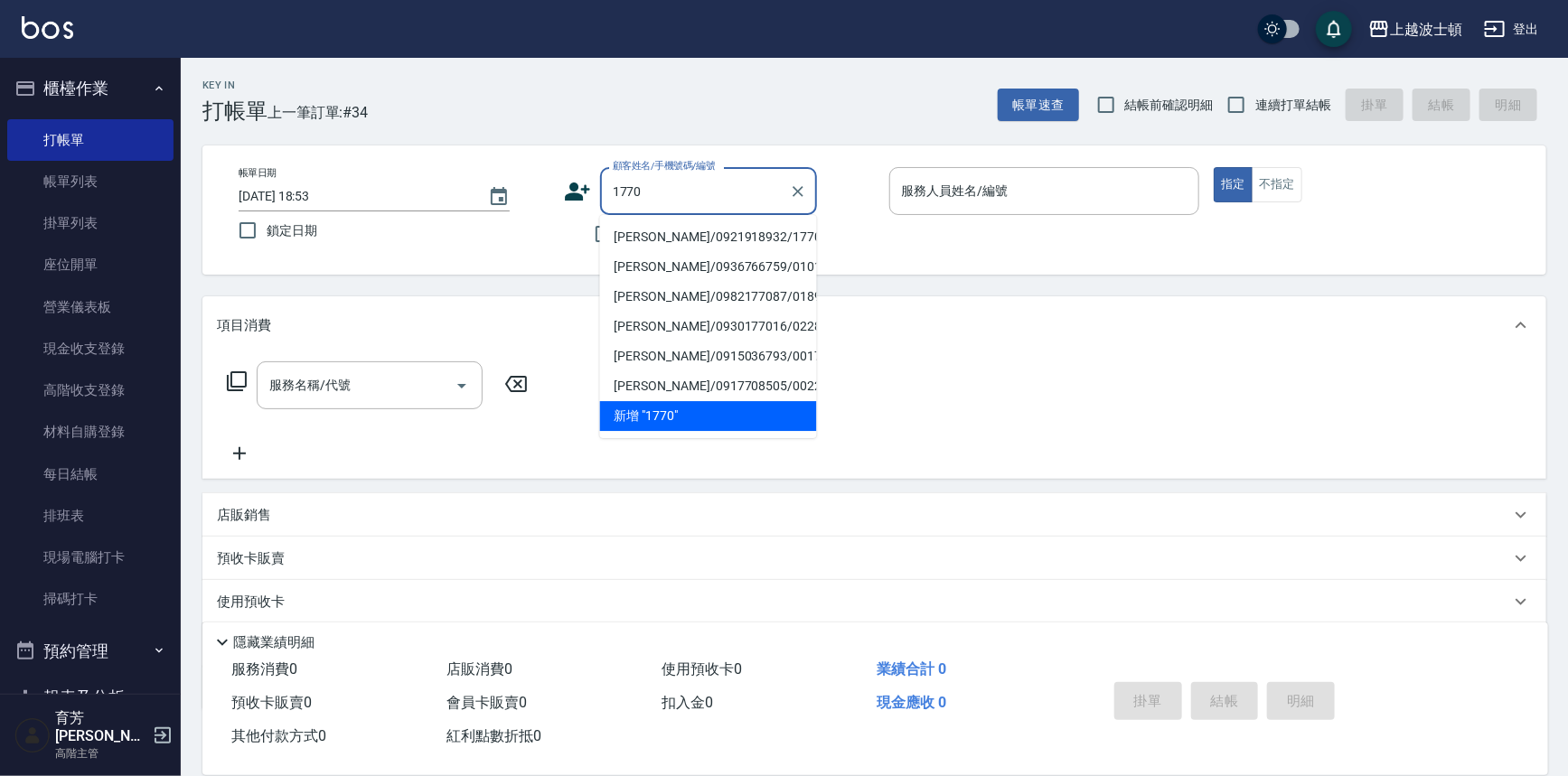
click at [639, 240] on li "黃玉雲/0921918932/1770" at bounding box center [709, 237] width 217 height 29
type input "黃玉雲/0921918932/1770"
type input "Vicky-13"
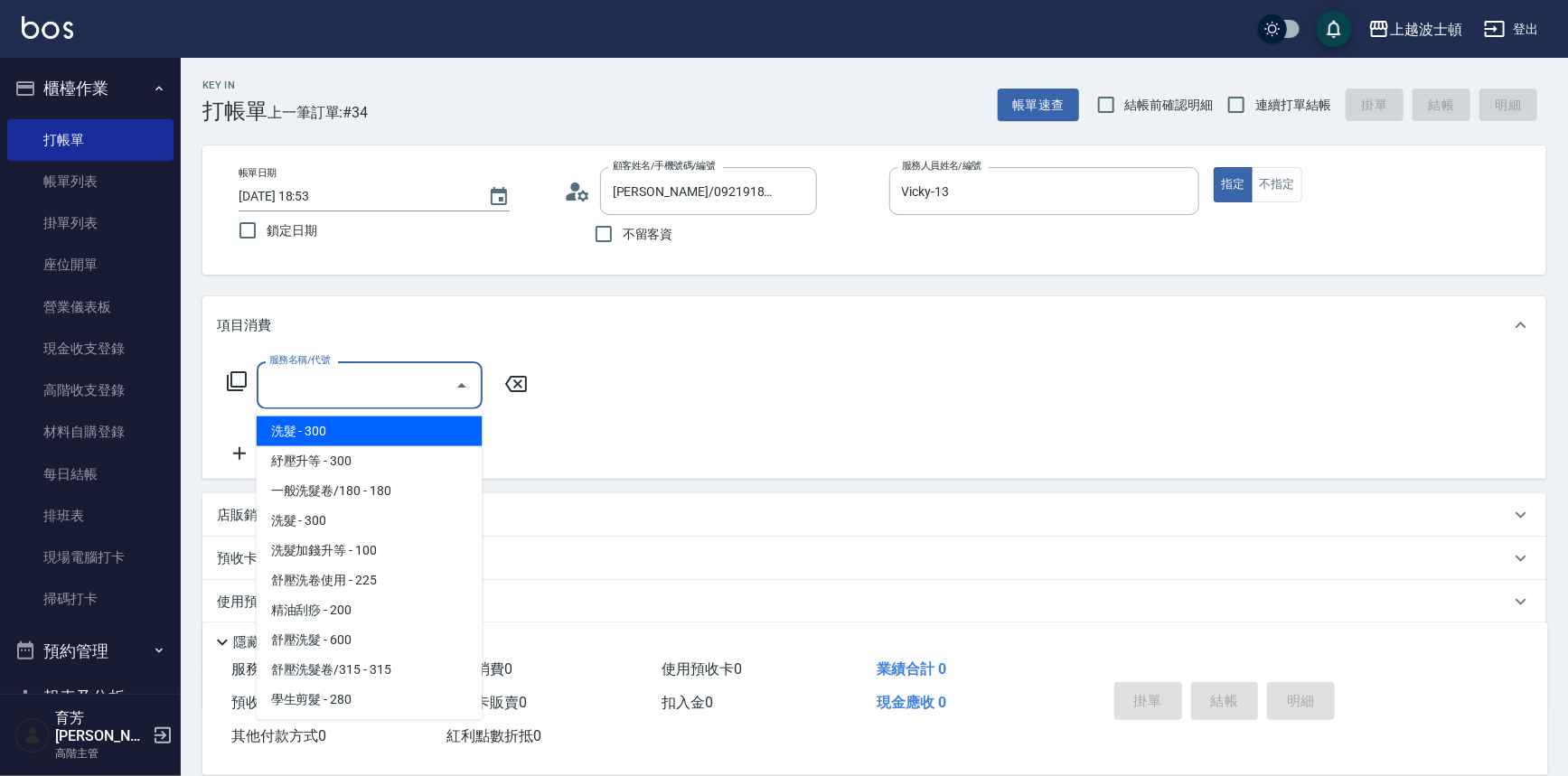
click at [406, 370] on input "服務名稱/代號" at bounding box center [356, 385] width 182 height 31
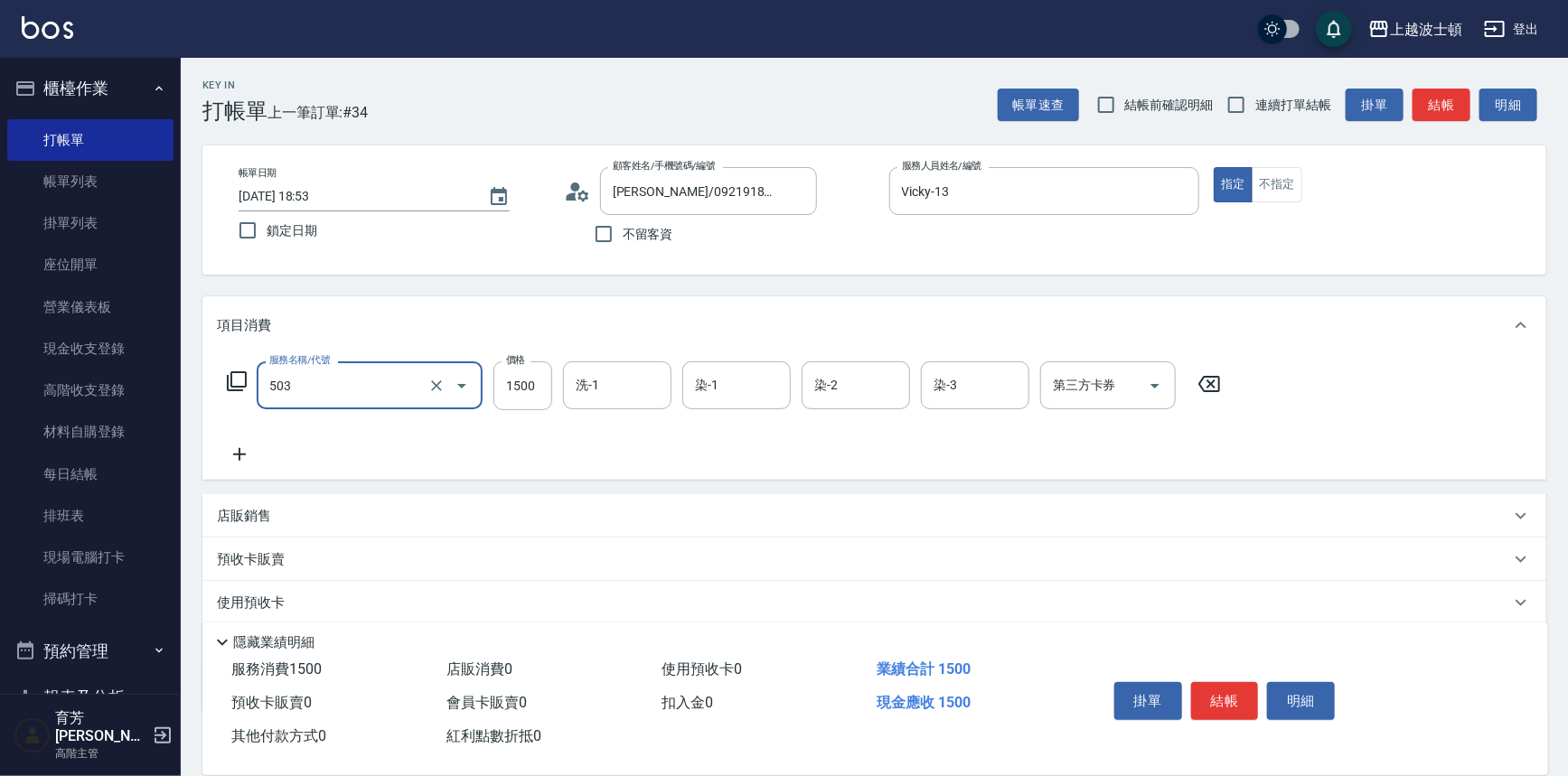
type input "洗+染髮(底染)(503)"
click at [233, 448] on icon at bounding box center [239, 455] width 45 height 22
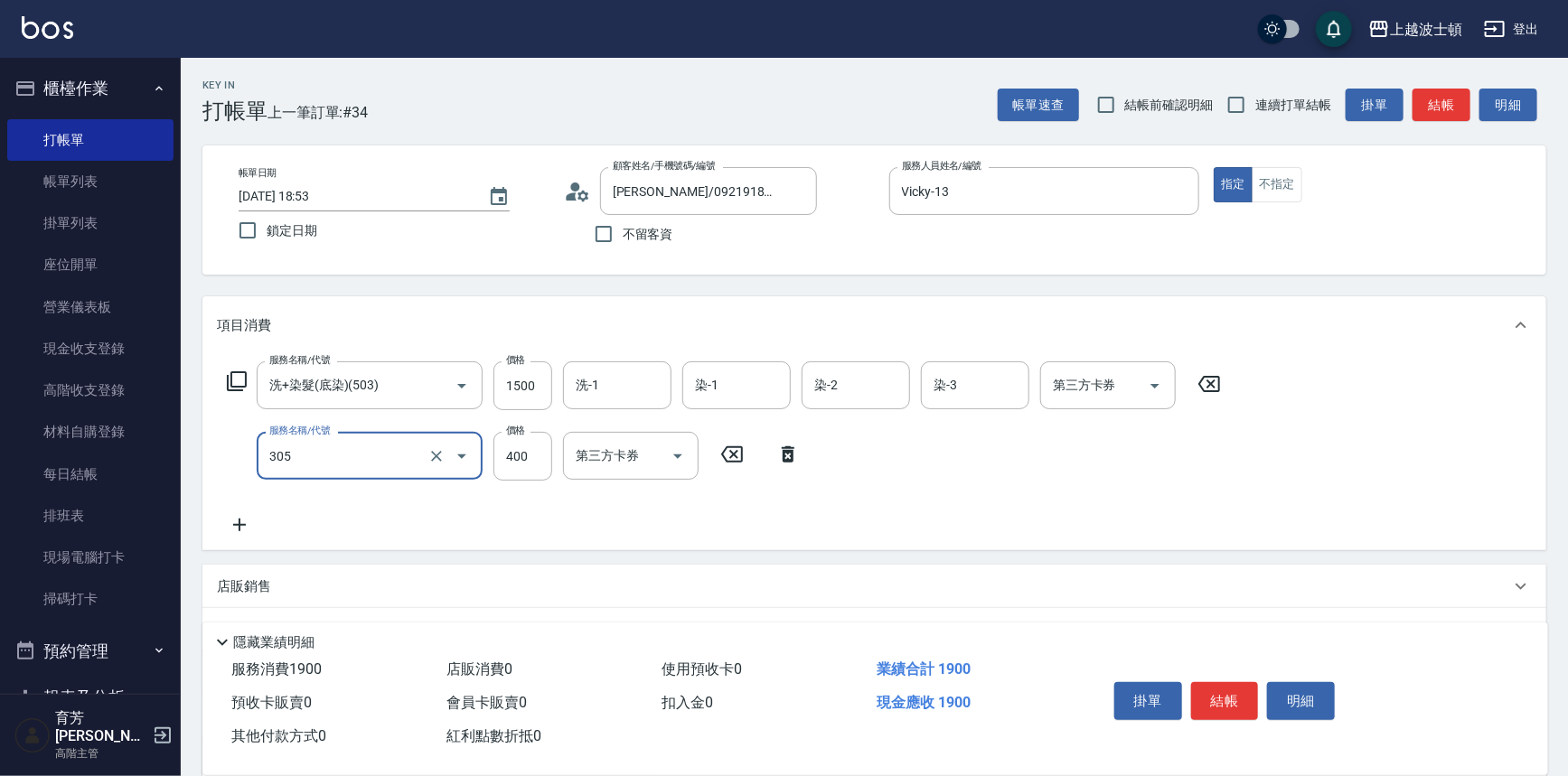
type input "剪髮(305)"
click at [552, 460] on div "服務名稱/代號 剪髮(305) 服務名稱/代號 價格 400 價格 第三方卡券 第三方卡券" at bounding box center [514, 456] width 594 height 49
click at [535, 457] on input "400" at bounding box center [523, 456] width 59 height 49
type input "350"
click at [535, 388] on input "1500" at bounding box center [523, 386] width 59 height 49
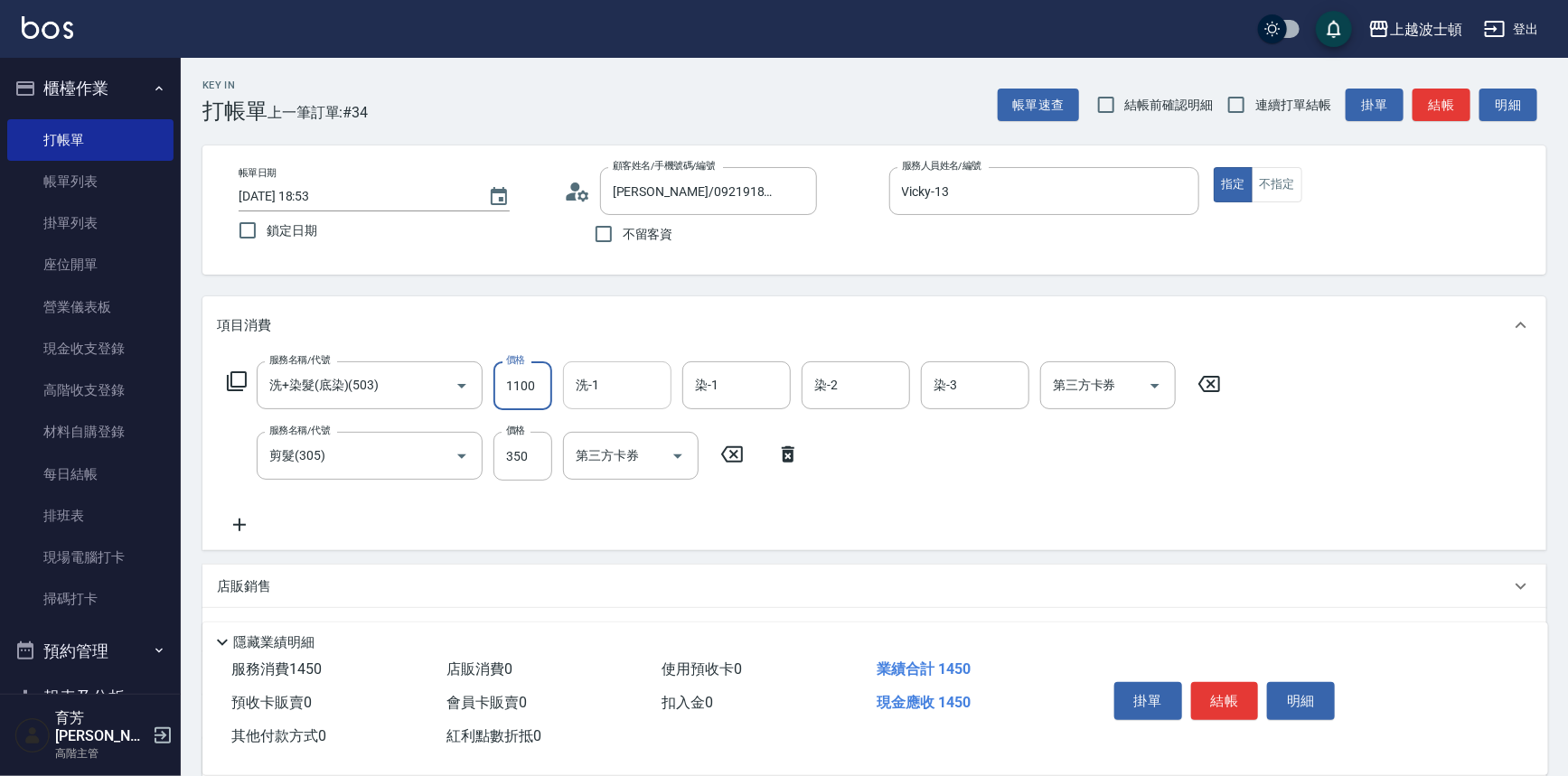
type input "1100"
click at [621, 393] on input "洗-1" at bounding box center [617, 385] width 92 height 31
type input "怡廷-41"
type input "Vicky-13"
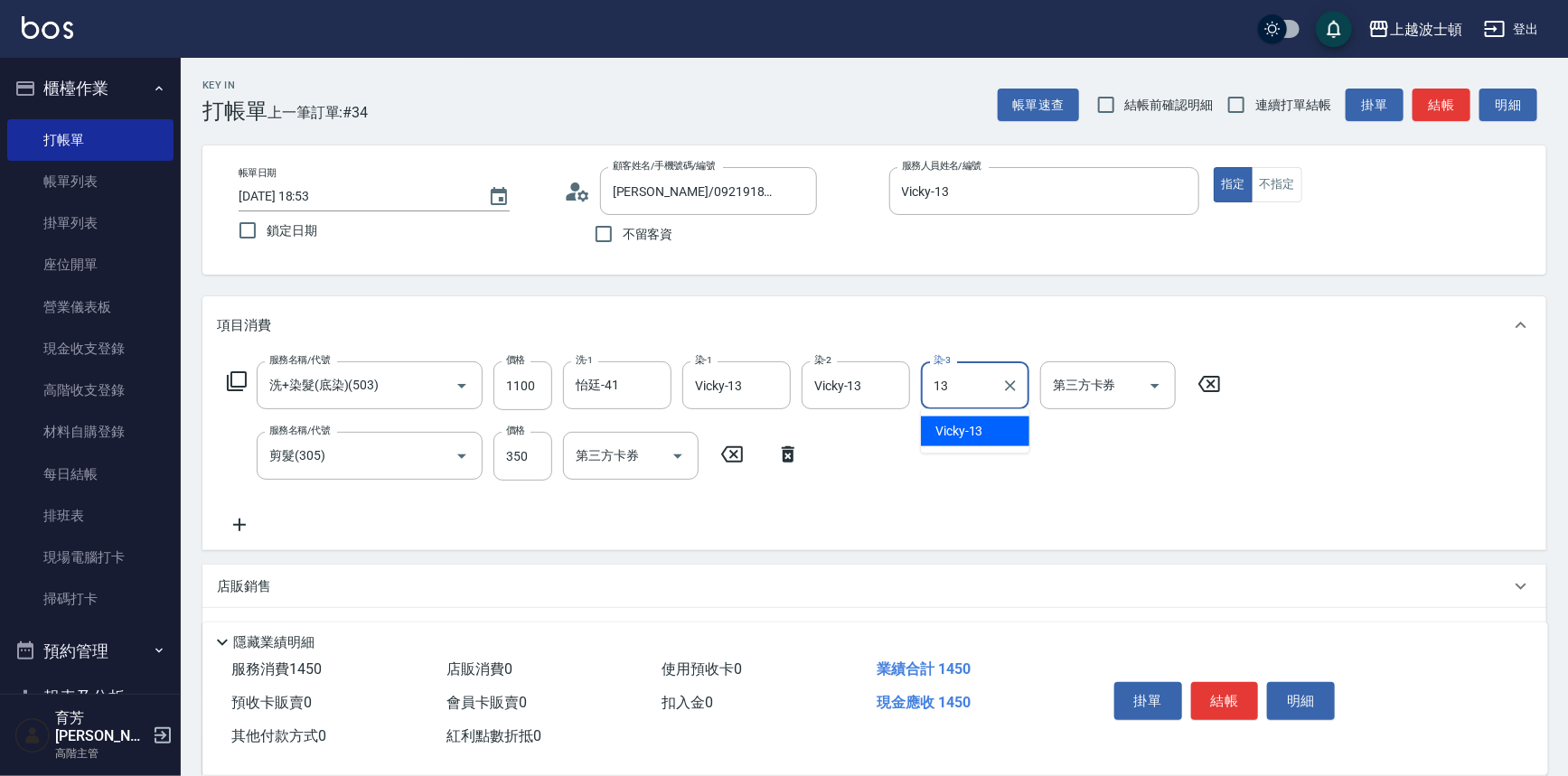
type input "Vicky-13"
click at [1218, 692] on button "結帳" at bounding box center [1225, 701] width 68 height 38
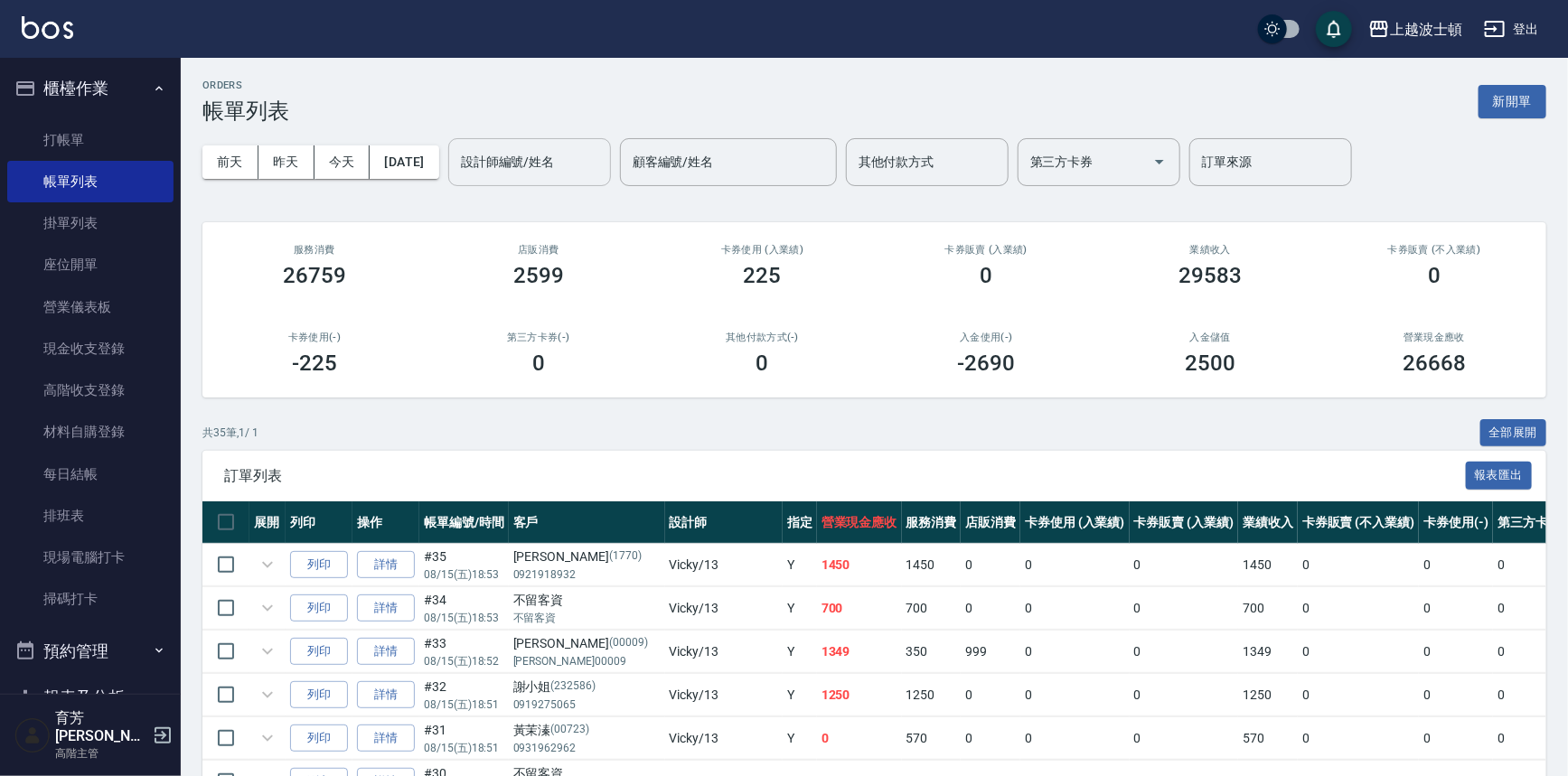
click at [593, 168] on input "設計師編號/姓名" at bounding box center [529, 162] width 146 height 31
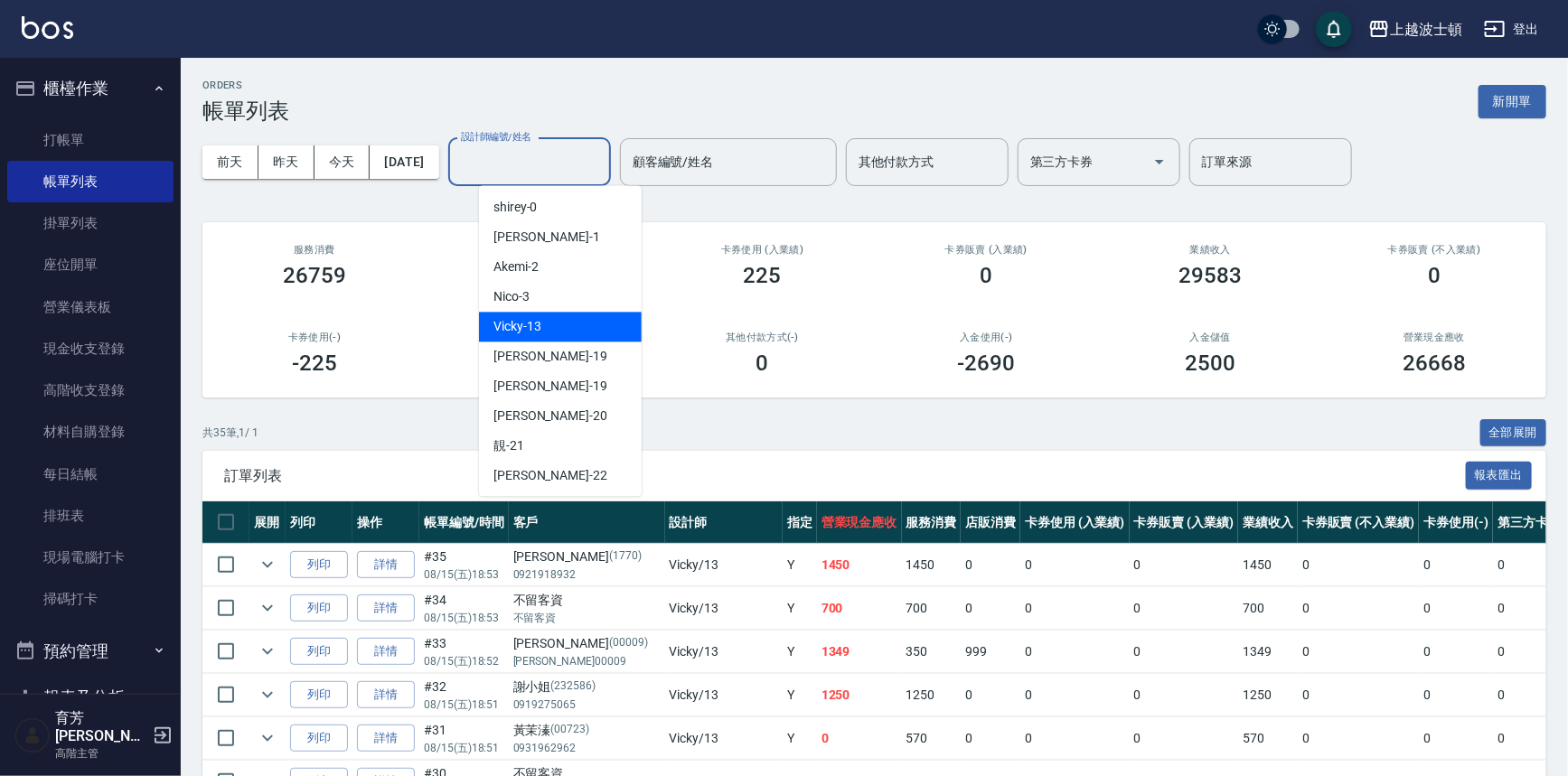
click at [581, 325] on div "Vicky -13" at bounding box center [560, 327] width 163 height 29
type input "Vicky-13"
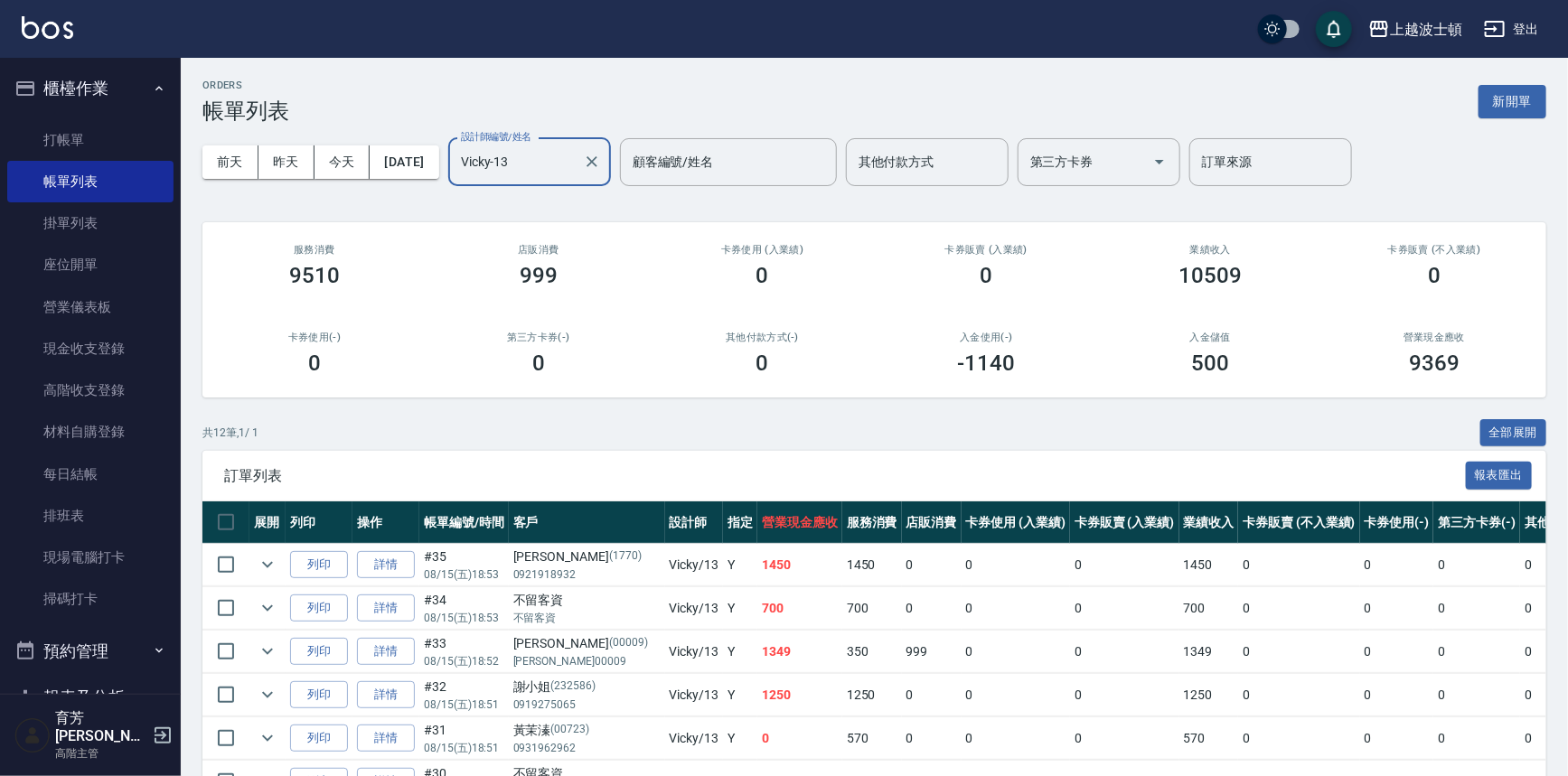
scroll to position [368, 0]
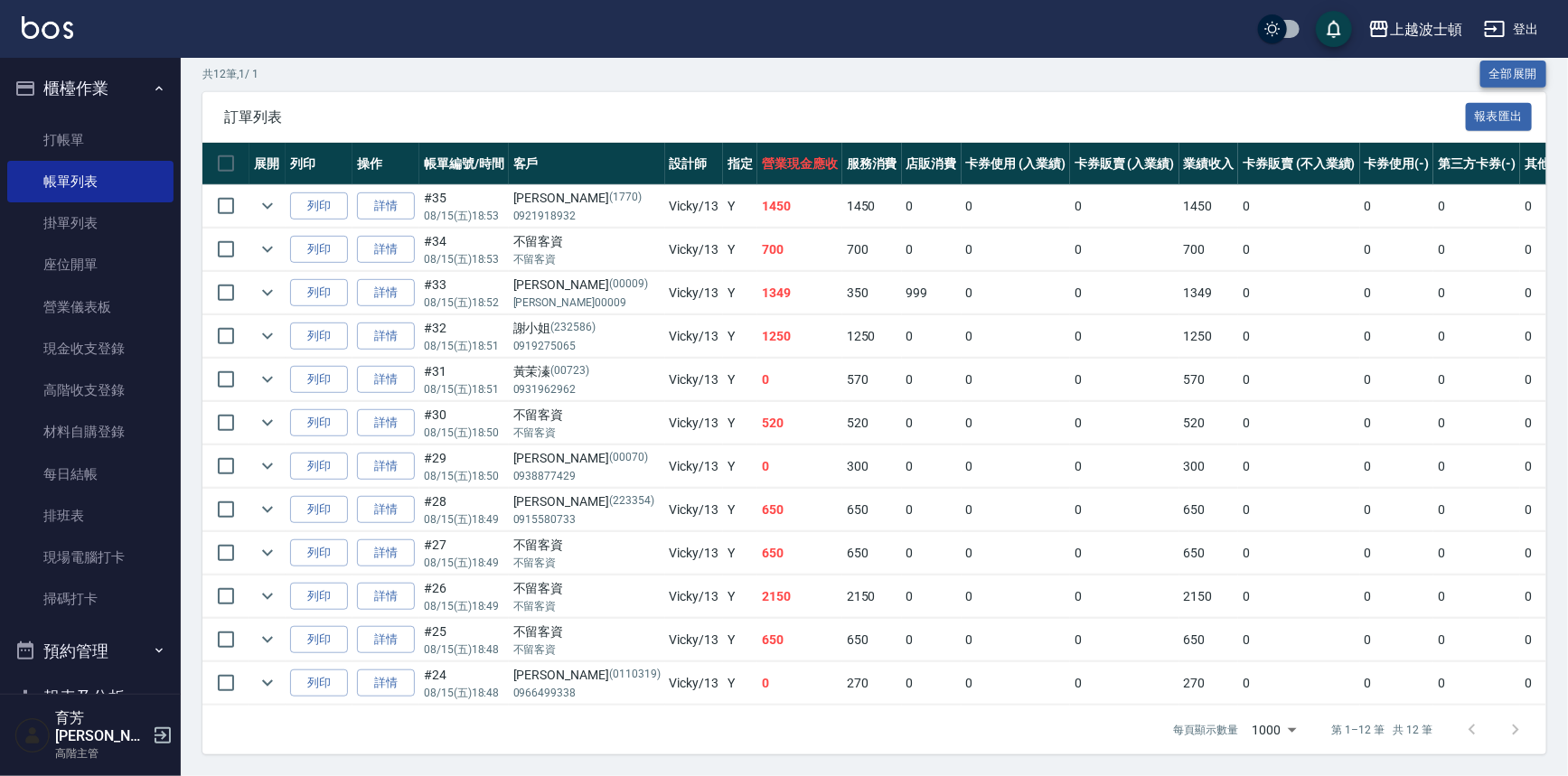
click at [1528, 60] on div "上越波士頓 登出 櫃檯作業 打帳單 帳單列表 掛單列表 座位開單 營業儀表板 現金收支登錄 高階收支登錄 材料自購登錄 每日結帳 排班表 現場電腦打卡 掃碼打…" at bounding box center [784, 208] width 1568 height 1135
click at [1513, 67] on button "全部展開" at bounding box center [1514, 75] width 67 height 28
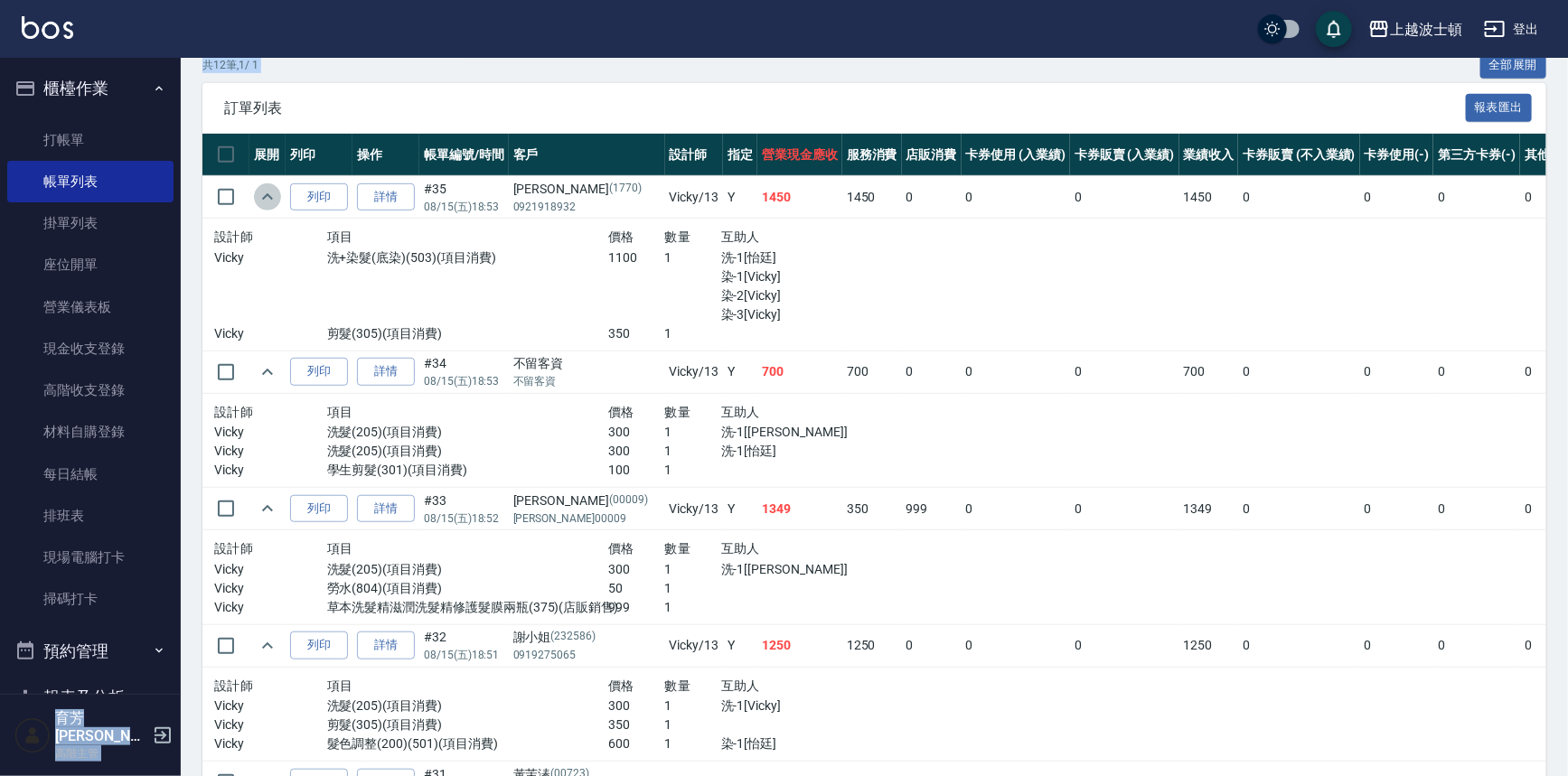
click at [271, 197] on icon "expand row" at bounding box center [268, 196] width 11 height 6
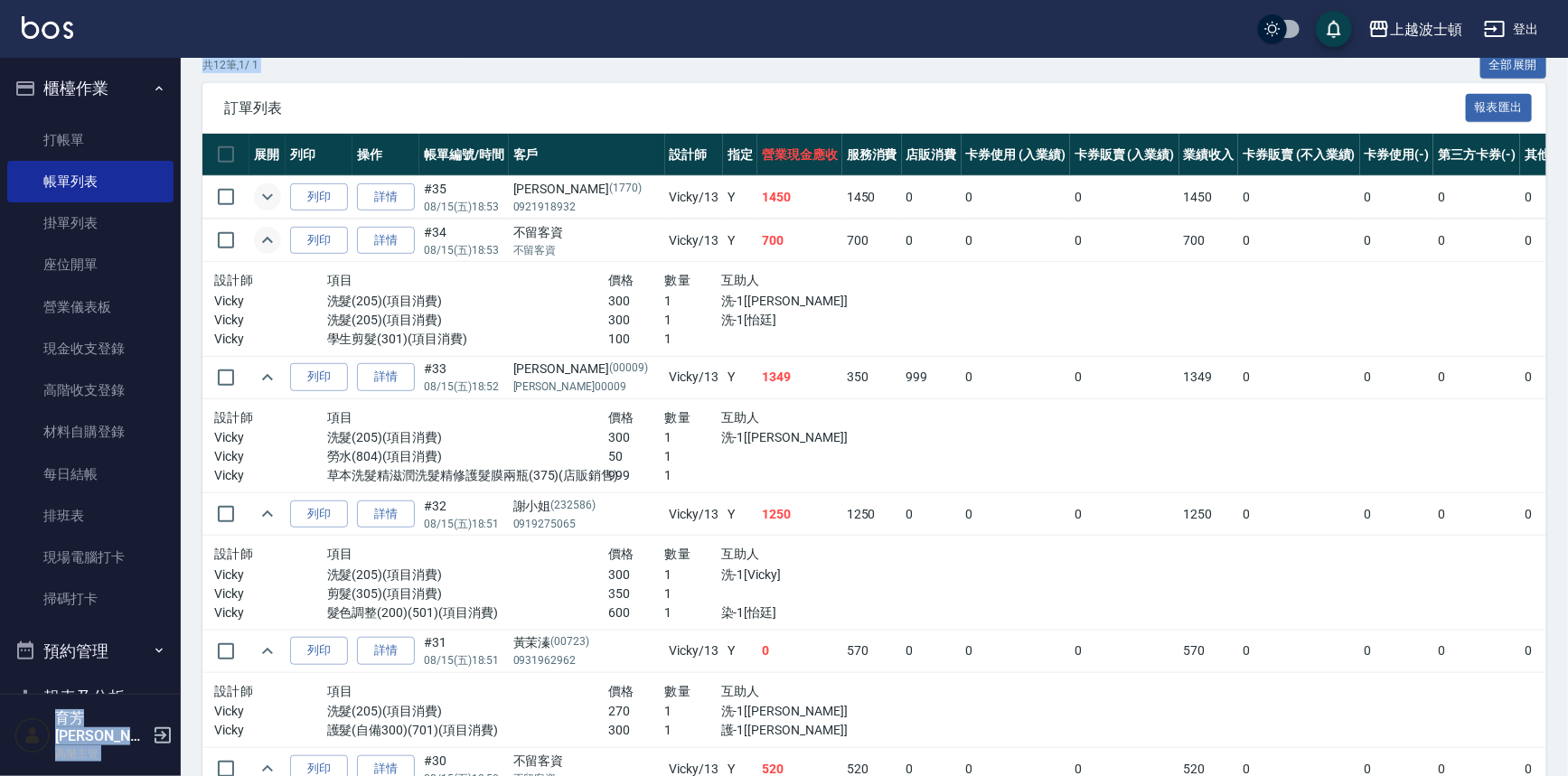
click at [271, 237] on icon "expand row" at bounding box center [268, 240] width 22 height 22
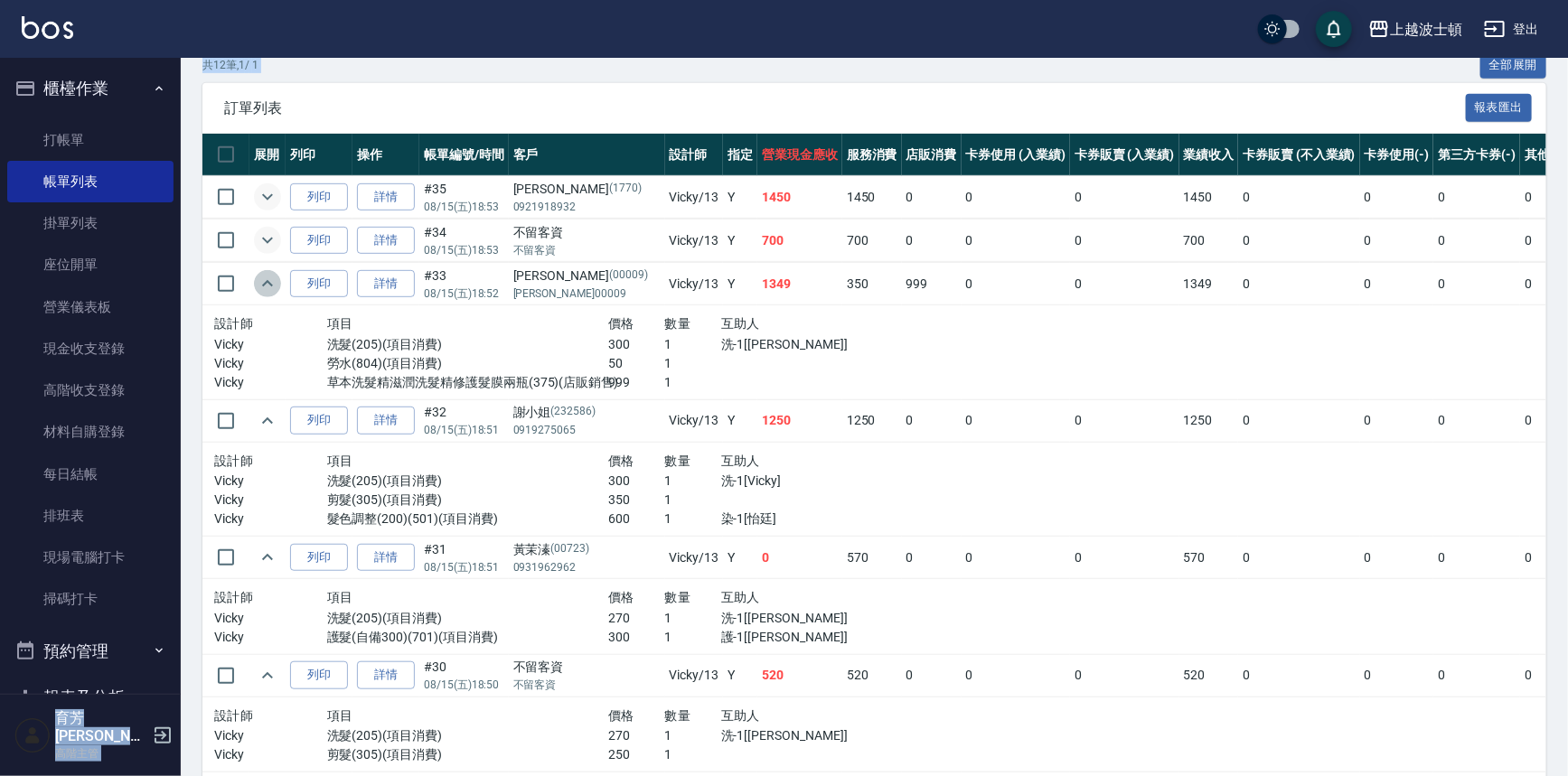
click at [271, 284] on icon "expand row" at bounding box center [268, 283] width 11 height 6
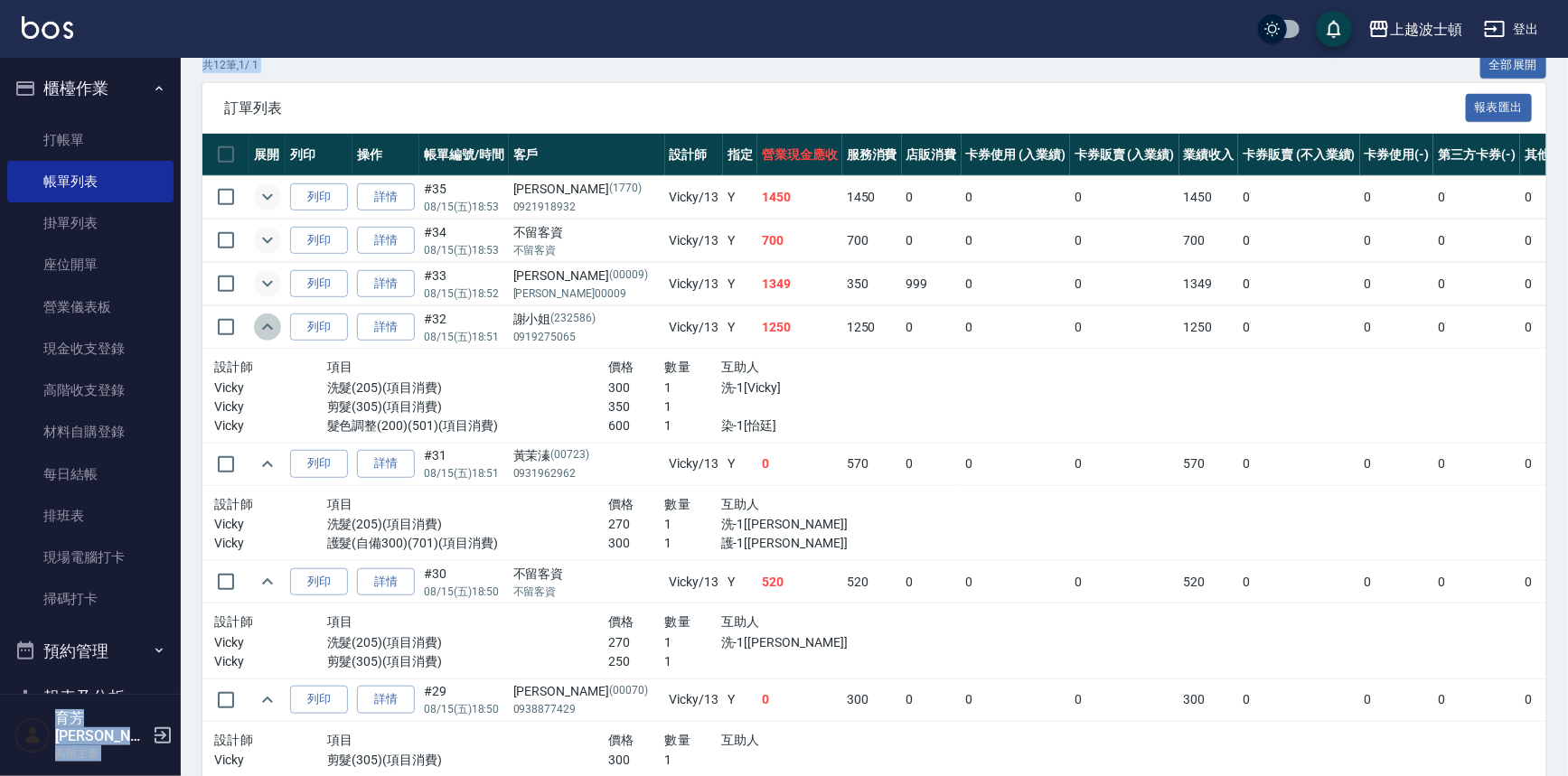
click at [262, 324] on icon "expand row" at bounding box center [268, 328] width 22 height 22
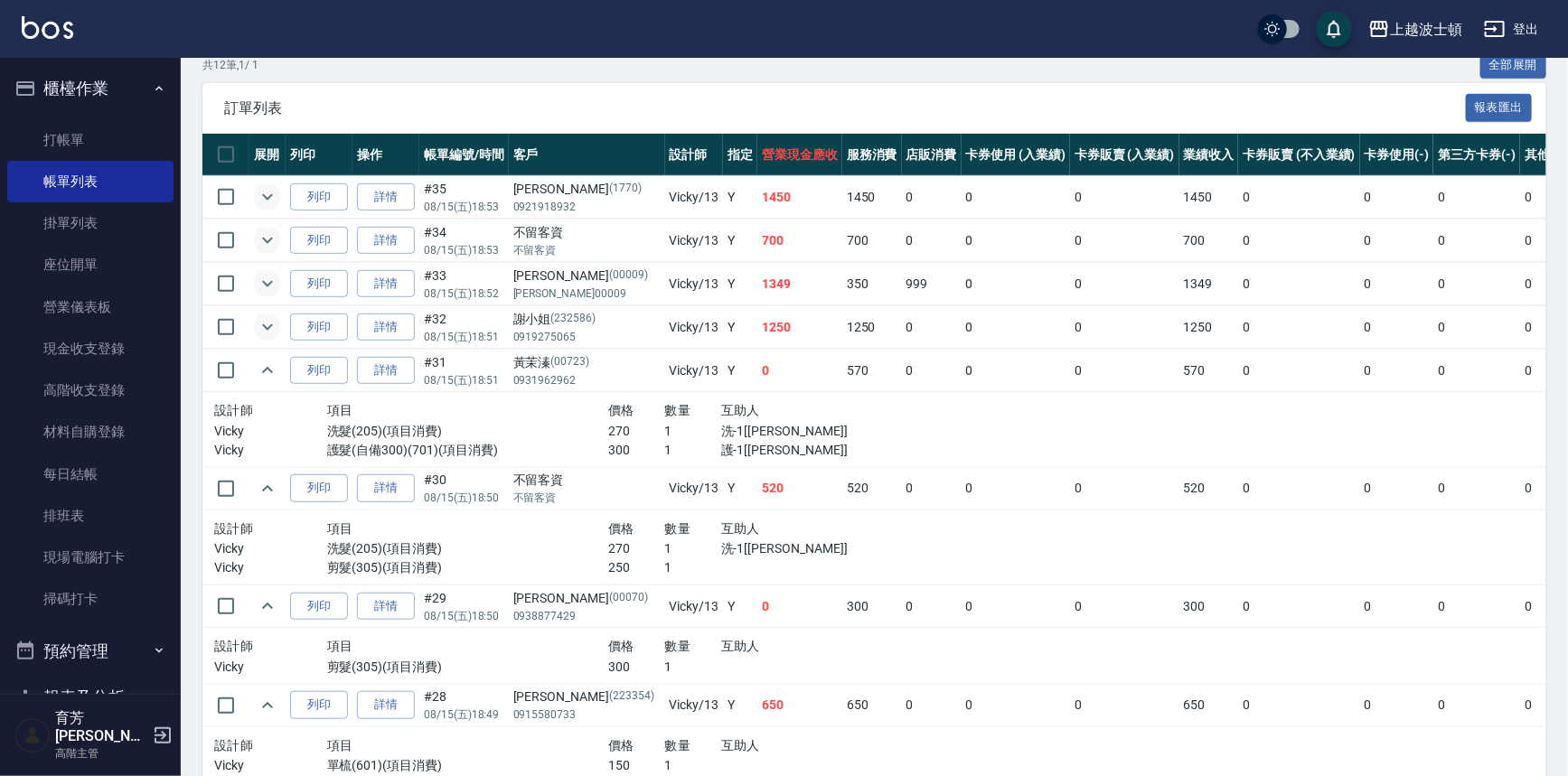
click at [261, 353] on td at bounding box center [267, 371] width 36 height 42
click at [265, 368] on icon "expand row" at bounding box center [268, 370] width 11 height 6
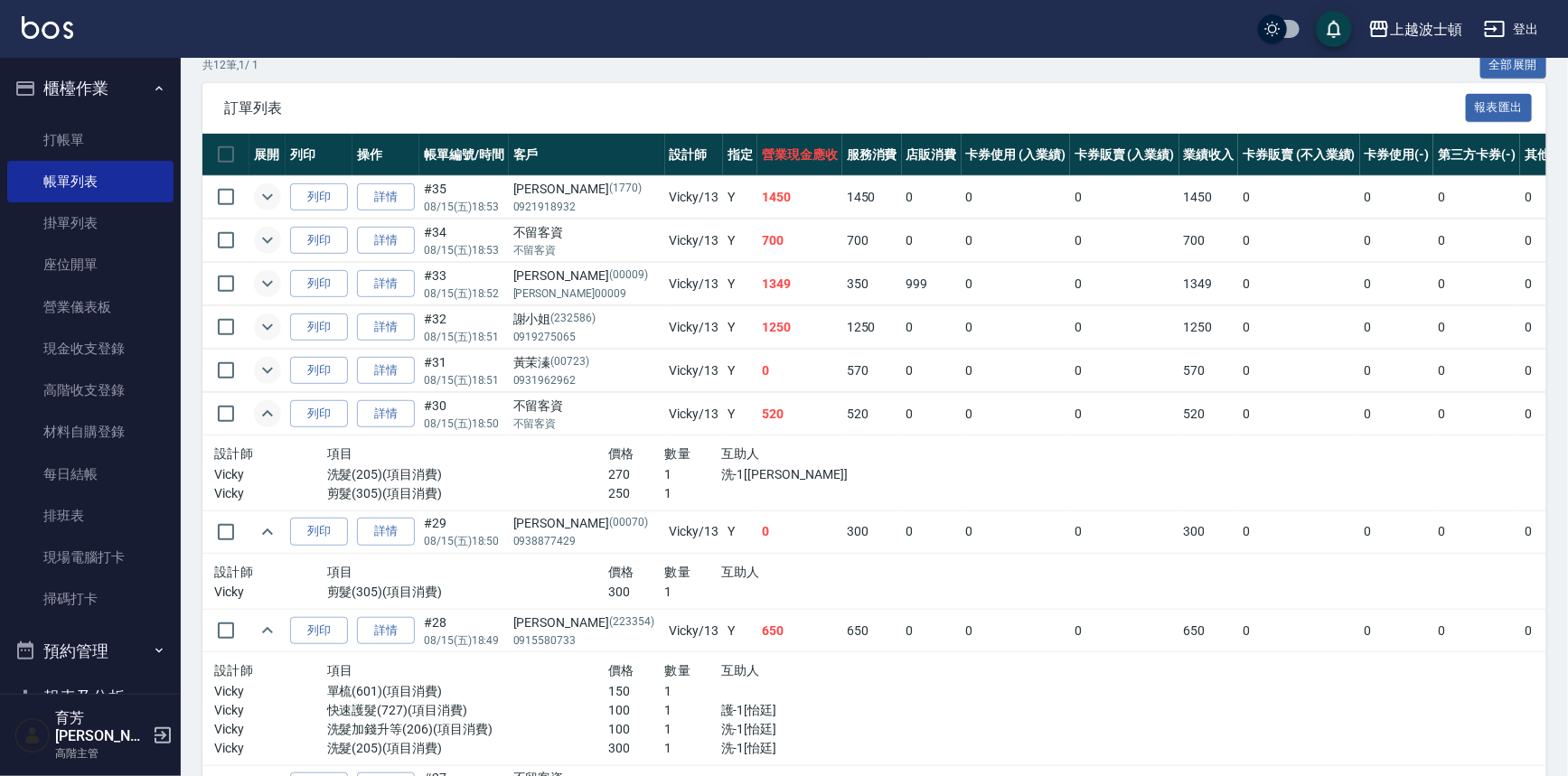
click at [265, 403] on icon "expand row" at bounding box center [268, 414] width 22 height 22
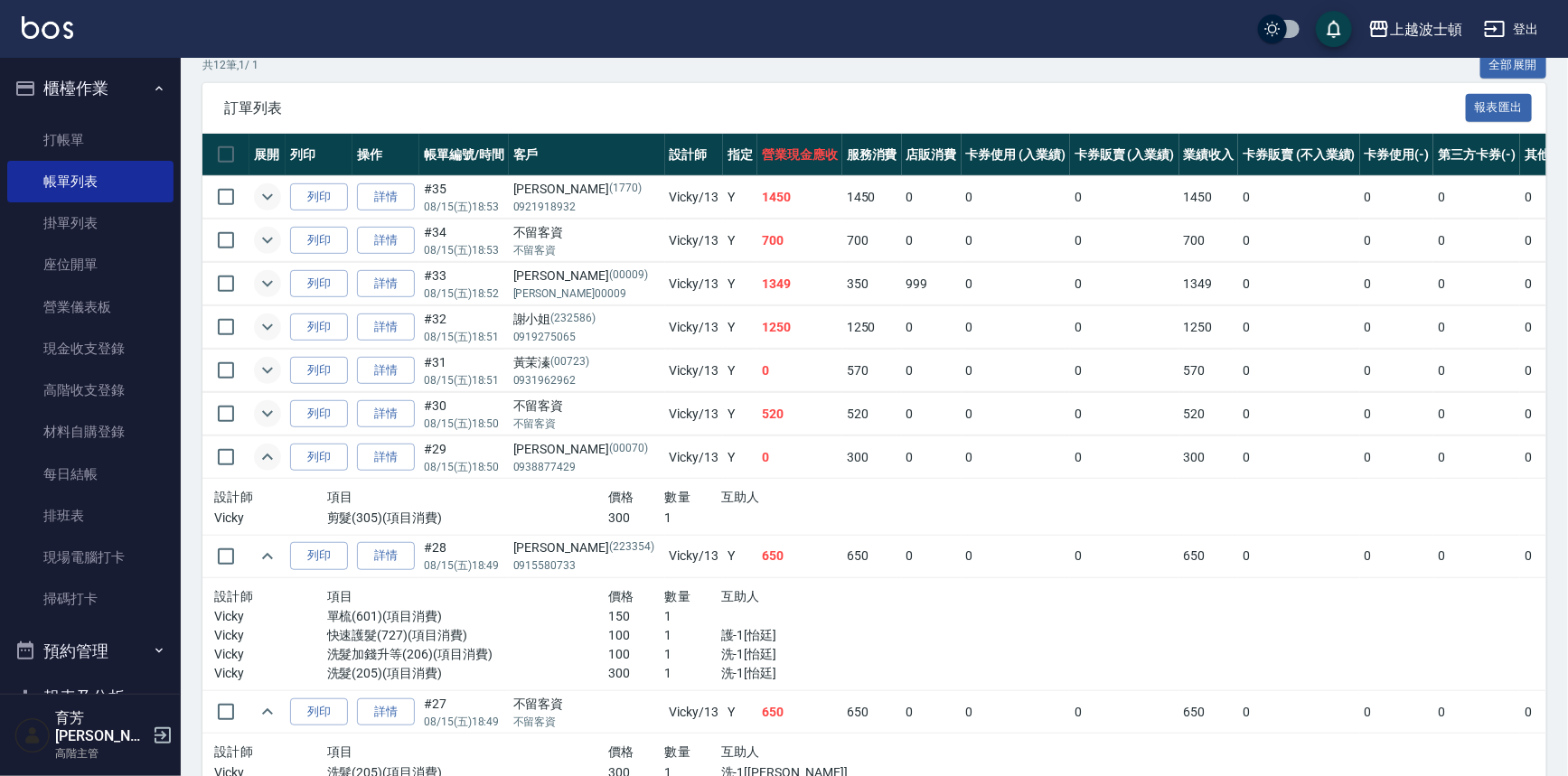
click at [271, 447] on icon "expand row" at bounding box center [268, 457] width 22 height 22
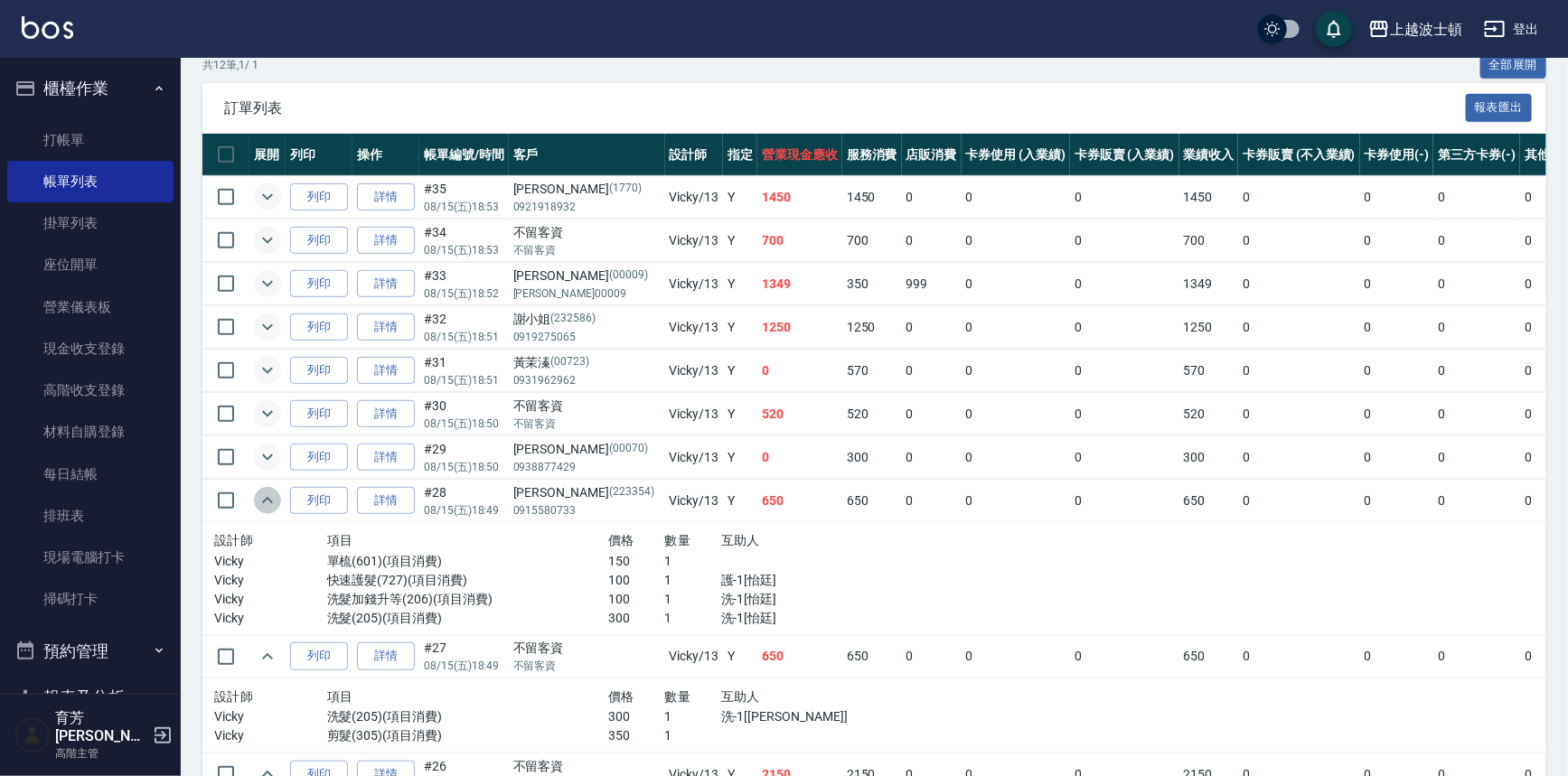
click at [257, 499] on icon "expand row" at bounding box center [268, 501] width 22 height 22
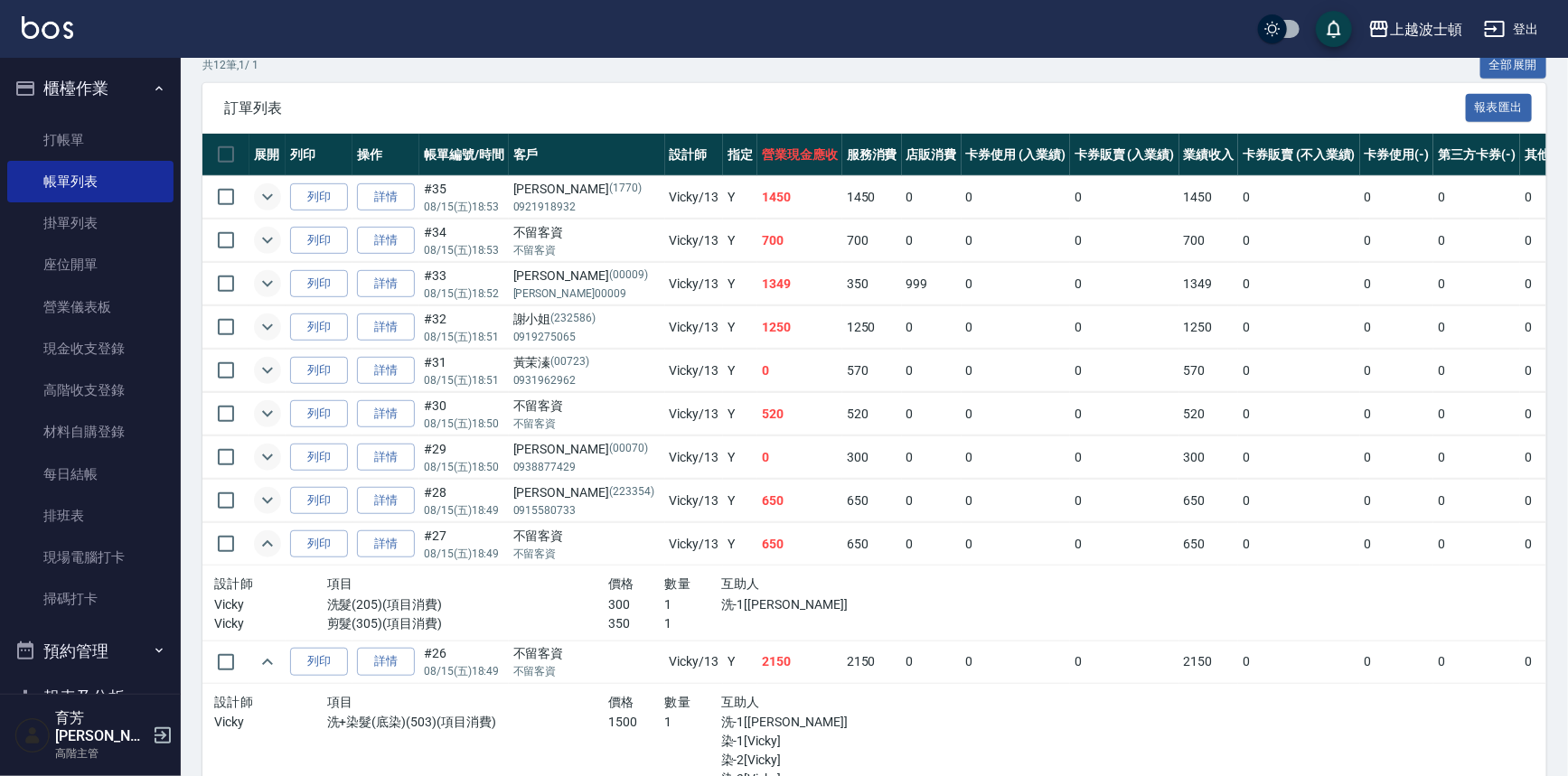
click at [270, 539] on icon "expand row" at bounding box center [268, 544] width 22 height 22
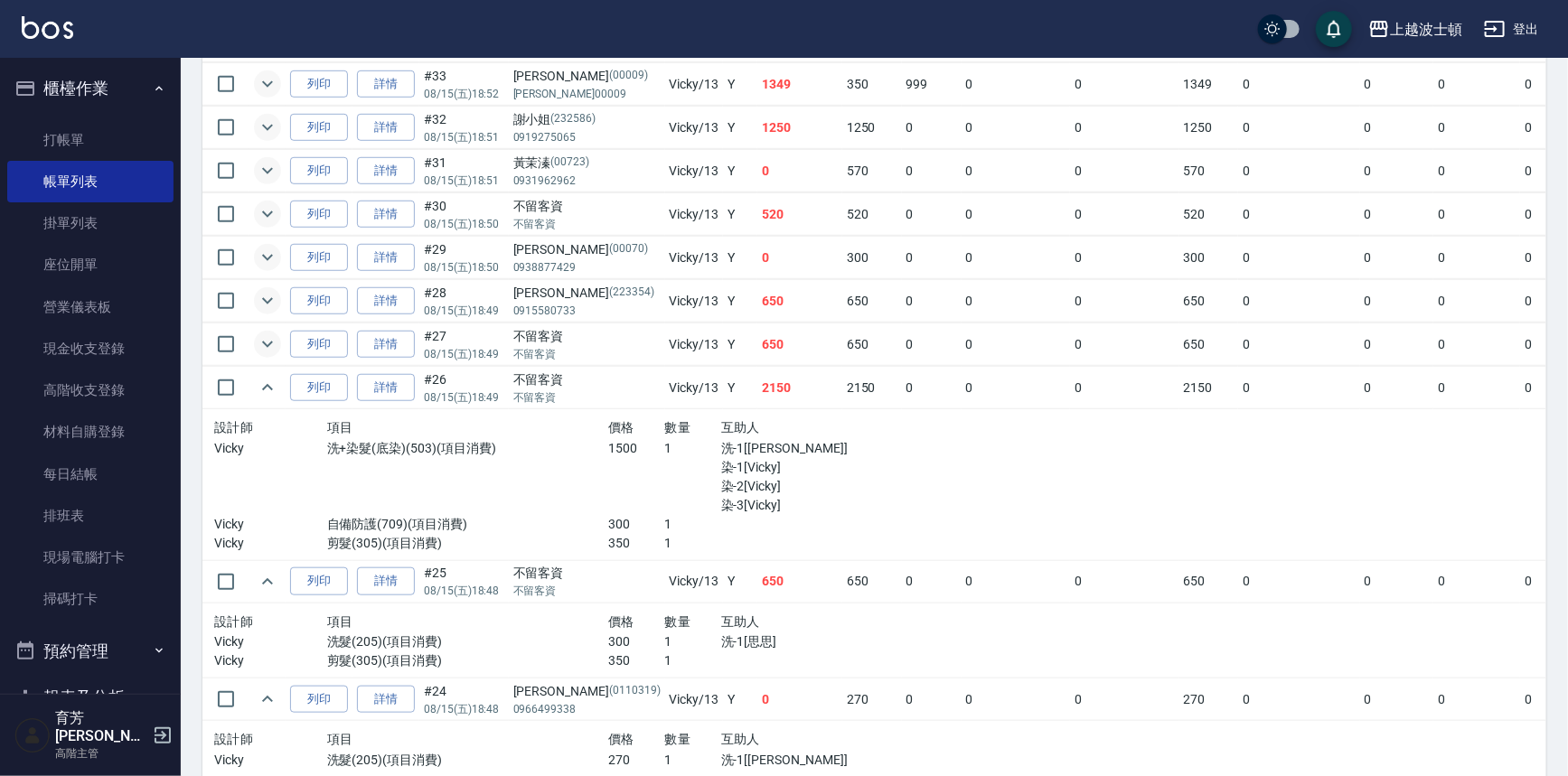
scroll to position [649, 0]
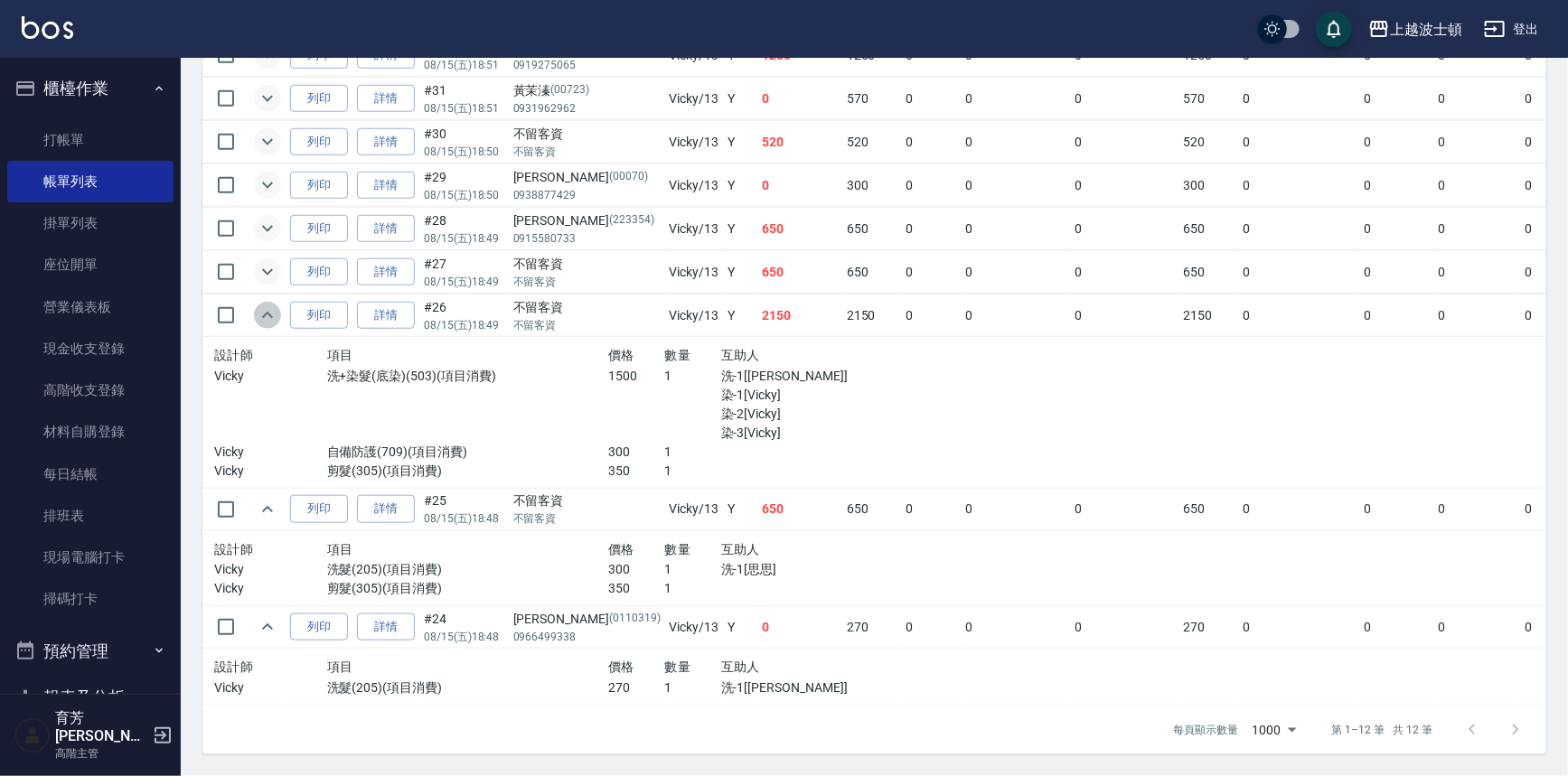
click at [268, 310] on icon "expand row" at bounding box center [268, 316] width 22 height 22
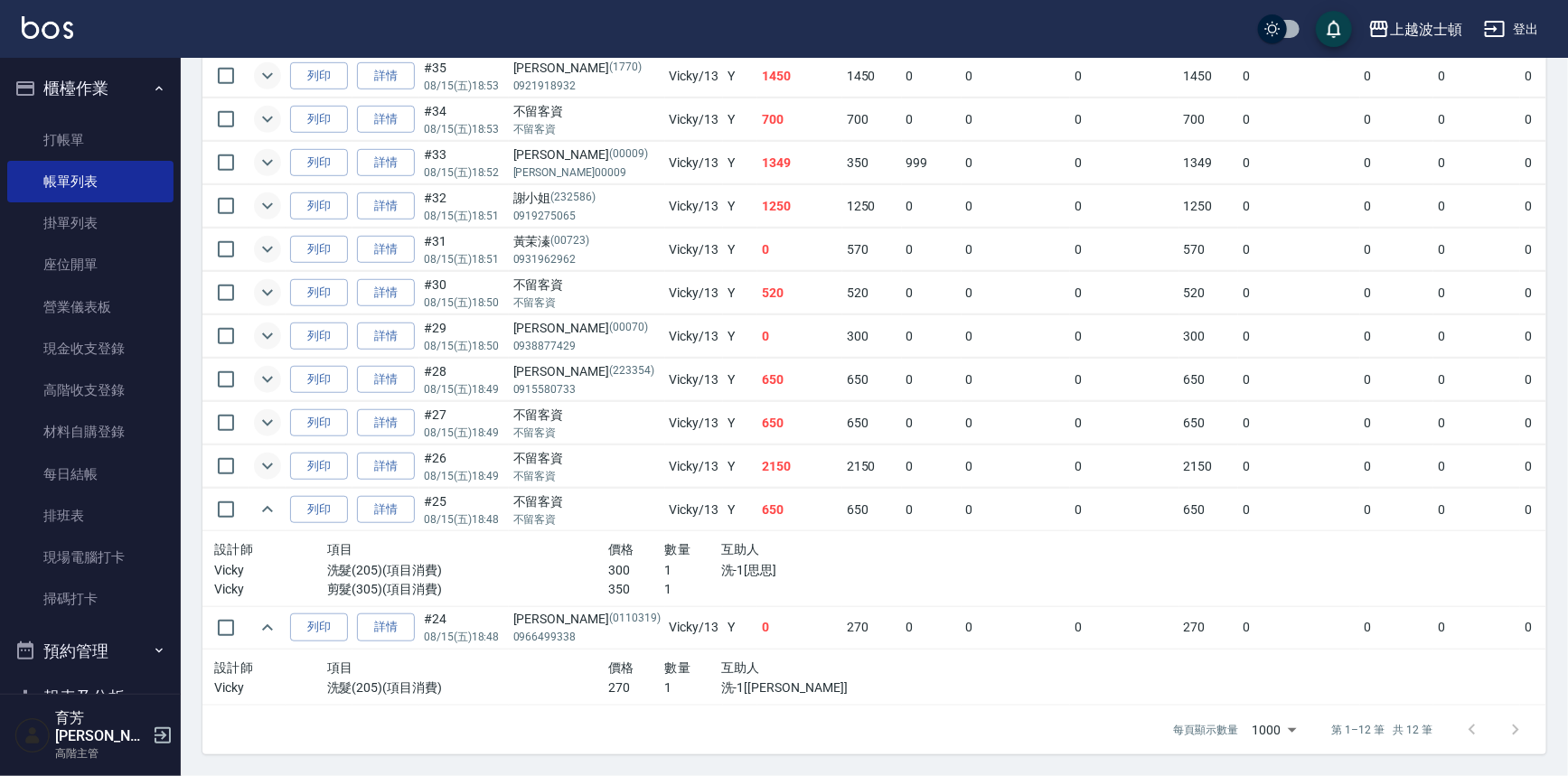
scroll to position [498, 0]
click at [265, 500] on icon "expand row" at bounding box center [268, 510] width 22 height 22
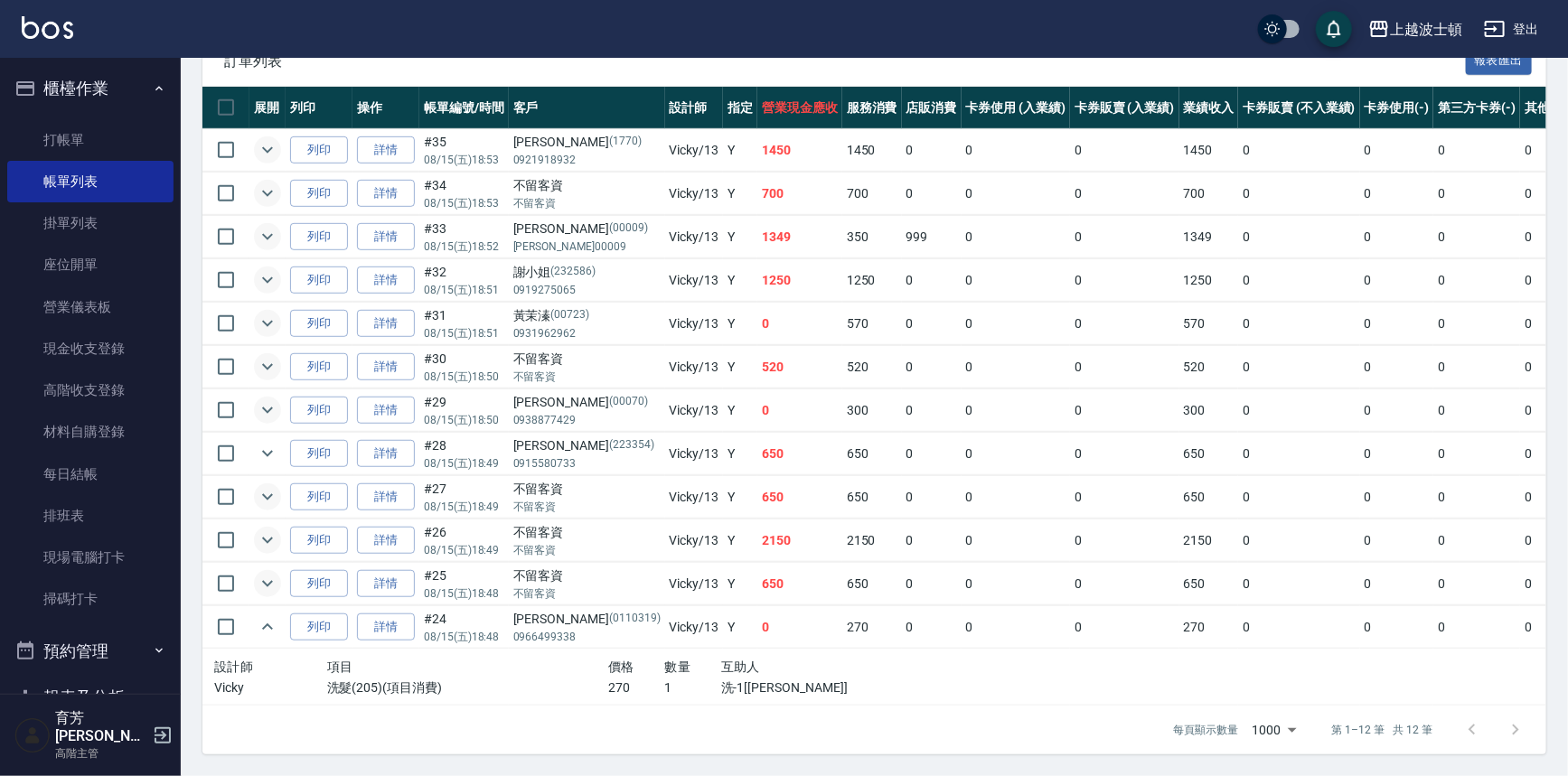
scroll to position [423, 0]
click at [255, 608] on td at bounding box center [267, 628] width 36 height 42
click at [267, 616] on icon "expand row" at bounding box center [268, 627] width 22 height 22
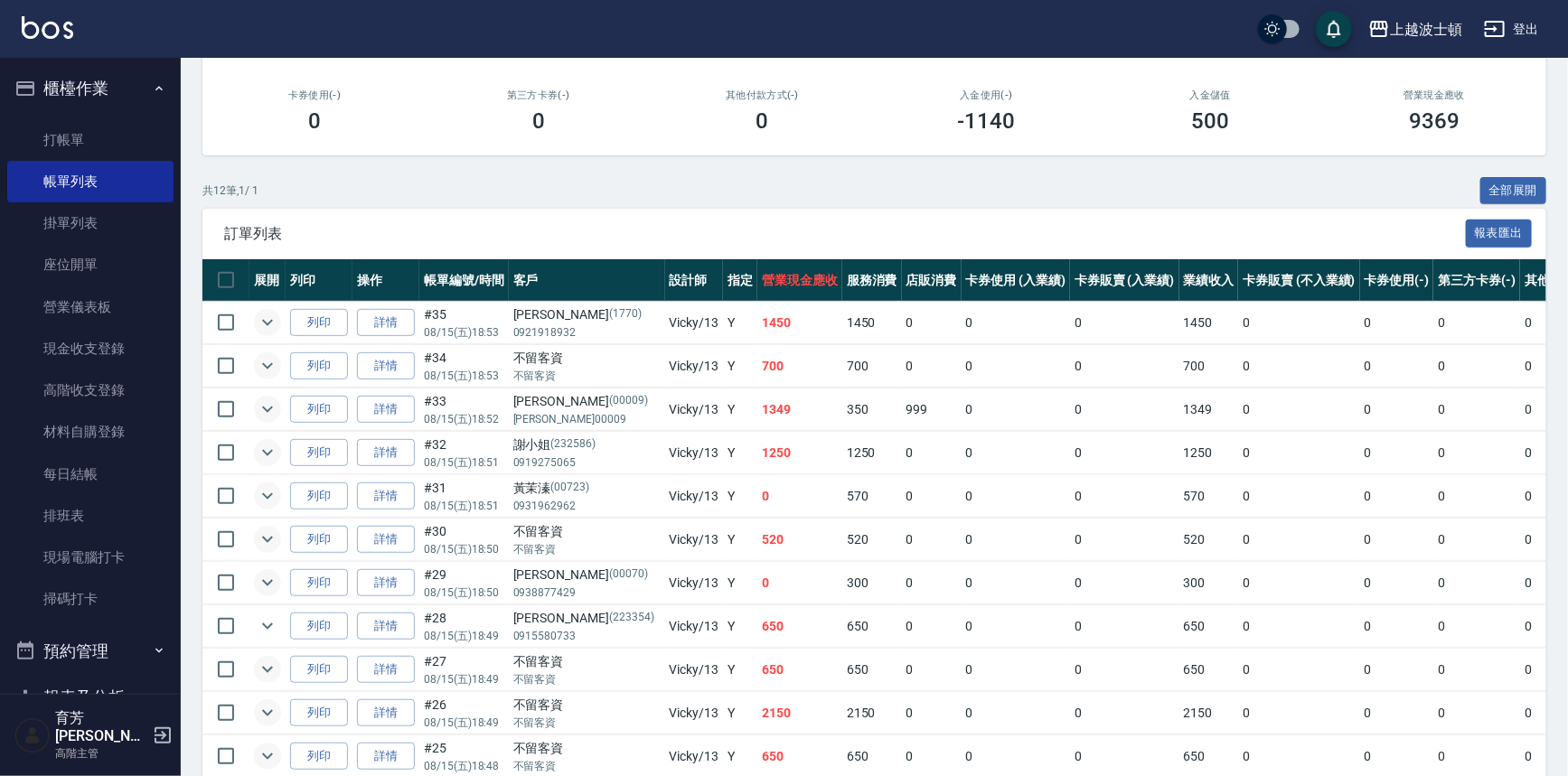
scroll to position [0, 0]
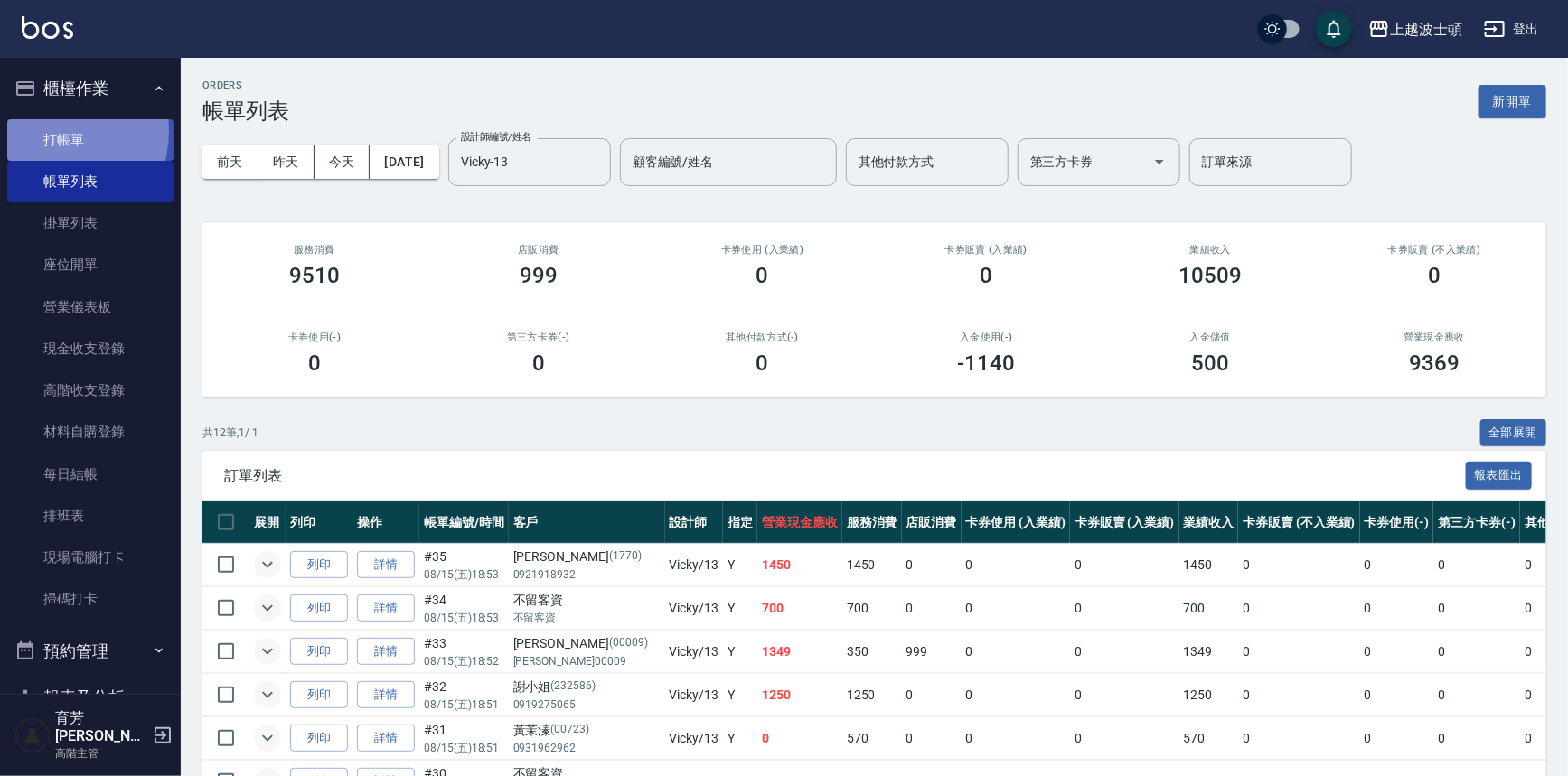
click at [47, 130] on link "打帳單" at bounding box center [90, 140] width 167 height 41
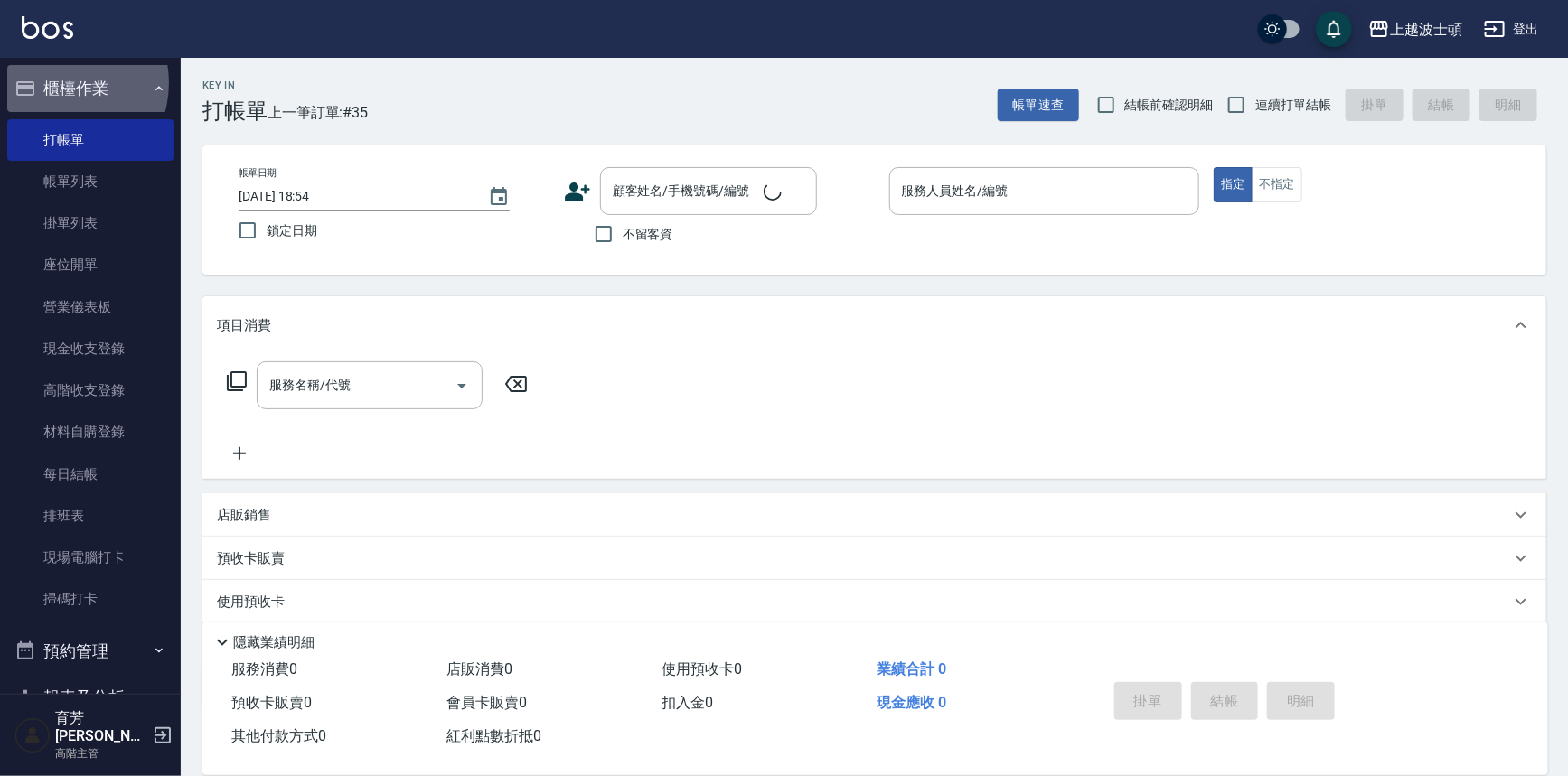
click at [60, 83] on button "櫃檯作業" at bounding box center [90, 88] width 167 height 47
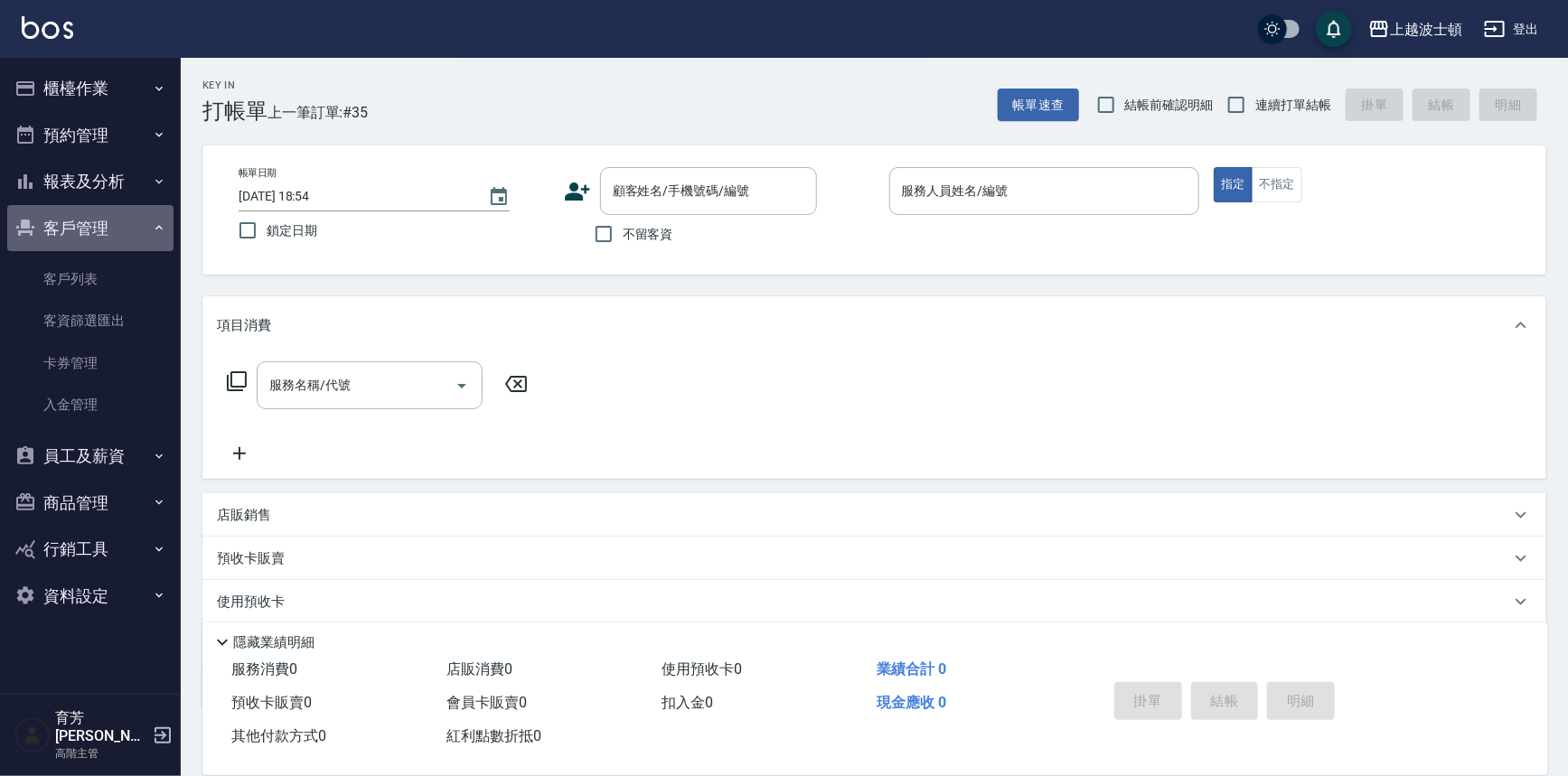
click at [67, 216] on button "客戶管理" at bounding box center [90, 228] width 167 height 47
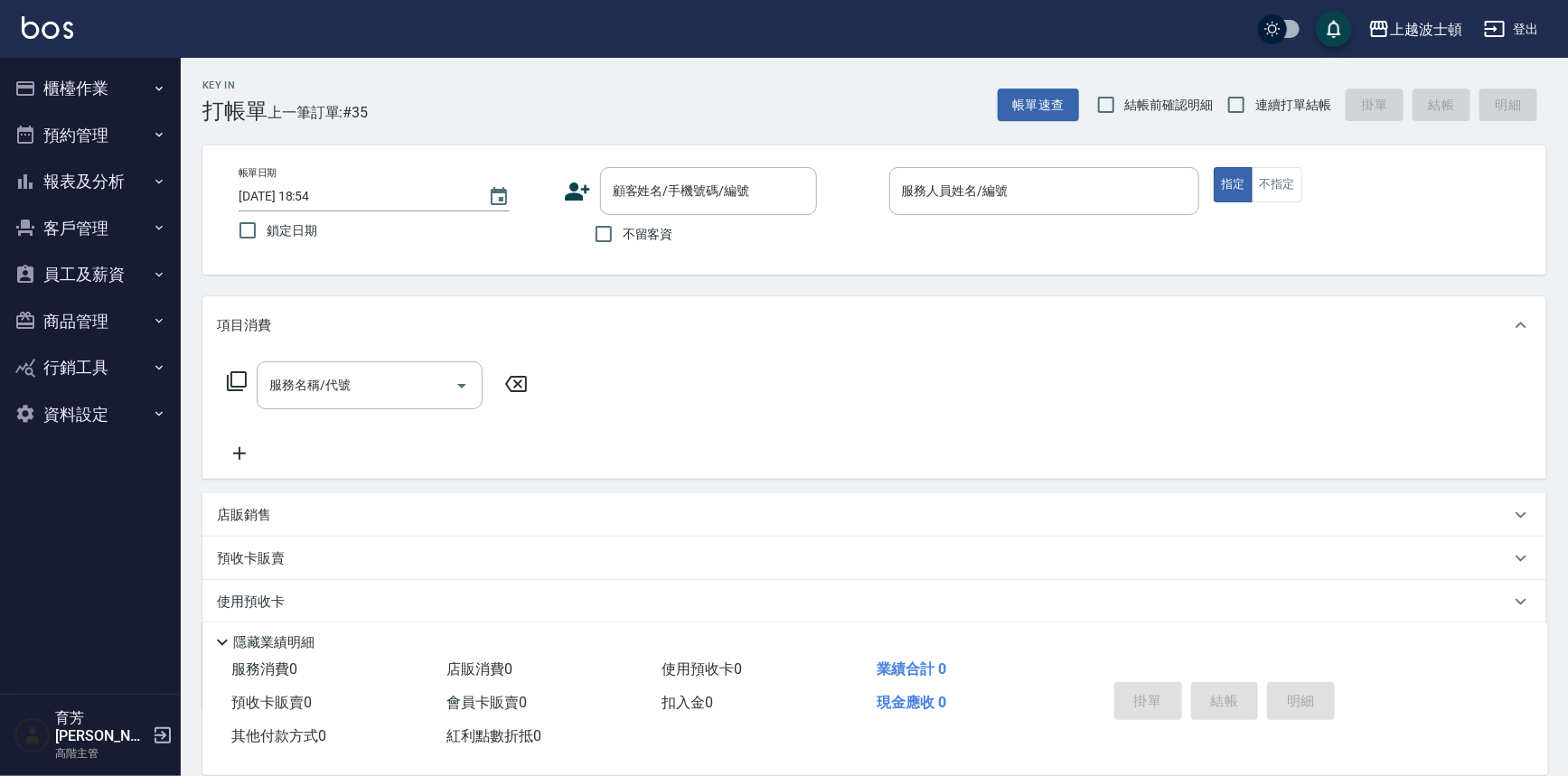
click at [75, 180] on button "報表及分析" at bounding box center [90, 181] width 167 height 47
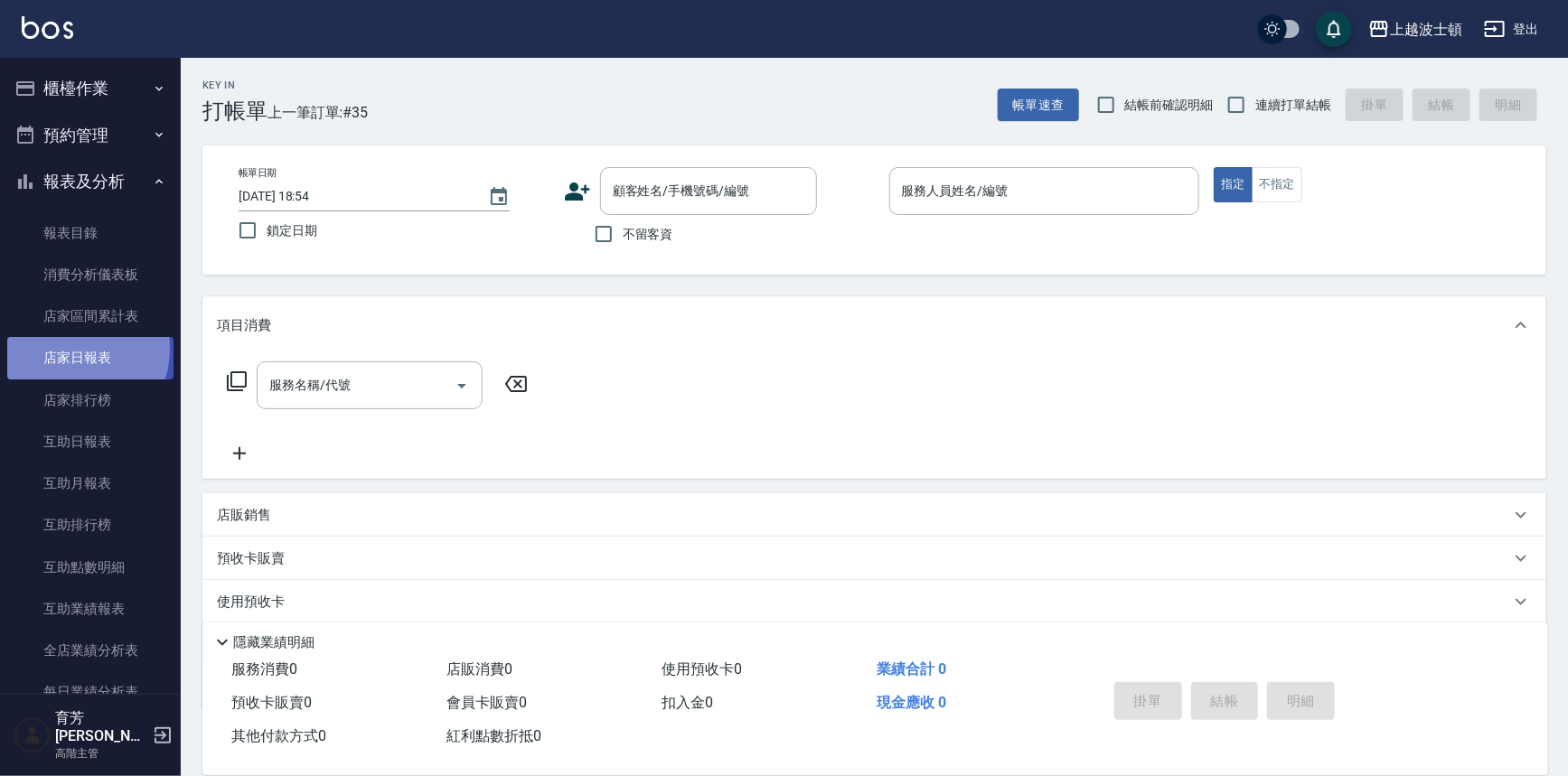
click at [67, 348] on link "店家日報表" at bounding box center [90, 357] width 167 height 41
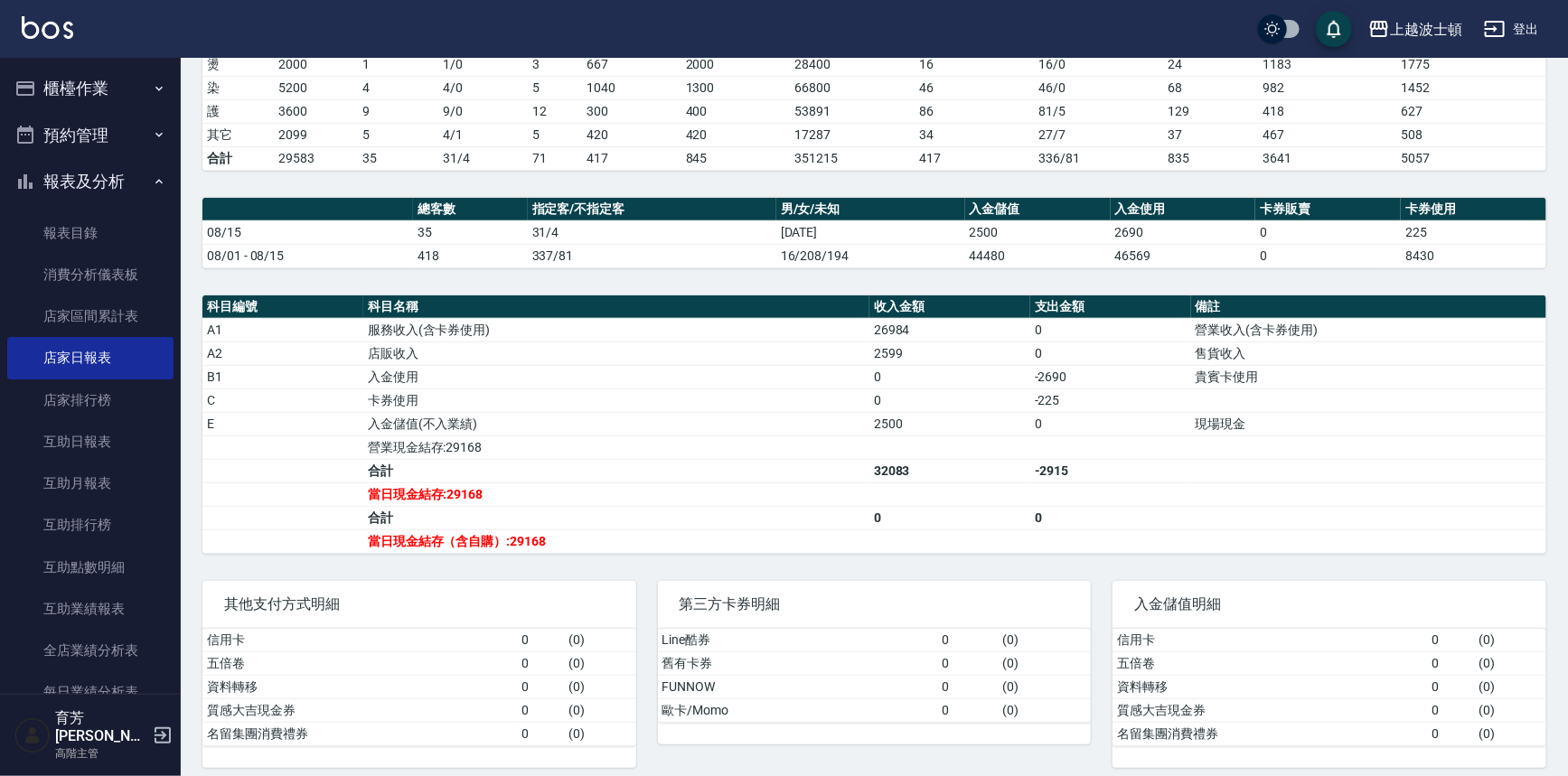
scroll to position [343, 0]
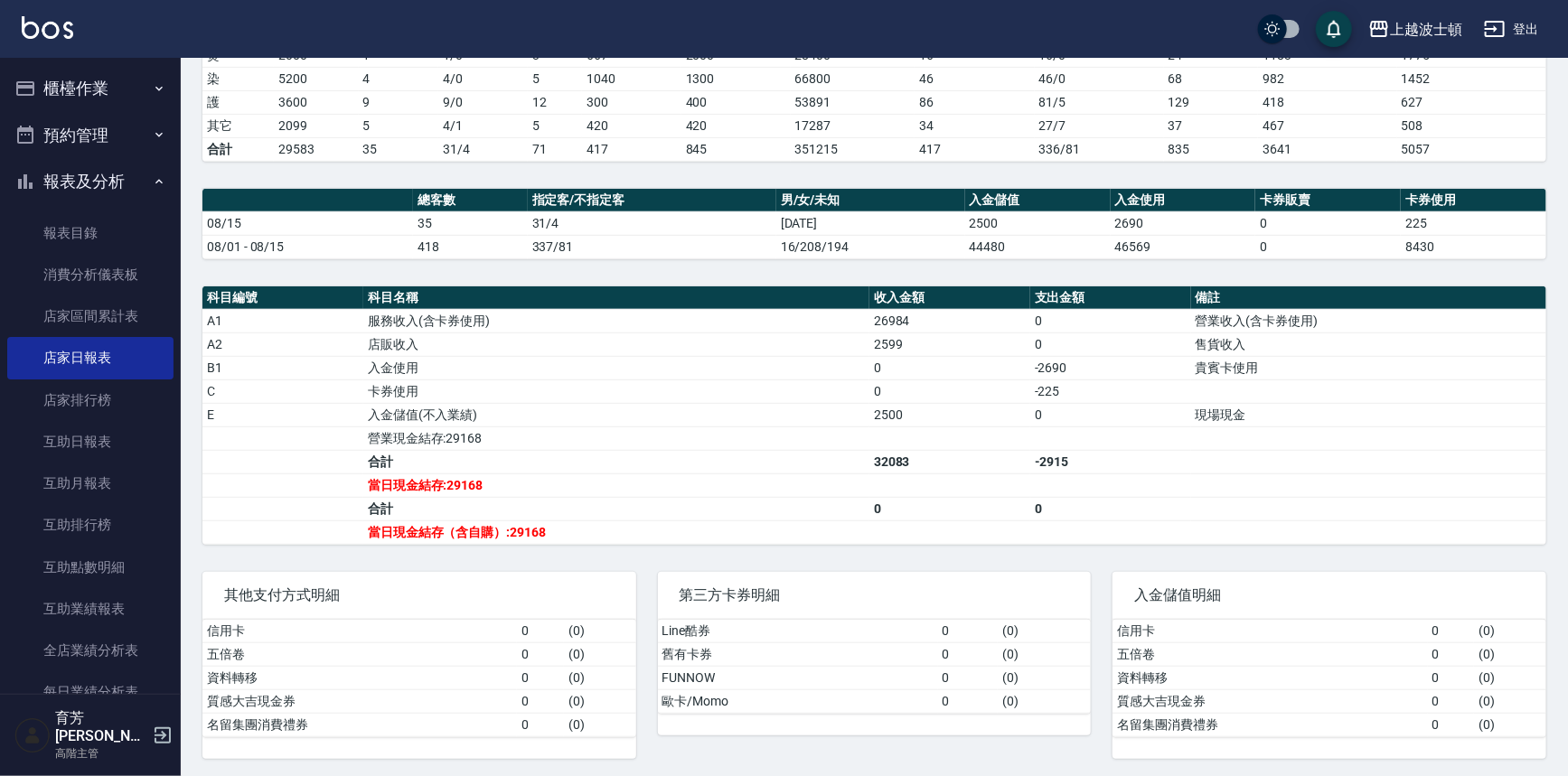
drag, startPoint x: 83, startPoint y: 88, endPoint x: 73, endPoint y: 155, distance: 67.7
click at [83, 98] on button "櫃檯作業" at bounding box center [90, 88] width 167 height 47
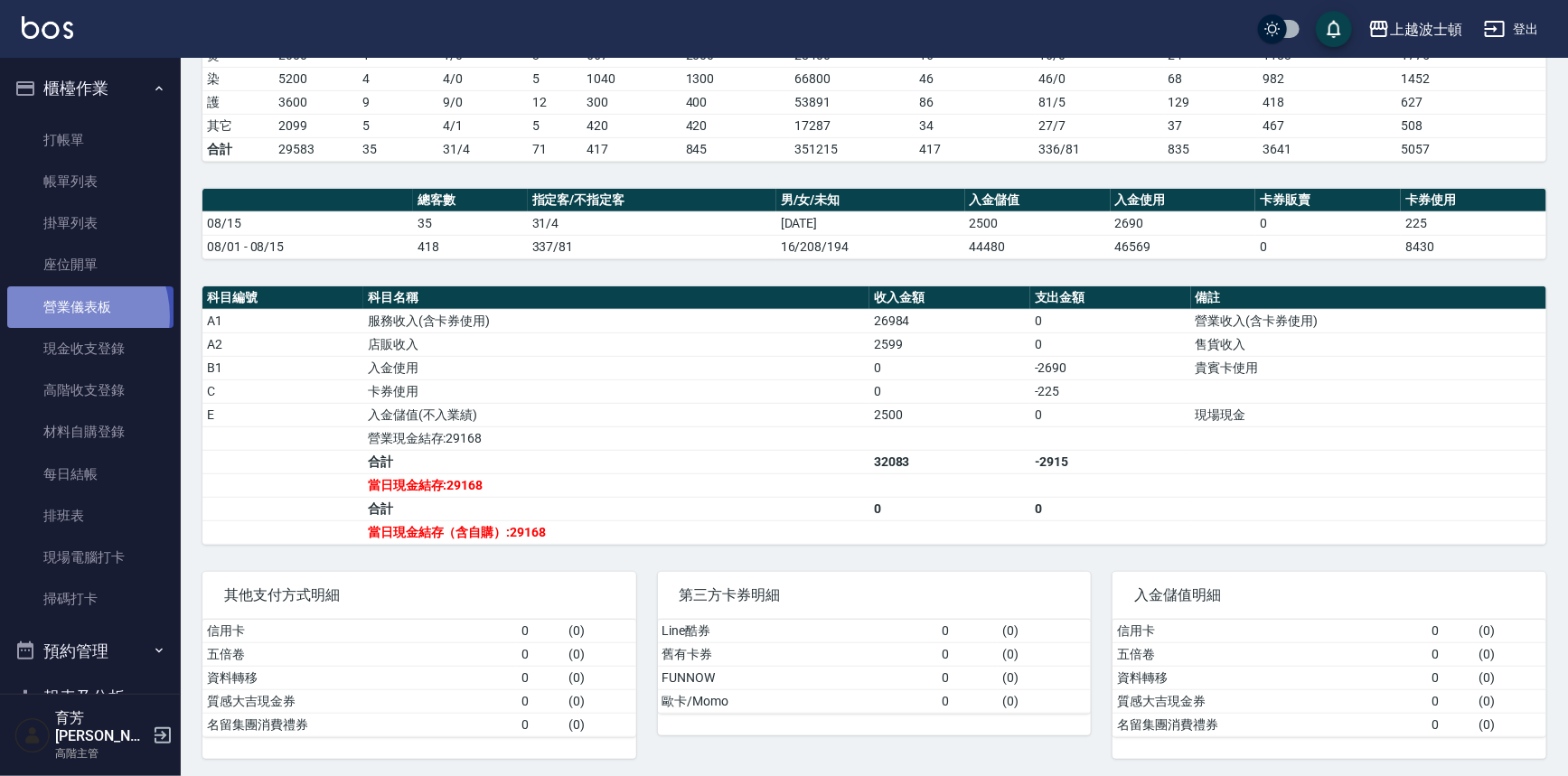
click at [64, 316] on link "營業儀表板" at bounding box center [90, 307] width 167 height 41
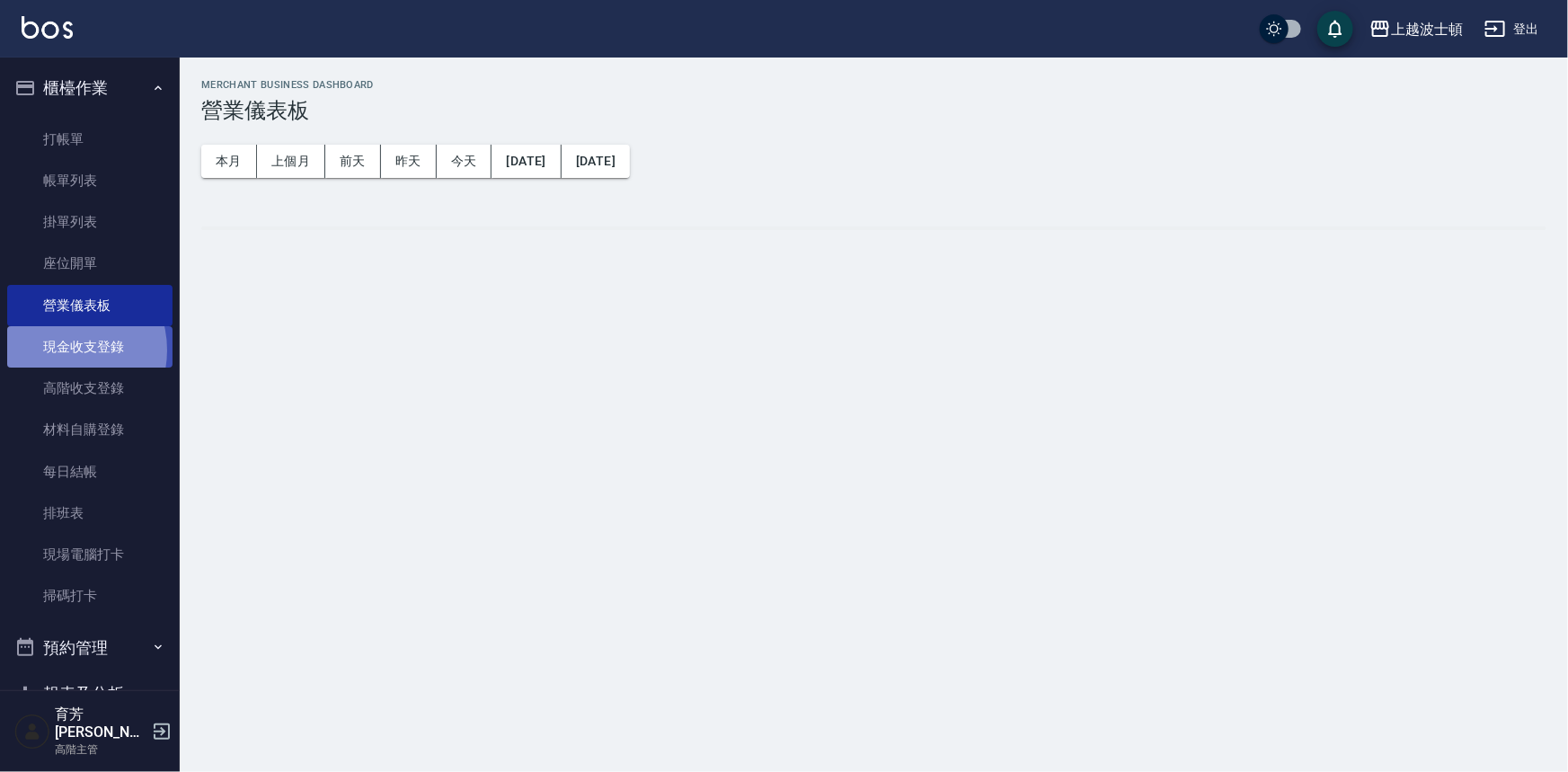
click at [63, 351] on link "現金收支登錄" at bounding box center [90, 346] width 166 height 41
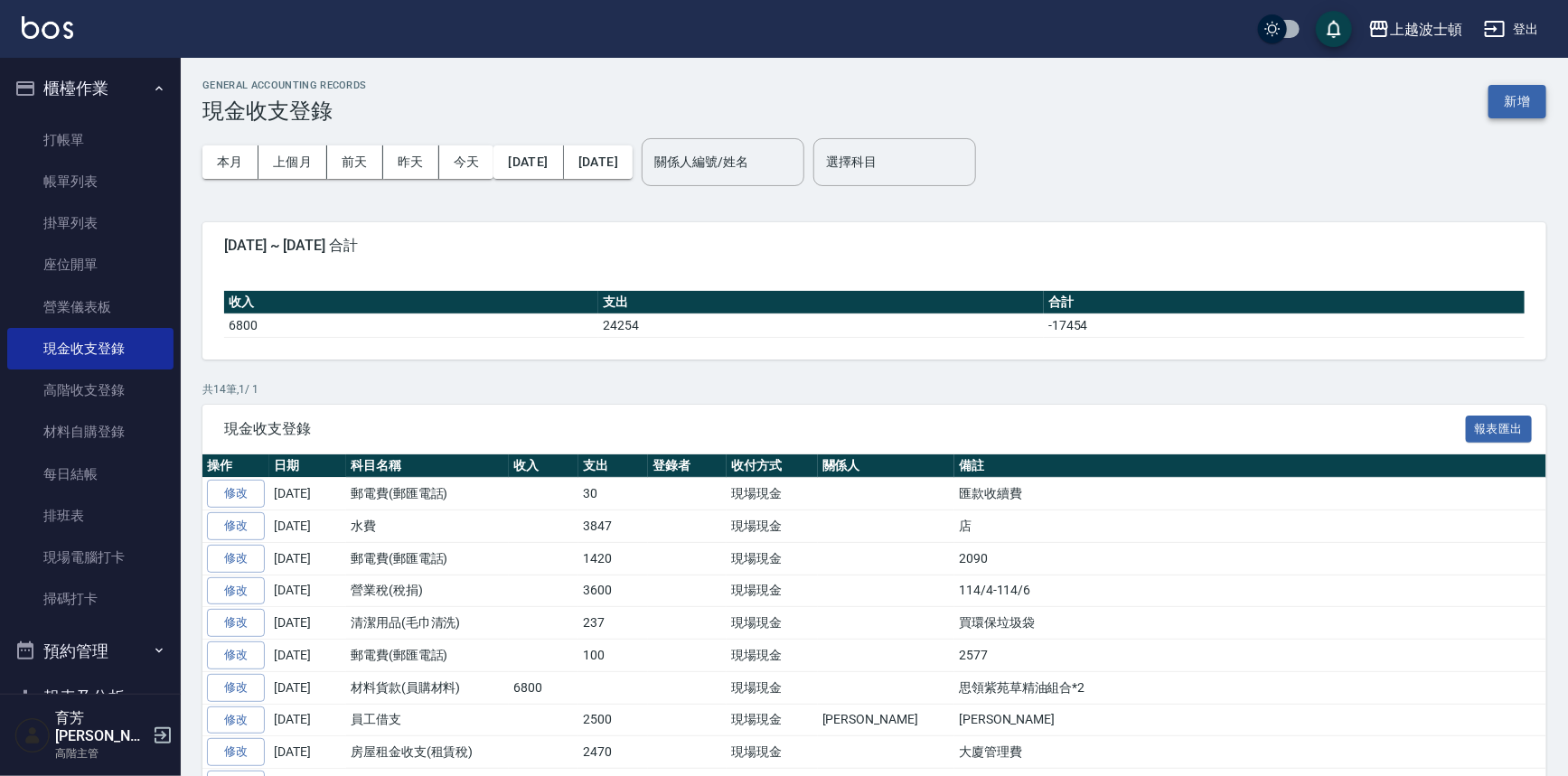
click at [1535, 101] on button "新增" at bounding box center [1517, 101] width 58 height 33
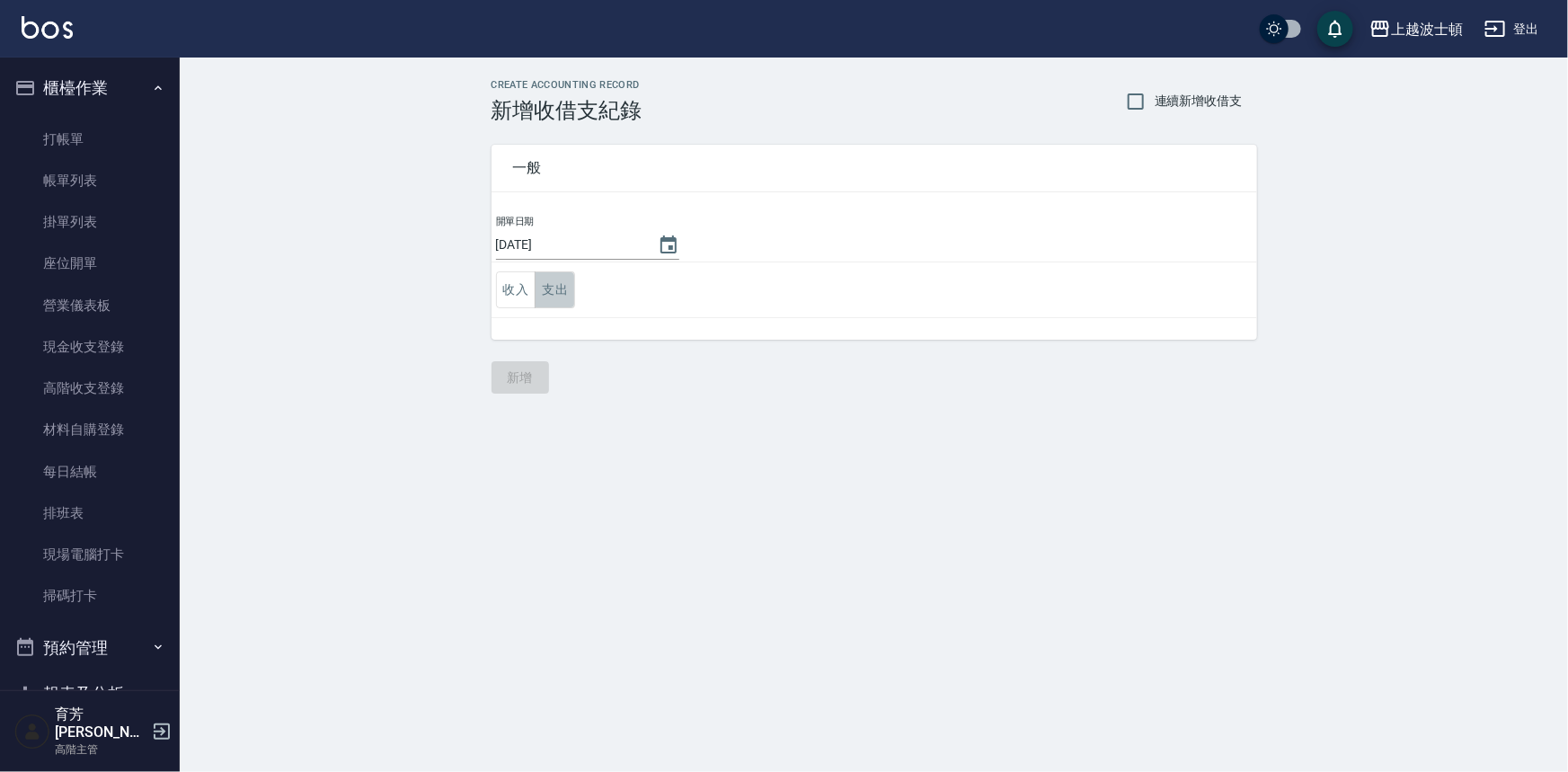
click at [557, 287] on button "支出" at bounding box center [555, 289] width 40 height 37
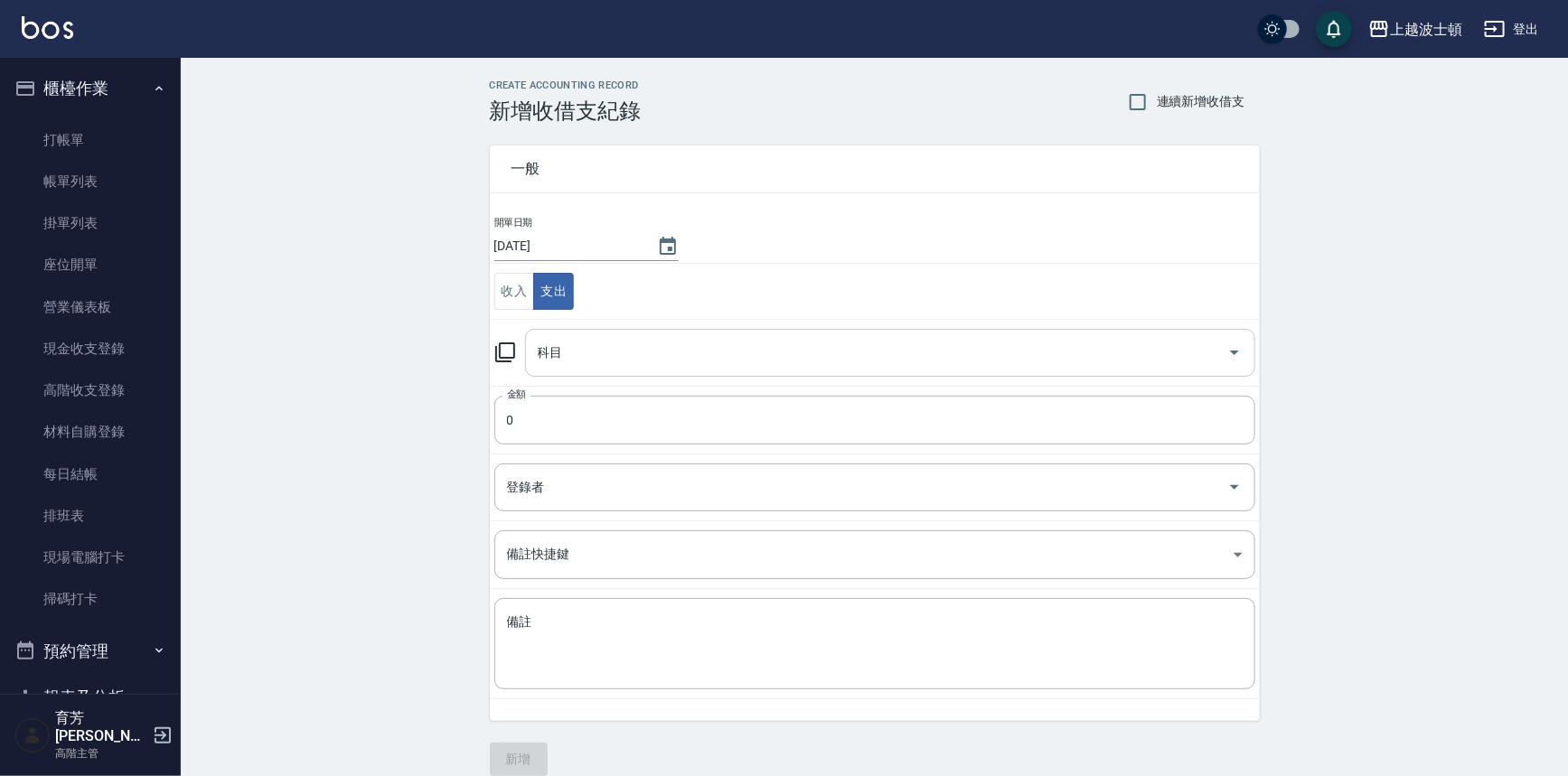
click at [591, 364] on input "科目" at bounding box center [877, 353] width 687 height 31
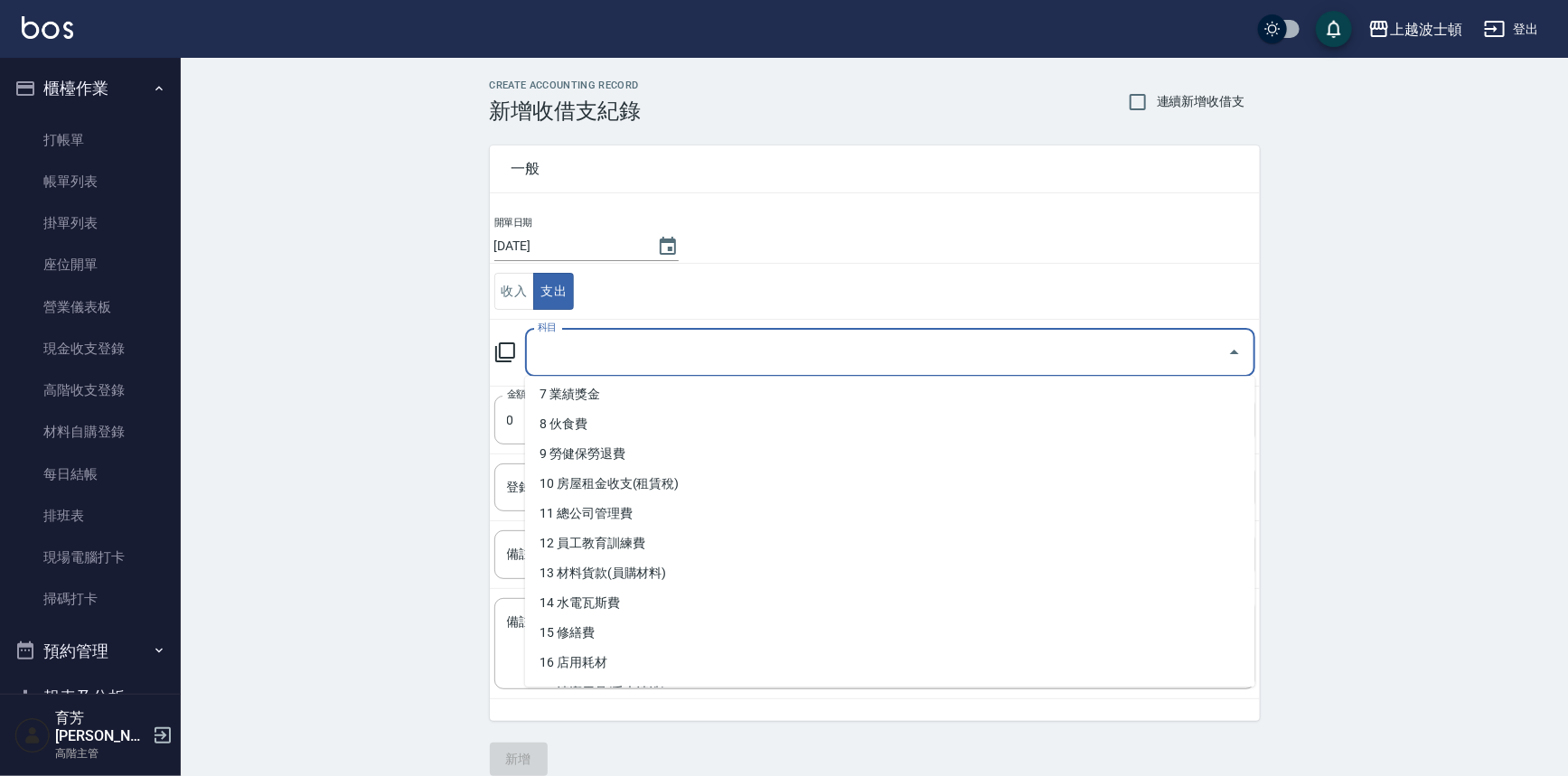
scroll to position [217, 0]
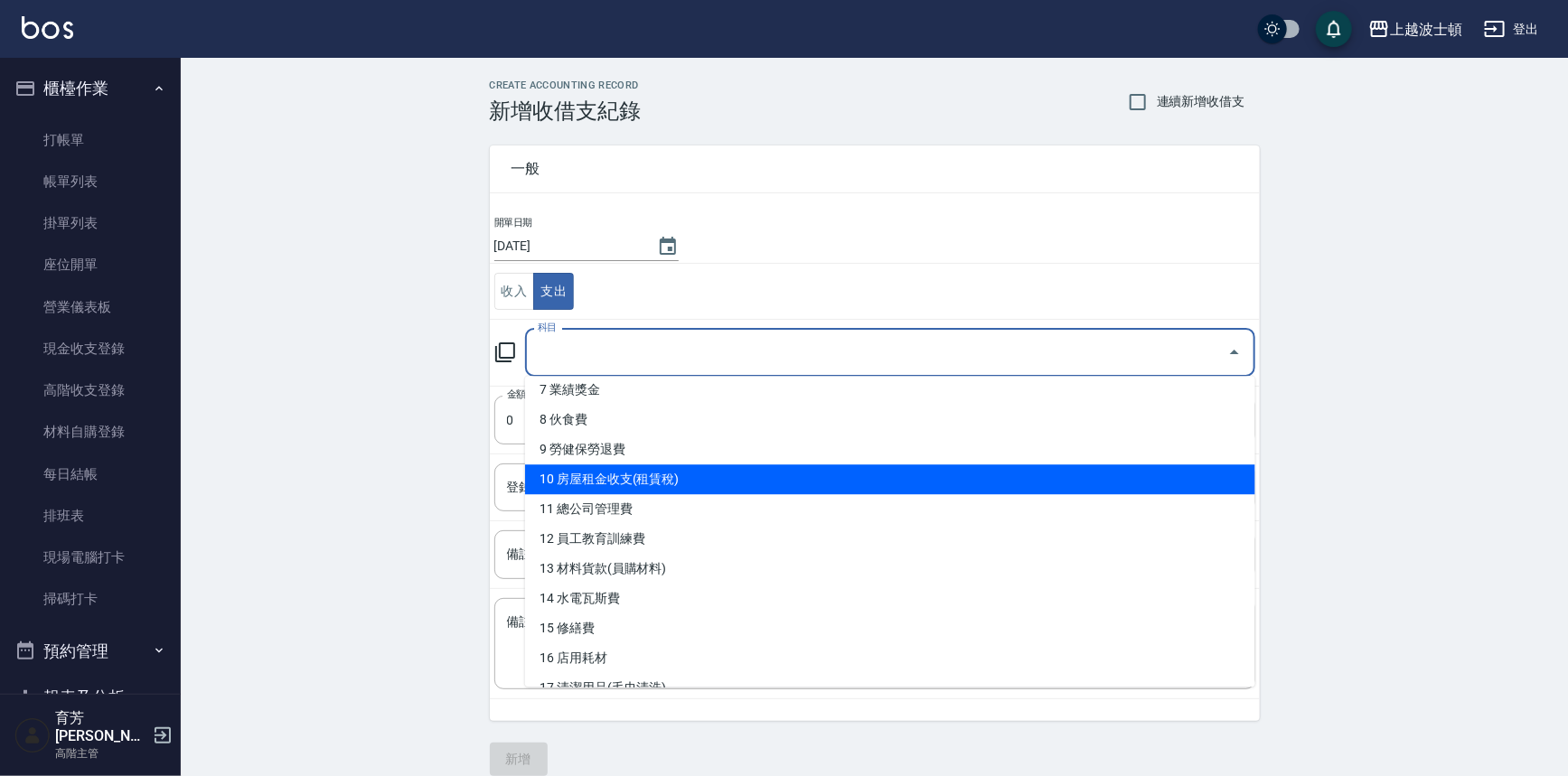
click at [655, 476] on li "10 房屋租金收支(租賃稅)" at bounding box center [889, 480] width 730 height 29
type input "10 房屋租金收支(租賃稅)"
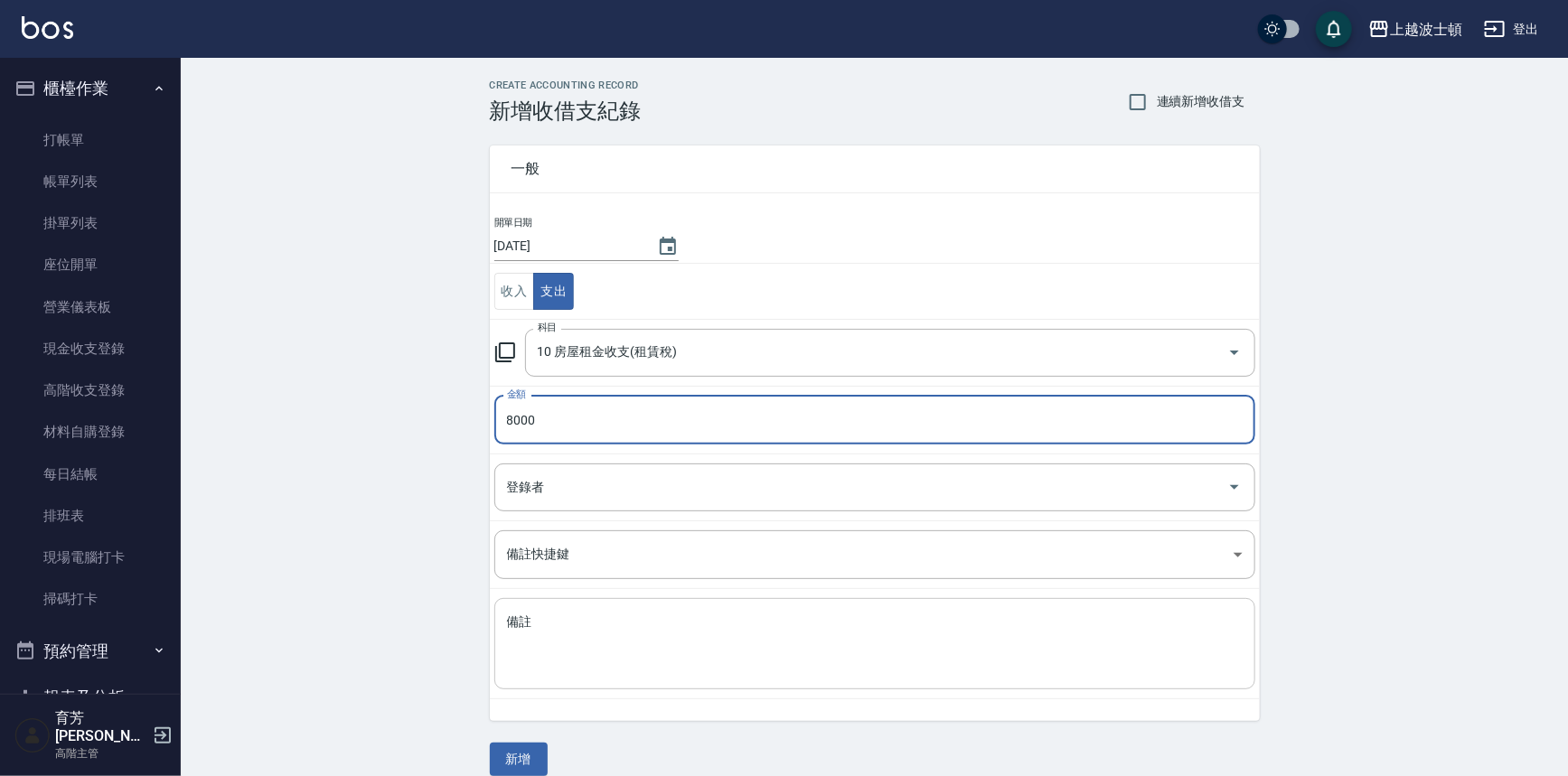
type input "8000"
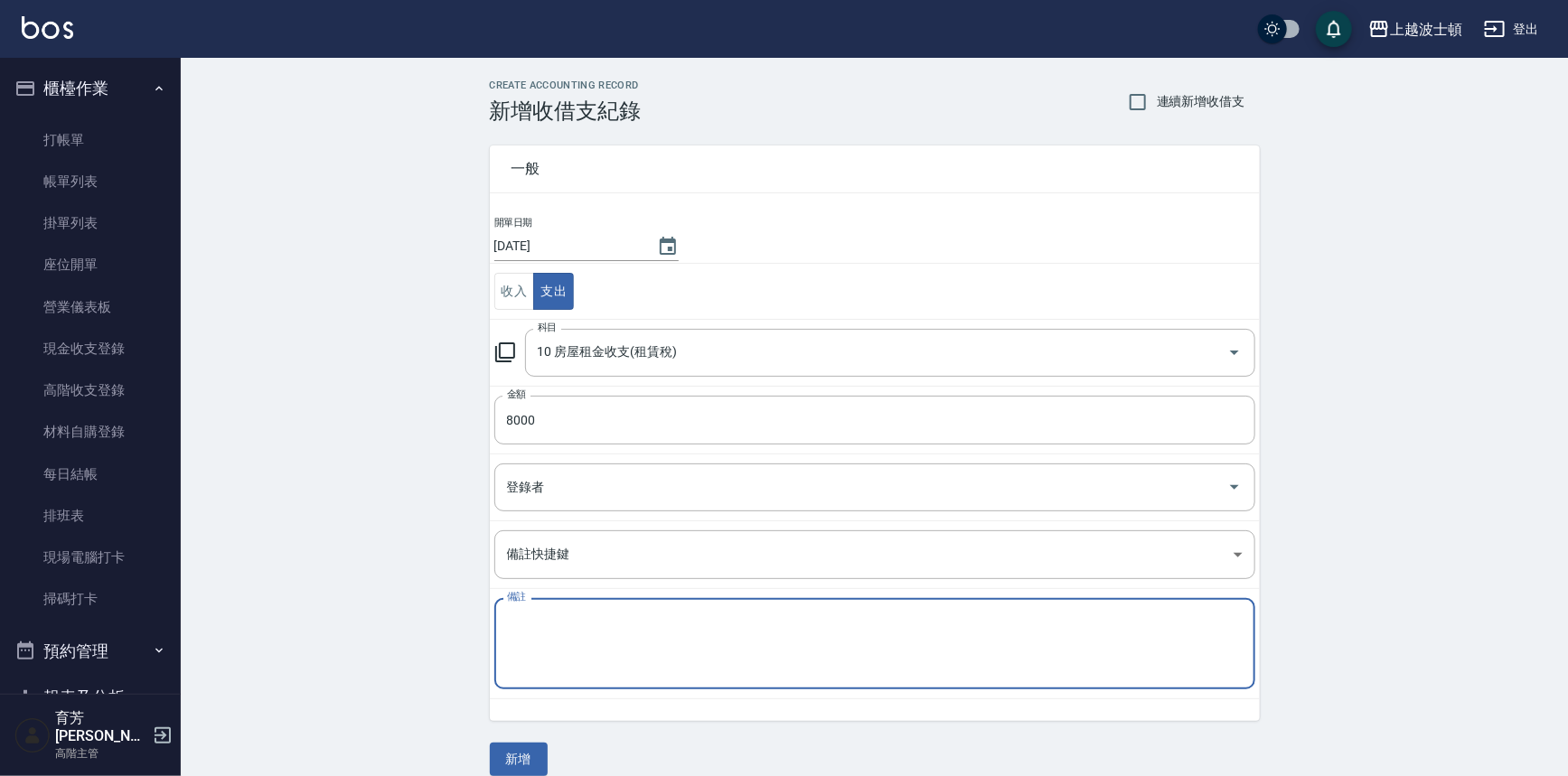
click at [540, 623] on textarea "備註" at bounding box center [875, 644] width 736 height 62
click at [517, 655] on textarea "宿舍" at bounding box center [875, 644] width 736 height 62
type textarea "宿舍"
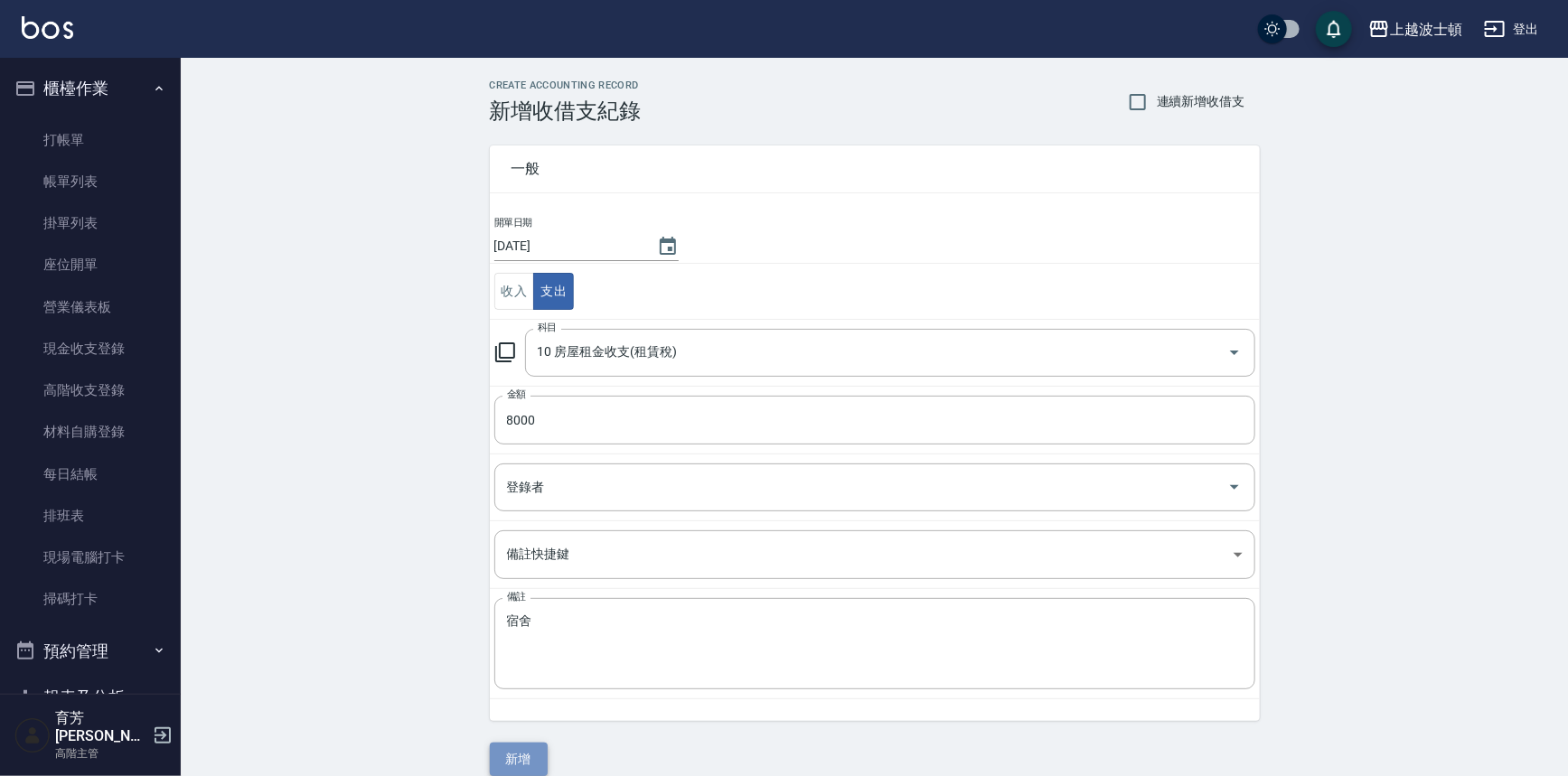
click at [526, 764] on button "新增" at bounding box center [518, 759] width 58 height 33
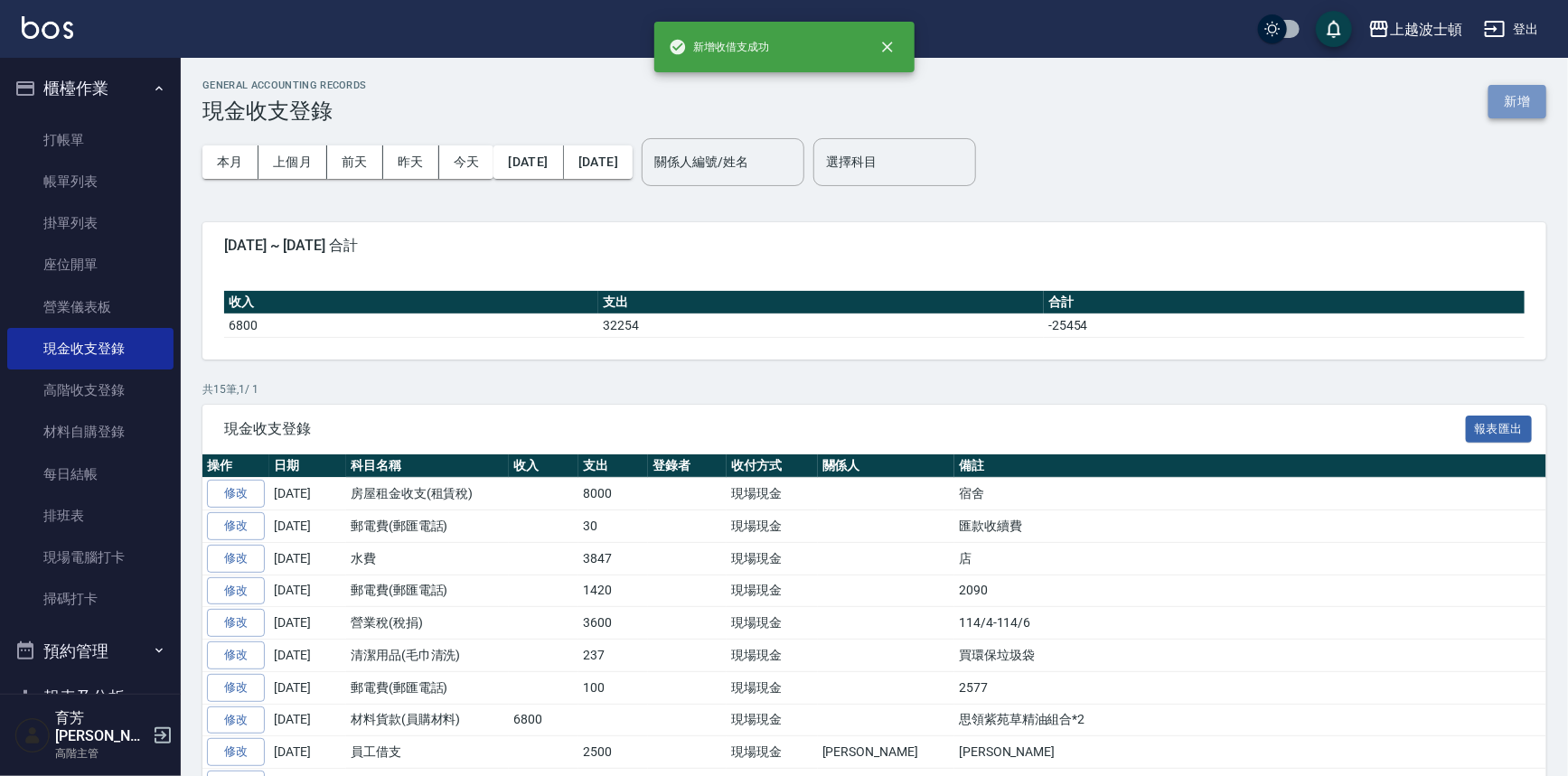
click at [1517, 111] on button "新增" at bounding box center [1517, 101] width 58 height 33
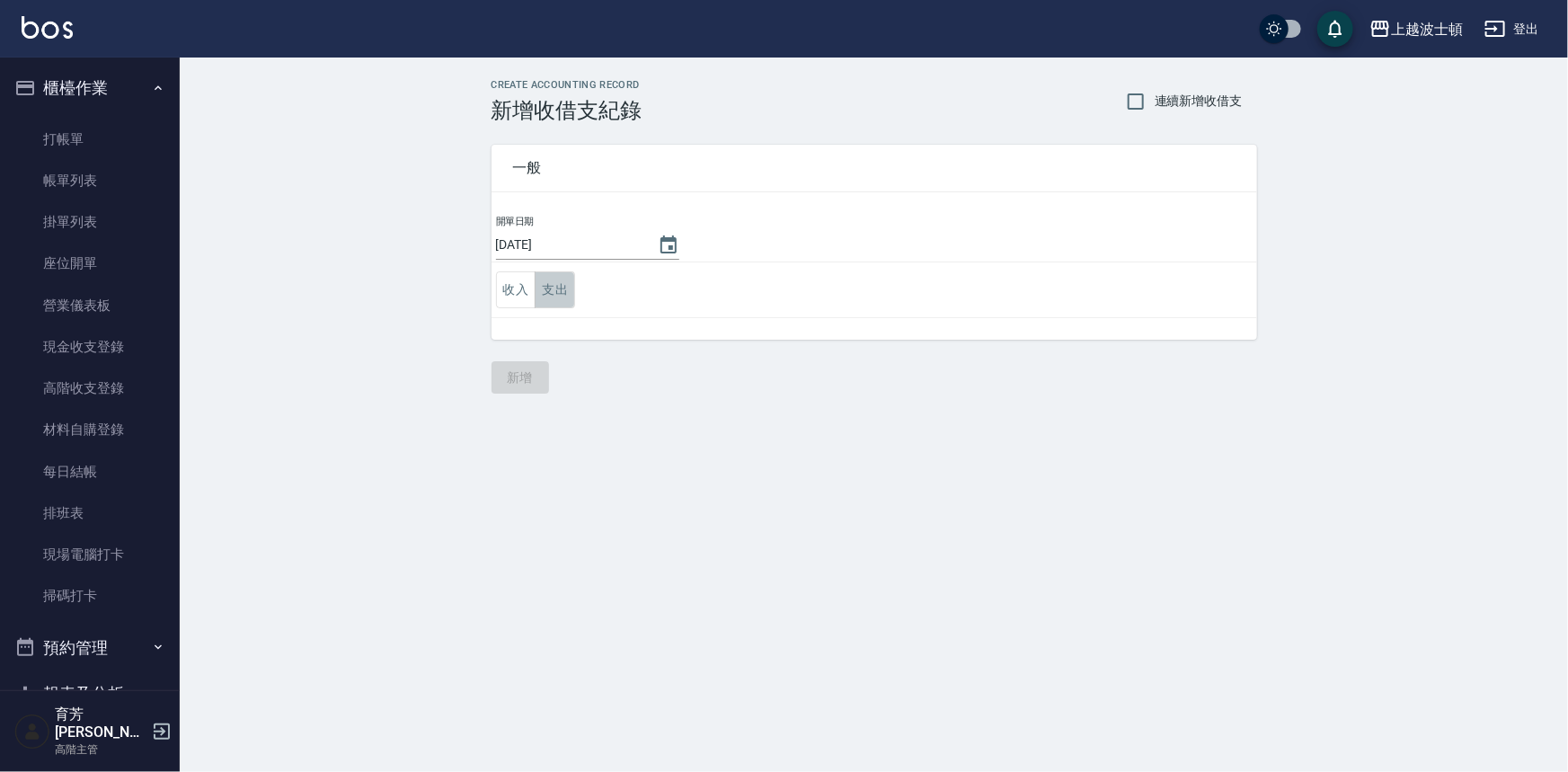
click at [548, 284] on button "支出" at bounding box center [555, 289] width 40 height 37
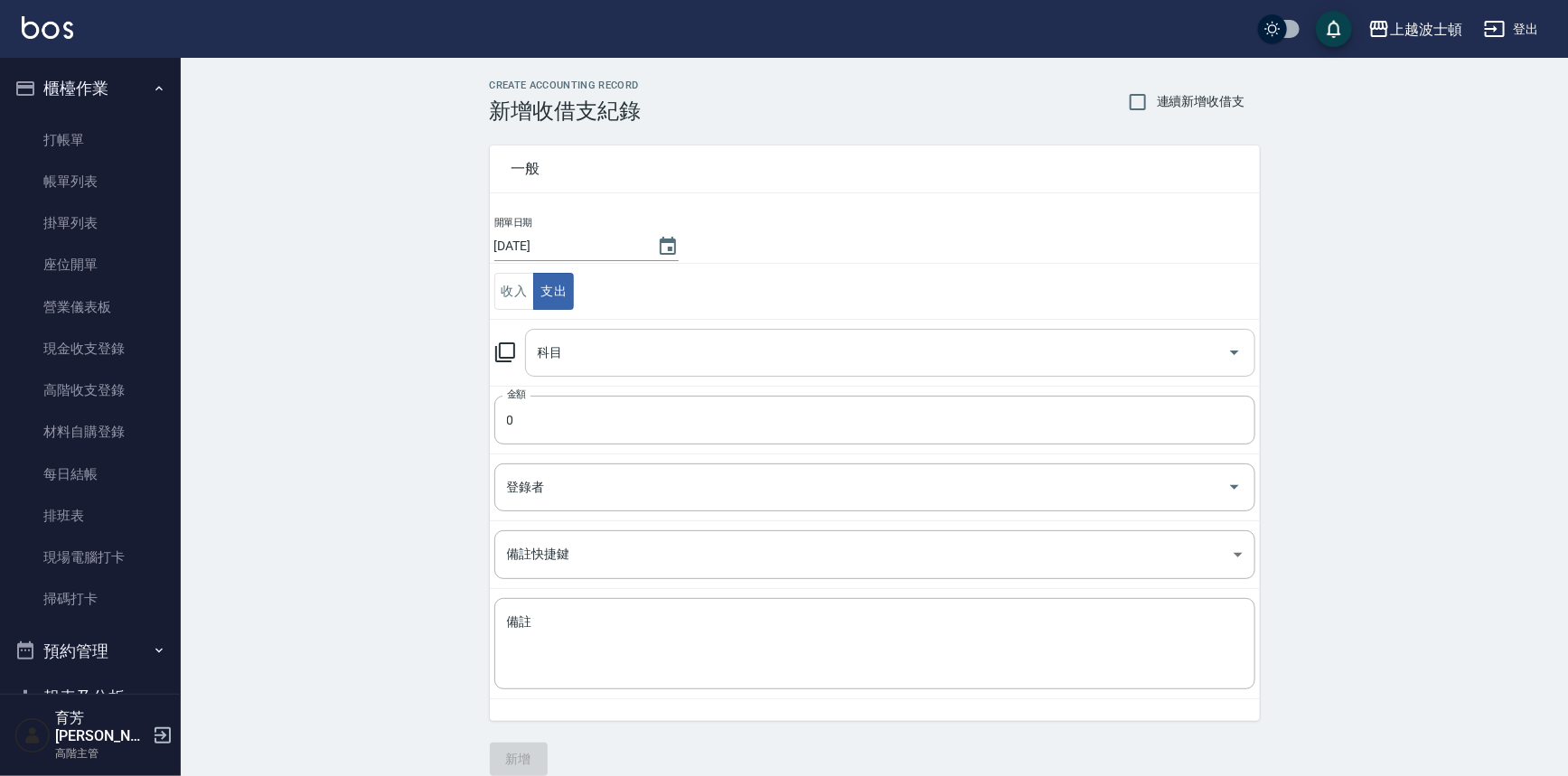
click at [569, 353] on input "科目" at bounding box center [877, 353] width 687 height 31
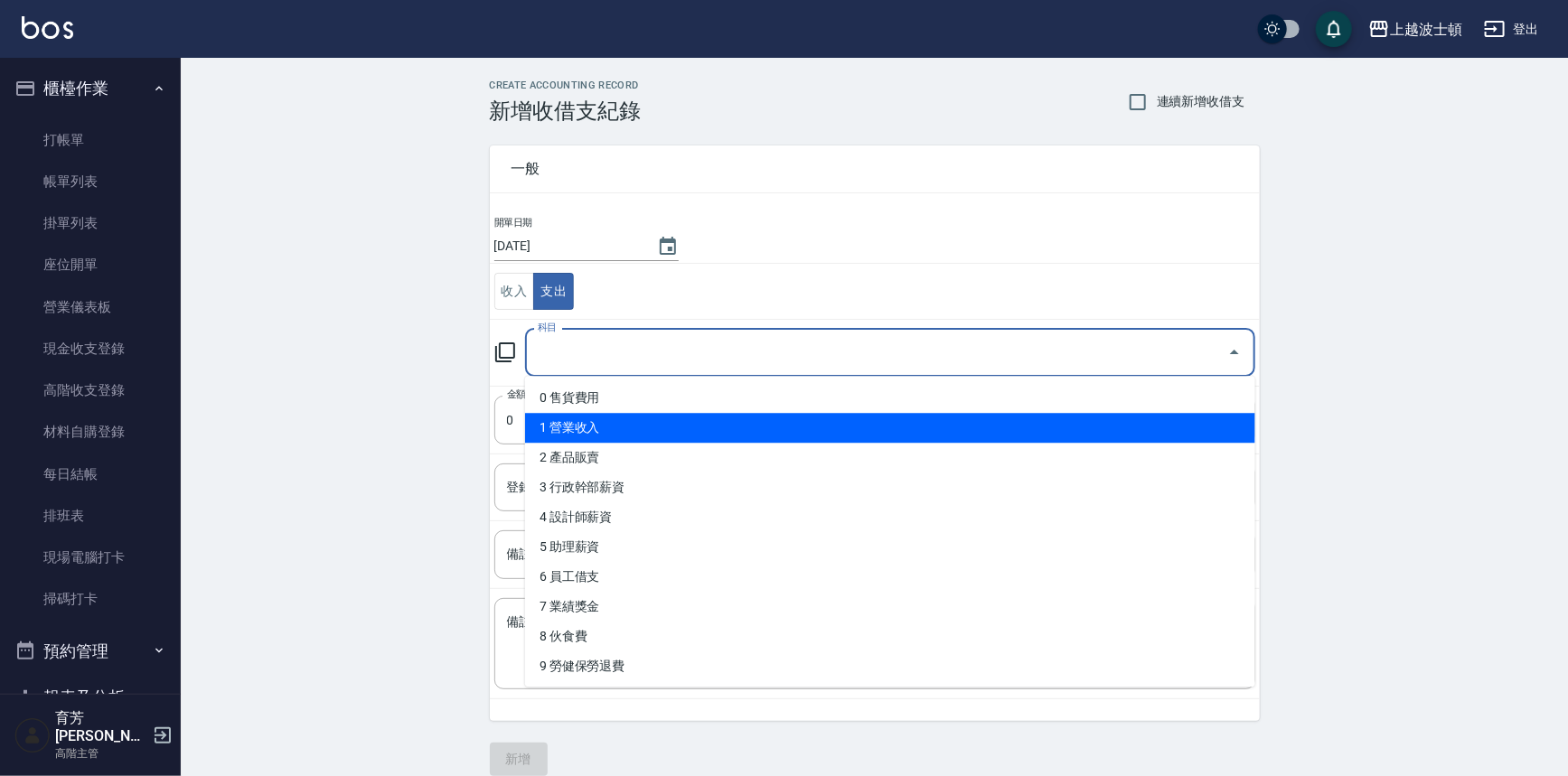
scroll to position [836, 0]
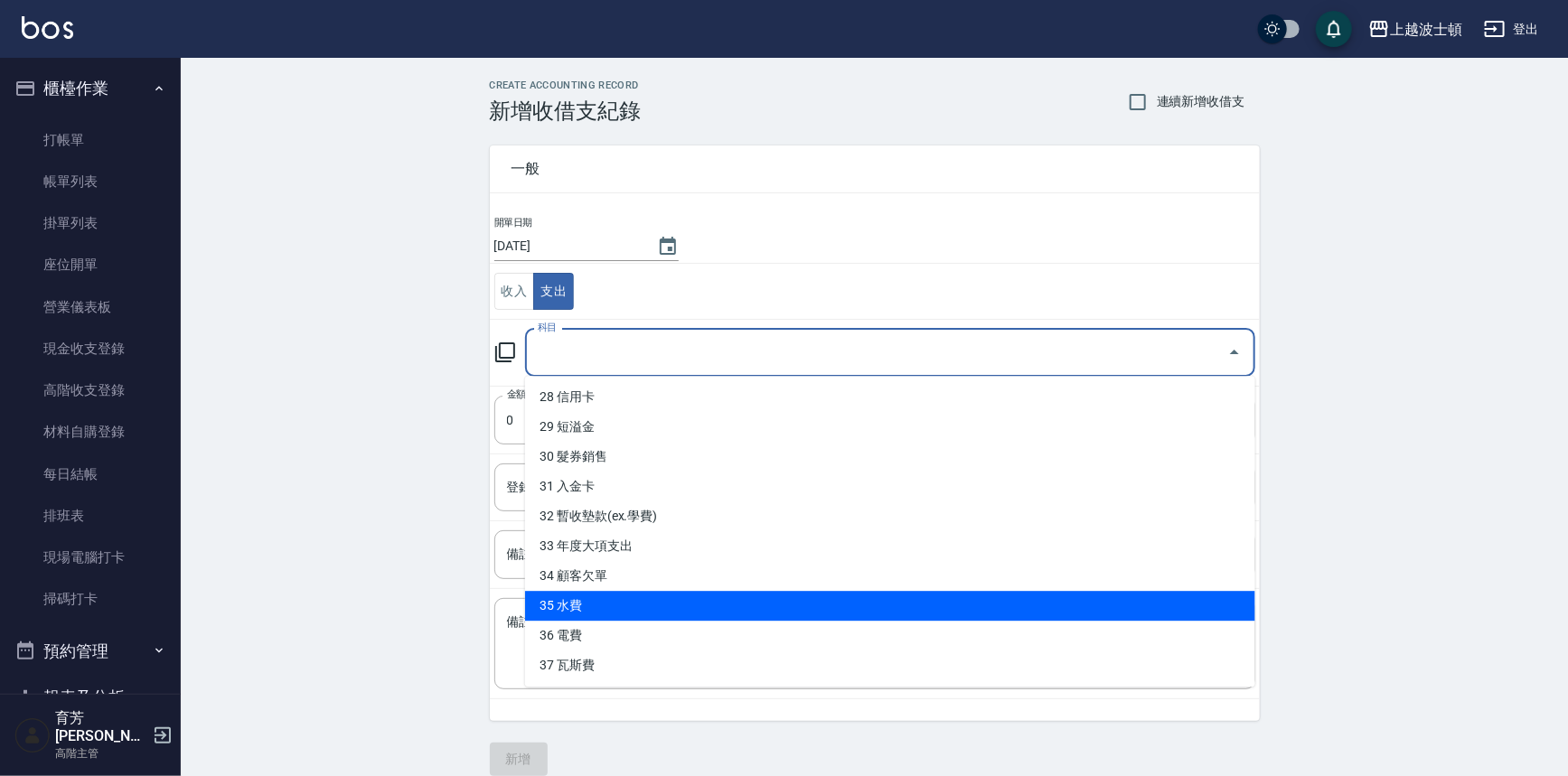
click at [655, 614] on li "35 水費" at bounding box center [889, 606] width 730 height 29
type input "35 水費"
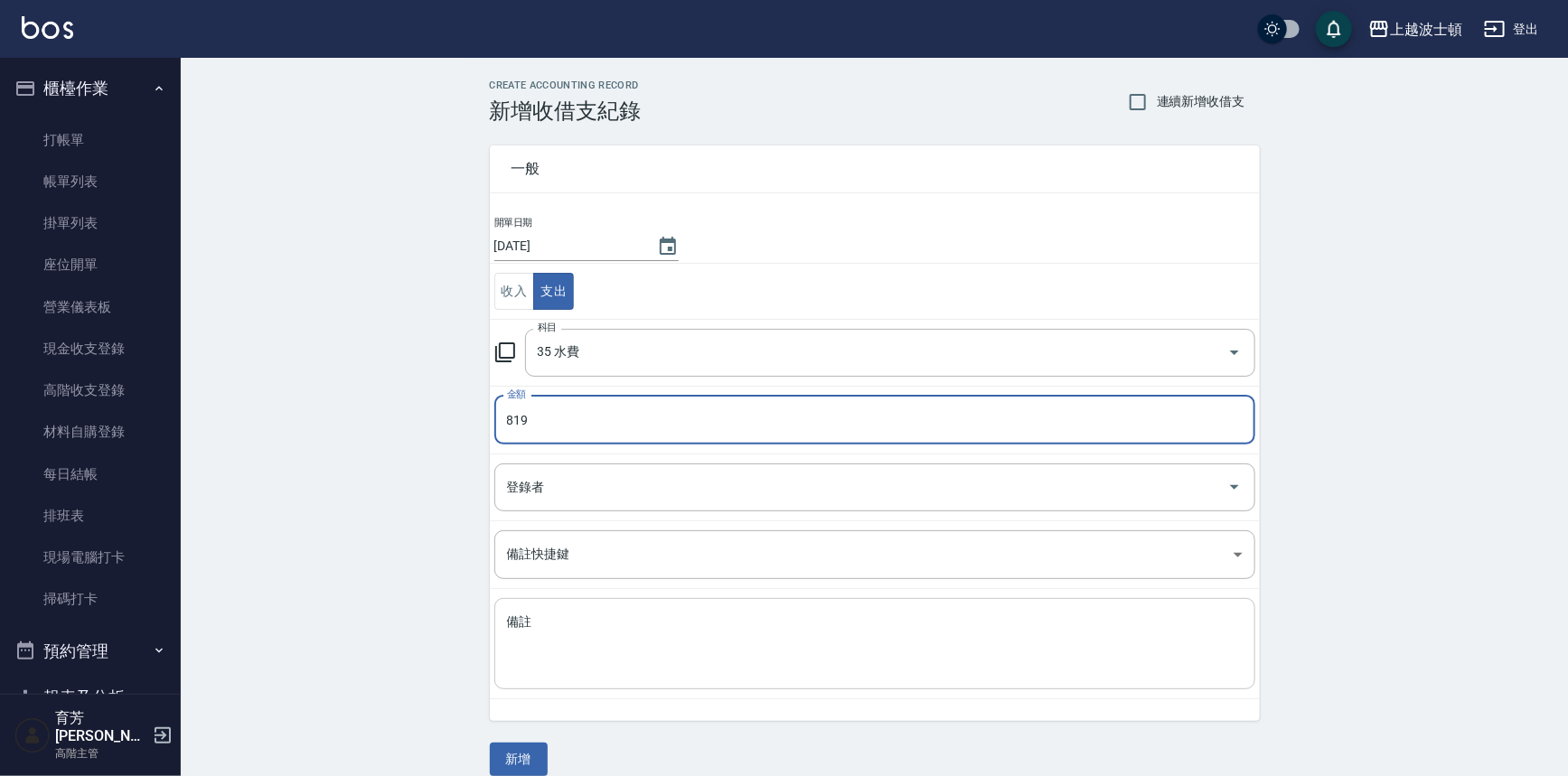
type input "819"
click at [608, 665] on textarea "備註" at bounding box center [875, 644] width 736 height 62
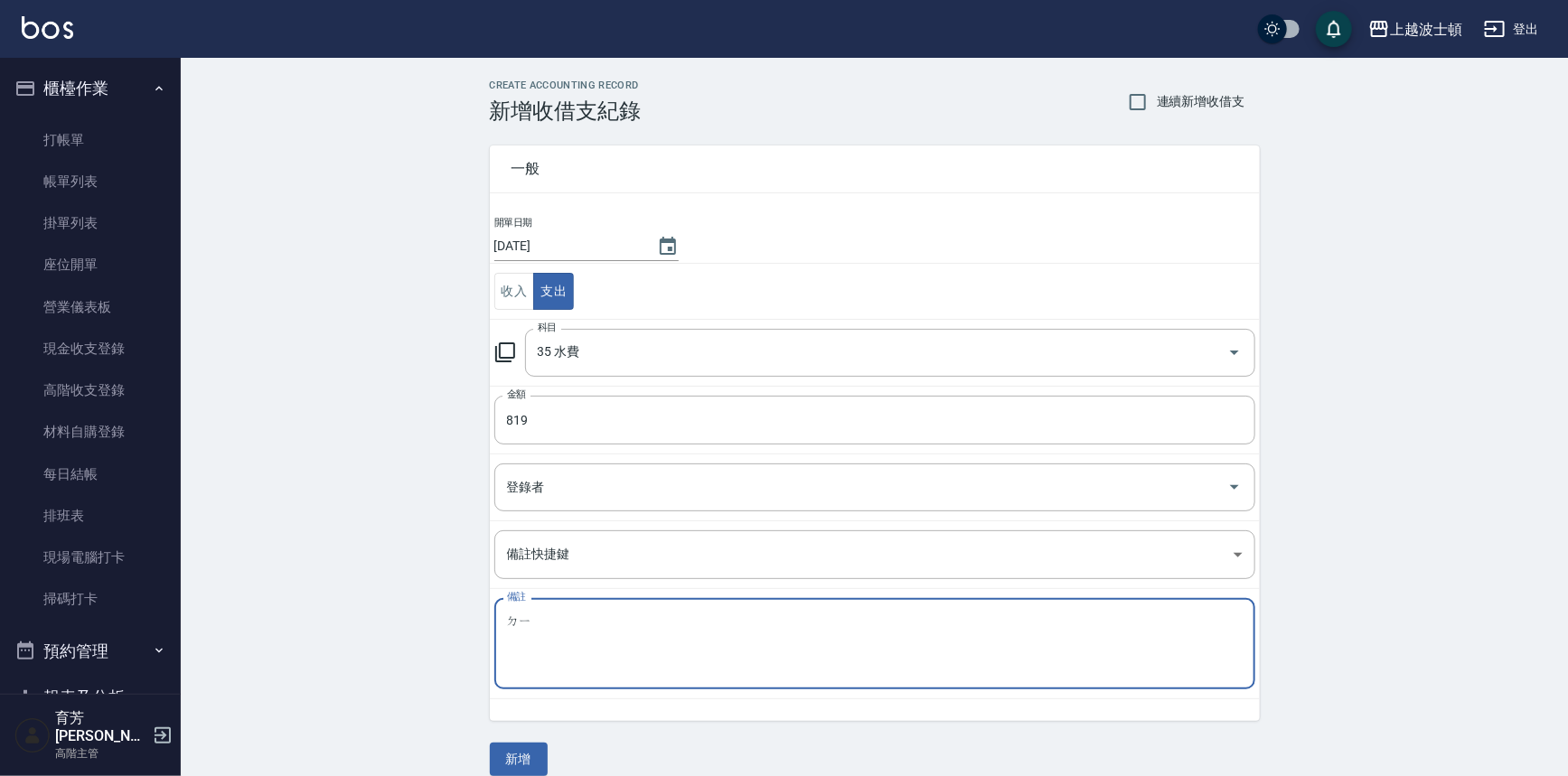
type textarea "ㄉ"
type textarea "宿舍"
click at [529, 704] on div "開單日期 2025/08/15 收入 支出 科目 35 水費 科目 金額 819 金額 登錄者 登錄者 備註快捷鍵 ​ 備註快捷鍵 備註 宿舍 x 備註" at bounding box center [875, 469] width 770 height 506
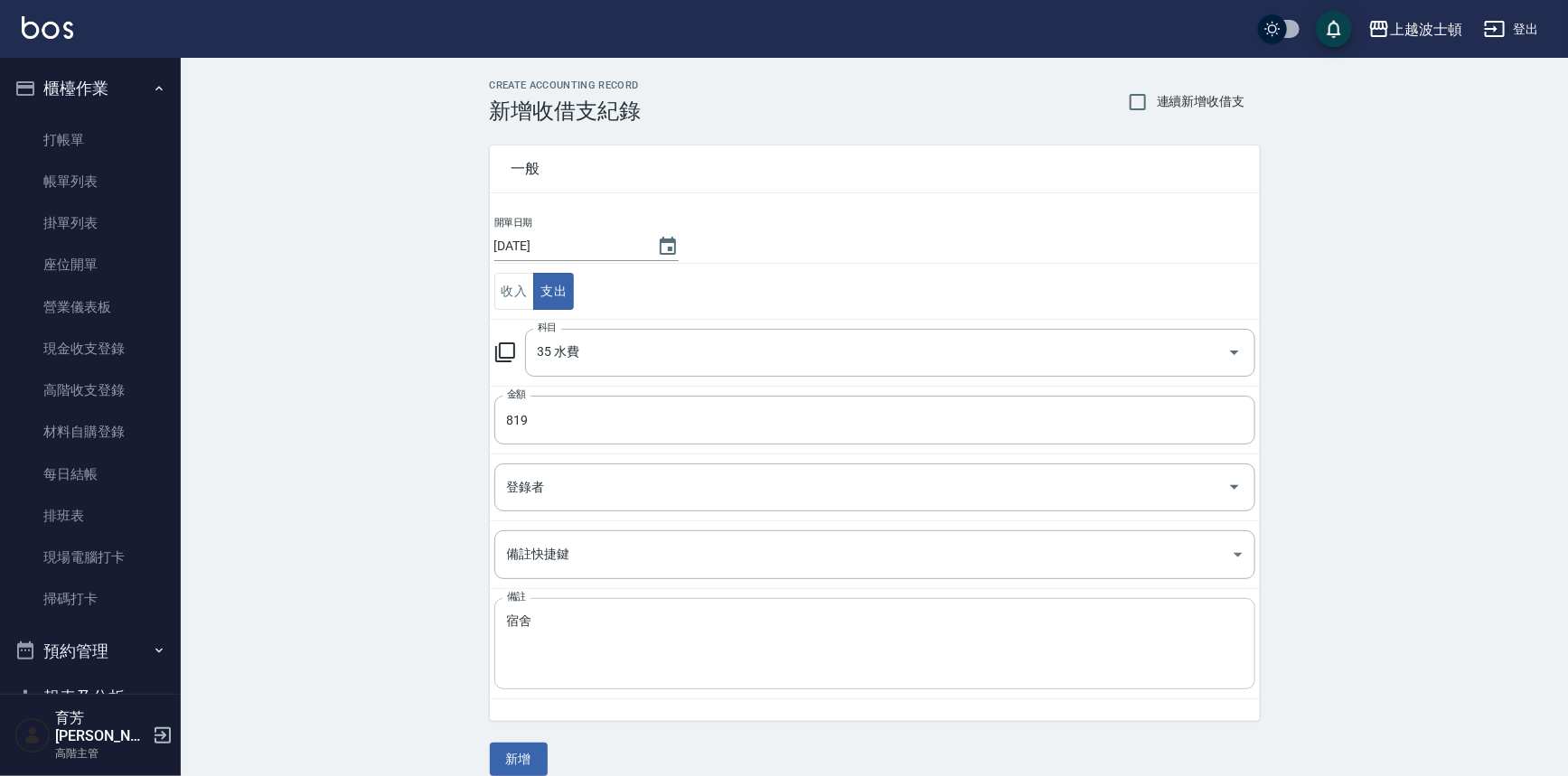
click at [553, 666] on textarea "宿舍" at bounding box center [875, 644] width 736 height 62
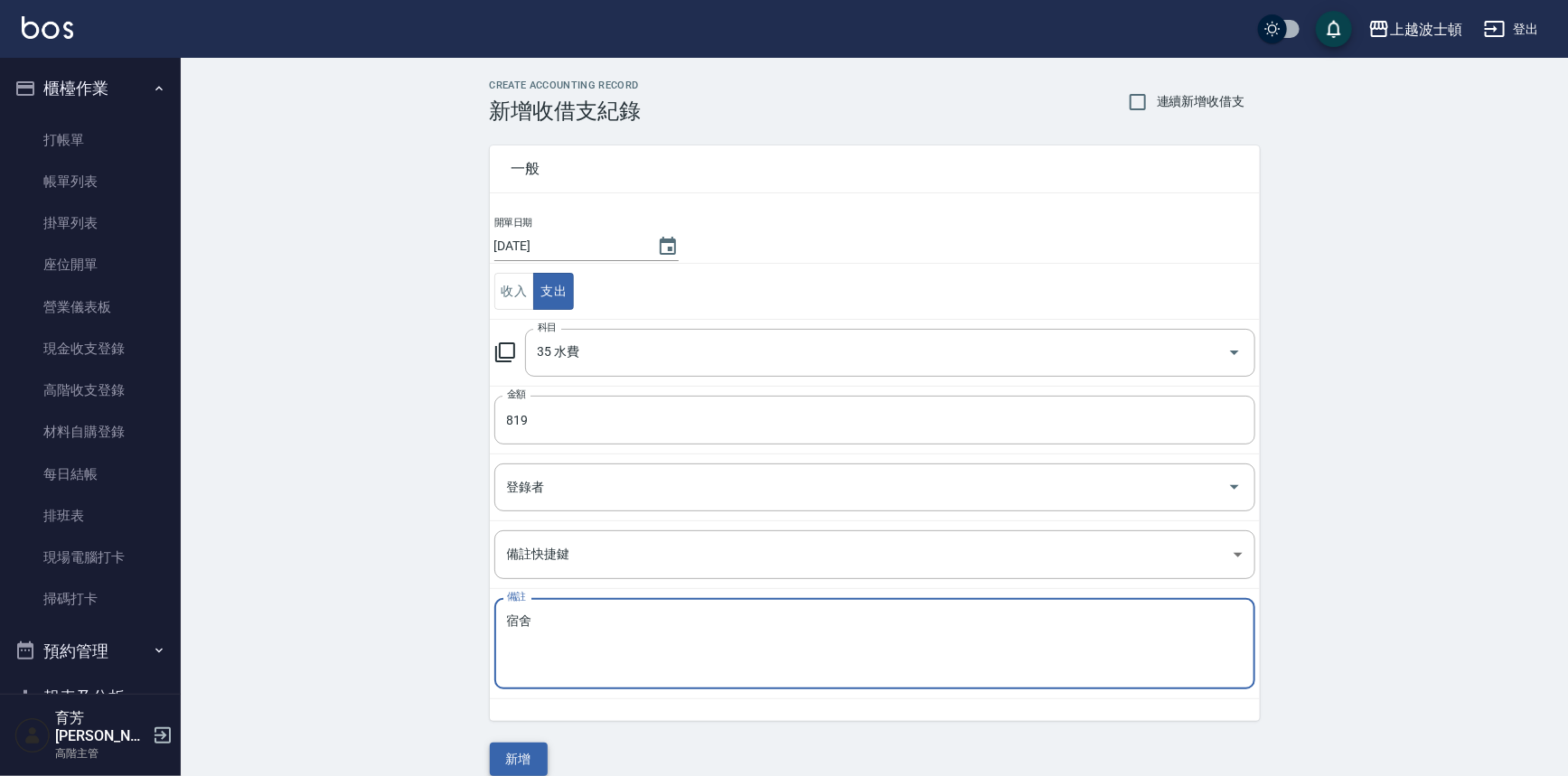
click at [528, 753] on button "新增" at bounding box center [518, 759] width 58 height 33
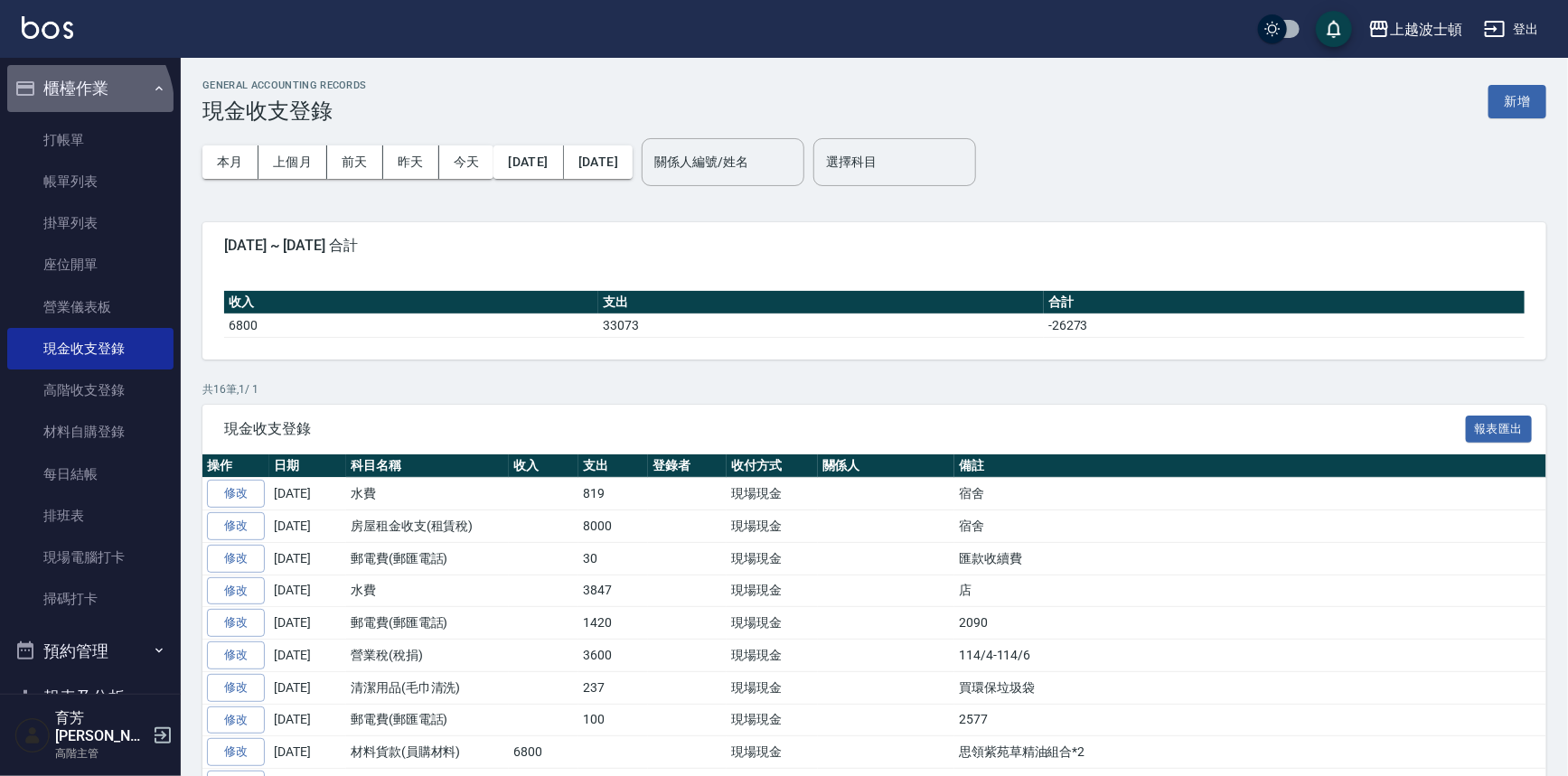
click at [76, 106] on button "櫃檯作業" at bounding box center [90, 88] width 167 height 47
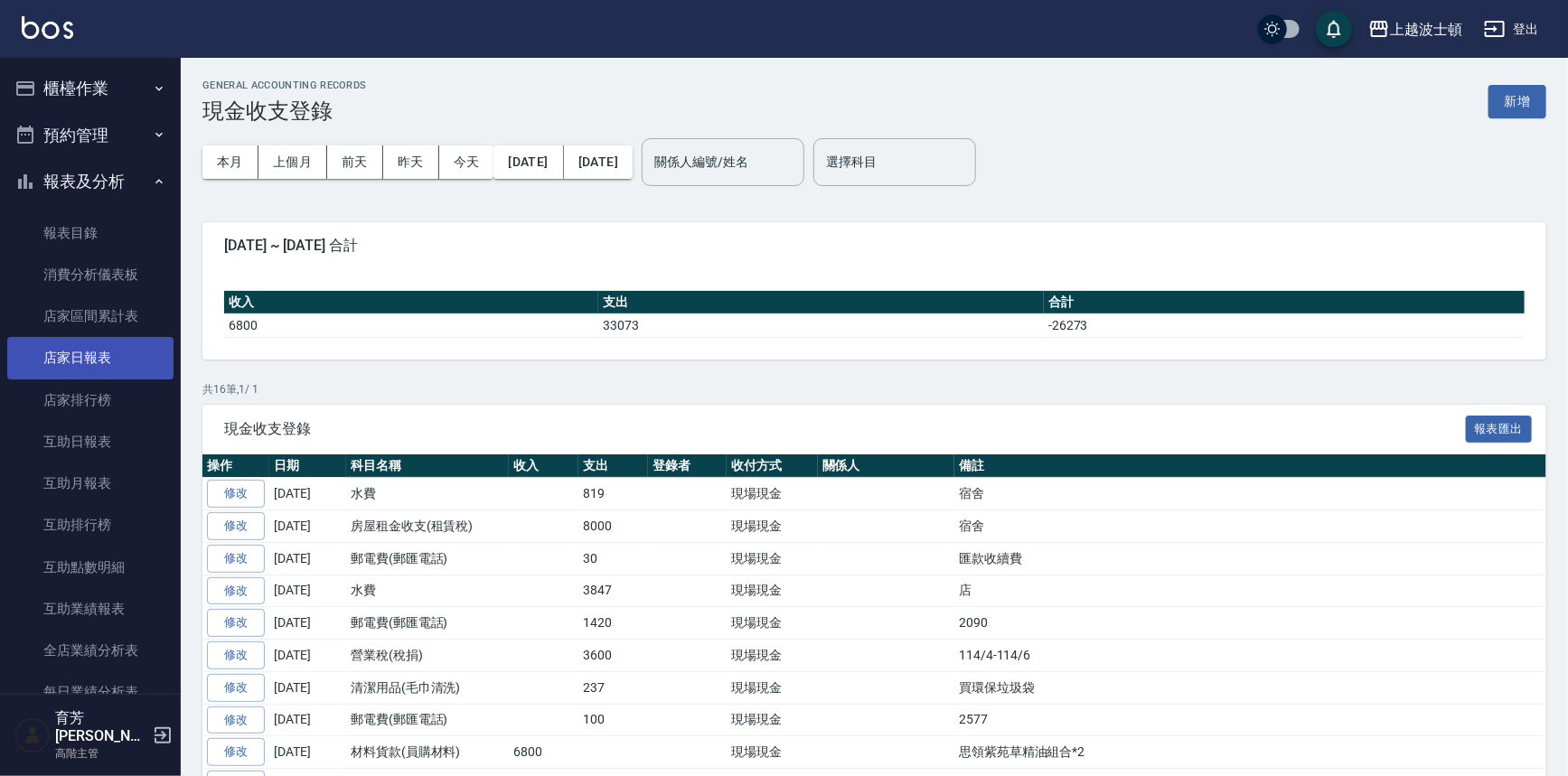
click at [90, 342] on link "店家日報表" at bounding box center [90, 357] width 167 height 41
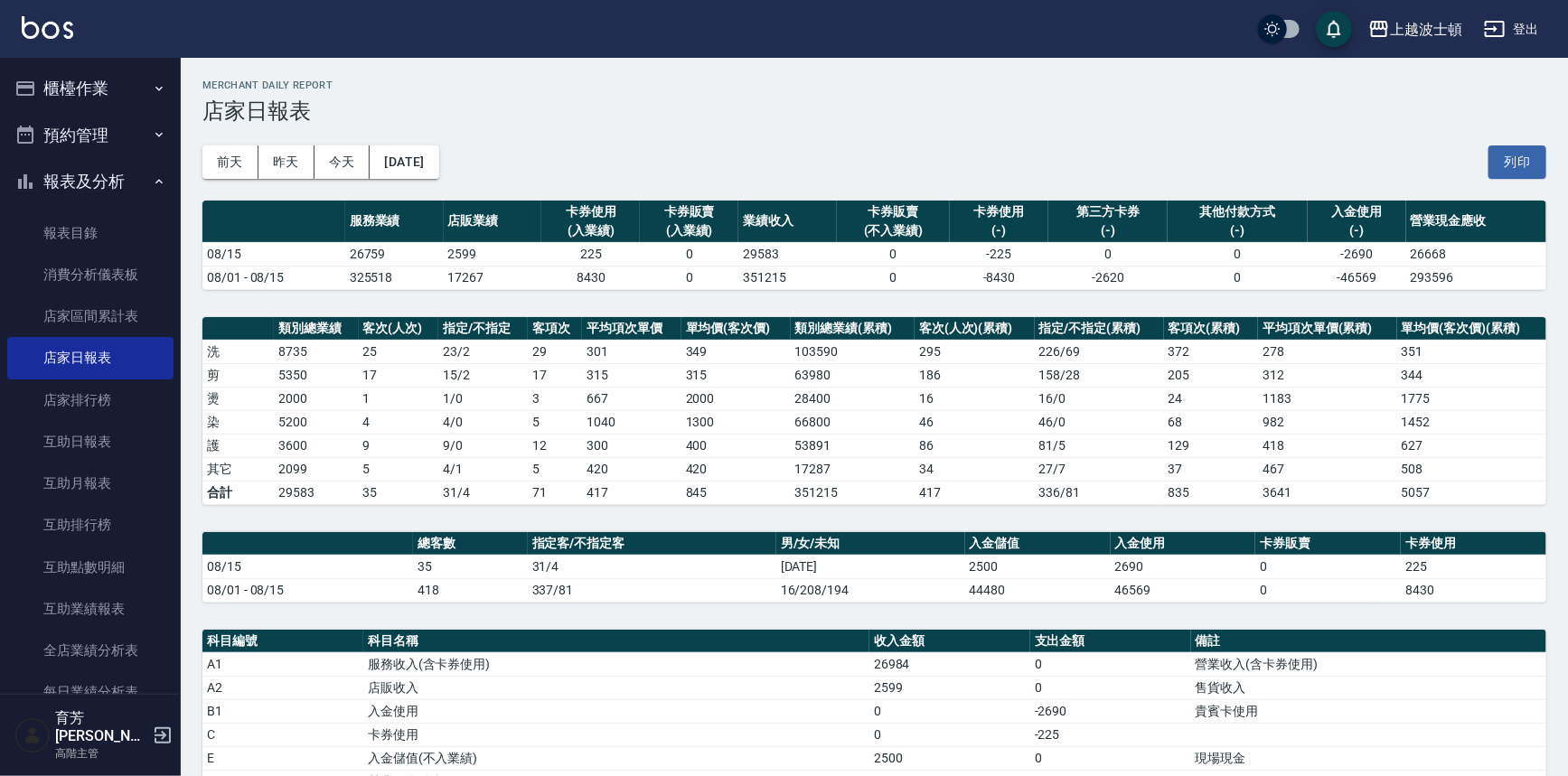
scroll to position [390, 0]
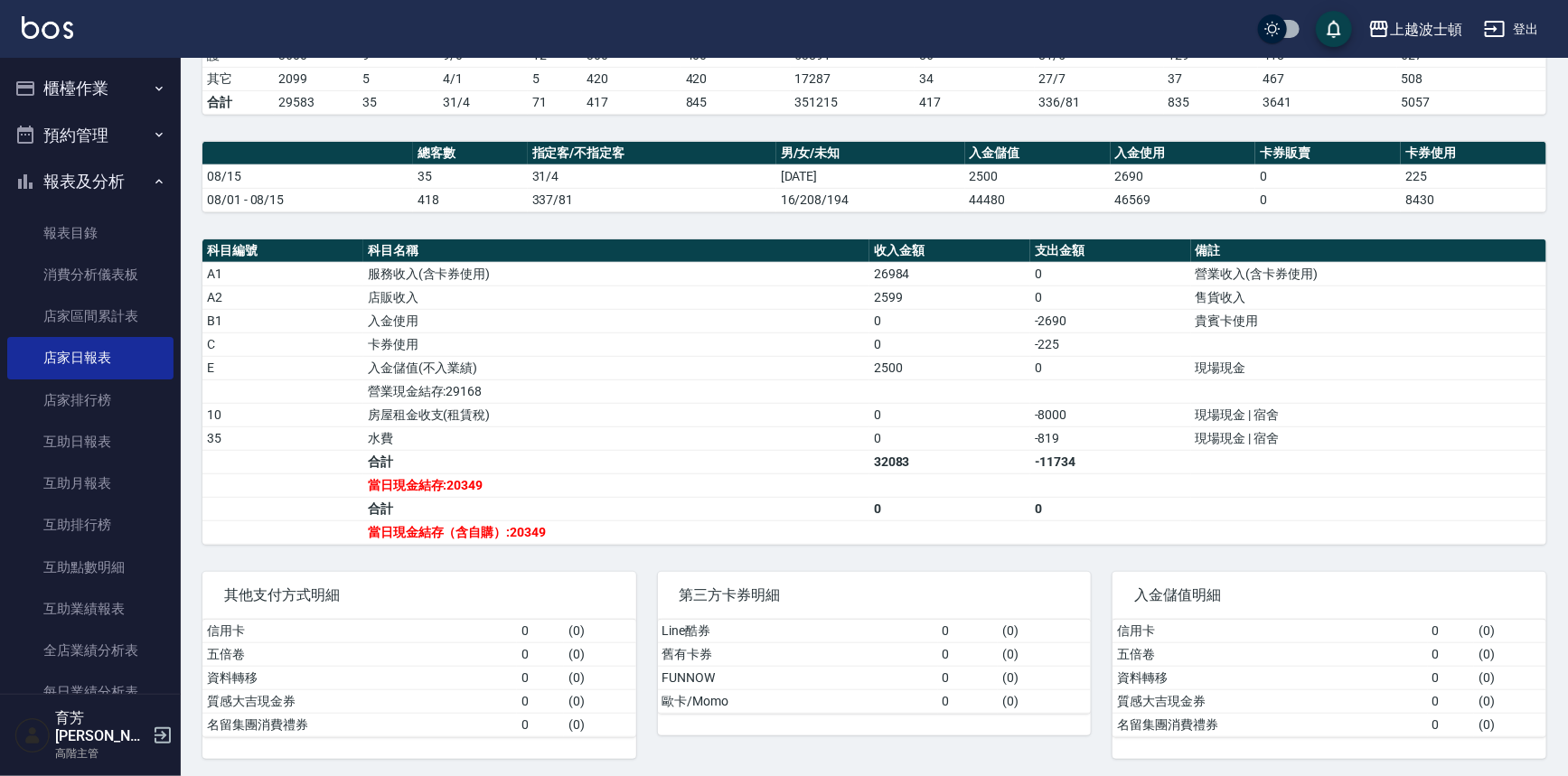
click at [7, 337] on link "店家日報表" at bounding box center [90, 357] width 167 height 41
drag, startPoint x: 100, startPoint y: 182, endPoint x: 106, endPoint y: 167, distance: 16.2
click at [100, 182] on button "報表及分析" at bounding box center [90, 181] width 167 height 47
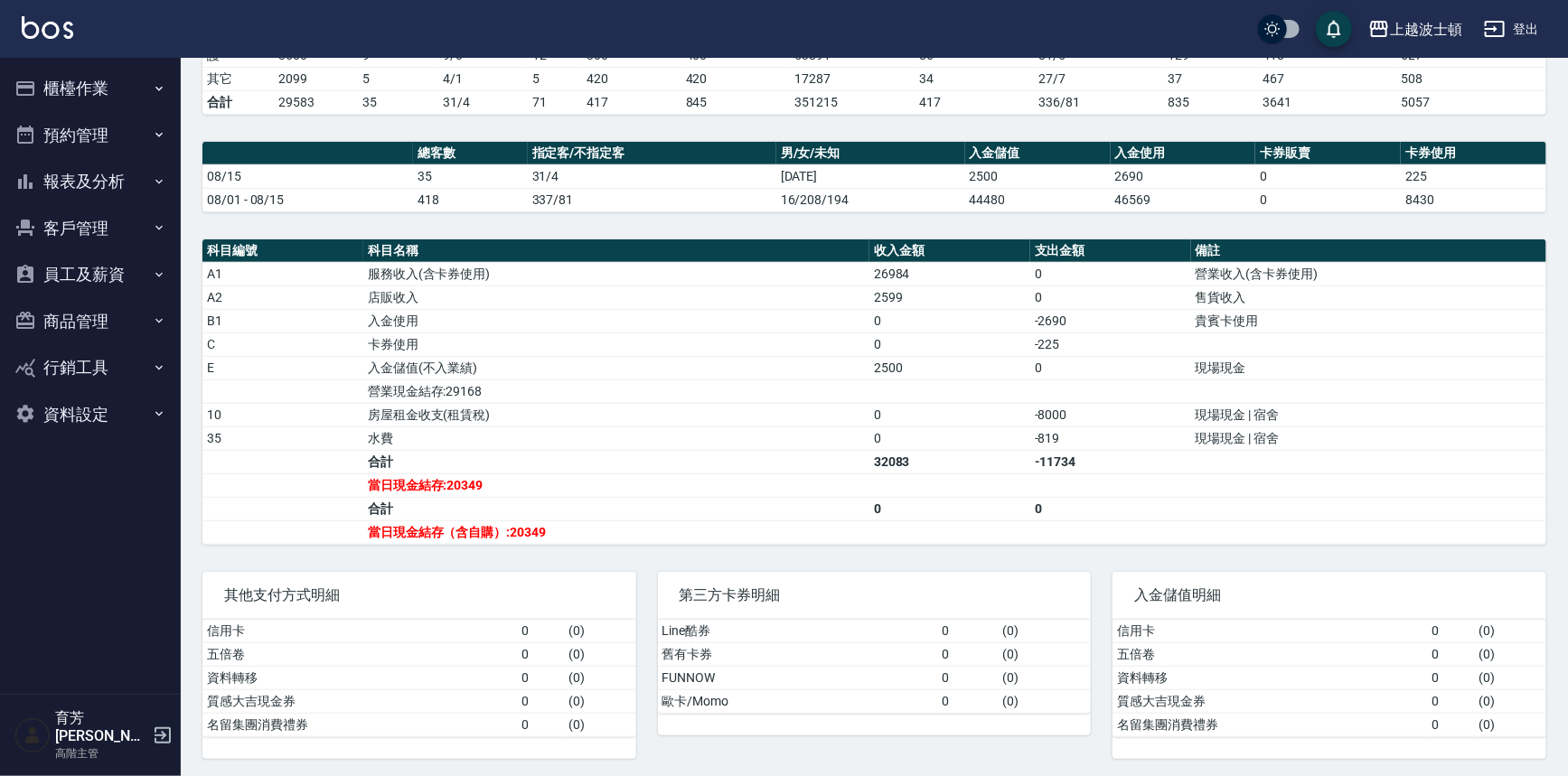
click at [67, 76] on button "櫃檯作業" at bounding box center [90, 88] width 167 height 47
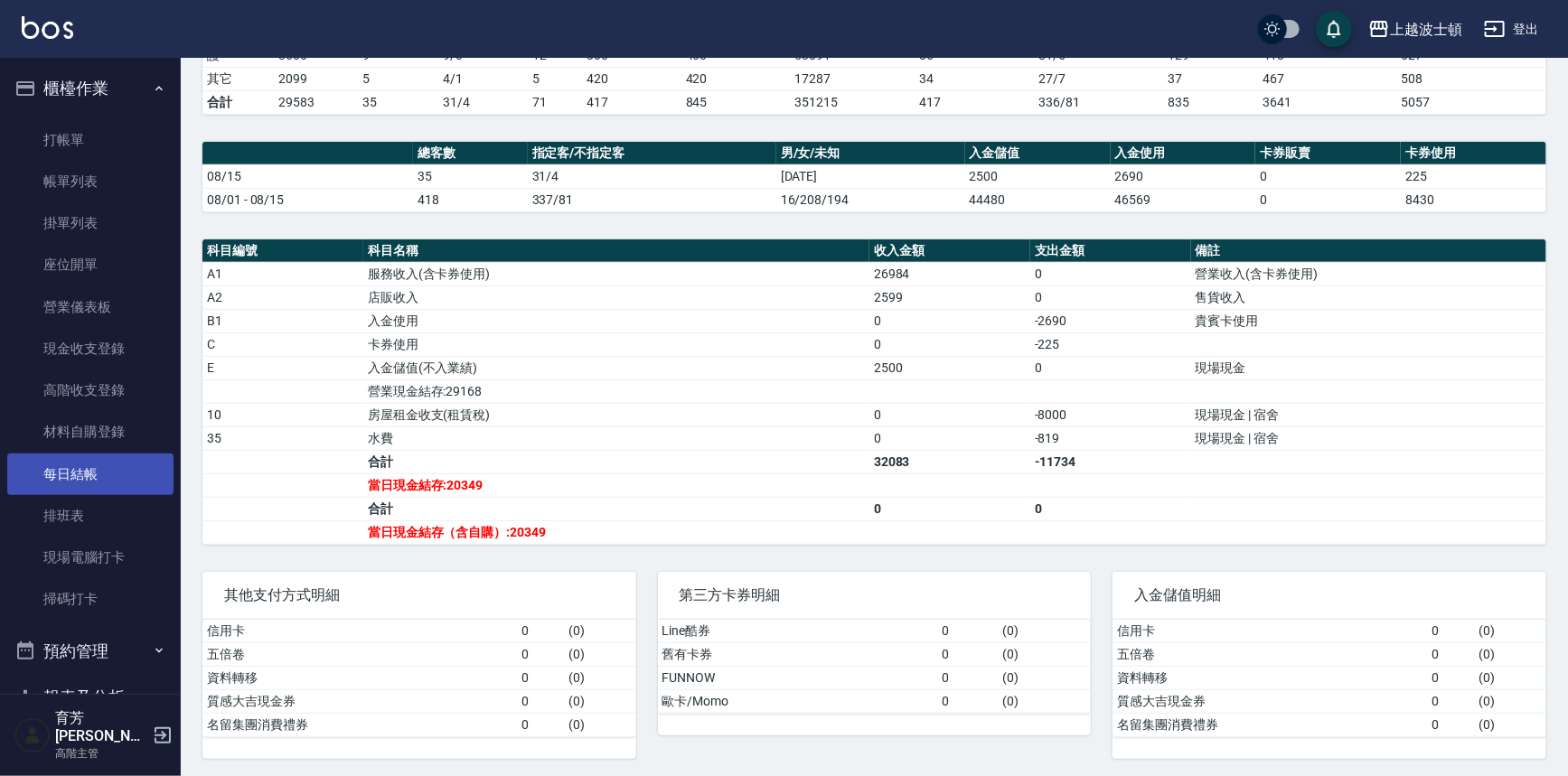
click at [81, 478] on link "每日結帳" at bounding box center [90, 474] width 167 height 41
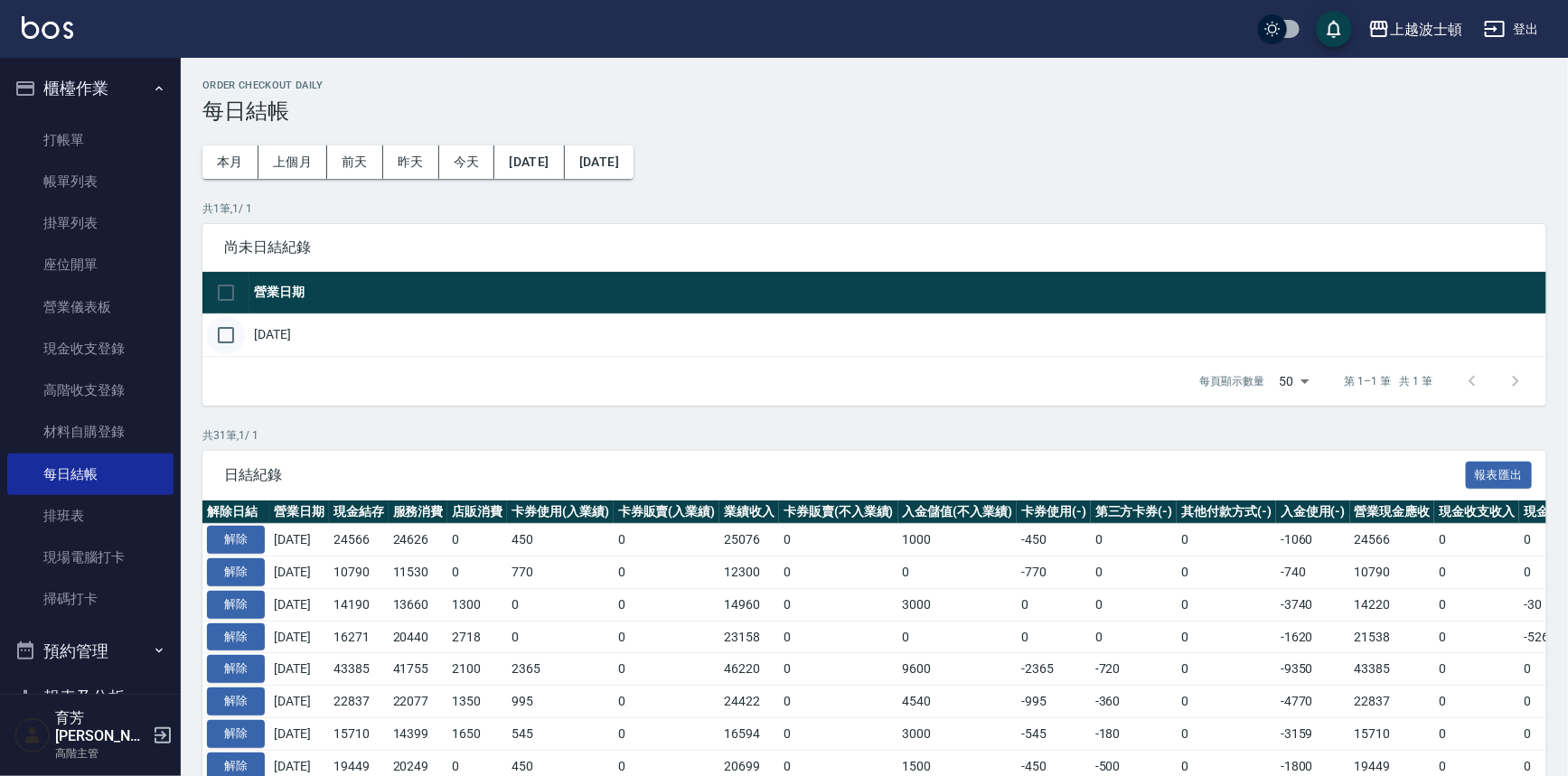
click at [209, 330] on input "checkbox" at bounding box center [226, 335] width 38 height 38
checkbox input "true"
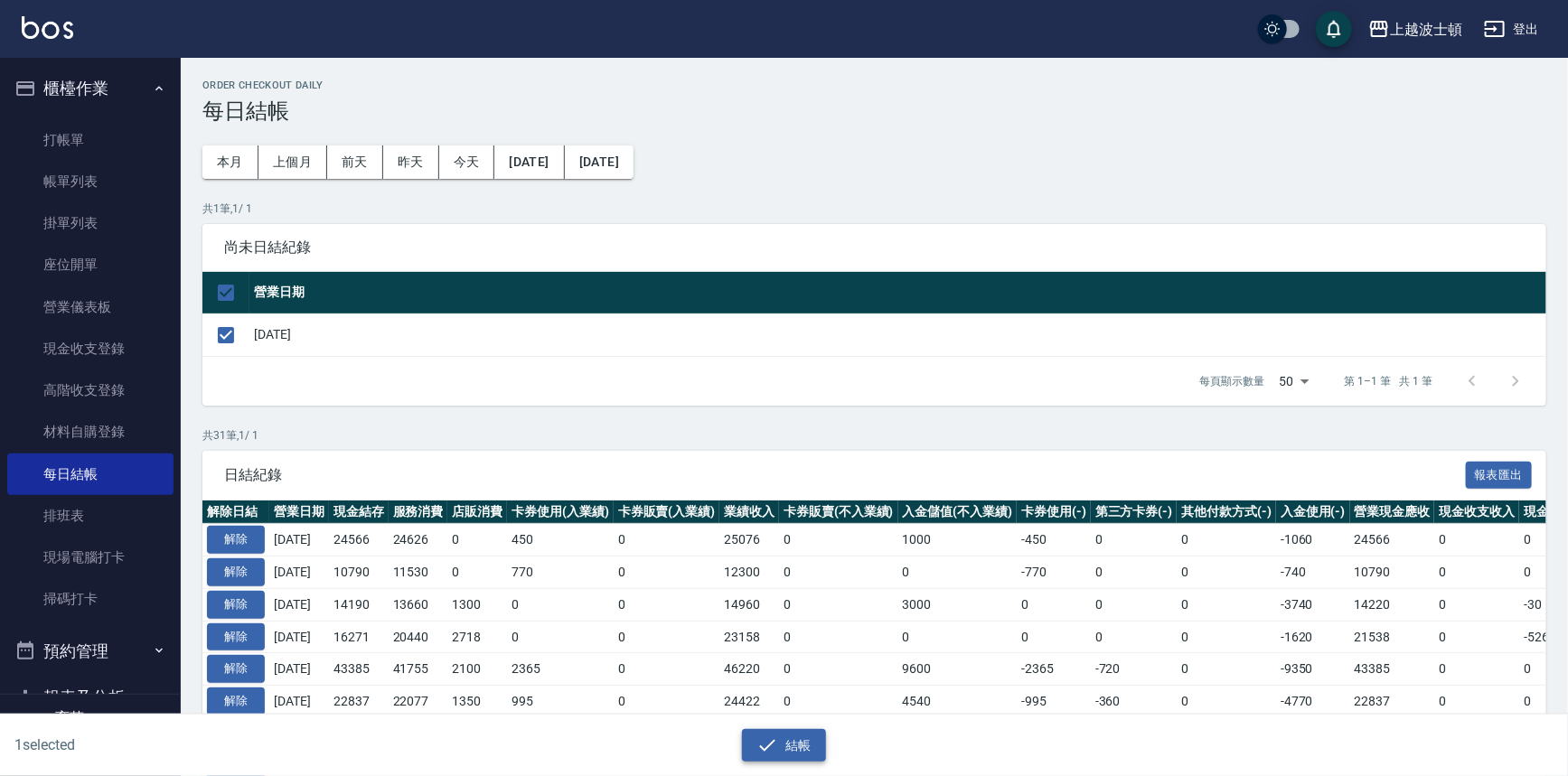
click at [811, 743] on button "結帳" at bounding box center [784, 746] width 84 height 33
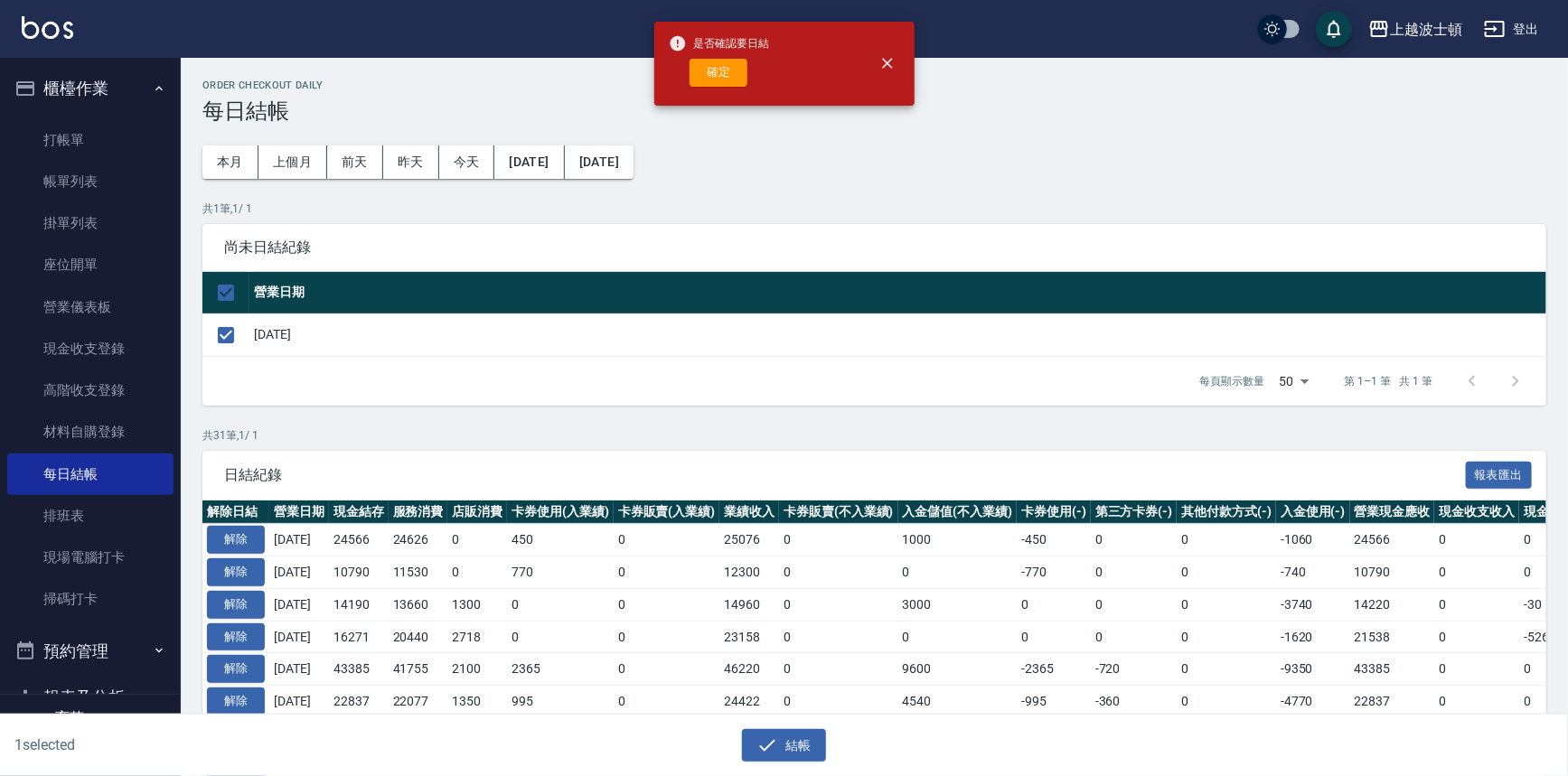
click at [741, 78] on button "確定" at bounding box center [718, 73] width 58 height 28
checkbox input "false"
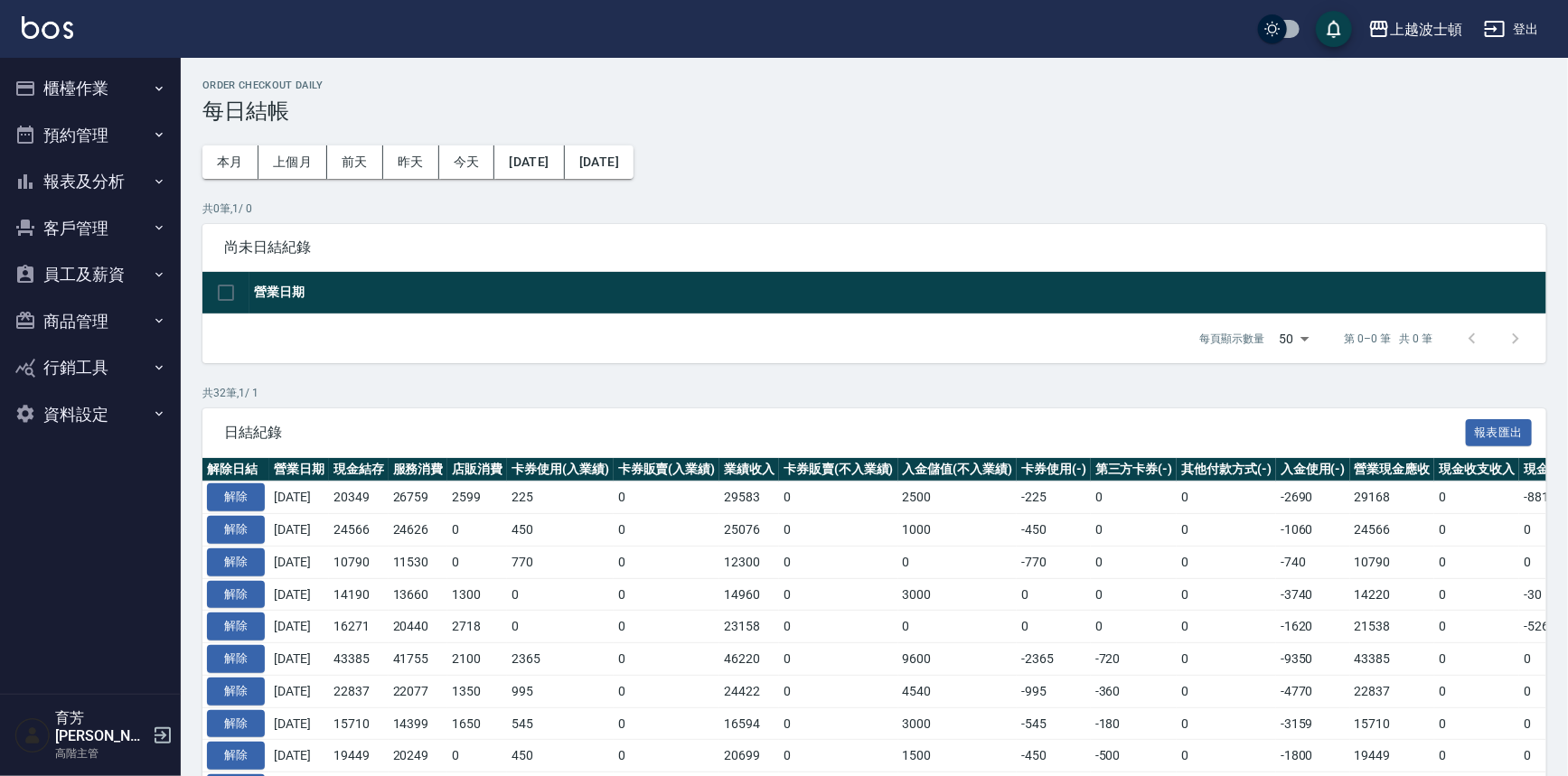
click at [95, 181] on button "報表及分析" at bounding box center [90, 181] width 167 height 47
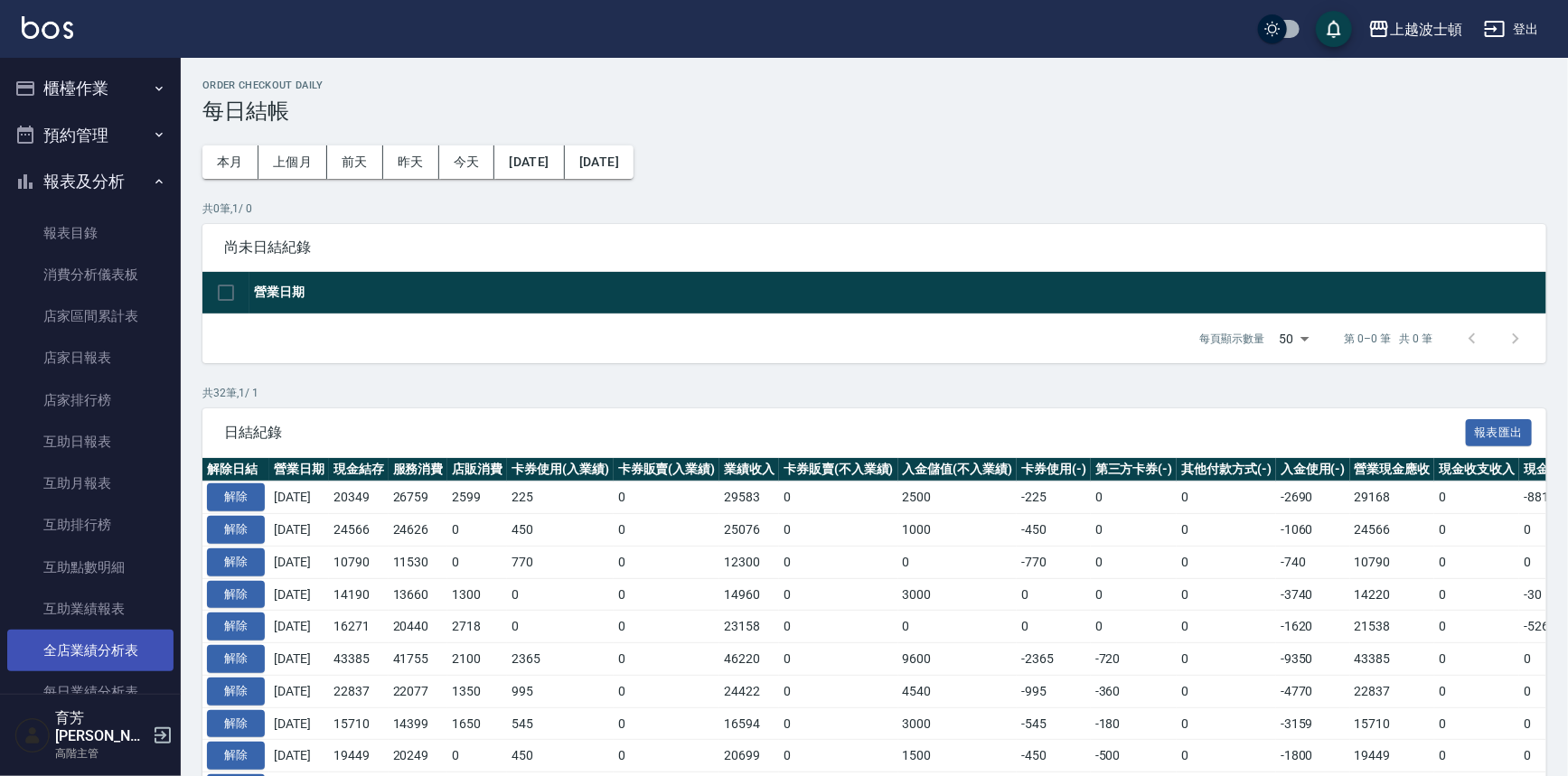
click at [89, 644] on link "全店業績分析表" at bounding box center [90, 650] width 167 height 41
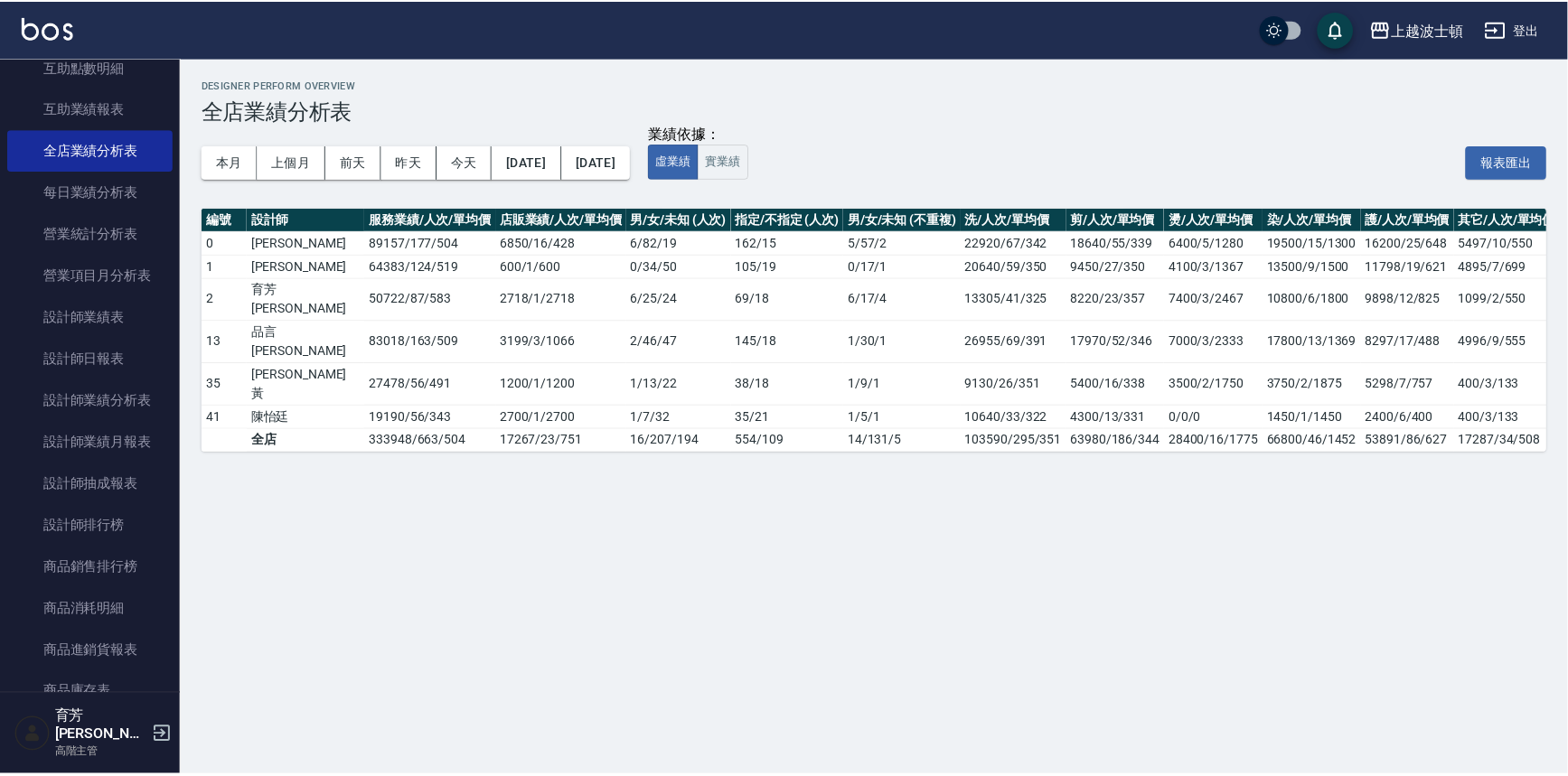
scroll to position [517, 0]
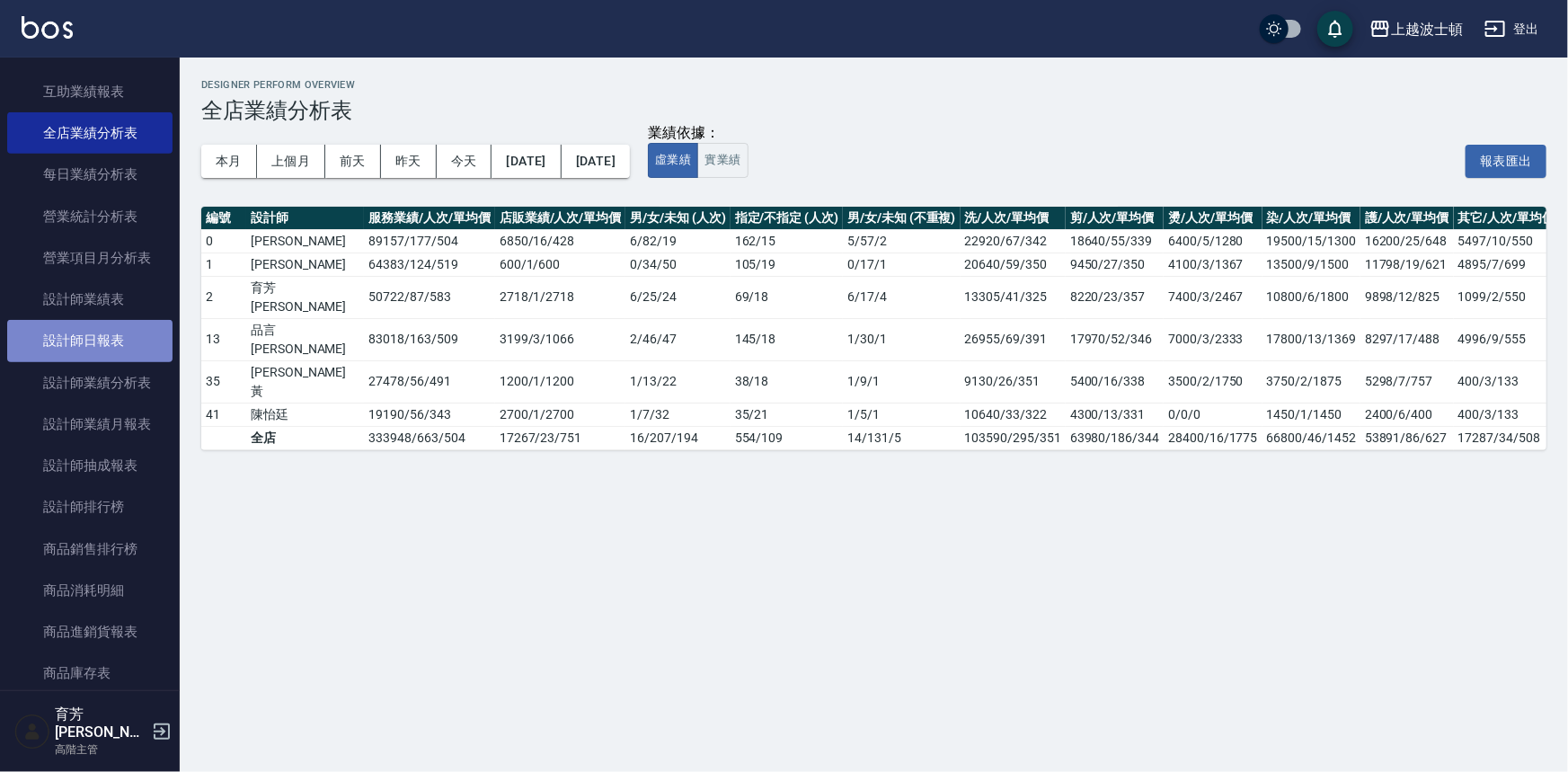
click at [104, 337] on link "設計師日報表" at bounding box center [90, 340] width 166 height 41
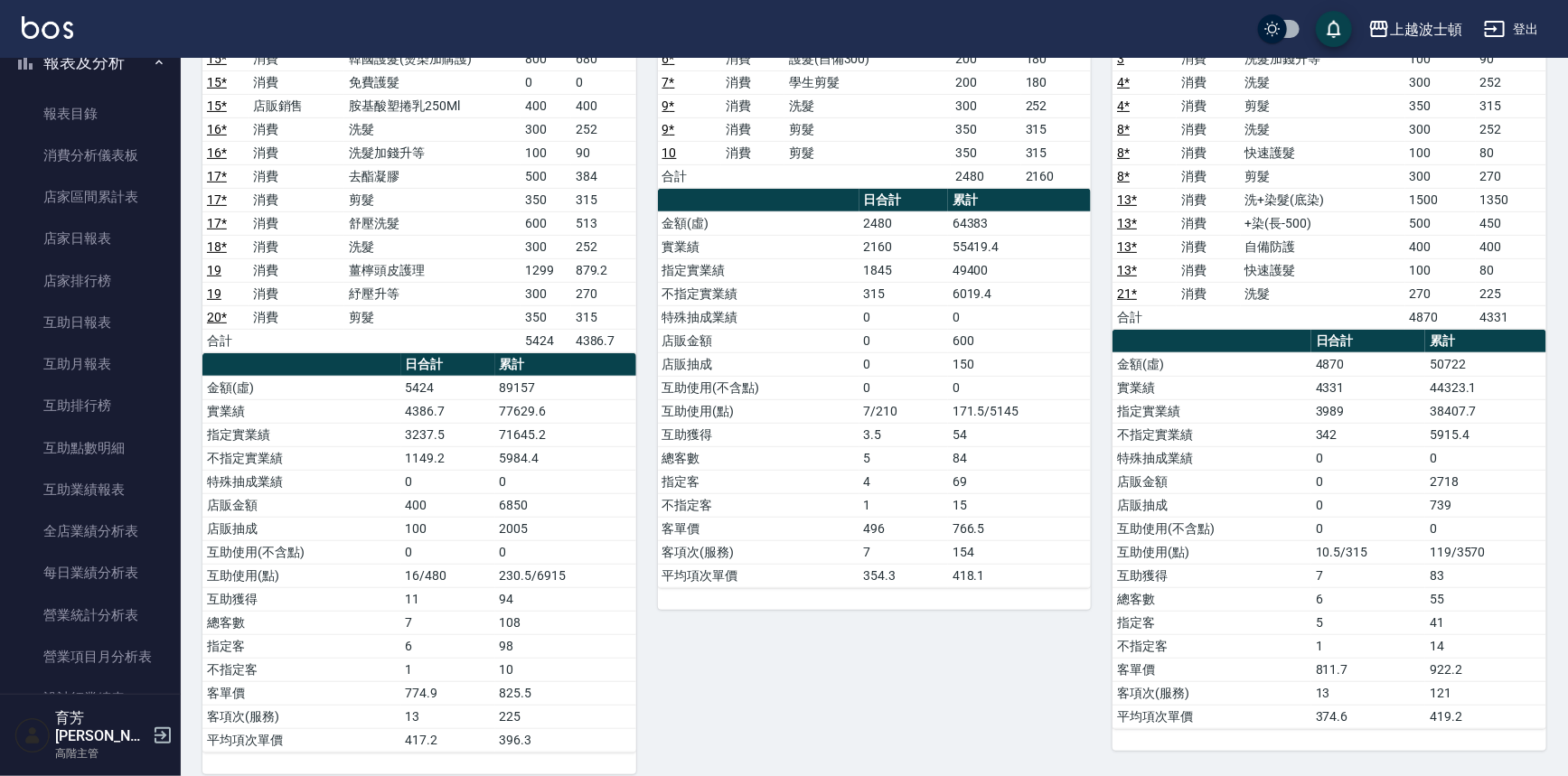
scroll to position [38, 0]
click at [112, 132] on button "報表及分析" at bounding box center [90, 144] width 167 height 47
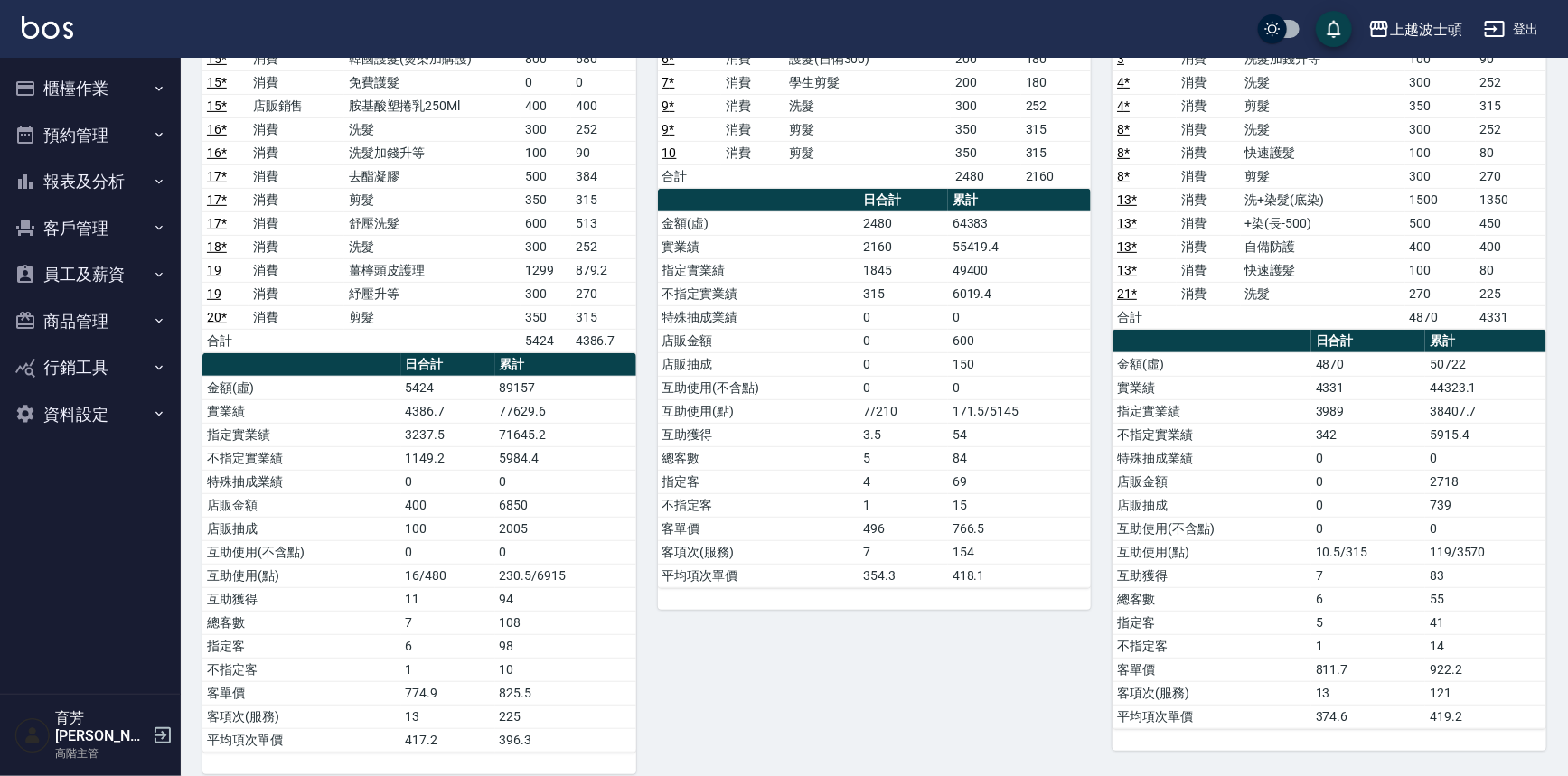
scroll to position [0, 0]
click at [99, 95] on button "櫃檯作業" at bounding box center [90, 88] width 167 height 47
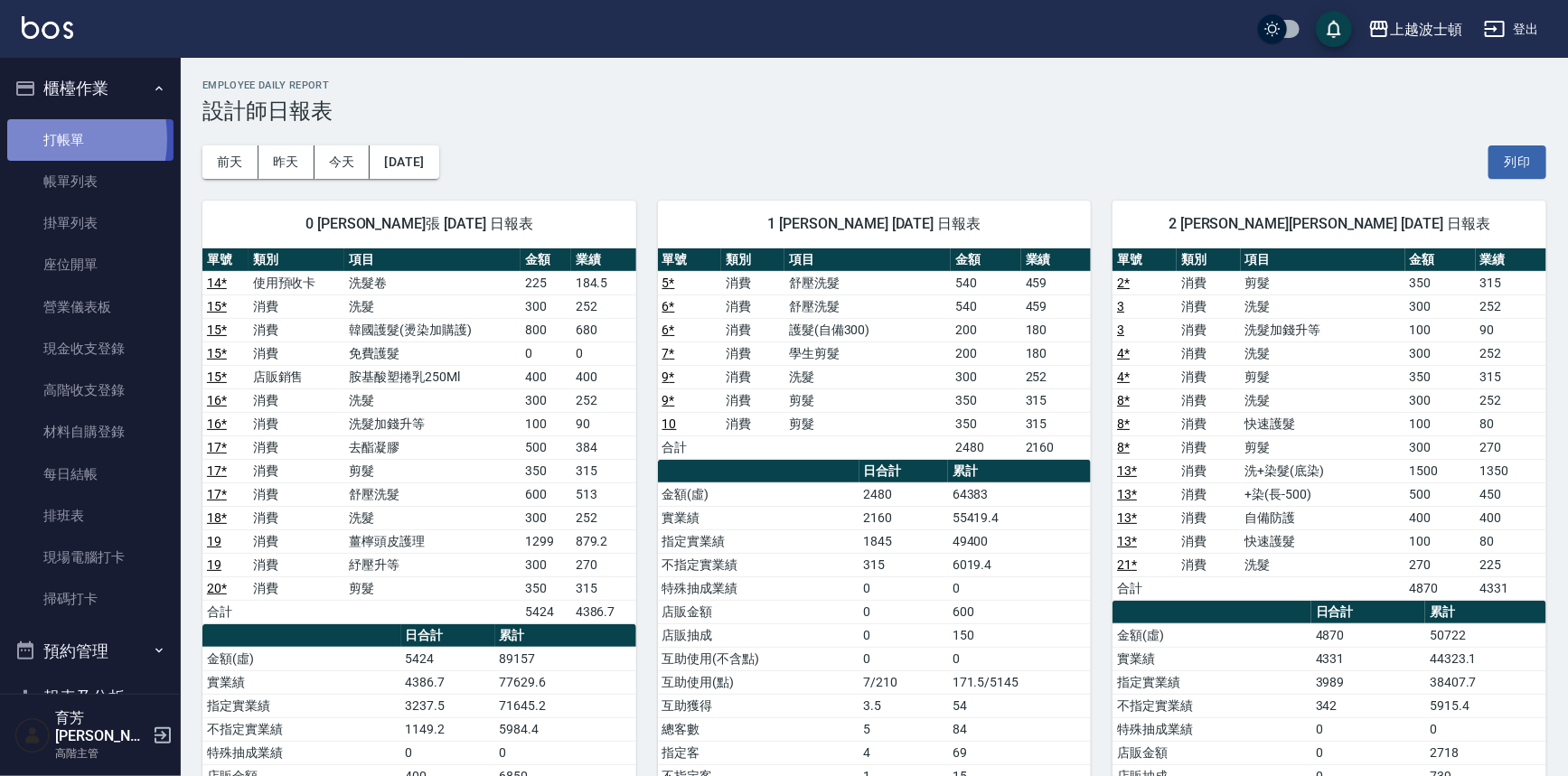
click at [38, 138] on link "打帳單" at bounding box center [90, 140] width 167 height 41
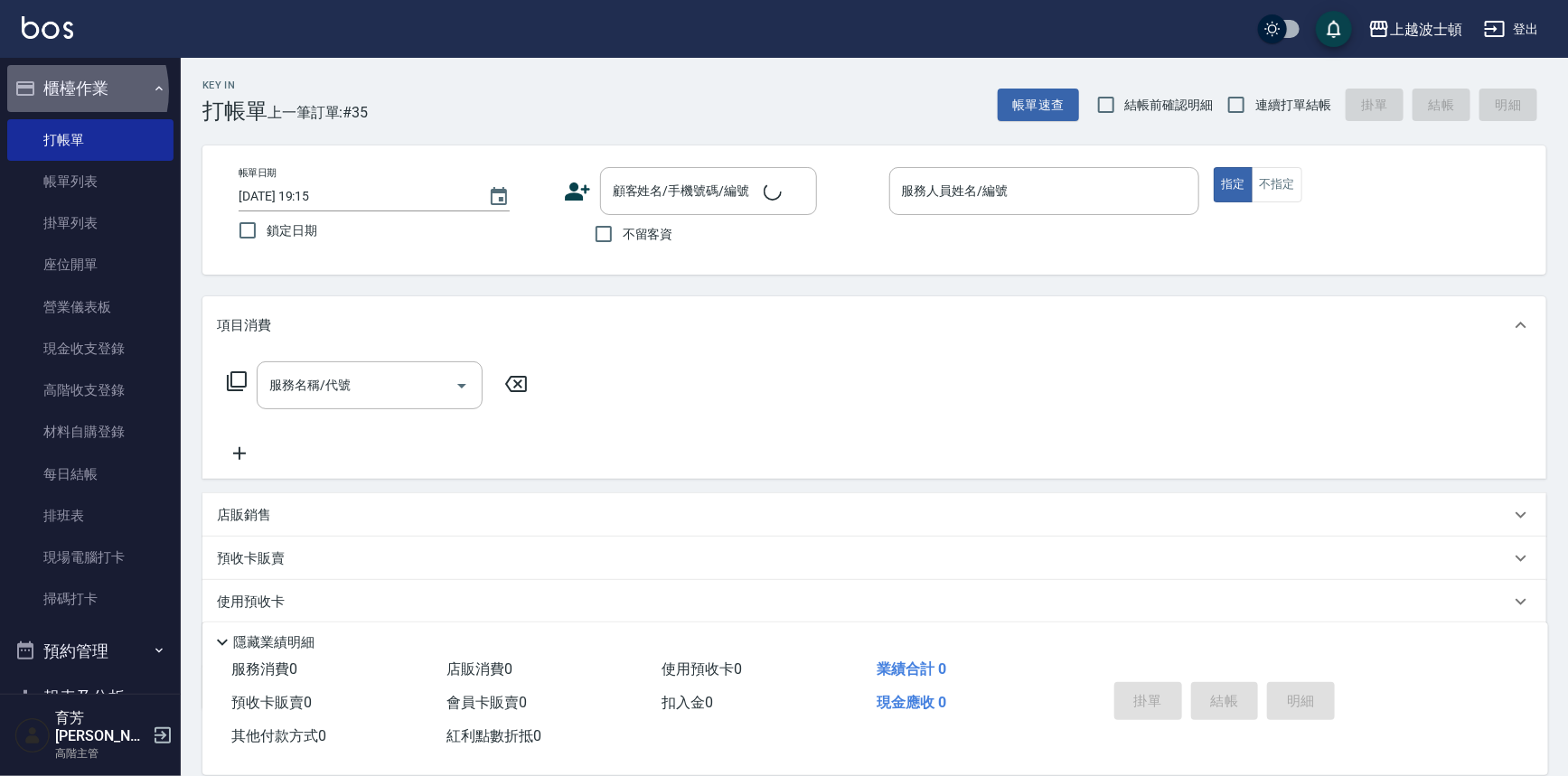
click at [62, 91] on button "櫃檯作業" at bounding box center [90, 88] width 167 height 47
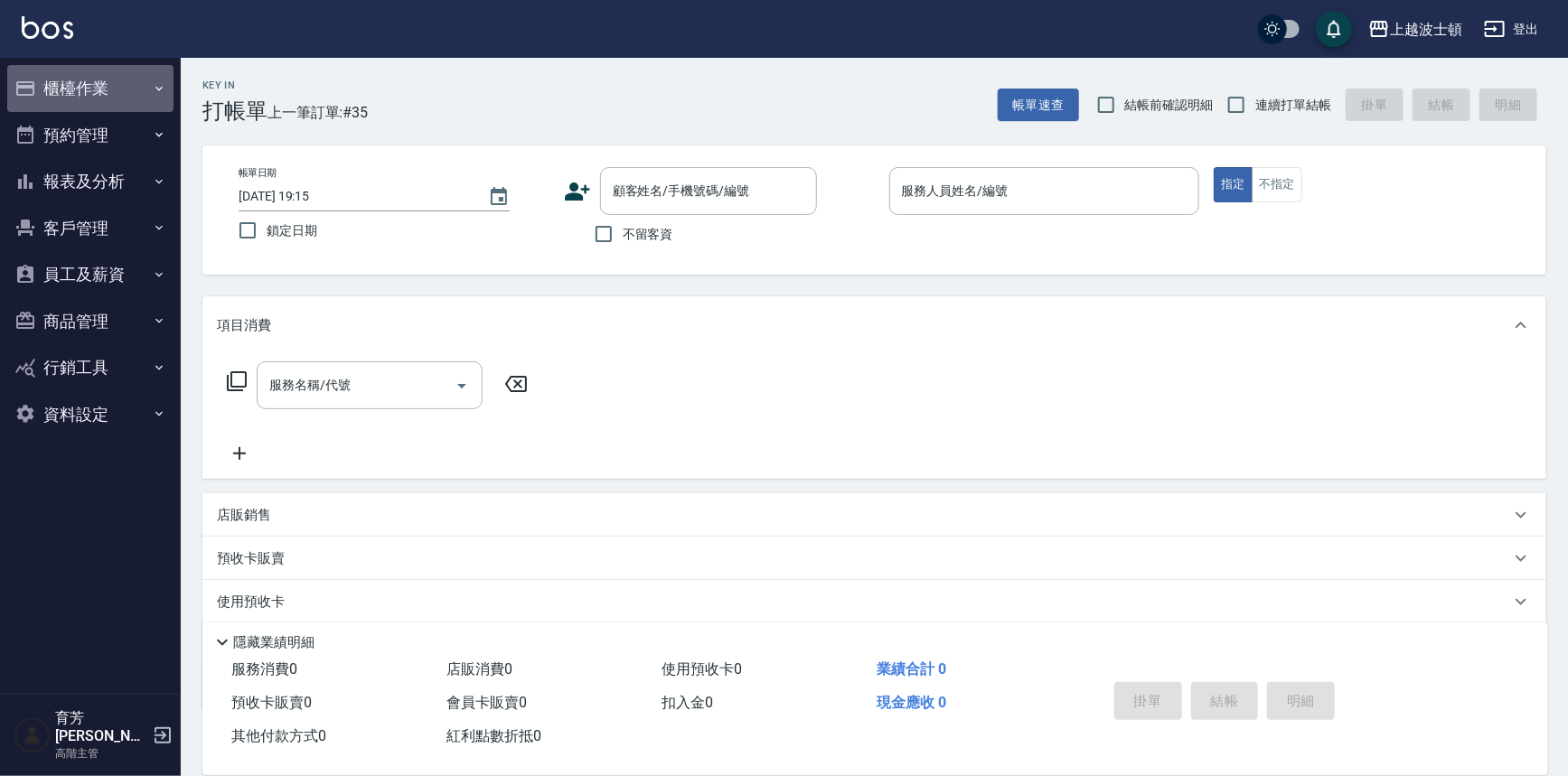
click at [60, 91] on button "櫃檯作業" at bounding box center [90, 88] width 167 height 47
